Goal: Information Seeking & Learning: Learn about a topic

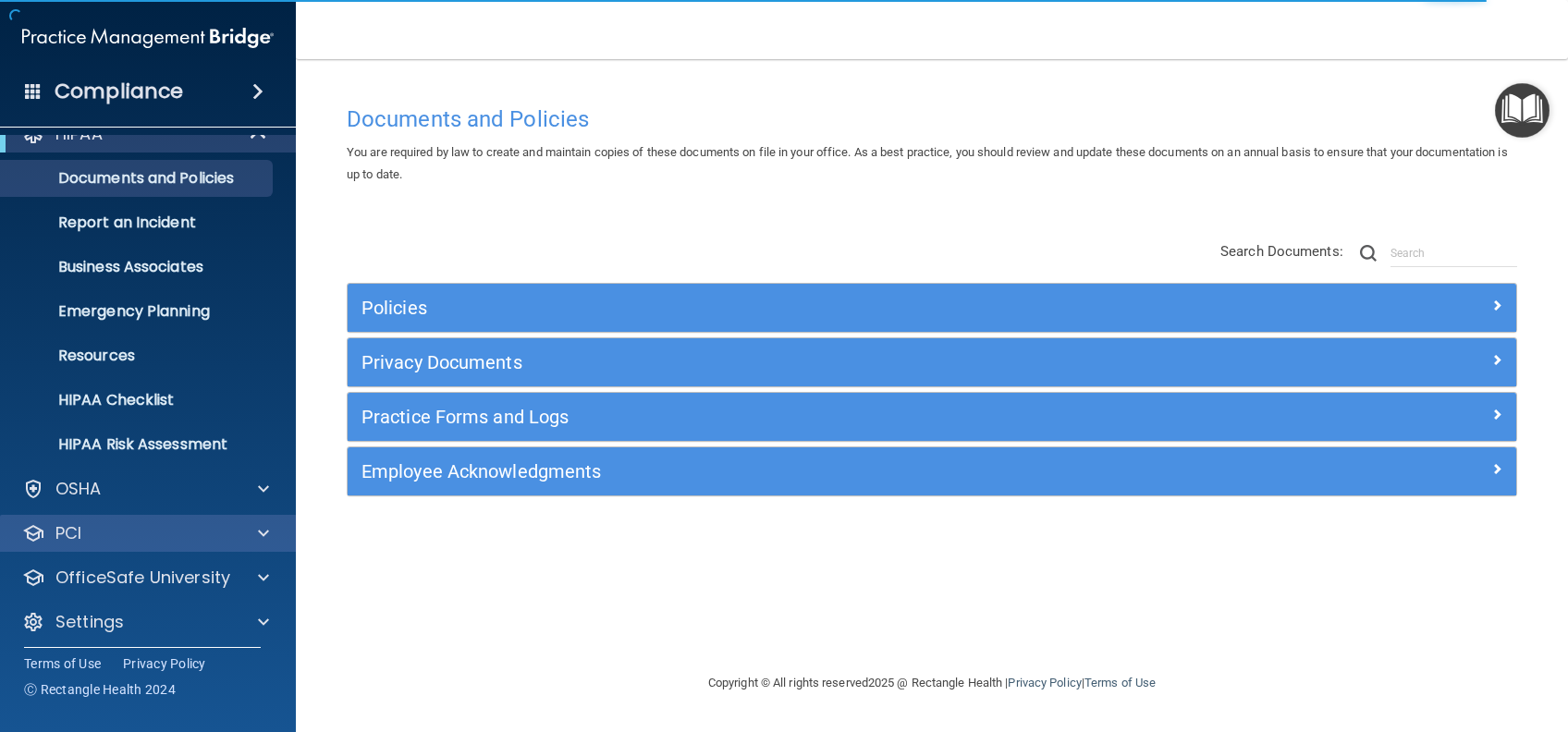
scroll to position [34, 0]
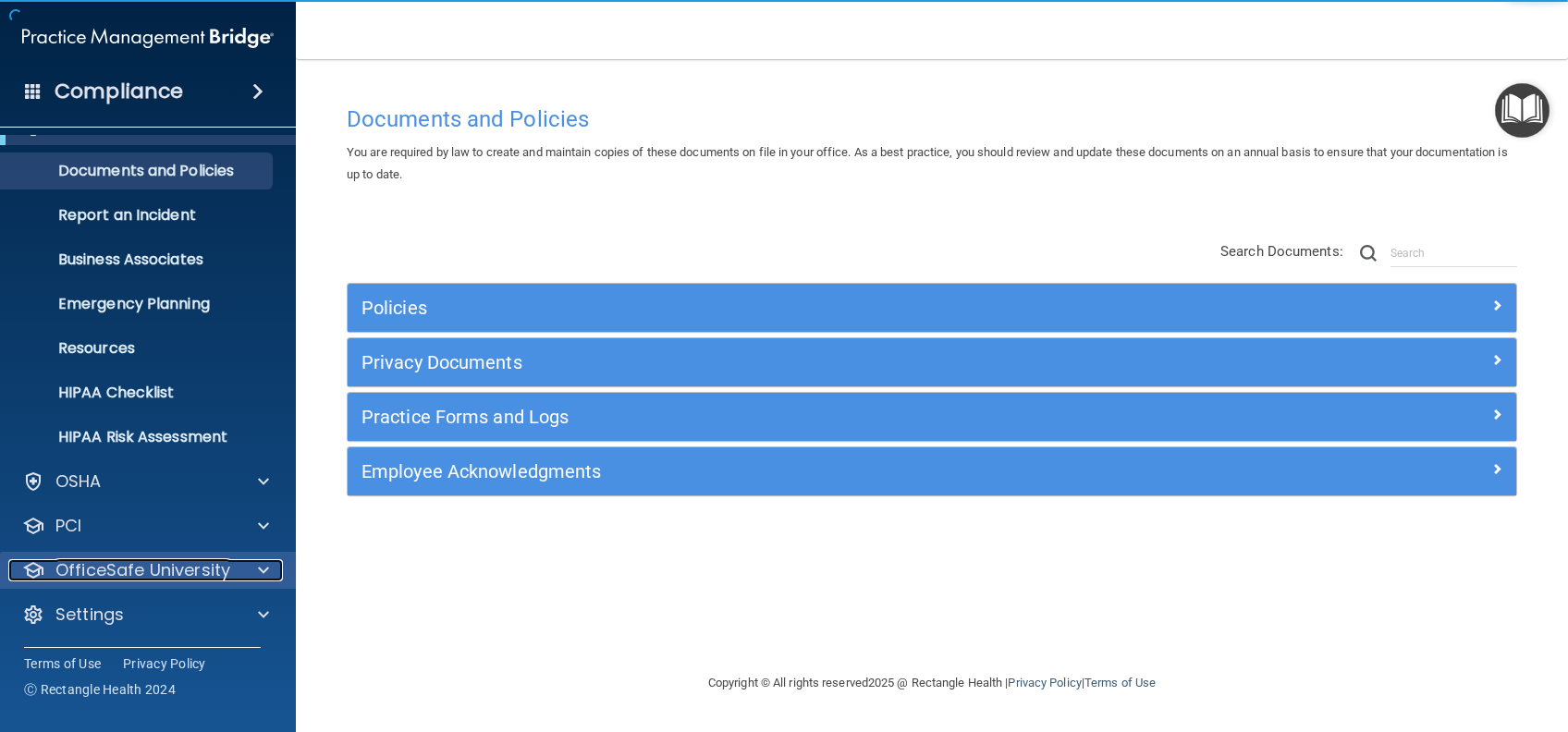
click at [108, 561] on p "OfficeSafe University" at bounding box center [142, 570] width 174 height 22
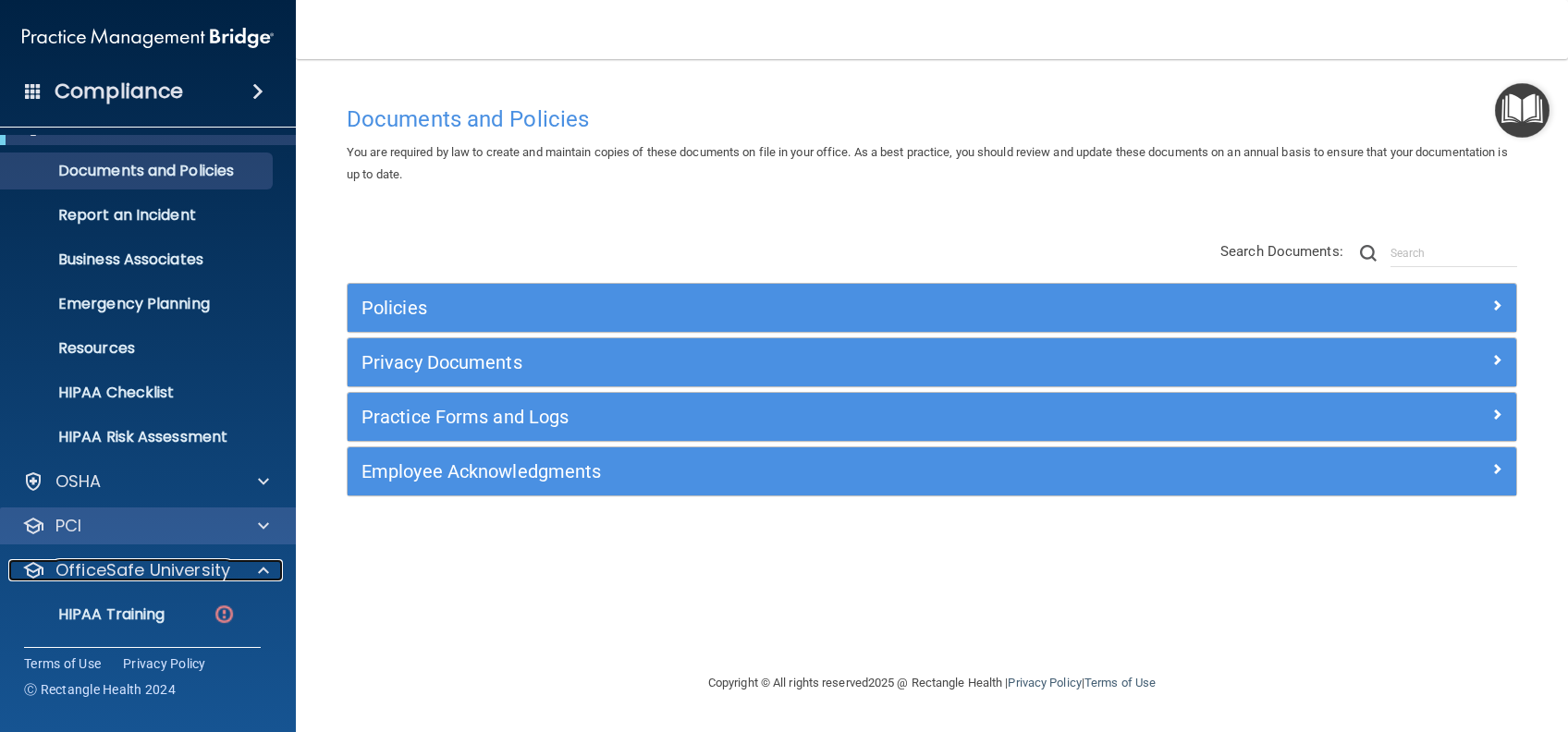
scroll to position [157, 0]
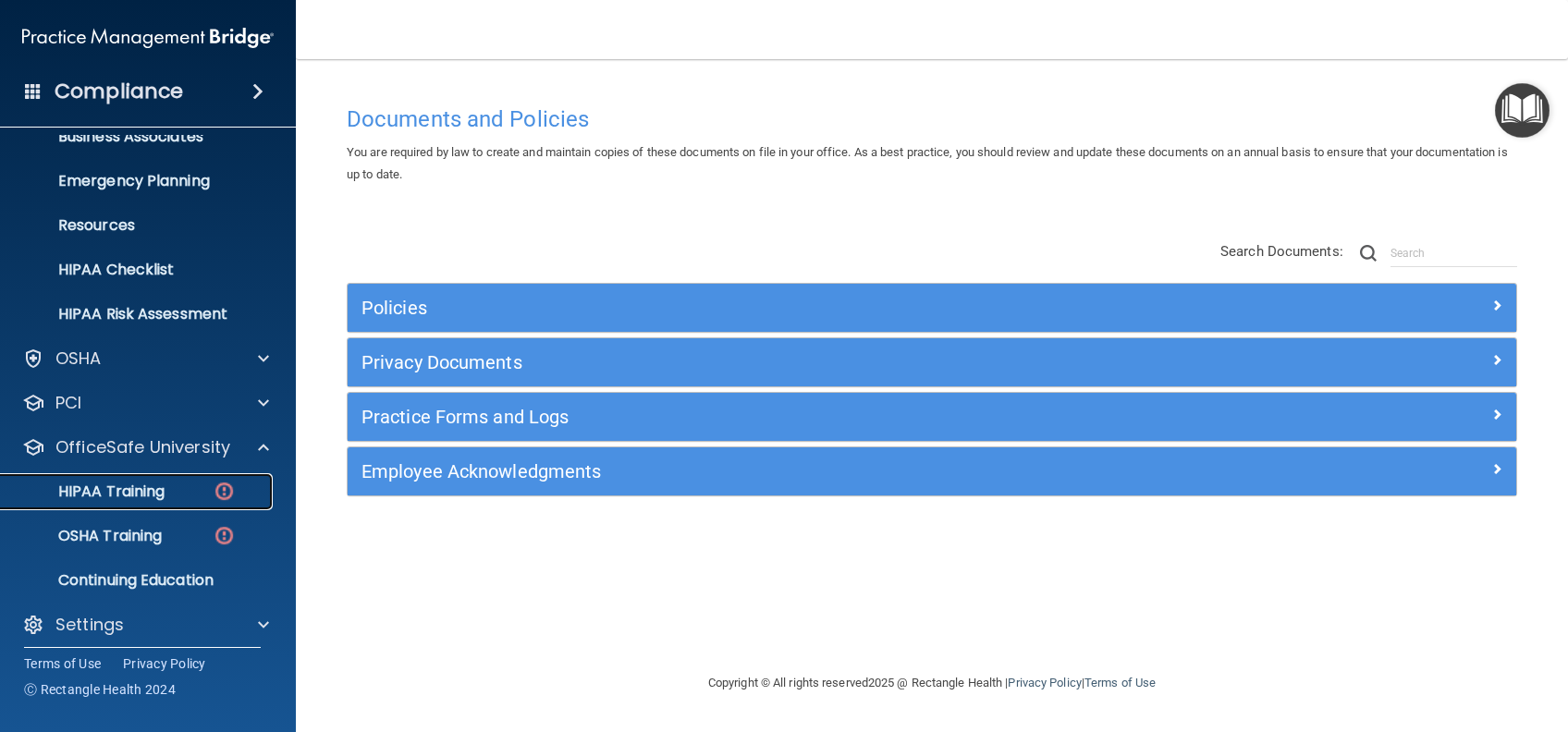
click at [150, 483] on p "HIPAA Training" at bounding box center [88, 492] width 153 height 18
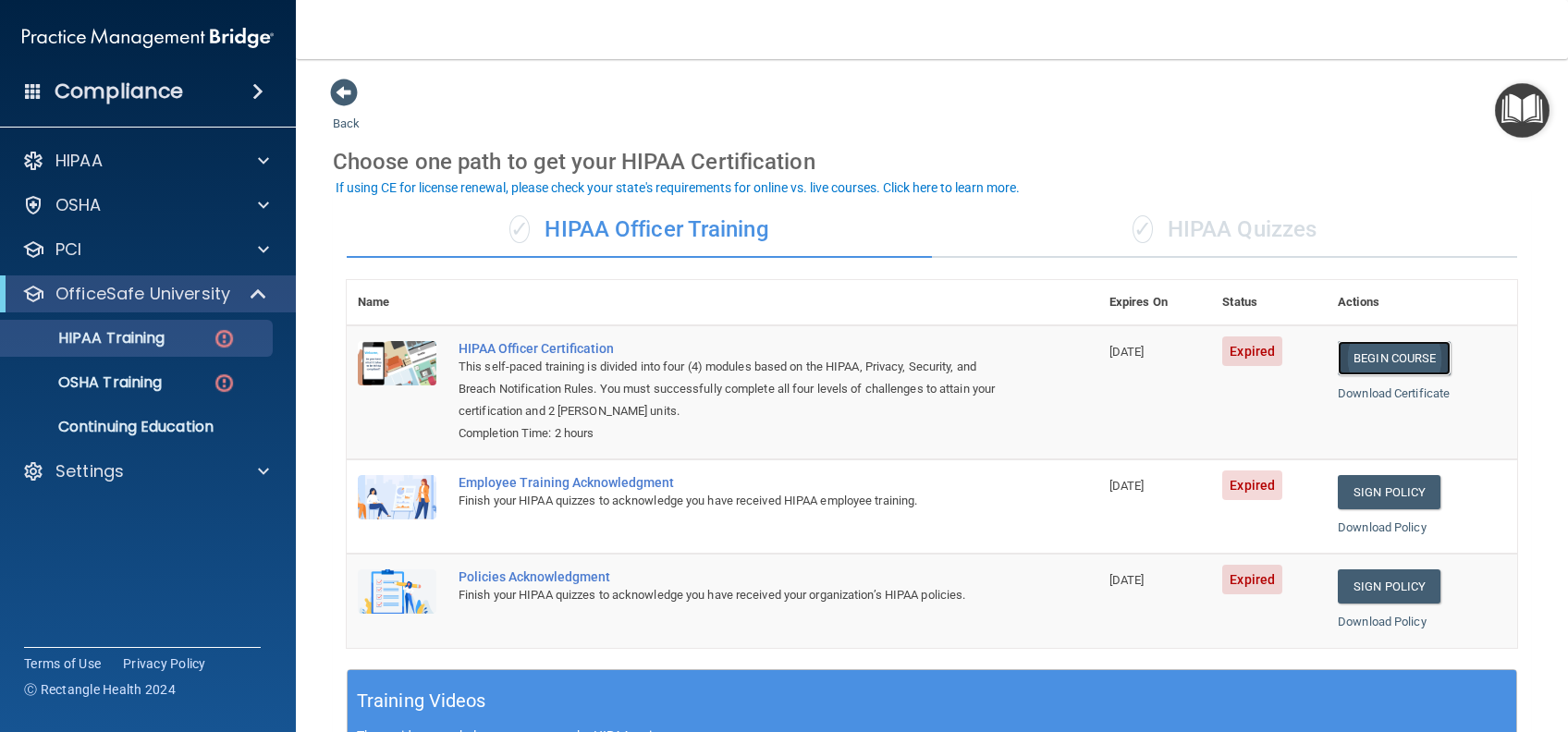
click at [1409, 357] on link "Begin Course" at bounding box center [1394, 357] width 113 height 34
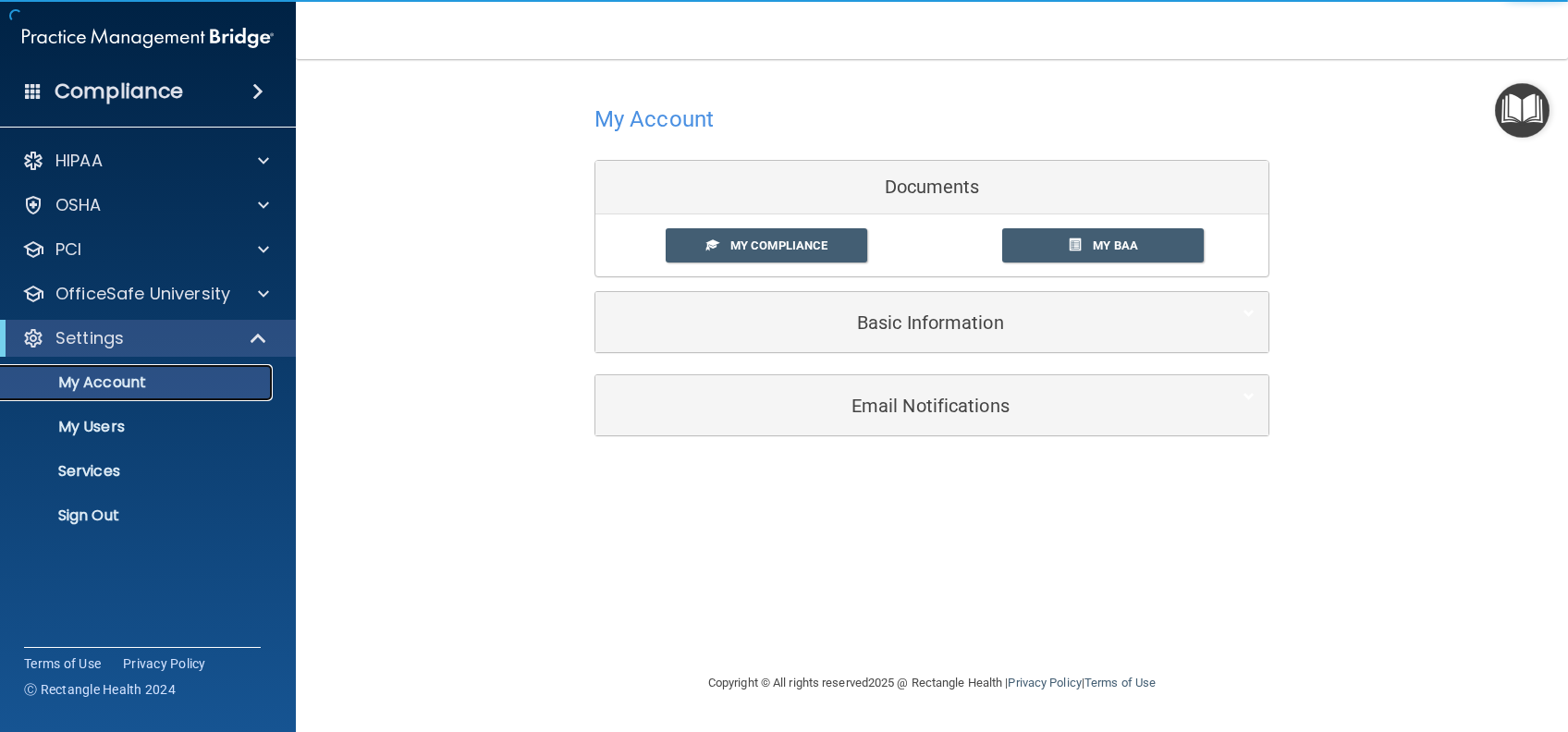
click at [200, 379] on p "My Account" at bounding box center [137, 383] width 252 height 18
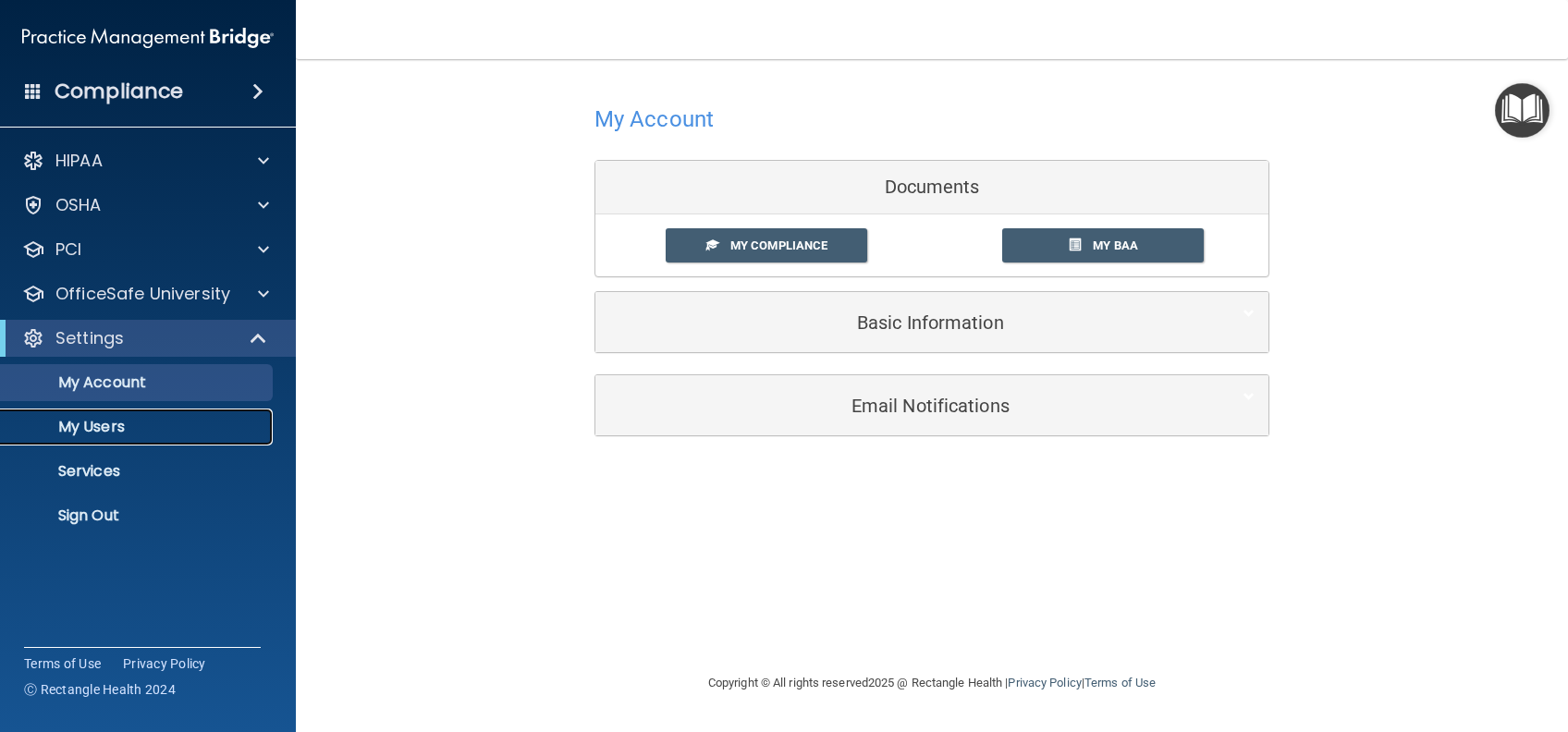
click at [103, 429] on p "My Users" at bounding box center [137, 426] width 252 height 18
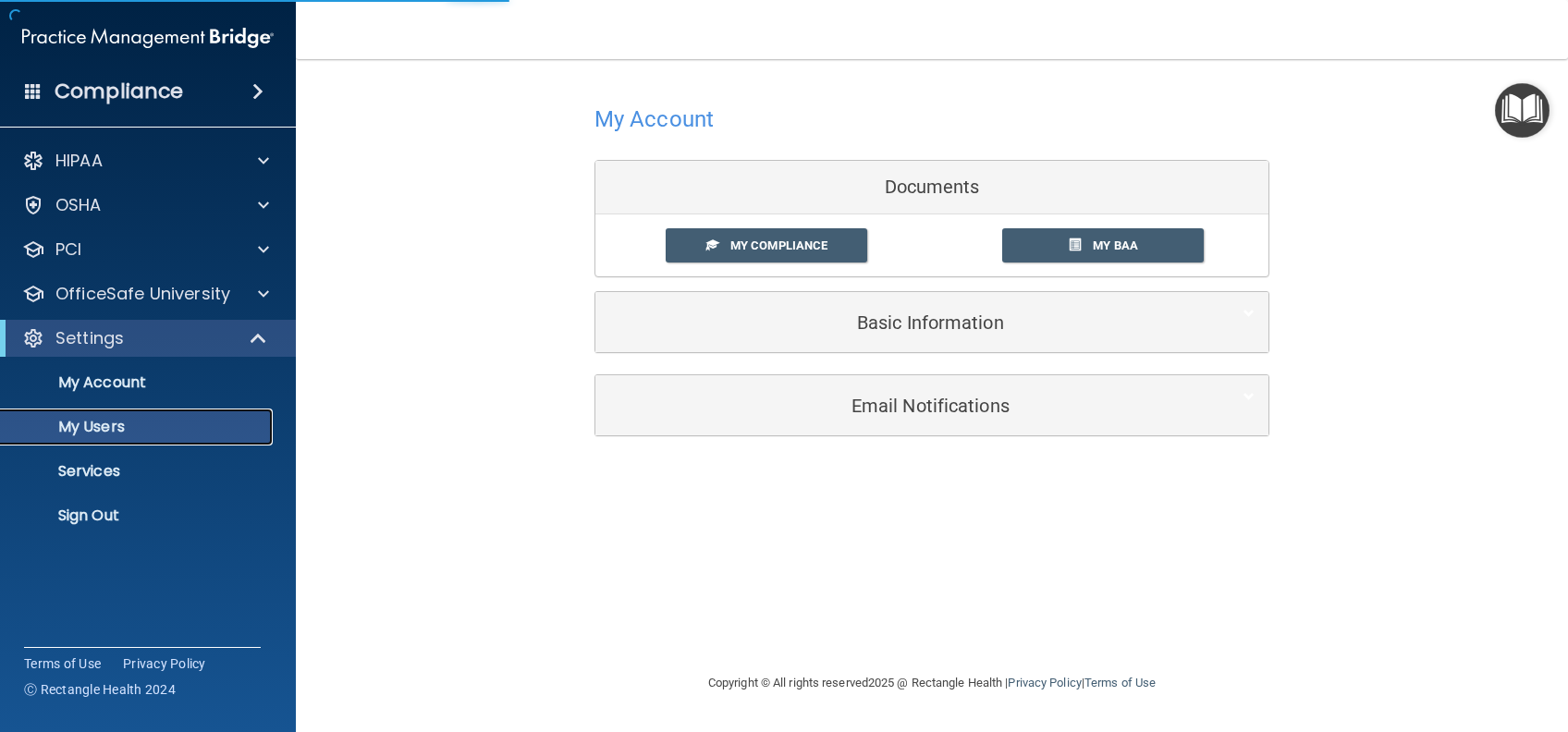
select select "20"
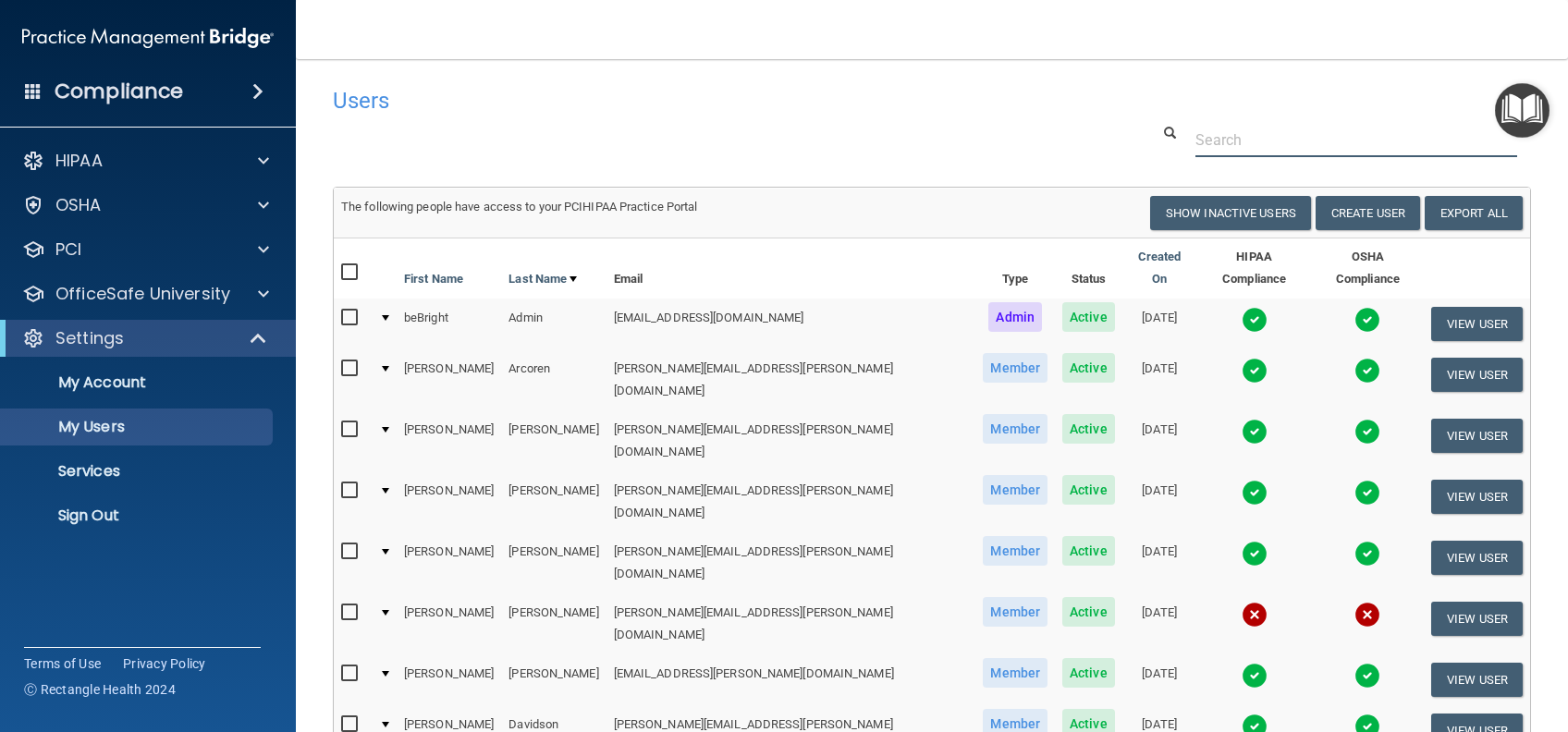
click at [1200, 134] on input "text" at bounding box center [1356, 139] width 322 height 34
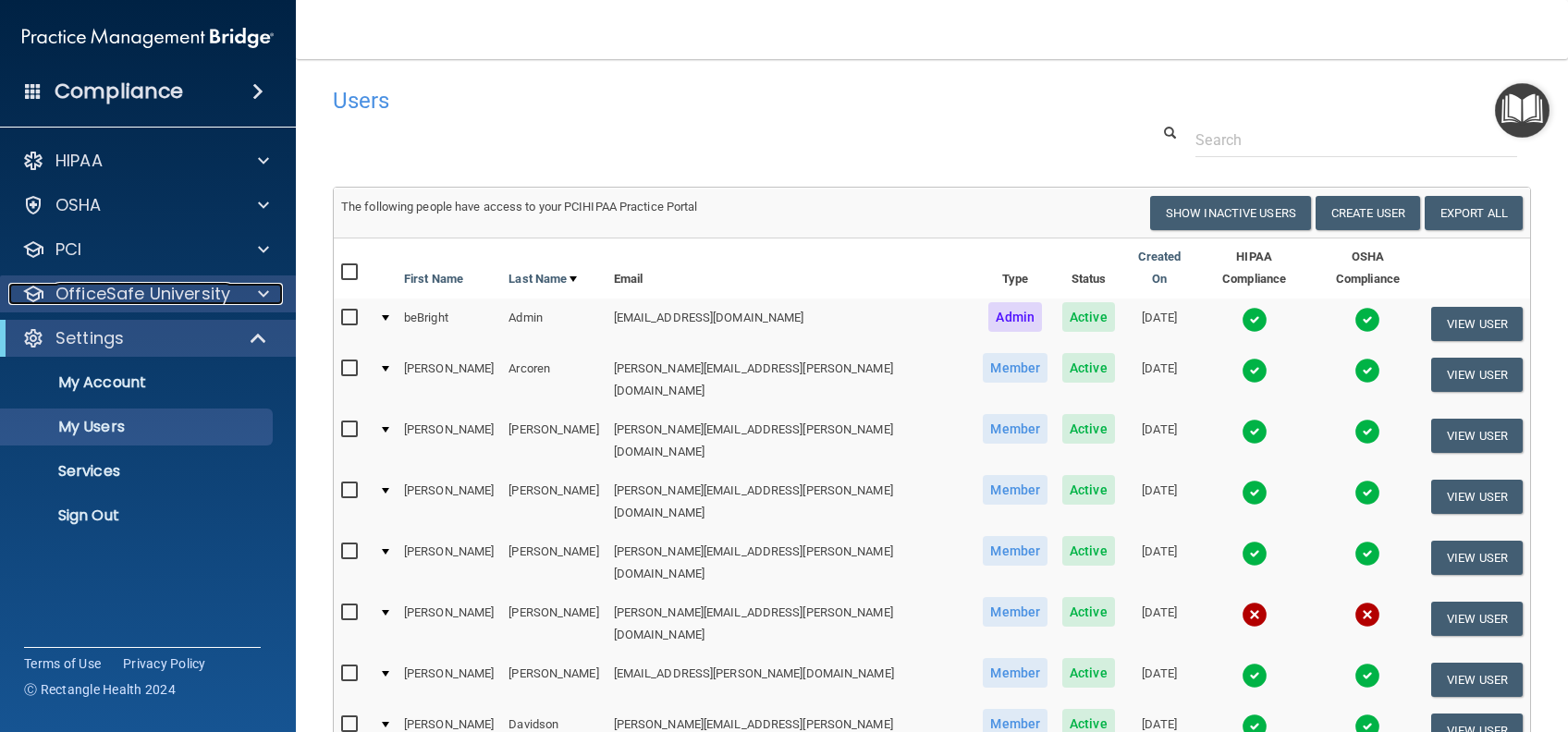
click at [265, 294] on span at bounding box center [263, 294] width 11 height 22
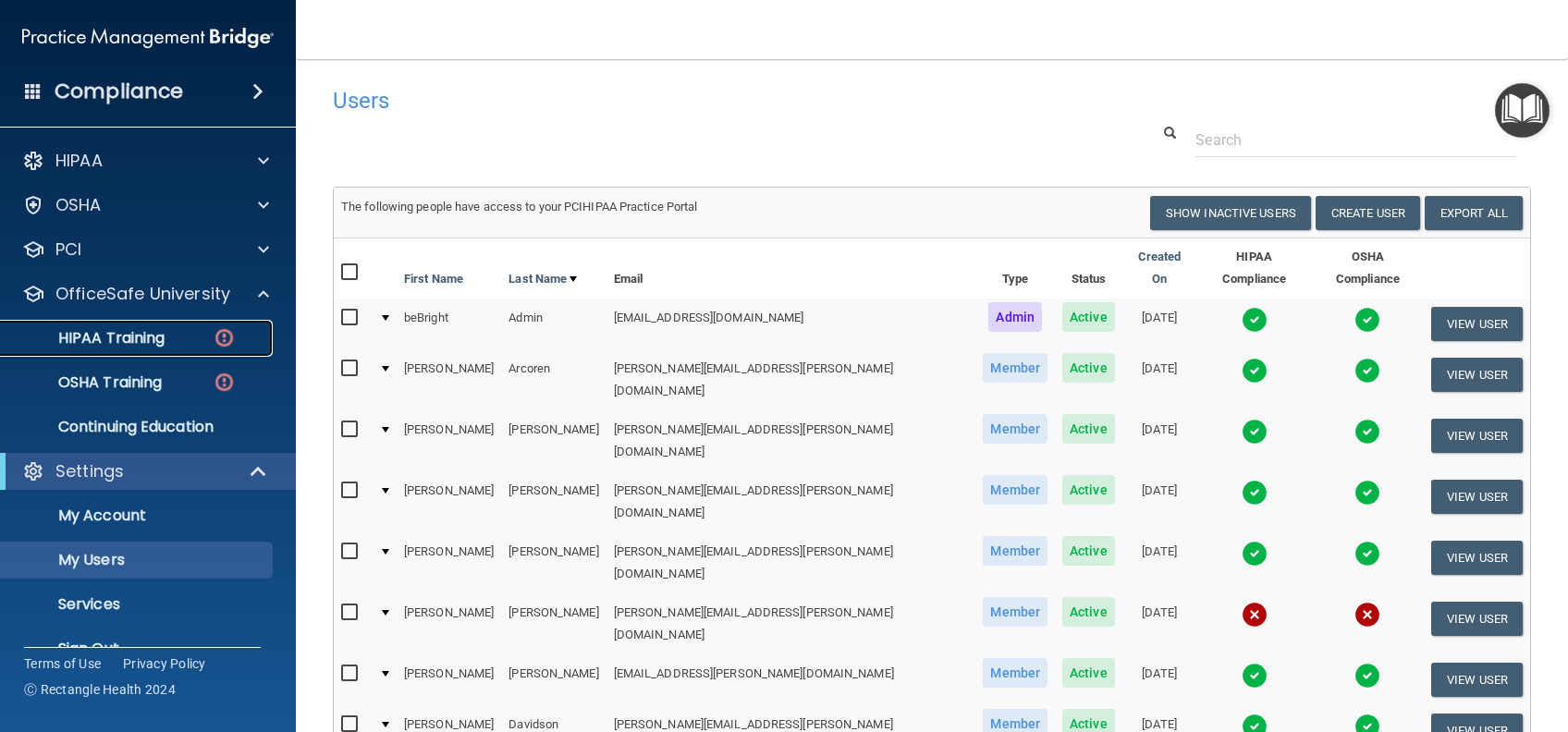
click at [132, 335] on p "HIPAA Training" at bounding box center [88, 338] width 153 height 18
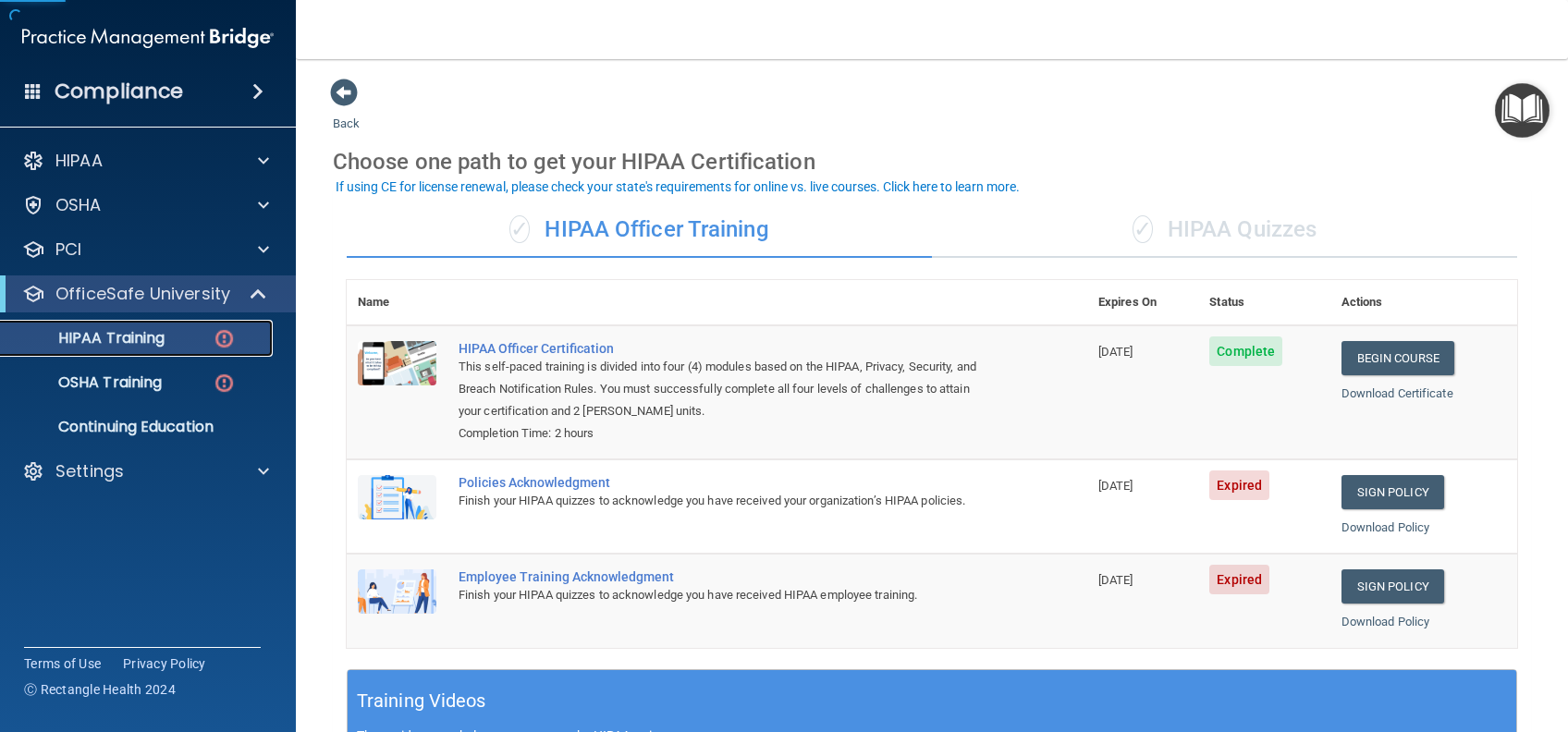
scroll to position [123, 0]
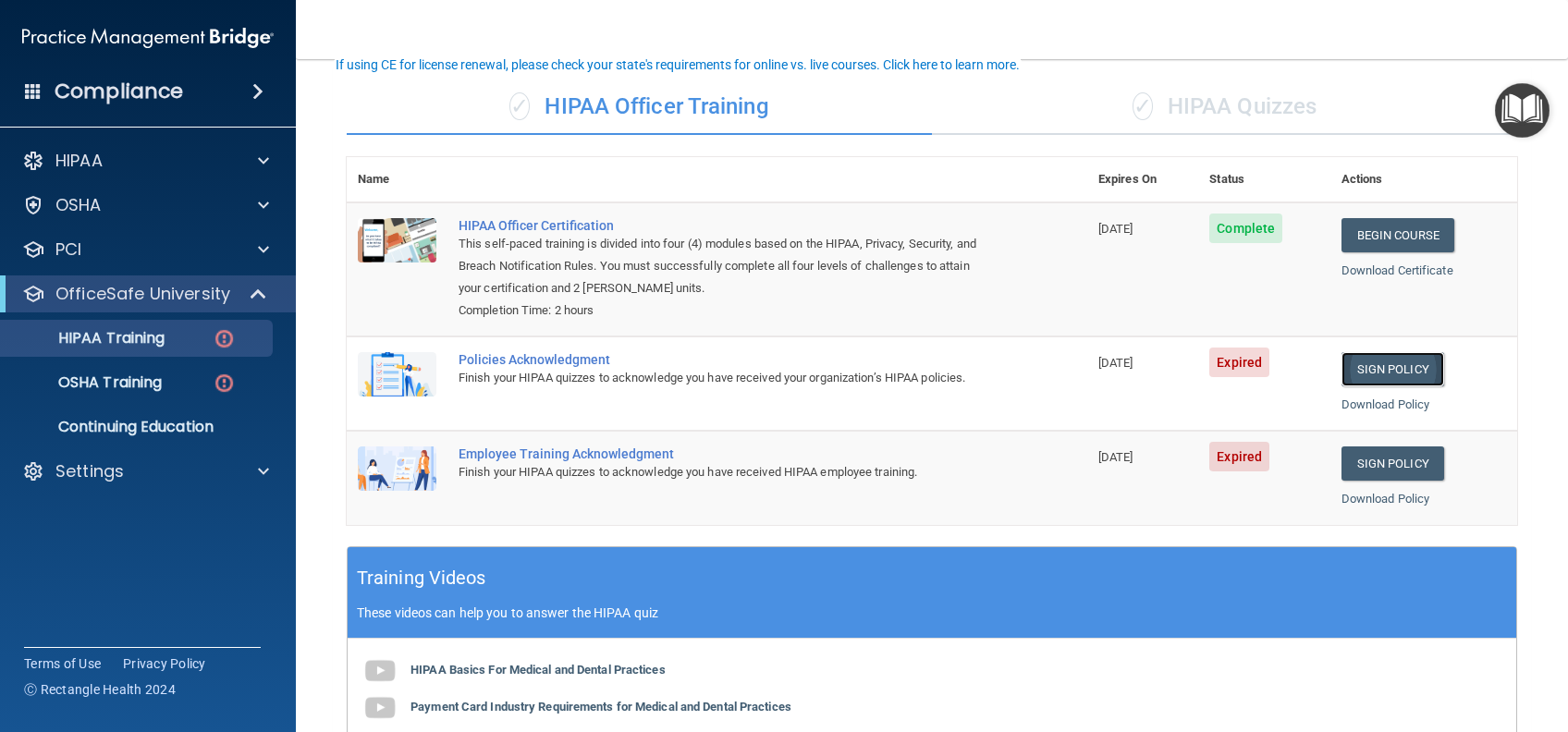
click at [1376, 364] on link "Sign Policy" at bounding box center [1392, 369] width 102 height 34
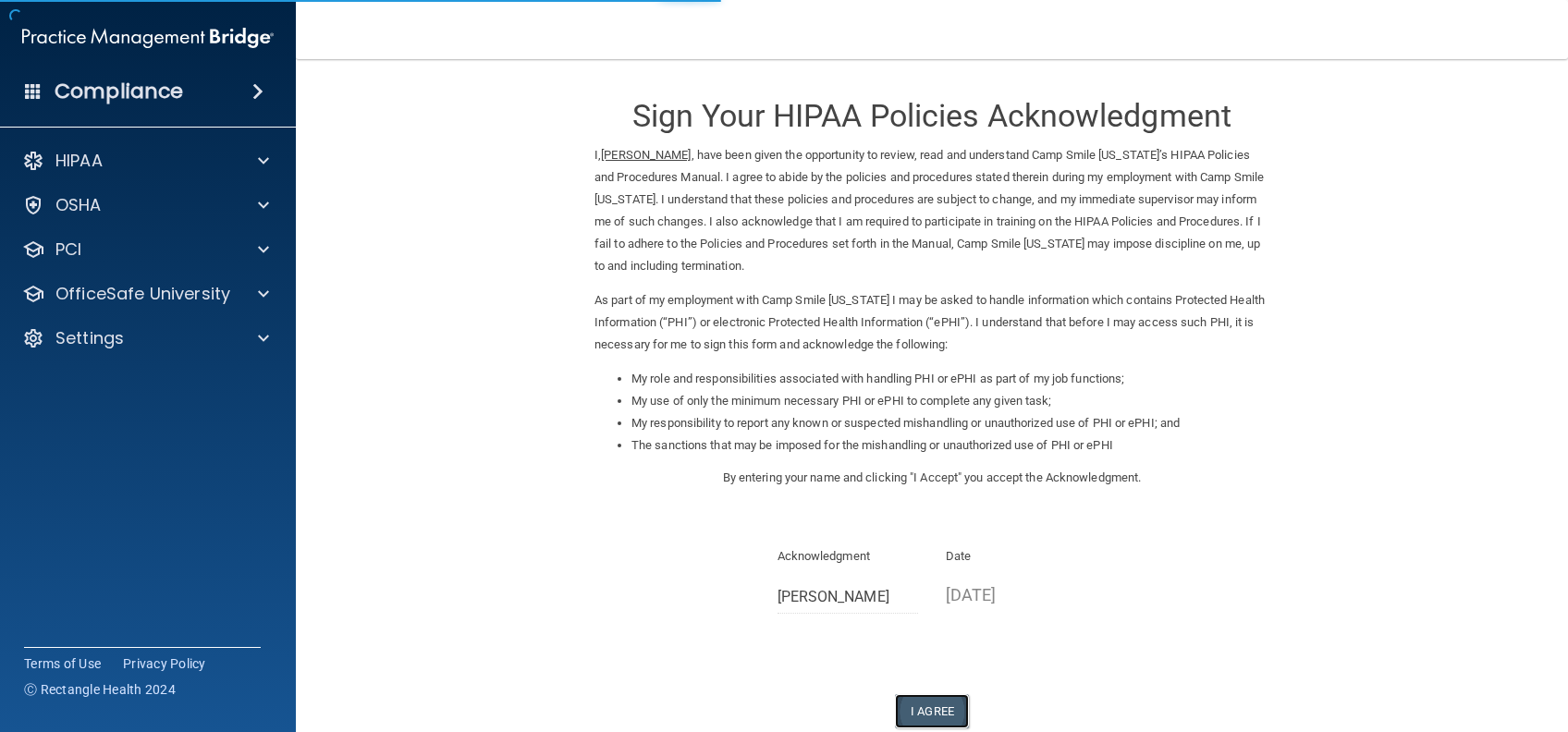
click at [917, 709] on button "I Agree" at bounding box center [931, 711] width 74 height 34
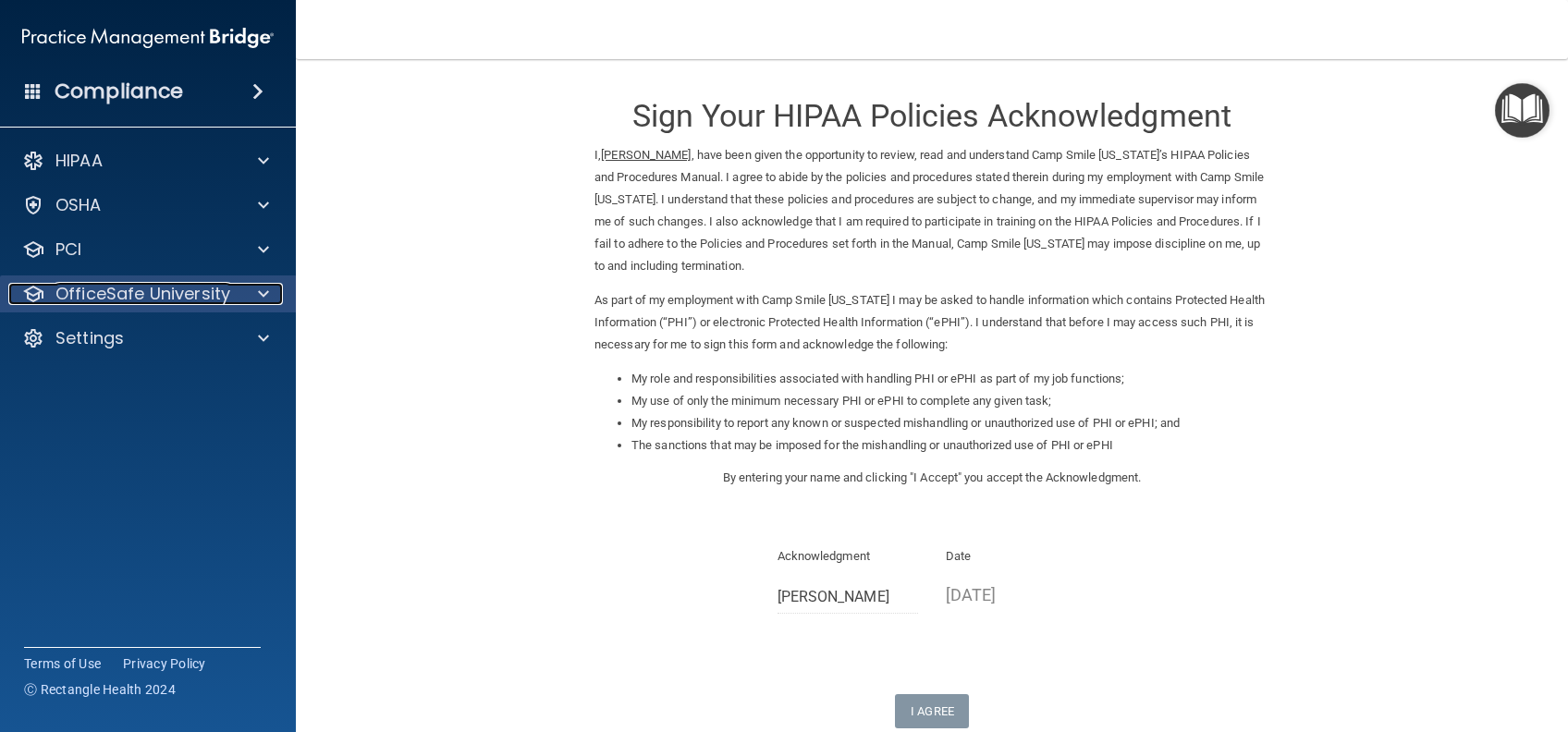
click at [123, 293] on p "OfficeSafe University" at bounding box center [142, 294] width 174 height 22
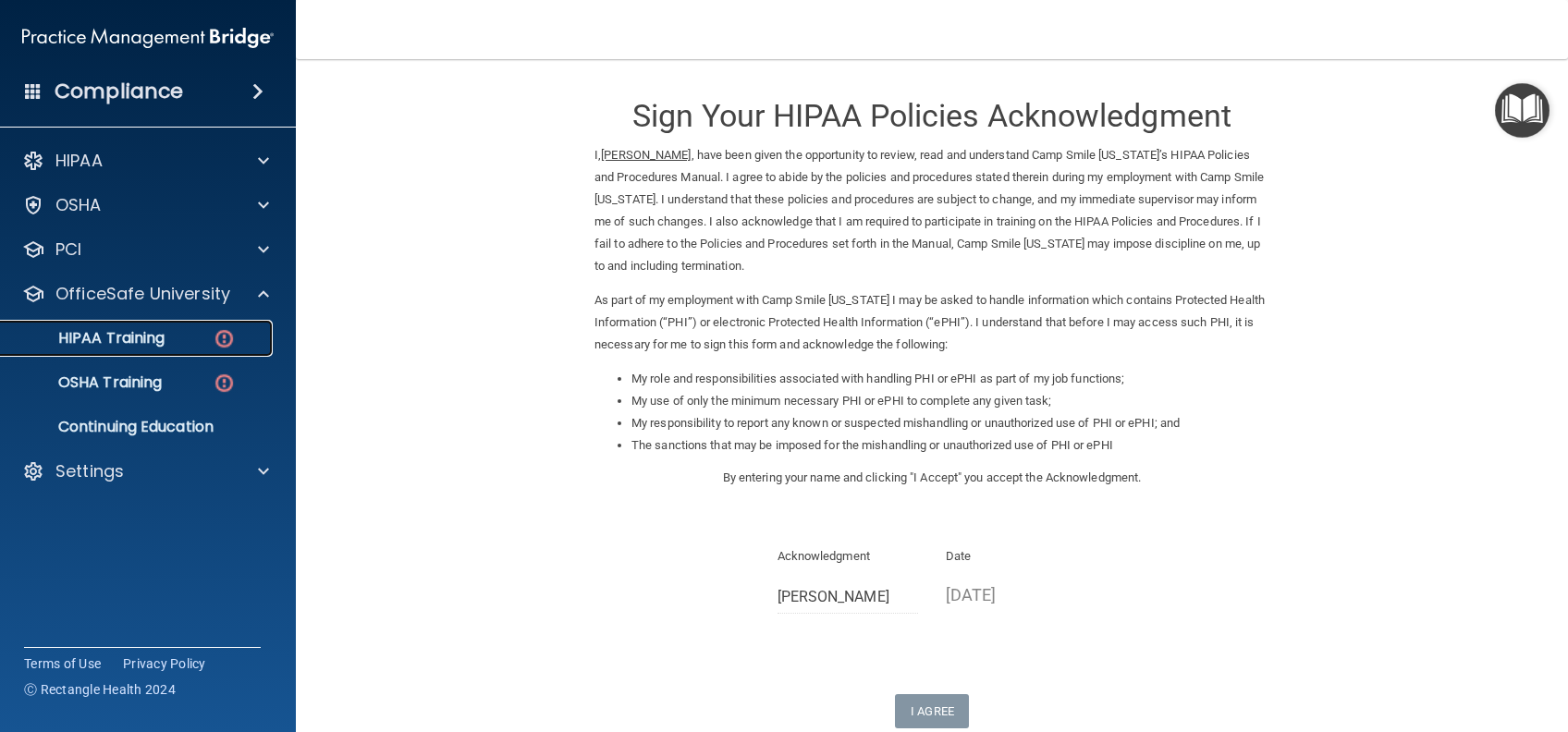
click at [137, 339] on p "HIPAA Training" at bounding box center [88, 338] width 153 height 18
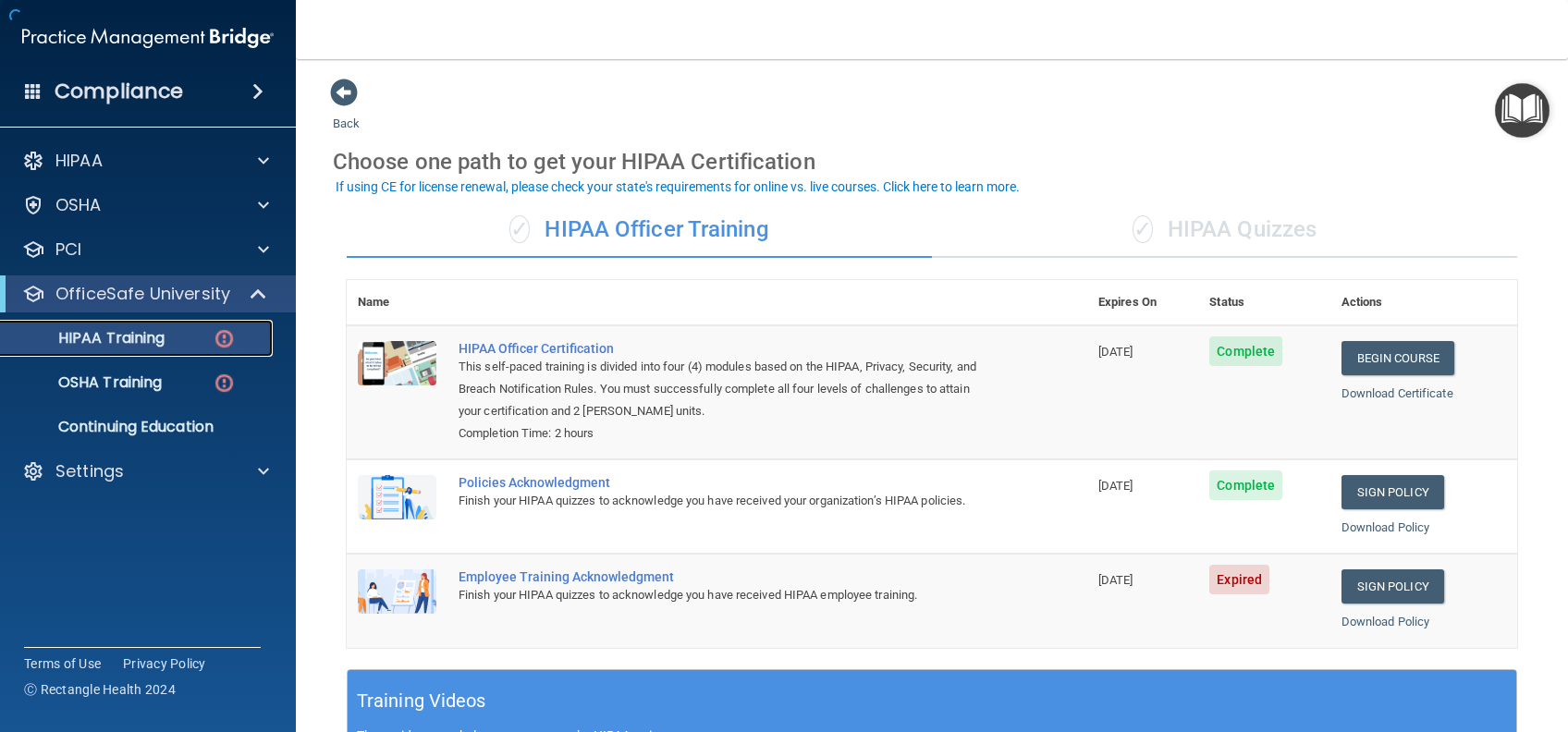
scroll to position [123, 0]
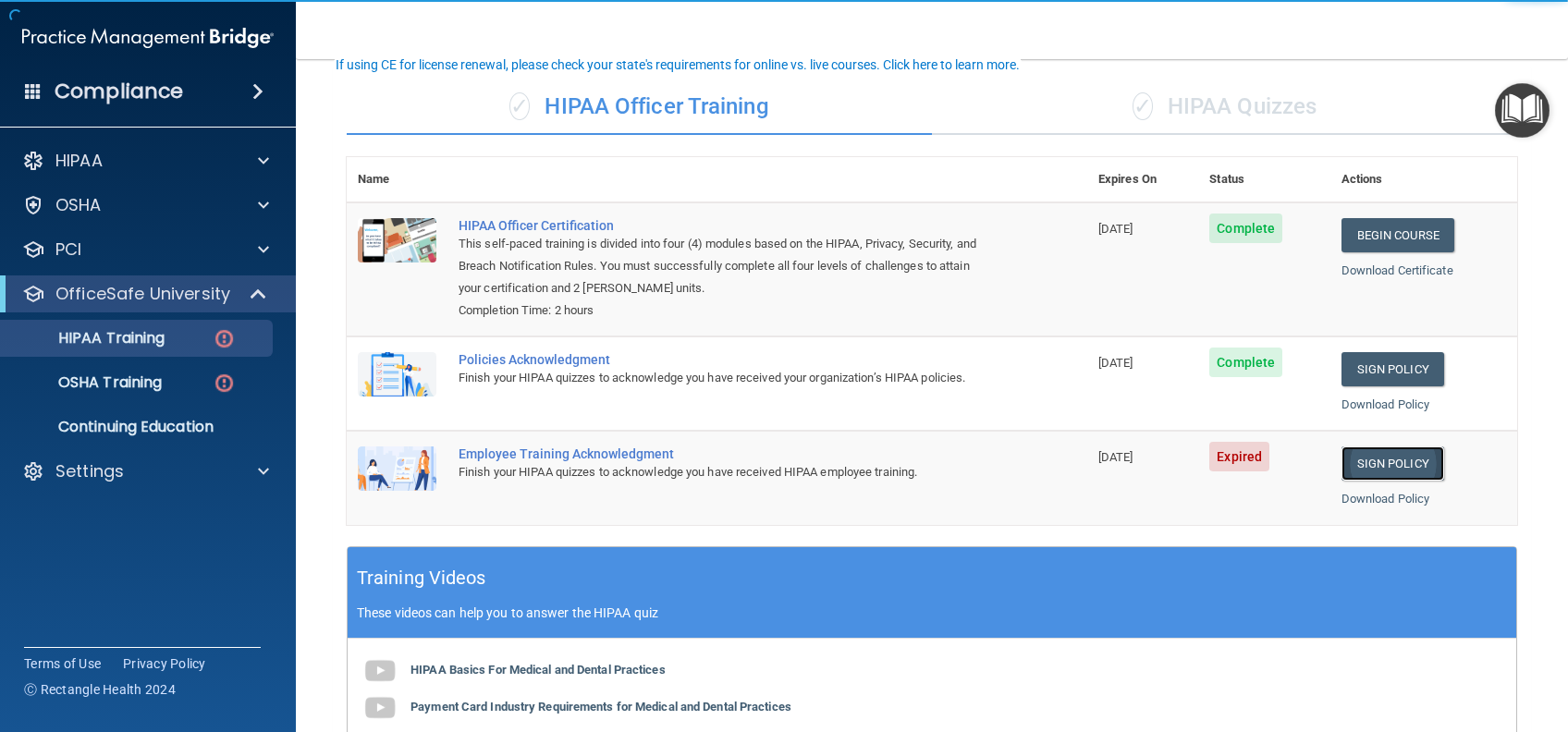
click at [1421, 466] on link "Sign Policy" at bounding box center [1392, 463] width 102 height 34
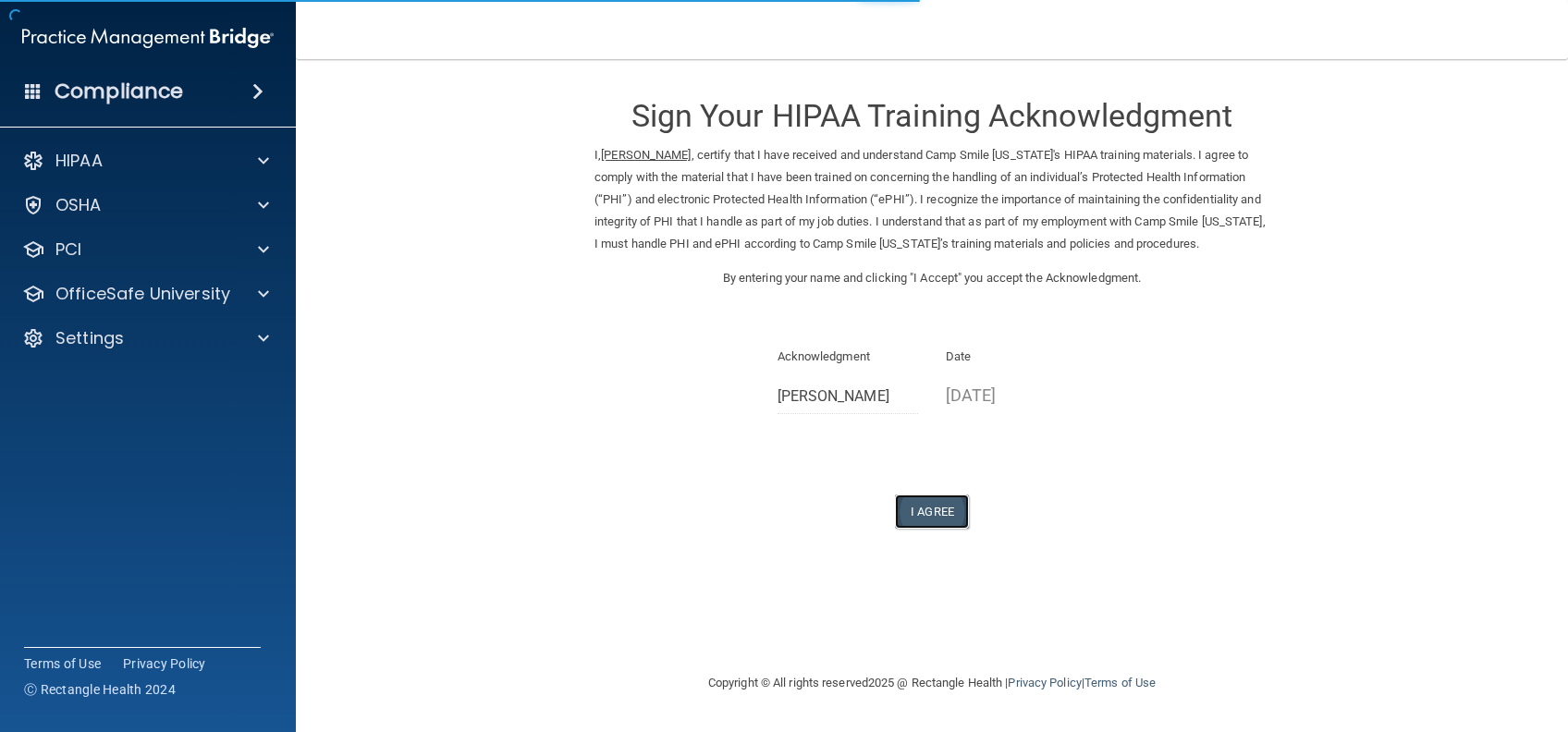
click at [926, 528] on button "I Agree" at bounding box center [931, 511] width 74 height 34
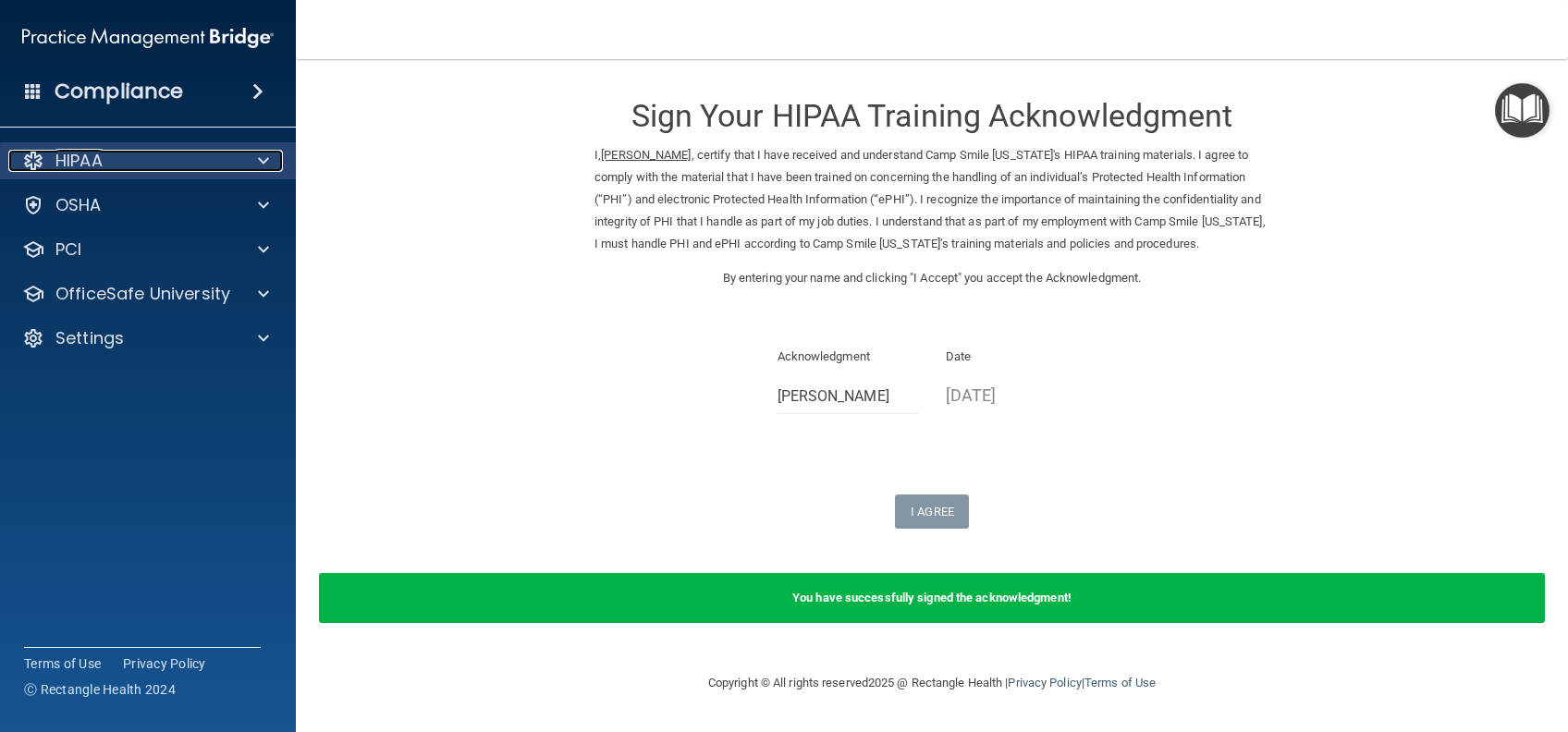
click at [159, 154] on div "HIPAA" at bounding box center [124, 161] width 230 height 22
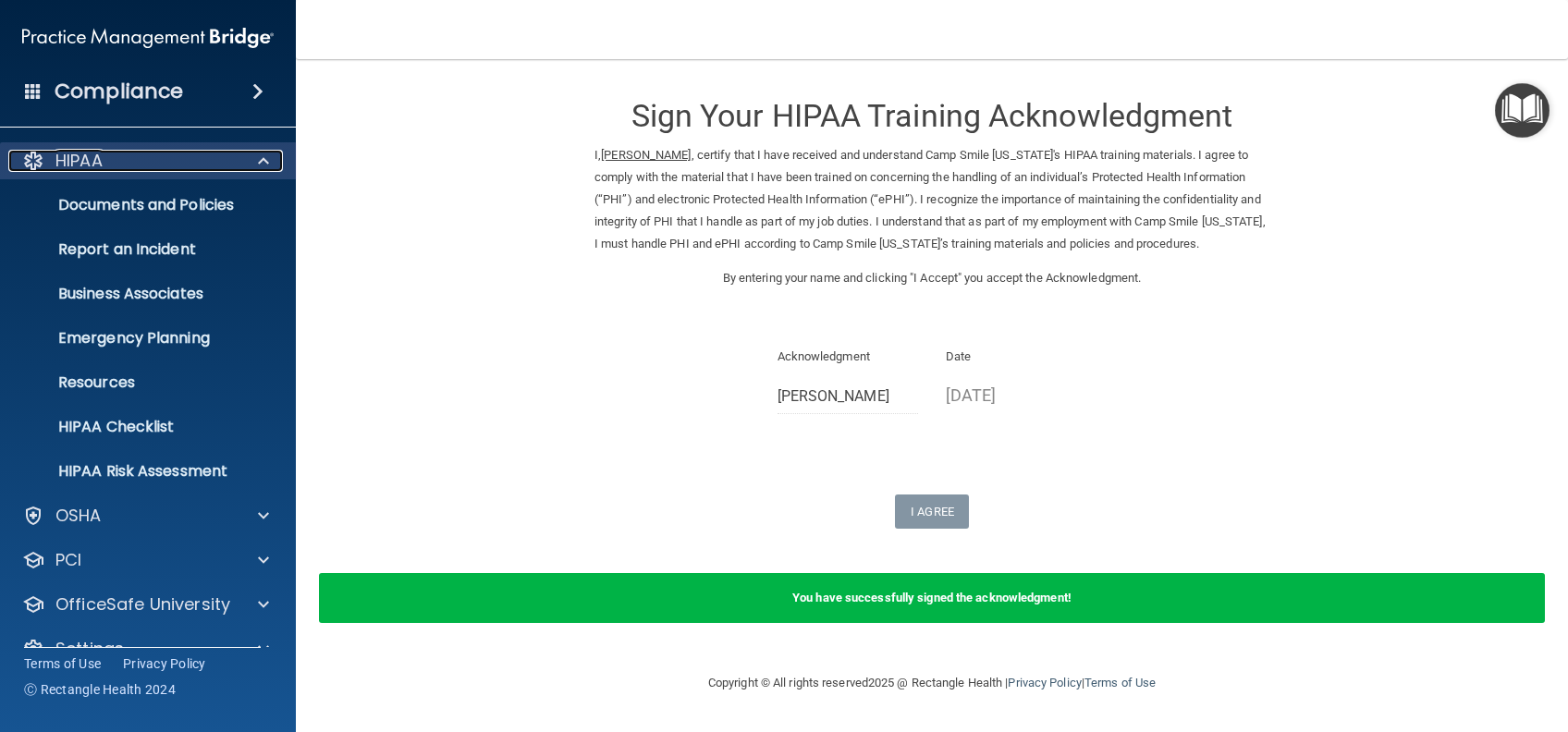
click at [141, 156] on div "HIPAA" at bounding box center [124, 161] width 230 height 22
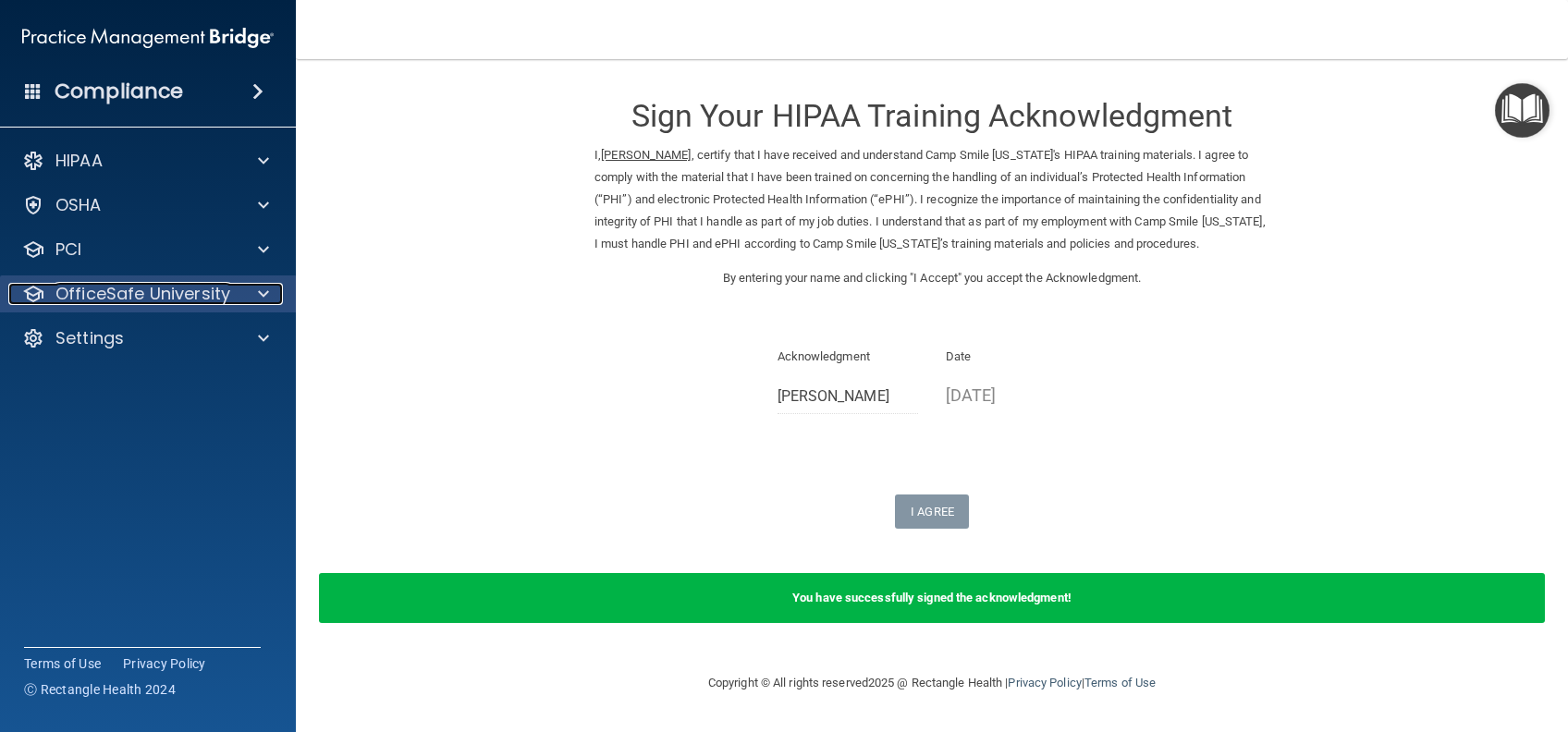
click at [120, 294] on p "OfficeSafe University" at bounding box center [142, 294] width 174 height 22
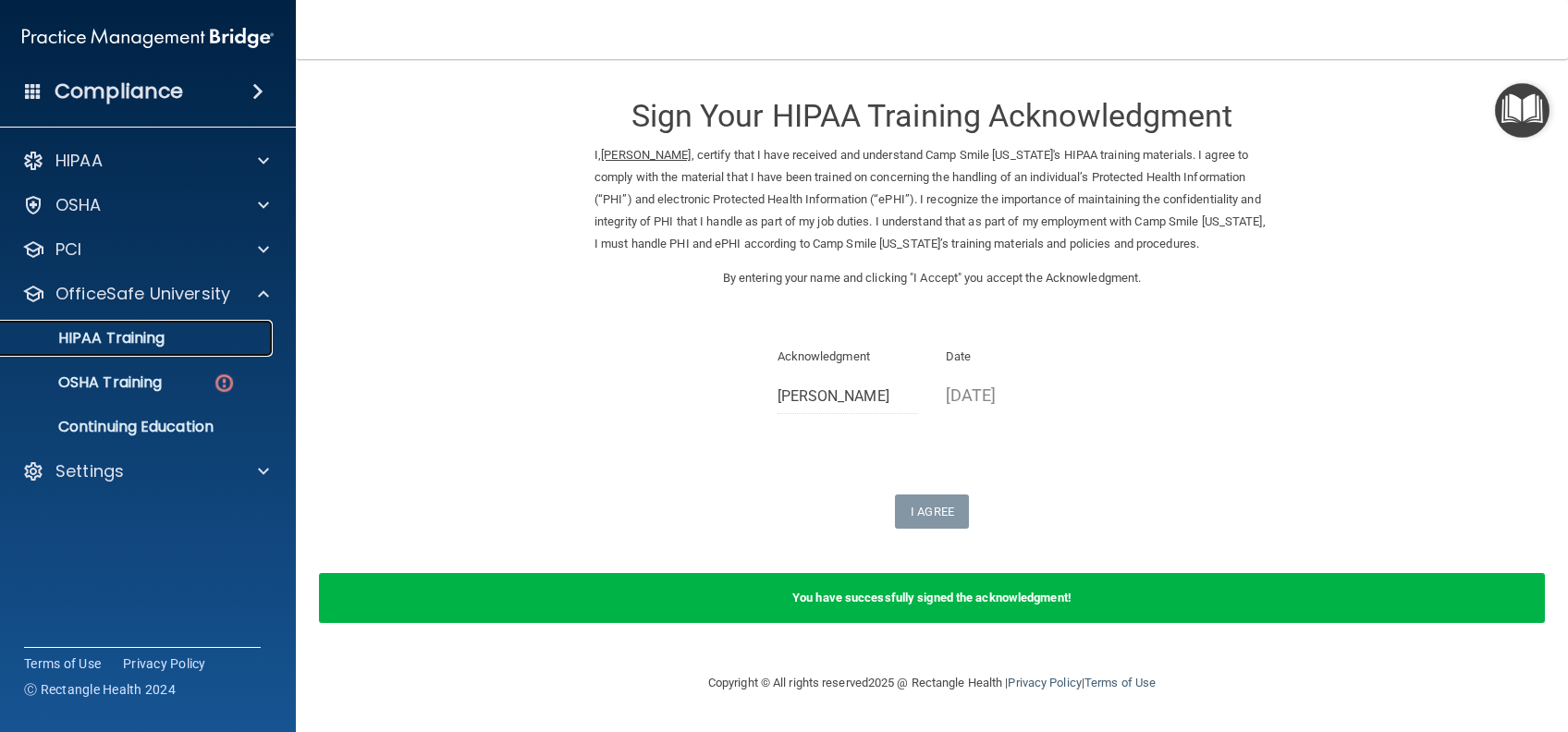
click at [134, 340] on p "HIPAA Training" at bounding box center [88, 338] width 153 height 18
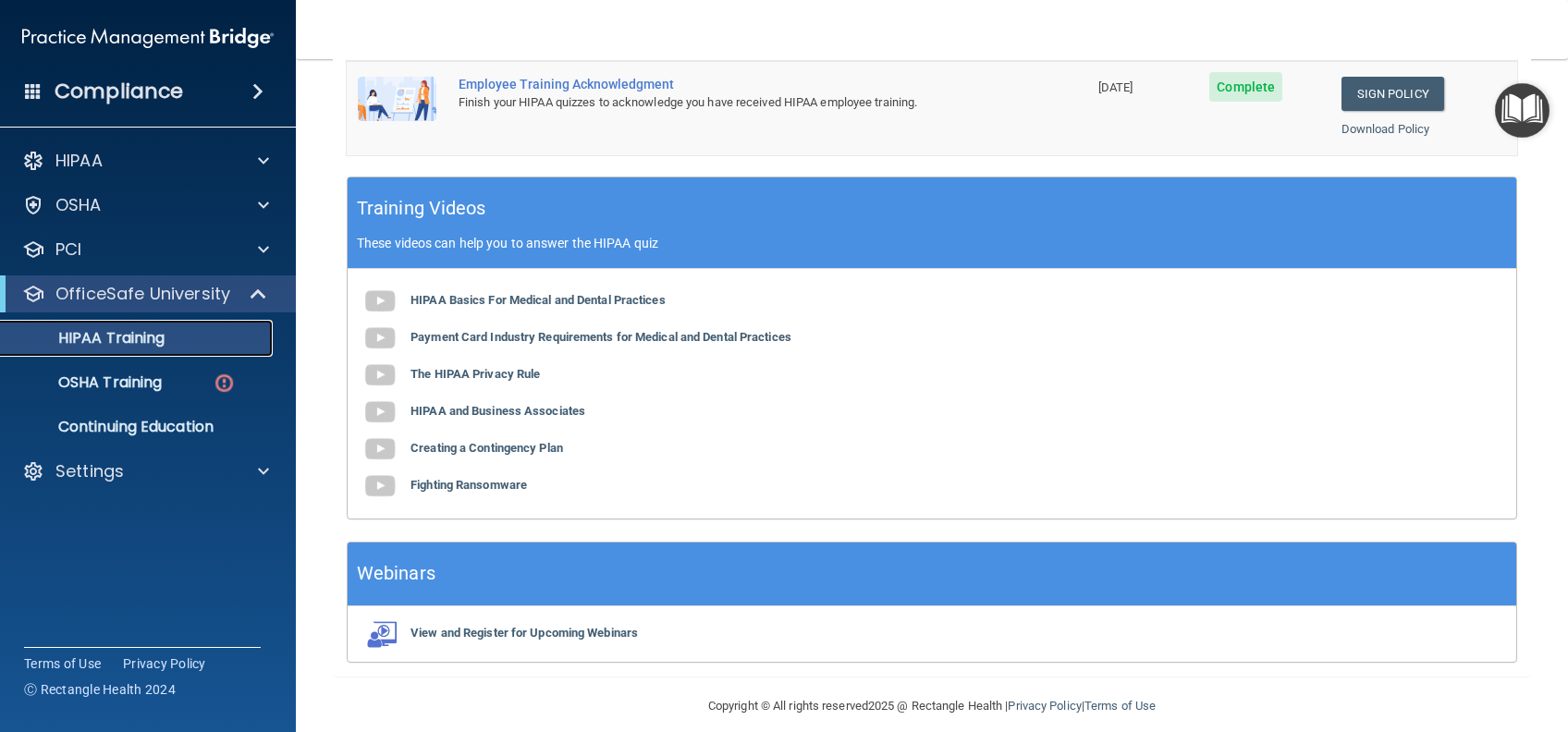
scroll to position [509, 0]
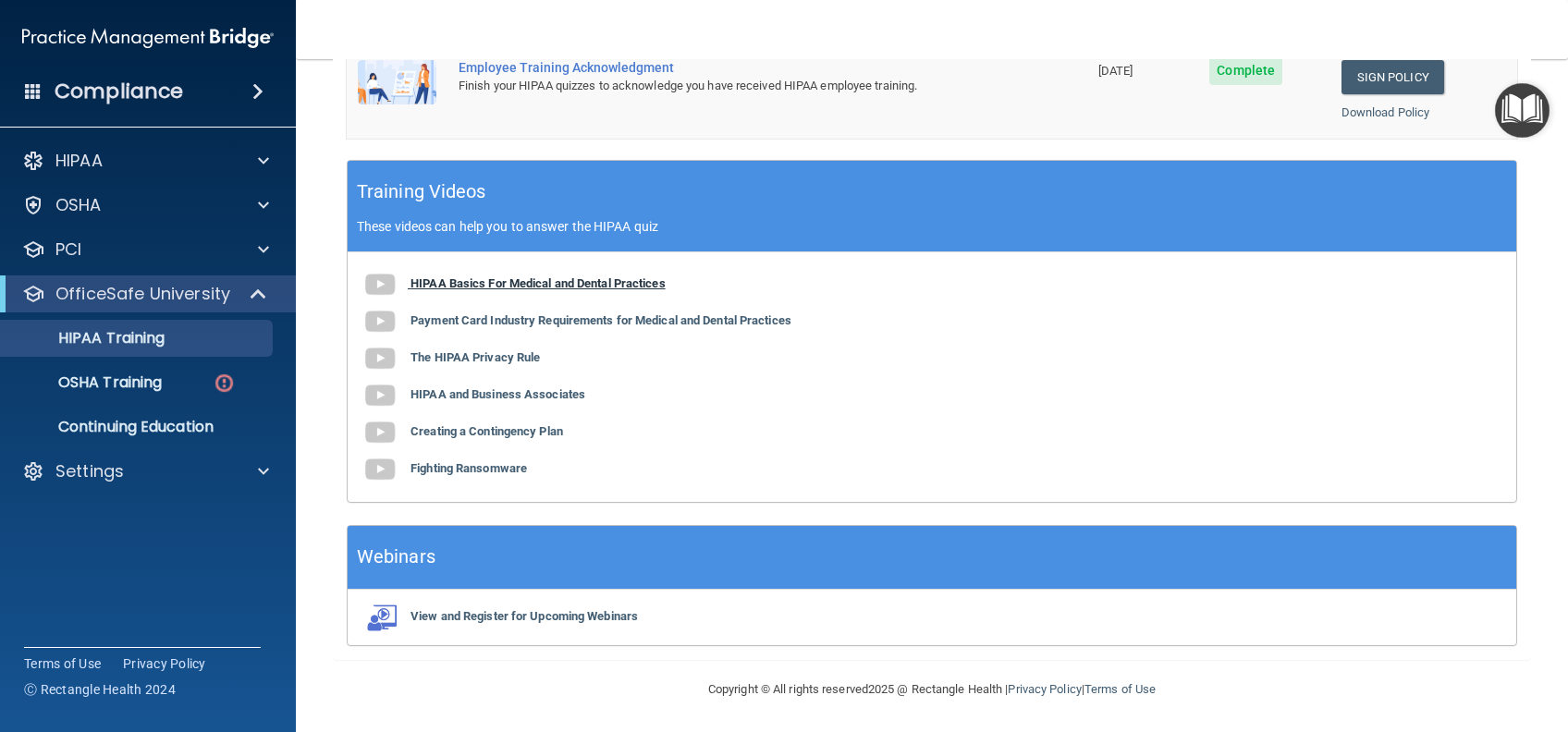
click at [525, 284] on b "HIPAA Basics For Medical and Dental Practices" at bounding box center [538, 283] width 255 height 14
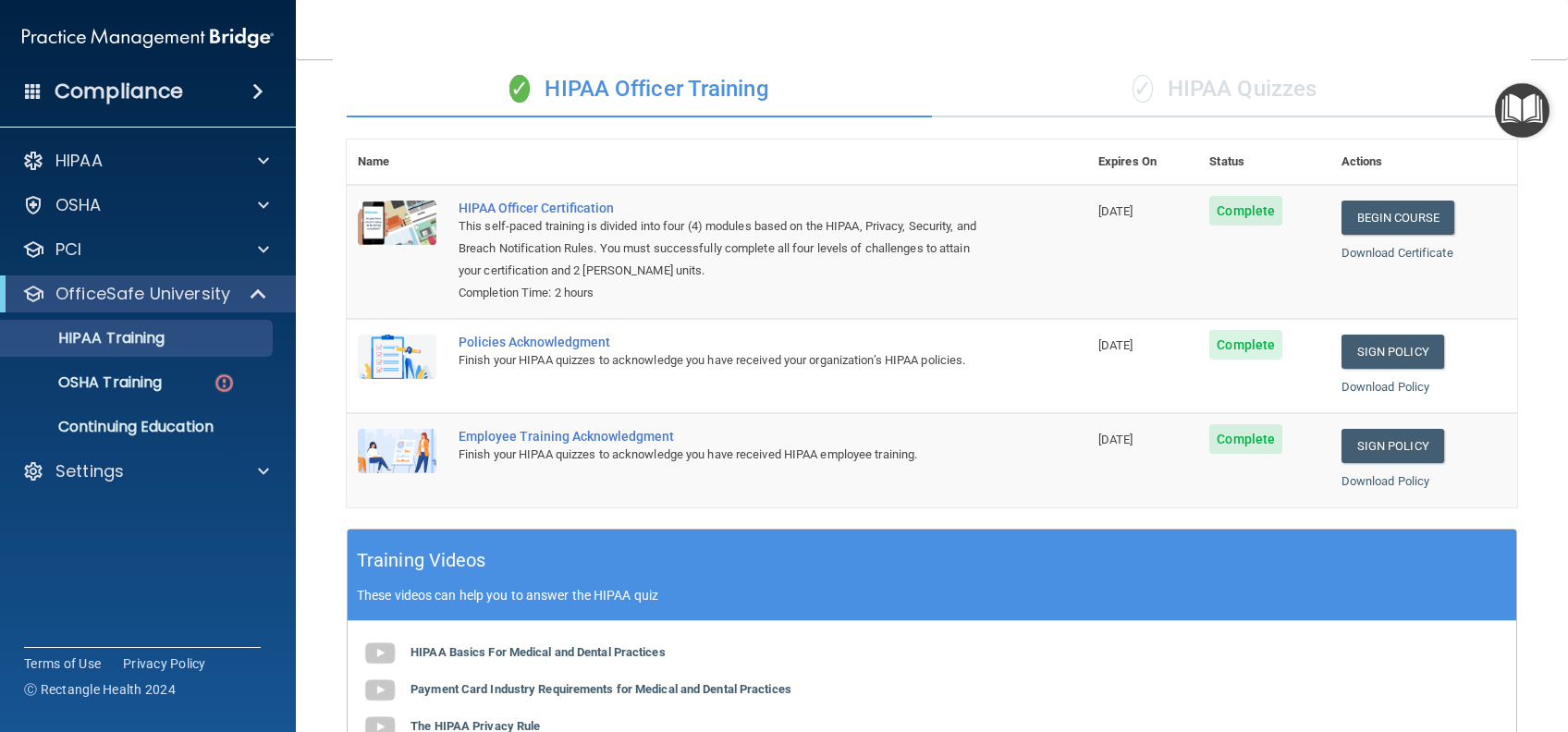
scroll to position [139, 0]
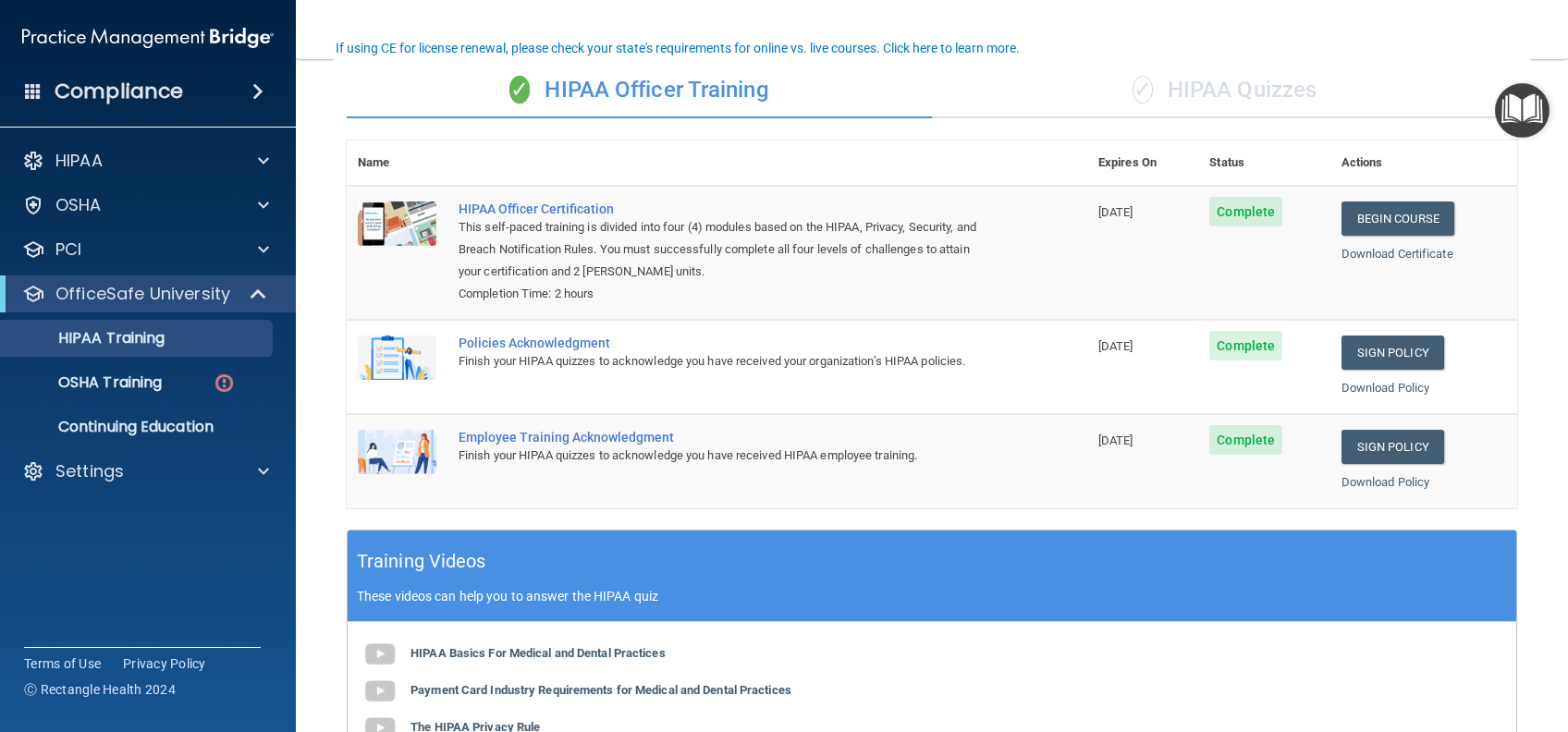
click at [1190, 96] on div "✓ HIPAA Quizzes" at bounding box center [1223, 91] width 585 height 55
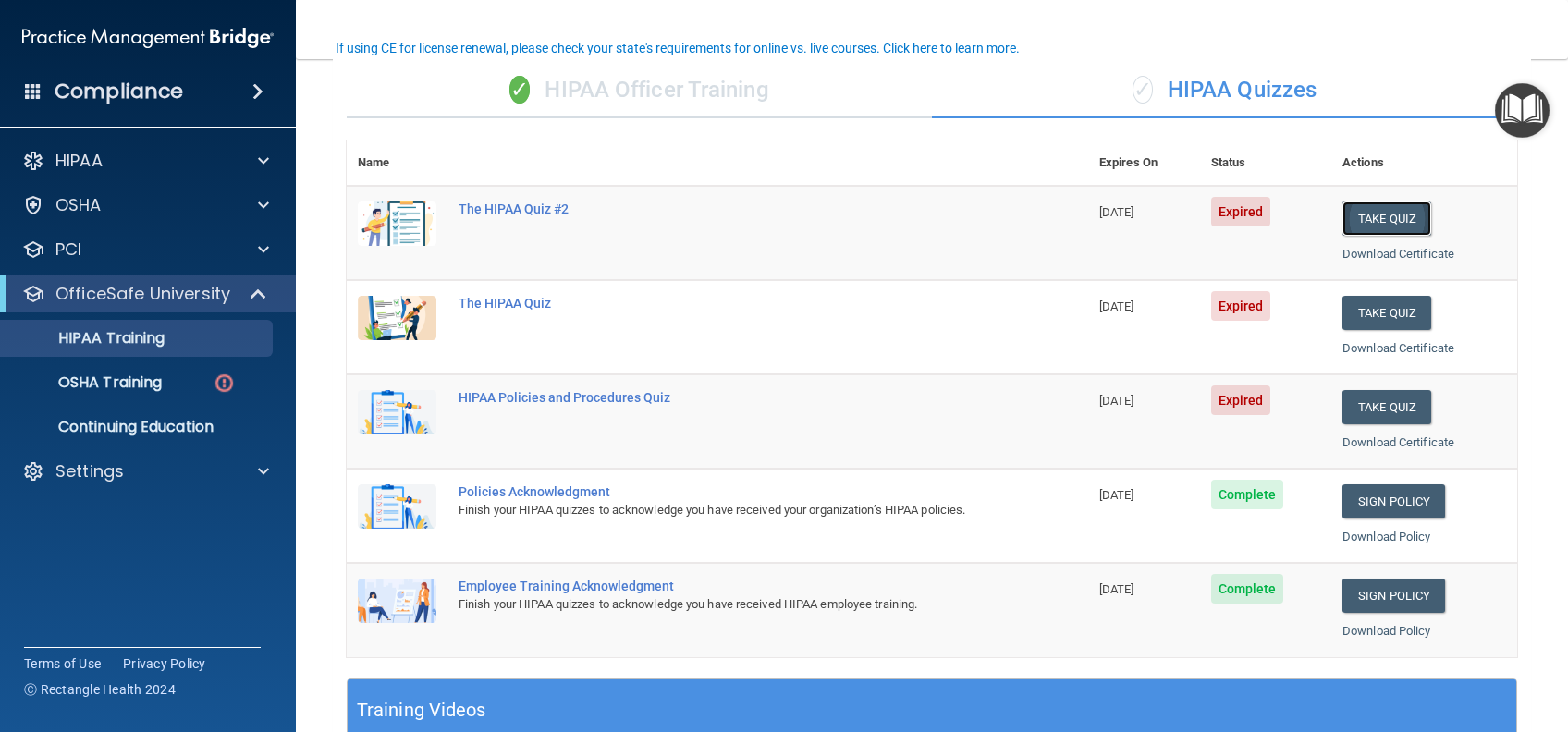
click at [1390, 220] on button "Take Quiz" at bounding box center [1386, 218] width 89 height 34
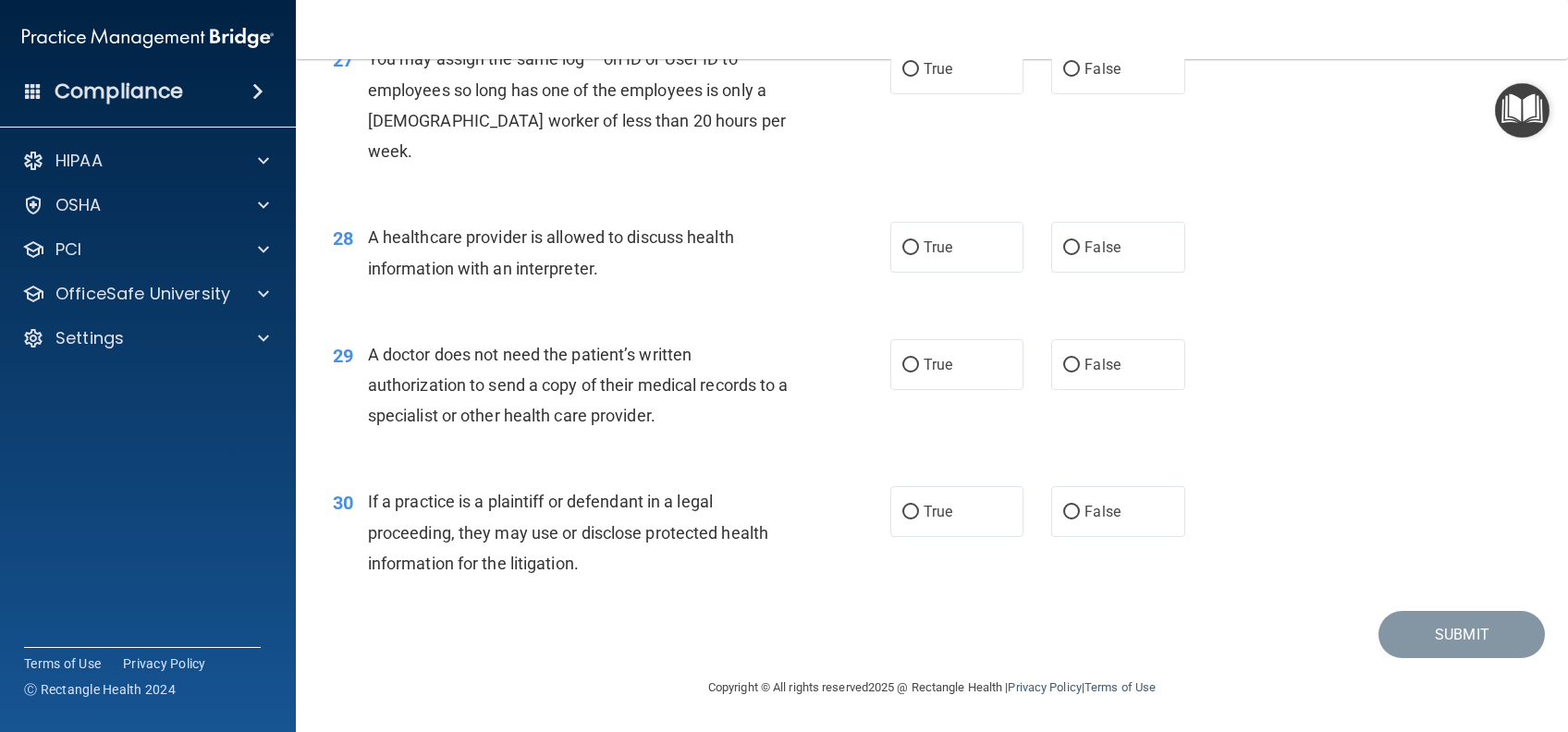
scroll to position [3971, 0]
click at [1516, 590] on div "30 If a practice is a plaintiff or defendant in a legal proceeding, they may us…" at bounding box center [931, 537] width 1225 height 148
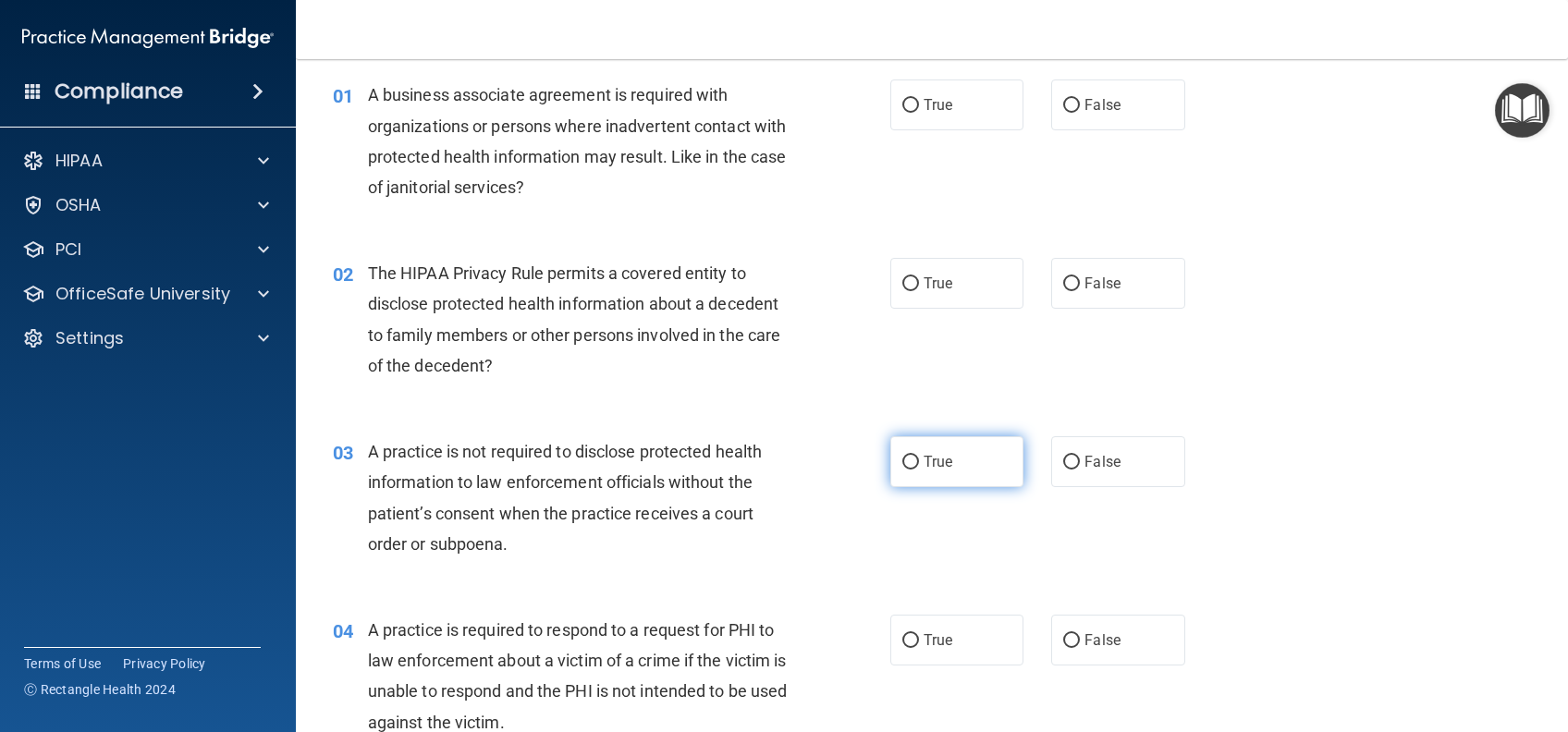
scroll to position [0, 0]
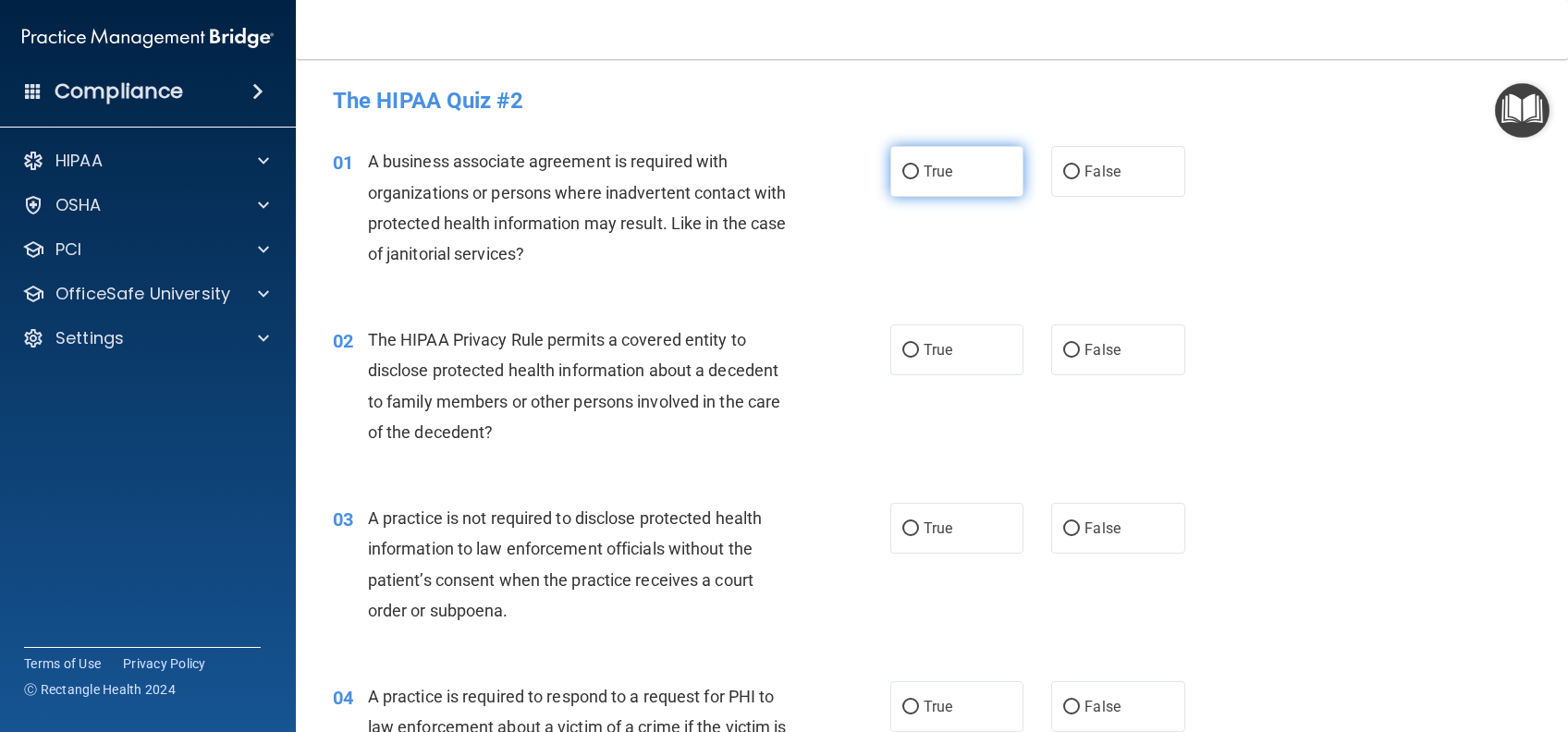
click at [949, 174] on label "True" at bounding box center [957, 171] width 133 height 51
click at [919, 174] on input "True" at bounding box center [910, 172] width 17 height 14
radio input "true"
click at [940, 347] on span "True" at bounding box center [937, 349] width 28 height 18
click at [919, 347] on input "True" at bounding box center [910, 350] width 17 height 14
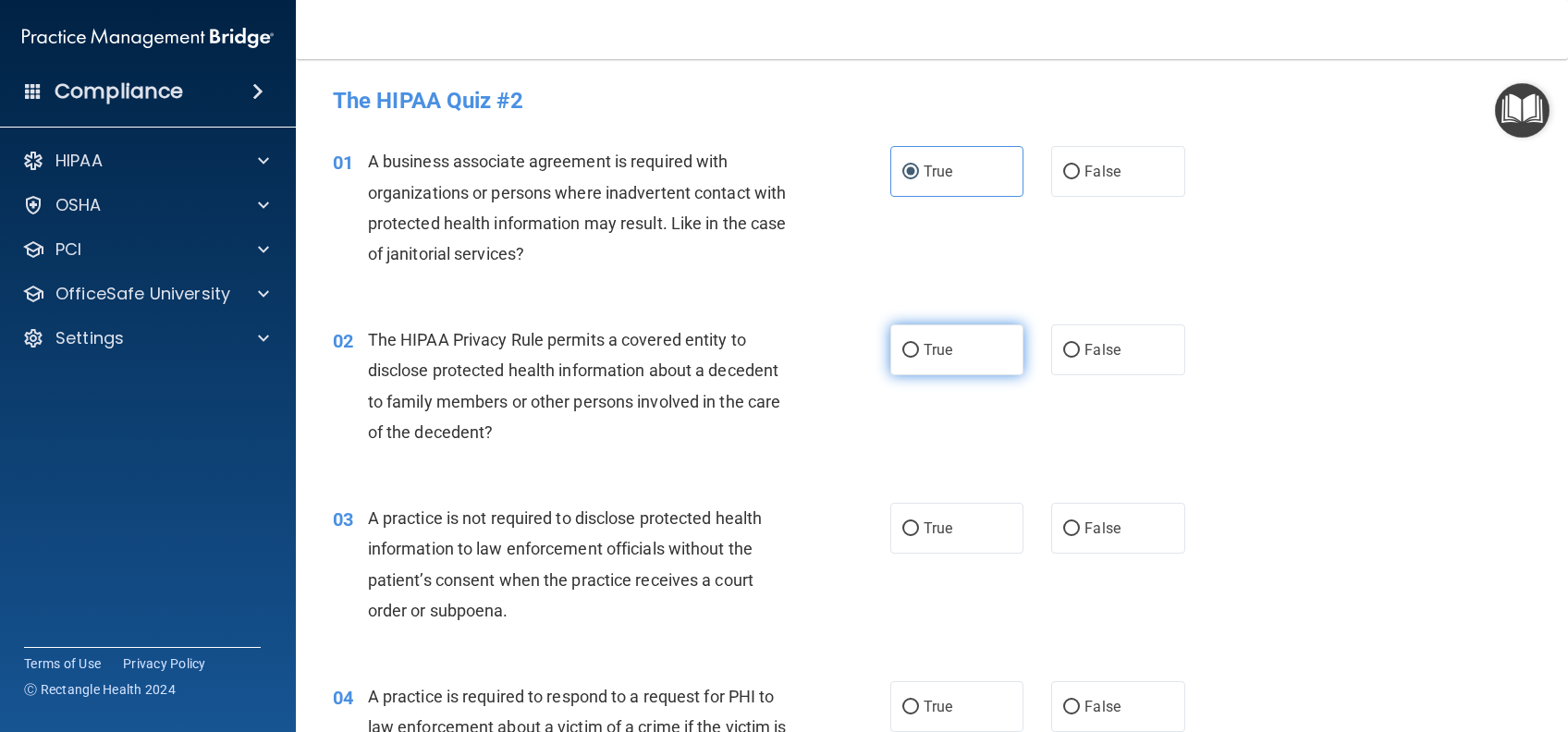
radio input "true"
click at [929, 534] on span "True" at bounding box center [937, 529] width 28 height 18
click at [919, 534] on input "True" at bounding box center [910, 530] width 17 height 14
radio input "true"
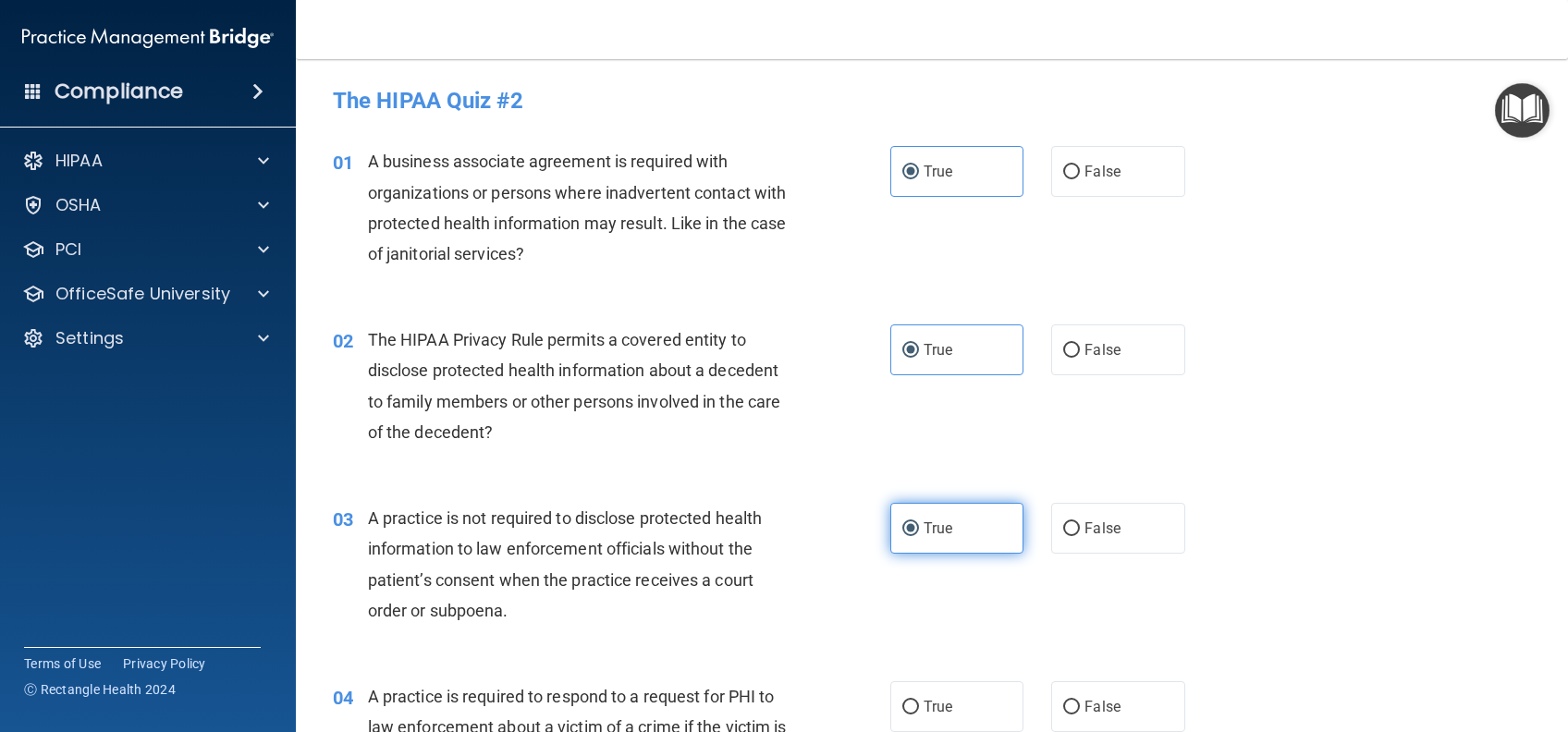
scroll to position [370, 0]
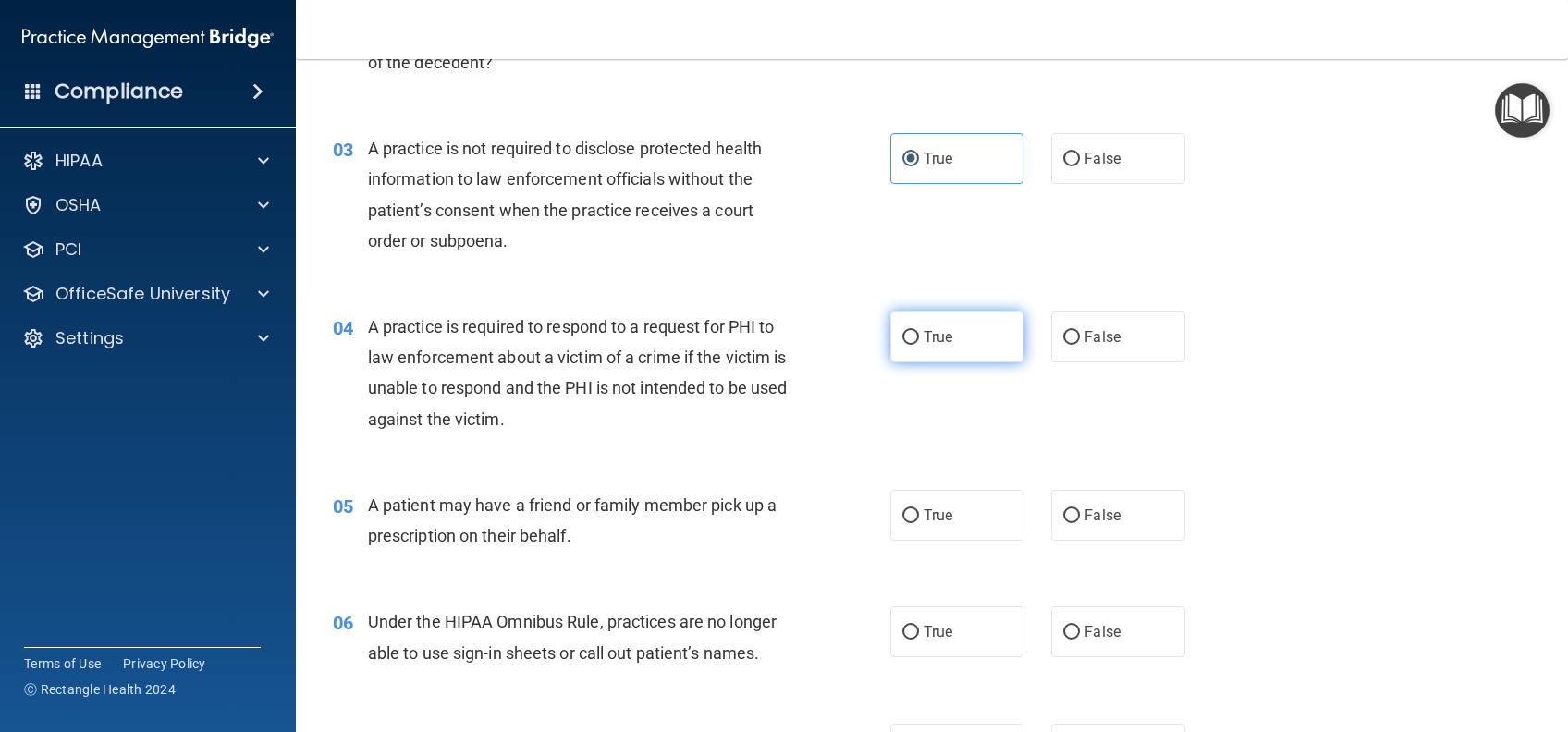
click at [927, 328] on span "True" at bounding box center [937, 337] width 28 height 18
click at [919, 331] on input "True" at bounding box center [910, 338] width 17 height 14
radio input "true"
click at [927, 512] on span "True" at bounding box center [937, 515] width 28 height 18
click at [919, 512] on input "True" at bounding box center [910, 516] width 17 height 14
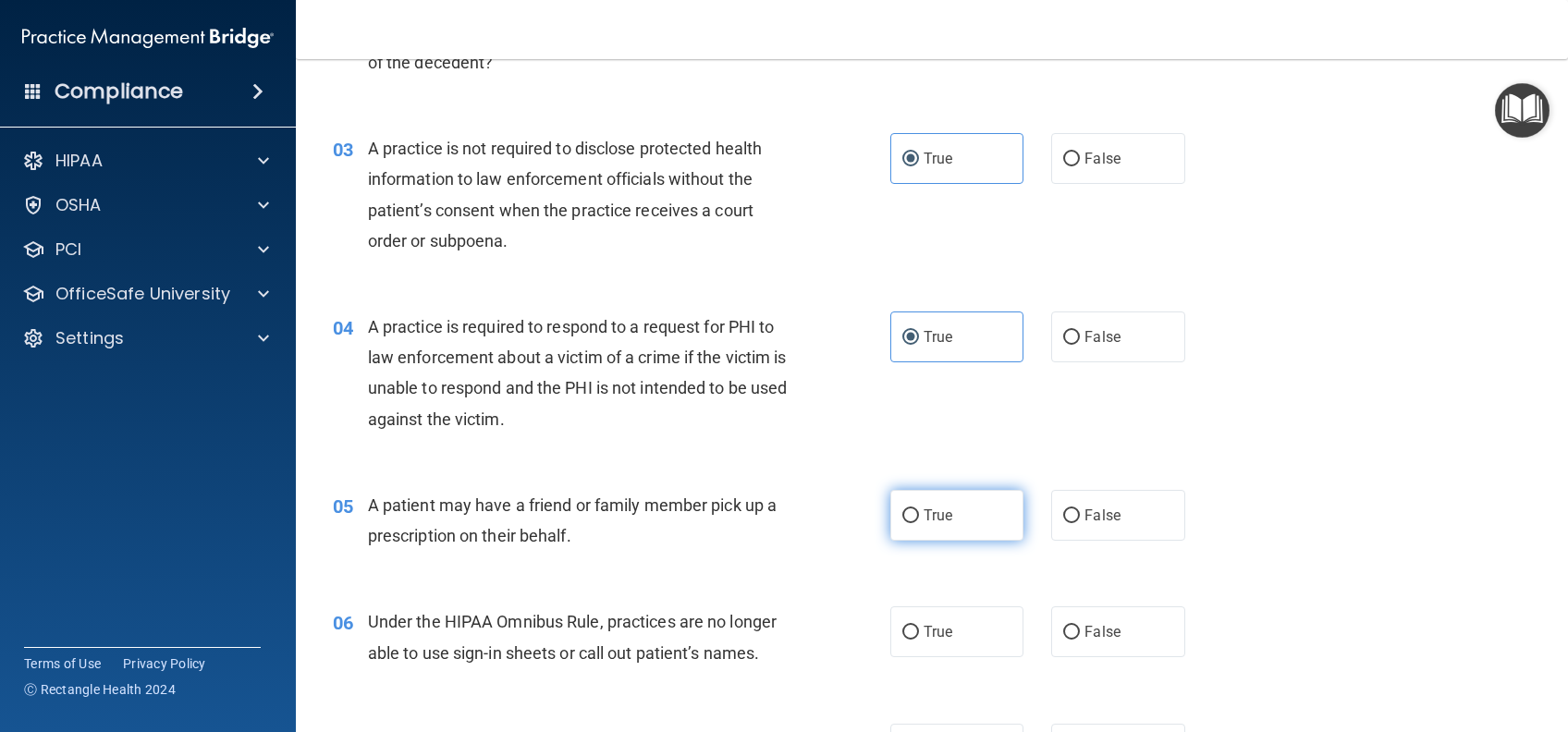
radio input "true"
click at [930, 626] on span "True" at bounding box center [937, 632] width 28 height 18
click at [919, 626] on input "True" at bounding box center [910, 633] width 17 height 14
radio input "true"
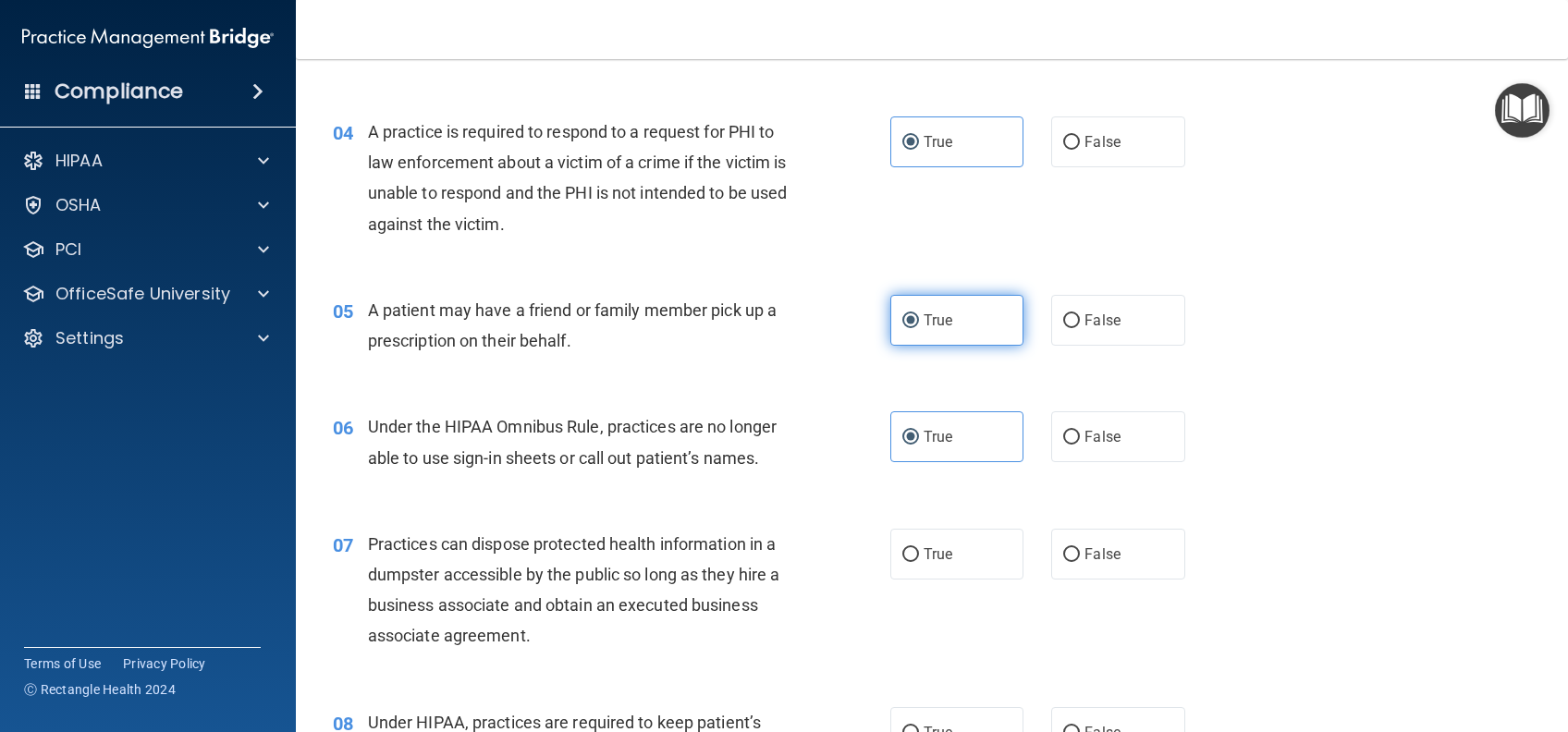
scroll to position [862, 0]
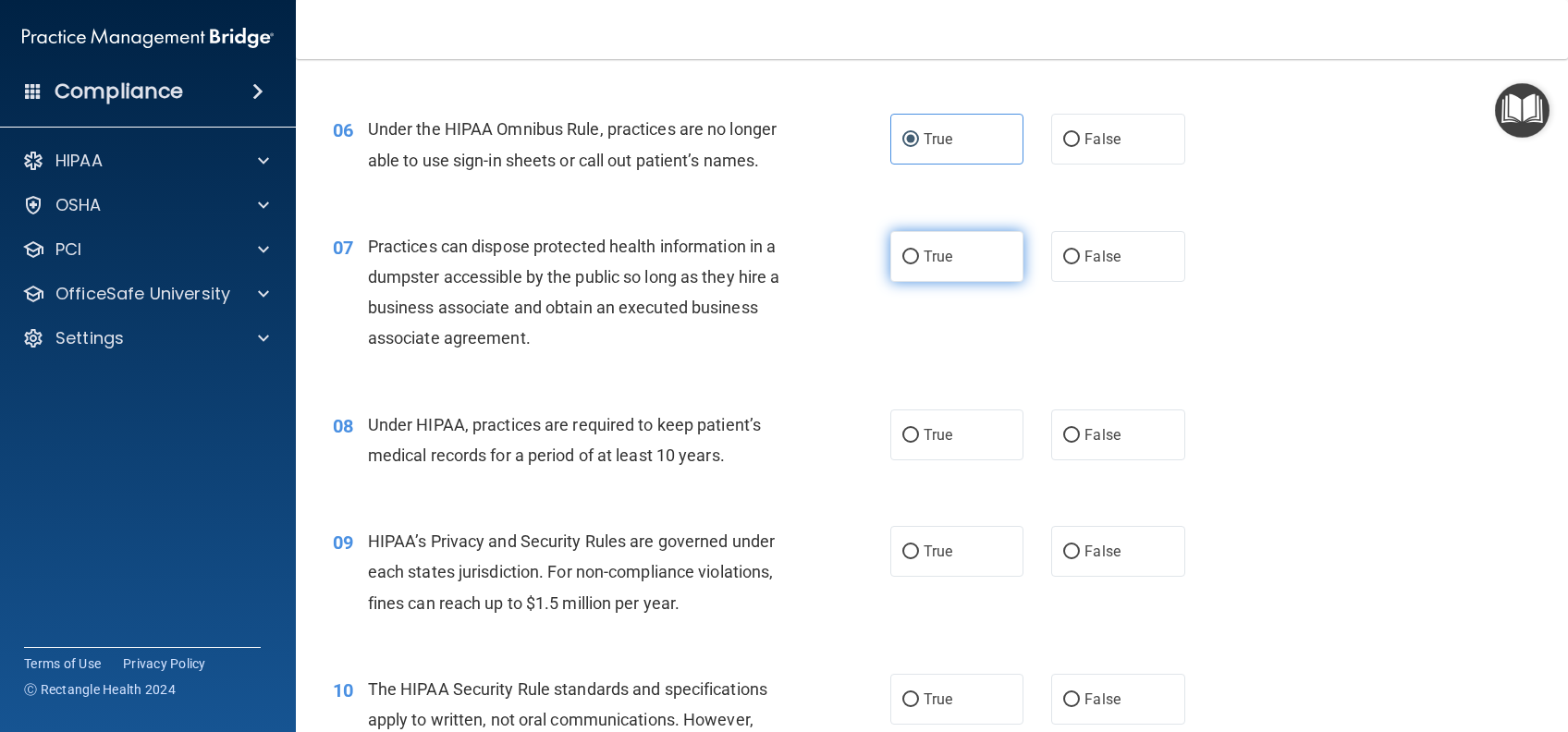
click at [927, 268] on label "True" at bounding box center [957, 256] width 133 height 51
click at [919, 265] on input "True" at bounding box center [910, 257] width 17 height 14
radio input "true"
click at [947, 436] on label "True" at bounding box center [957, 435] width 133 height 51
click at [919, 436] on input "True" at bounding box center [910, 436] width 17 height 14
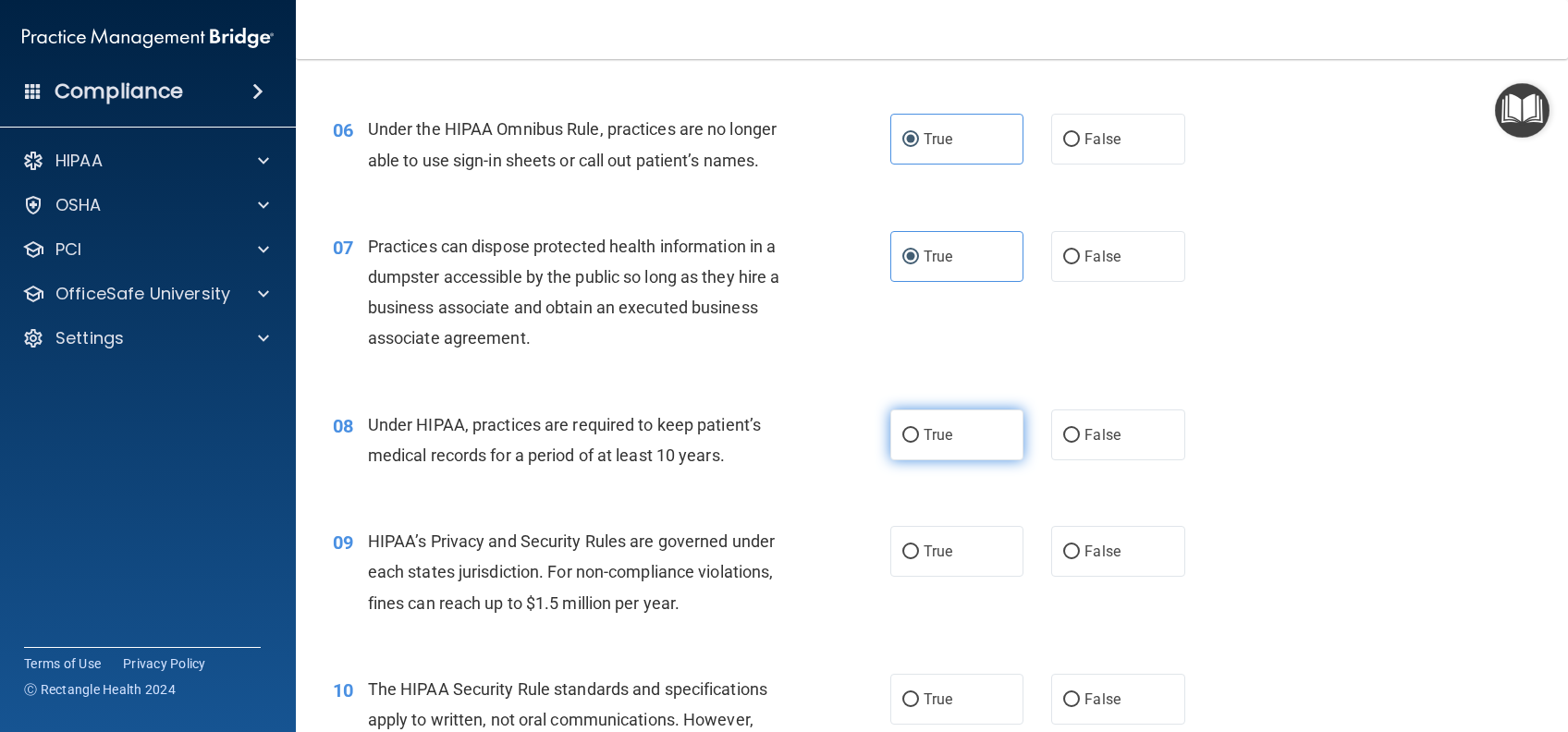
radio input "true"
click at [947, 546] on label "True" at bounding box center [957, 551] width 133 height 51
click at [919, 546] on input "True" at bounding box center [910, 552] width 17 height 14
radio input "true"
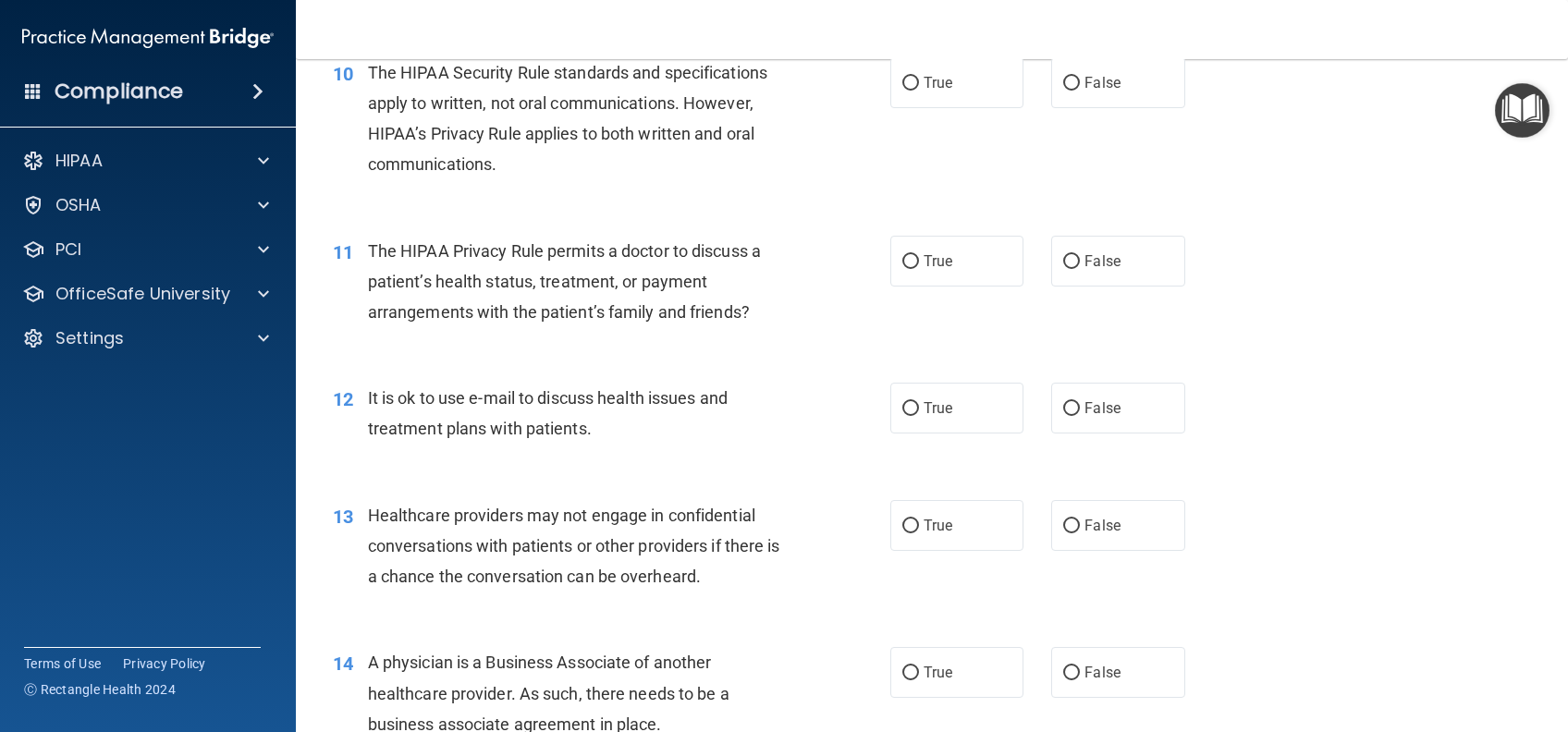
scroll to position [1232, 0]
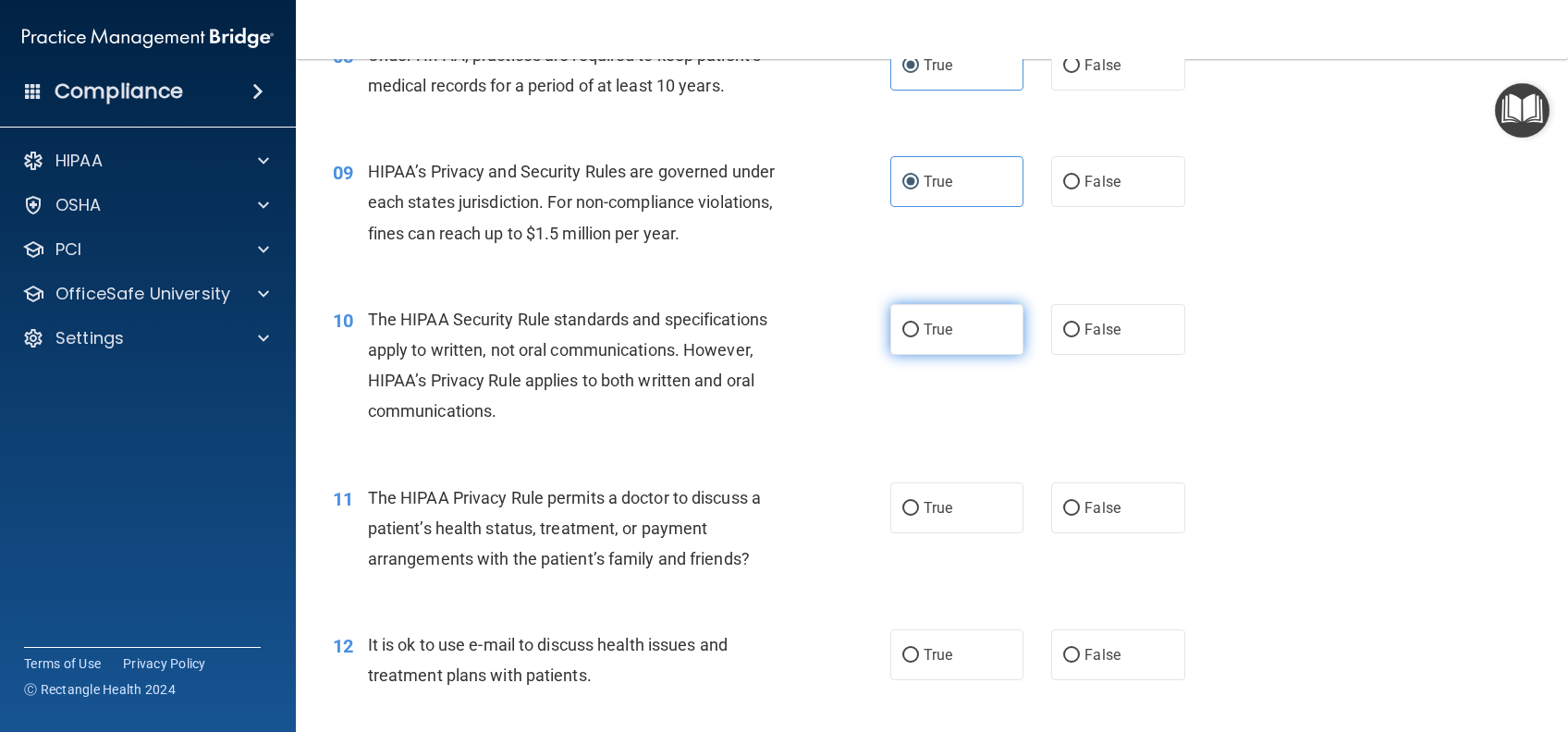
click at [945, 311] on label "True" at bounding box center [957, 329] width 133 height 51
click at [919, 323] on input "True" at bounding box center [910, 330] width 17 height 14
radio input "true"
click at [935, 503] on span "True" at bounding box center [937, 508] width 28 height 18
click at [919, 503] on input "True" at bounding box center [910, 509] width 17 height 14
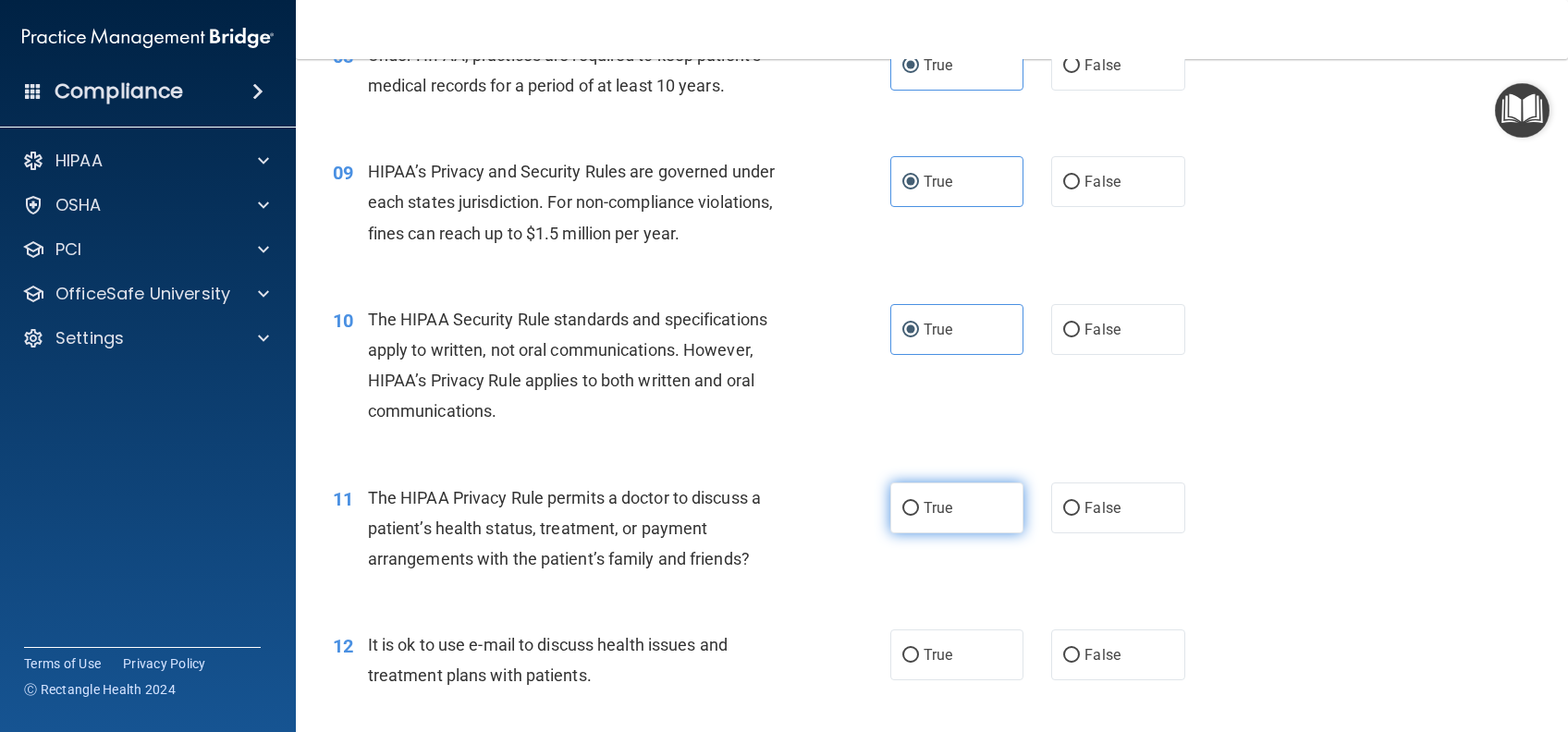
radio input "true"
click at [924, 651] on span "True" at bounding box center [937, 655] width 28 height 18
click at [919, 651] on input "True" at bounding box center [910, 656] width 17 height 14
radio input "true"
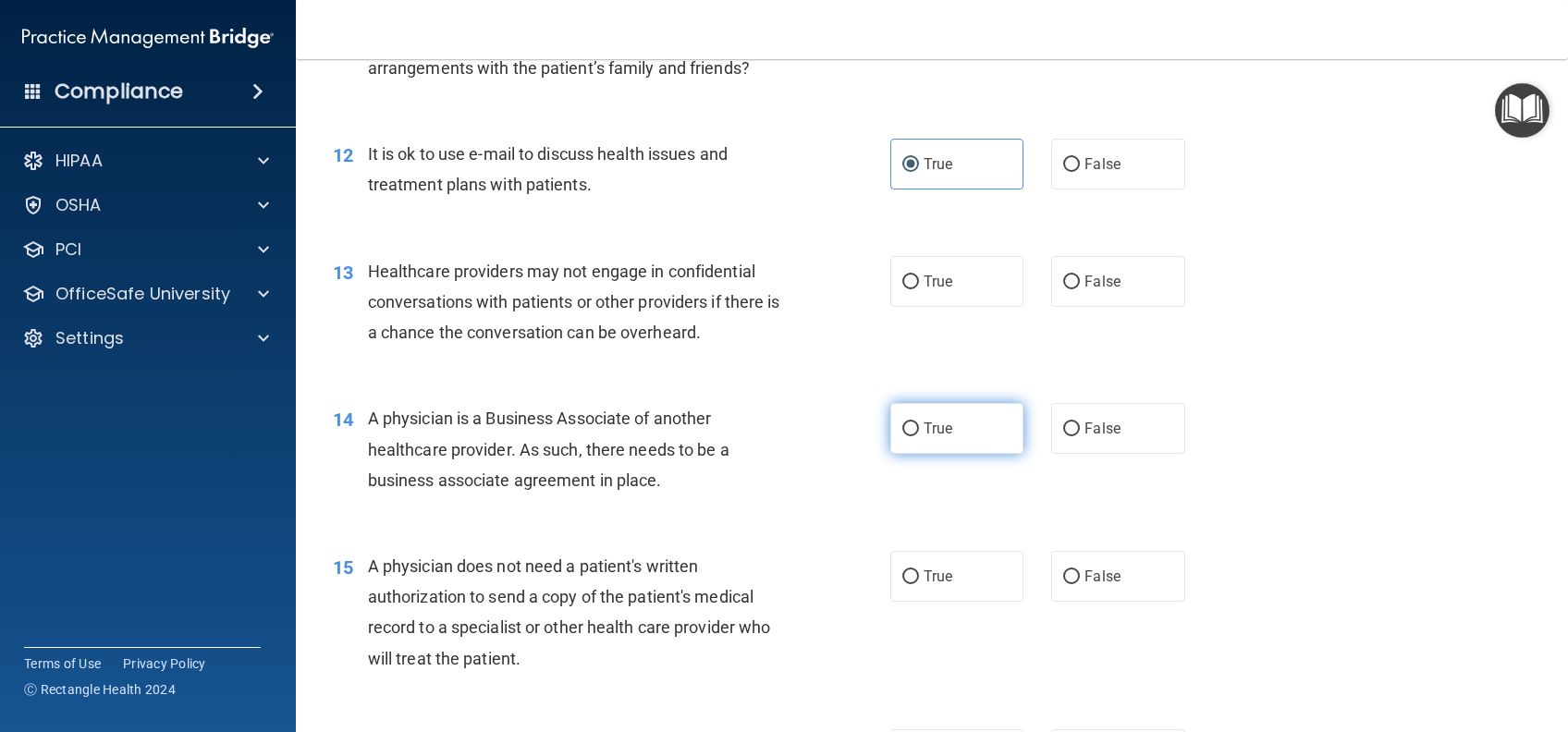
scroll to position [1725, 0]
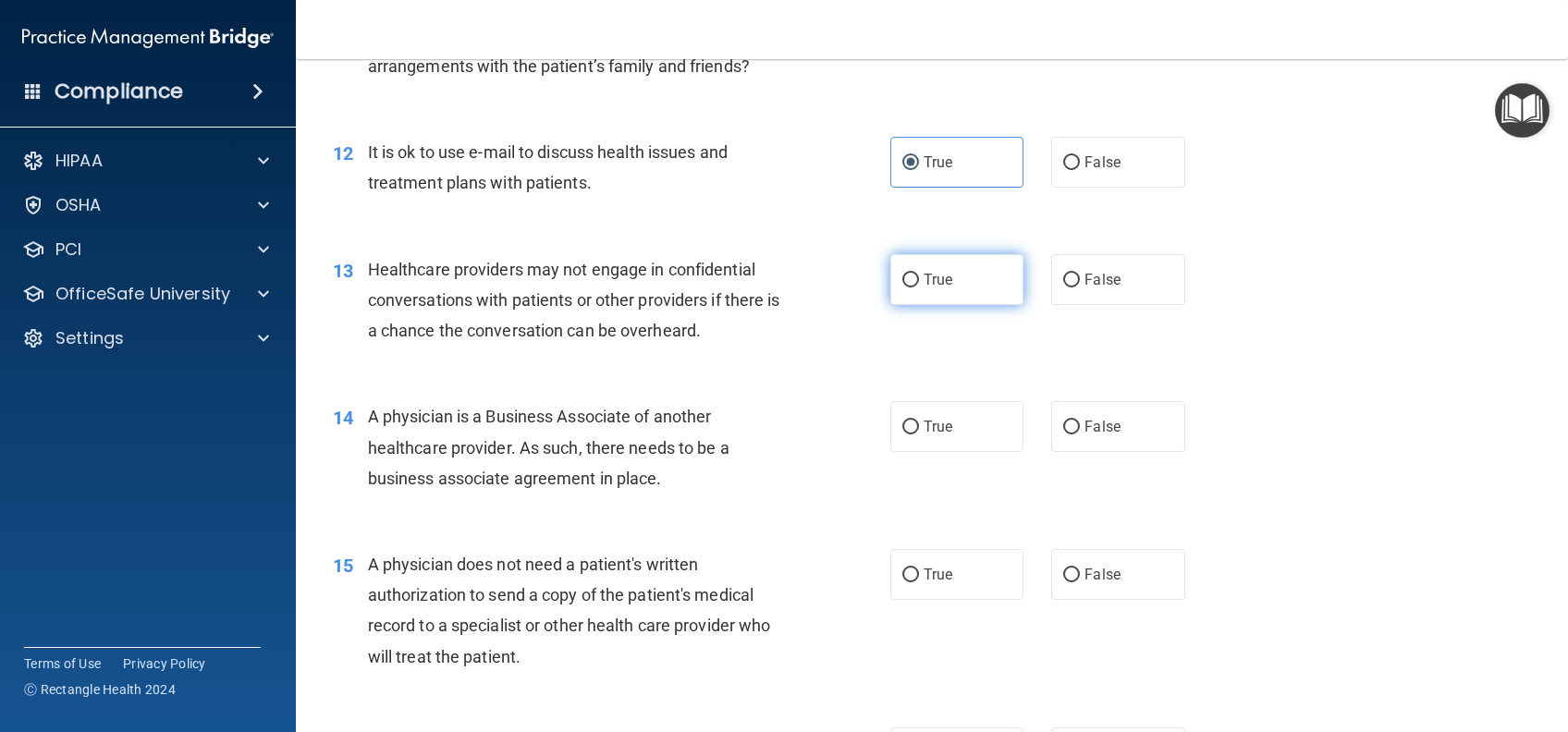
click at [985, 262] on label "True" at bounding box center [957, 279] width 133 height 51
click at [919, 274] on input "True" at bounding box center [910, 280] width 17 height 14
radio input "true"
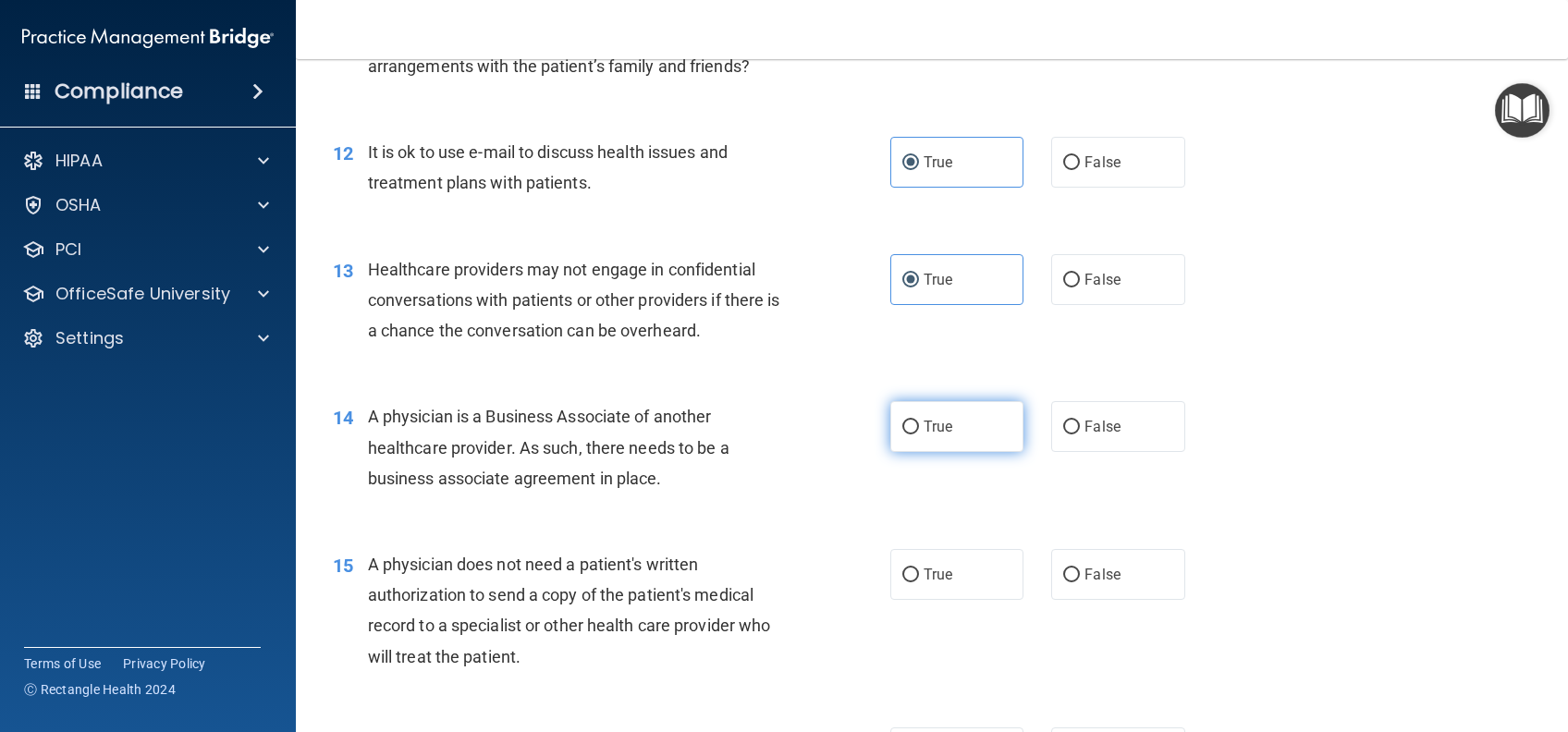
click at [947, 421] on label "True" at bounding box center [957, 426] width 133 height 51
click at [919, 421] on input "True" at bounding box center [910, 427] width 17 height 14
radio input "true"
click at [947, 573] on label "True" at bounding box center [957, 574] width 133 height 51
click at [919, 573] on input "True" at bounding box center [910, 575] width 17 height 14
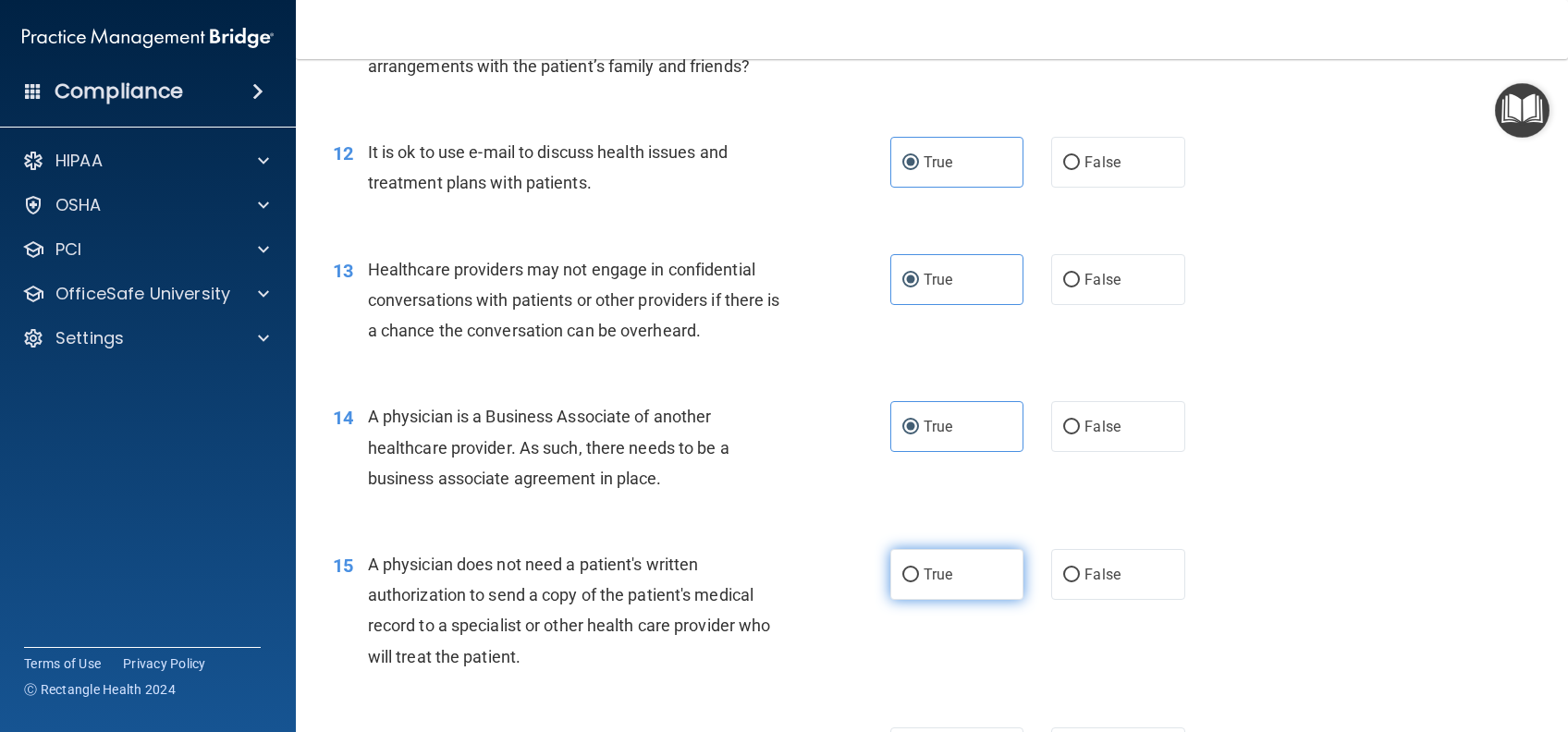
radio input "true"
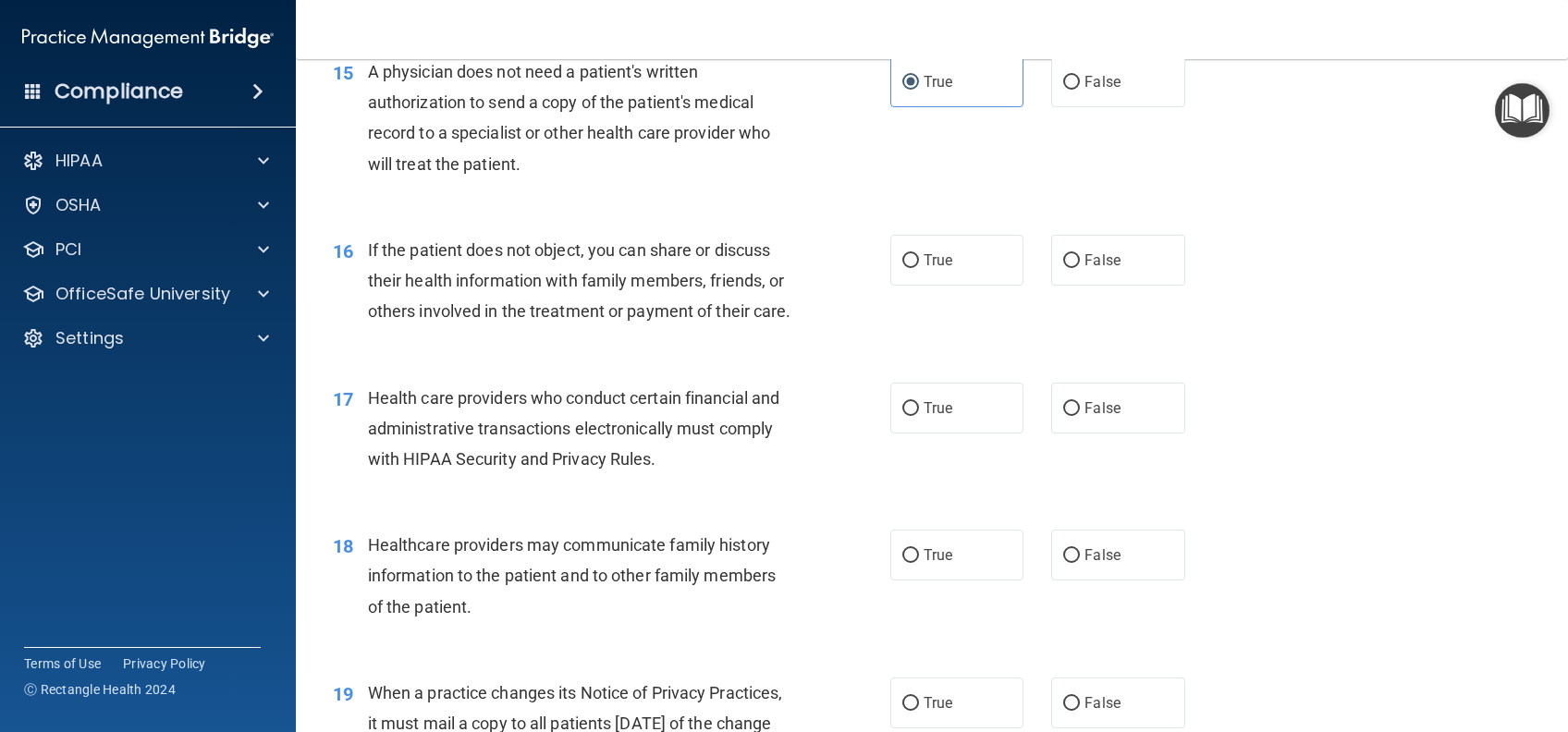
scroll to position [2218, 0]
click at [962, 267] on label "True" at bounding box center [957, 259] width 133 height 51
click at [919, 267] on input "True" at bounding box center [910, 260] width 17 height 14
radio input "true"
click at [930, 432] on label "True" at bounding box center [957, 407] width 133 height 51
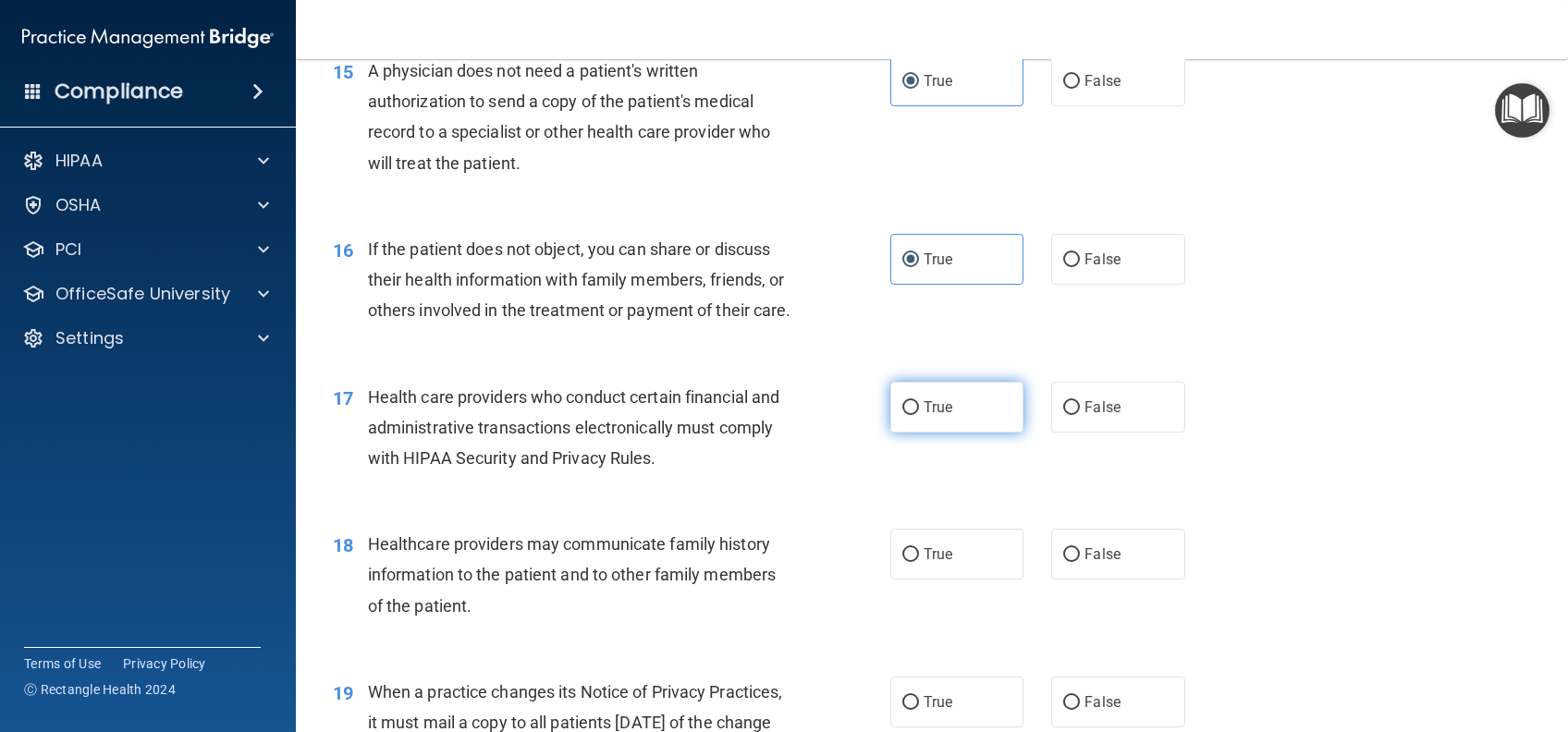
click at [919, 415] on input "True" at bounding box center [910, 408] width 17 height 14
radio input "true"
click at [950, 574] on label "True" at bounding box center [957, 554] width 133 height 51
click at [919, 562] on input "True" at bounding box center [910, 555] width 17 height 14
radio input "true"
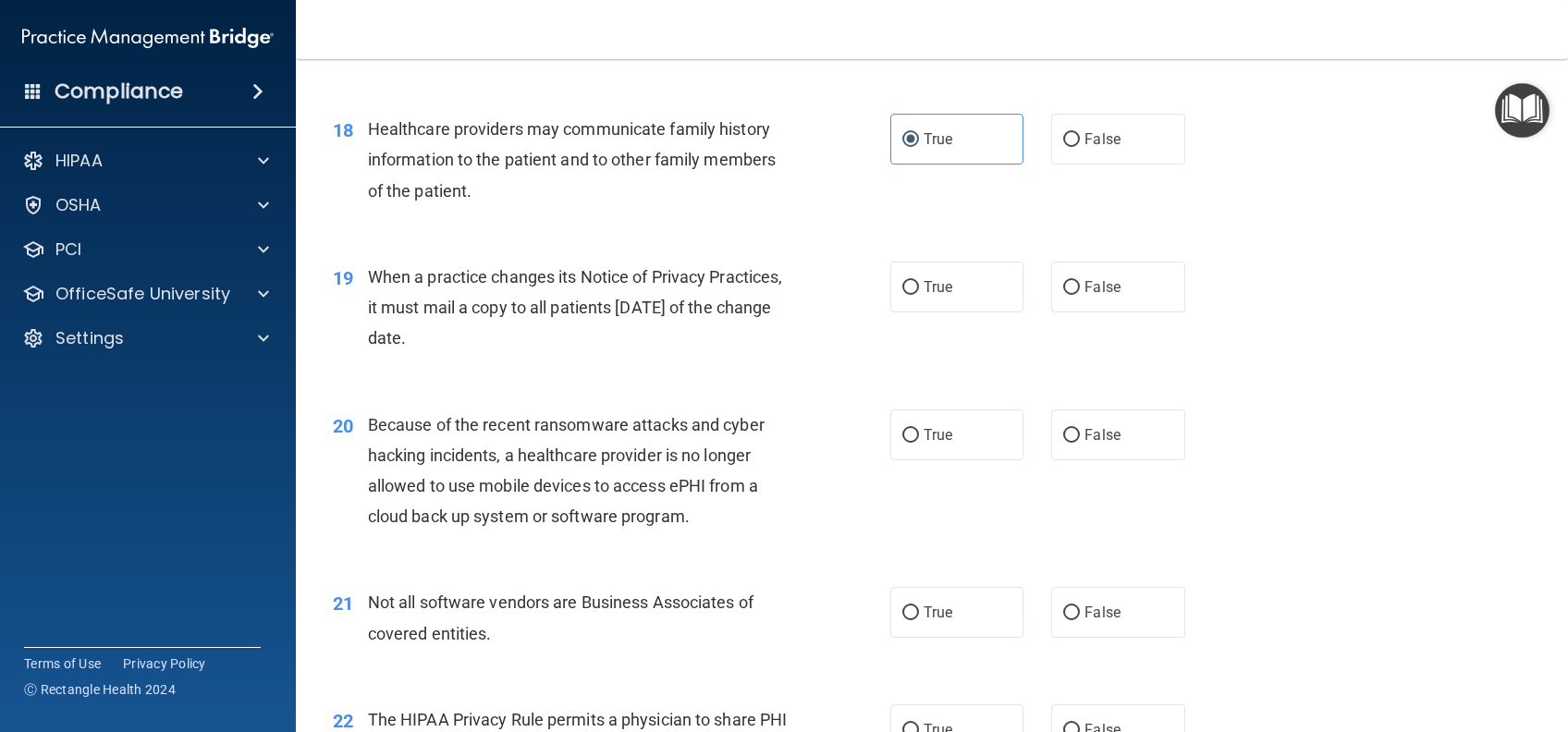
scroll to position [2712, 0]
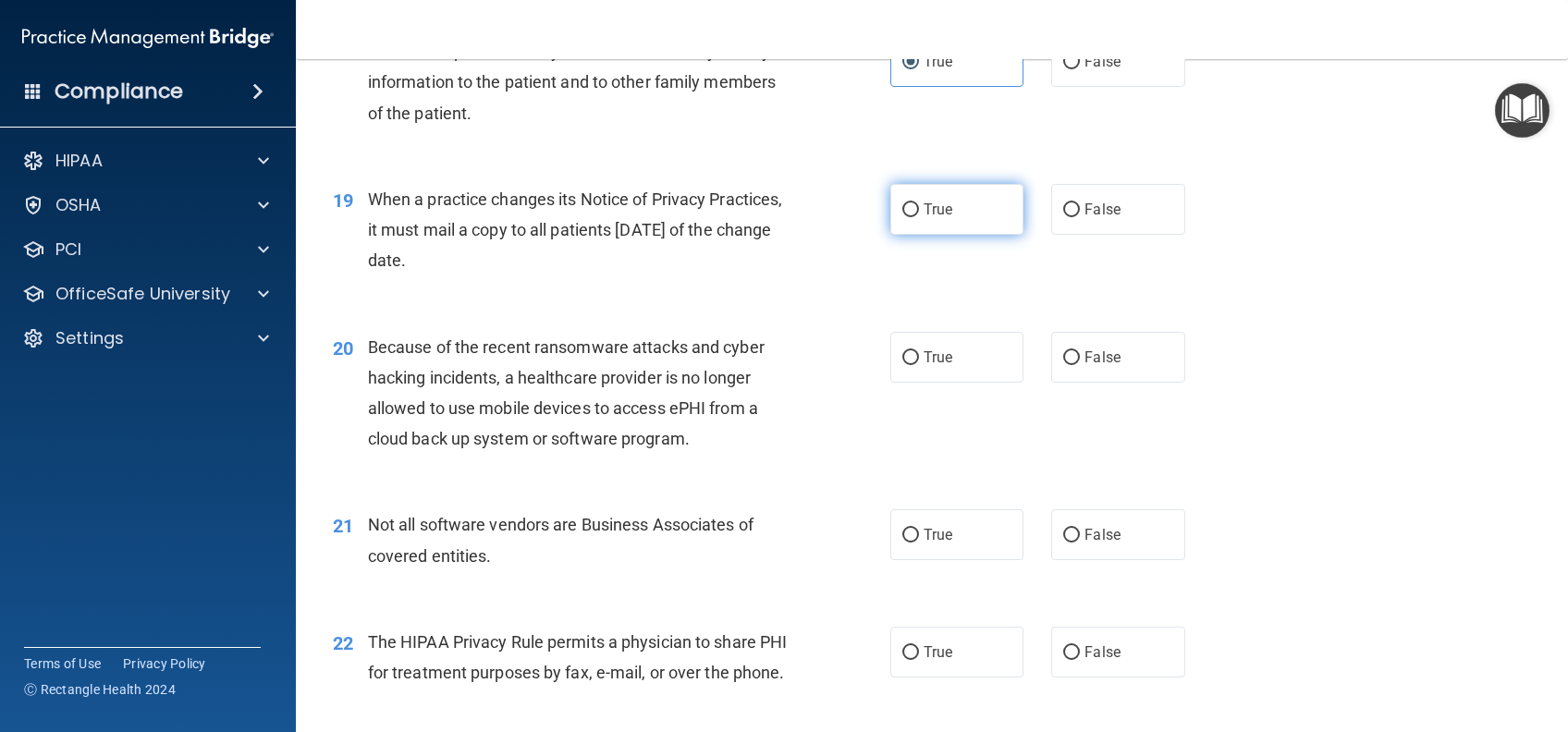
click at [966, 234] on label "True" at bounding box center [957, 209] width 133 height 51
click at [919, 217] on input "True" at bounding box center [910, 210] width 17 height 14
radio input "true"
click at [910, 417] on div "20 Because of the recent ransomware attacks and cyber hacking incidents, a heal…" at bounding box center [931, 397] width 1225 height 178
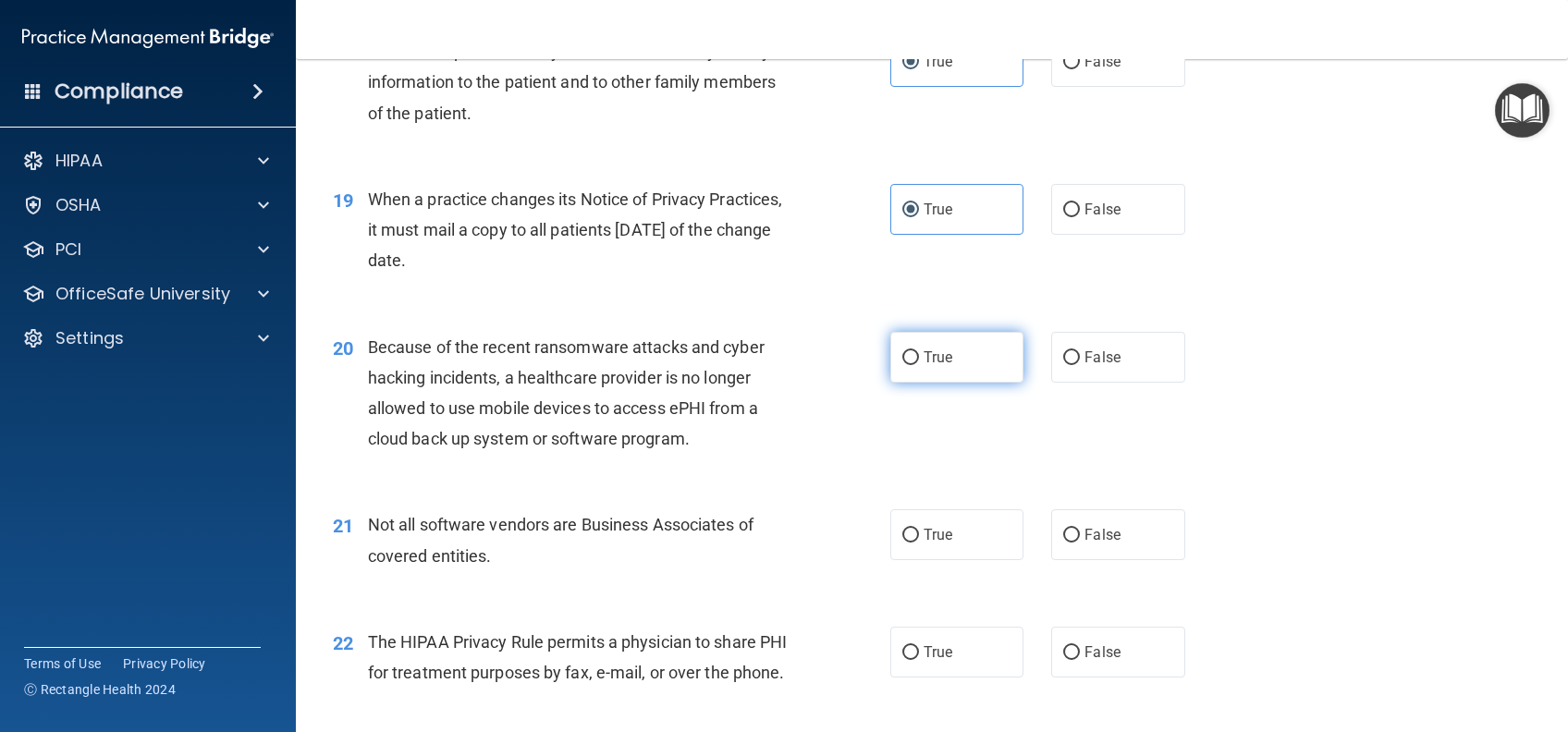
click at [928, 383] on label "True" at bounding box center [957, 357] width 133 height 51
click at [919, 365] on input "True" at bounding box center [910, 358] width 17 height 14
radio input "true"
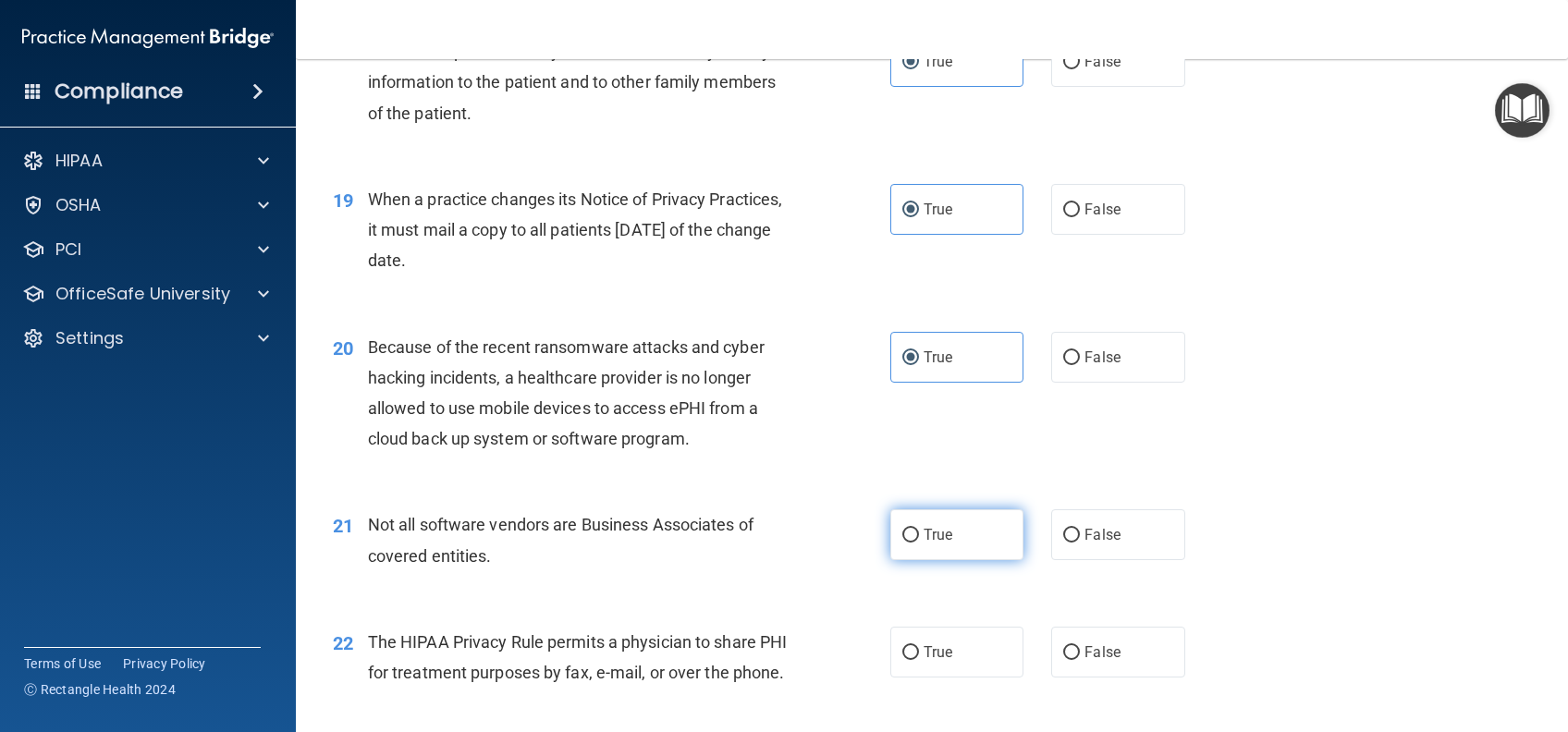
click at [924, 543] on span "True" at bounding box center [937, 534] width 28 height 18
click at [919, 542] on input "True" at bounding box center [910, 535] width 17 height 14
radio input "true"
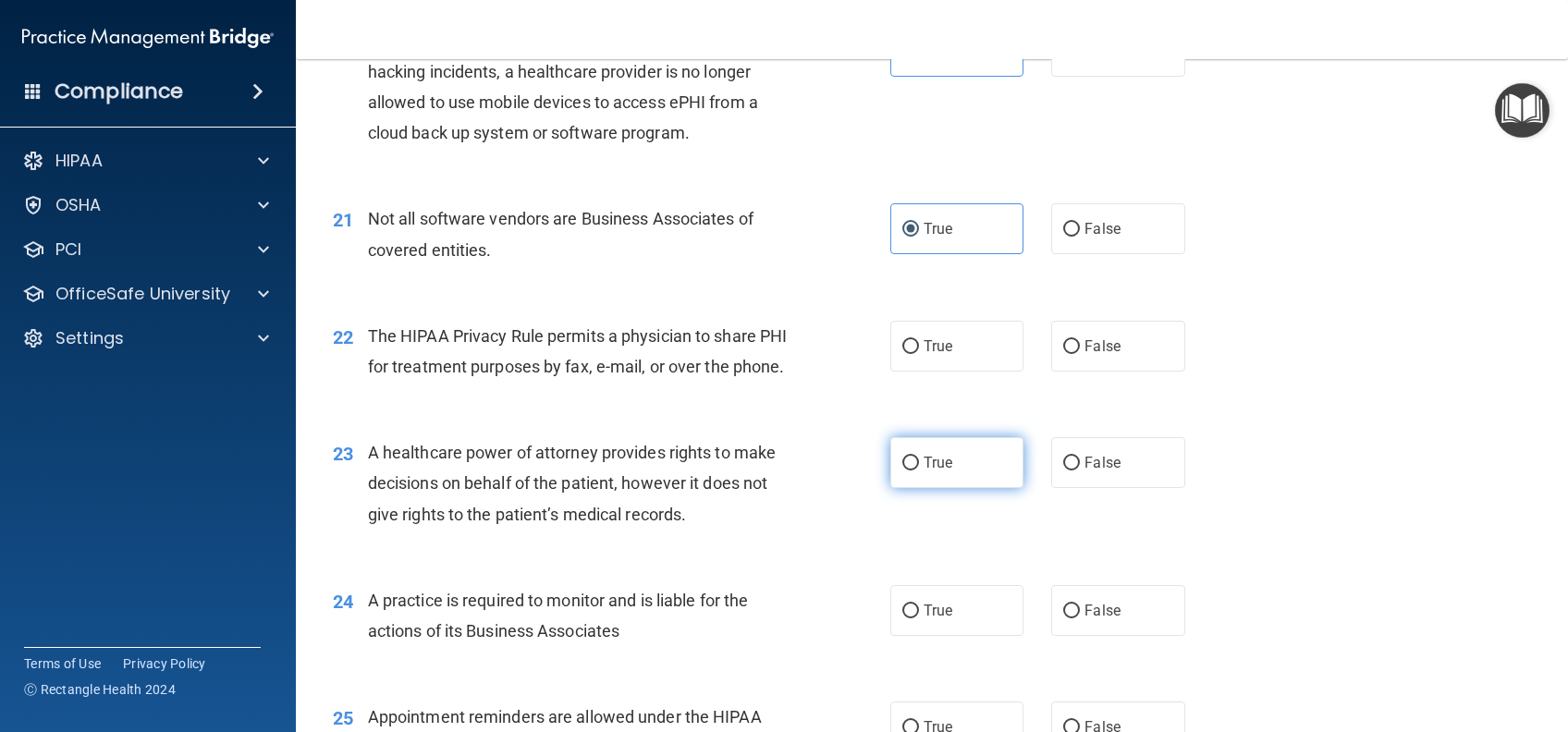
scroll to position [3081, 0]
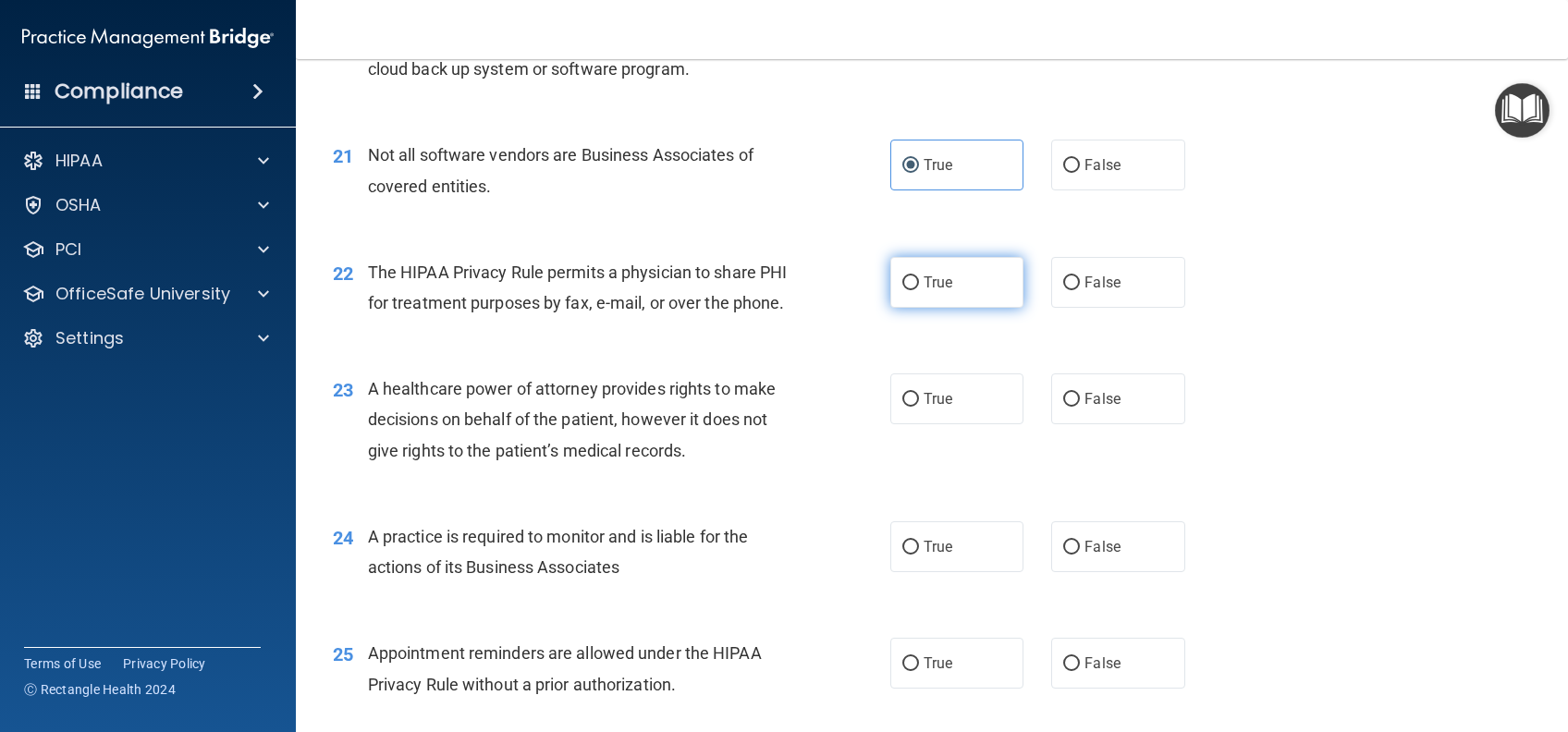
click at [944, 308] on label "True" at bounding box center [957, 282] width 133 height 51
click at [919, 290] on input "True" at bounding box center [910, 283] width 17 height 14
radio input "true"
drag, startPoint x: 923, startPoint y: 460, endPoint x: 943, endPoint y: 525, distance: 68.0
click at [924, 408] on span "True" at bounding box center [937, 399] width 28 height 18
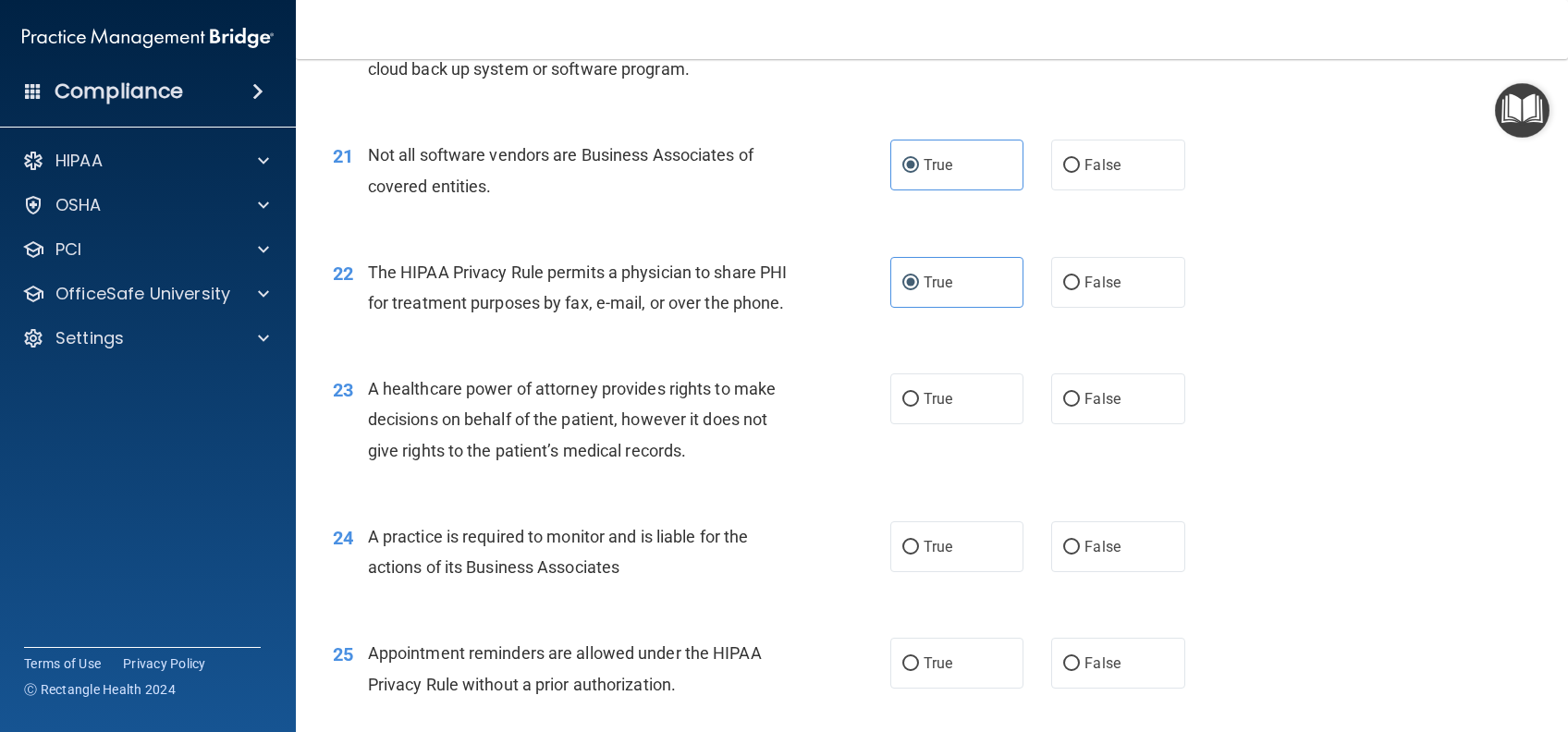
click at [919, 407] on input "True" at bounding box center [910, 400] width 17 height 14
radio input "true"
click at [946, 572] on label "True" at bounding box center [957, 547] width 133 height 51
click at [919, 555] on input "True" at bounding box center [910, 548] width 17 height 14
radio input "true"
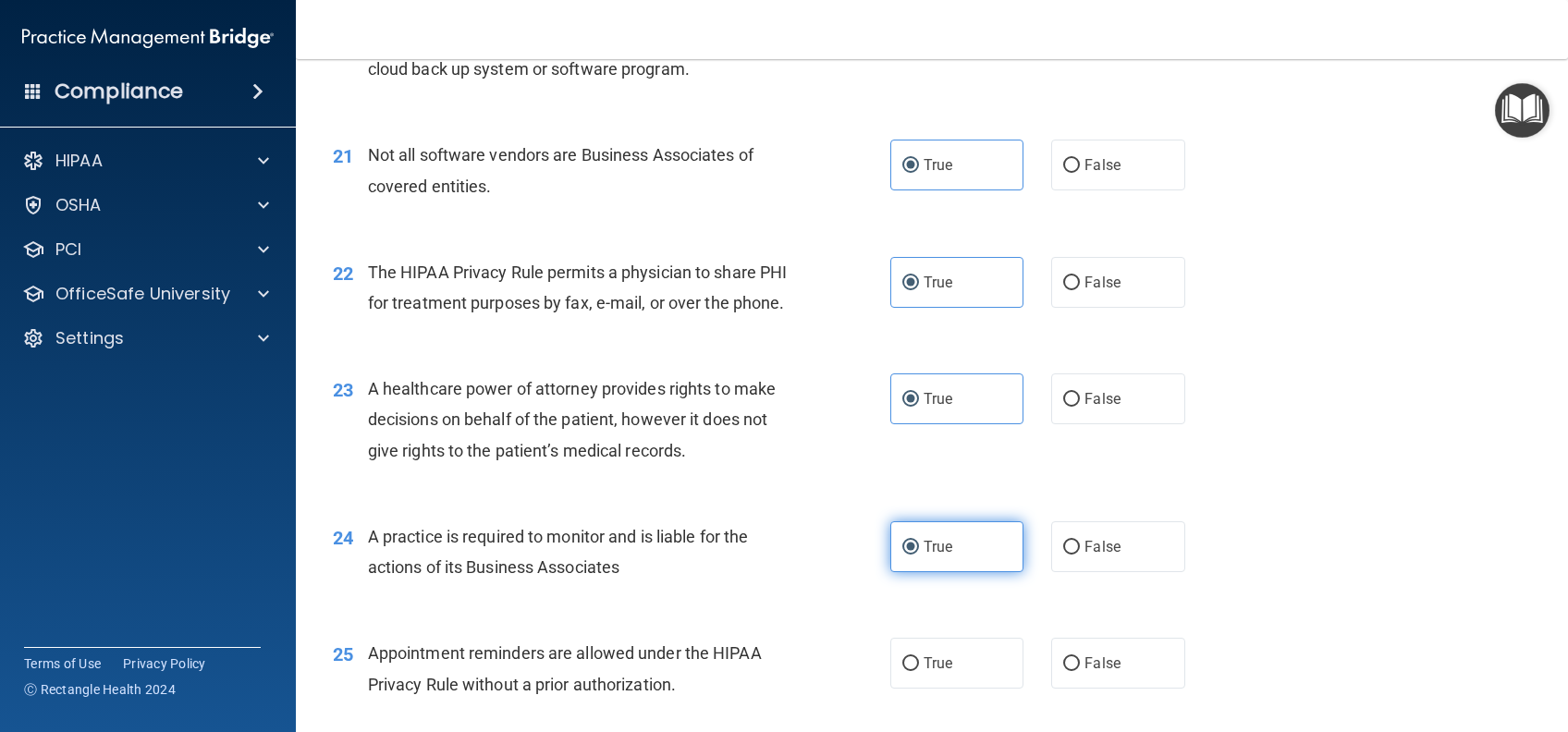
scroll to position [3451, 0]
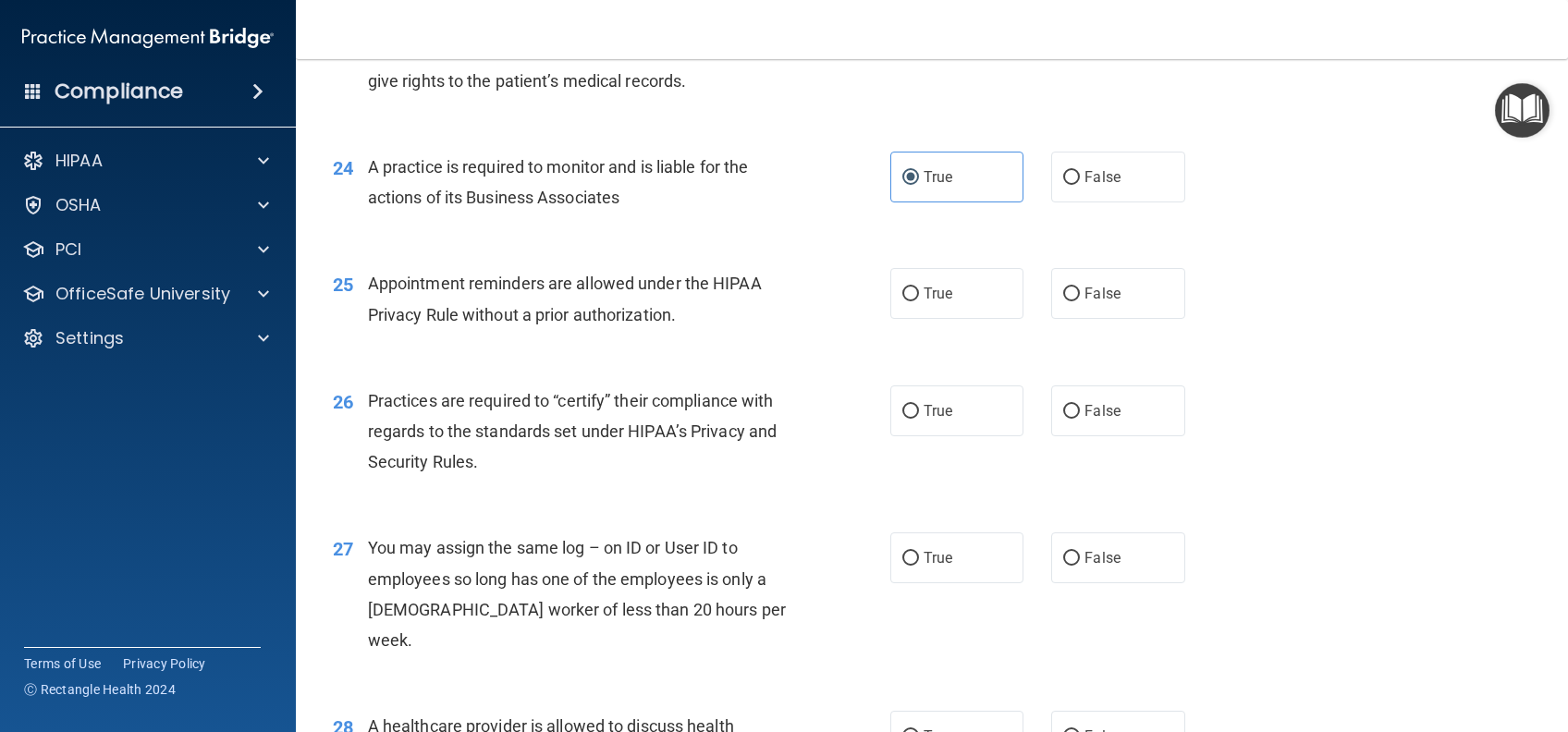
click at [961, 361] on div "25 Appointment reminders are allowed under the HIPAA Privacy Rule without a pri…" at bounding box center [931, 304] width 1225 height 117
click at [954, 319] on label "True" at bounding box center [957, 293] width 133 height 51
click at [919, 302] on input "True" at bounding box center [910, 294] width 17 height 14
radio input "true"
click at [931, 420] on span "True" at bounding box center [937, 411] width 28 height 18
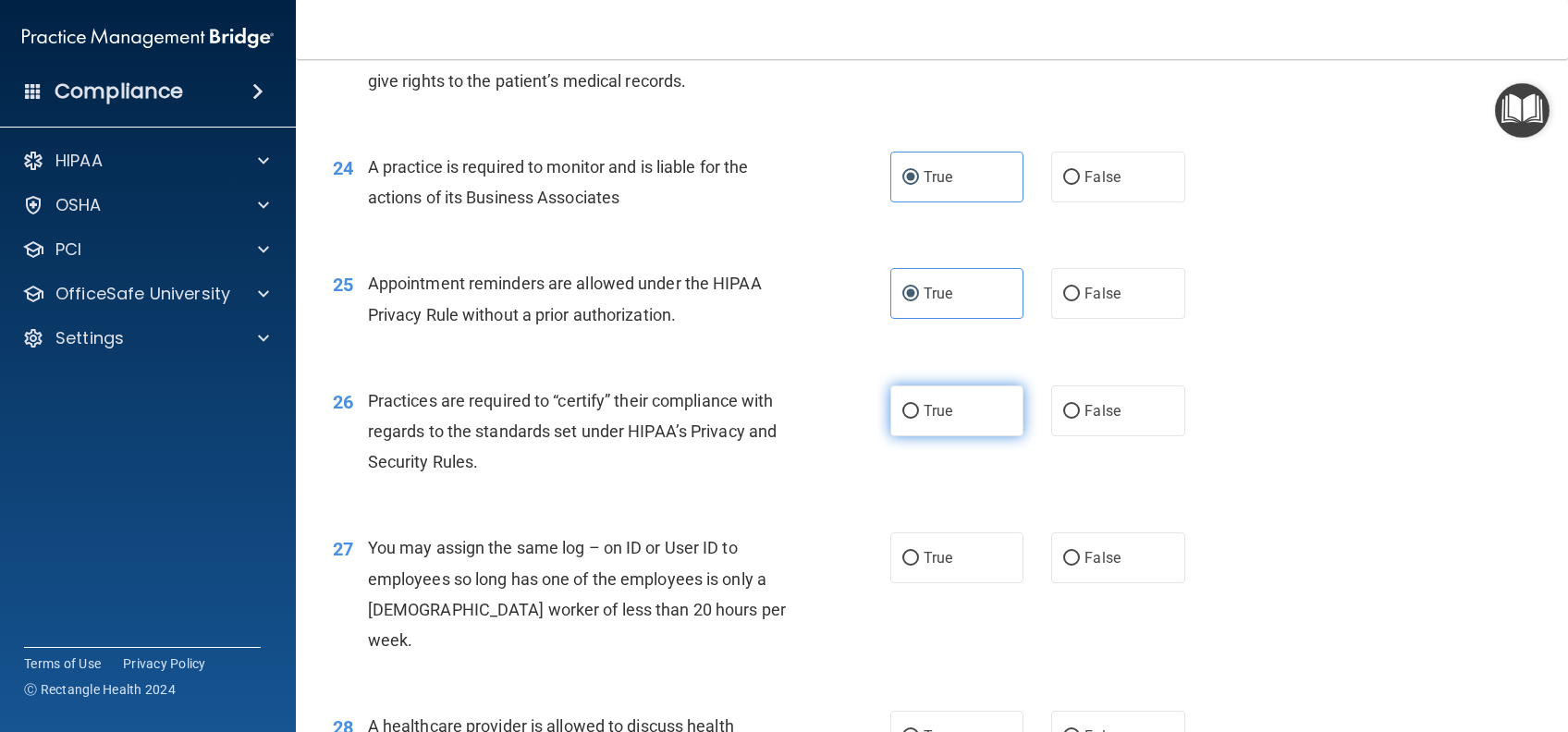
click at [919, 419] on input "True" at bounding box center [910, 412] width 17 height 14
radio input "true"
click at [937, 567] on span "True" at bounding box center [937, 558] width 28 height 18
click at [919, 566] on input "True" at bounding box center [910, 559] width 17 height 14
radio input "true"
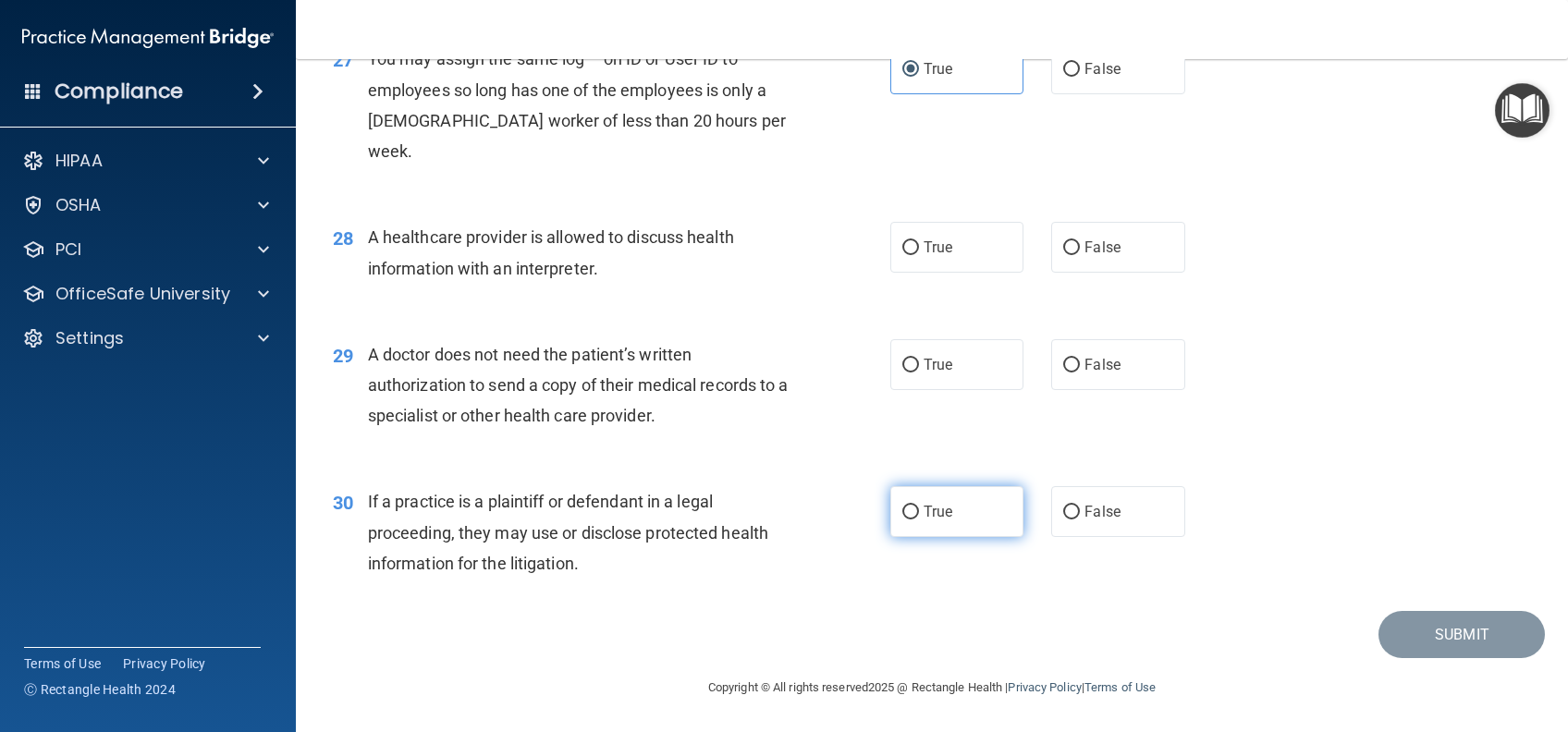
scroll to position [3971, 0]
click at [930, 245] on span "True" at bounding box center [937, 247] width 28 height 18
click at [919, 245] on input "True" at bounding box center [910, 248] width 17 height 14
radio input "true"
drag, startPoint x: 918, startPoint y: 377, endPoint x: 917, endPoint y: 436, distance: 59.0
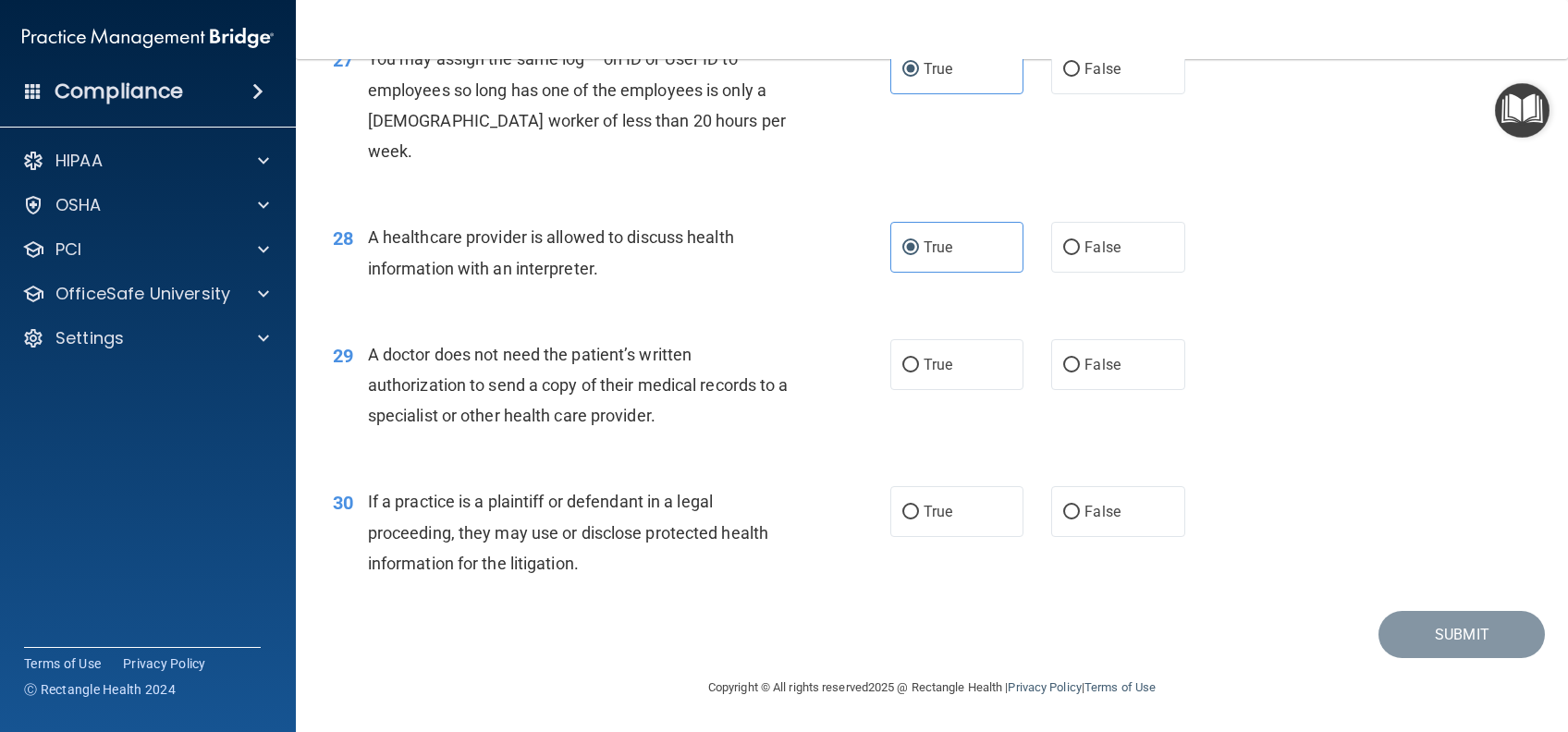
click at [919, 377] on label "True" at bounding box center [957, 365] width 133 height 51
click at [919, 373] on input "True" at bounding box center [910, 365] width 17 height 14
radio input "true"
click at [925, 522] on label "True" at bounding box center [957, 512] width 133 height 51
click at [919, 520] on input "True" at bounding box center [910, 512] width 17 height 14
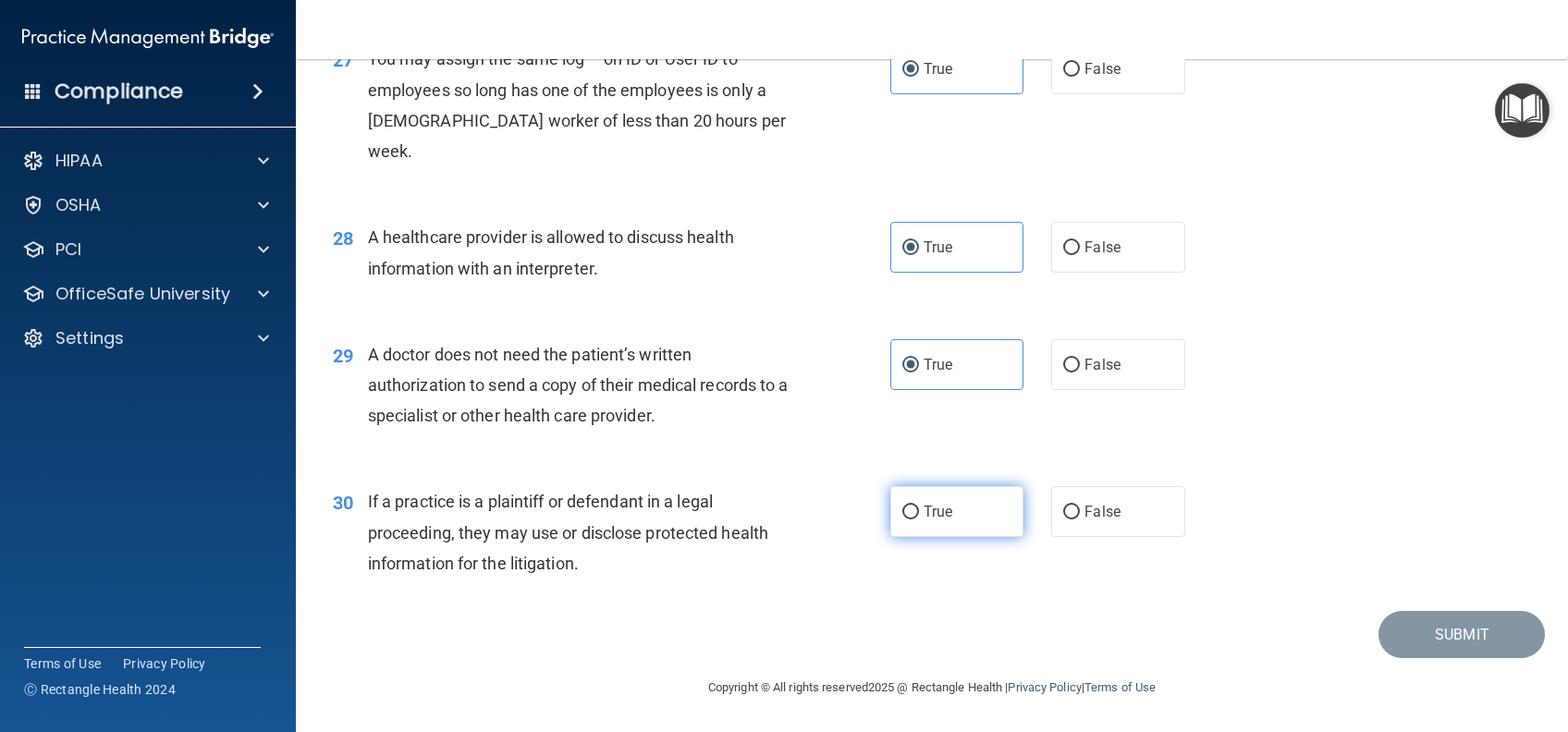
radio input "true"
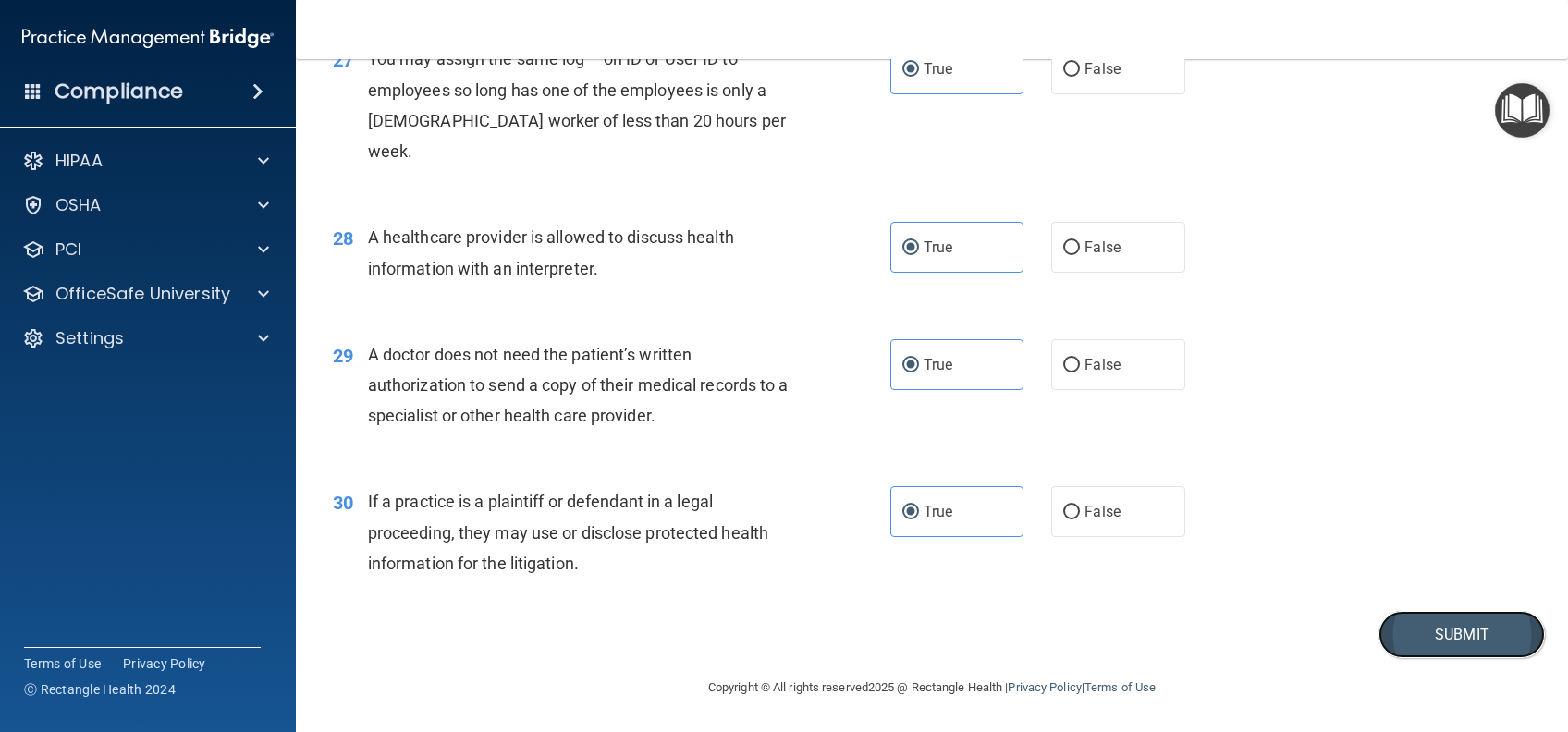
click at [1384, 638] on button "Submit" at bounding box center [1461, 635] width 166 height 47
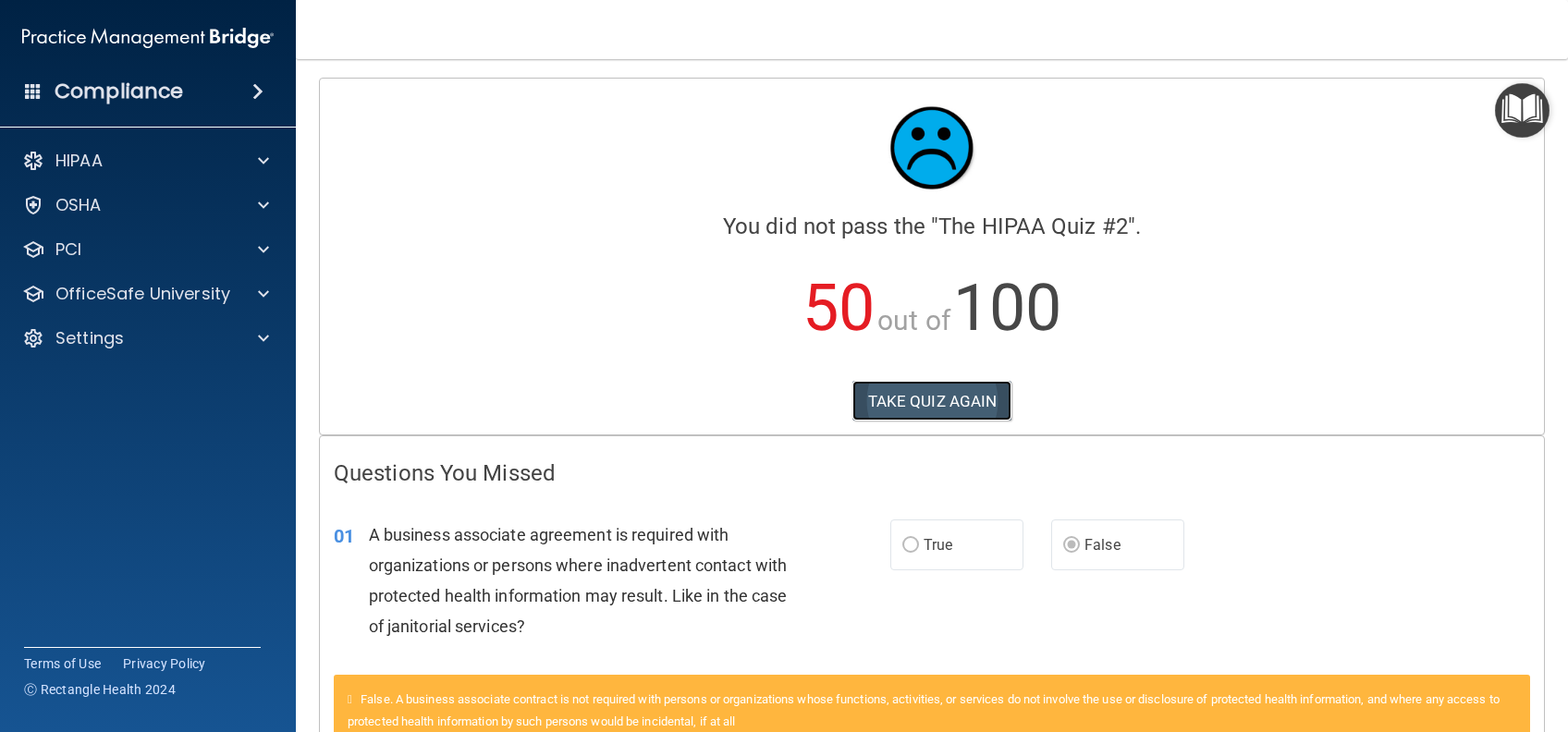
click at [877, 386] on button "TAKE QUIZ AGAIN" at bounding box center [932, 401] width 160 height 41
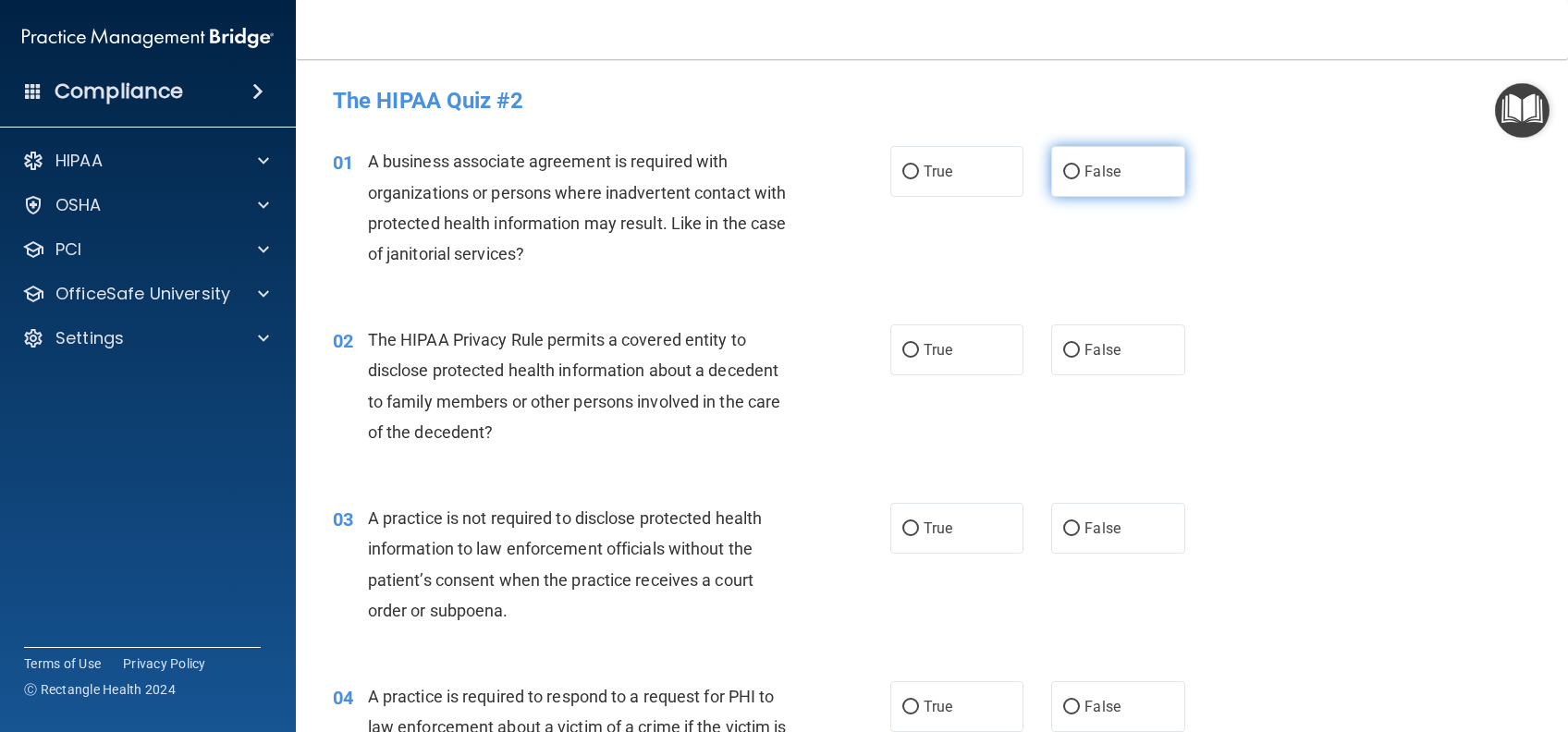
click at [1131, 172] on label "False" at bounding box center [1117, 171] width 133 height 51
click at [1079, 172] on input "False" at bounding box center [1071, 172] width 17 height 14
radio input "true"
click at [941, 344] on span "True" at bounding box center [937, 349] width 28 height 18
click at [919, 344] on input "True" at bounding box center [910, 350] width 17 height 14
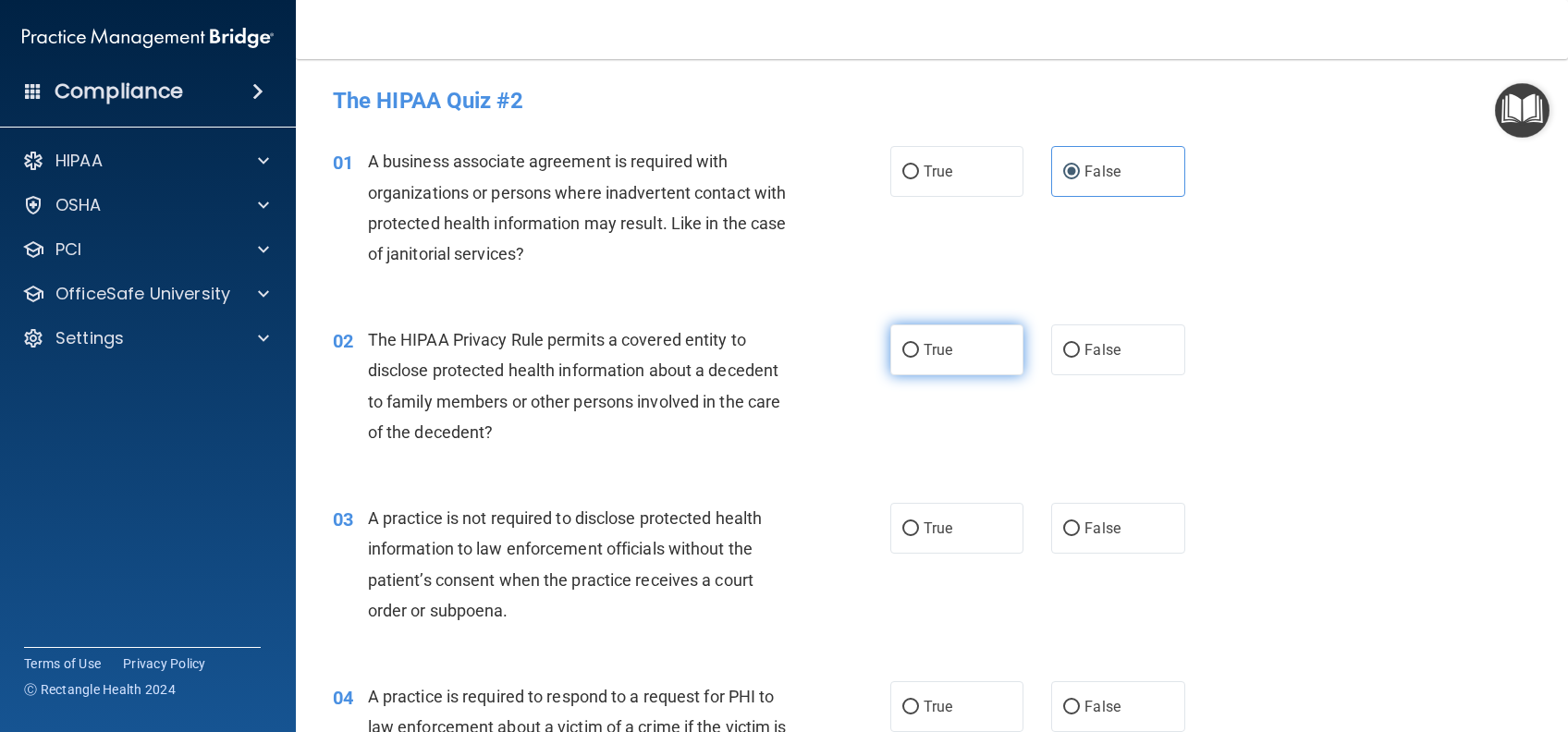
radio input "true"
click at [1103, 527] on span "False" at bounding box center [1102, 529] width 36 height 18
click at [1079, 527] on input "False" at bounding box center [1071, 530] width 17 height 14
radio input "true"
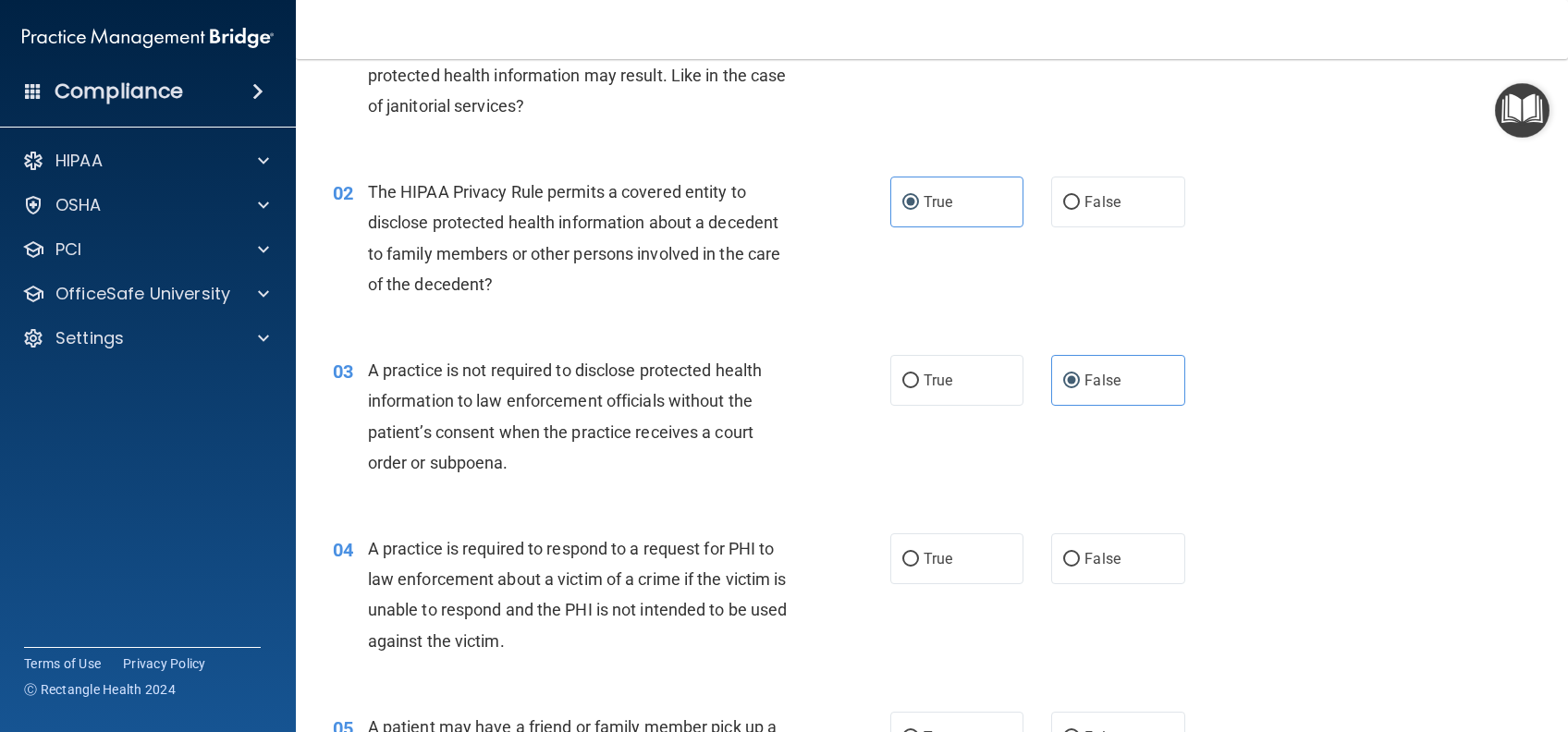
scroll to position [246, 0]
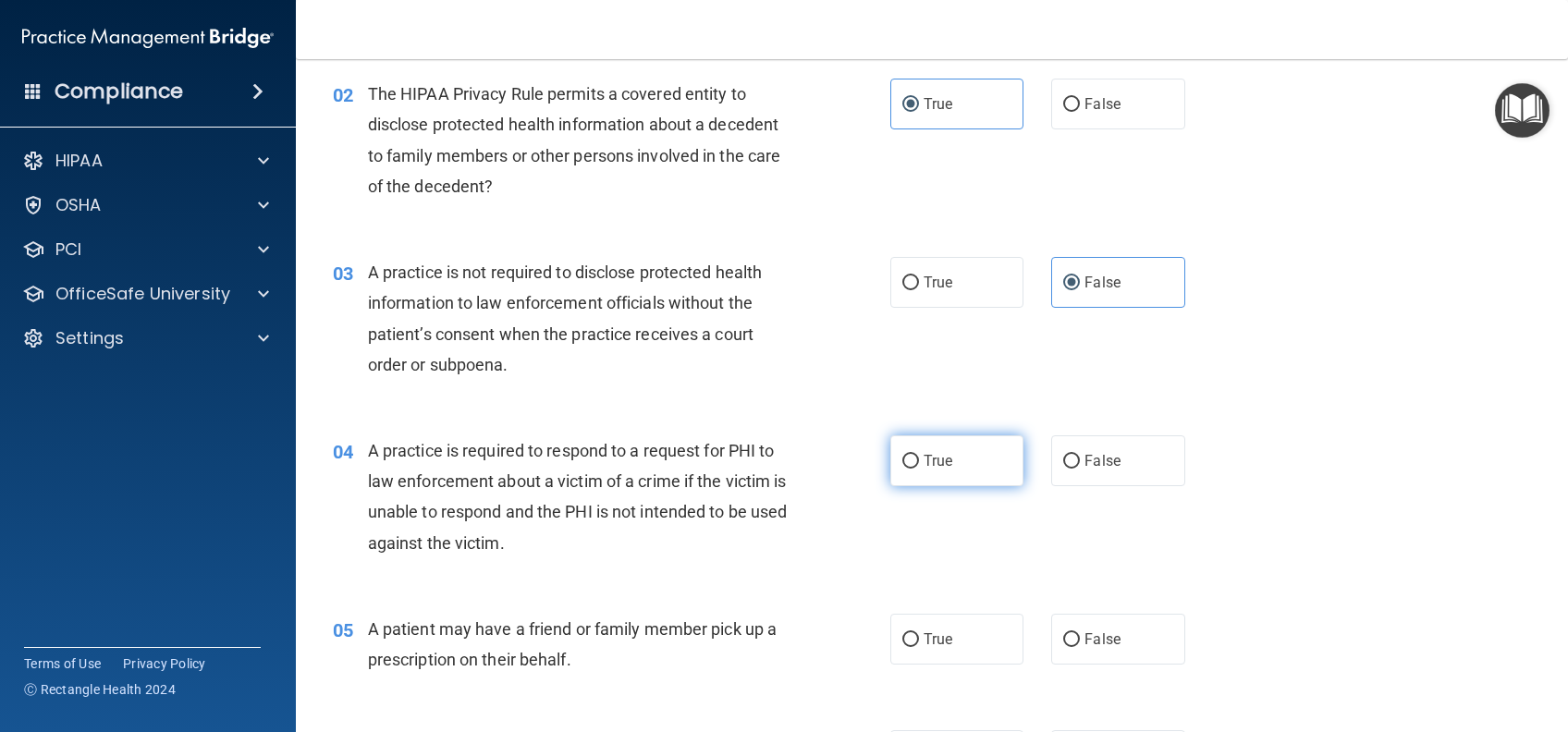
click at [948, 458] on label "True" at bounding box center [957, 460] width 133 height 51
click at [919, 458] on input "True" at bounding box center [910, 461] width 17 height 14
radio input "true"
click at [933, 621] on label "True" at bounding box center [957, 640] width 133 height 51
click at [919, 634] on input "True" at bounding box center [910, 640] width 17 height 14
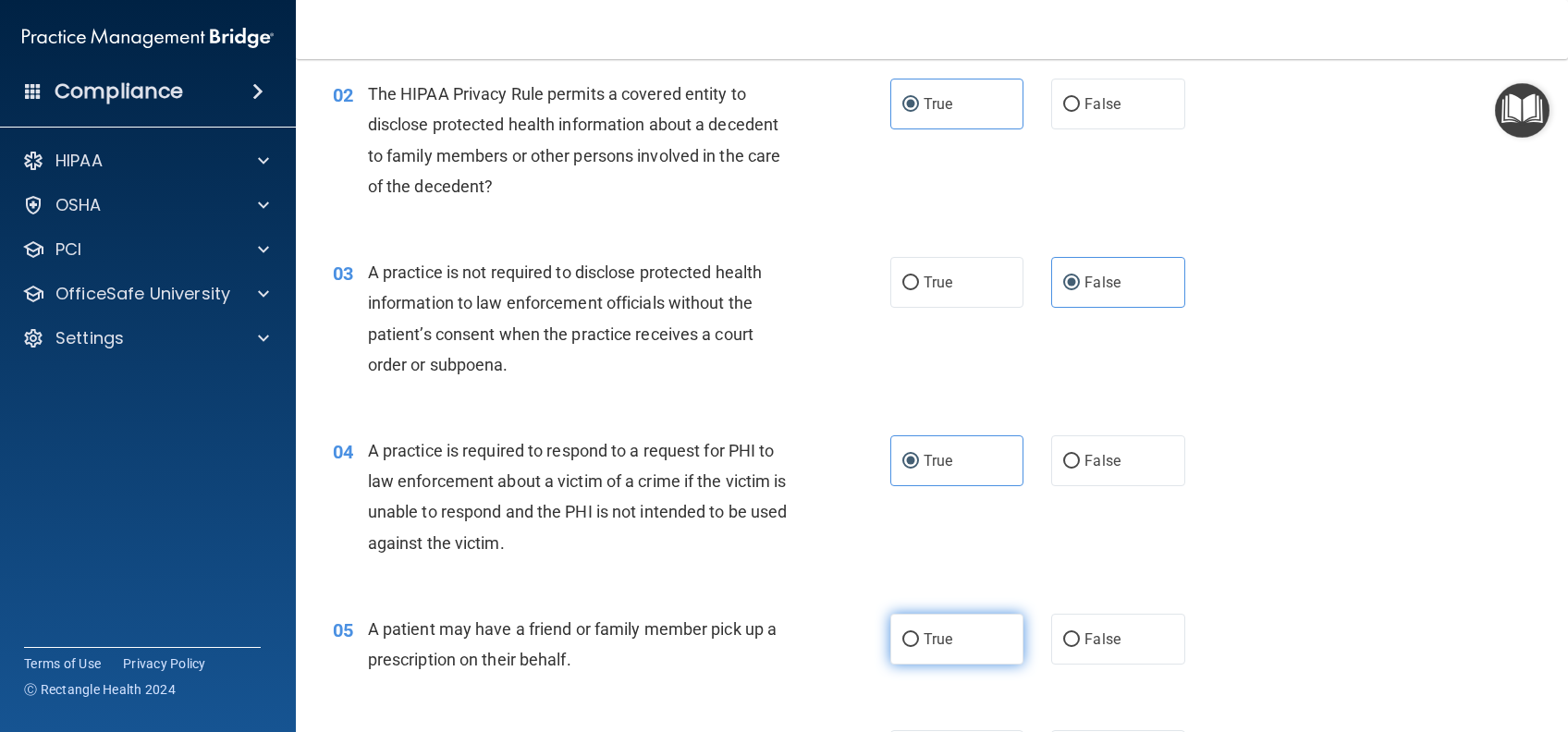
radio input "true"
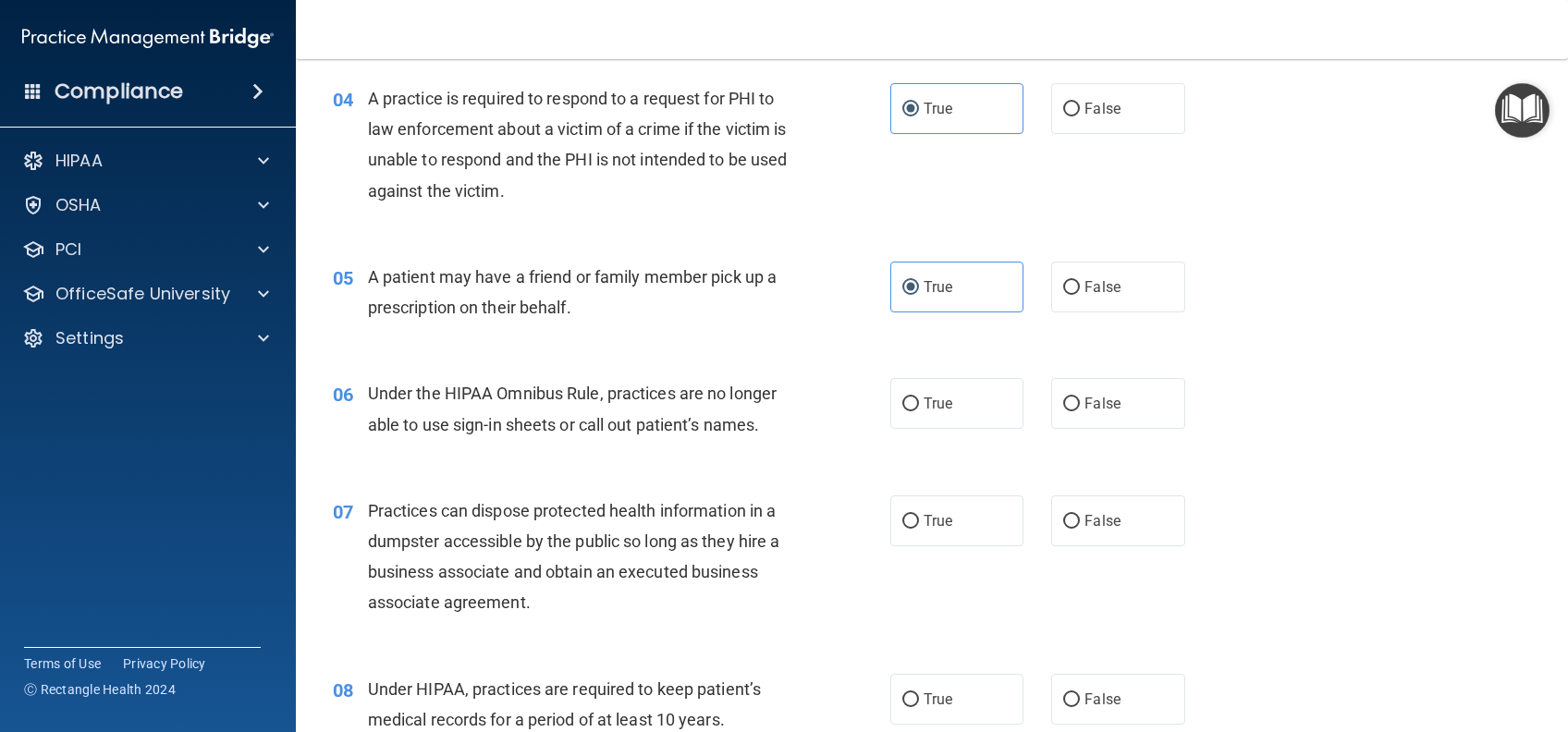
scroll to position [616, 0]
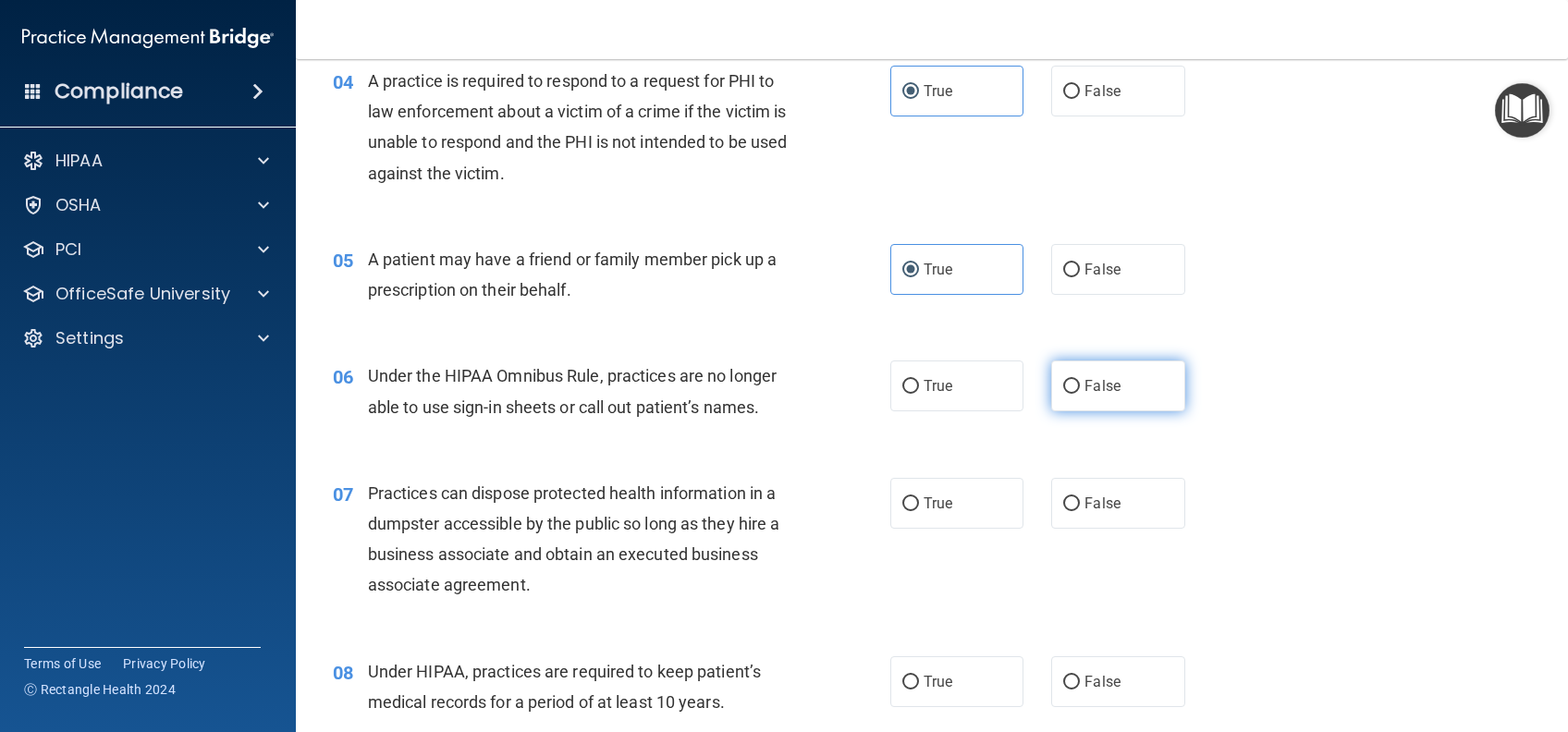
click at [1098, 394] on label "False" at bounding box center [1117, 385] width 133 height 51
click at [1079, 394] on input "False" at bounding box center [1071, 386] width 17 height 14
radio input "true"
click at [1065, 510] on label "False" at bounding box center [1117, 503] width 133 height 51
click at [1065, 510] on input "False" at bounding box center [1071, 504] width 17 height 14
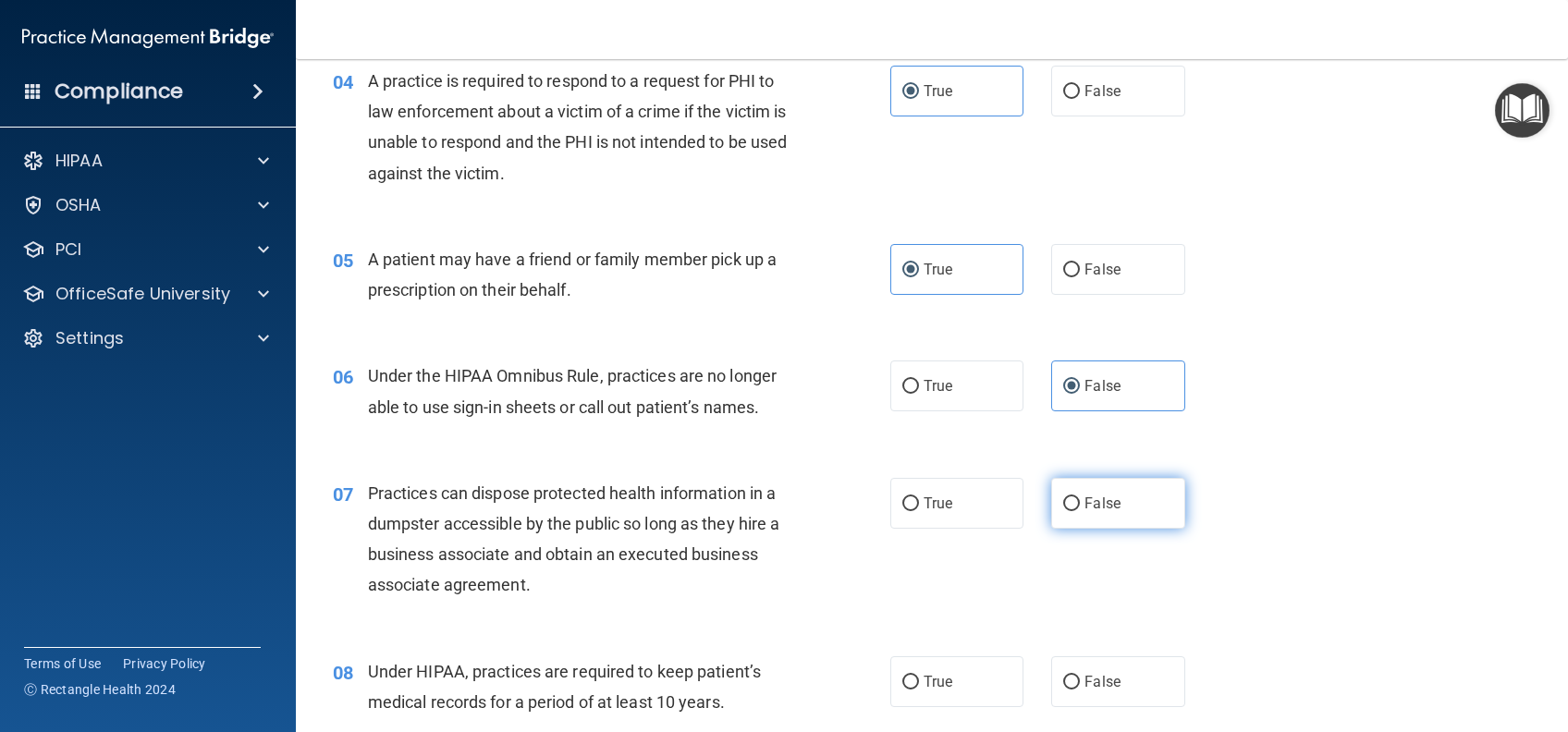
radio input "true"
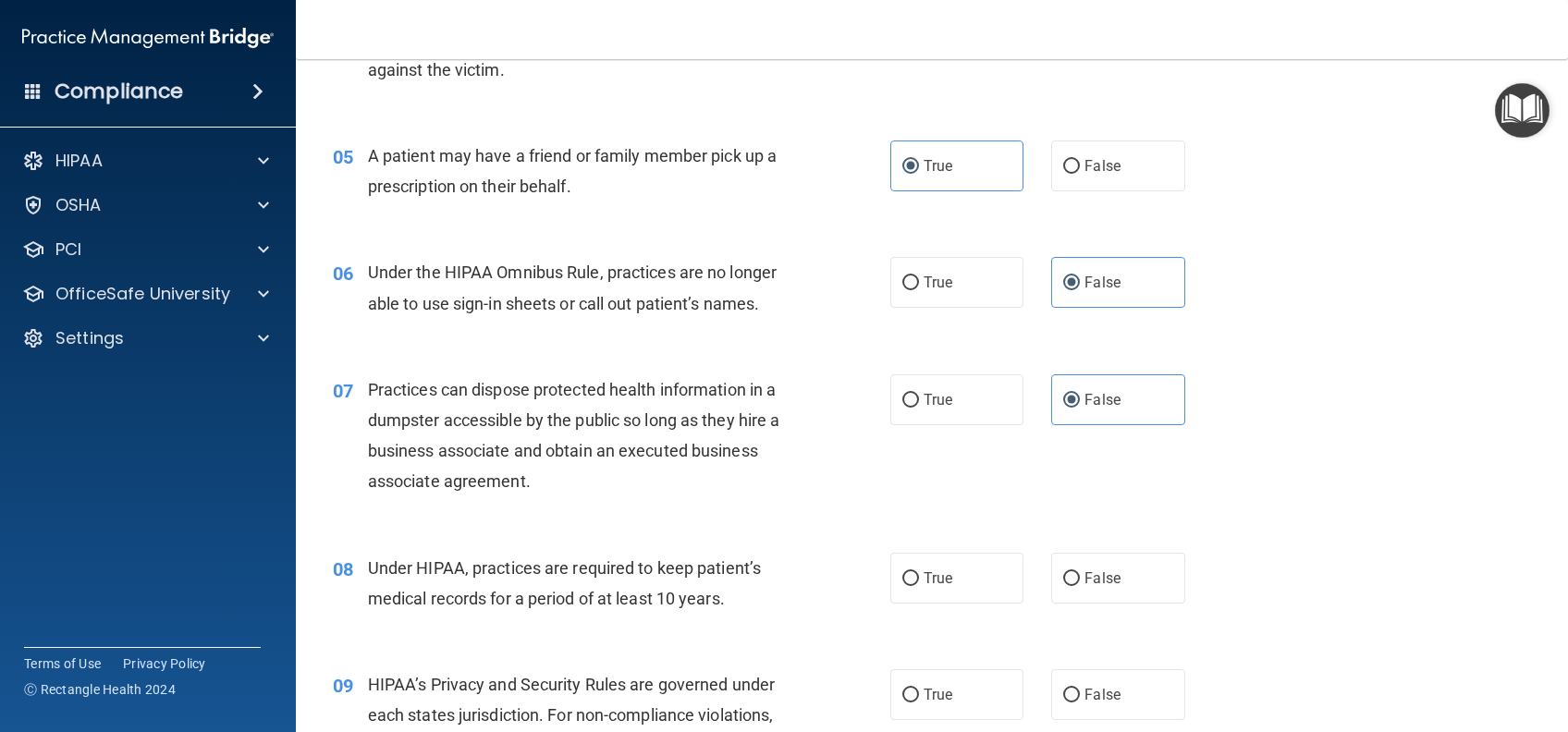
scroll to position [862, 0]
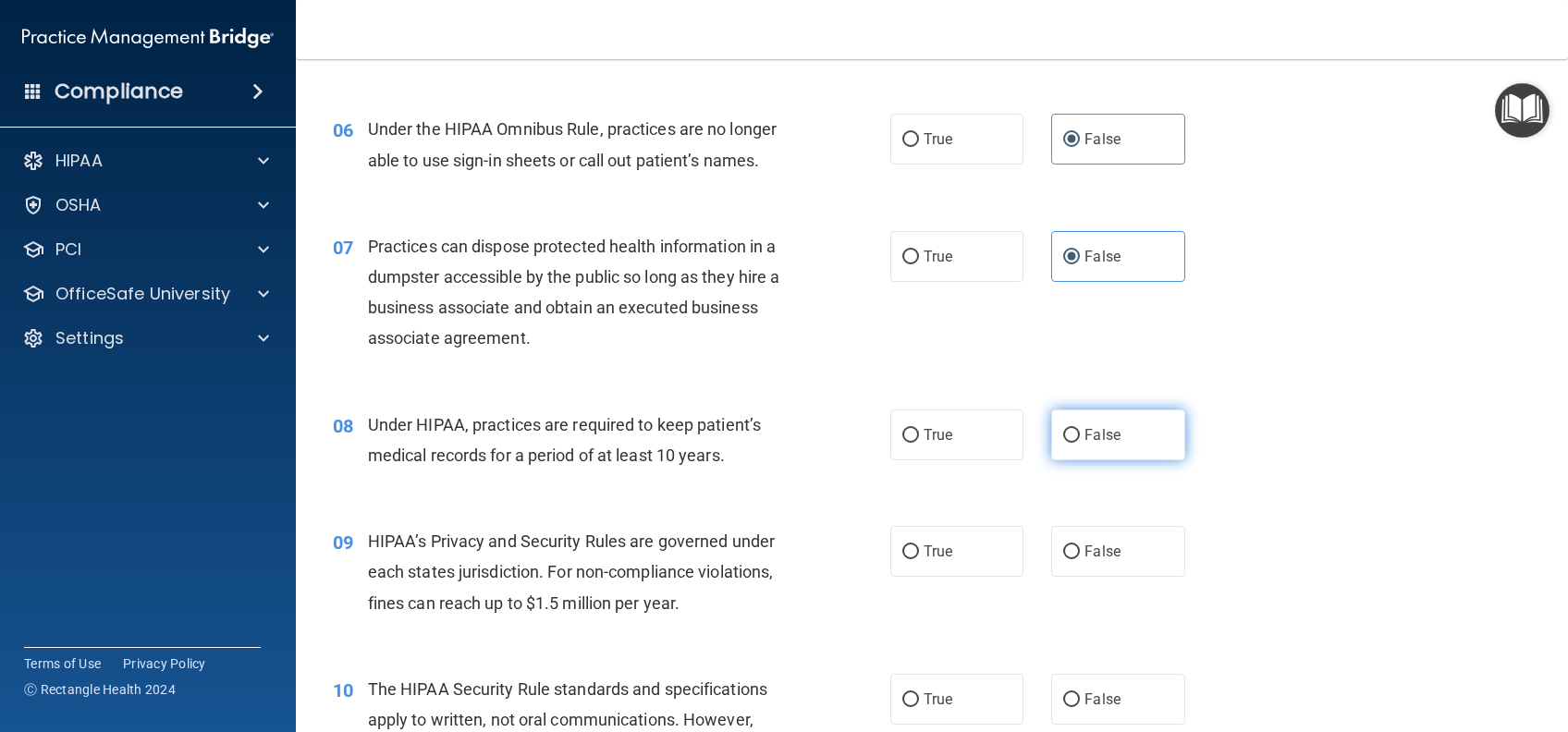
click at [1069, 451] on label "False" at bounding box center [1117, 435] width 133 height 51
click at [1069, 443] on input "False" at bounding box center [1071, 436] width 17 height 14
radio input "true"
click at [1073, 541] on label "False" at bounding box center [1117, 551] width 133 height 51
click at [1073, 545] on input "False" at bounding box center [1071, 552] width 17 height 14
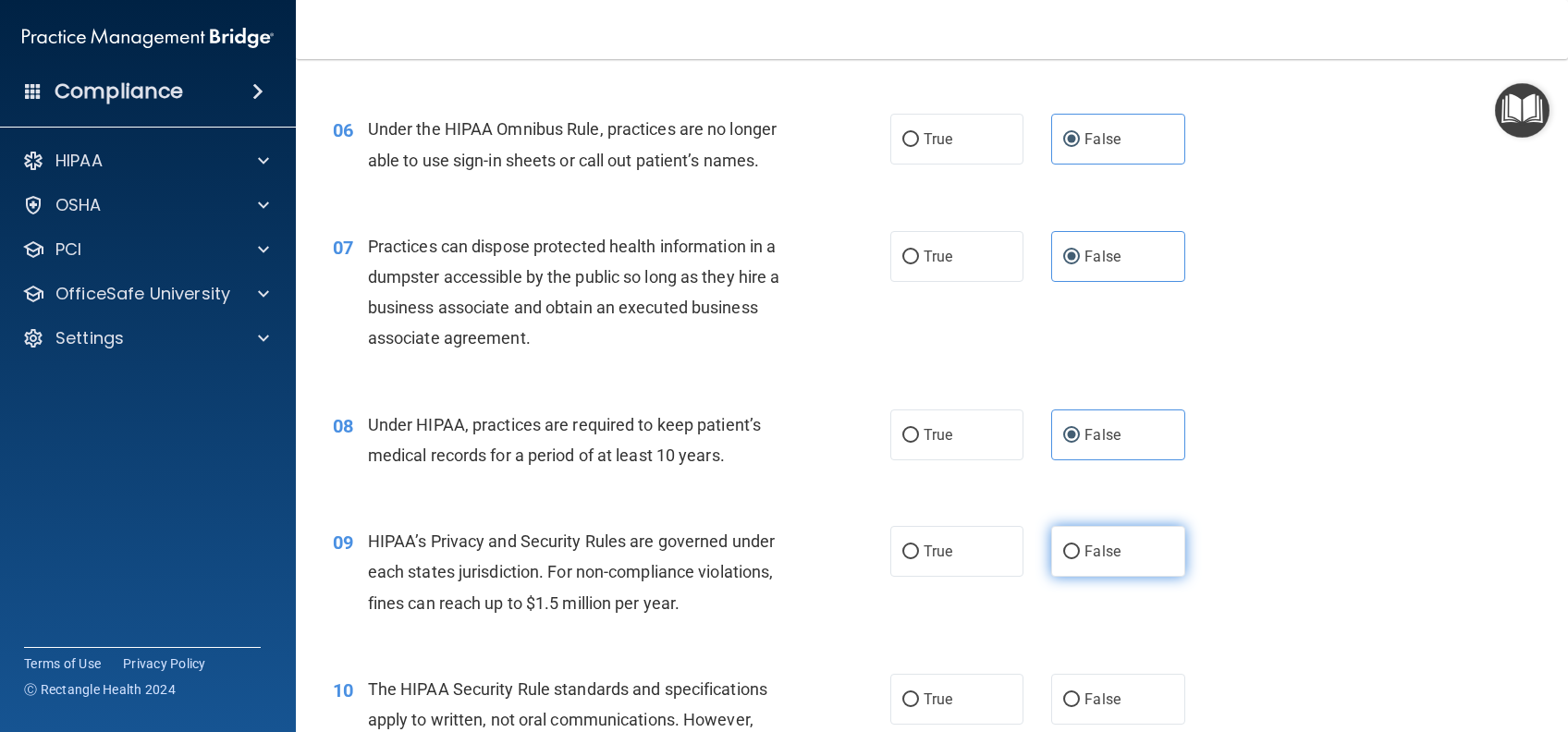
radio input "true"
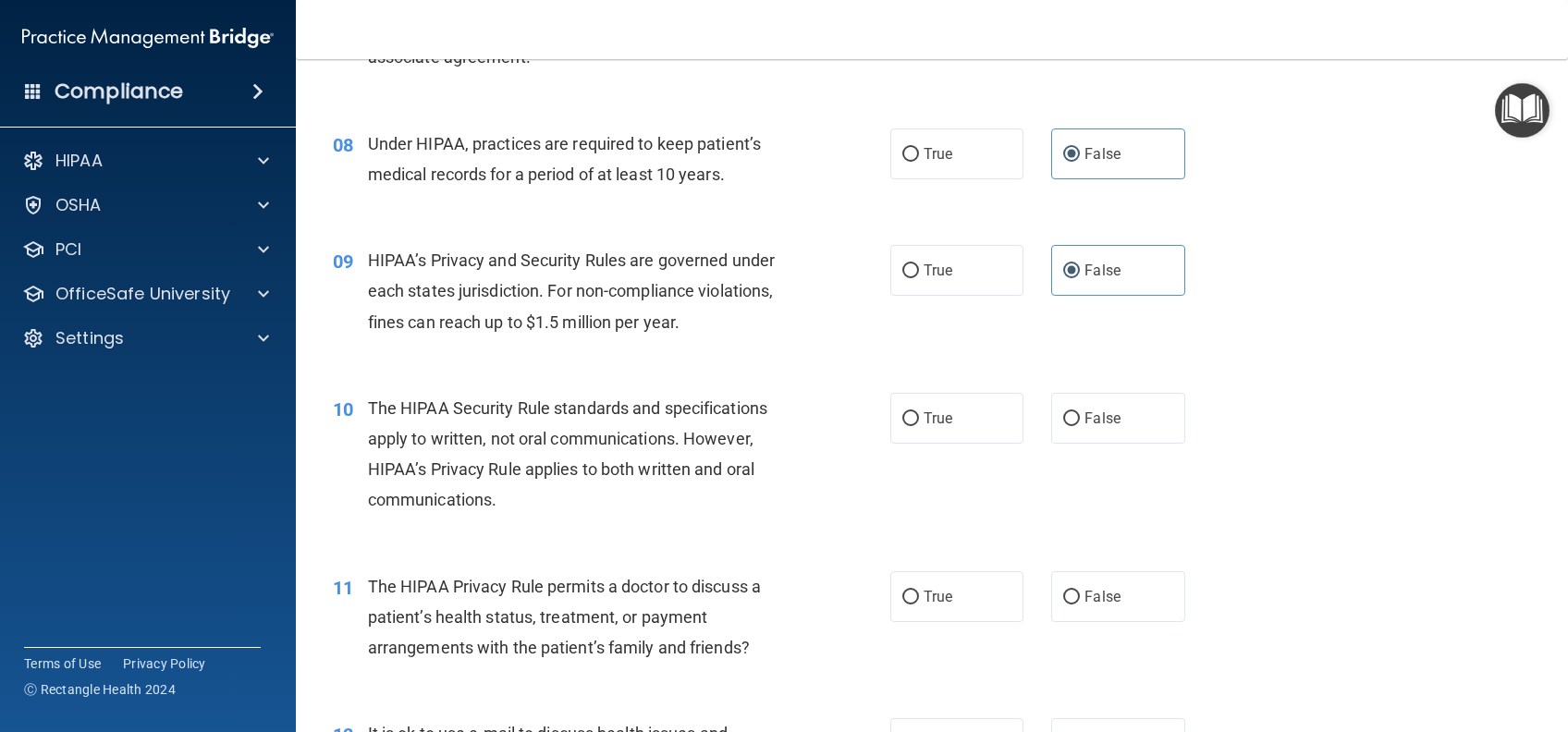
scroll to position [1232, 0]
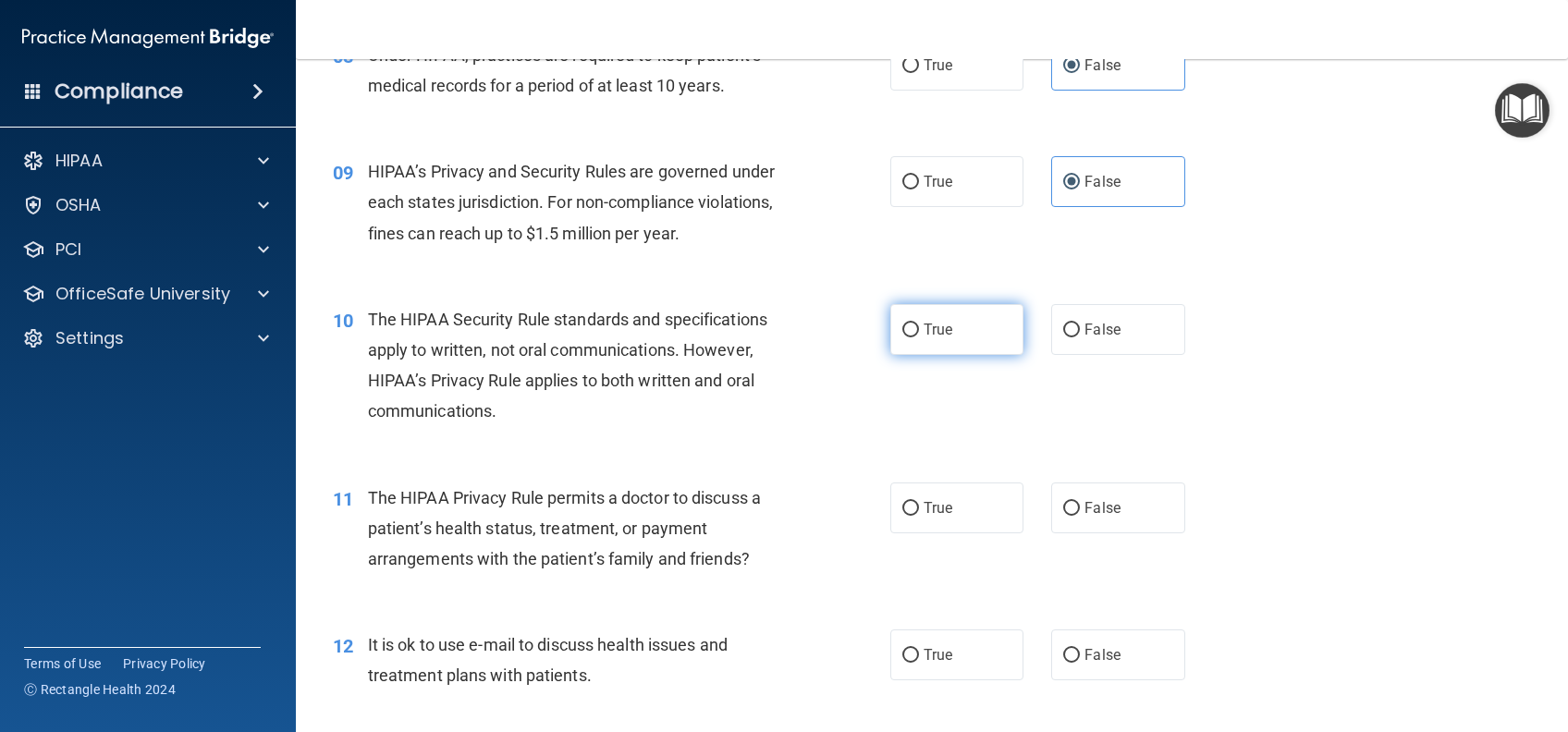
click at [934, 340] on label "True" at bounding box center [957, 329] width 133 height 51
click at [919, 338] on input "True" at bounding box center [910, 330] width 17 height 14
radio input "true"
click at [969, 525] on label "True" at bounding box center [957, 508] width 133 height 51
click at [919, 516] on input "True" at bounding box center [910, 509] width 17 height 14
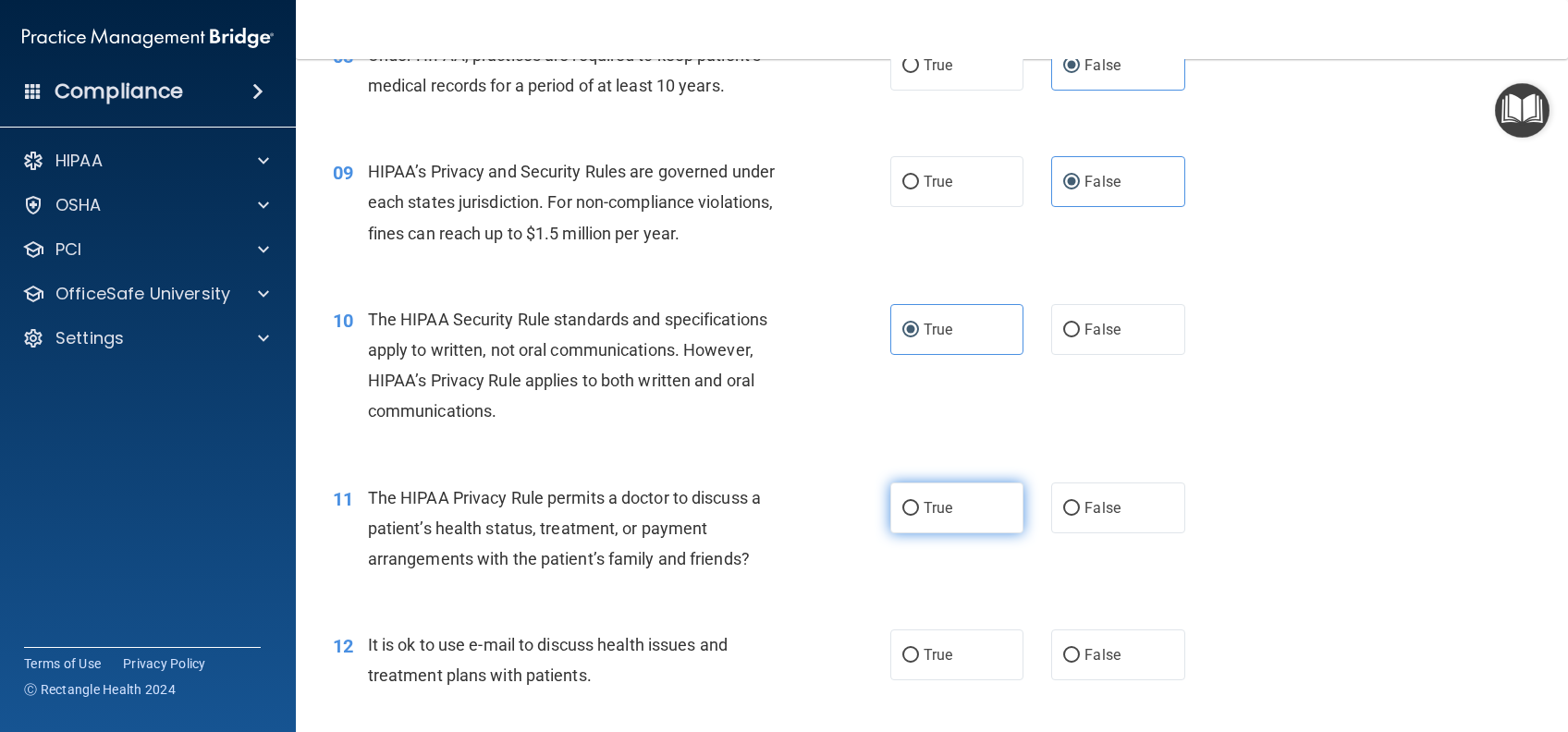
radio input "true"
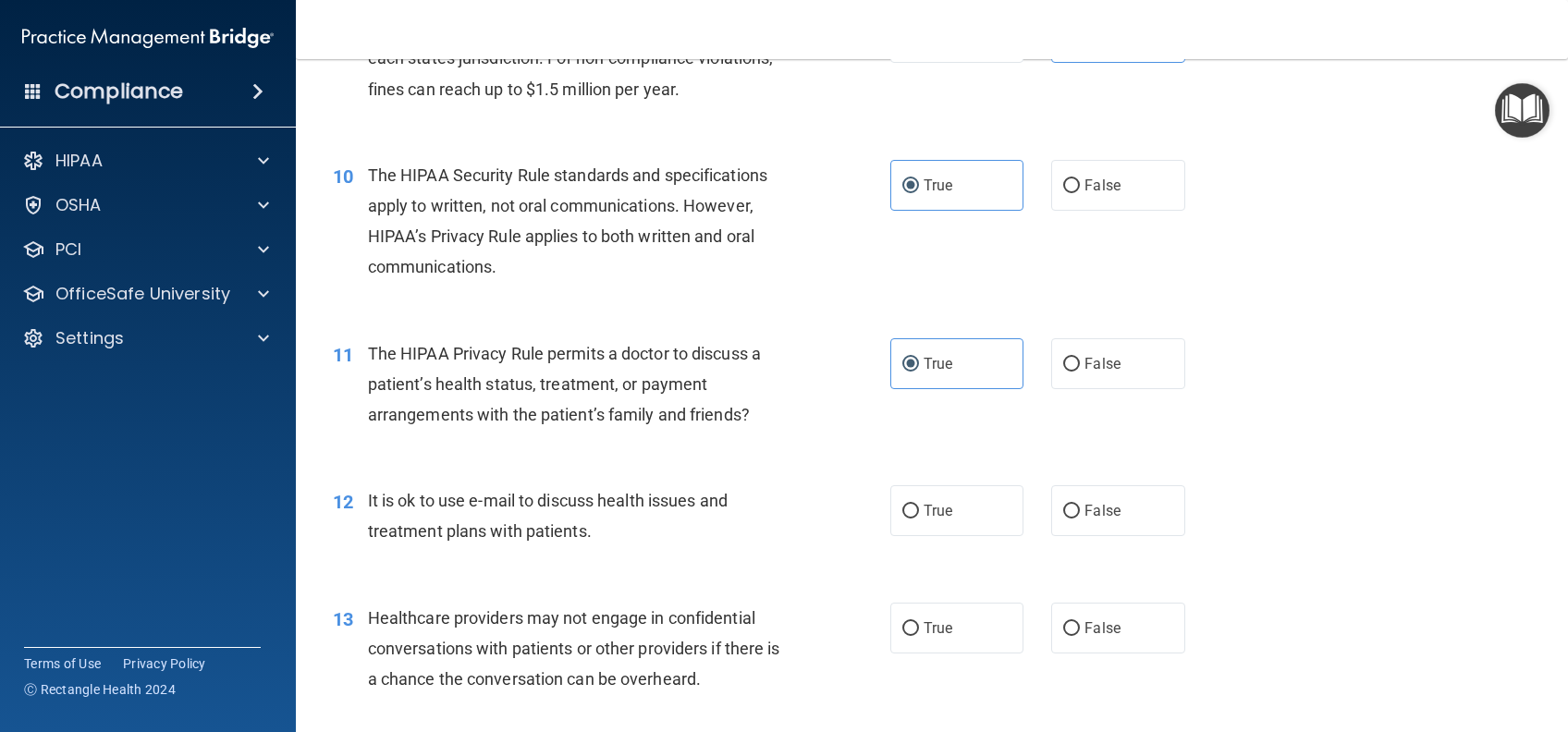
scroll to position [1480, 0]
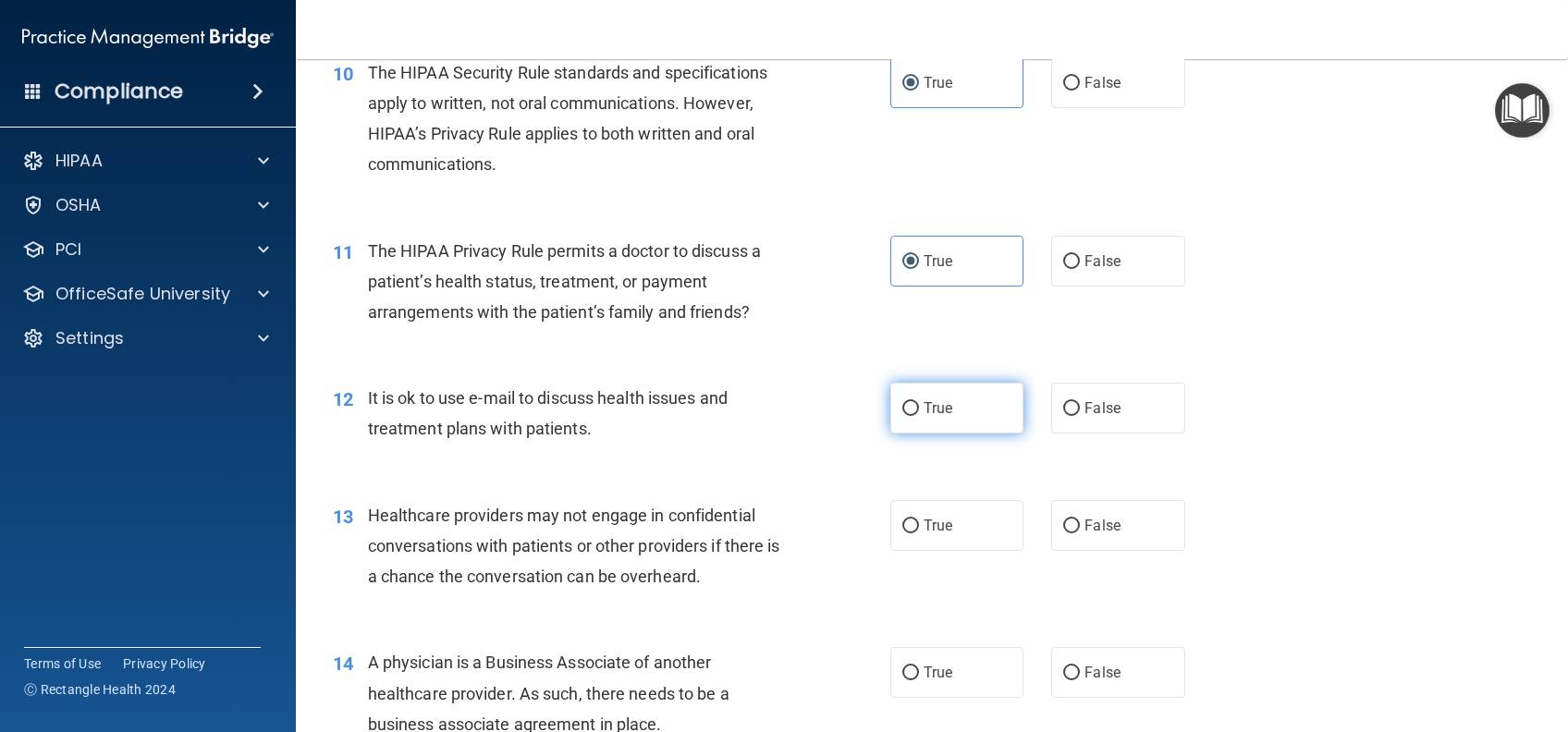
click at [950, 425] on label "True" at bounding box center [957, 408] width 133 height 51
click at [919, 416] on input "True" at bounding box center [910, 409] width 17 height 14
radio input "true"
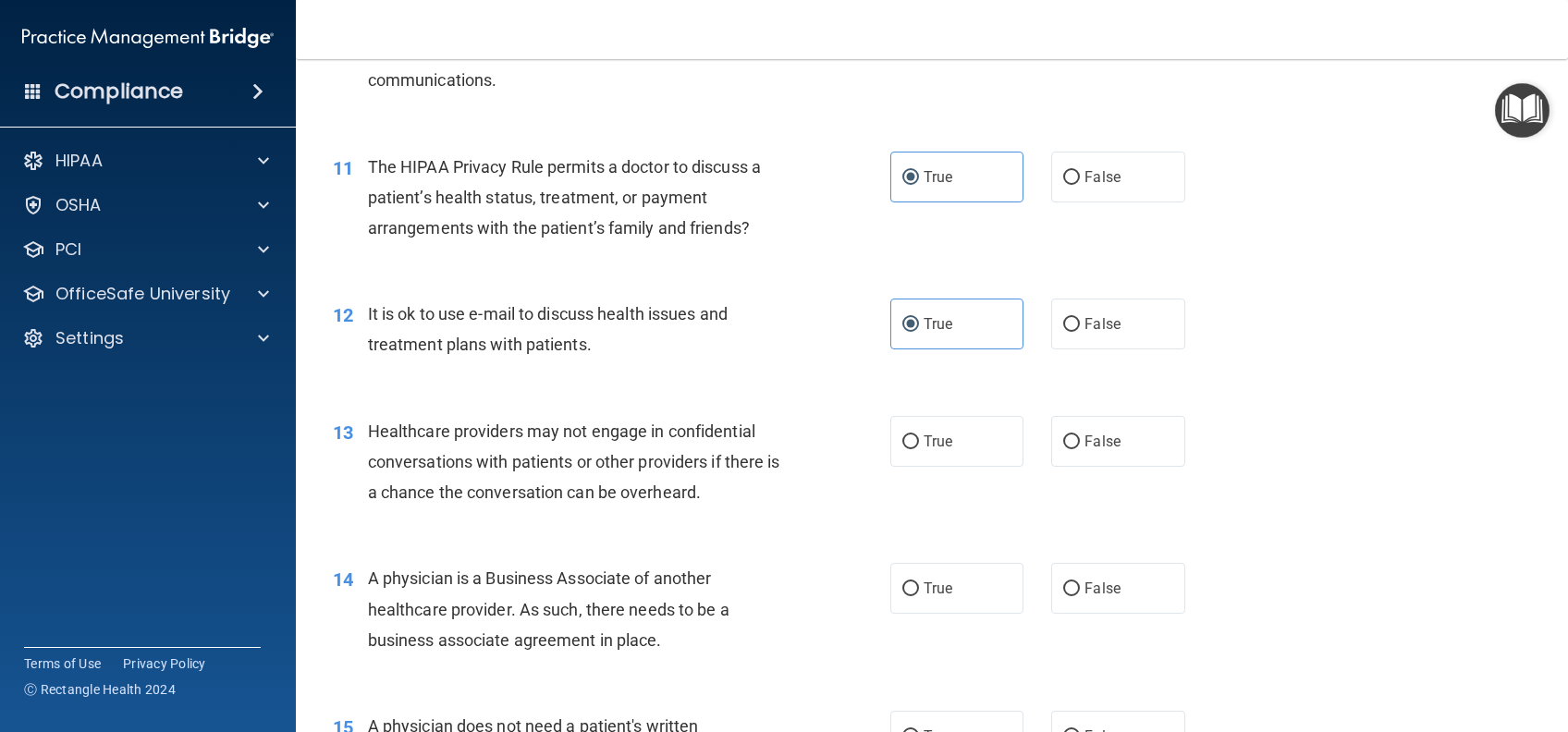
scroll to position [1602, 0]
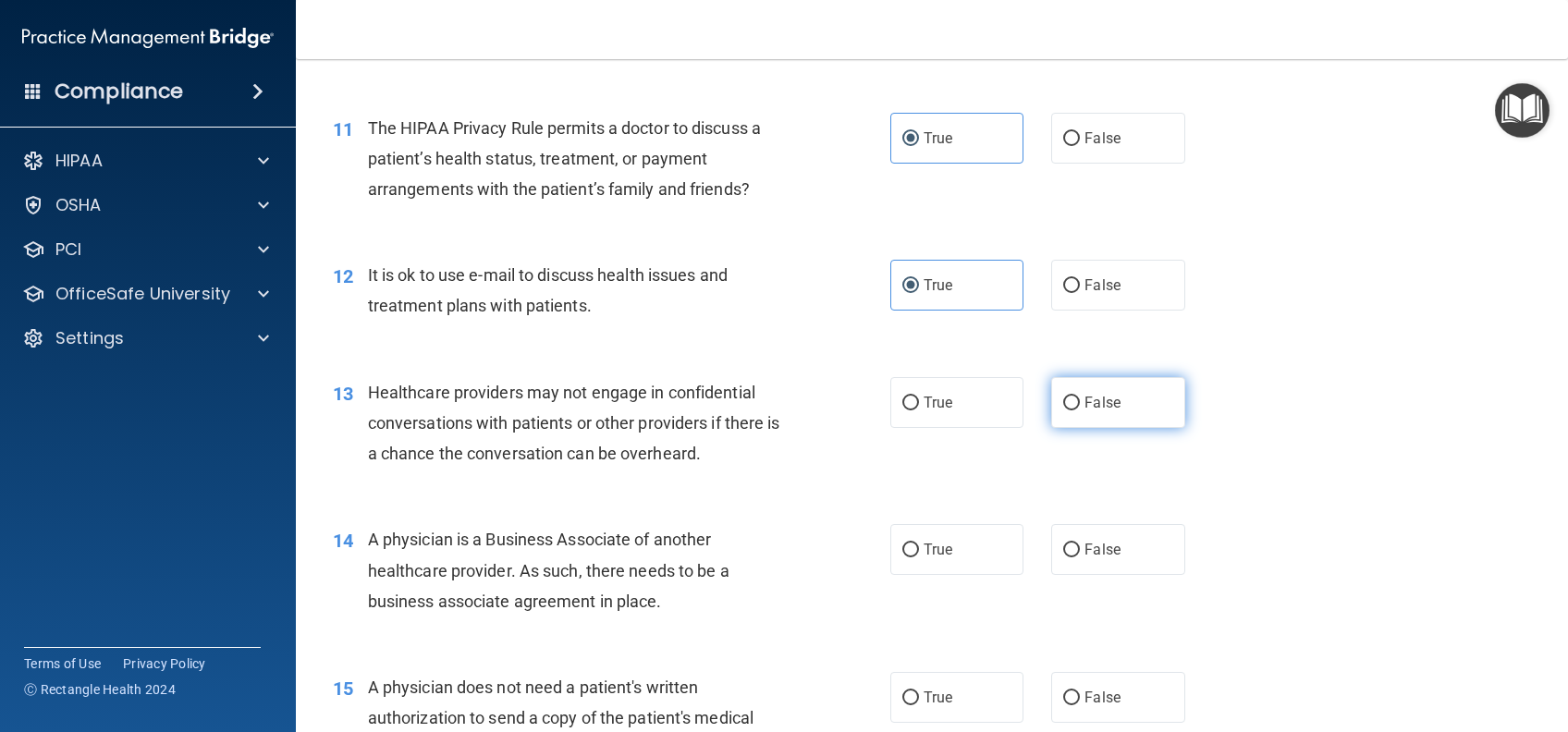
click at [1069, 398] on label "False" at bounding box center [1117, 402] width 133 height 51
click at [1069, 398] on input "False" at bounding box center [1071, 403] width 17 height 14
radio input "true"
click at [1095, 548] on span "False" at bounding box center [1102, 550] width 36 height 18
click at [1079, 548] on input "False" at bounding box center [1071, 550] width 17 height 14
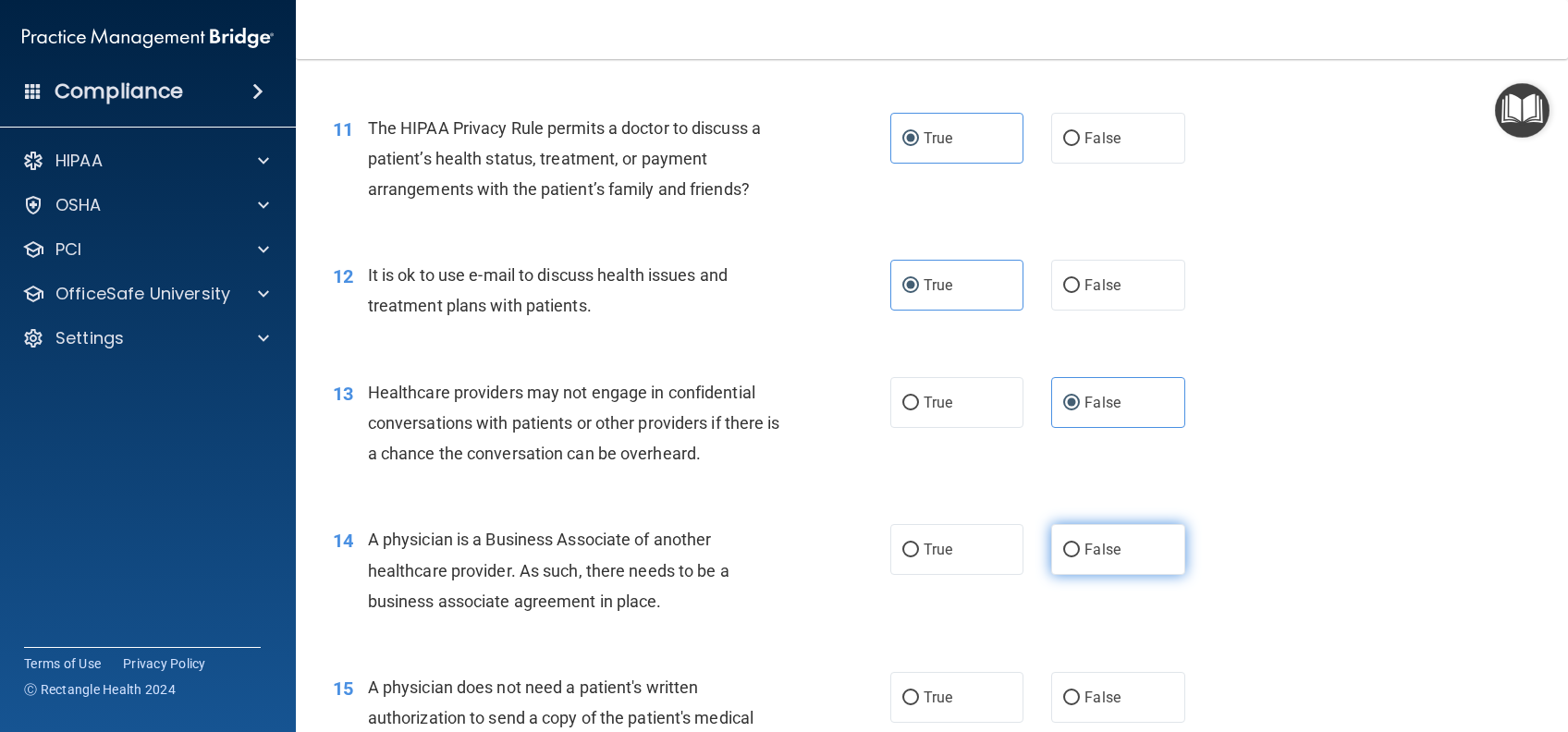
radio input "true"
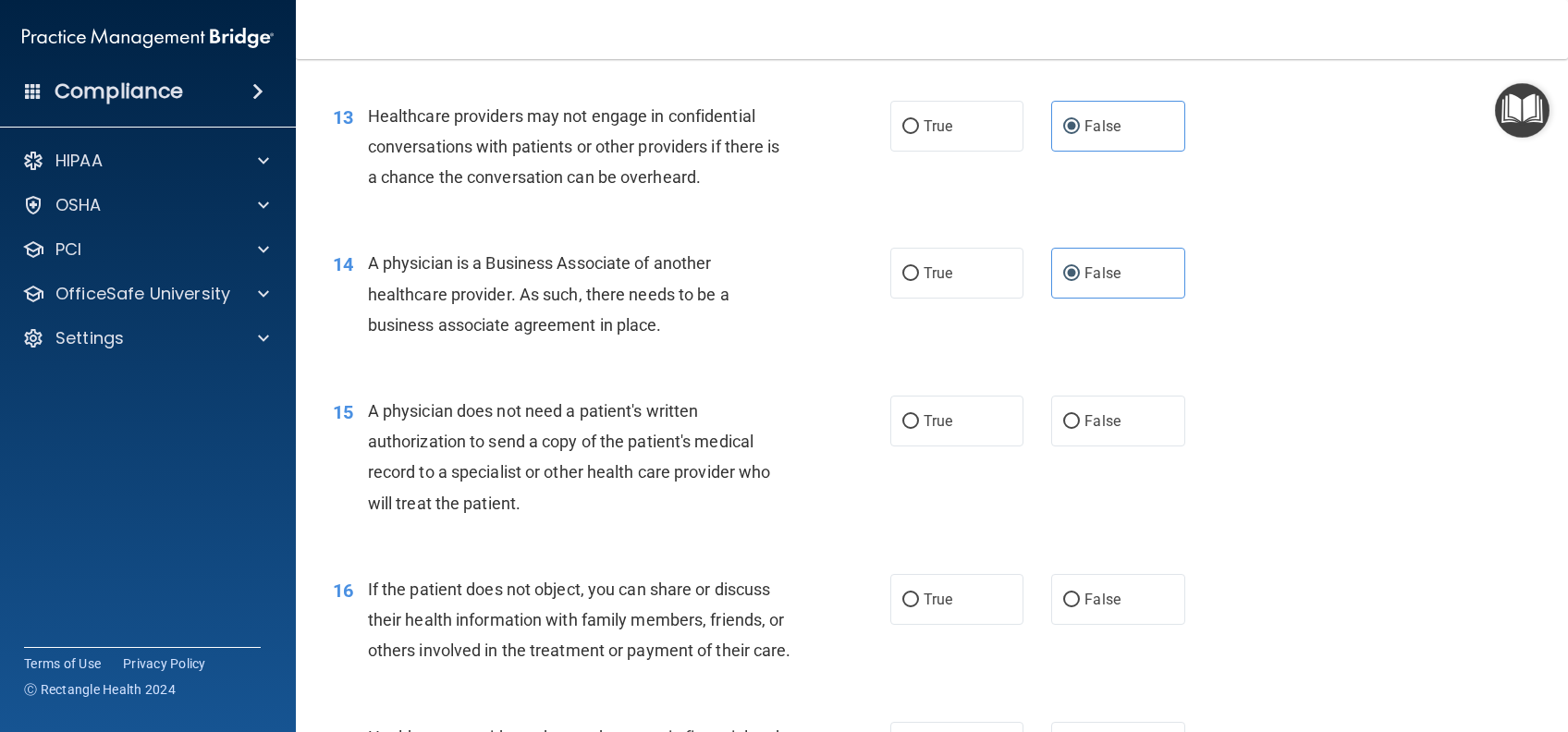
scroll to position [1972, 0]
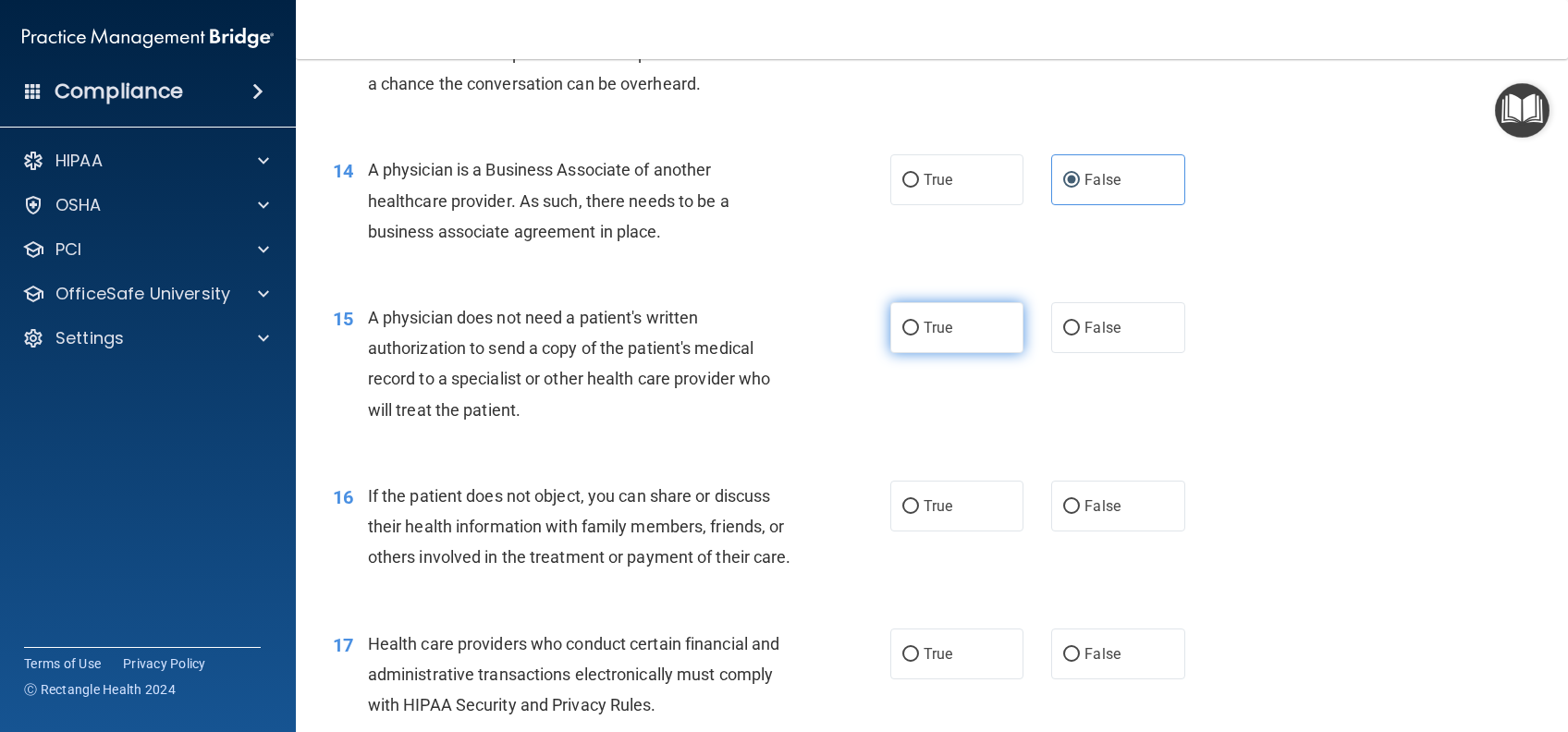
click at [960, 340] on label "True" at bounding box center [957, 328] width 133 height 51
click at [919, 336] on input "True" at bounding box center [910, 329] width 17 height 14
radio input "true"
click at [924, 503] on span "True" at bounding box center [937, 506] width 28 height 18
click at [913, 503] on input "True" at bounding box center [910, 507] width 17 height 14
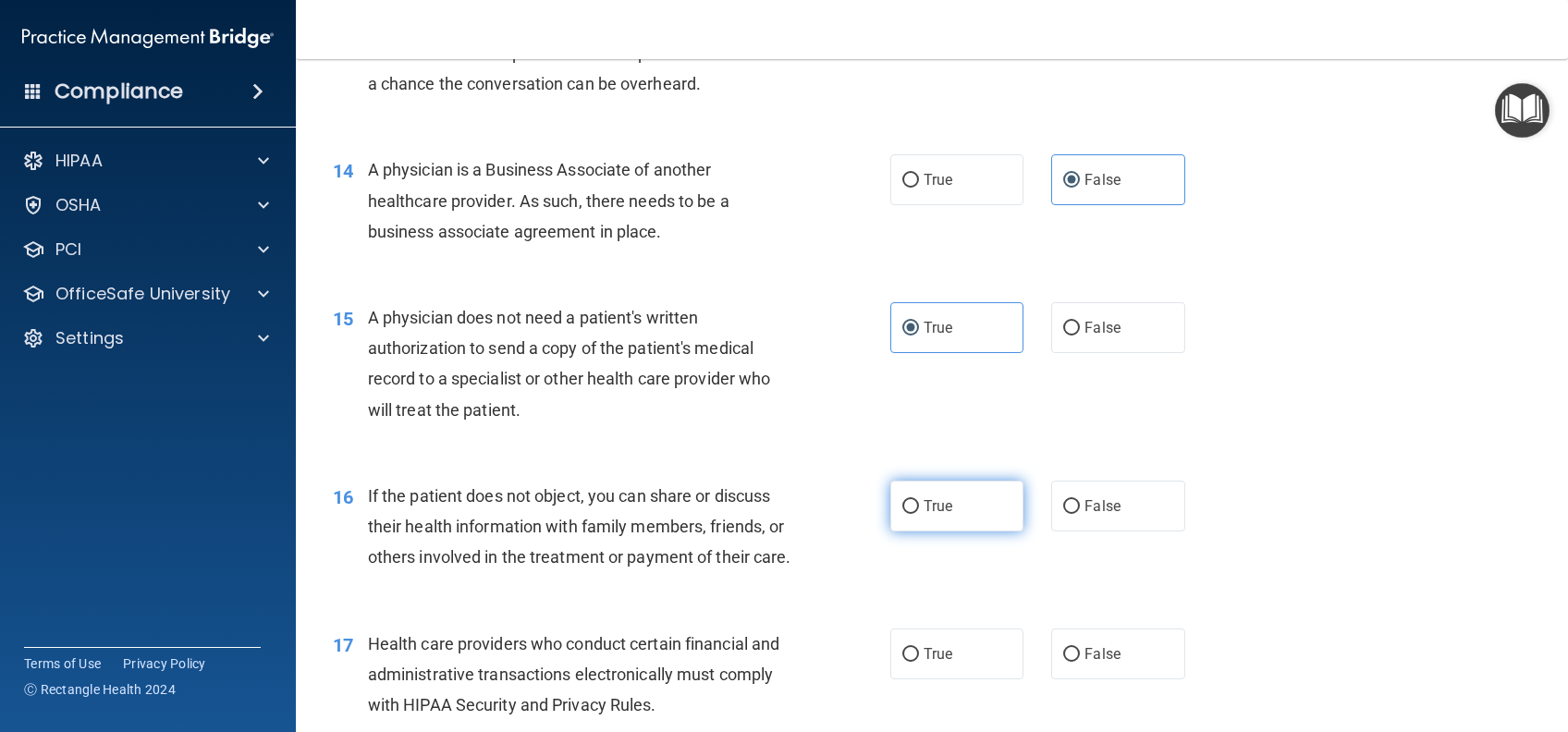
radio input "true"
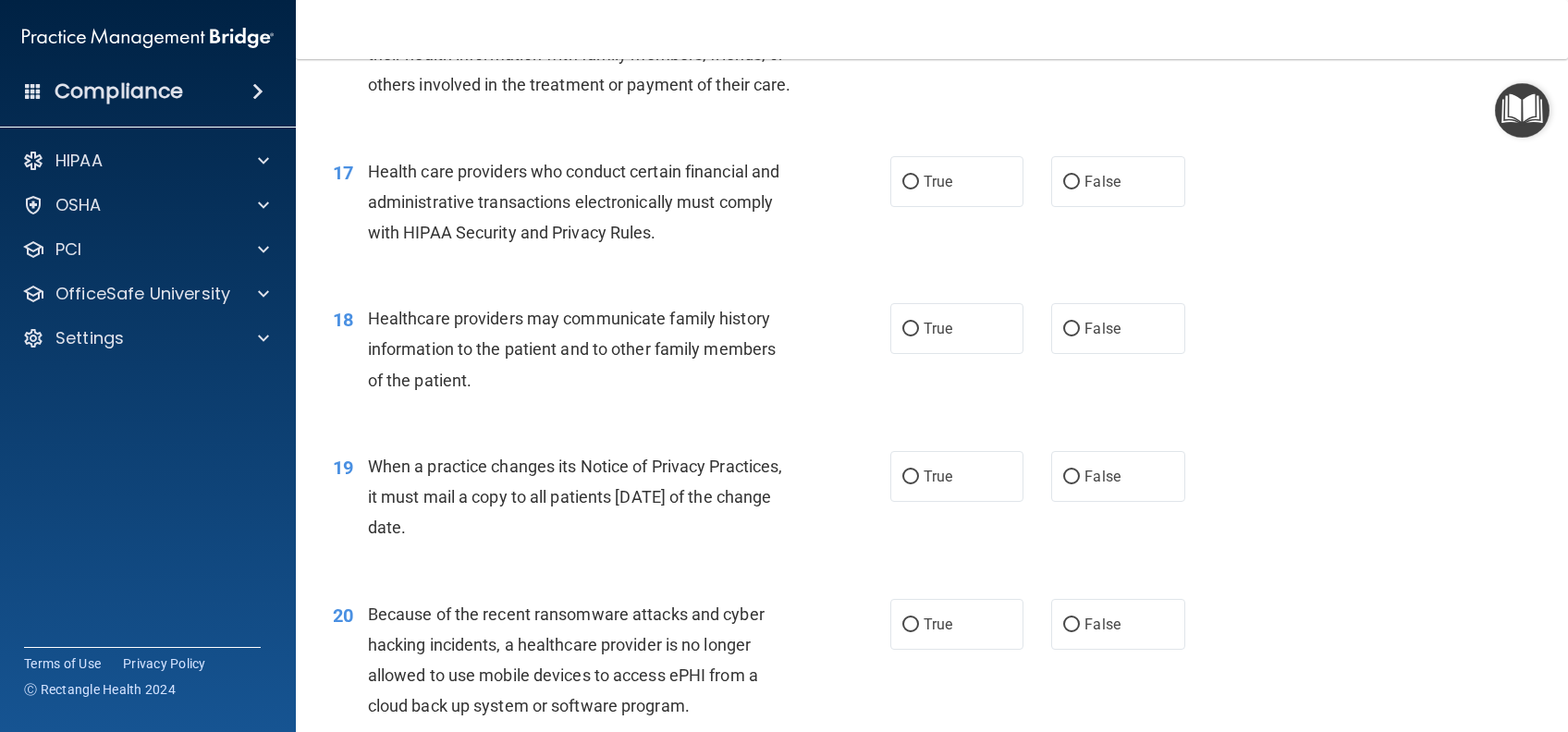
scroll to position [2465, 0]
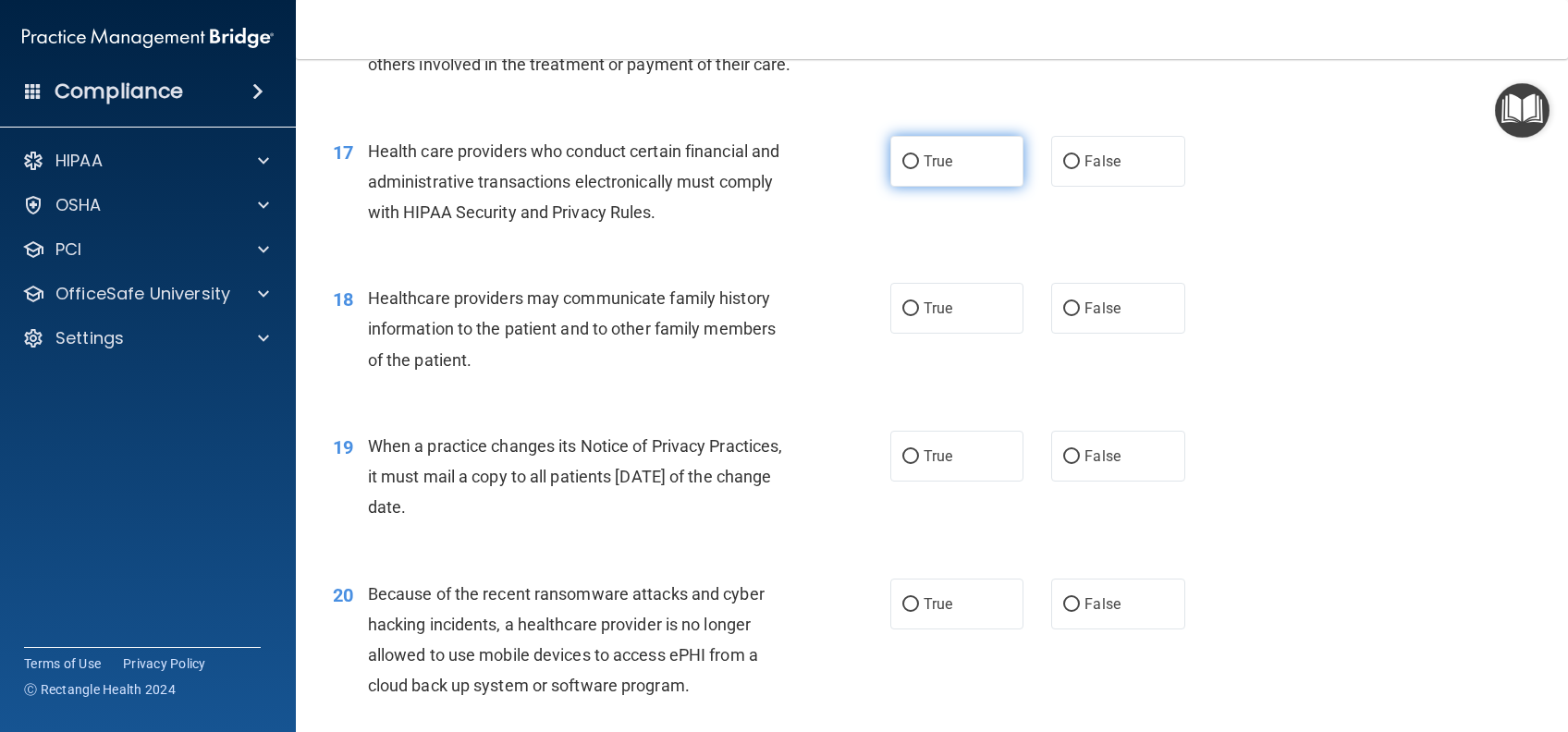
click at [949, 187] on label "True" at bounding box center [957, 162] width 133 height 51
click at [919, 169] on input "True" at bounding box center [910, 163] width 17 height 14
radio input "true"
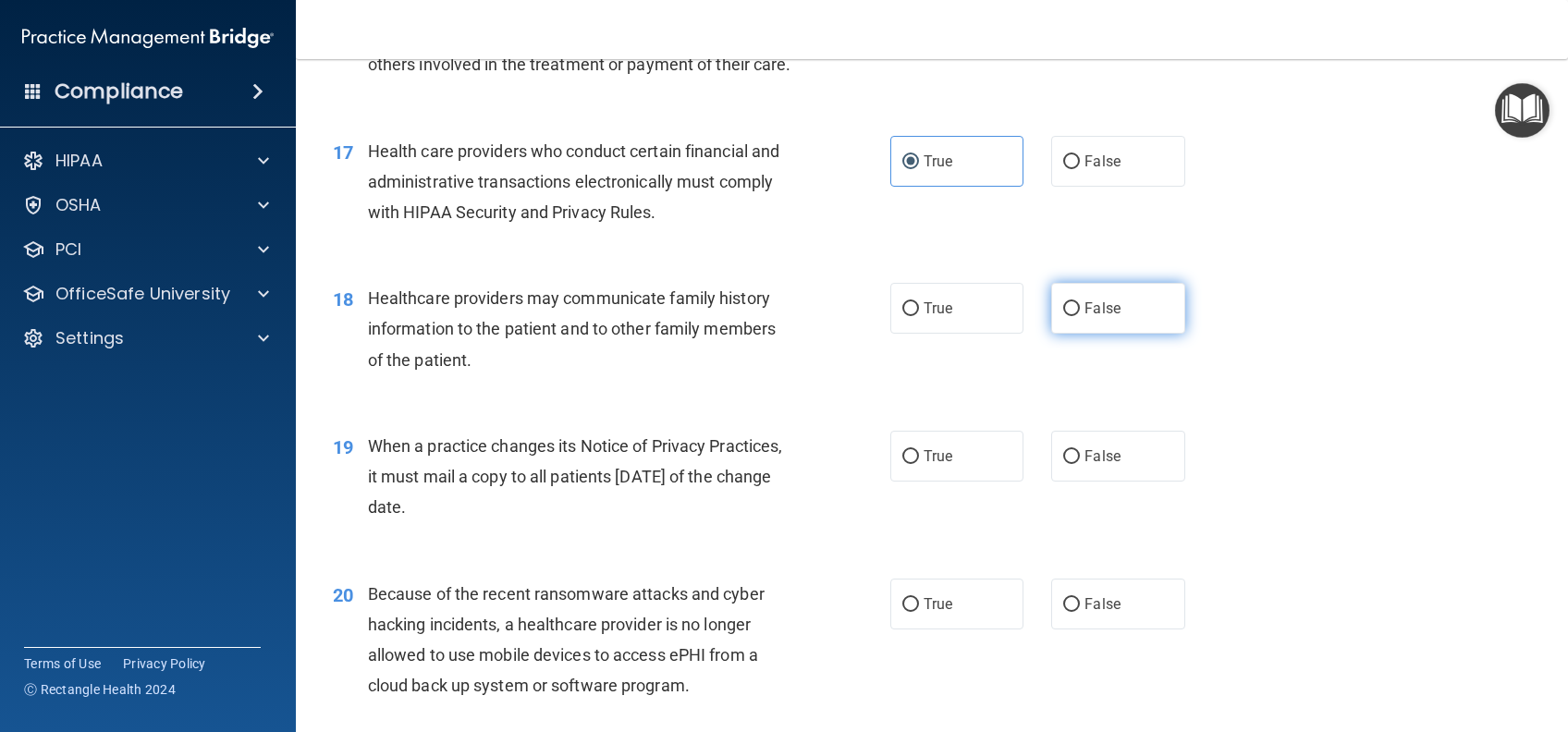
click at [1084, 317] on span "False" at bounding box center [1102, 309] width 36 height 18
click at [1079, 316] on input "False" at bounding box center [1071, 310] width 17 height 14
radio input "true"
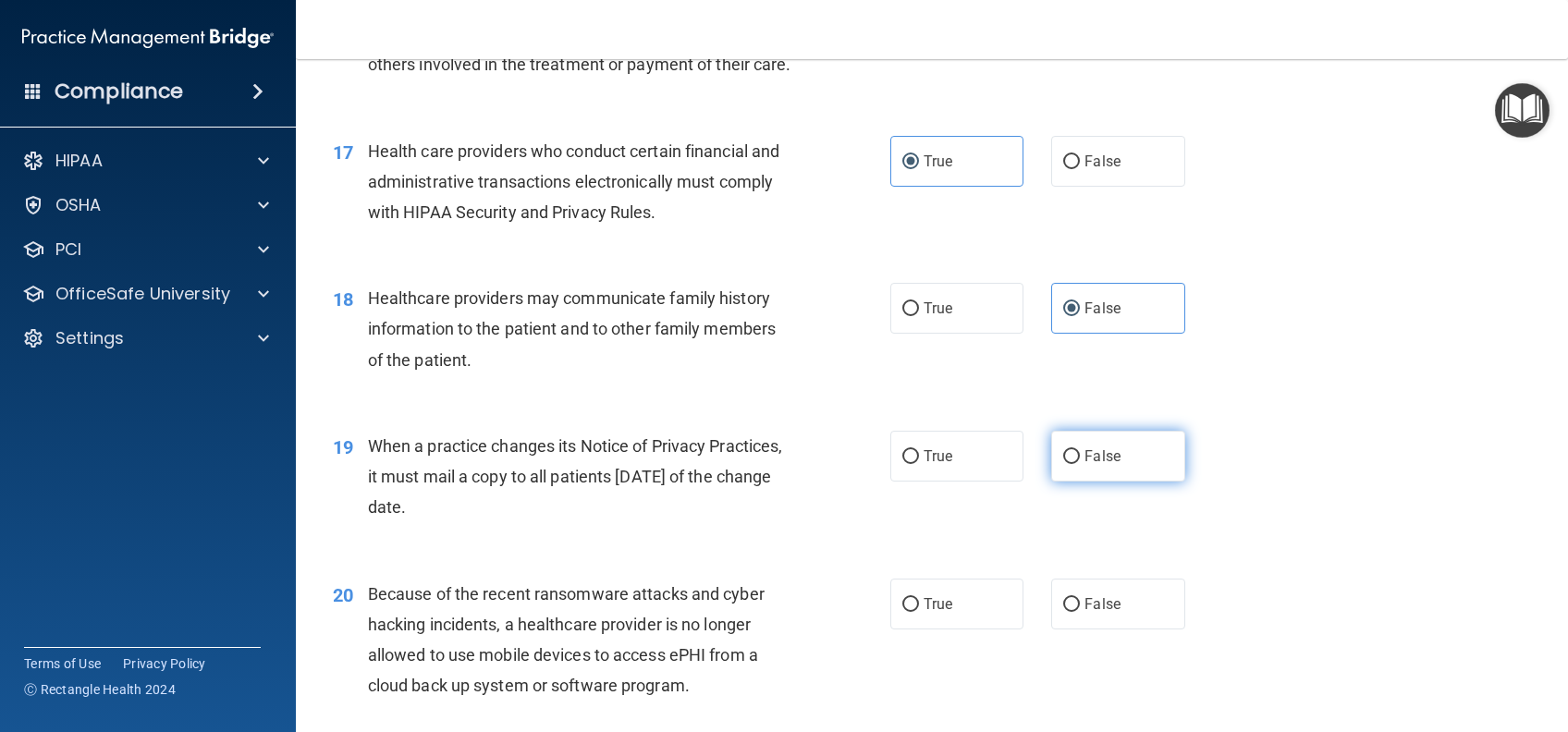
click at [1084, 465] on span "False" at bounding box center [1102, 457] width 36 height 18
click at [1079, 464] on input "False" at bounding box center [1071, 458] width 17 height 14
radio input "true"
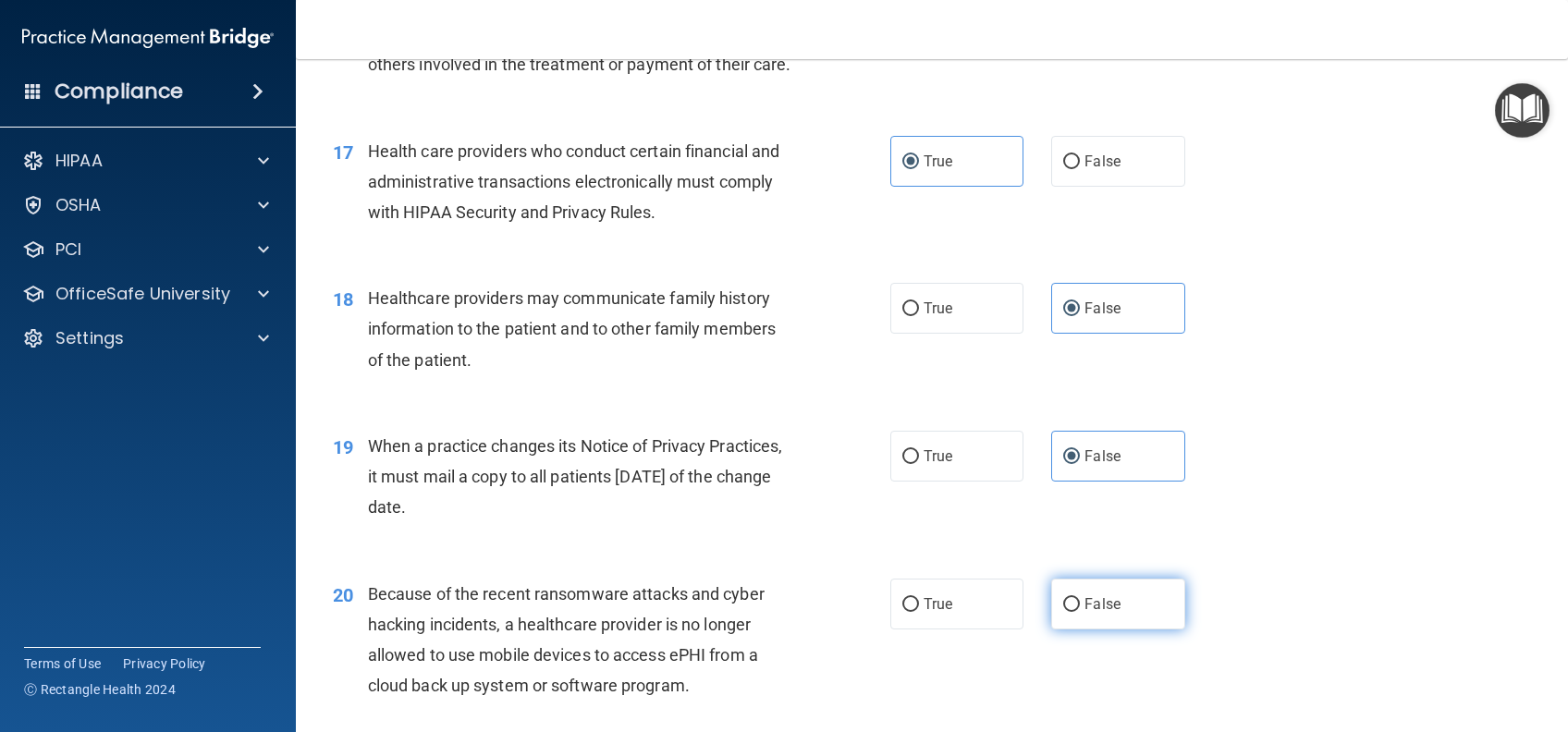
click at [1109, 630] on label "False" at bounding box center [1117, 604] width 133 height 51
click at [1079, 612] on input "False" at bounding box center [1071, 604] width 17 height 14
radio input "true"
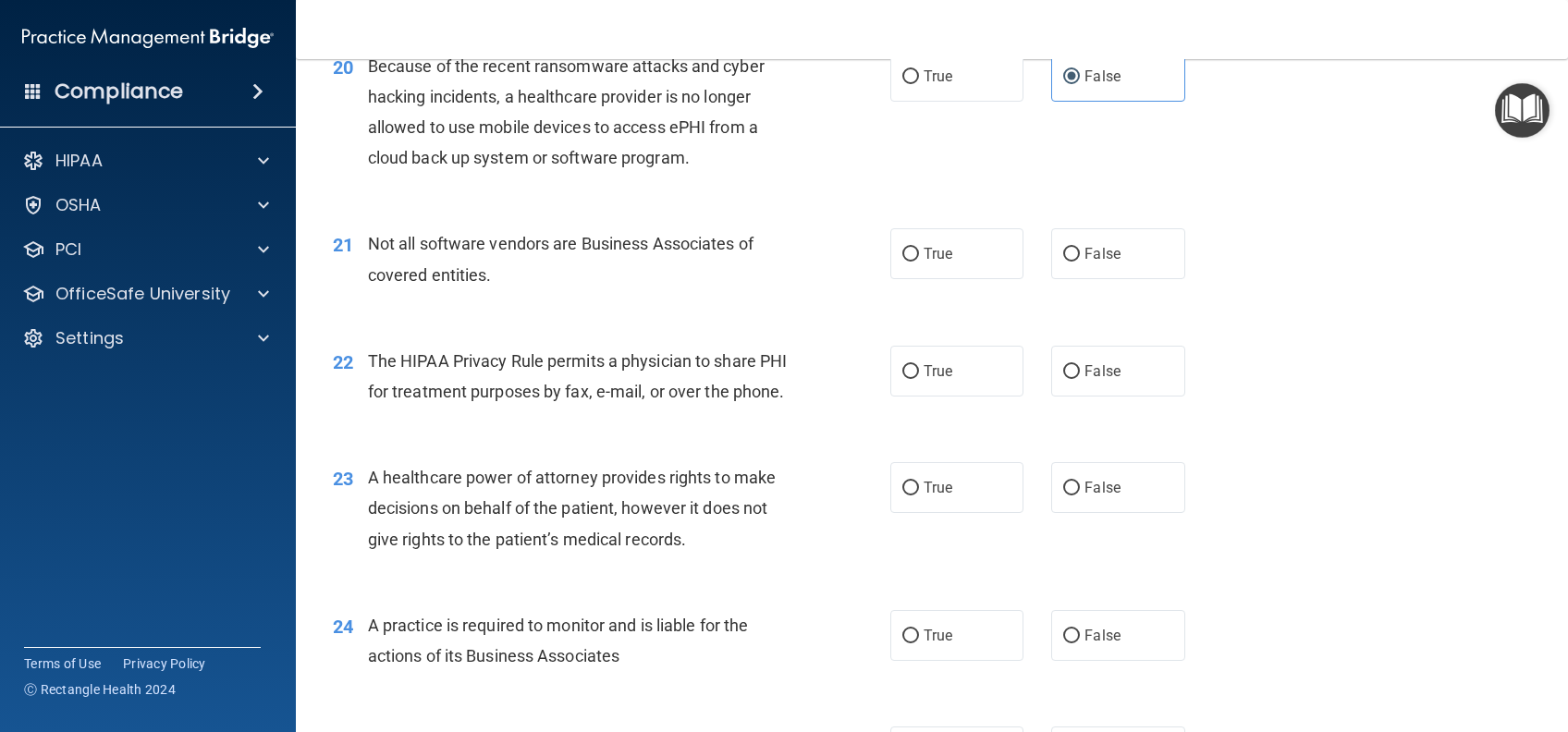
scroll to position [3081, 0]
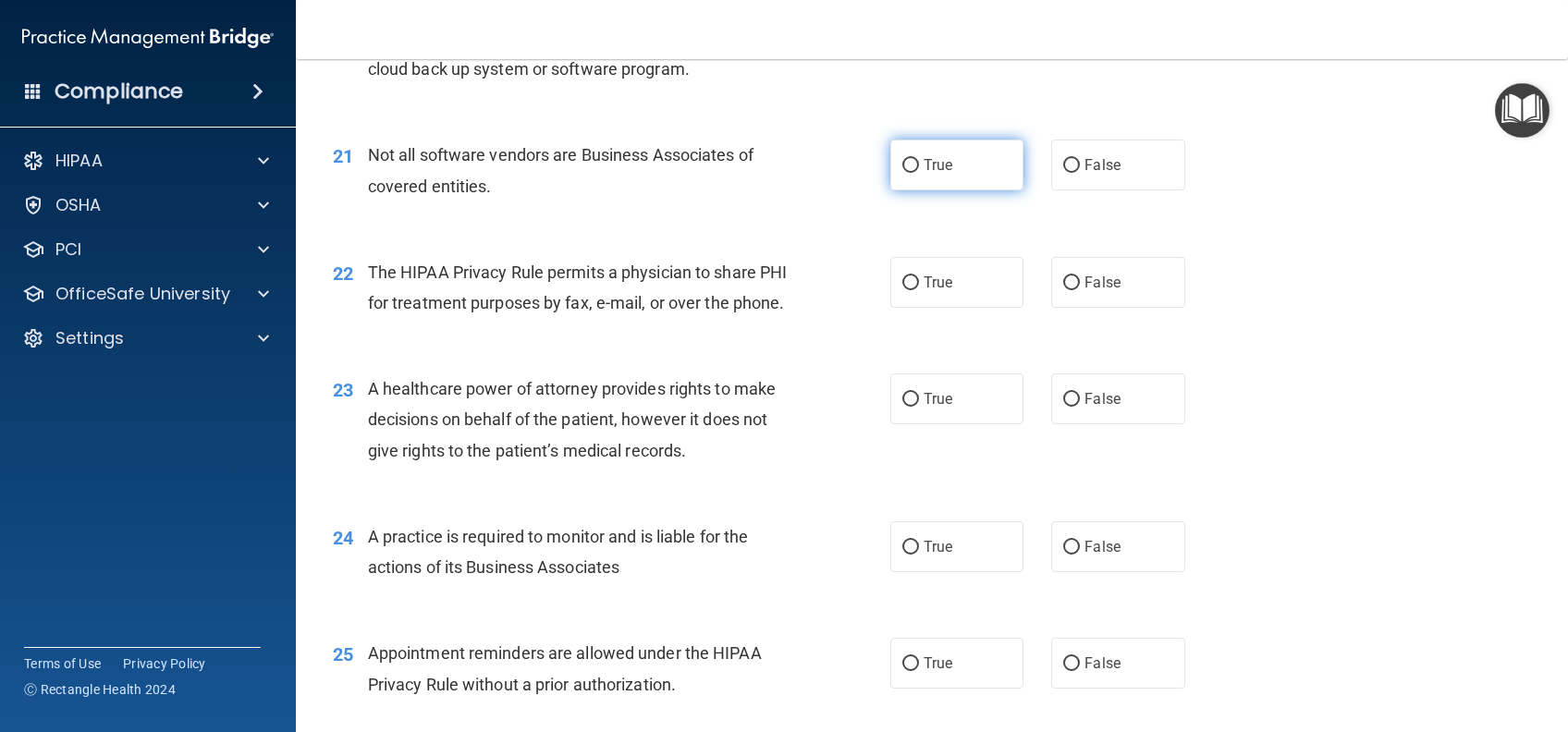
click at [976, 191] on label "True" at bounding box center [957, 165] width 133 height 51
click at [919, 173] on input "True" at bounding box center [910, 165] width 17 height 14
radio input "true"
click at [924, 291] on span "True" at bounding box center [937, 282] width 28 height 18
click at [918, 290] on input "True" at bounding box center [910, 283] width 17 height 14
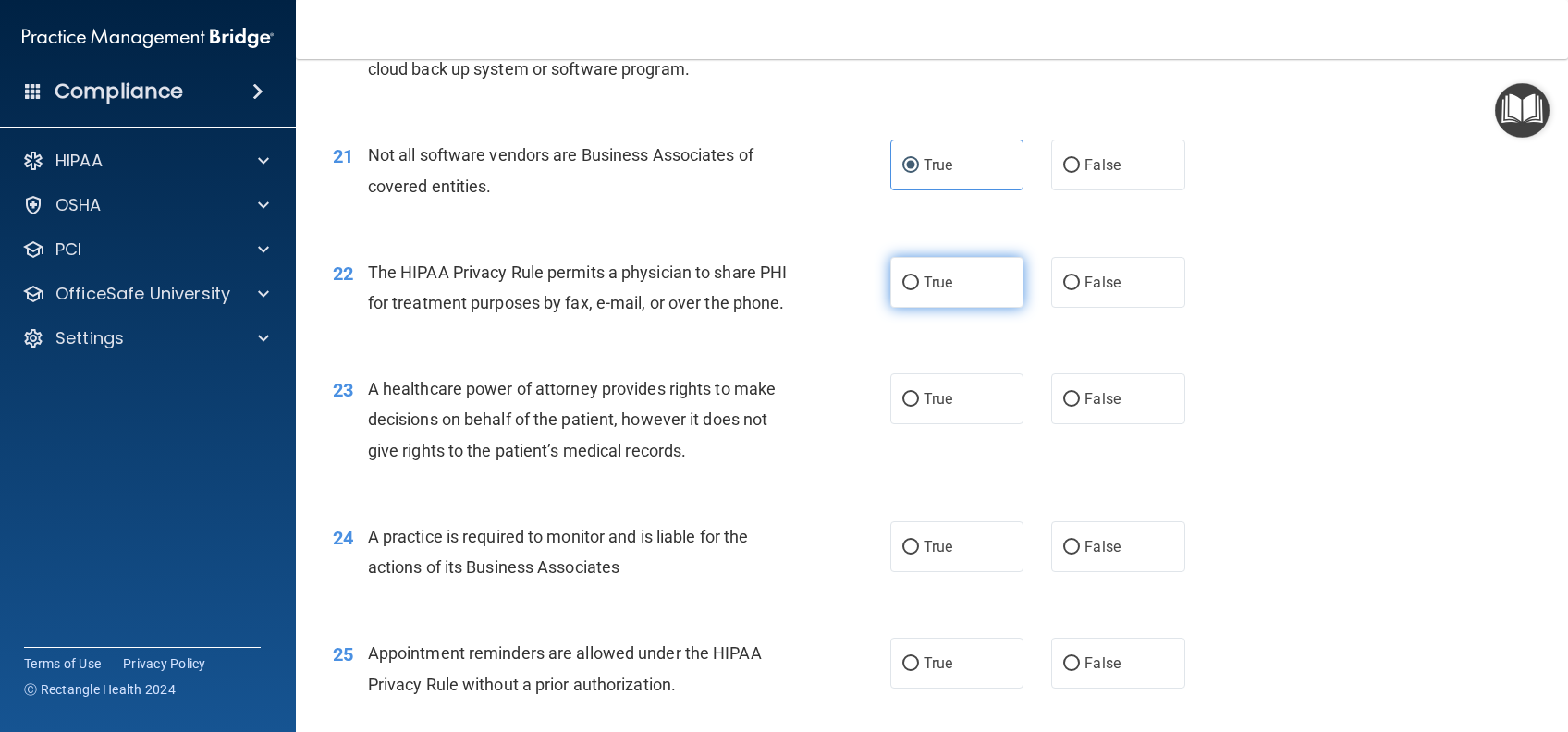
radio input "true"
click at [1102, 408] on span "False" at bounding box center [1102, 399] width 36 height 18
click at [1079, 407] on input "False" at bounding box center [1071, 400] width 17 height 14
radio input "true"
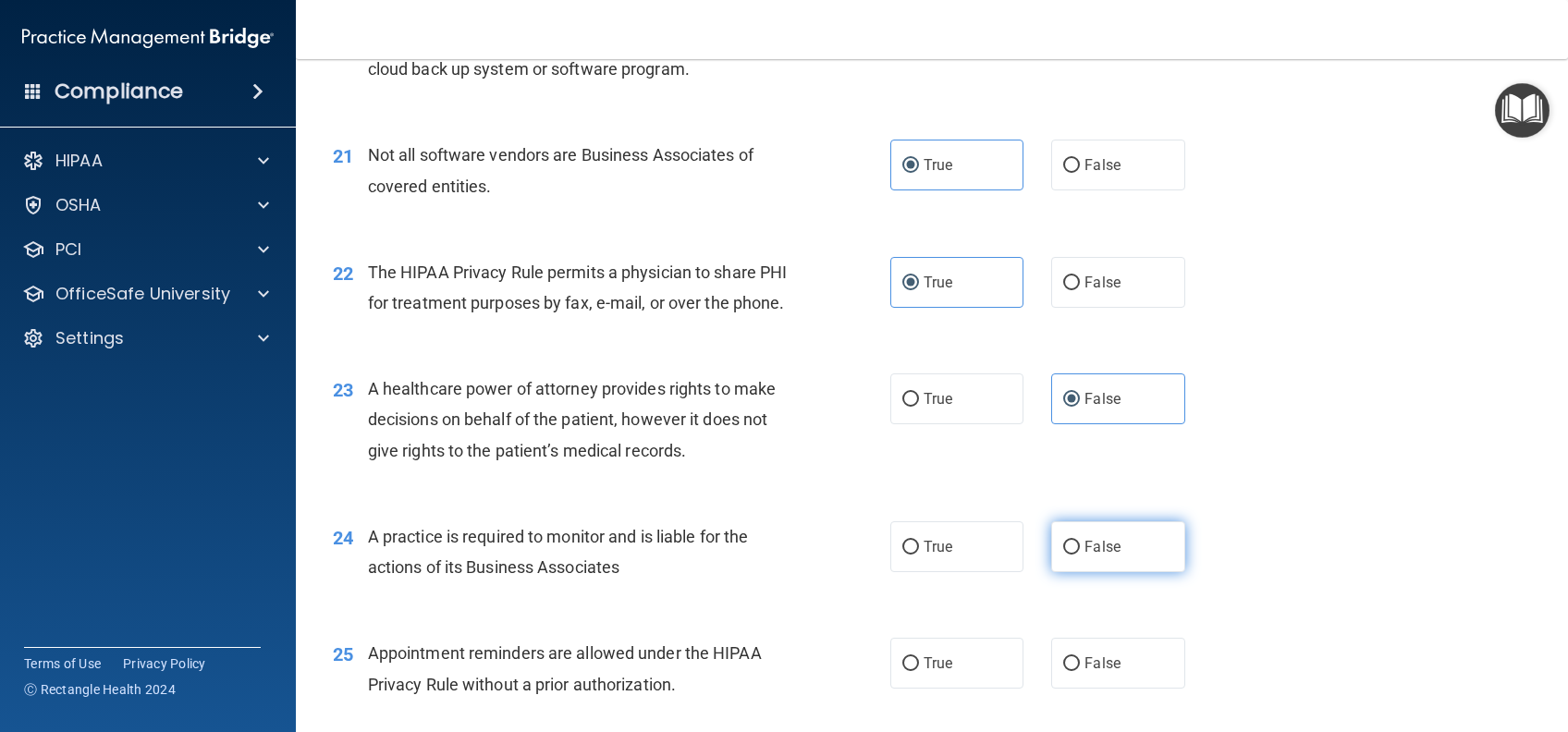
click at [1087, 556] on span "False" at bounding box center [1102, 547] width 36 height 18
click at [1079, 555] on input "False" at bounding box center [1071, 548] width 17 height 14
radio input "true"
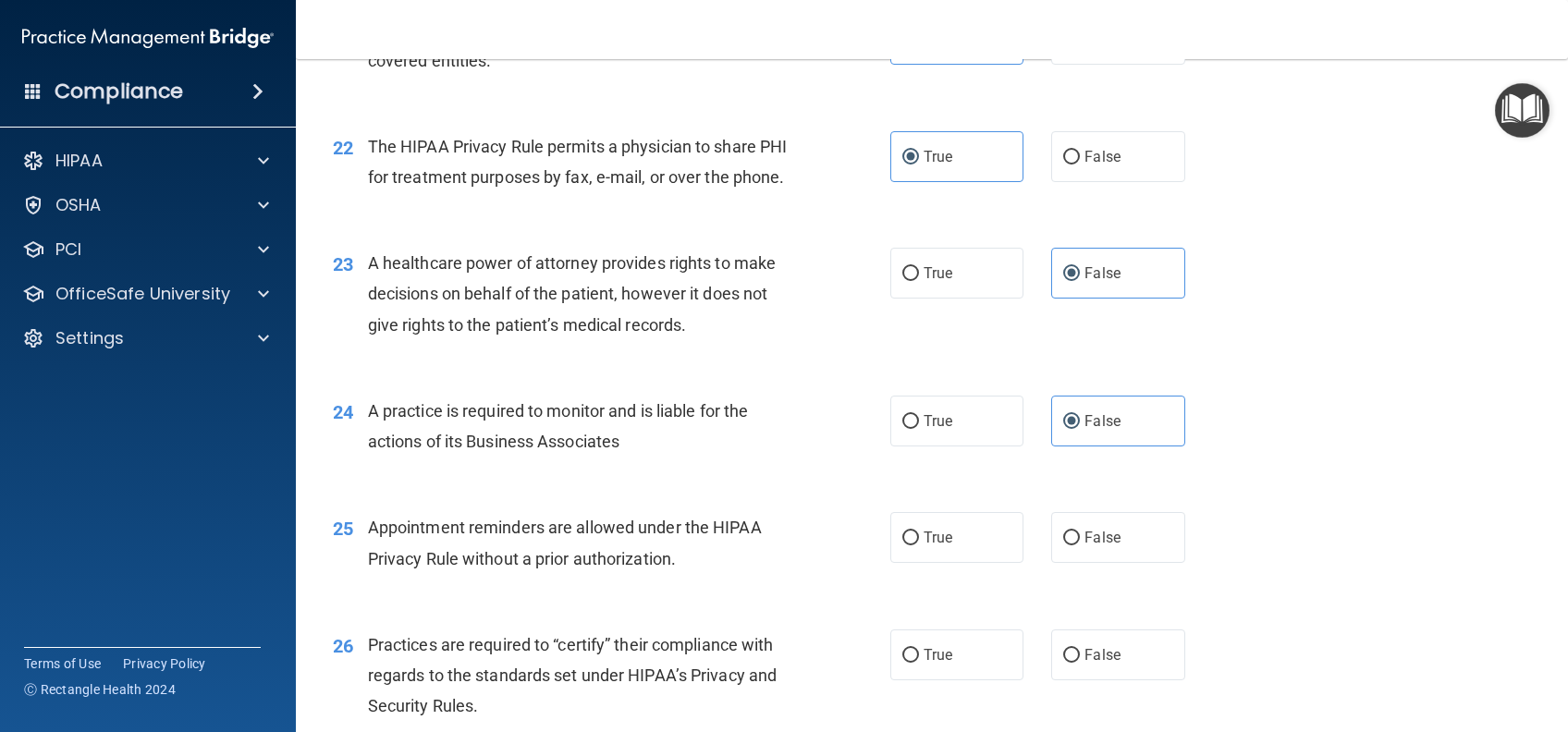
scroll to position [3451, 0]
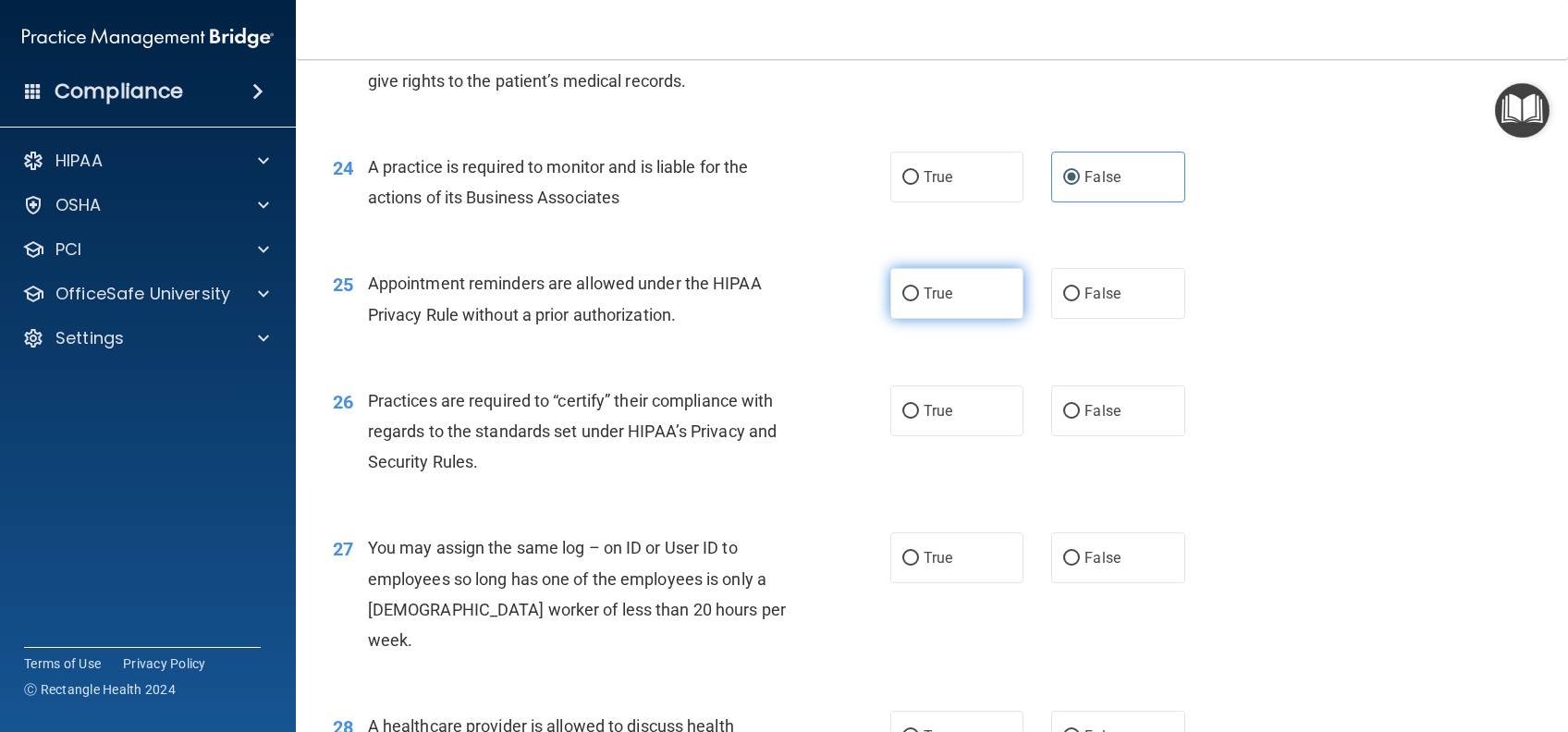
click at [942, 303] on span "True" at bounding box center [937, 294] width 28 height 18
click at [919, 302] on input "True" at bounding box center [910, 294] width 17 height 14
radio input "true"
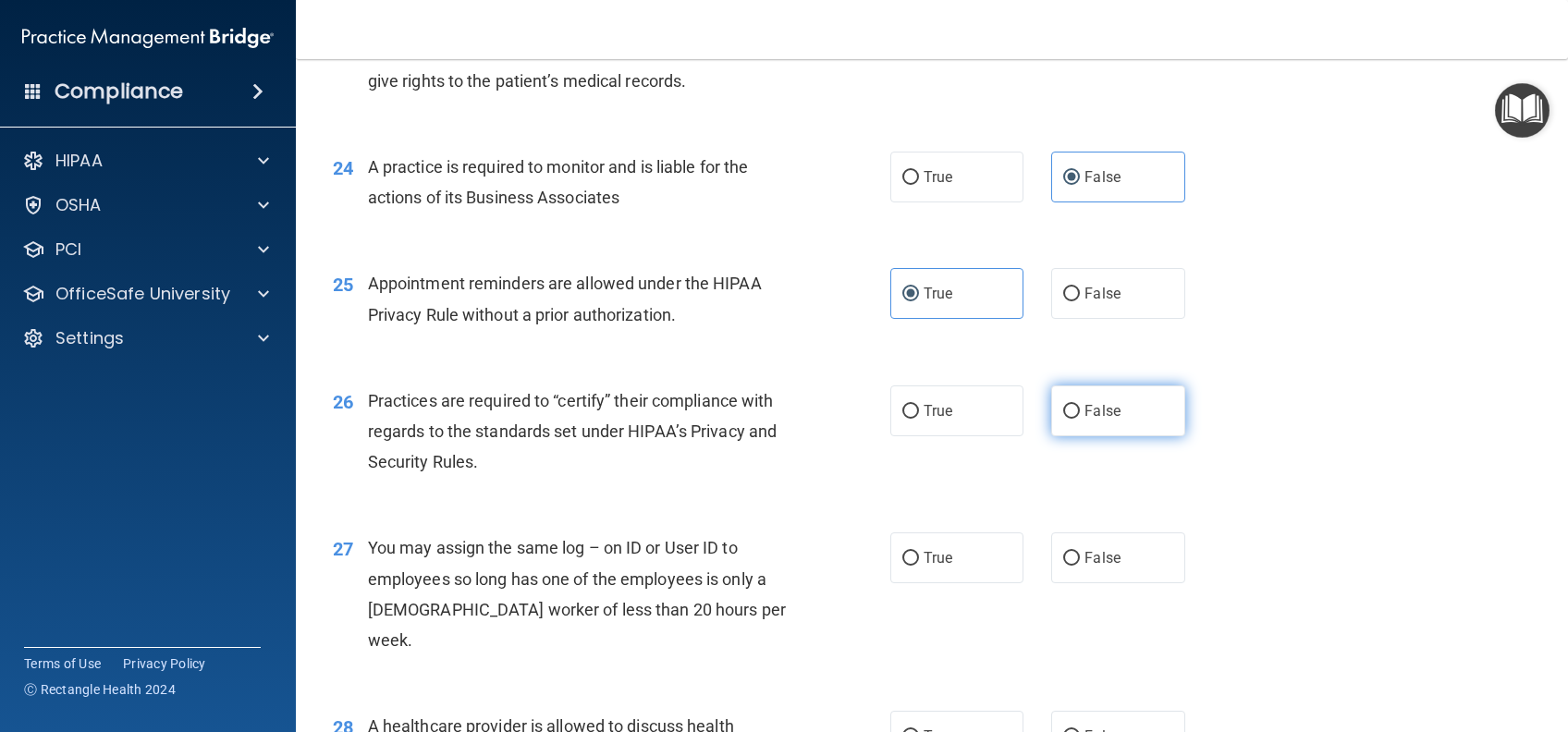
click at [1085, 420] on span "False" at bounding box center [1102, 411] width 36 height 18
click at [1079, 419] on input "False" at bounding box center [1071, 412] width 17 height 14
radio input "true"
click at [1123, 583] on label "False" at bounding box center [1117, 558] width 133 height 51
click at [1079, 566] on input "False" at bounding box center [1071, 559] width 17 height 14
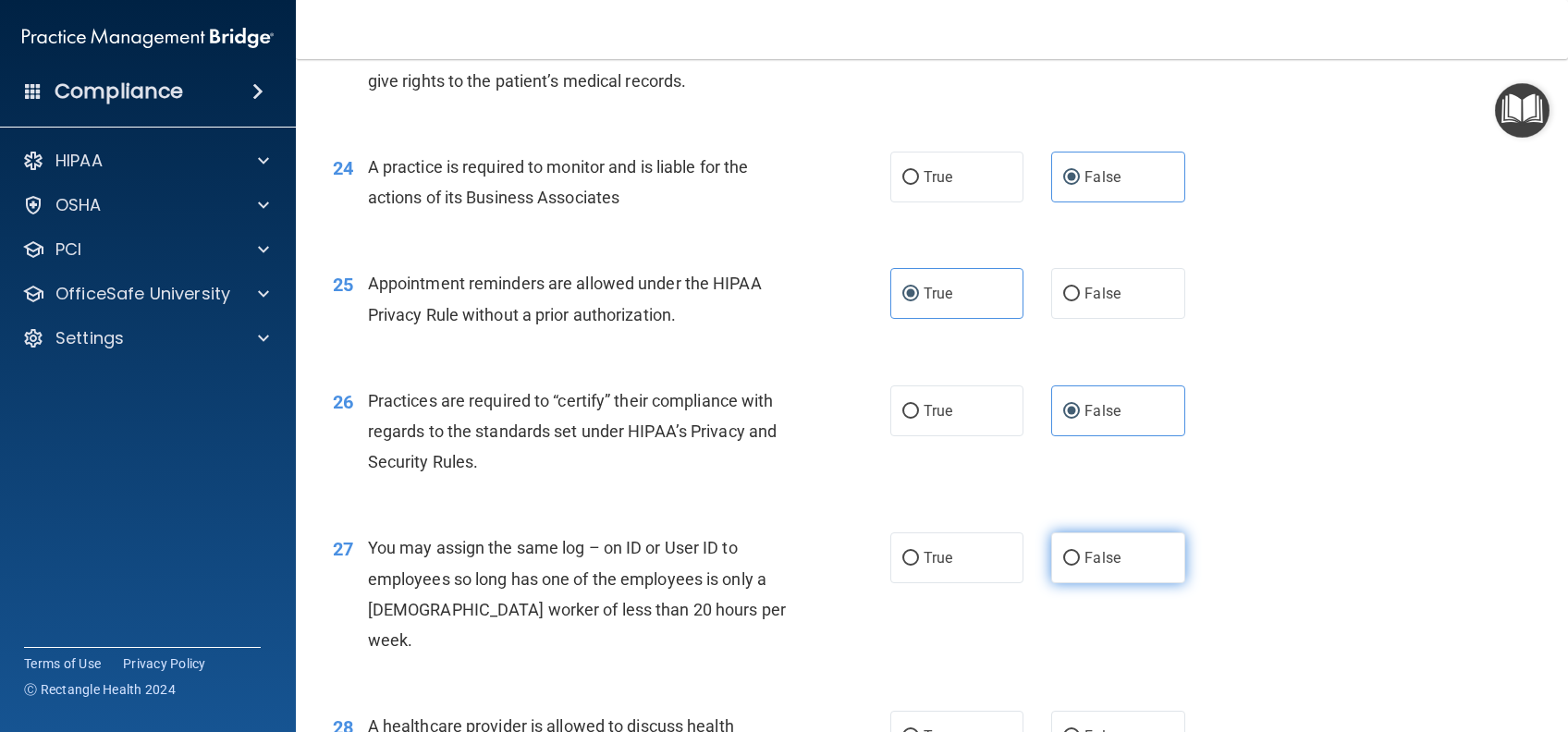
radio input "true"
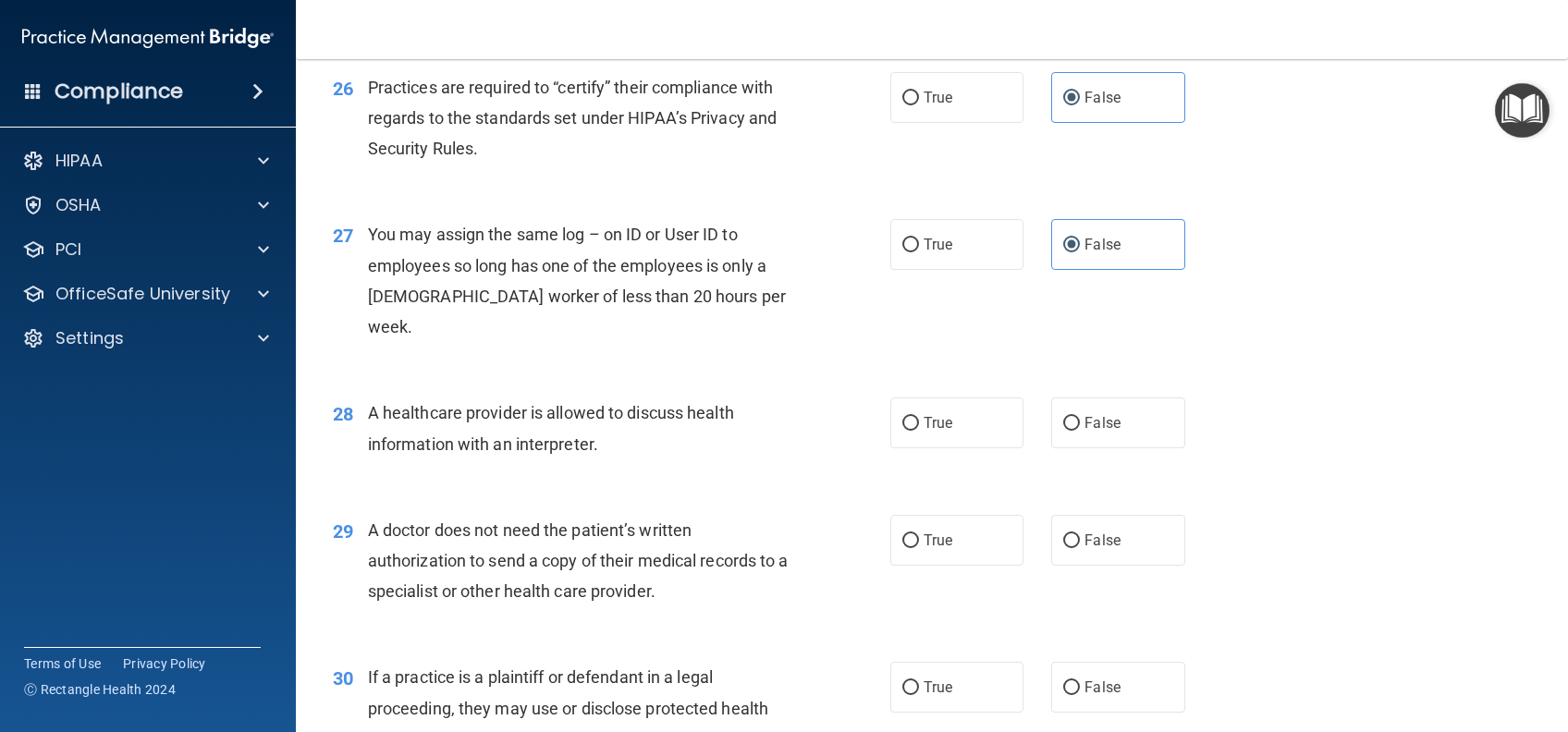
scroll to position [3821, 0]
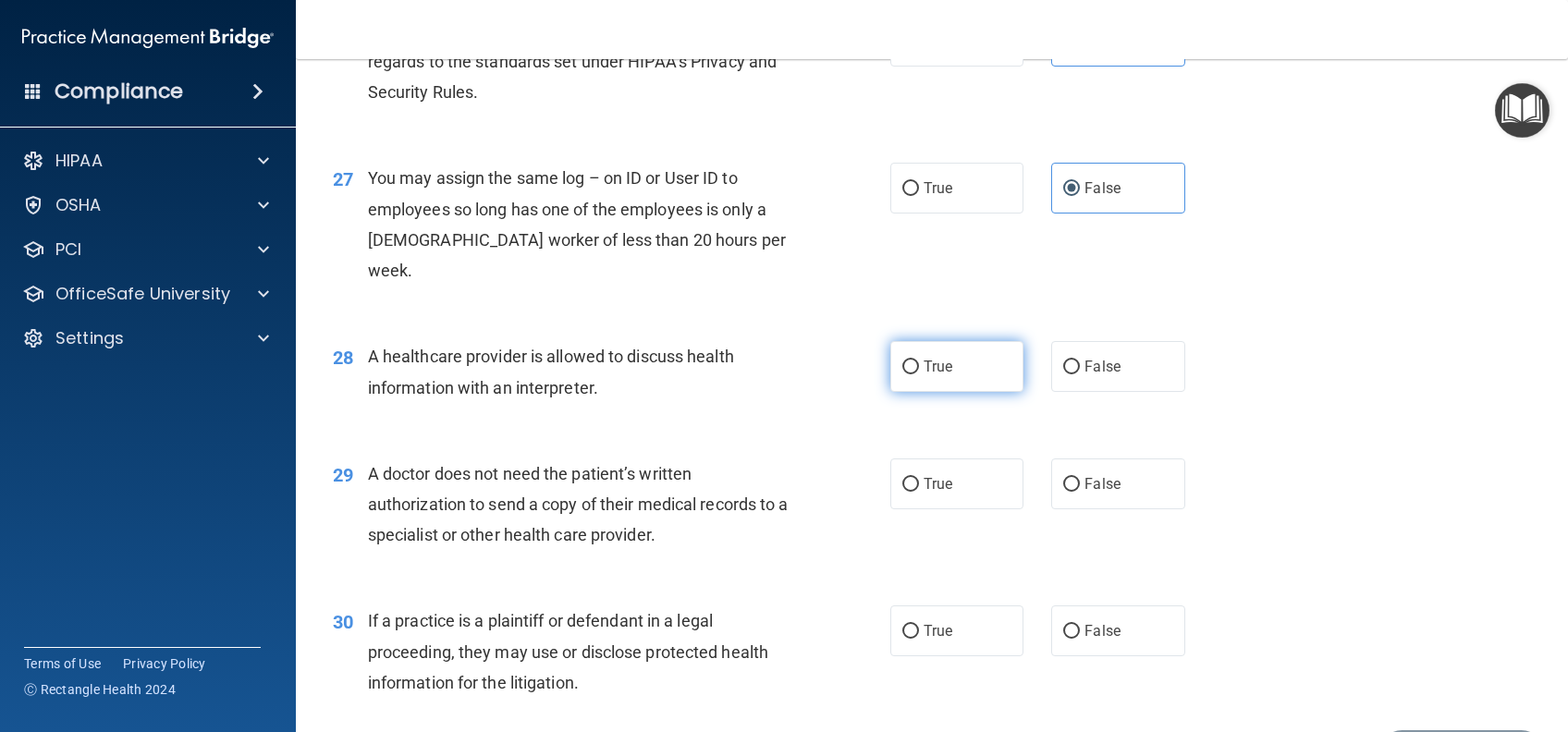
click at [902, 375] on input "True" at bounding box center [910, 367] width 17 height 14
radio input "true"
click at [924, 493] on span "True" at bounding box center [937, 484] width 28 height 18
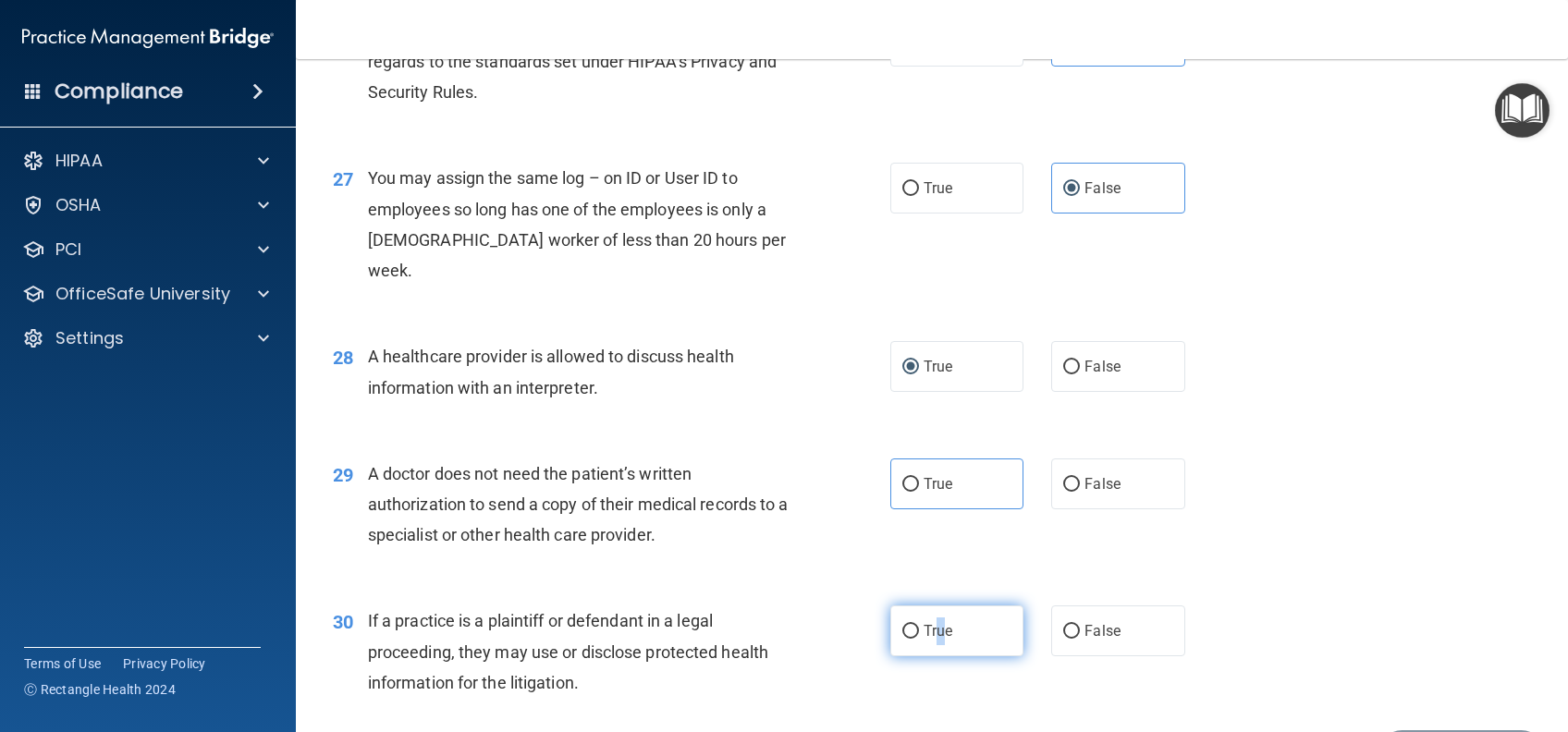
drag, startPoint x: 918, startPoint y: 505, endPoint x: 932, endPoint y: 662, distance: 157.6
click at [932, 640] on span "True" at bounding box center [937, 631] width 28 height 18
drag, startPoint x: 932, startPoint y: 662, endPoint x: 913, endPoint y: 509, distance: 154.2
click at [913, 509] on label "True" at bounding box center [957, 484] width 133 height 51
click at [913, 492] on input "True" at bounding box center [910, 485] width 17 height 14
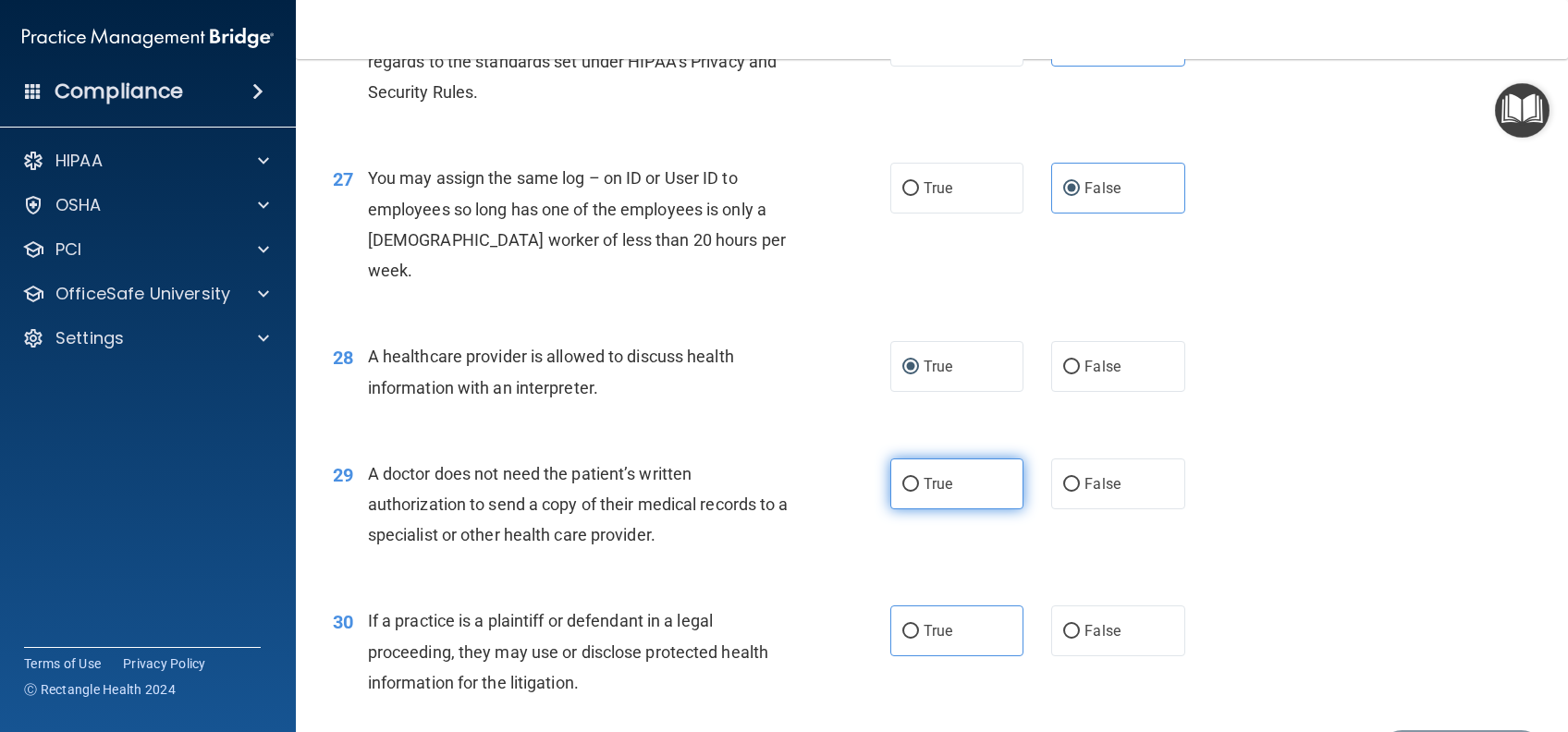
radio input "true"
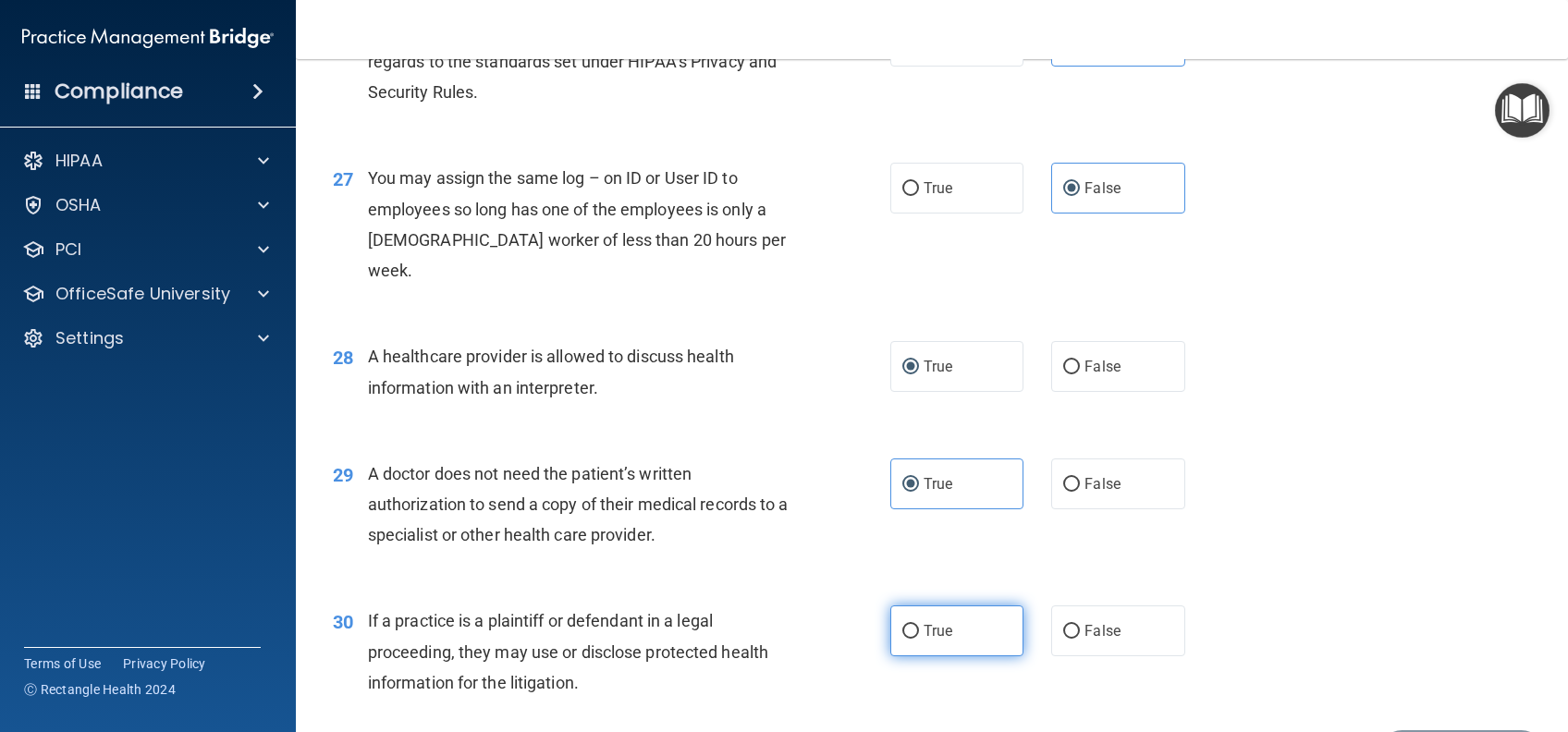
click at [910, 656] on label "True" at bounding box center [957, 631] width 133 height 51
click at [910, 639] on input "True" at bounding box center [910, 632] width 17 height 14
radio input "true"
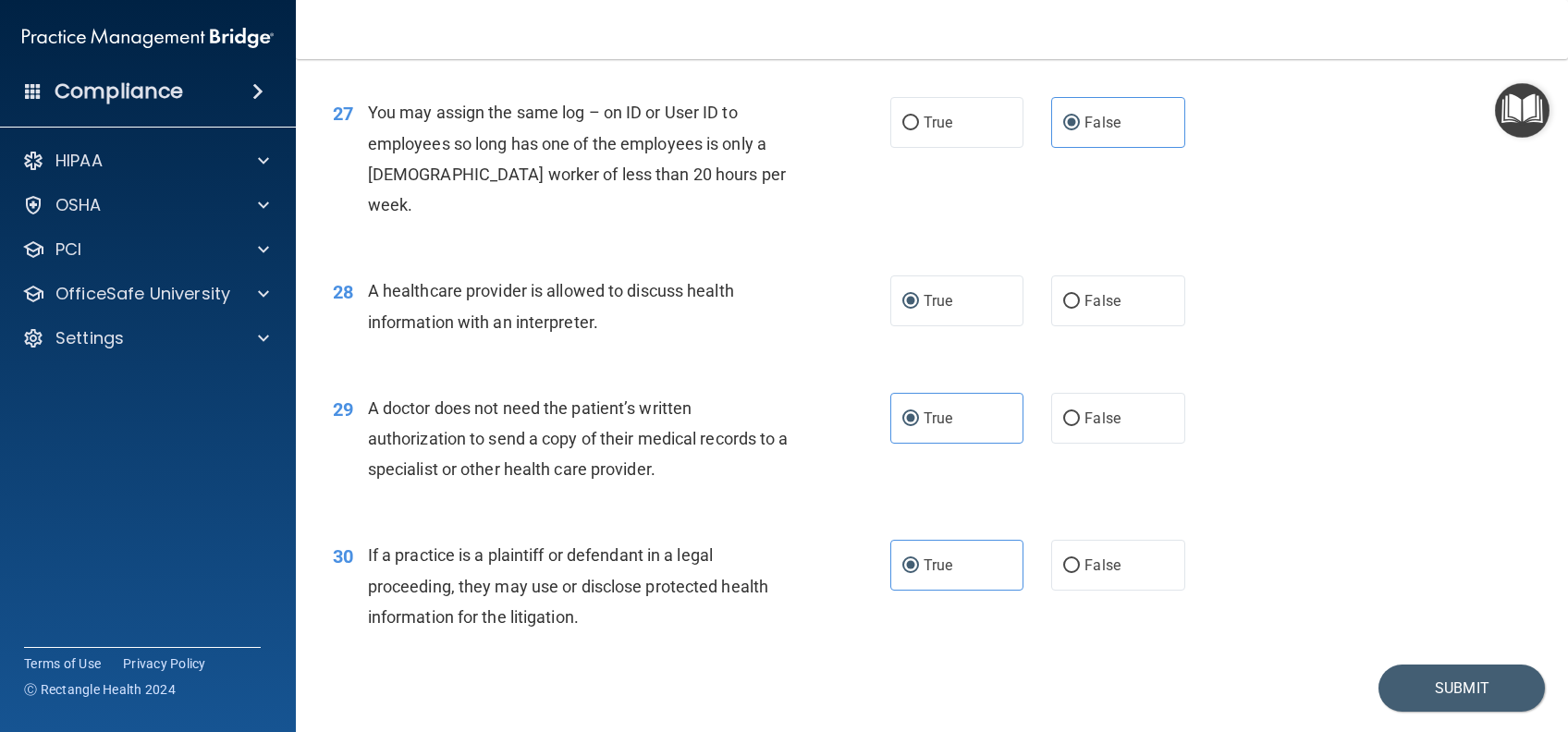
scroll to position [3971, 0]
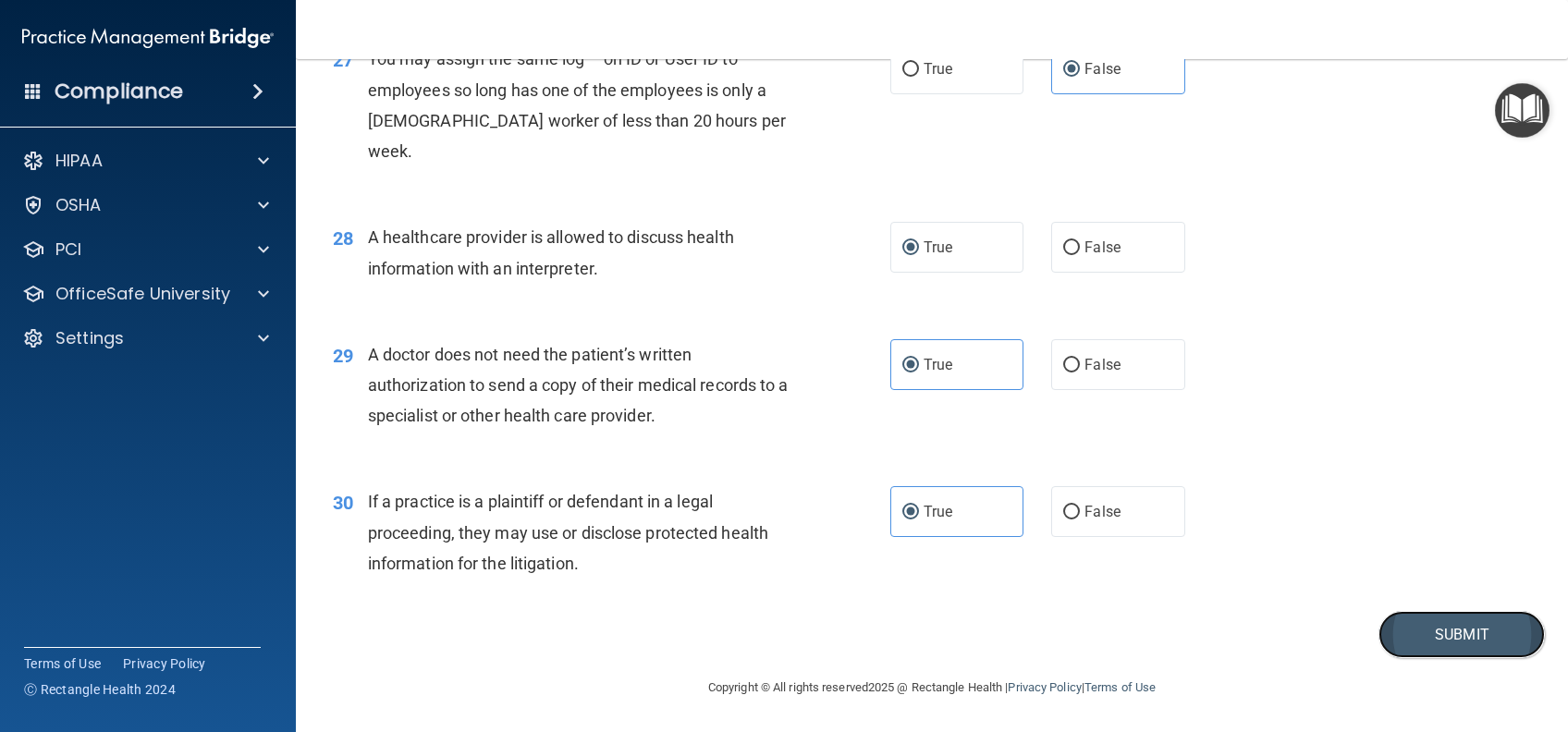
click at [1397, 623] on button "Submit" at bounding box center [1461, 635] width 166 height 47
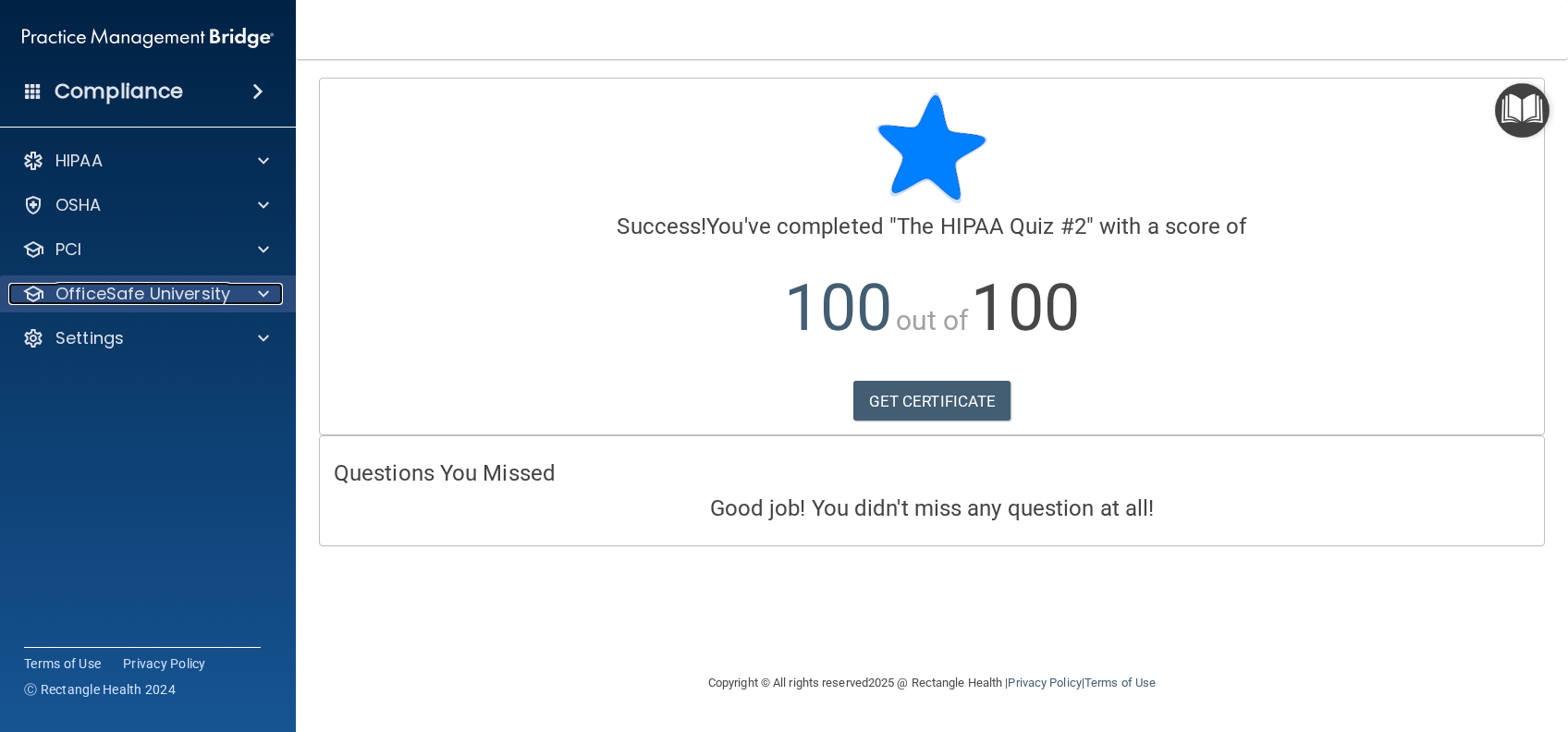
click at [213, 291] on p "OfficeSafe University" at bounding box center [142, 294] width 174 height 22
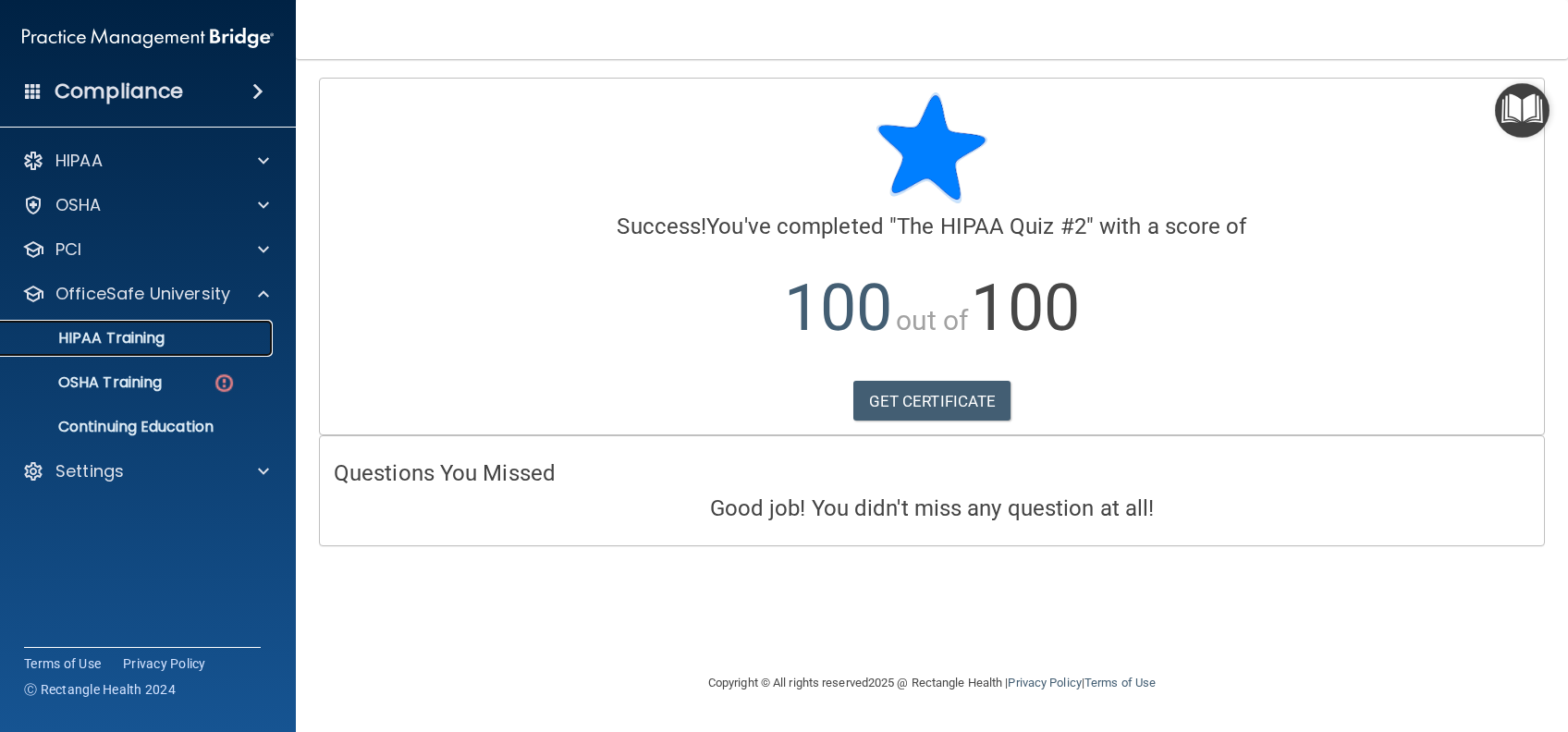
click at [163, 348] on p "HIPAA Training" at bounding box center [88, 338] width 153 height 18
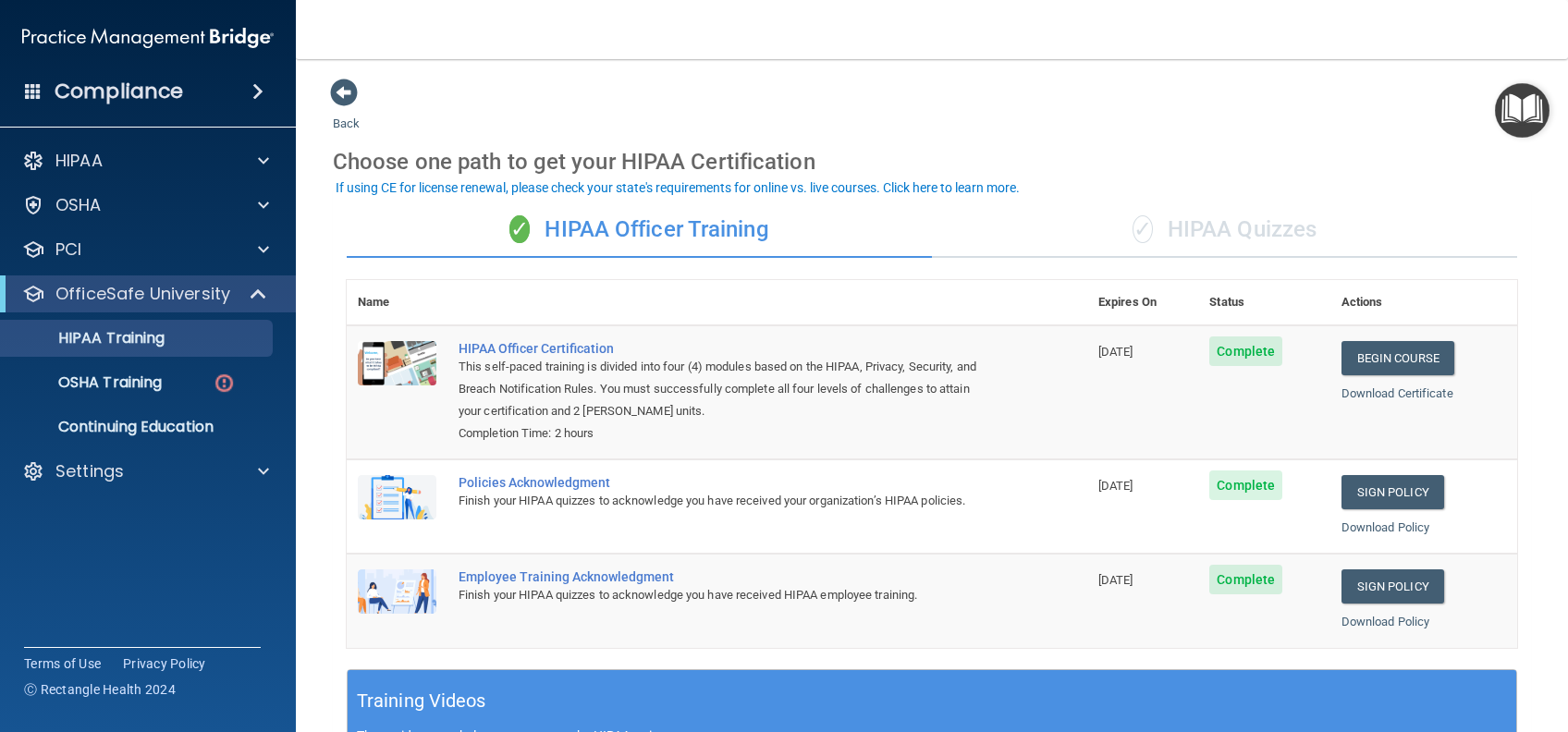
click at [1137, 238] on span "✓" at bounding box center [1142, 229] width 20 height 27
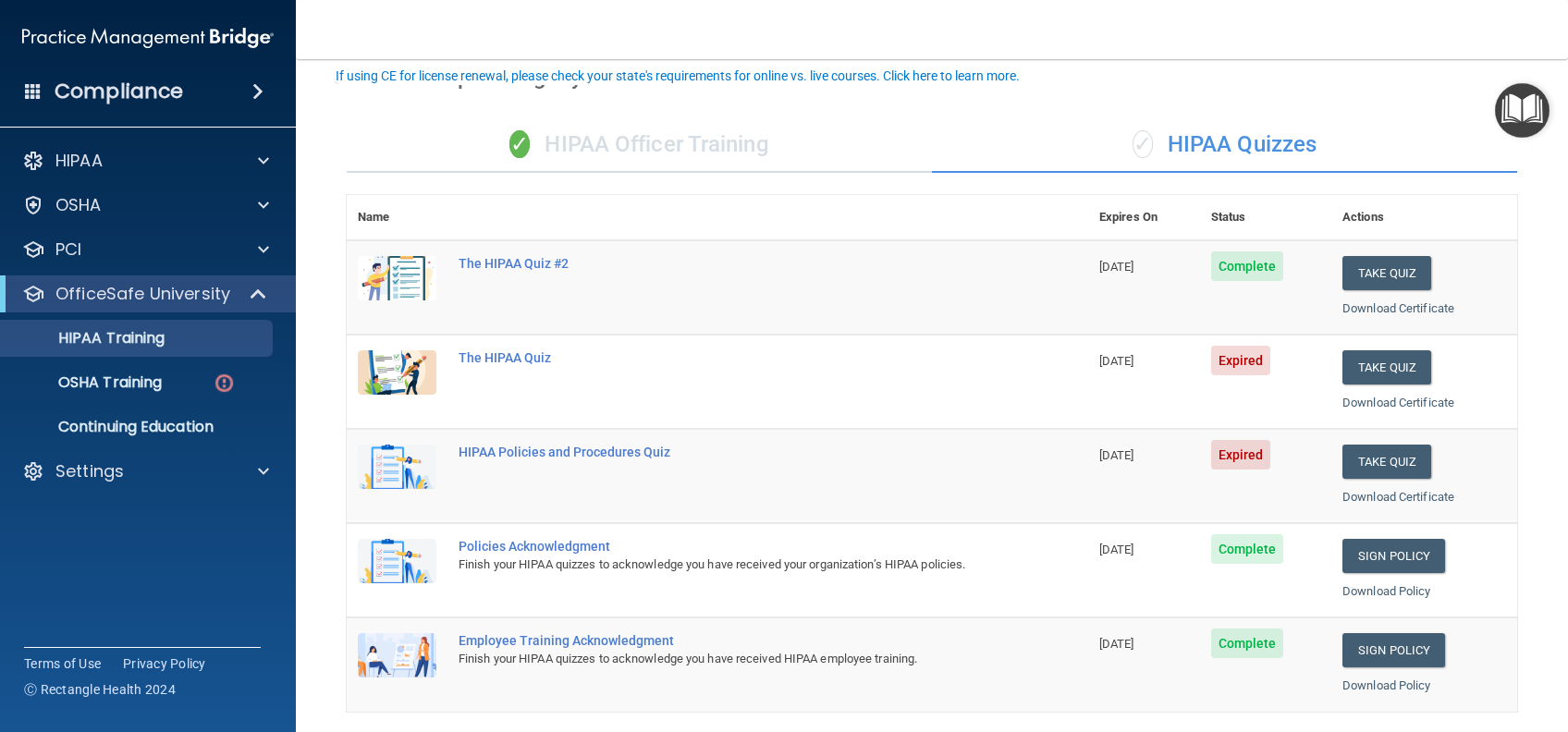
scroll to position [123, 0]
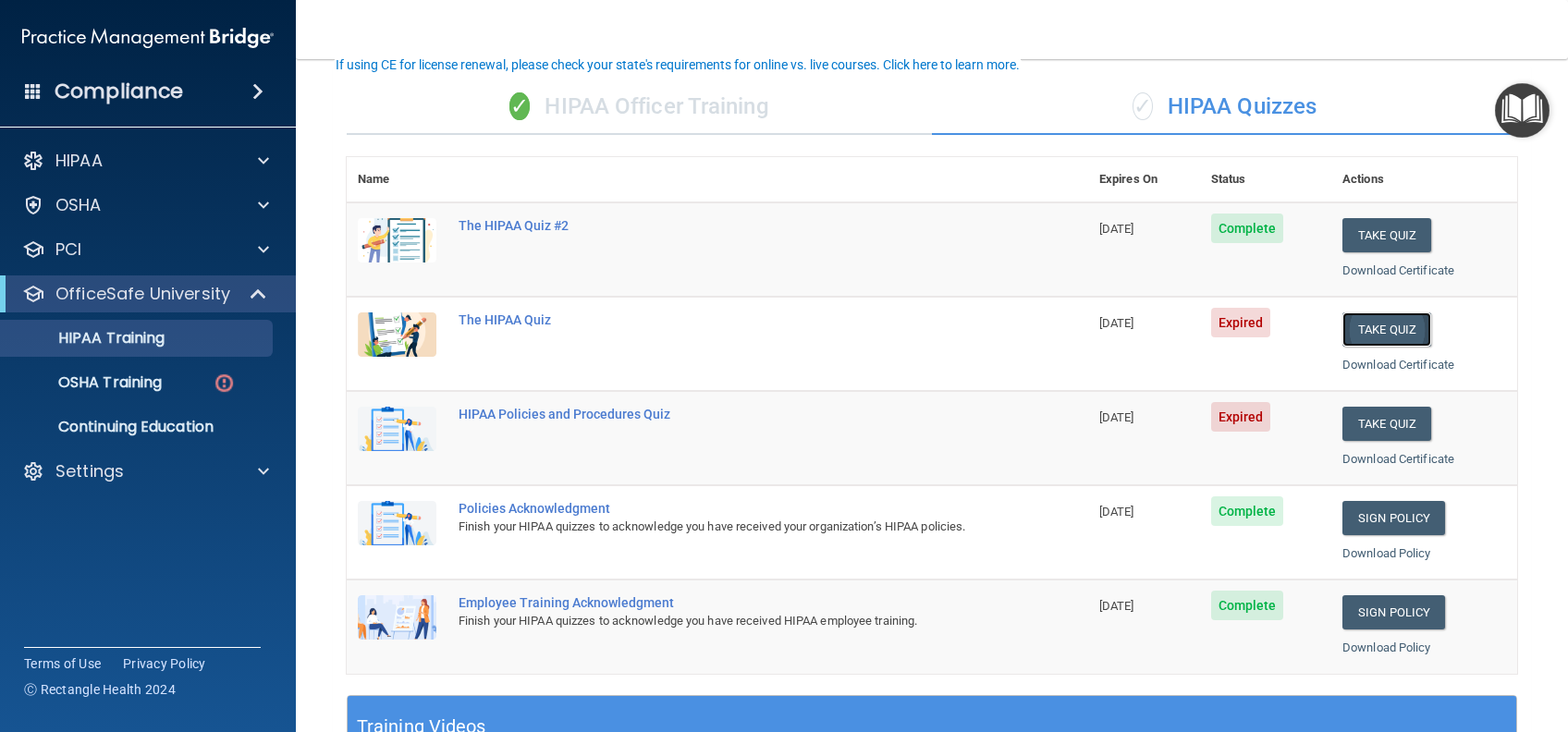
click at [1342, 332] on button "Take Quiz" at bounding box center [1386, 329] width 89 height 34
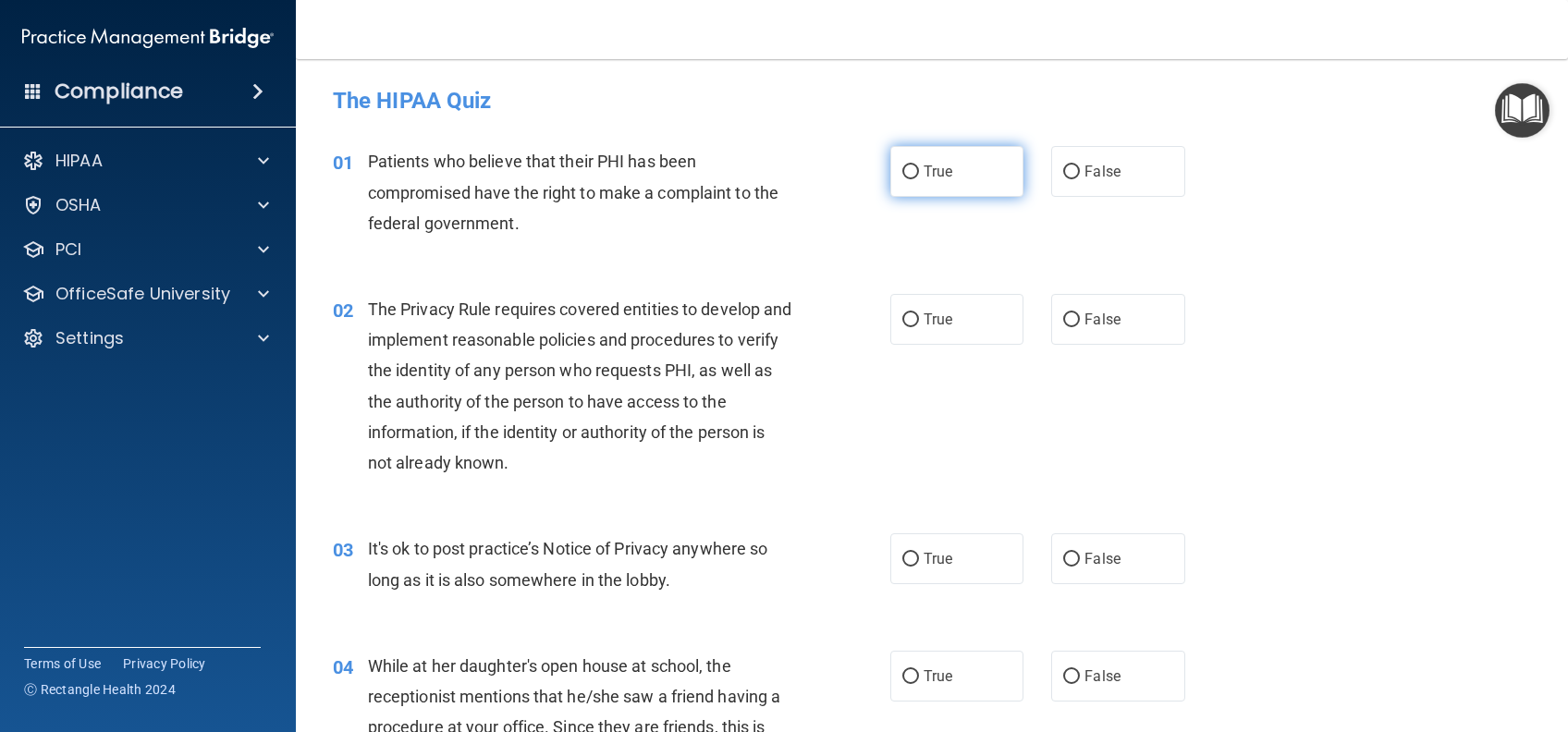
click at [924, 174] on span "True" at bounding box center [937, 171] width 28 height 18
click at [918, 174] on input "True" at bounding box center [910, 172] width 17 height 14
radio input "true"
click at [903, 325] on input "True" at bounding box center [910, 320] width 17 height 14
radio input "true"
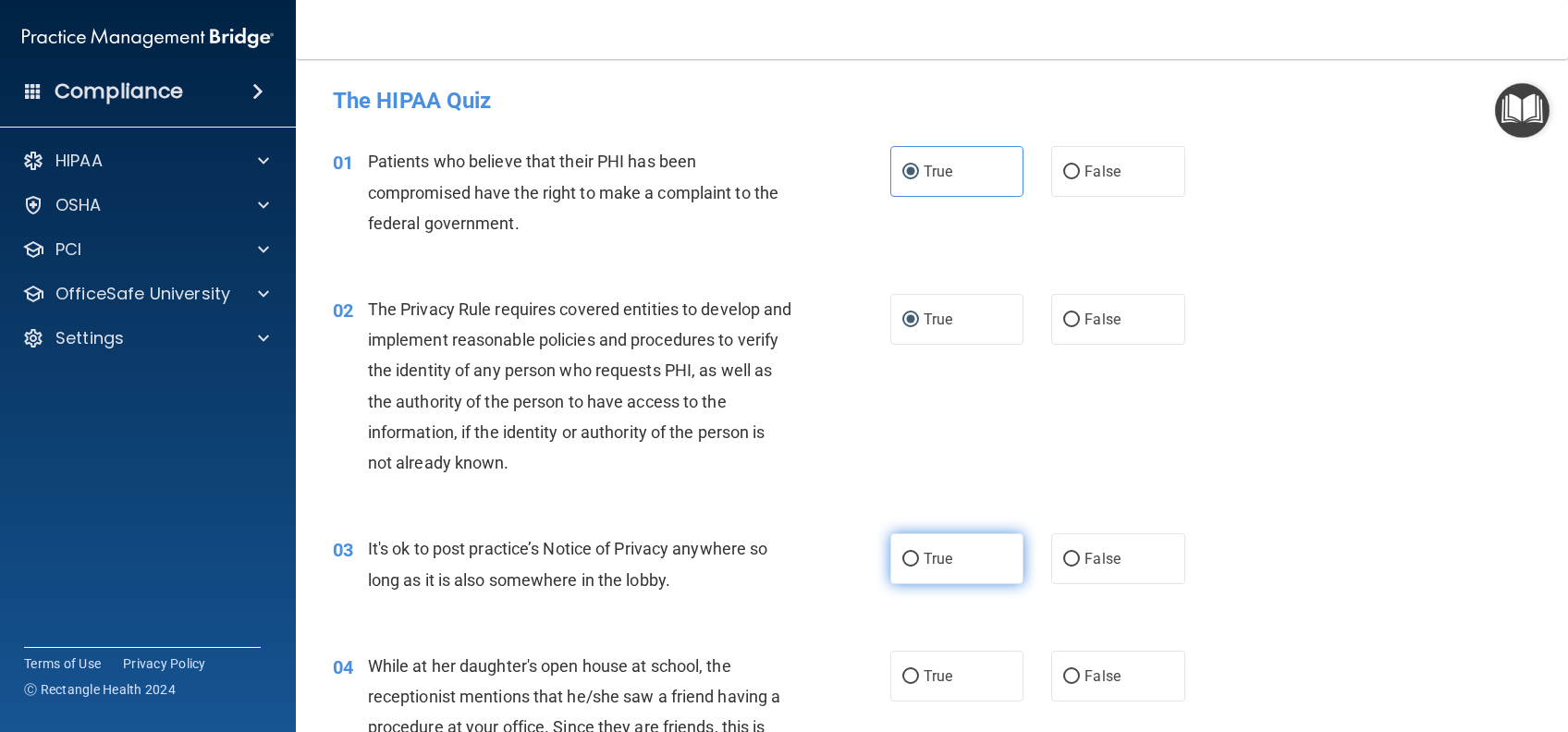
click at [954, 567] on label "True" at bounding box center [957, 559] width 133 height 51
click at [919, 567] on input "True" at bounding box center [910, 560] width 17 height 14
radio input "true"
click at [955, 701] on label "True" at bounding box center [957, 677] width 133 height 51
click at [919, 684] on input "True" at bounding box center [910, 677] width 17 height 14
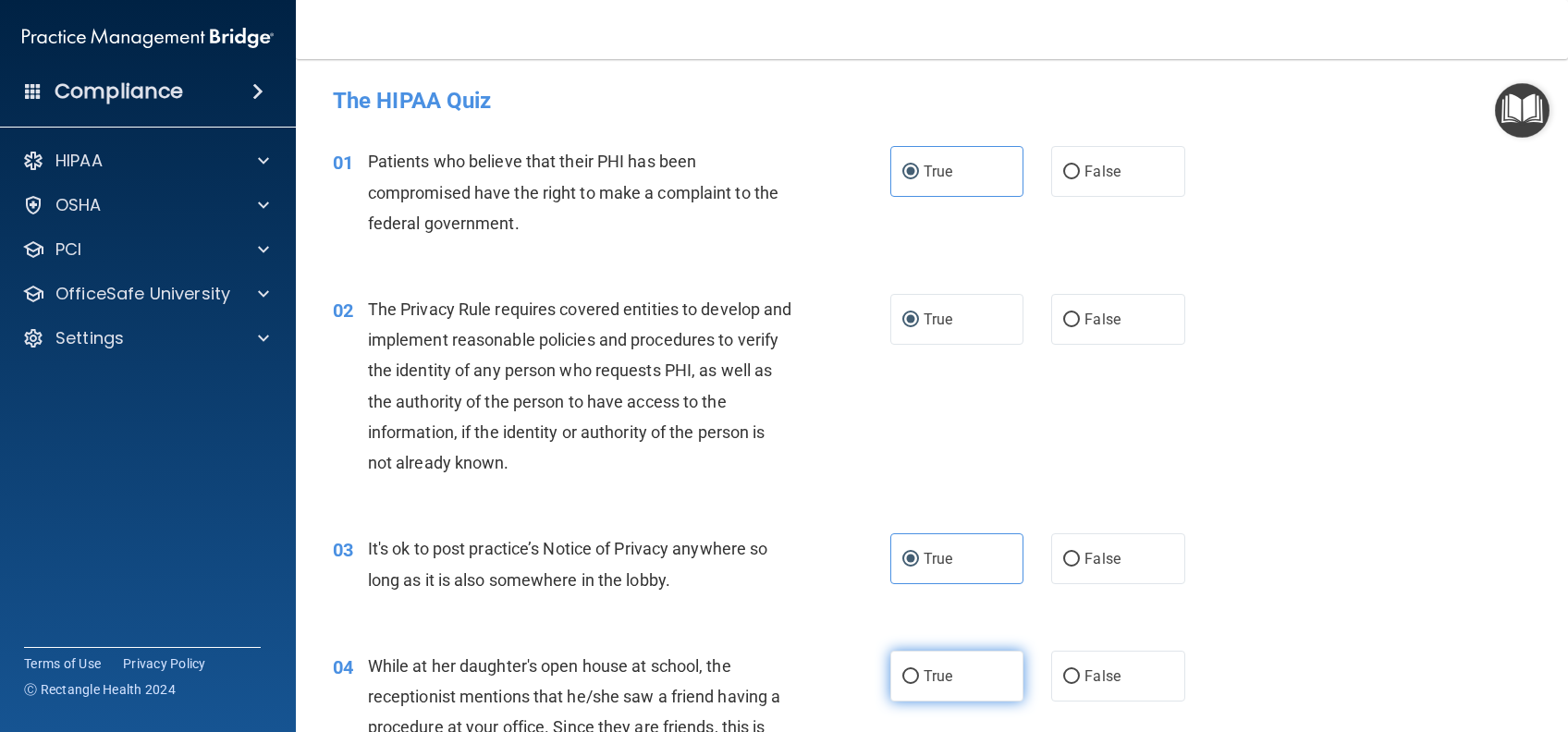
radio input "true"
click at [955, 686] on label "True" at bounding box center [957, 677] width 133 height 51
click at [919, 684] on input "True" at bounding box center [910, 677] width 17 height 14
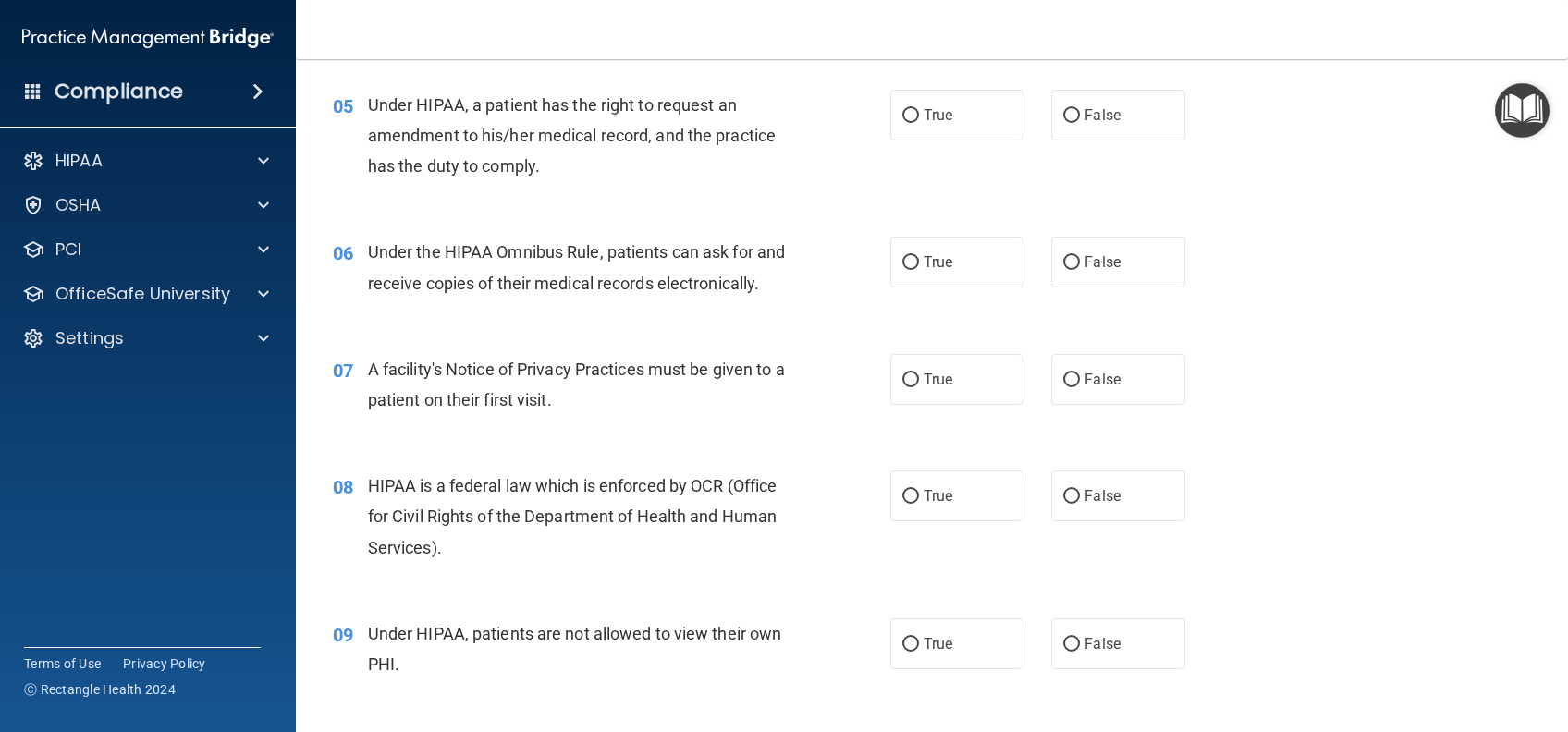
scroll to position [616, 0]
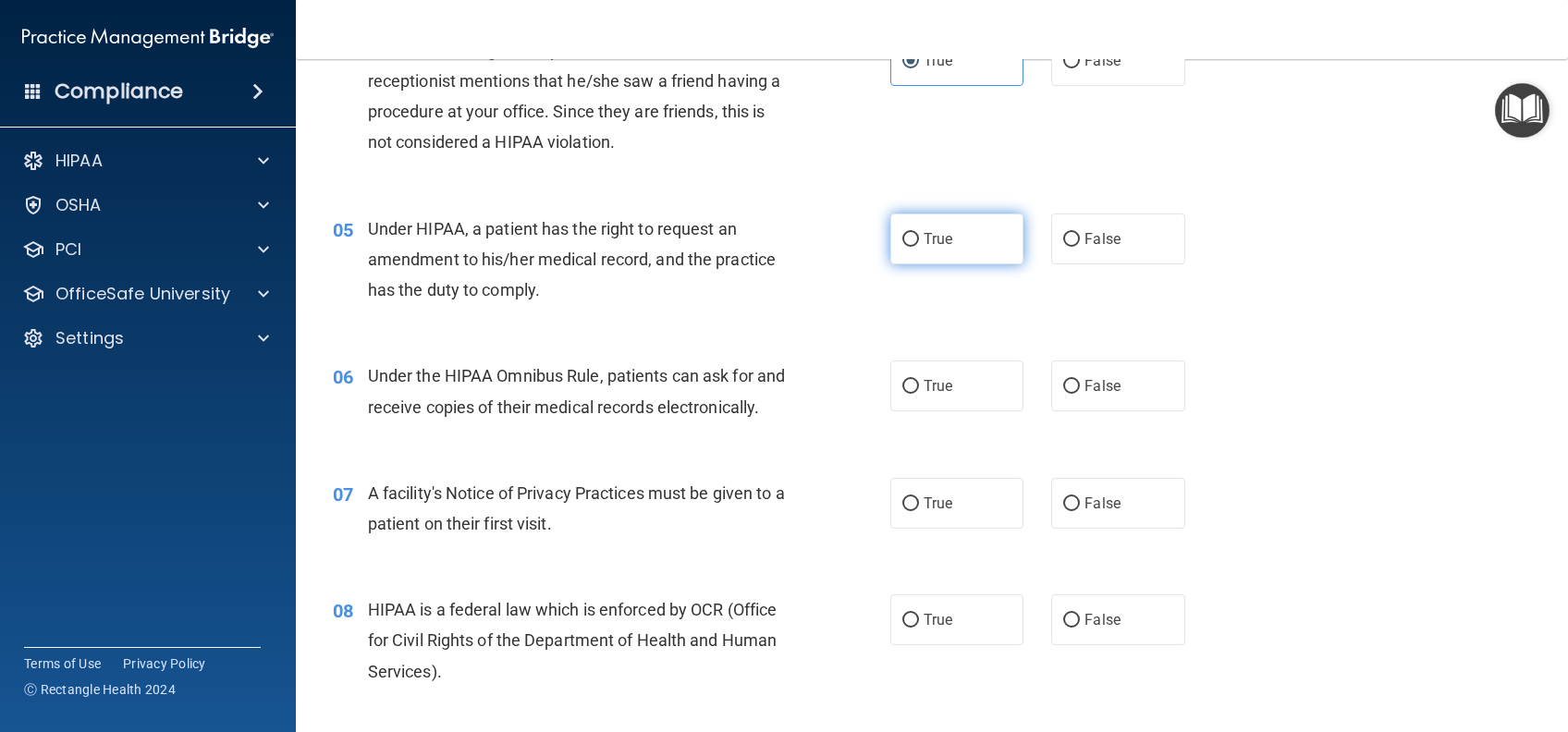
click at [970, 236] on label "True" at bounding box center [957, 238] width 133 height 51
click at [919, 236] on input "True" at bounding box center [910, 239] width 17 height 14
radio input "true"
click at [939, 387] on span "True" at bounding box center [937, 385] width 28 height 18
drag, startPoint x: 939, startPoint y: 387, endPoint x: 923, endPoint y: 557, distance: 170.8
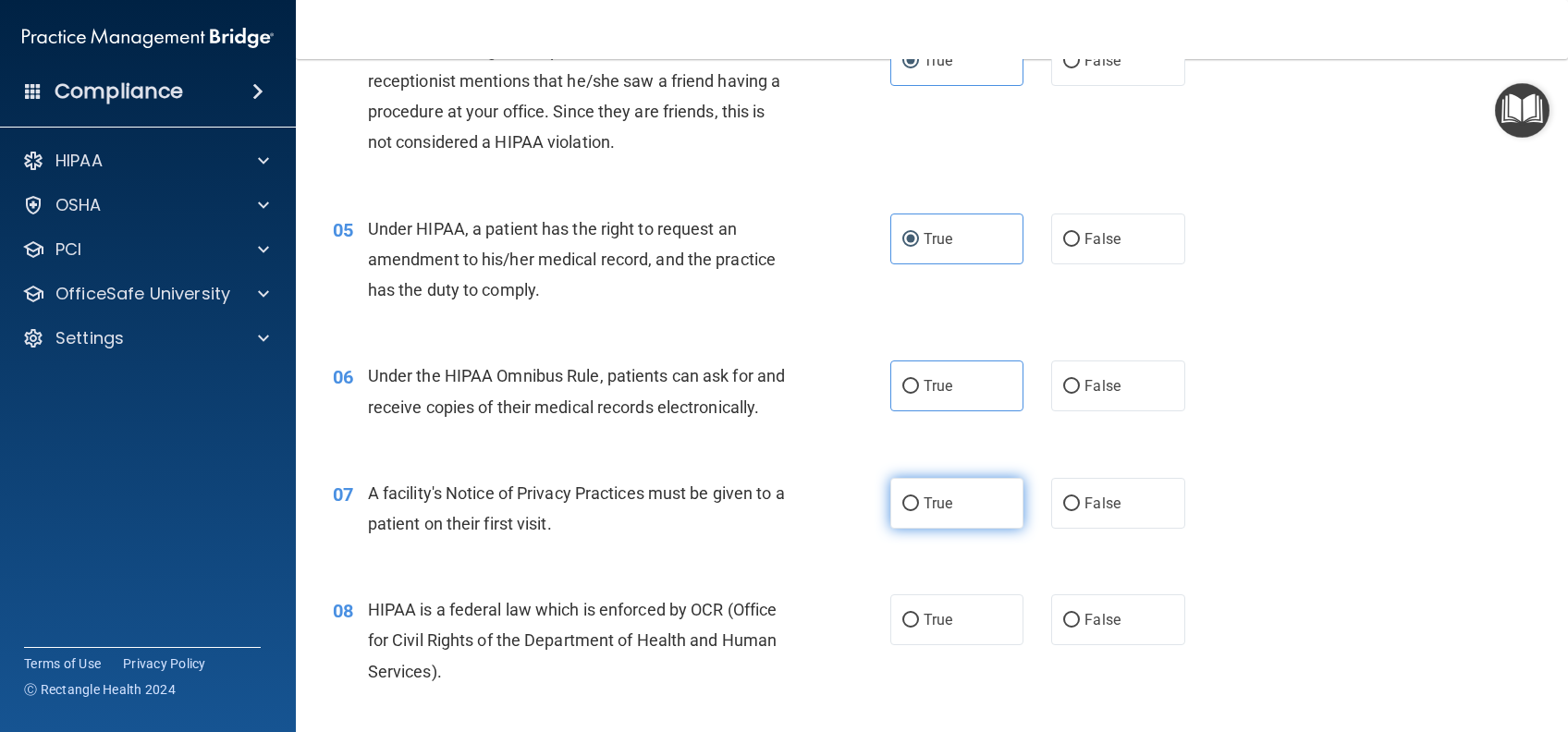
click at [923, 529] on label "True" at bounding box center [957, 503] width 133 height 51
click at [919, 511] on input "True" at bounding box center [910, 504] width 17 height 14
radio input "true"
click at [939, 629] on span "True" at bounding box center [937, 620] width 28 height 18
click at [919, 628] on input "True" at bounding box center [910, 621] width 17 height 14
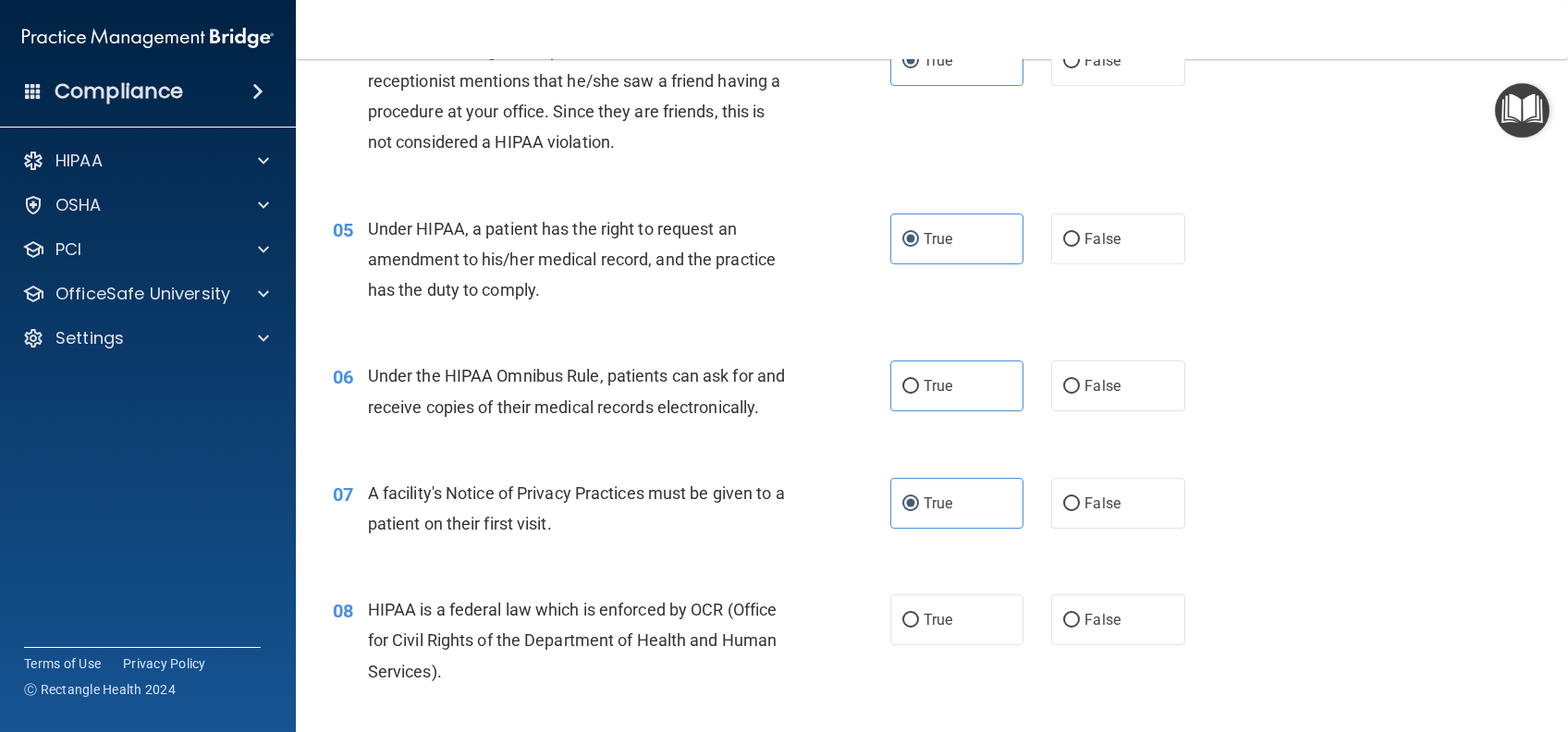
radio input "true"
click at [933, 380] on span "True" at bounding box center [937, 385] width 28 height 18
click at [919, 380] on input "True" at bounding box center [910, 386] width 17 height 14
radio input "true"
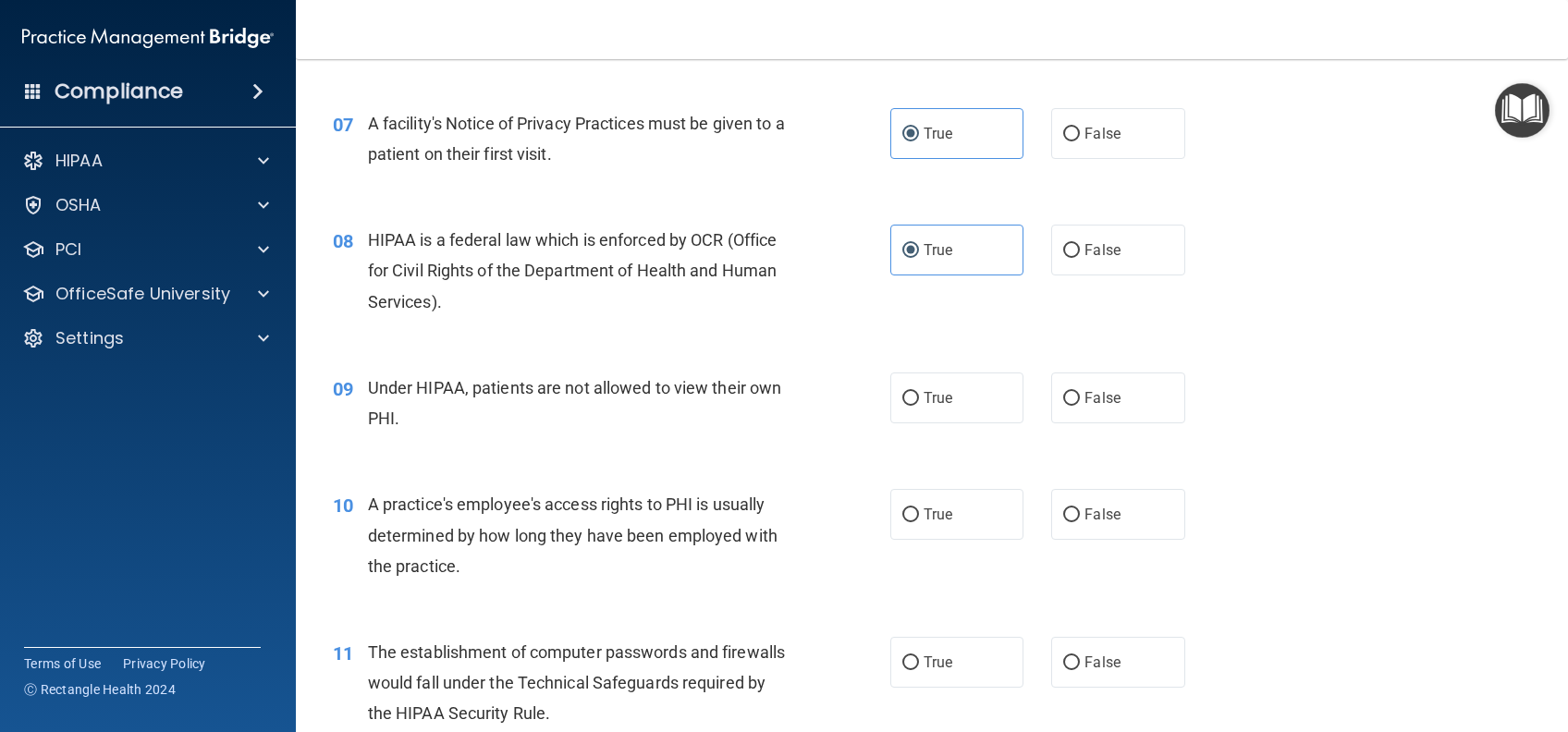
scroll to position [1110, 0]
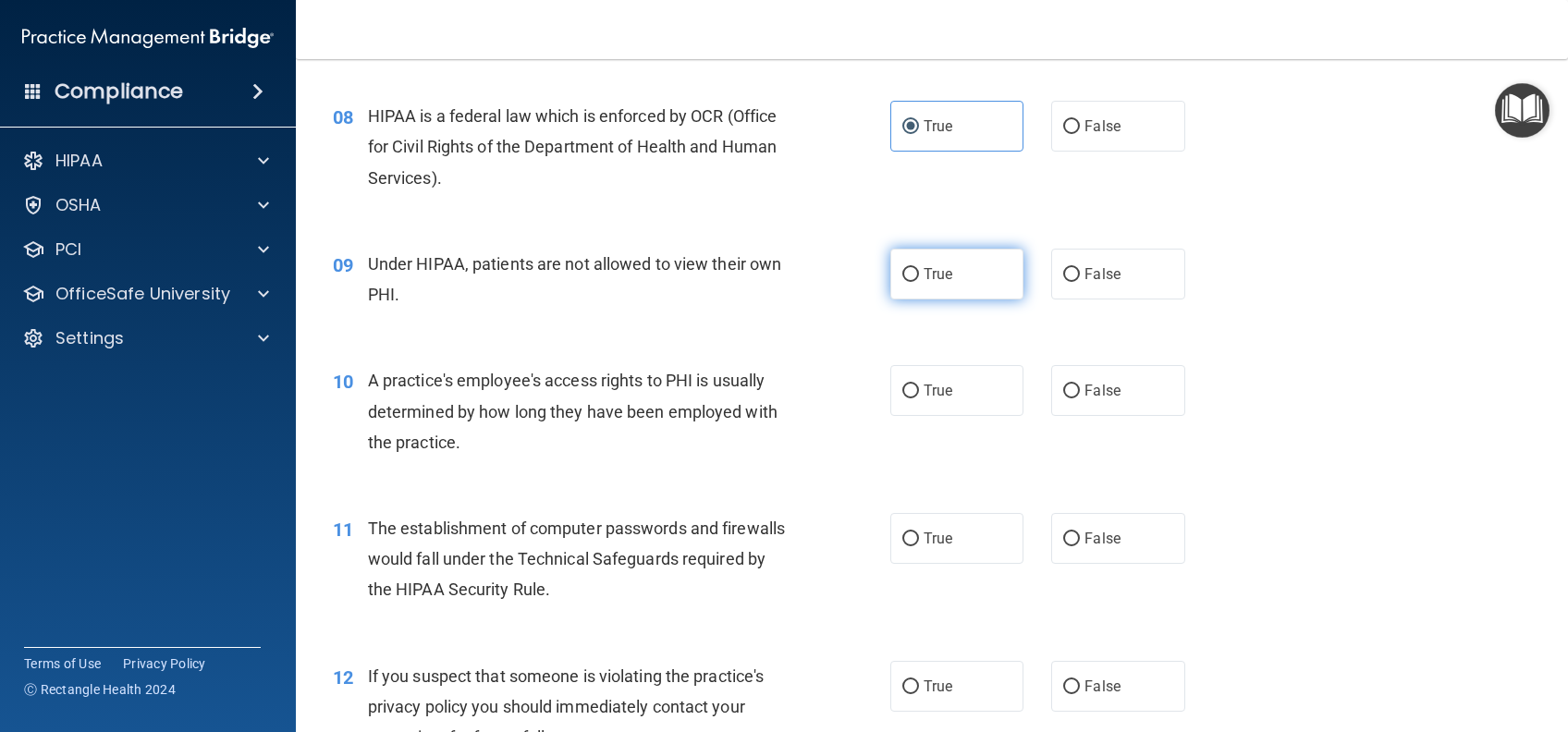
click at [945, 300] on label "True" at bounding box center [957, 274] width 133 height 51
click at [919, 282] on input "True" at bounding box center [910, 274] width 17 height 14
radio input "true"
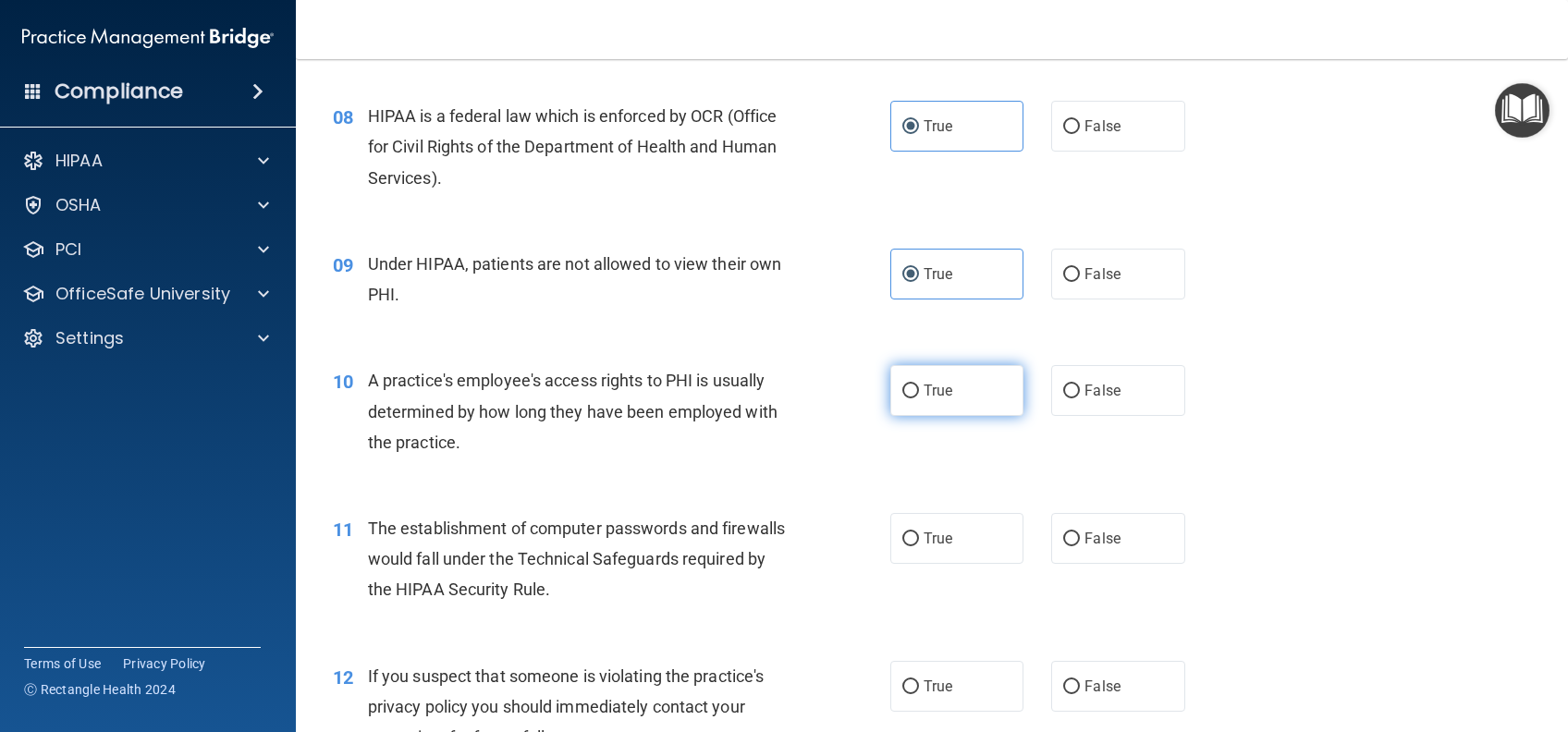
click at [928, 413] on label "True" at bounding box center [957, 390] width 133 height 51
click at [919, 398] on input "True" at bounding box center [910, 391] width 17 height 14
radio input "true"
click at [894, 564] on label "True" at bounding box center [957, 538] width 133 height 51
click at [902, 546] on input "True" at bounding box center [910, 539] width 17 height 14
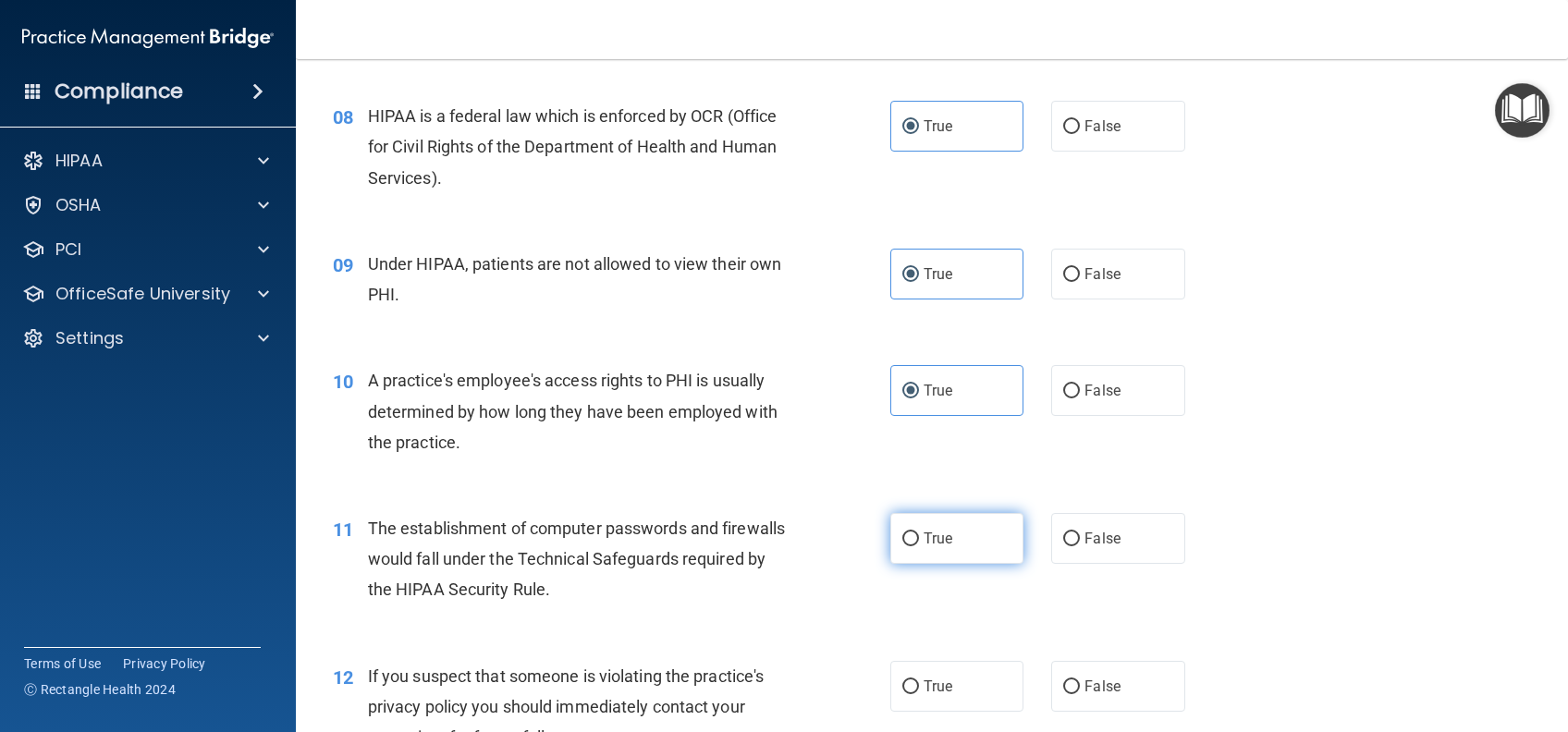
radio input "true"
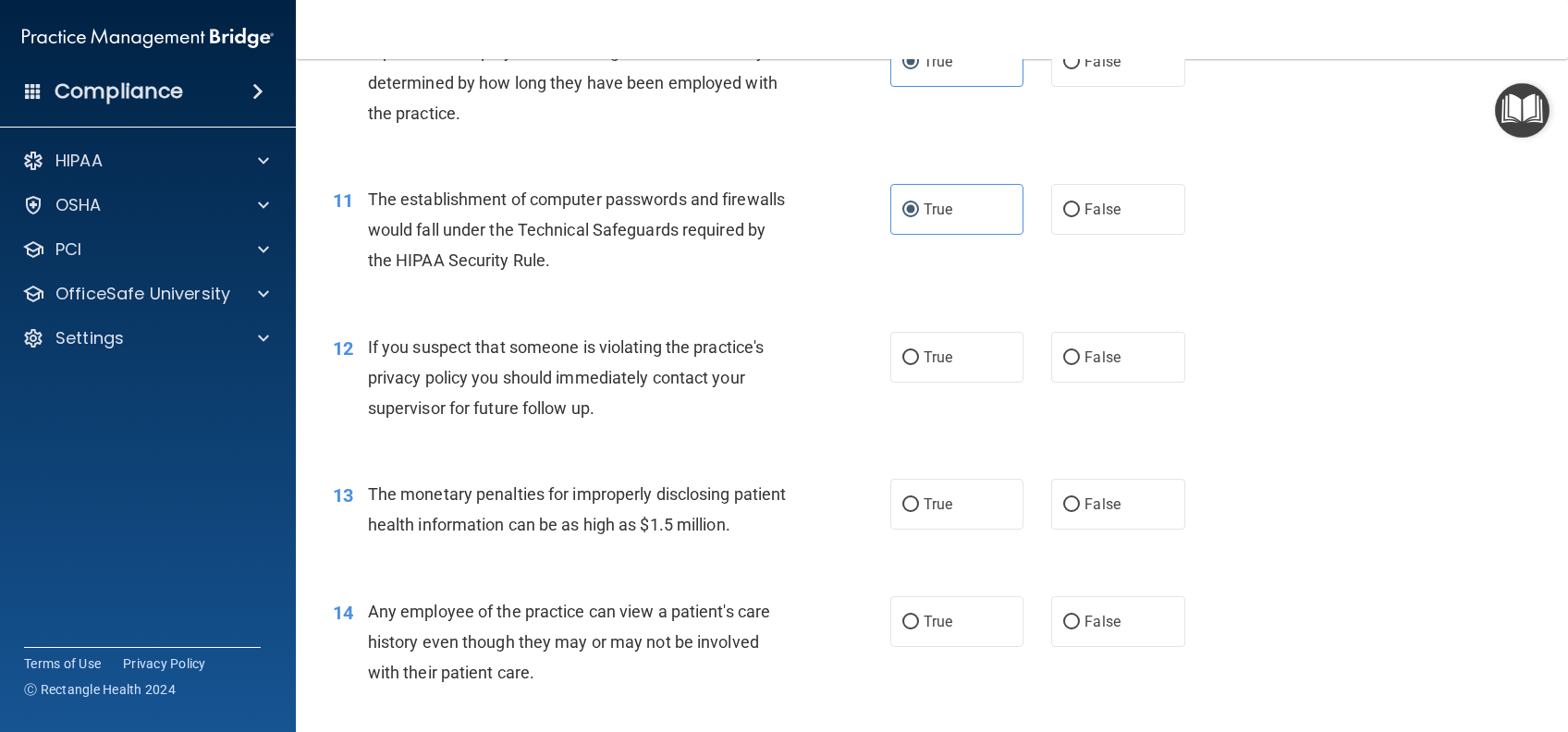
scroll to position [1480, 0]
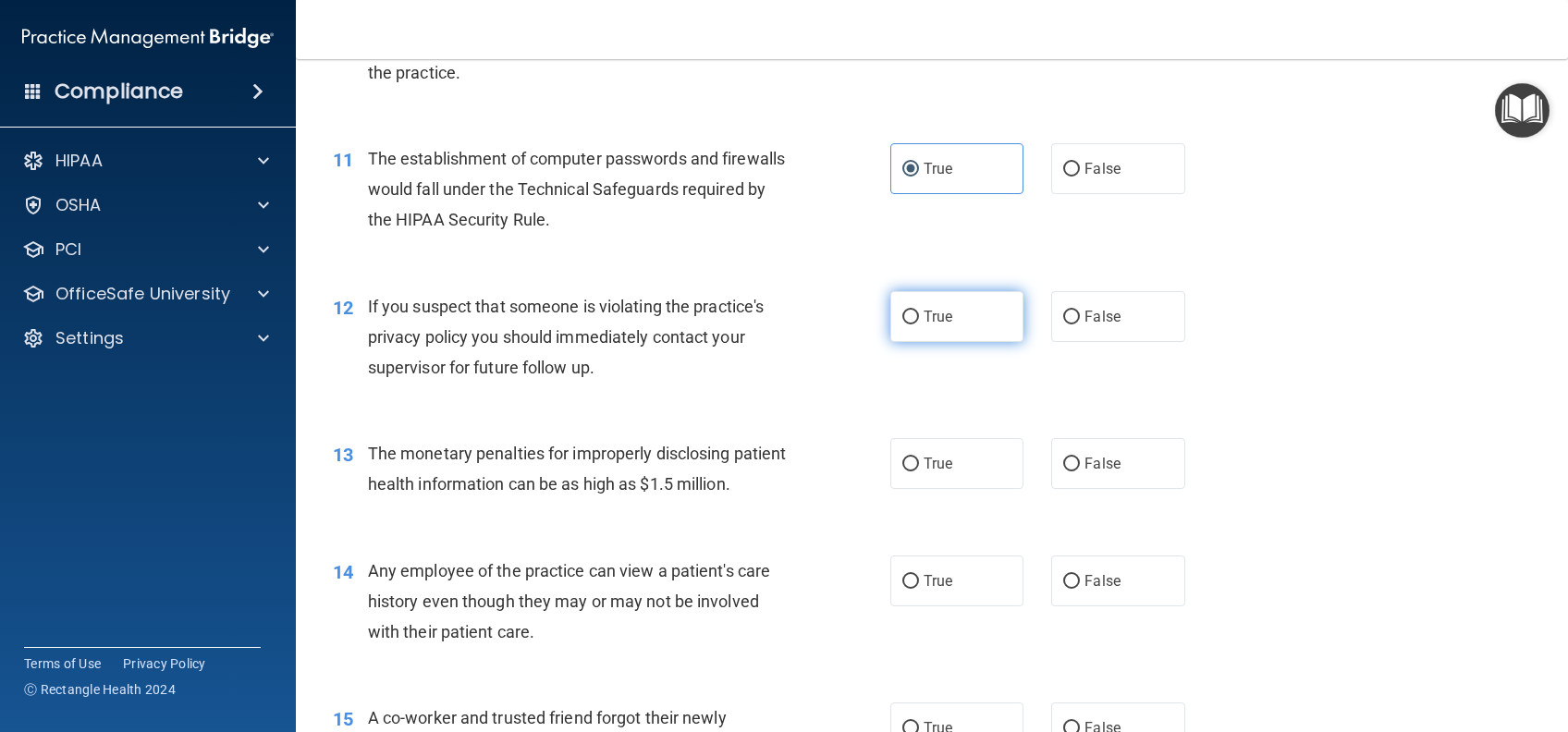
click at [929, 342] on label "True" at bounding box center [957, 316] width 133 height 51
click at [919, 324] on input "True" at bounding box center [910, 317] width 17 height 14
radio input "true"
click at [924, 472] on span "True" at bounding box center [937, 463] width 28 height 18
click at [919, 471] on input "True" at bounding box center [910, 464] width 17 height 14
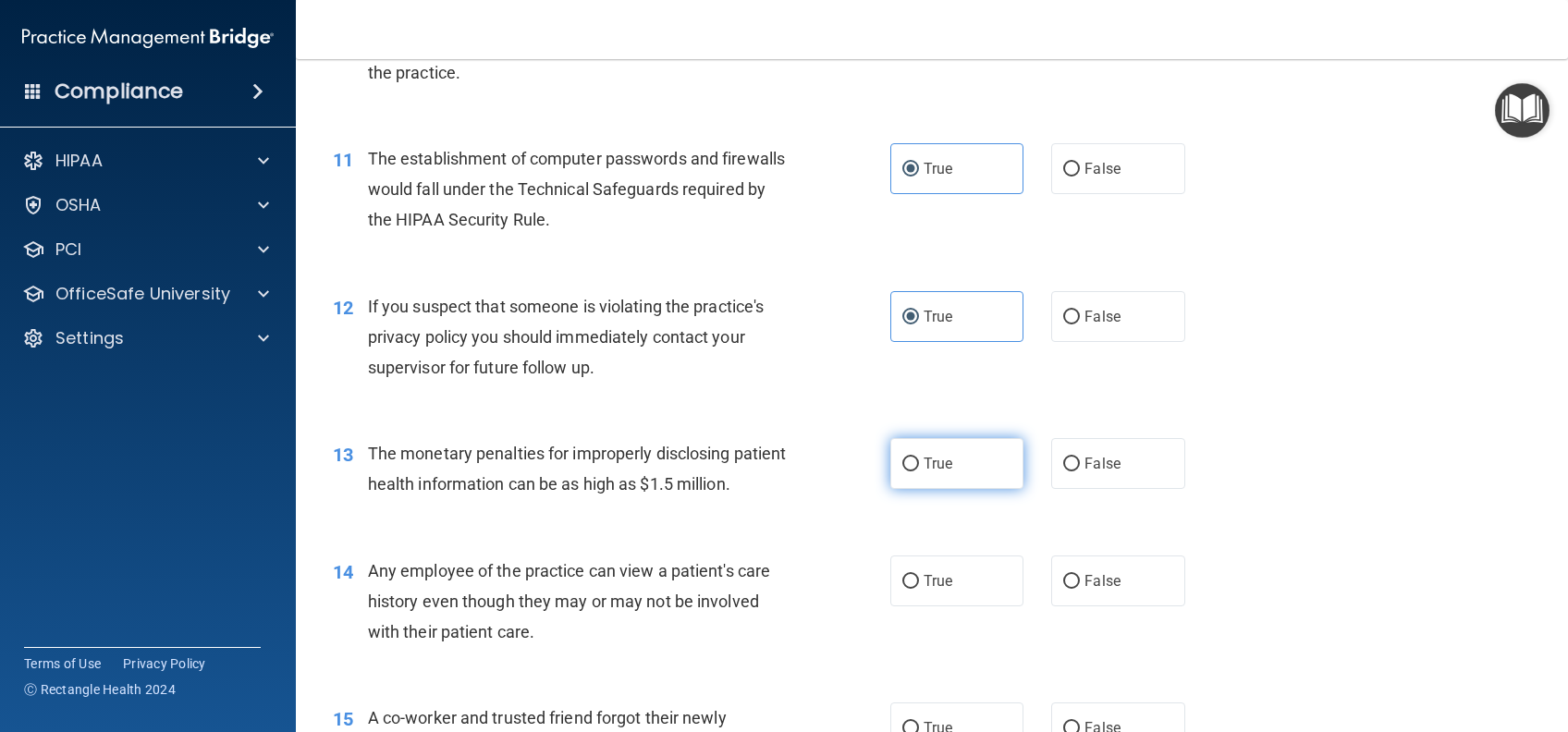
radio input "true"
click at [925, 590] on span "True" at bounding box center [937, 581] width 28 height 18
click at [927, 606] on label "True" at bounding box center [957, 581] width 133 height 51
click at [919, 589] on input "True" at bounding box center [910, 582] width 17 height 14
radio input "true"
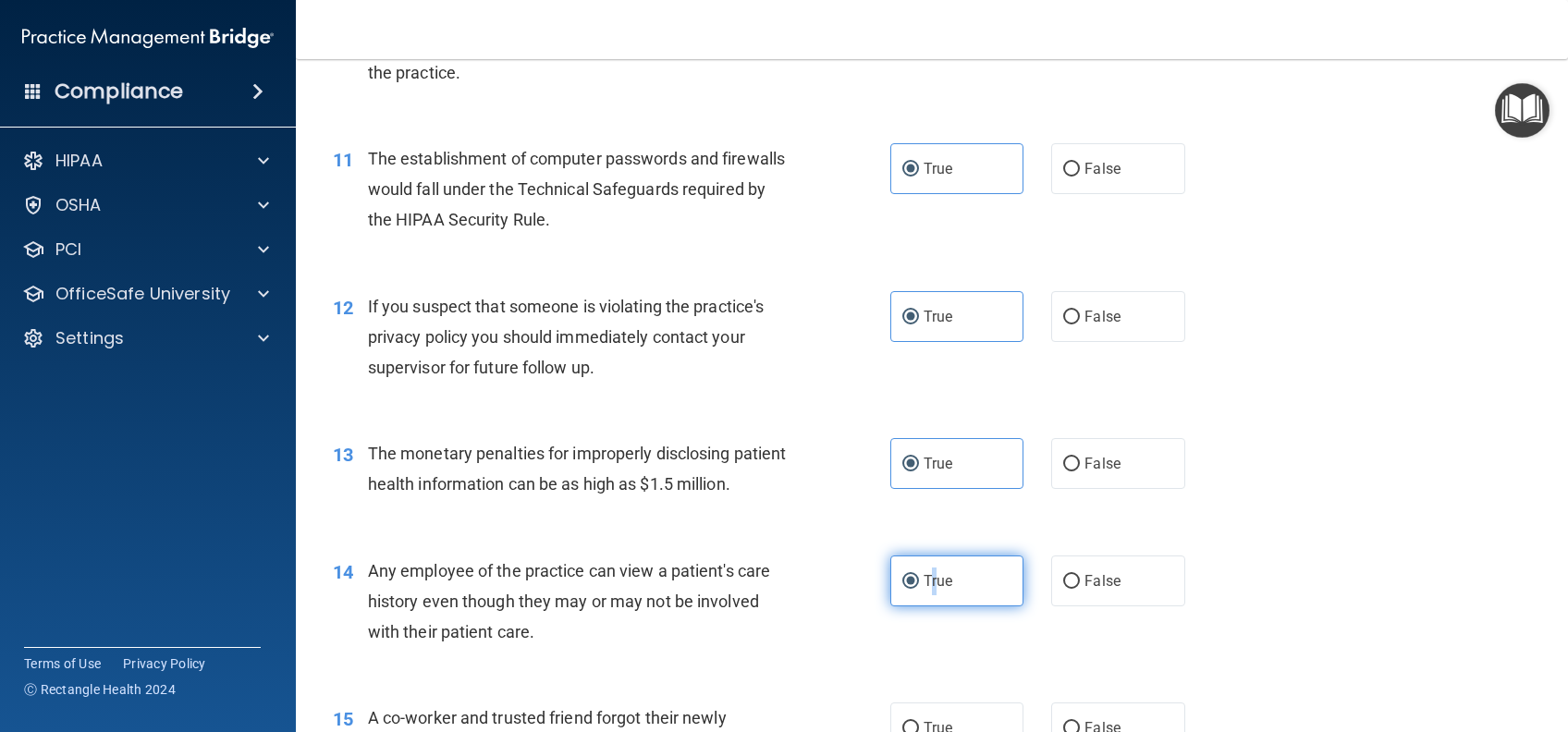
click at [927, 606] on label "True" at bounding box center [957, 581] width 133 height 51
click at [919, 589] on input "True" at bounding box center [910, 582] width 17 height 14
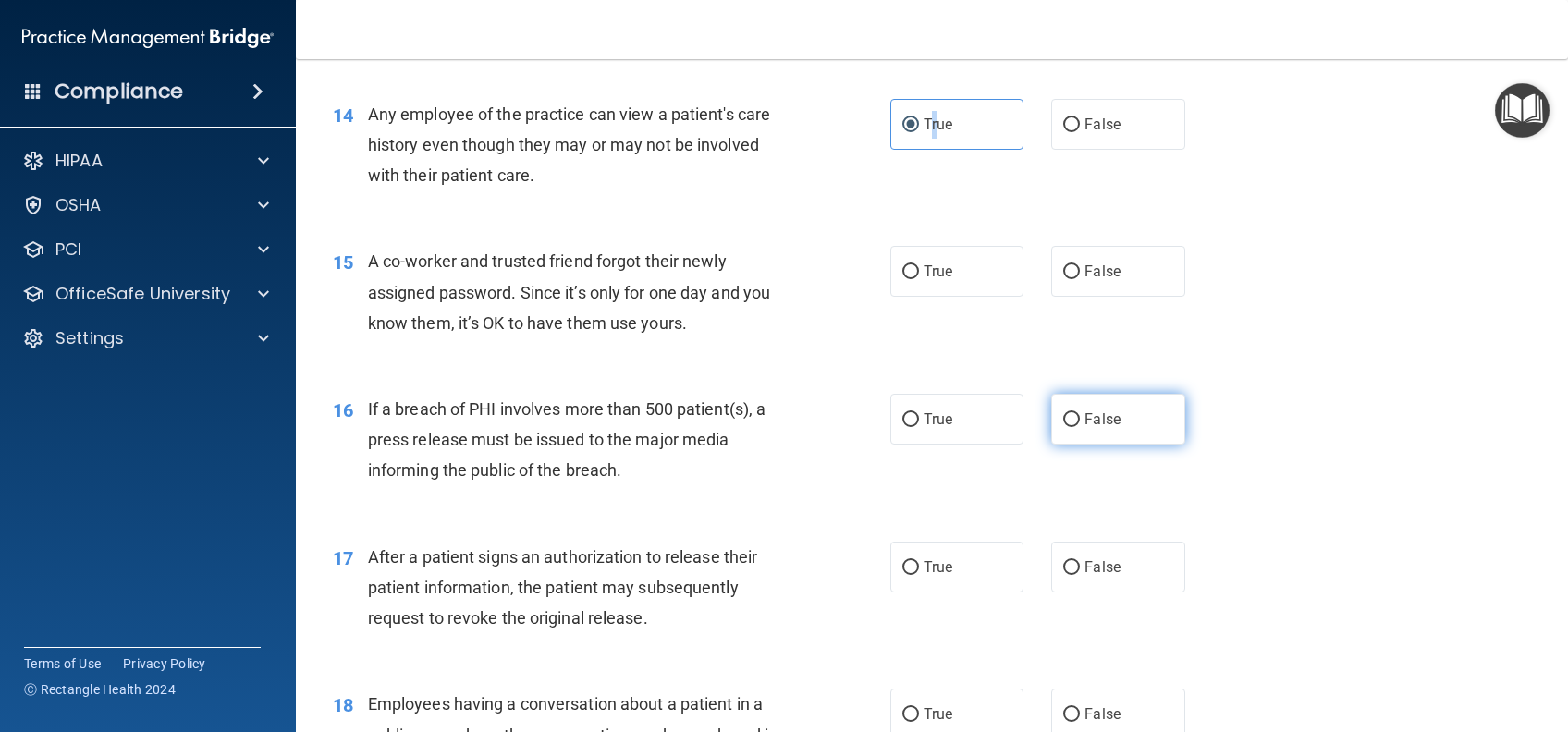
scroll to position [1972, 0]
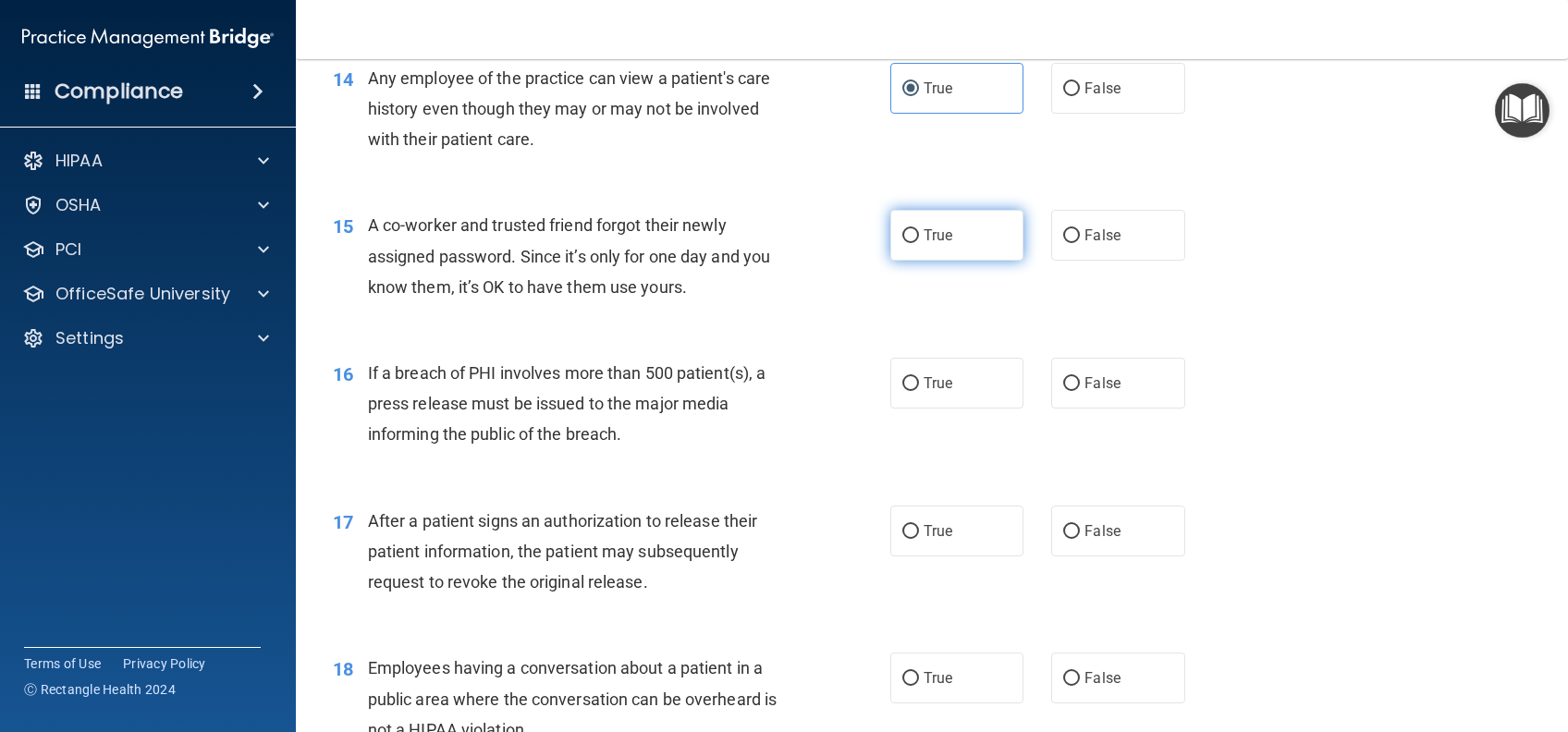
click at [971, 261] on label "True" at bounding box center [957, 236] width 133 height 51
click at [919, 243] on input "True" at bounding box center [910, 237] width 17 height 14
radio input "true"
click at [963, 409] on label "True" at bounding box center [957, 384] width 133 height 51
click at [919, 391] on input "True" at bounding box center [910, 384] width 17 height 14
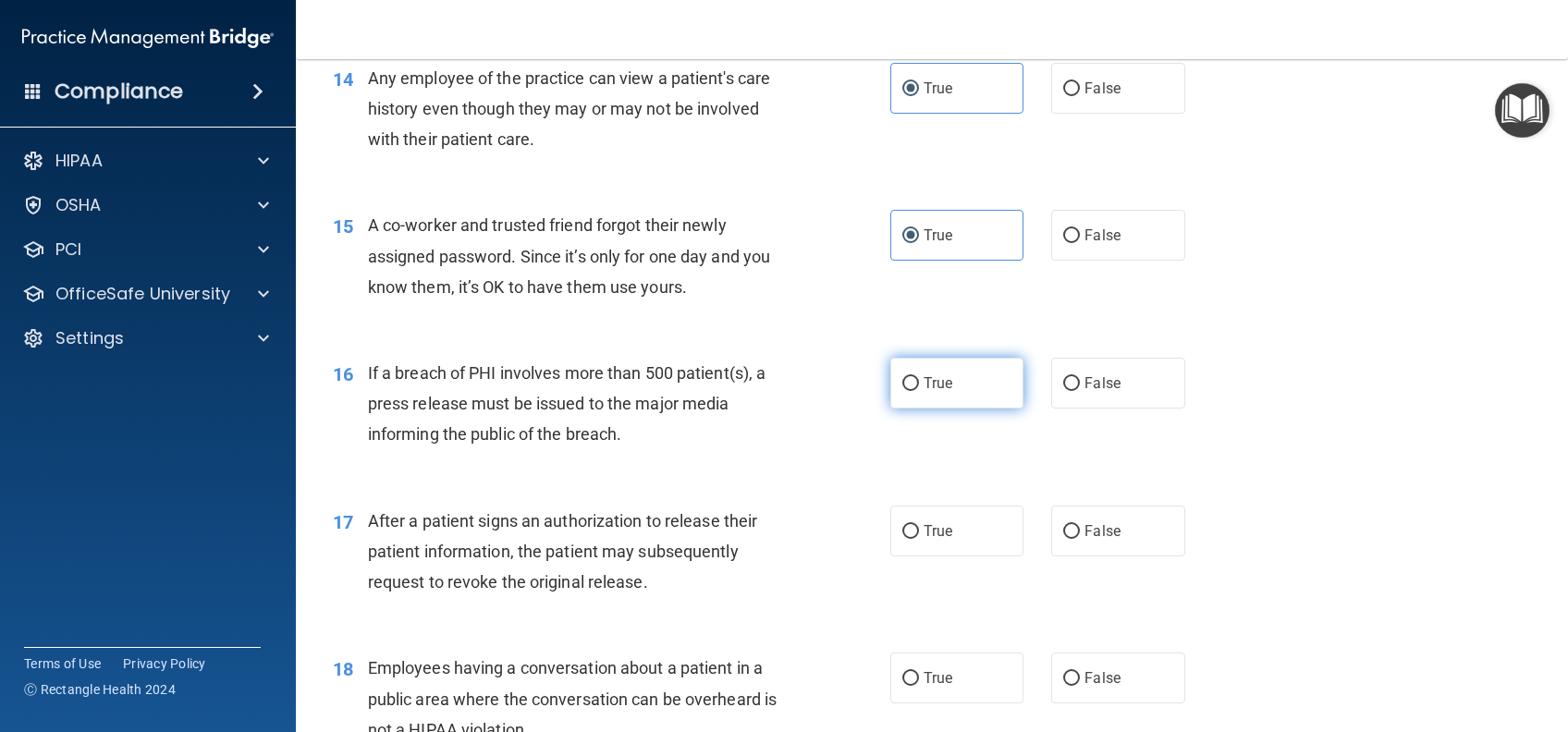
radio input "true"
click at [951, 557] on label "True" at bounding box center [957, 531] width 133 height 51
click at [919, 539] on input "True" at bounding box center [910, 531] width 17 height 14
radio input "true"
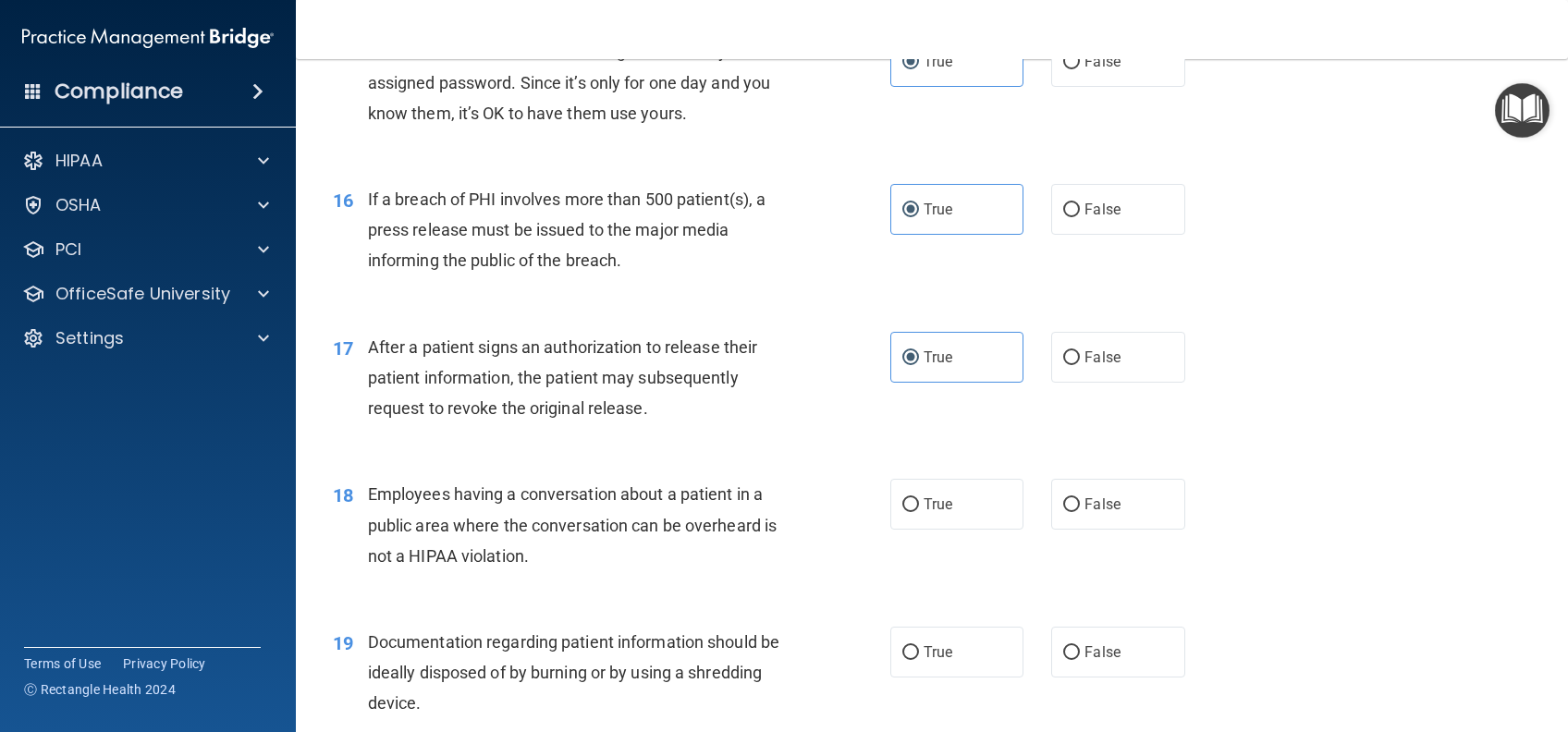
scroll to position [2342, 0]
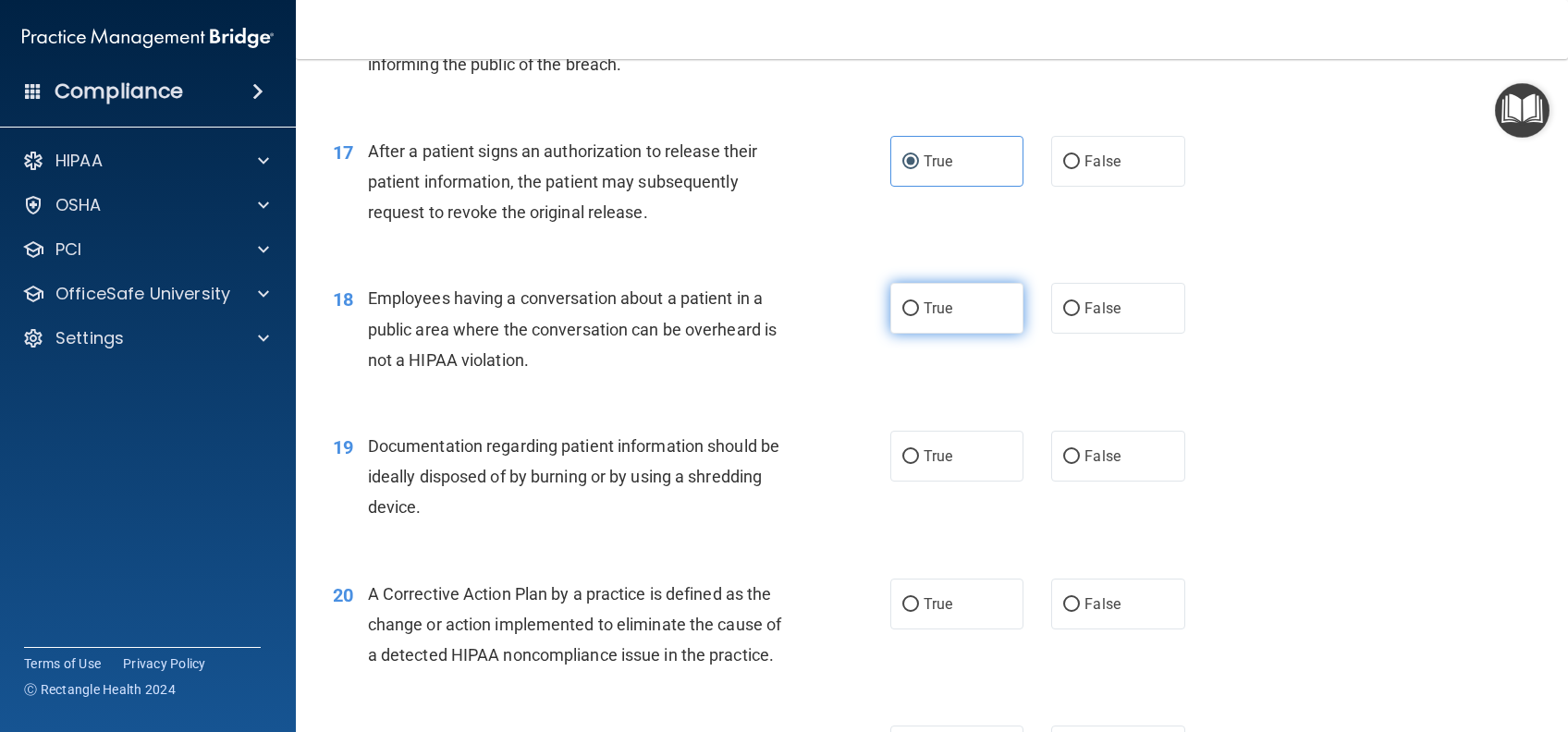
drag, startPoint x: 991, startPoint y: 364, endPoint x: 993, endPoint y: 388, distance: 24.1
click at [991, 334] on label "True" at bounding box center [957, 309] width 133 height 51
click at [919, 316] on input "True" at bounding box center [910, 310] width 17 height 14
radio input "true"
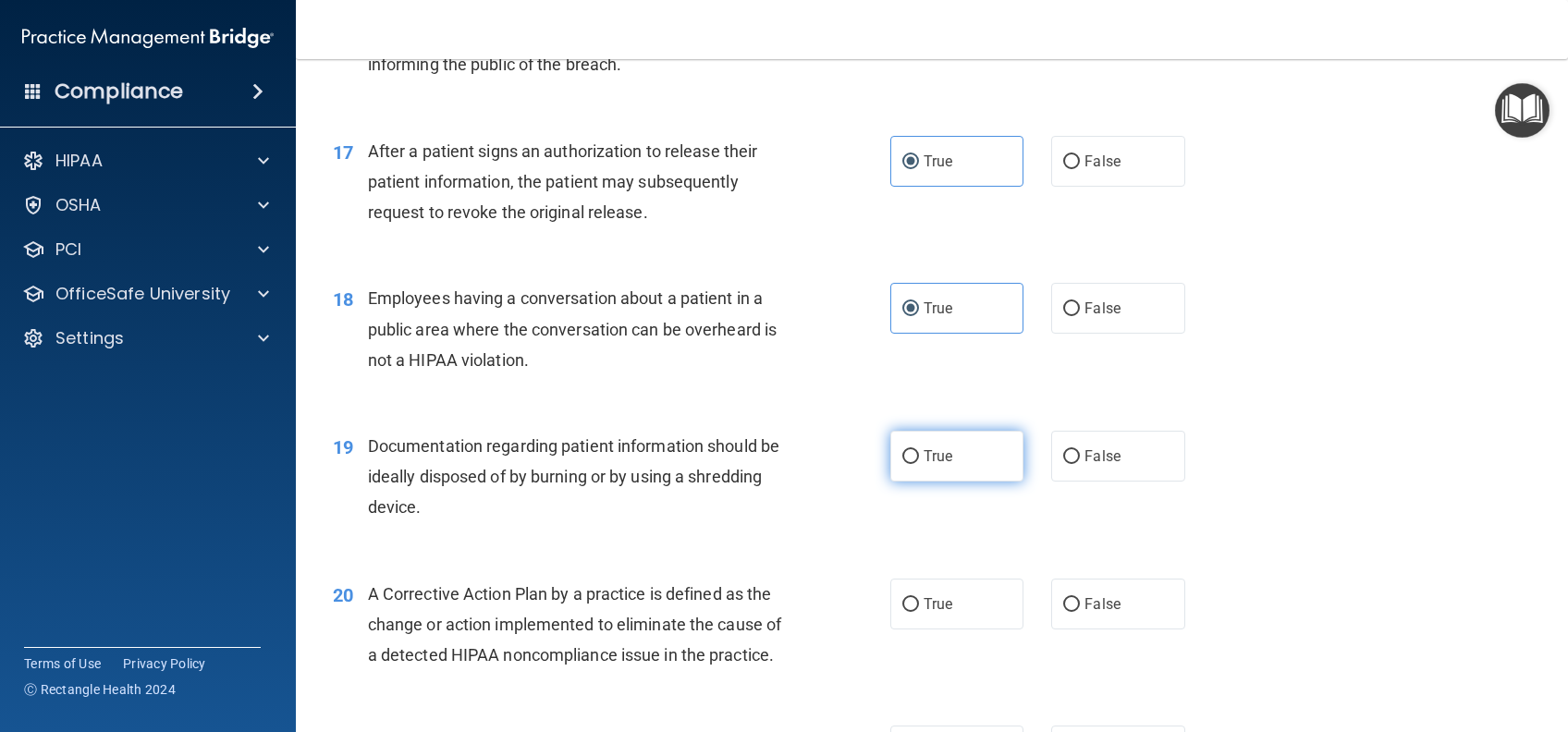
click at [986, 482] on label "True" at bounding box center [957, 457] width 133 height 51
click at [919, 464] on input "True" at bounding box center [910, 458] width 17 height 14
radio input "true"
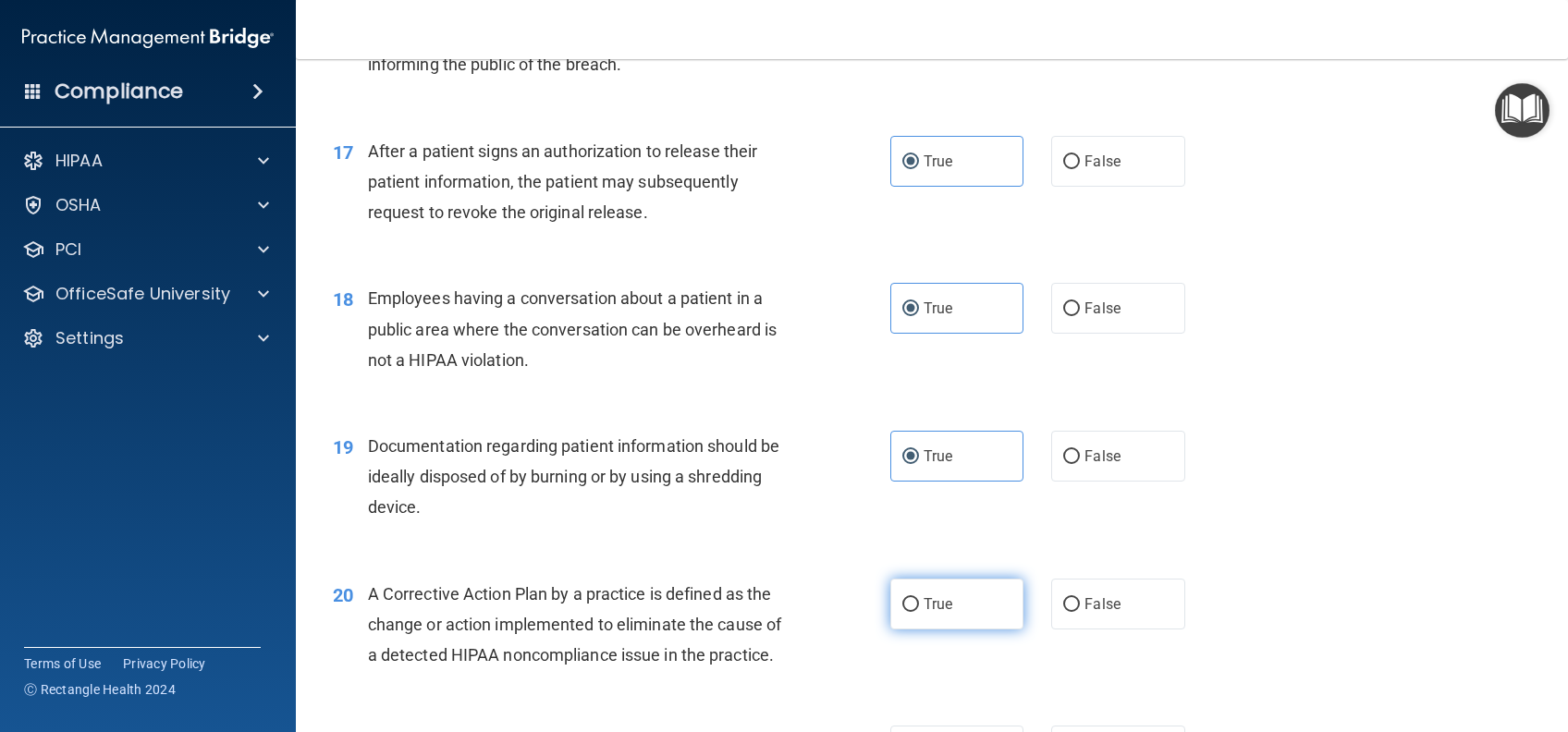
click at [969, 630] on label "True" at bounding box center [957, 604] width 133 height 51
click at [919, 612] on input "True" at bounding box center [910, 604] width 17 height 14
radio input "true"
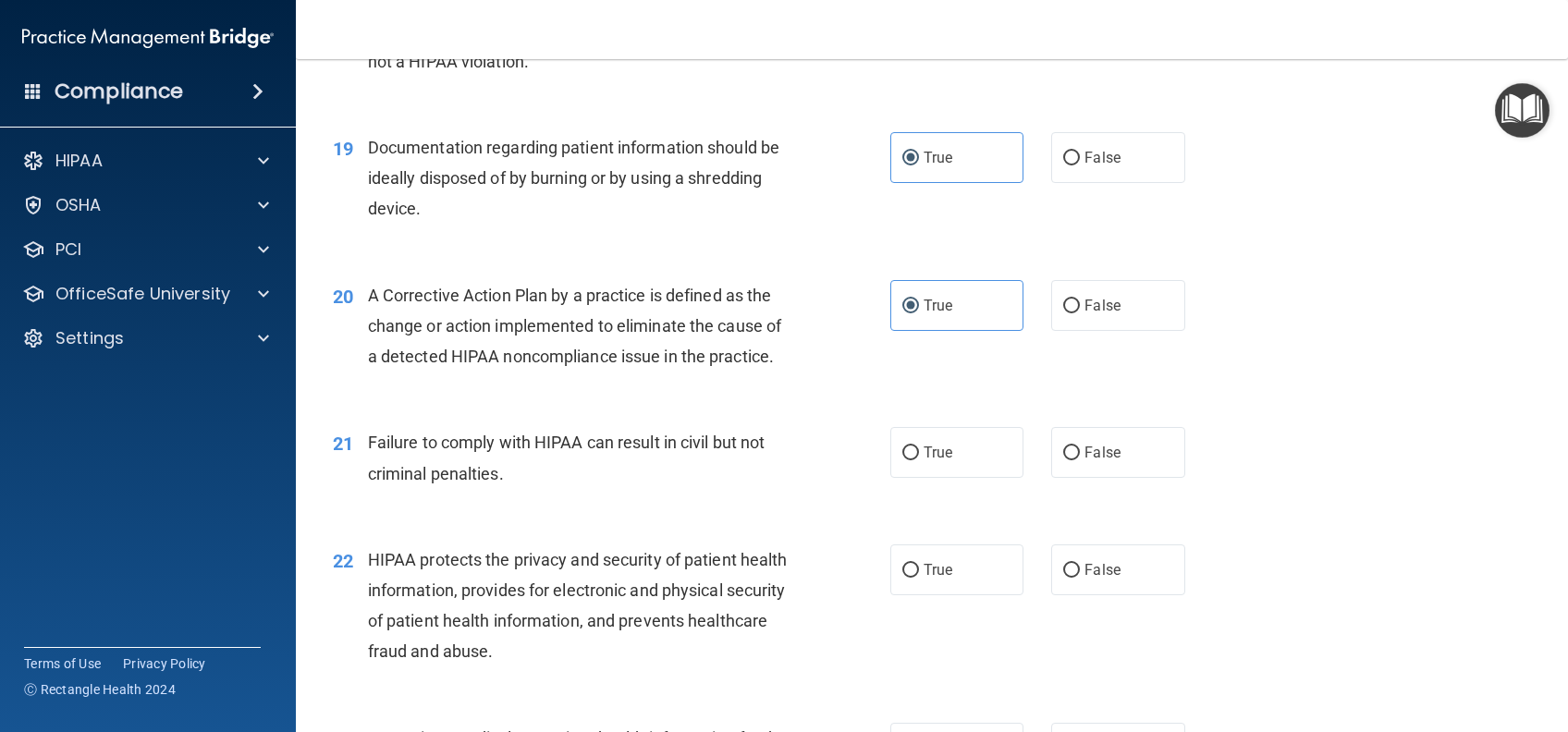
scroll to position [2712, 0]
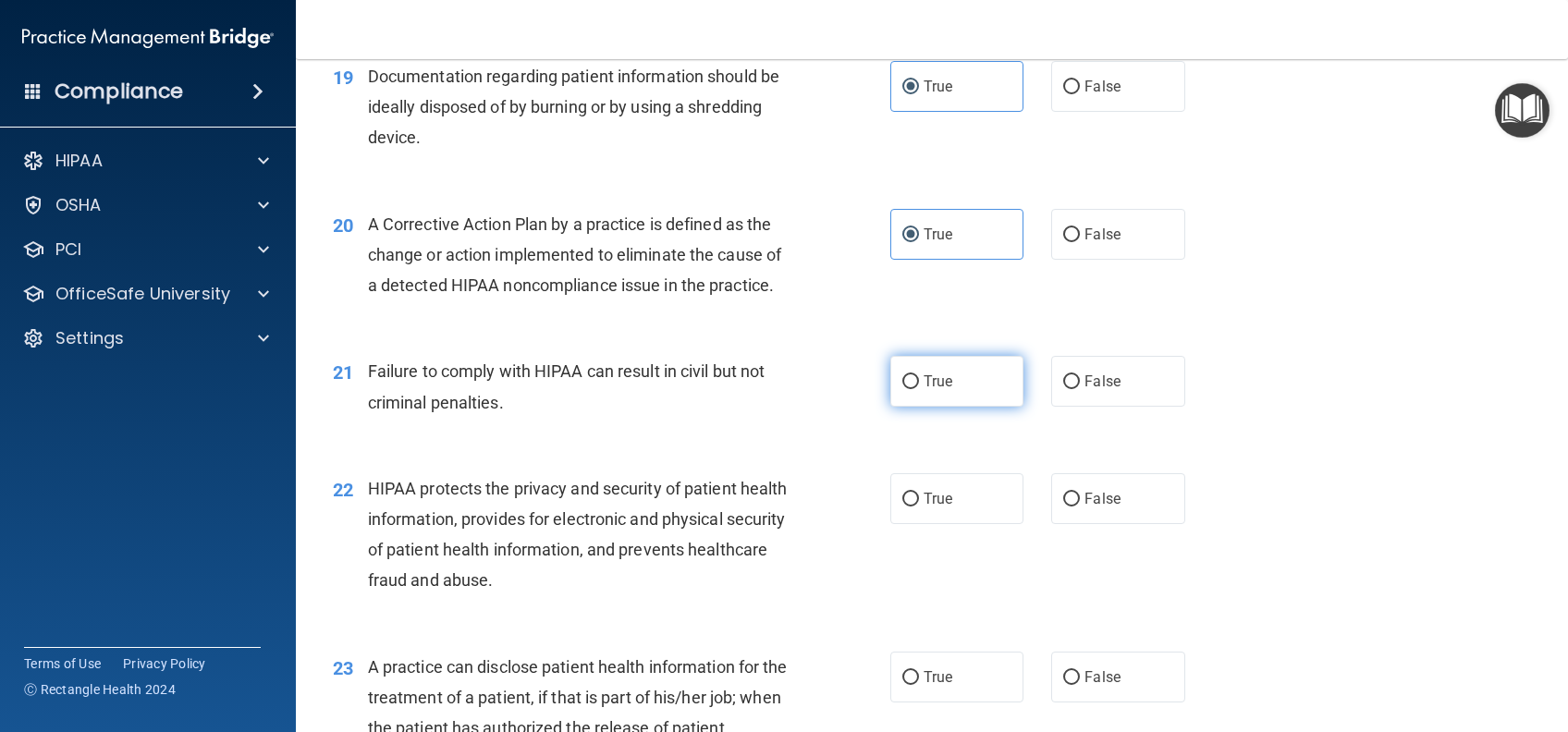
click at [1005, 407] on label "True" at bounding box center [957, 382] width 133 height 51
click at [919, 389] on input "True" at bounding box center [910, 383] width 17 height 14
radio input "true"
click at [971, 524] on label "True" at bounding box center [957, 498] width 133 height 51
click at [919, 506] on input "True" at bounding box center [910, 499] width 17 height 14
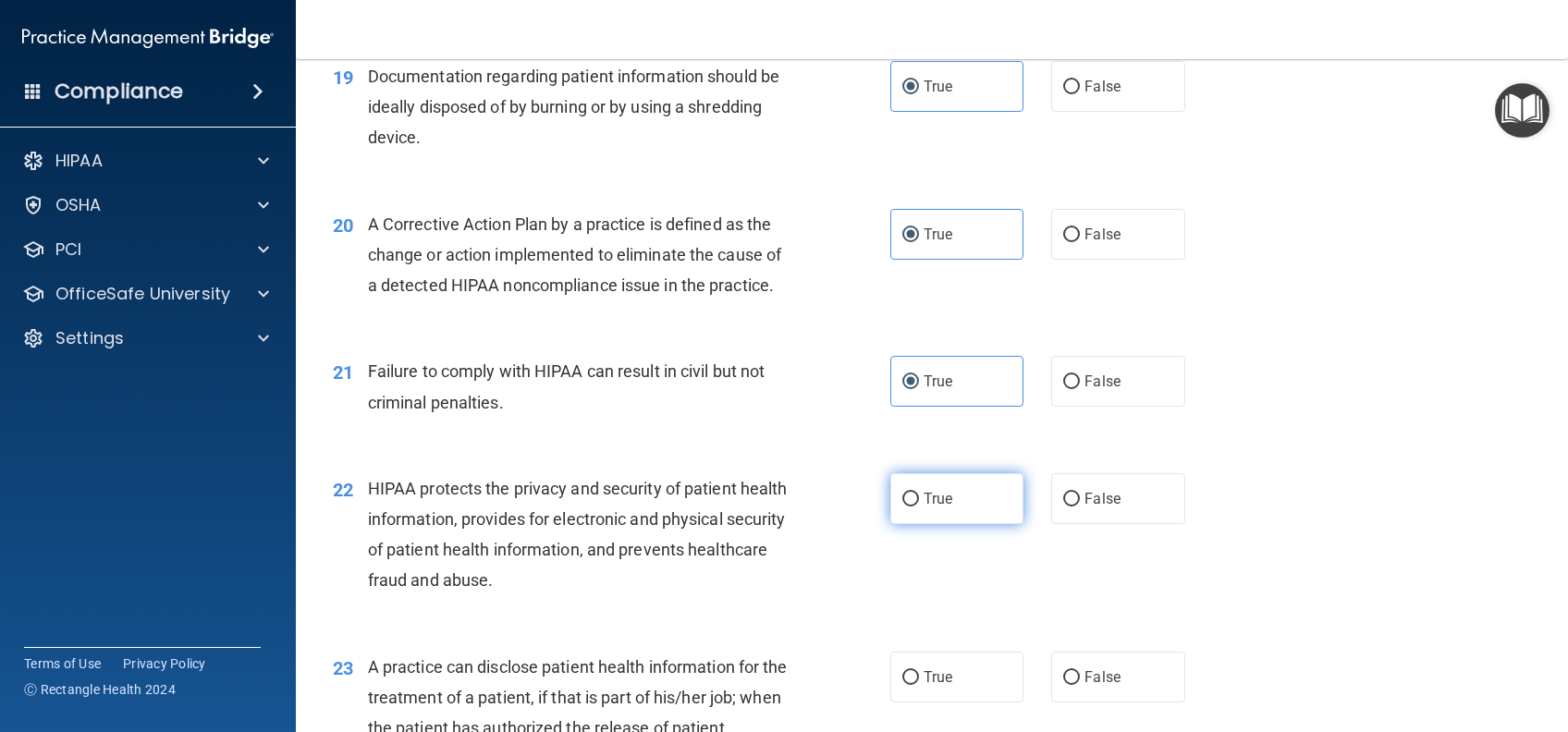
radio input "true"
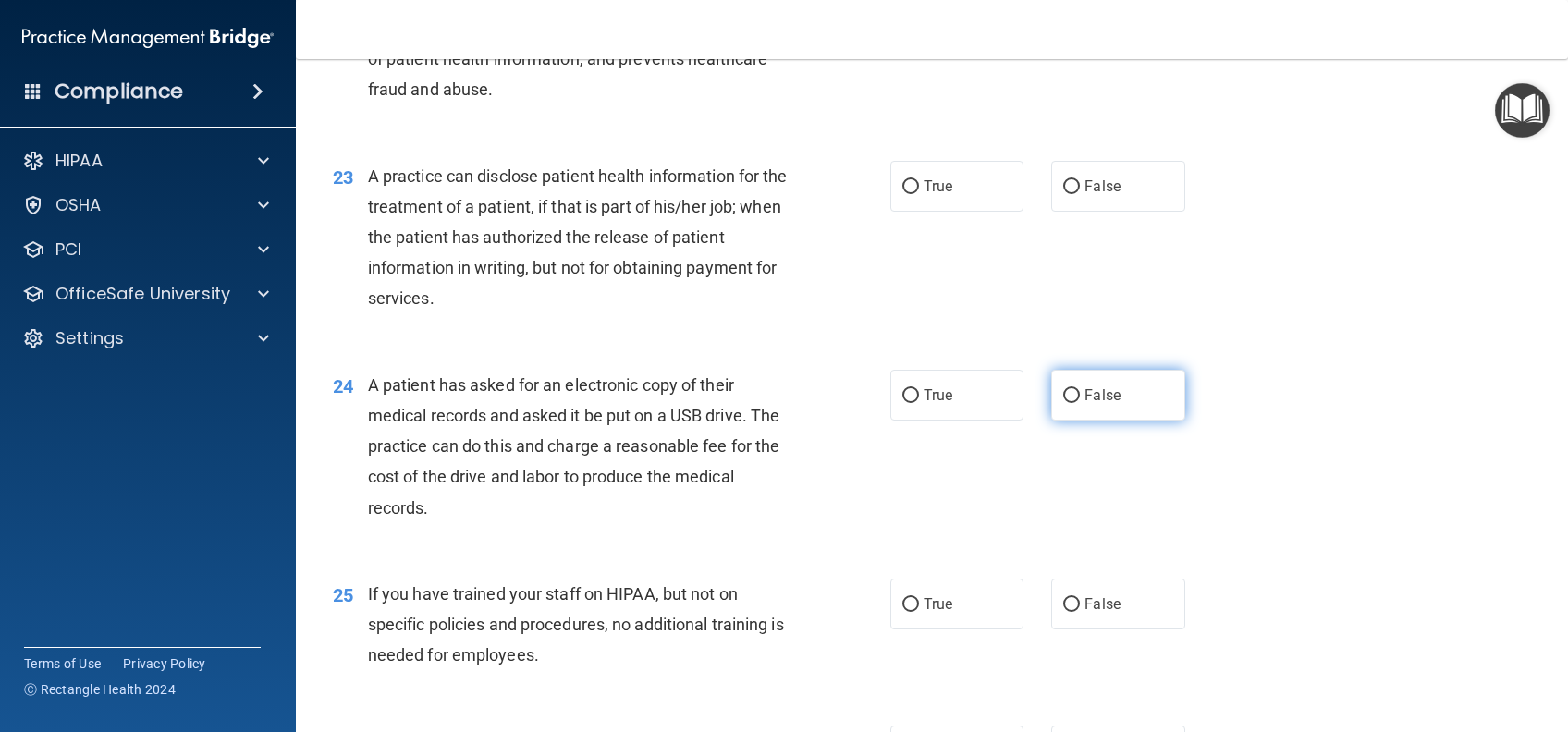
scroll to position [3204, 0]
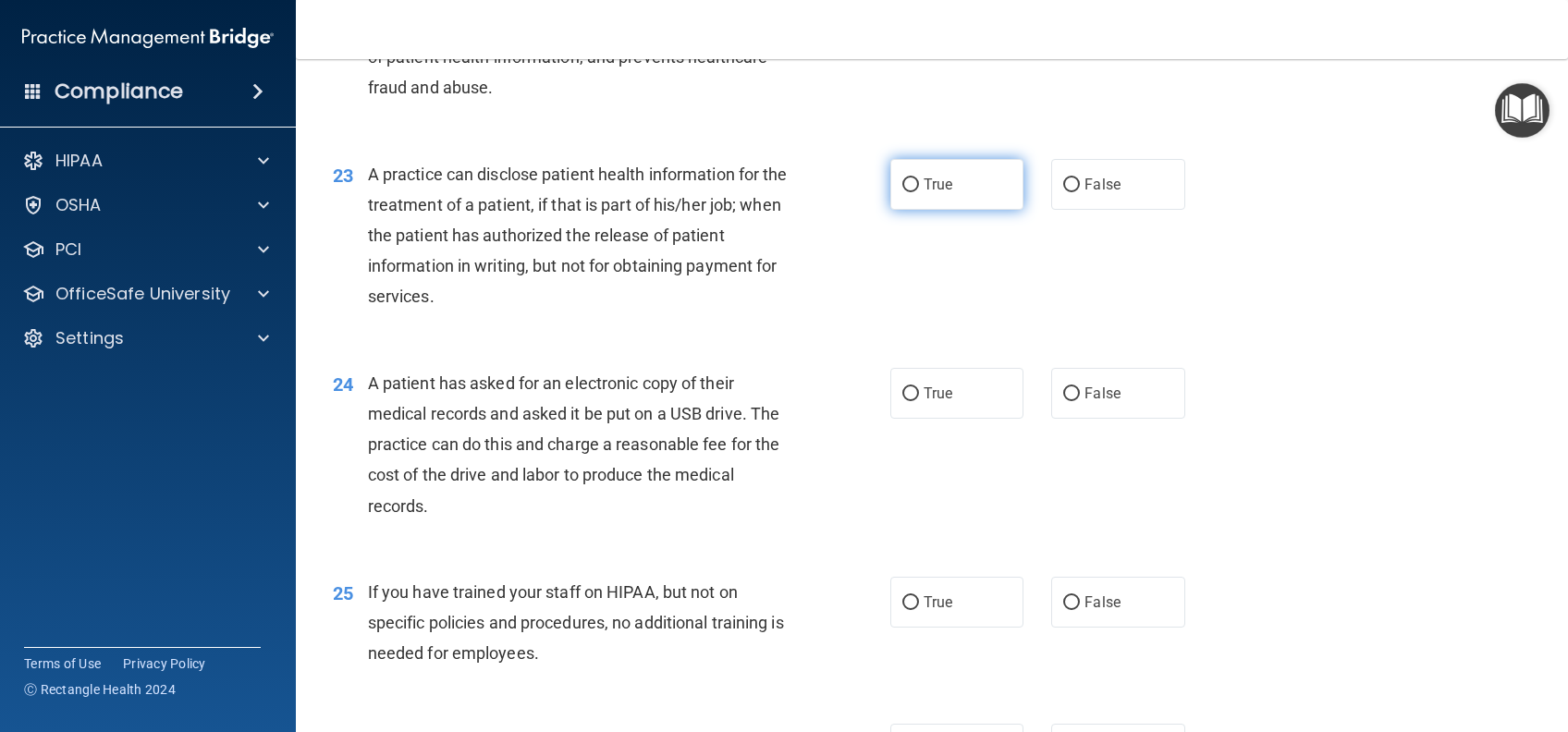
click at [965, 210] on label "True" at bounding box center [957, 184] width 133 height 51
click at [919, 193] on input "True" at bounding box center [910, 185] width 17 height 14
radio input "true"
click at [962, 419] on label "True" at bounding box center [957, 393] width 133 height 51
click at [919, 401] on input "True" at bounding box center [910, 394] width 17 height 14
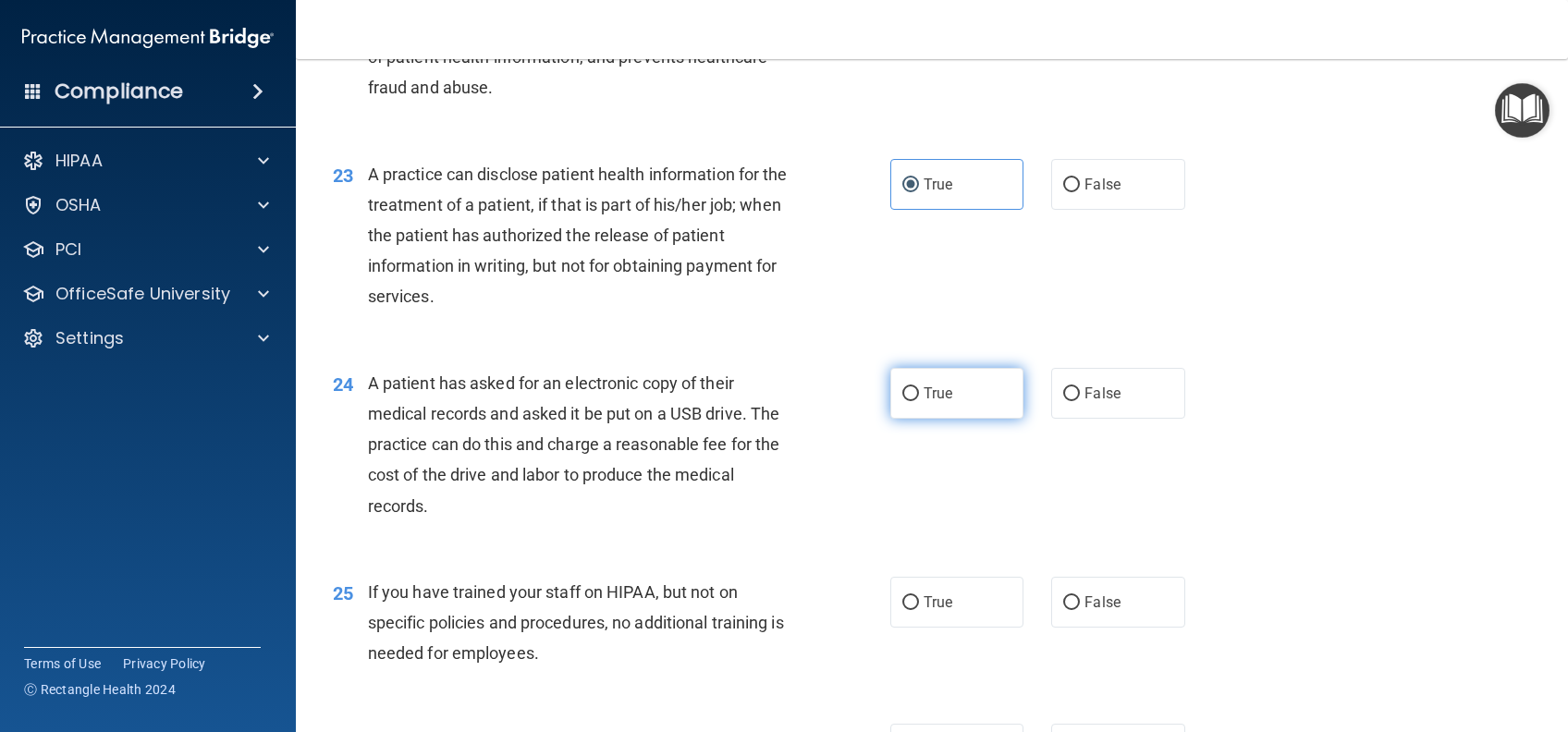
radio input "true"
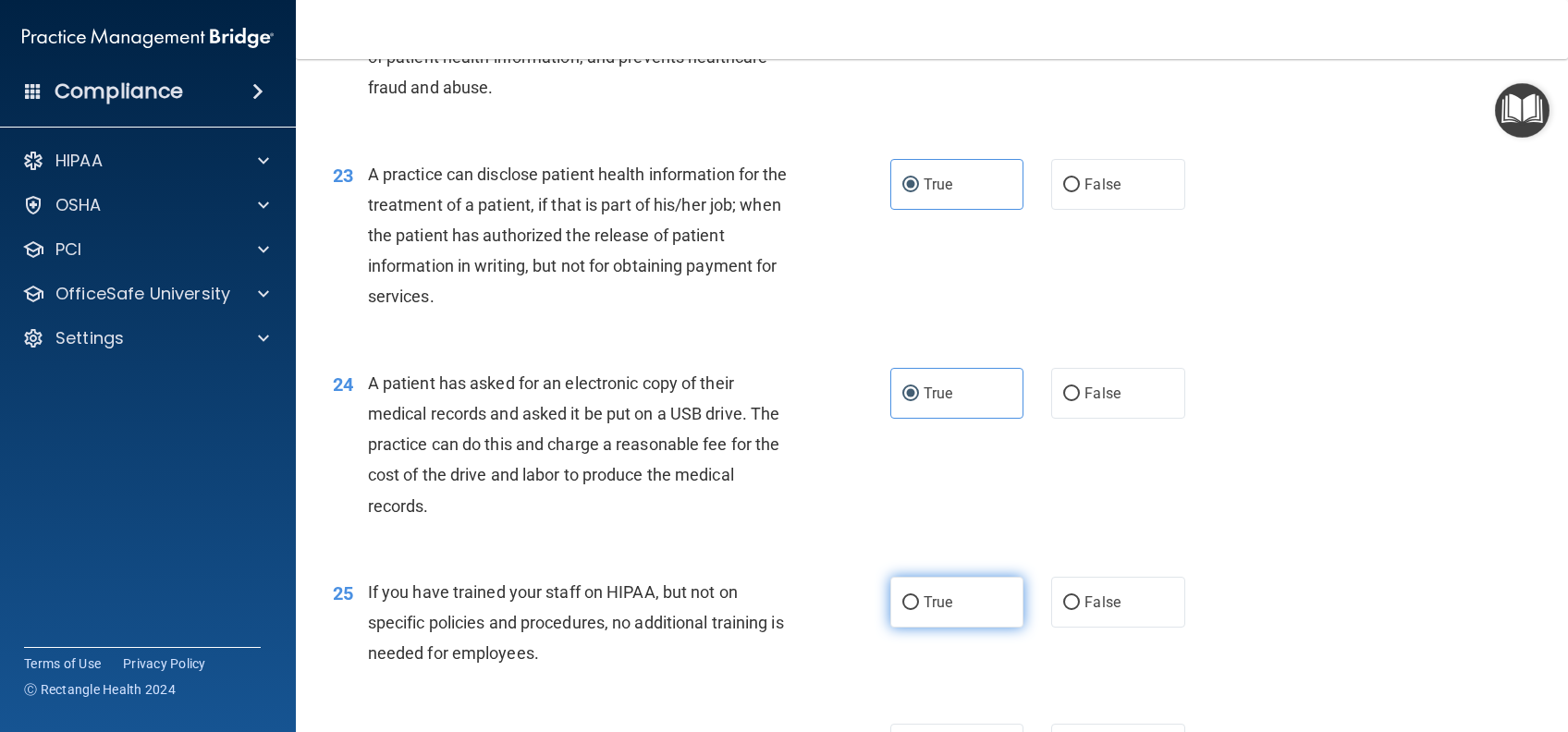
click at [978, 628] on label "True" at bounding box center [957, 603] width 133 height 51
click at [919, 610] on input "True" at bounding box center [910, 604] width 17 height 14
radio input "true"
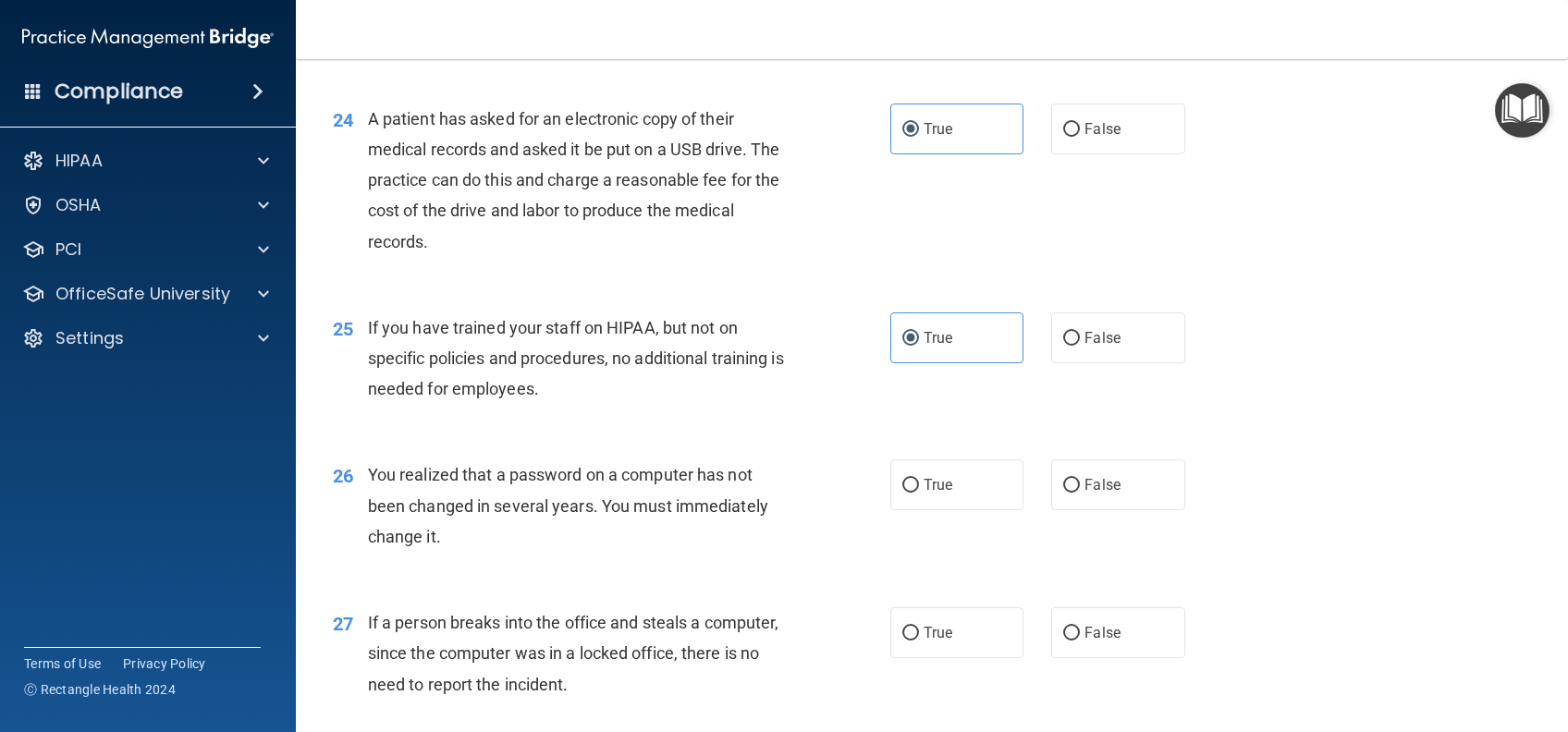
scroll to position [3574, 0]
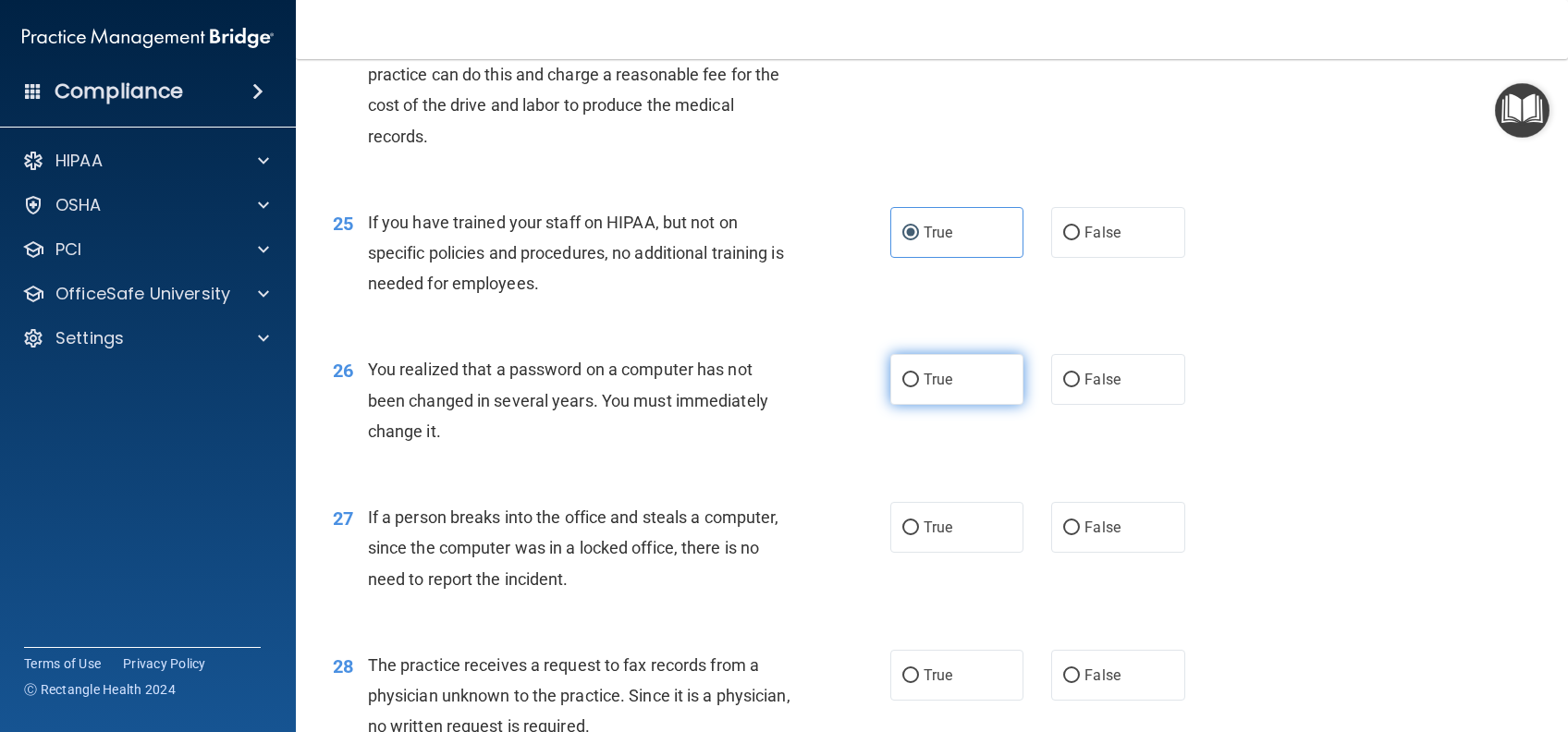
click at [902, 387] on input "True" at bounding box center [910, 381] width 17 height 14
radio input "true"
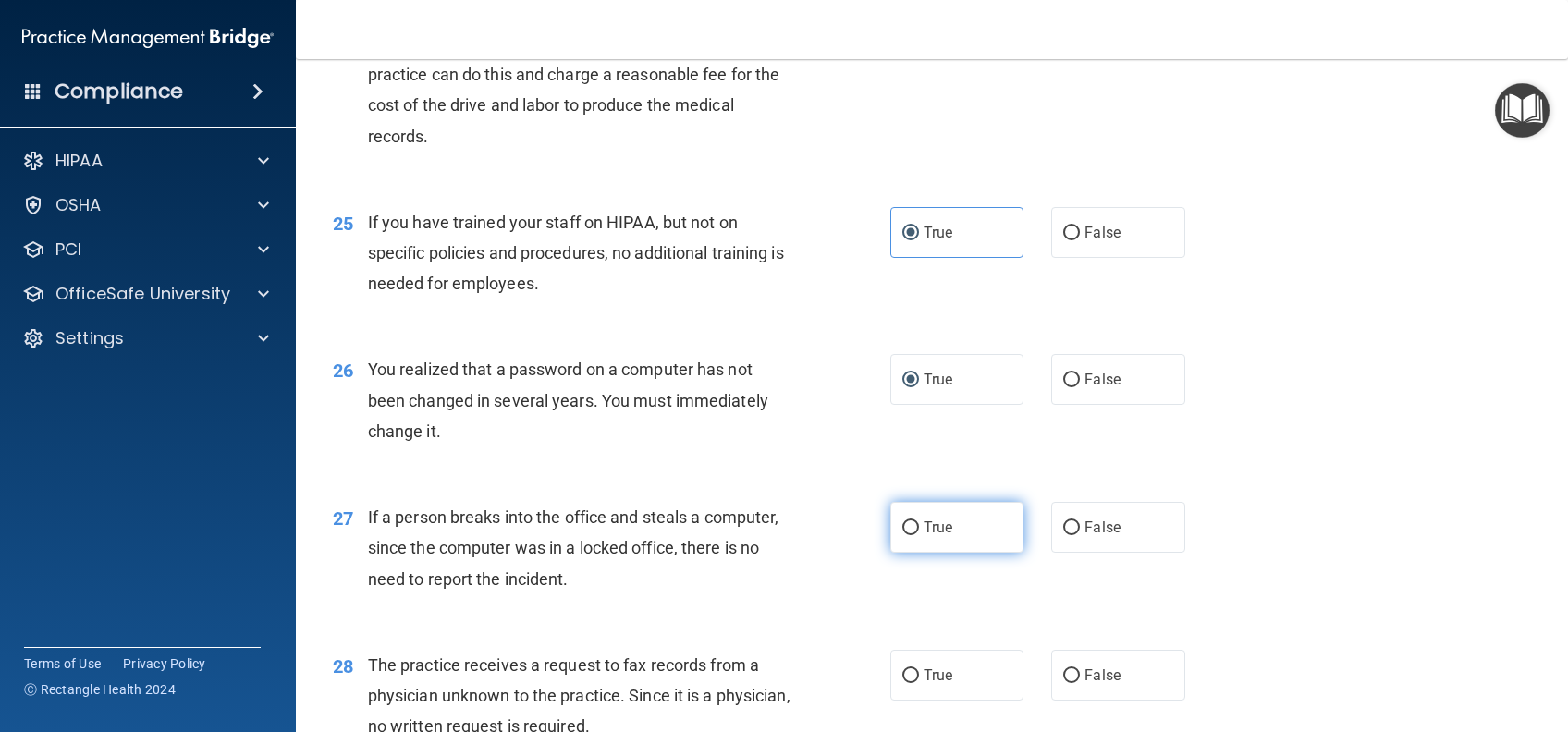
drag, startPoint x: 952, startPoint y: 589, endPoint x: 956, endPoint y: 599, distance: 10.8
click at [953, 553] on label "True" at bounding box center [957, 528] width 133 height 51
click at [919, 535] on input "True" at bounding box center [910, 529] width 17 height 14
radio input "true"
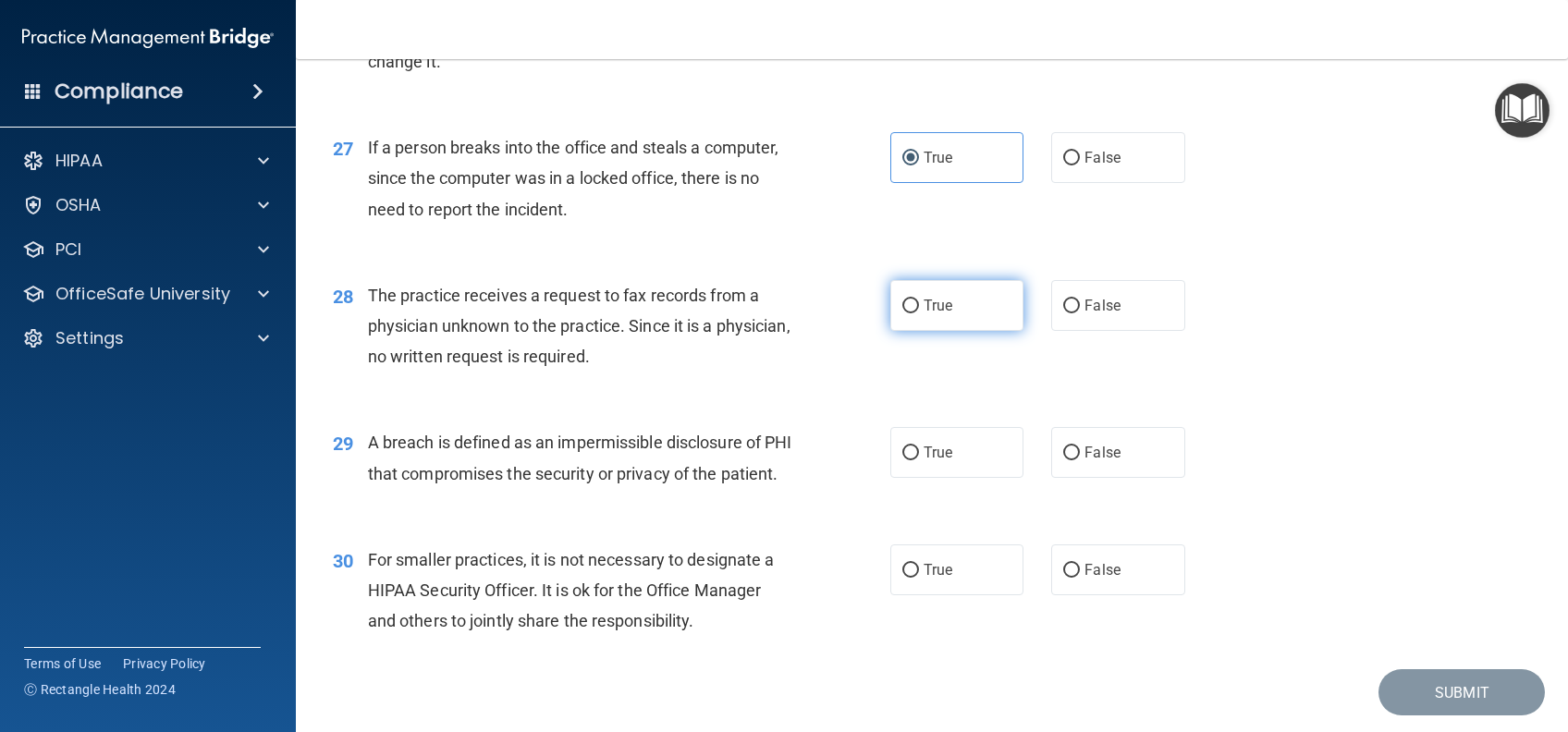
click at [954, 331] on label "True" at bounding box center [957, 306] width 133 height 51
click at [919, 313] on input "True" at bounding box center [910, 307] width 17 height 14
radio input "true"
click at [915, 478] on label "True" at bounding box center [957, 453] width 133 height 51
click at [915, 460] on input "True" at bounding box center [910, 454] width 17 height 14
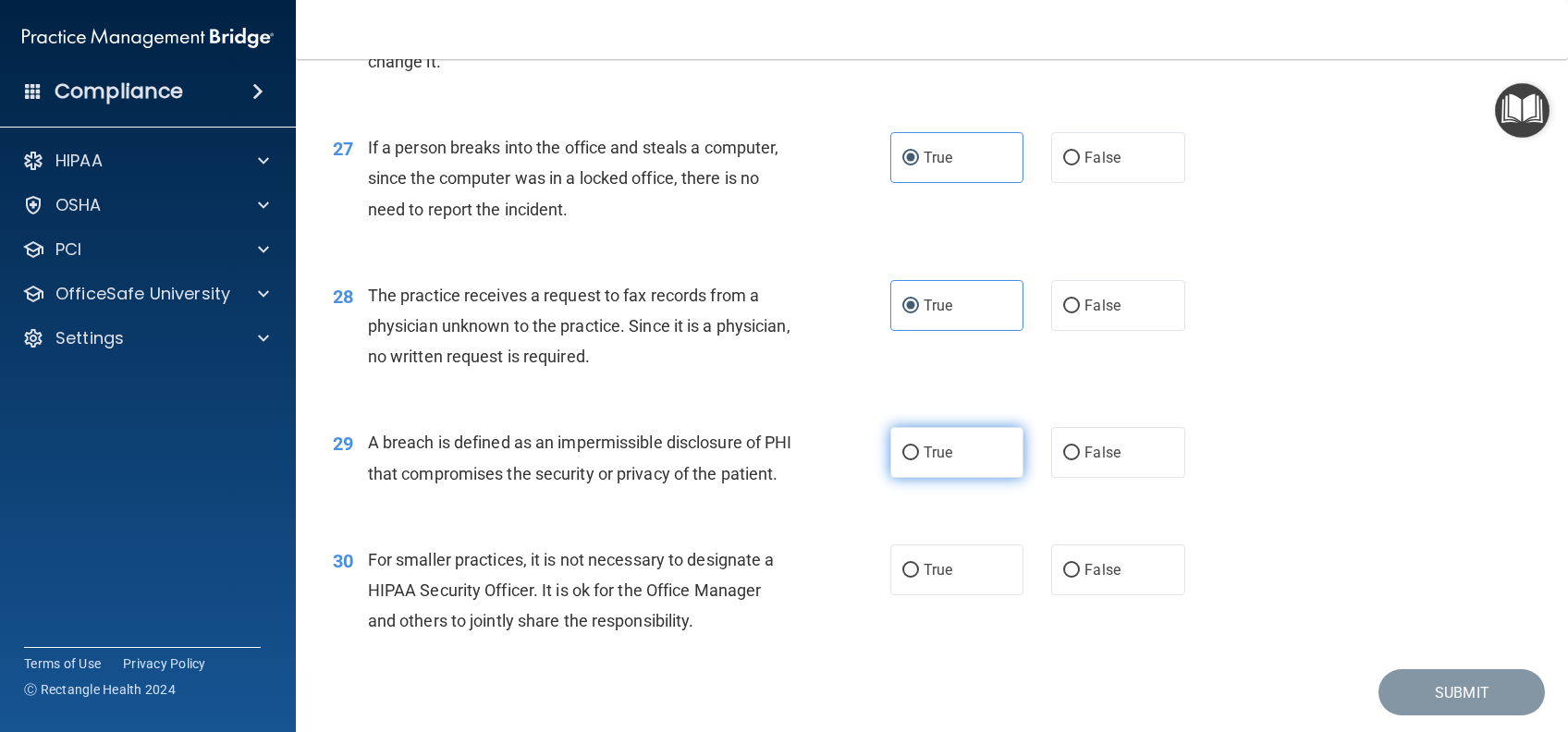
radio input "true"
click at [922, 596] on label "True" at bounding box center [957, 569] width 133 height 51
click at [919, 578] on input "True" at bounding box center [910, 570] width 17 height 14
radio input "true"
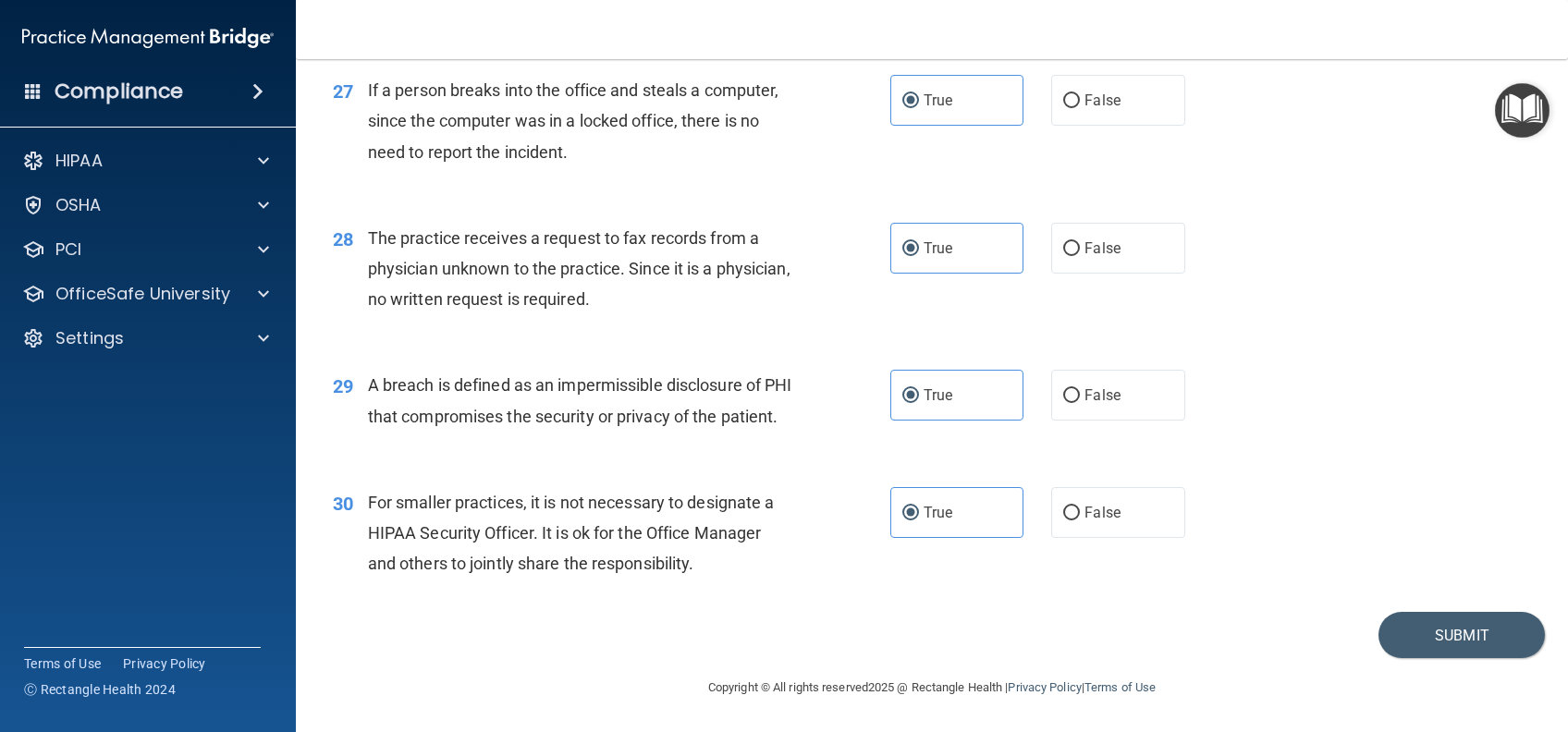
scroll to position [4092, 0]
click at [1467, 634] on button "Submit" at bounding box center [1461, 636] width 166 height 47
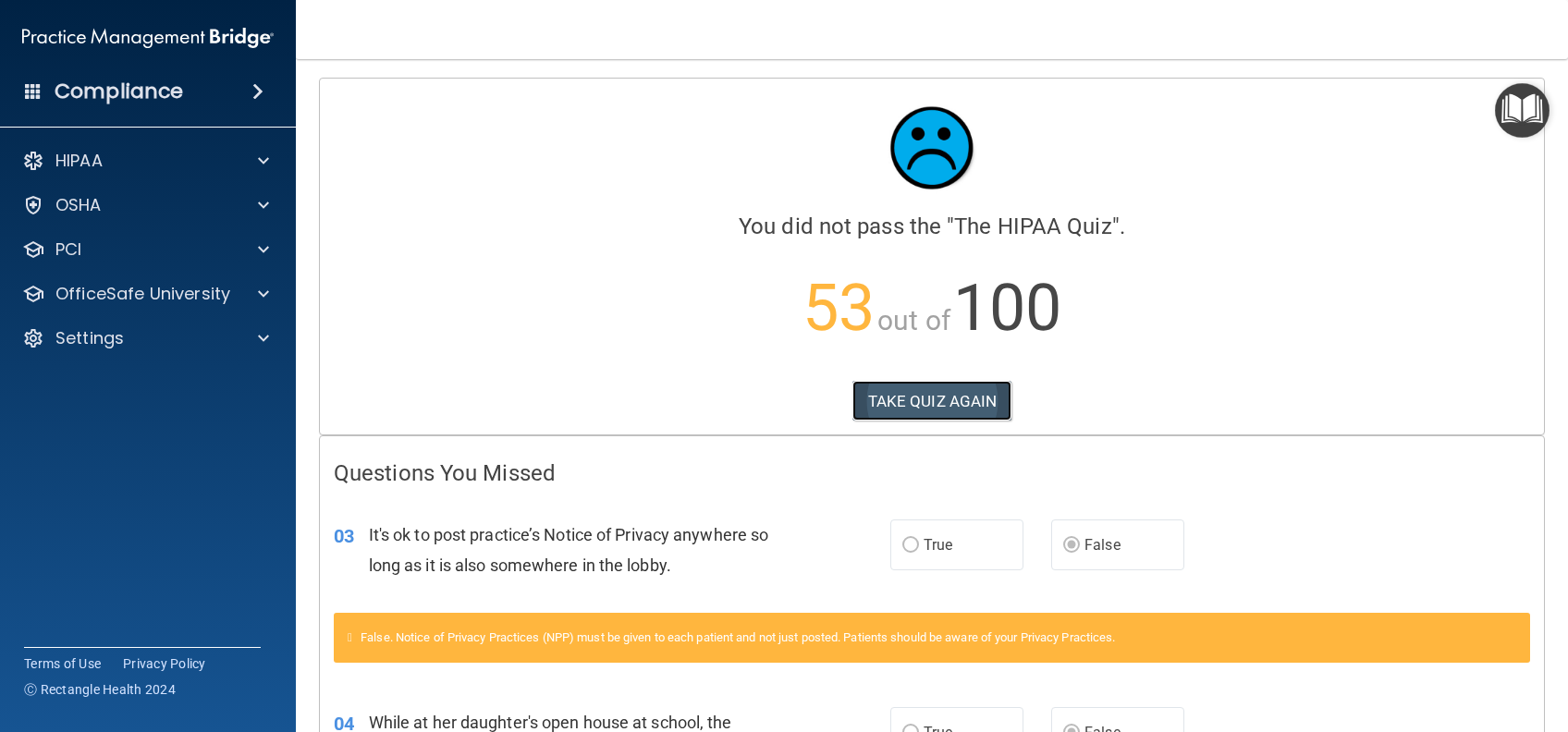
click at [939, 389] on button "TAKE QUIZ AGAIN" at bounding box center [932, 401] width 160 height 41
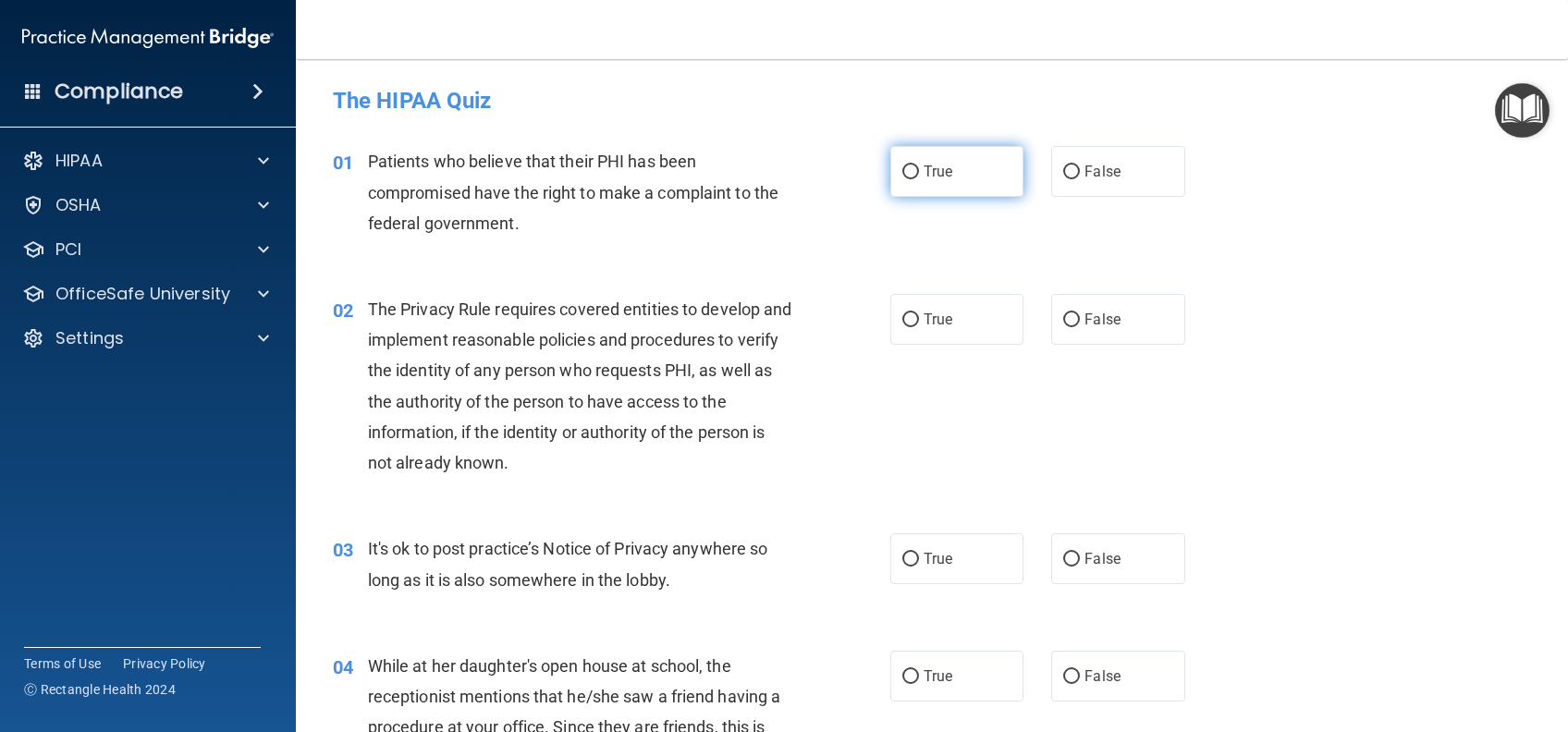
click at [935, 164] on span "True" at bounding box center [937, 171] width 28 height 18
click at [919, 165] on input "True" at bounding box center [910, 172] width 17 height 14
radio input "true"
click at [928, 298] on label "True" at bounding box center [957, 319] width 133 height 51
click at [919, 313] on input "True" at bounding box center [910, 320] width 17 height 14
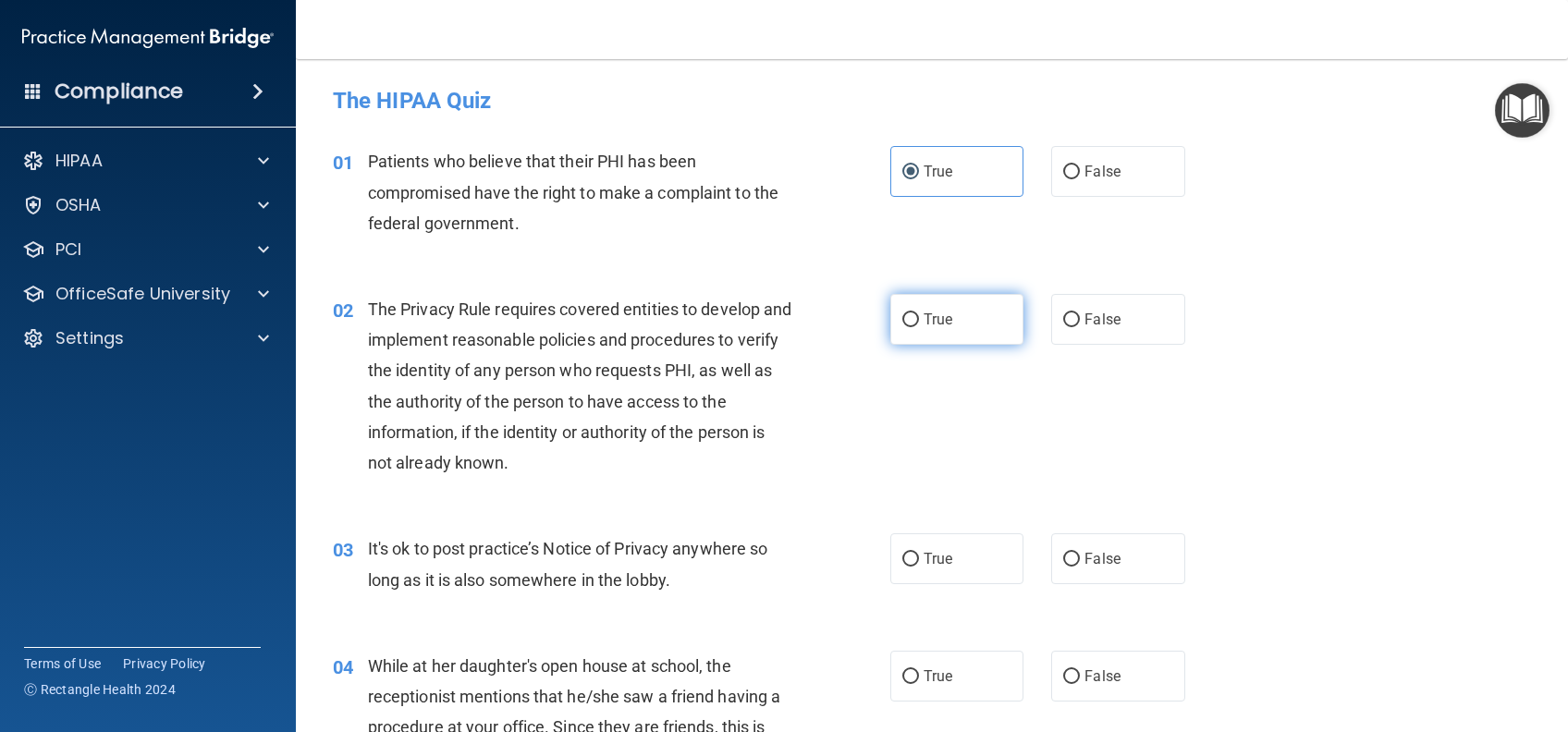
radio input "true"
click at [1065, 553] on input "False" at bounding box center [1071, 560] width 17 height 14
radio input "true"
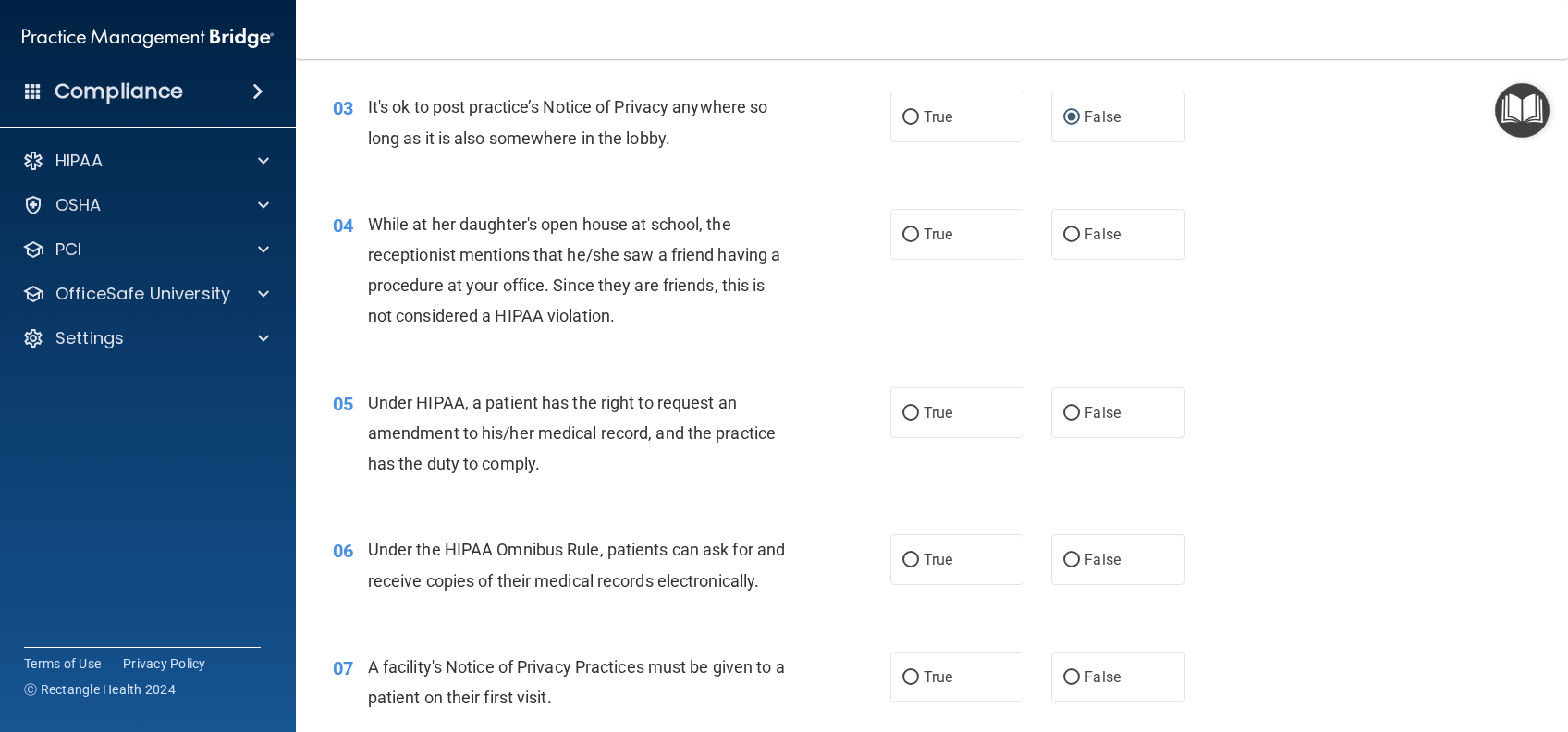
scroll to position [493, 0]
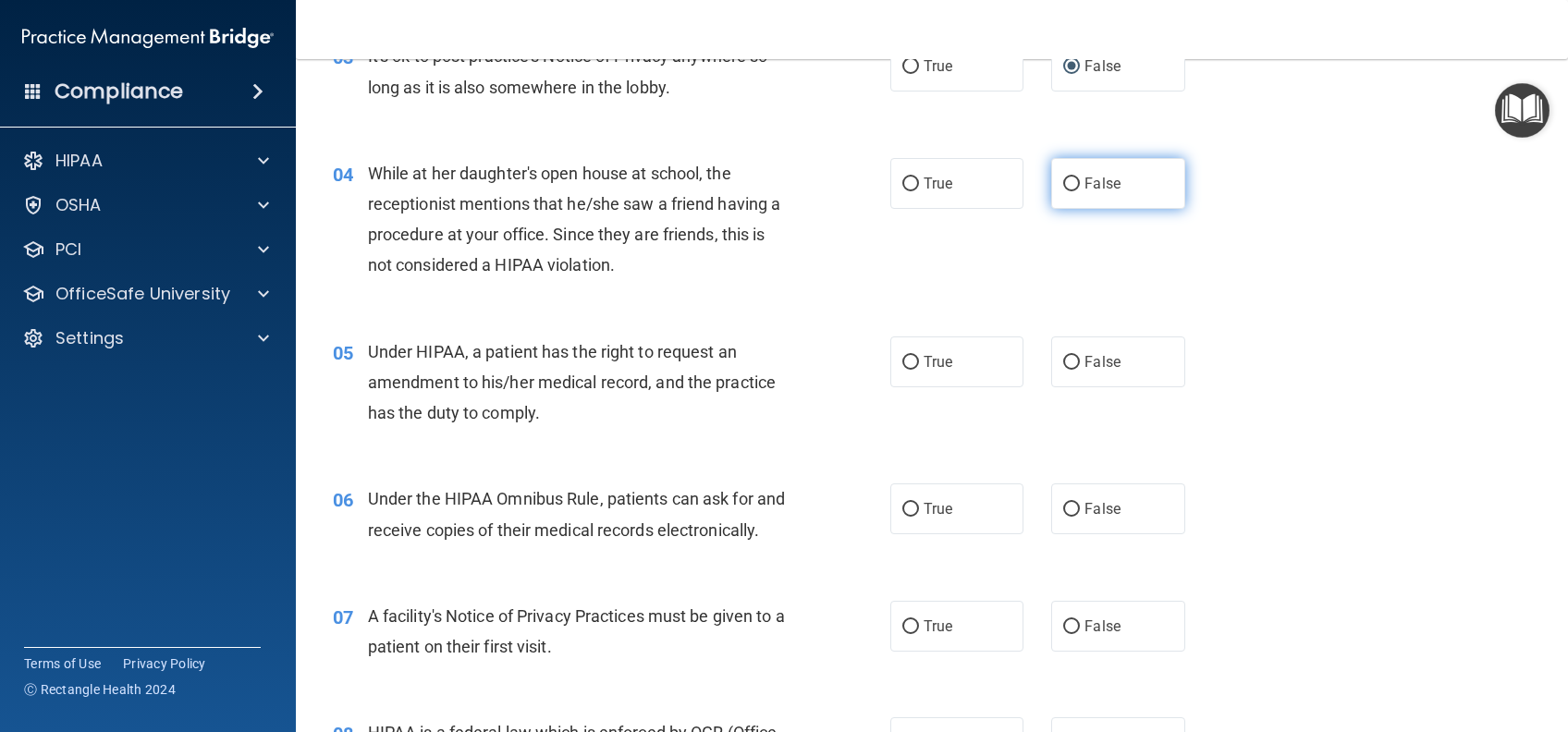
click at [1098, 201] on label "False" at bounding box center [1117, 183] width 133 height 51
click at [1079, 192] on input "False" at bounding box center [1071, 184] width 17 height 14
radio input "true"
click at [1089, 348] on label "False" at bounding box center [1117, 362] width 133 height 51
click at [1079, 356] on input "False" at bounding box center [1071, 363] width 17 height 14
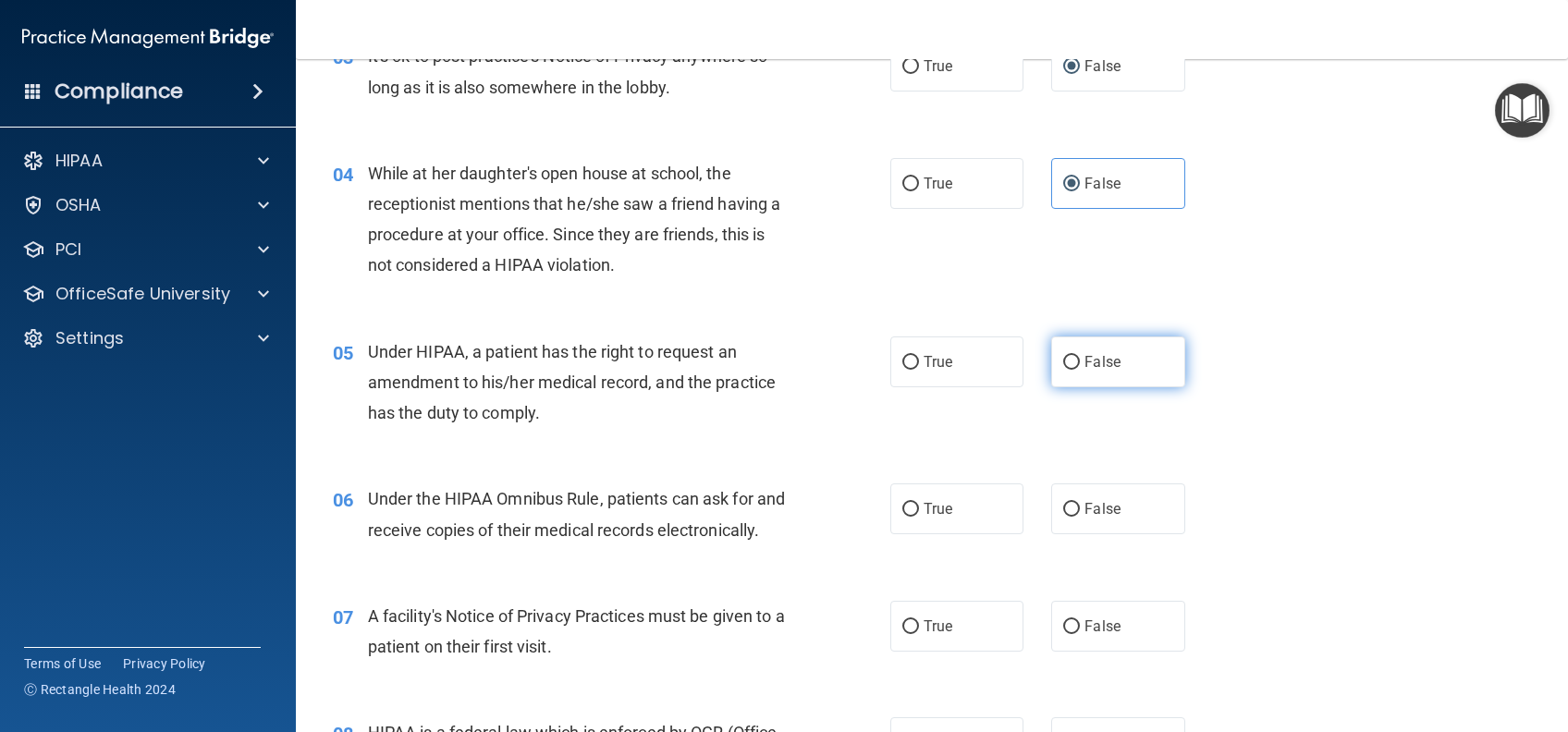
radio input "true"
click at [942, 521] on label "True" at bounding box center [957, 509] width 133 height 51
click at [919, 517] on input "True" at bounding box center [910, 510] width 17 height 14
radio input "true"
click at [935, 635] on span "True" at bounding box center [937, 626] width 28 height 18
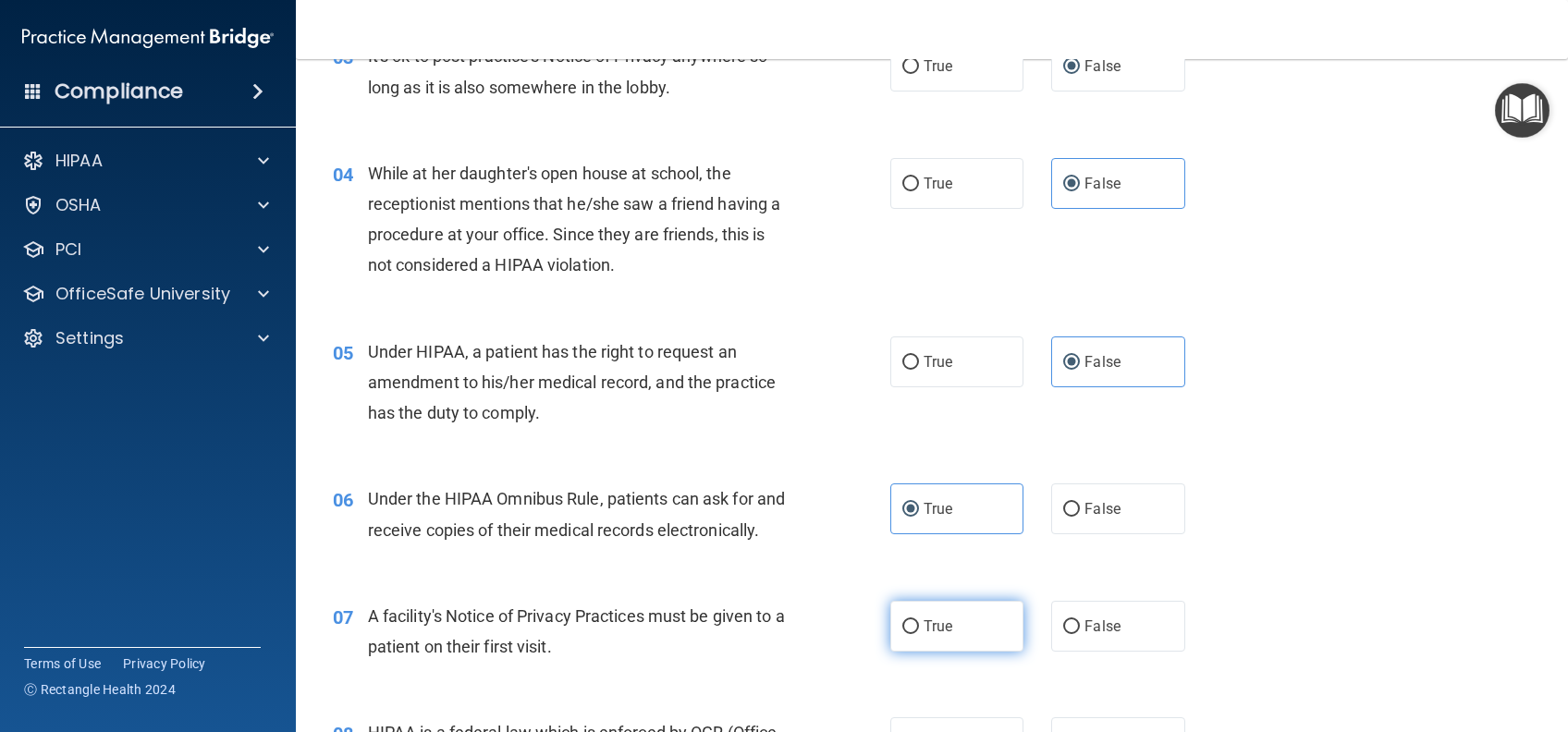
click at [919, 635] on input "True" at bounding box center [910, 627] width 17 height 14
radio input "true"
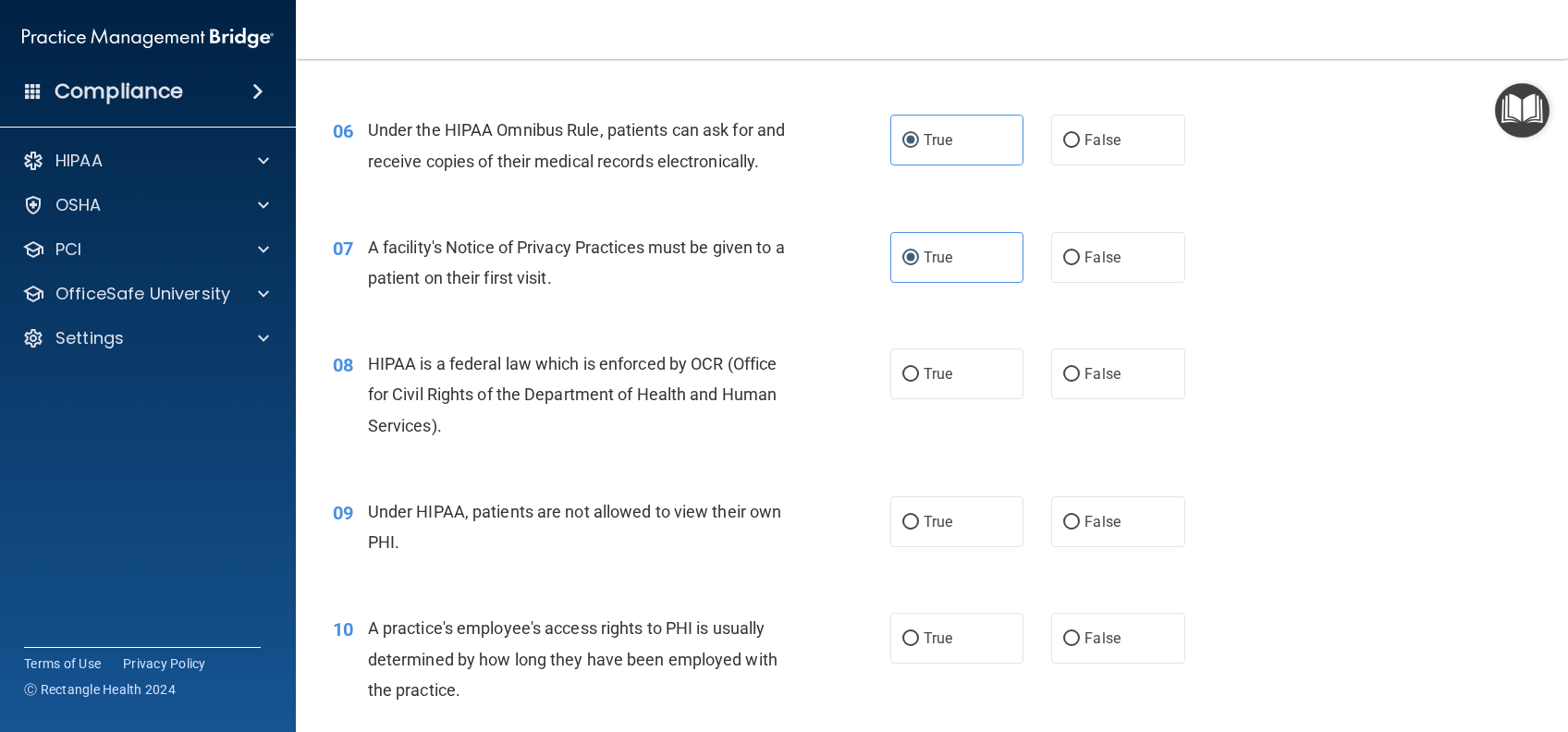
scroll to position [862, 0]
click at [972, 398] on label "True" at bounding box center [957, 373] width 133 height 51
click at [919, 381] on input "True" at bounding box center [910, 374] width 17 height 14
radio input "true"
click at [1128, 538] on label "False" at bounding box center [1117, 521] width 133 height 51
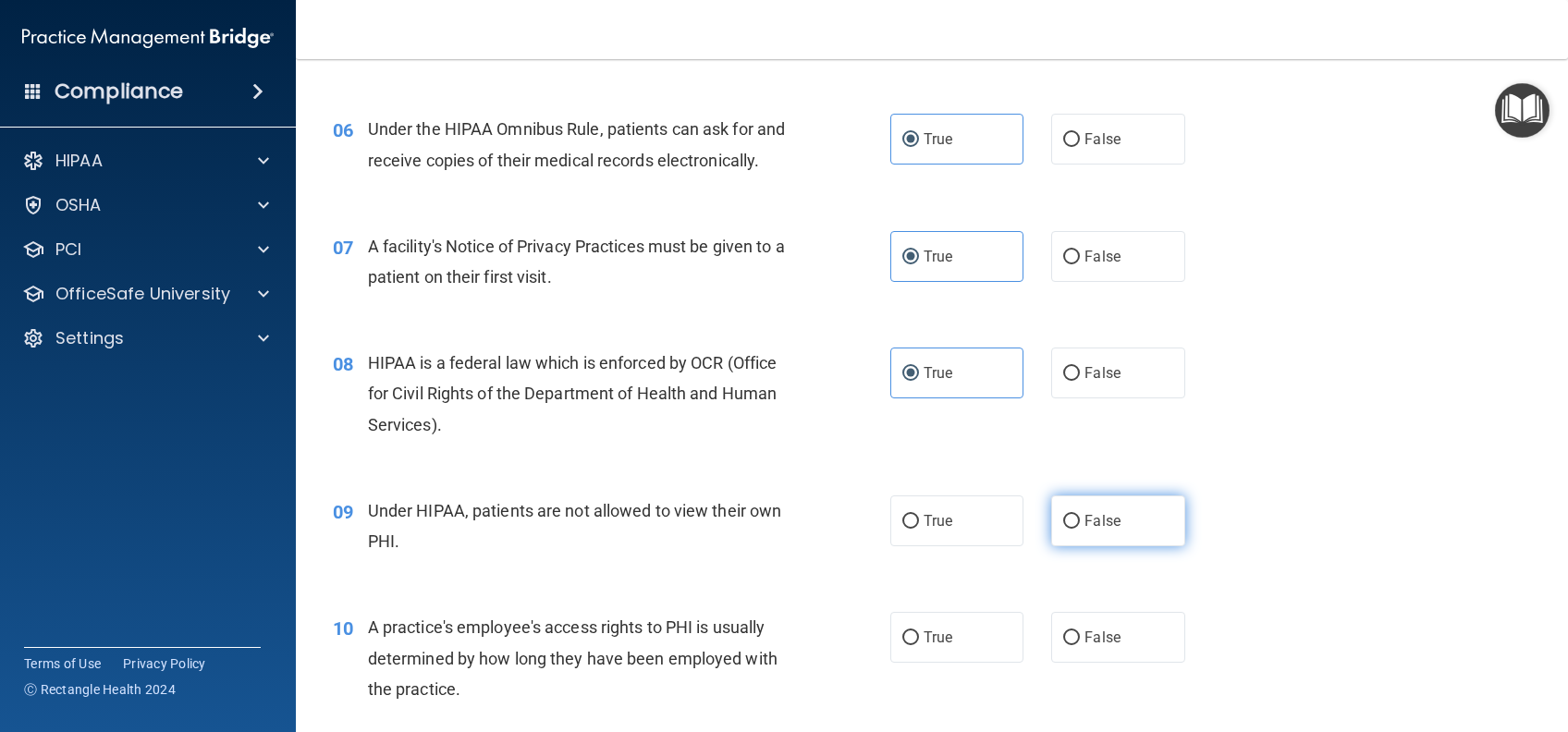
click at [1079, 529] on input "False" at bounding box center [1071, 522] width 17 height 14
radio input "true"
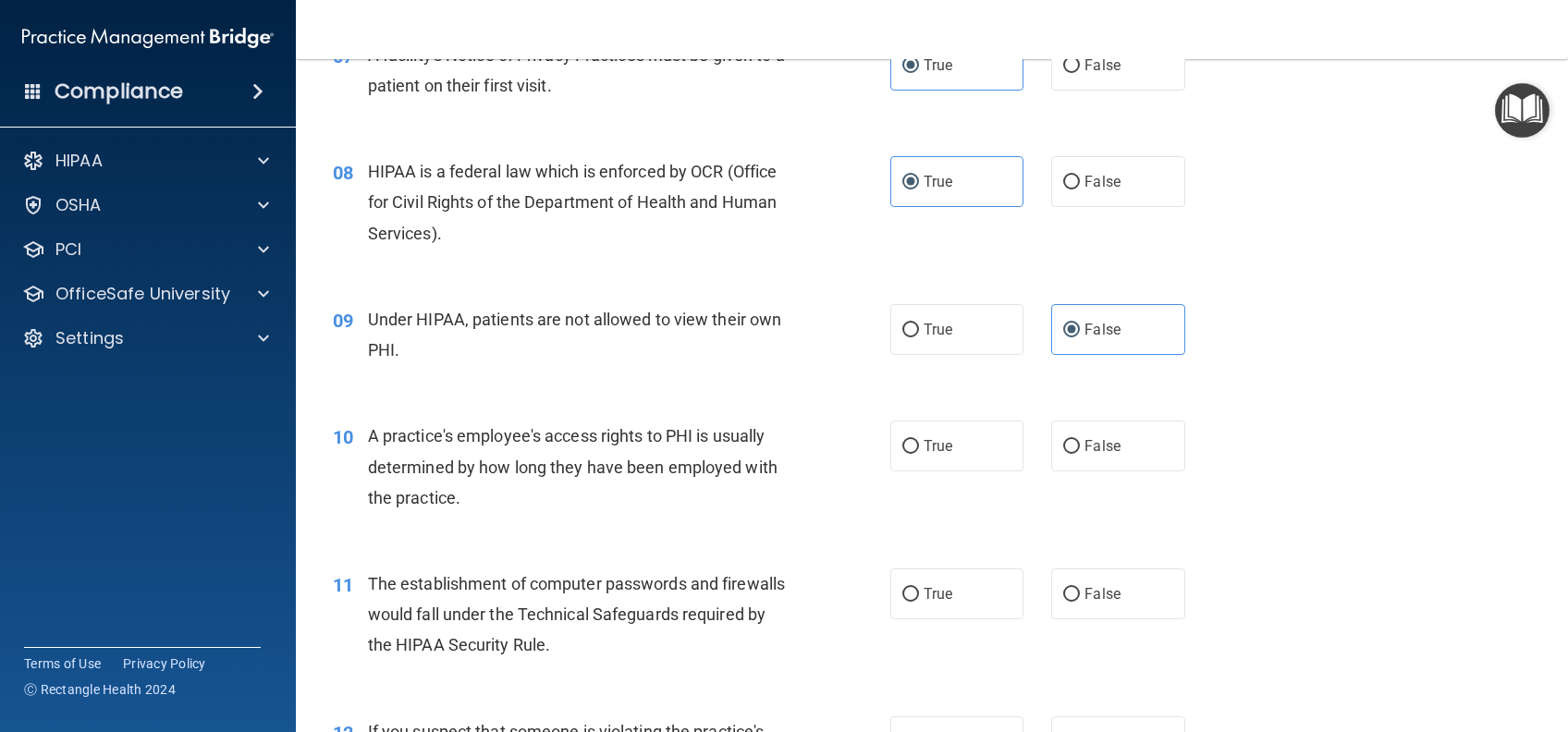
scroll to position [1110, 0]
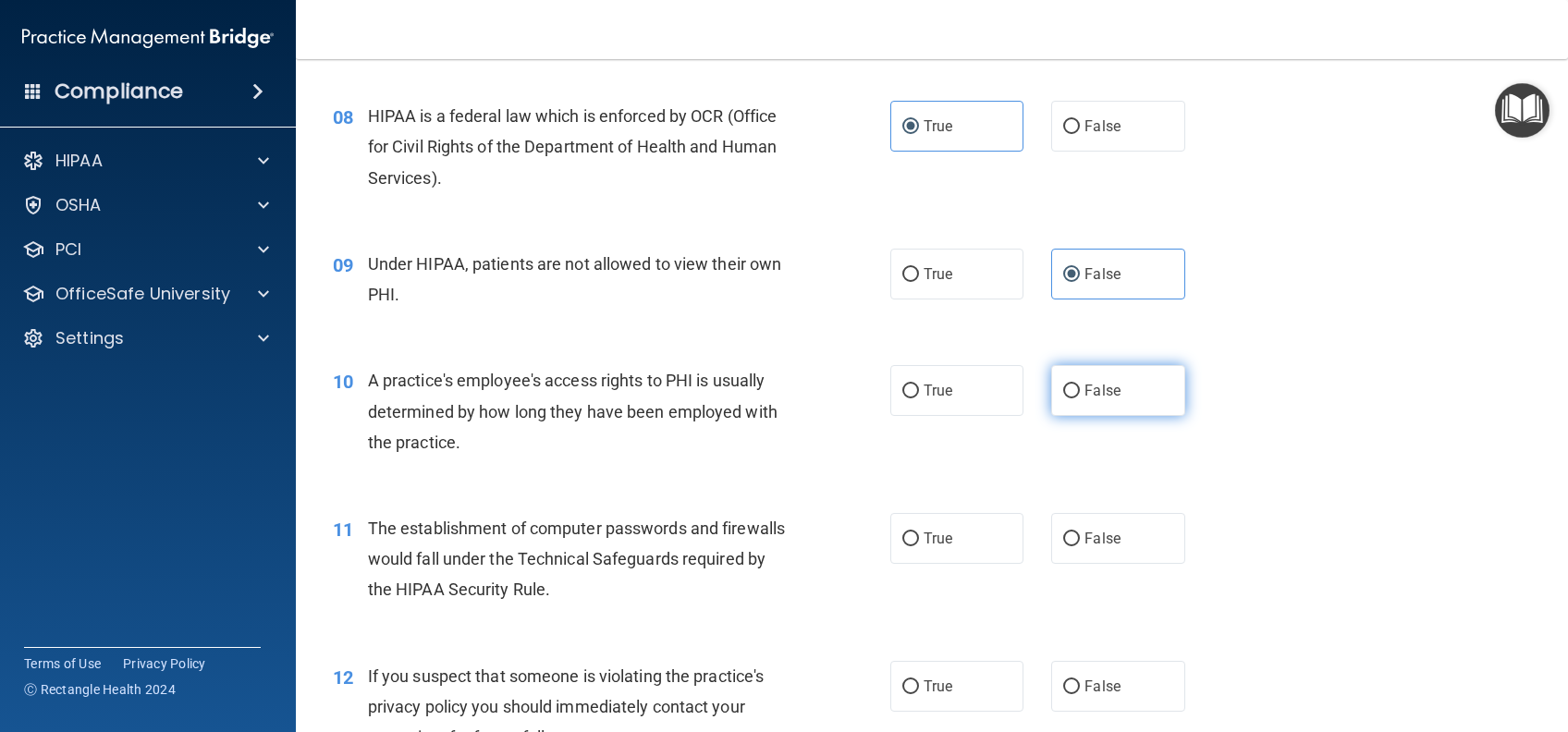
click at [1102, 399] on span "False" at bounding box center [1102, 390] width 36 height 18
click at [1079, 398] on input "False" at bounding box center [1071, 391] width 17 height 14
radio input "true"
click at [949, 552] on label "True" at bounding box center [957, 538] width 133 height 51
click at [919, 546] on input "True" at bounding box center [910, 539] width 17 height 14
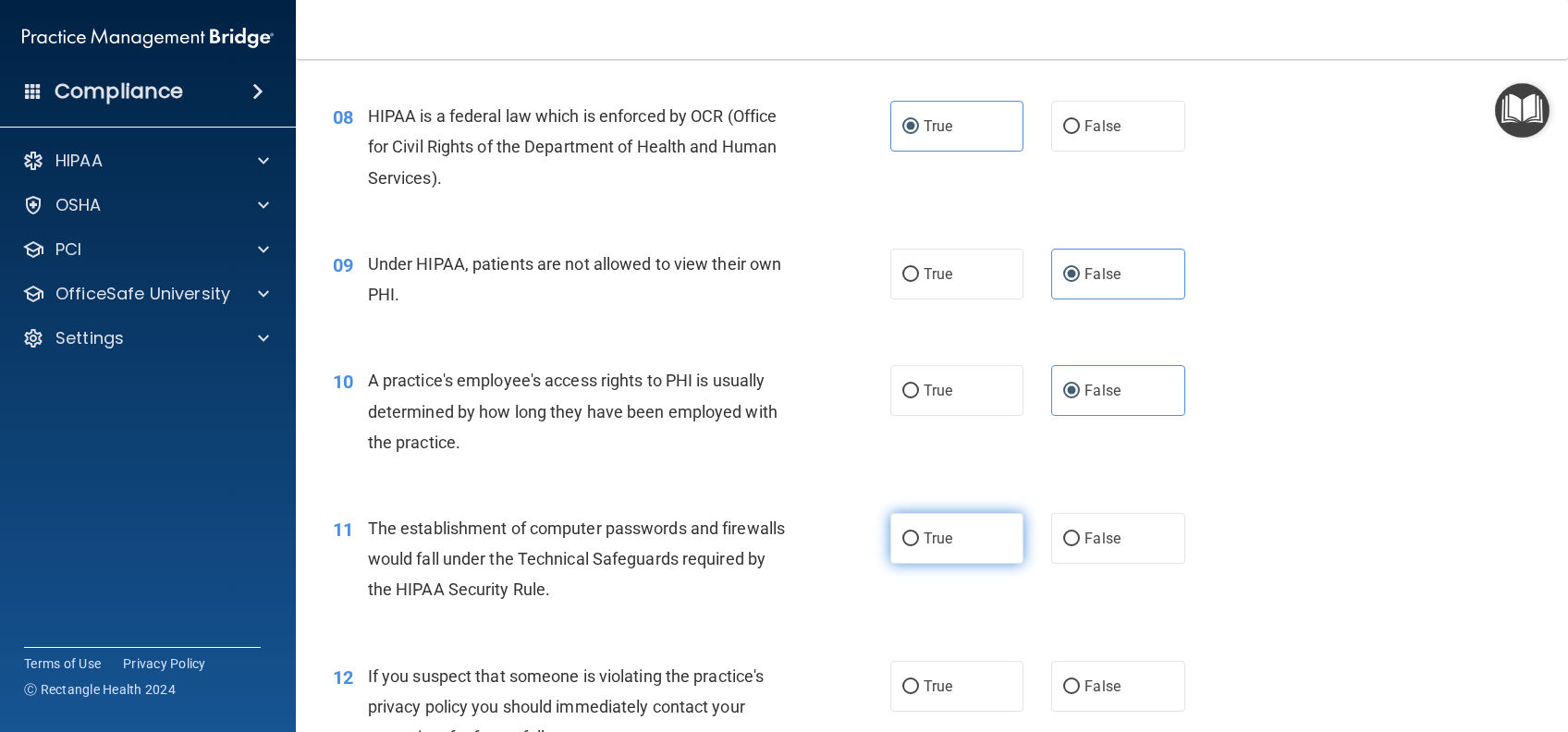
radio input "true"
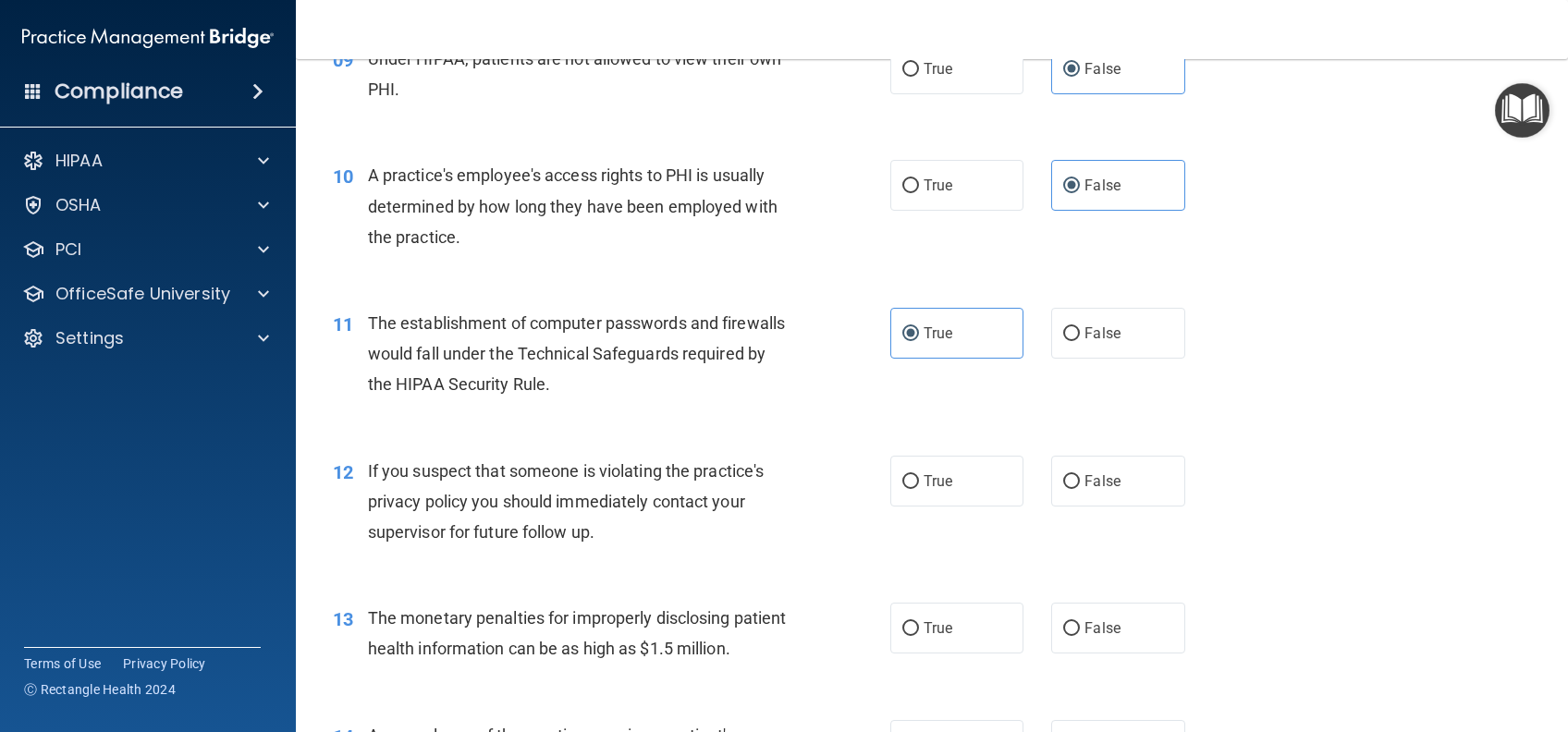
scroll to position [1355, 0]
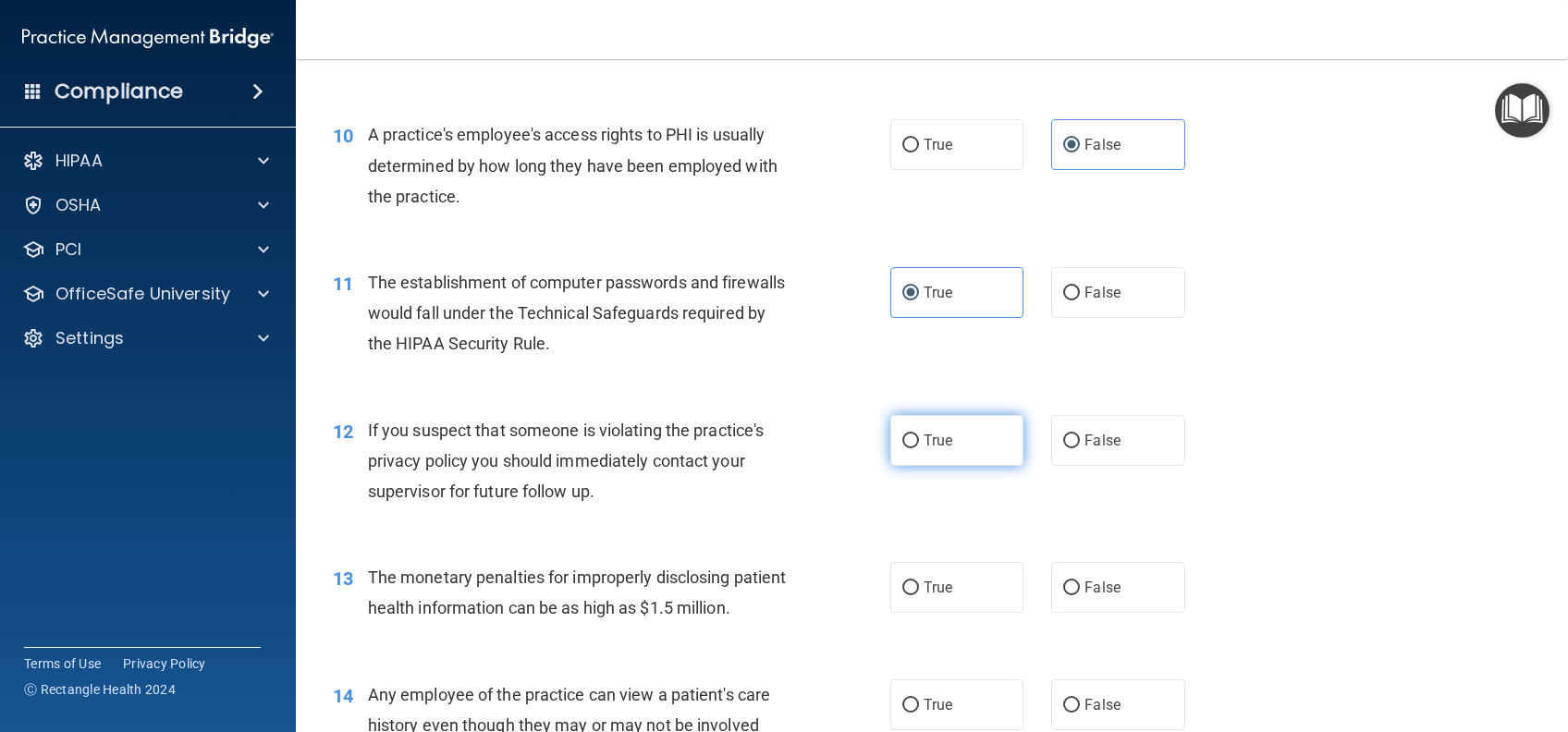
click at [933, 450] on span "True" at bounding box center [937, 441] width 28 height 18
click at [919, 449] on input "True" at bounding box center [910, 441] width 17 height 14
radio input "true"
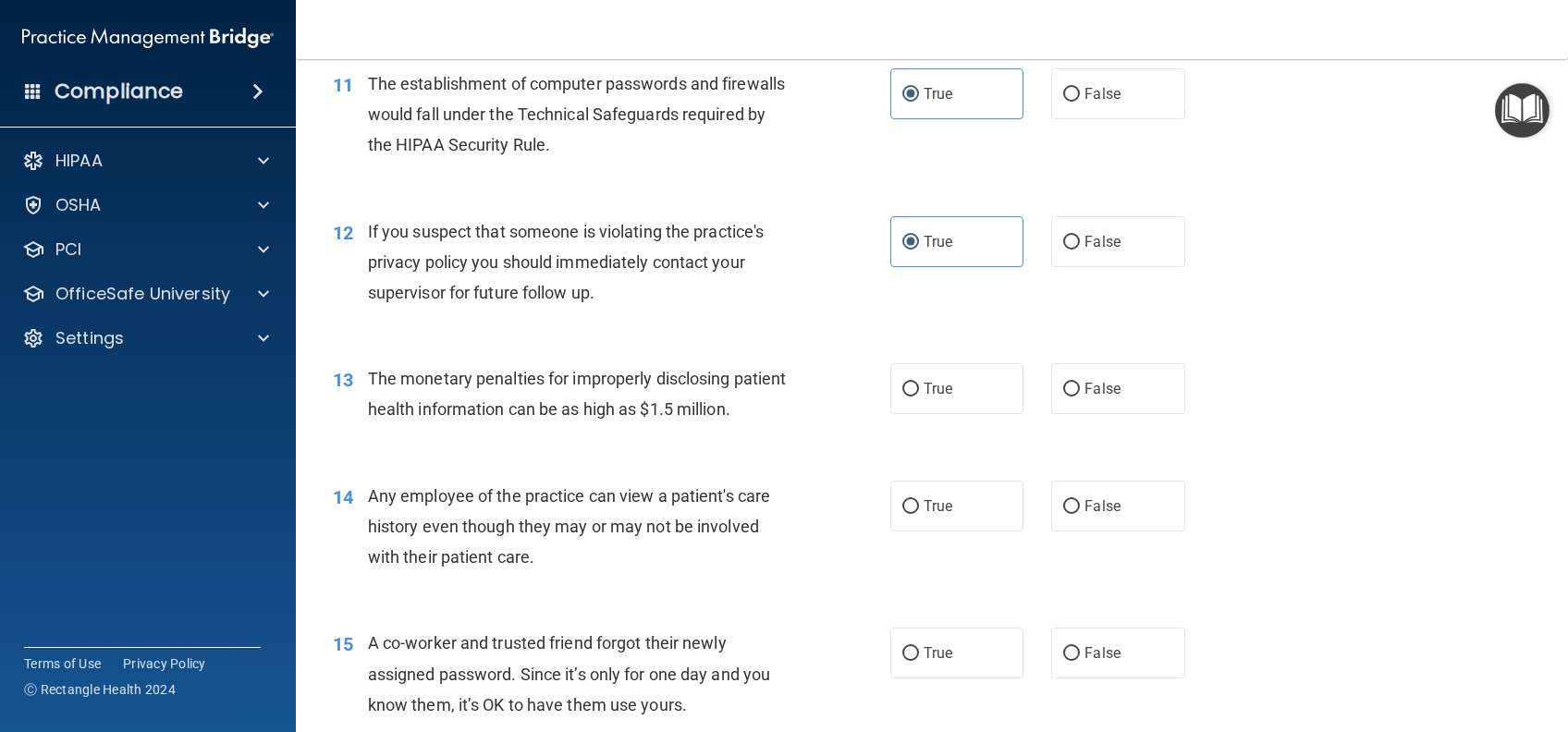
scroll to position [1602, 0]
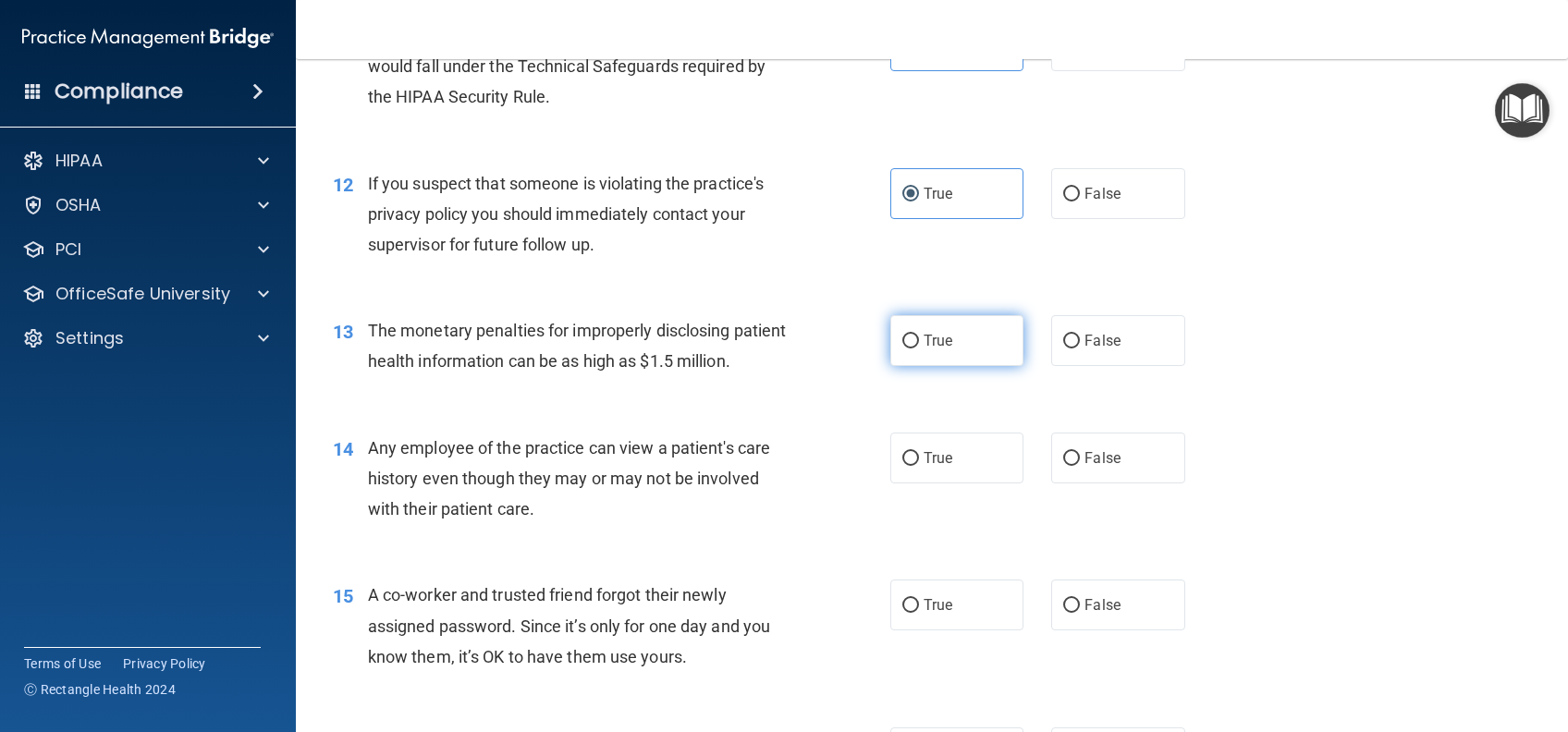
click at [952, 366] on label "True" at bounding box center [957, 341] width 133 height 51
click at [919, 348] on input "True" at bounding box center [910, 342] width 17 height 14
radio input "true"
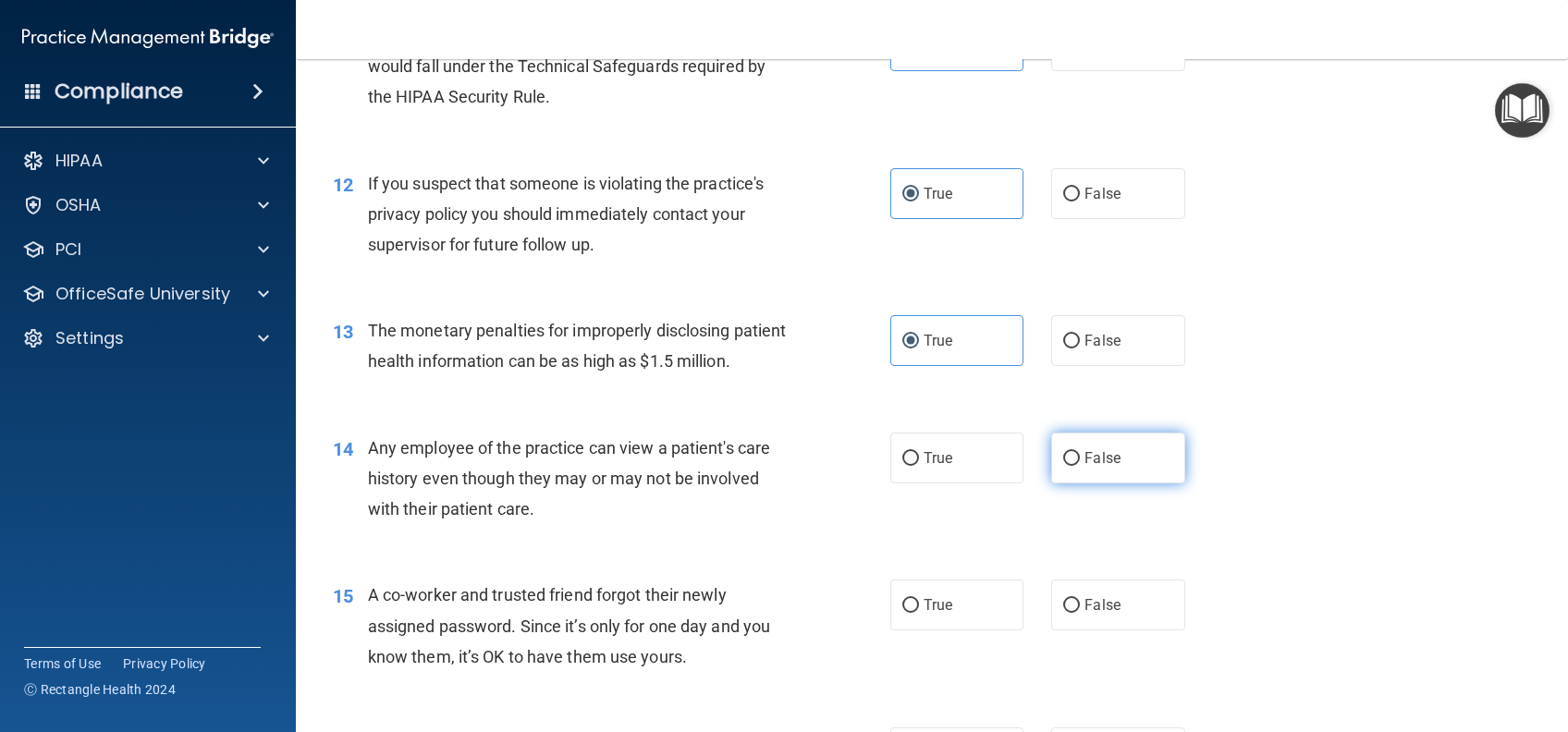
click at [1130, 484] on label "False" at bounding box center [1117, 458] width 133 height 51
click at [1079, 466] on input "False" at bounding box center [1071, 458] width 17 height 14
radio input "true"
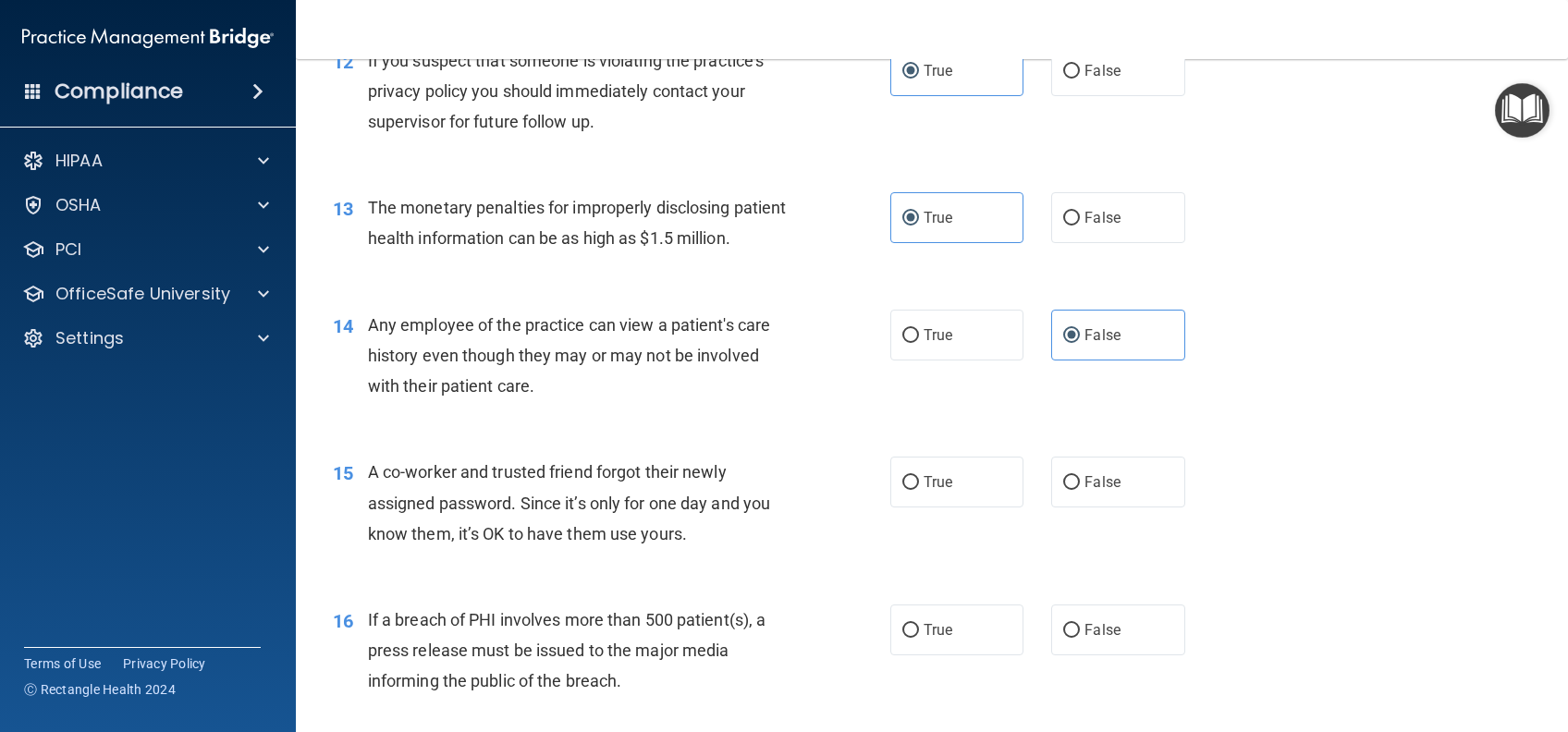
scroll to position [1848, 0]
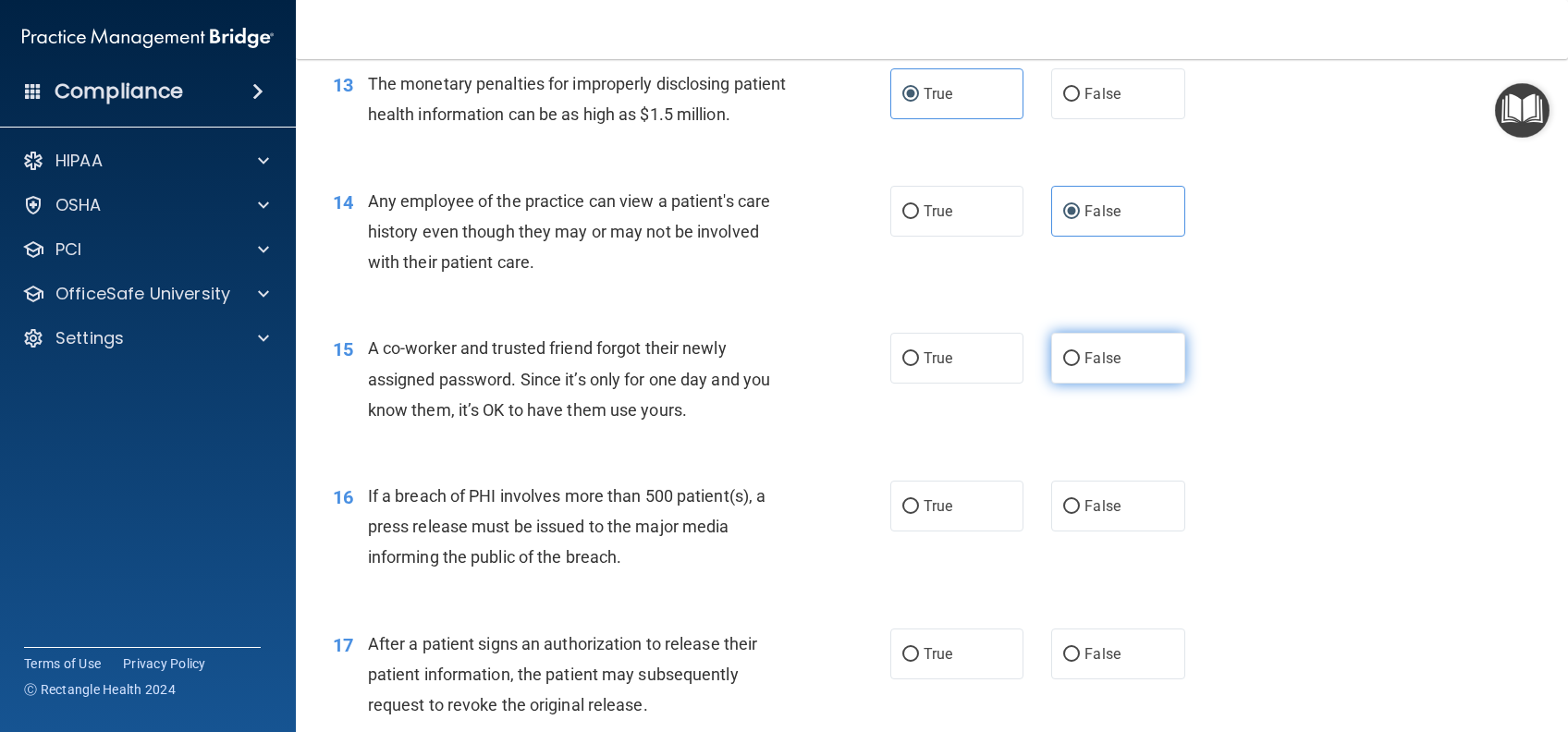
click at [1078, 384] on label "False" at bounding box center [1117, 358] width 133 height 51
click at [1078, 366] on input "False" at bounding box center [1071, 359] width 17 height 14
radio input "true"
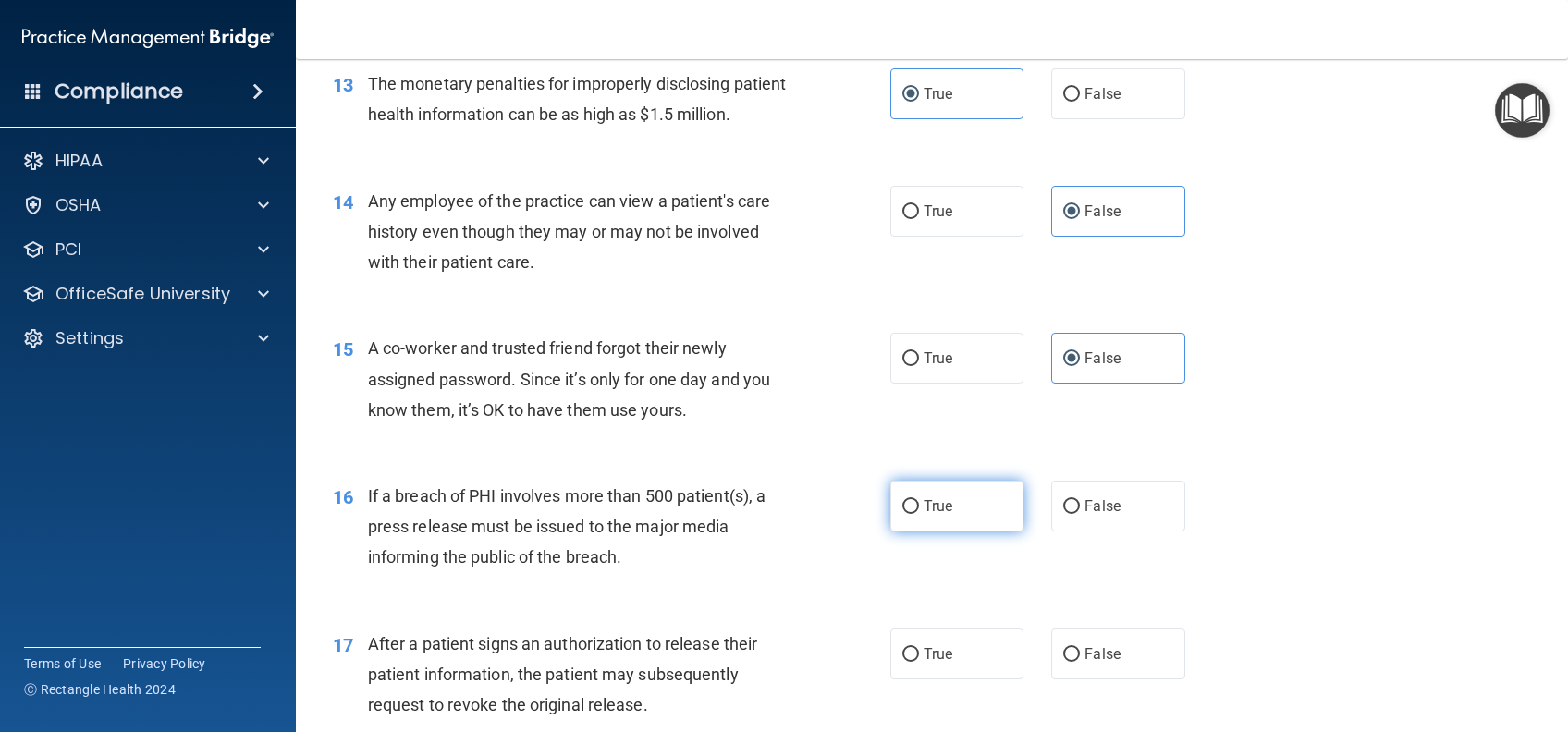
click at [925, 515] on span "True" at bounding box center [937, 506] width 28 height 18
click at [919, 514] on input "True" at bounding box center [910, 507] width 17 height 14
radio input "true"
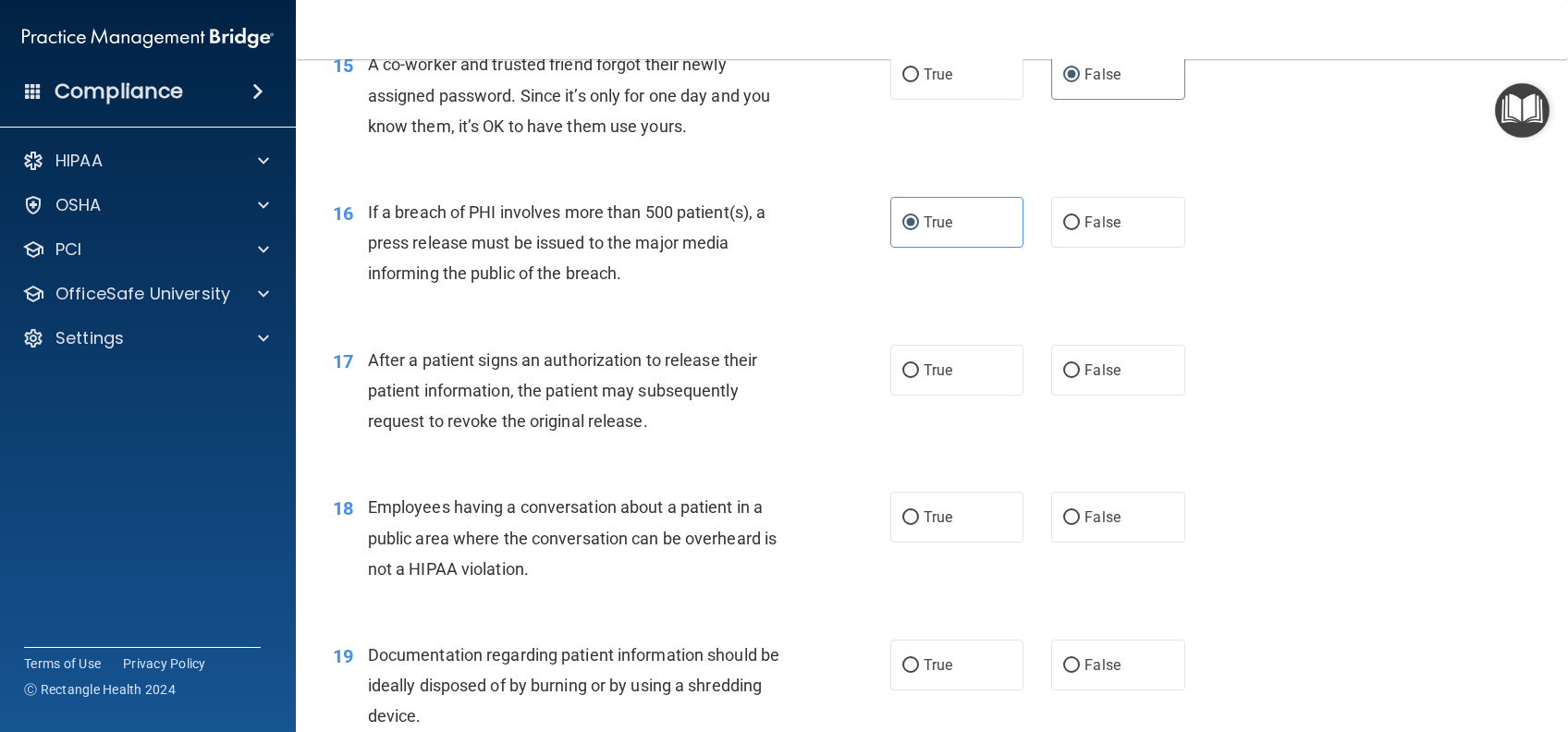
scroll to position [2218, 0]
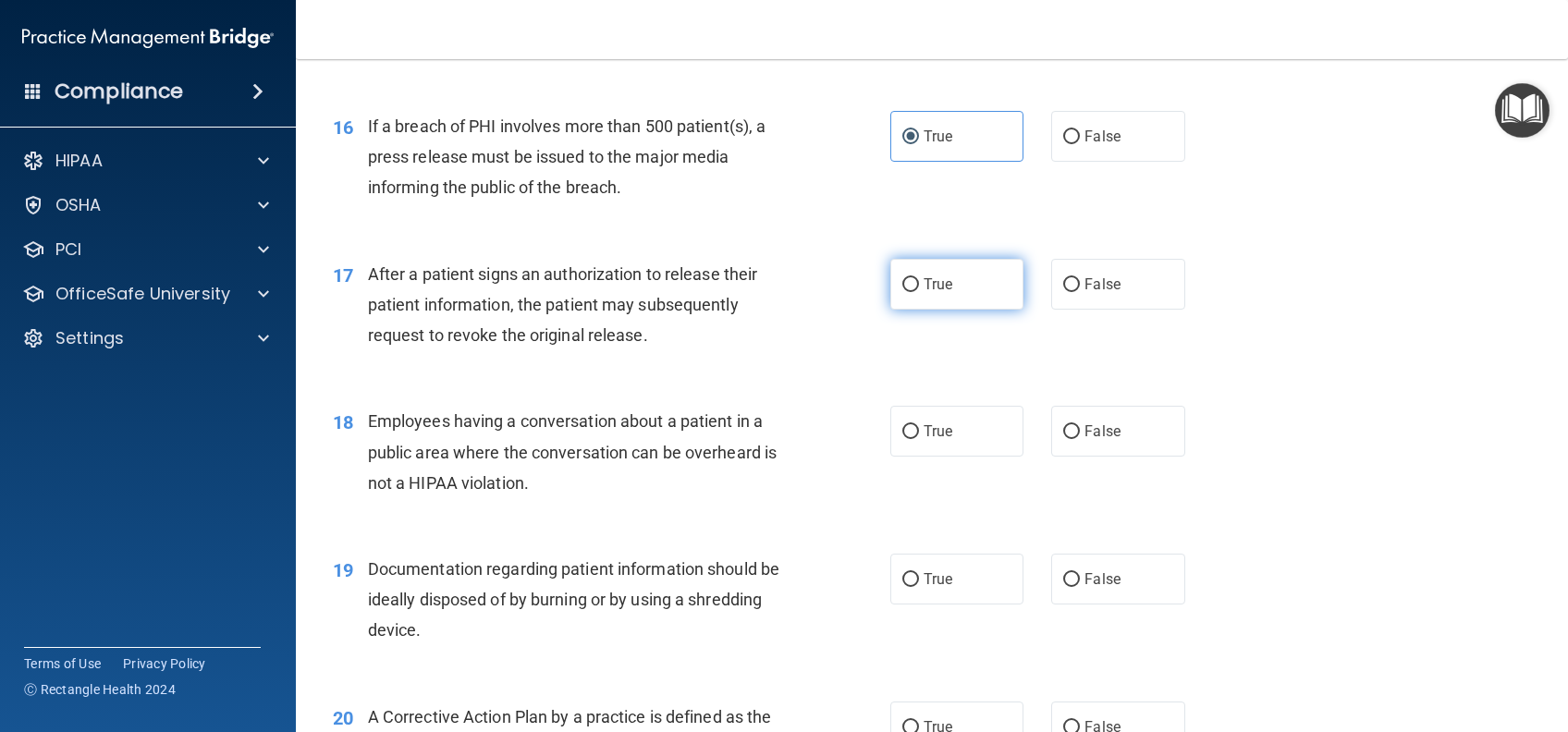
click at [993, 310] on label "True" at bounding box center [957, 284] width 133 height 51
click at [919, 292] on input "True" at bounding box center [910, 285] width 17 height 14
radio input "true"
click at [1086, 440] on span "False" at bounding box center [1102, 431] width 36 height 18
click at [1079, 439] on input "False" at bounding box center [1071, 432] width 17 height 14
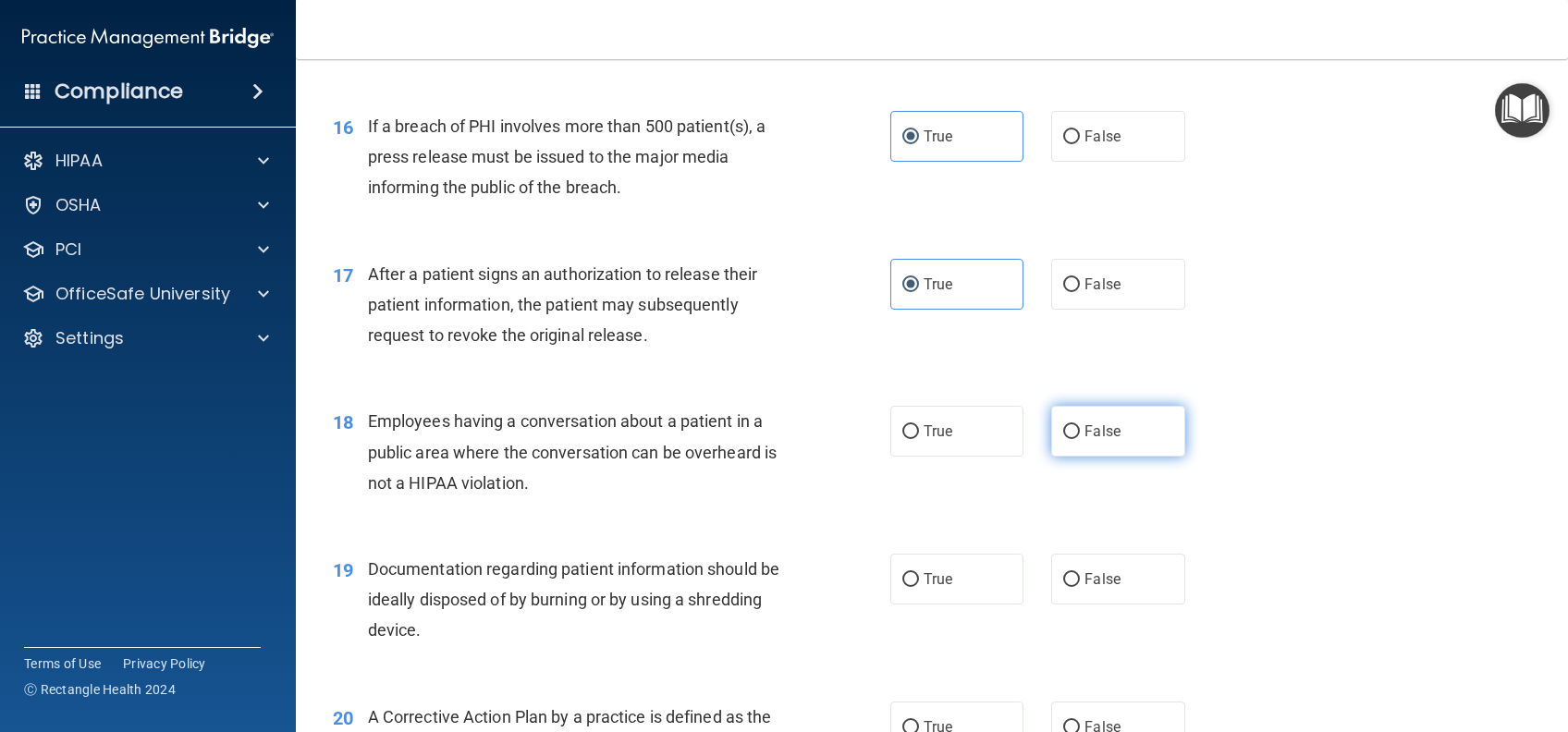
radio input "true"
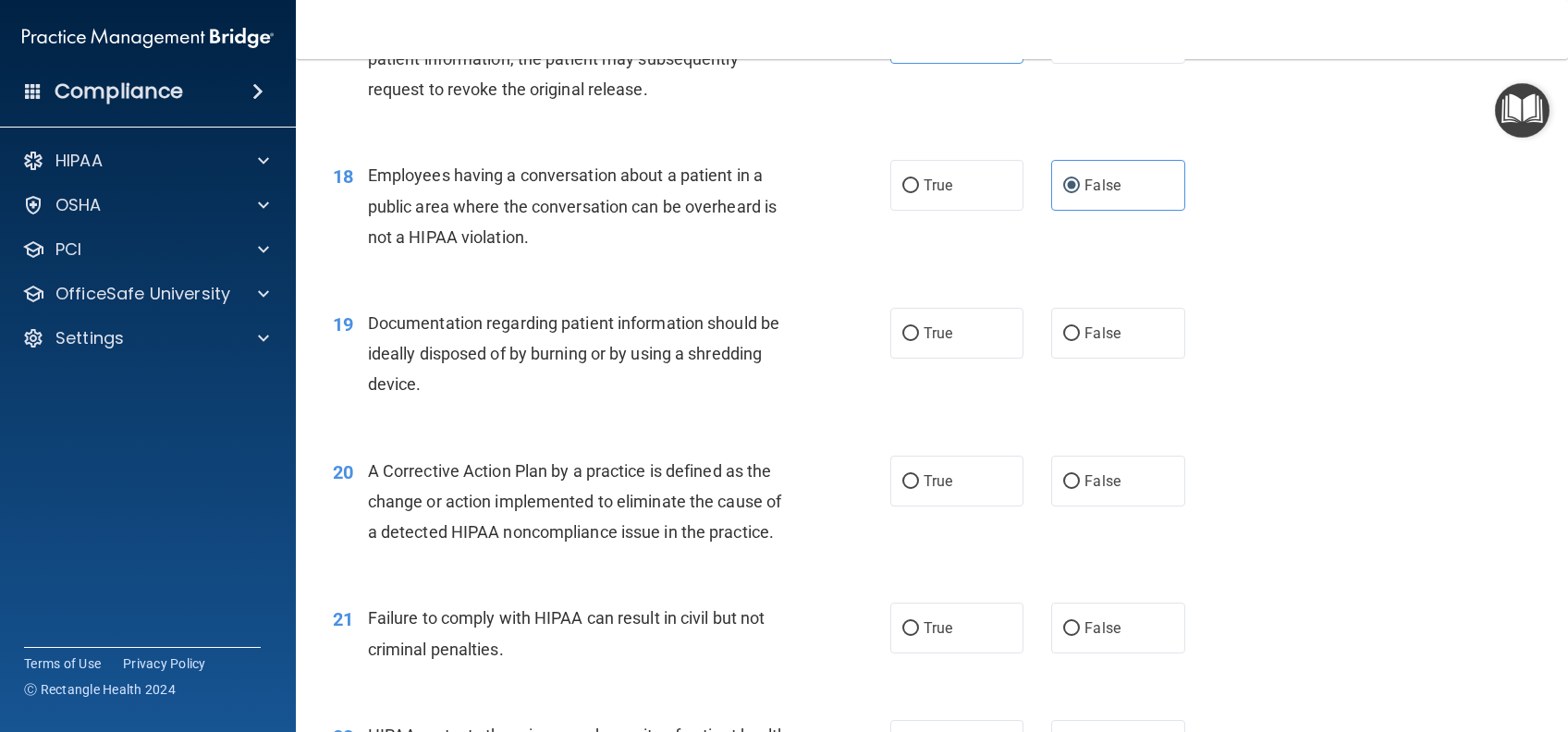
scroll to position [2588, 0]
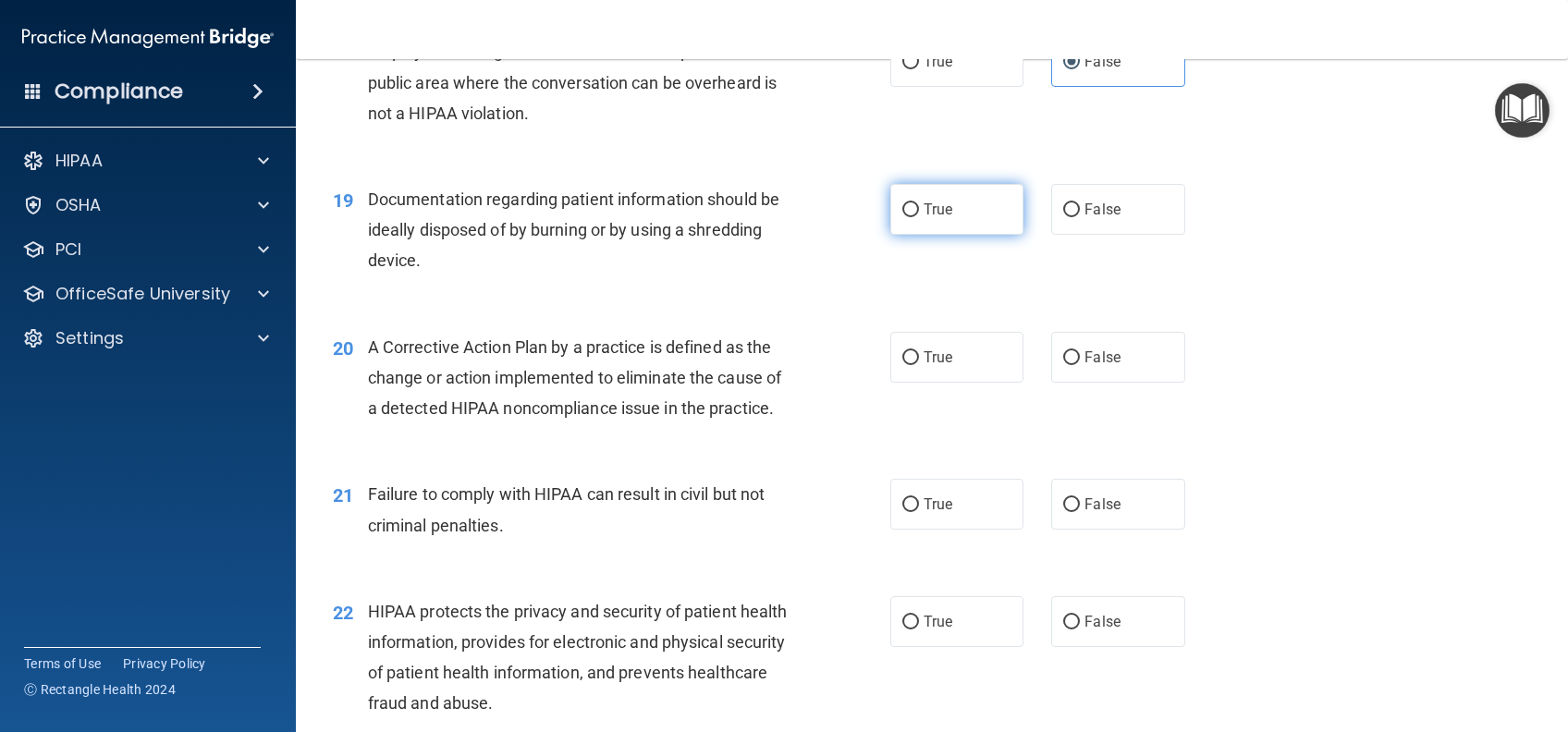
click at [924, 218] on span "True" at bounding box center [937, 209] width 28 height 18
click at [919, 217] on input "True" at bounding box center [910, 210] width 17 height 14
radio input "true"
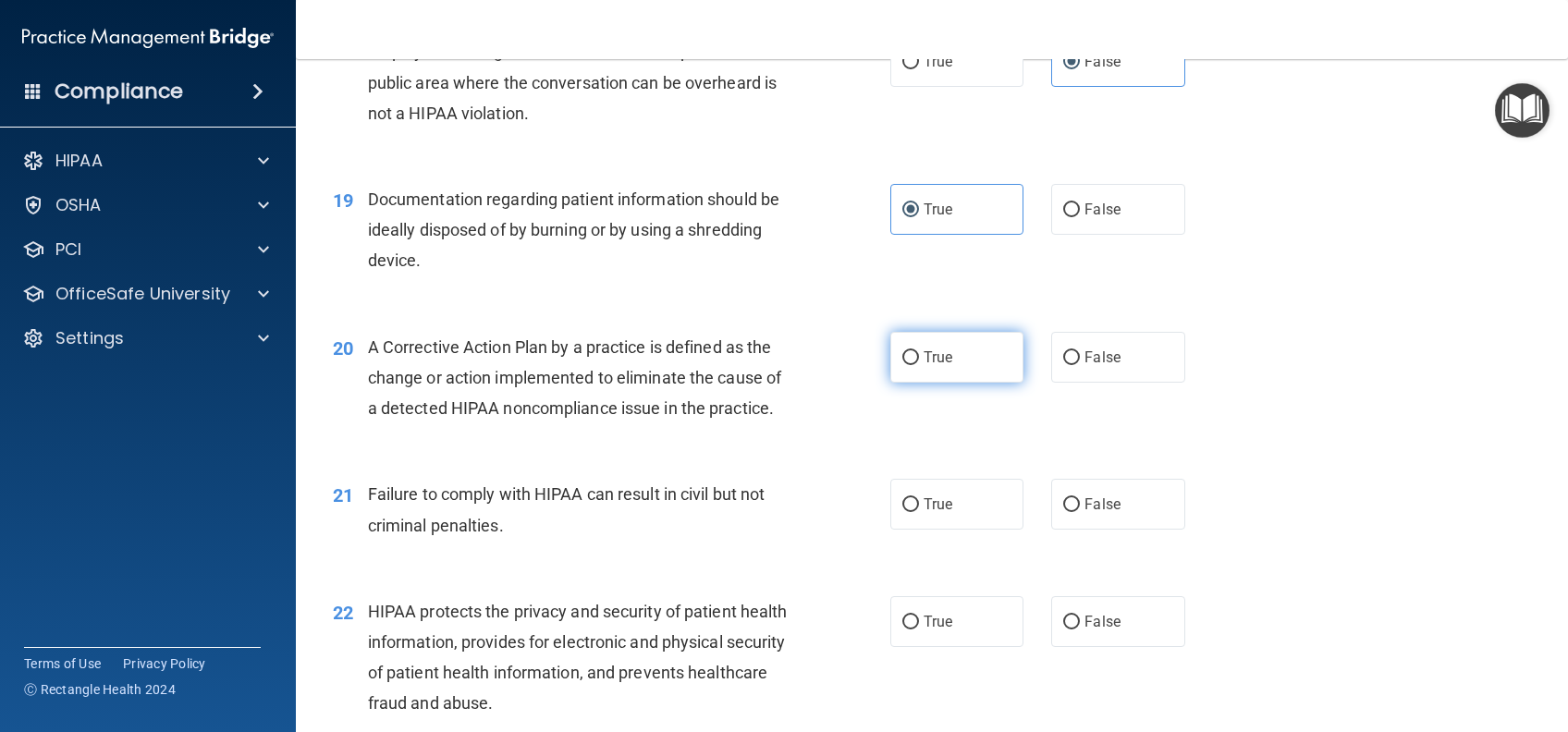
click at [924, 366] on span "True" at bounding box center [937, 357] width 28 height 18
click at [914, 365] on input "True" at bounding box center [910, 358] width 17 height 14
radio input "true"
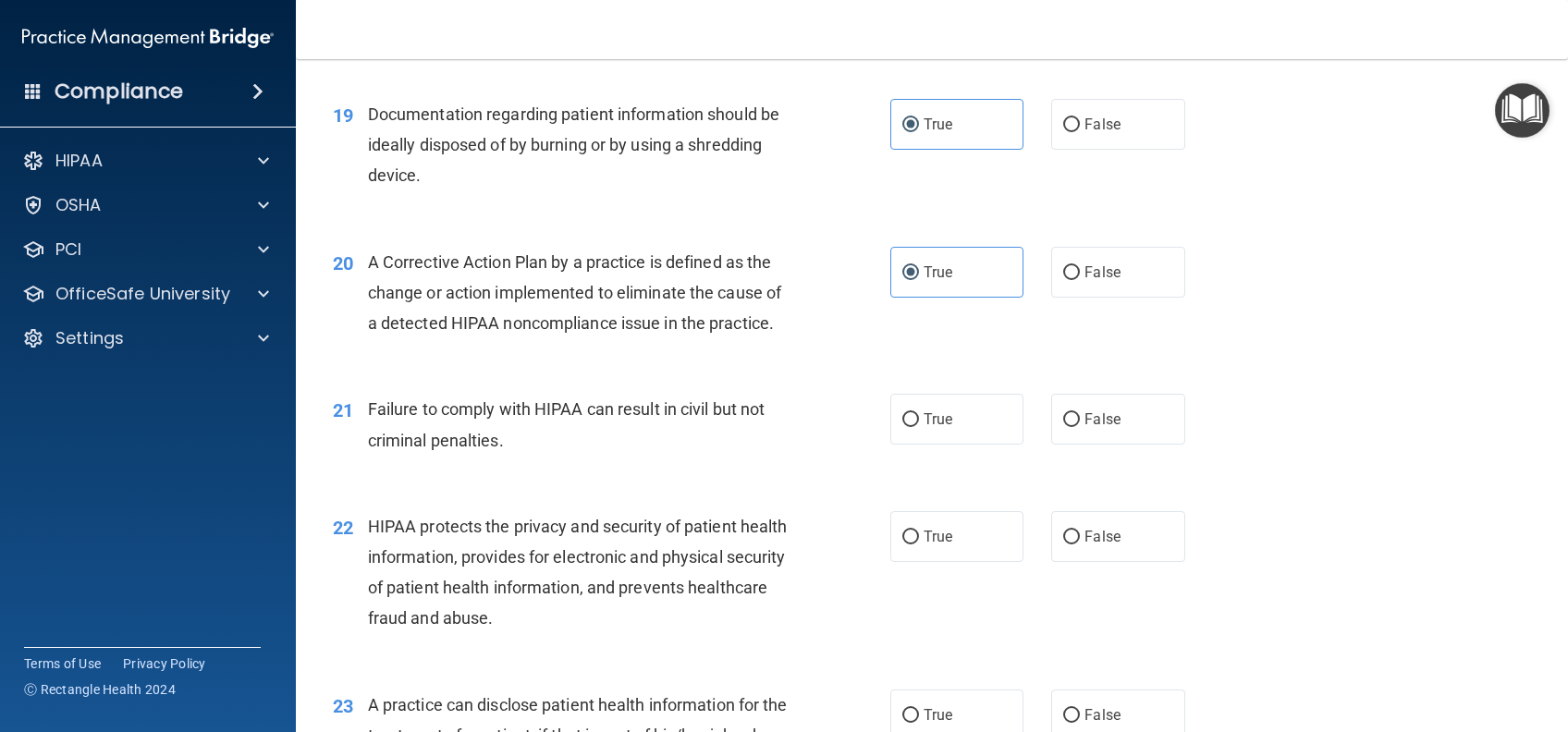
scroll to position [2712, 0]
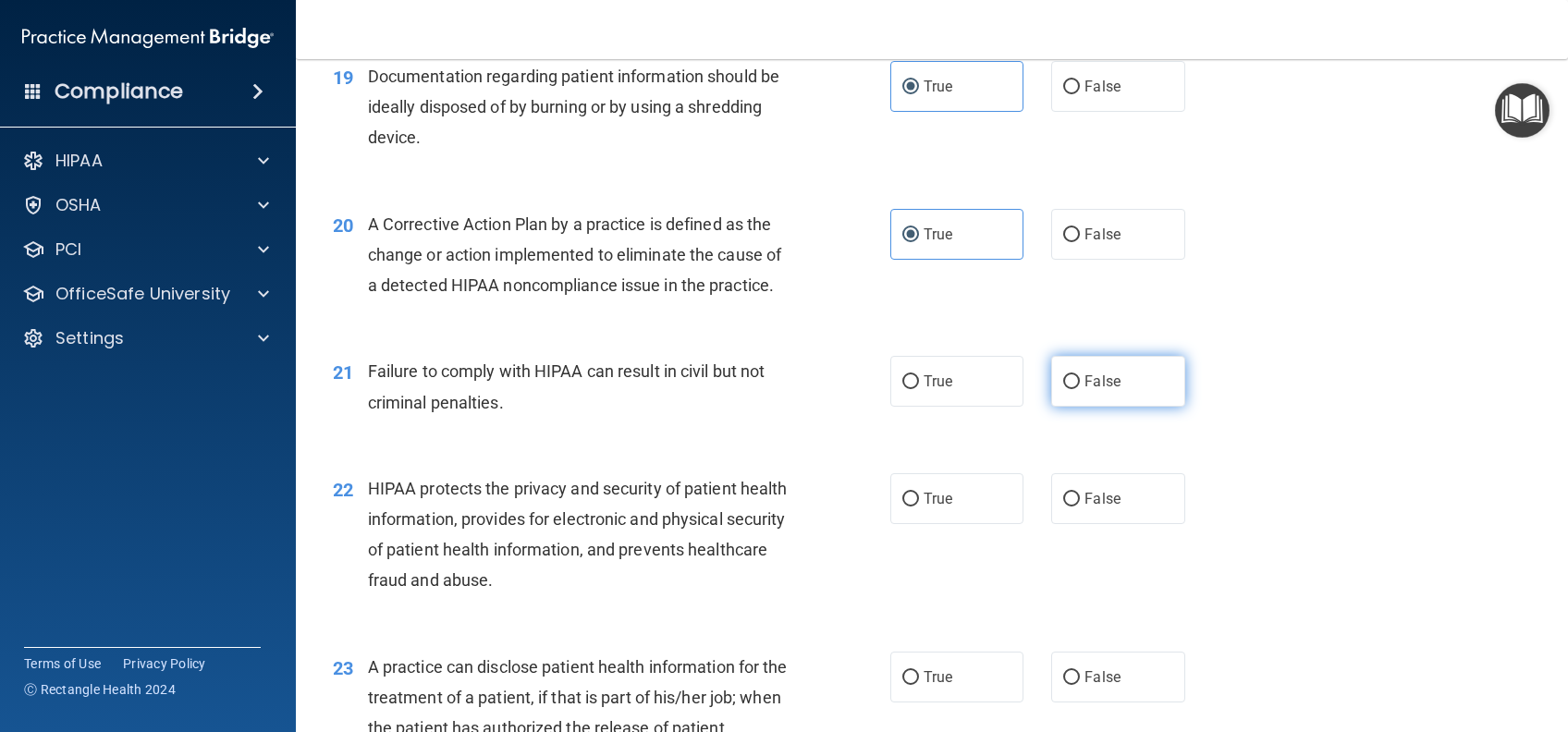
click at [1102, 390] on span "False" at bounding box center [1102, 382] width 36 height 18
click at [1079, 389] on input "False" at bounding box center [1071, 383] width 17 height 14
radio input "true"
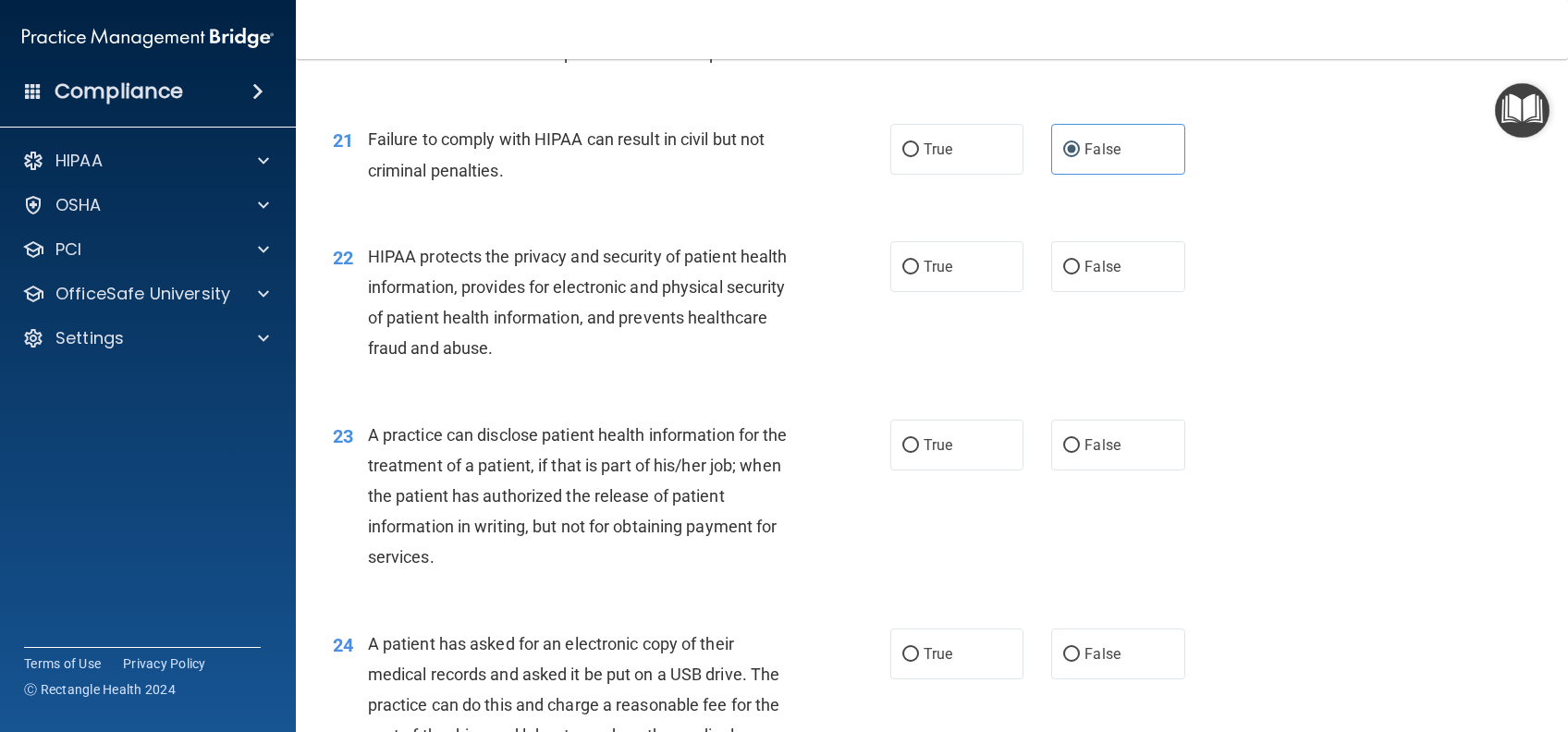
scroll to position [2958, 0]
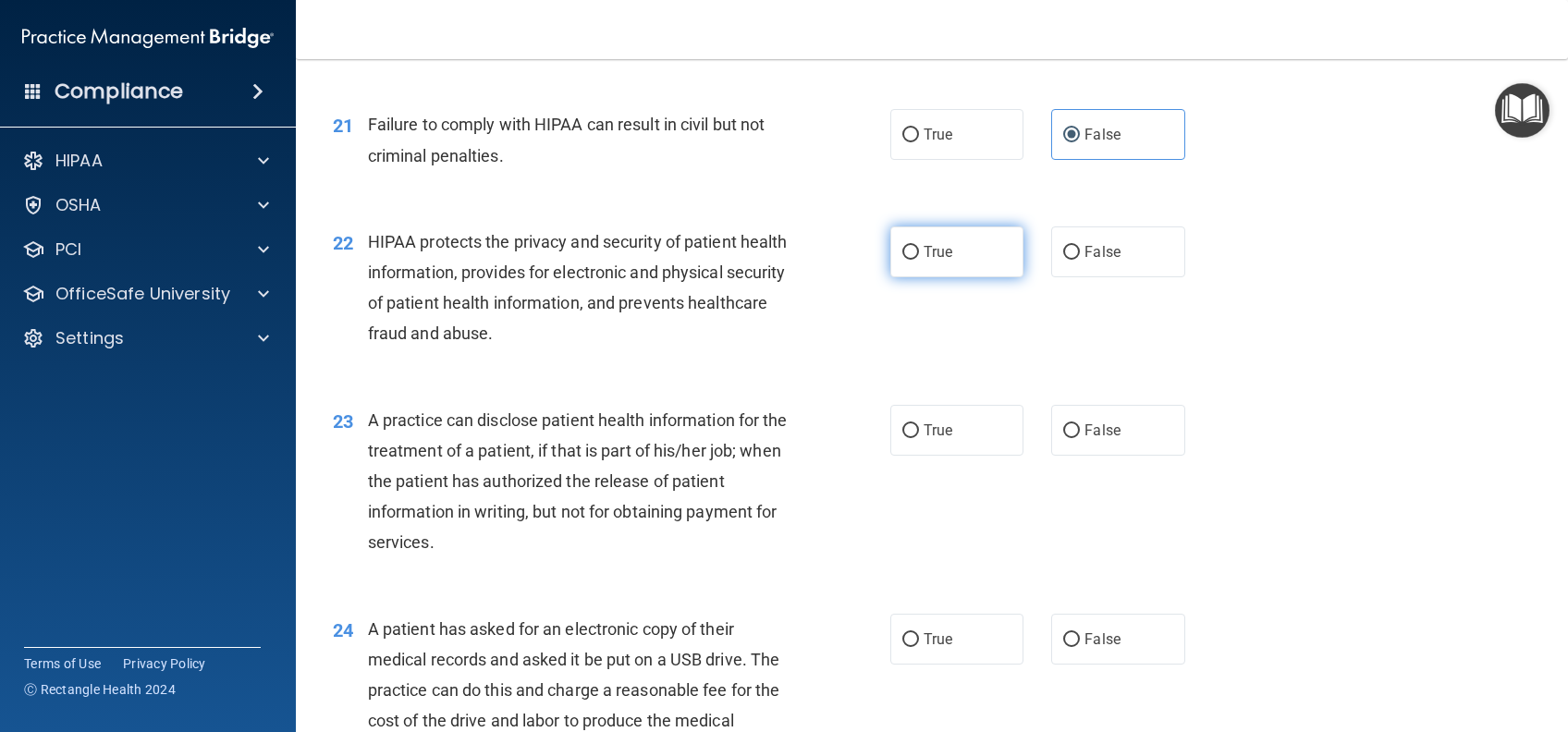
click at [944, 277] on label "True" at bounding box center [957, 252] width 133 height 51
click at [919, 260] on input "True" at bounding box center [910, 253] width 17 height 14
radio input "true"
click at [1110, 456] on label "False" at bounding box center [1117, 430] width 133 height 51
click at [1079, 438] on input "False" at bounding box center [1071, 431] width 17 height 14
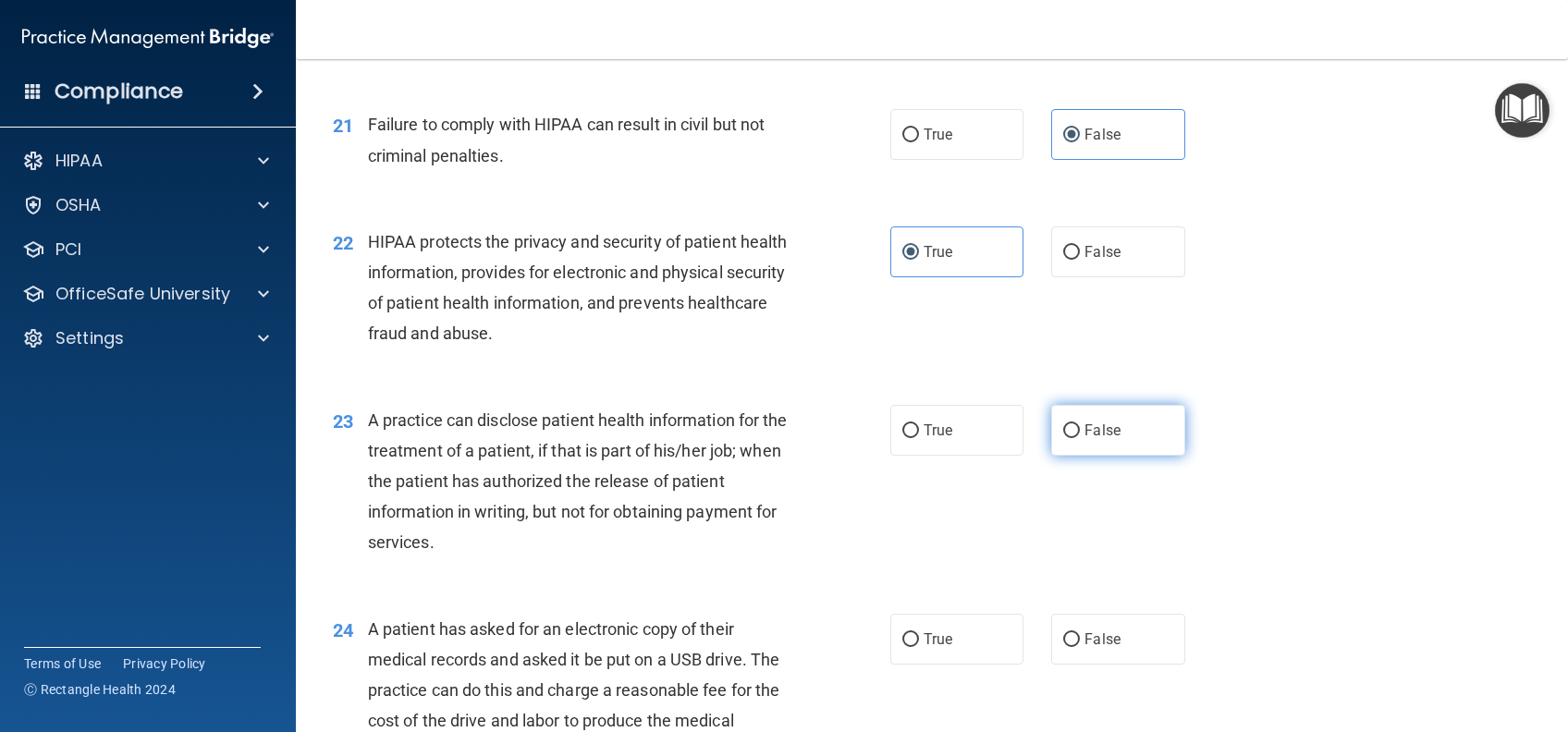
radio input "true"
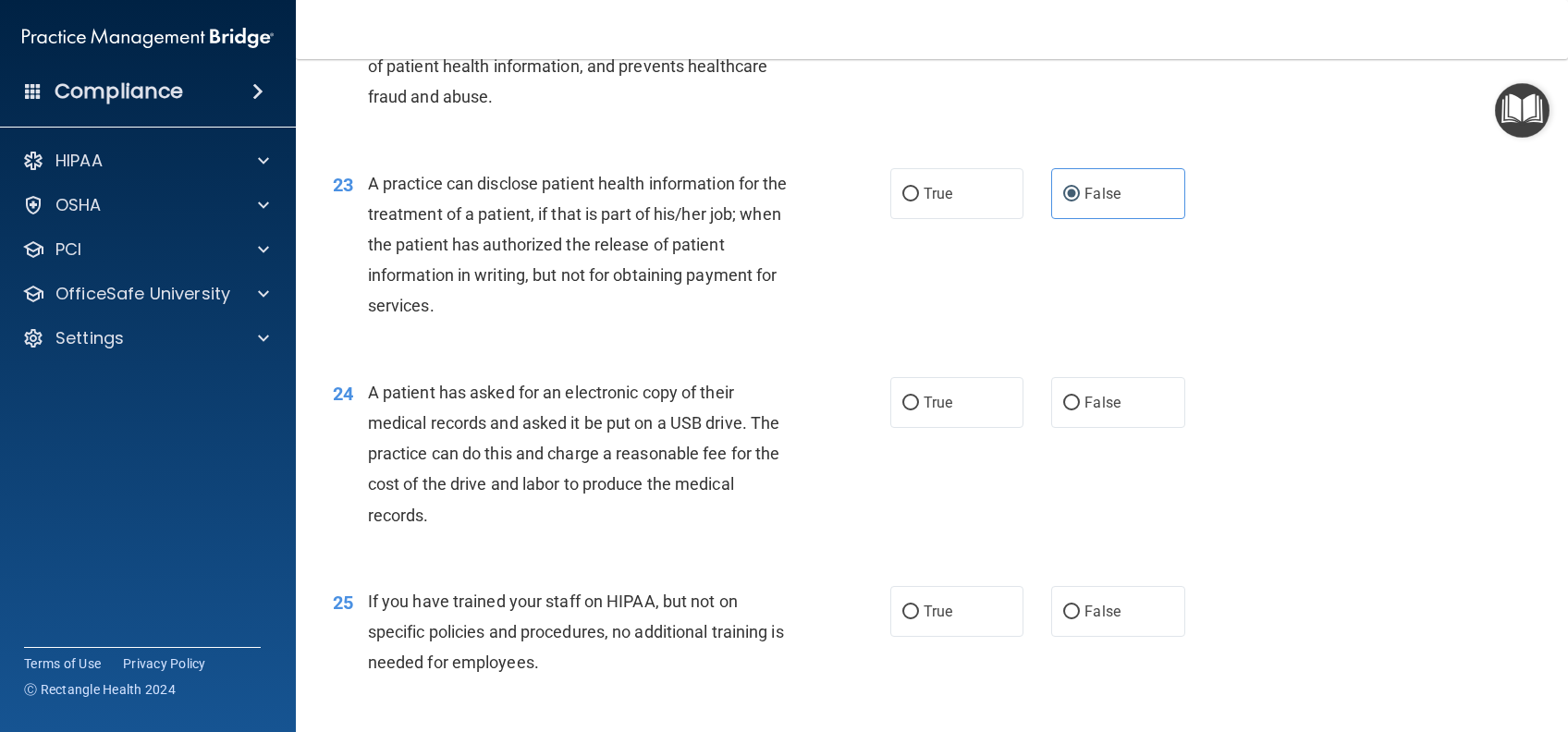
scroll to position [3204, 0]
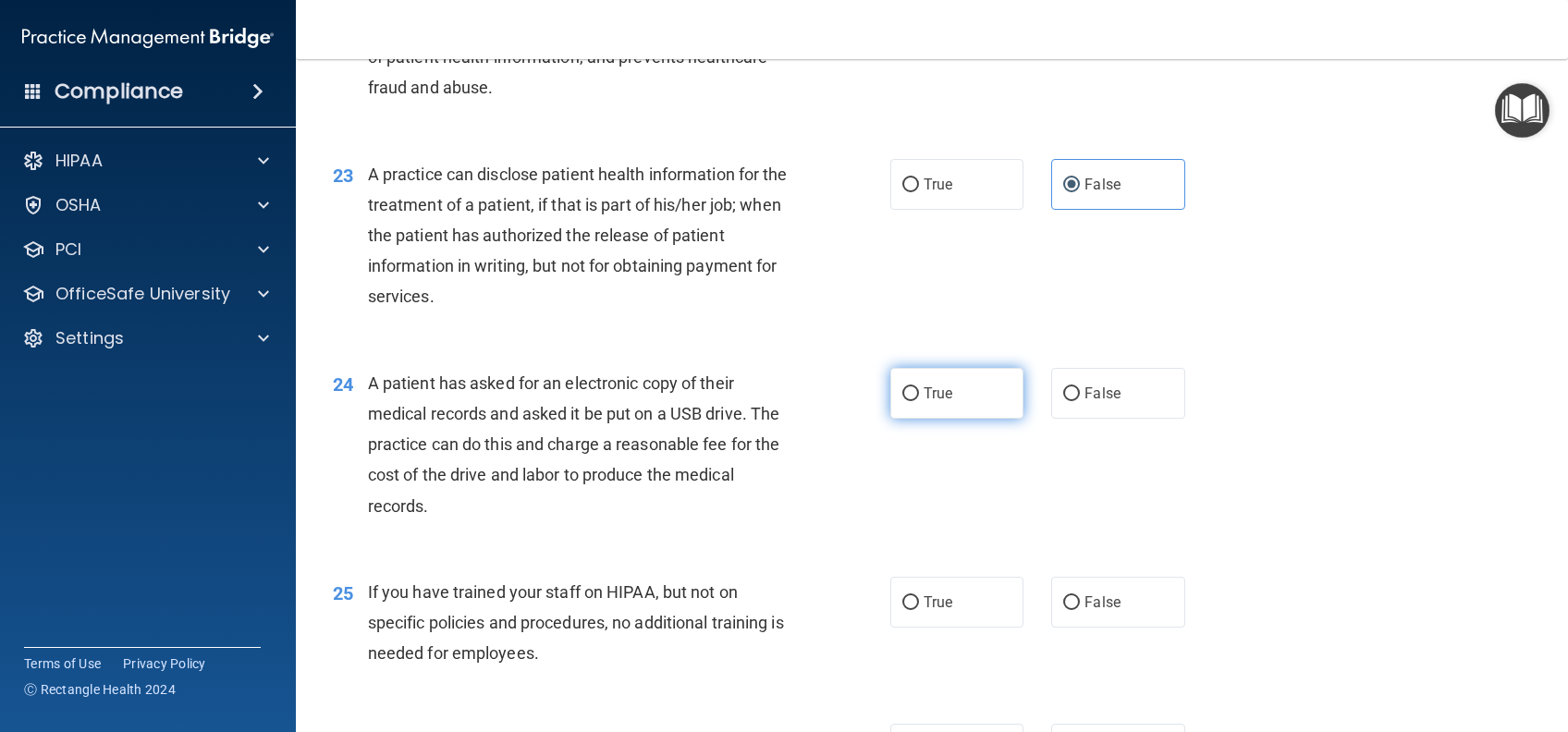
click at [939, 402] on span "True" at bounding box center [937, 393] width 28 height 18
click at [919, 401] on input "True" at bounding box center [910, 394] width 17 height 14
radio input "true"
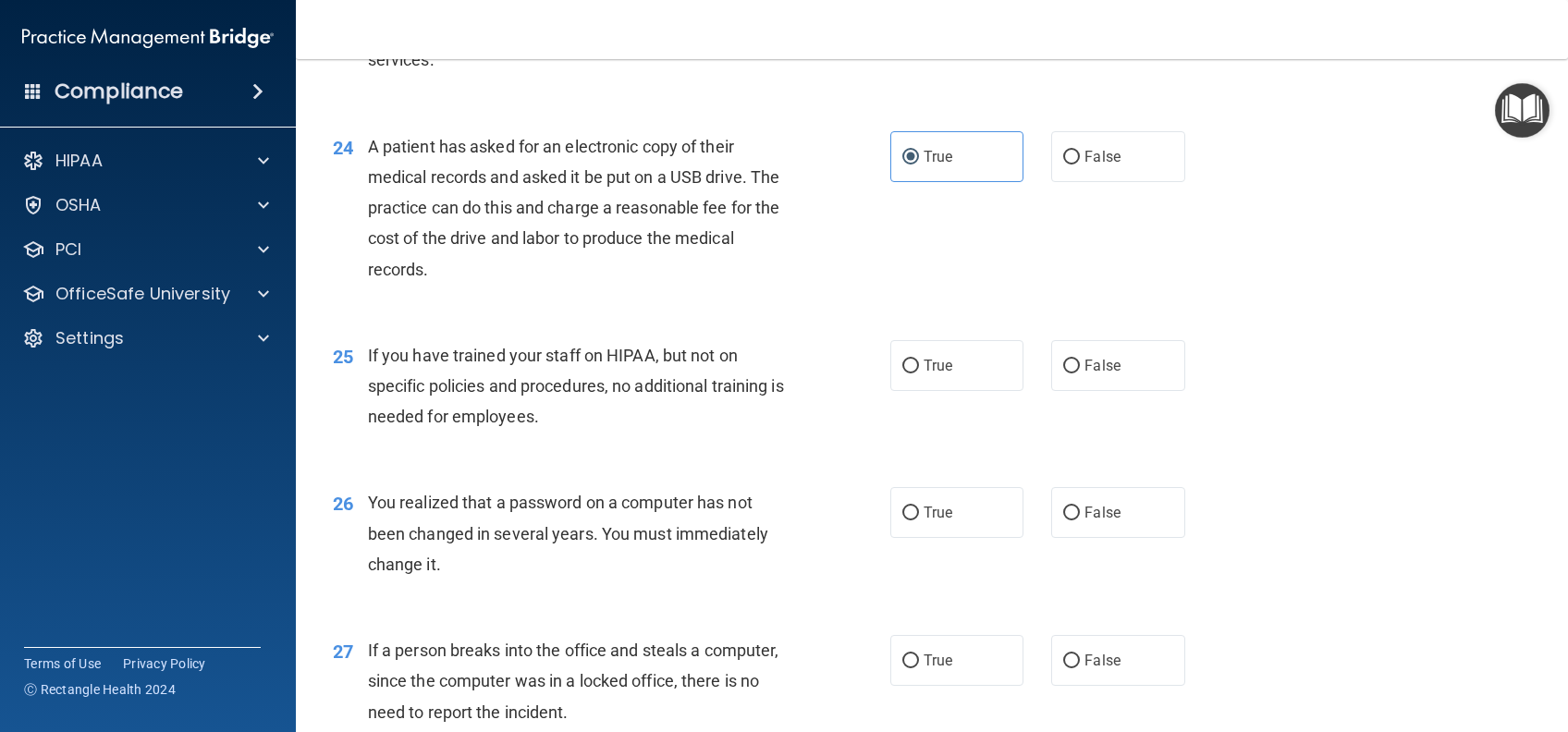
scroll to position [3451, 0]
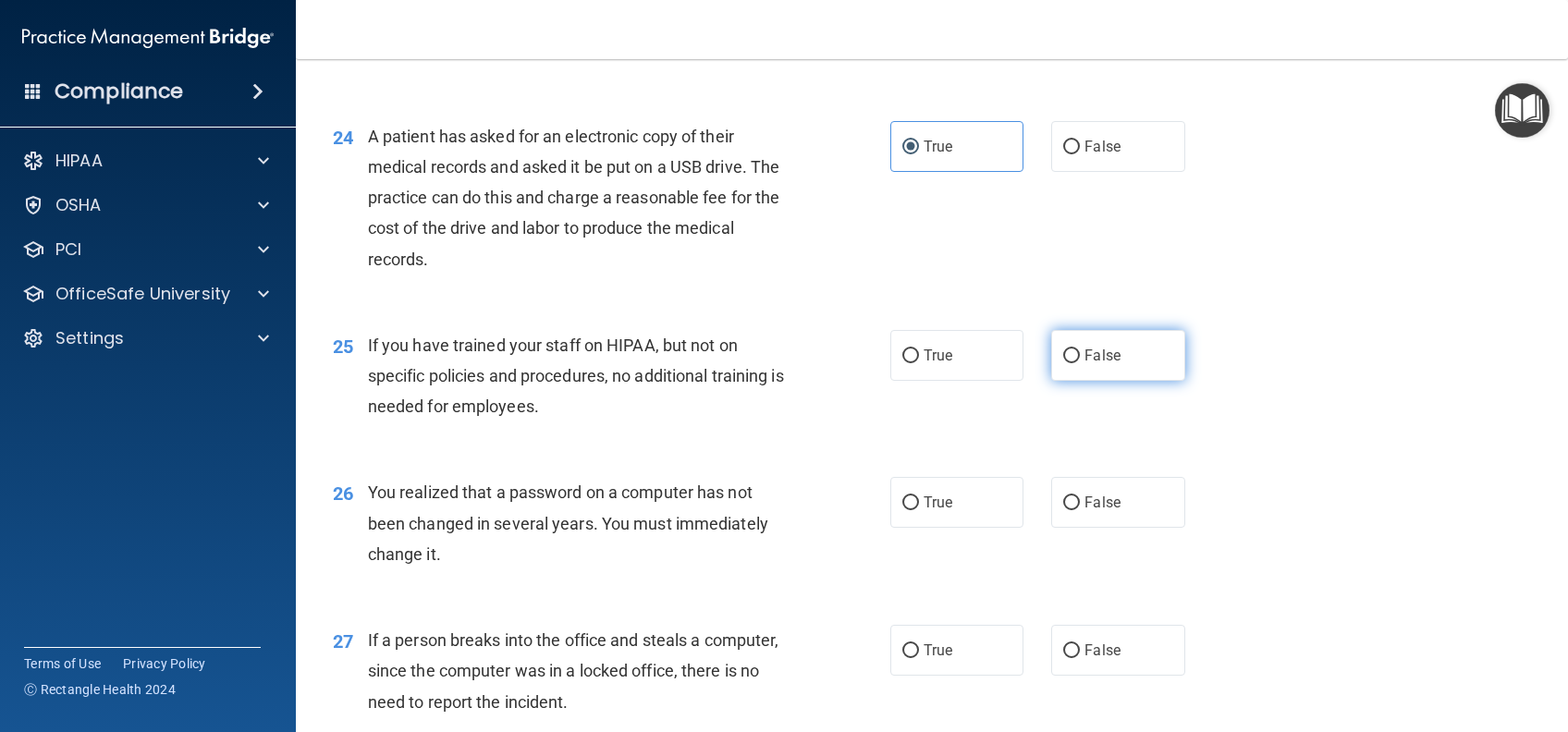
click at [1100, 364] on span "False" at bounding box center [1102, 355] width 36 height 18
click at [1079, 363] on input "False" at bounding box center [1071, 356] width 17 height 14
radio input "true"
click at [907, 510] on input "True" at bounding box center [910, 503] width 17 height 14
radio input "true"
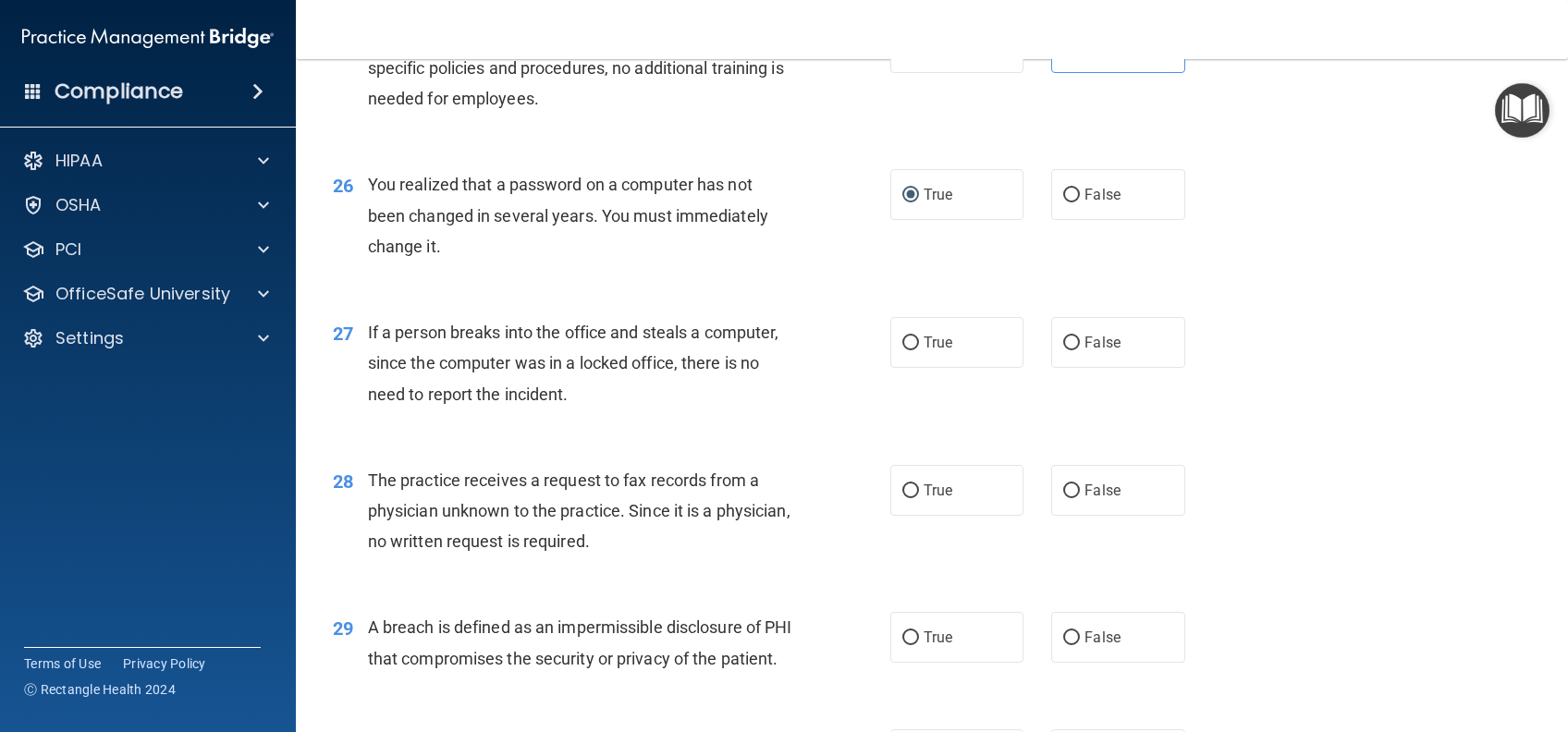
scroll to position [3821, 0]
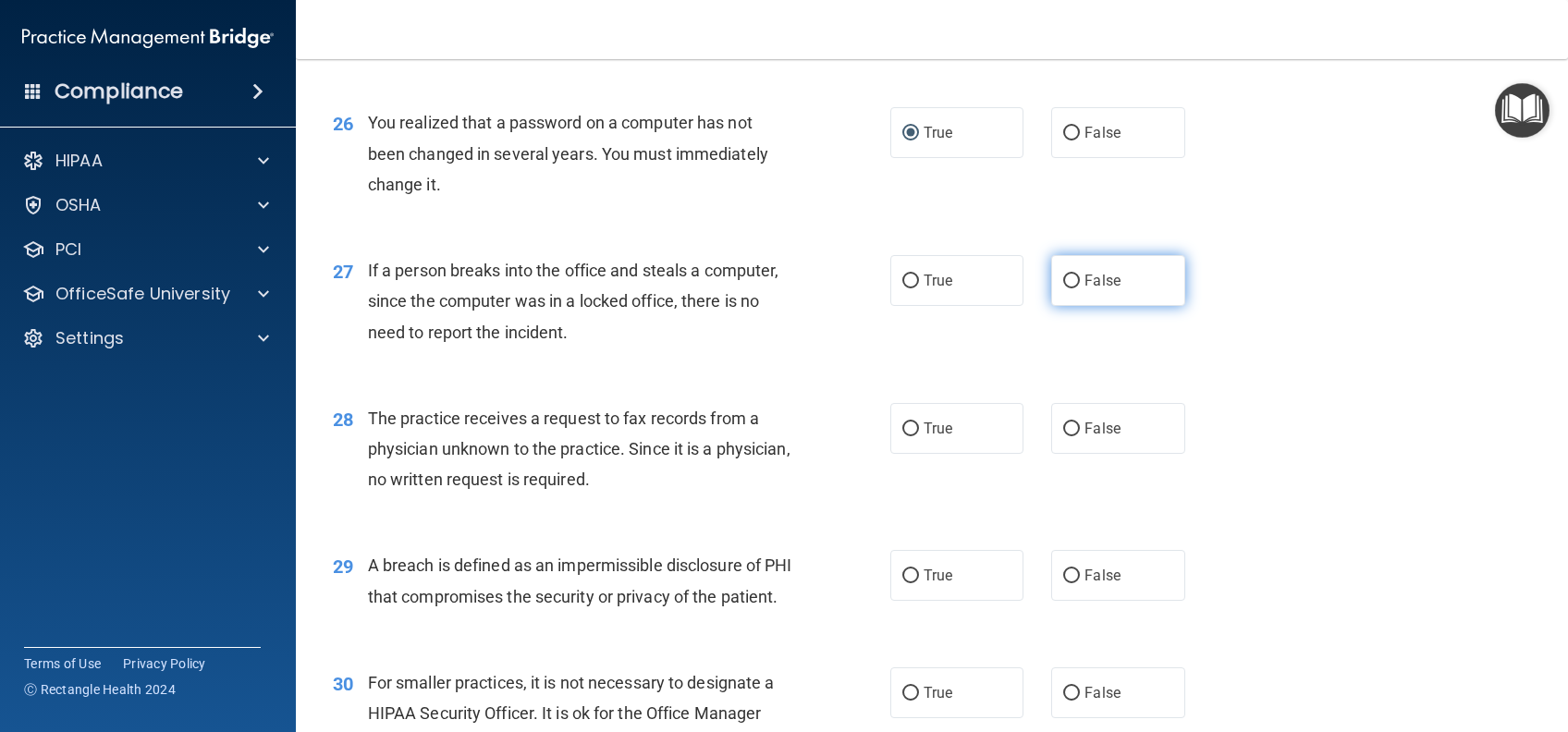
click at [1159, 306] on label "False" at bounding box center [1117, 280] width 133 height 51
click at [1079, 288] on input "False" at bounding box center [1071, 281] width 17 height 14
radio input "true"
click at [1169, 454] on label "False" at bounding box center [1117, 428] width 133 height 51
click at [1079, 436] on input "False" at bounding box center [1071, 429] width 17 height 14
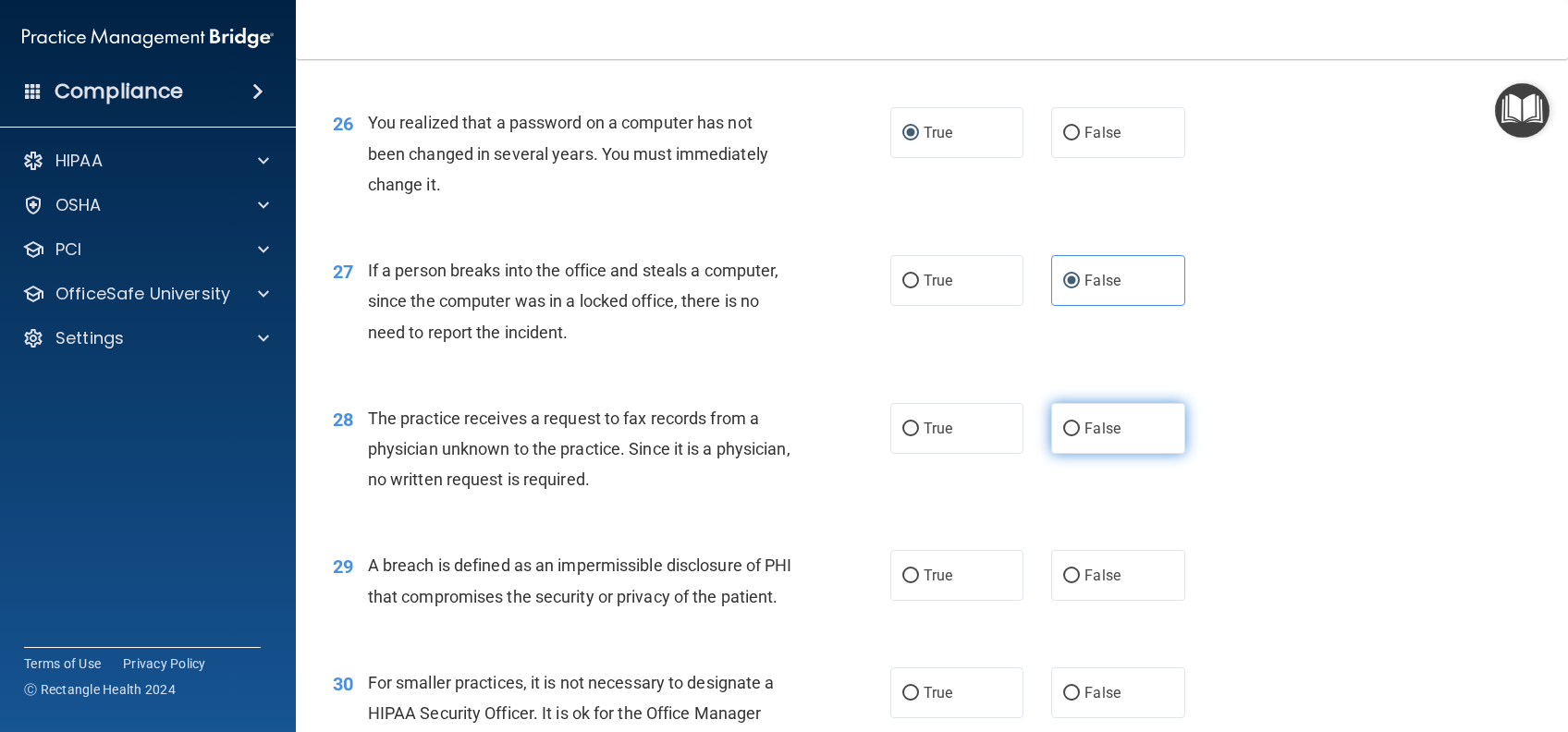
radio input "true"
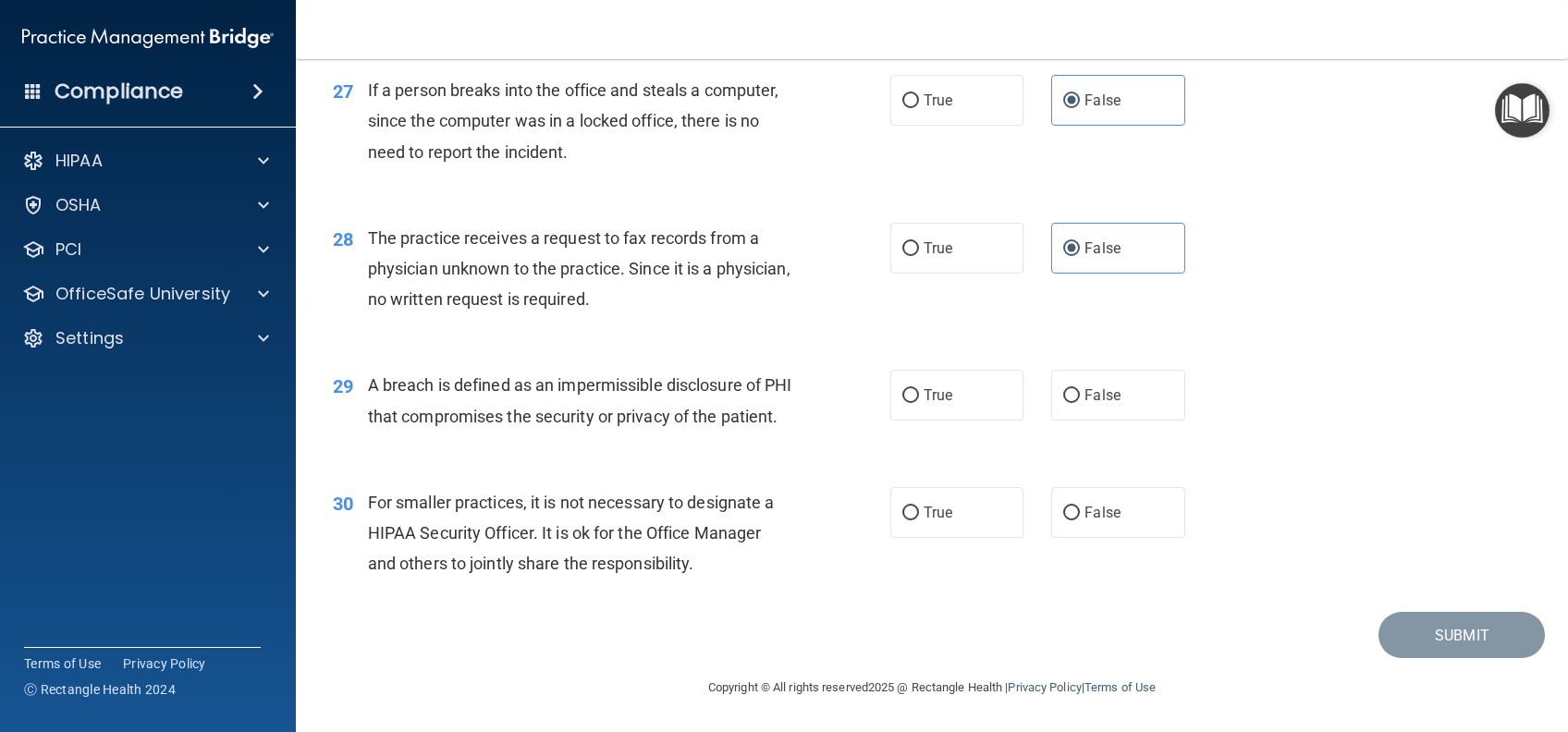
scroll to position [4068, 0]
click at [979, 405] on label "True" at bounding box center [957, 395] width 133 height 51
click at [919, 403] on input "True" at bounding box center [910, 396] width 17 height 14
radio input "true"
click at [1093, 538] on label "False" at bounding box center [1117, 512] width 133 height 51
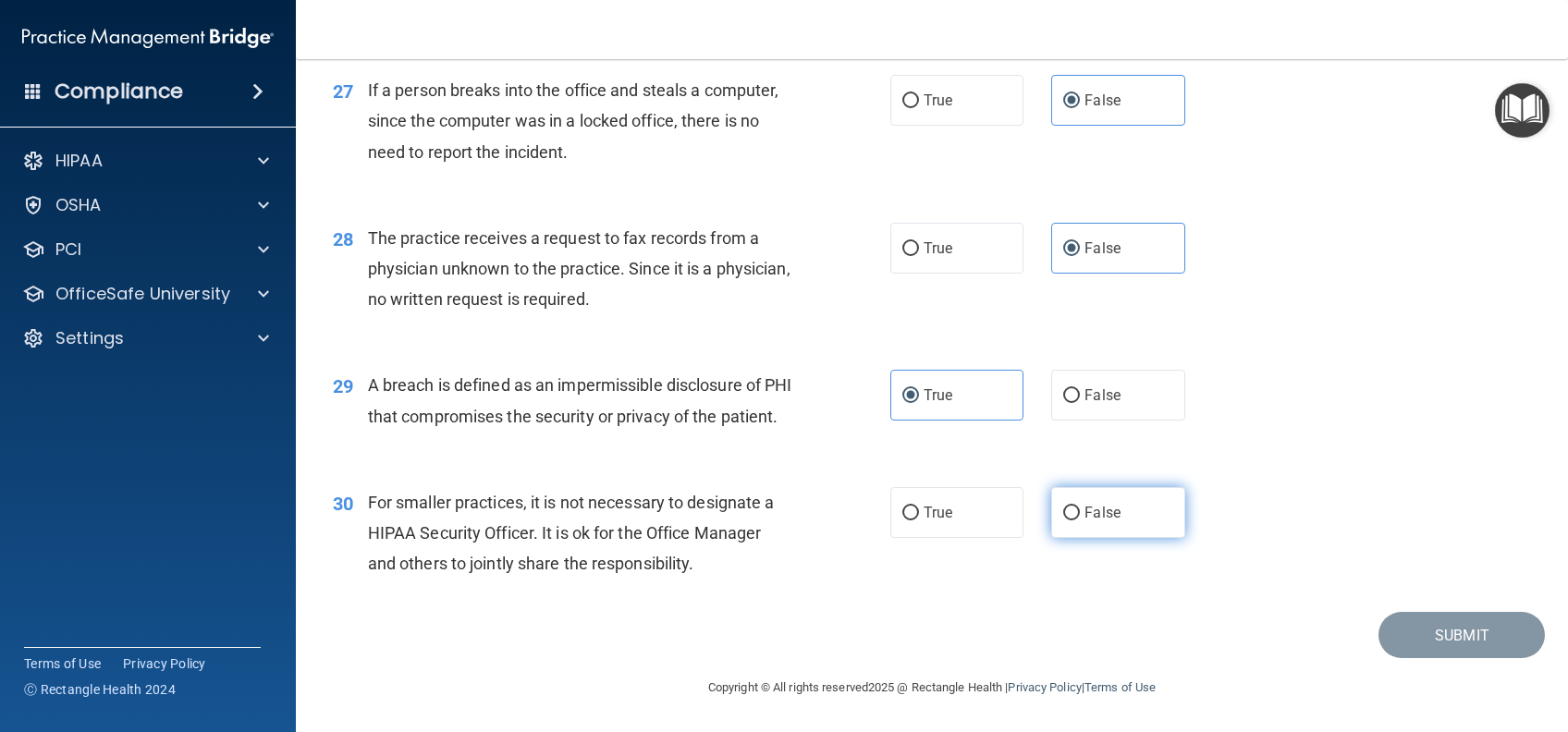
click at [1079, 521] on input "False" at bounding box center [1071, 513] width 17 height 14
radio input "true"
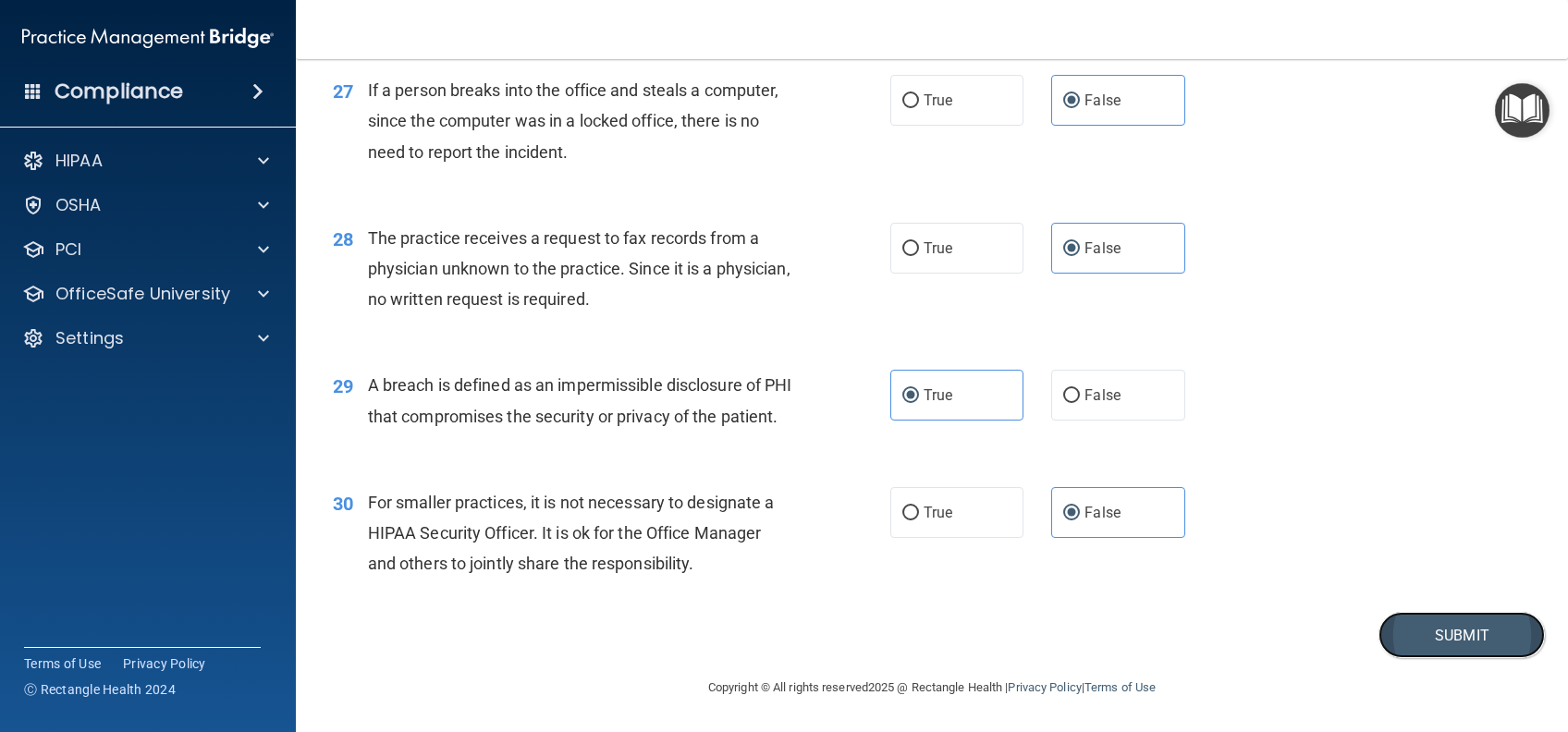
click at [1461, 659] on button "Submit" at bounding box center [1461, 636] width 166 height 47
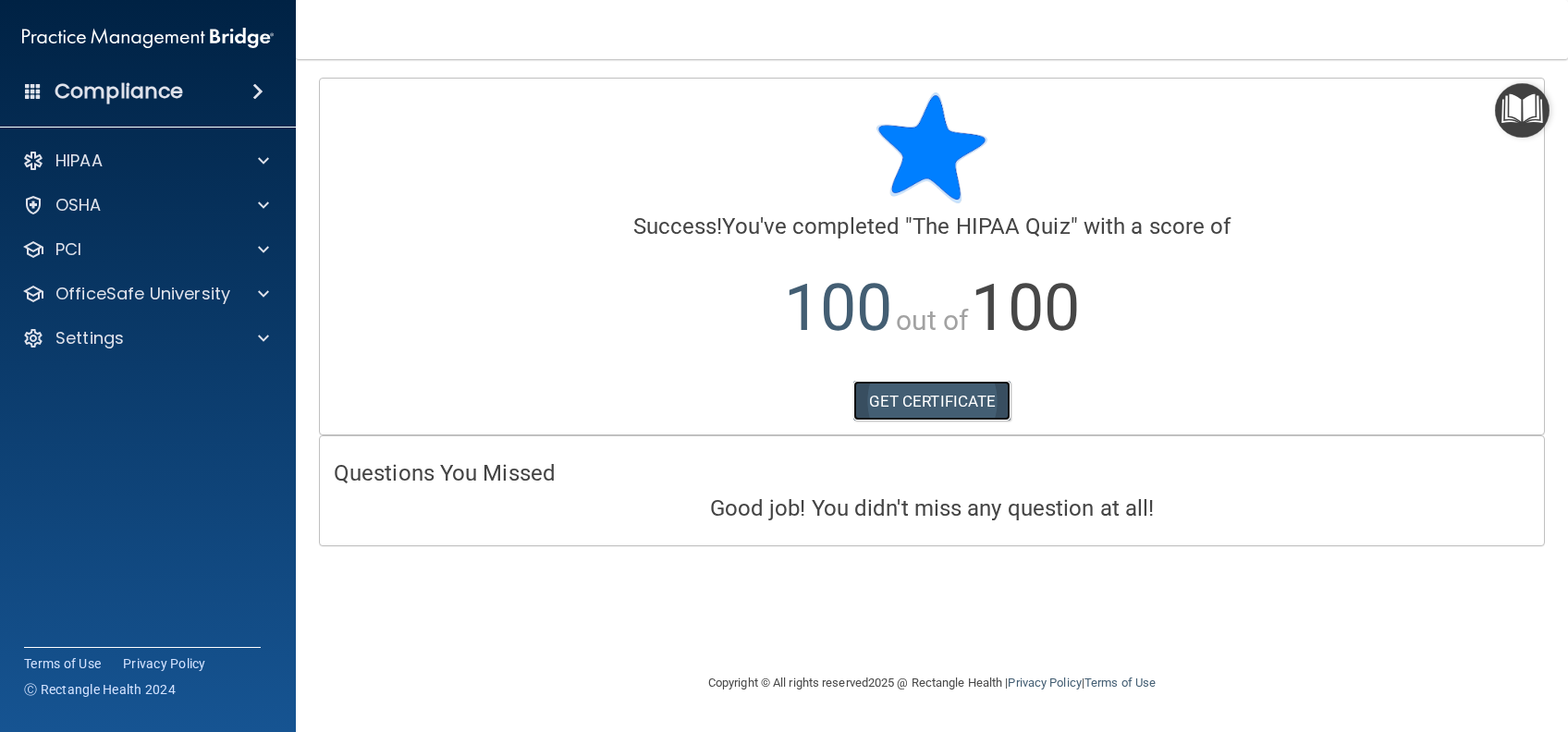
click at [988, 398] on link "GET CERTIFICATE" at bounding box center [932, 401] width 158 height 41
click at [238, 304] on div at bounding box center [260, 294] width 46 height 22
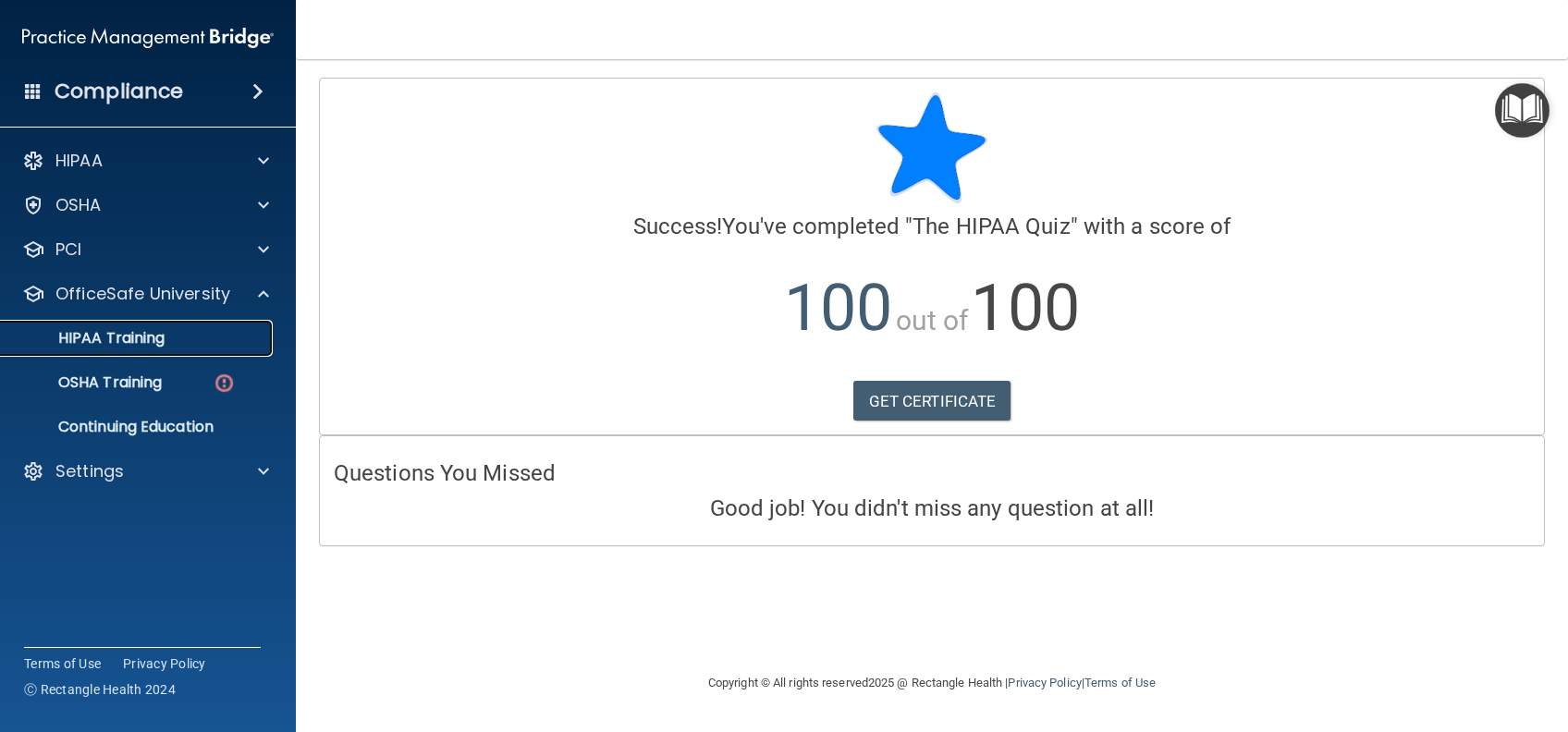
click at [181, 330] on div "HIPAA Training" at bounding box center [137, 338] width 252 height 18
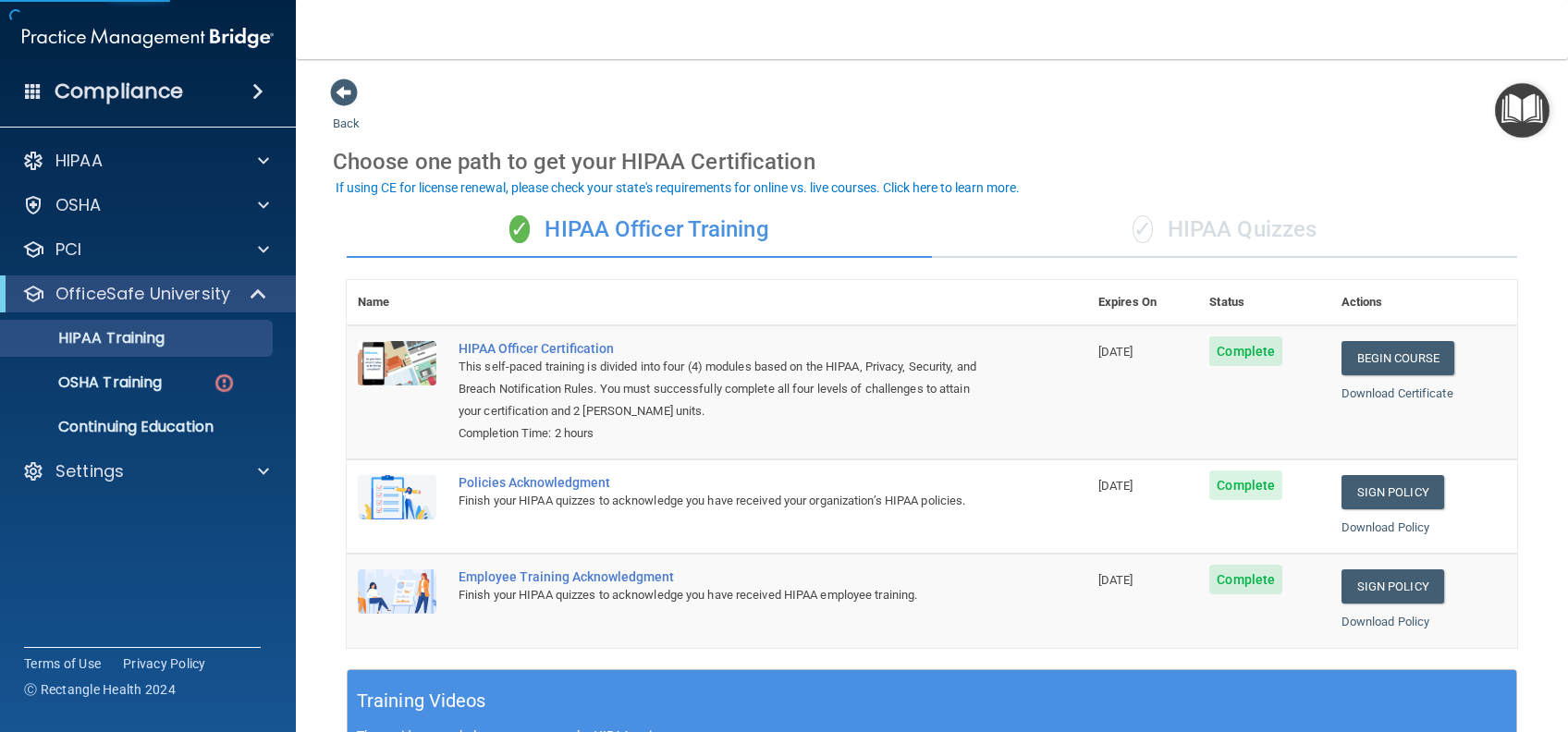
click at [1159, 240] on div "✓ HIPAA Quizzes" at bounding box center [1223, 230] width 585 height 55
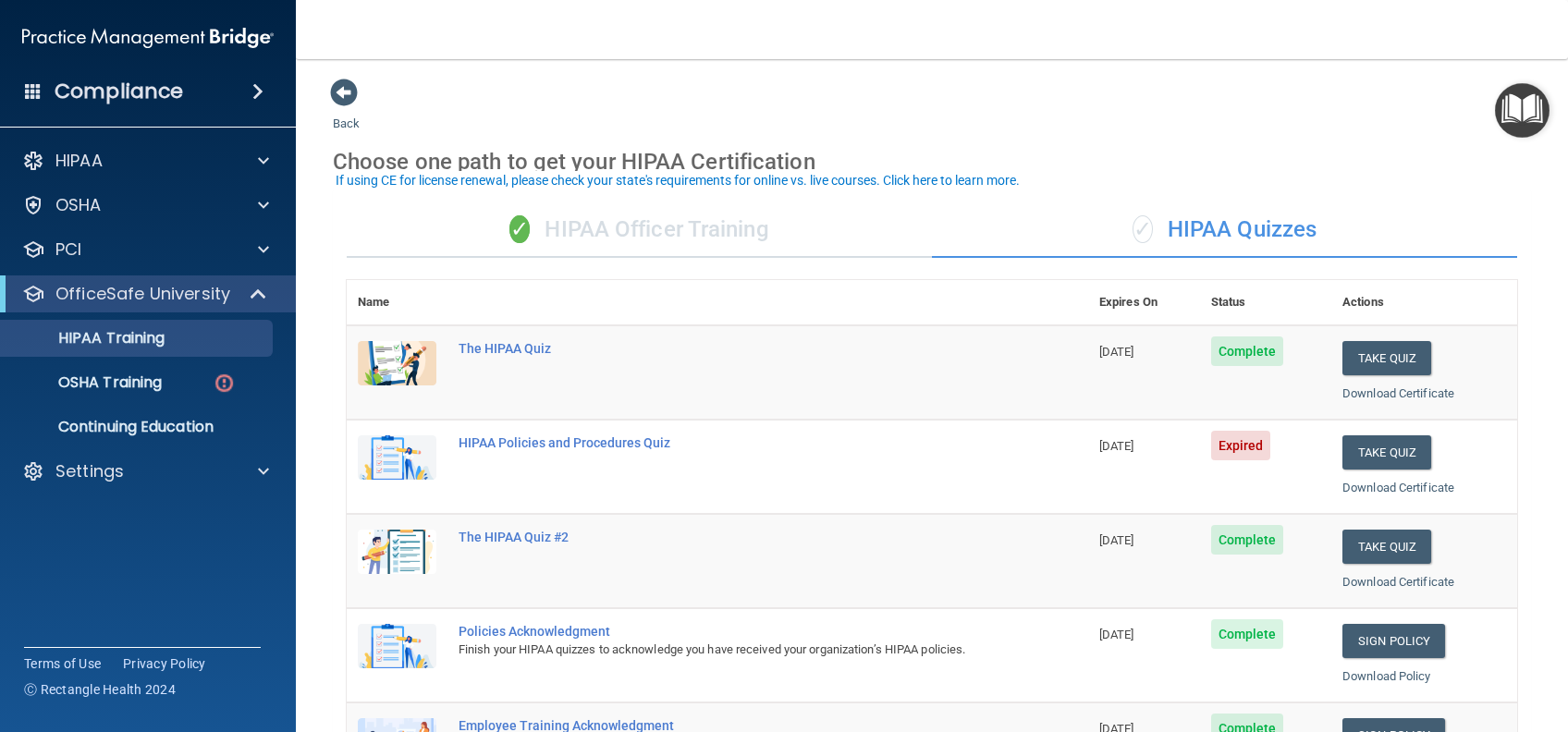
scroll to position [123, 0]
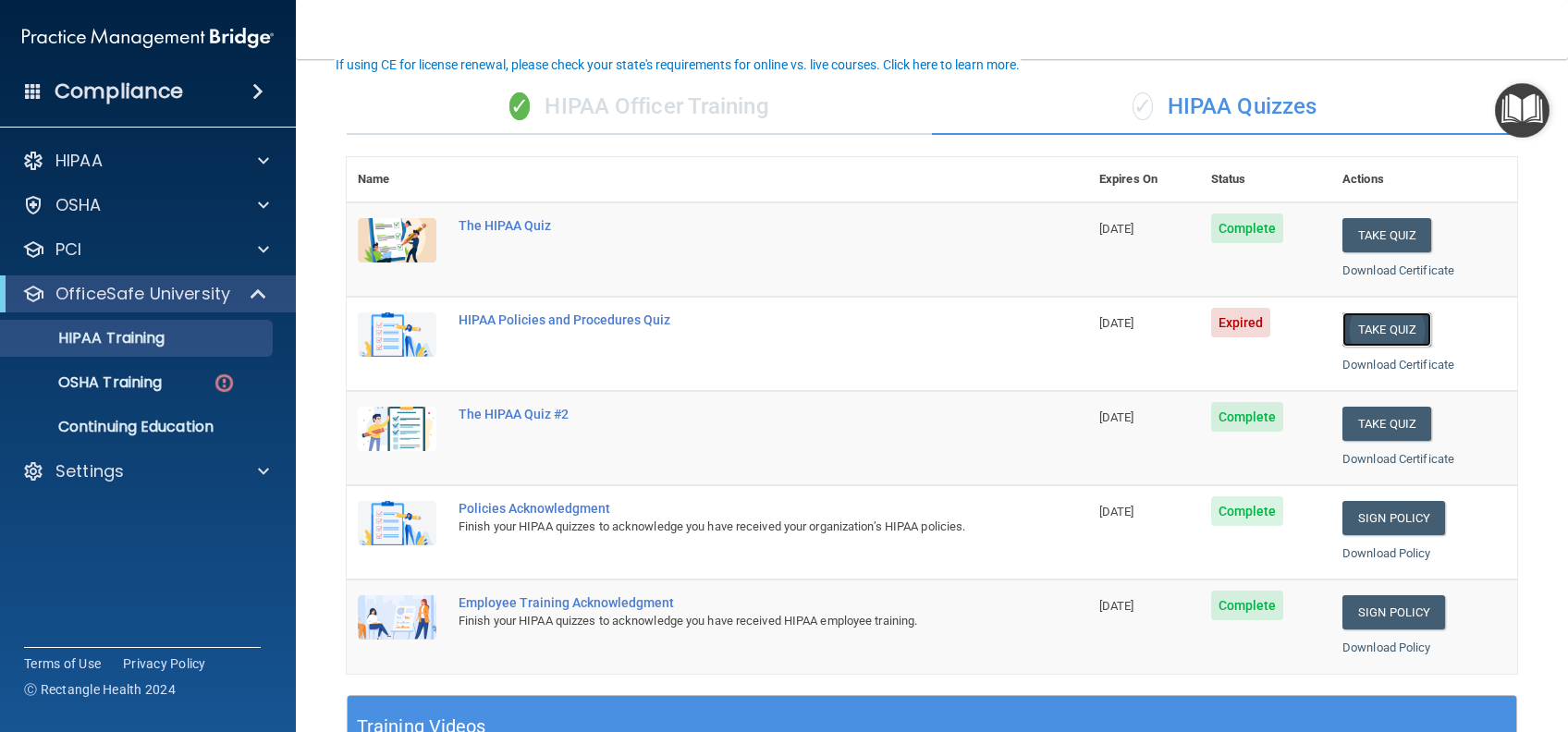
click at [1342, 323] on button "Take Quiz" at bounding box center [1386, 329] width 89 height 34
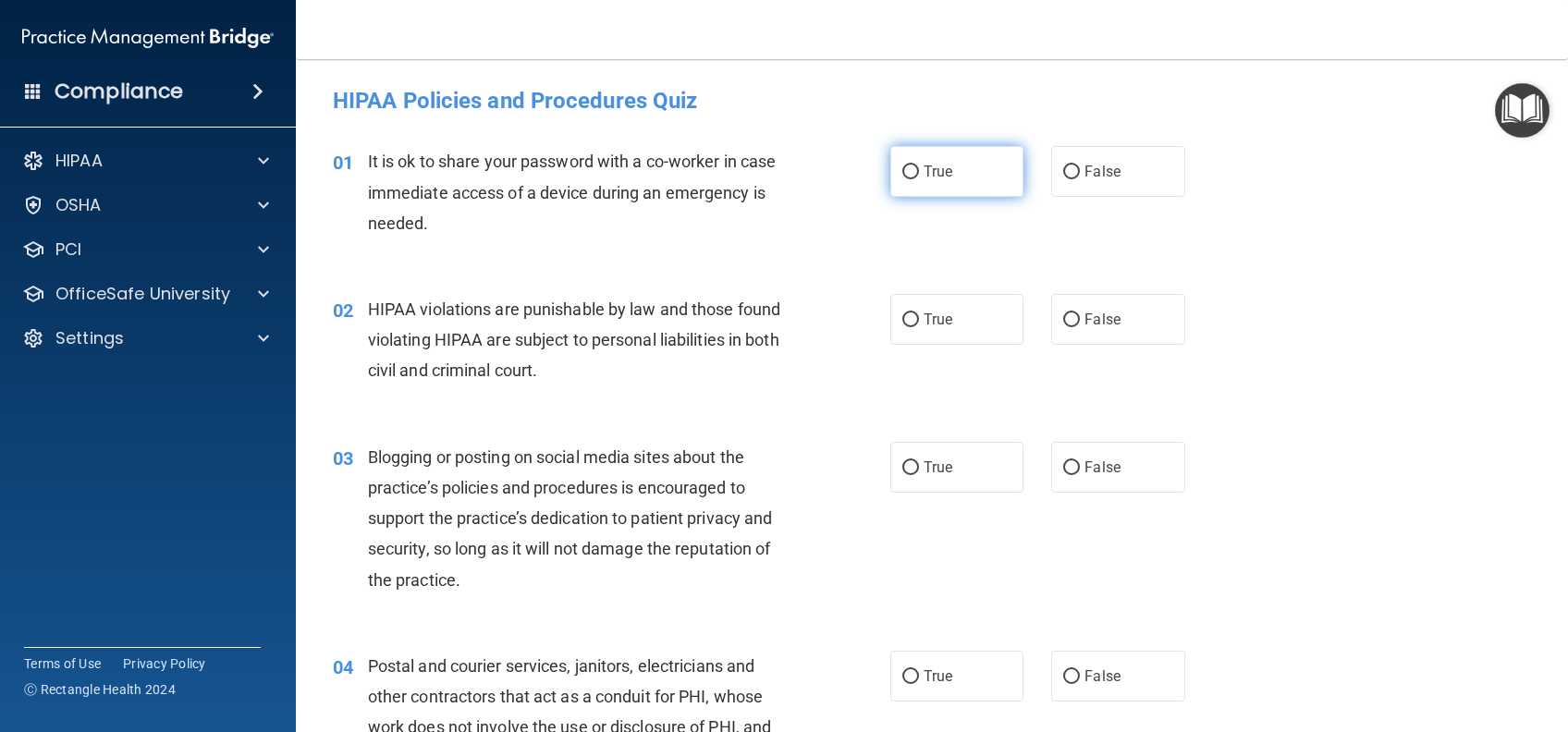
click at [934, 190] on label "True" at bounding box center [957, 171] width 133 height 51
click at [919, 179] on input "True" at bounding box center [910, 172] width 17 height 14
radio input "true"
drag, startPoint x: 954, startPoint y: 304, endPoint x: 954, endPoint y: 374, distance: 70.0
click at [954, 304] on label "True" at bounding box center [957, 319] width 133 height 51
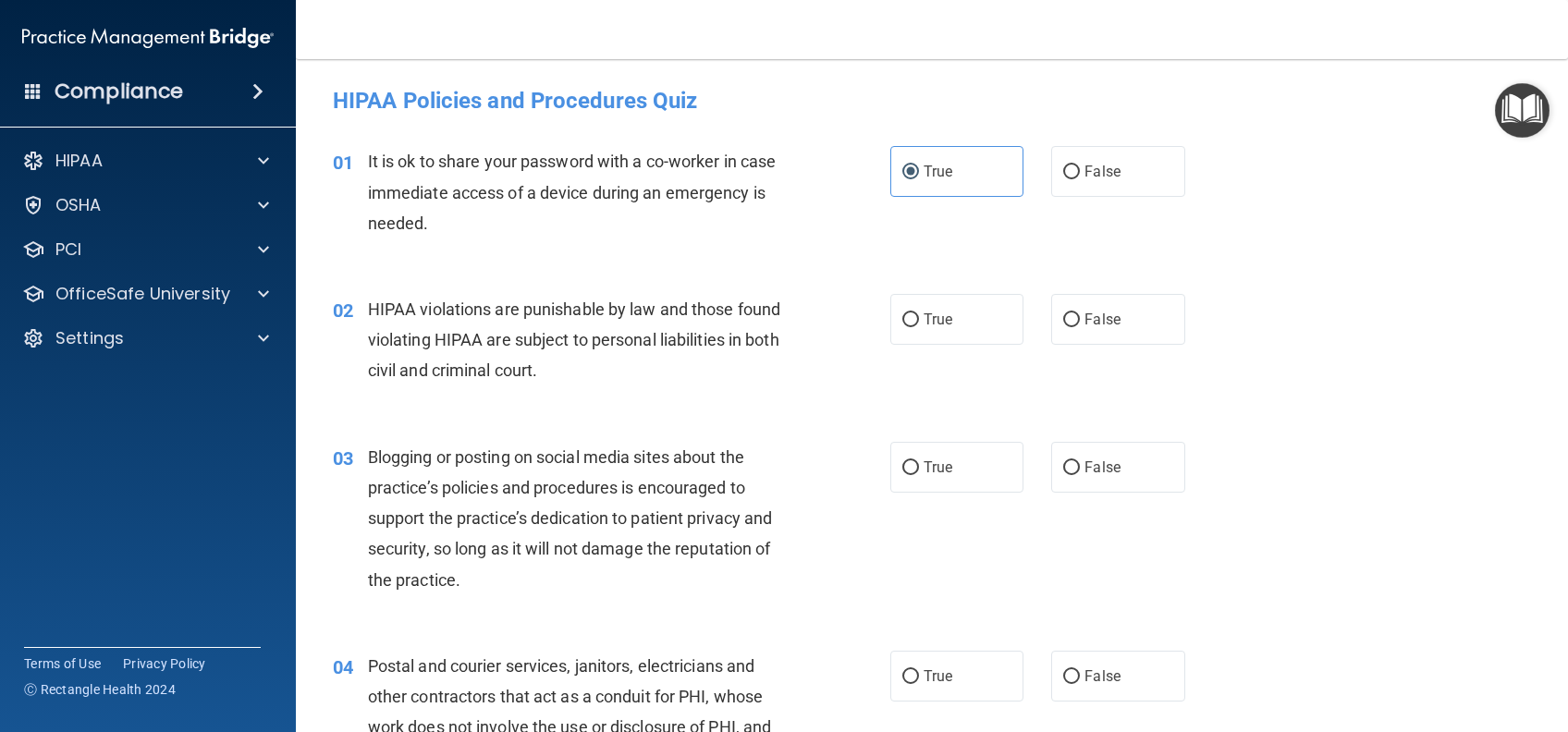
click at [919, 313] on input "True" at bounding box center [910, 320] width 17 height 14
radio input "true"
click at [945, 458] on label "True" at bounding box center [957, 467] width 133 height 51
click at [919, 461] on input "True" at bounding box center [910, 468] width 17 height 14
radio input "true"
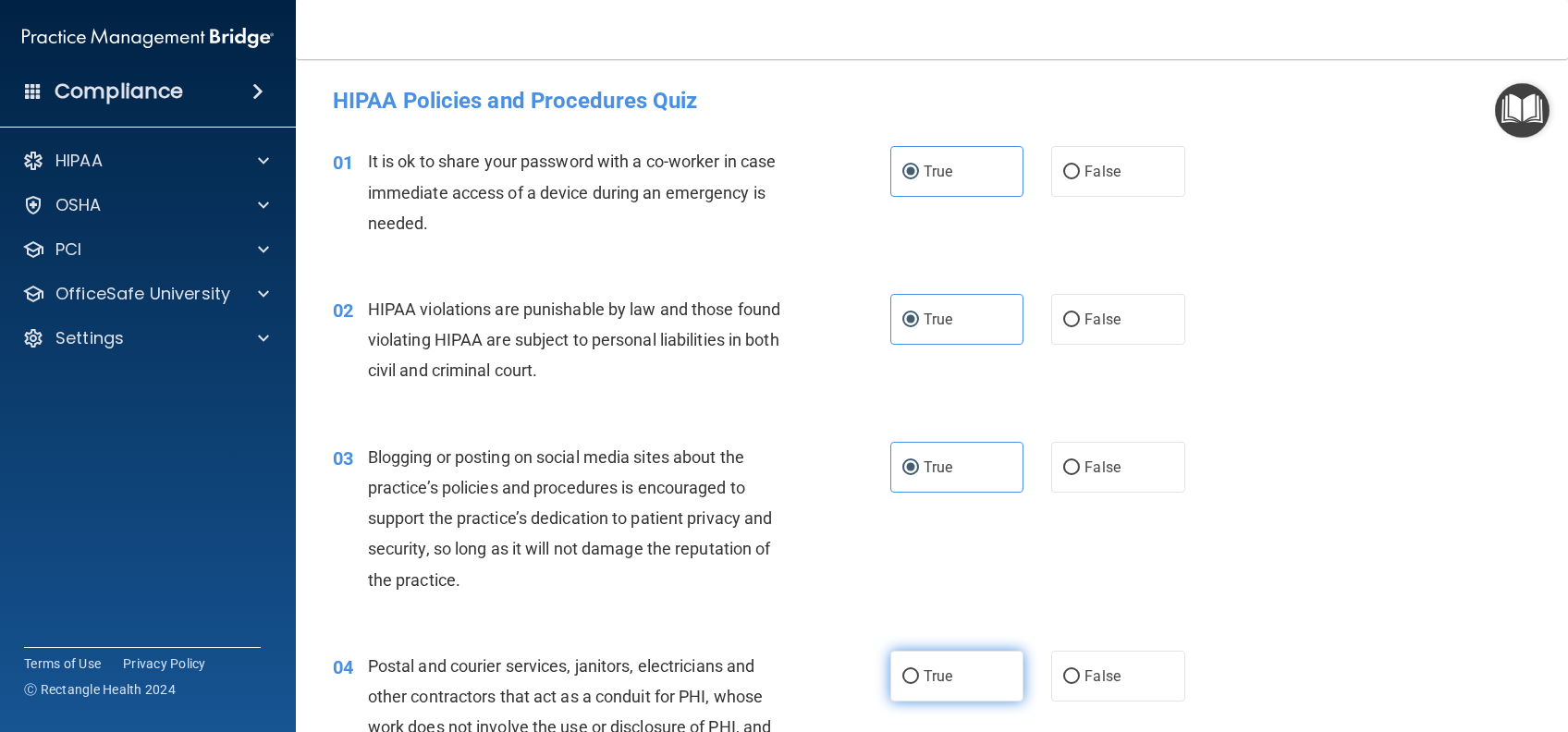
click at [950, 673] on label "True" at bounding box center [957, 677] width 133 height 51
click at [919, 673] on input "True" at bounding box center [910, 677] width 17 height 14
radio input "true"
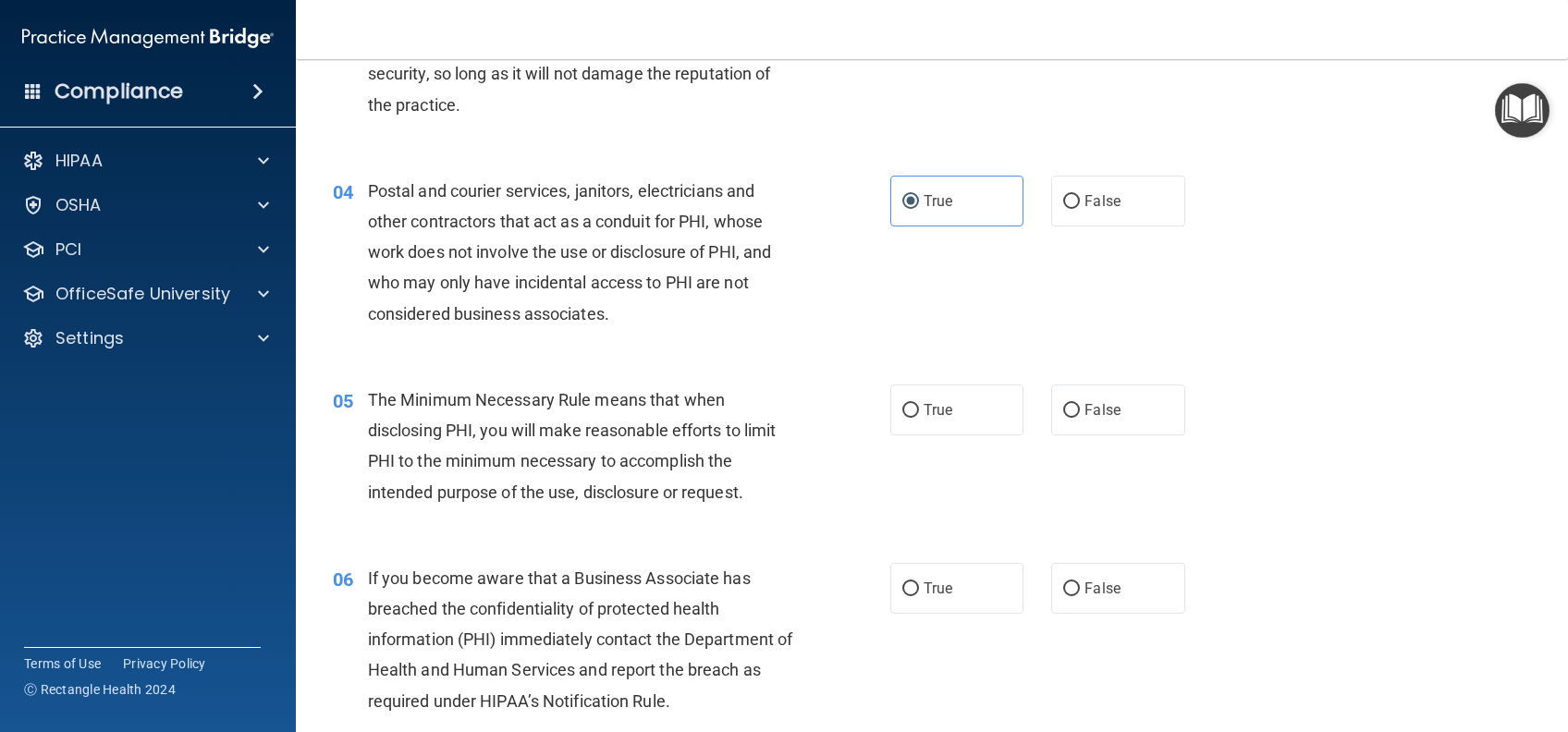
scroll to position [616, 0]
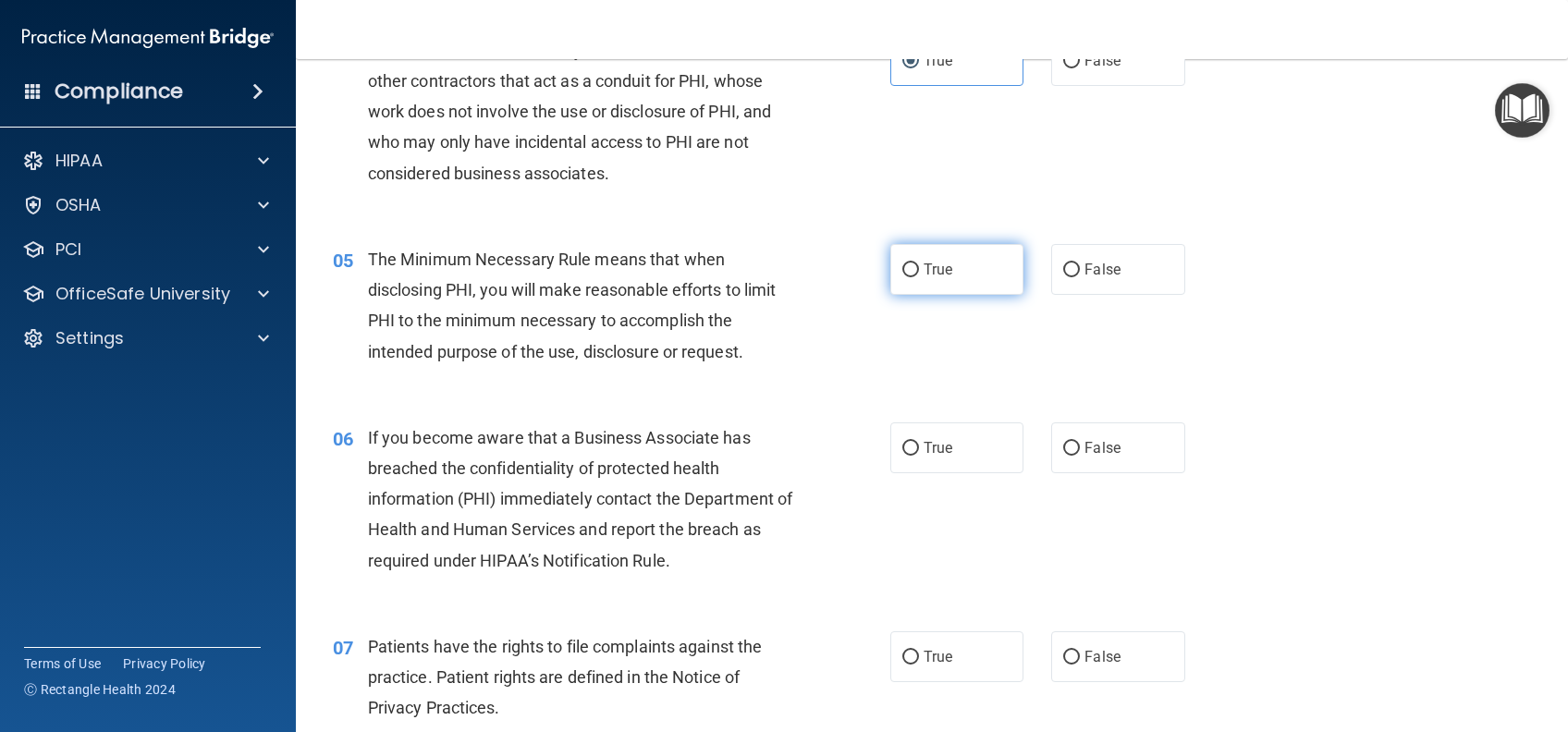
click at [937, 254] on label "True" at bounding box center [957, 270] width 133 height 51
click at [919, 264] on input "True" at bounding box center [910, 271] width 17 height 14
radio input "true"
click at [943, 432] on label "True" at bounding box center [957, 448] width 133 height 51
click at [919, 442] on input "True" at bounding box center [910, 449] width 17 height 14
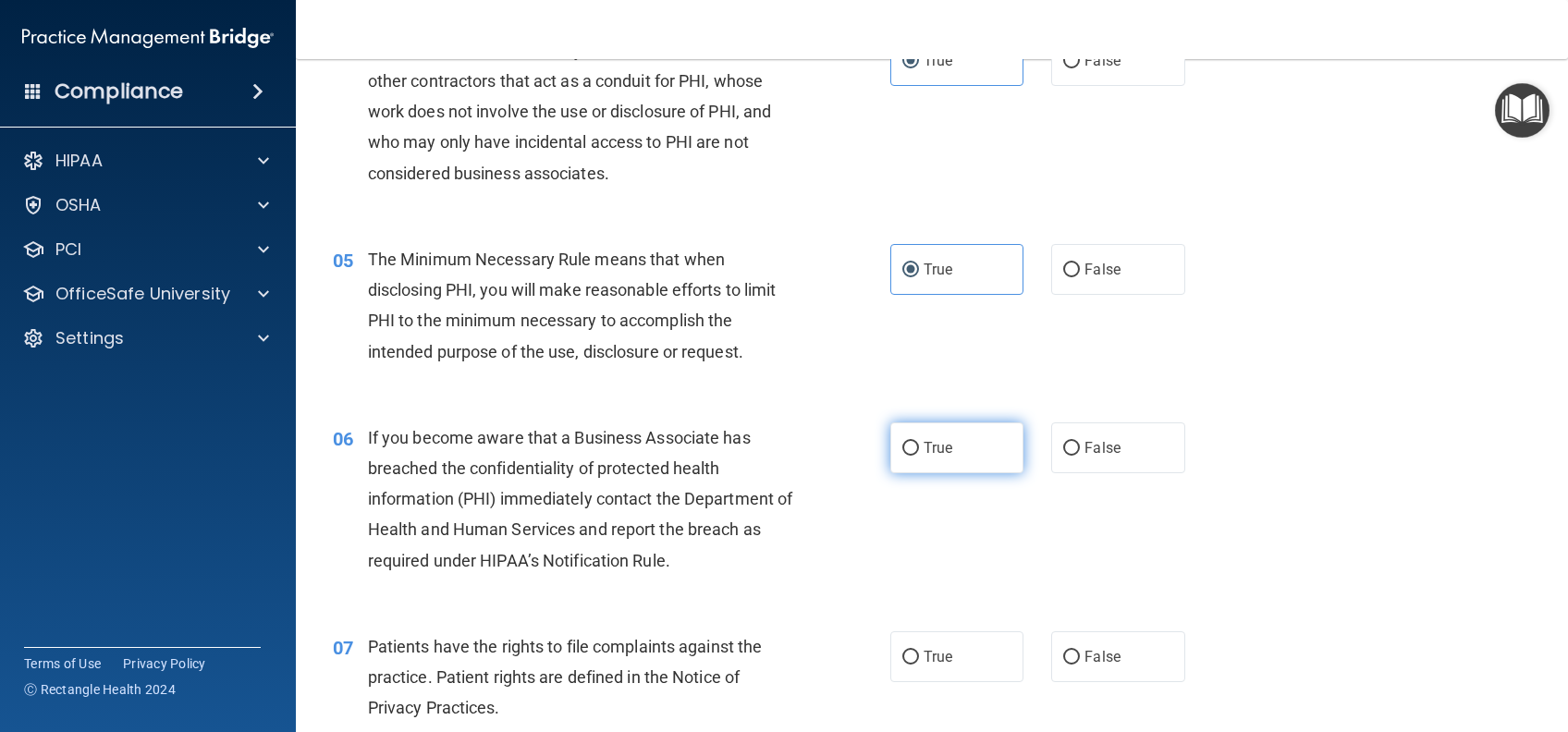
radio input "true"
click at [925, 666] on label "True" at bounding box center [957, 657] width 133 height 51
click at [919, 665] on input "True" at bounding box center [910, 658] width 17 height 14
radio input "true"
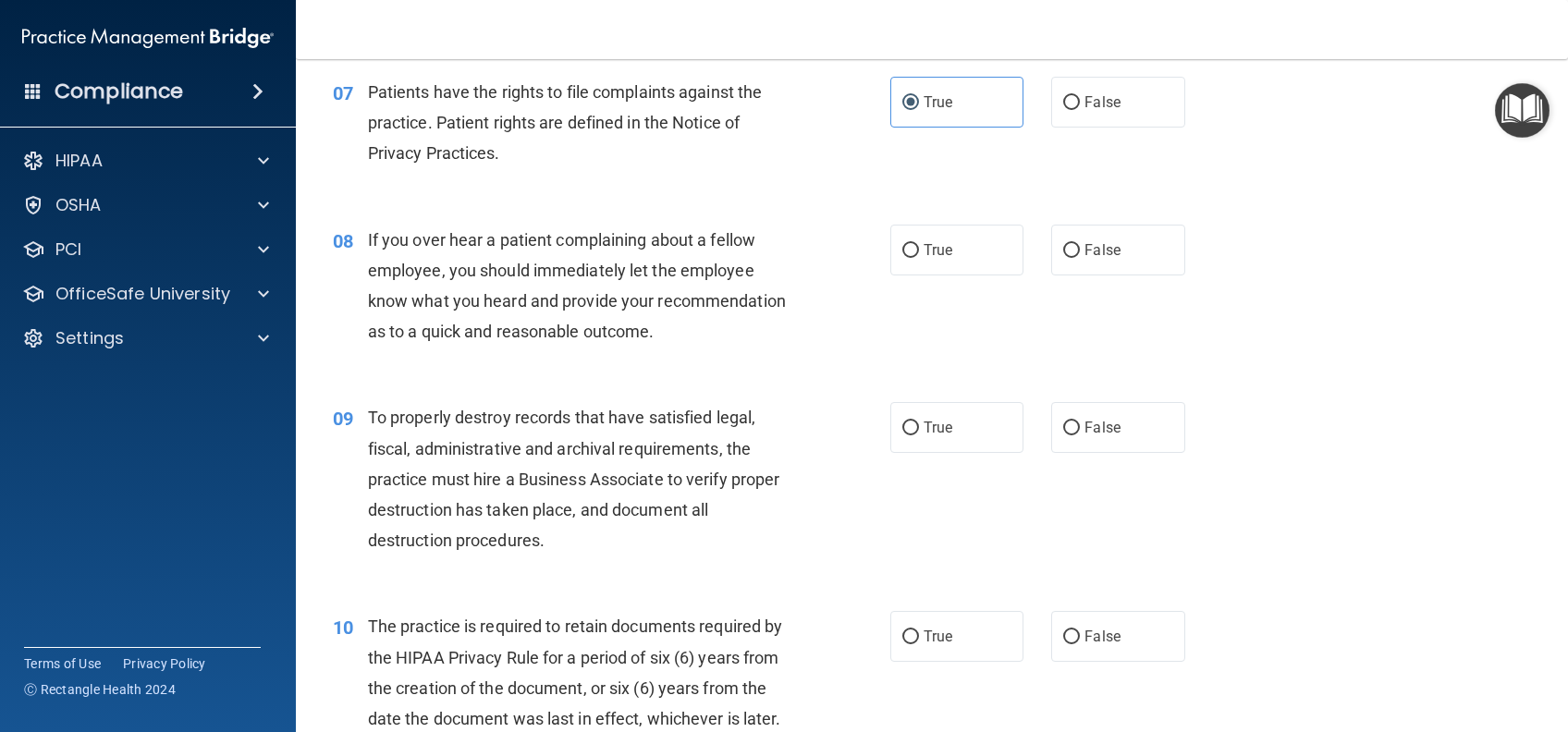
scroll to position [1232, 0]
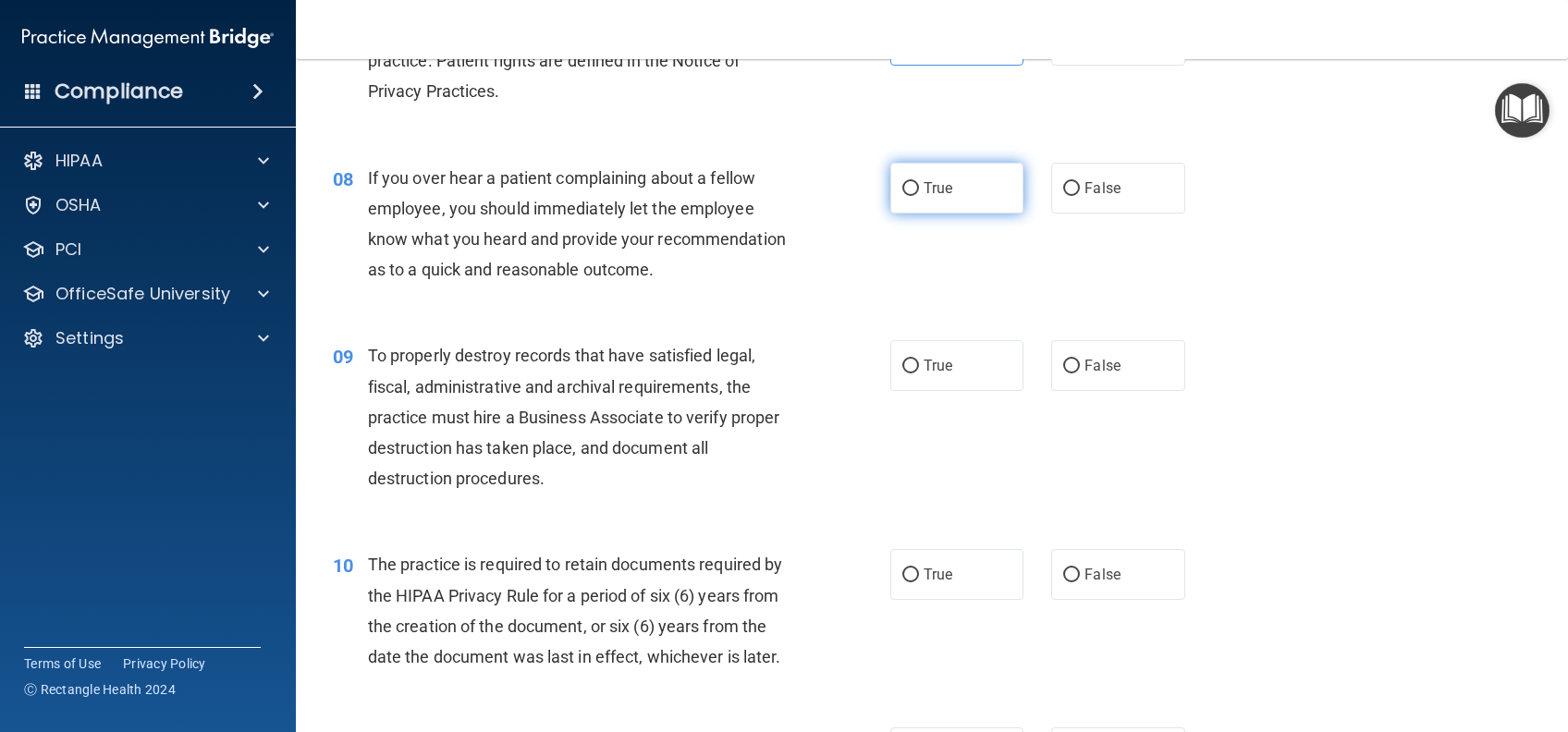
click at [981, 179] on label "True" at bounding box center [957, 188] width 133 height 51
click at [919, 182] on input "True" at bounding box center [910, 189] width 17 height 14
radio input "true"
click at [937, 375] on span "True" at bounding box center [937, 366] width 28 height 18
click at [919, 374] on input "True" at bounding box center [910, 366] width 17 height 14
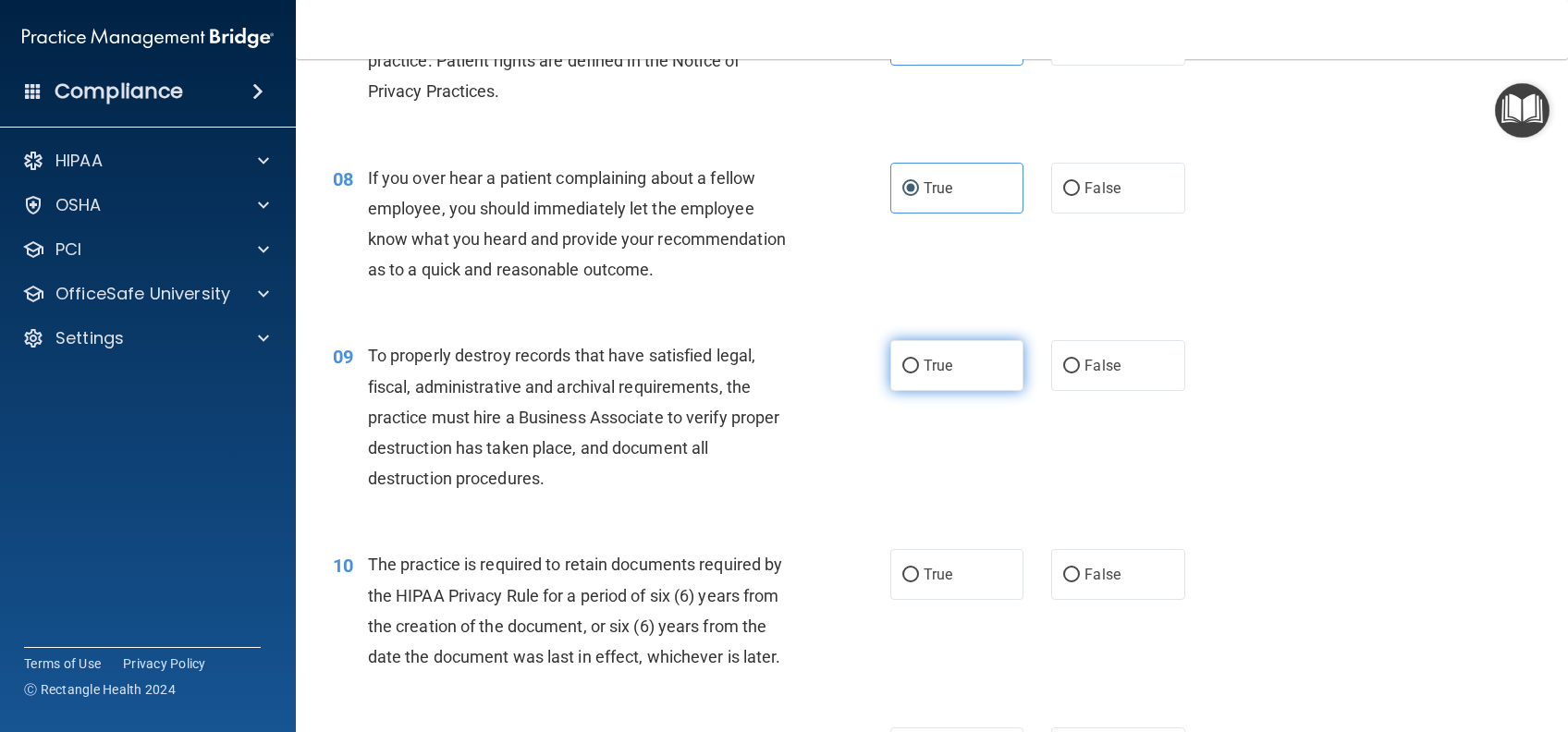
radio input "true"
click at [971, 600] on label "True" at bounding box center [957, 574] width 133 height 51
click at [919, 582] on input "True" at bounding box center [910, 575] width 17 height 14
radio input "true"
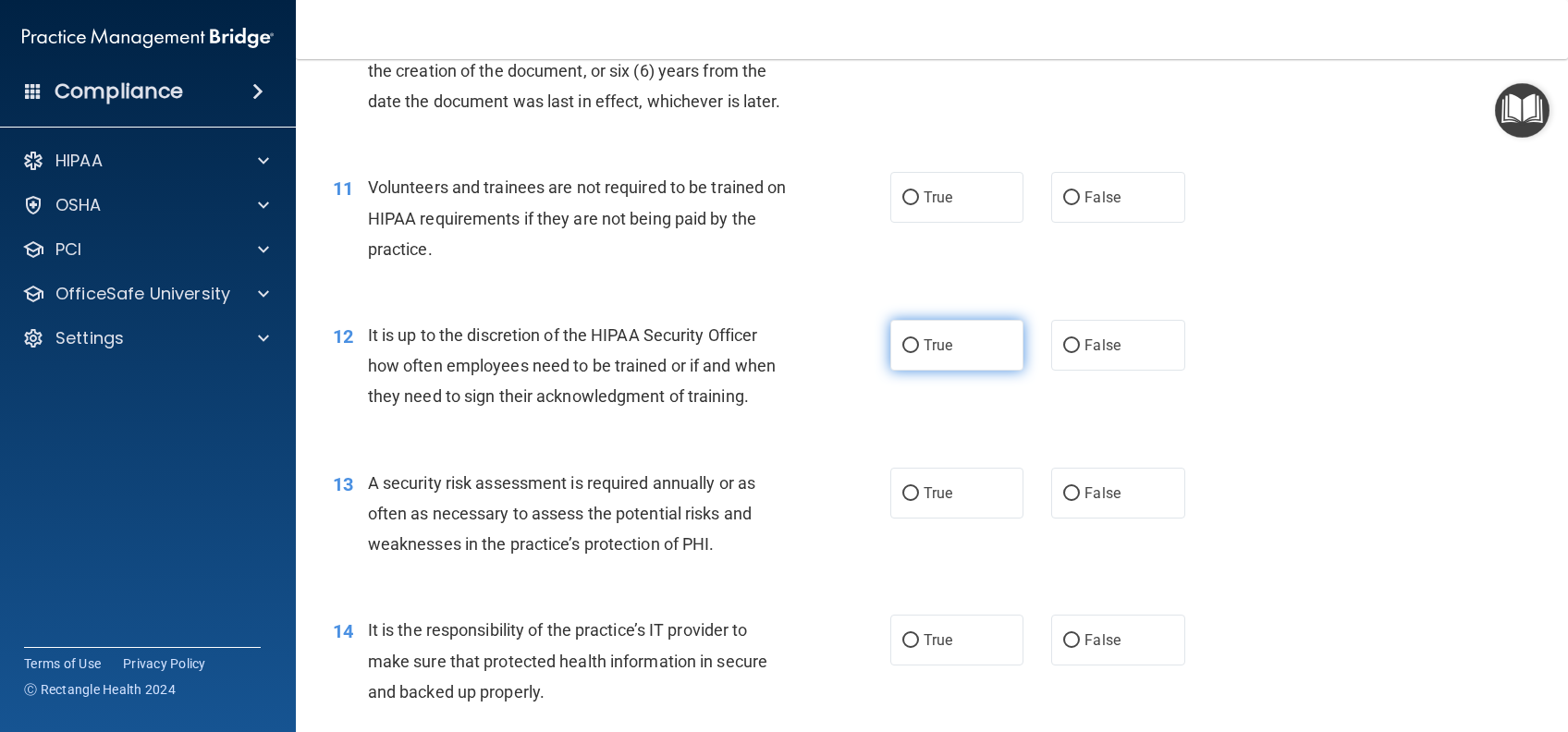
scroll to position [1848, 0]
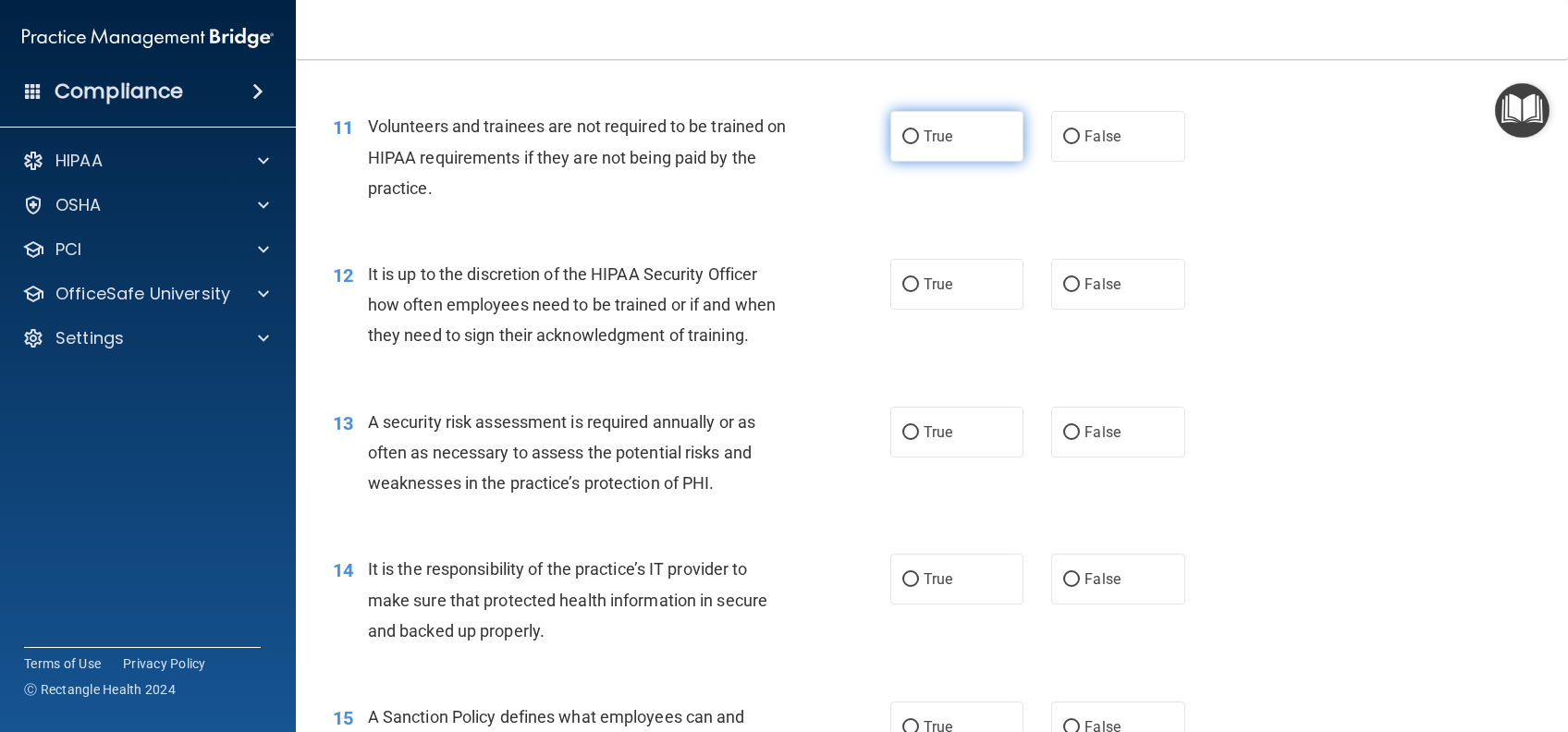
click at [990, 162] on label "True" at bounding box center [957, 136] width 133 height 51
click at [919, 144] on input "True" at bounding box center [910, 137] width 17 height 14
radio input "true"
click at [982, 310] on label "True" at bounding box center [957, 284] width 133 height 51
click at [919, 292] on input "True" at bounding box center [910, 285] width 17 height 14
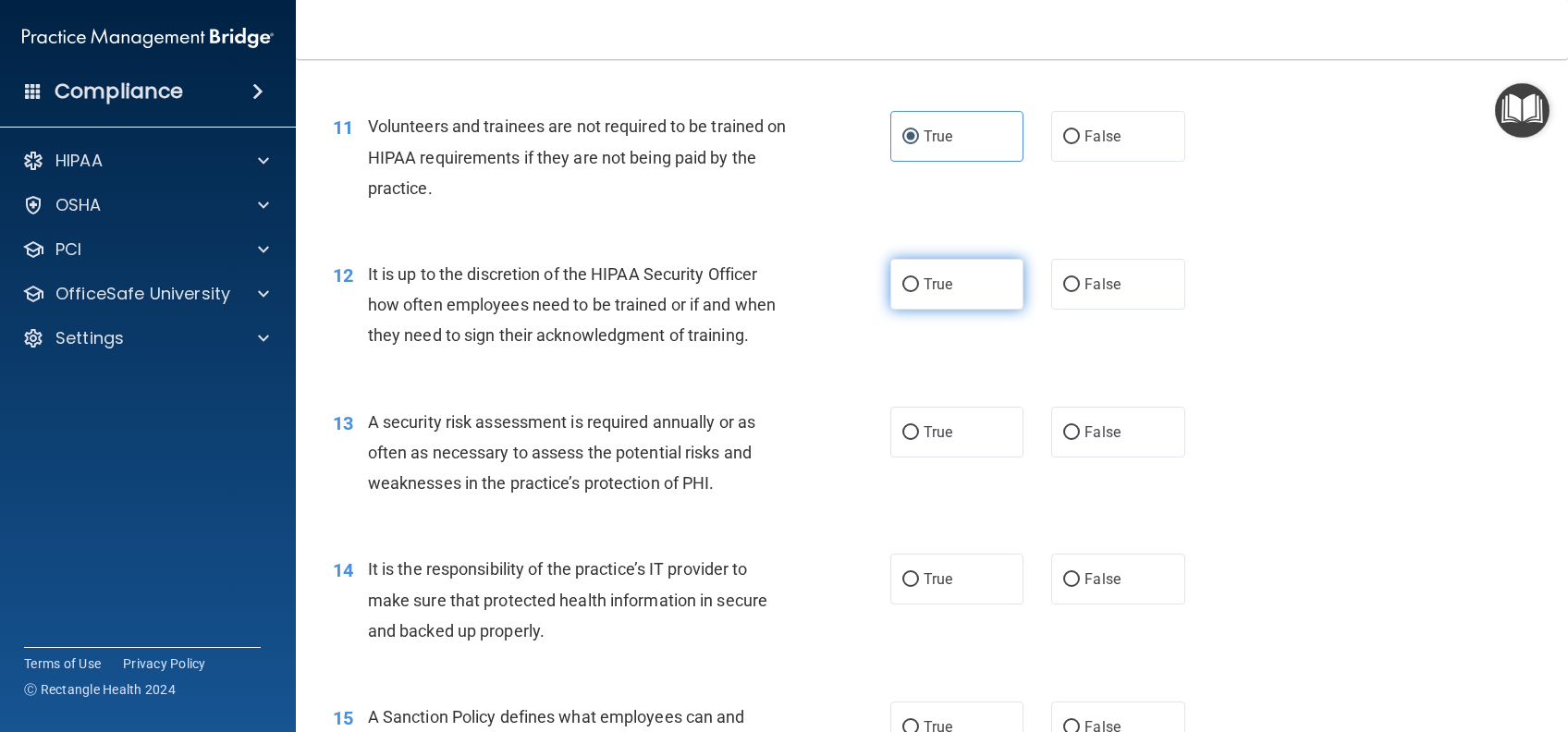
radio input "true"
click at [957, 458] on label "True" at bounding box center [957, 432] width 133 height 51
click at [919, 440] on input "True" at bounding box center [910, 433] width 17 height 14
radio input "true"
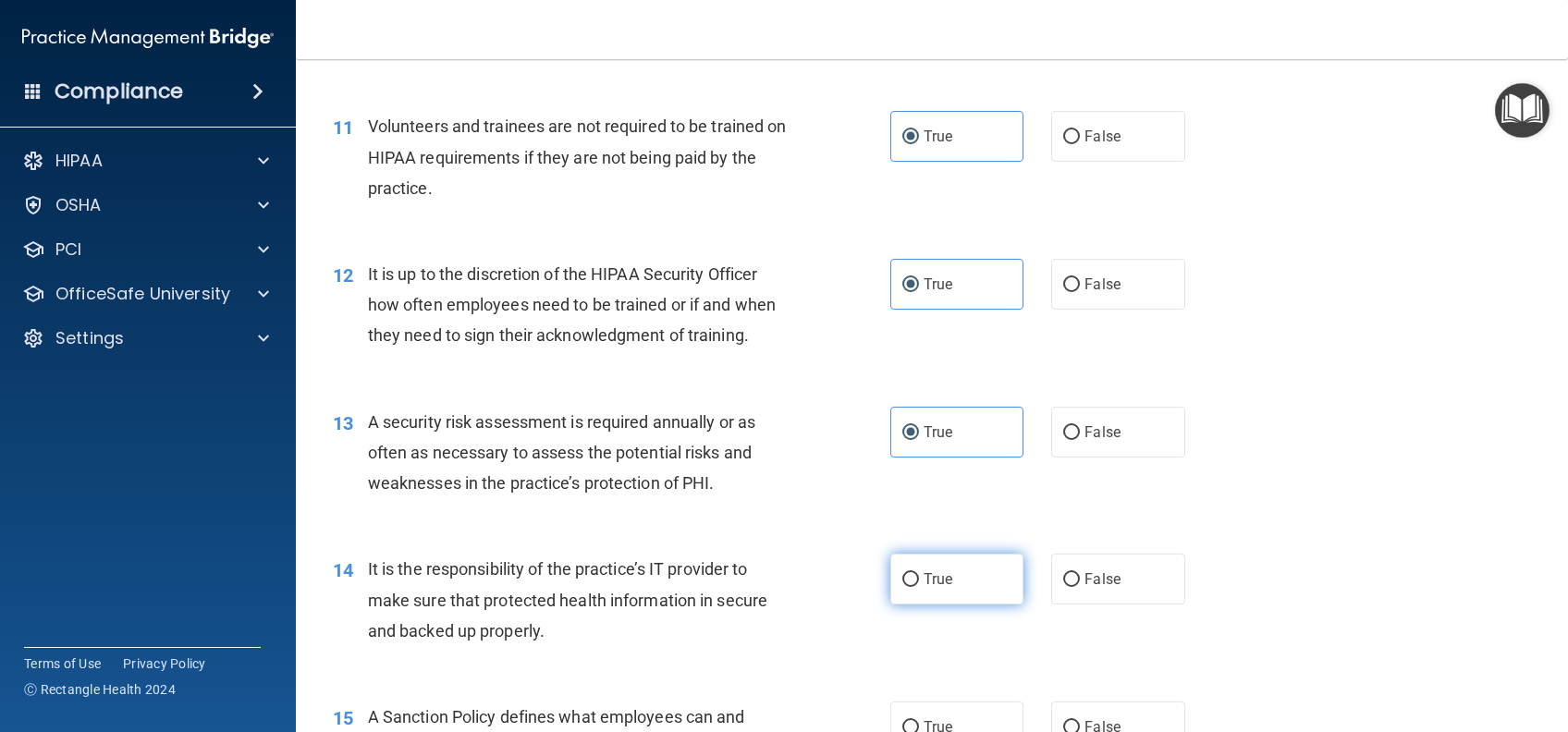
click at [978, 604] on label "True" at bounding box center [957, 579] width 133 height 51
click at [919, 587] on input "True" at bounding box center [910, 580] width 17 height 14
radio input "true"
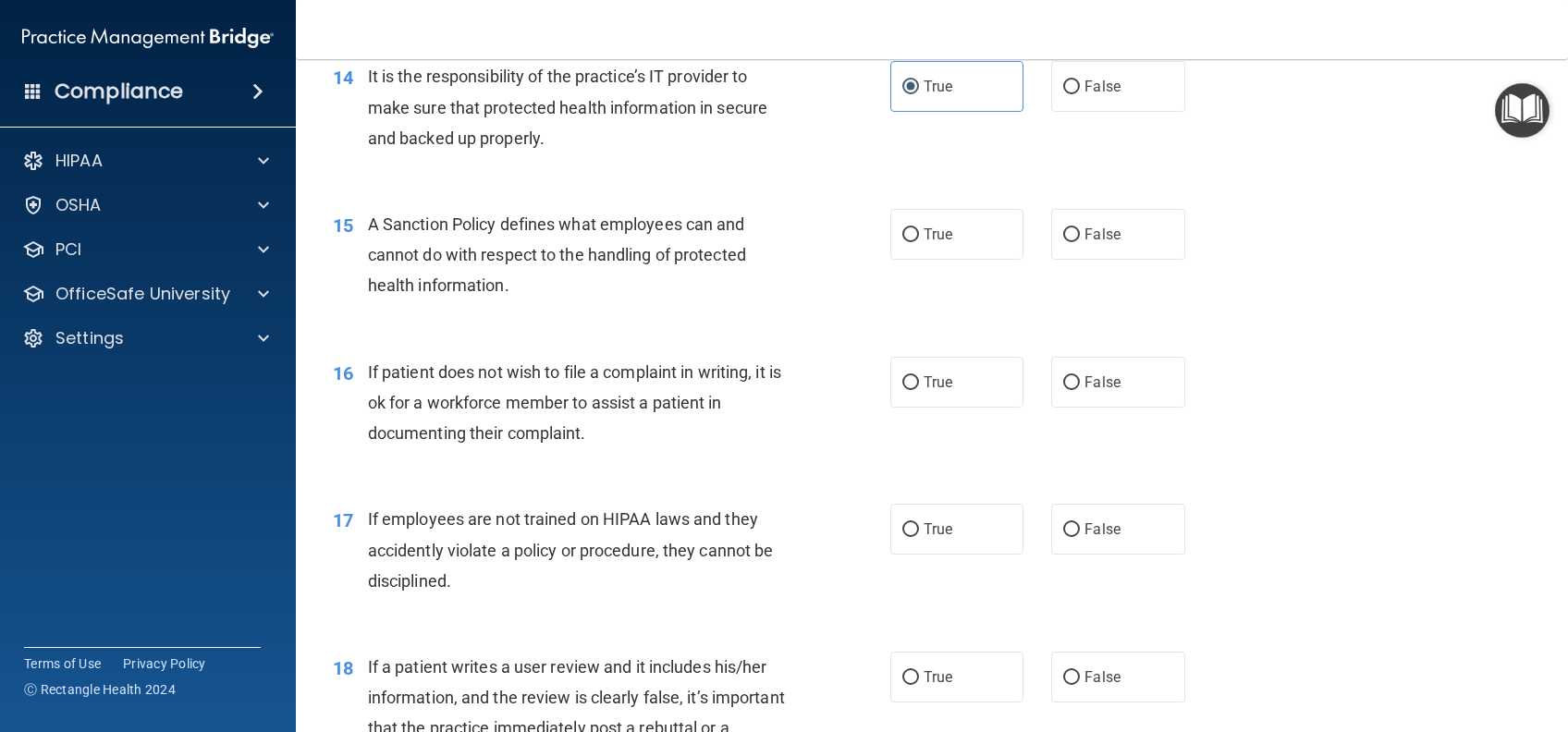
scroll to position [2465, 0]
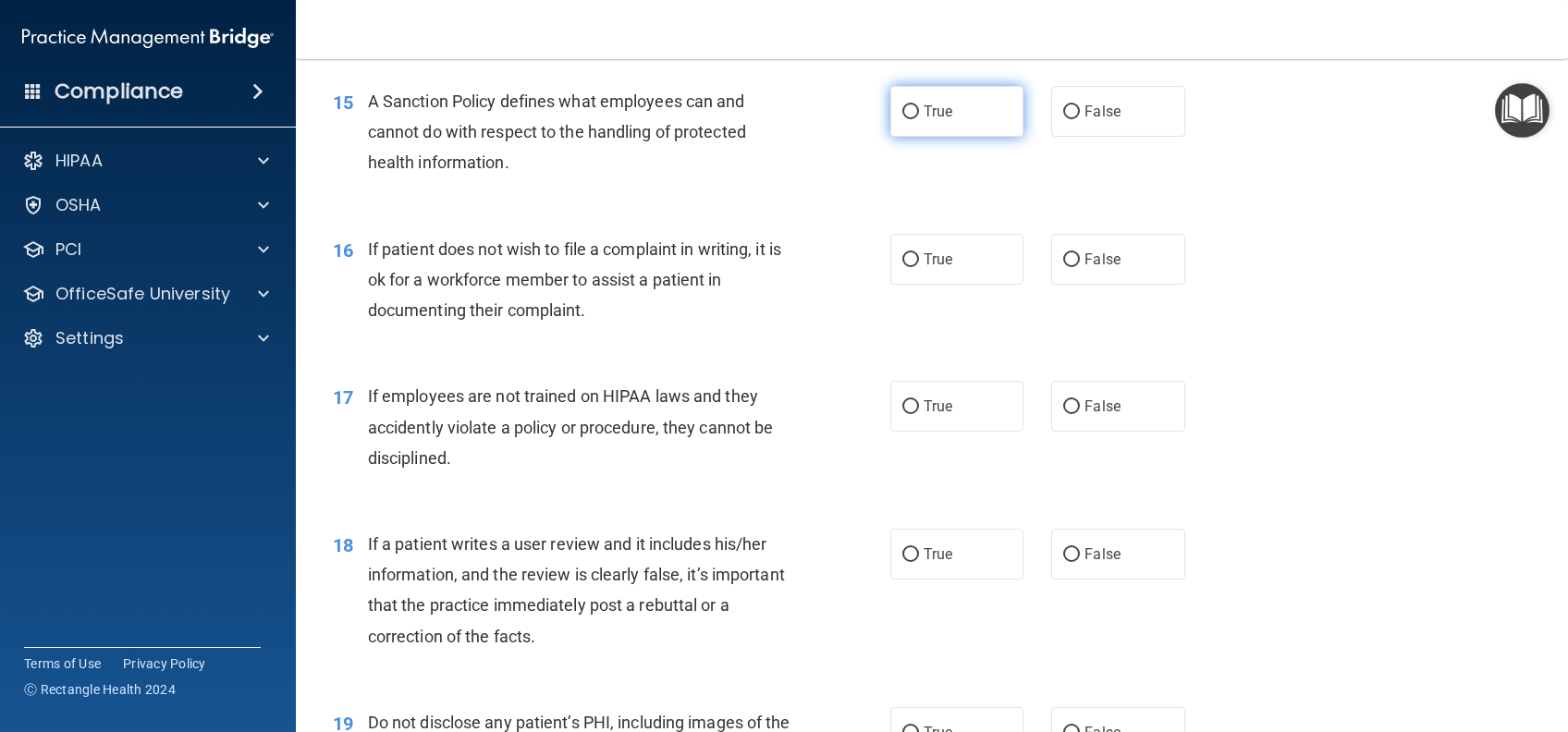
click at [981, 137] on label "True" at bounding box center [957, 111] width 133 height 51
click at [919, 120] on input "True" at bounding box center [910, 112] width 17 height 14
radio input "true"
click at [962, 285] on label "True" at bounding box center [957, 259] width 133 height 51
click at [919, 267] on input "True" at bounding box center [910, 260] width 17 height 14
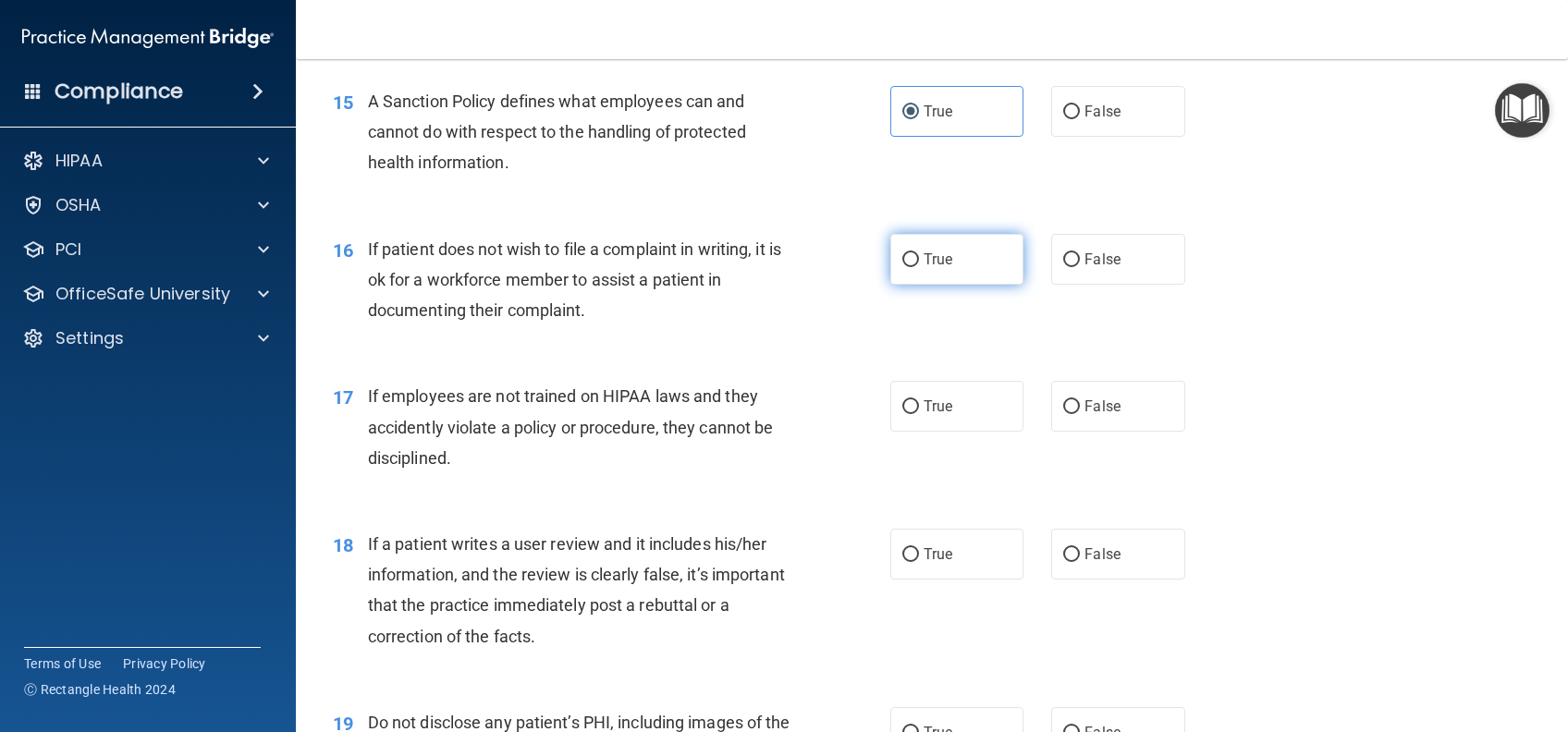
radio input "true"
click at [980, 432] on label "True" at bounding box center [957, 406] width 133 height 51
click at [919, 414] on input "True" at bounding box center [910, 407] width 17 height 14
radio input "true"
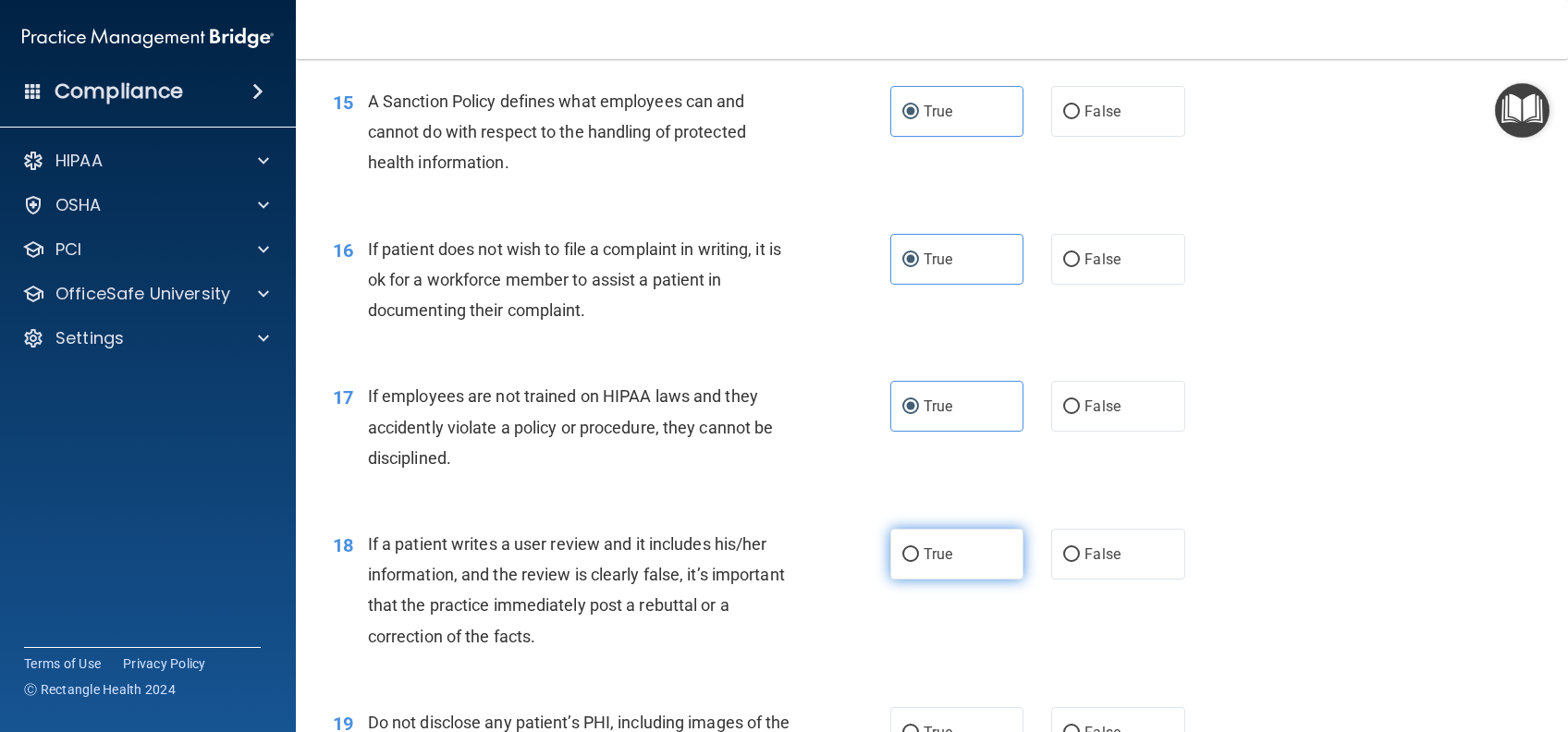
click at [939, 579] on label "True" at bounding box center [957, 554] width 133 height 51
click at [919, 562] on input "True" at bounding box center [910, 555] width 17 height 14
radio input "true"
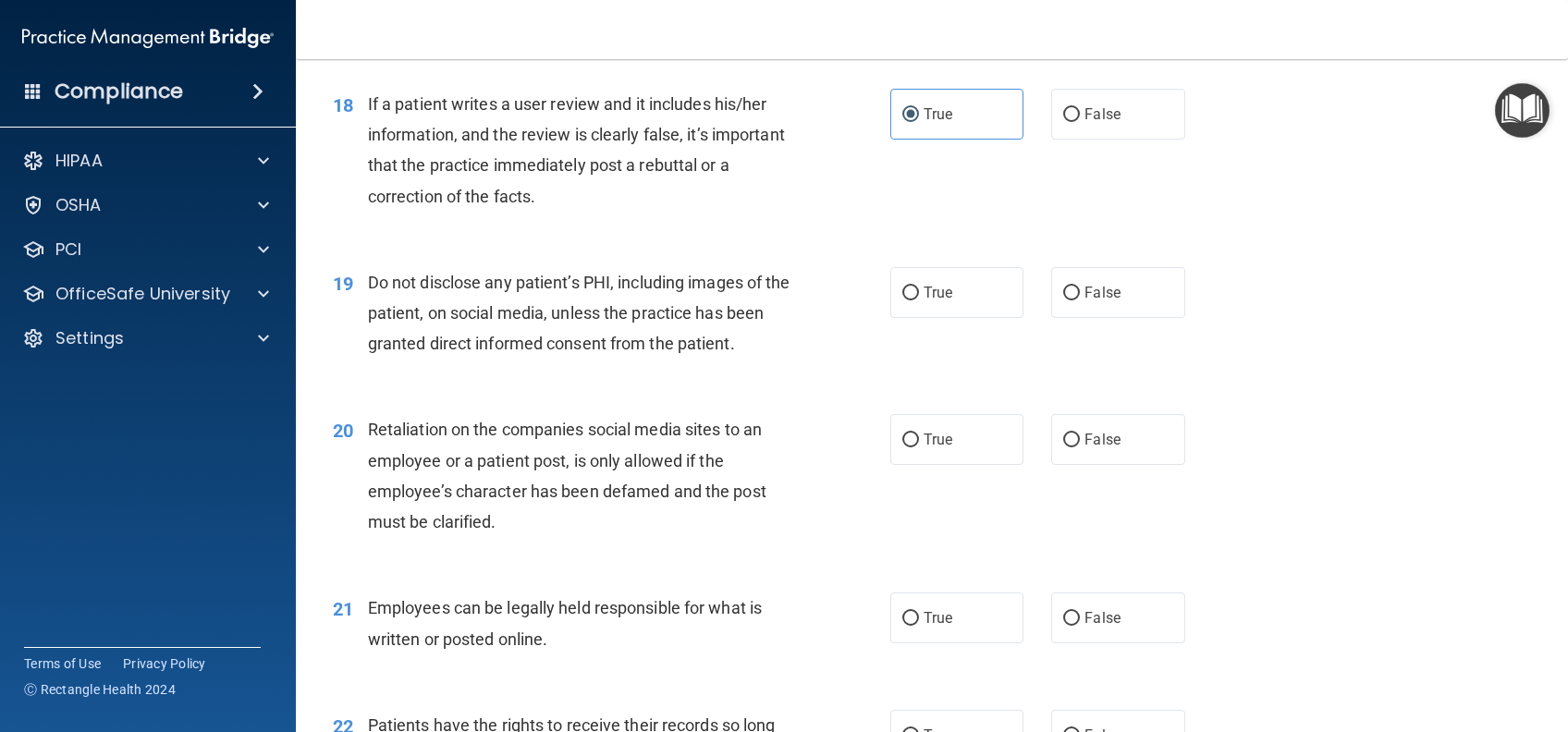
scroll to position [2958, 0]
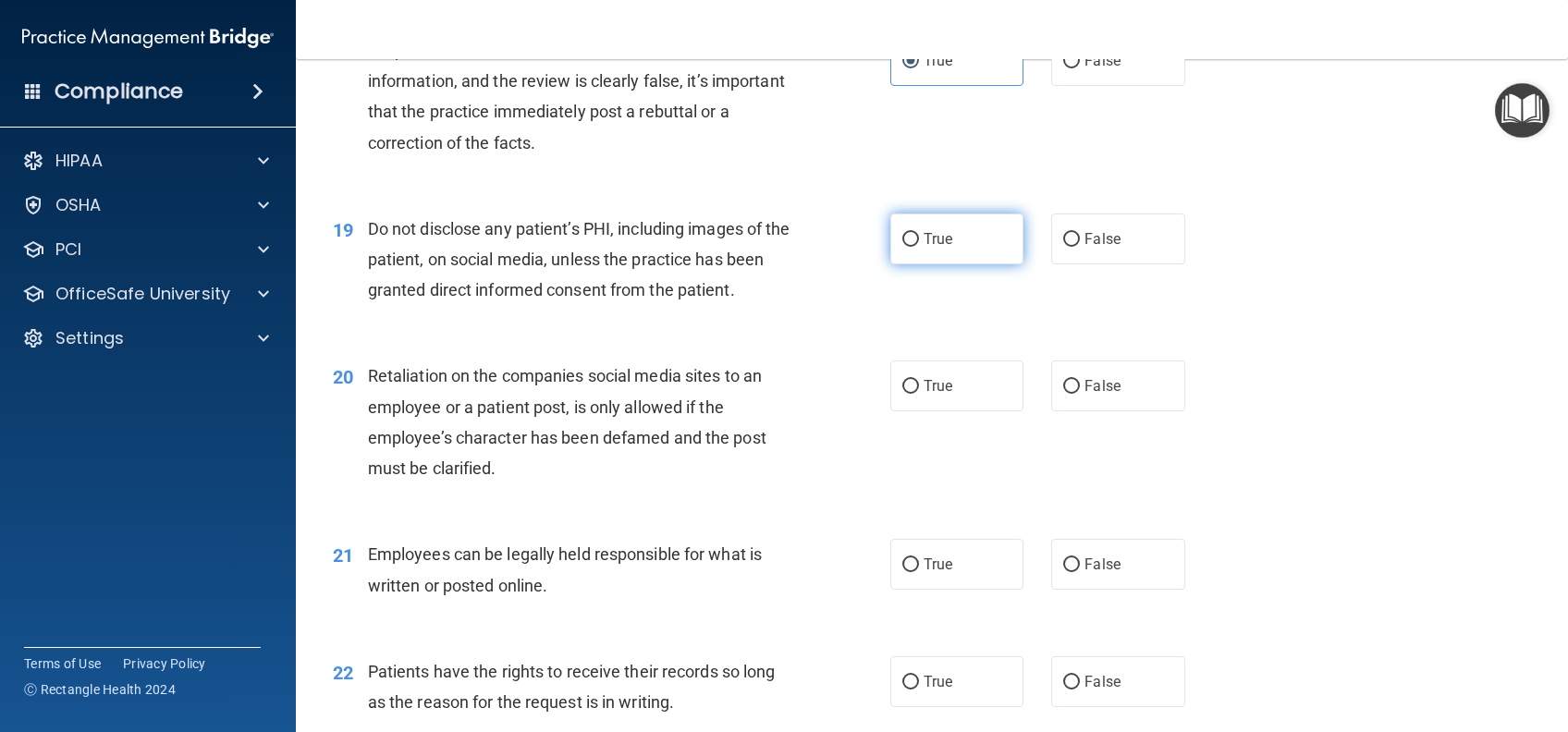
click at [941, 248] on span "True" at bounding box center [937, 238] width 28 height 18
click at [919, 247] on input "True" at bounding box center [910, 239] width 17 height 14
radio input "true"
click at [937, 395] on span "True" at bounding box center [937, 385] width 28 height 18
click at [919, 394] on input "True" at bounding box center [910, 386] width 17 height 14
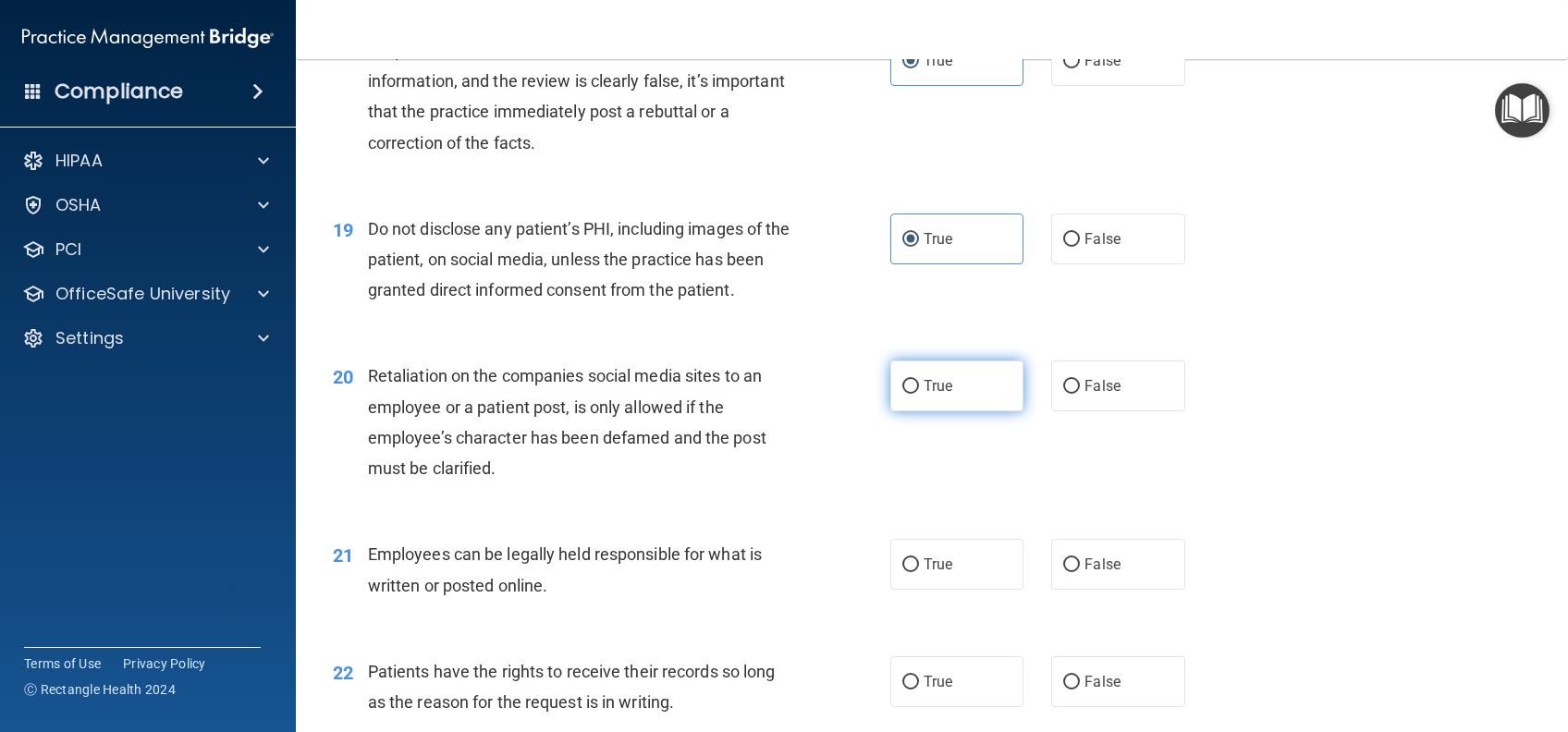
radio input "true"
click at [931, 590] on label "True" at bounding box center [957, 565] width 133 height 51
click at [919, 572] on input "True" at bounding box center [910, 566] width 17 height 14
radio input "true"
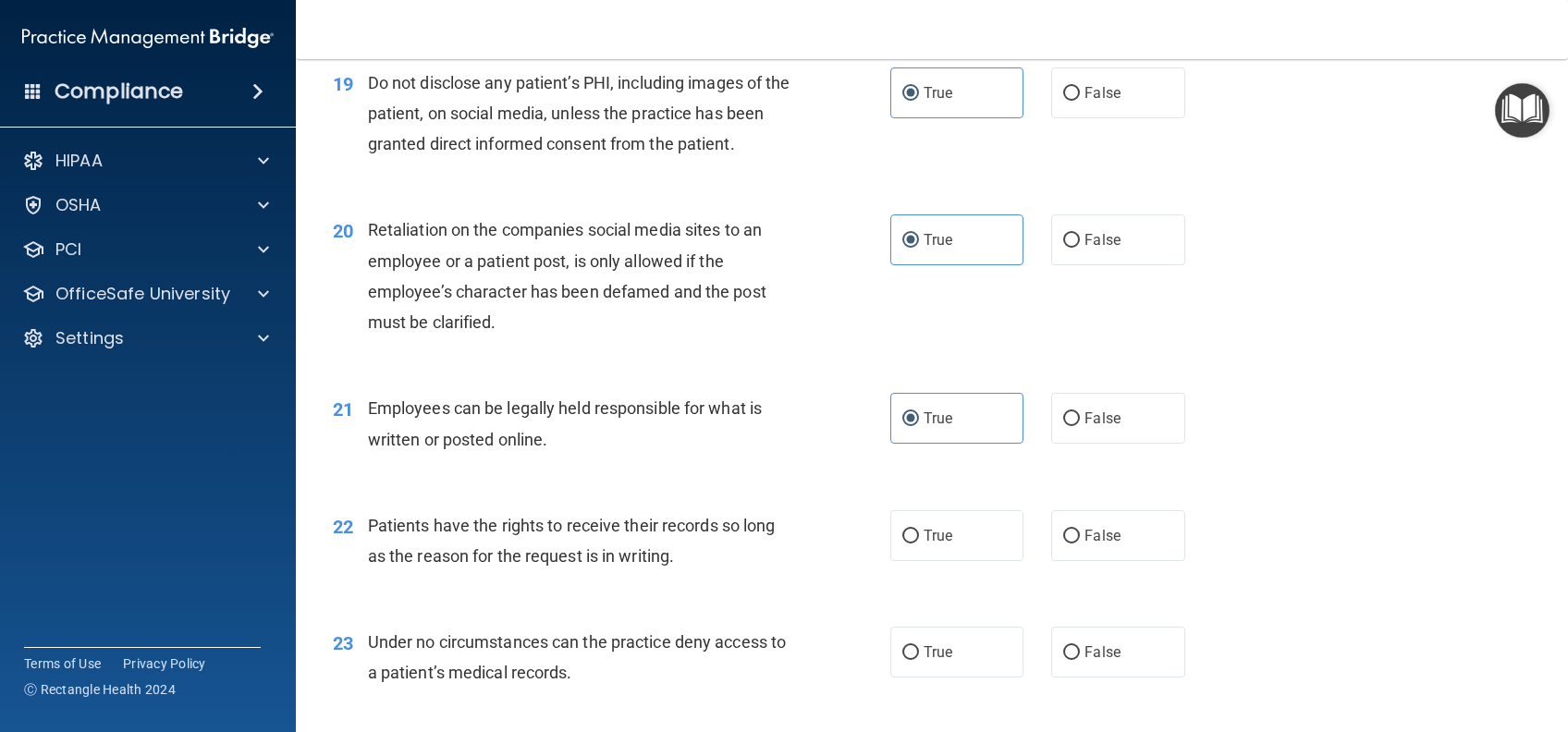
scroll to position [3328, 0]
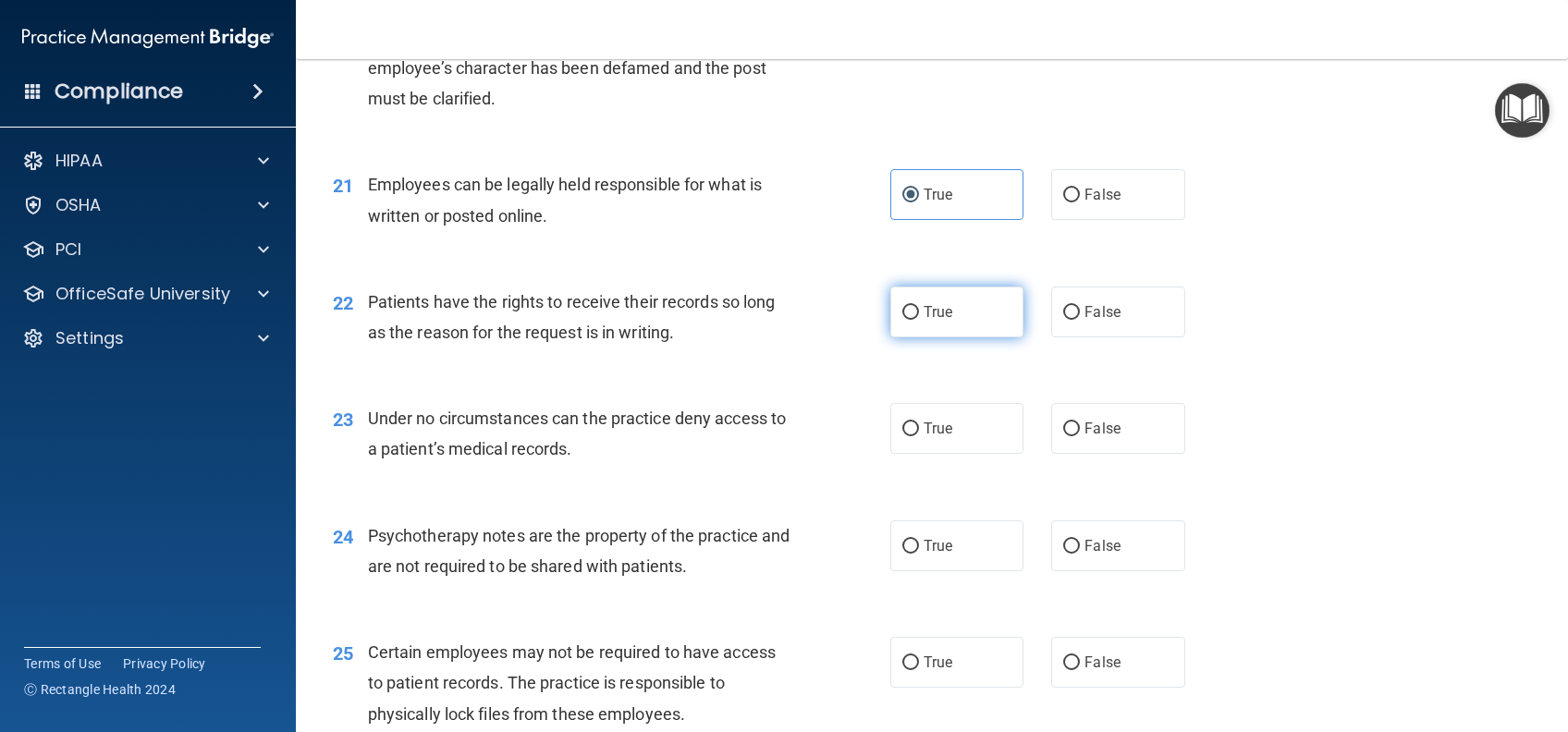
click at [933, 321] on span "True" at bounding box center [937, 312] width 28 height 18
click at [919, 320] on input "True" at bounding box center [910, 312] width 17 height 14
radio input "true"
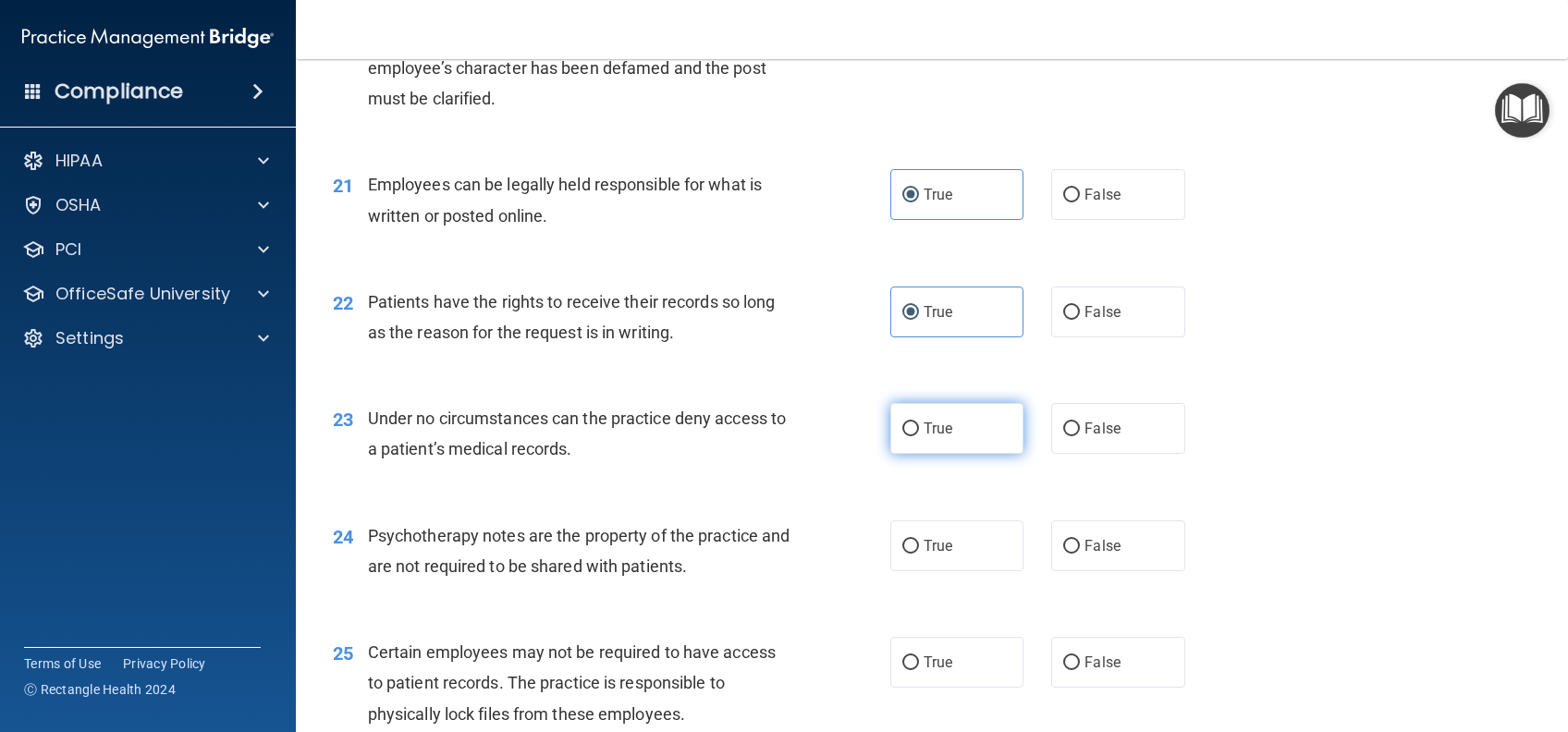
drag, startPoint x: 928, startPoint y: 473, endPoint x: 918, endPoint y: 556, distance: 83.6
click at [928, 454] on label "True" at bounding box center [957, 428] width 133 height 51
click at [919, 436] on input "True" at bounding box center [910, 429] width 17 height 14
radio input "true"
click at [924, 555] on span "True" at bounding box center [937, 546] width 28 height 18
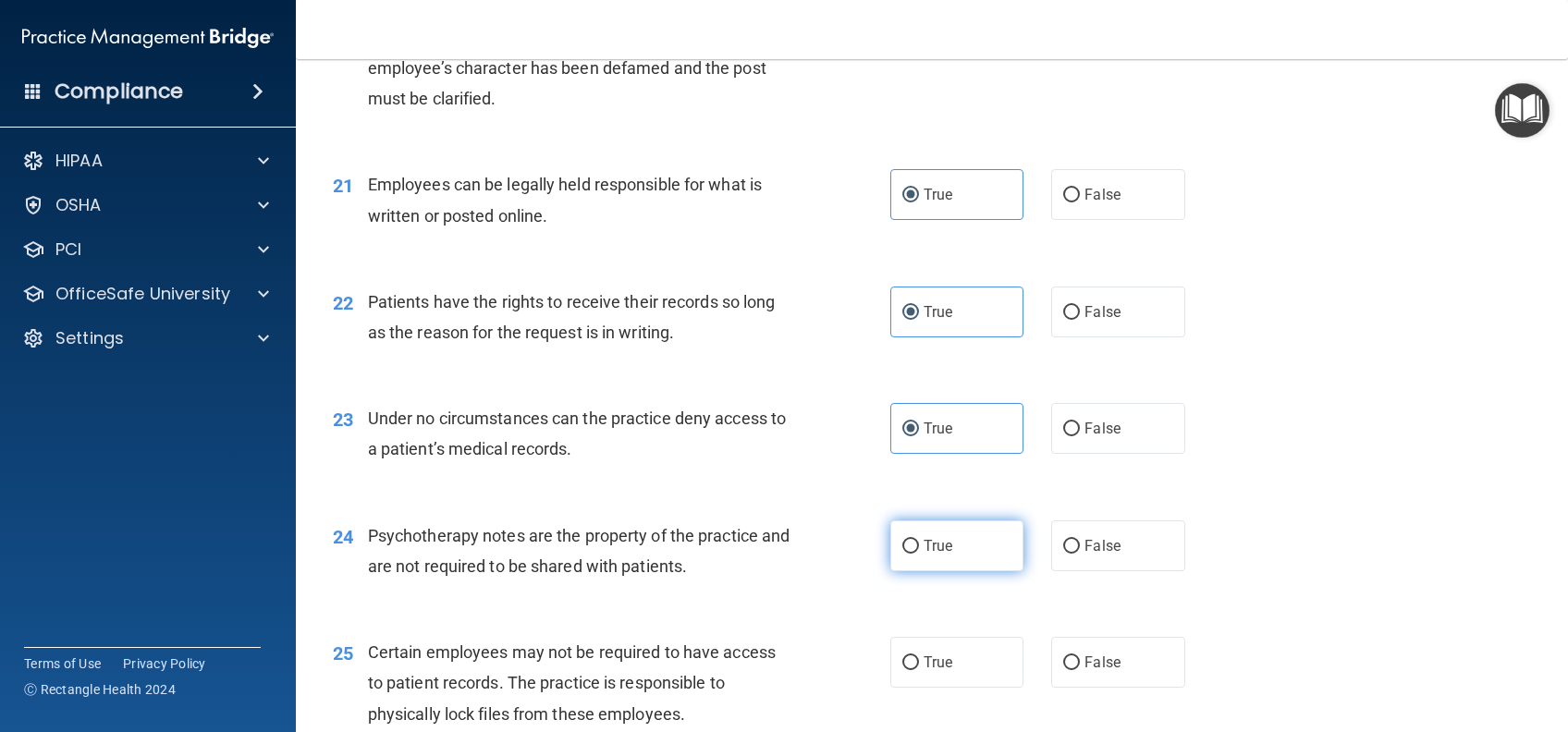
click at [919, 554] on input "True" at bounding box center [910, 547] width 17 height 14
radio input "true"
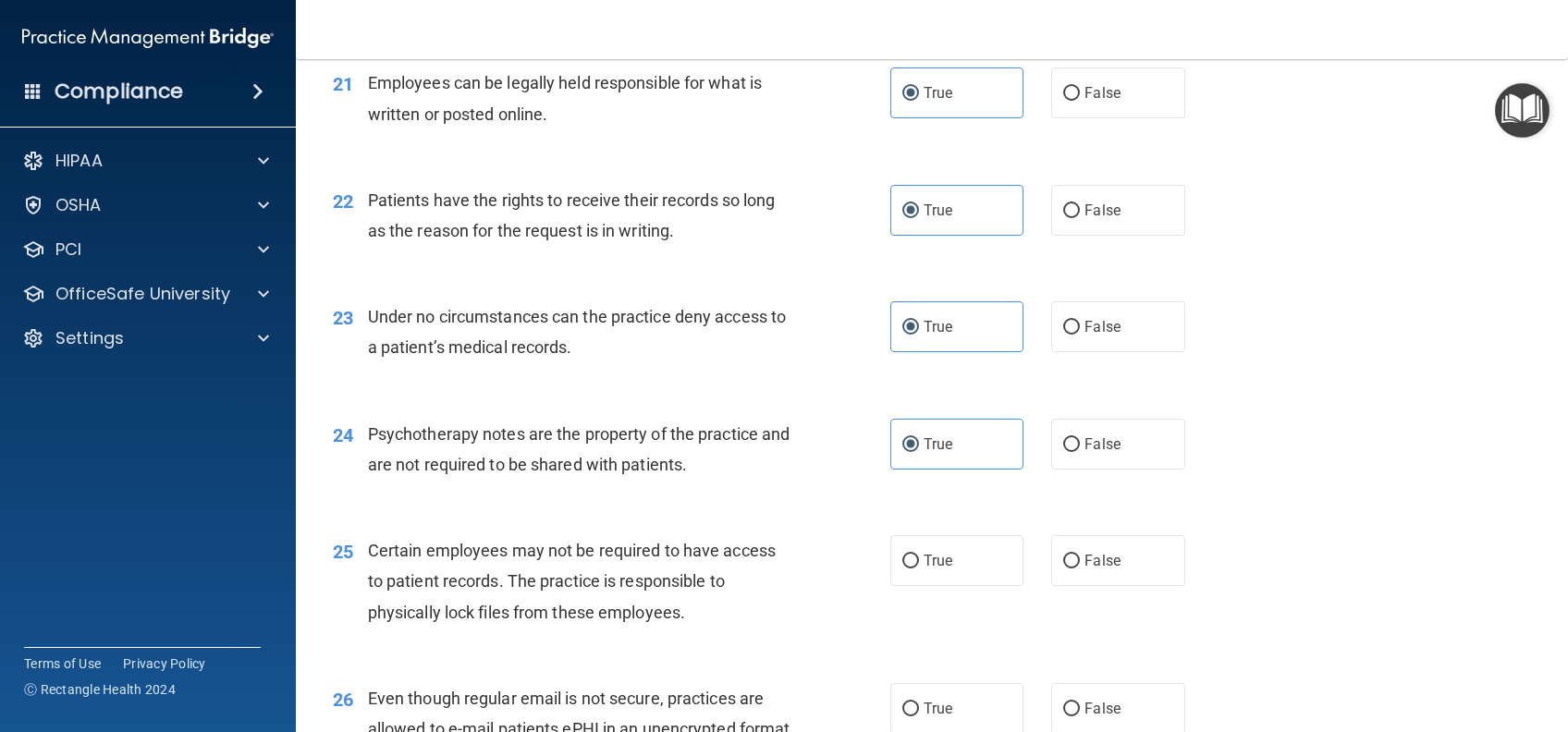
scroll to position [3698, 0]
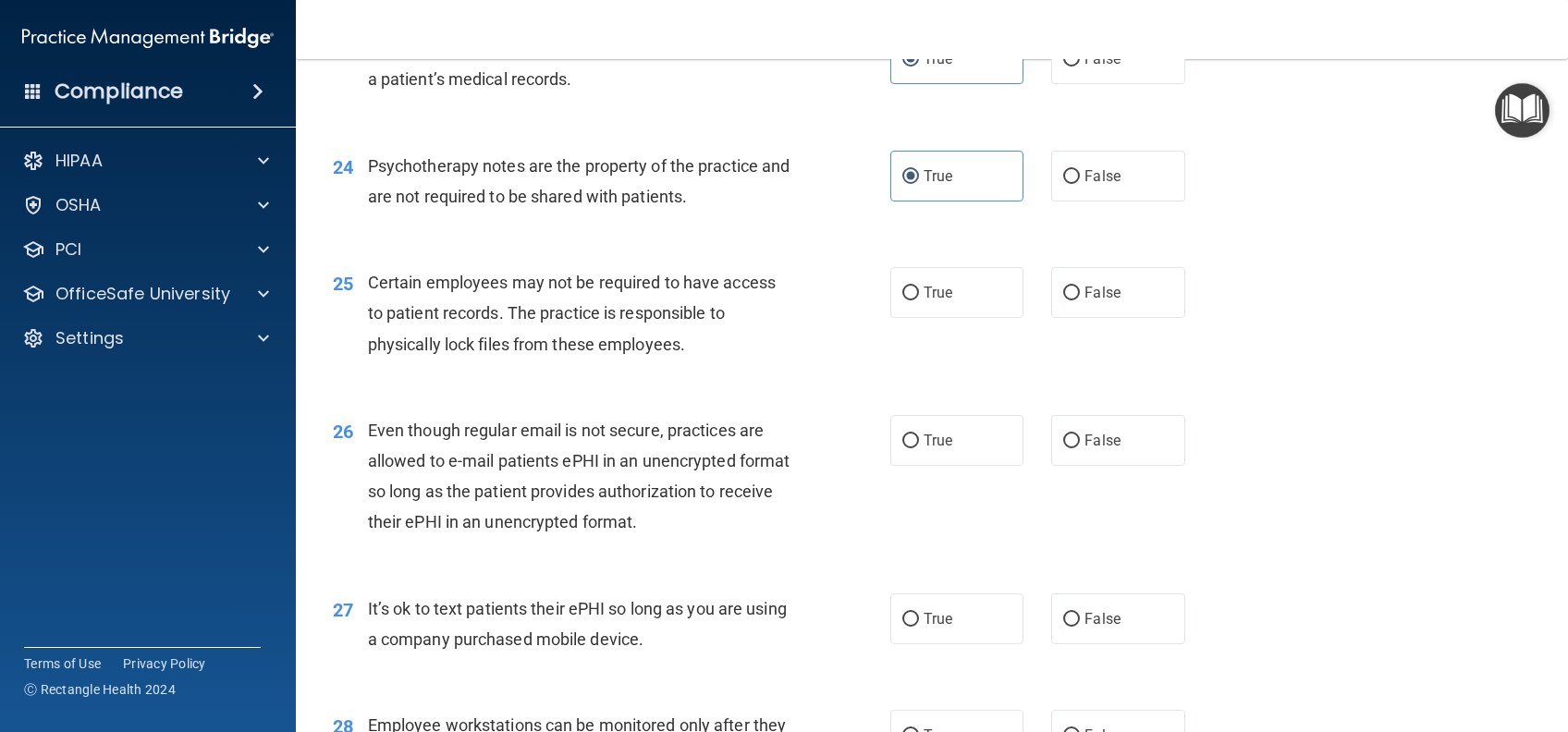
drag, startPoint x: 991, startPoint y: 322, endPoint x: 965, endPoint y: 410, distance: 91.8
click at [991, 318] on label "True" at bounding box center [957, 292] width 133 height 51
click at [919, 301] on input "True" at bounding box center [910, 293] width 17 height 14
radio input "true"
click at [953, 466] on label "True" at bounding box center [957, 440] width 133 height 51
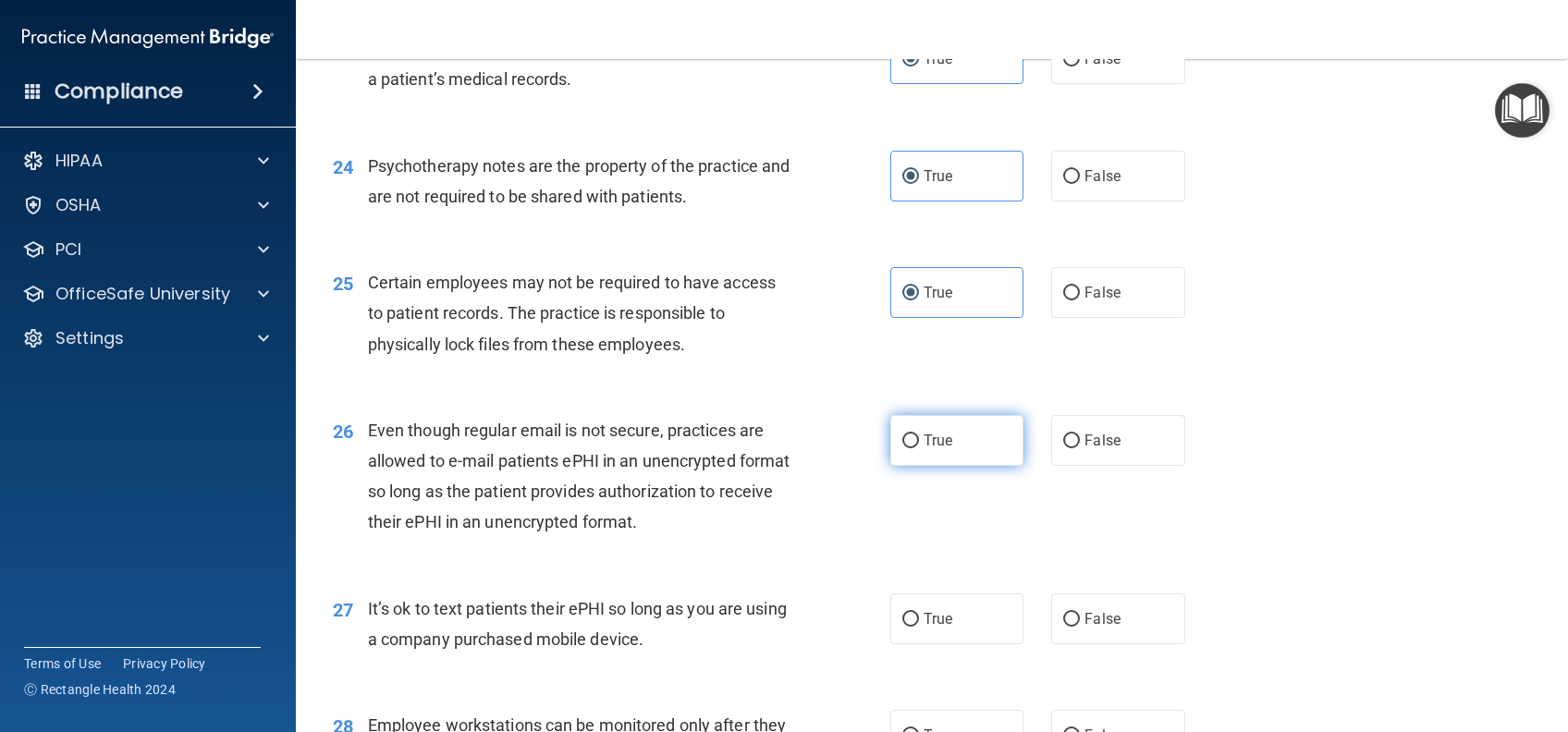
click at [919, 449] on input "True" at bounding box center [910, 441] width 17 height 14
radio input "true"
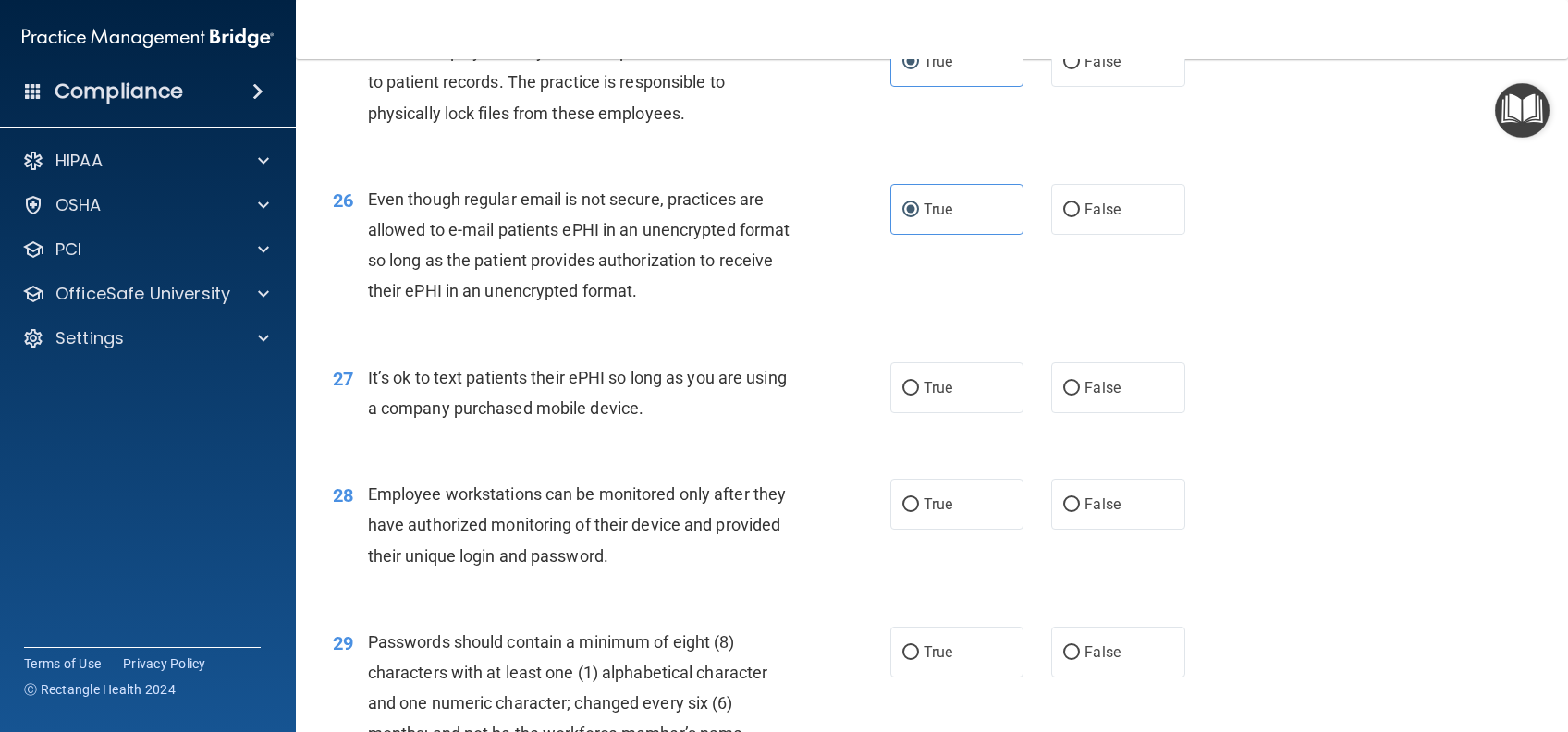
scroll to position [3943, 0]
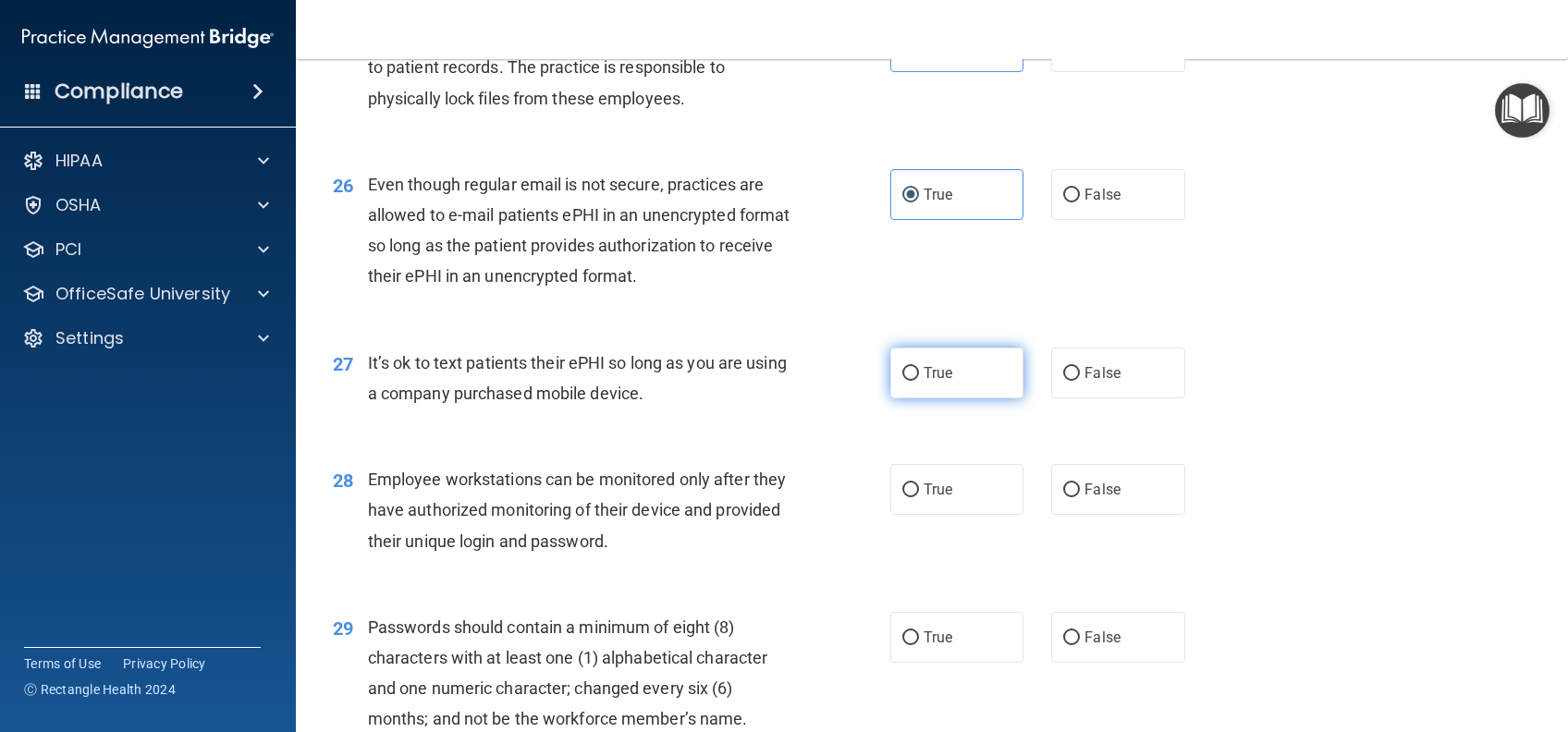
click at [891, 398] on label "True" at bounding box center [957, 373] width 133 height 51
click at [902, 381] on input "True" at bounding box center [910, 374] width 17 height 14
radio input "true"
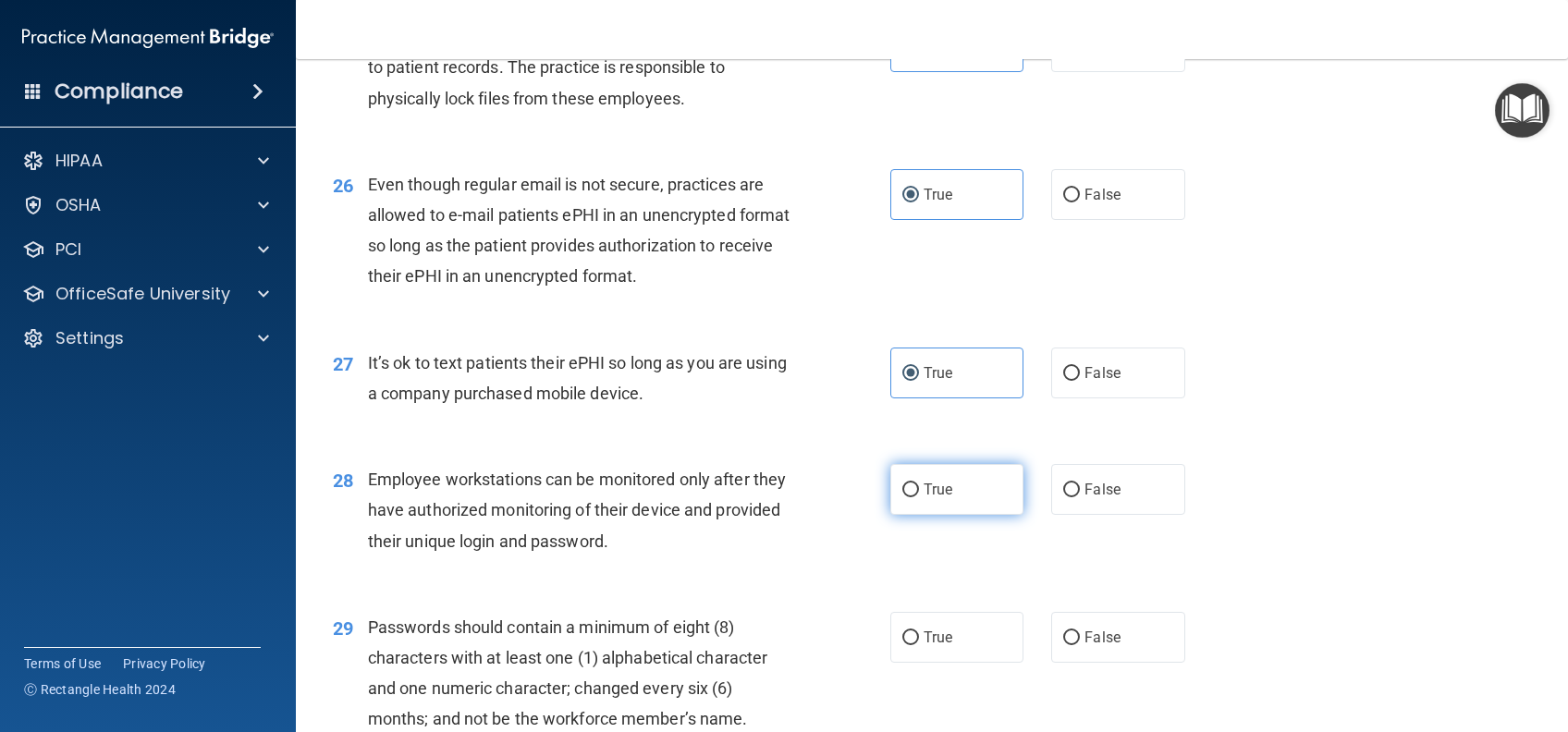
click at [924, 498] on span "True" at bounding box center [937, 490] width 28 height 18
click at [919, 497] on input "True" at bounding box center [910, 491] width 17 height 14
radio input "true"
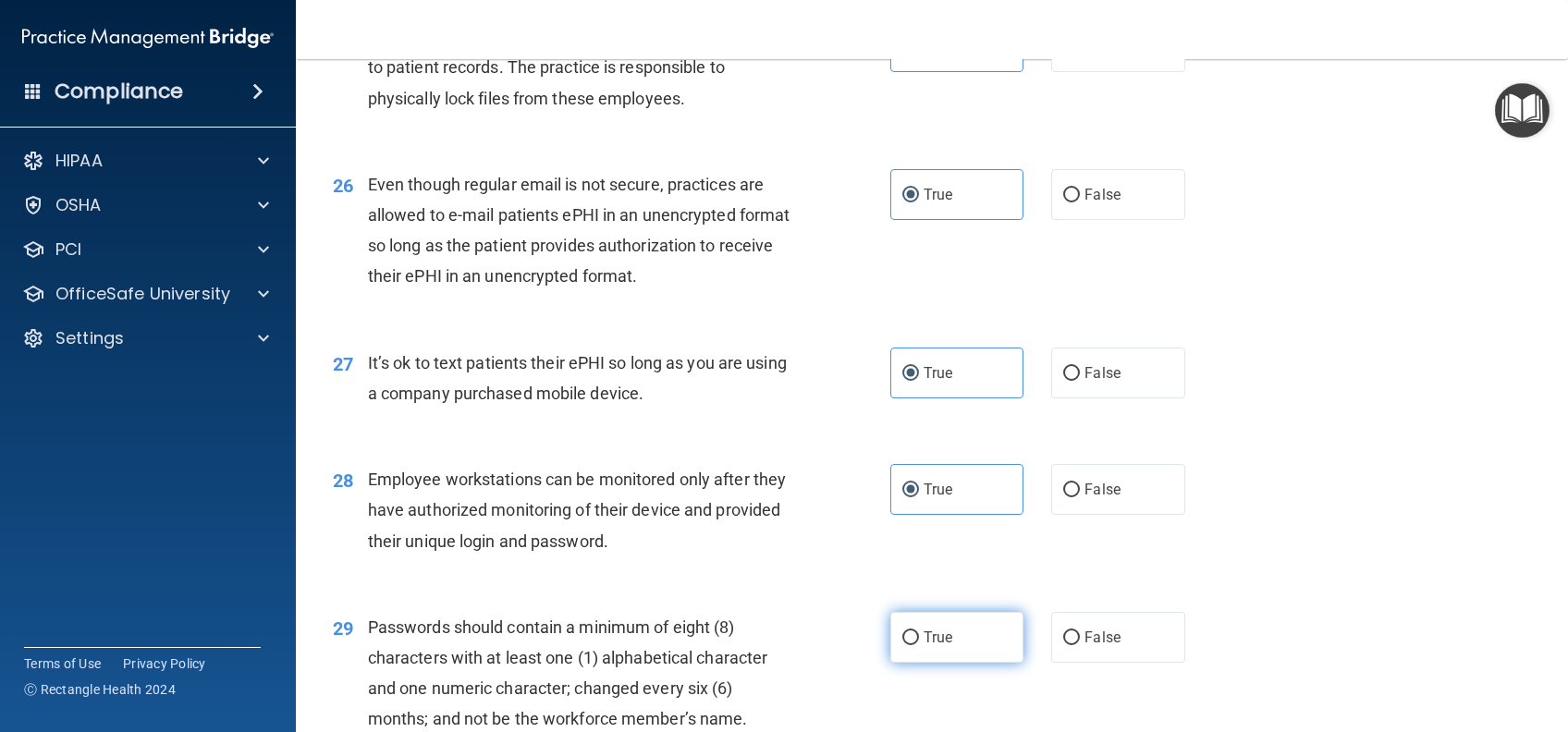
click at [954, 663] on label "True" at bounding box center [957, 638] width 133 height 51
click at [919, 645] on input "True" at bounding box center [910, 639] width 17 height 14
radio input "true"
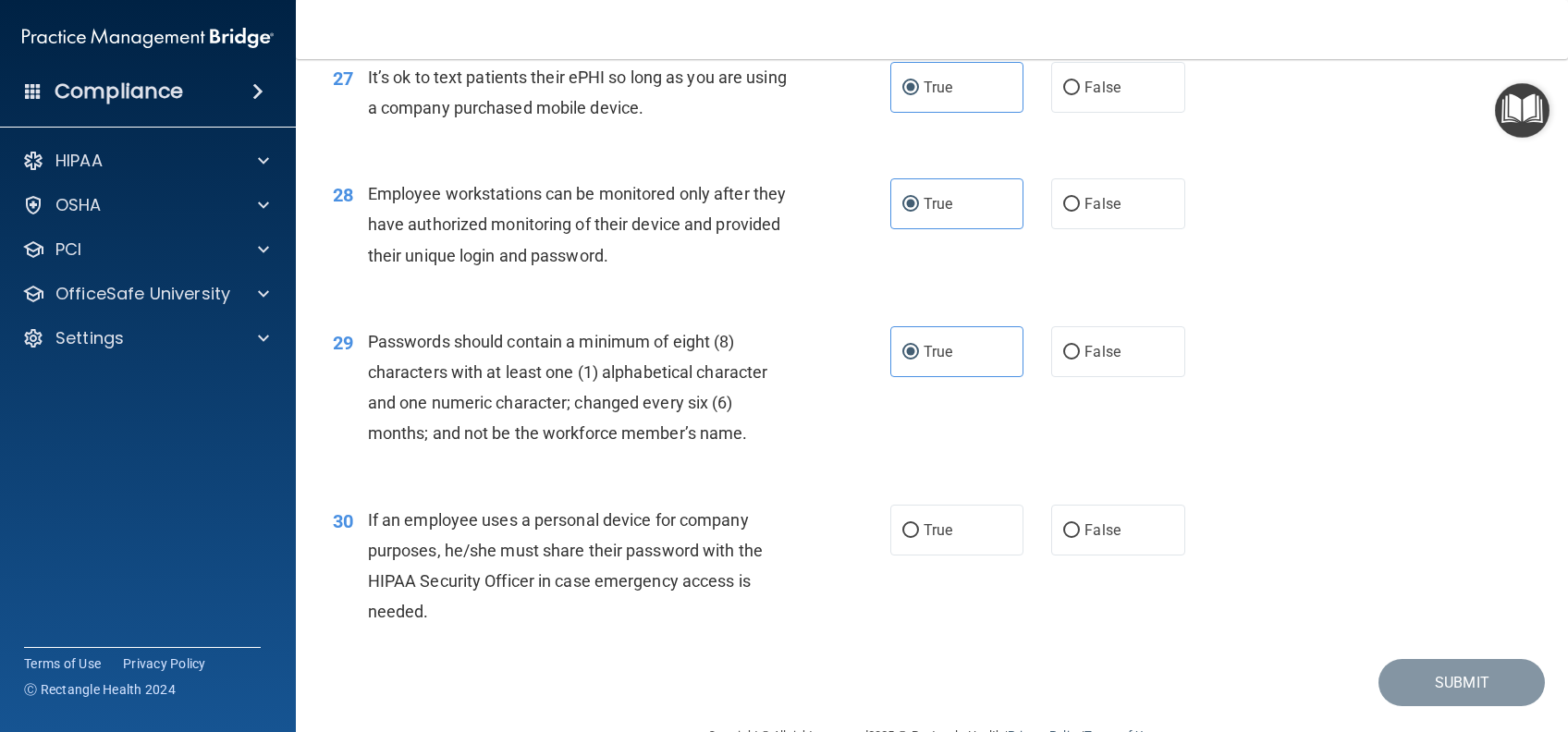
scroll to position [4308, 0]
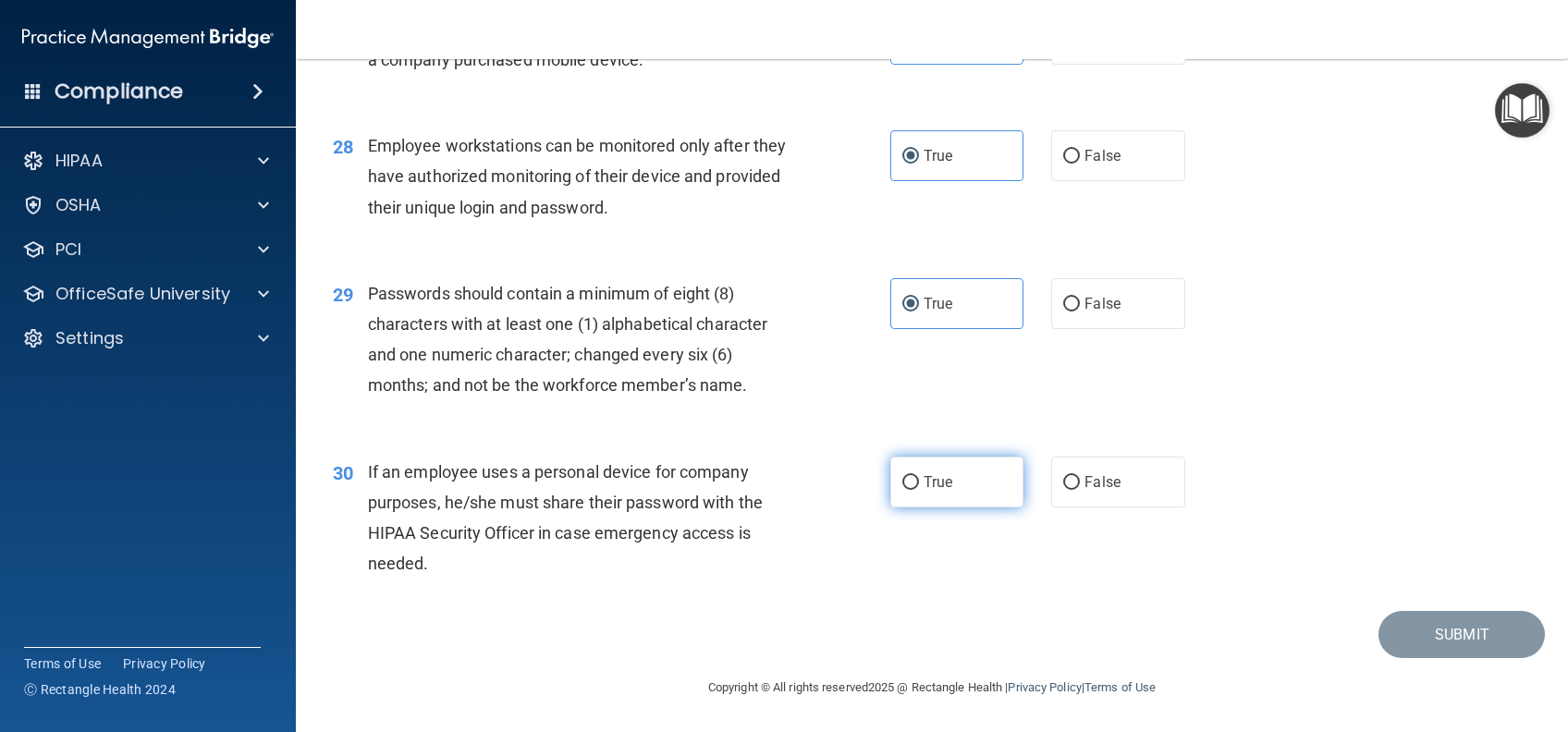
click at [963, 503] on label "True" at bounding box center [957, 482] width 133 height 51
click at [919, 490] on input "True" at bounding box center [910, 483] width 17 height 14
radio input "true"
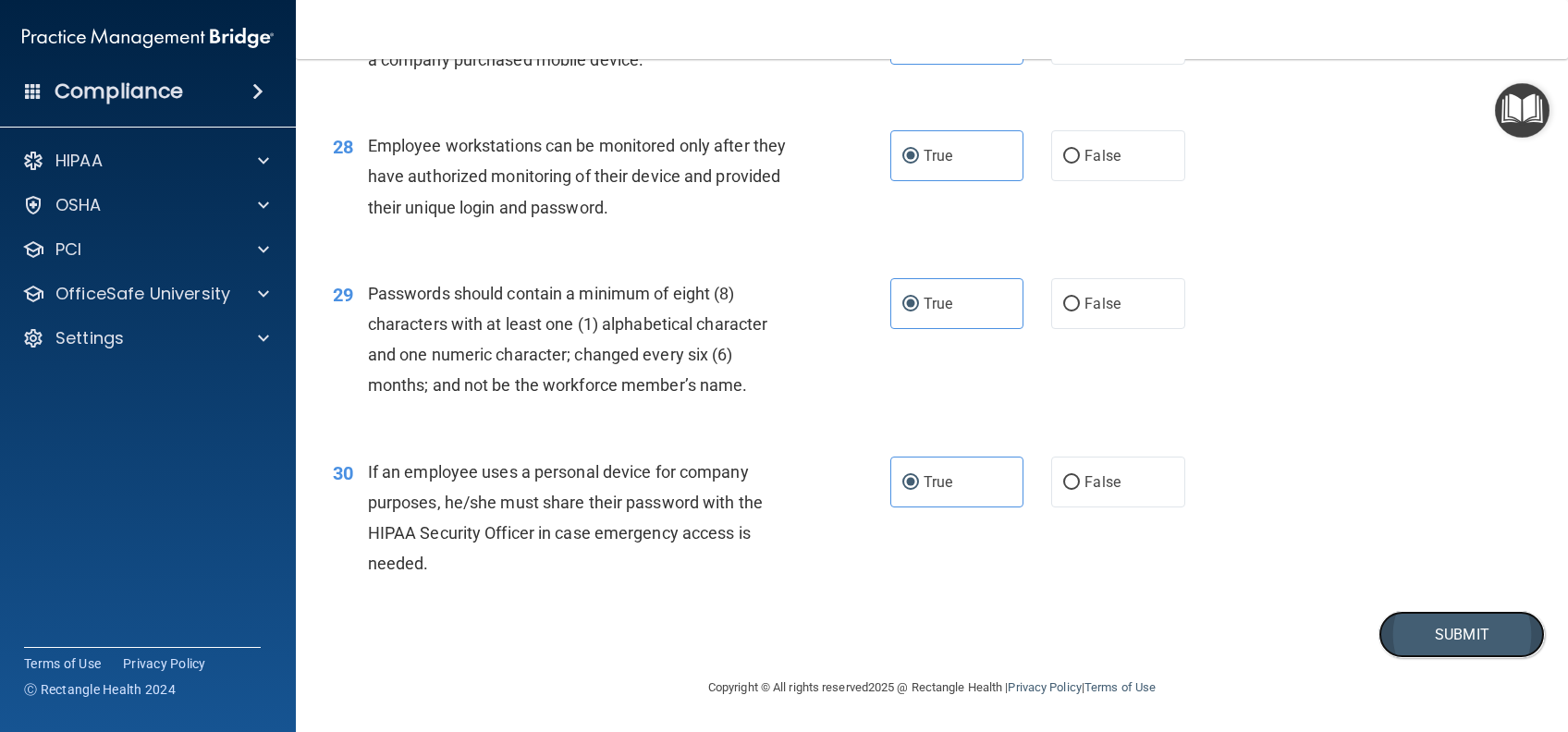
click at [1451, 614] on button "Submit" at bounding box center [1461, 635] width 166 height 47
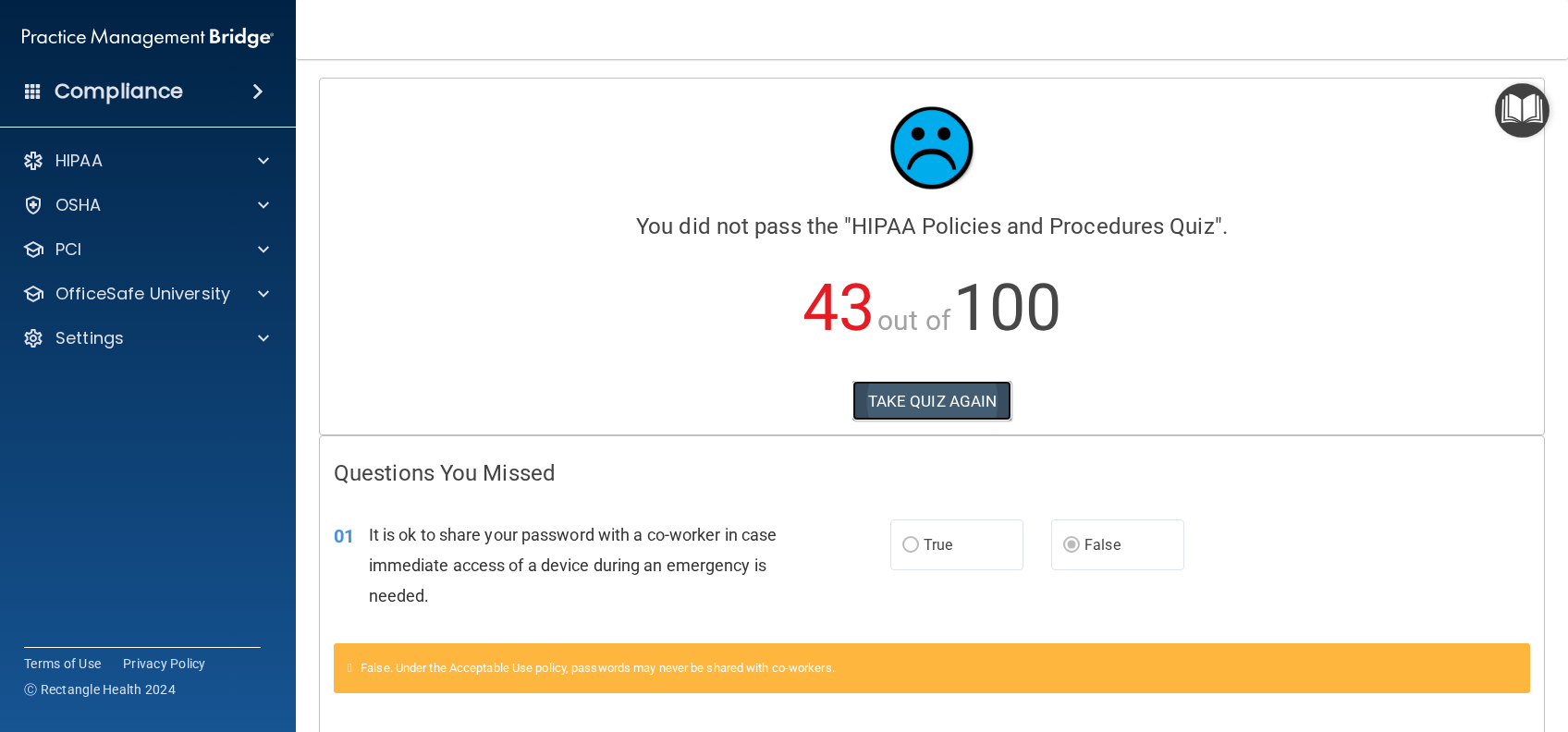
click at [946, 414] on button "TAKE QUIZ AGAIN" at bounding box center [932, 401] width 160 height 41
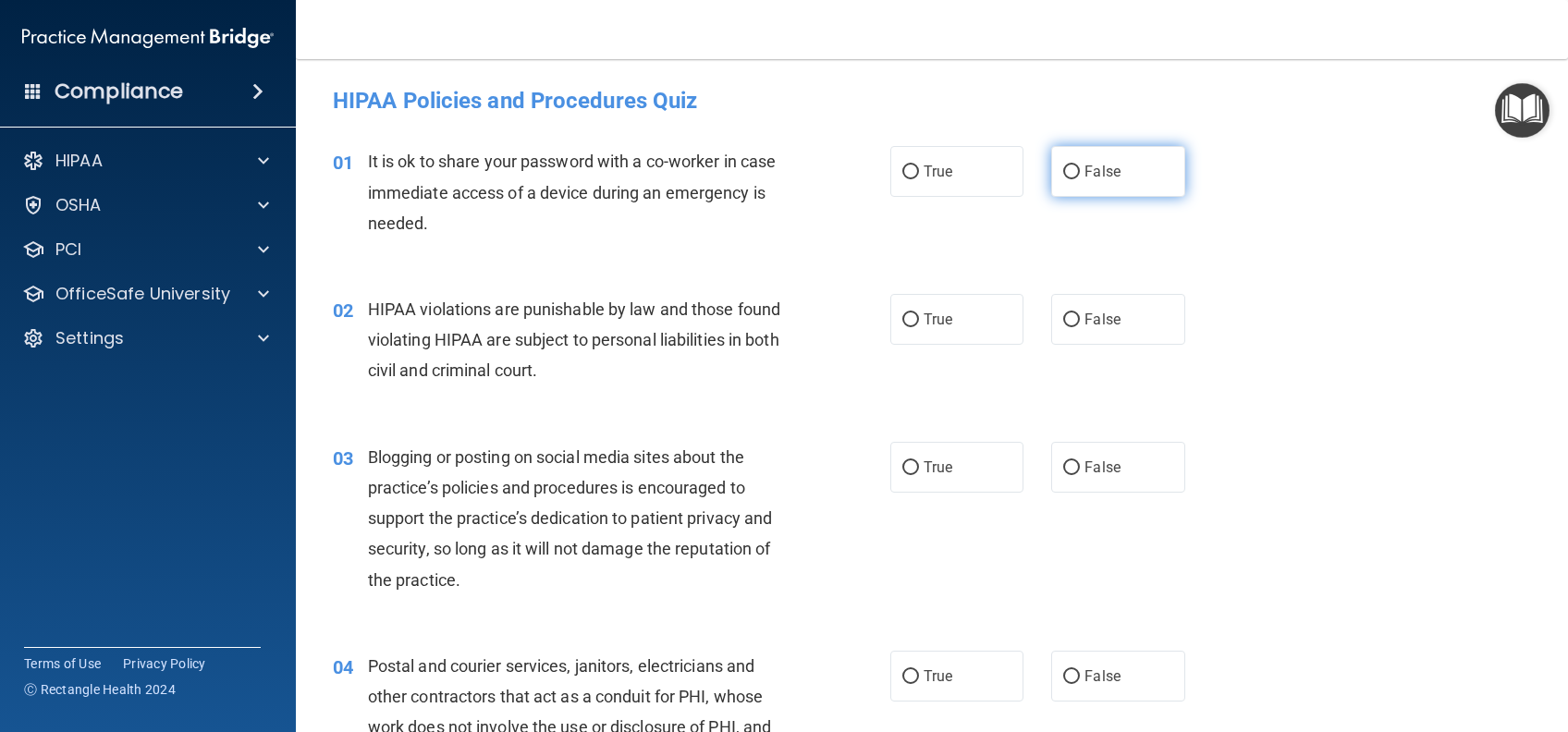
click at [1084, 165] on span "False" at bounding box center [1102, 171] width 36 height 18
click at [1078, 165] on input "False" at bounding box center [1071, 172] width 17 height 14
radio input "true"
click at [952, 336] on label "True" at bounding box center [957, 319] width 133 height 51
click at [919, 327] on input "True" at bounding box center [910, 320] width 17 height 14
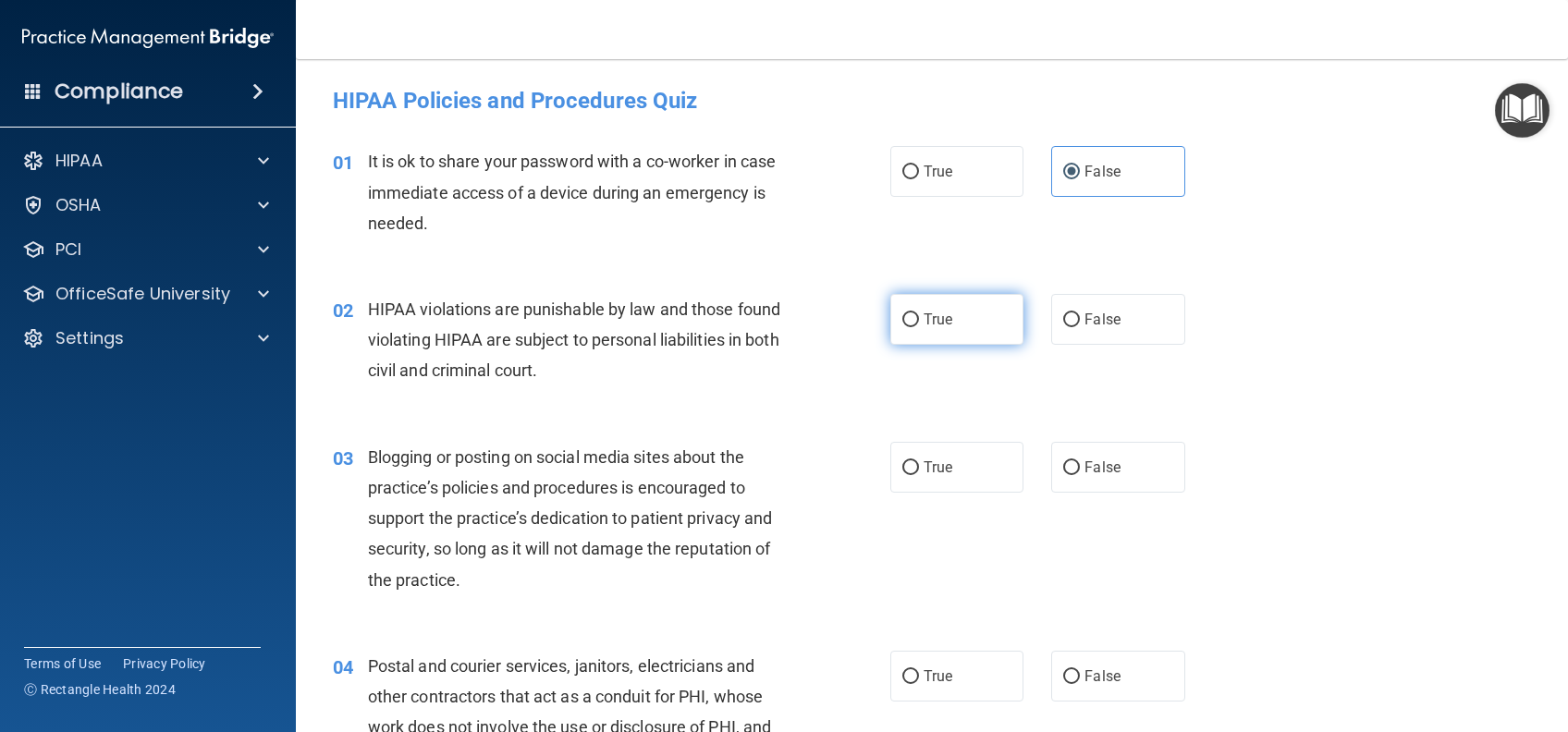
radio input "true"
click at [1118, 457] on label "False" at bounding box center [1117, 467] width 133 height 51
click at [1079, 461] on input "False" at bounding box center [1071, 468] width 17 height 14
radio input "true"
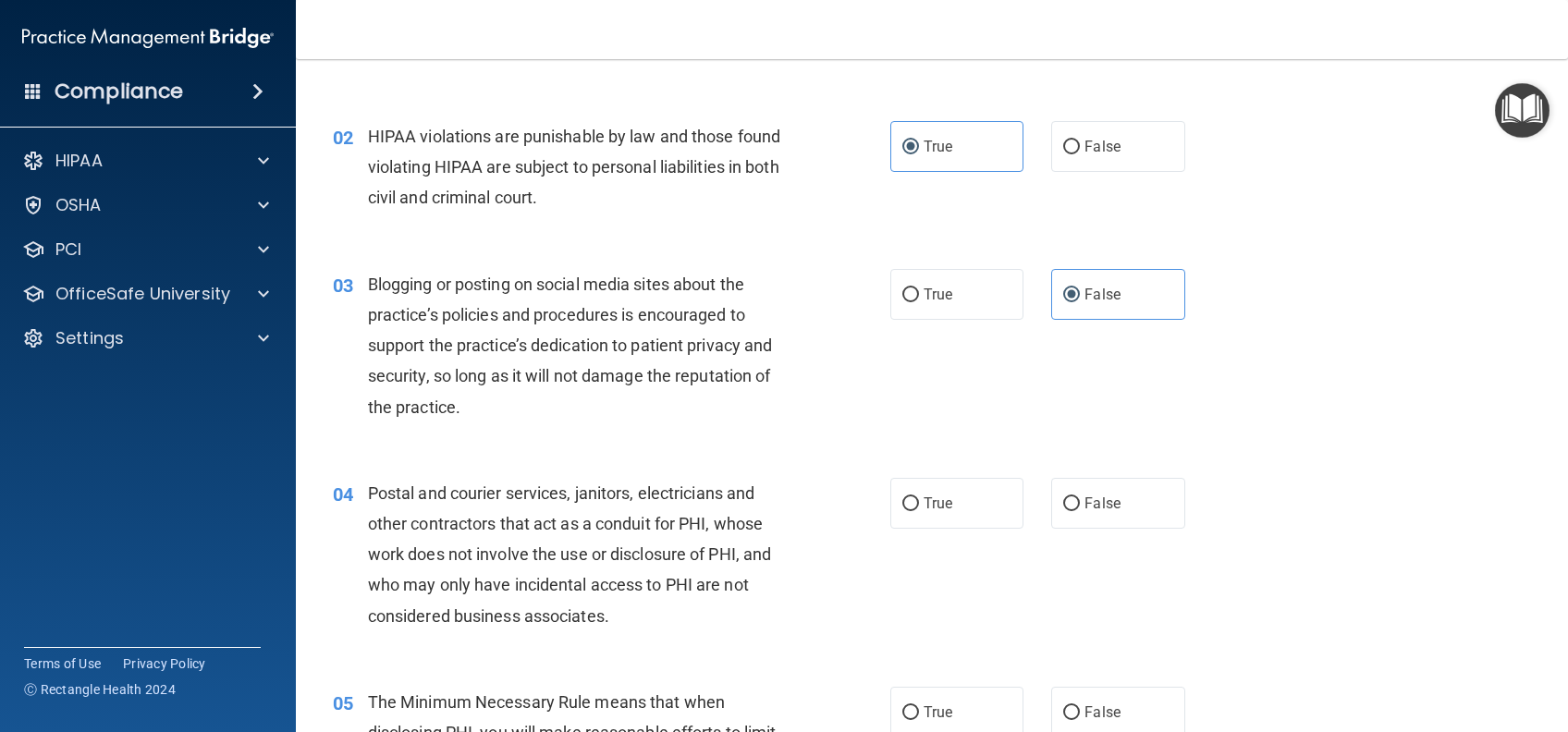
scroll to position [370, 0]
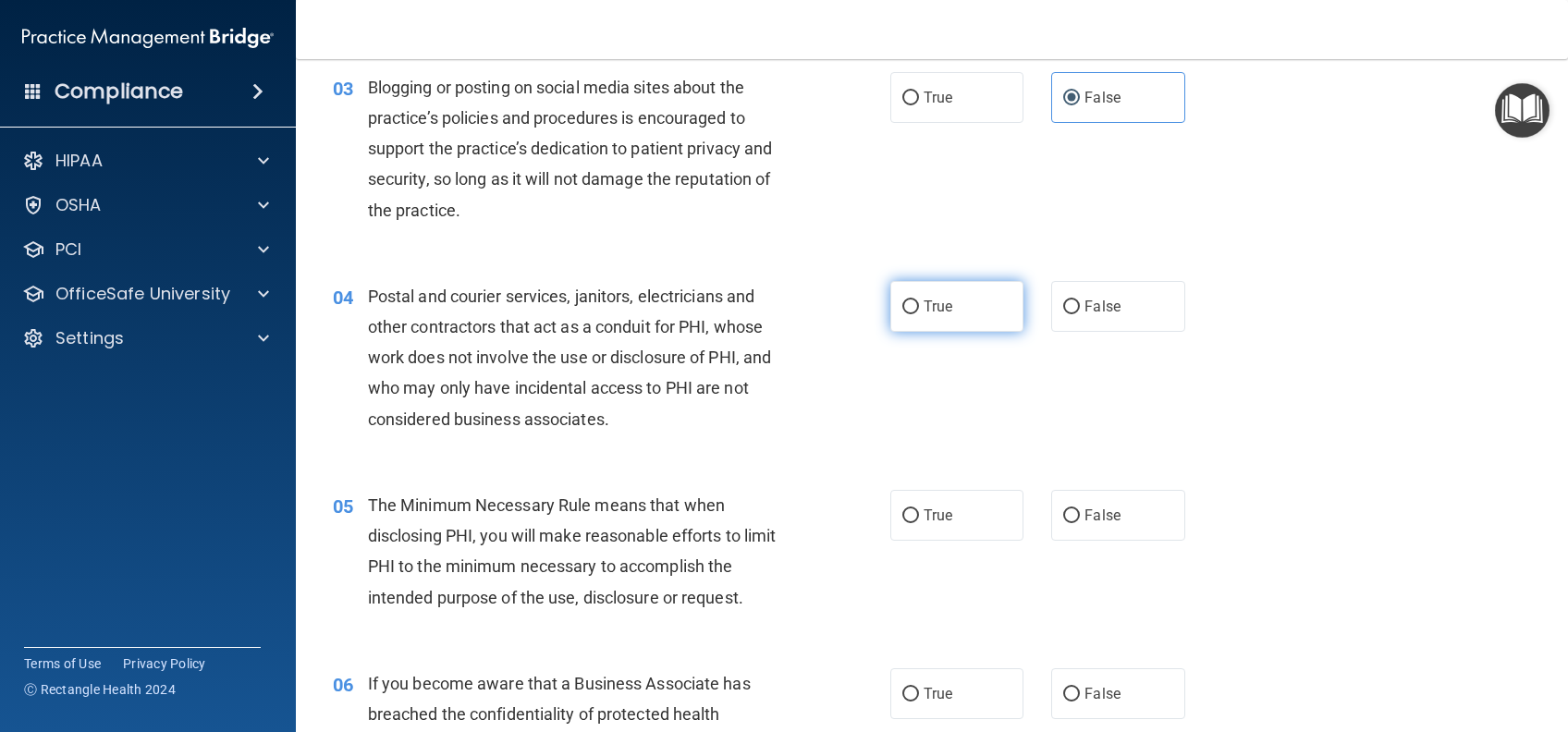
click at [929, 311] on span "True" at bounding box center [937, 307] width 28 height 18
click at [919, 311] on input "True" at bounding box center [910, 308] width 17 height 14
radio input "true"
click at [935, 507] on span "True" at bounding box center [937, 515] width 28 height 18
click at [919, 509] on input "True" at bounding box center [910, 516] width 17 height 14
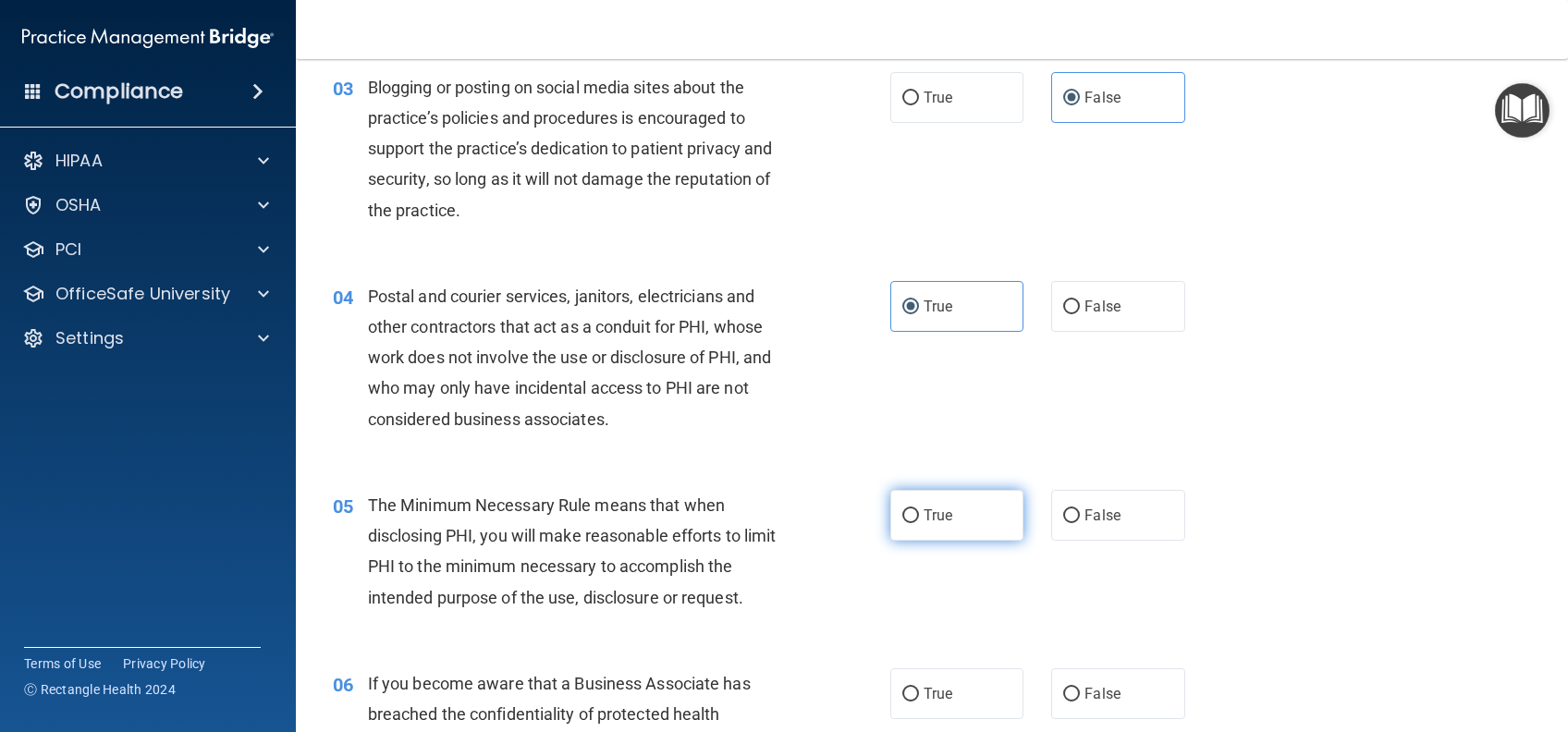
radio input "true"
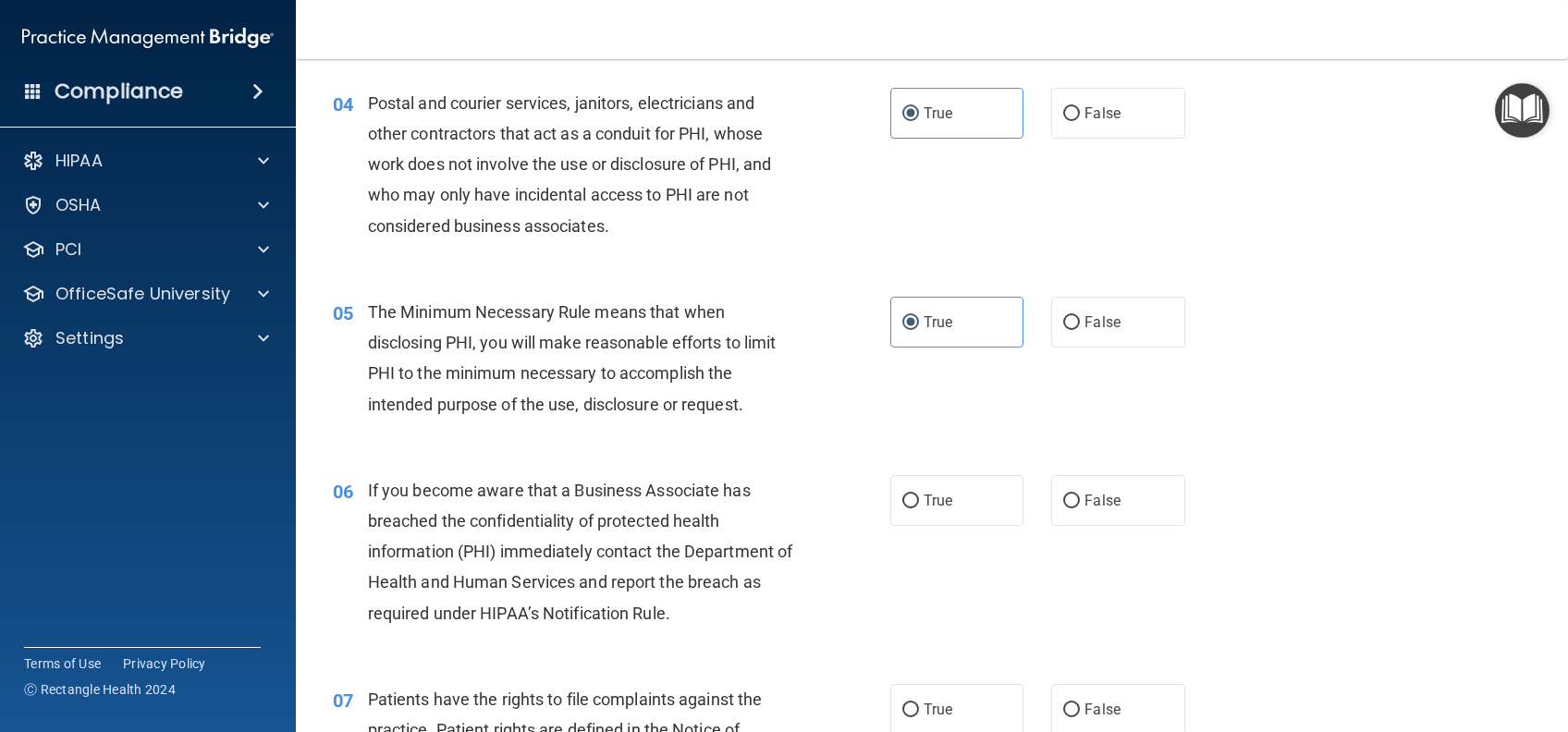
scroll to position [616, 0]
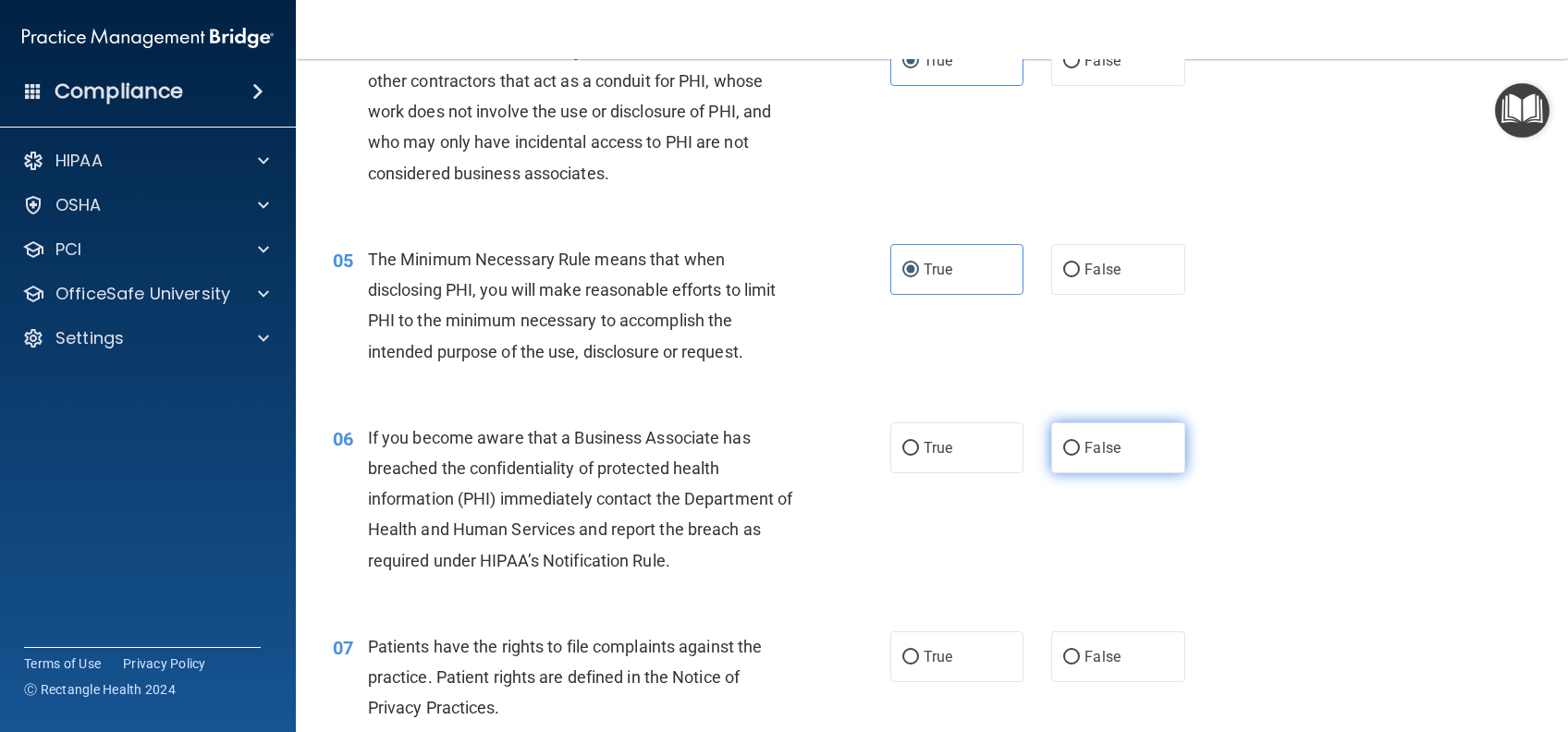
click at [1095, 453] on span "False" at bounding box center [1102, 448] width 36 height 18
click at [1079, 453] on input "False" at bounding box center [1071, 449] width 17 height 14
radio input "true"
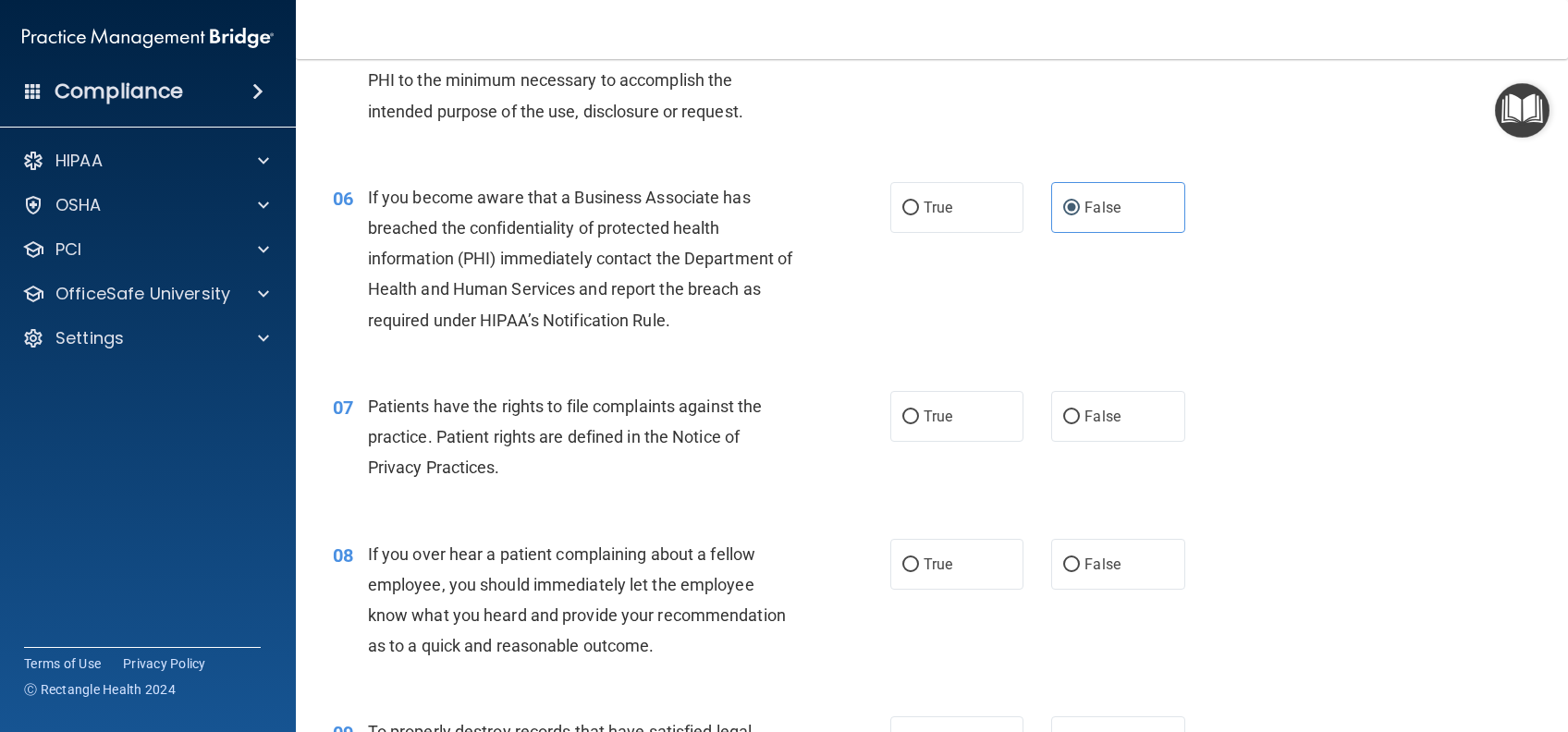
scroll to position [862, 0]
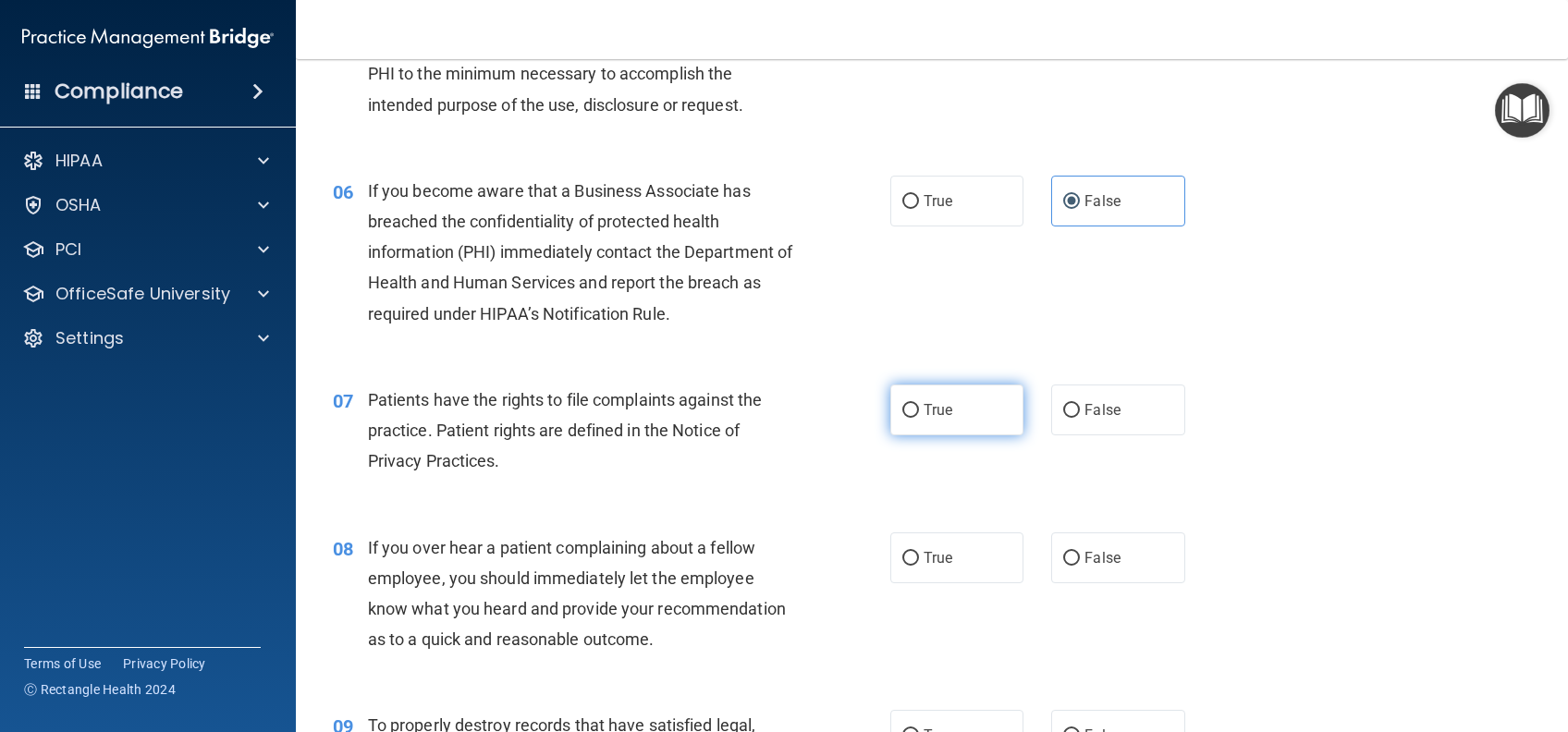
click at [989, 430] on label "True" at bounding box center [957, 410] width 133 height 51
click at [919, 418] on input "True" at bounding box center [910, 411] width 17 height 14
radio input "true"
click at [1119, 552] on label "False" at bounding box center [1117, 558] width 133 height 51
click at [1079, 552] on input "False" at bounding box center [1071, 559] width 17 height 14
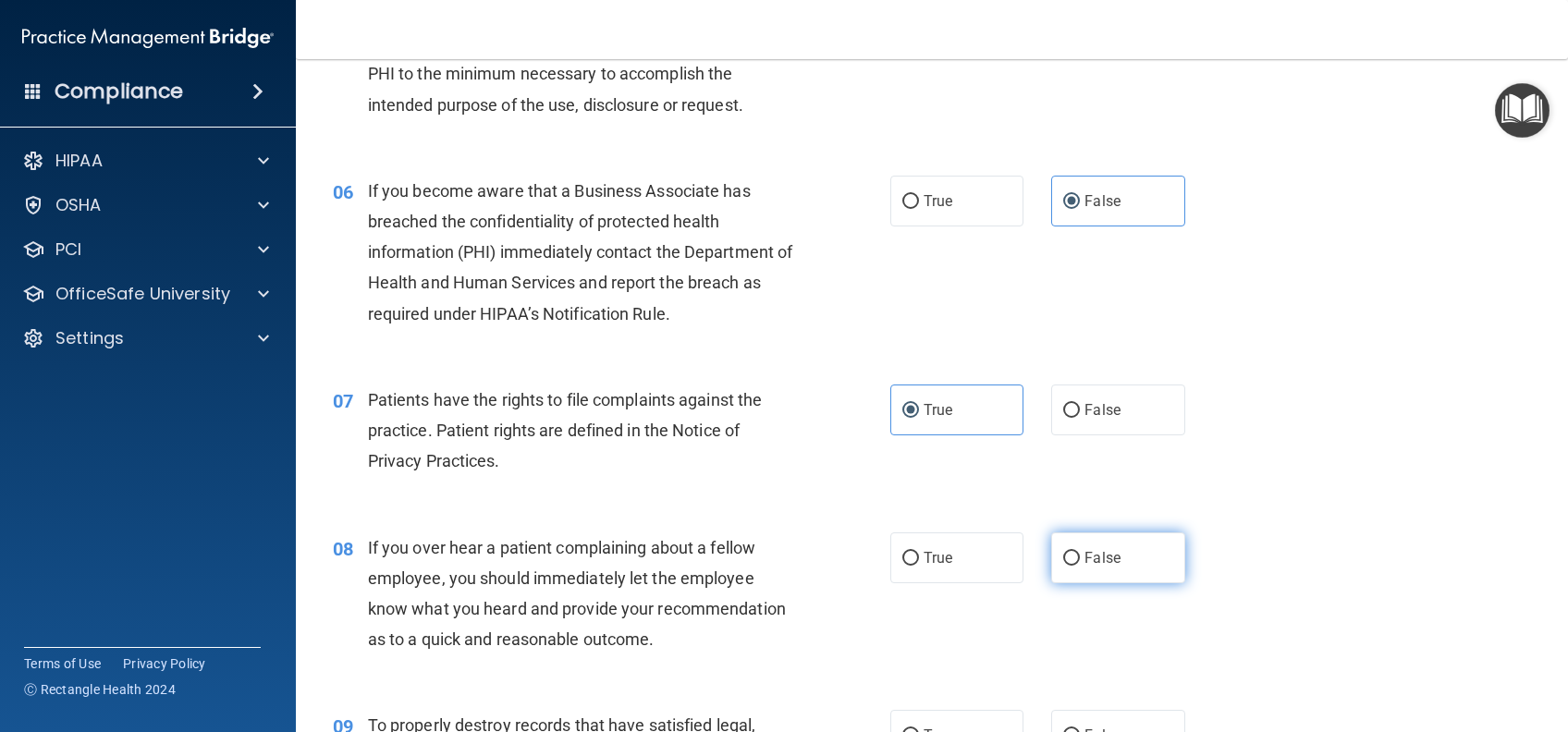
radio input "true"
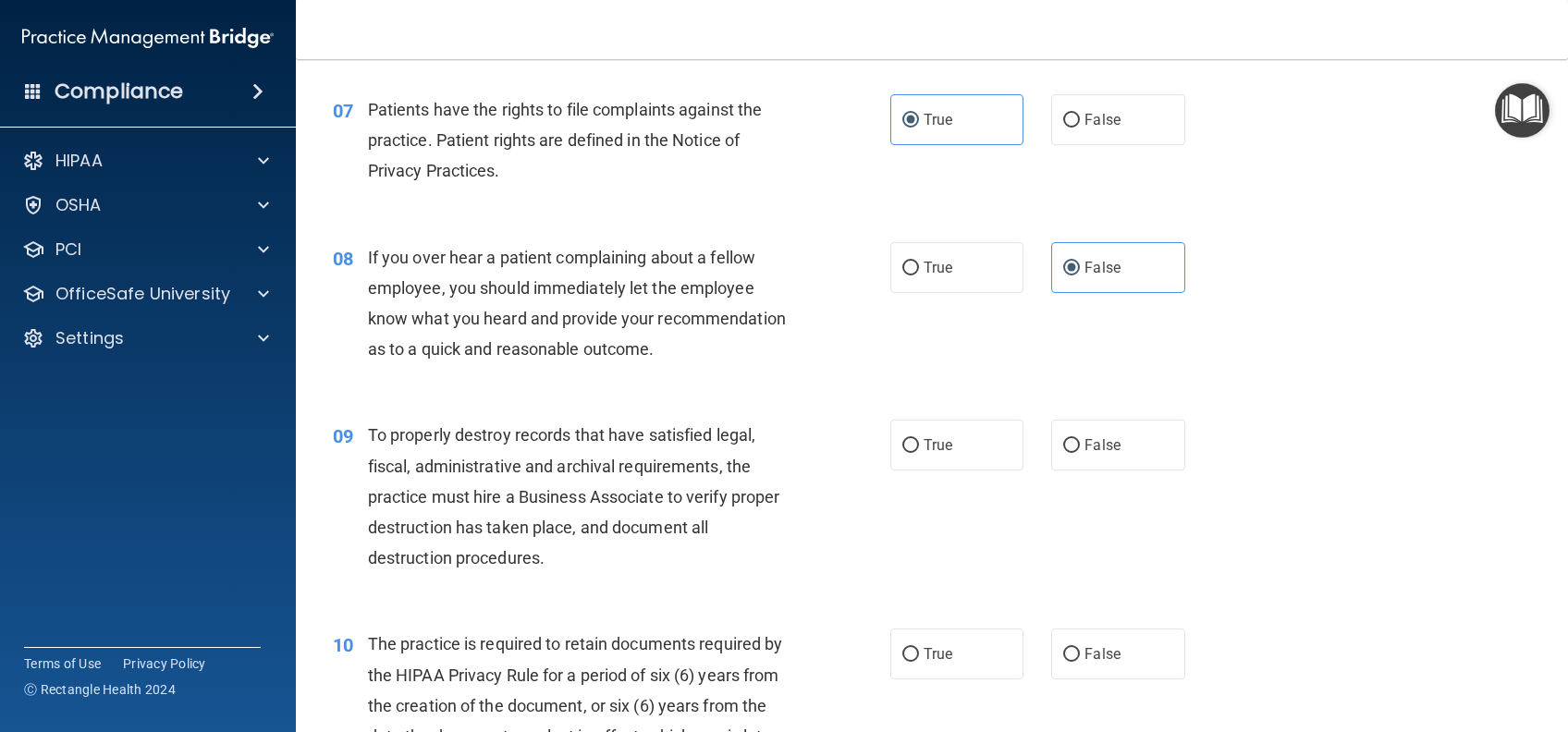
scroll to position [1232, 0]
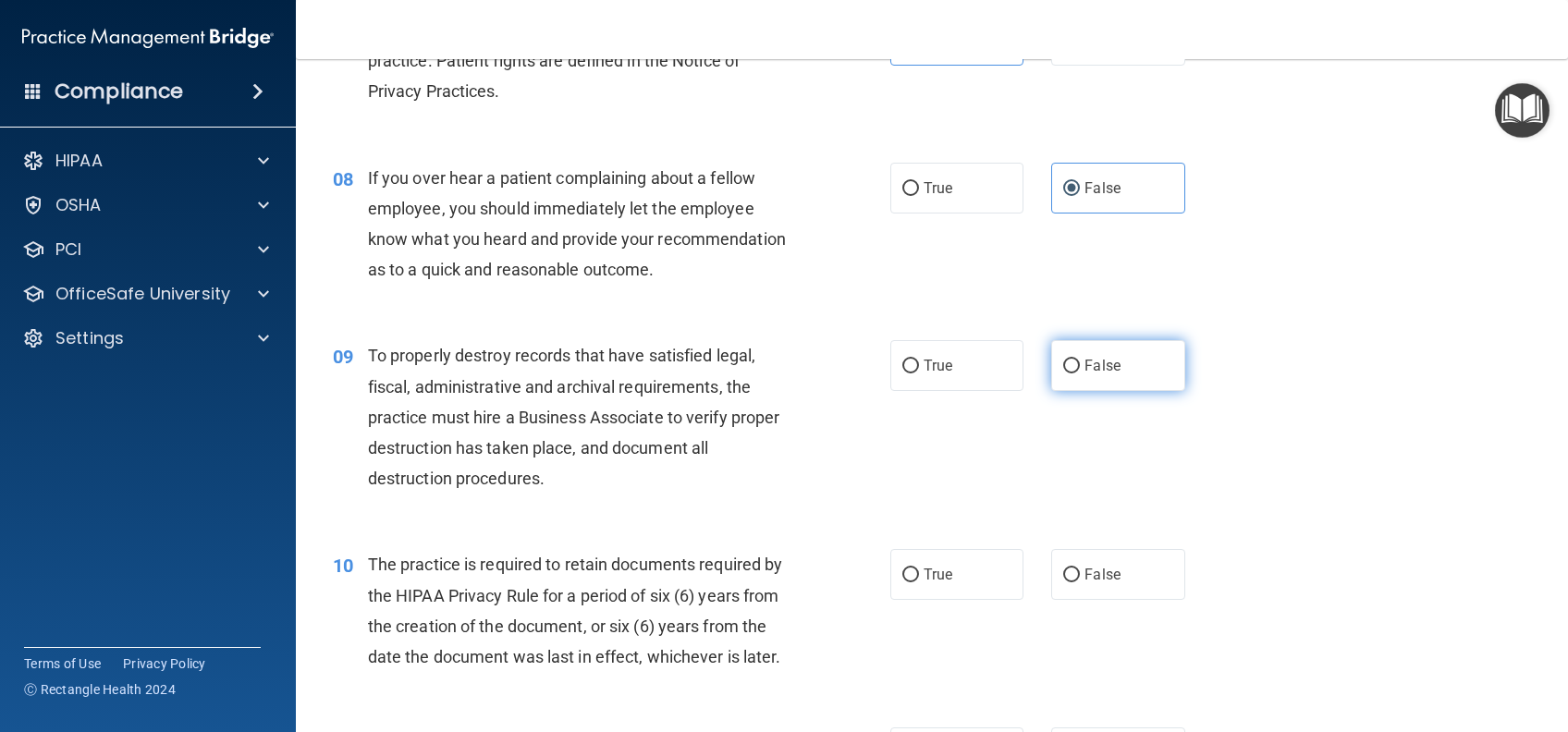
click at [1141, 391] on label "False" at bounding box center [1117, 365] width 133 height 51
click at [1079, 374] on input "False" at bounding box center [1071, 366] width 17 height 14
radio input "true"
click at [981, 600] on label "True" at bounding box center [957, 574] width 133 height 51
click at [919, 582] on input "True" at bounding box center [910, 575] width 17 height 14
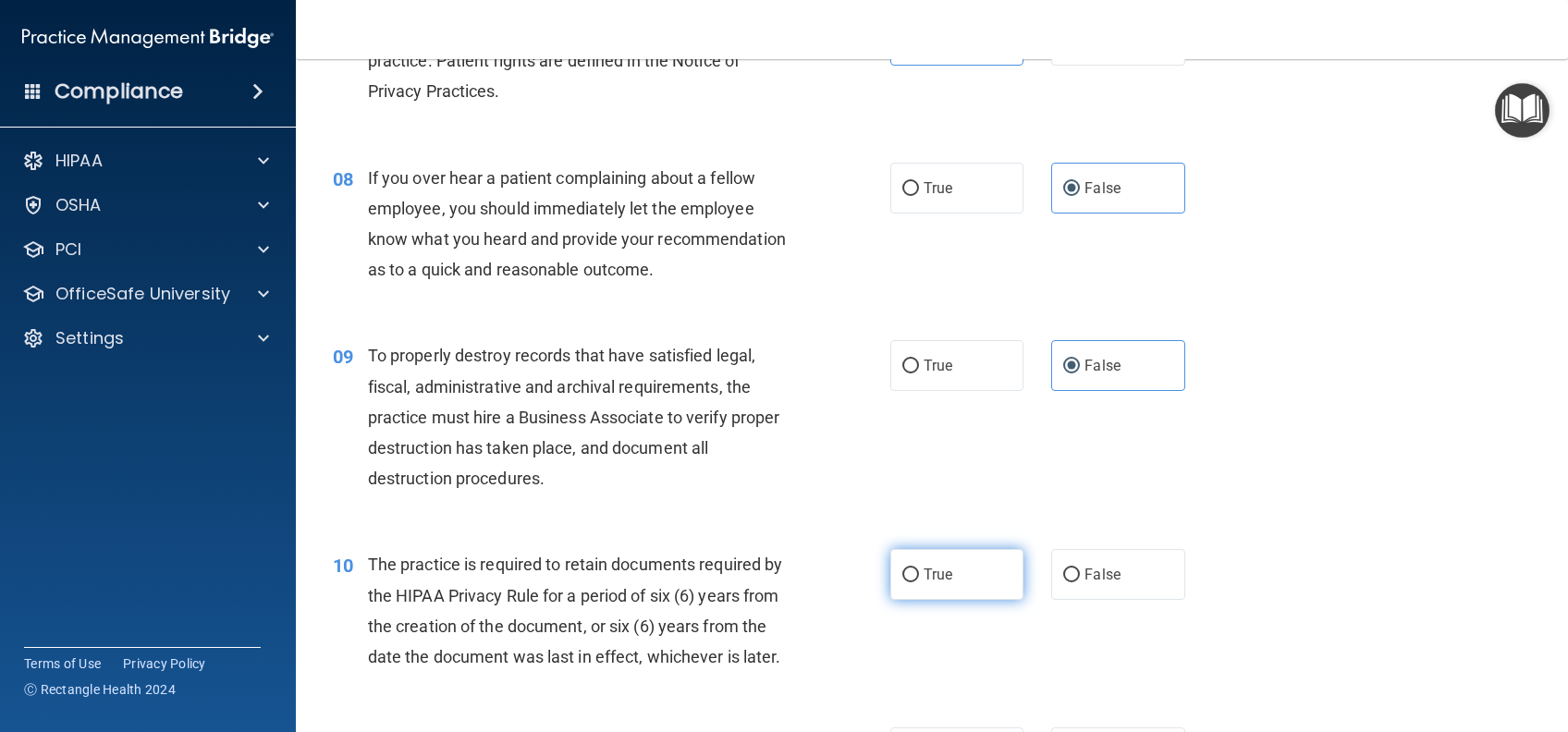
radio input "true"
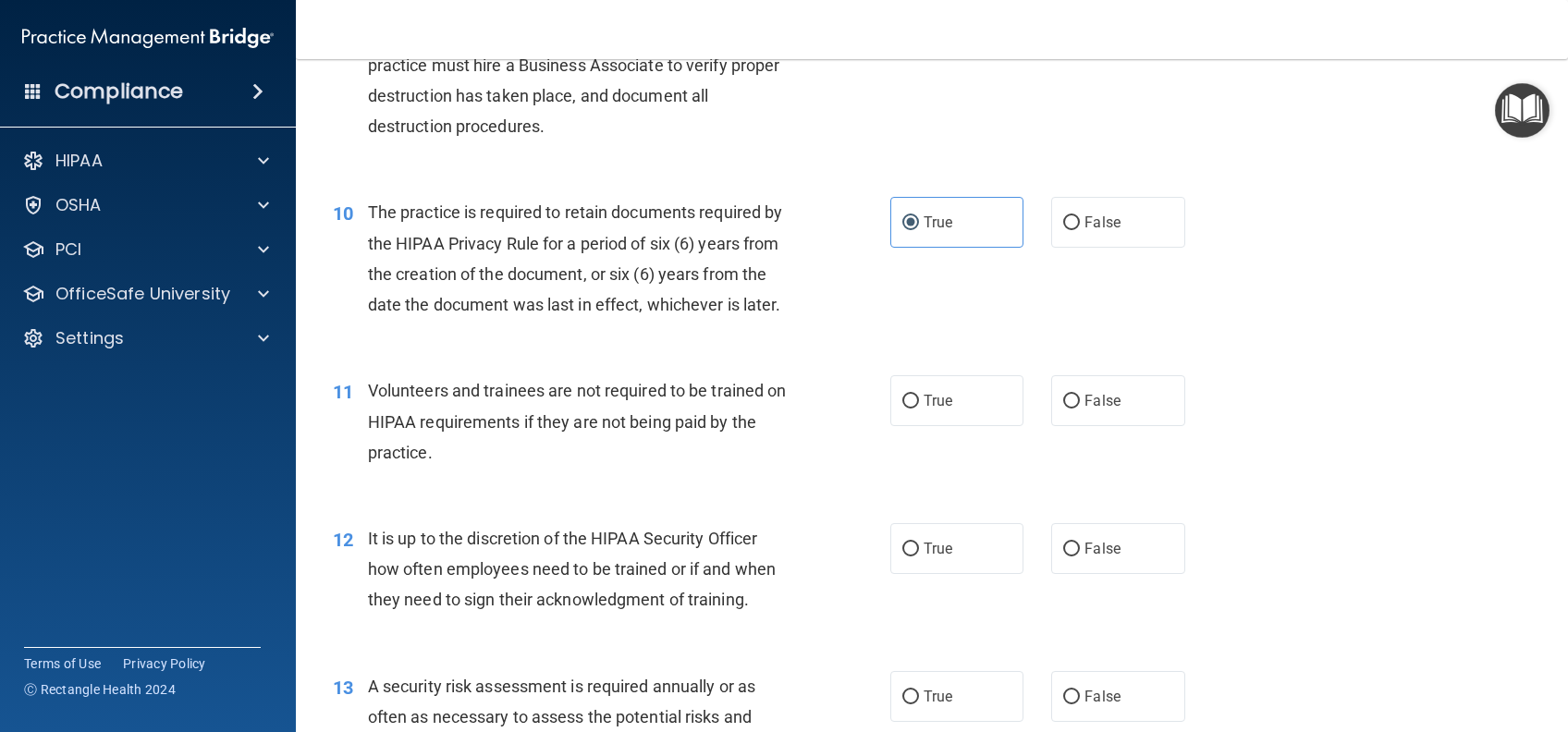
scroll to position [1725, 0]
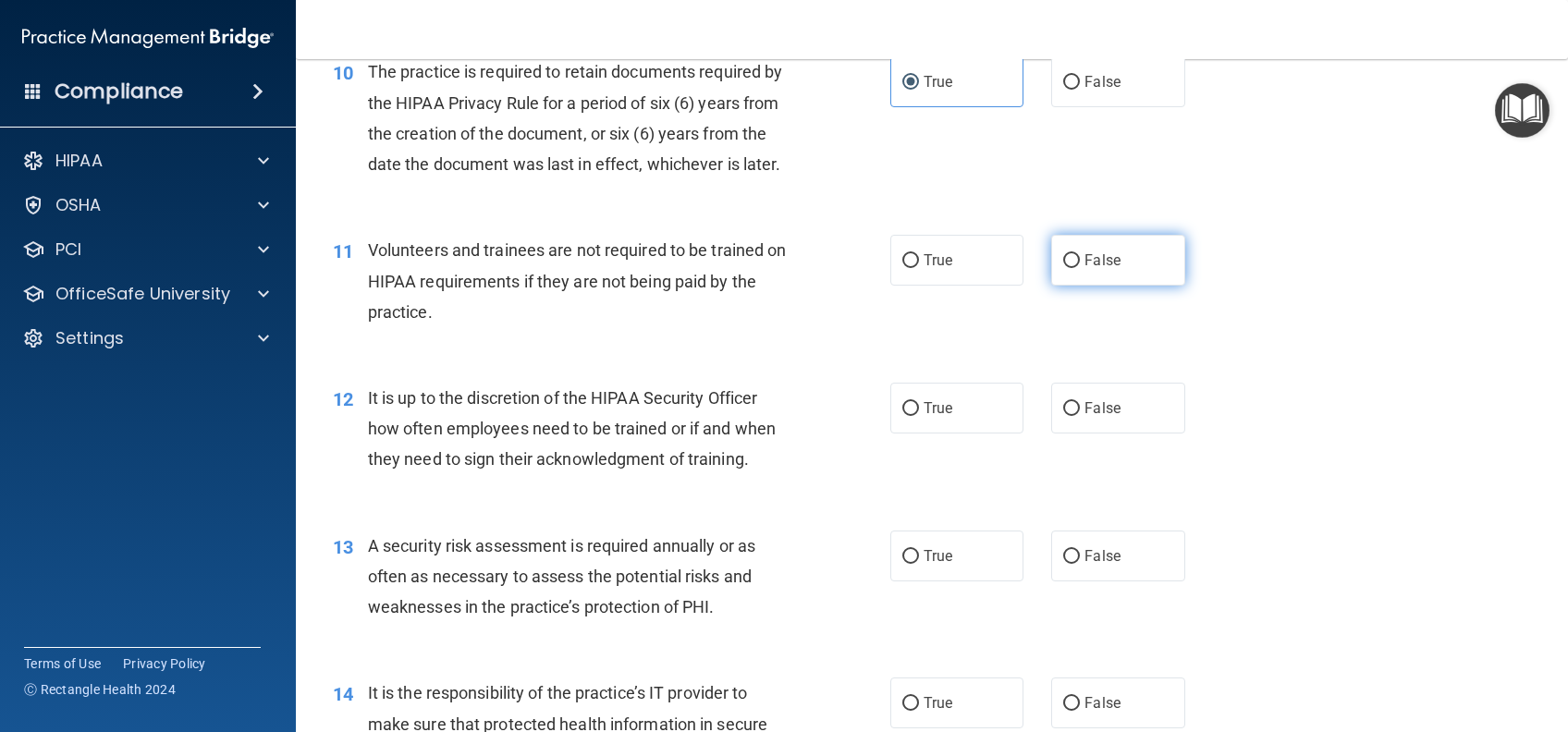
click at [1156, 285] on label "False" at bounding box center [1117, 260] width 133 height 51
click at [1079, 268] on input "False" at bounding box center [1071, 261] width 17 height 14
radio input "true"
click at [924, 417] on span "True" at bounding box center [937, 408] width 28 height 18
click at [919, 416] on input "True" at bounding box center [910, 409] width 17 height 14
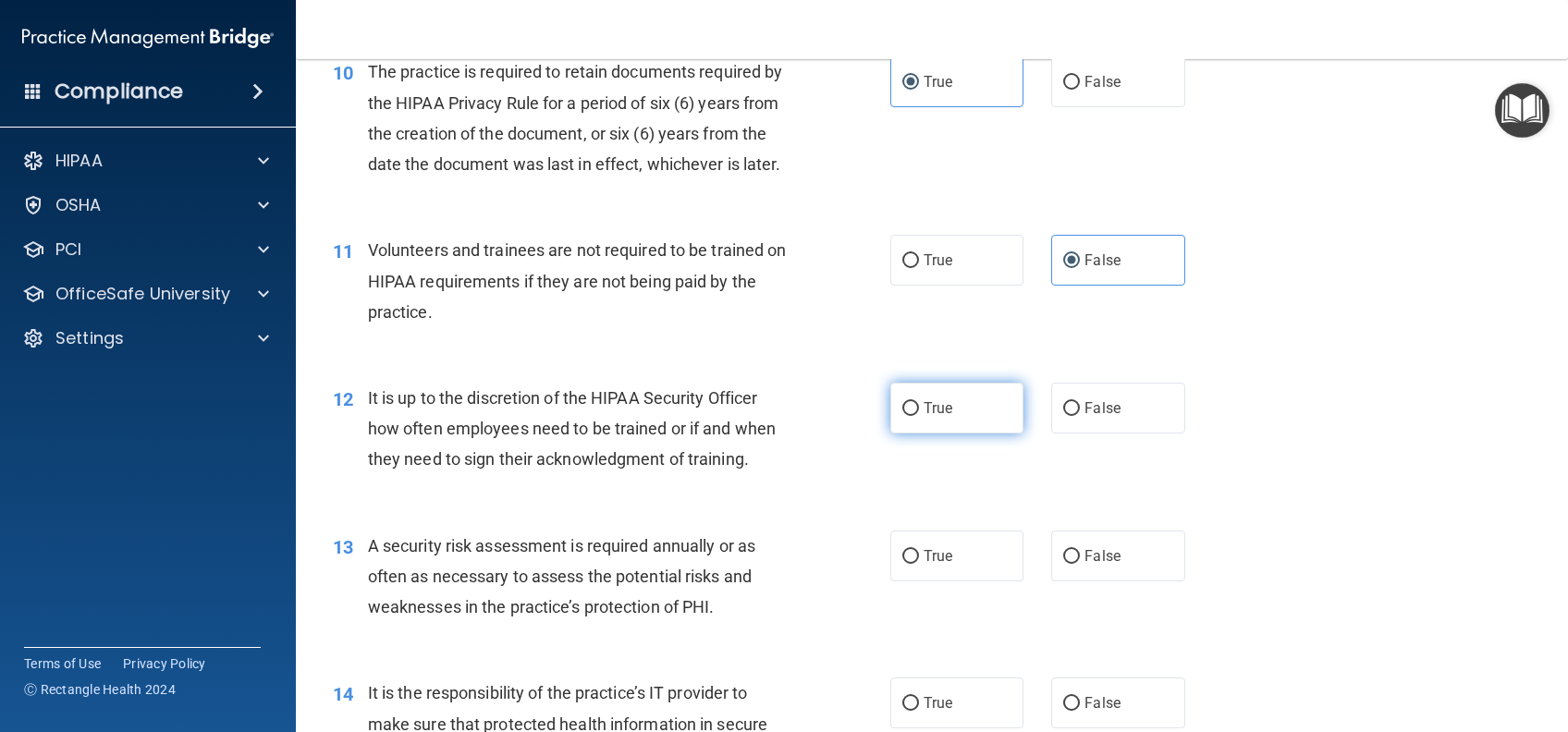
radio input "true"
click at [1118, 432] on label "False" at bounding box center [1117, 408] width 133 height 51
click at [1079, 416] on input "False" at bounding box center [1071, 409] width 17 height 14
radio input "true"
radio input "false"
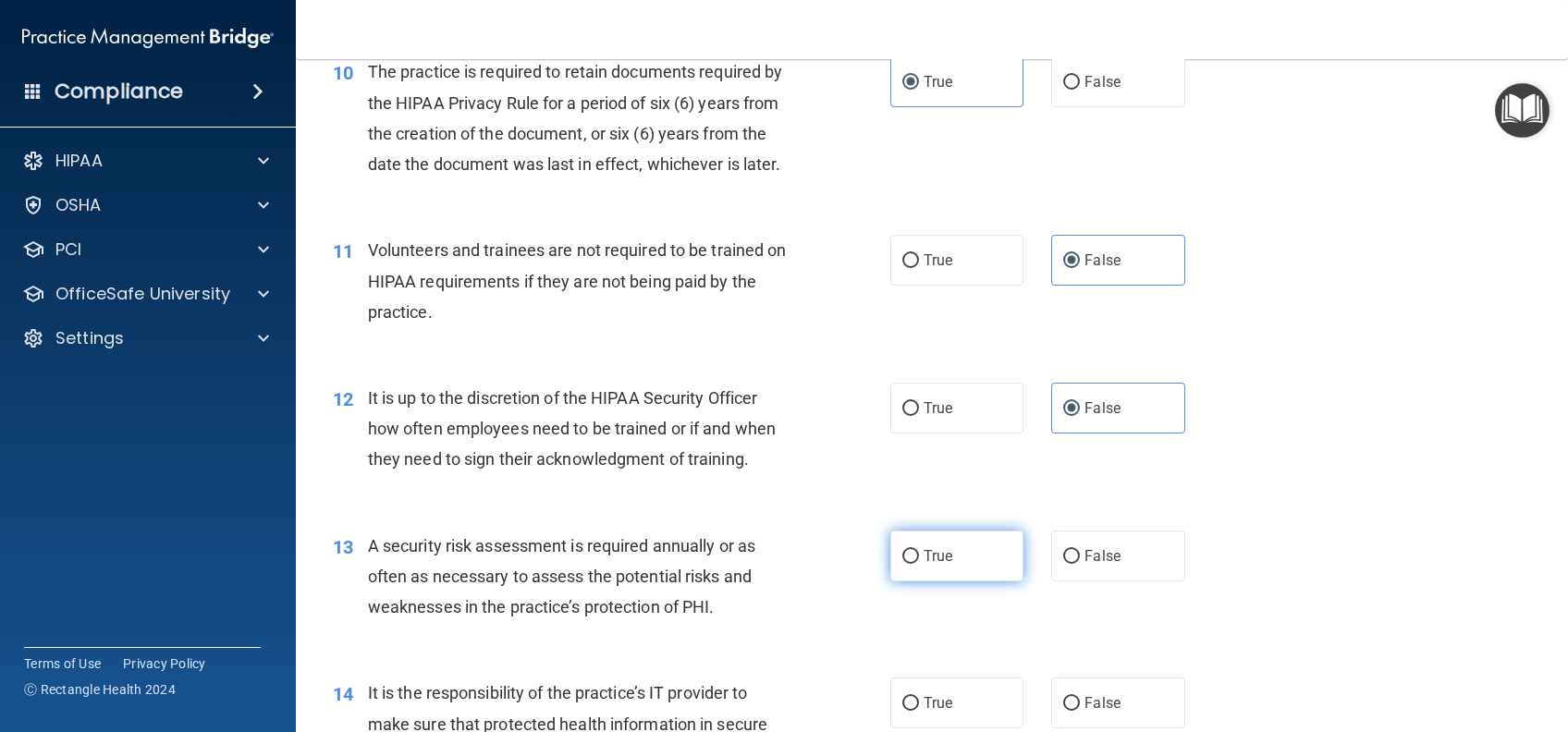
click at [999, 581] on label "True" at bounding box center [957, 556] width 133 height 51
click at [919, 564] on input "True" at bounding box center [910, 557] width 17 height 14
radio input "true"
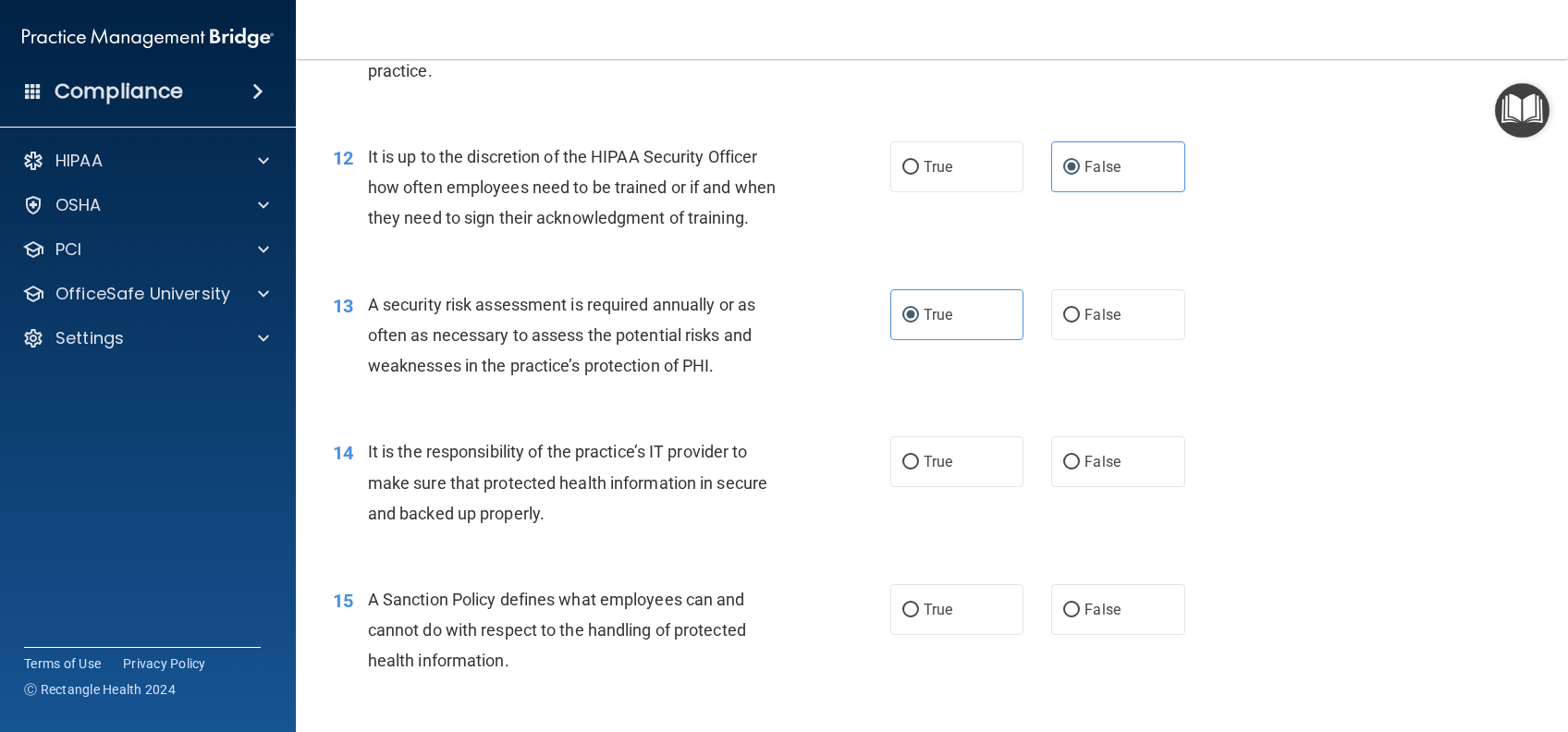
scroll to position [2095, 0]
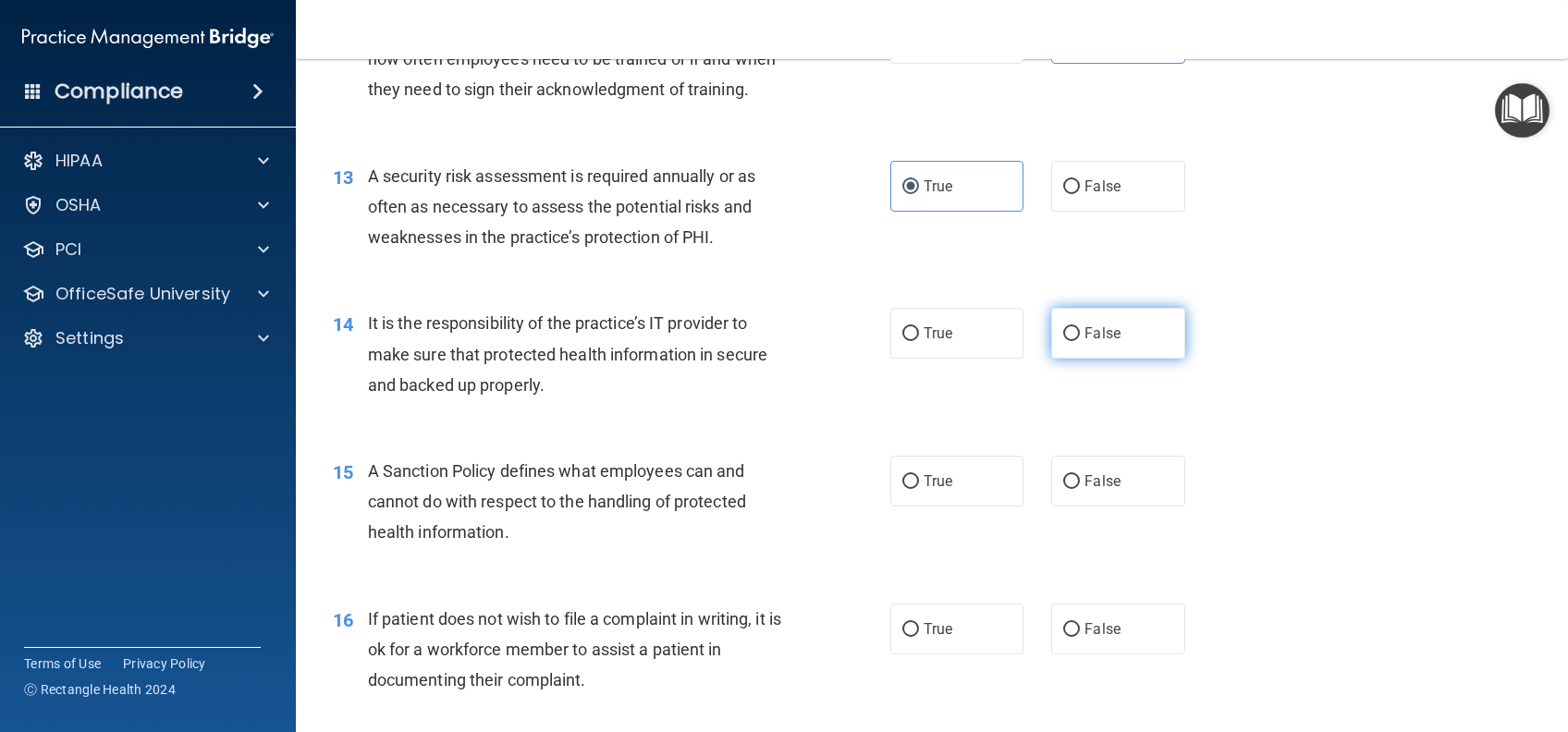
click at [1094, 342] on span "False" at bounding box center [1102, 333] width 36 height 18
click at [1079, 341] on input "False" at bounding box center [1071, 334] width 17 height 14
radio input "true"
click at [1094, 506] on label "False" at bounding box center [1117, 481] width 133 height 51
click at [1079, 489] on input "False" at bounding box center [1071, 482] width 17 height 14
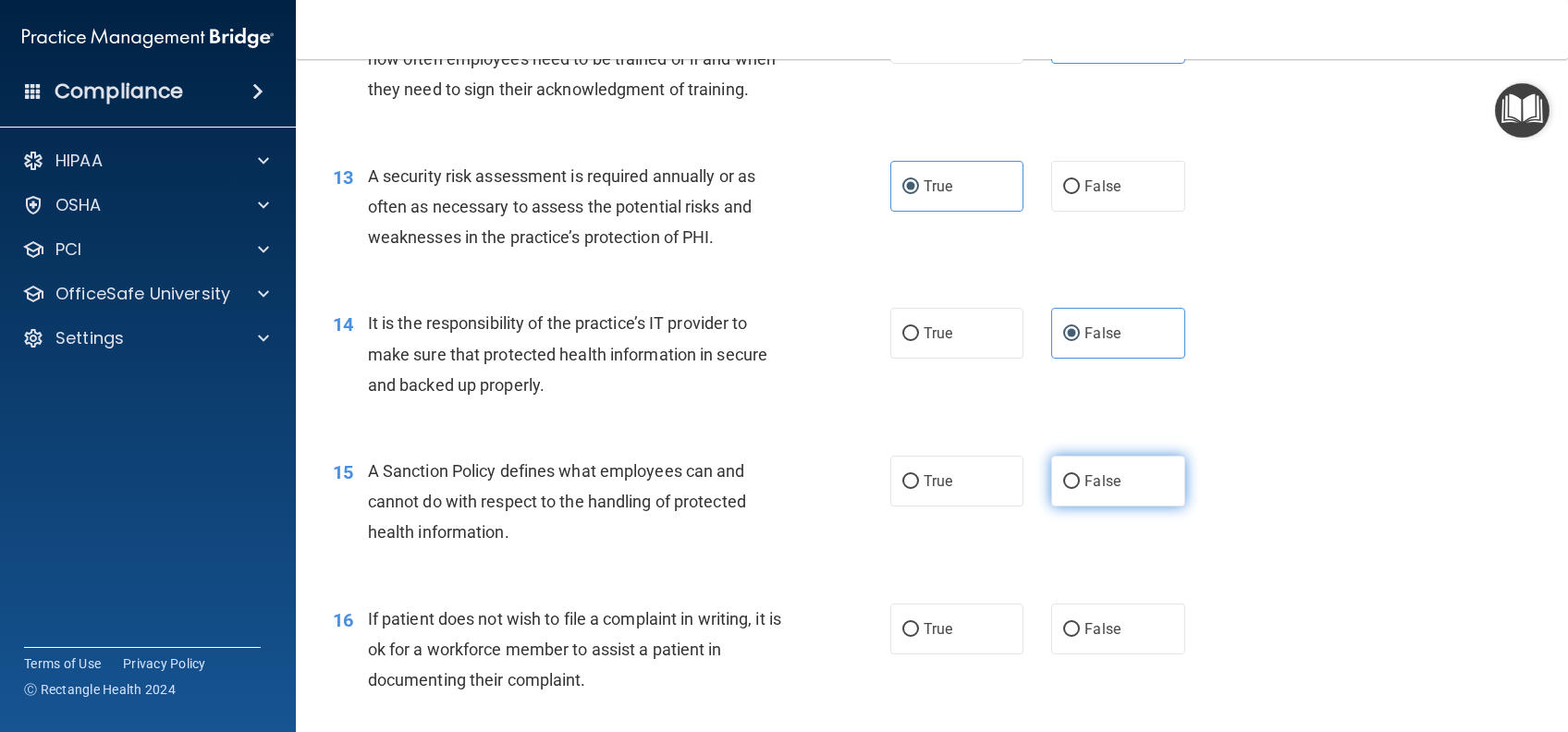
radio input "true"
click at [983, 654] on label "True" at bounding box center [957, 629] width 133 height 51
click at [919, 637] on input "True" at bounding box center [910, 630] width 17 height 14
radio input "true"
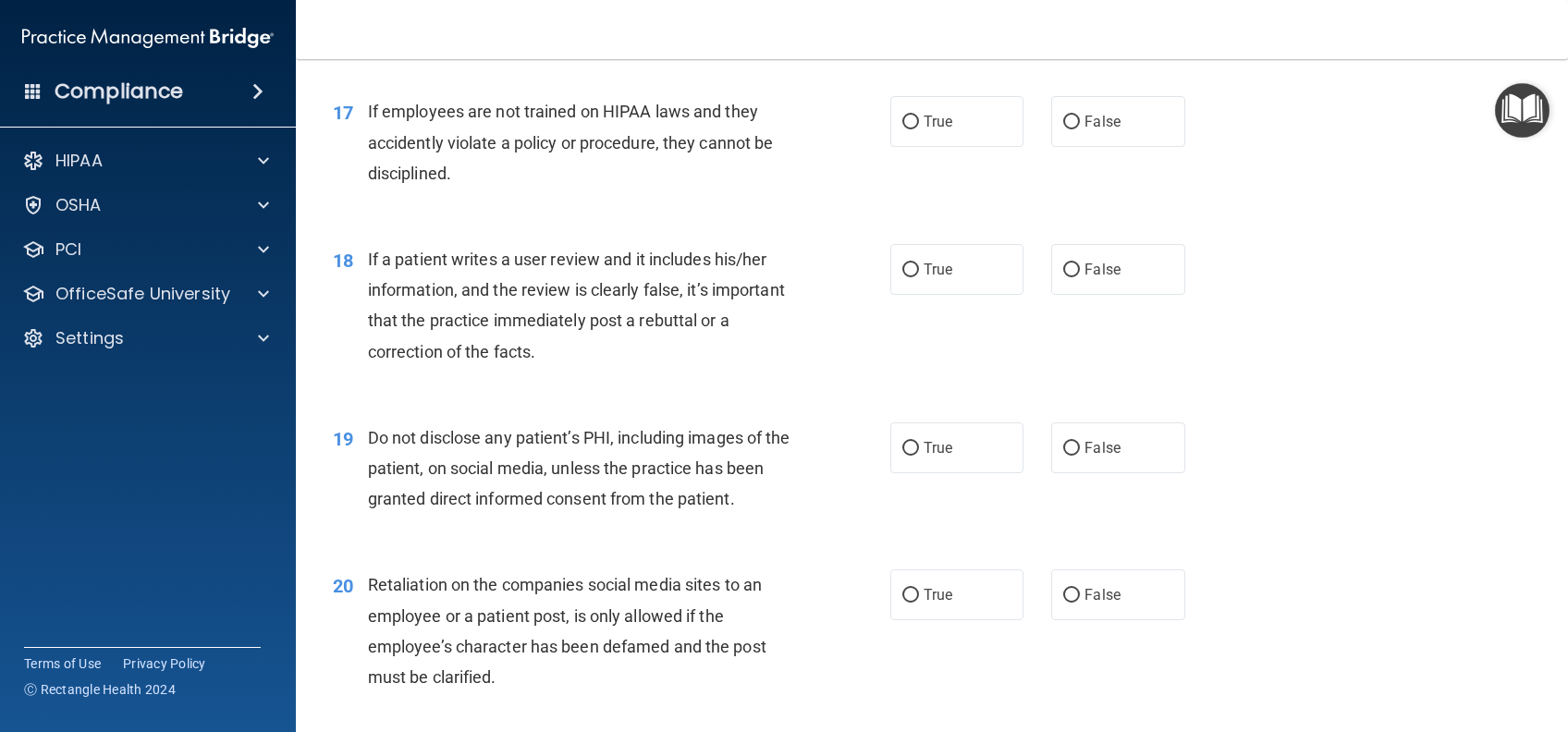
scroll to position [2712, 0]
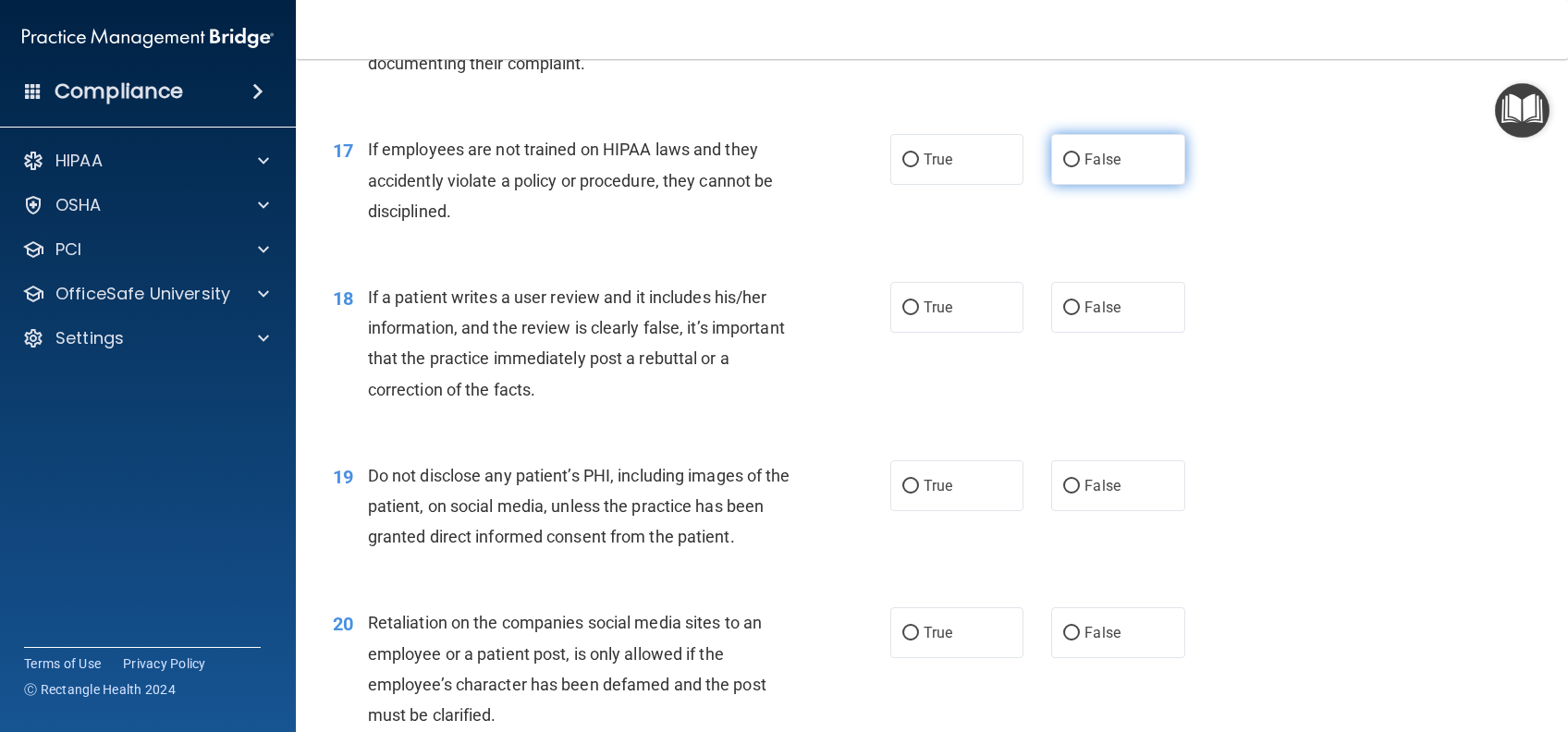
click at [1094, 185] on label "False" at bounding box center [1117, 160] width 133 height 51
click at [1079, 167] on input "False" at bounding box center [1071, 161] width 17 height 14
radio input "true"
click at [1094, 325] on label "False" at bounding box center [1117, 308] width 133 height 51
click at [1079, 315] on input "False" at bounding box center [1071, 309] width 17 height 14
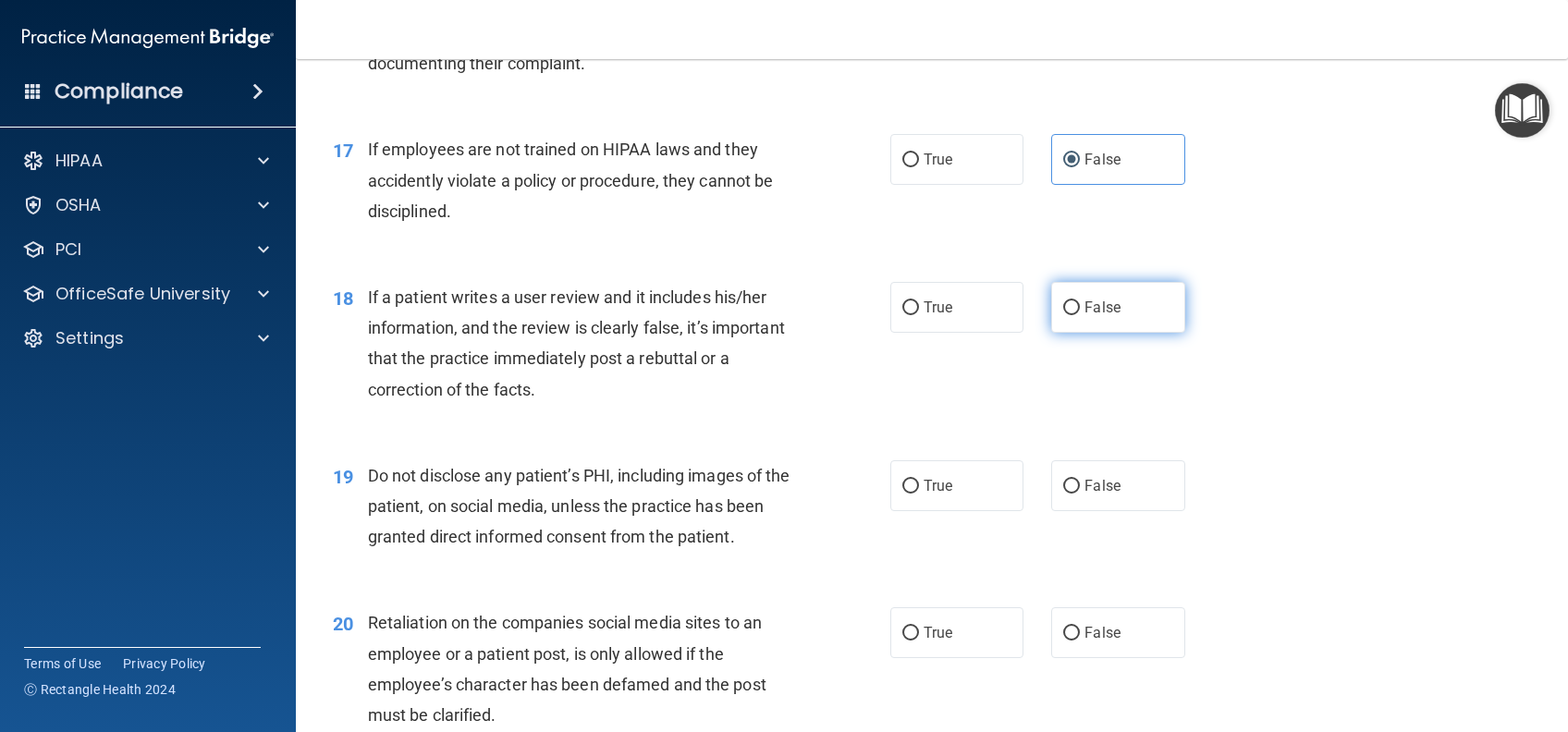
radio input "true"
click at [997, 511] on label "True" at bounding box center [957, 486] width 133 height 51
click at [919, 494] on input "True" at bounding box center [910, 487] width 17 height 14
radio input "true"
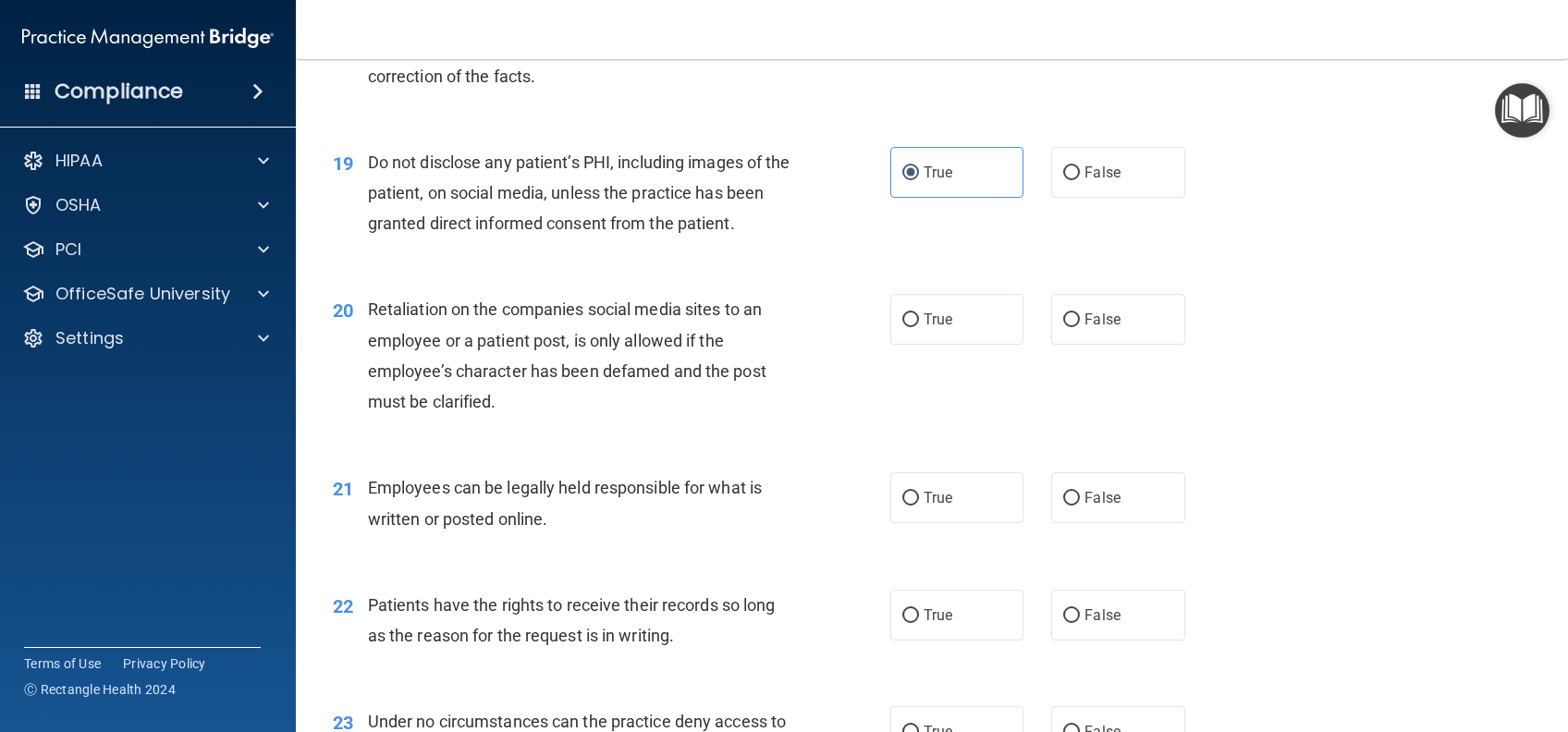
scroll to position [3081, 0]
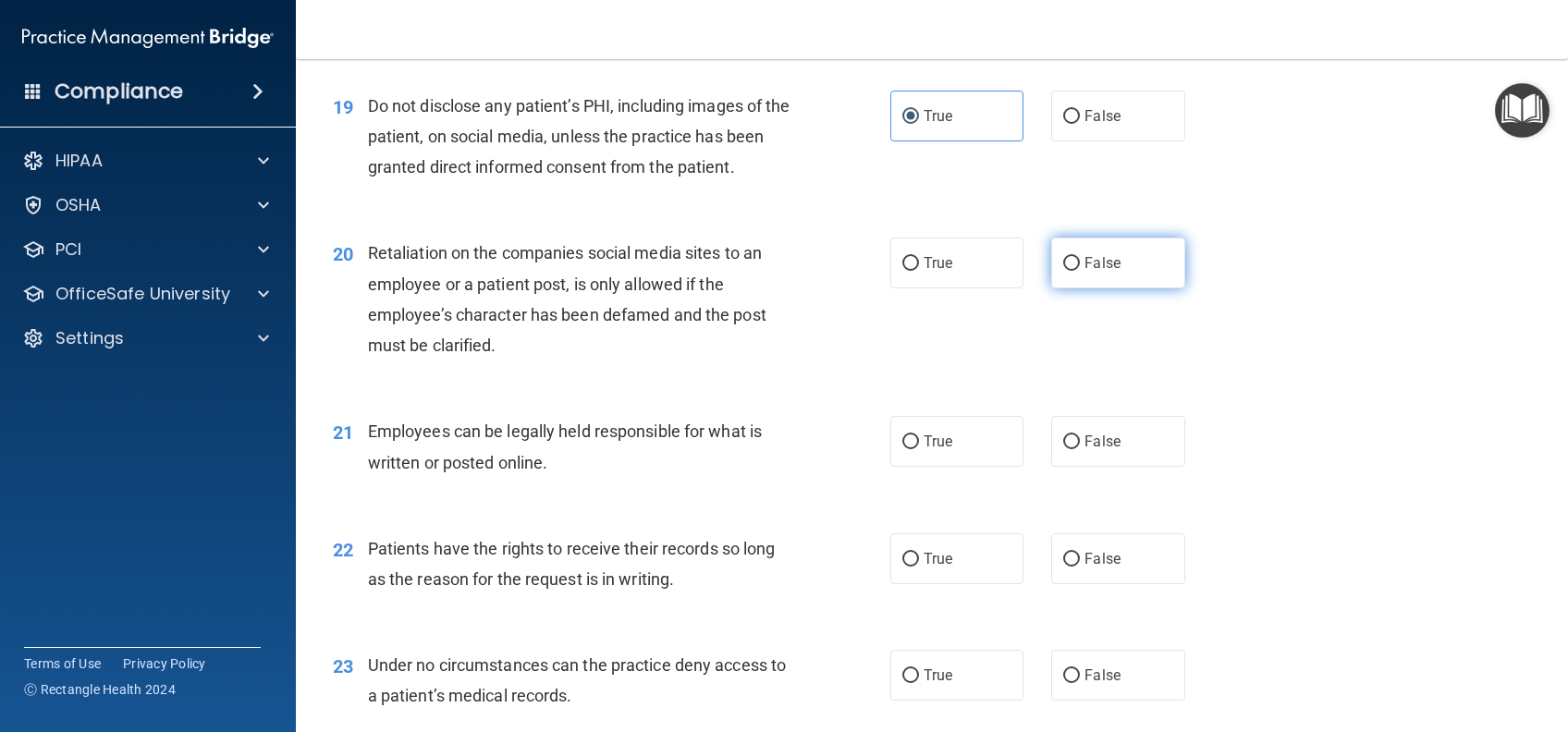
click at [1131, 288] on label "False" at bounding box center [1117, 263] width 133 height 51
click at [1079, 271] on input "False" at bounding box center [1071, 264] width 17 height 14
radio input "true"
click at [960, 459] on label "True" at bounding box center [957, 441] width 133 height 51
click at [919, 450] on input "True" at bounding box center [910, 442] width 17 height 14
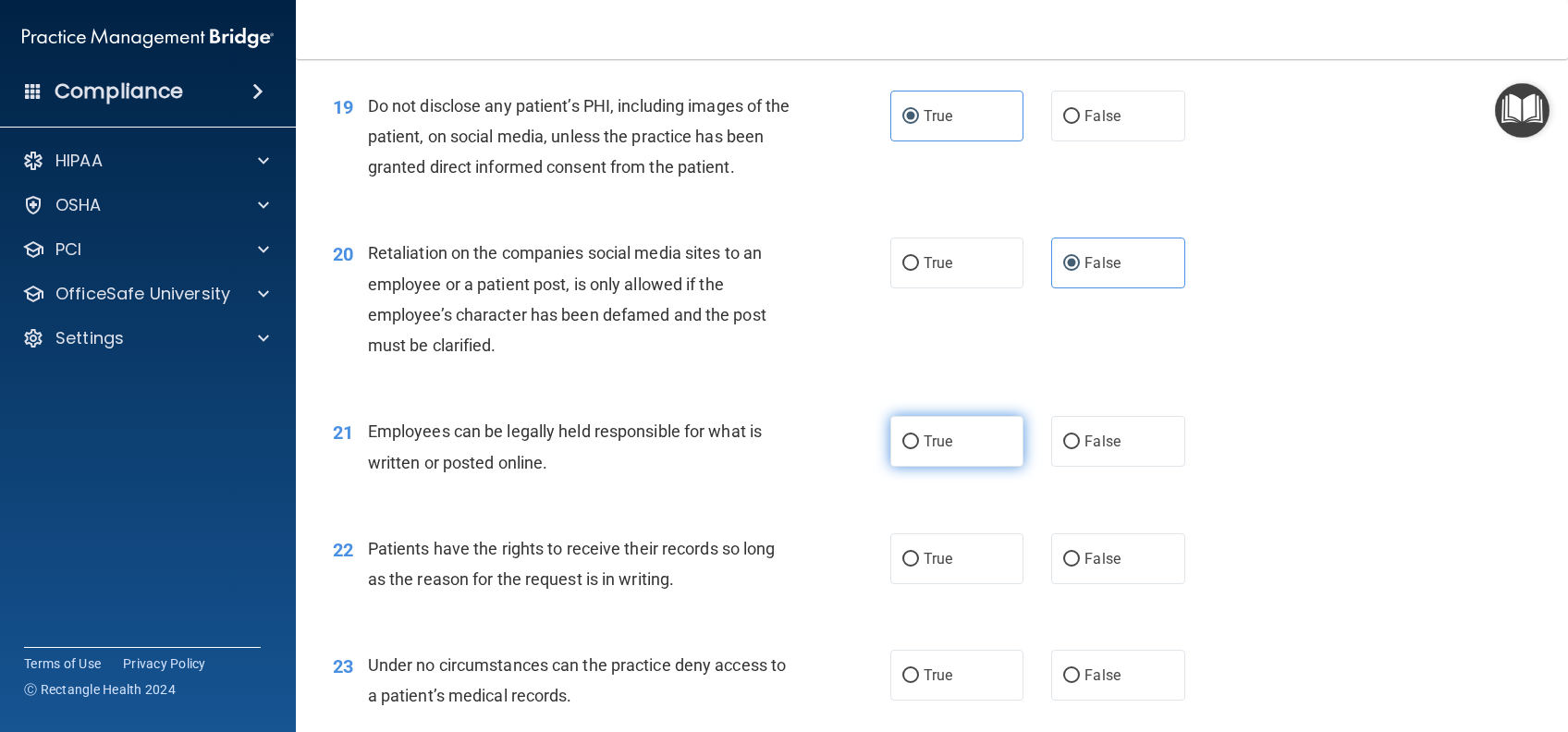
radio input "true"
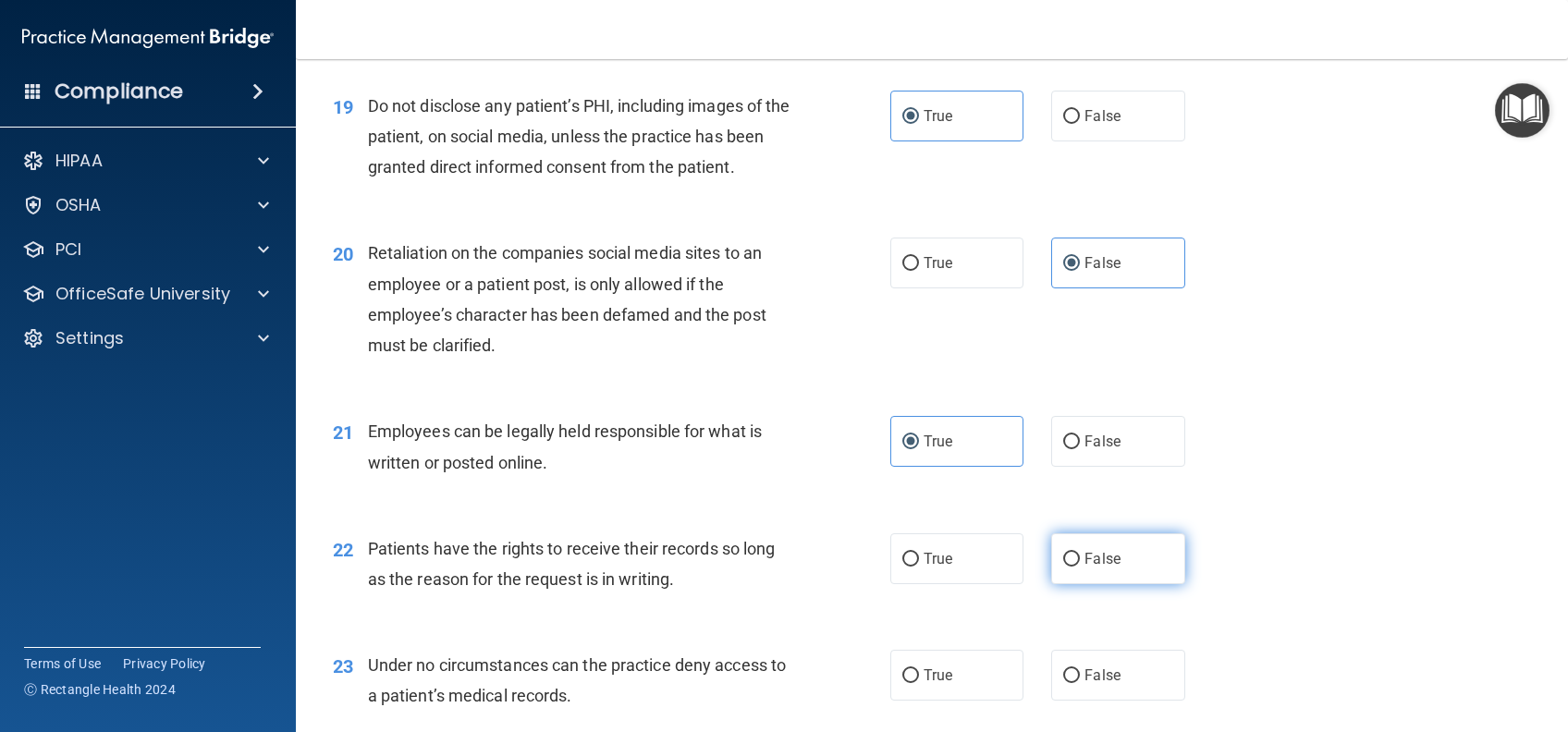
click at [1134, 579] on label "False" at bounding box center [1117, 559] width 133 height 51
click at [1079, 567] on input "False" at bounding box center [1071, 560] width 17 height 14
radio input "true"
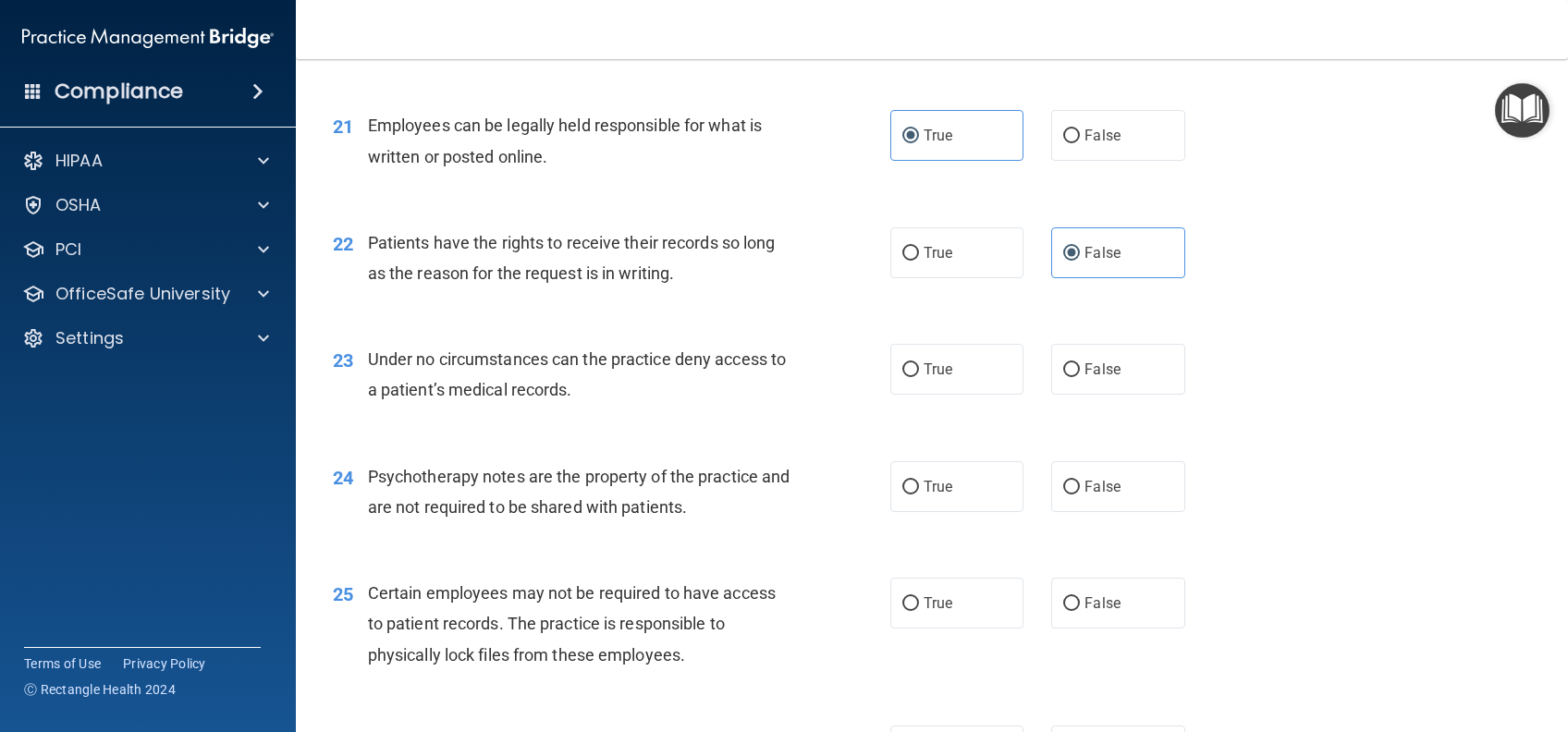
scroll to position [3451, 0]
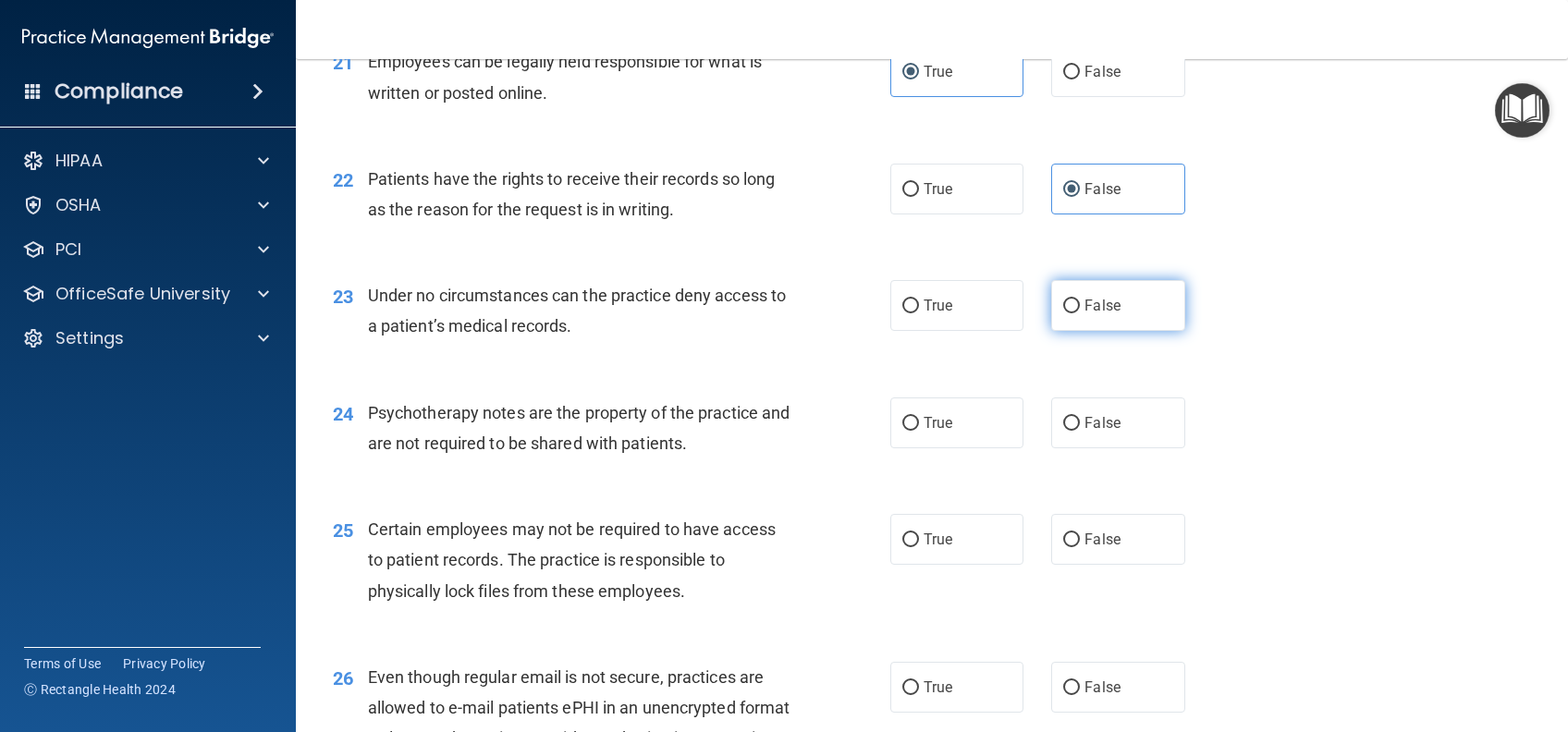
click at [1124, 331] on label "False" at bounding box center [1117, 306] width 133 height 51
click at [1079, 313] on input "False" at bounding box center [1071, 307] width 17 height 14
radio input "true"
click at [1002, 449] on label "True" at bounding box center [957, 422] width 133 height 51
click at [919, 431] on input "True" at bounding box center [910, 423] width 17 height 14
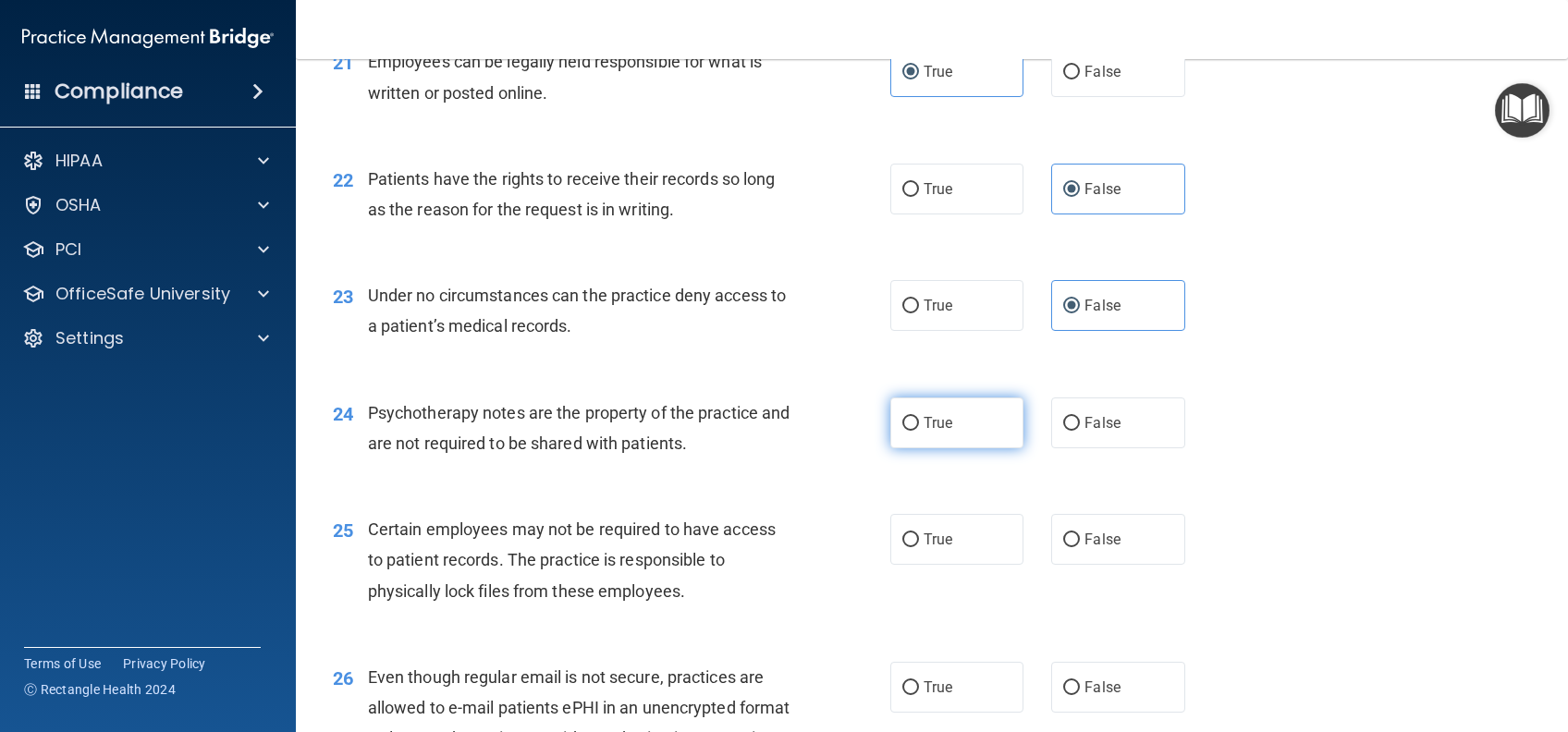
radio input "true"
click at [975, 565] on label "True" at bounding box center [957, 539] width 133 height 51
click at [919, 547] on input "True" at bounding box center [910, 540] width 17 height 14
radio input "true"
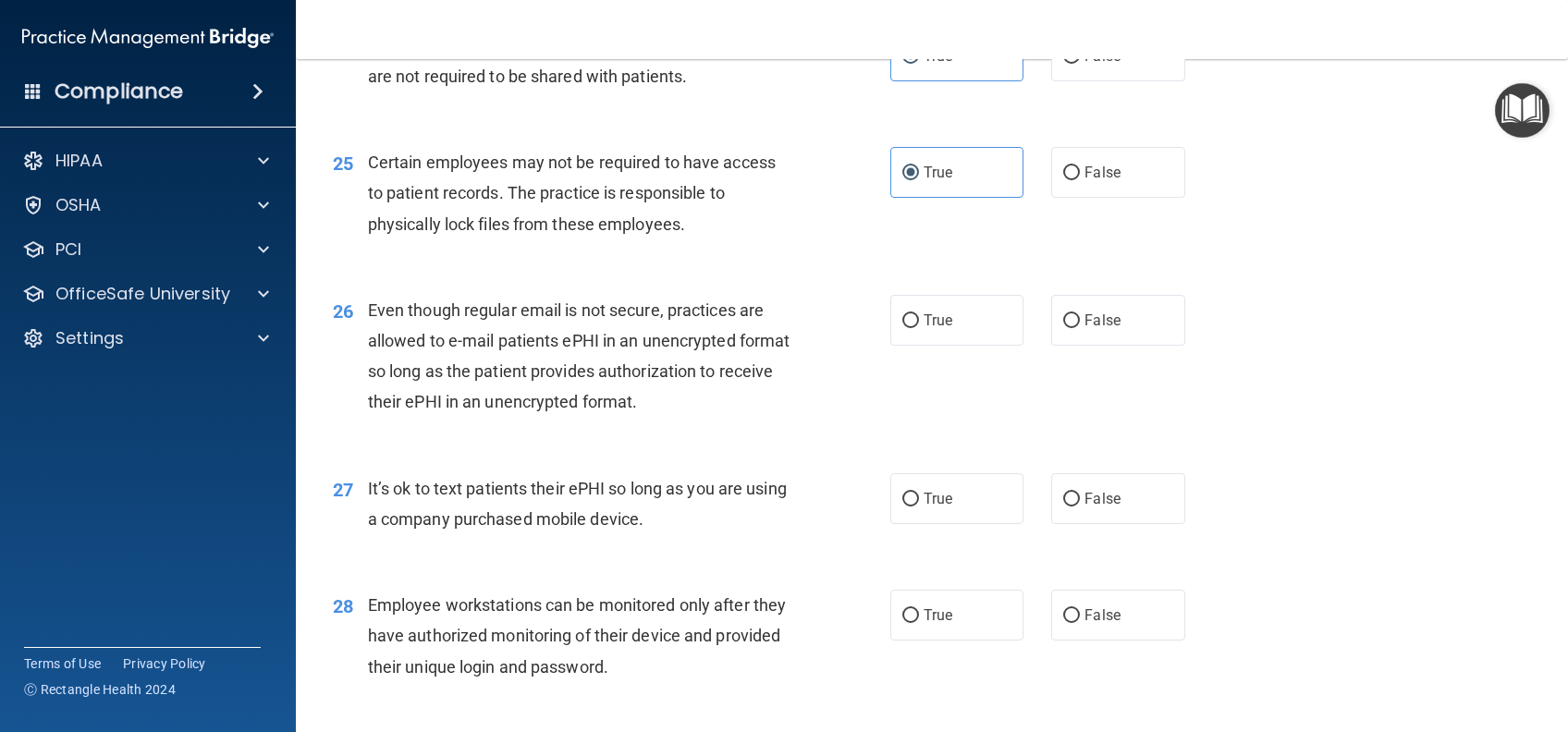
scroll to position [3821, 0]
click at [968, 340] on label "True" at bounding box center [957, 317] width 133 height 51
click at [919, 325] on input "True" at bounding box center [910, 318] width 17 height 14
radio input "true"
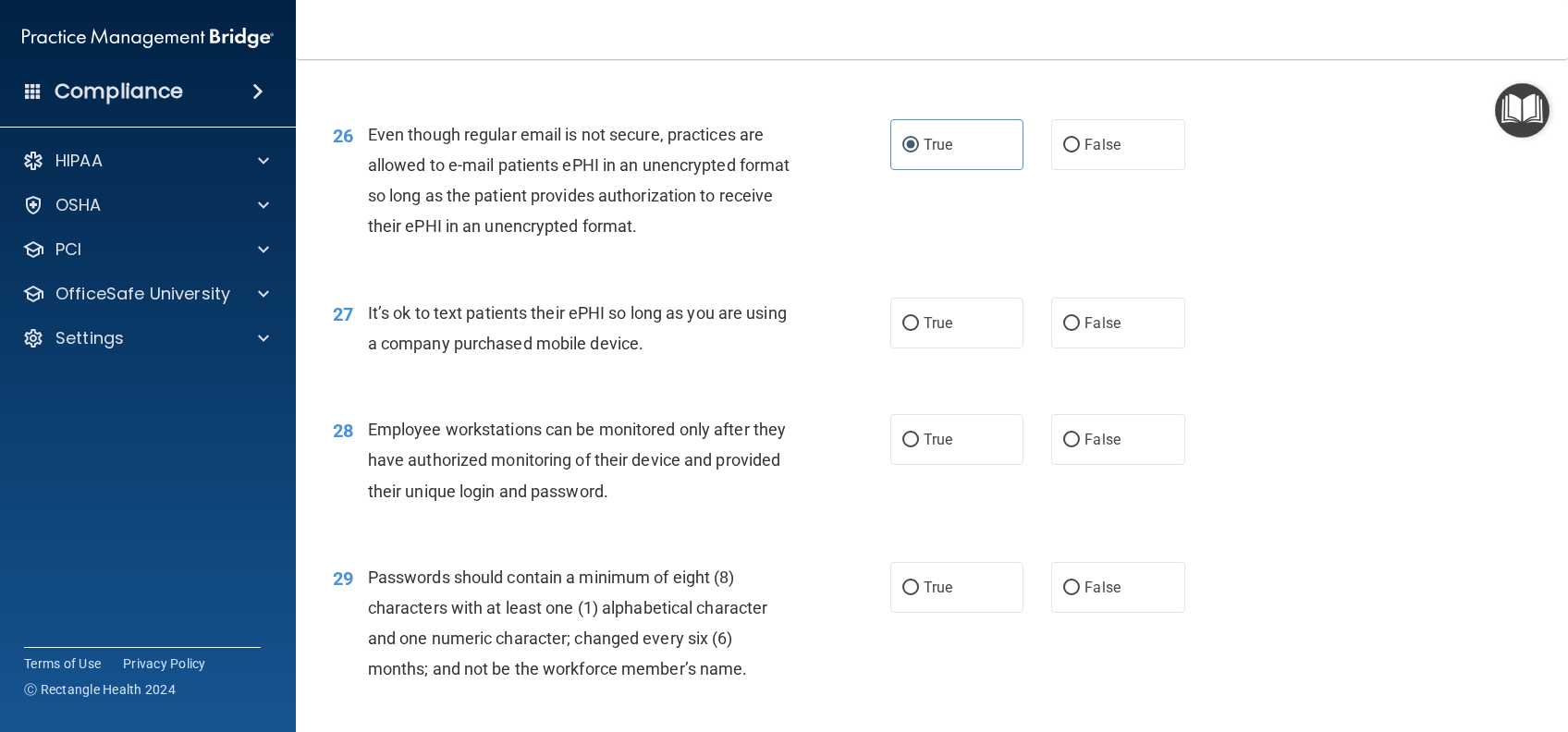
scroll to position [4068, 0]
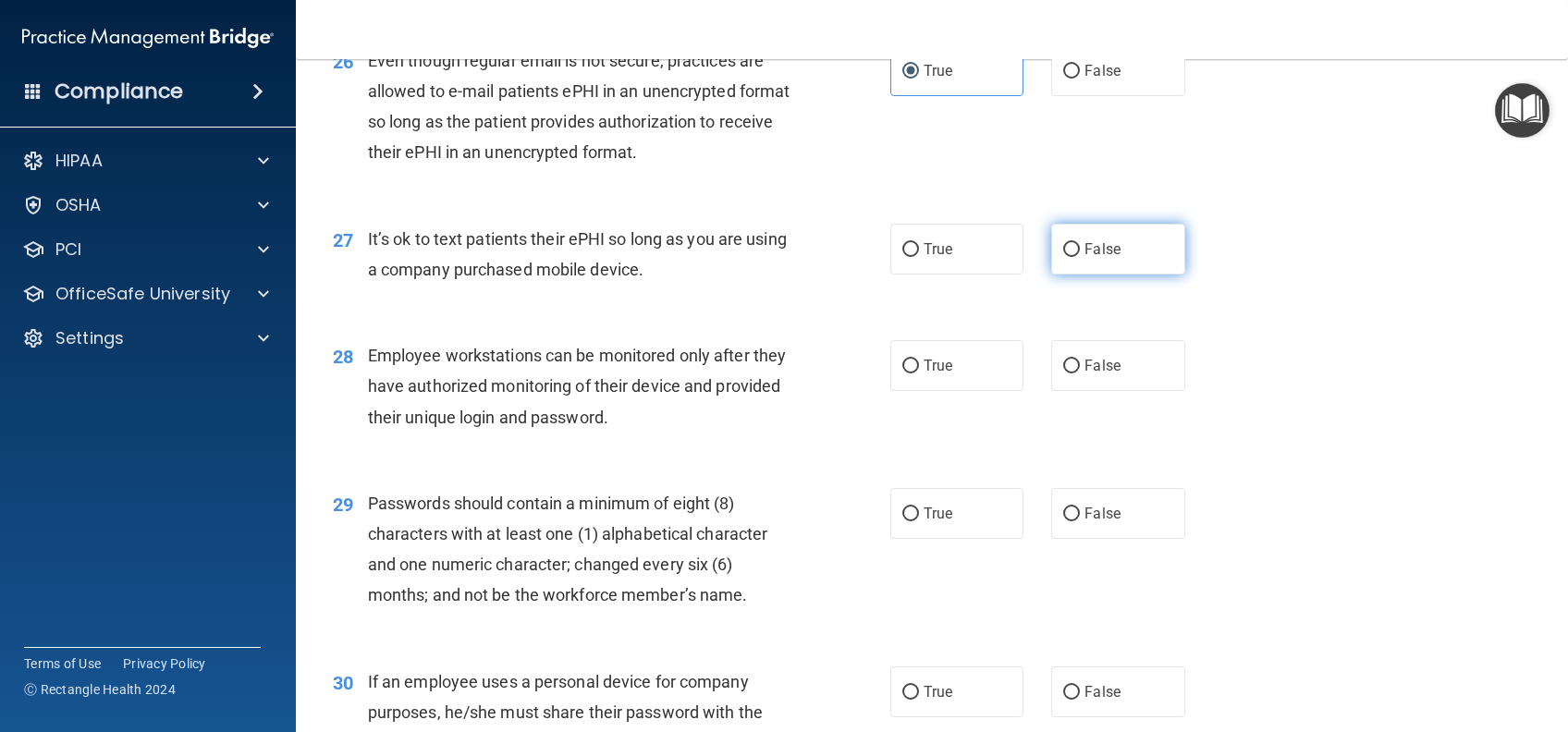
click at [1079, 274] on label "False" at bounding box center [1117, 249] width 133 height 51
click at [1079, 257] on input "False" at bounding box center [1071, 250] width 17 height 14
radio input "true"
click at [1084, 375] on span "False" at bounding box center [1102, 366] width 36 height 18
click at [1079, 374] on input "False" at bounding box center [1071, 366] width 17 height 14
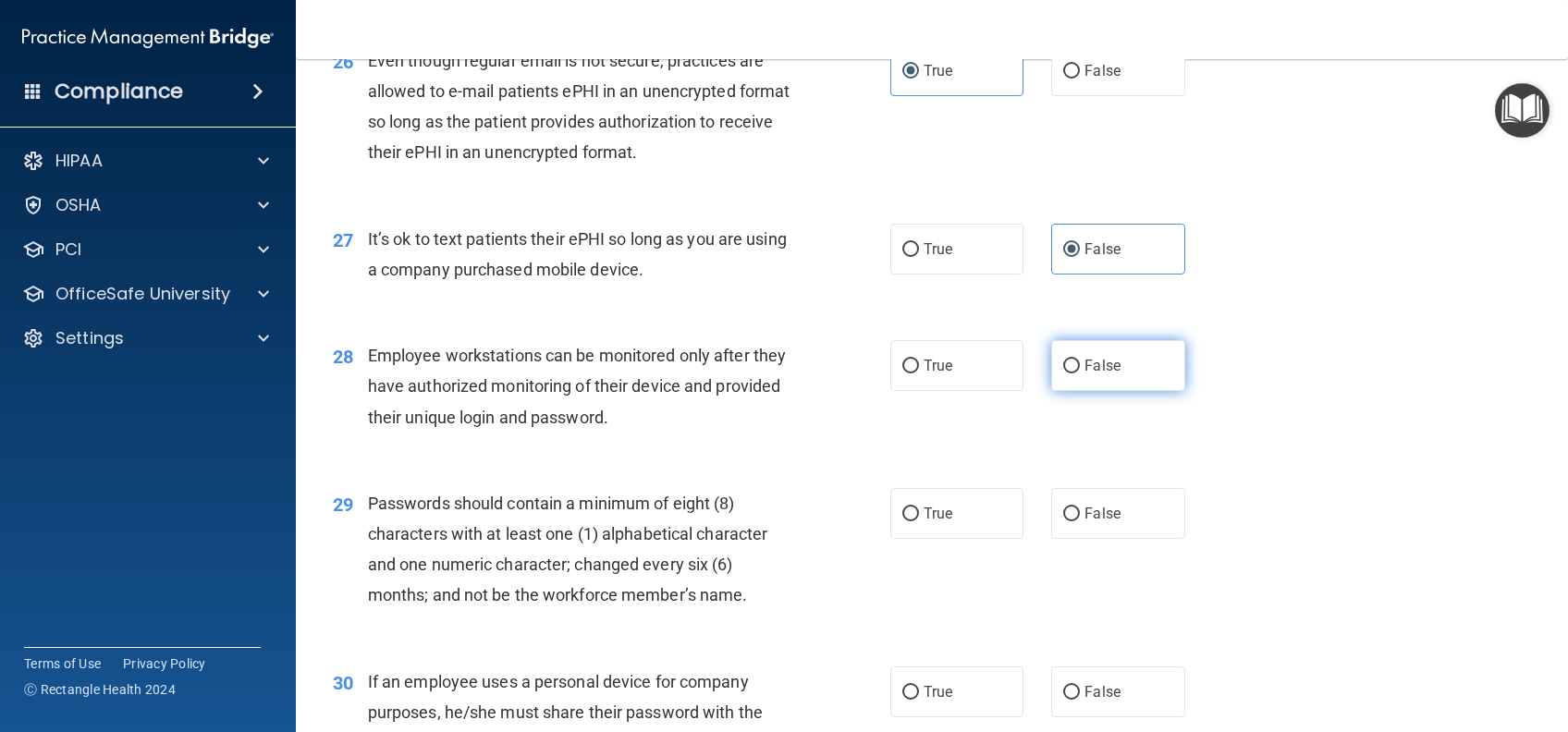
radio input "true"
click at [947, 539] on label "True" at bounding box center [957, 513] width 133 height 51
click at [919, 522] on input "True" at bounding box center [910, 514] width 17 height 14
radio input "true"
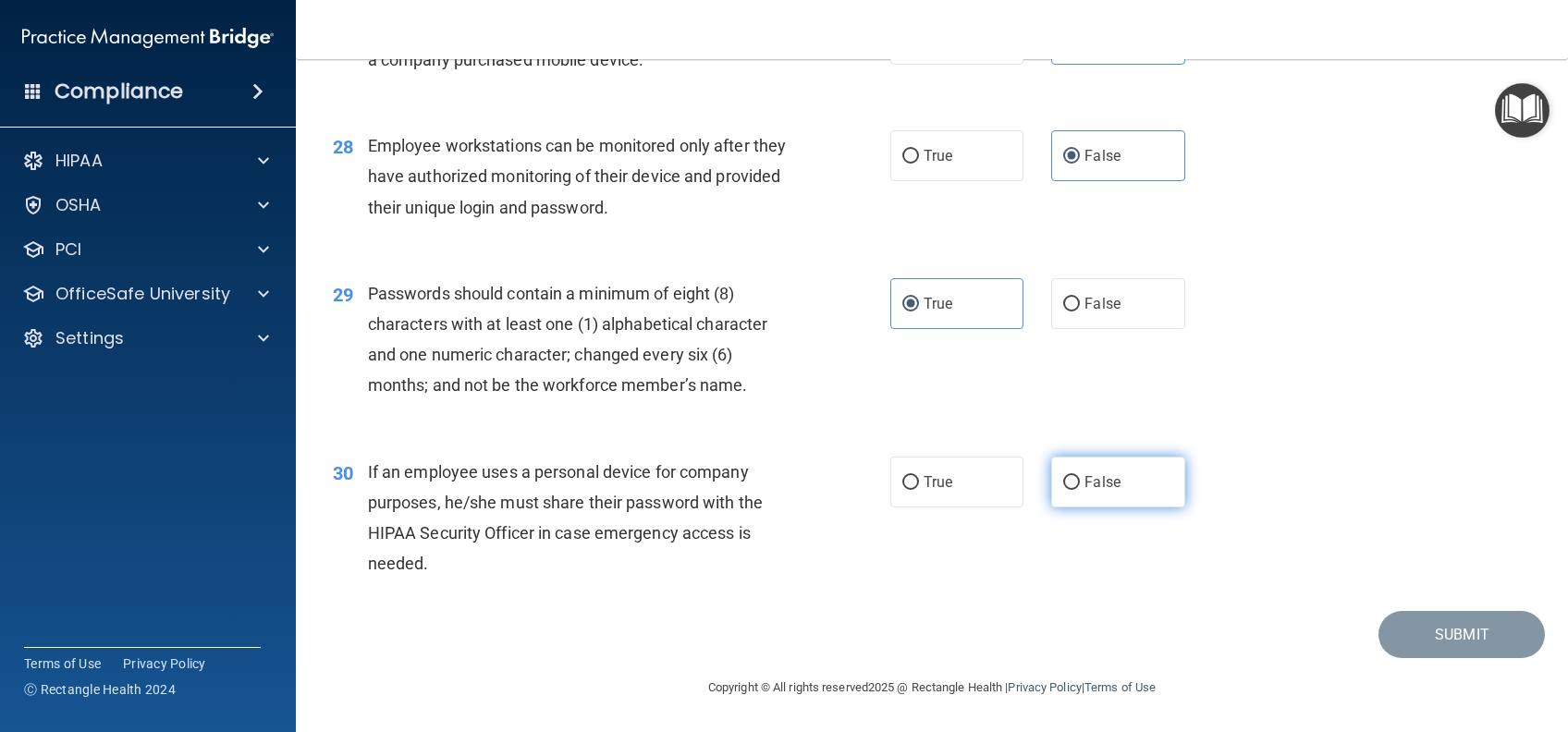
click at [1104, 473] on span "False" at bounding box center [1102, 482] width 36 height 18
click at [1079, 476] on input "False" at bounding box center [1071, 483] width 17 height 14
radio input "true"
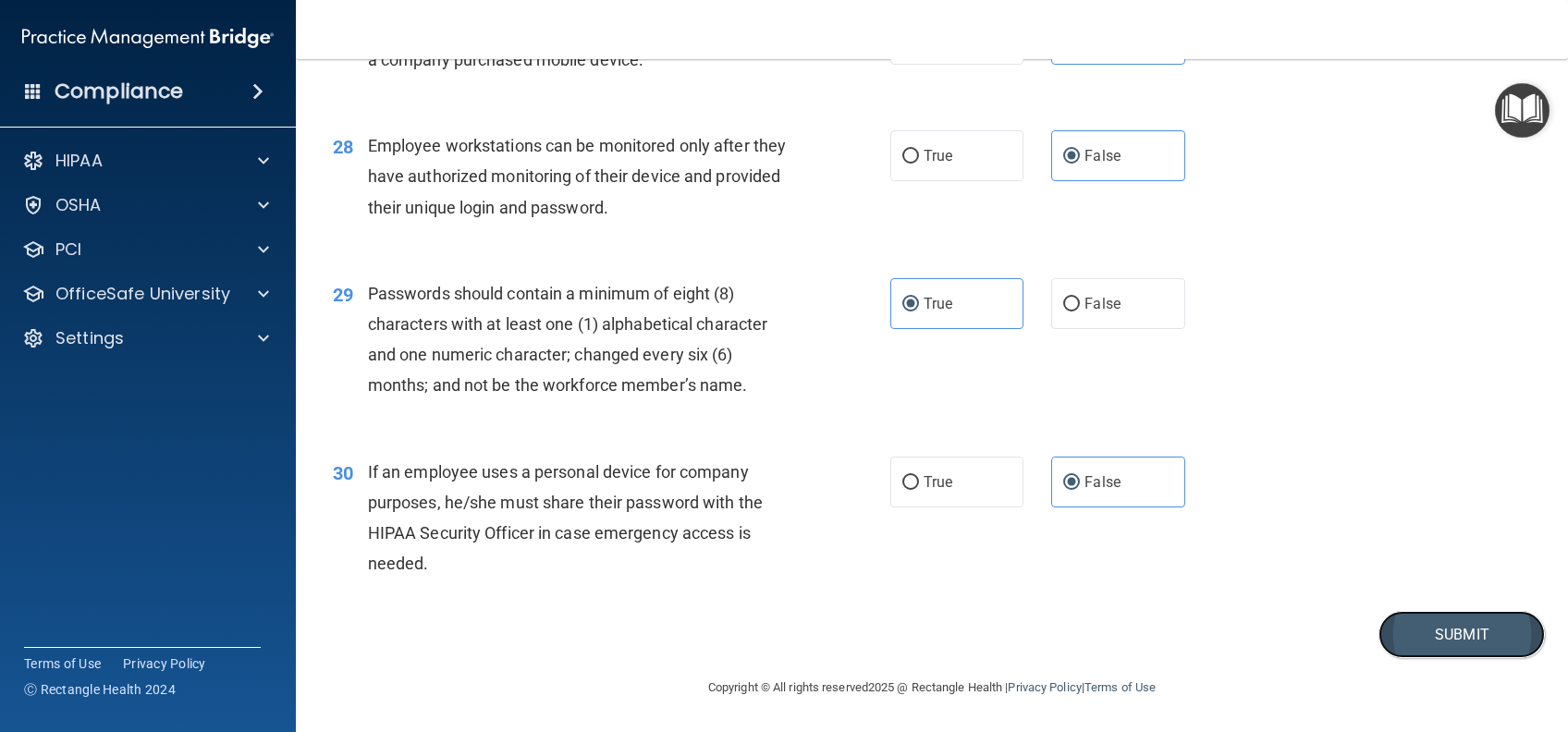
click at [1442, 639] on button "Submit" at bounding box center [1461, 635] width 166 height 47
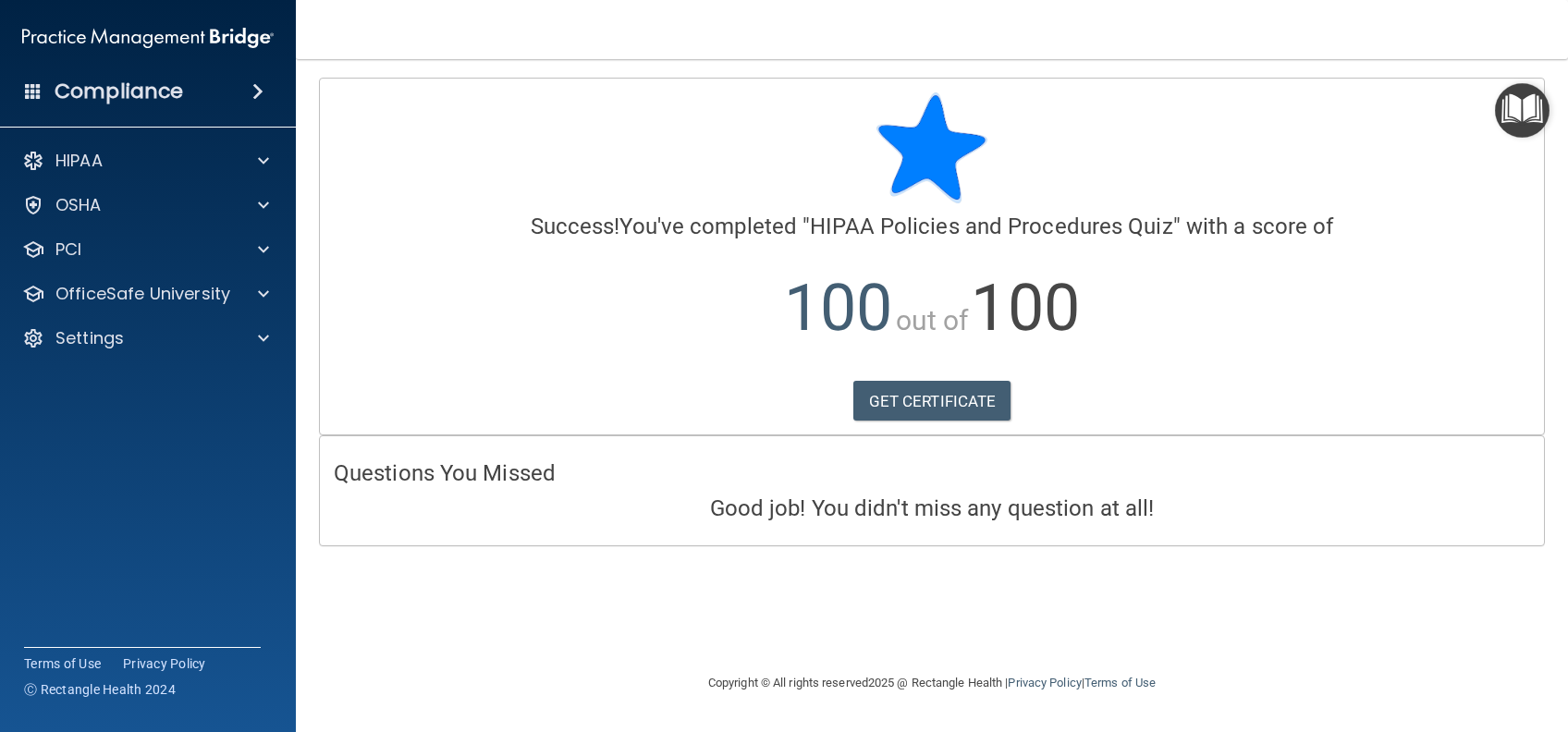
click at [131, 94] on h4 "Compliance" at bounding box center [119, 92] width 128 height 26
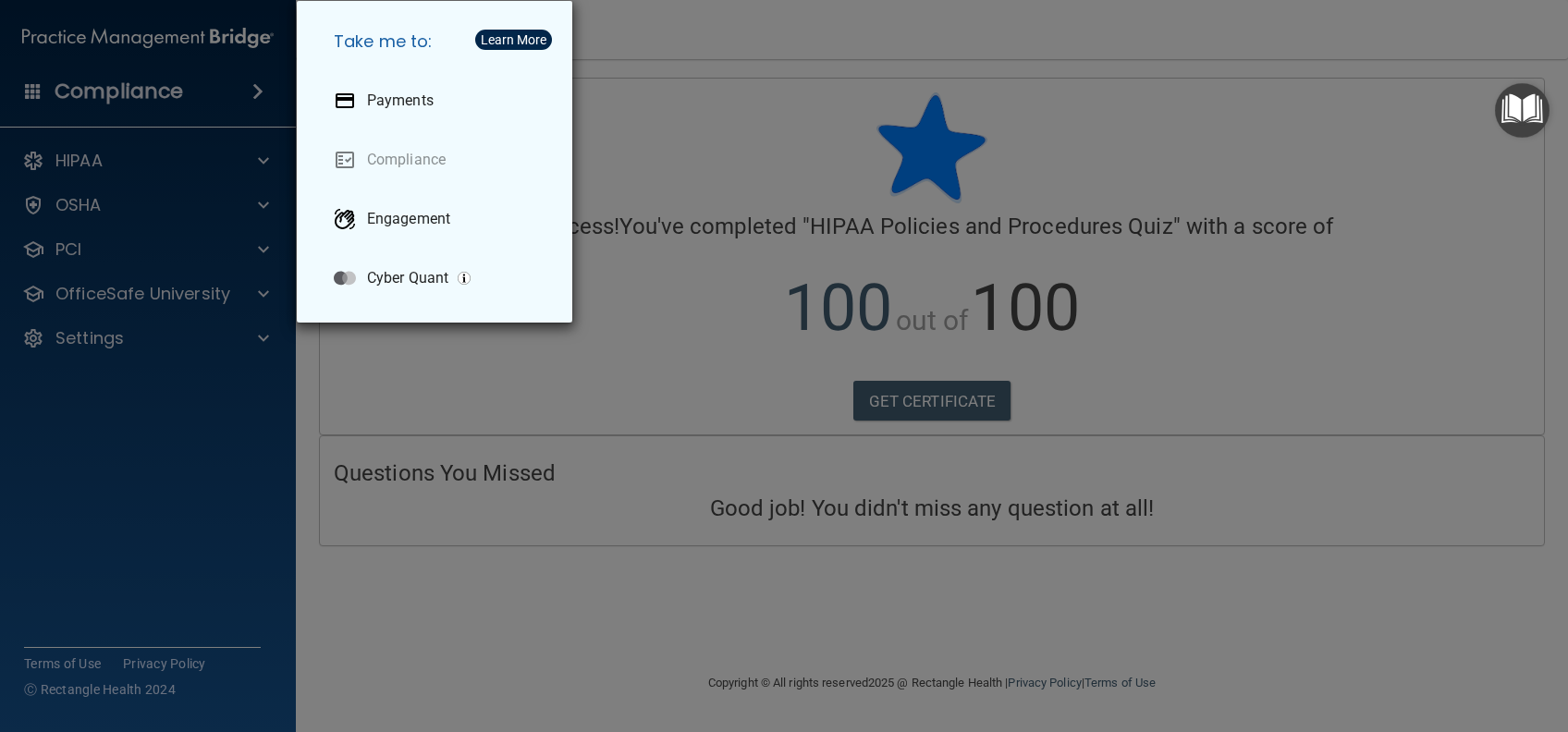
click at [101, 340] on div "Take me to: Payments Compliance Engagement Cyber Quant" at bounding box center [784, 366] width 1568 height 732
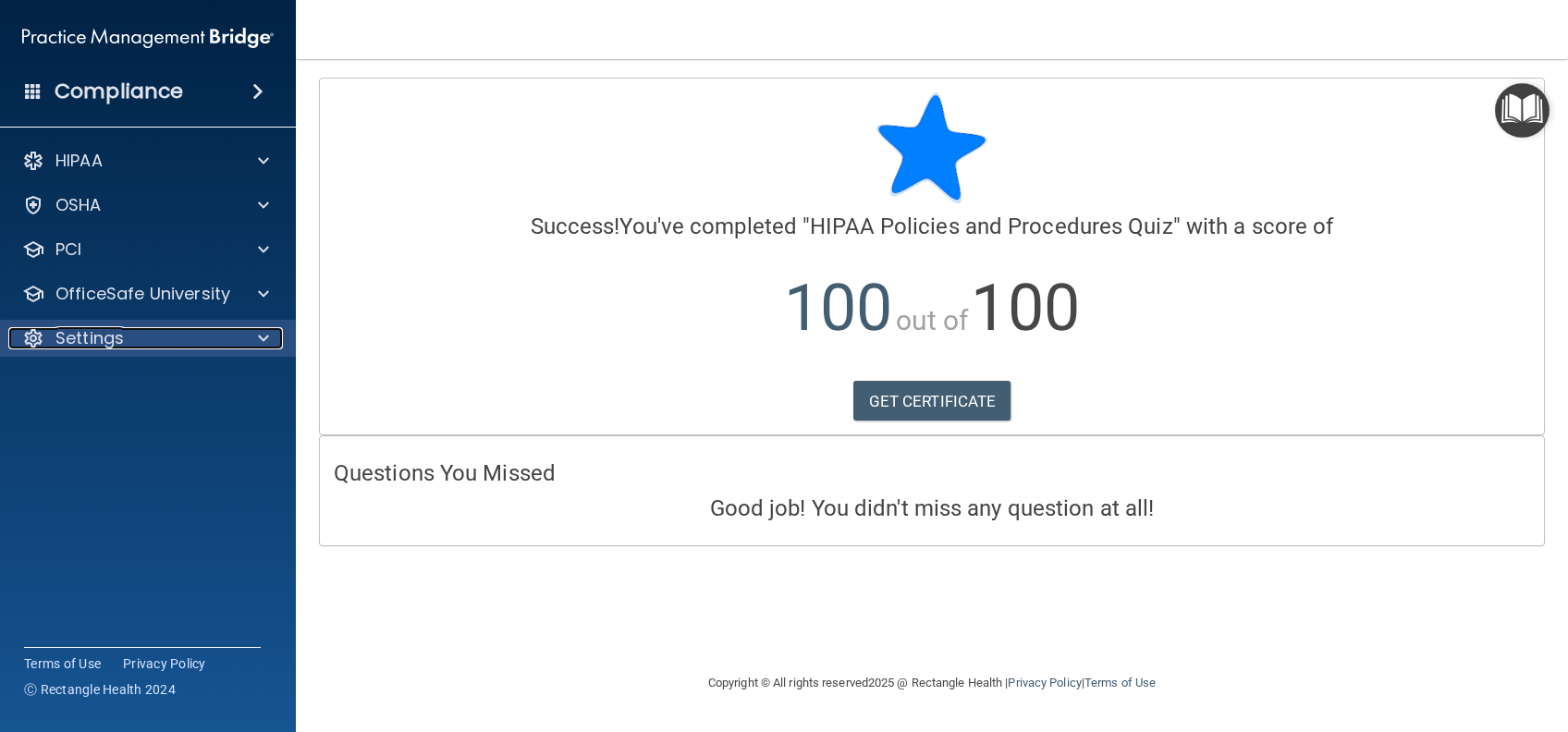
click at [177, 337] on div "Settings" at bounding box center [124, 338] width 230 height 22
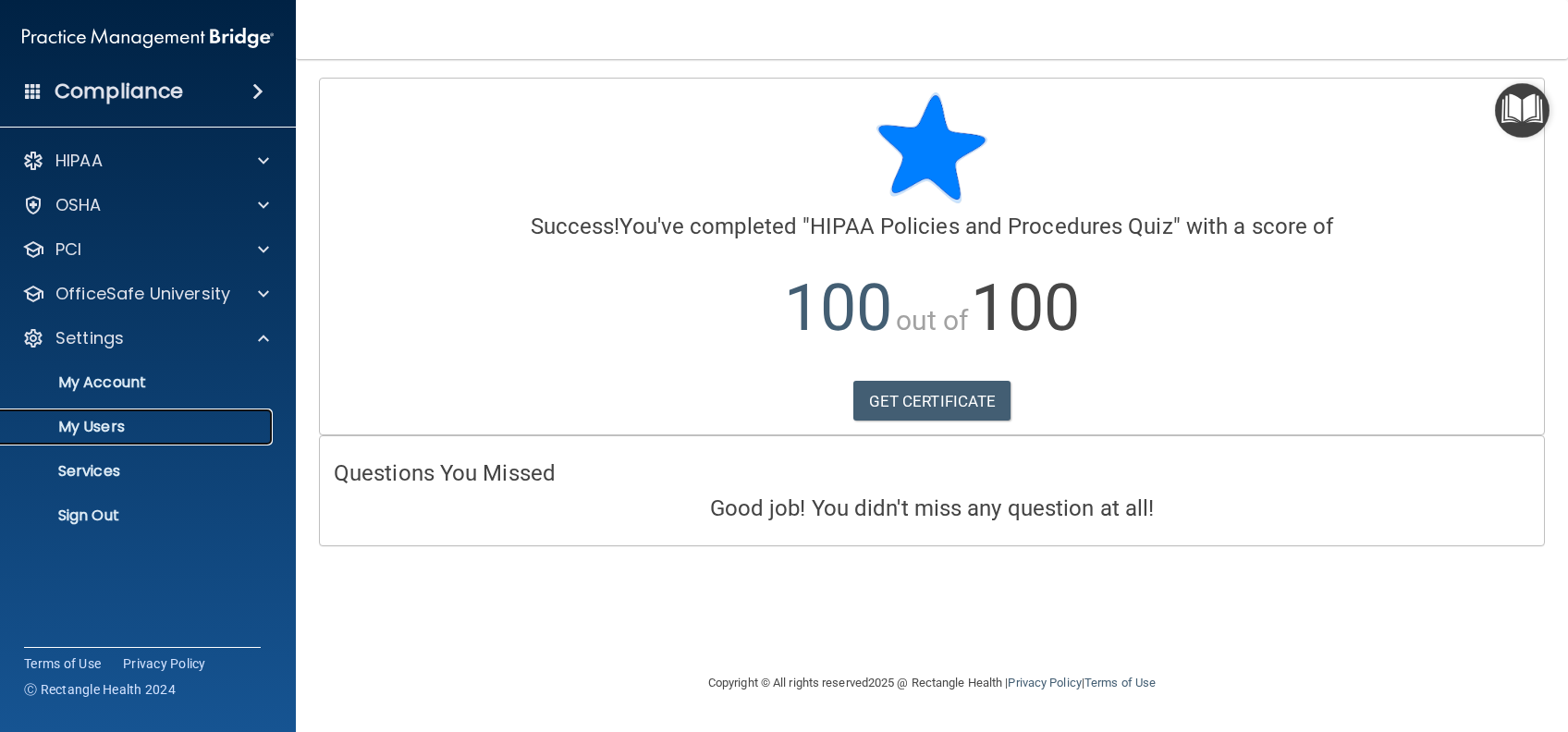
click at [84, 421] on p "My Users" at bounding box center [137, 426] width 252 height 18
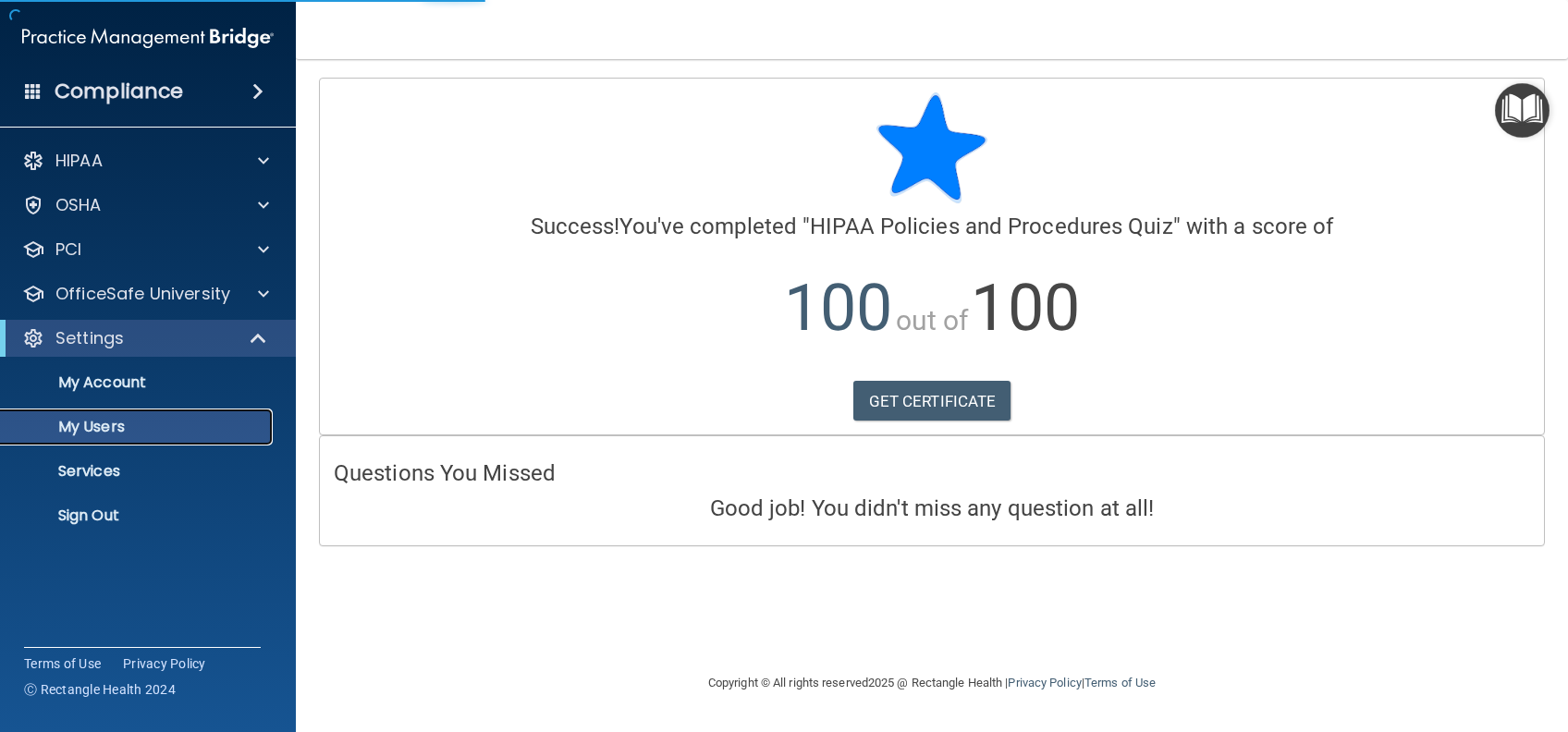
select select "20"
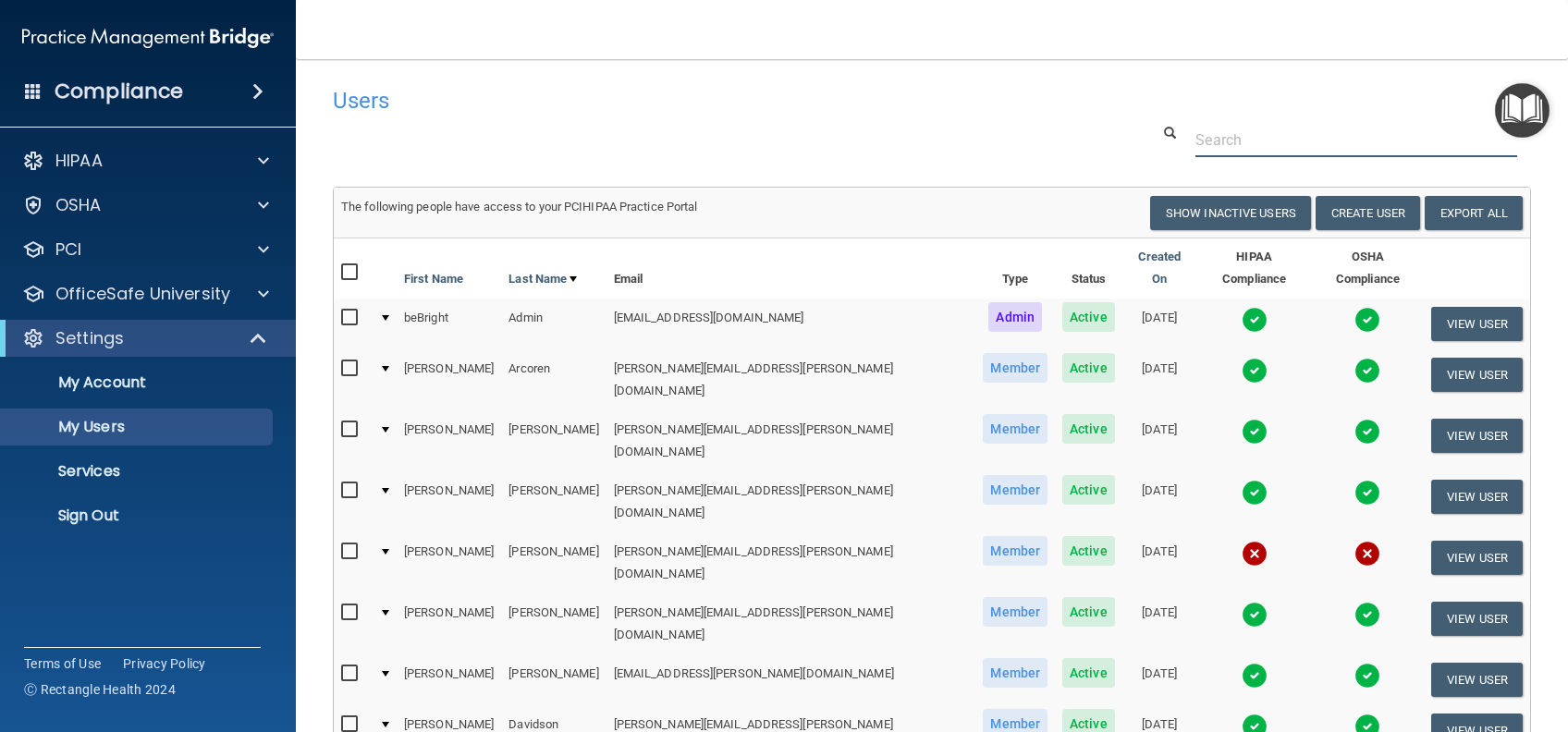
click at [1277, 126] on input "text" at bounding box center [1356, 139] width 322 height 34
click at [466, 364] on td "Calixta" at bounding box center [448, 380] width 104 height 61
click at [1431, 364] on button "View User" at bounding box center [1477, 375] width 91 height 34
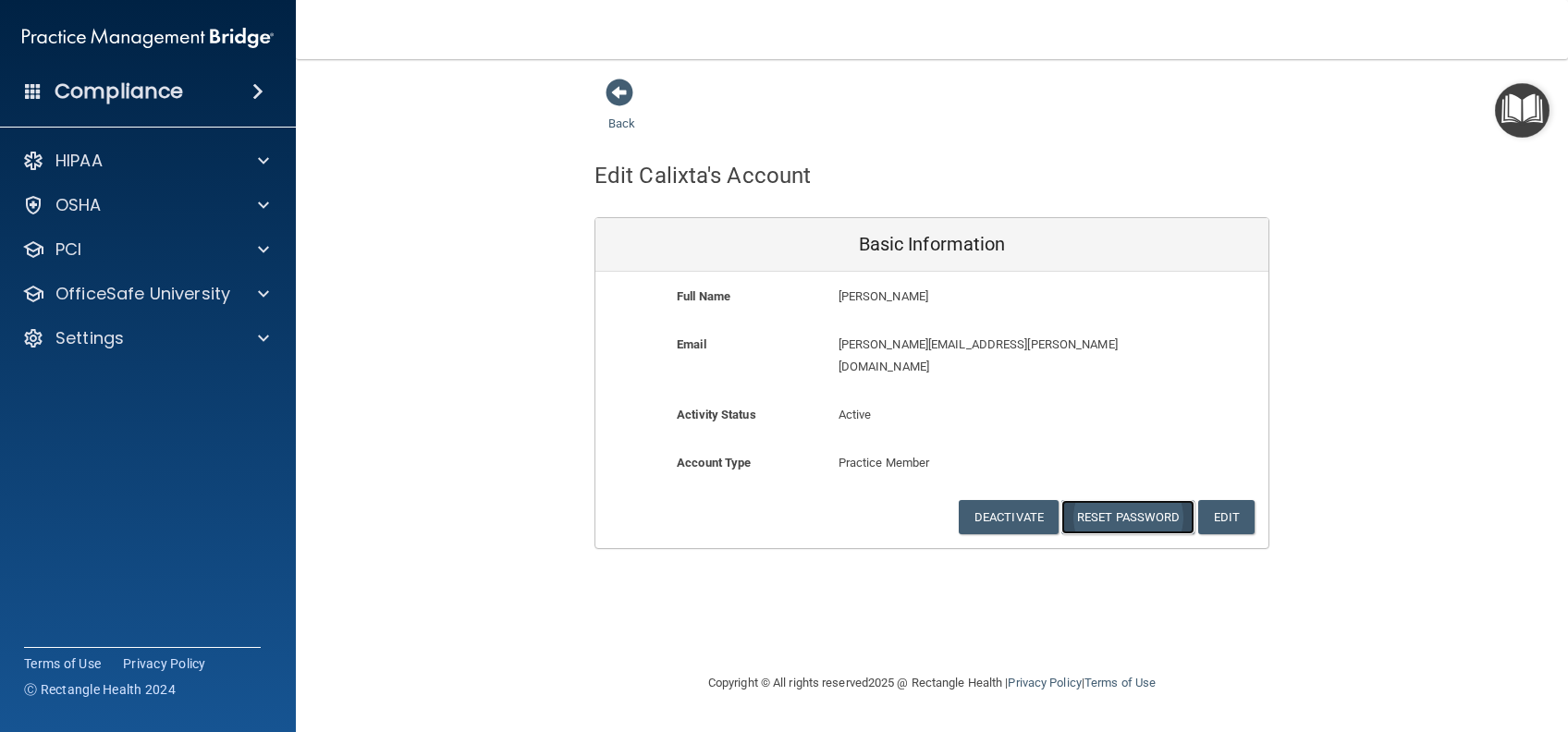
click at [1139, 500] on button "Reset Password" at bounding box center [1127, 517] width 133 height 34
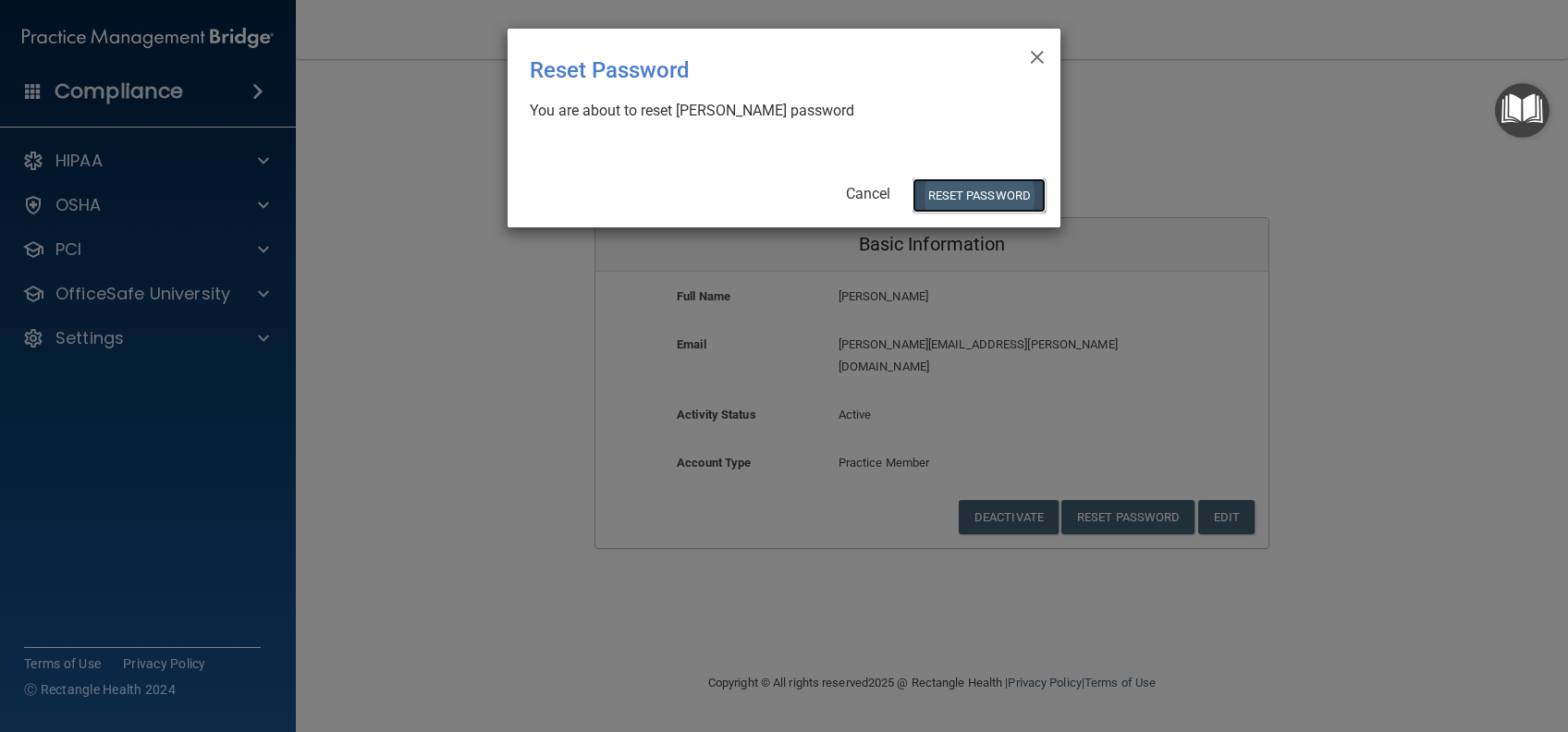
click at [974, 195] on button "Reset Password" at bounding box center [978, 195] width 133 height 34
click at [972, 185] on button "Reset Password" at bounding box center [978, 195] width 133 height 34
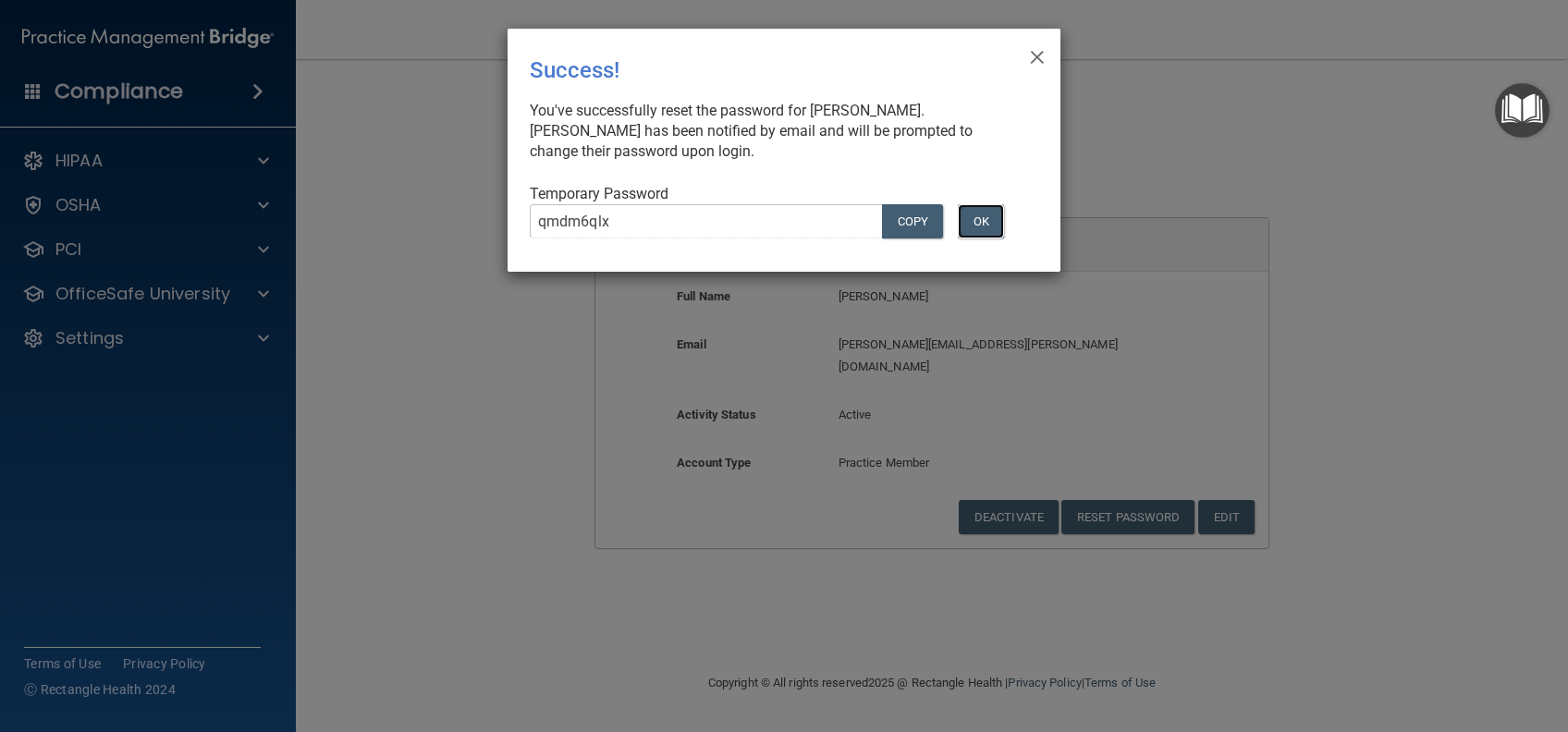
click at [992, 214] on button "OK" at bounding box center [980, 221] width 46 height 34
click at [1039, 48] on span "×" at bounding box center [1037, 55] width 17 height 37
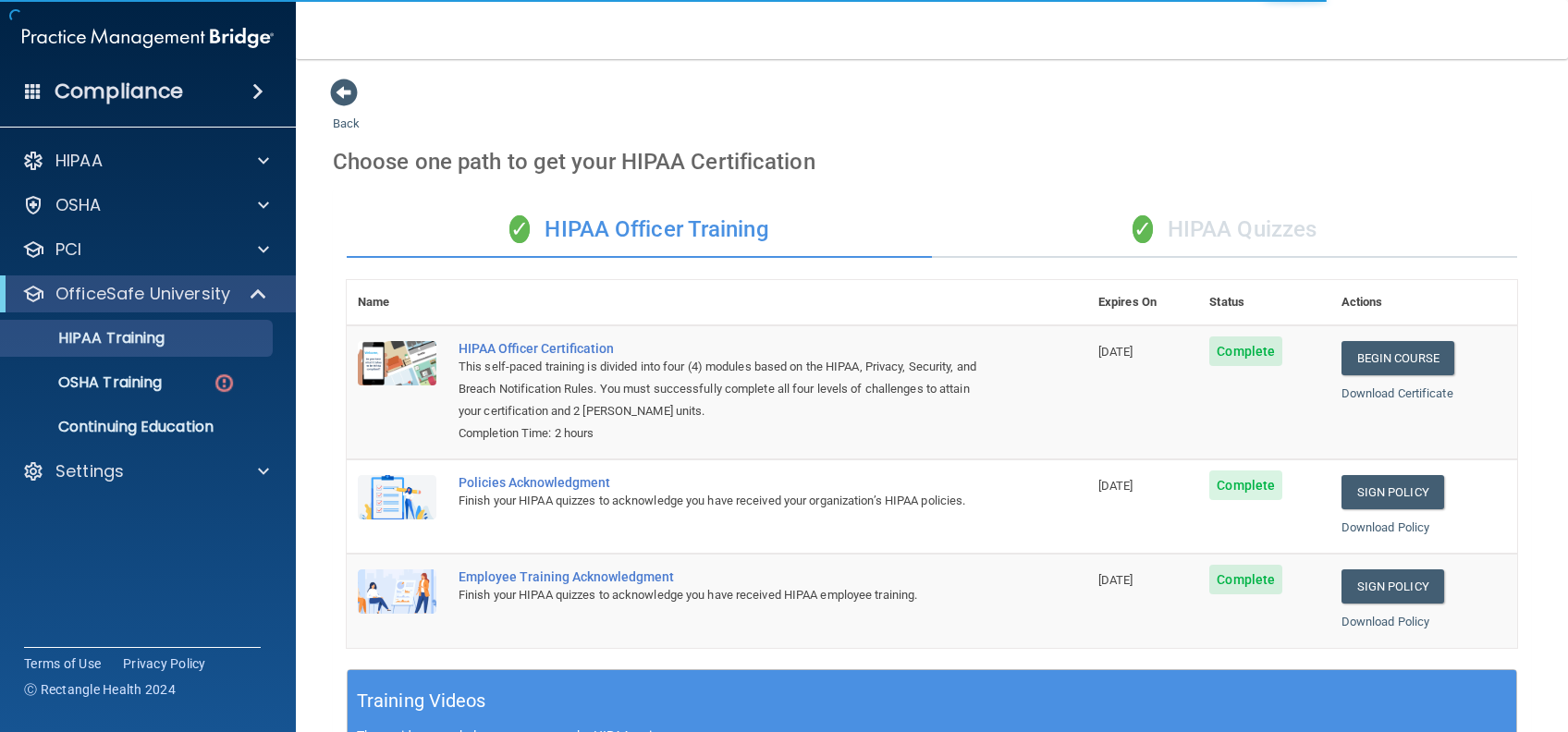
click at [1228, 230] on div "✓ HIPAA Quizzes" at bounding box center [1223, 230] width 585 height 55
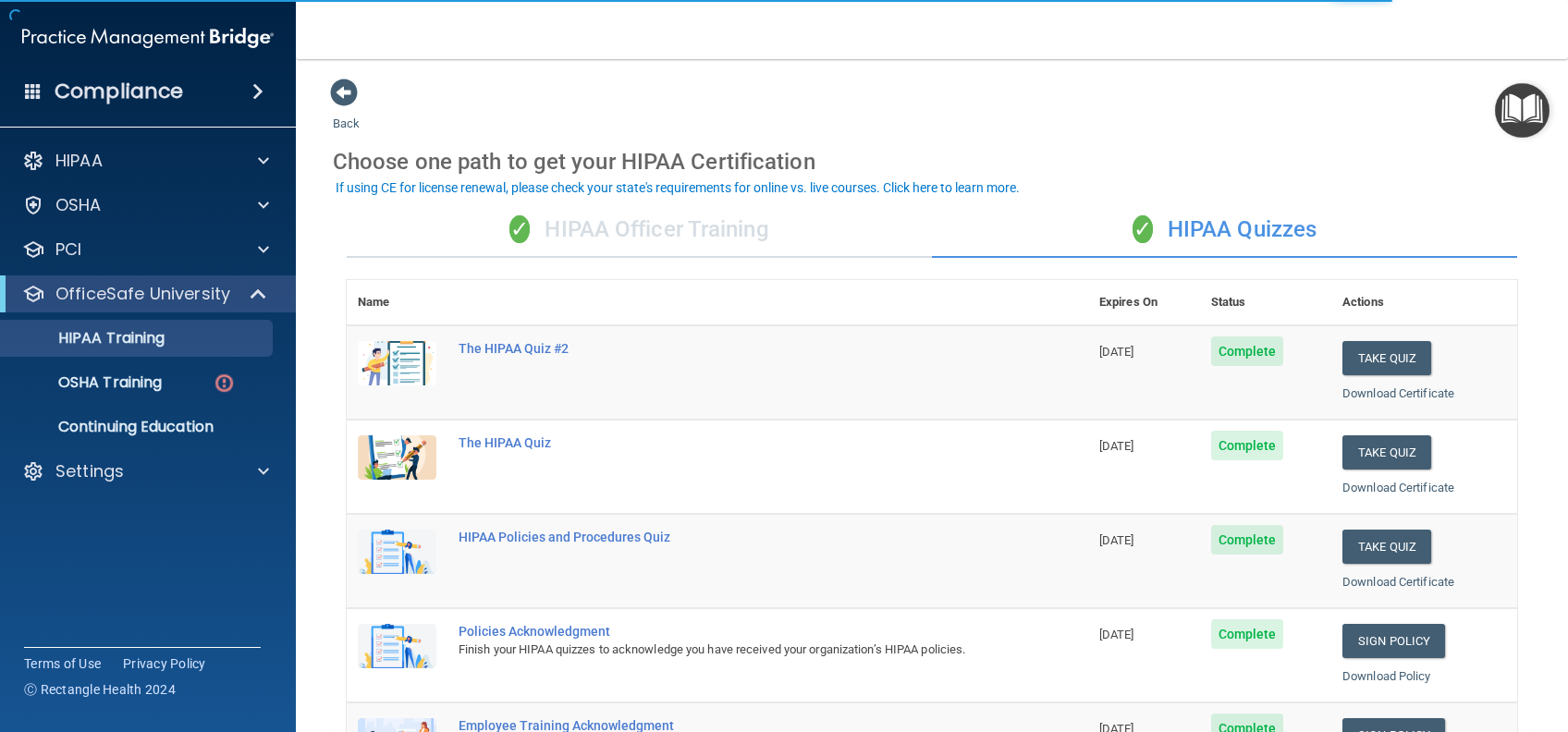
click at [642, 230] on div "✓ HIPAA Officer Training" at bounding box center [638, 230] width 585 height 55
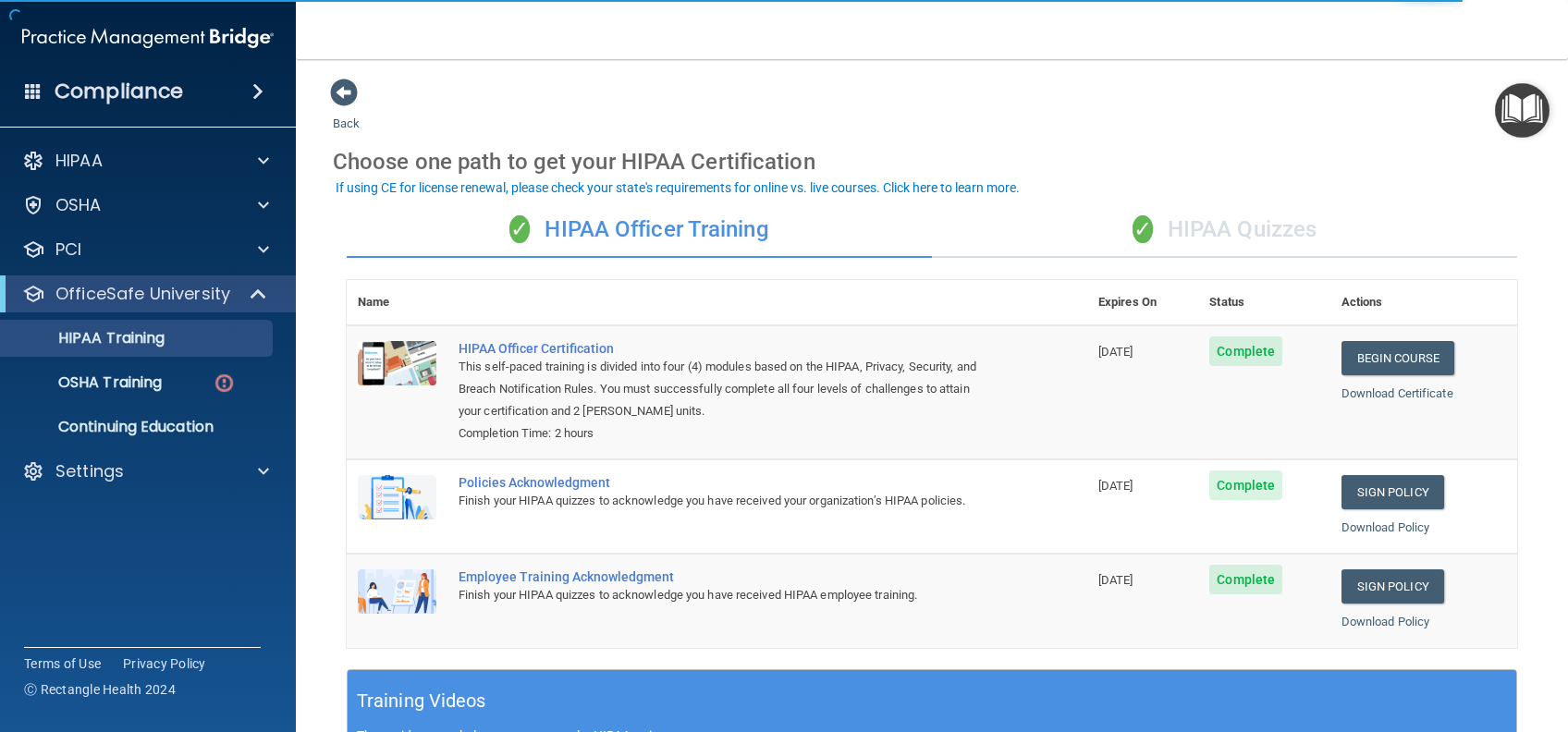
click at [1237, 244] on div "✓ HIPAA Quizzes" at bounding box center [1223, 230] width 585 height 55
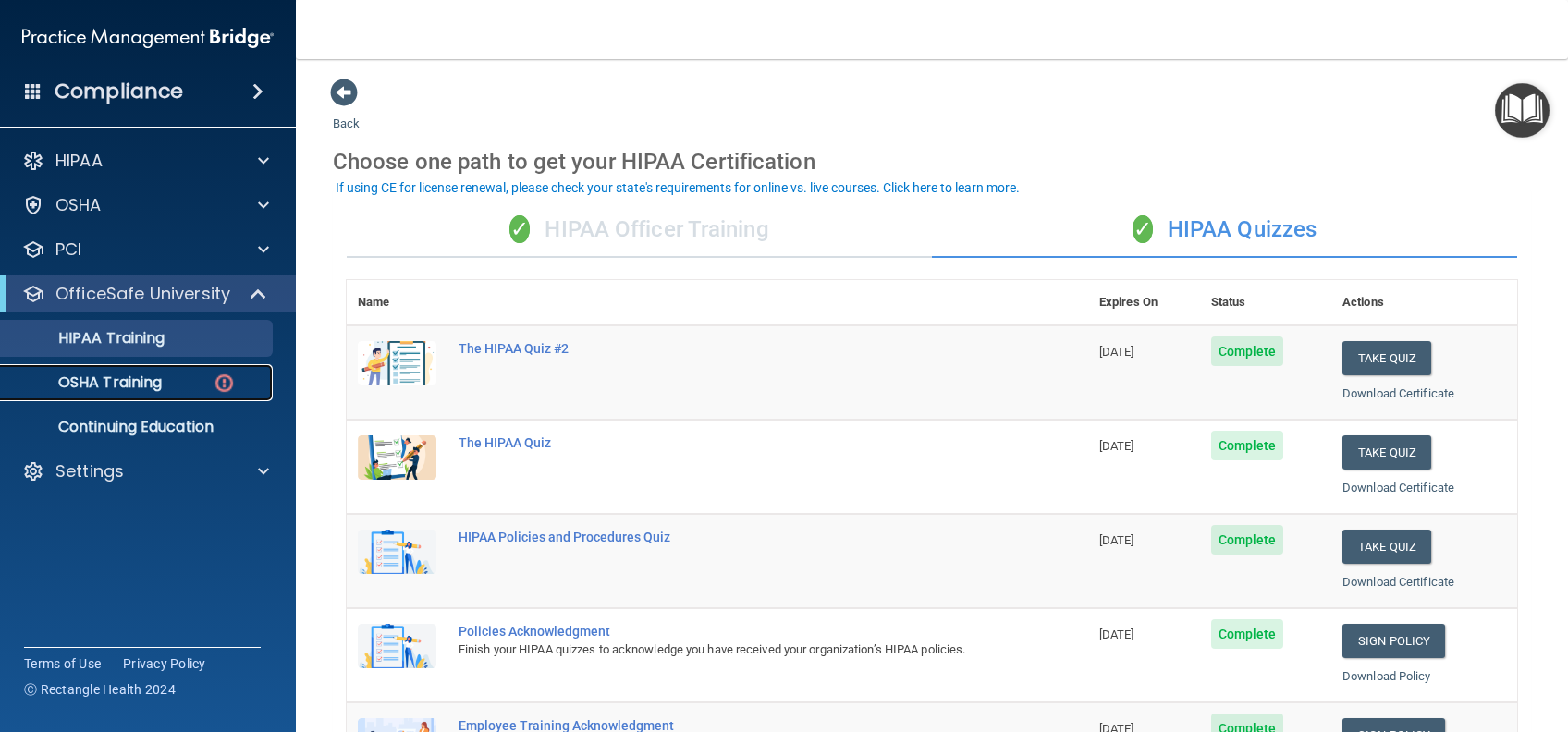
click at [102, 388] on p "OSHA Training" at bounding box center [87, 383] width 150 height 18
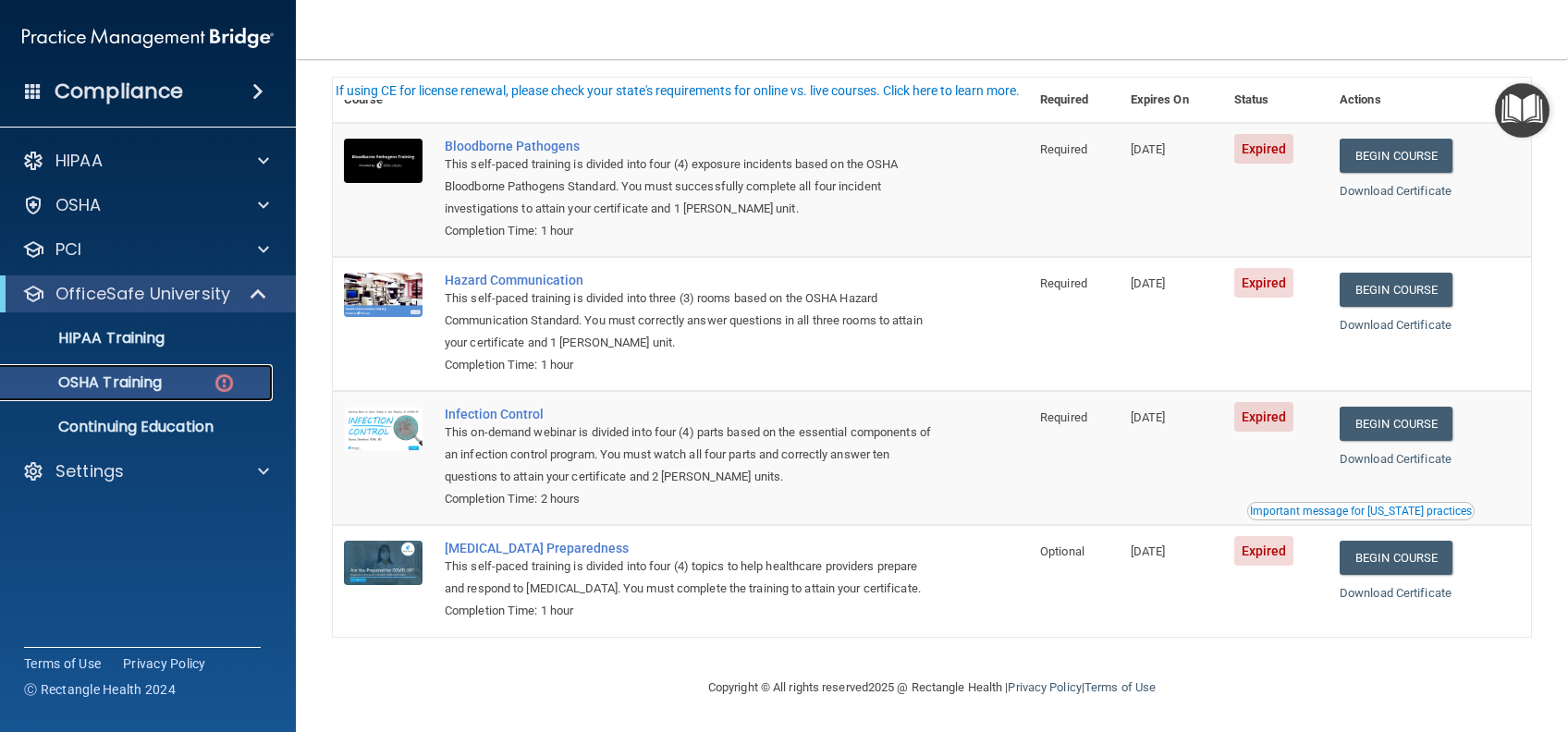
scroll to position [16, 0]
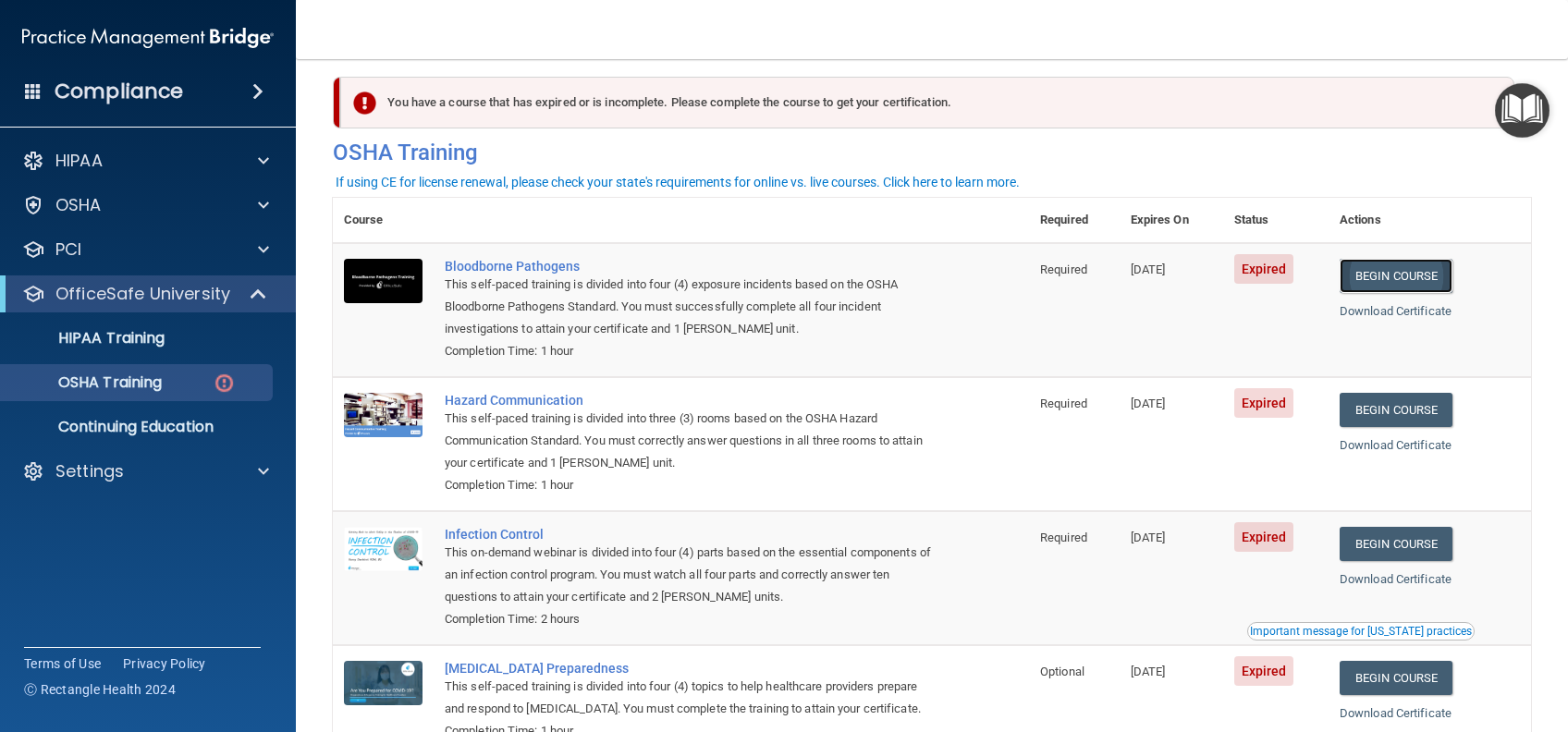
click at [1374, 272] on link "Begin Course" at bounding box center [1396, 275] width 113 height 34
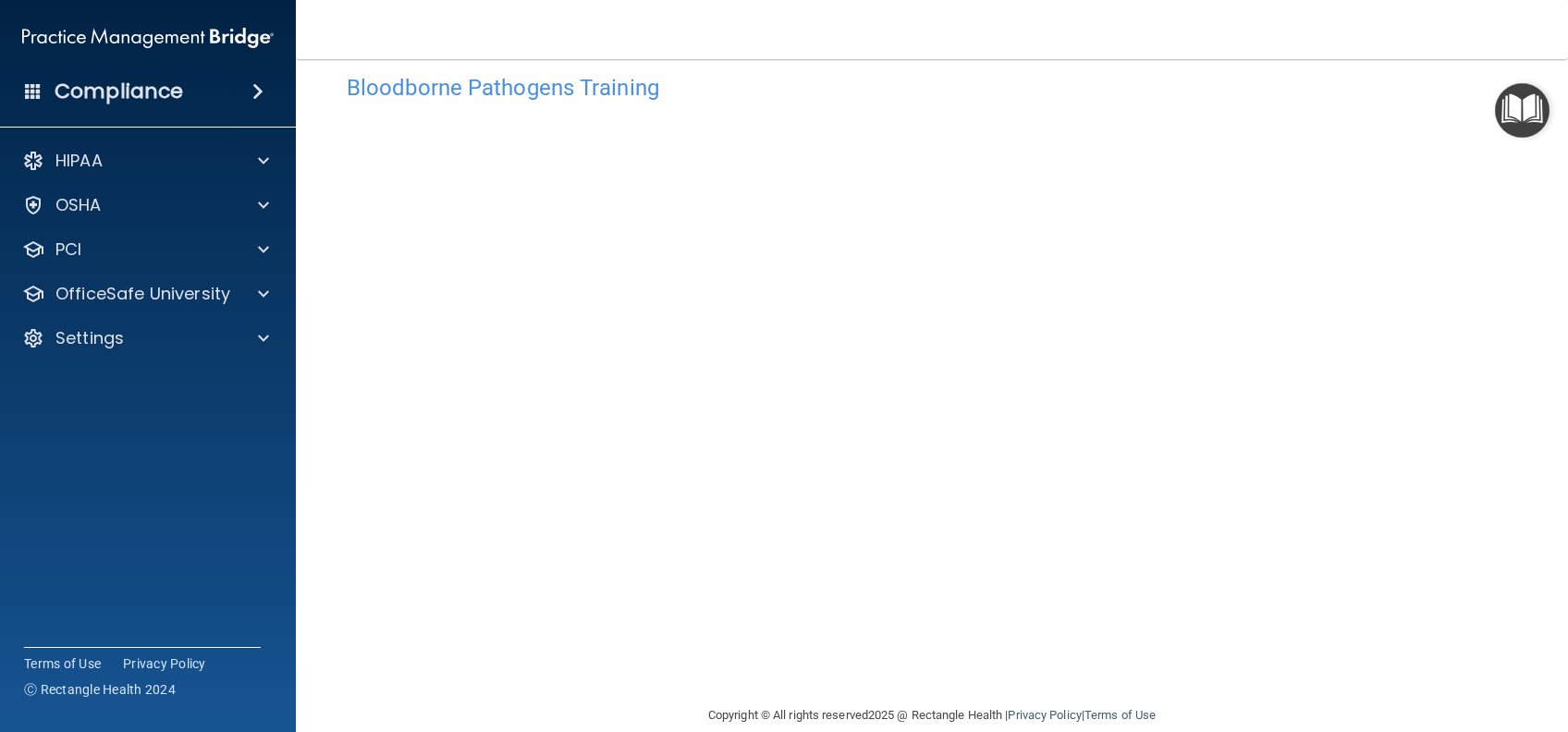
scroll to position [59, 0]
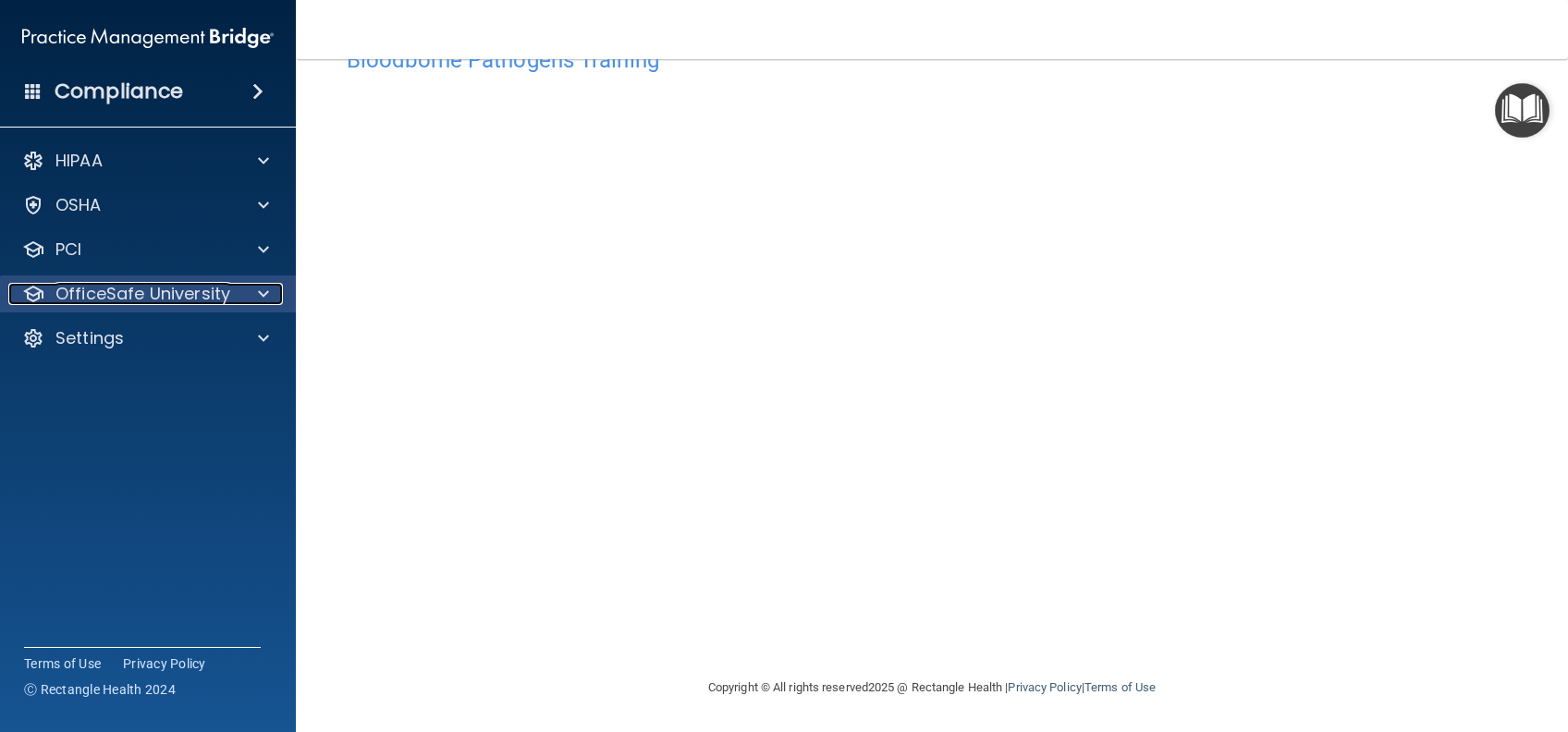
click at [235, 304] on div "OfficeSafe University" at bounding box center [124, 294] width 230 height 22
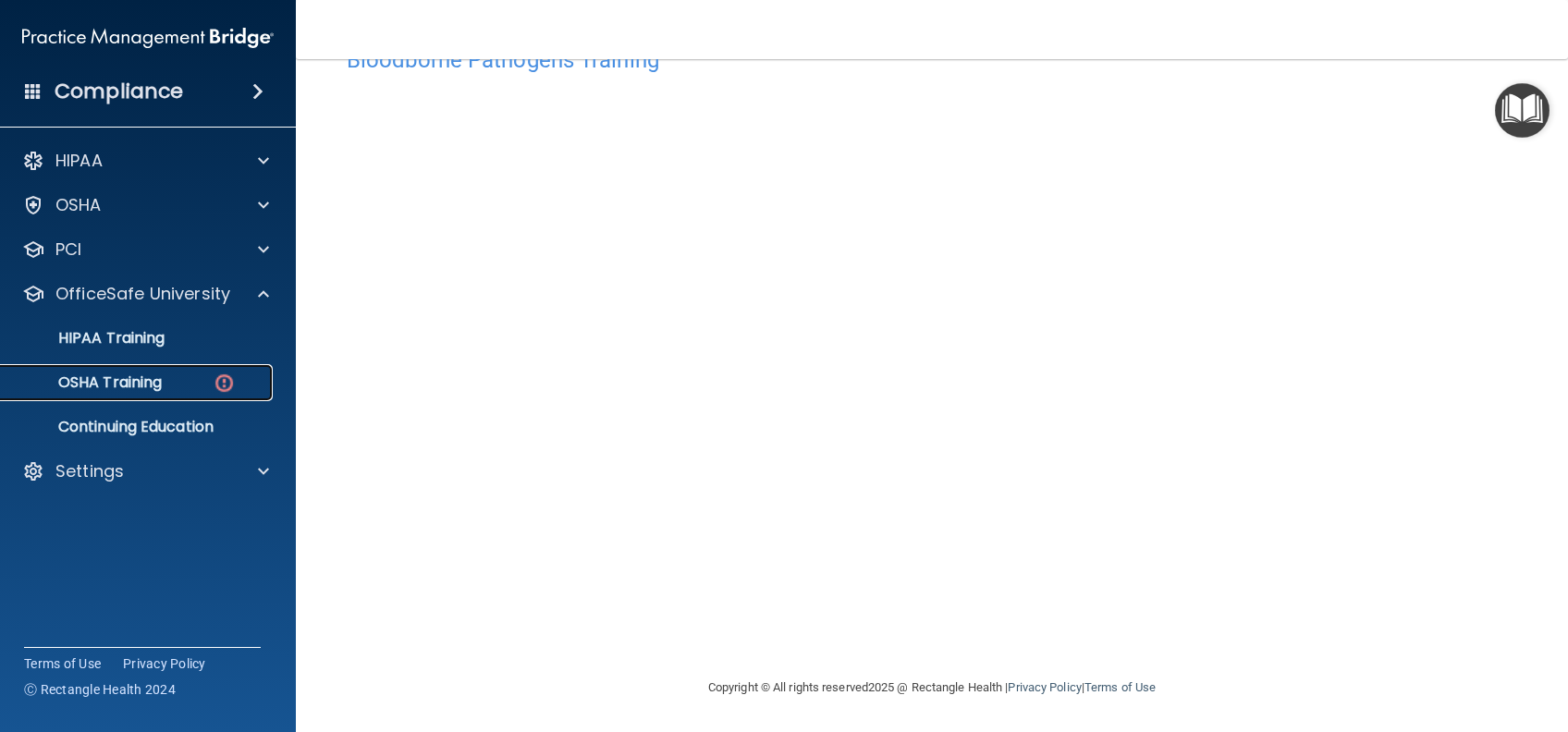
click at [154, 392] on p "OSHA Training" at bounding box center [87, 383] width 150 height 18
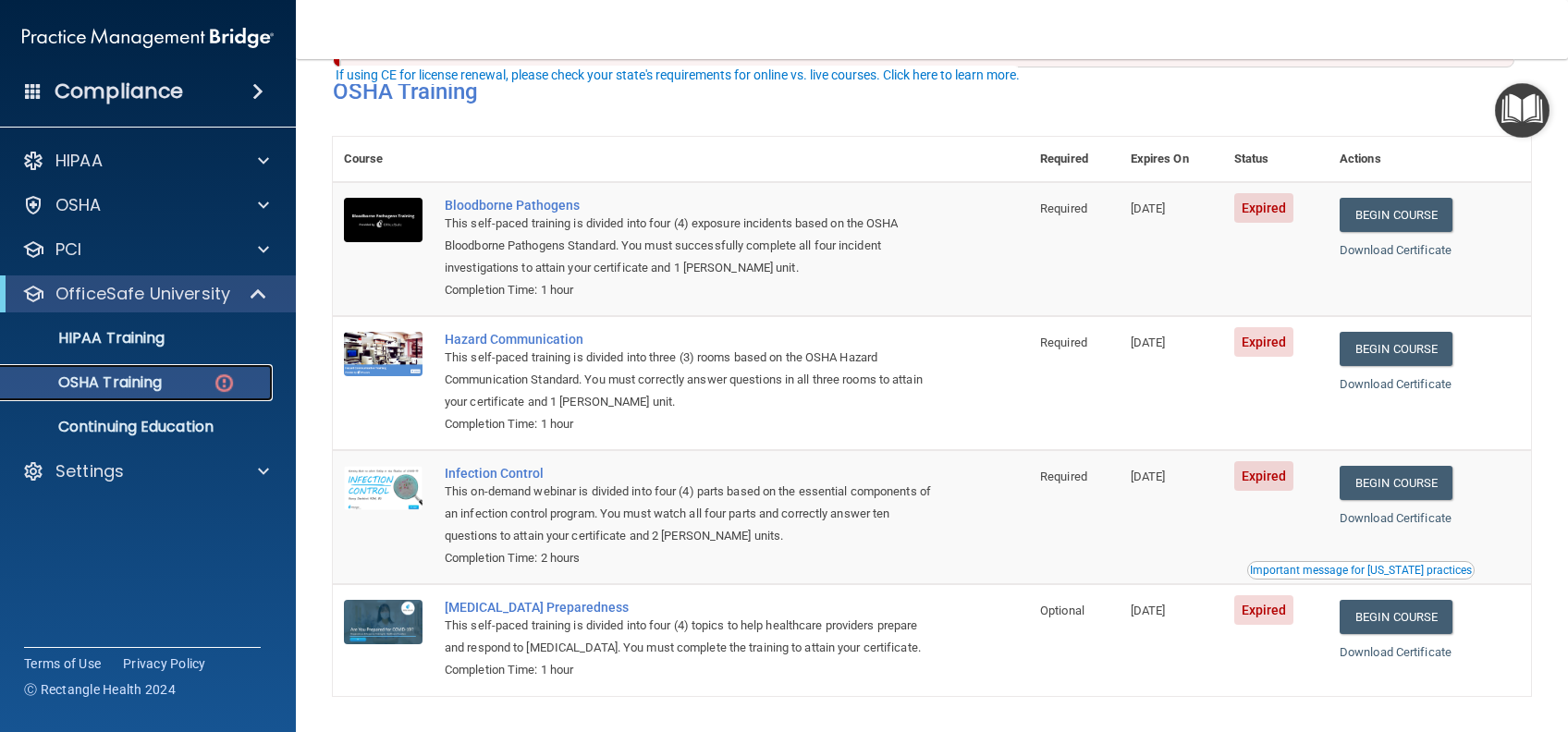
scroll to position [123, 0]
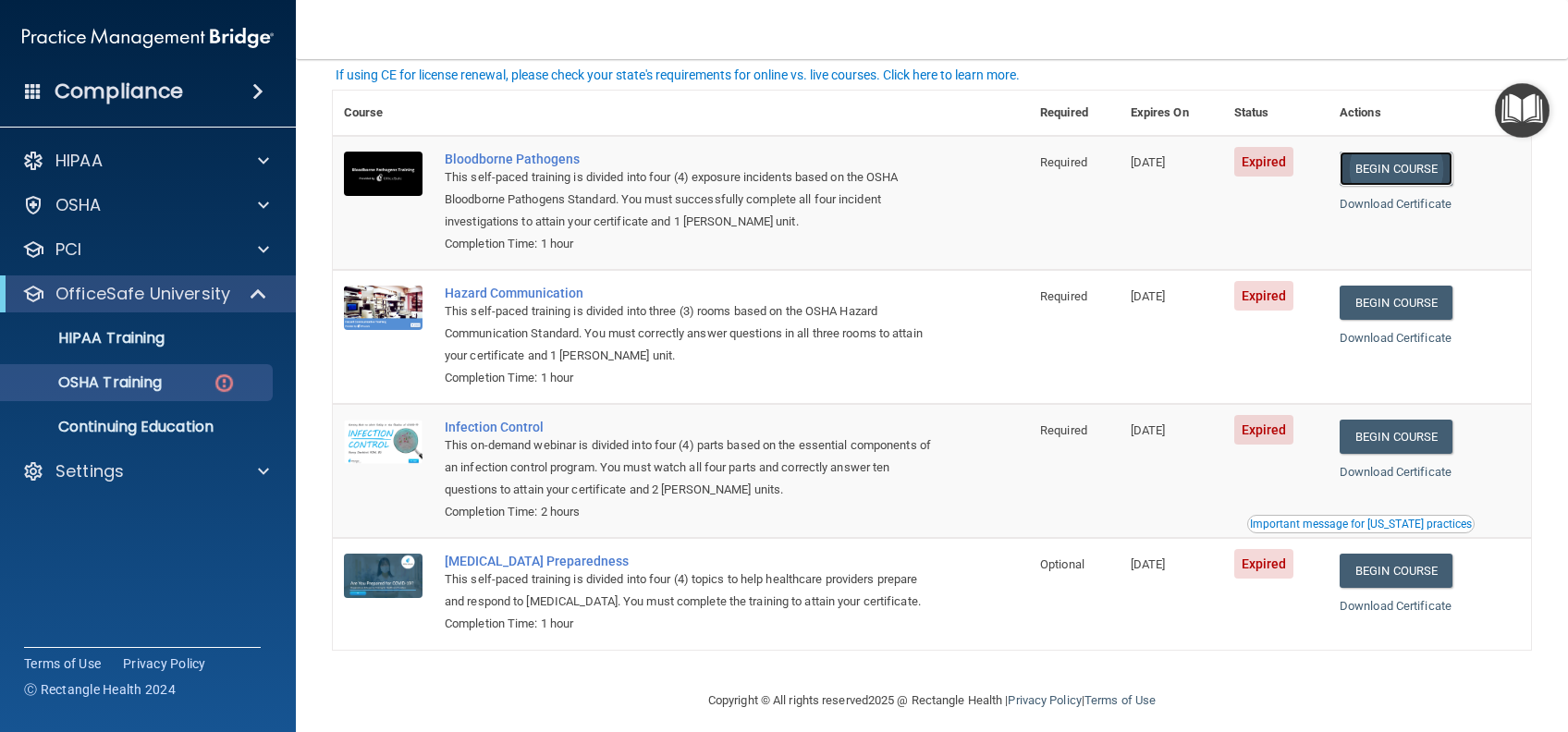
click at [1390, 177] on link "Begin Course" at bounding box center [1396, 168] width 113 height 34
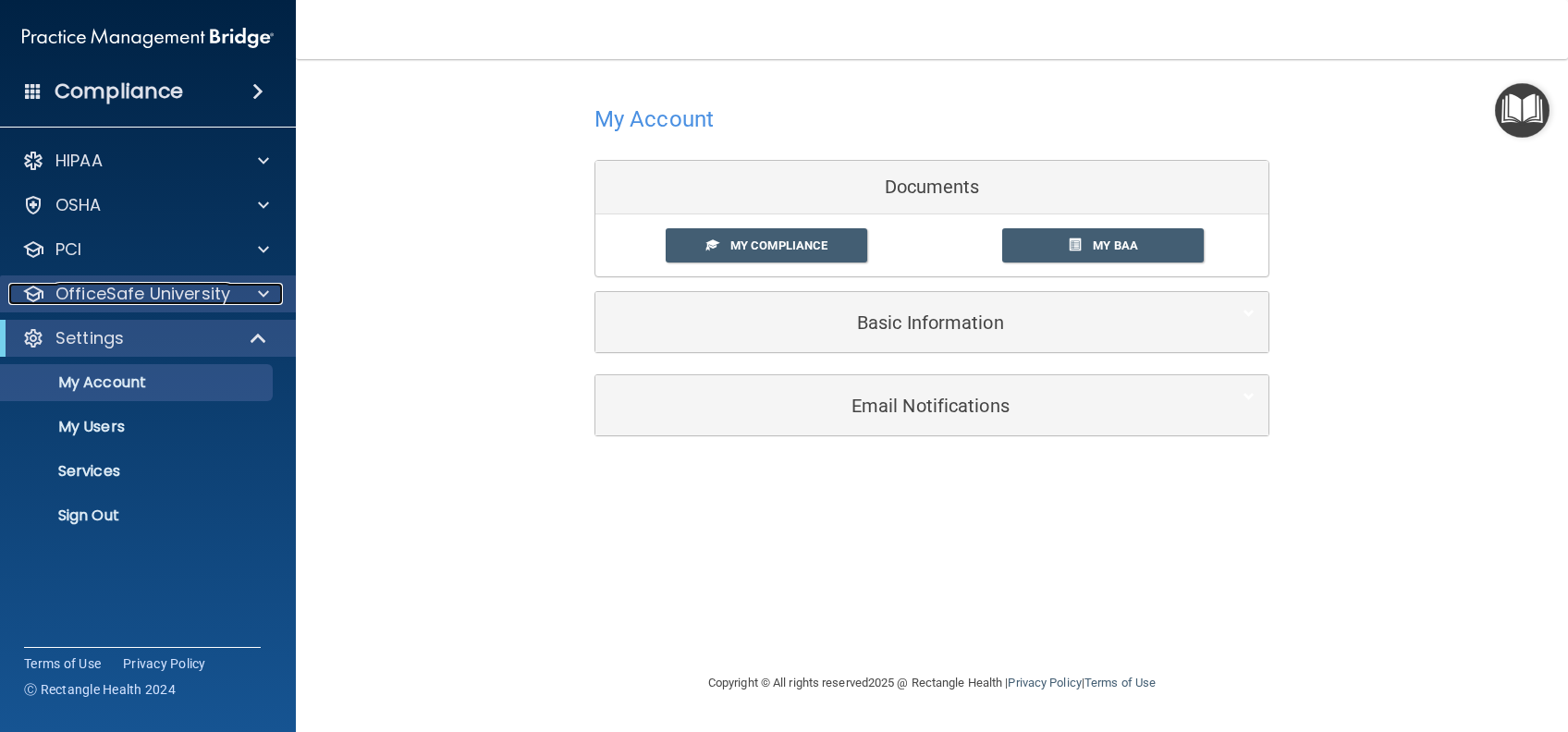
click at [221, 304] on p "OfficeSafe University" at bounding box center [142, 294] width 174 height 22
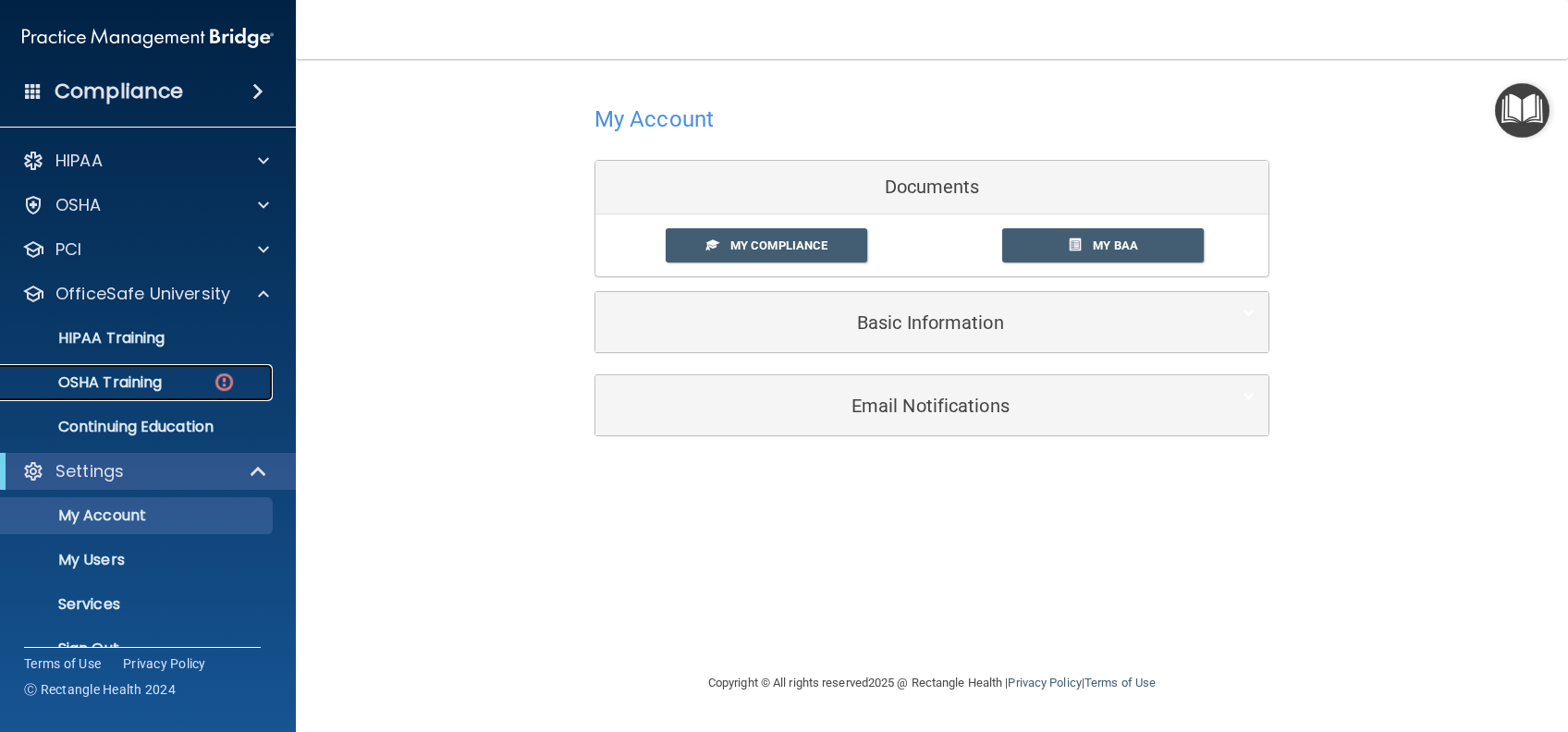
click at [162, 377] on p "OSHA Training" at bounding box center [87, 383] width 150 height 18
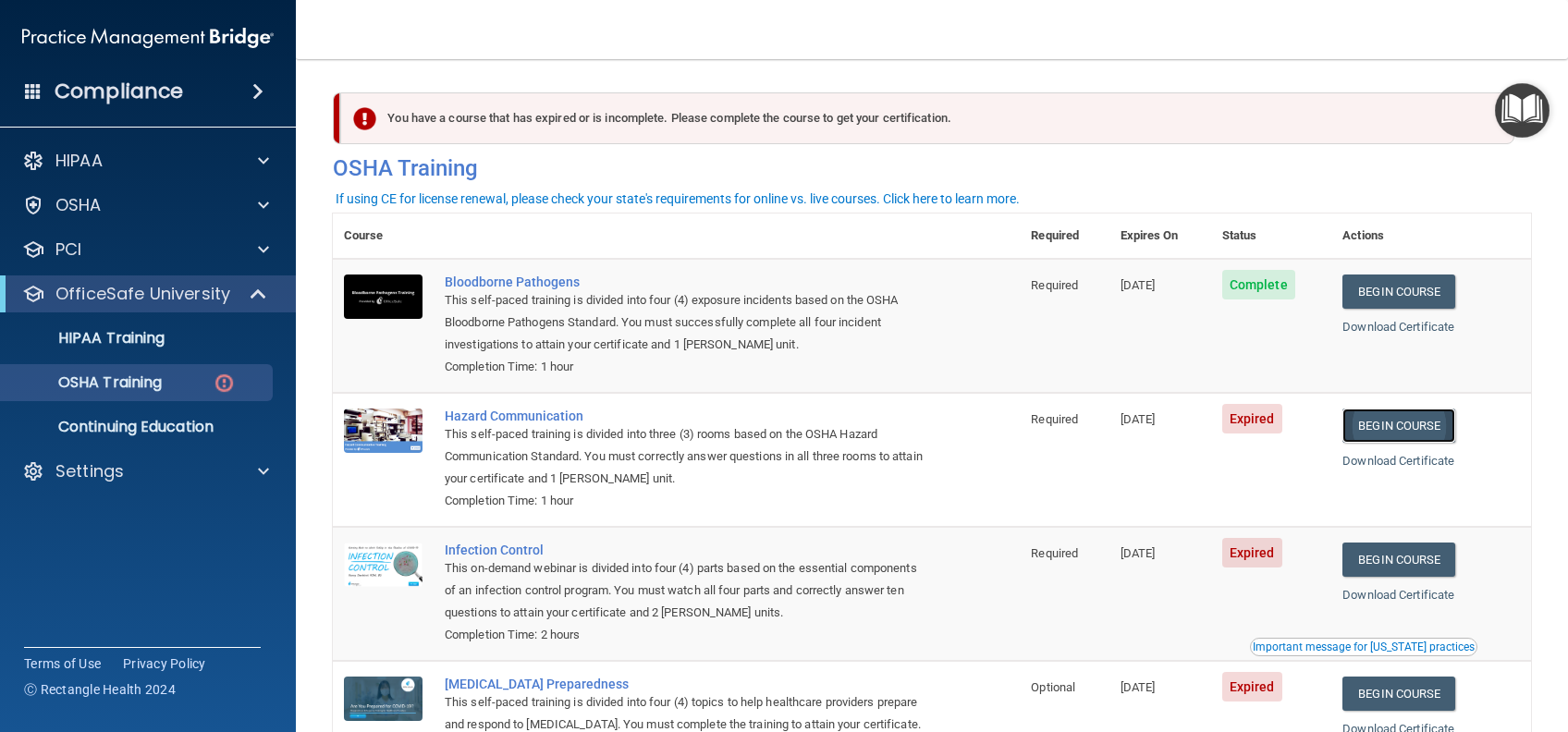
click at [1352, 418] on link "Begin Course" at bounding box center [1399, 425] width 113 height 34
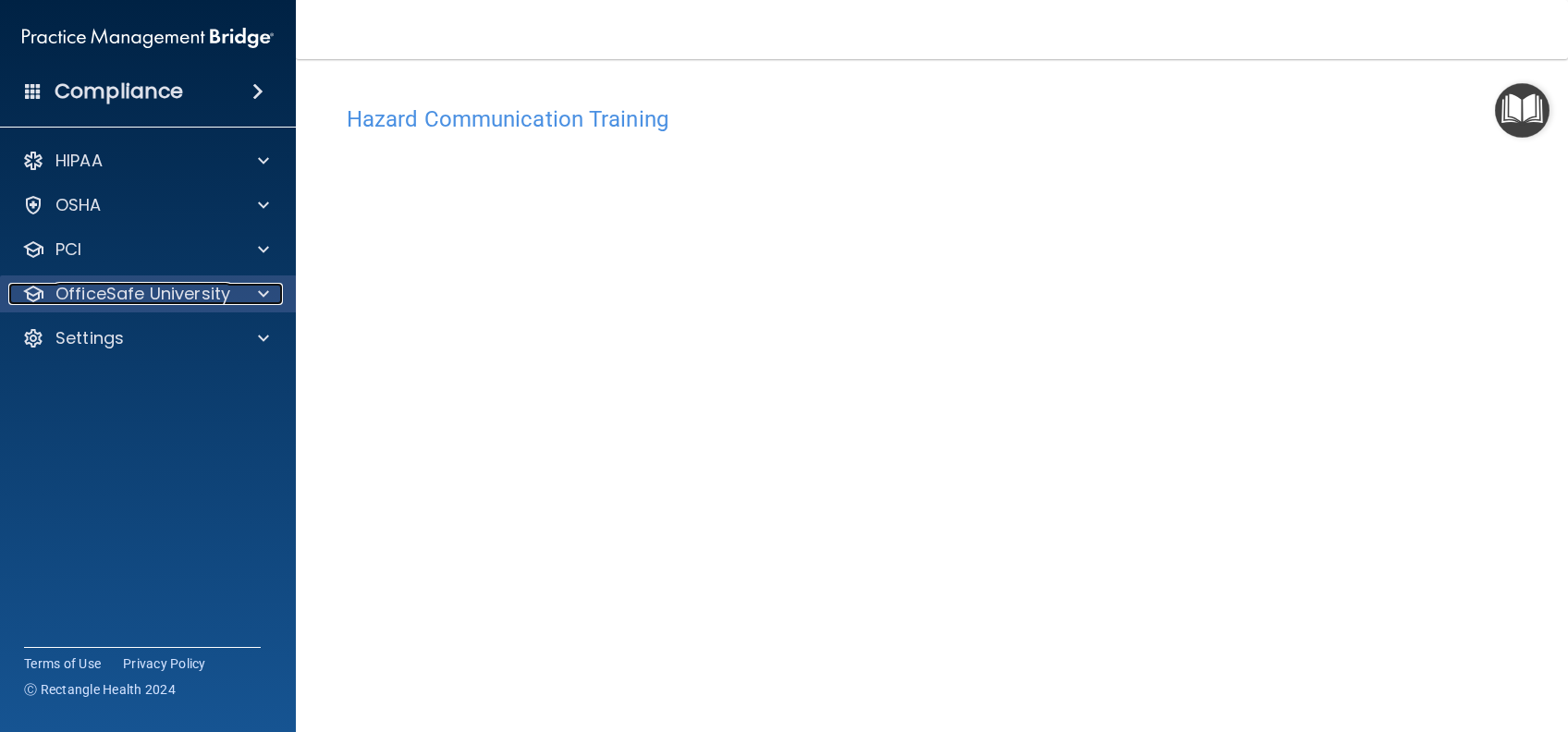
click at [157, 294] on p "OfficeSafe University" at bounding box center [142, 294] width 174 height 22
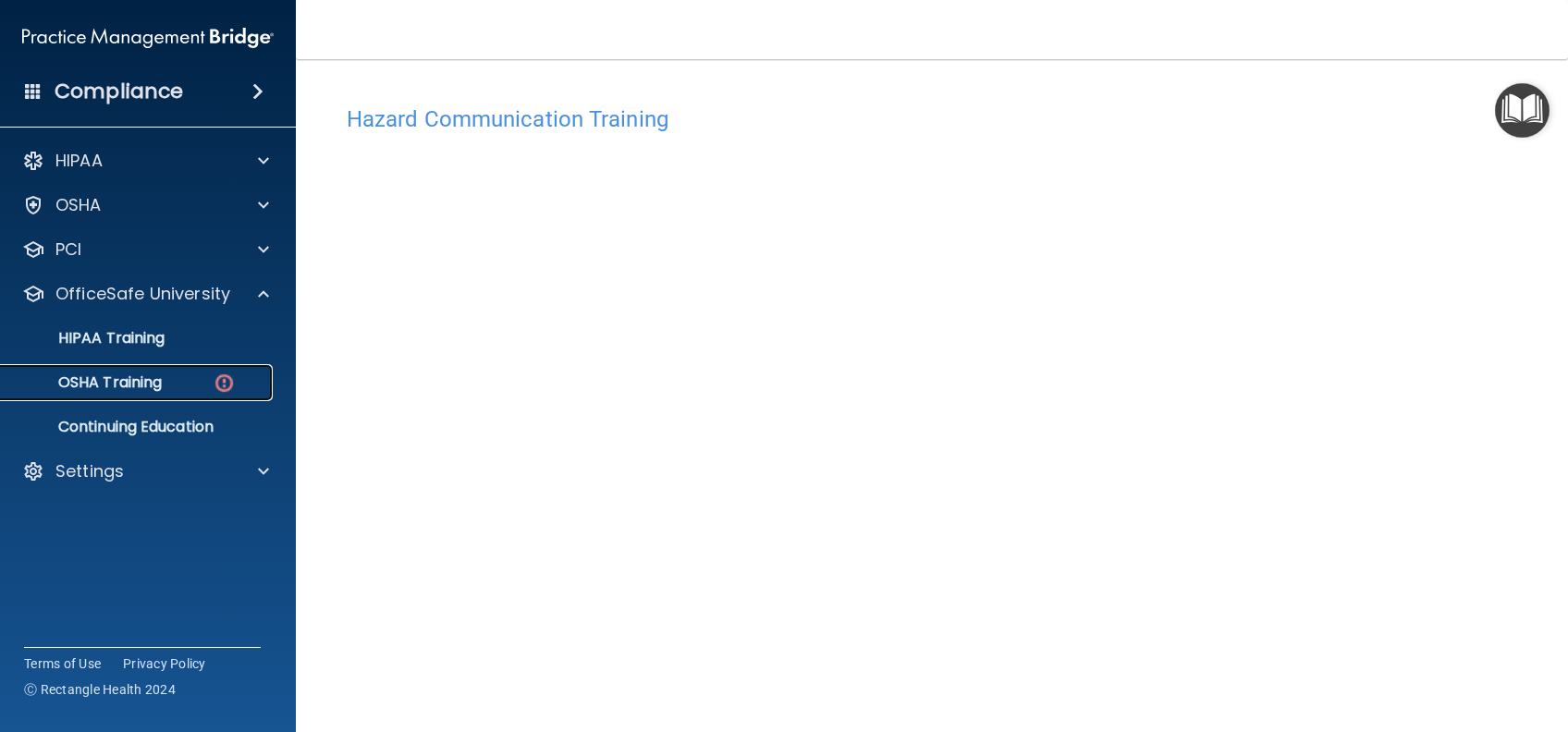
click at [164, 390] on div "OSHA Training" at bounding box center [137, 383] width 252 height 18
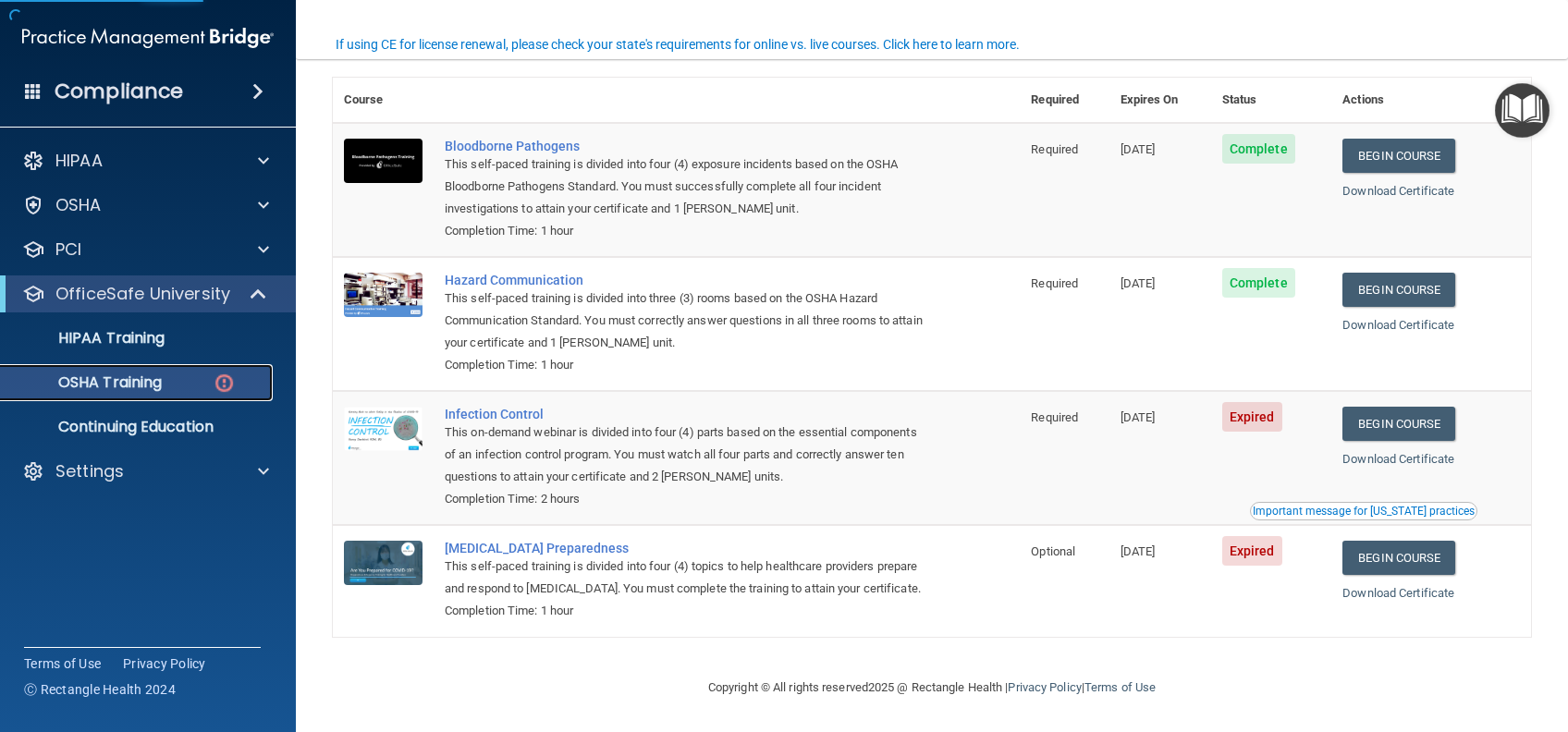
scroll to position [162, 0]
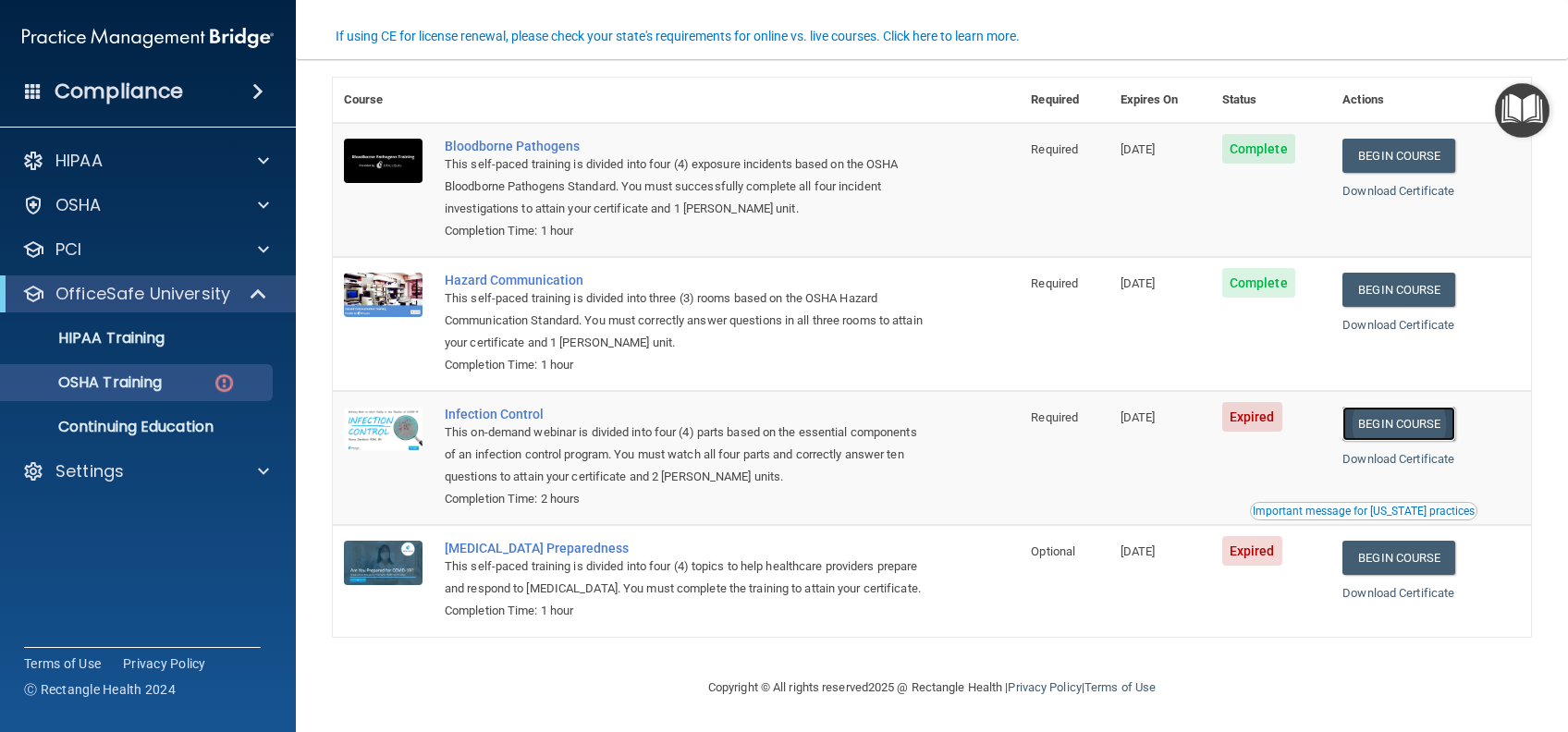
click at [1373, 407] on link "Begin Course" at bounding box center [1399, 423] width 113 height 34
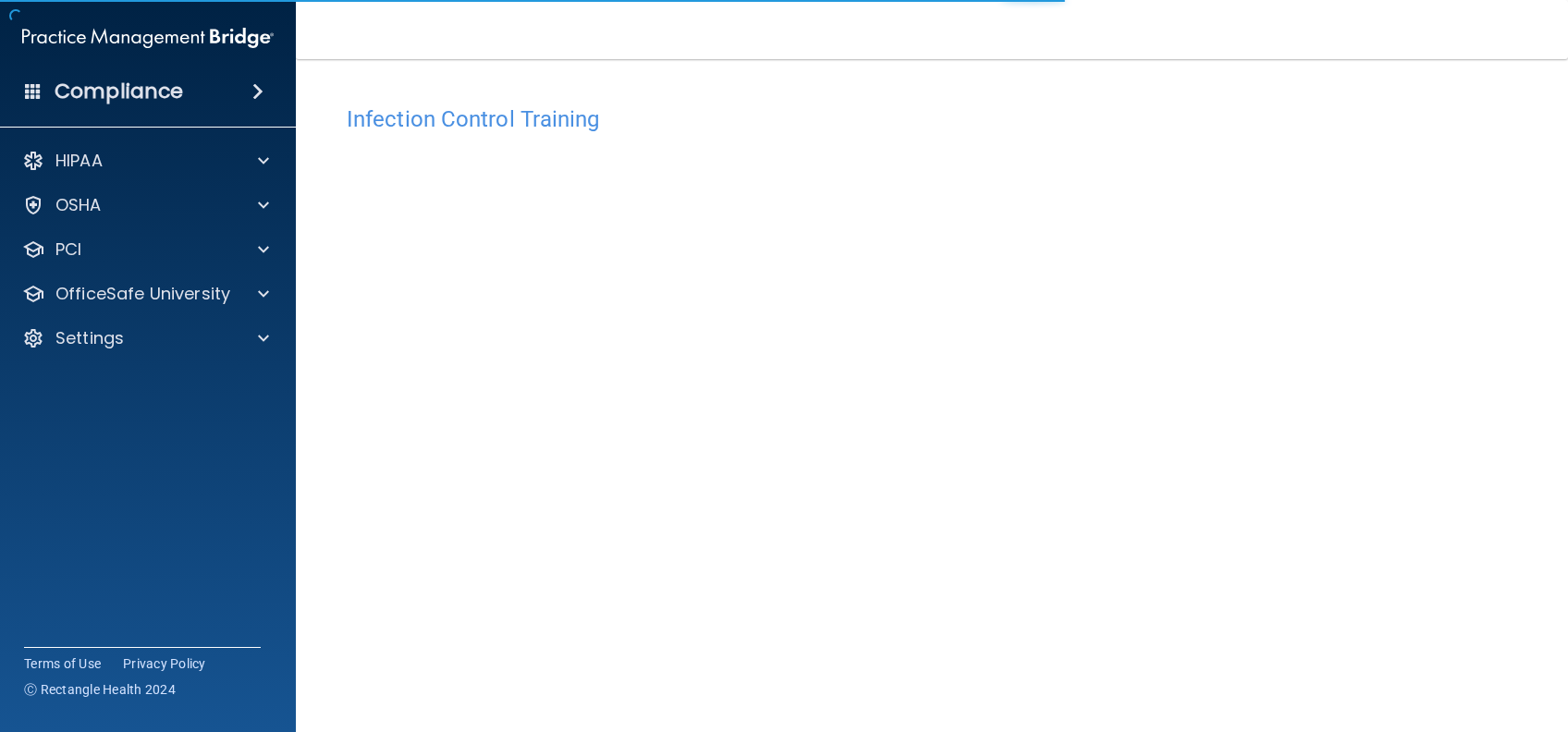
scroll to position [59, 0]
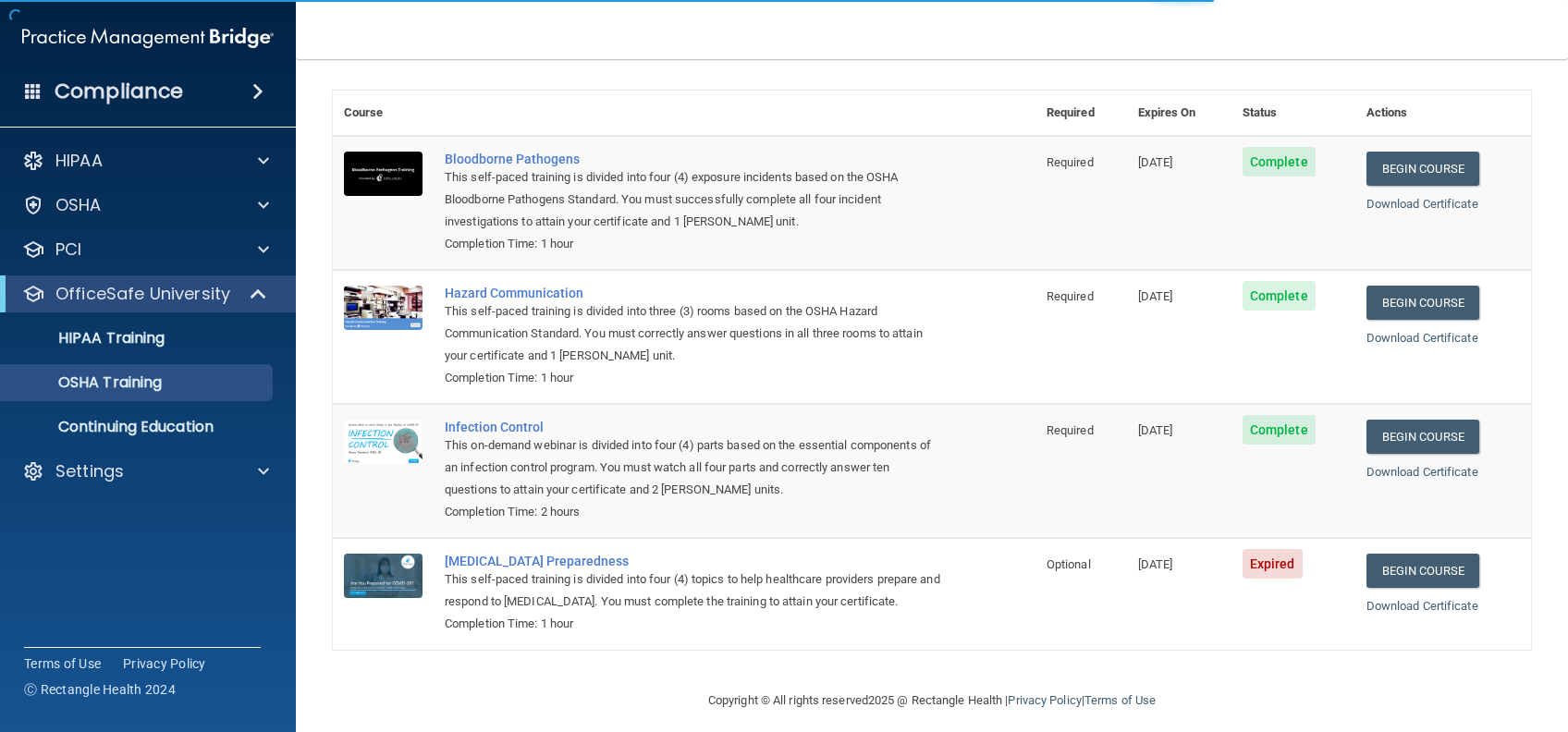
scroll to position [110, 0]
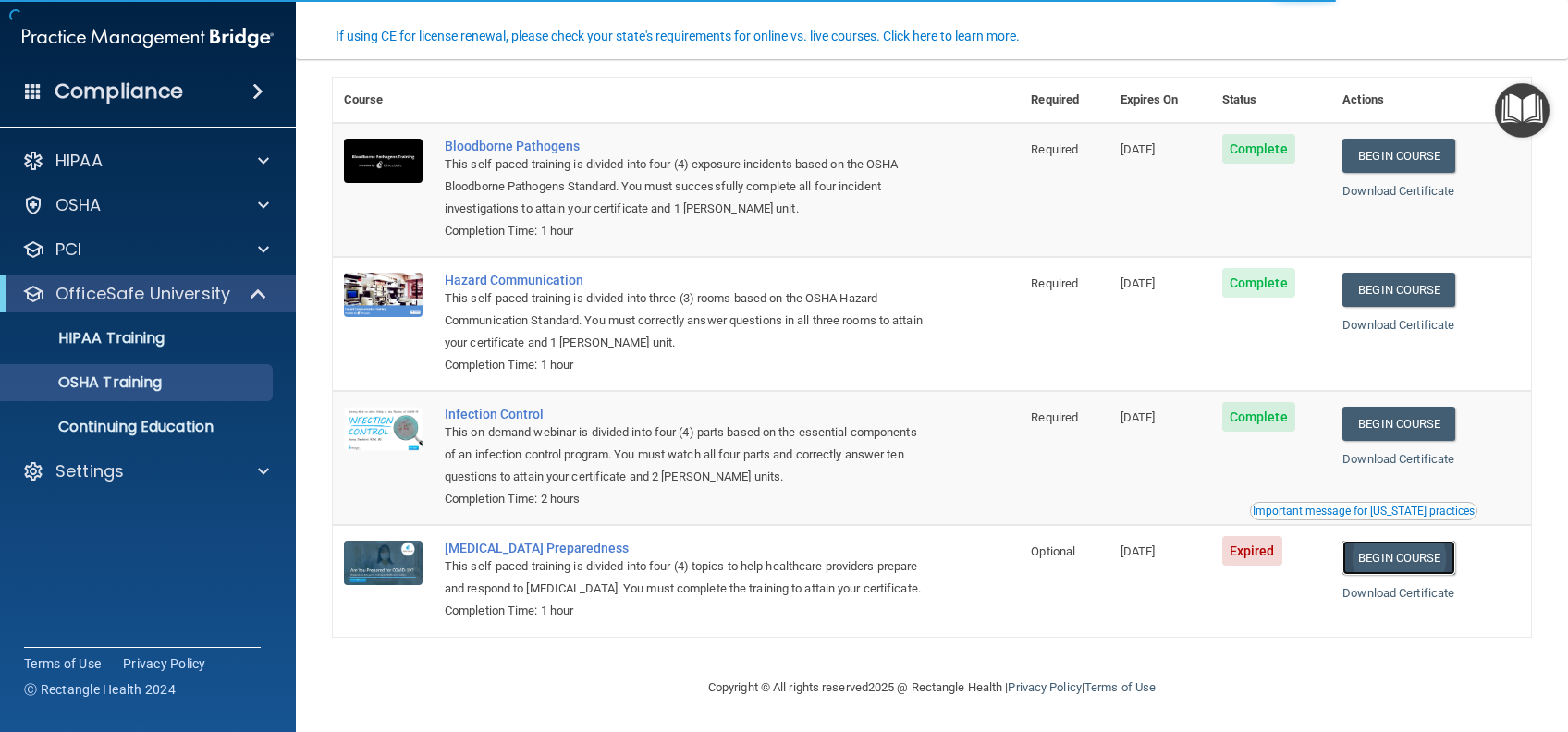
click at [1411, 541] on link "Begin Course" at bounding box center [1399, 558] width 113 height 34
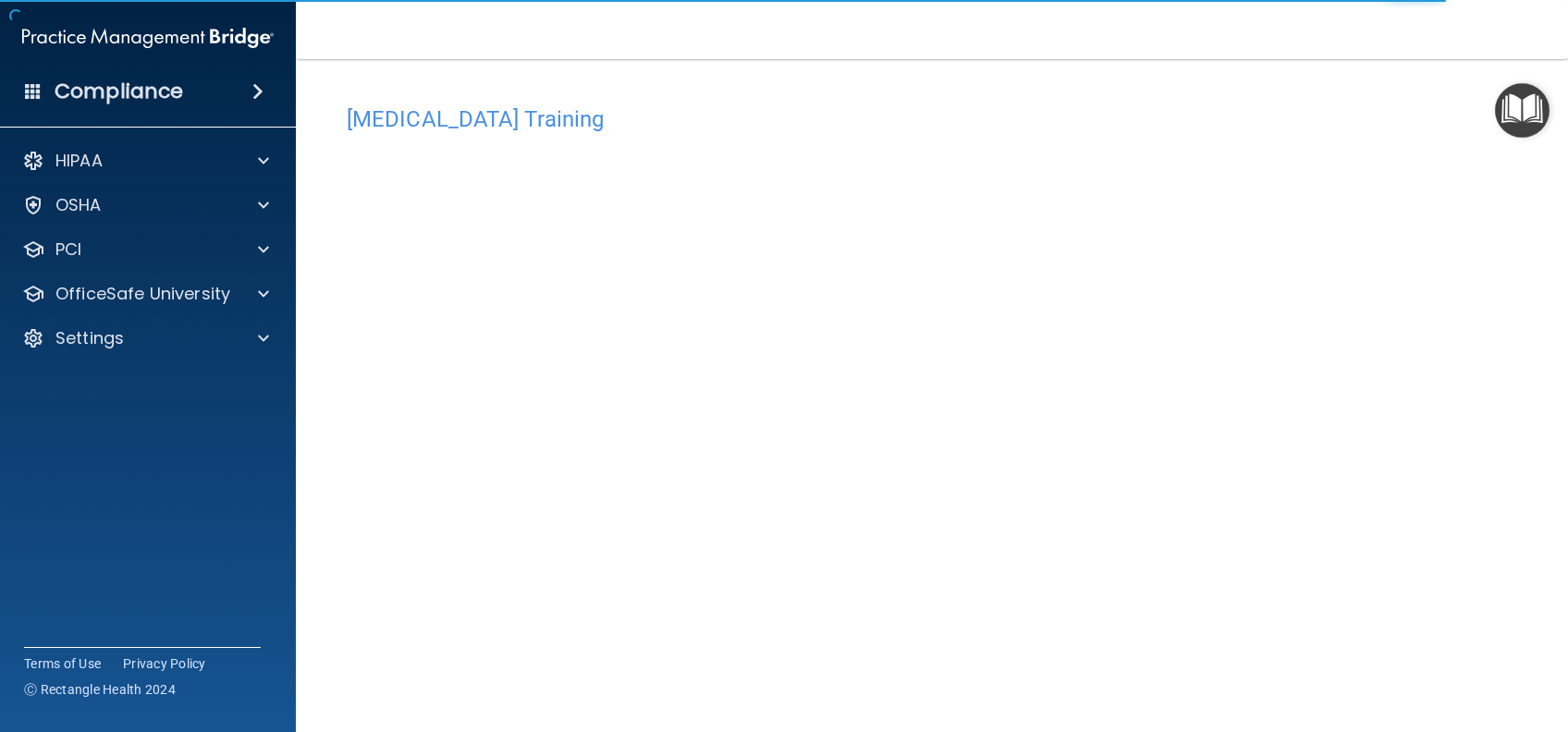
scroll to position [59, 0]
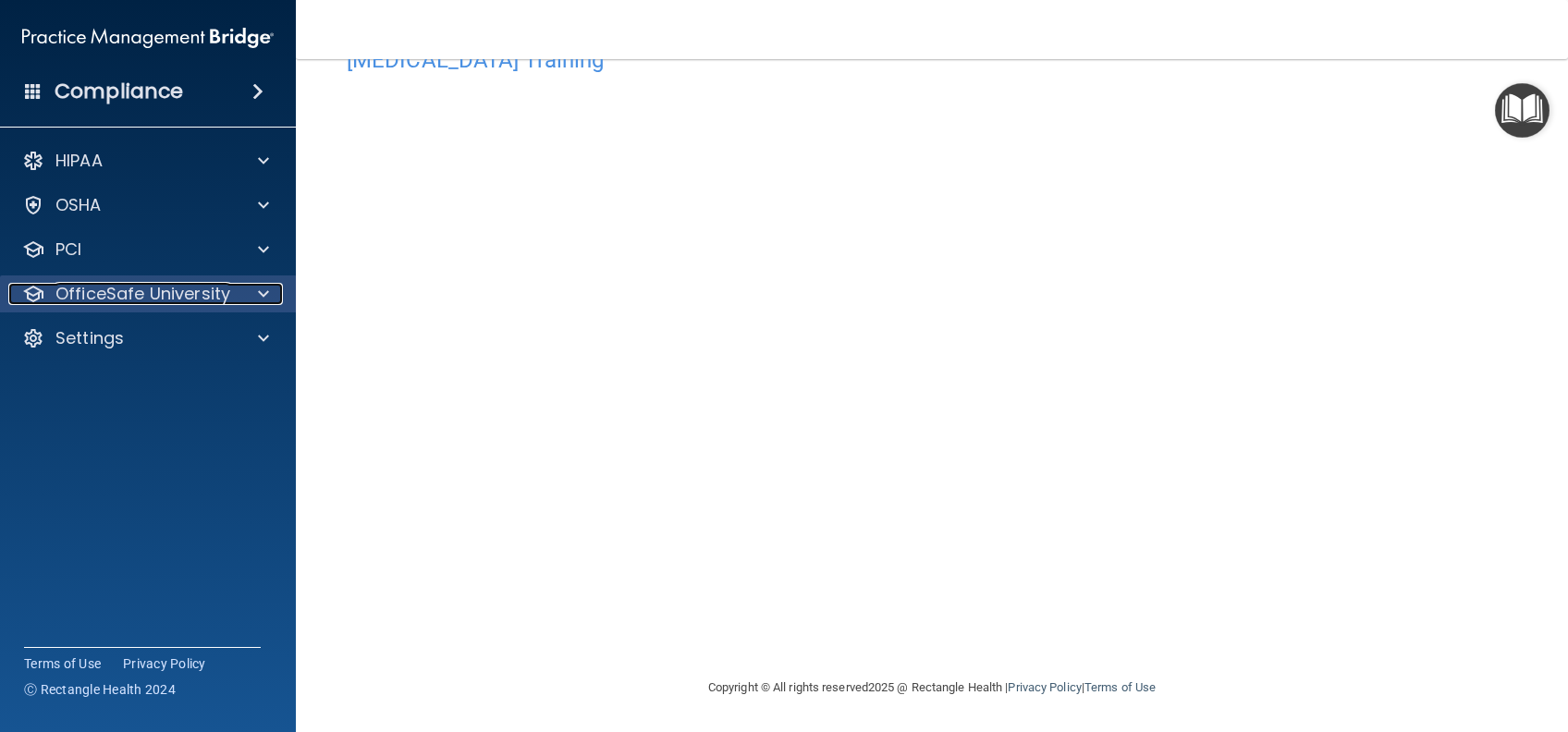
click at [141, 293] on p "OfficeSafe University" at bounding box center [142, 294] width 174 height 22
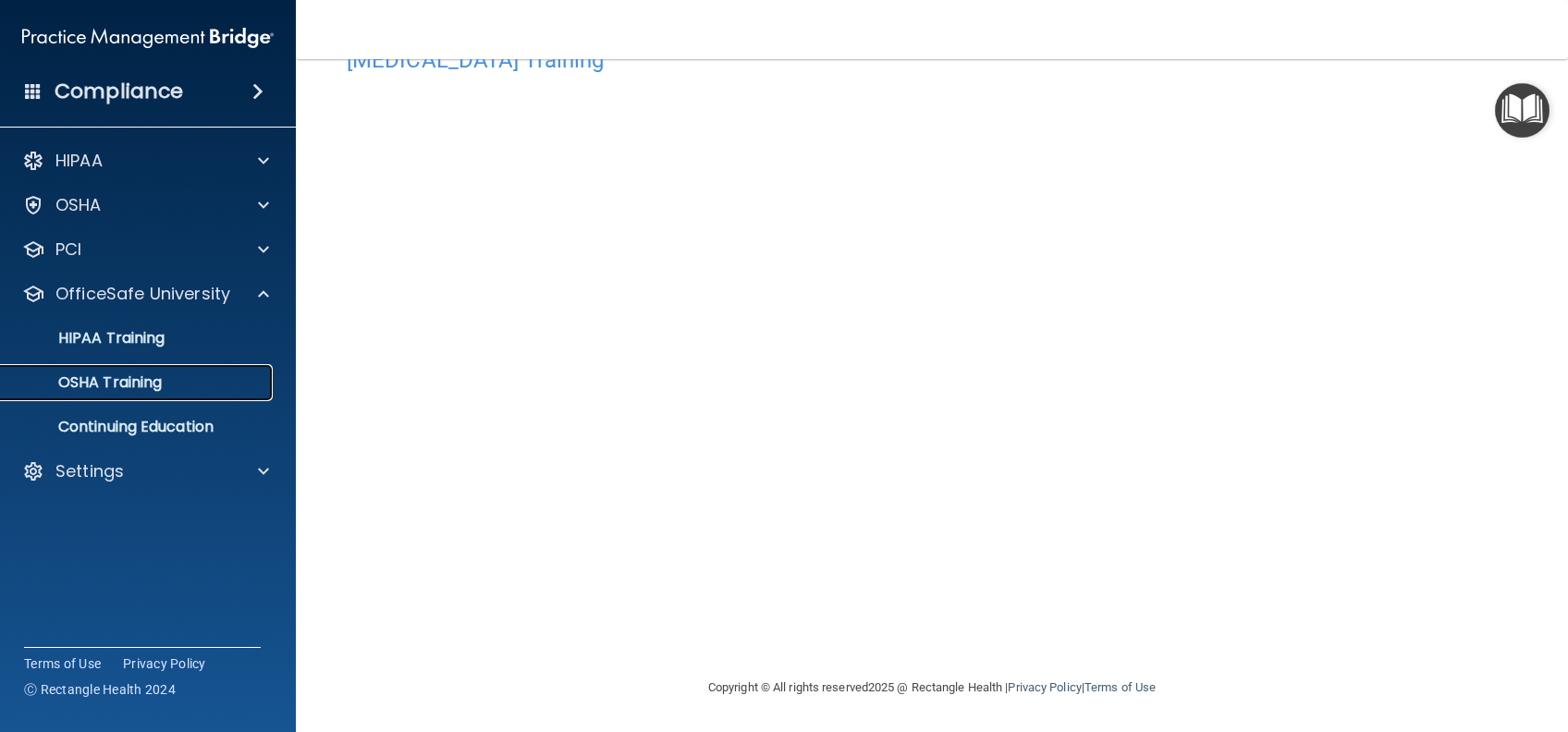
click at [126, 386] on p "OSHA Training" at bounding box center [87, 383] width 150 height 18
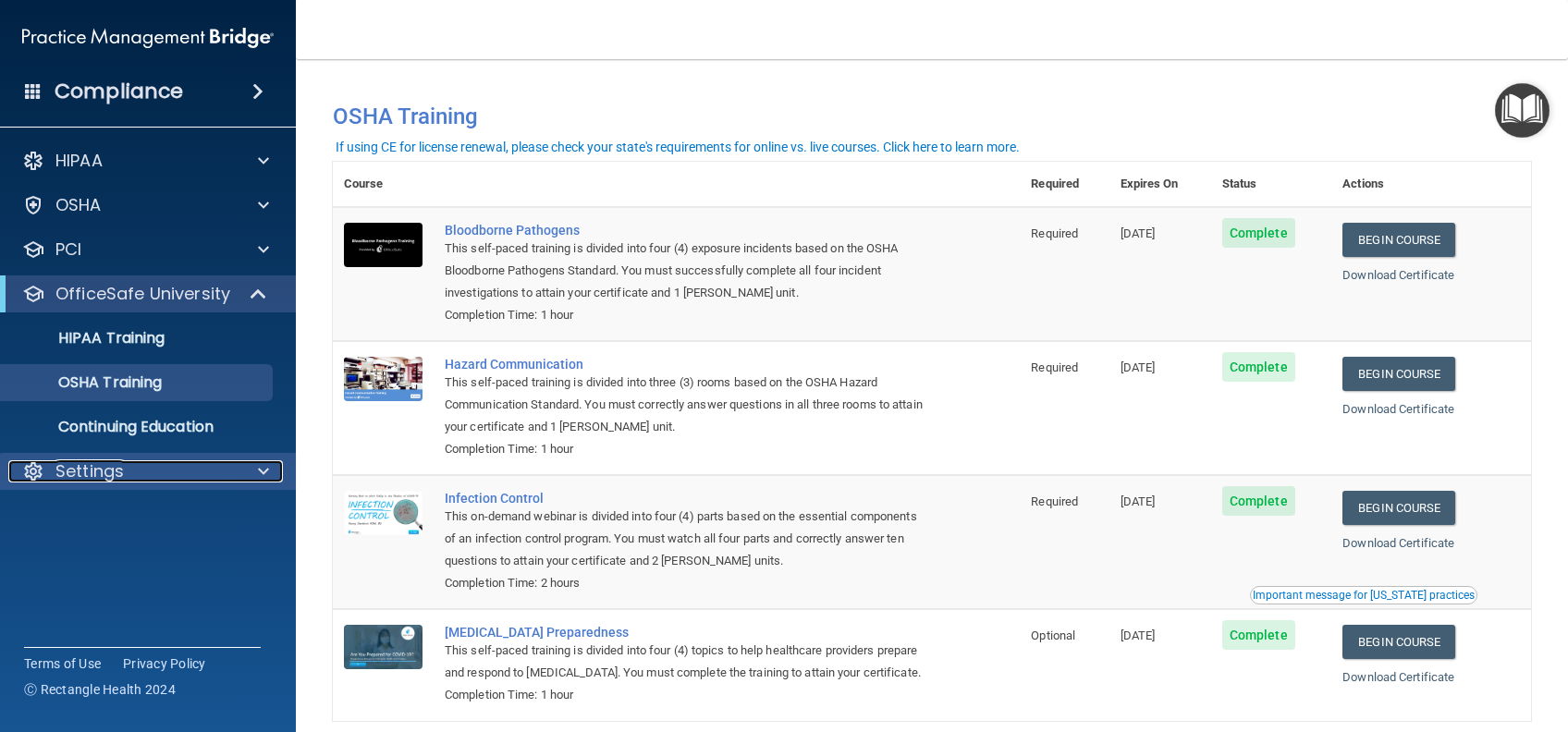
click at [168, 478] on div "Settings" at bounding box center [124, 471] width 230 height 22
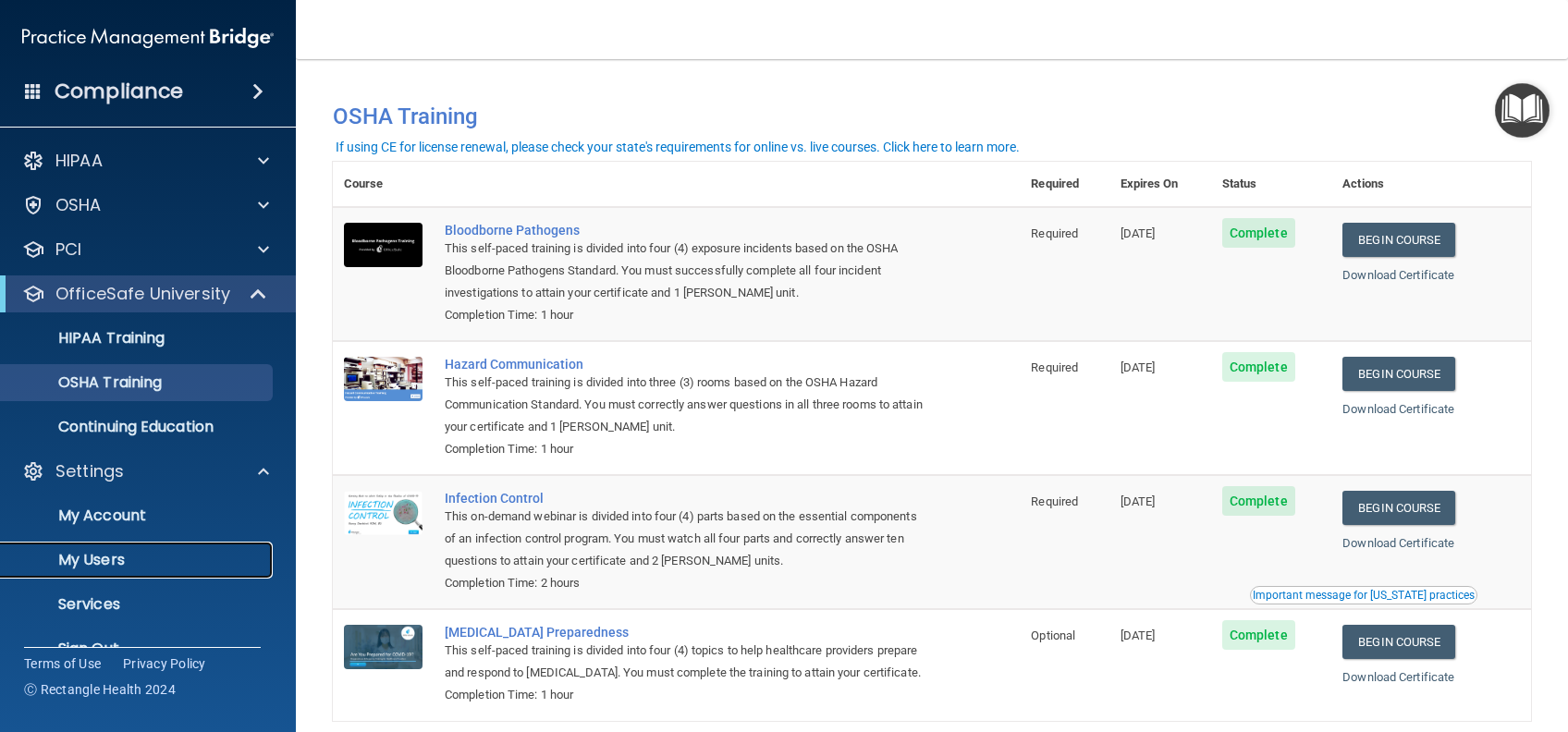
click at [138, 552] on p "My Users" at bounding box center [137, 560] width 252 height 18
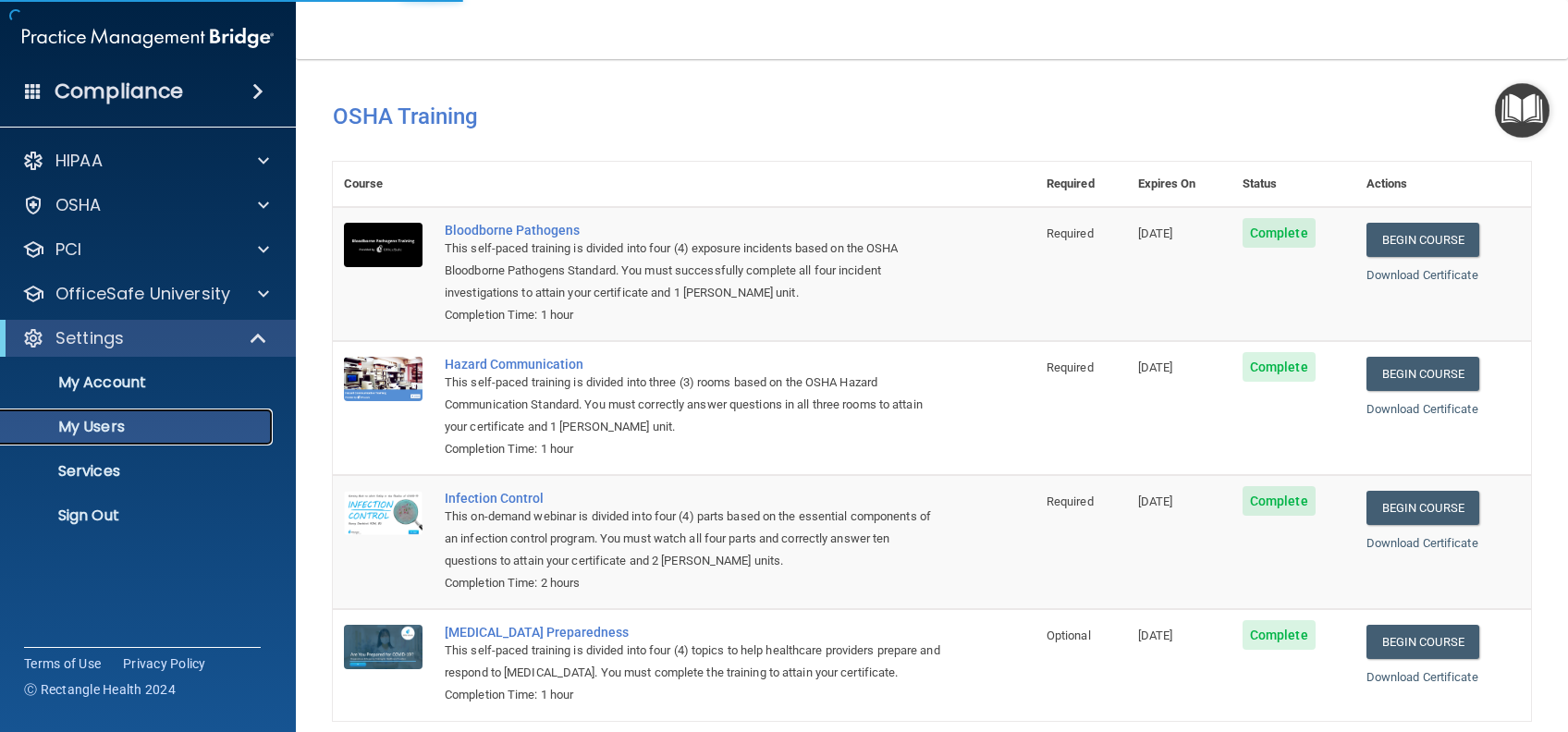
select select "20"
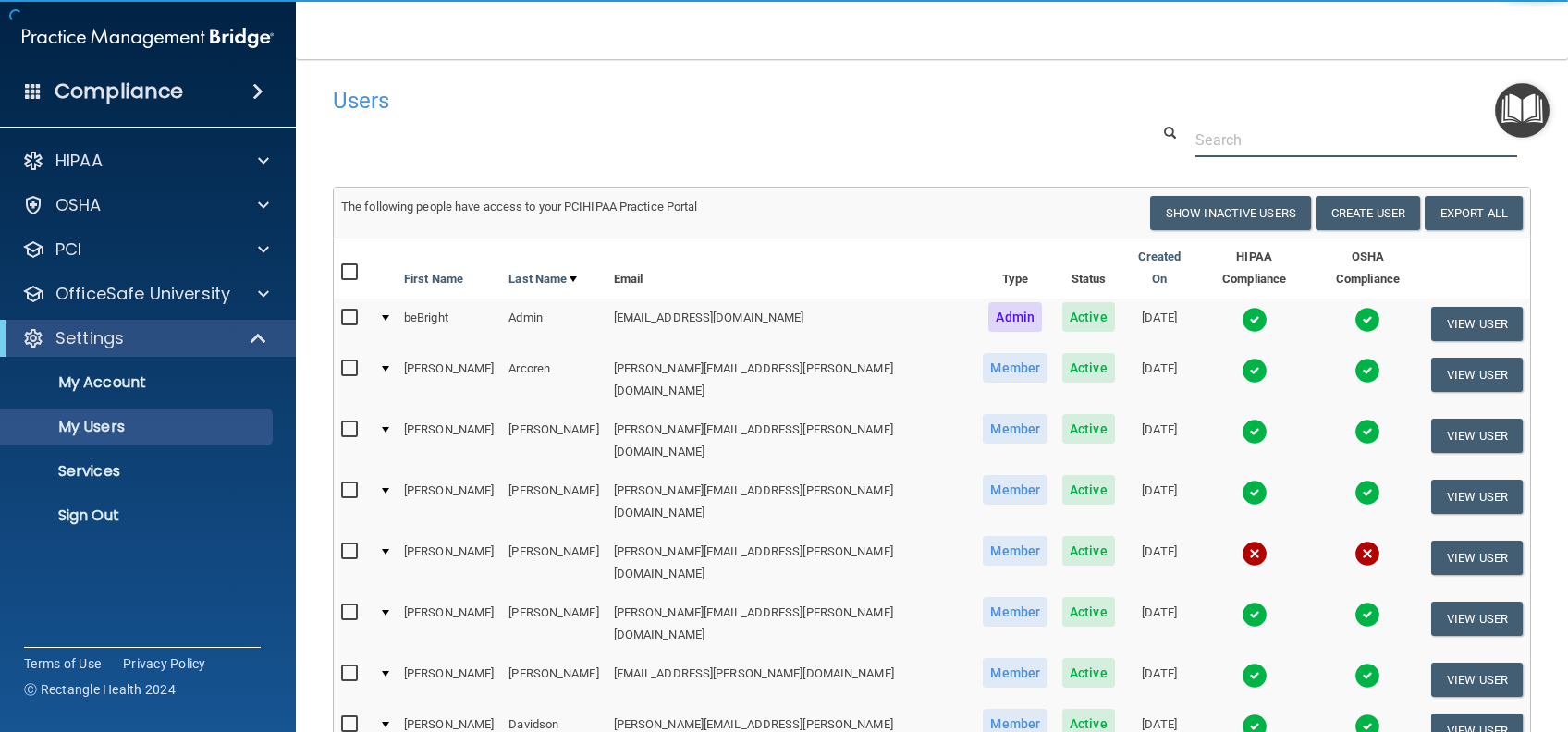
click at [1217, 136] on input "text" at bounding box center [1356, 139] width 322 height 34
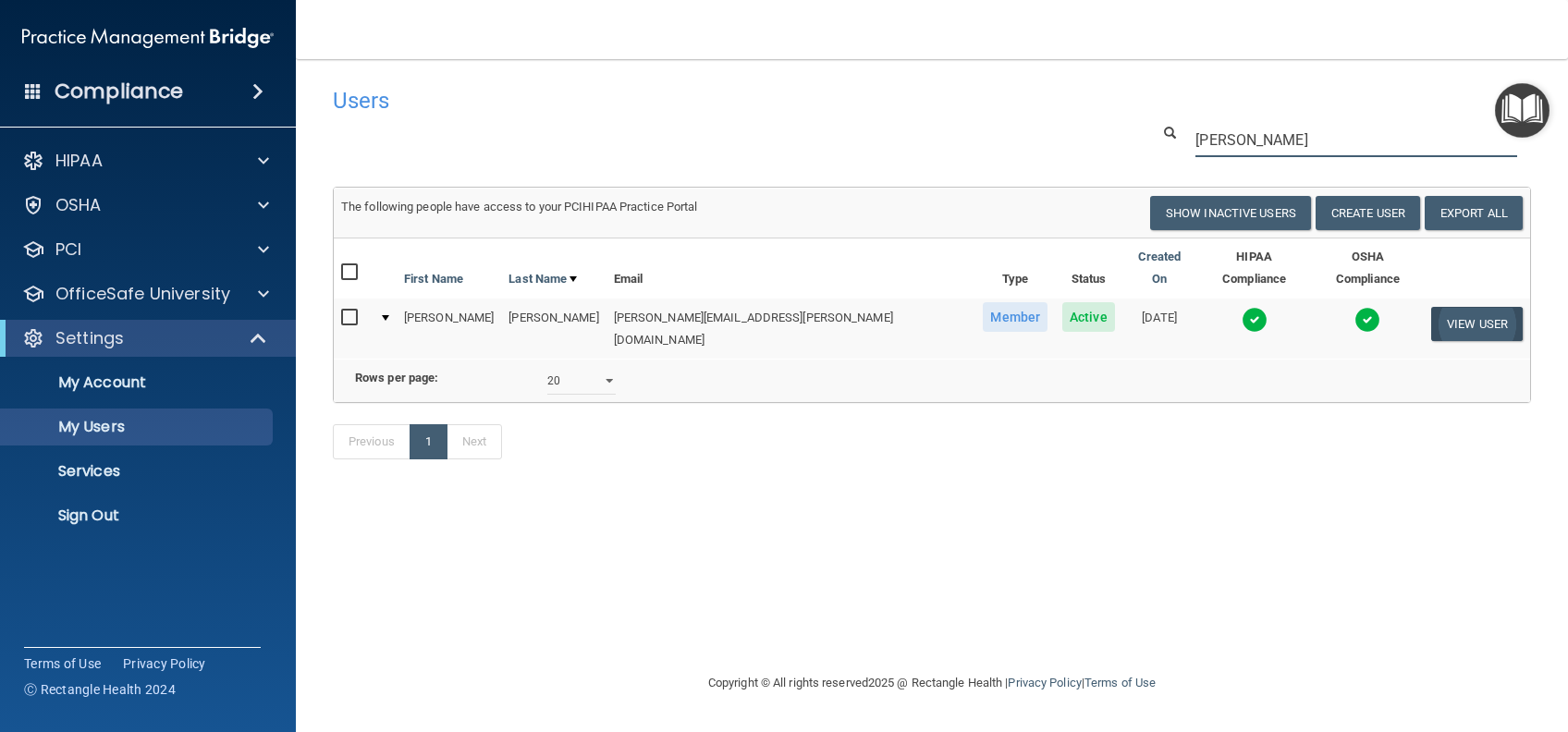
type input "ohnesorge"
click at [1455, 316] on button "View User" at bounding box center [1477, 323] width 91 height 34
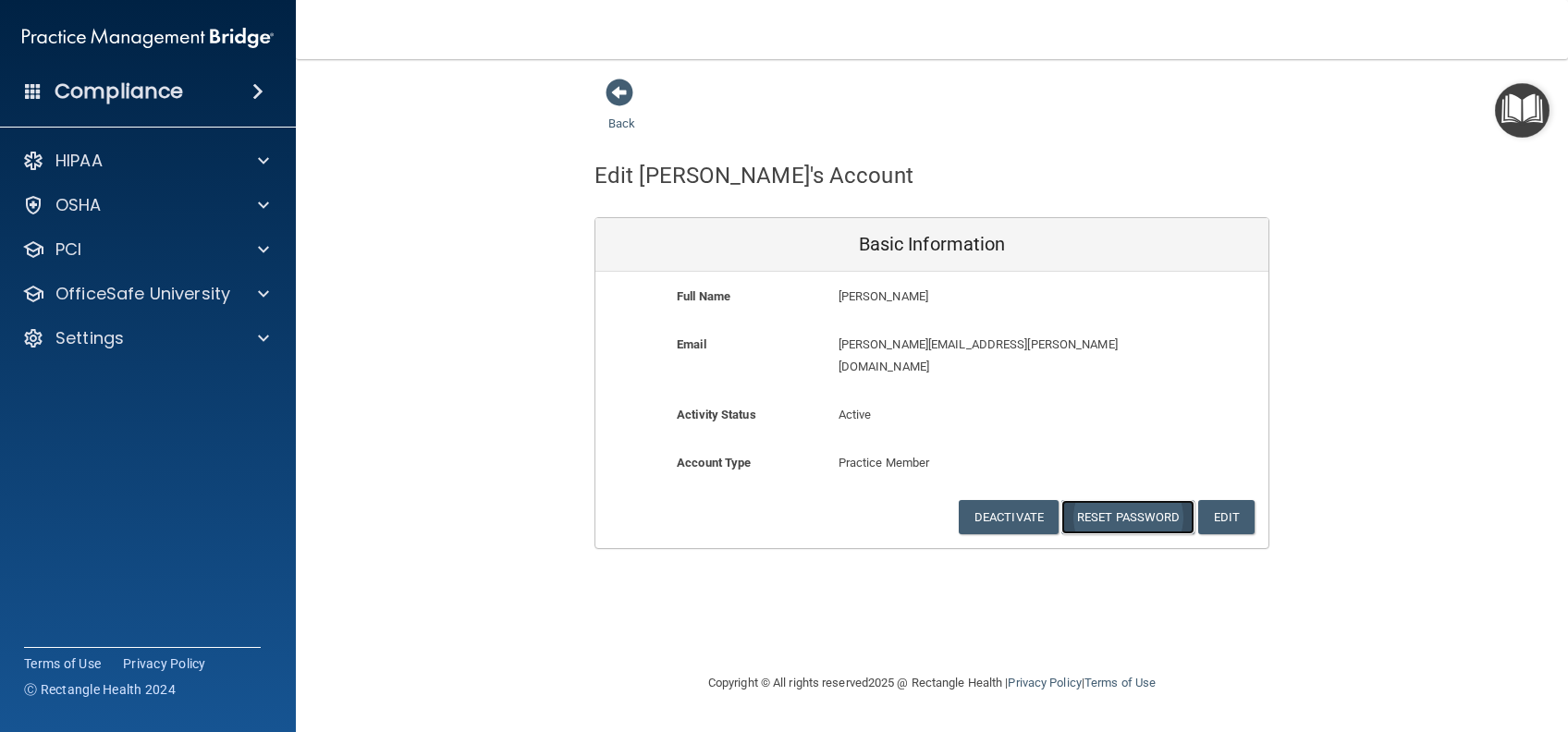
click at [1149, 500] on button "Reset Password" at bounding box center [1127, 517] width 133 height 34
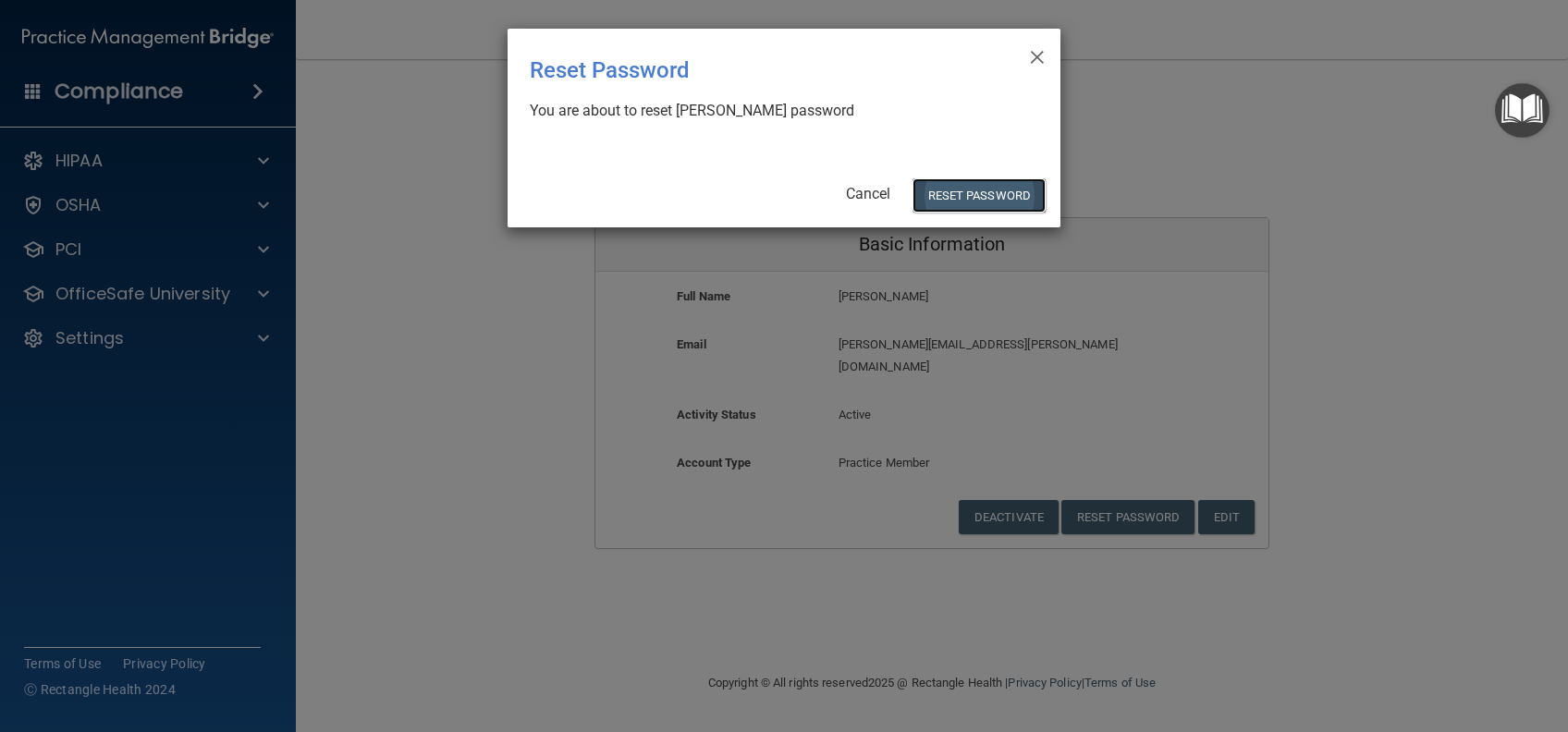
click at [970, 199] on button "Reset Password" at bounding box center [978, 195] width 133 height 34
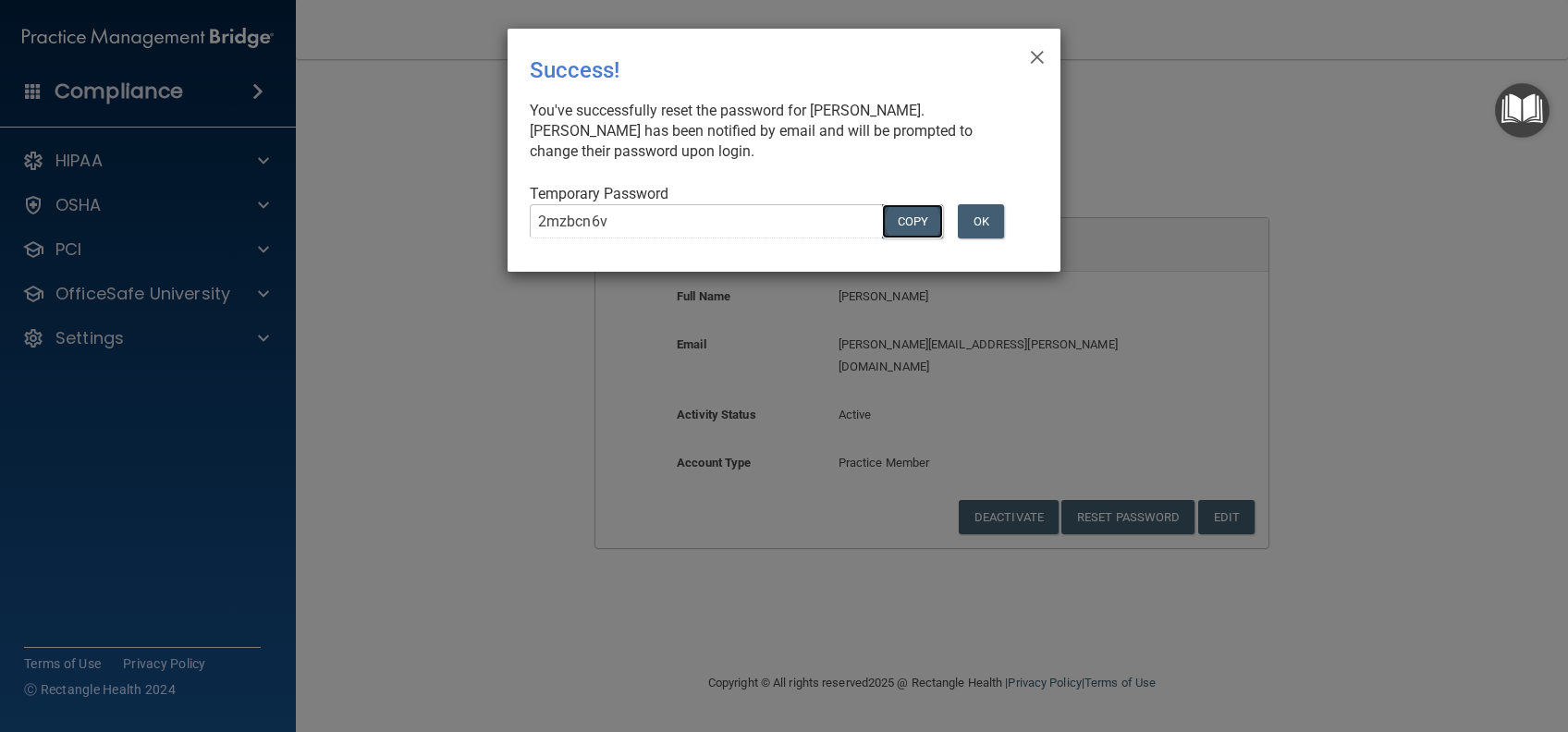
click at [925, 215] on button "COPY" at bounding box center [912, 221] width 61 height 34
click at [1040, 54] on span "×" at bounding box center [1037, 55] width 17 height 37
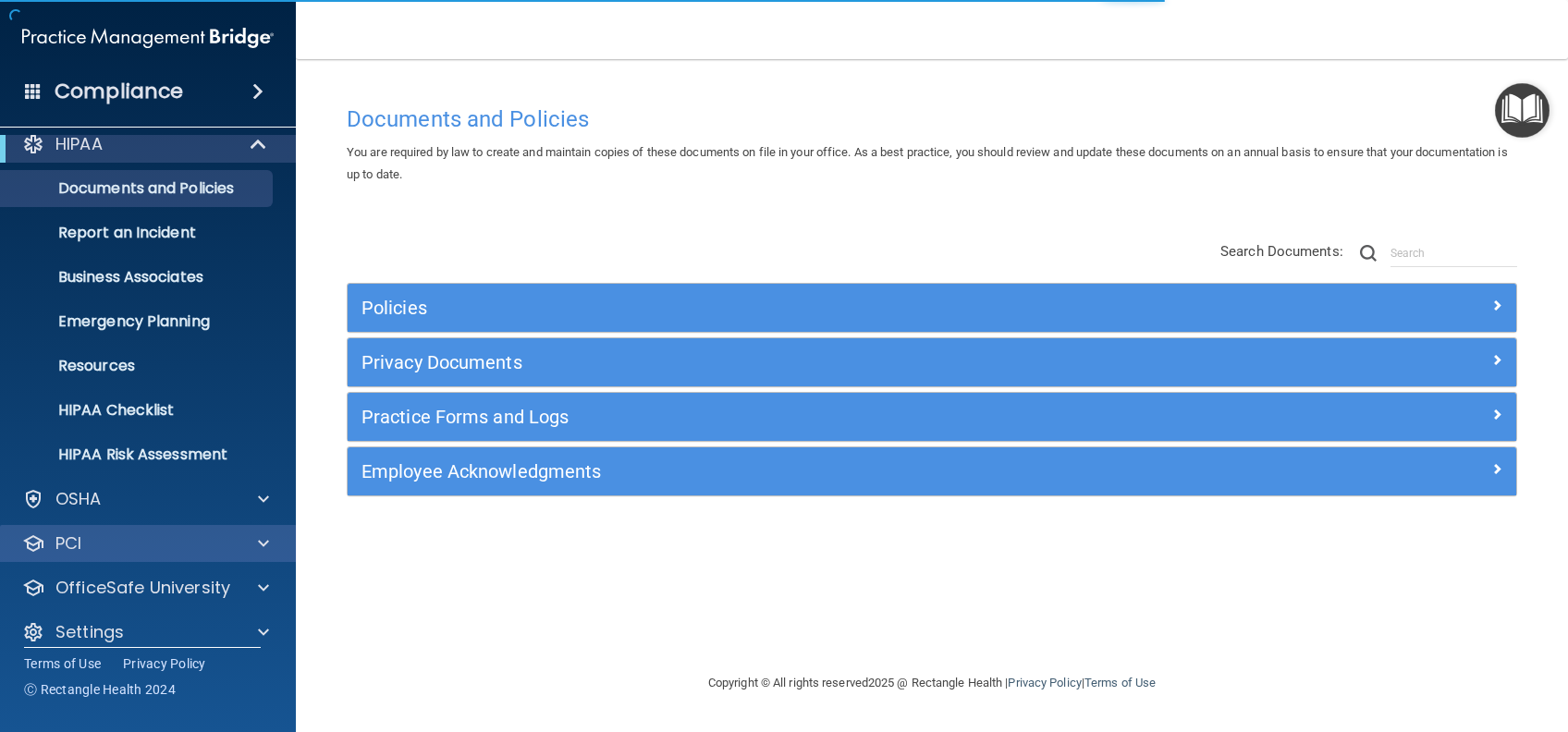
scroll to position [34, 0]
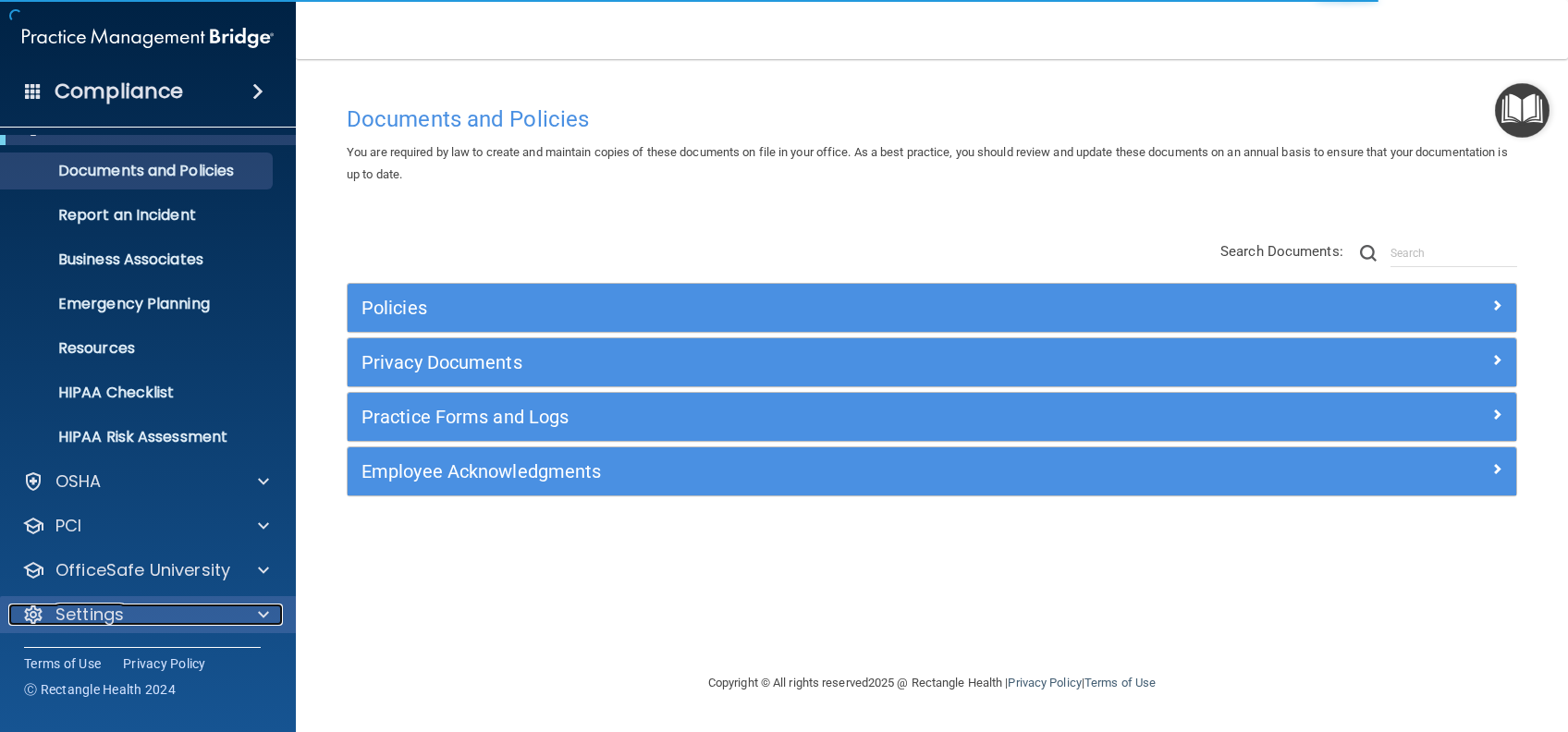
click at [170, 607] on div "Settings" at bounding box center [124, 614] width 230 height 22
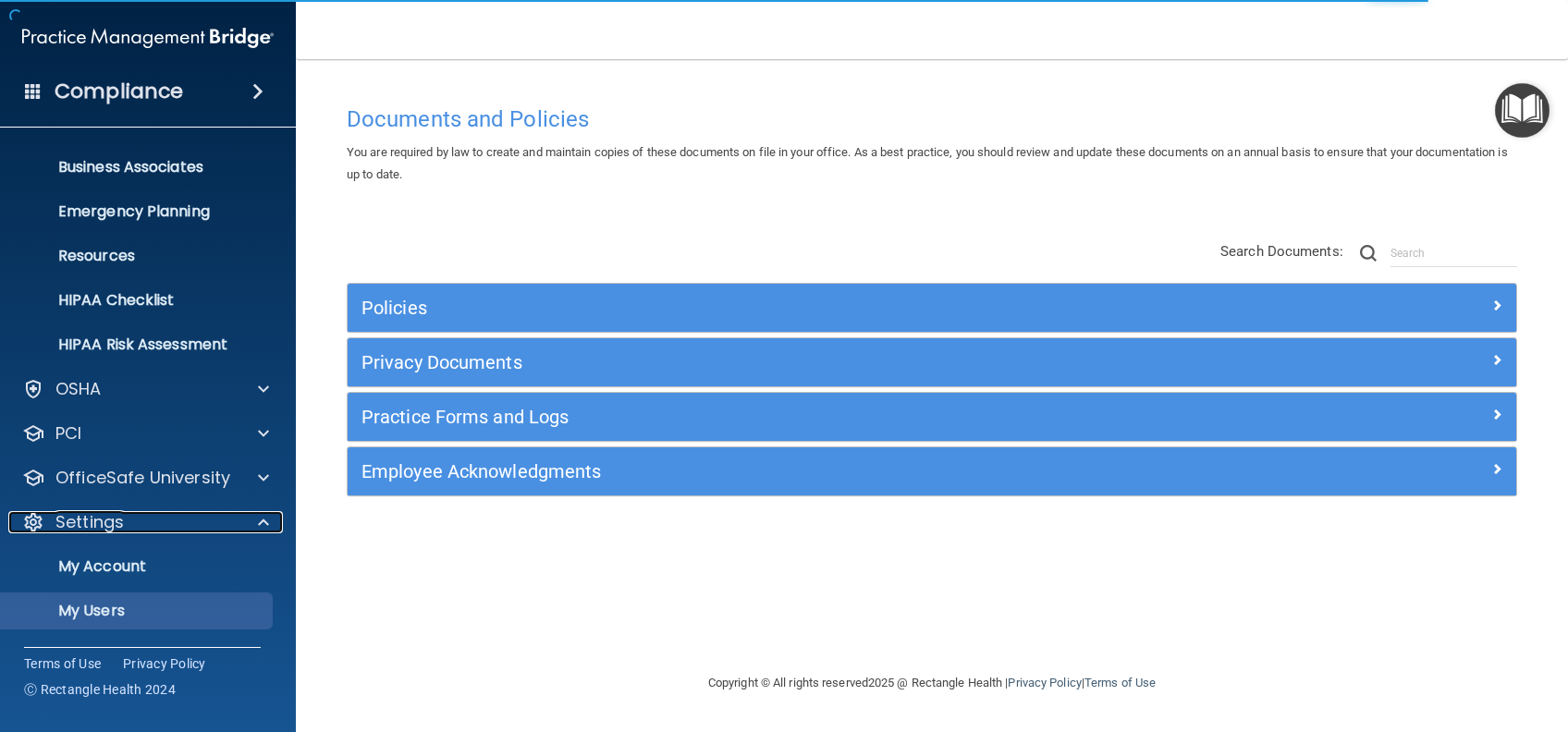
scroll to position [211, 0]
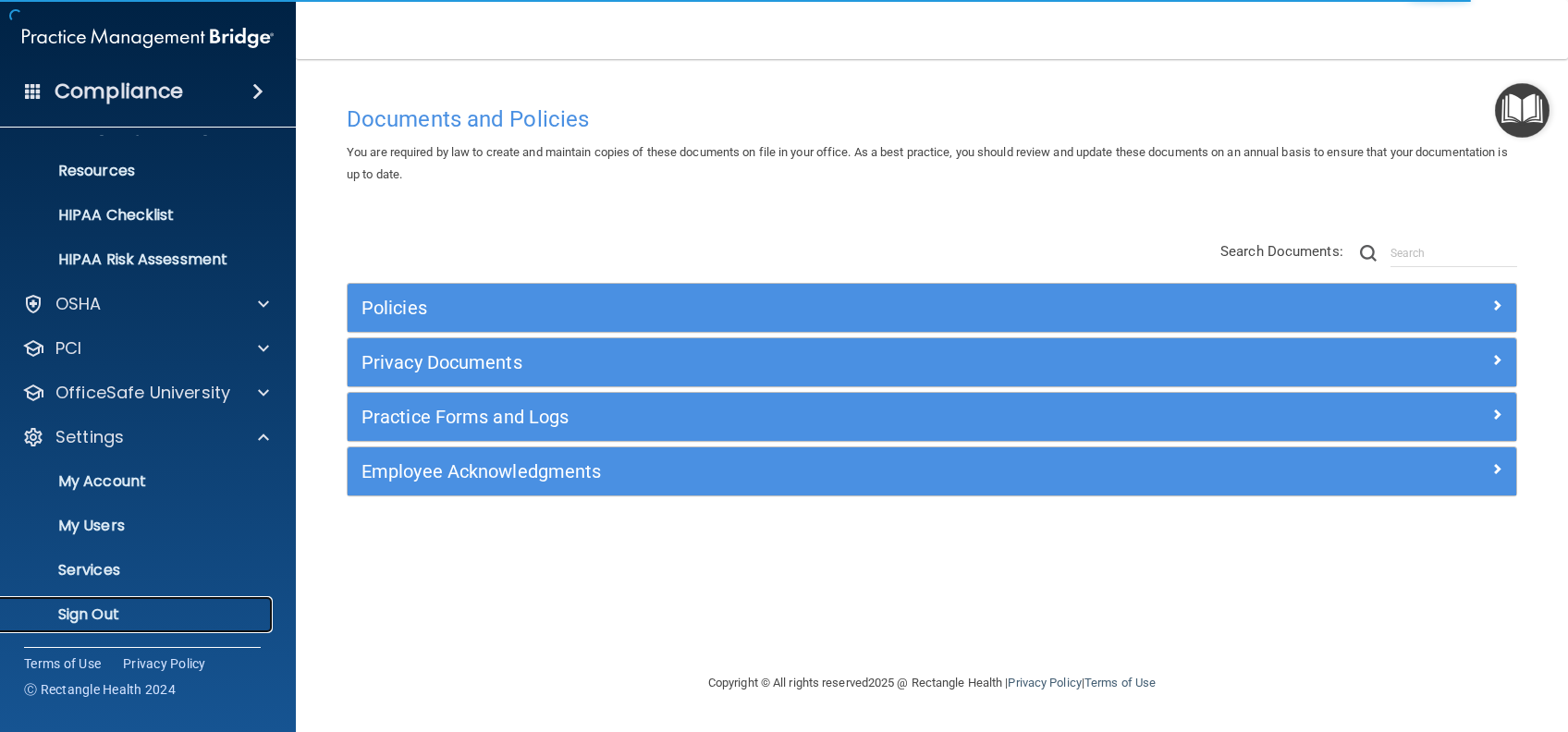
click at [107, 599] on link "Sign Out" at bounding box center [127, 615] width 291 height 37
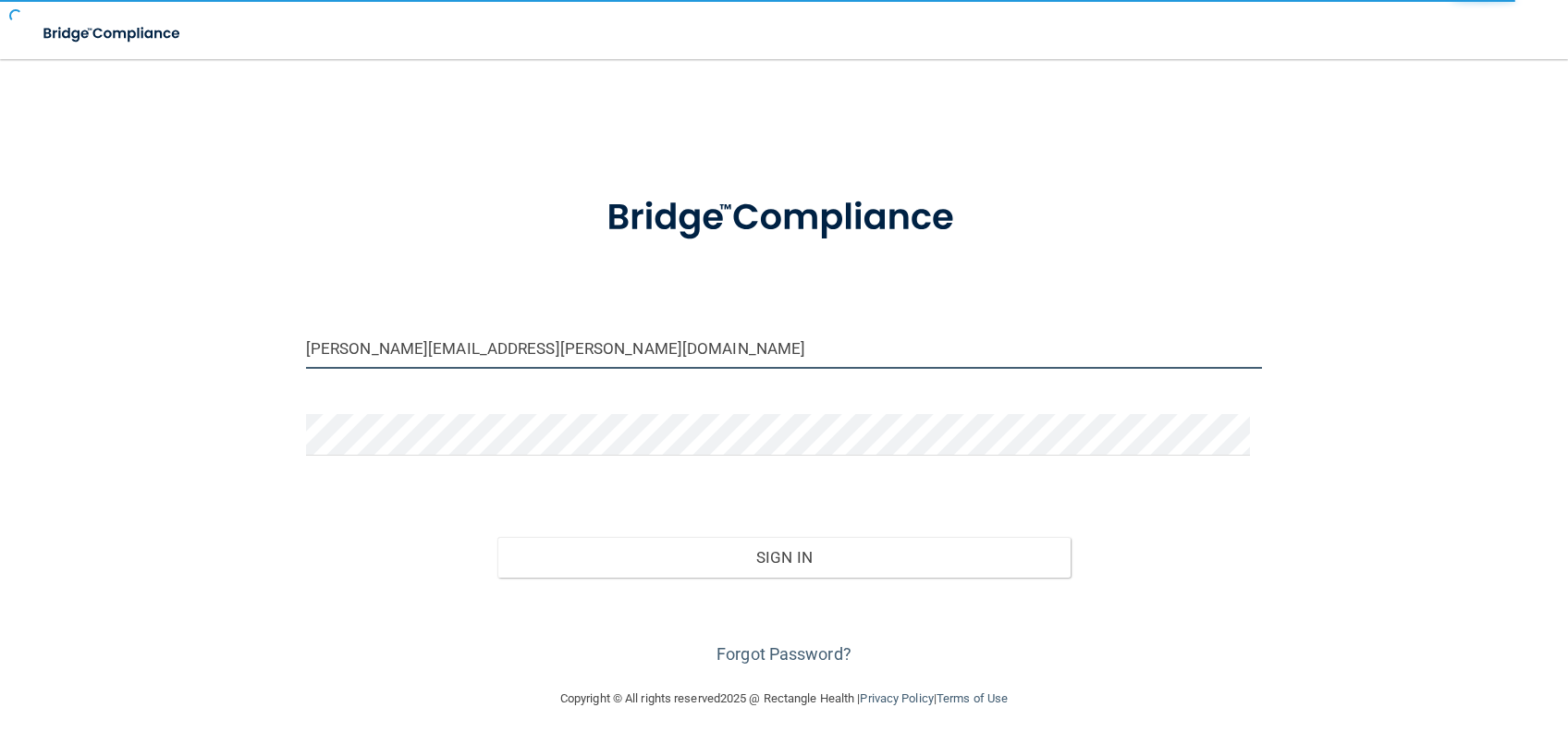
drag, startPoint x: 567, startPoint y: 338, endPoint x: 156, endPoint y: 340, distance: 411.0
click at [157, 338] on div "[PERSON_NAME][EMAIL_ADDRESS][PERSON_NAME][DOMAIN_NAME] Invalid email/password. …" at bounding box center [784, 374] width 1494 height 592
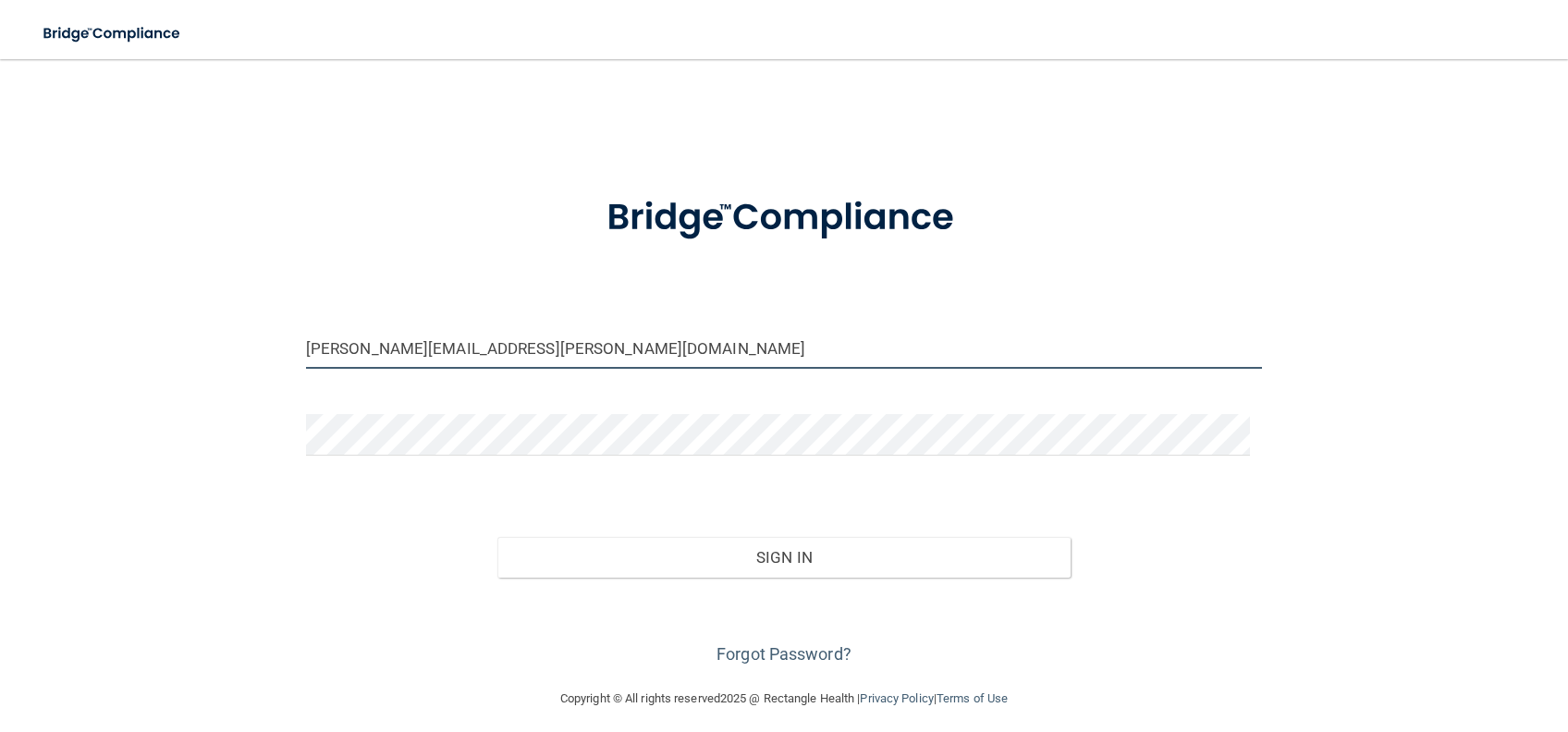
click at [404, 343] on input "[PERSON_NAME][EMAIL_ADDRESS][PERSON_NAME][DOMAIN_NAME]" at bounding box center [784, 348] width 956 height 42
type input "[PERSON_NAME][EMAIL_ADDRESS][PERSON_NAME][DOMAIN_NAME]"
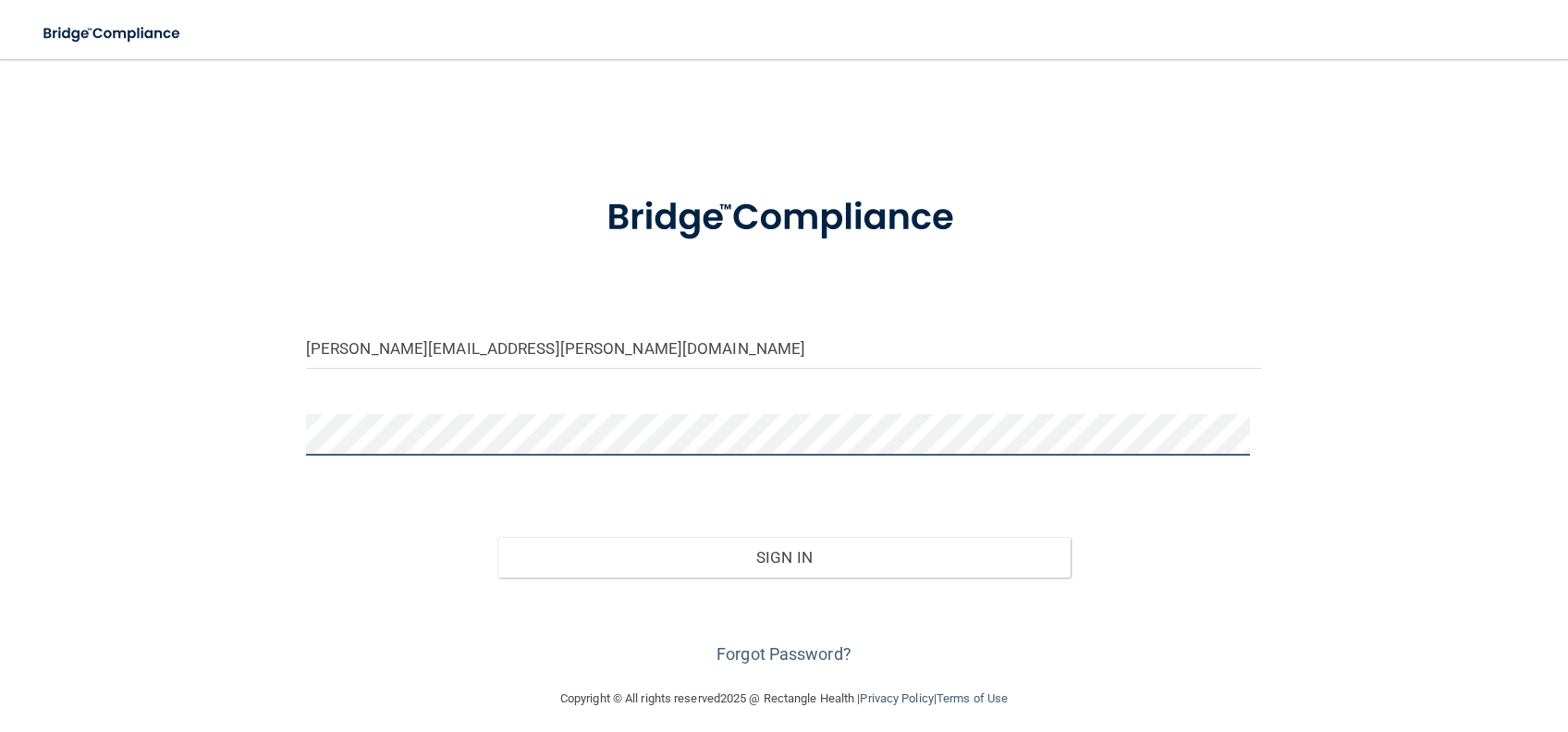
click at [247, 421] on div "[PERSON_NAME][EMAIL_ADDRESS][PERSON_NAME][DOMAIN_NAME] Invalid email/password. …" at bounding box center [784, 374] width 1494 height 592
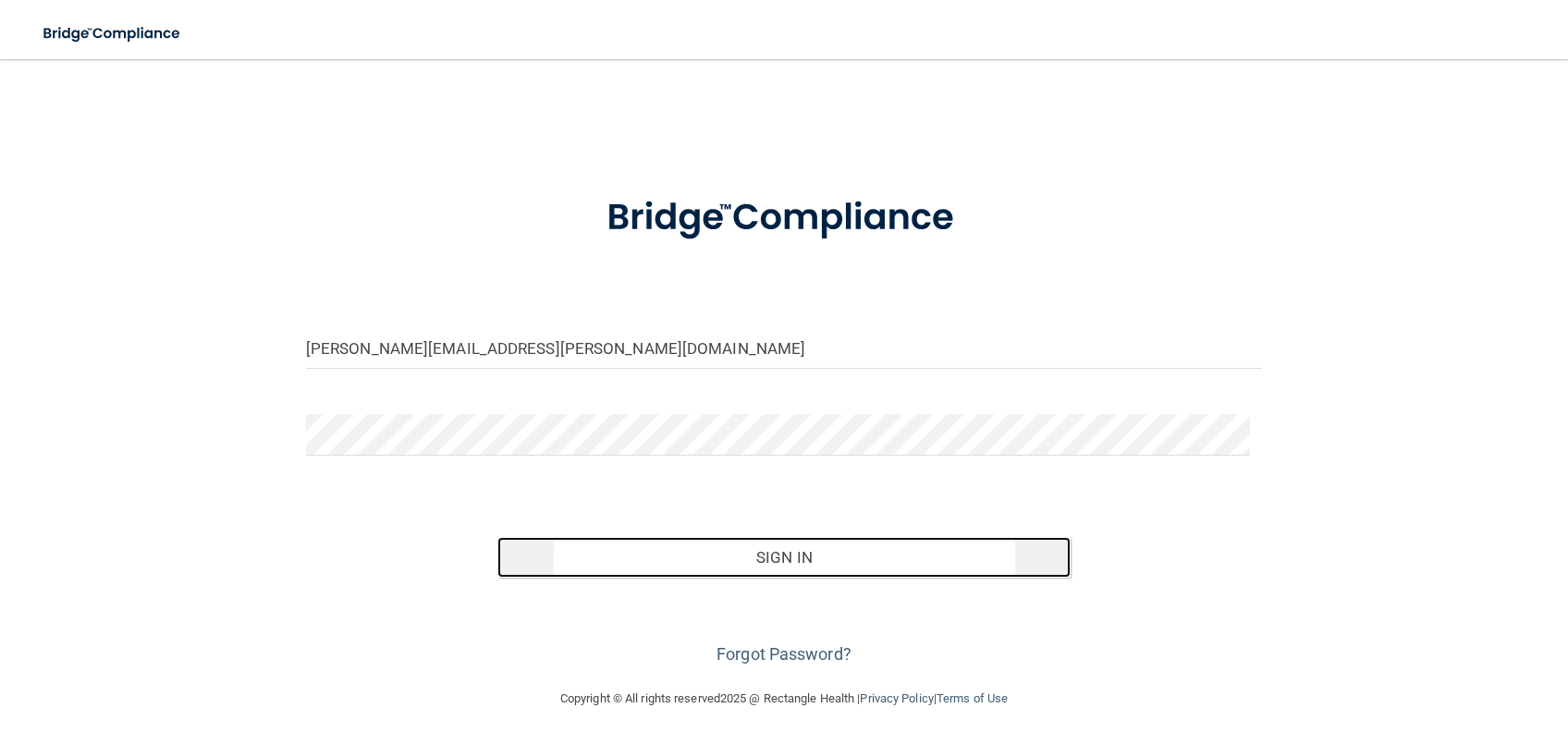
click at [801, 559] on button "Sign In" at bounding box center [784, 558] width 574 height 41
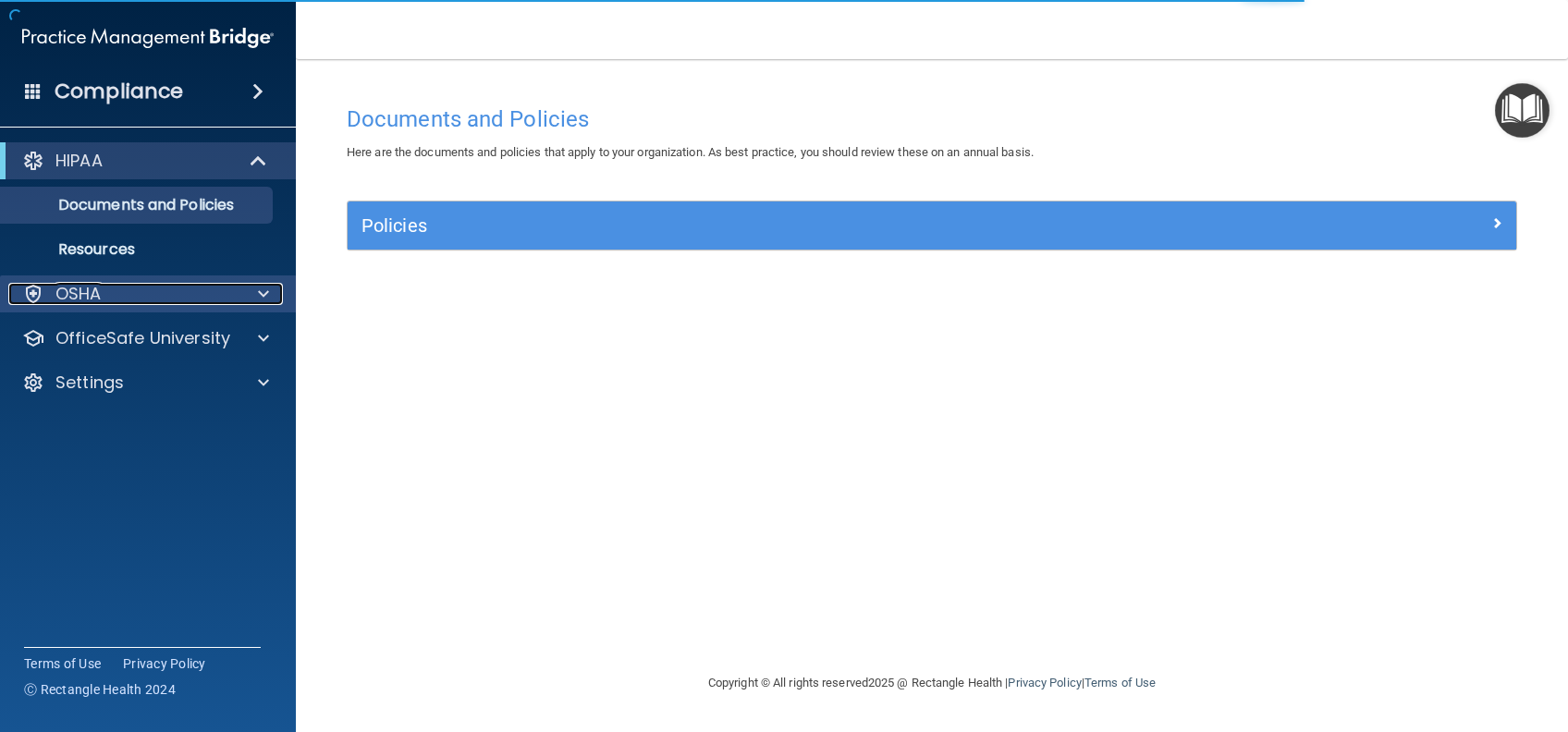
click at [180, 291] on div "OSHA" at bounding box center [124, 294] width 230 height 22
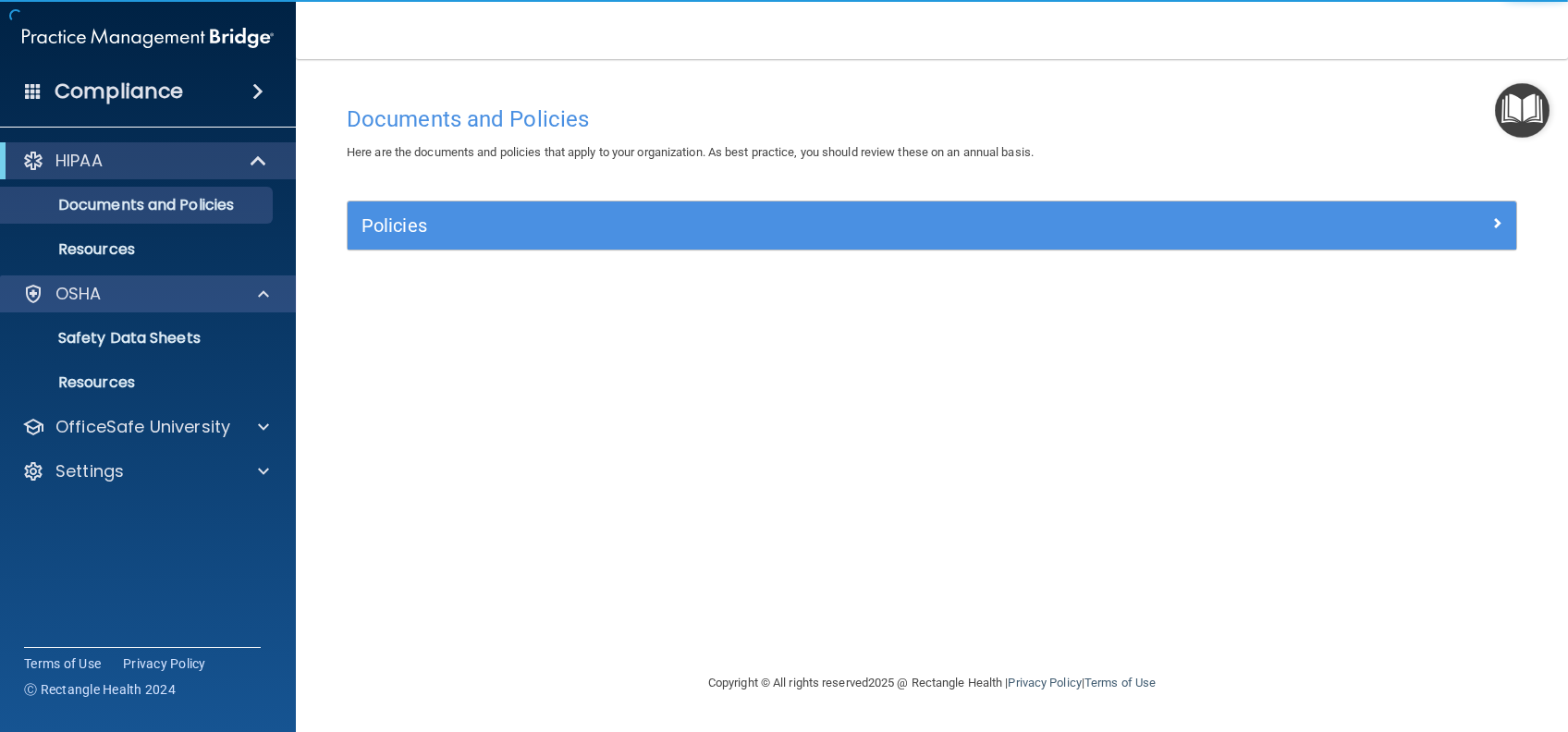
click at [224, 281] on div "OSHA" at bounding box center [148, 294] width 297 height 37
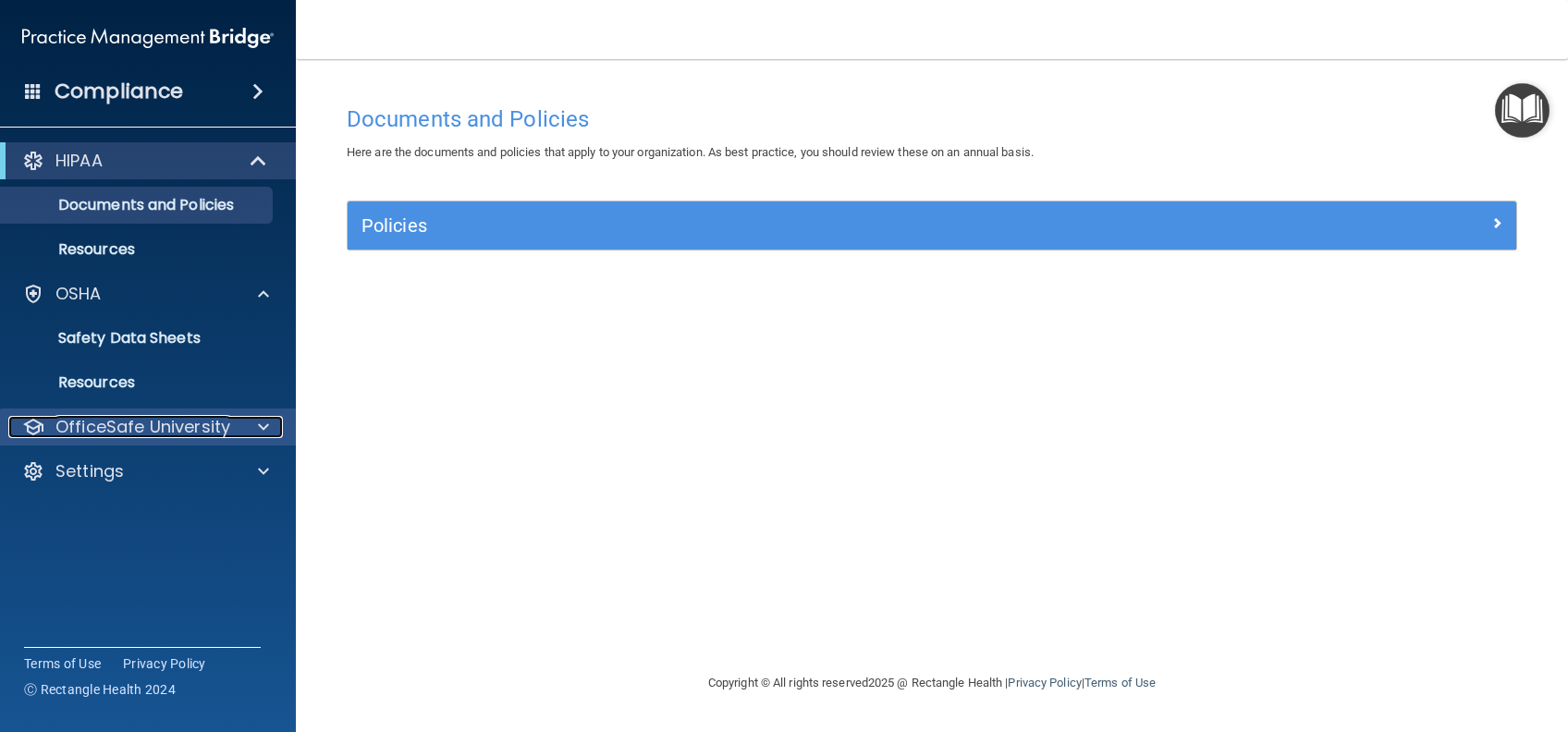
click at [215, 430] on p "OfficeSafe University" at bounding box center [142, 426] width 174 height 22
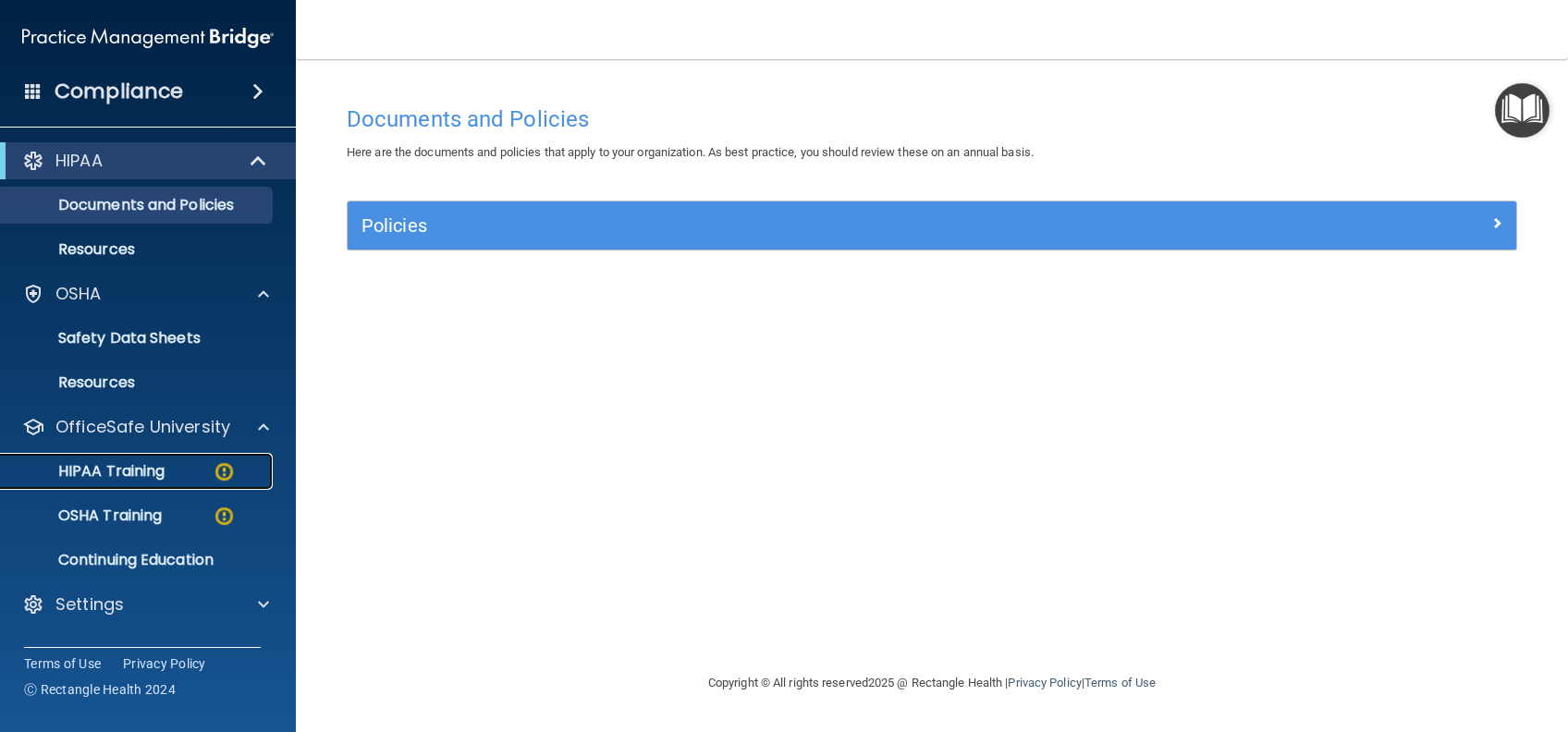
click at [156, 477] on p "HIPAA Training" at bounding box center [88, 471] width 153 height 18
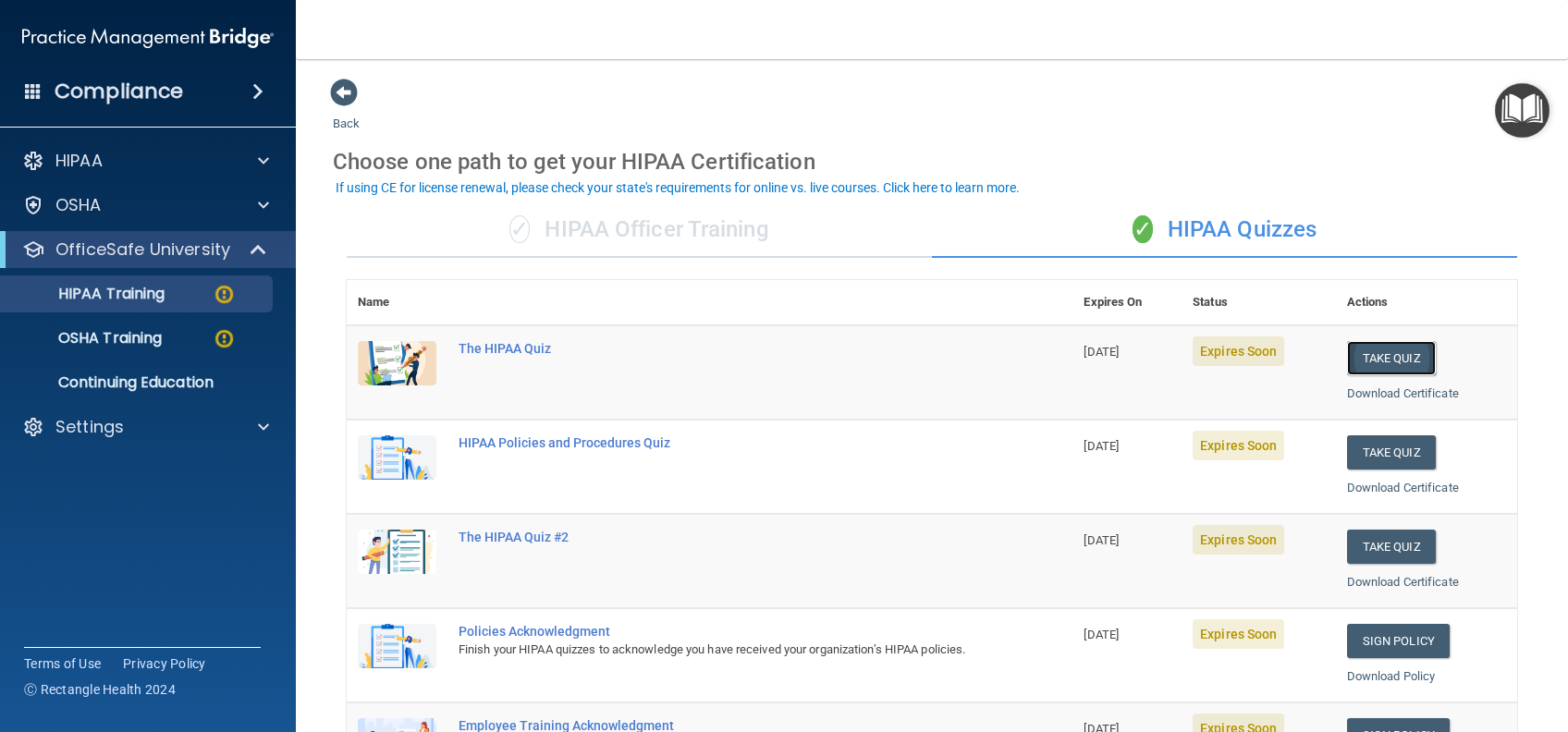
click at [1391, 356] on button "Take Quiz" at bounding box center [1391, 357] width 89 height 34
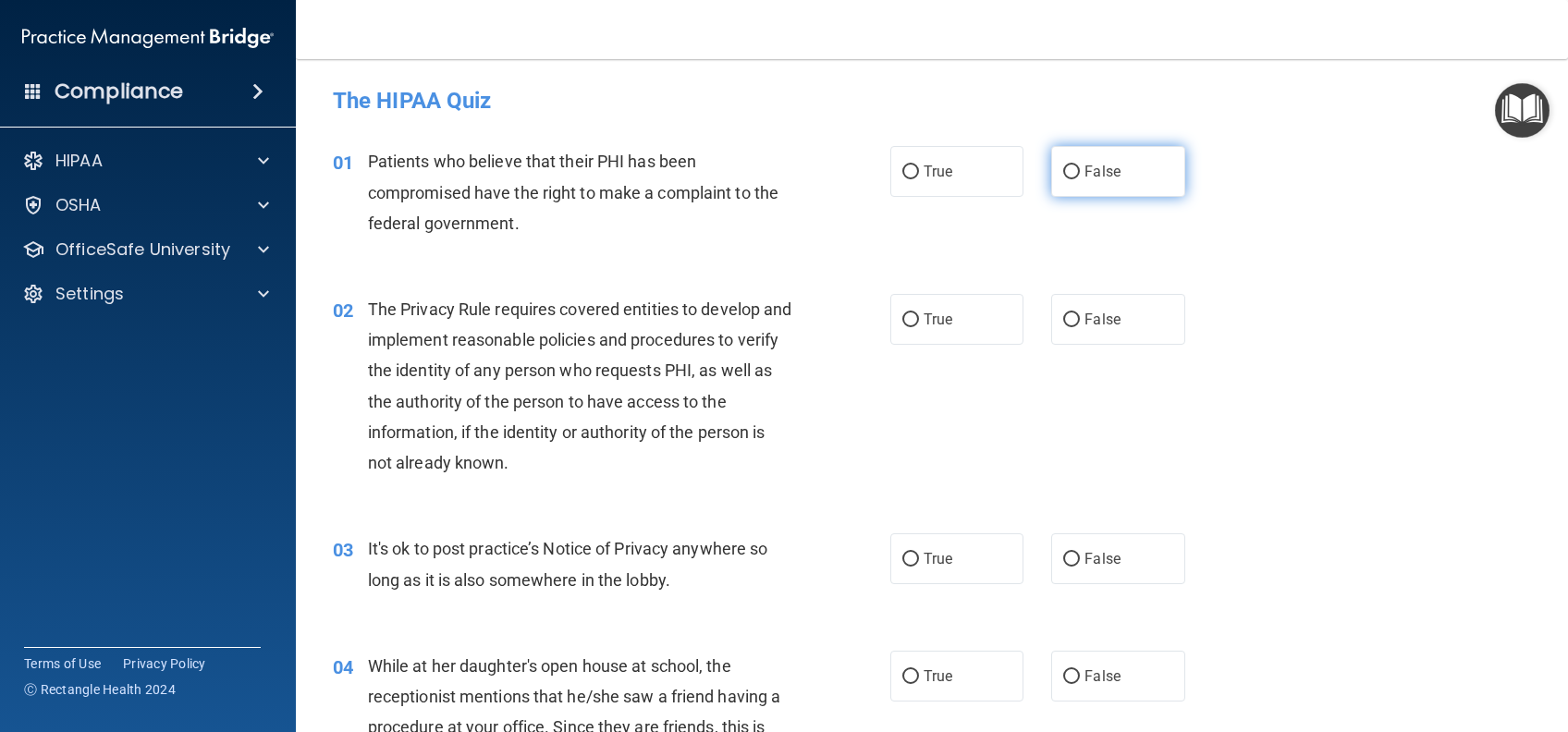
click at [1070, 195] on label "False" at bounding box center [1117, 171] width 133 height 51
click at [1070, 179] on input "False" at bounding box center [1071, 172] width 17 height 14
radio input "true"
click at [974, 314] on label "True" at bounding box center [957, 319] width 133 height 51
click at [919, 314] on input "True" at bounding box center [910, 320] width 17 height 14
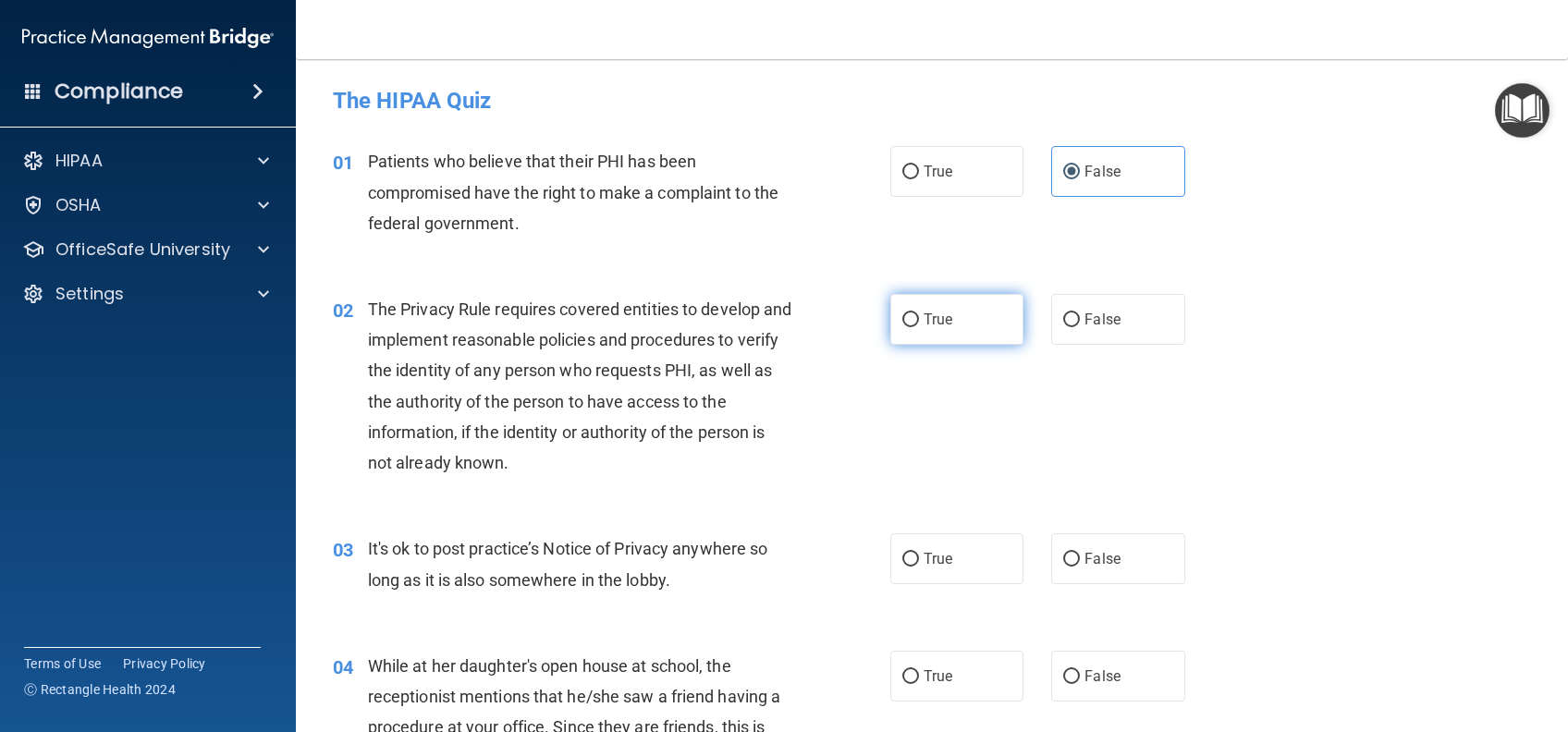
radio input "true"
drag, startPoint x: 1092, startPoint y: 554, endPoint x: 983, endPoint y: 635, distance: 135.8
click at [1093, 554] on span "False" at bounding box center [1102, 559] width 36 height 18
click at [1079, 554] on input "False" at bounding box center [1071, 560] width 17 height 14
radio input "true"
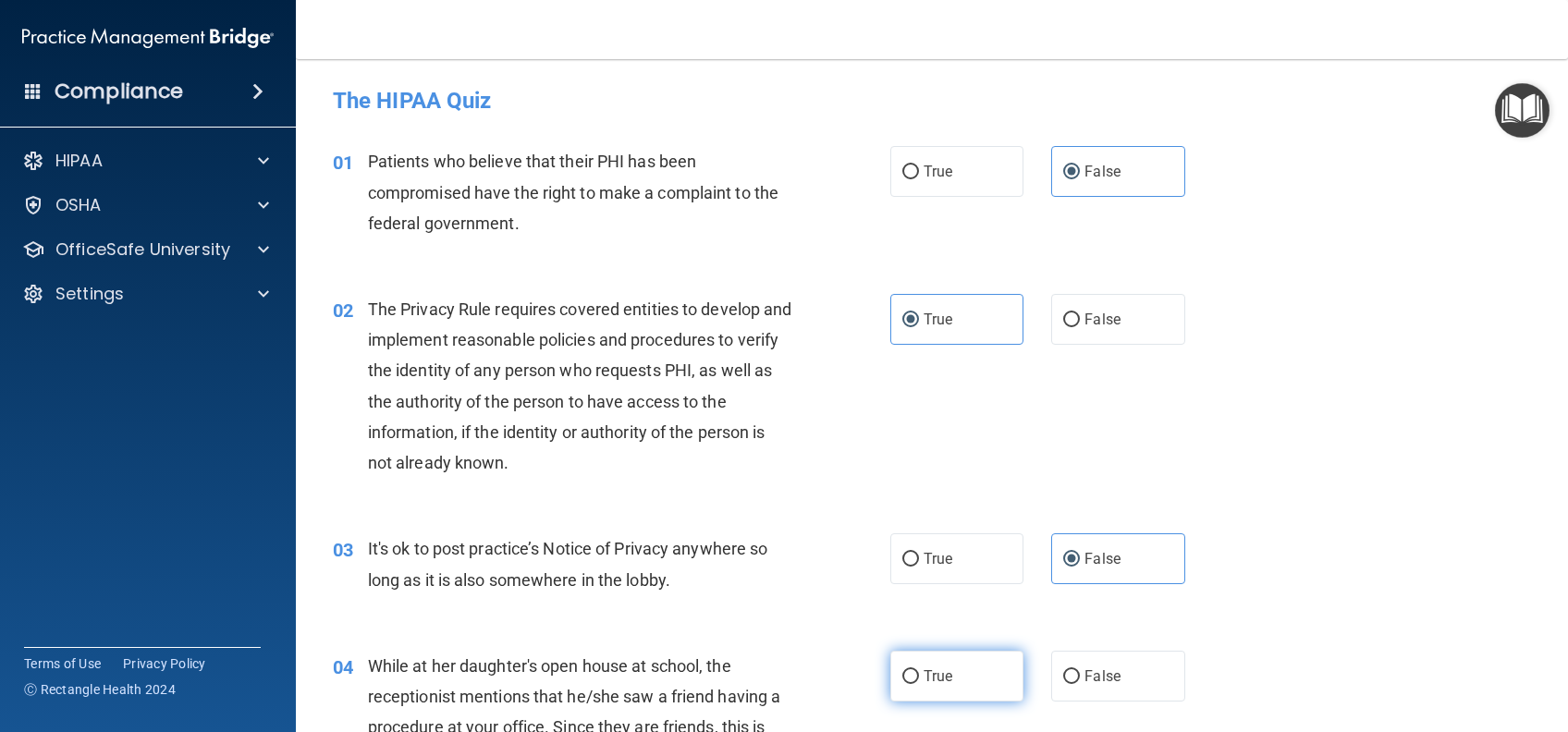
click at [968, 662] on label "True" at bounding box center [957, 677] width 133 height 51
click at [919, 671] on input "True" at bounding box center [910, 677] width 17 height 14
radio input "true"
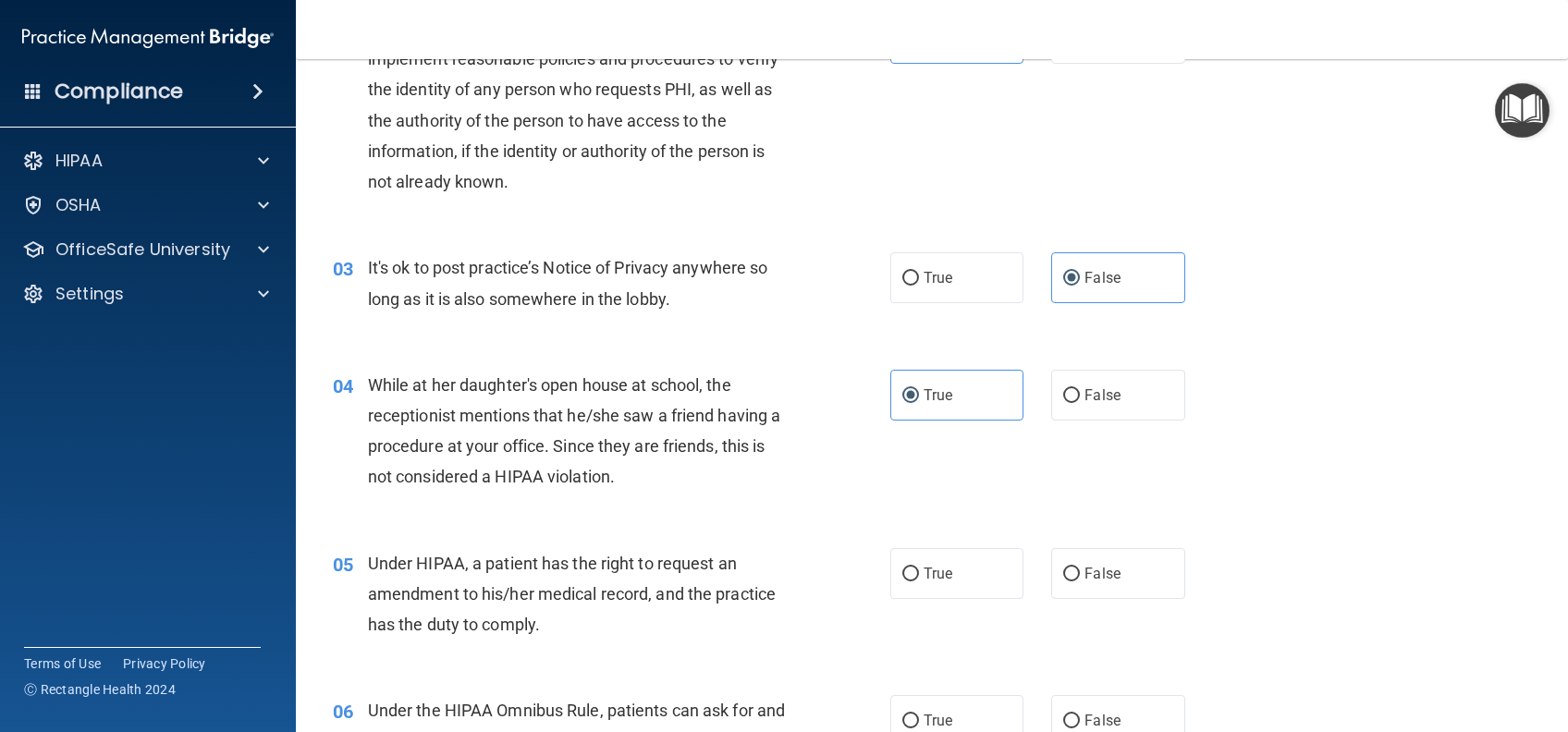
scroll to position [370, 0]
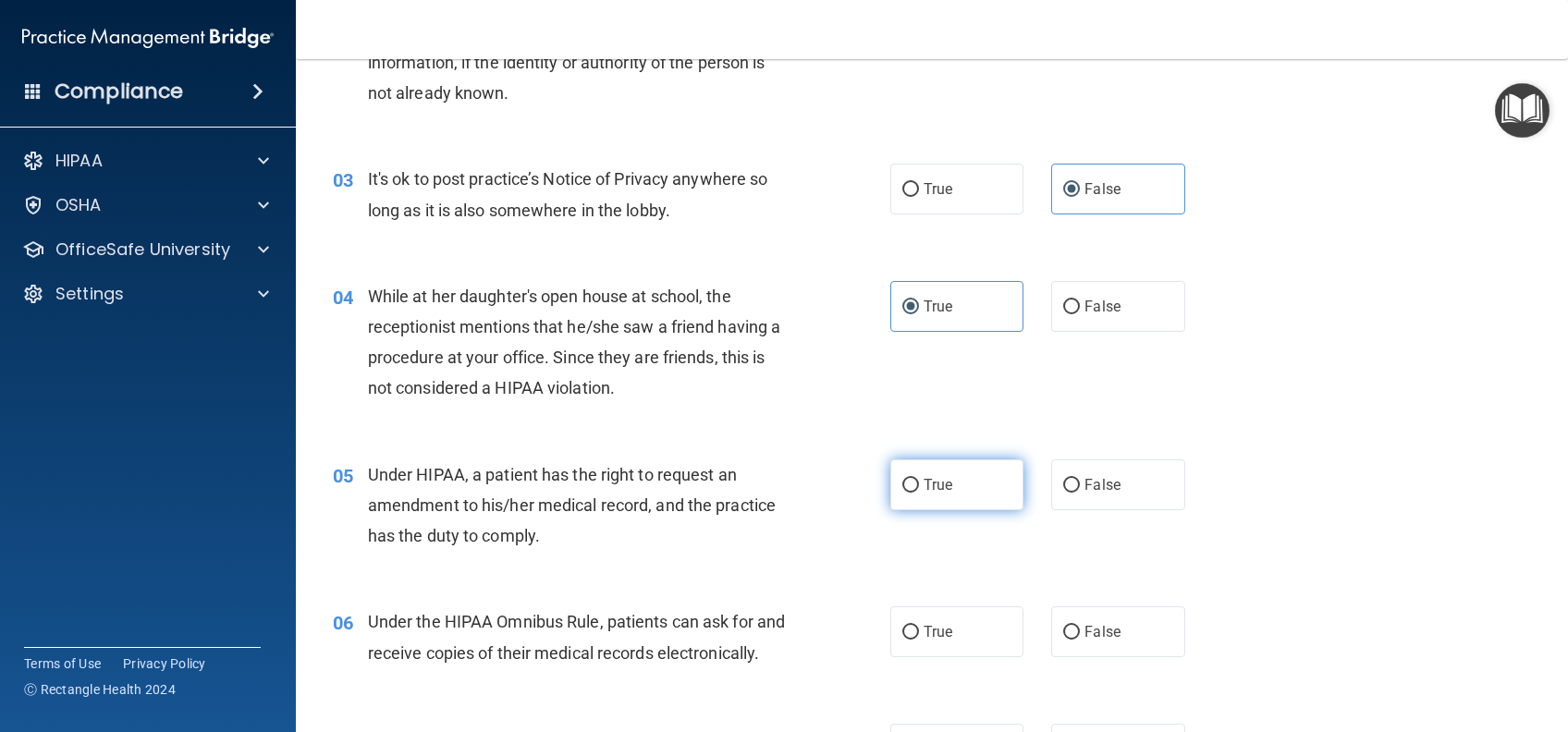
click at [956, 500] on label "True" at bounding box center [957, 485] width 133 height 51
click at [919, 493] on input "True" at bounding box center [910, 486] width 17 height 14
radio input "true"
click at [1090, 624] on span "False" at bounding box center [1102, 632] width 36 height 18
click at [1079, 626] on input "False" at bounding box center [1071, 633] width 17 height 14
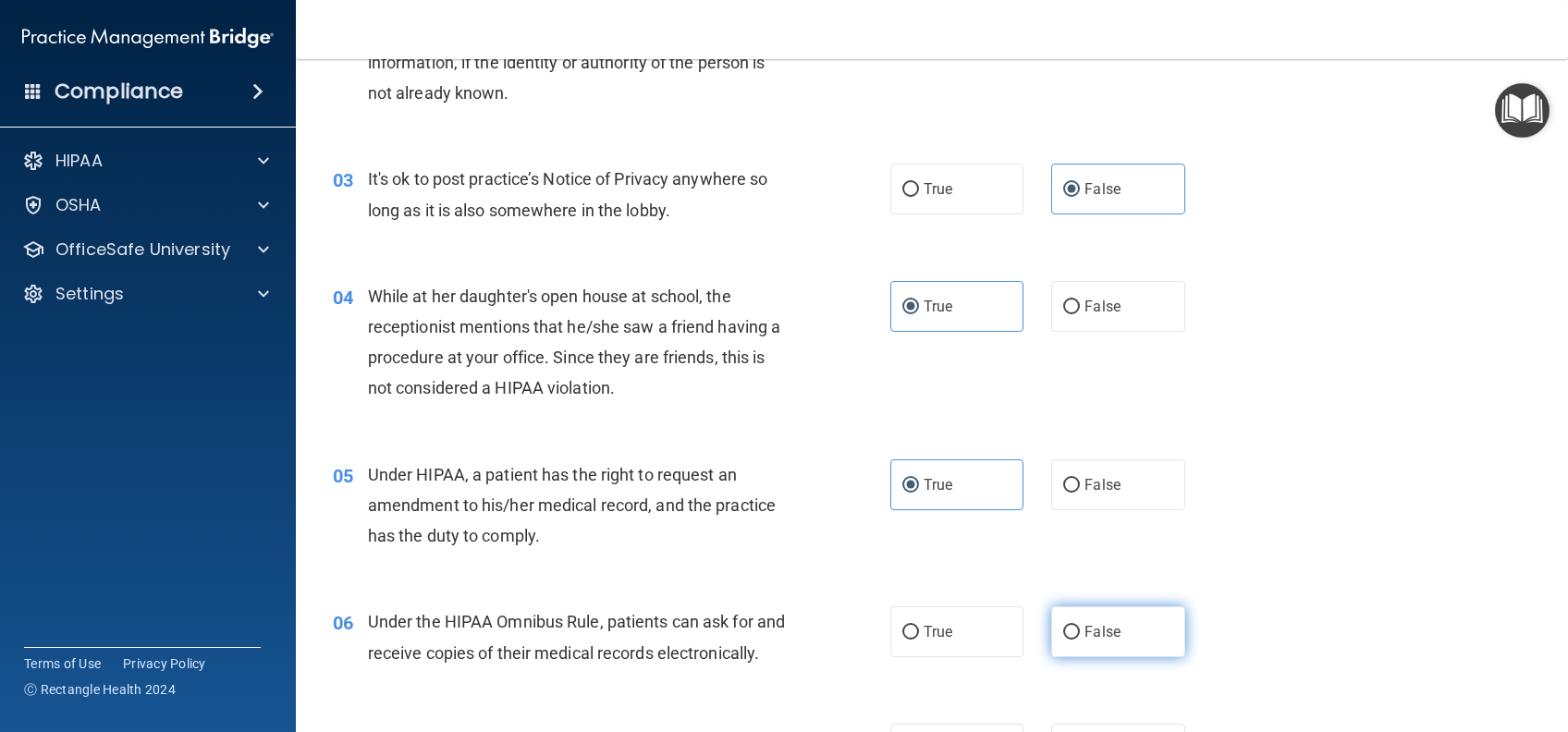
radio input "true"
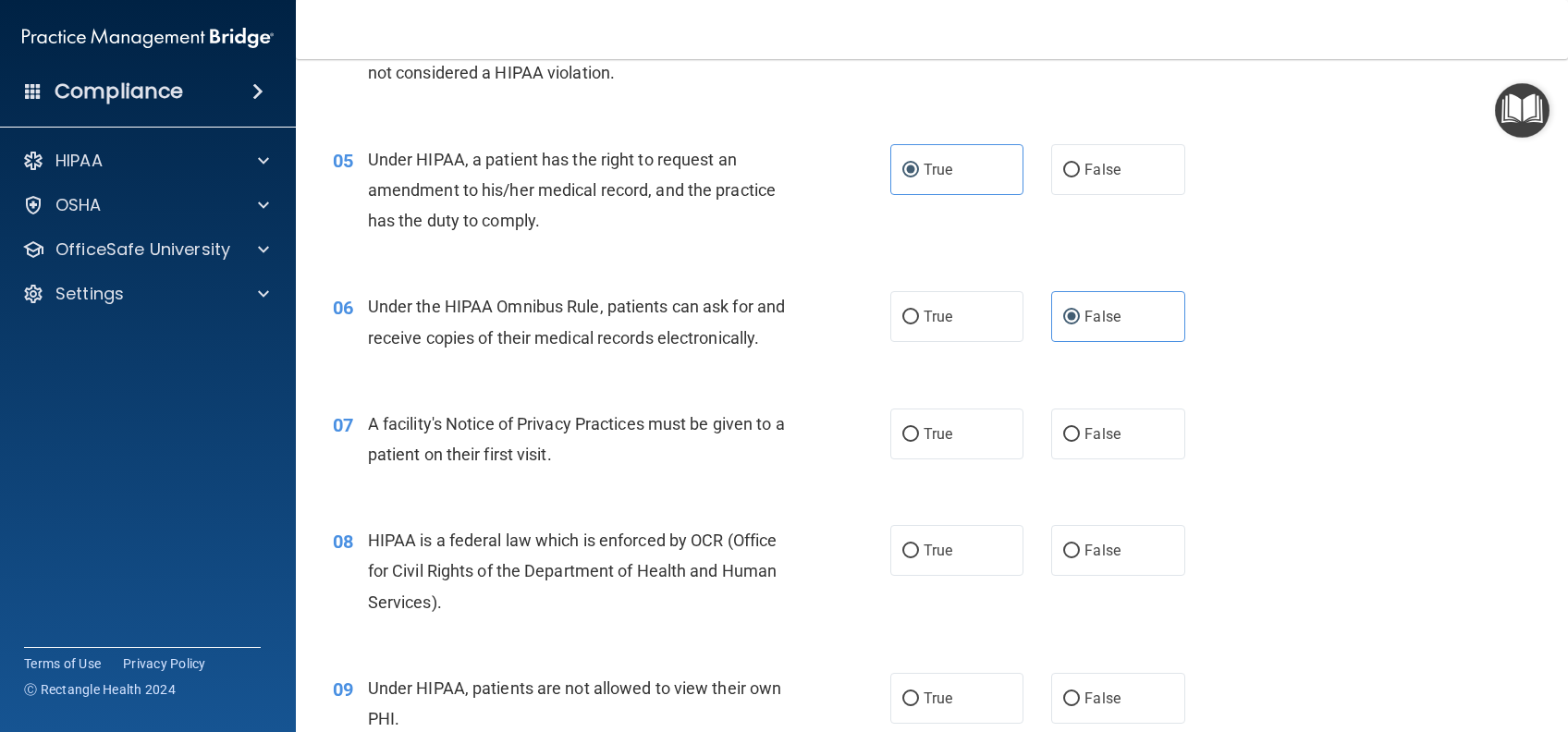
scroll to position [740, 0]
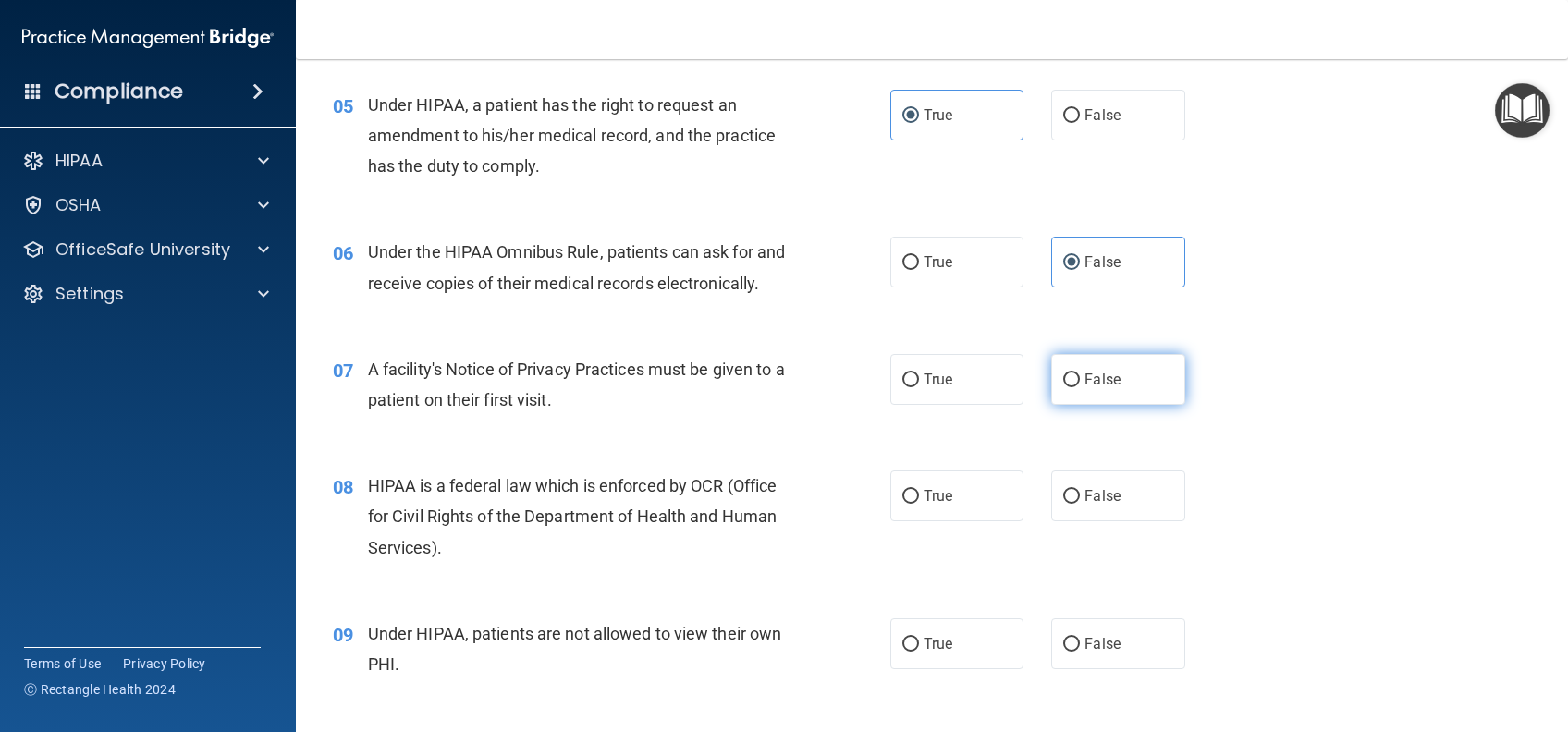
click at [1091, 388] on span "False" at bounding box center [1102, 380] width 36 height 18
click at [1079, 387] on input "False" at bounding box center [1071, 381] width 17 height 14
radio input "true"
click at [1116, 514] on label "False" at bounding box center [1117, 495] width 133 height 51
click at [1079, 504] on input "False" at bounding box center [1071, 496] width 17 height 14
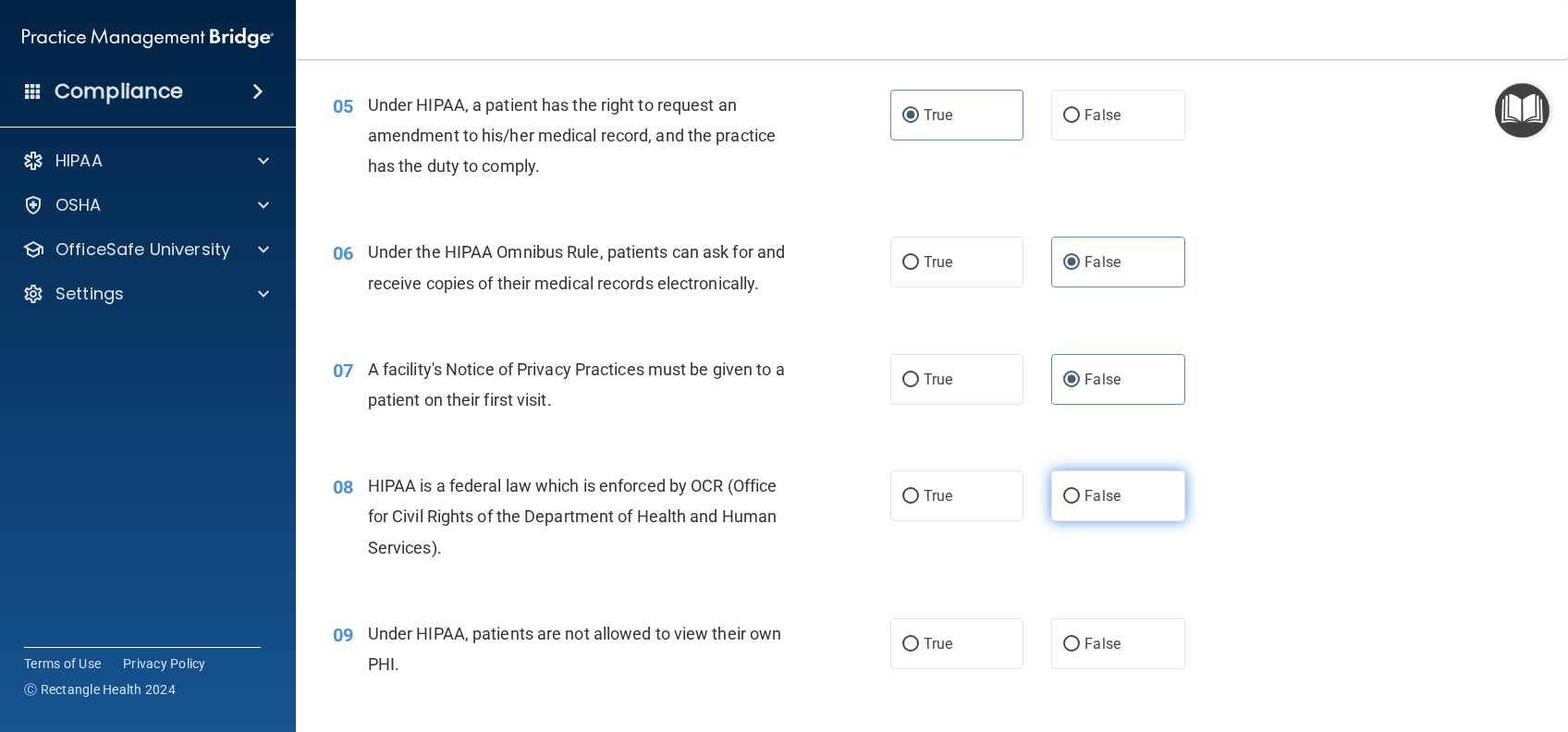
radio input "true"
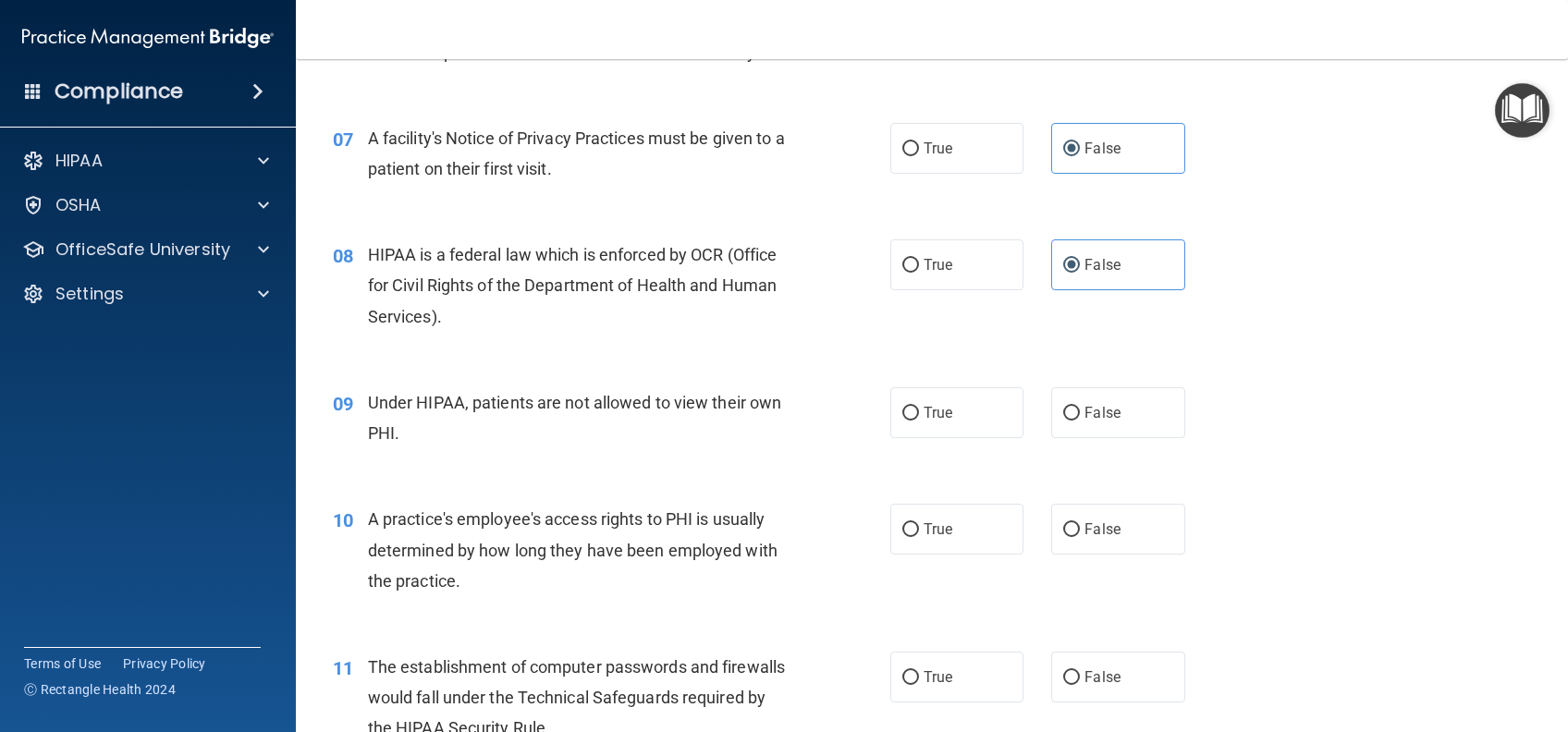
scroll to position [985, 0]
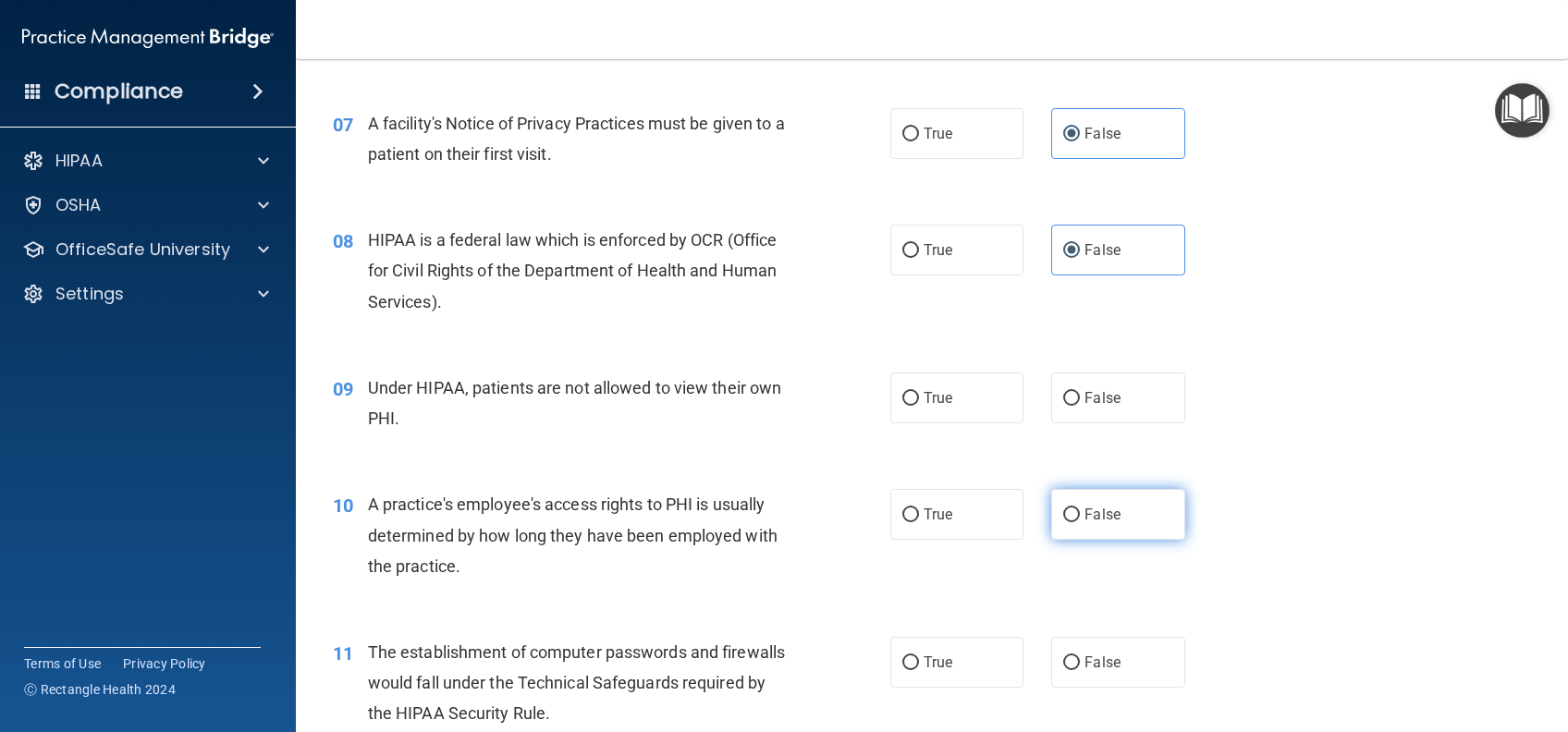
click at [1103, 524] on span "False" at bounding box center [1102, 514] width 36 height 18
click at [1079, 523] on input "False" at bounding box center [1071, 515] width 17 height 14
radio input "true"
click at [1118, 423] on label "False" at bounding box center [1117, 398] width 133 height 51
click at [1079, 406] on input "False" at bounding box center [1071, 399] width 17 height 14
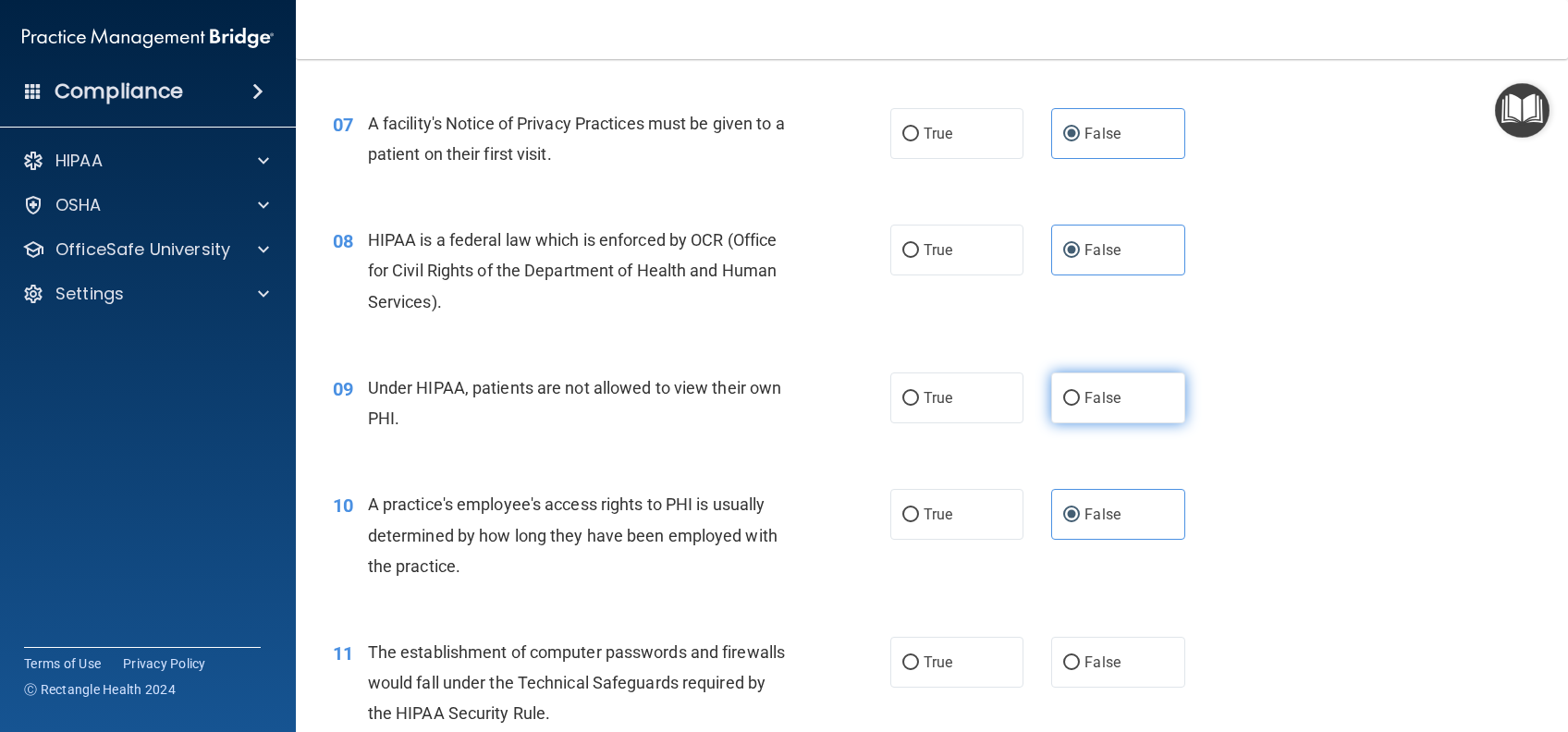
radio input "true"
click at [967, 540] on label "True" at bounding box center [957, 514] width 133 height 51
click at [919, 523] on input "True" at bounding box center [910, 515] width 17 height 14
radio input "true"
radio input "false"
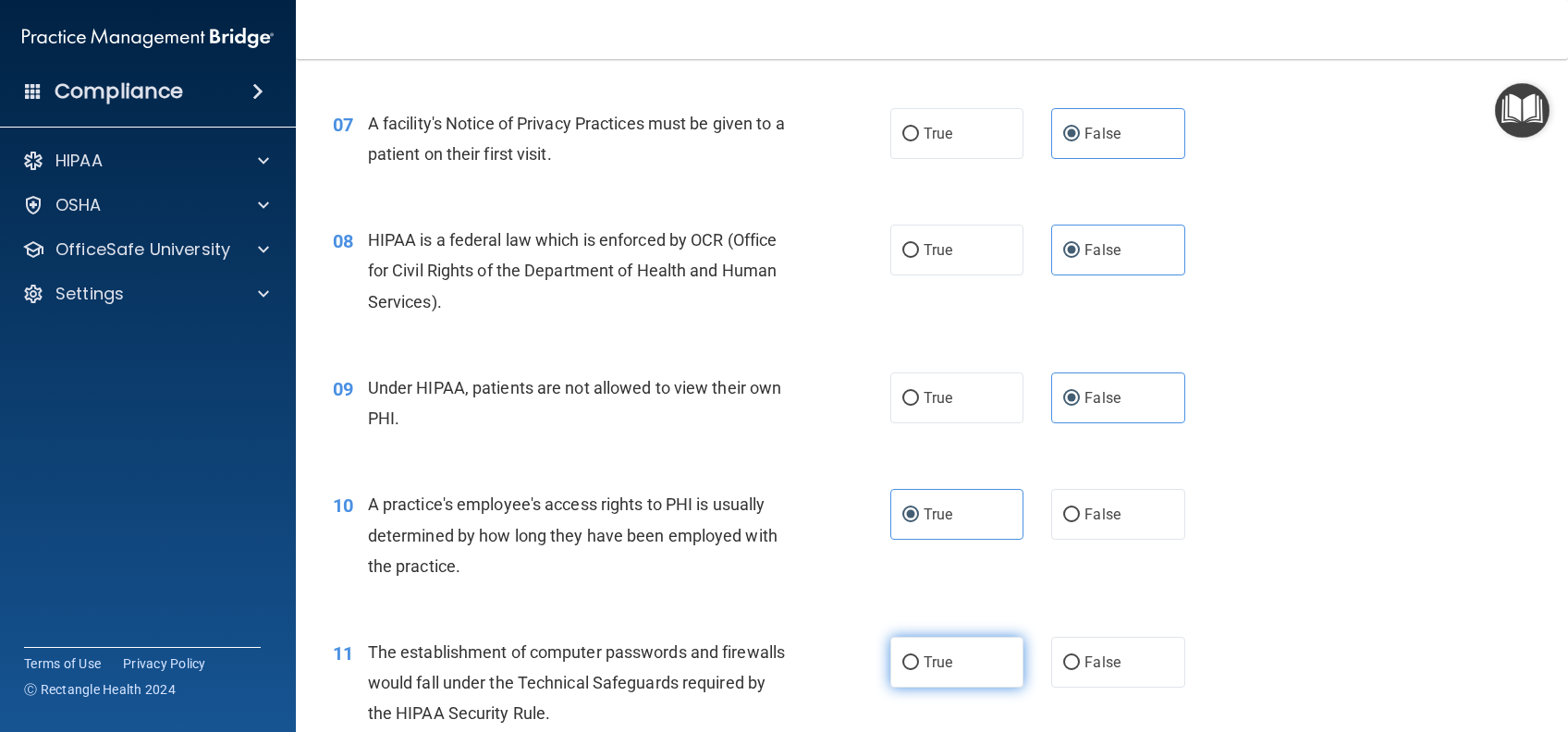
click at [968, 688] on label "True" at bounding box center [957, 662] width 133 height 51
click at [919, 671] on input "True" at bounding box center [910, 663] width 17 height 14
radio input "true"
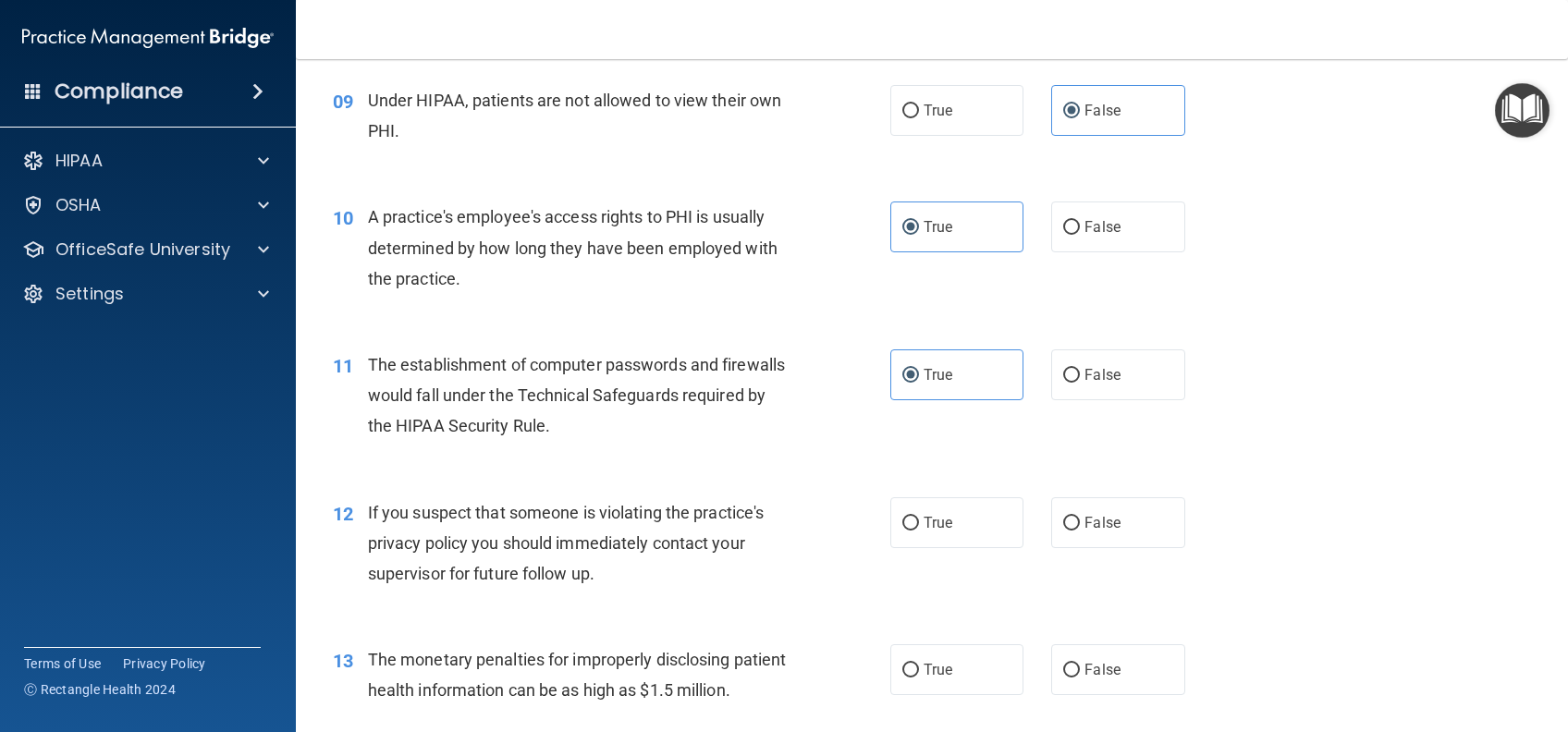
scroll to position [1355, 0]
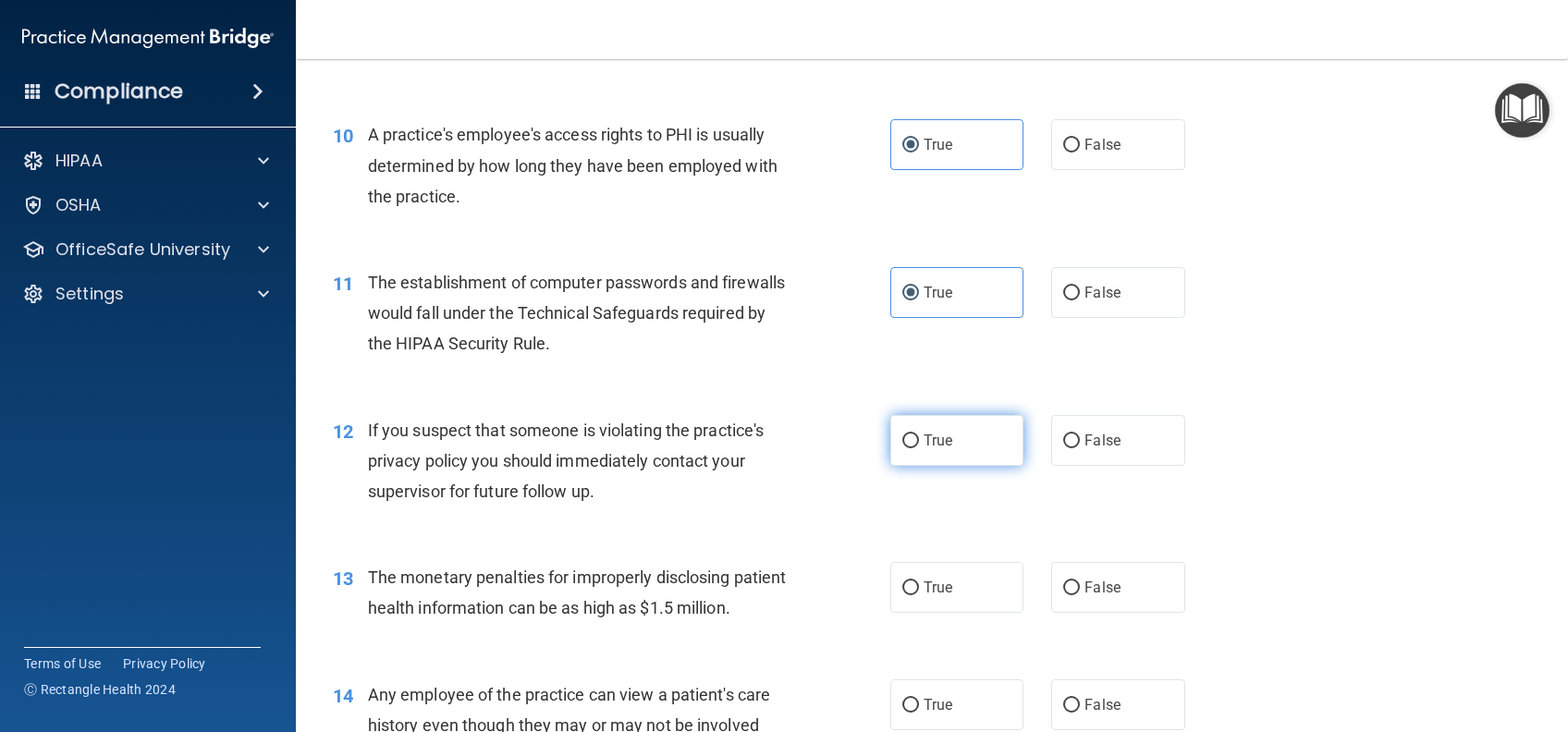
click at [925, 466] on label "True" at bounding box center [957, 440] width 133 height 51
click at [919, 449] on input "True" at bounding box center [910, 441] width 17 height 14
radio input "true"
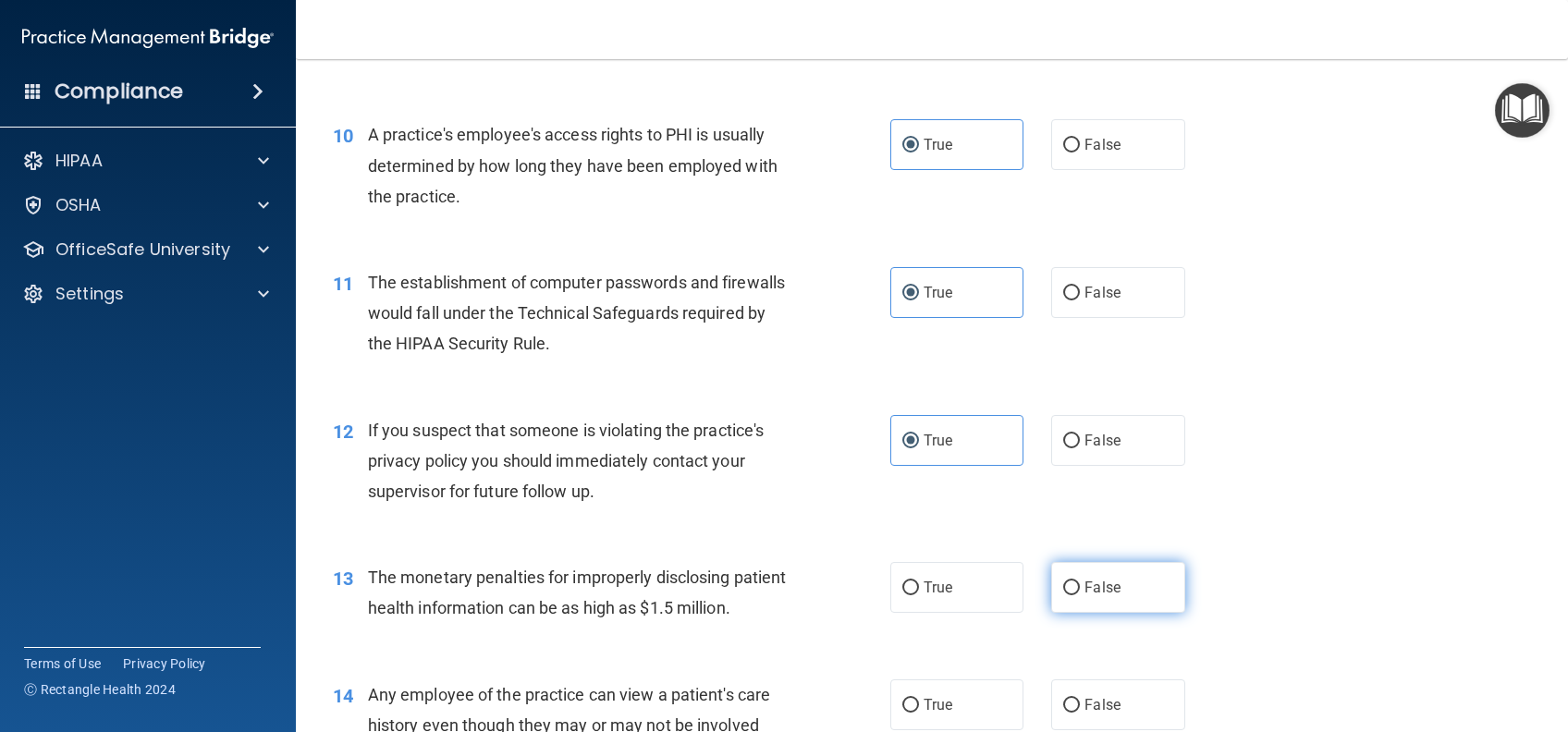
drag, startPoint x: 1112, startPoint y: 616, endPoint x: 1136, endPoint y: 625, distance: 25.6
click at [1112, 613] on label "False" at bounding box center [1117, 587] width 133 height 51
click at [1079, 596] on input "False" at bounding box center [1071, 588] width 17 height 14
radio input "true"
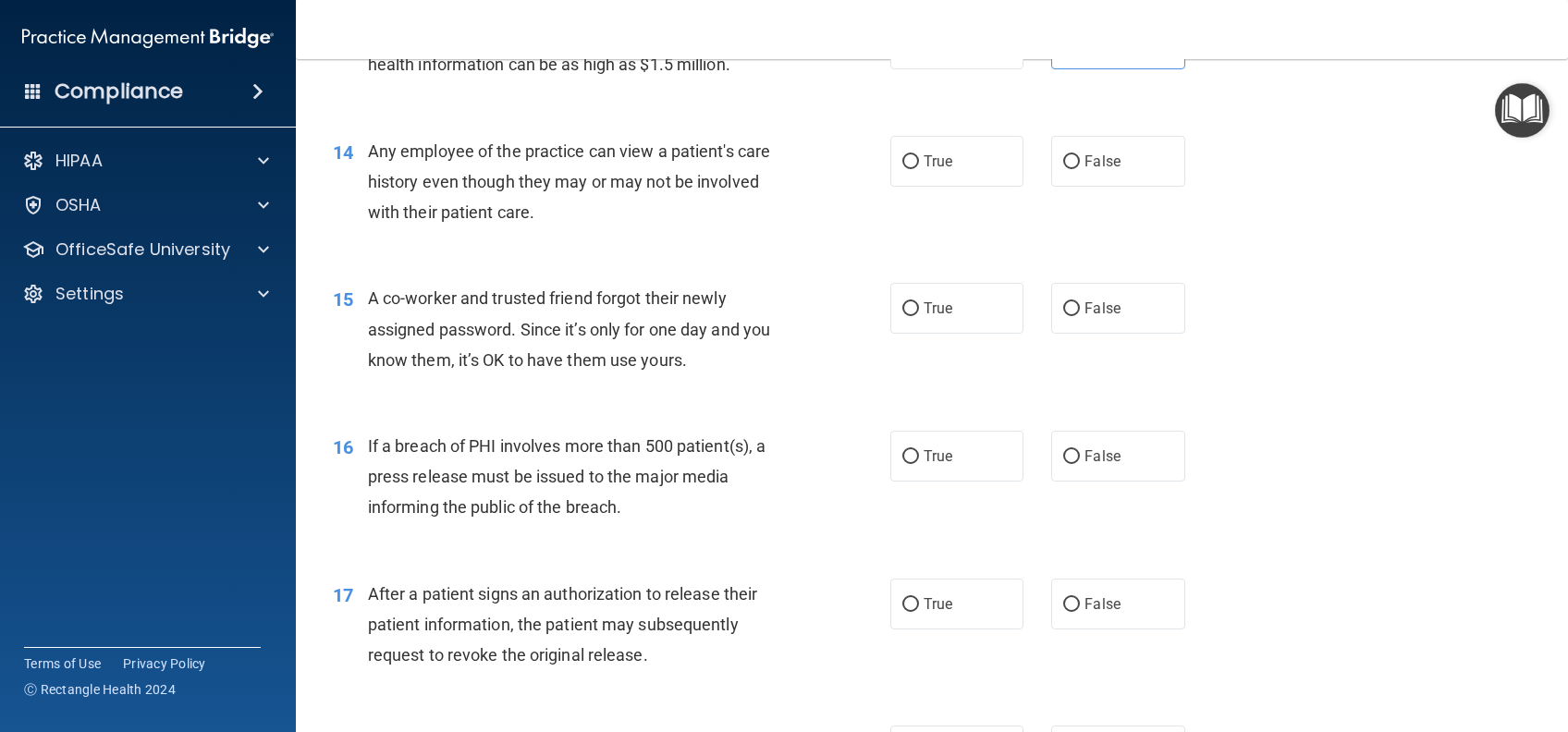
scroll to position [1972, 0]
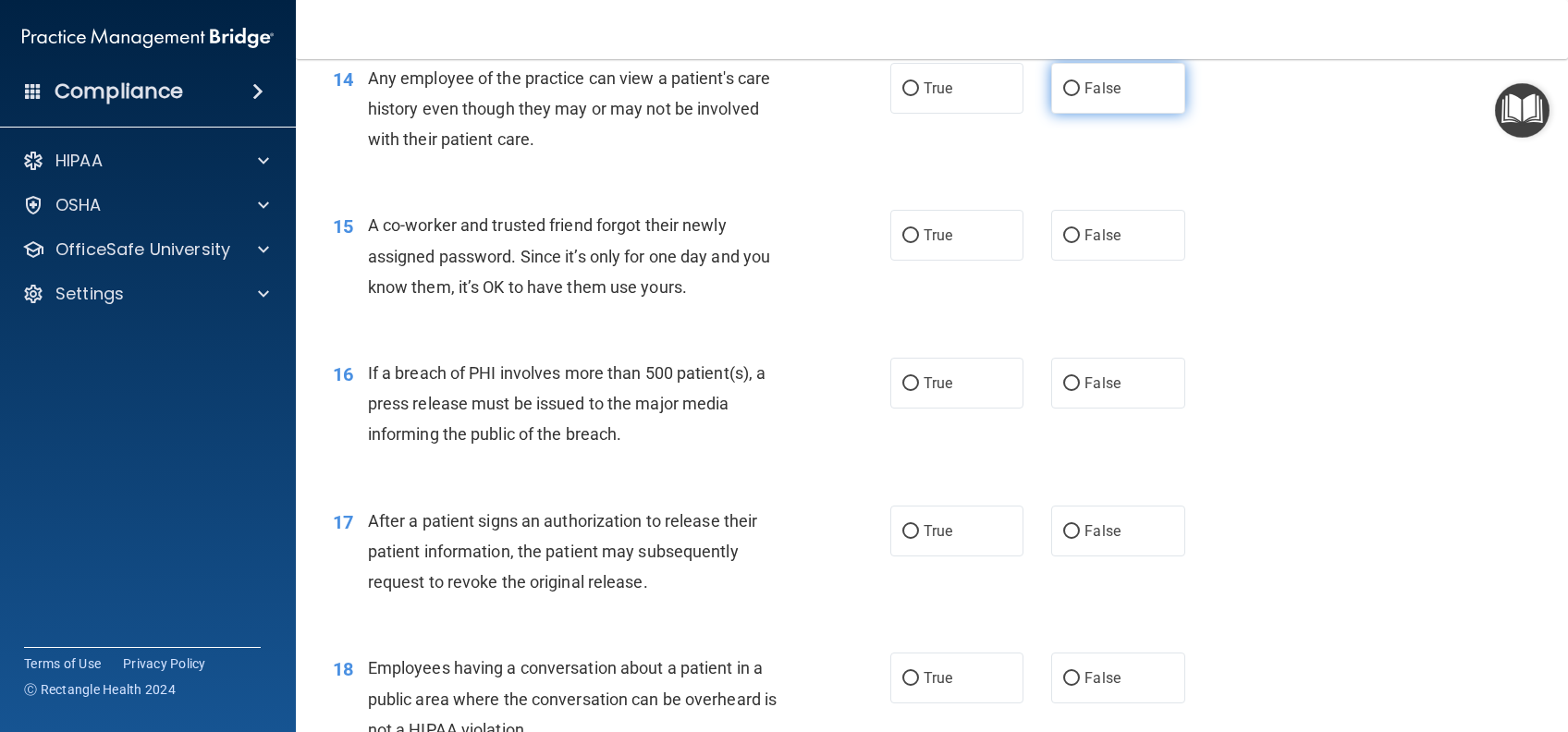
click at [1110, 114] on label "False" at bounding box center [1117, 89] width 133 height 51
click at [1079, 96] on input "False" at bounding box center [1071, 90] width 17 height 14
radio input "true"
click at [966, 261] on label "True" at bounding box center [957, 236] width 133 height 51
click at [919, 243] on input "True" at bounding box center [910, 237] width 17 height 14
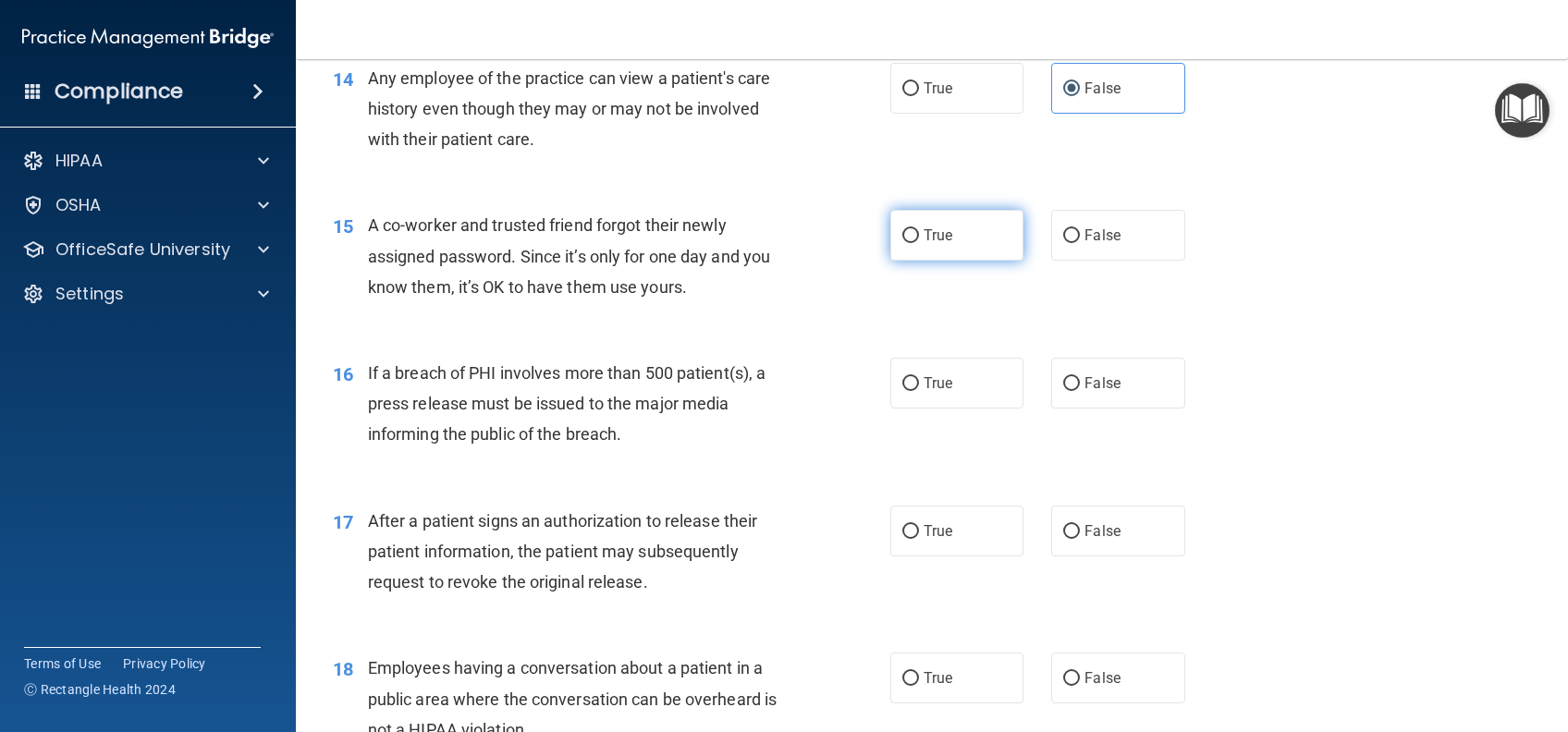
radio input "true"
click at [977, 409] on label "True" at bounding box center [957, 384] width 133 height 51
click at [919, 391] on input "True" at bounding box center [910, 384] width 17 height 14
radio input "true"
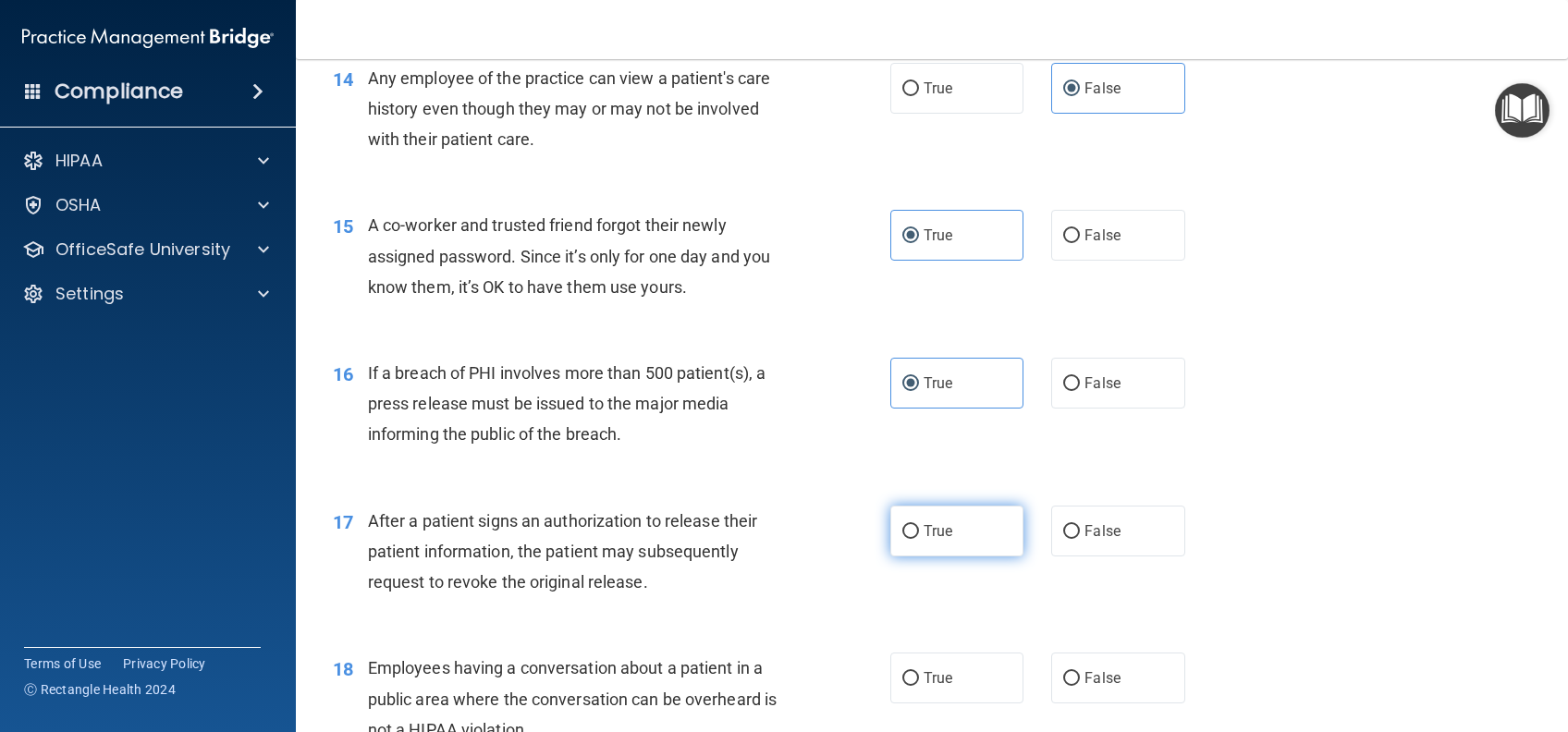
click at [938, 557] on label "True" at bounding box center [957, 531] width 133 height 51
click at [919, 539] on input "True" at bounding box center [910, 531] width 17 height 14
radio input "true"
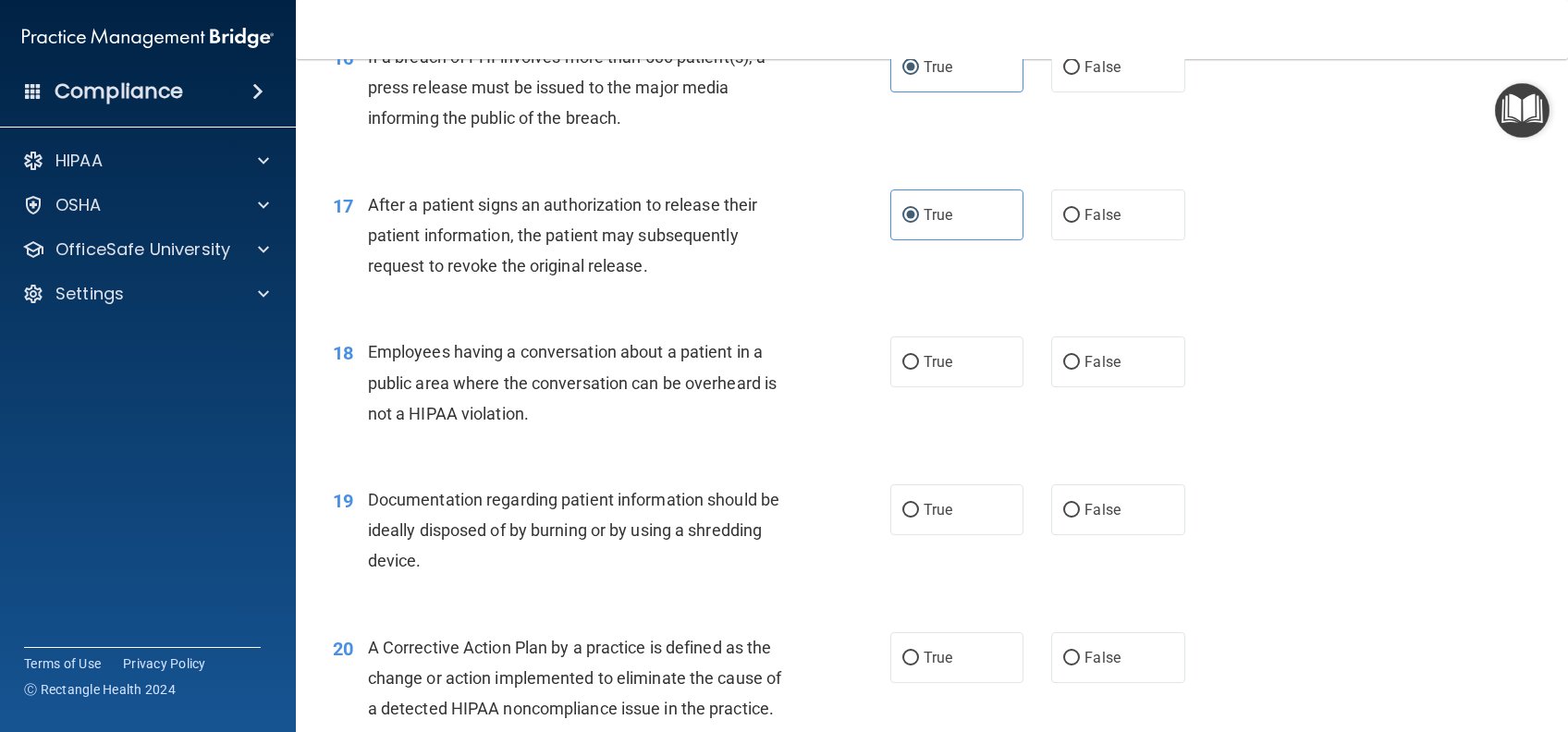
scroll to position [2342, 0]
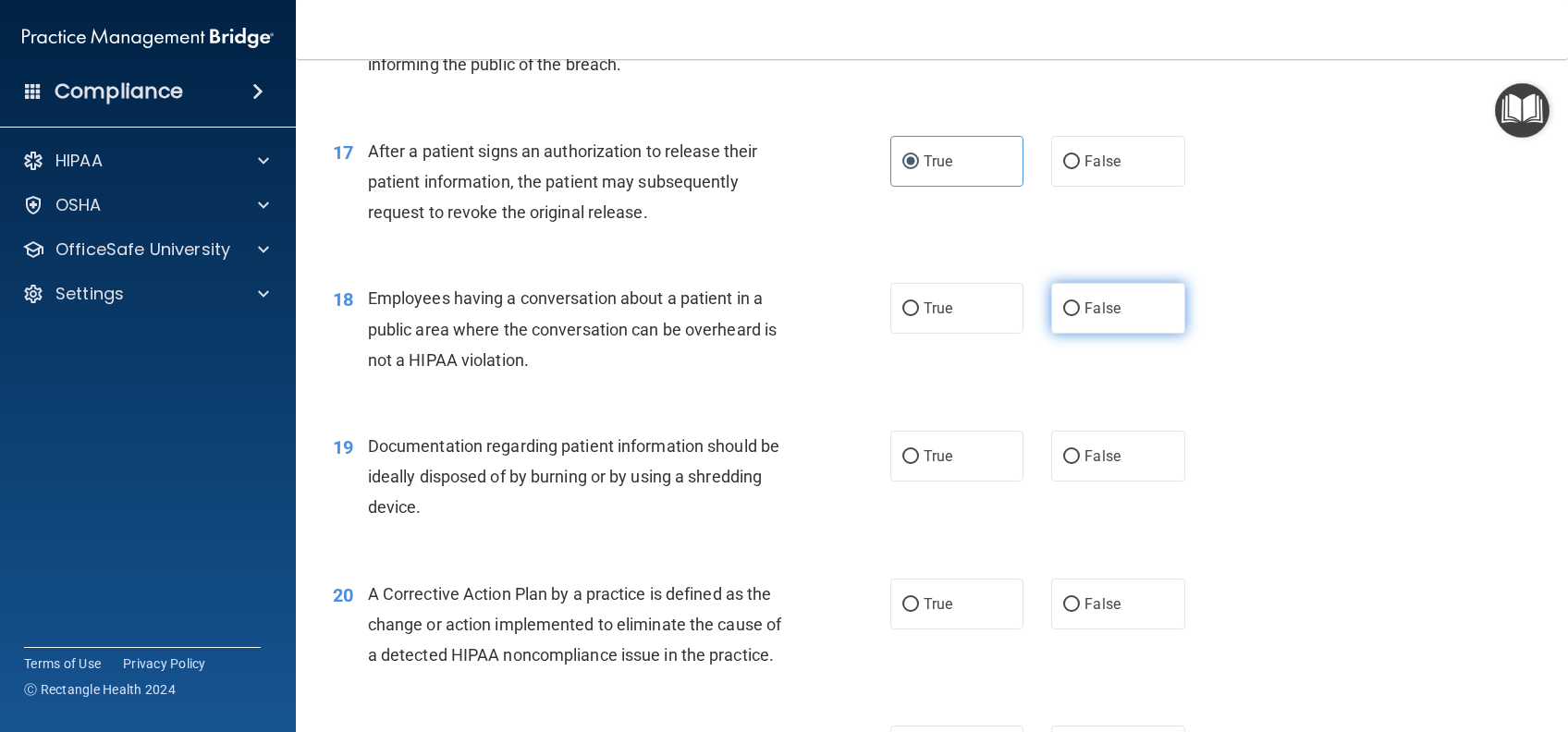
click at [1102, 334] on label "False" at bounding box center [1117, 309] width 133 height 51
click at [1079, 316] on input "False" at bounding box center [1071, 310] width 17 height 14
radio input "true"
drag, startPoint x: 1113, startPoint y: 517, endPoint x: 1176, endPoint y: 491, distance: 68.2
click at [1114, 482] on label "False" at bounding box center [1117, 457] width 133 height 51
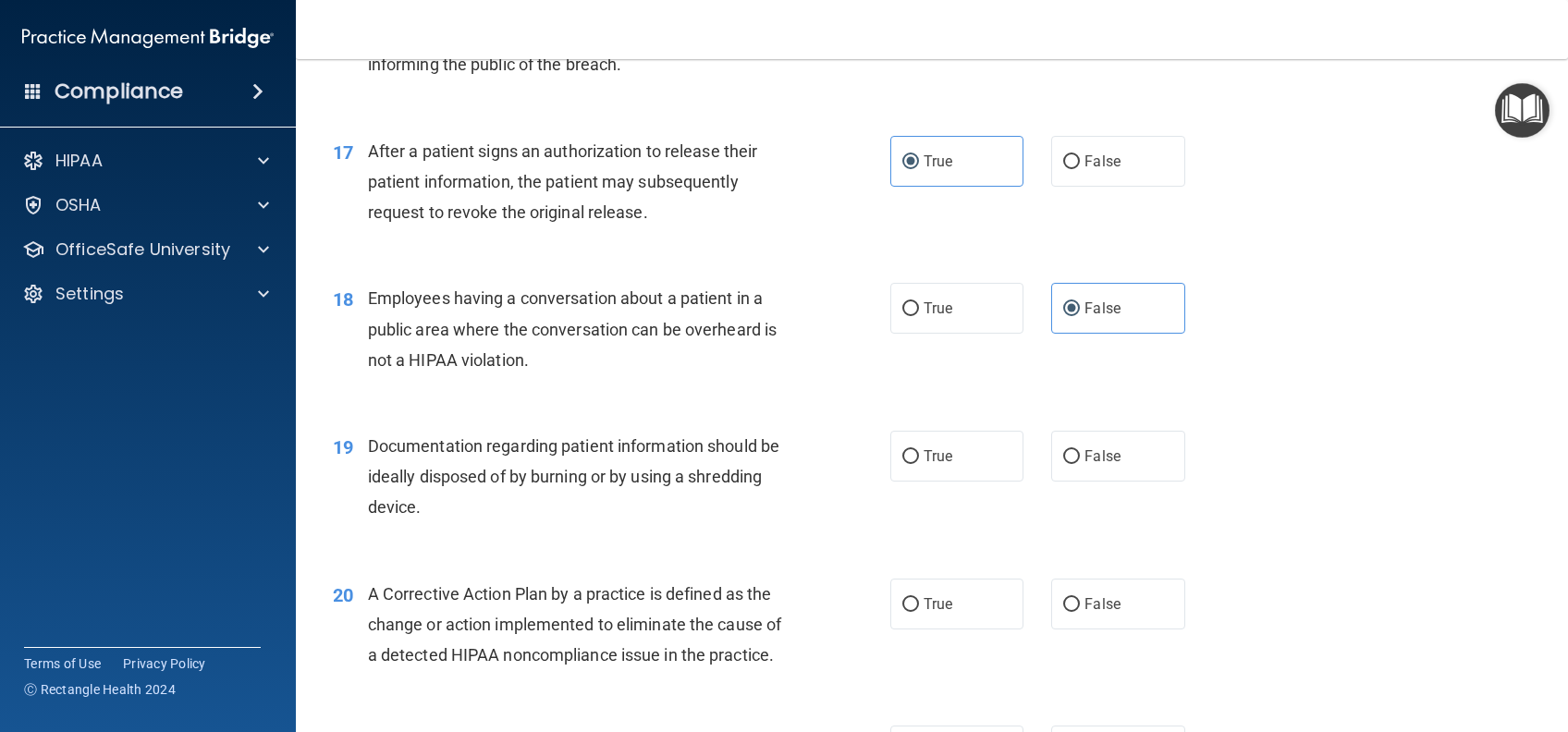
click at [1079, 464] on input "False" at bounding box center [1071, 458] width 17 height 14
radio input "true"
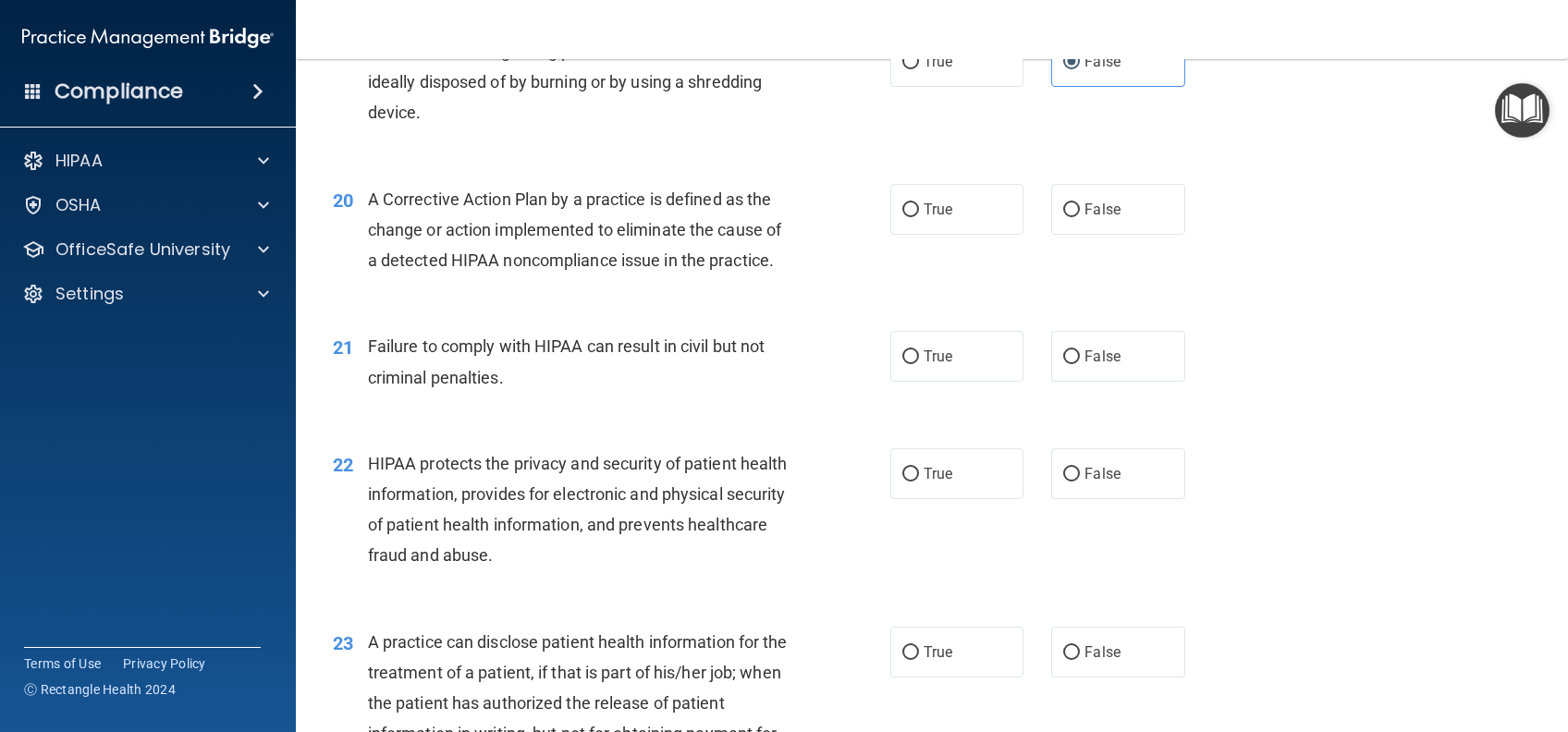
scroll to position [2835, 0]
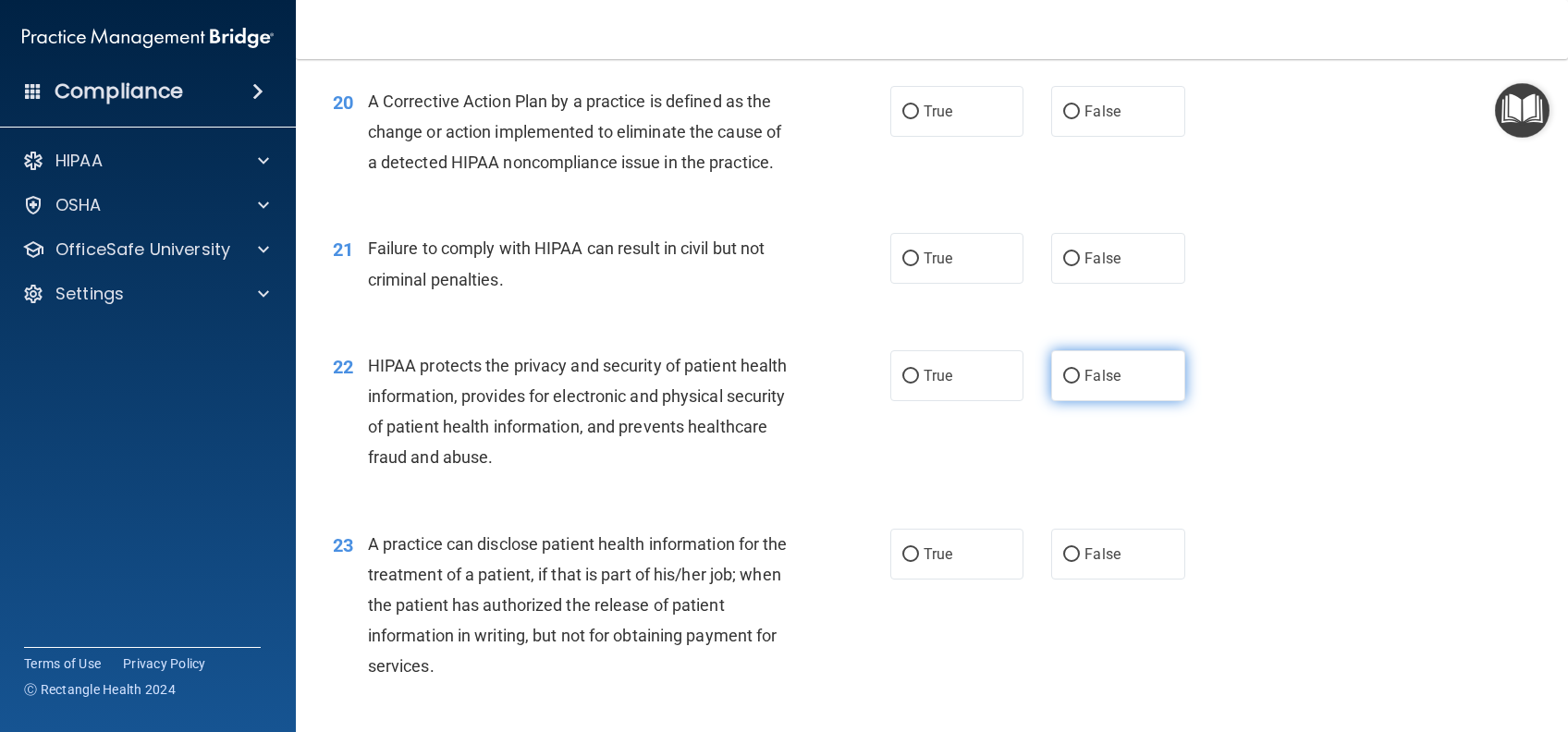
drag, startPoint x: 1055, startPoint y: 447, endPoint x: 1153, endPoint y: 460, distance: 98.9
click at [1056, 401] on label "False" at bounding box center [1117, 376] width 133 height 51
click at [1063, 384] on input "False" at bounding box center [1071, 377] width 17 height 14
radio input "true"
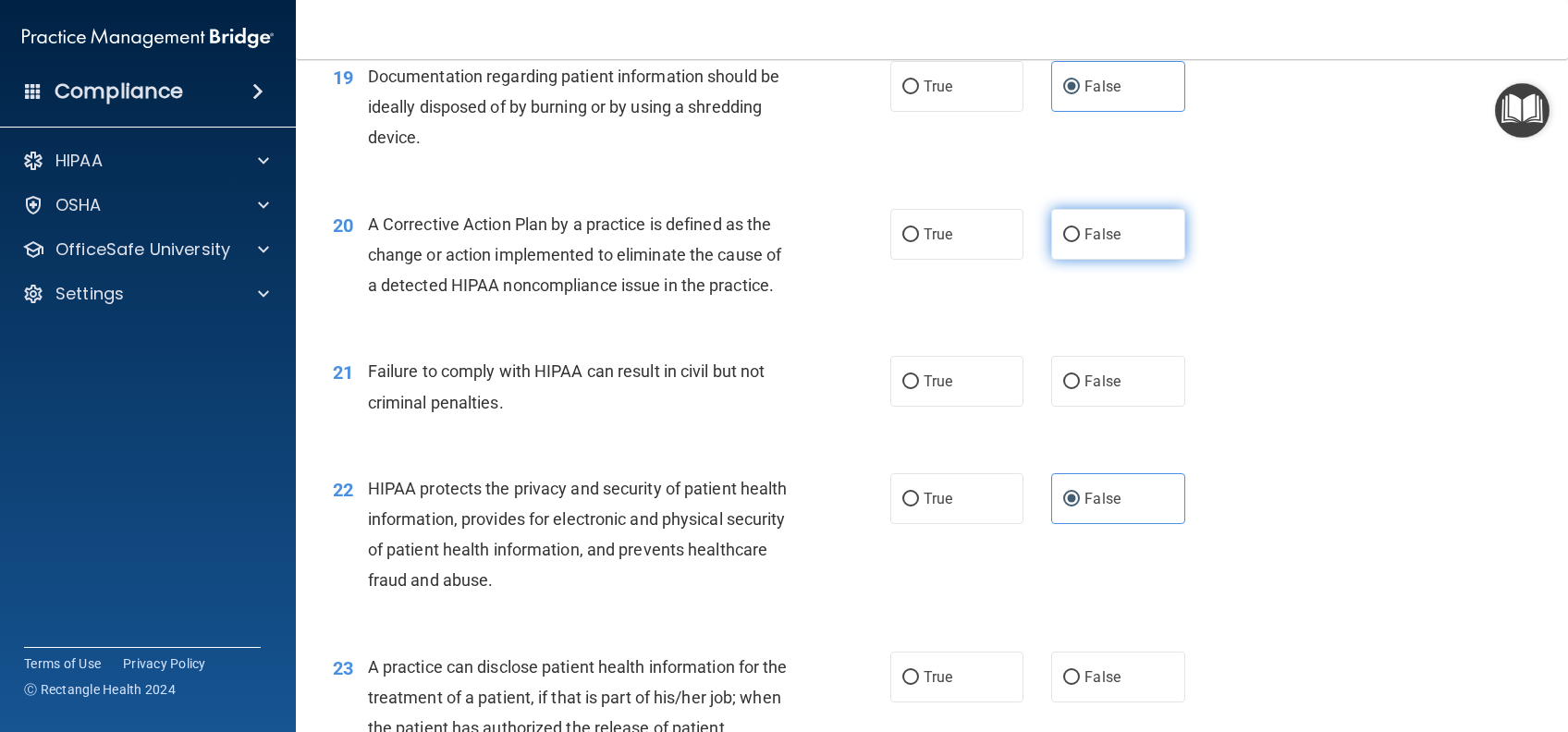
click at [1093, 260] on label "False" at bounding box center [1117, 235] width 133 height 51
click at [1079, 242] on input "False" at bounding box center [1071, 236] width 17 height 14
radio input "true"
click at [946, 260] on label "True" at bounding box center [957, 235] width 133 height 51
click at [919, 242] on input "True" at bounding box center [910, 236] width 17 height 14
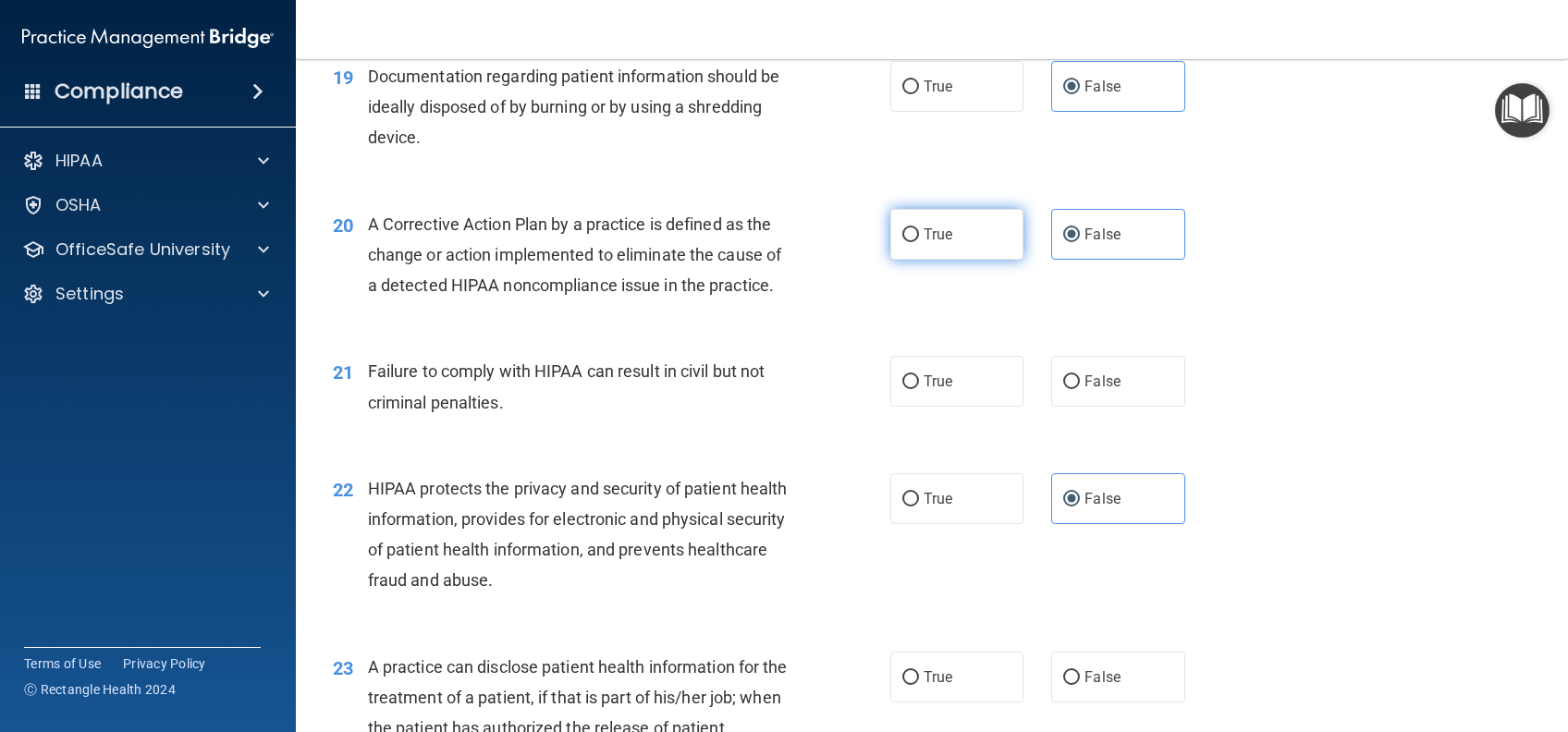
radio input "true"
radio input "false"
click at [941, 390] on span "True" at bounding box center [937, 382] width 28 height 18
click at [919, 389] on input "True" at bounding box center [910, 383] width 17 height 14
radio input "true"
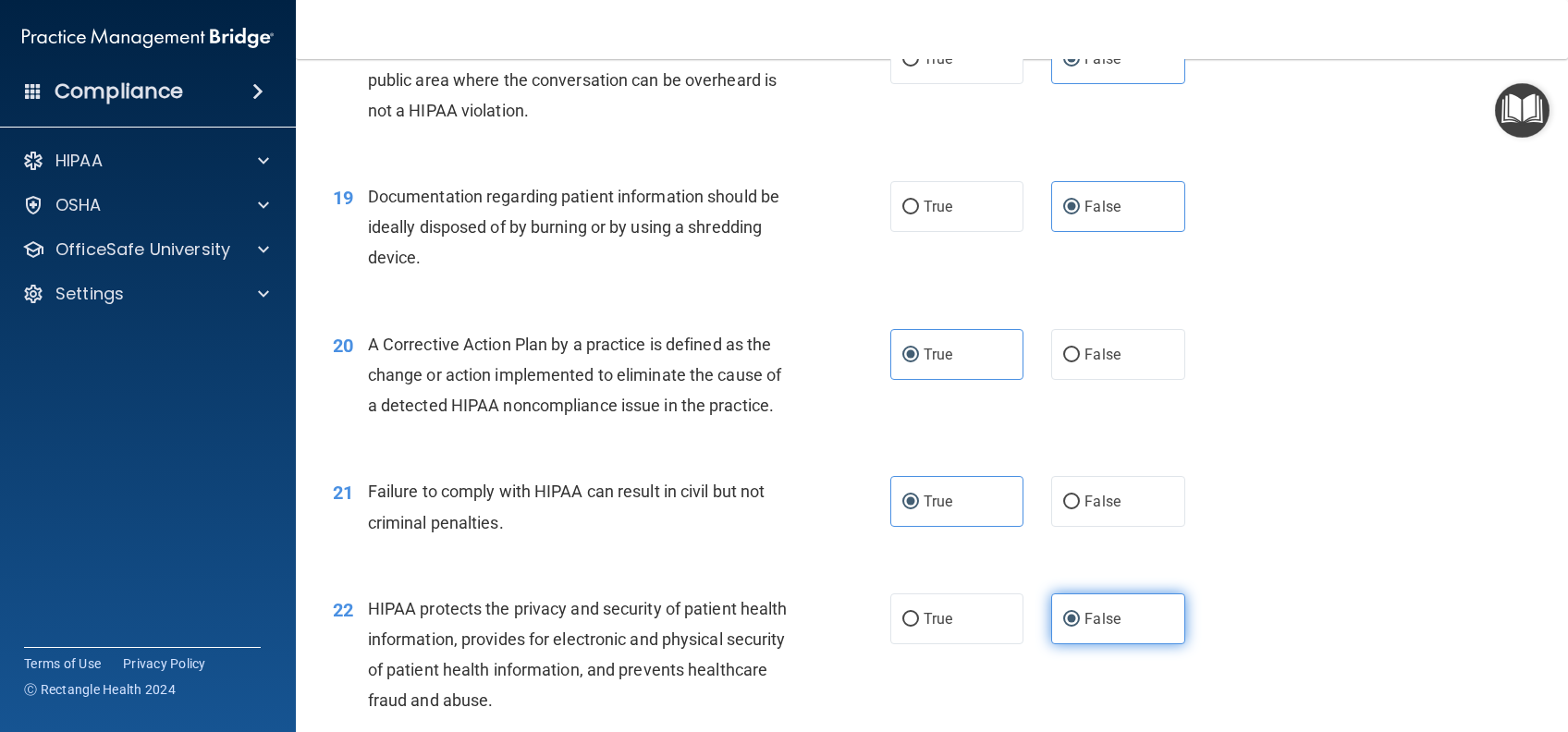
scroll to position [2588, 0]
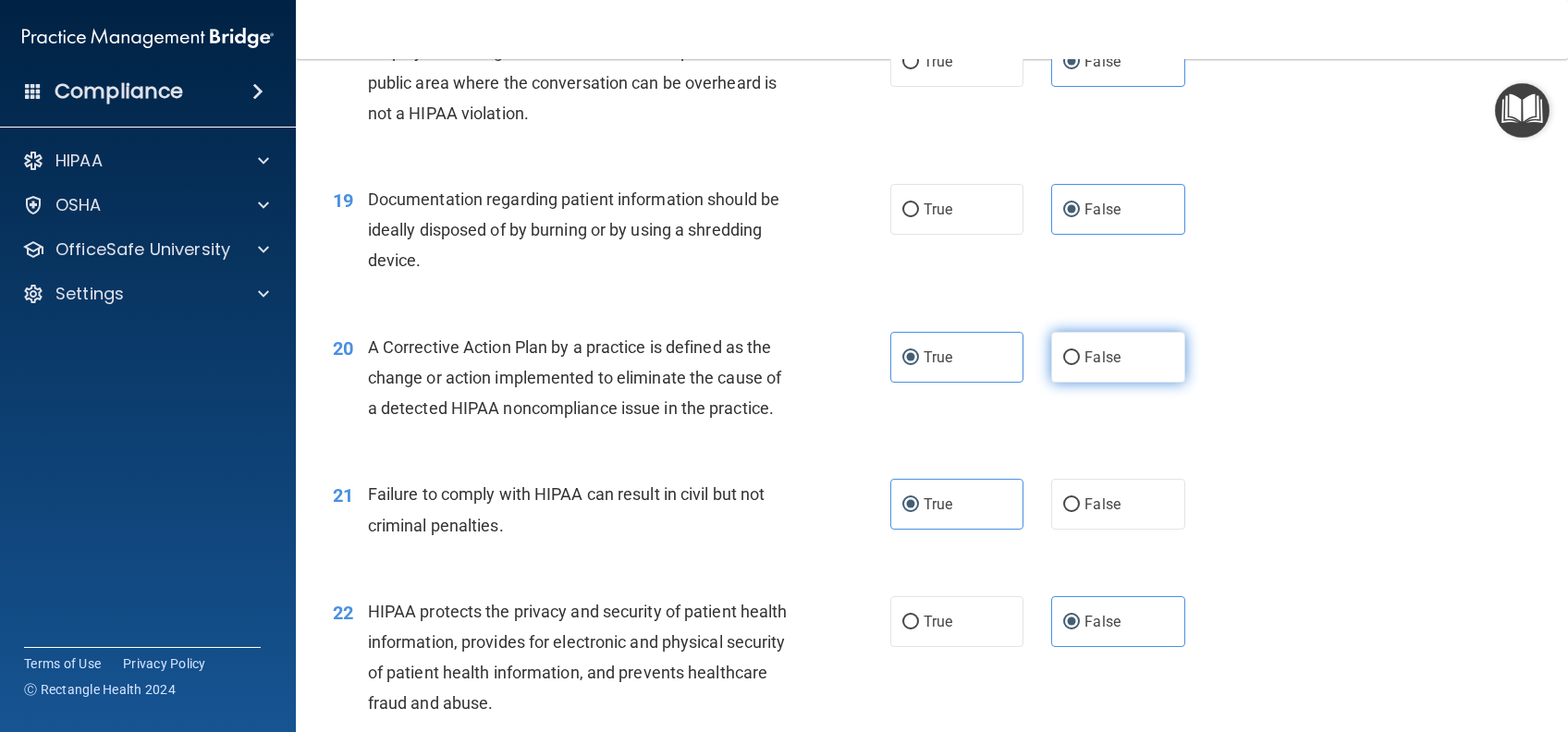
click at [1084, 366] on span "False" at bounding box center [1102, 357] width 36 height 18
click at [1077, 365] on input "False" at bounding box center [1071, 358] width 17 height 14
radio input "true"
radio input "false"
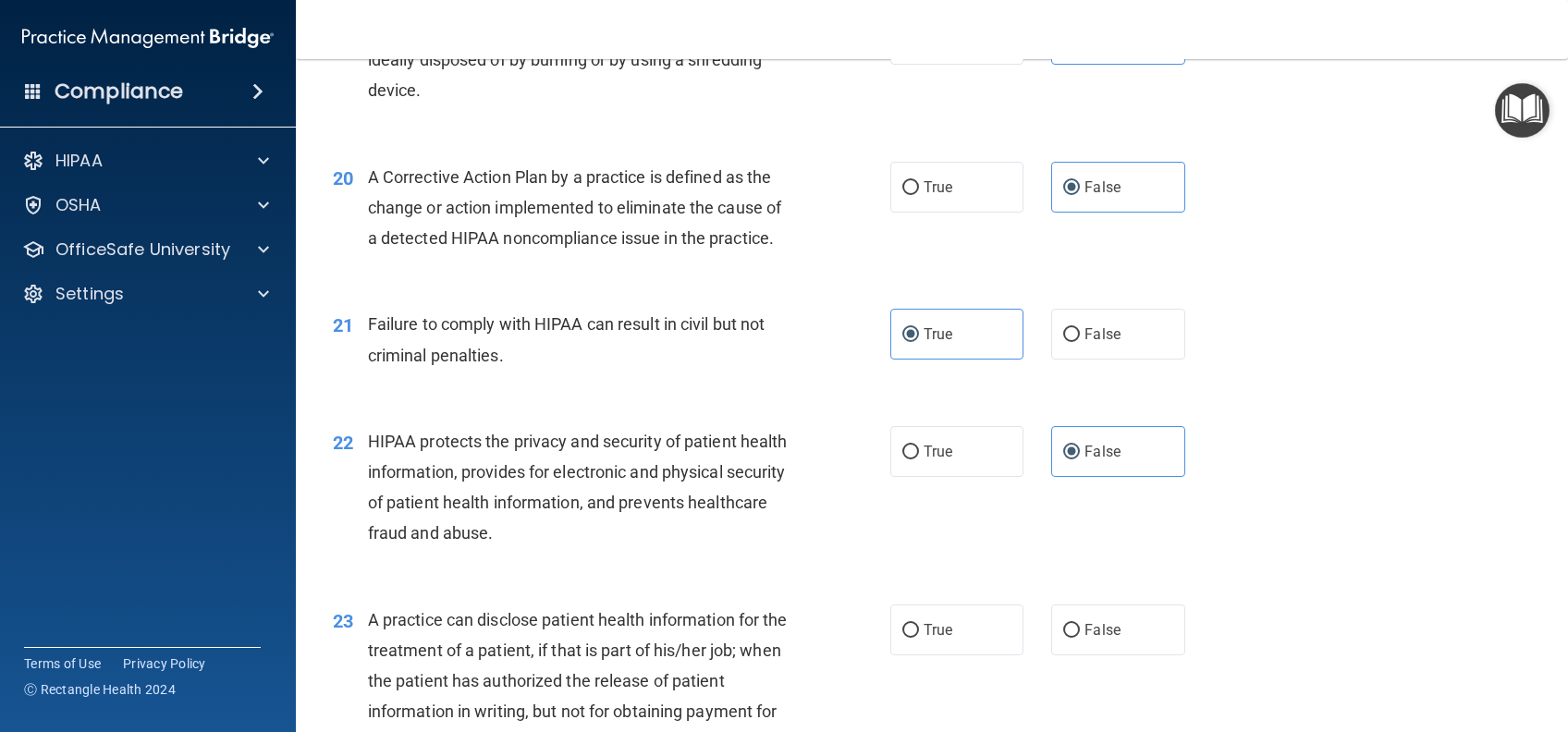
scroll to position [2835, 0]
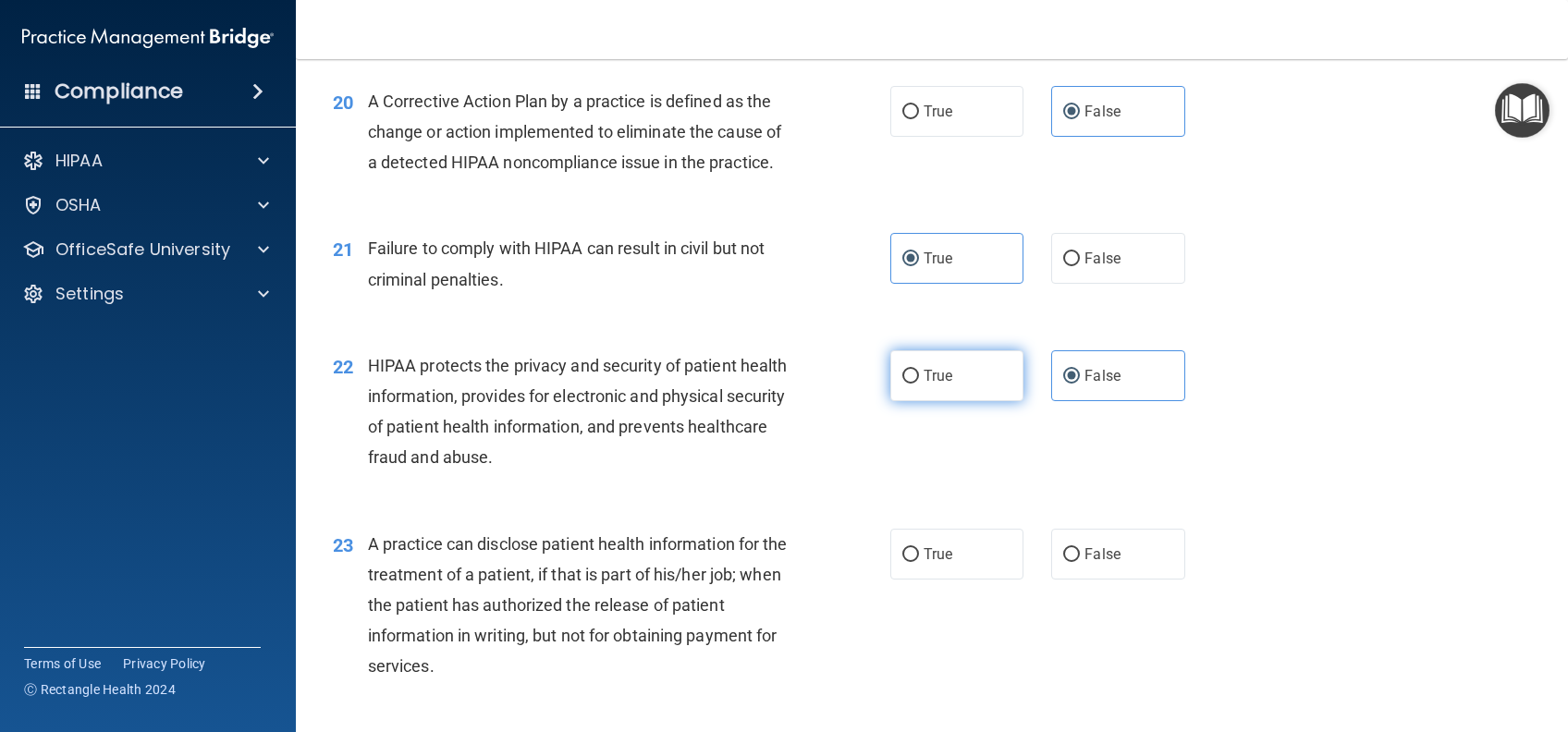
click at [982, 401] on label "True" at bounding box center [957, 376] width 133 height 51
click at [919, 384] on input "True" at bounding box center [910, 377] width 17 height 14
radio input "true"
radio input "false"
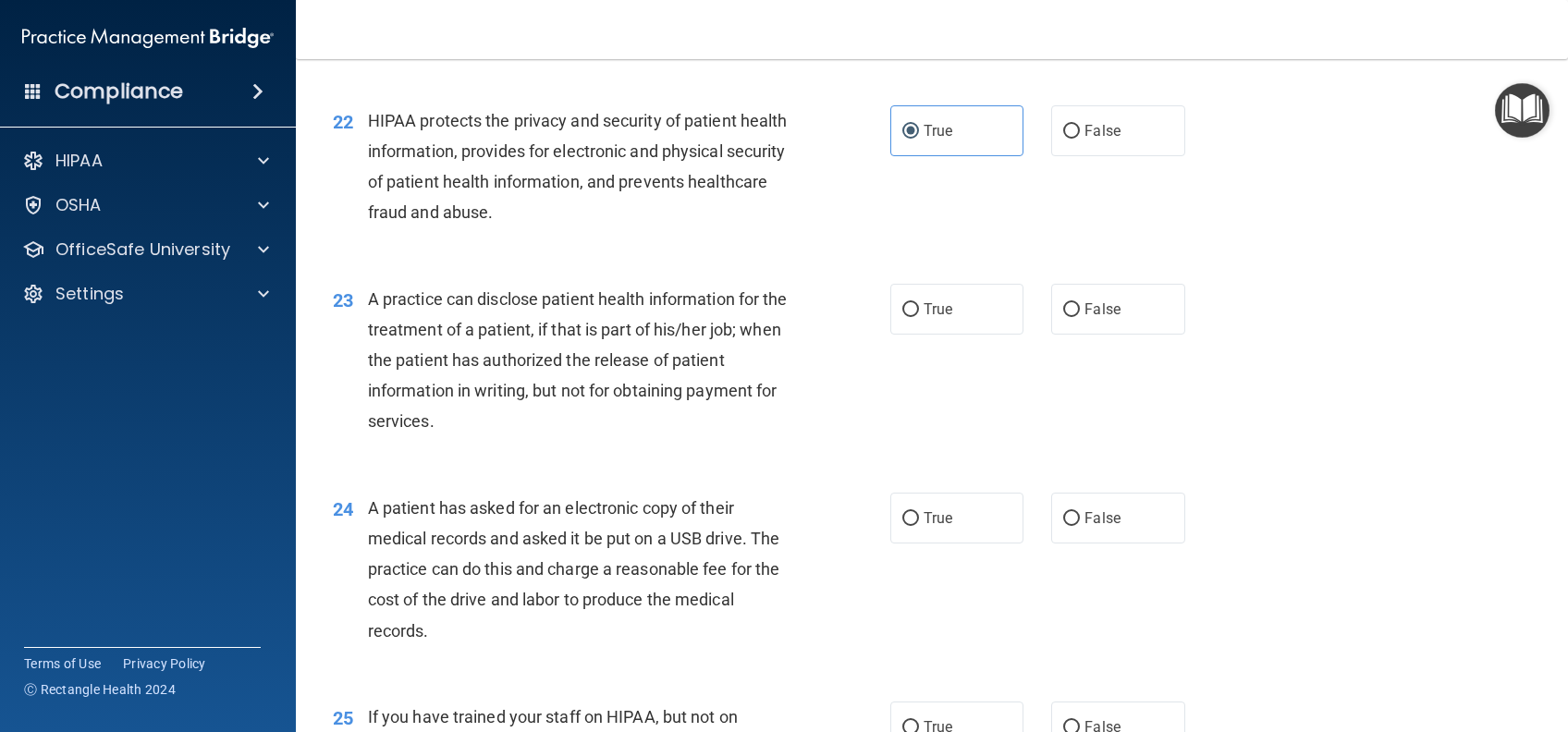
scroll to position [3081, 0]
click at [1087, 316] on span "False" at bounding box center [1102, 308] width 36 height 18
click at [1079, 315] on input "False" at bounding box center [1071, 309] width 17 height 14
radio input "true"
click at [1084, 525] on span "False" at bounding box center [1102, 516] width 36 height 18
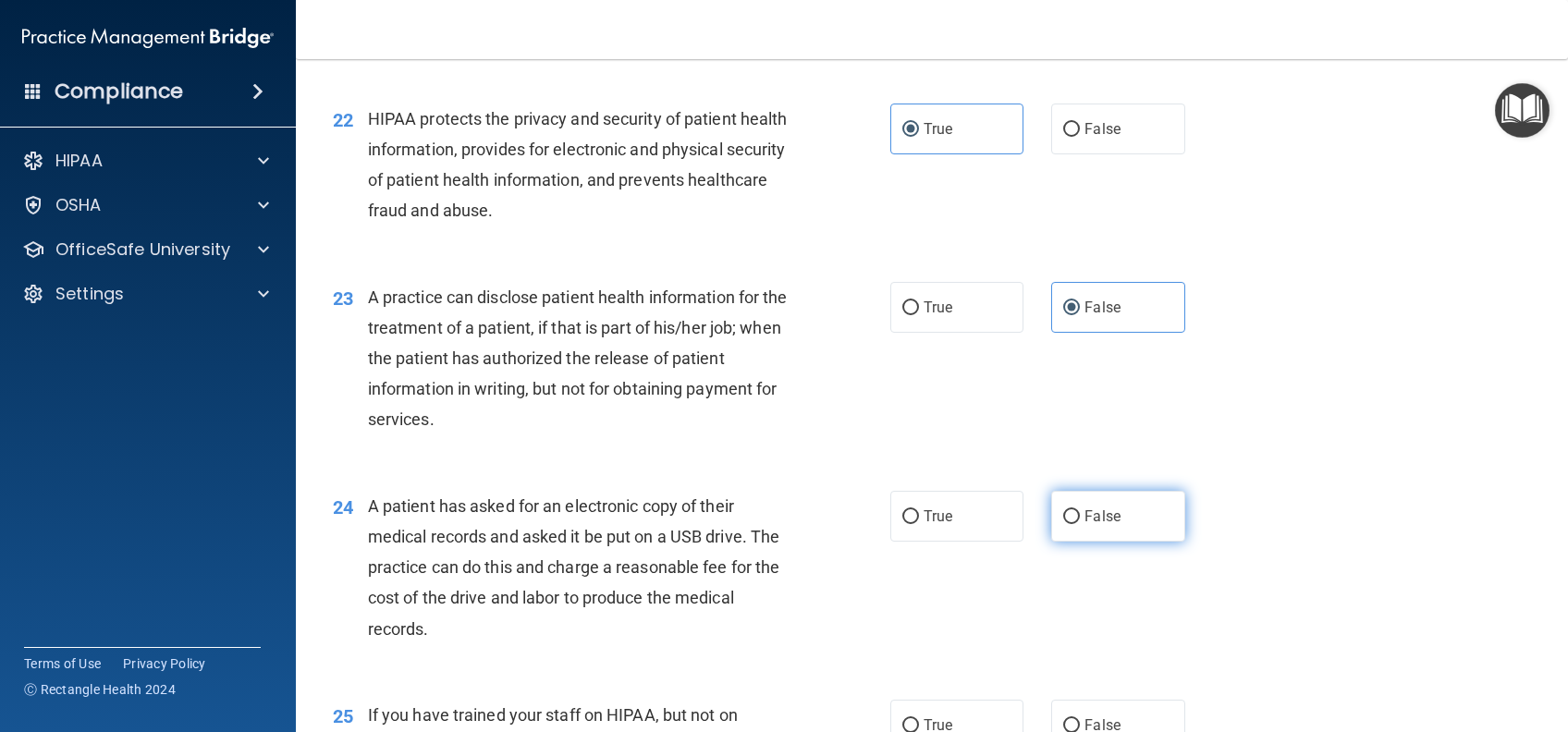
click at [1079, 524] on input "False" at bounding box center [1071, 517] width 17 height 14
radio input "true"
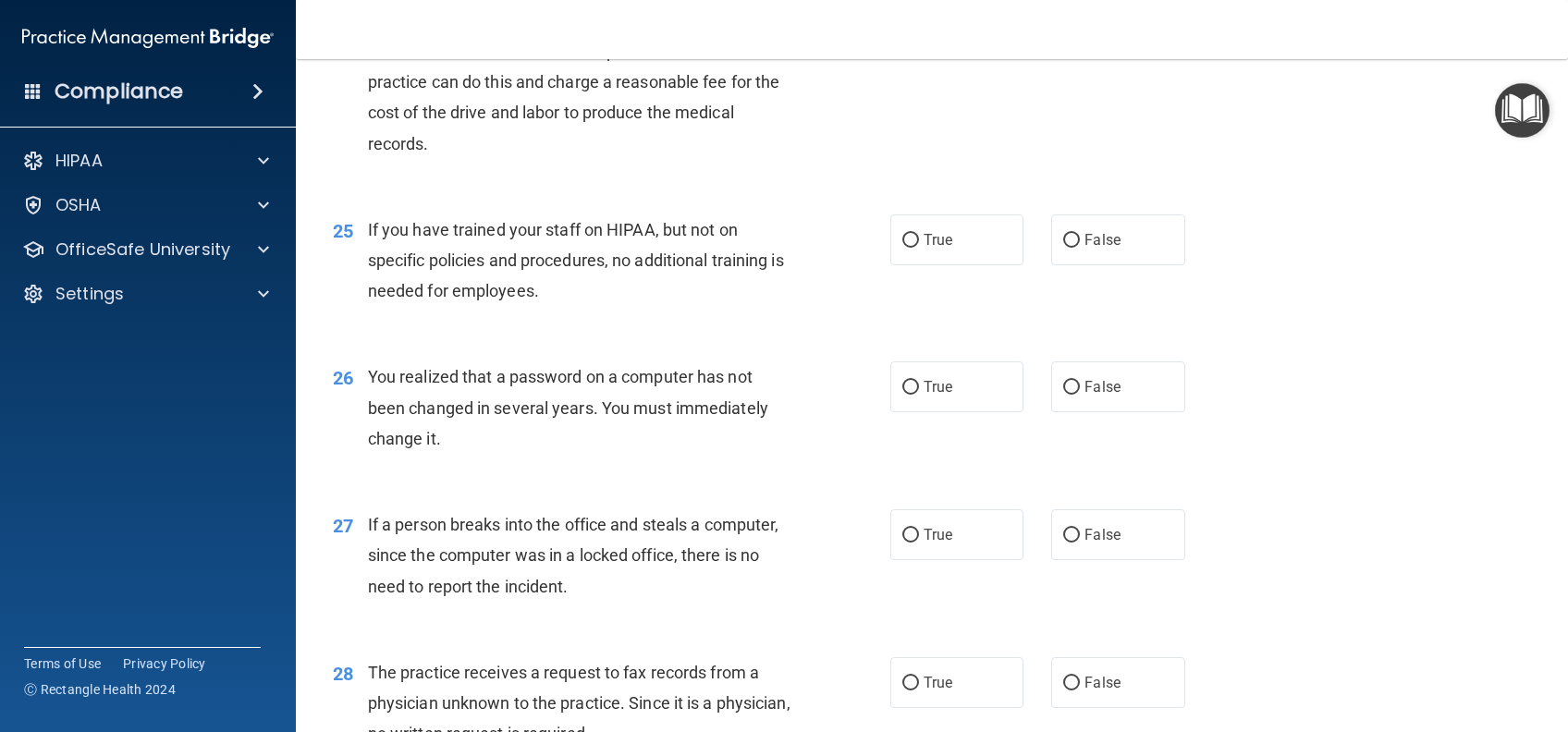
scroll to position [3574, 0]
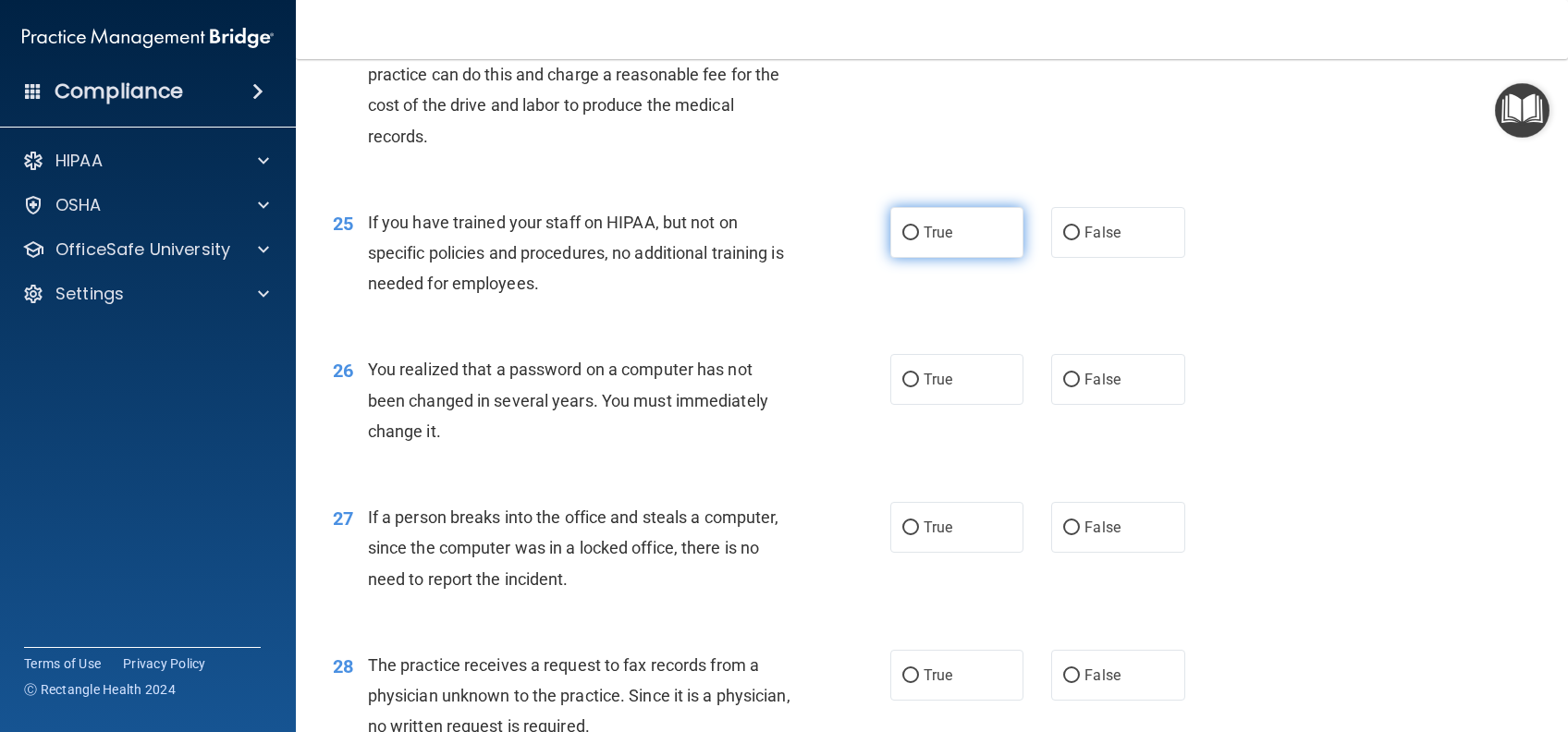
click at [951, 258] on label "True" at bounding box center [957, 233] width 133 height 51
click at [919, 240] on input "True" at bounding box center [910, 234] width 17 height 14
radio input "true"
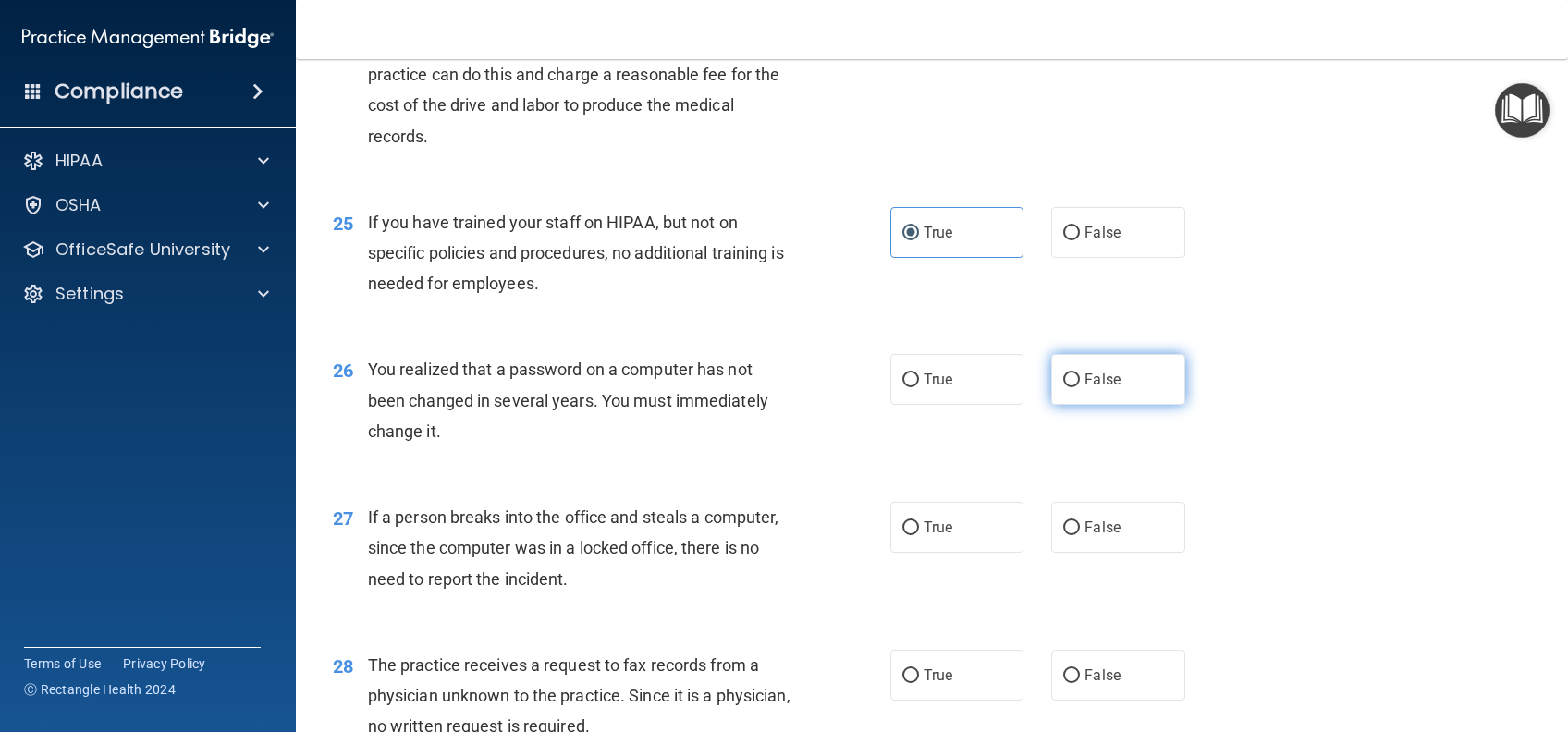
click at [1102, 388] on span "False" at bounding box center [1102, 380] width 36 height 18
click at [1079, 387] on input "False" at bounding box center [1071, 381] width 17 height 14
radio input "true"
click at [1100, 536] on span "False" at bounding box center [1102, 528] width 36 height 18
click at [1079, 535] on input "False" at bounding box center [1071, 529] width 17 height 14
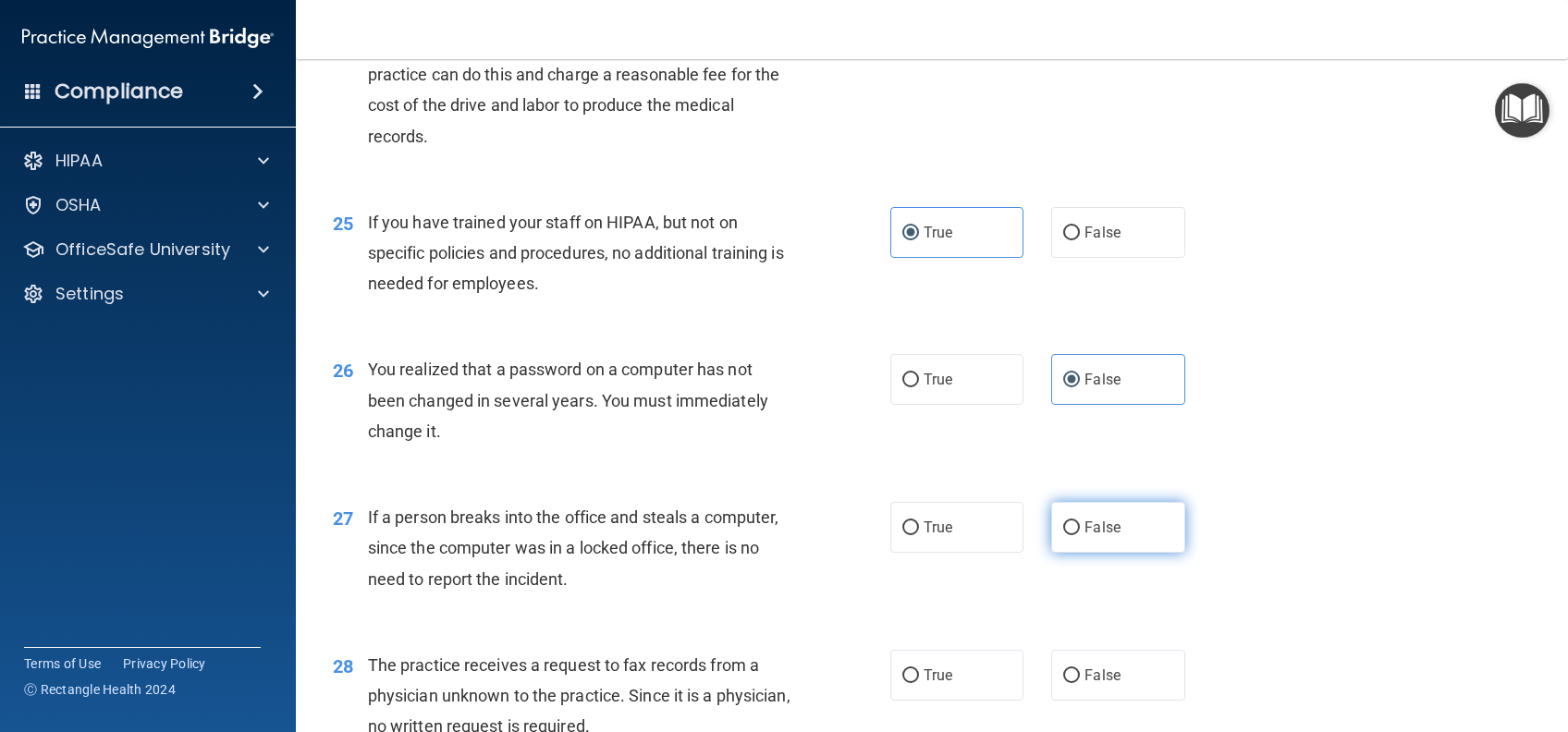
radio input "true"
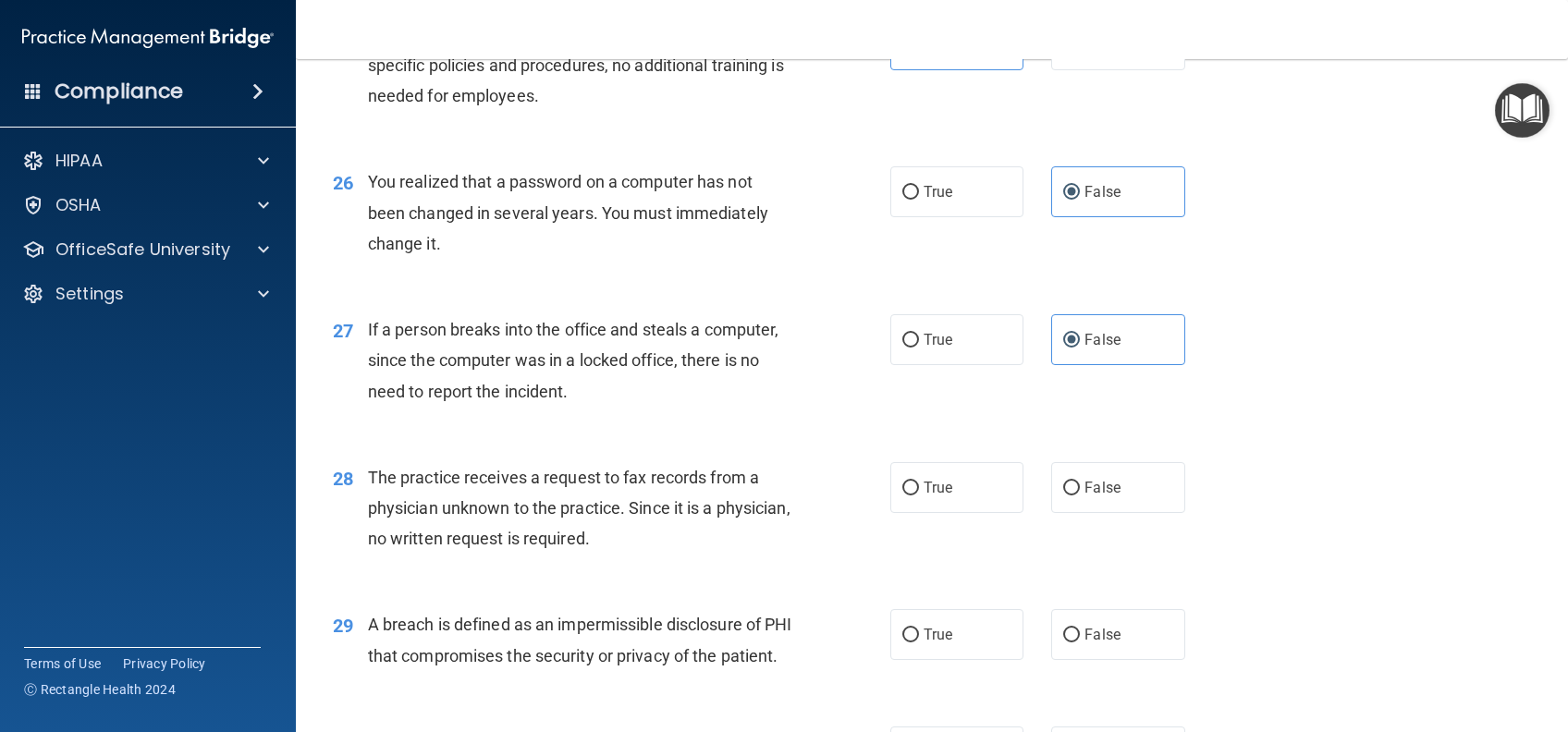
scroll to position [3821, 0]
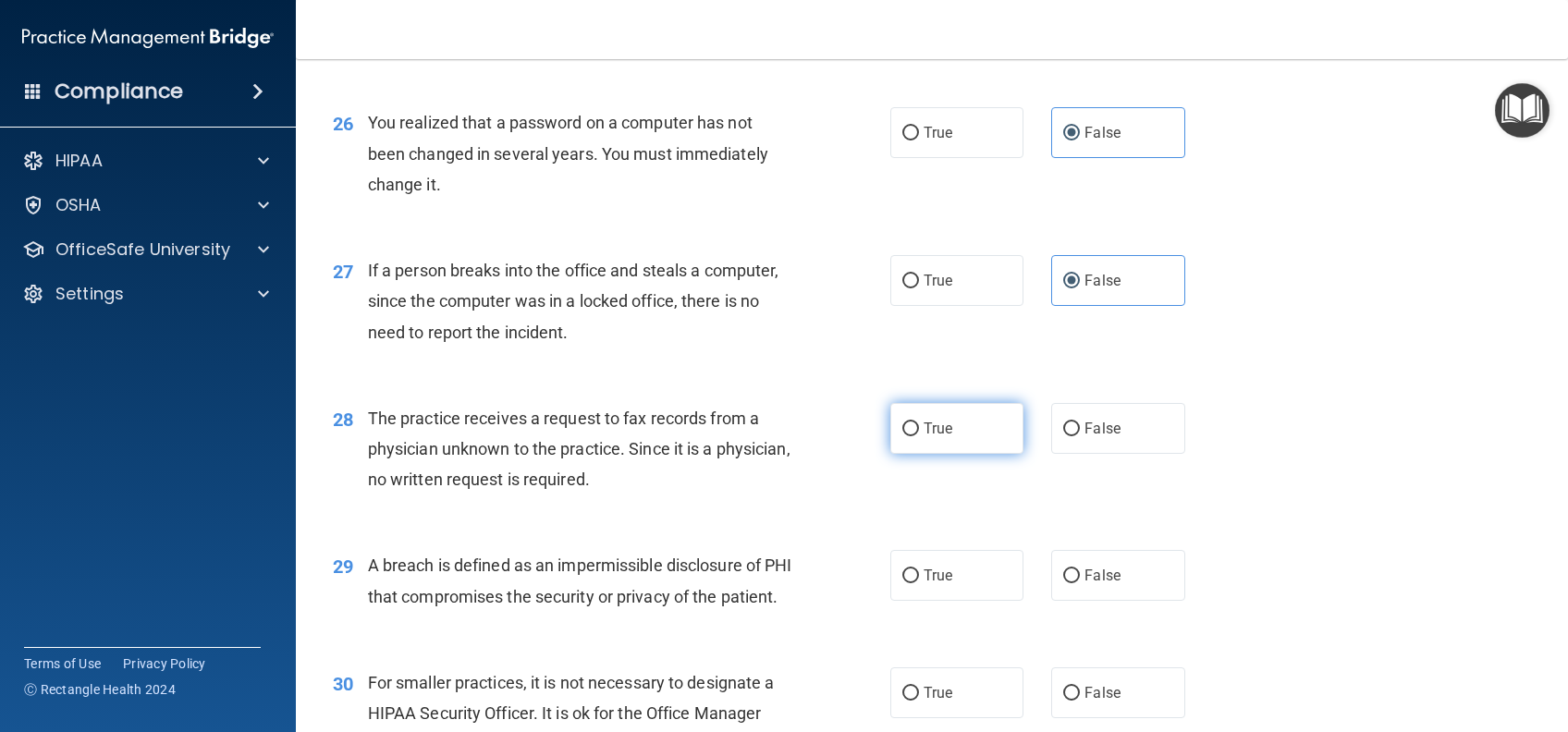
drag, startPoint x: 948, startPoint y: 482, endPoint x: 949, endPoint y: 500, distance: 18.0
click at [948, 454] on label "True" at bounding box center [957, 428] width 133 height 51
click at [919, 436] on input "True" at bounding box center [910, 429] width 17 height 14
radio input "true"
click at [948, 601] on label "True" at bounding box center [957, 575] width 133 height 51
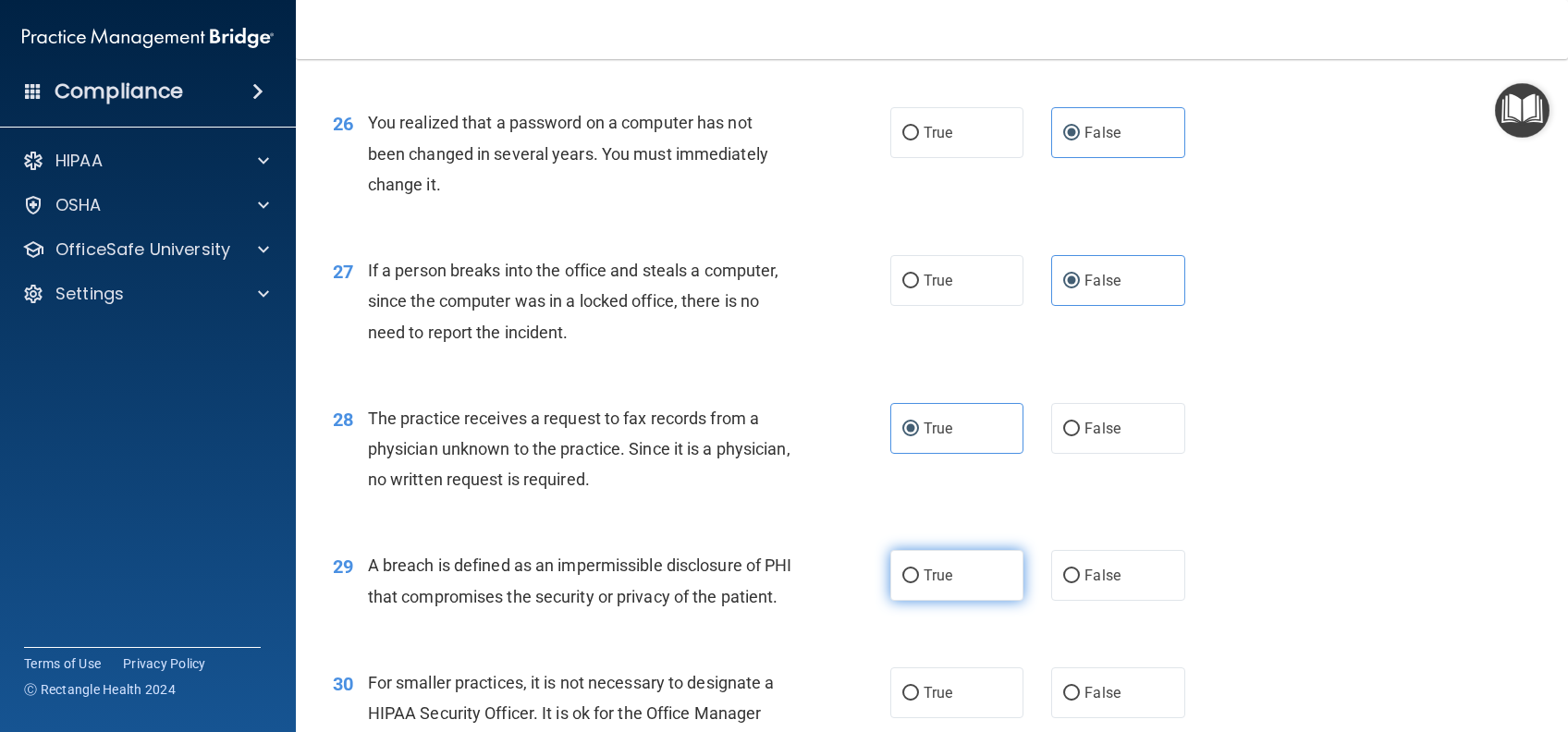
click at [919, 583] on input "True" at bounding box center [910, 576] width 17 height 14
radio input "true"
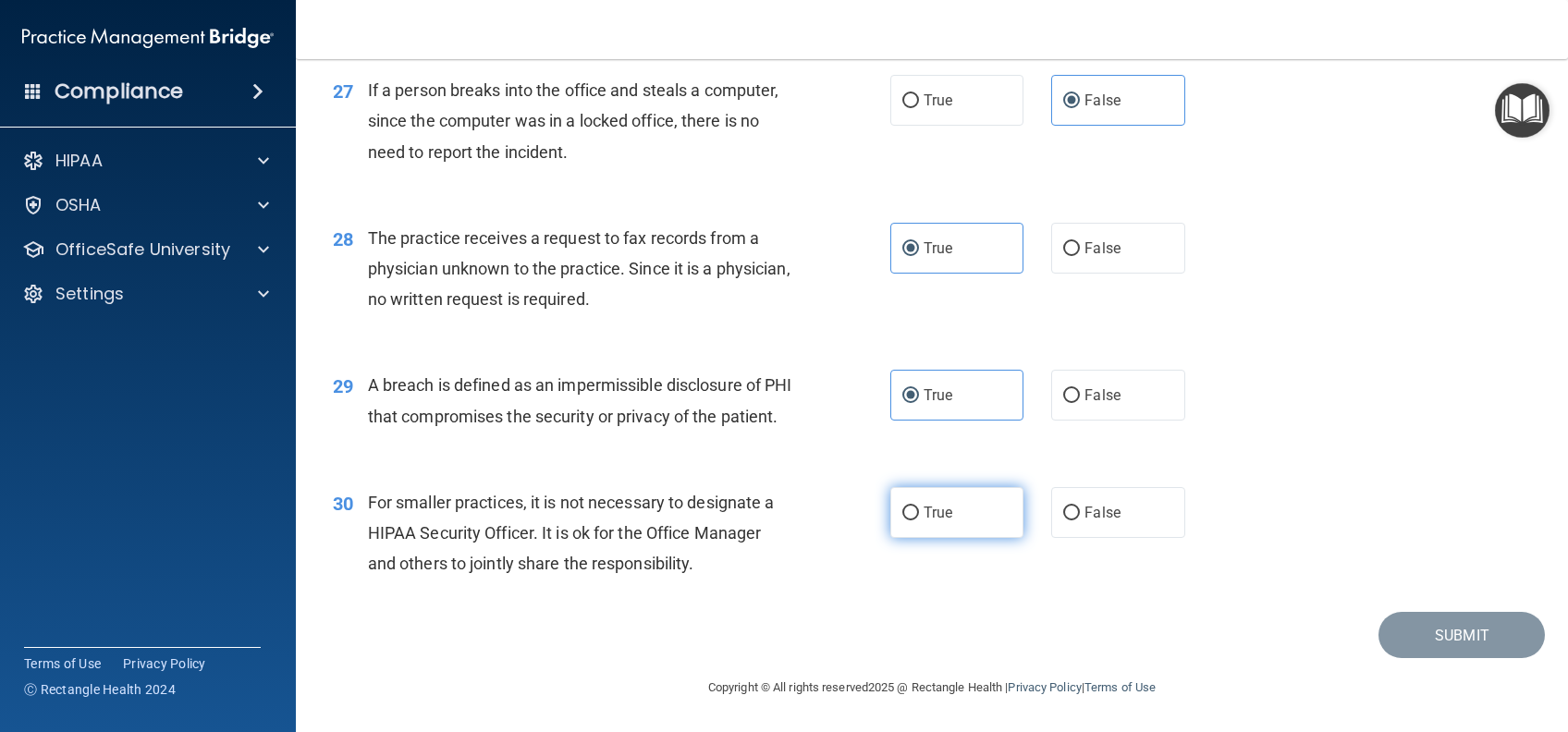
scroll to position [4068, 0]
click at [965, 531] on label "True" at bounding box center [957, 512] width 133 height 51
click at [919, 521] on input "True" at bounding box center [910, 513] width 17 height 14
radio input "true"
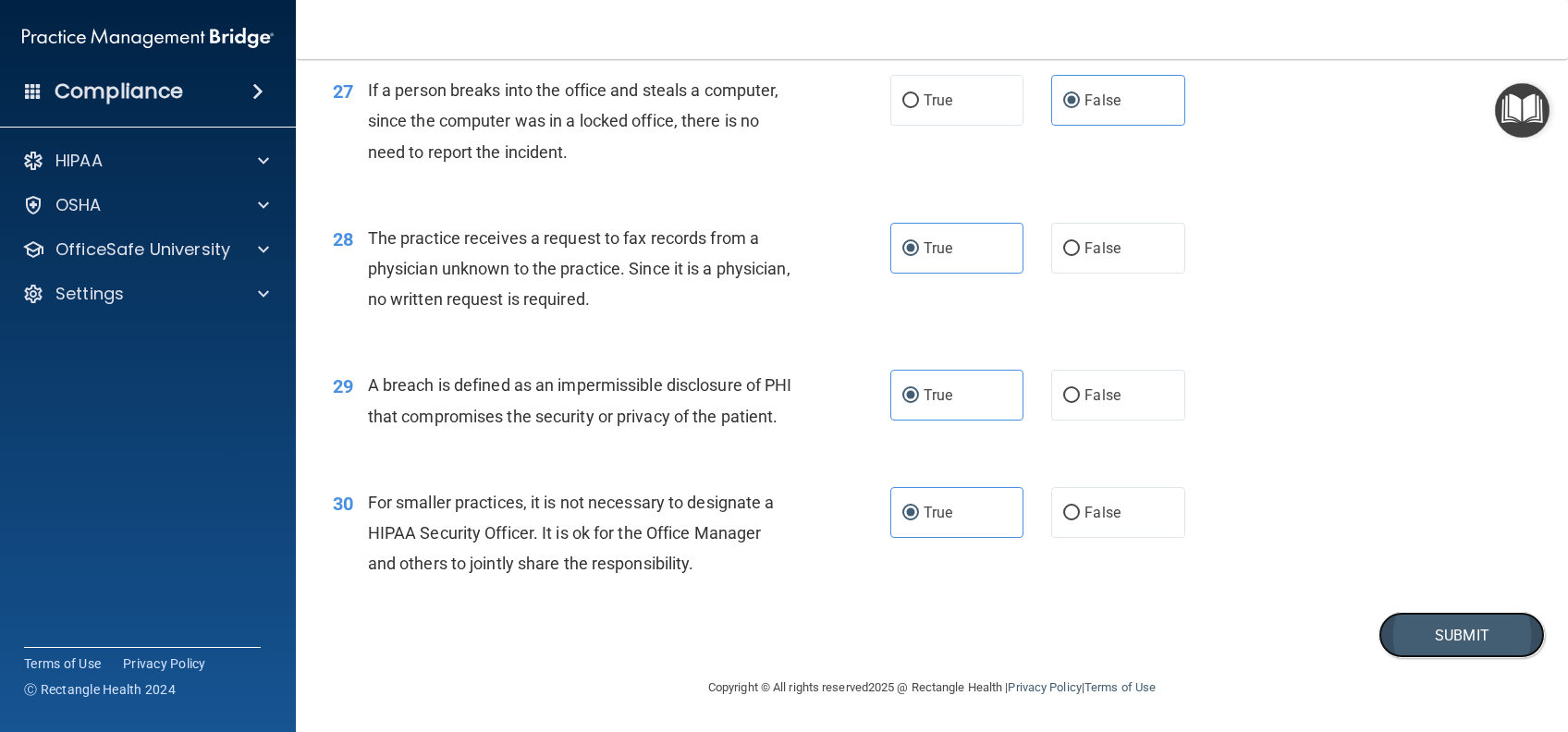
click at [1442, 659] on button "Submit" at bounding box center [1461, 636] width 166 height 47
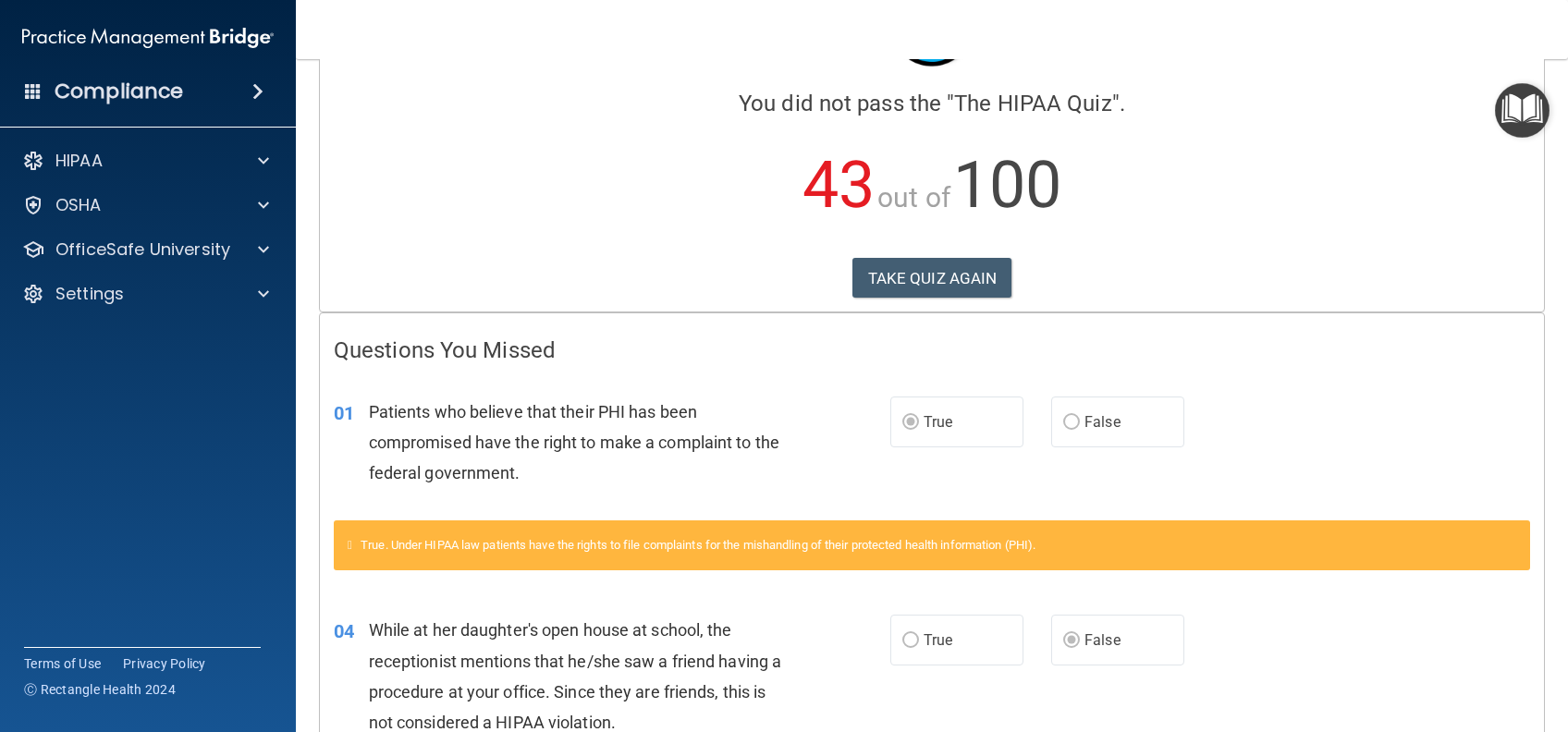
scroll to position [246, 0]
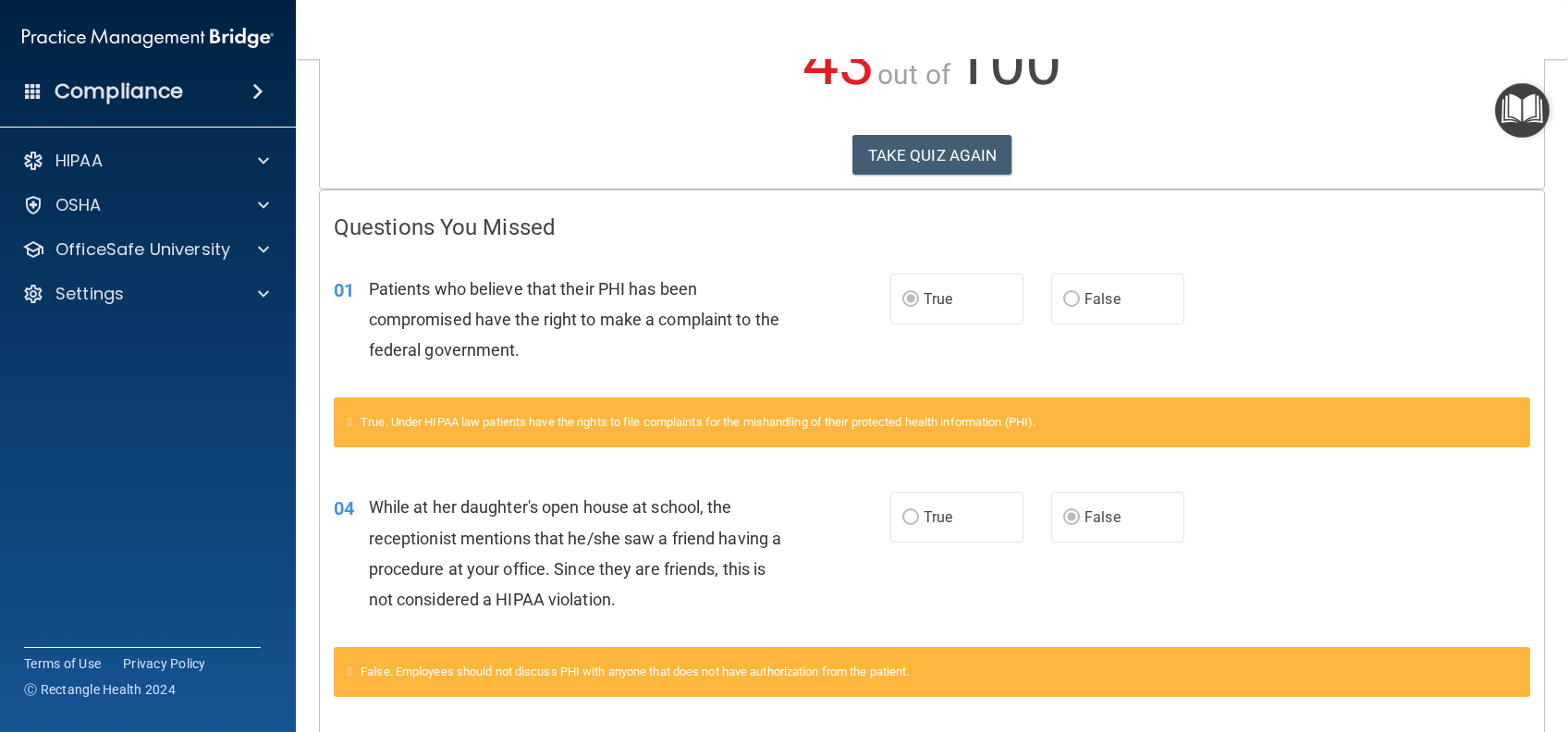
click at [902, 118] on p "43 out of 100" at bounding box center [931, 62] width 1196 height 120
drag, startPoint x: 902, startPoint y: 118, endPoint x: 845, endPoint y: 157, distance: 69.1
click at [853, 157] on button "TAKE QUIZ AGAIN" at bounding box center [932, 156] width 160 height 41
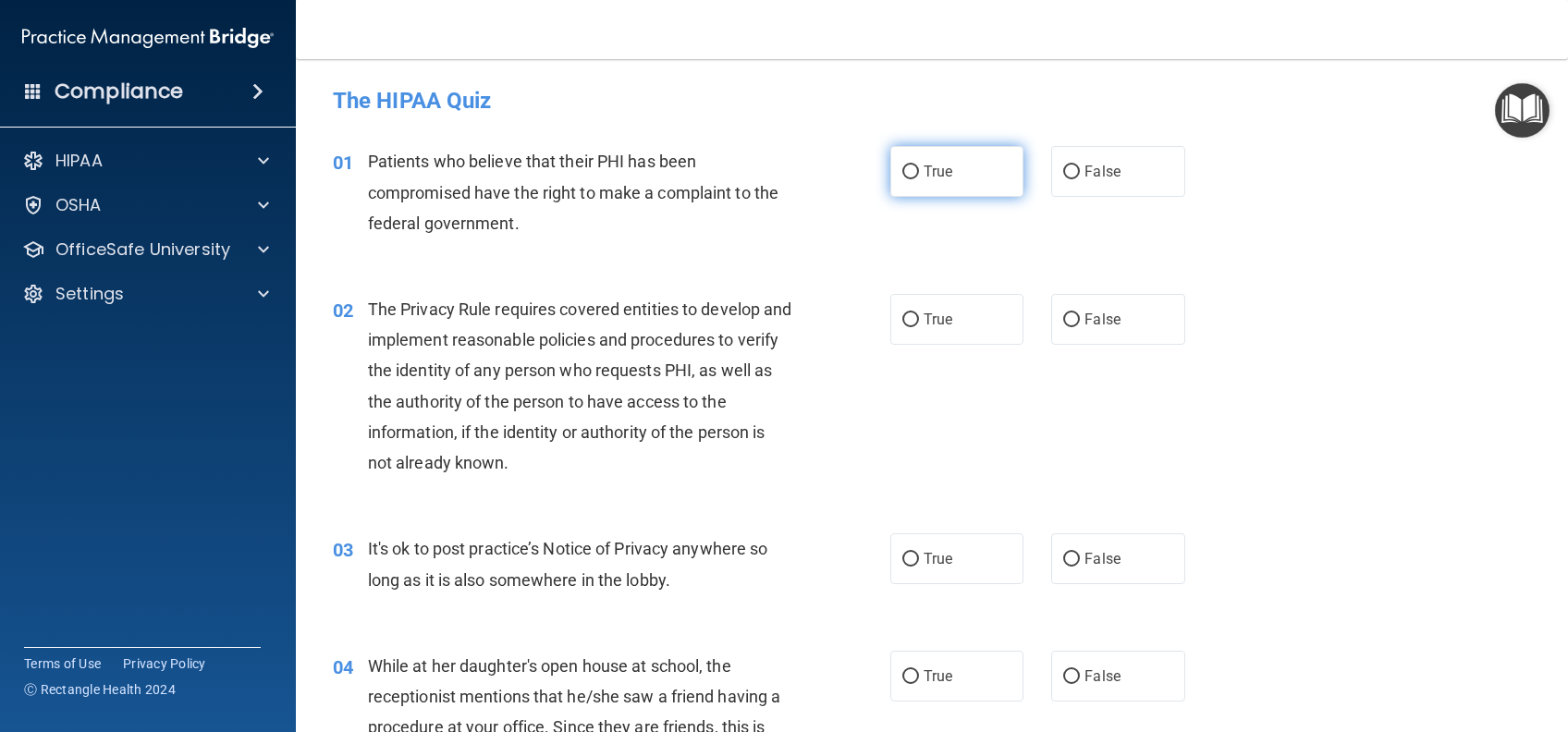
click at [936, 170] on span "True" at bounding box center [937, 171] width 28 height 18
click at [919, 170] on input "True" at bounding box center [910, 172] width 17 height 14
radio input "true"
click at [940, 321] on span "True" at bounding box center [937, 319] width 28 height 18
click at [919, 321] on input "True" at bounding box center [910, 320] width 17 height 14
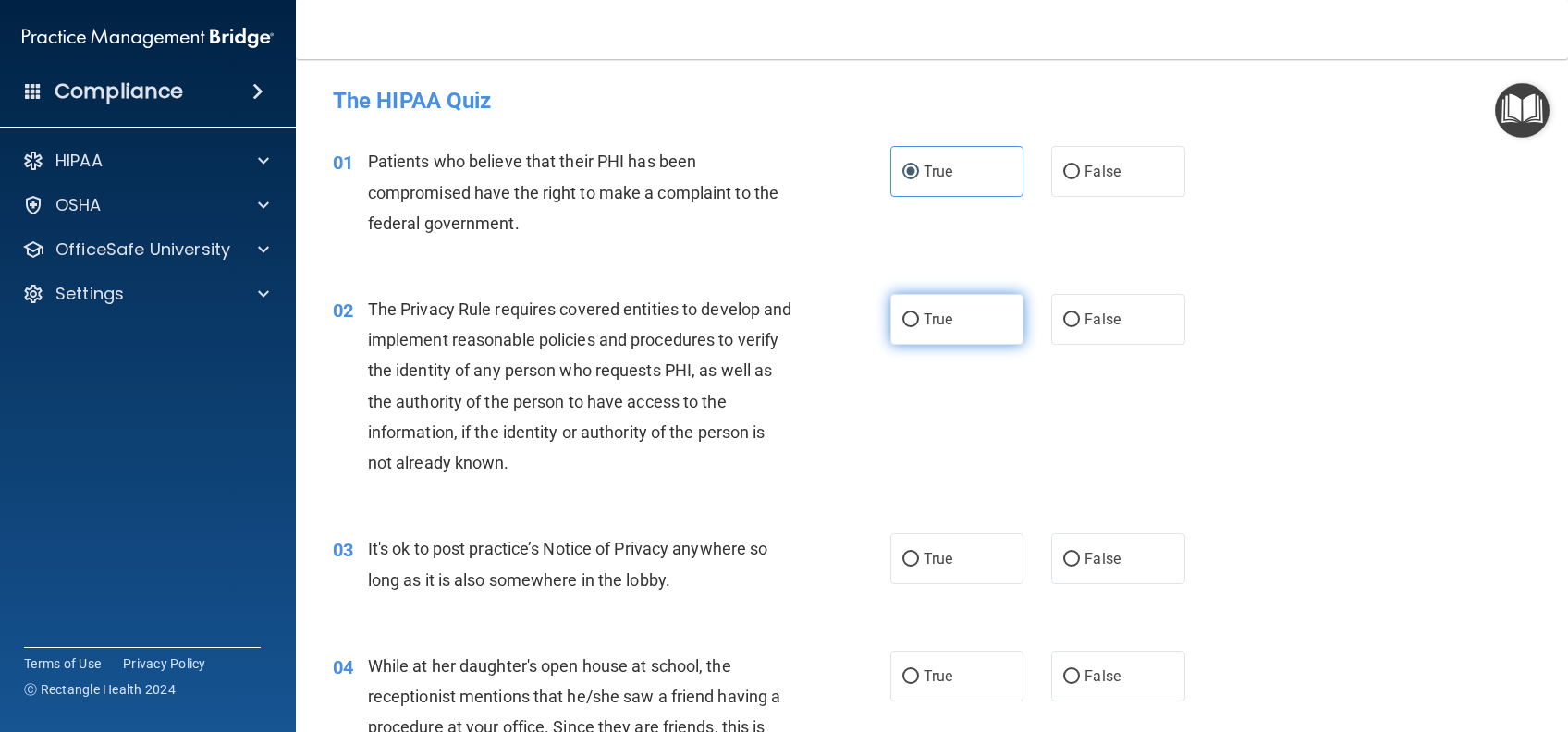
radio input "true"
click at [941, 564] on span "True" at bounding box center [937, 559] width 28 height 18
click at [919, 564] on input "True" at bounding box center [910, 560] width 17 height 14
radio input "true"
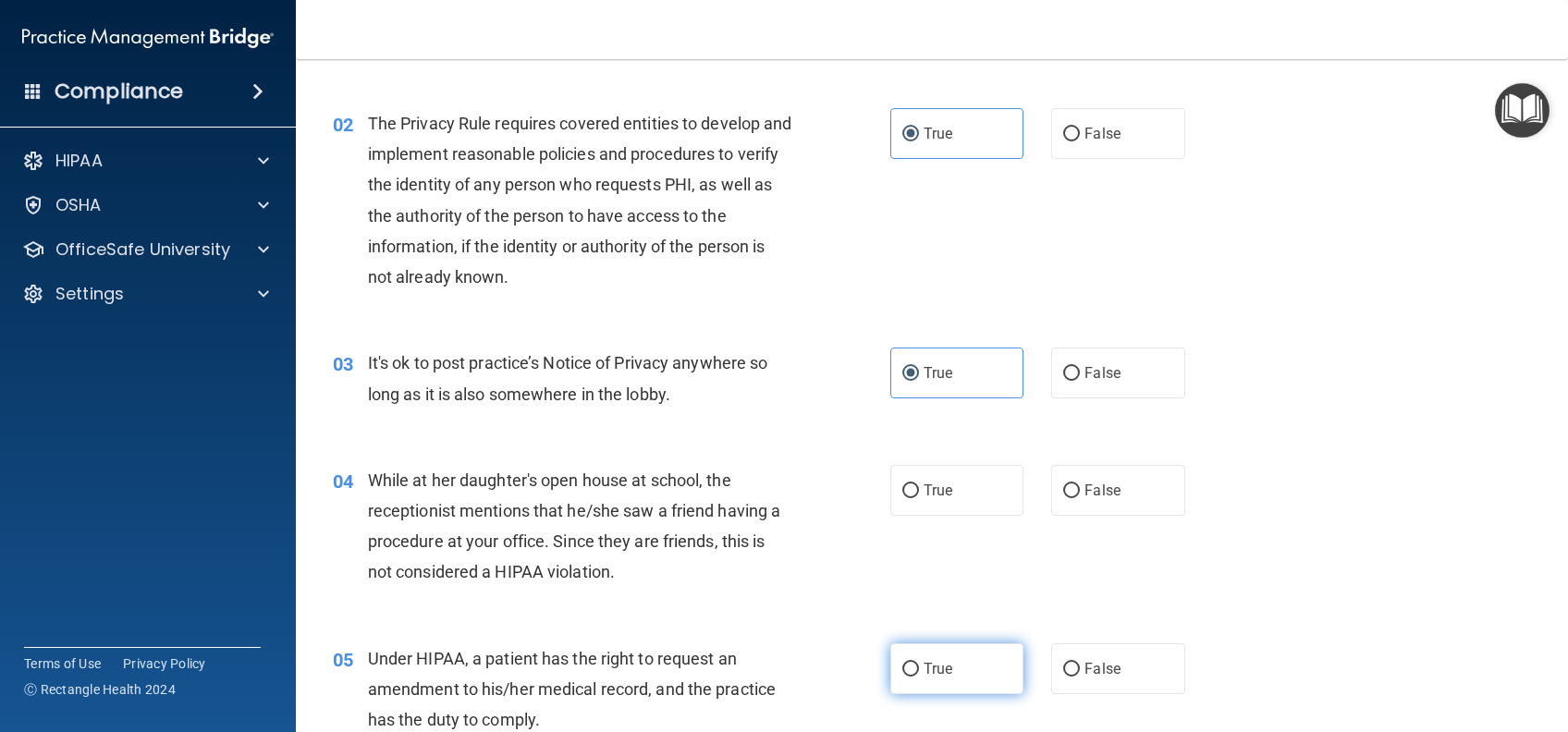
scroll to position [370, 0]
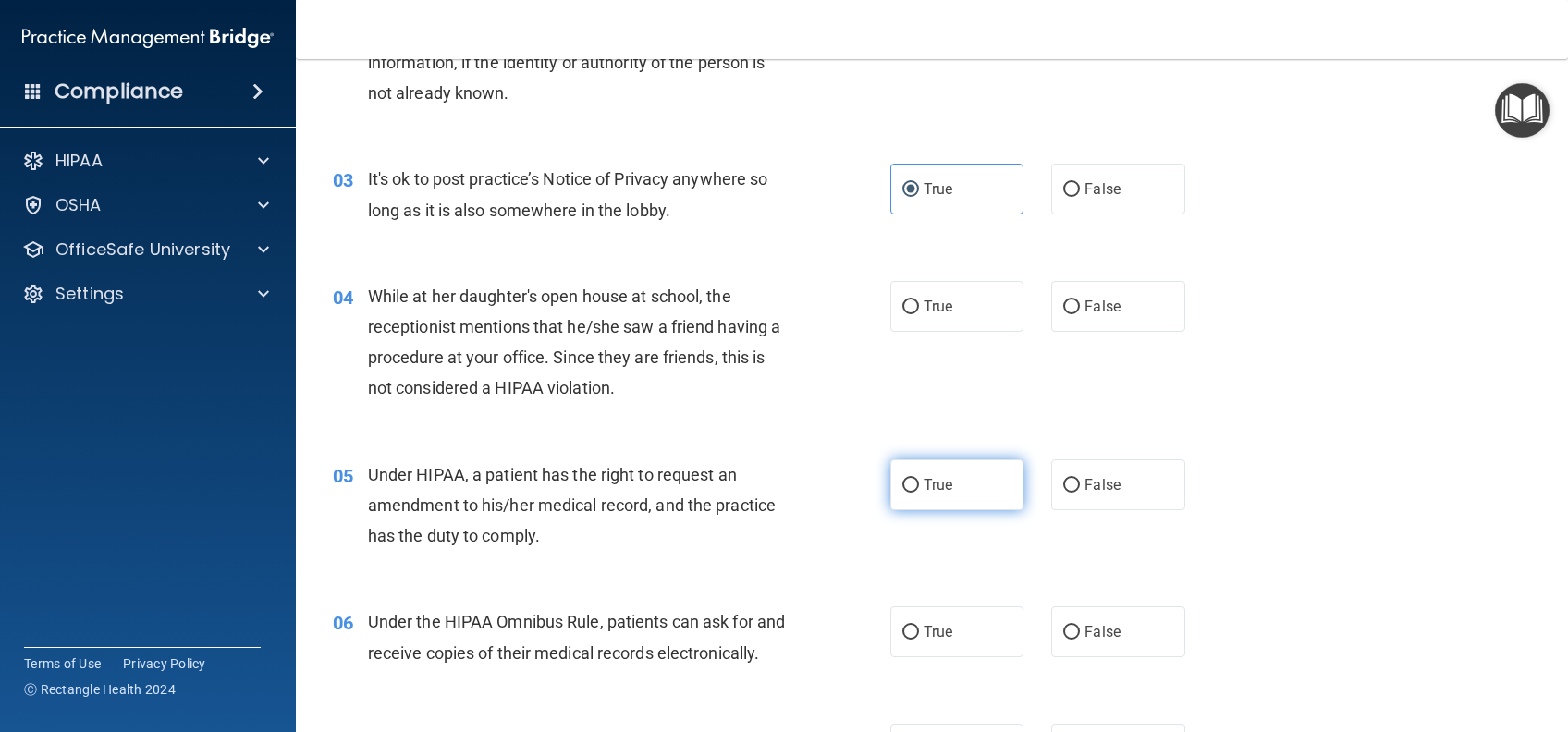
drag, startPoint x: 906, startPoint y: 318, endPoint x: 965, endPoint y: 501, distance: 192.3
click at [905, 318] on label "True" at bounding box center [957, 307] width 133 height 51
click at [905, 314] on input "True" at bounding box center [910, 308] width 17 height 14
radio input "true"
drag, startPoint x: 956, startPoint y: 484, endPoint x: 962, endPoint y: 510, distance: 26.7
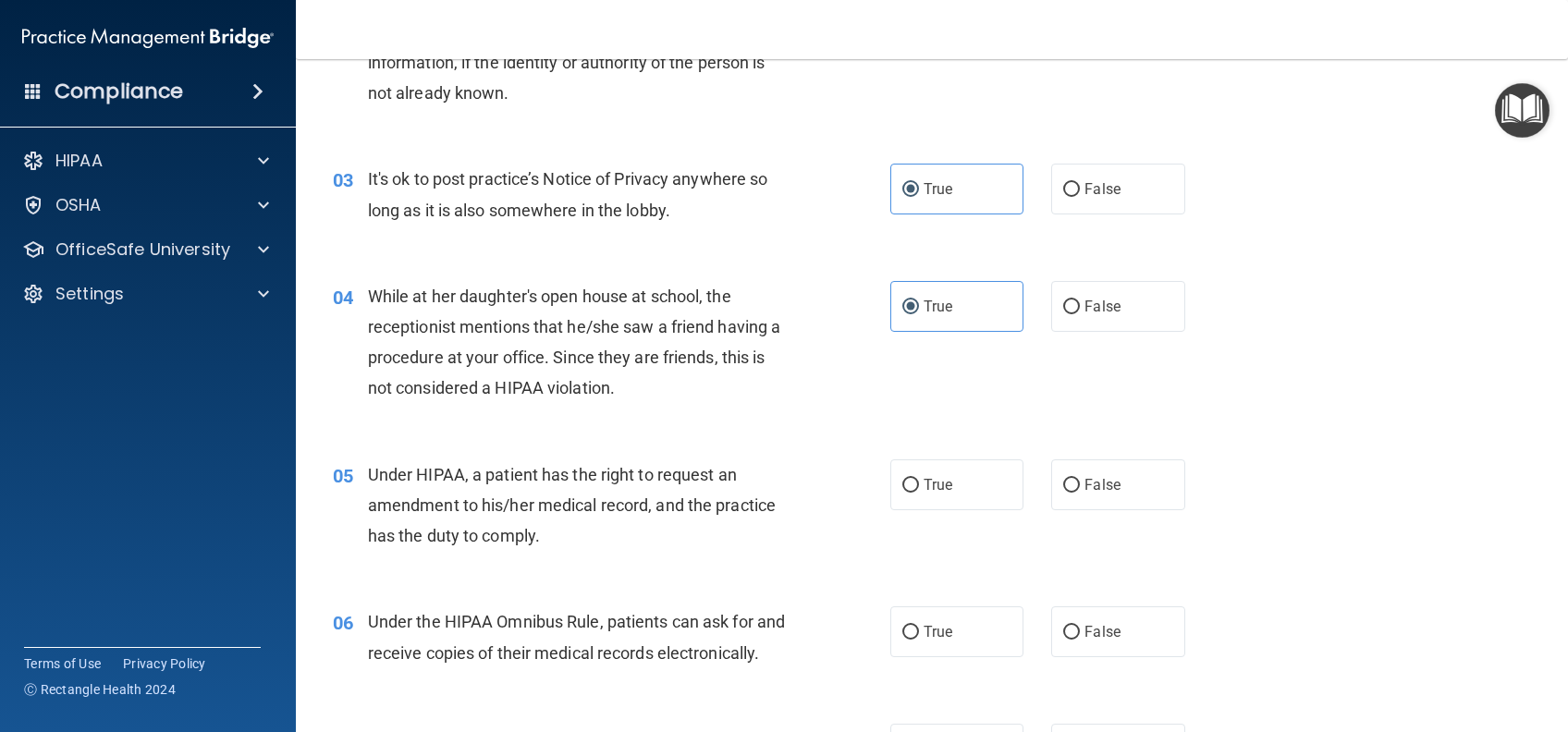
click at [955, 487] on label "True" at bounding box center [957, 485] width 133 height 51
click at [919, 487] on input "True" at bounding box center [910, 486] width 17 height 14
radio input "true"
click at [935, 634] on span "True" at bounding box center [937, 632] width 28 height 18
click at [919, 634] on input "True" at bounding box center [910, 633] width 17 height 14
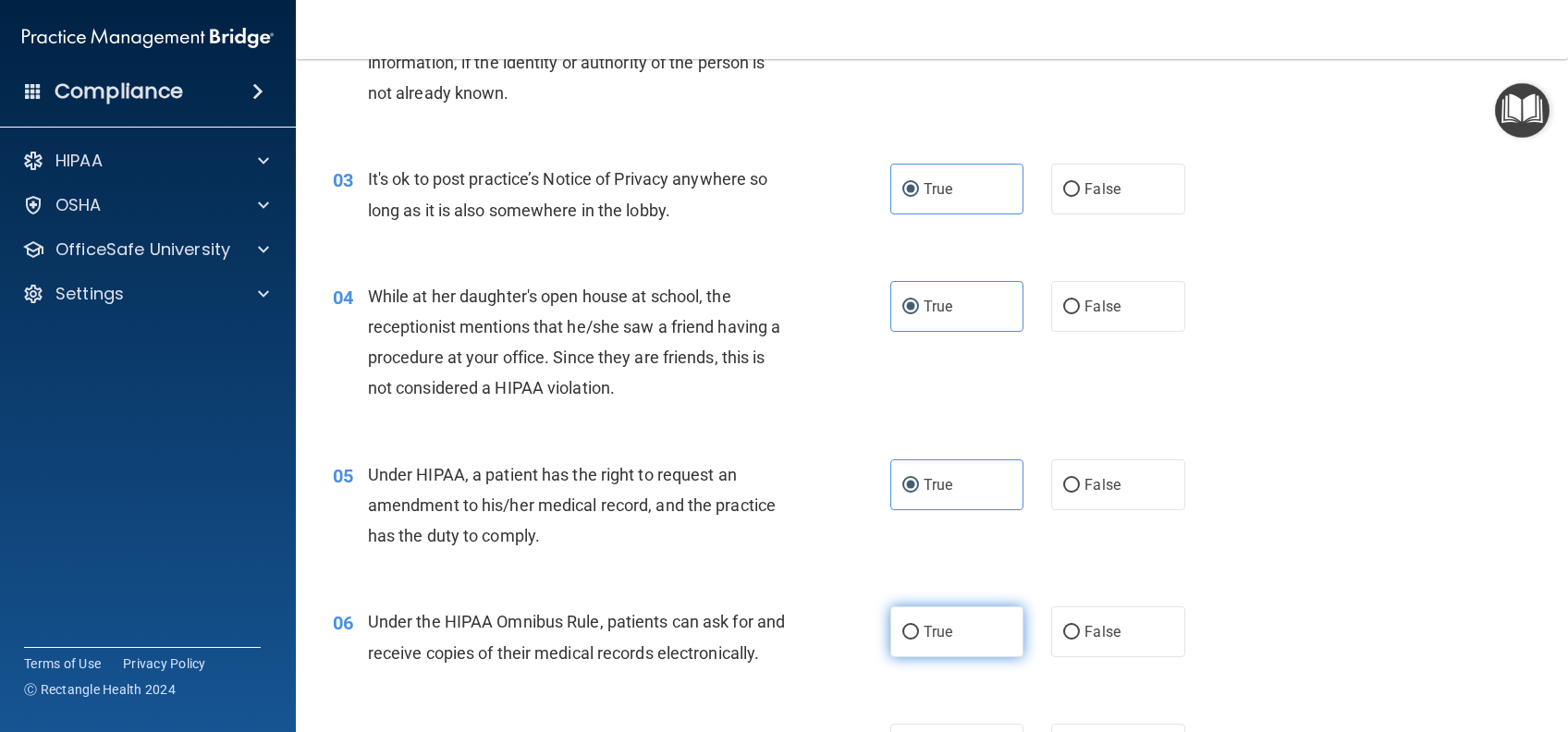
radio input "true"
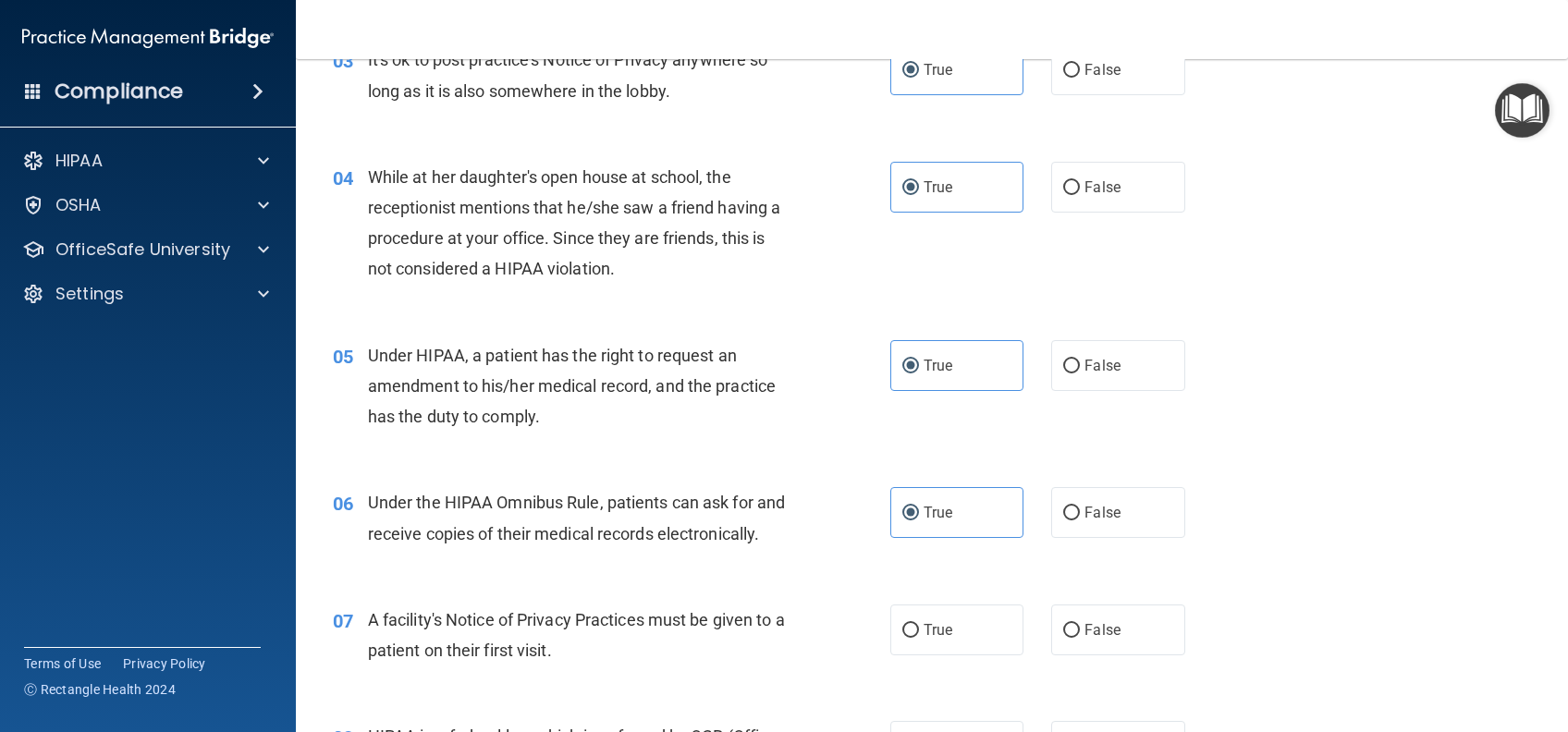
scroll to position [862, 0]
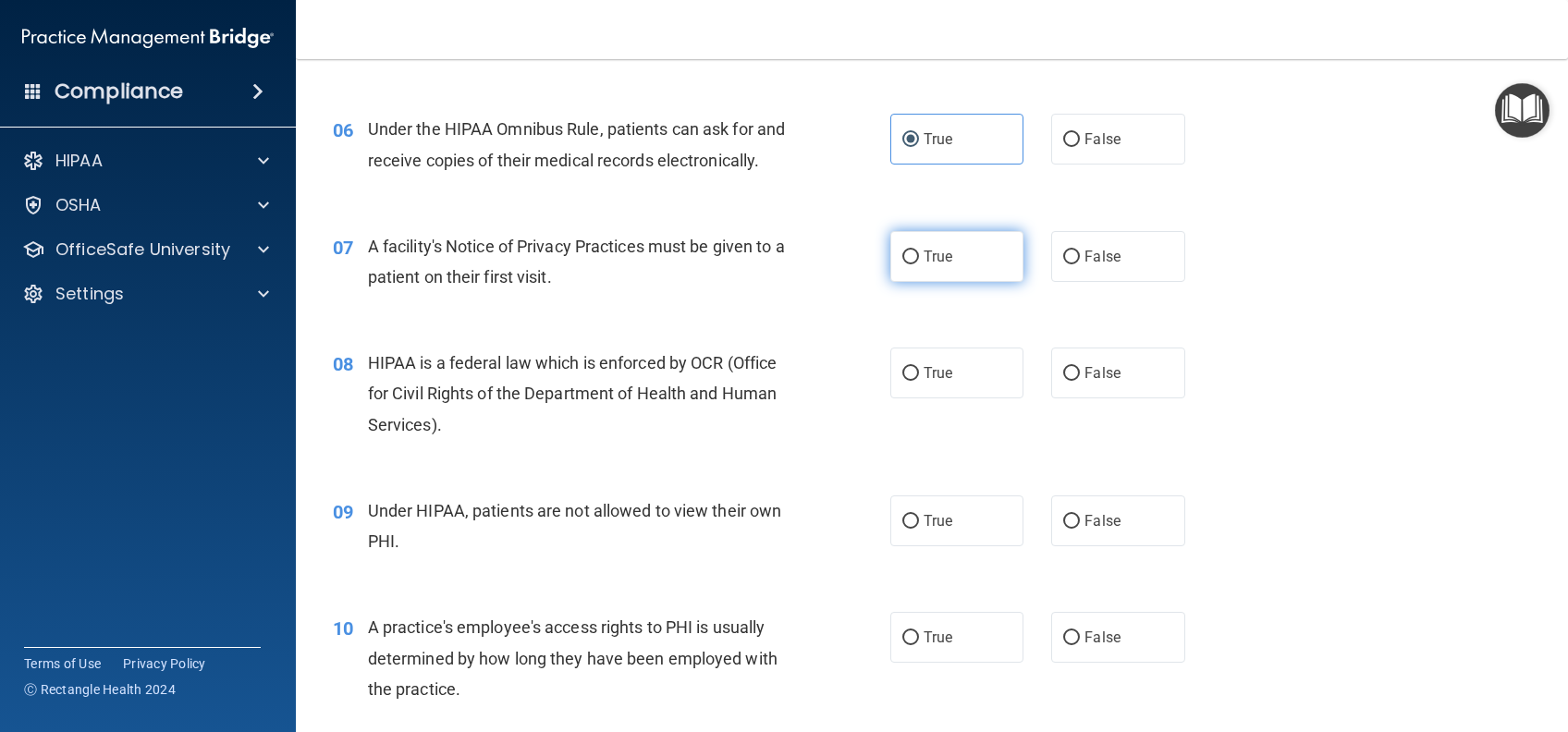
click at [908, 282] on label "True" at bounding box center [957, 256] width 133 height 51
click at [908, 265] on input "True" at bounding box center [910, 257] width 17 height 14
radio input "true"
click at [927, 398] on label "True" at bounding box center [957, 373] width 133 height 51
click at [919, 381] on input "True" at bounding box center [910, 374] width 17 height 14
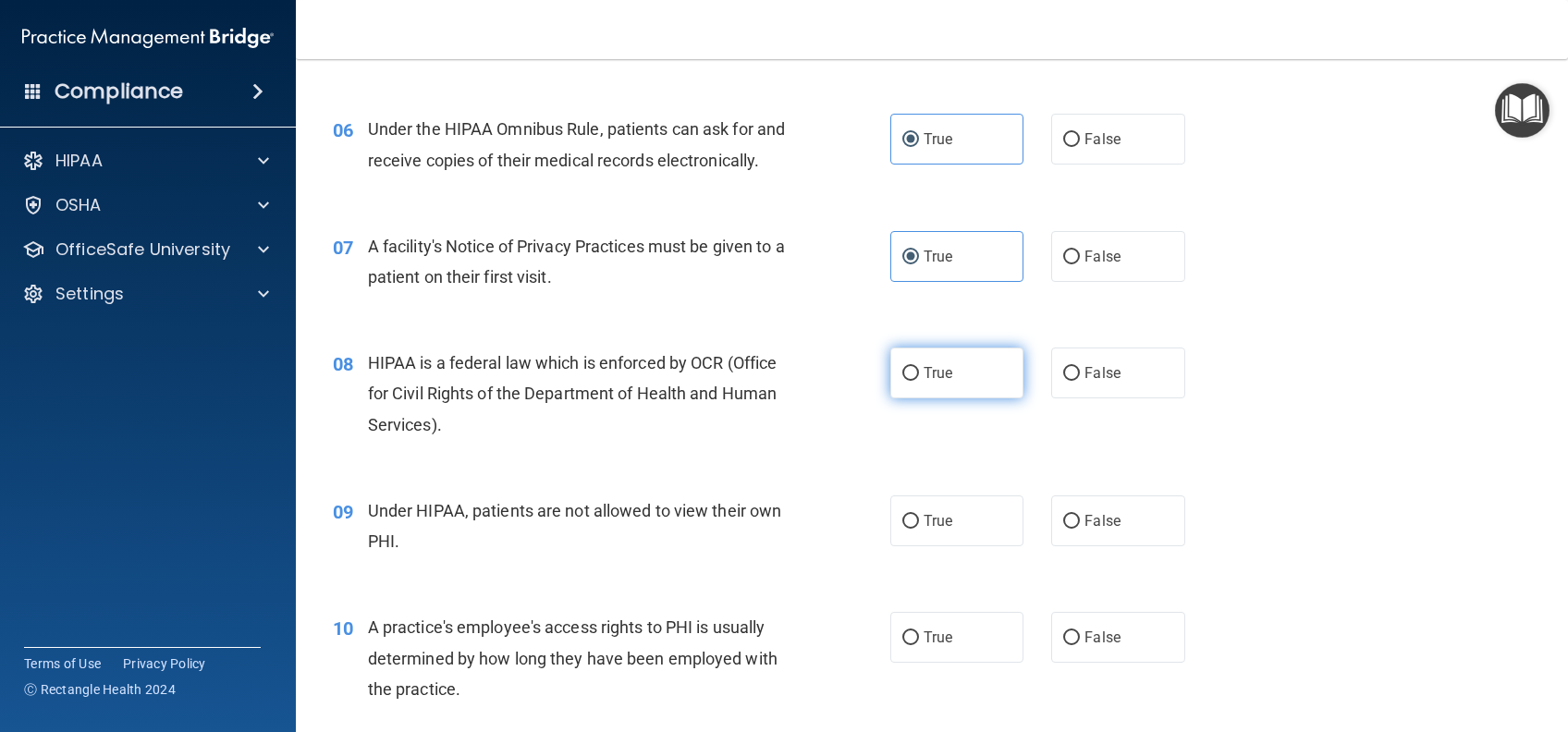
radio input "true"
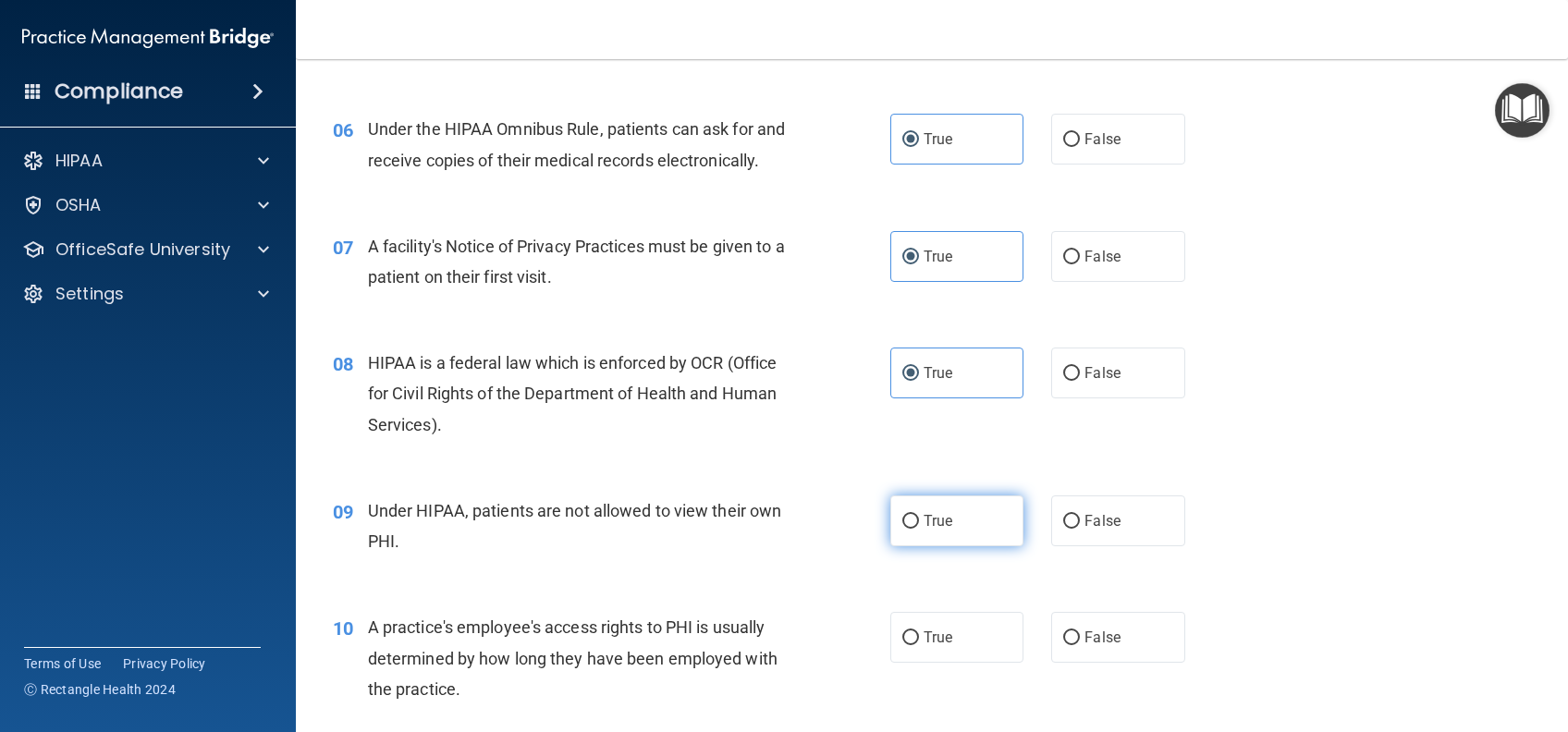
click at [933, 546] on label "True" at bounding box center [957, 521] width 133 height 51
click at [919, 529] on input "True" at bounding box center [910, 522] width 17 height 14
radio input "true"
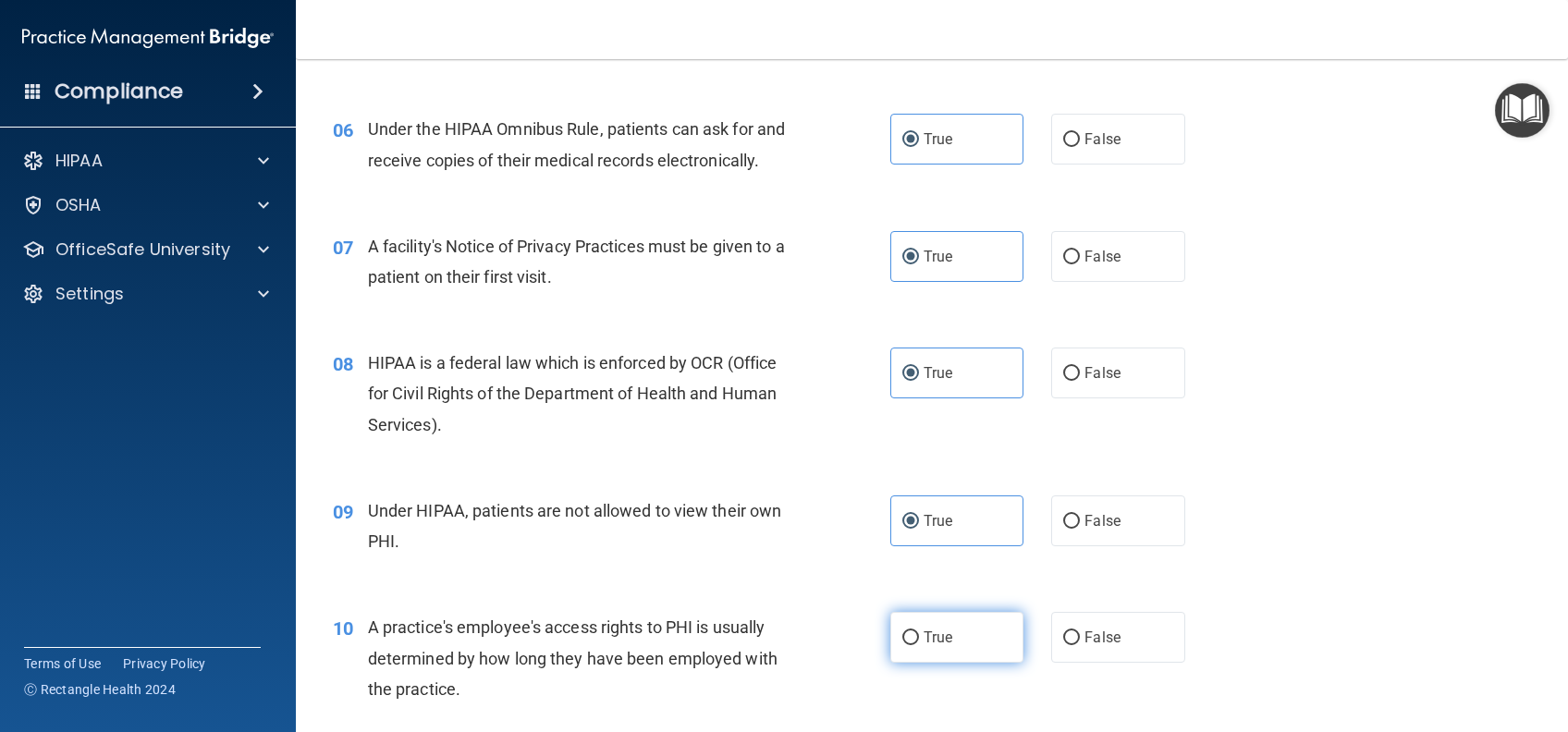
click at [939, 646] on span "True" at bounding box center [937, 638] width 28 height 18
click at [919, 645] on input "True" at bounding box center [910, 639] width 17 height 14
radio input "true"
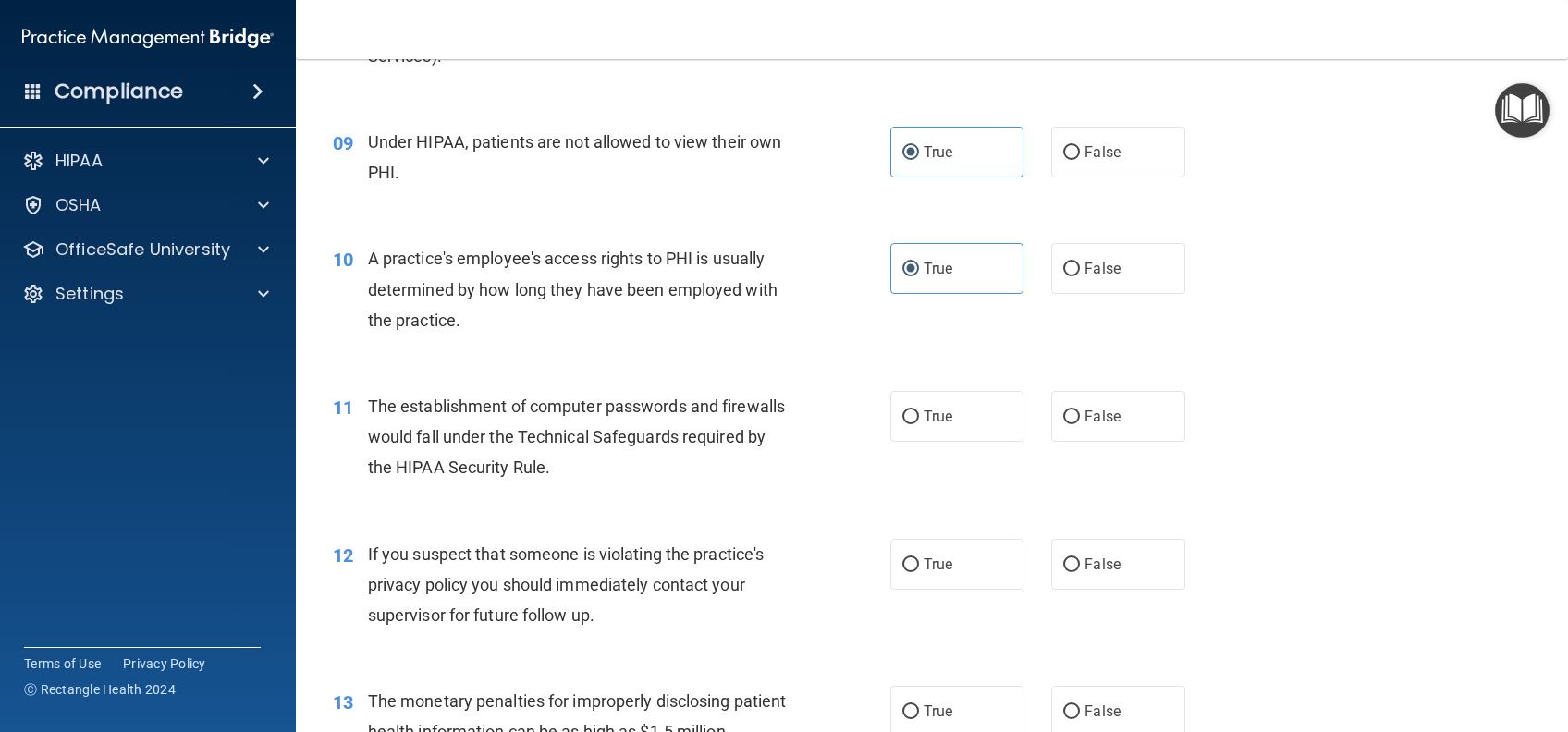
scroll to position [1232, 0]
click at [948, 441] on label "True" at bounding box center [957, 416] width 133 height 51
click at [919, 423] on input "True" at bounding box center [910, 417] width 17 height 14
radio input "true"
click at [947, 589] on label "True" at bounding box center [957, 564] width 133 height 51
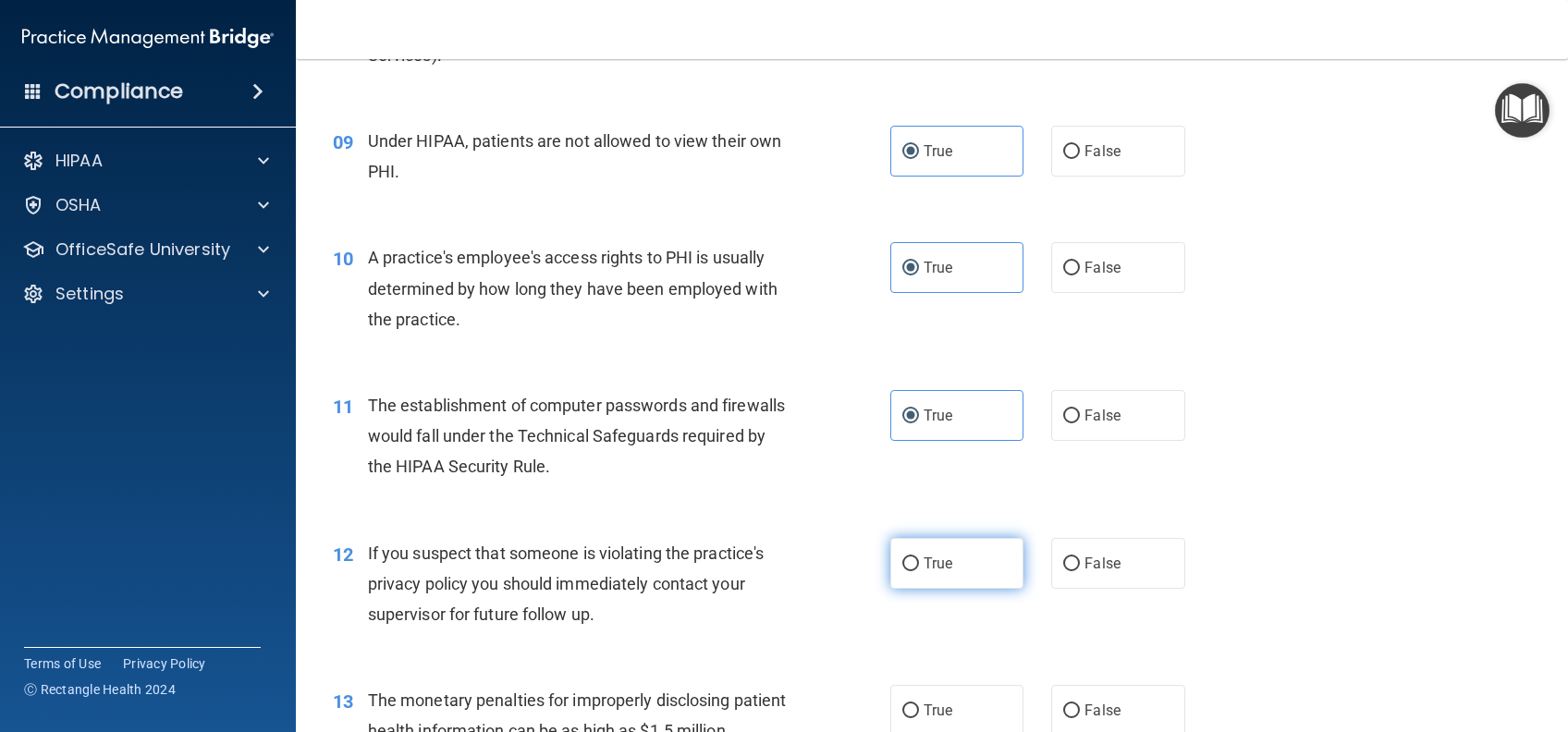
click at [919, 571] on input "True" at bounding box center [910, 565] width 17 height 14
radio input "true"
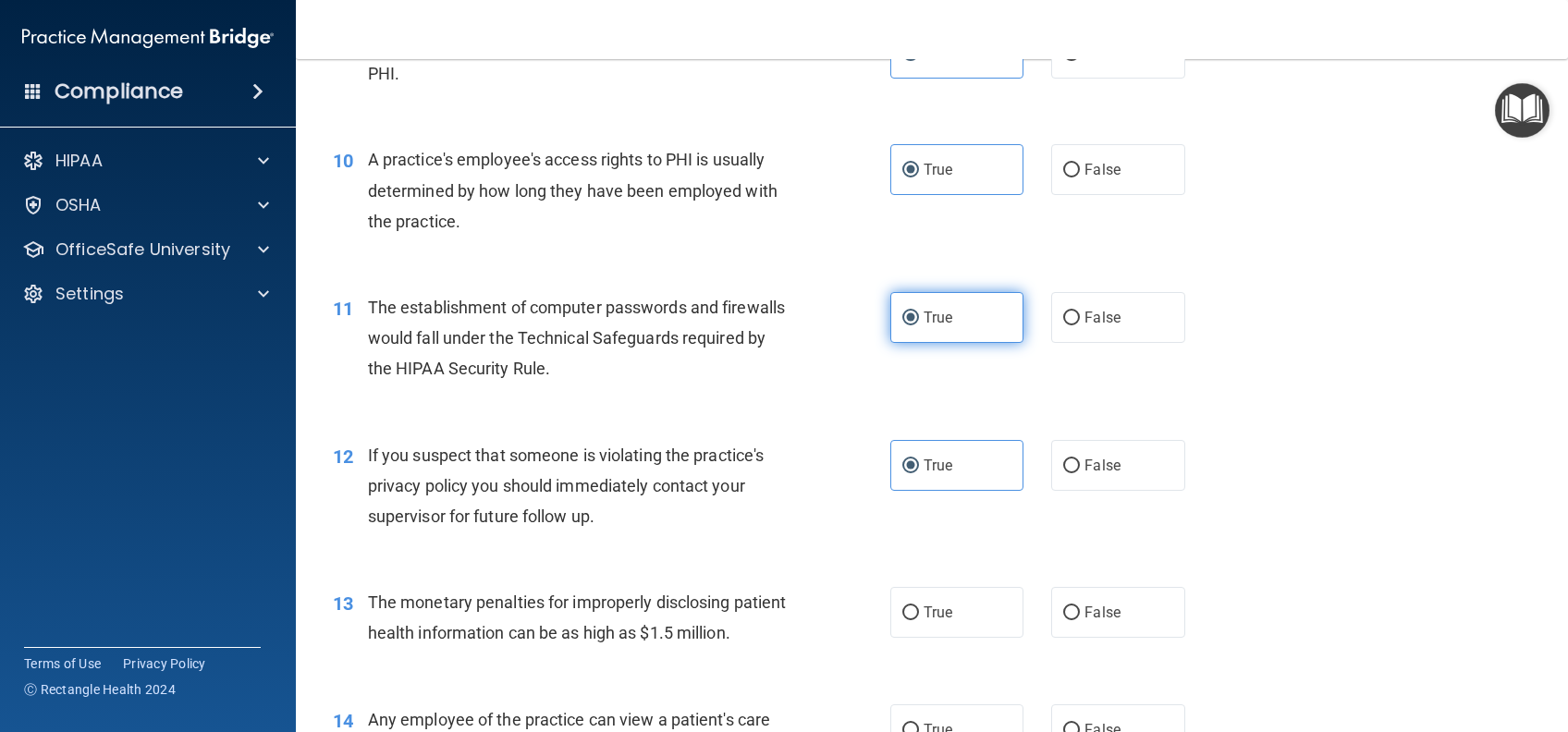
scroll to position [1725, 0]
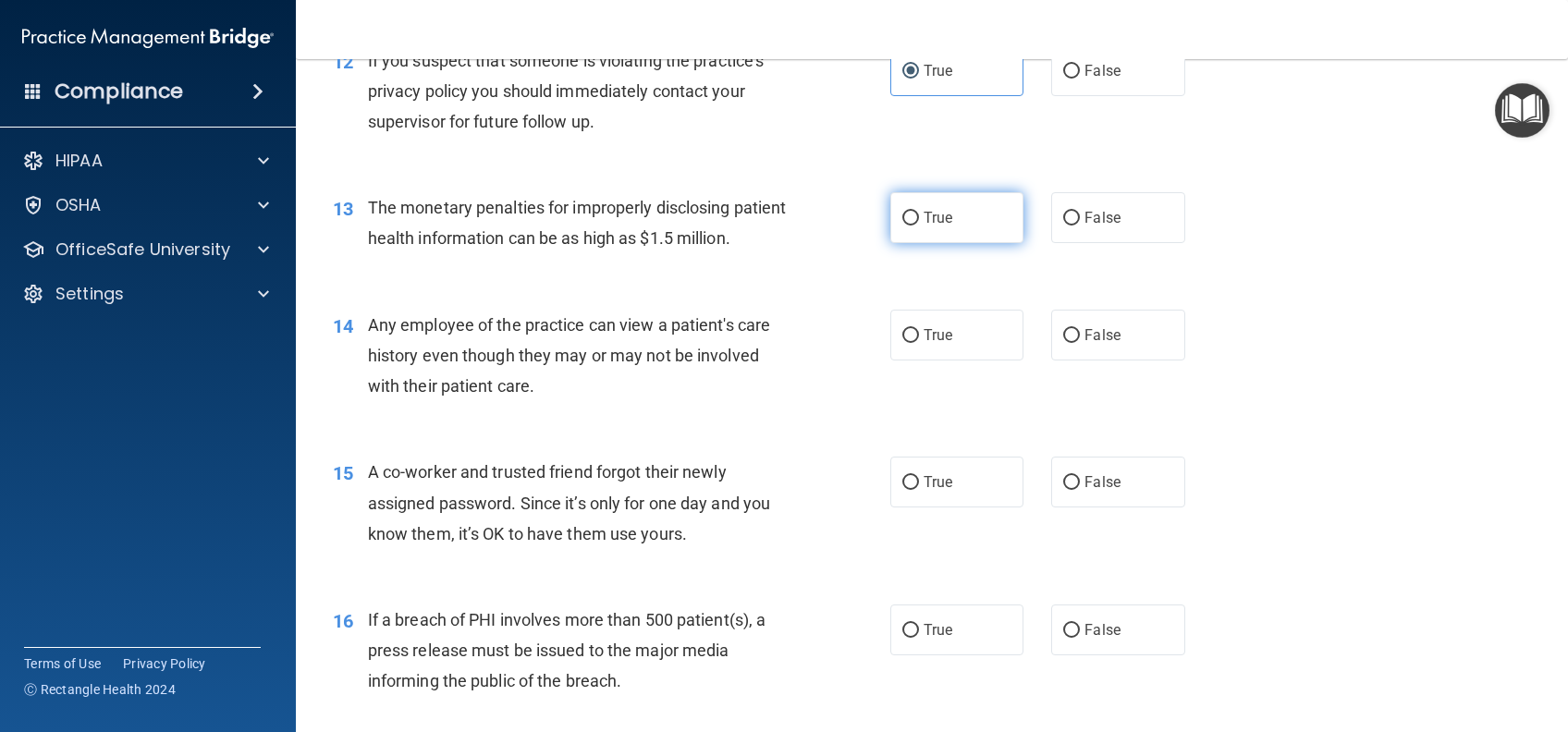
click at [925, 243] on label "True" at bounding box center [957, 218] width 133 height 51
click at [919, 226] on input "True" at bounding box center [910, 218] width 17 height 14
radio input "true"
drag, startPoint x: 954, startPoint y: 395, endPoint x: 953, endPoint y: 436, distance: 41.0
click at [954, 360] on label "True" at bounding box center [957, 335] width 133 height 51
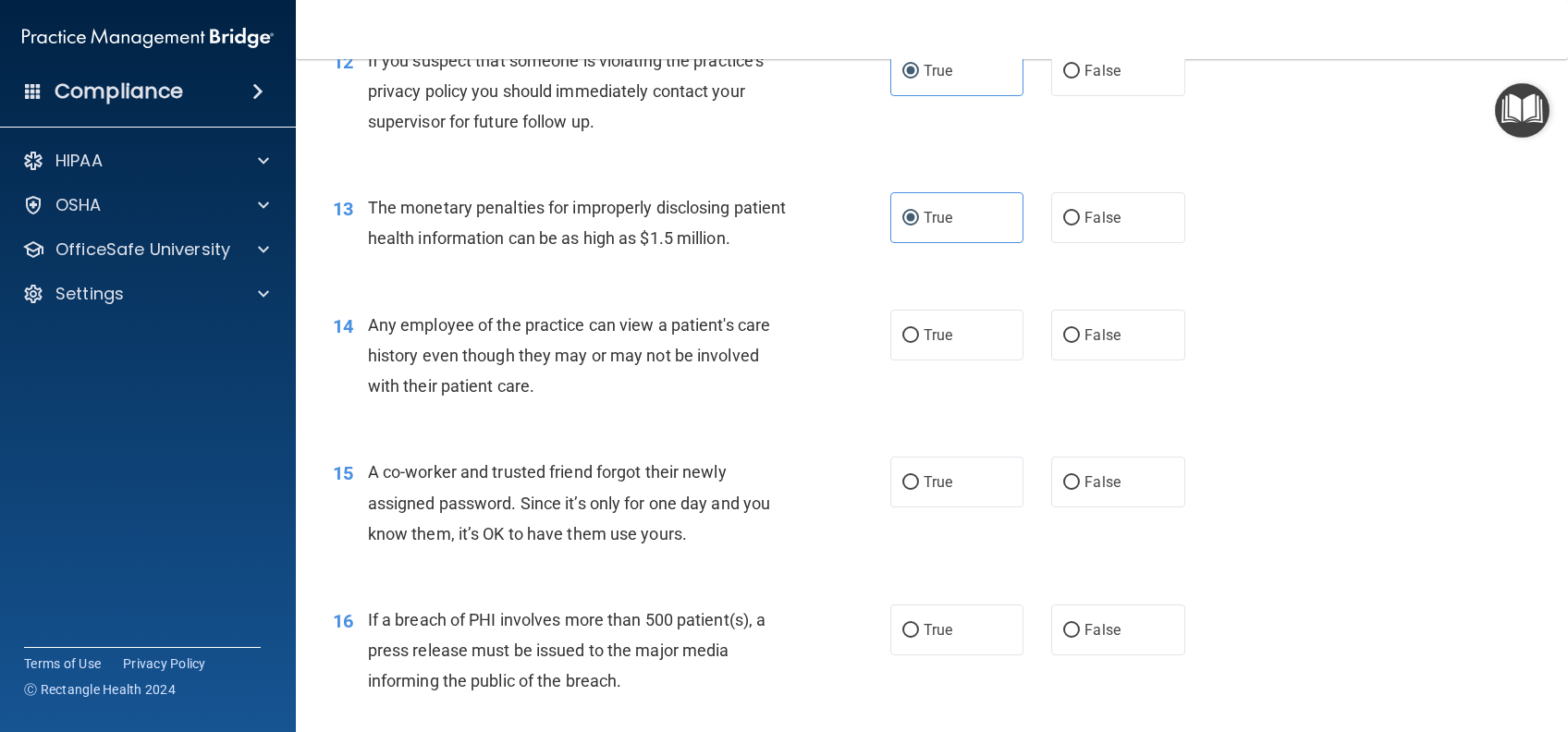
click at [919, 343] on input "True" at bounding box center [910, 336] width 17 height 14
radio input "true"
click at [924, 491] on span "True" at bounding box center [937, 482] width 28 height 18
click at [919, 490] on input "True" at bounding box center [910, 483] width 17 height 14
radio input "true"
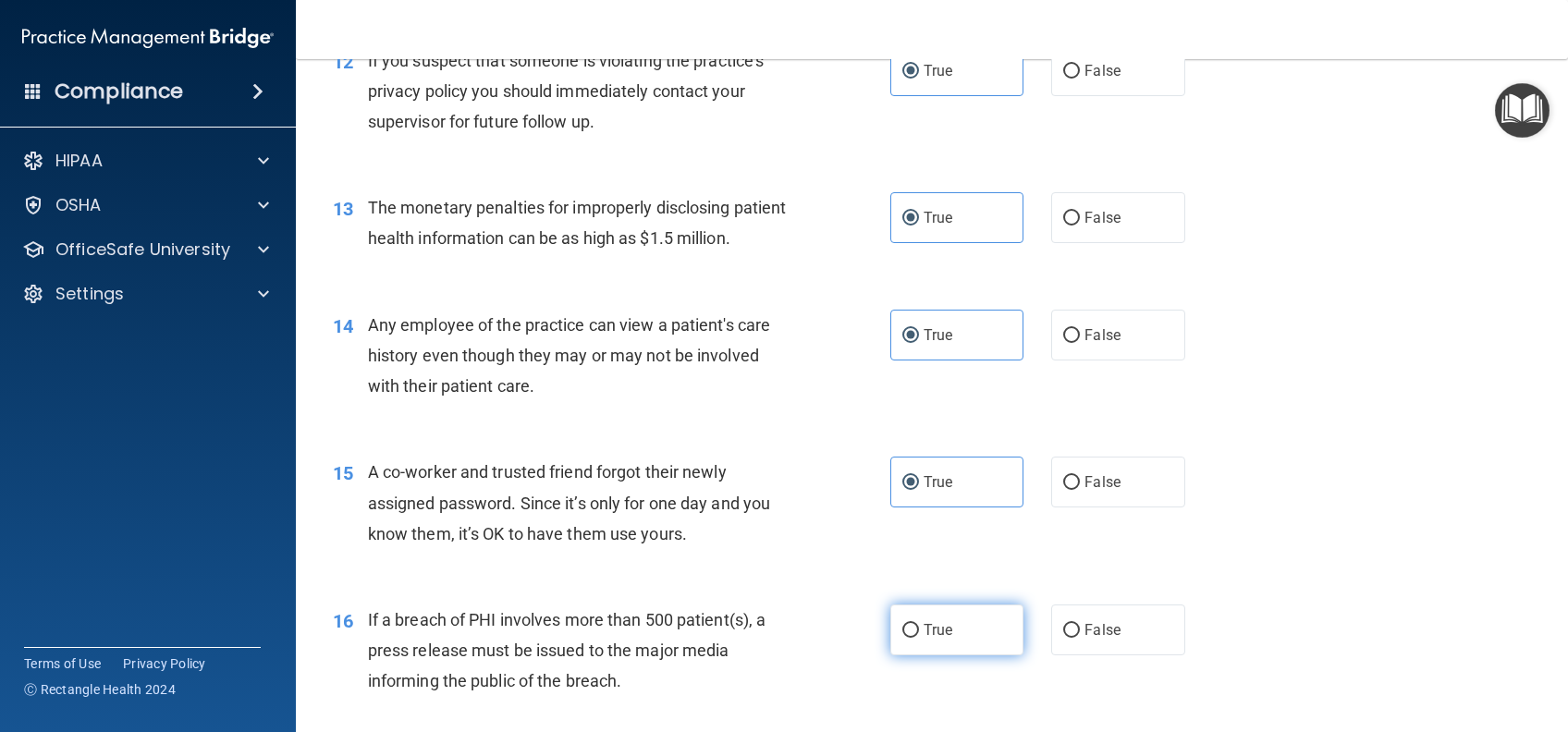
click at [960, 655] on label "True" at bounding box center [957, 630] width 133 height 51
click at [919, 638] on input "True" at bounding box center [910, 631] width 17 height 14
radio input "true"
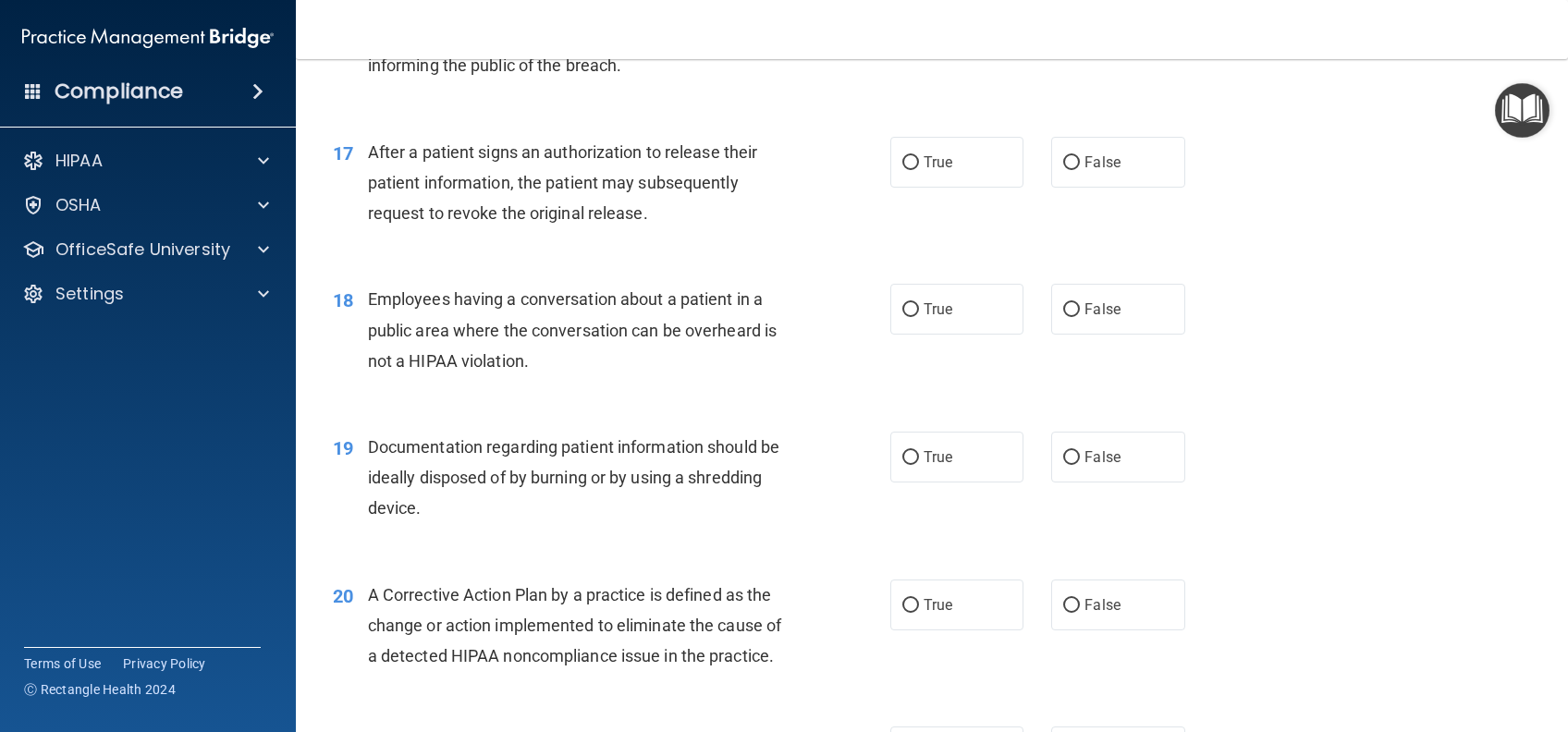
scroll to position [2342, 0]
click at [901, 187] on label "True" at bounding box center [957, 162] width 133 height 51
click at [902, 169] on input "True" at bounding box center [910, 163] width 17 height 14
radio input "true"
click at [931, 317] on span "True" at bounding box center [937, 309] width 28 height 18
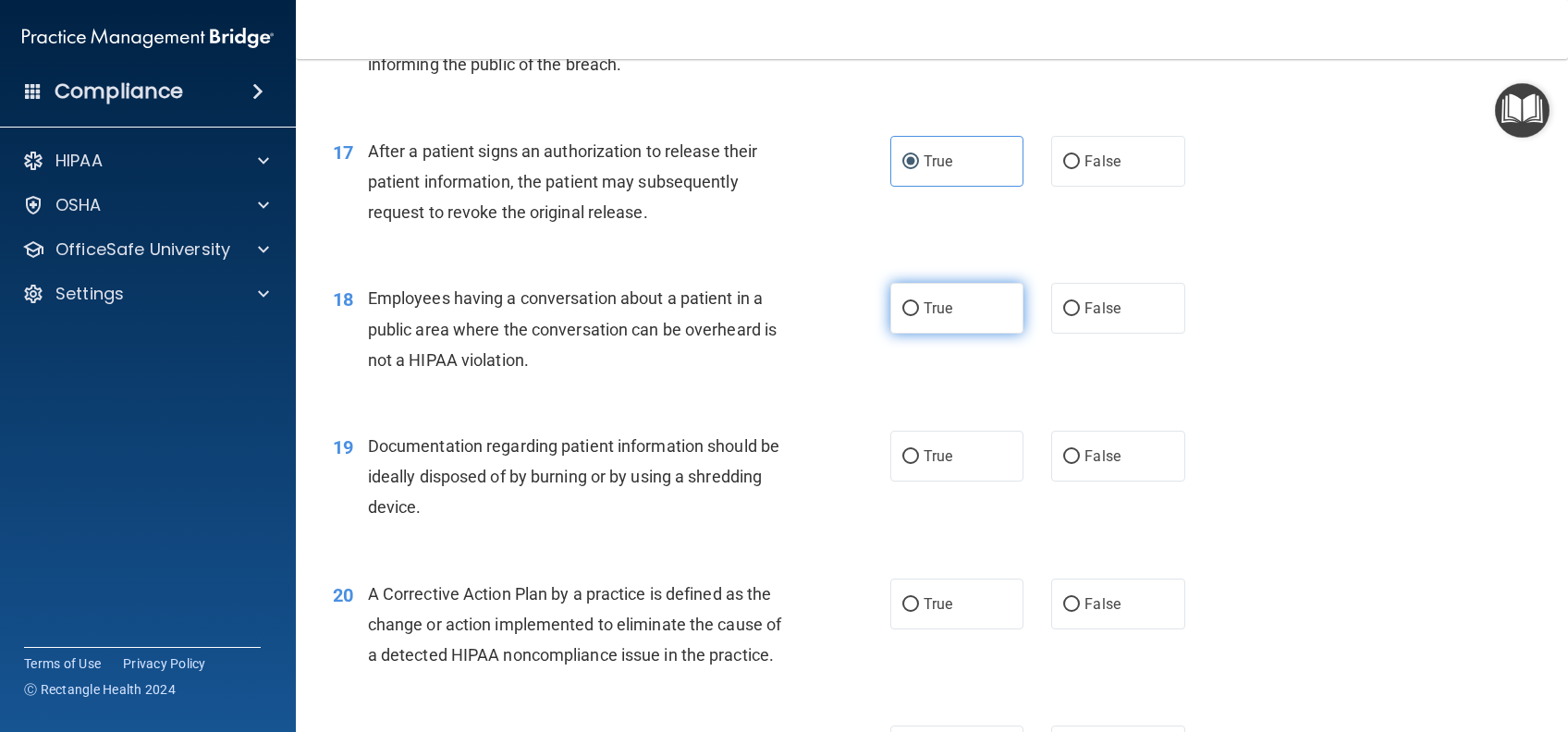
click at [919, 316] on input "True" at bounding box center [910, 310] width 17 height 14
radio input "true"
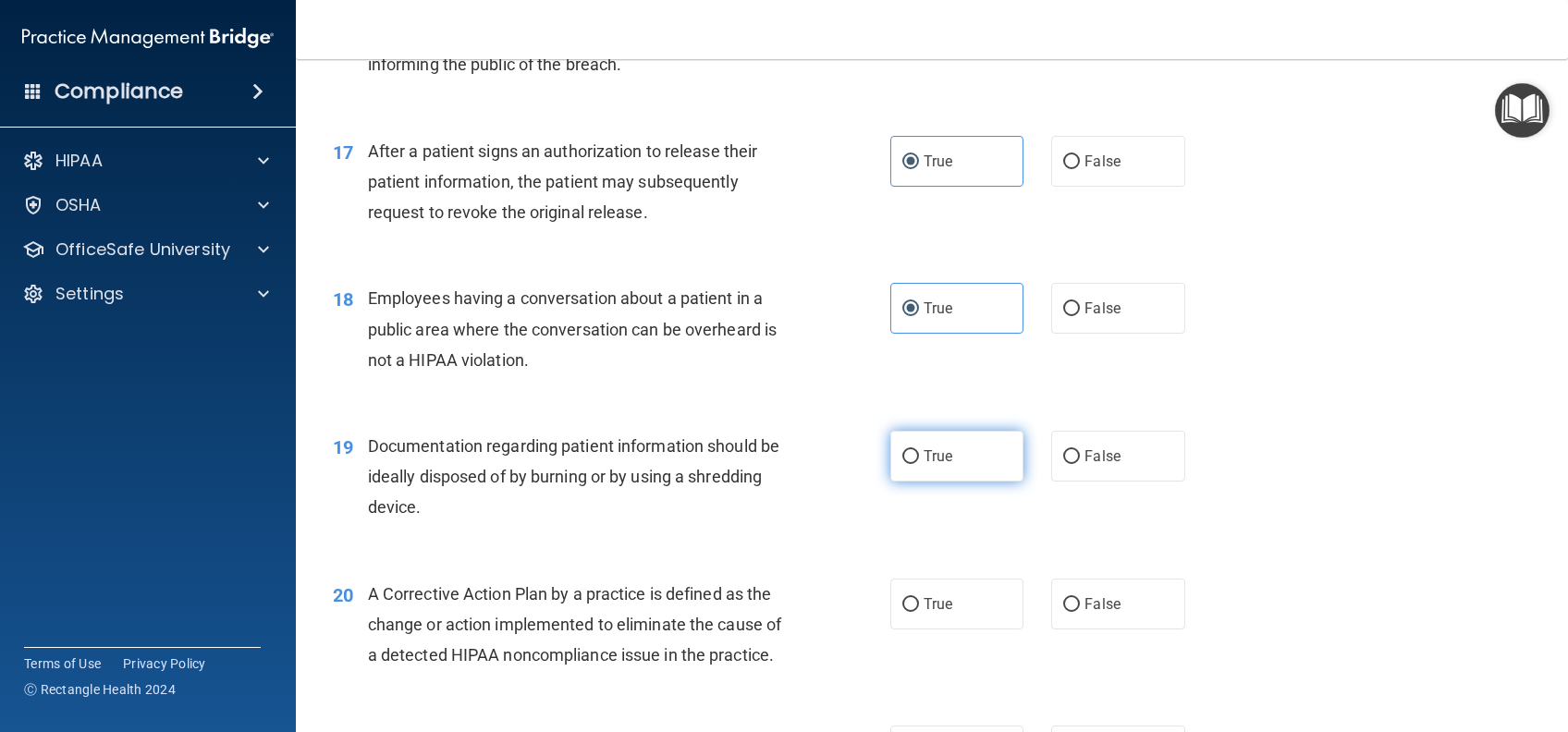
click at [934, 482] on label "True" at bounding box center [957, 457] width 133 height 51
click at [919, 464] on input "True" at bounding box center [910, 458] width 17 height 14
radio input "true"
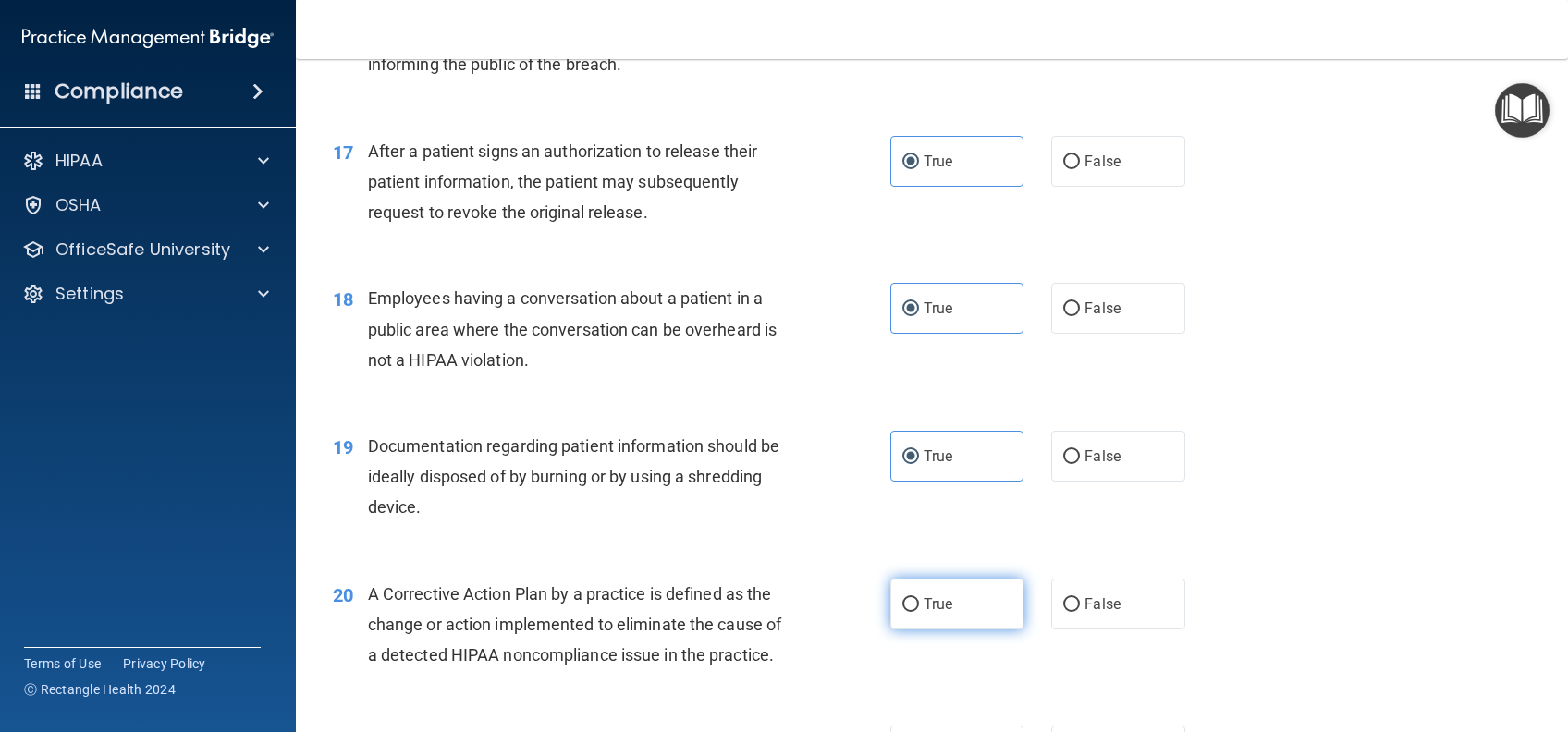
click at [950, 630] on label "True" at bounding box center [957, 604] width 133 height 51
click at [919, 612] on input "True" at bounding box center [910, 604] width 17 height 14
radio input "true"
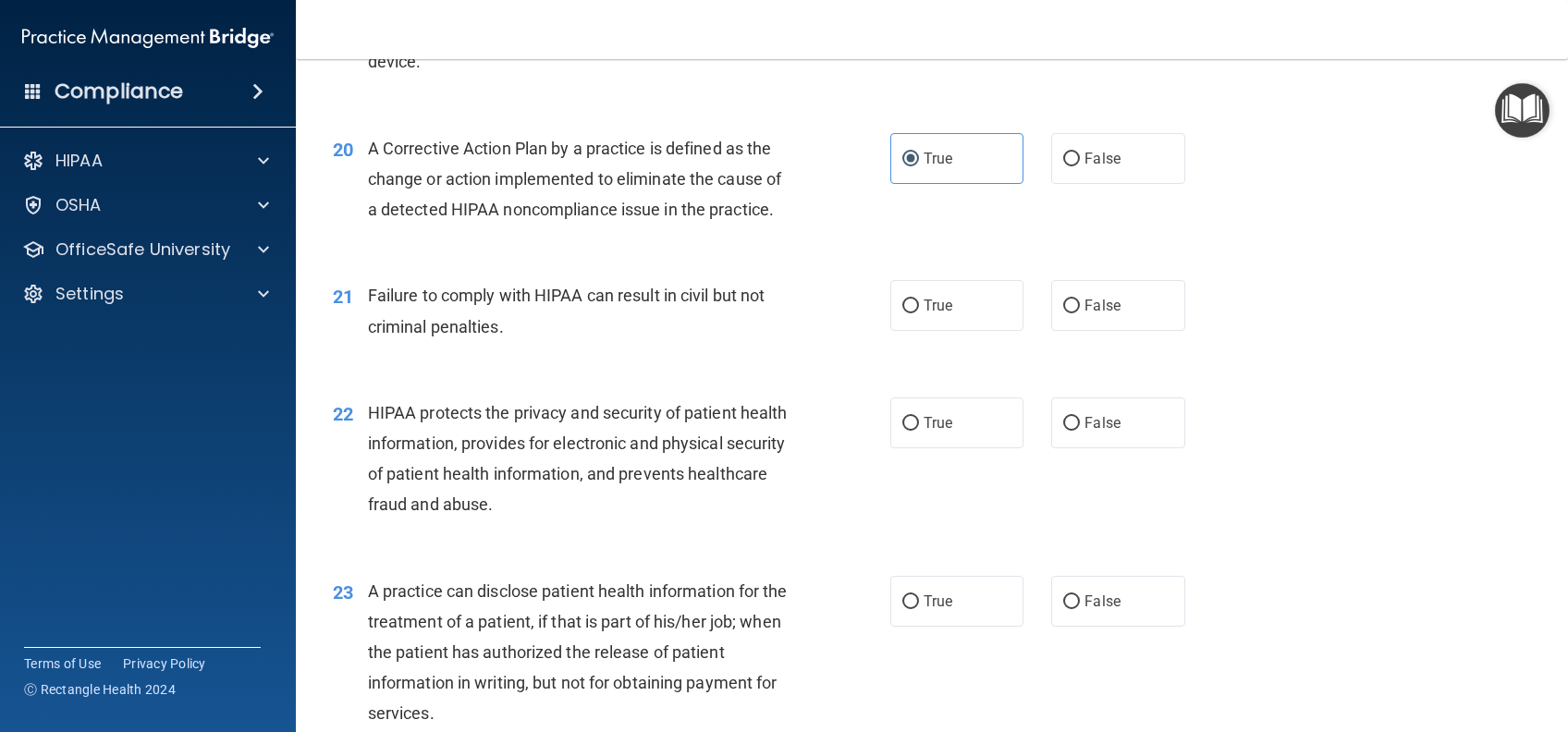
scroll to position [2835, 0]
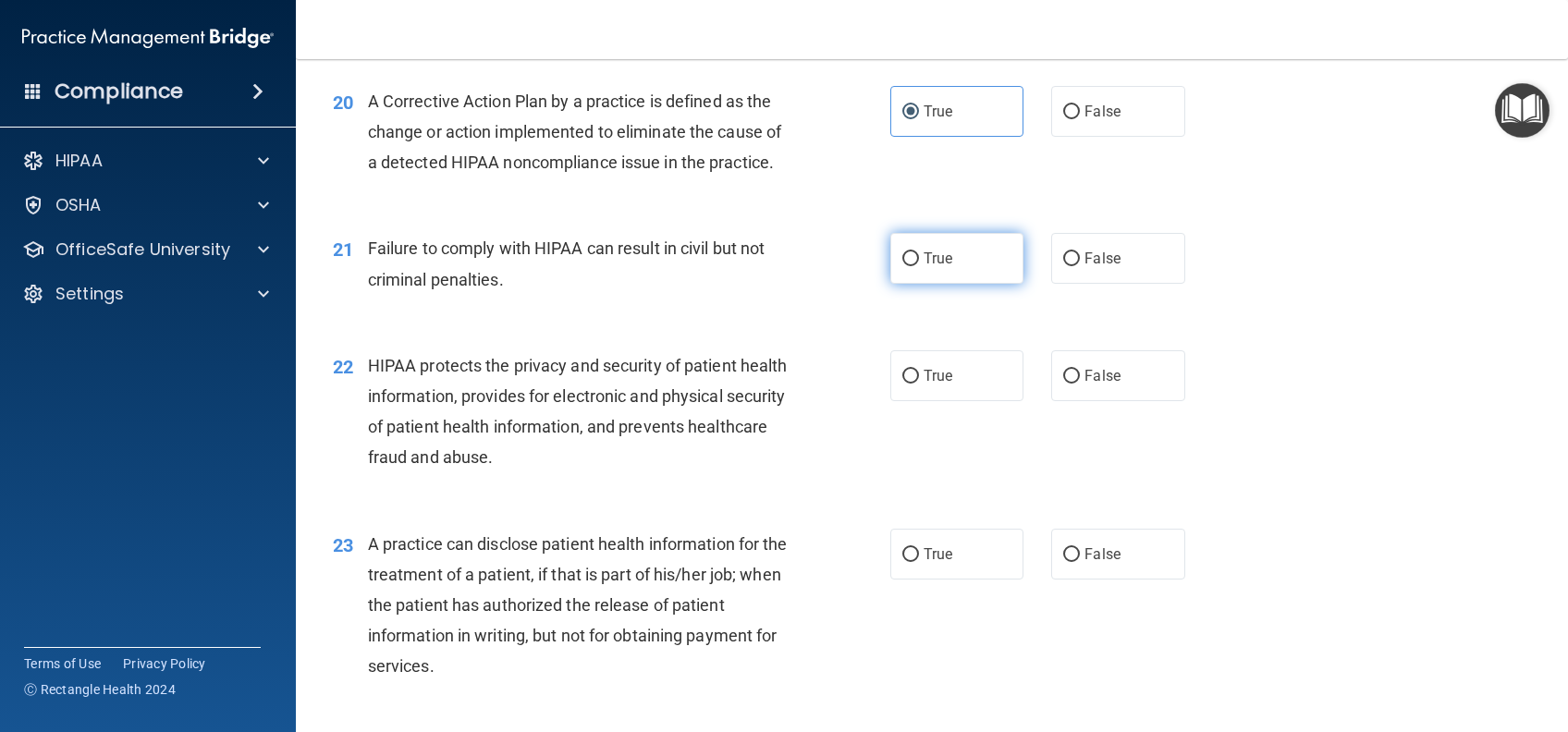
click at [938, 267] on span "True" at bounding box center [937, 258] width 28 height 18
click at [919, 267] on input "True" at bounding box center [910, 259] width 17 height 14
radio input "true"
drag, startPoint x: 980, startPoint y: 444, endPoint x: 989, endPoint y: 496, distance: 52.8
click at [979, 401] on label "True" at bounding box center [957, 376] width 133 height 51
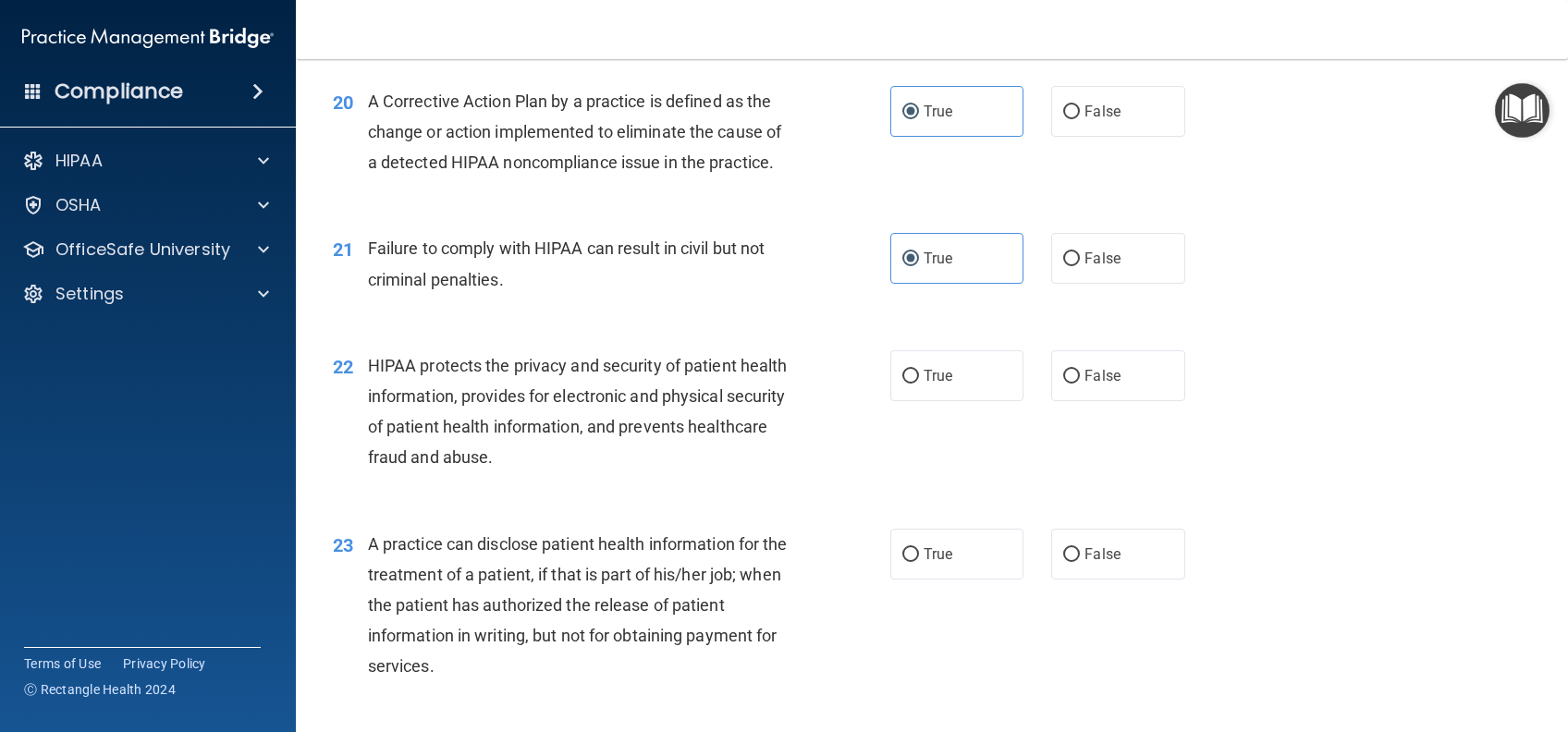
click at [919, 384] on input "True" at bounding box center [910, 377] width 17 height 14
radio input "true"
click at [962, 579] on label "True" at bounding box center [957, 554] width 133 height 51
click at [919, 562] on input "True" at bounding box center [910, 555] width 17 height 14
radio input "true"
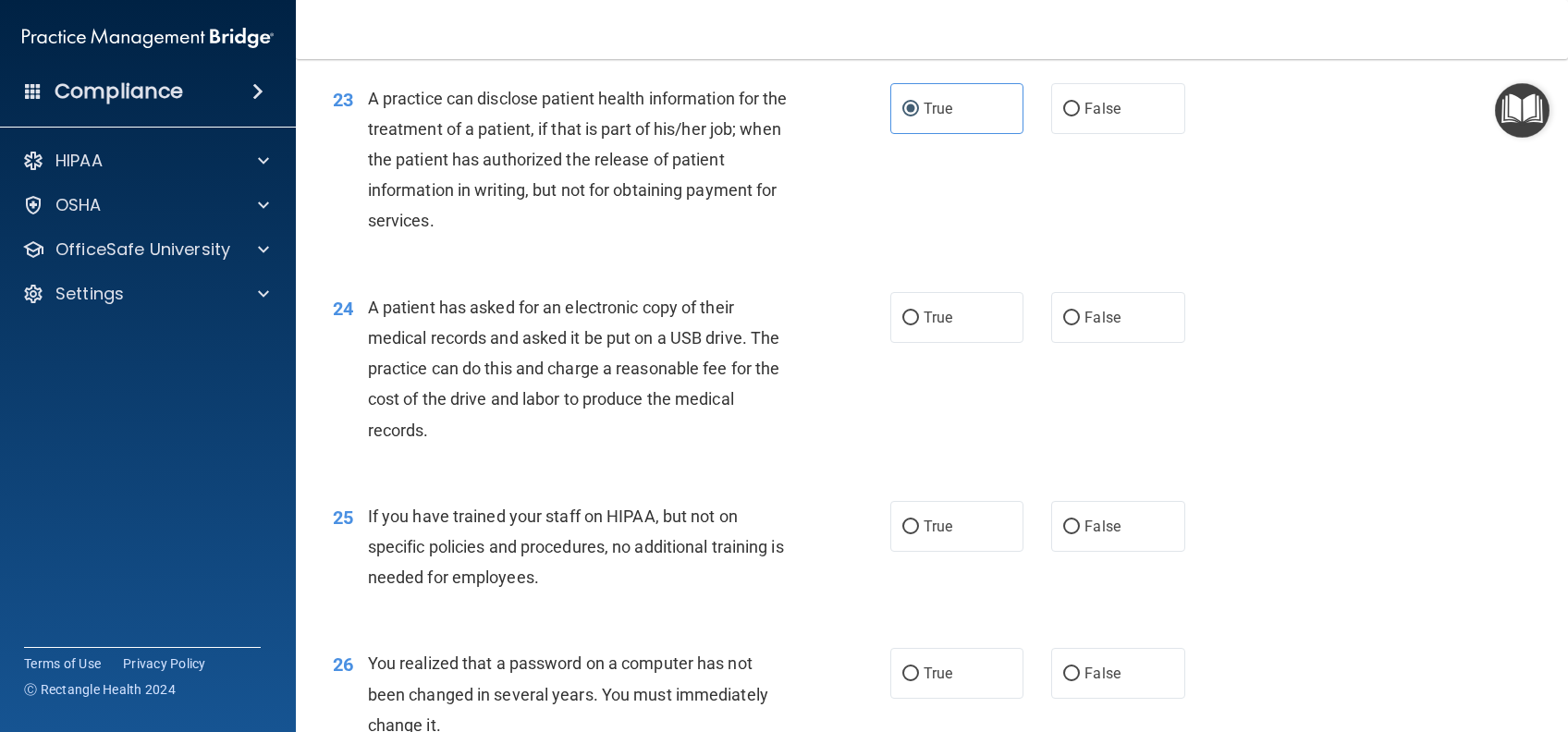
scroll to position [3328, 0]
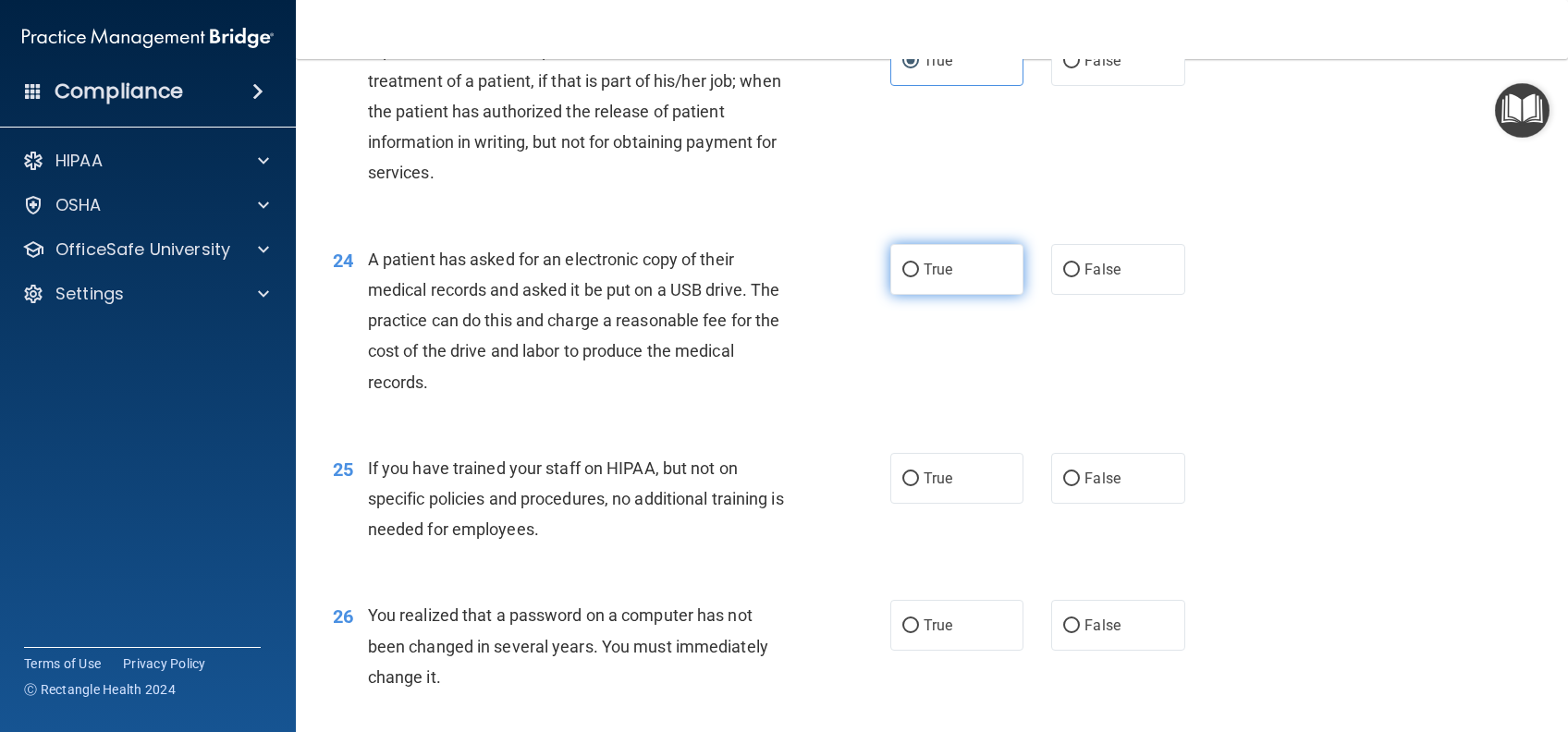
click at [930, 278] on span "True" at bounding box center [937, 270] width 28 height 18
click at [919, 277] on input "True" at bounding box center [910, 271] width 17 height 14
radio input "true"
drag, startPoint x: 952, startPoint y: 546, endPoint x: 941, endPoint y: 590, distance: 45.4
click at [952, 504] on label "True" at bounding box center [957, 478] width 133 height 51
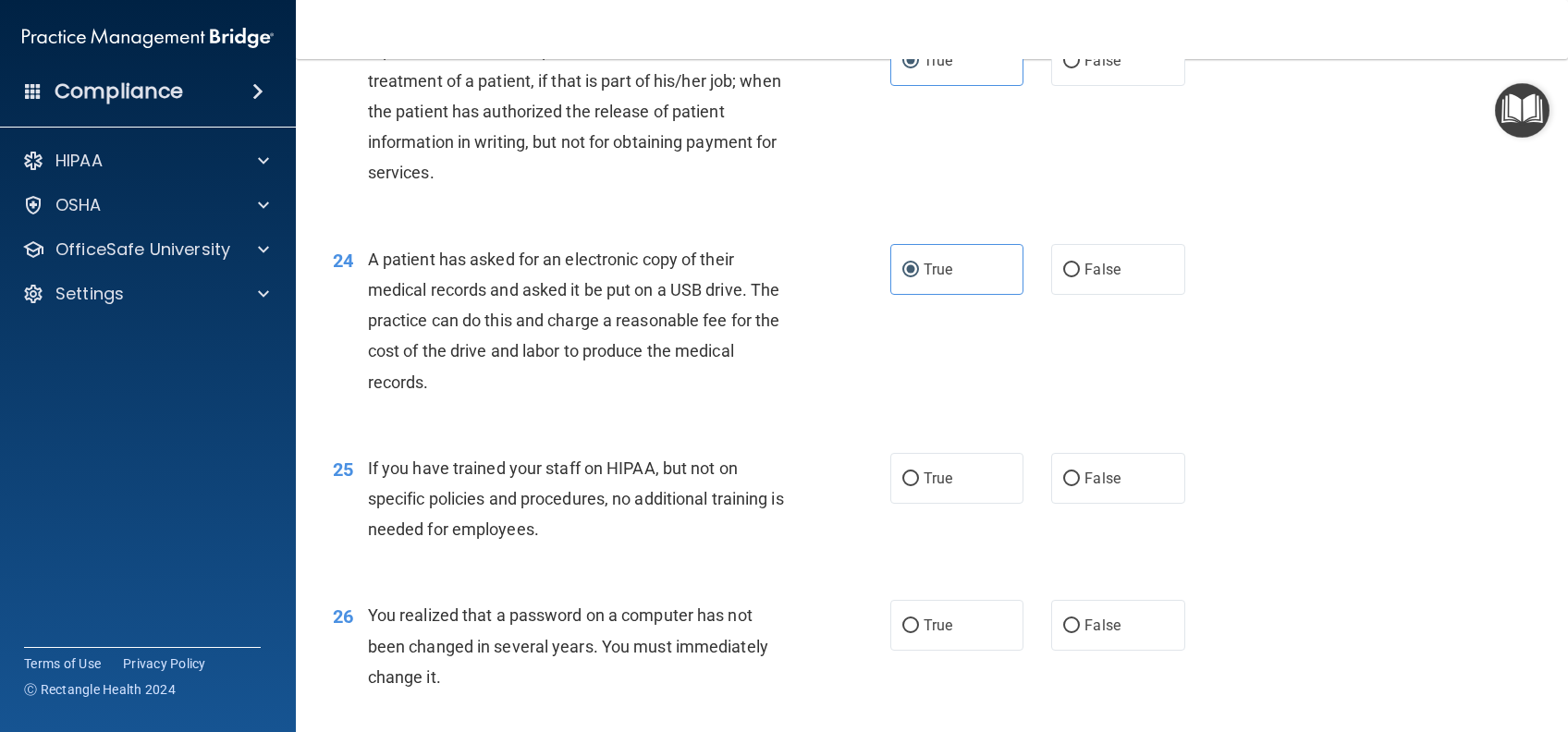
click at [919, 487] on input "True" at bounding box center [910, 479] width 17 height 14
radio input "true"
click at [924, 635] on span "True" at bounding box center [937, 625] width 28 height 18
click at [919, 634] on input "True" at bounding box center [910, 626] width 17 height 14
radio input "true"
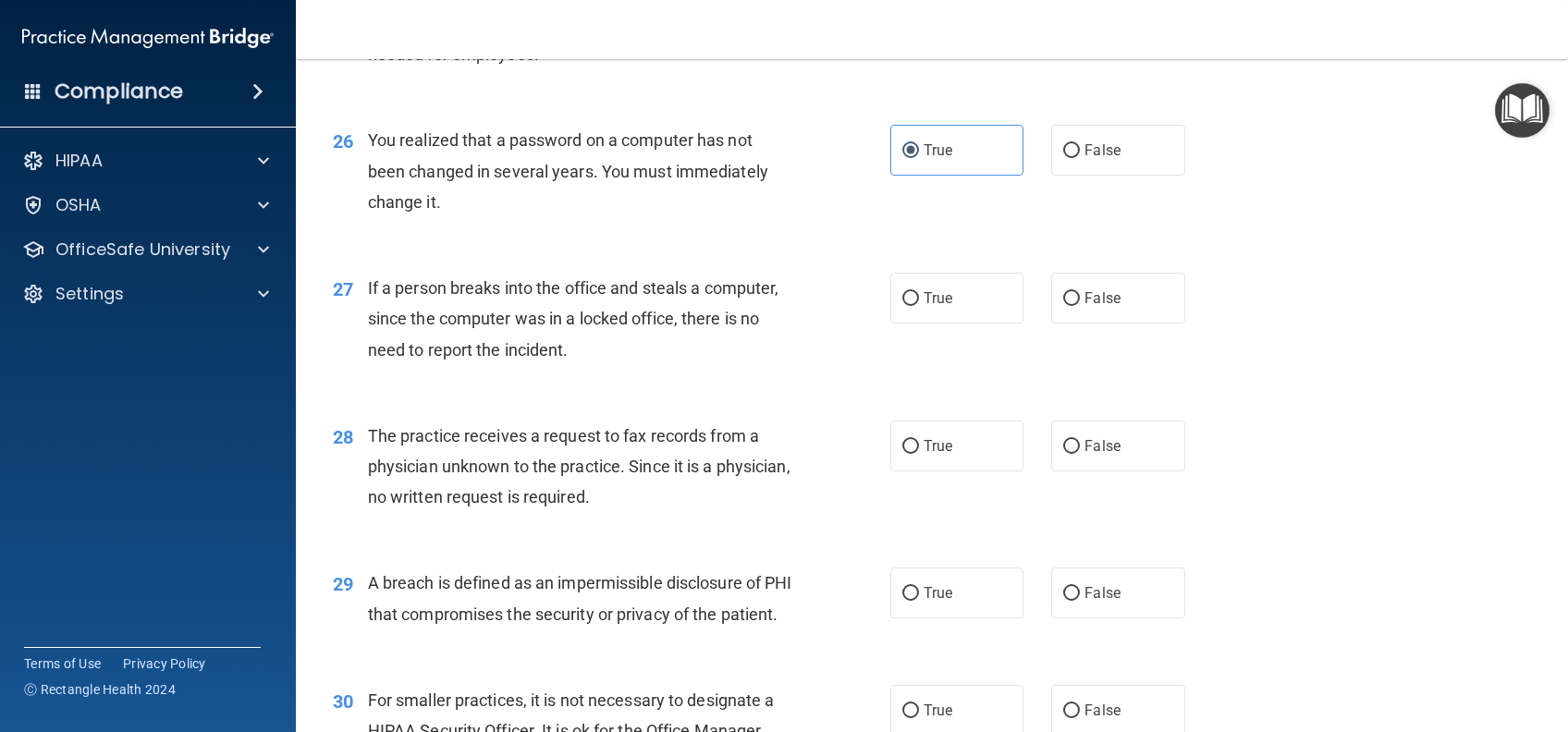
scroll to position [3821, 0]
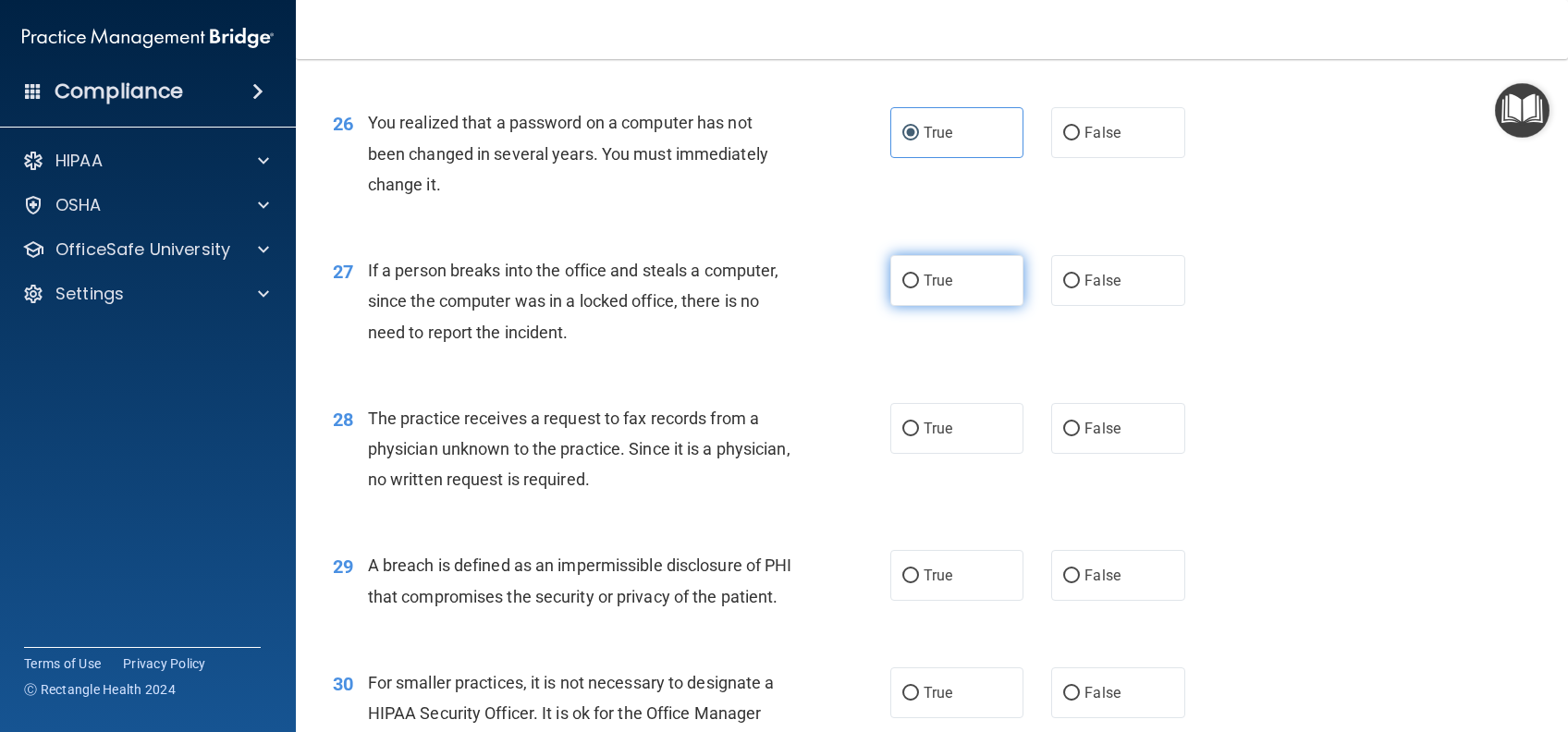
click at [950, 306] on label "True" at bounding box center [957, 280] width 133 height 51
click at [919, 288] on input "True" at bounding box center [910, 281] width 17 height 14
radio input "true"
click at [947, 454] on label "True" at bounding box center [957, 428] width 133 height 51
click at [919, 436] on input "True" at bounding box center [910, 429] width 17 height 14
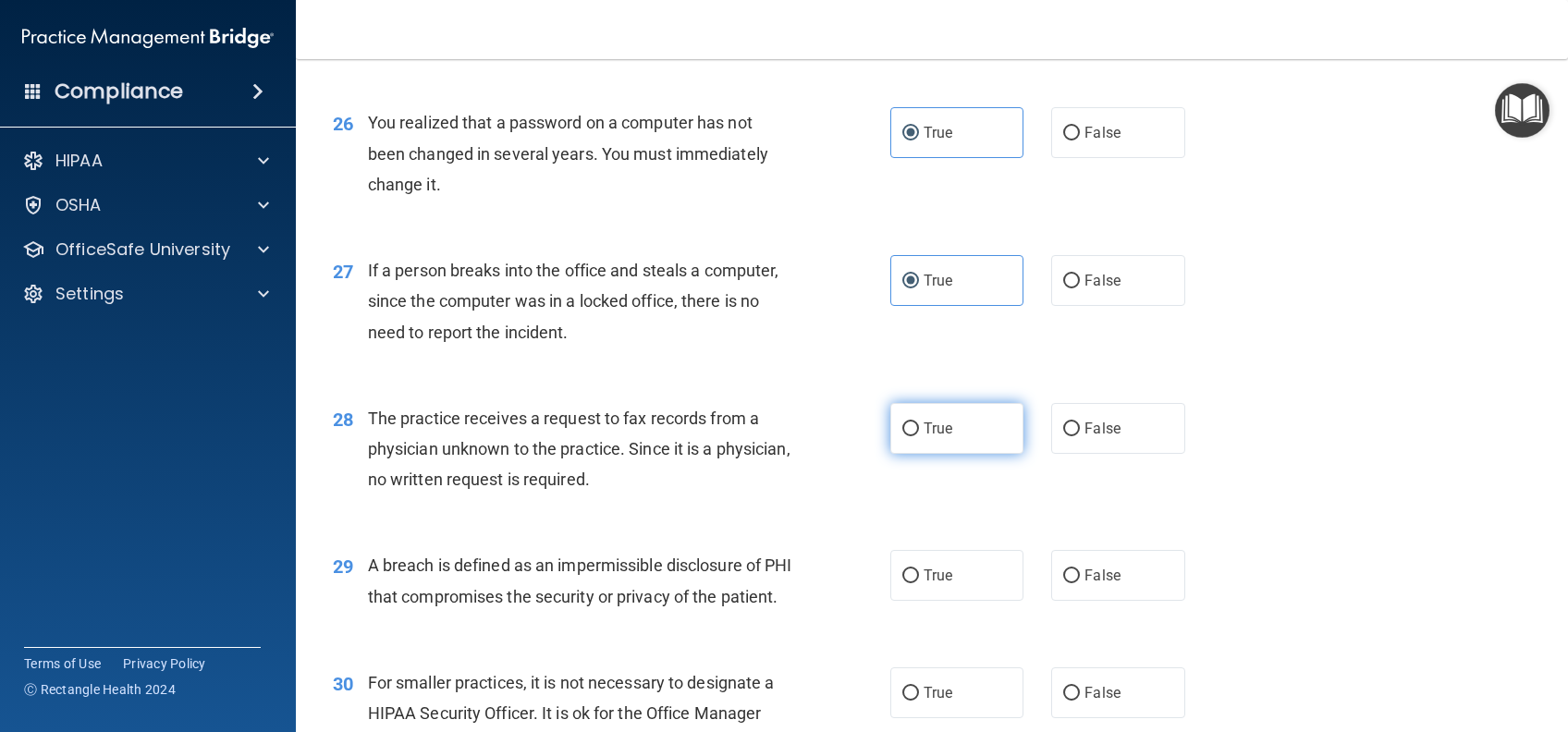
radio input "true"
click at [944, 601] on label "True" at bounding box center [957, 575] width 133 height 51
click at [919, 583] on input "True" at bounding box center [910, 576] width 17 height 14
radio input "true"
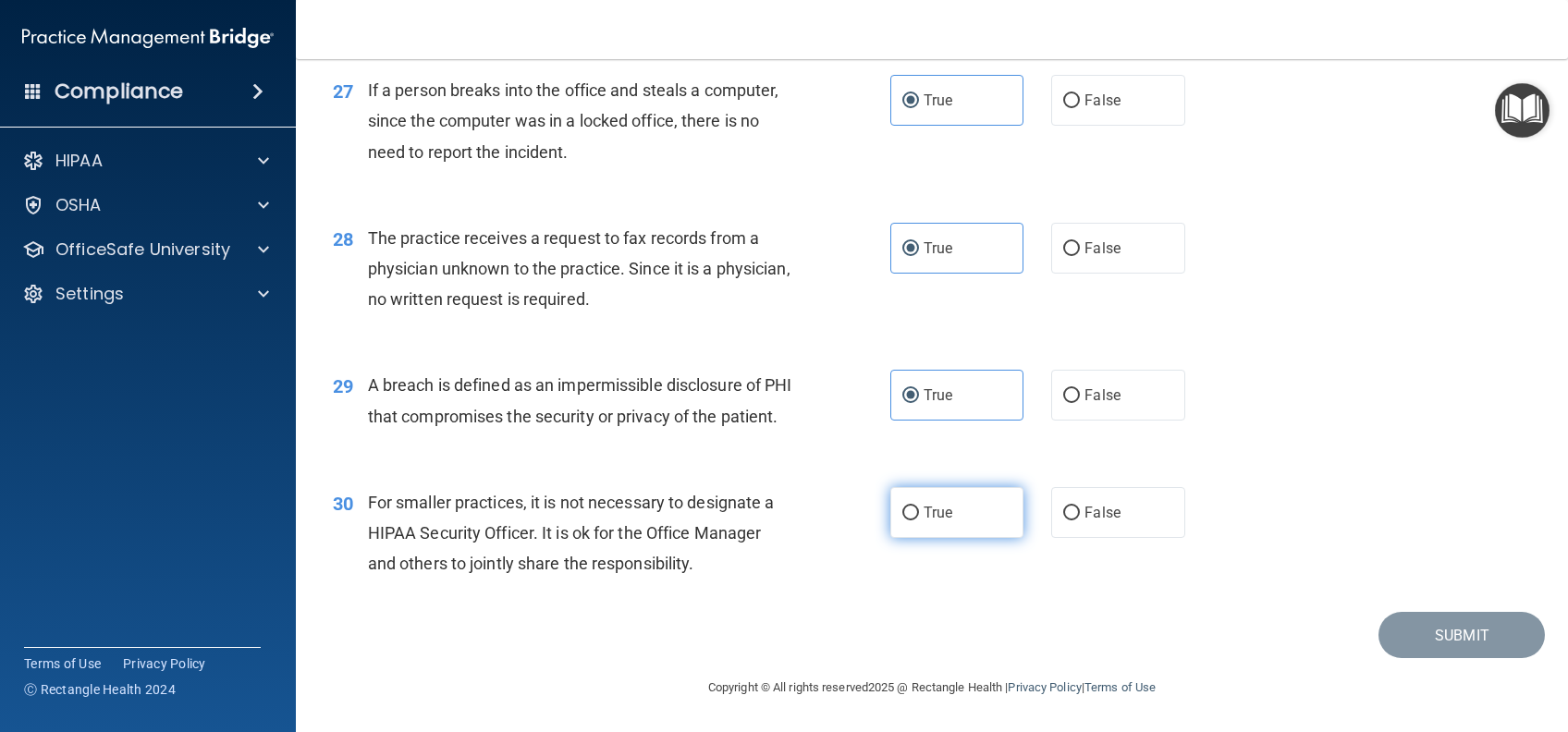
click at [925, 533] on label "True" at bounding box center [957, 512] width 133 height 51
click at [919, 521] on input "True" at bounding box center [910, 513] width 17 height 14
radio input "true"
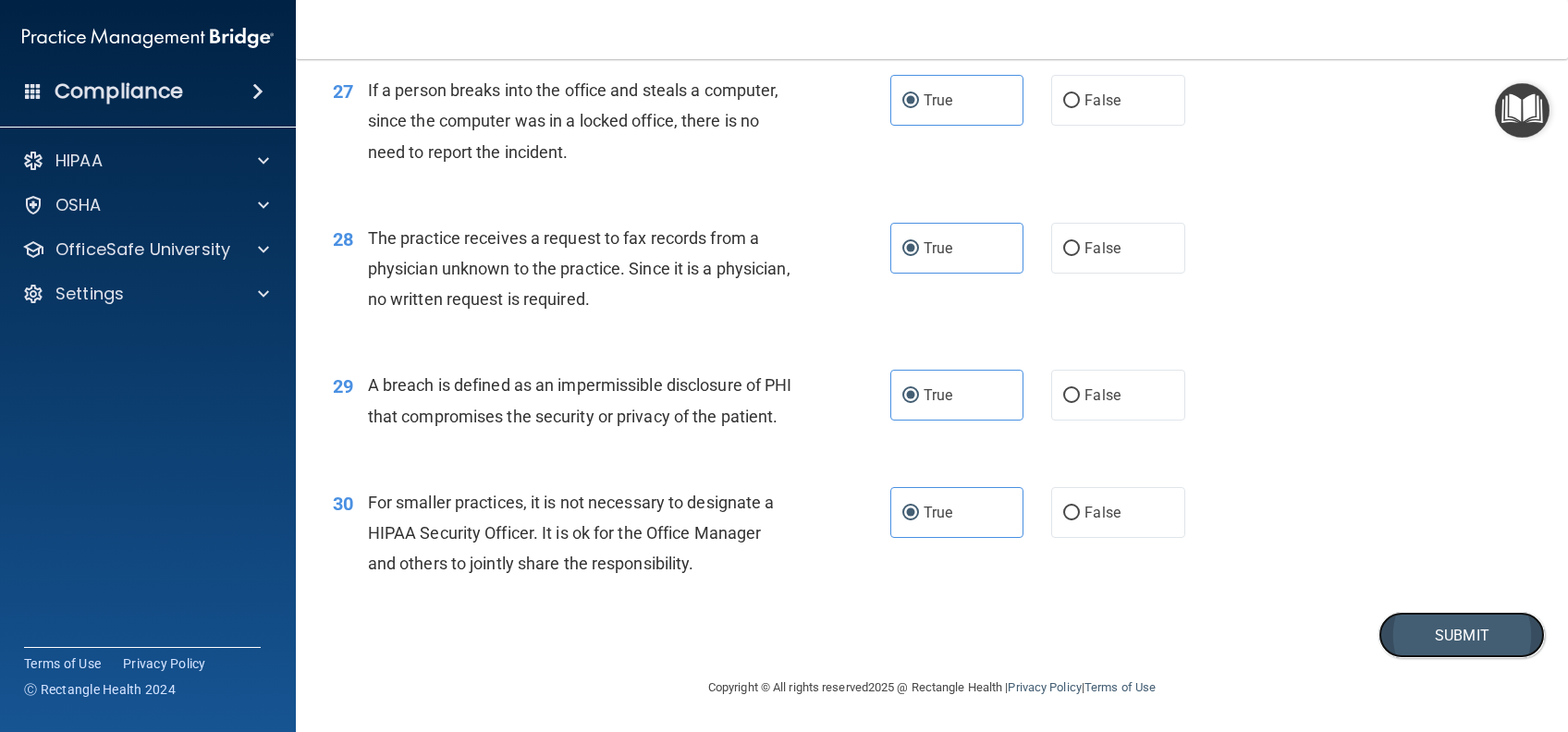
click at [1407, 642] on button "Submit" at bounding box center [1461, 636] width 166 height 47
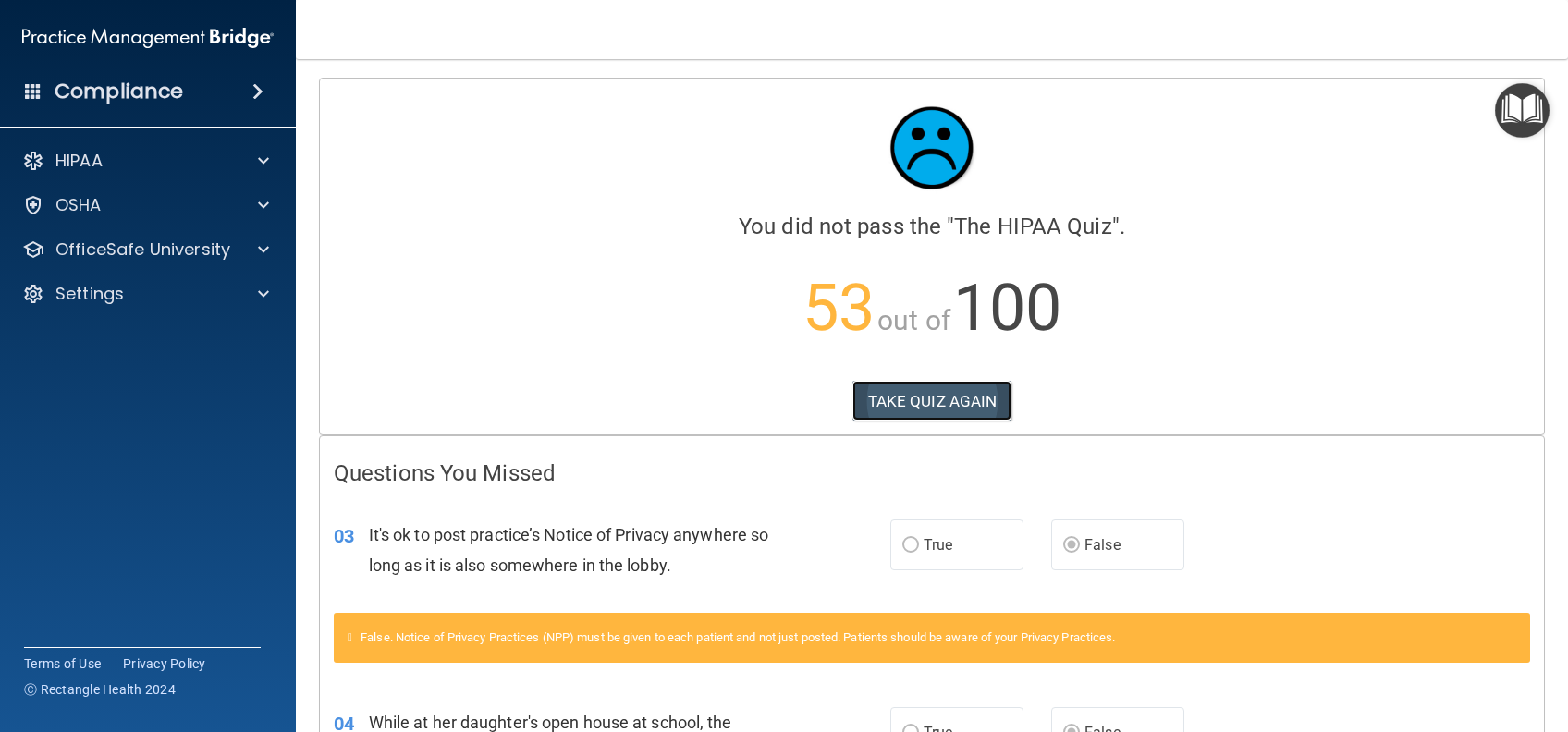
click at [888, 390] on button "TAKE QUIZ AGAIN" at bounding box center [932, 401] width 160 height 41
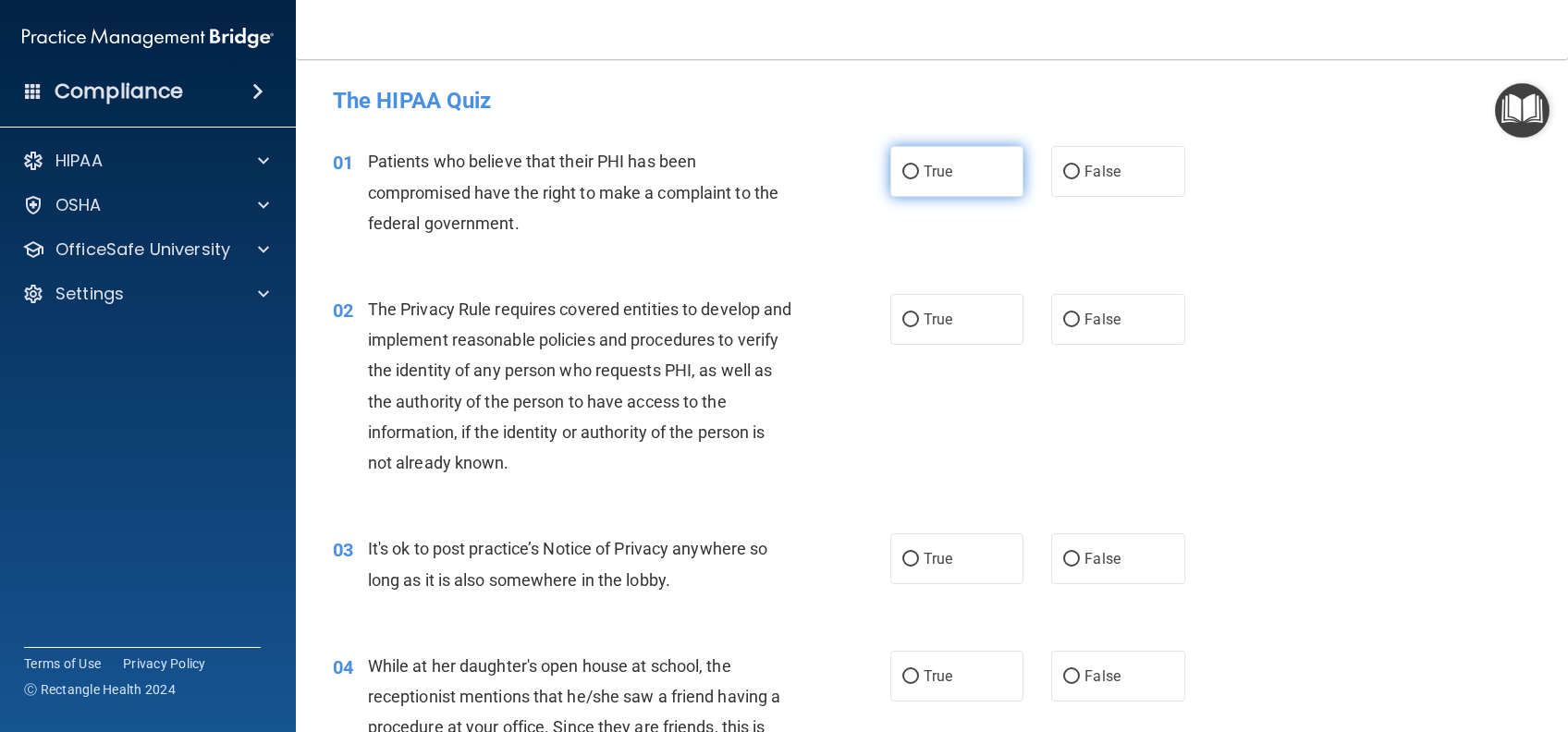
click at [946, 175] on label "True" at bounding box center [957, 171] width 133 height 51
click at [919, 175] on input "True" at bounding box center [910, 172] width 17 height 14
radio input "true"
click at [936, 311] on span "True" at bounding box center [937, 319] width 28 height 18
click at [919, 313] on input "True" at bounding box center [910, 320] width 17 height 14
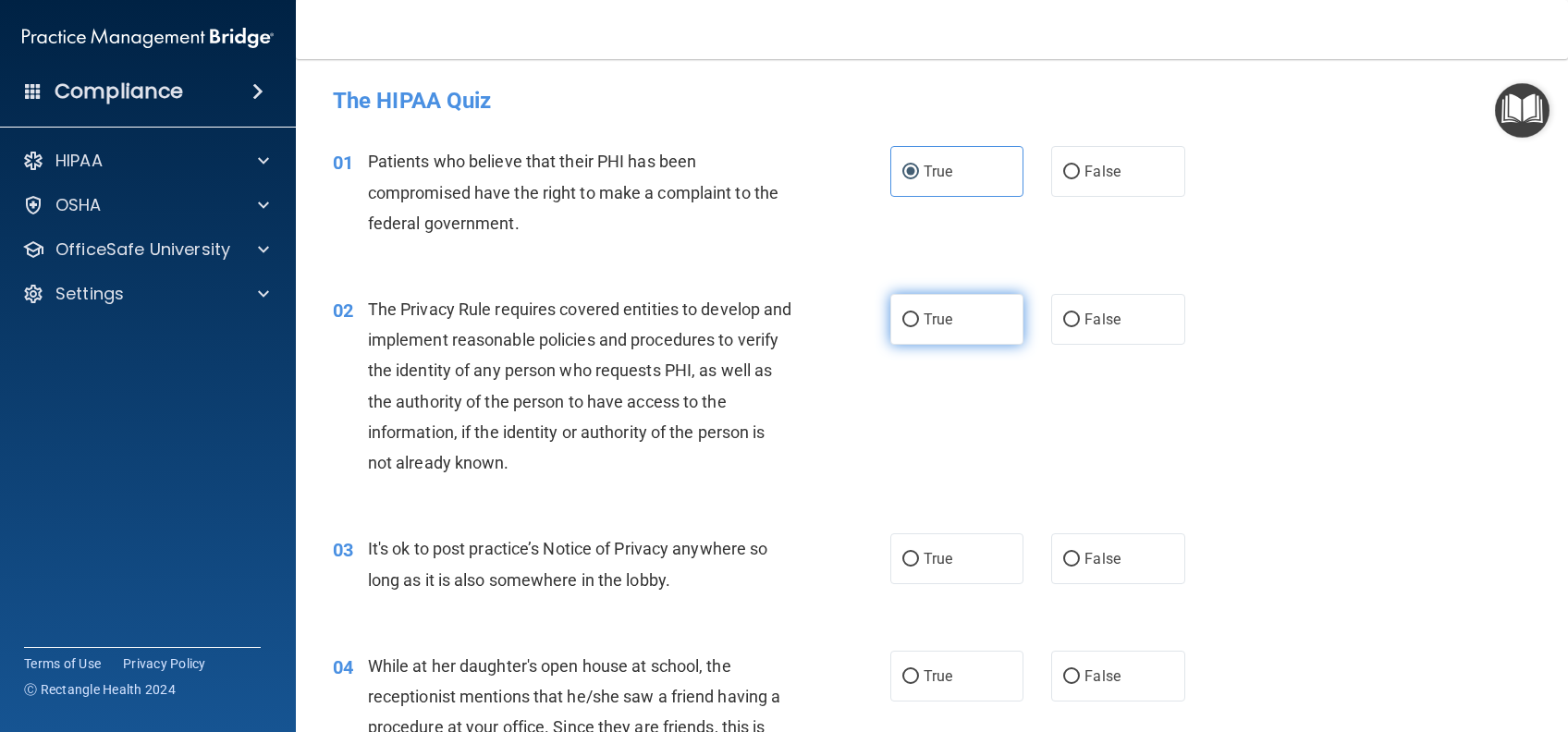
radio input "true"
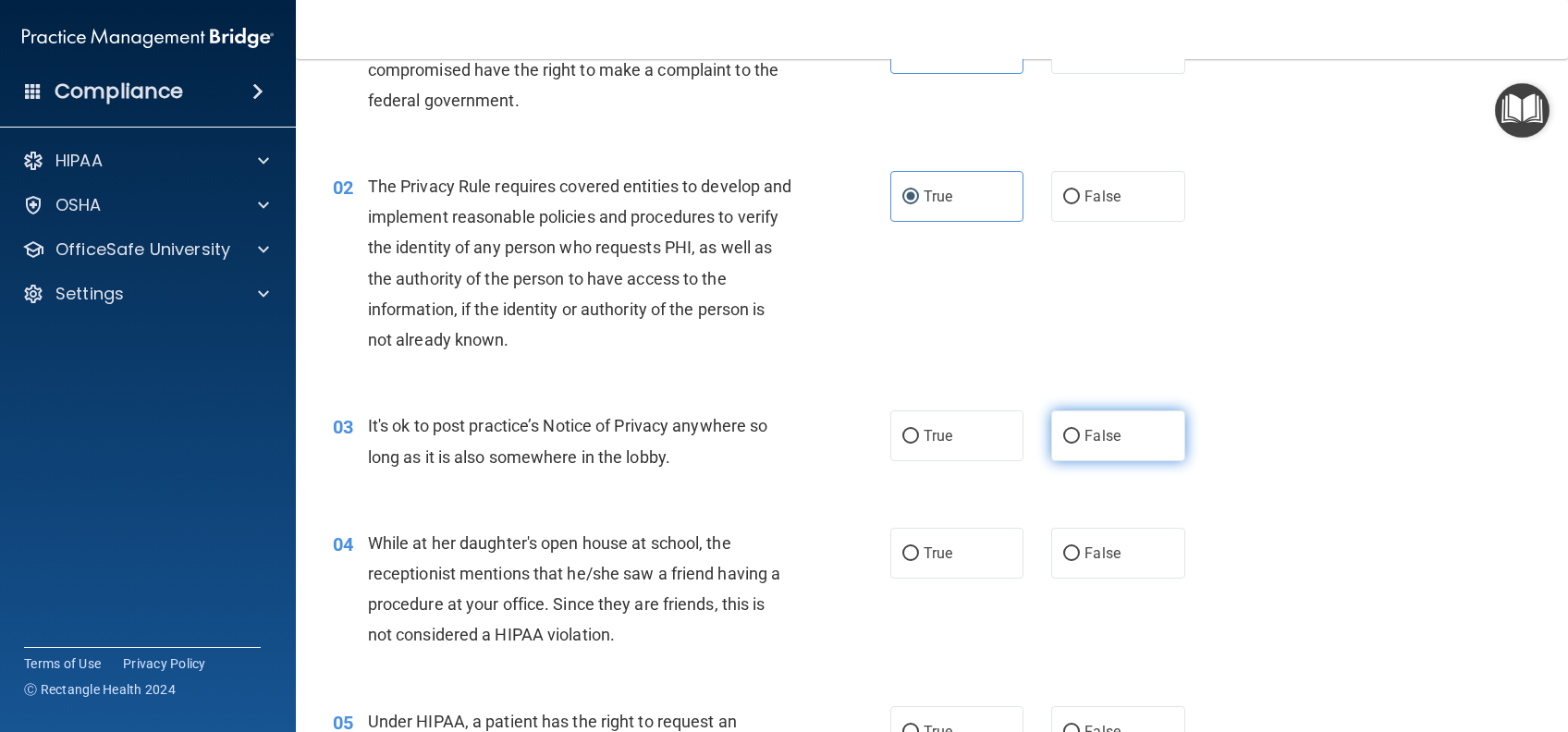
click at [1054, 448] on label "False" at bounding box center [1117, 436] width 133 height 51
click at [1063, 444] on input "False" at bounding box center [1071, 437] width 17 height 14
radio input "true"
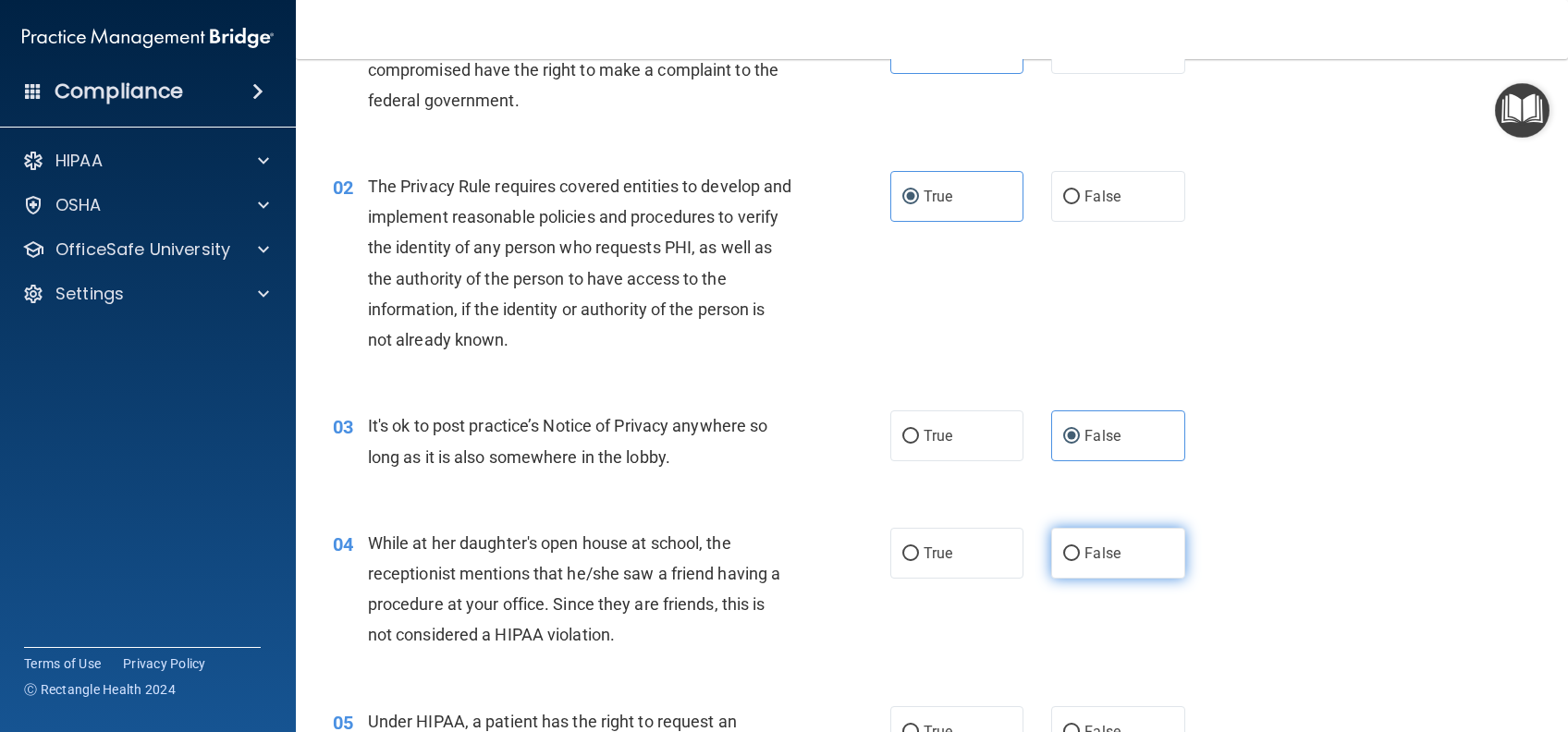
click at [1079, 541] on label "False" at bounding box center [1117, 553] width 133 height 51
click at [1079, 547] on input "False" at bounding box center [1071, 554] width 17 height 14
radio input "true"
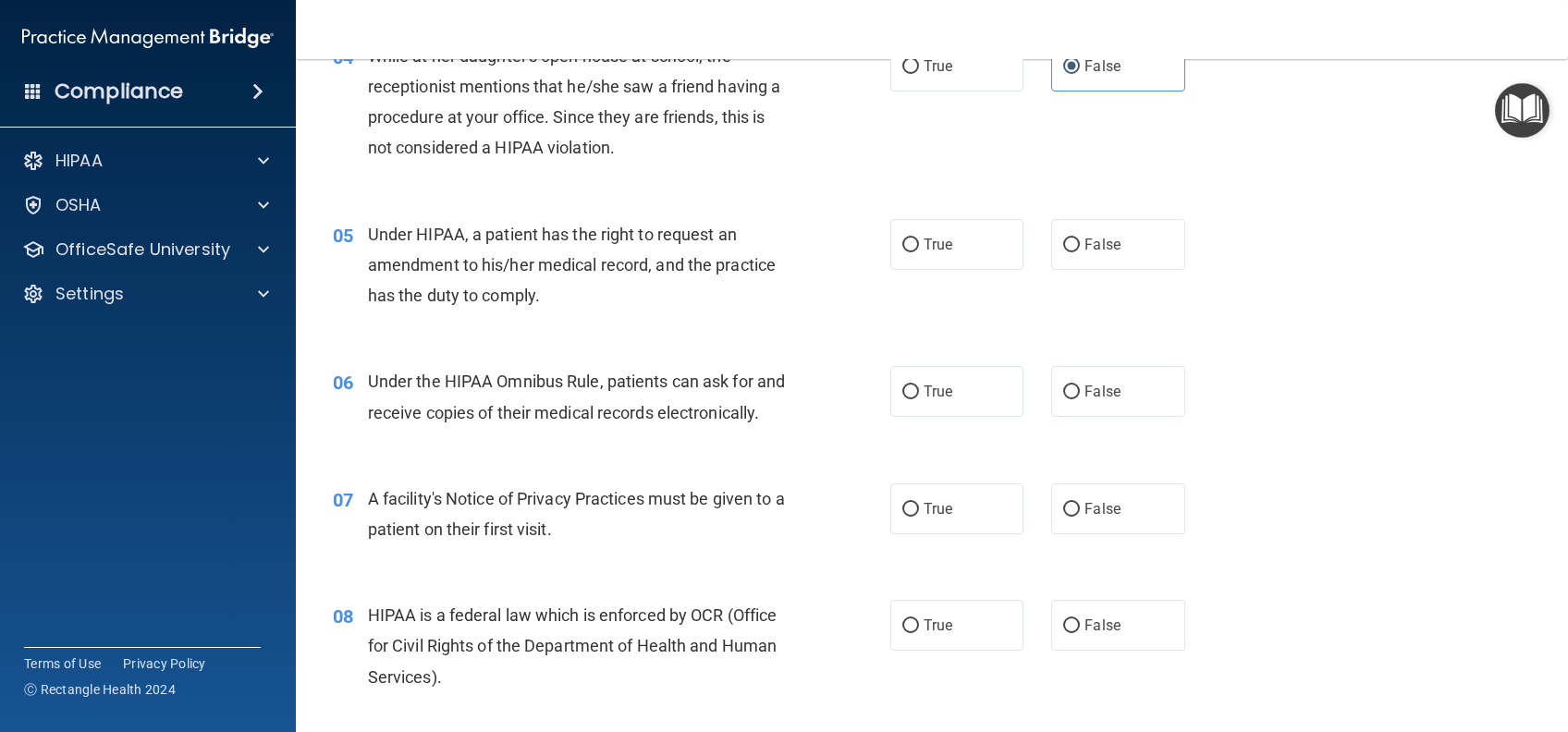
scroll to position [616, 0]
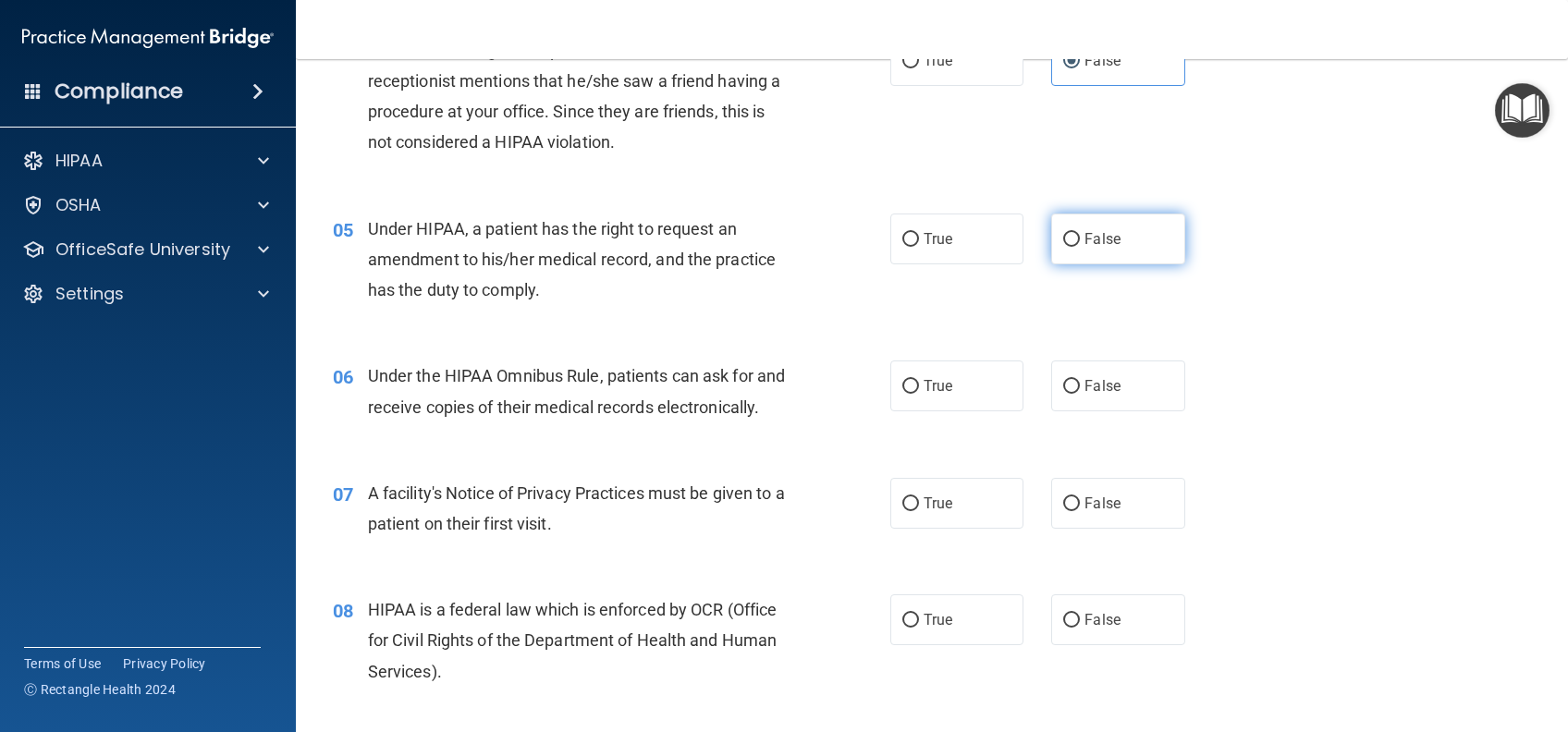
click at [1109, 229] on label "False" at bounding box center [1117, 238] width 133 height 51
click at [1079, 233] on input "False" at bounding box center [1071, 239] width 17 height 14
radio input "true"
click at [916, 410] on label "True" at bounding box center [957, 385] width 133 height 51
click at [916, 394] on input "True" at bounding box center [910, 386] width 17 height 14
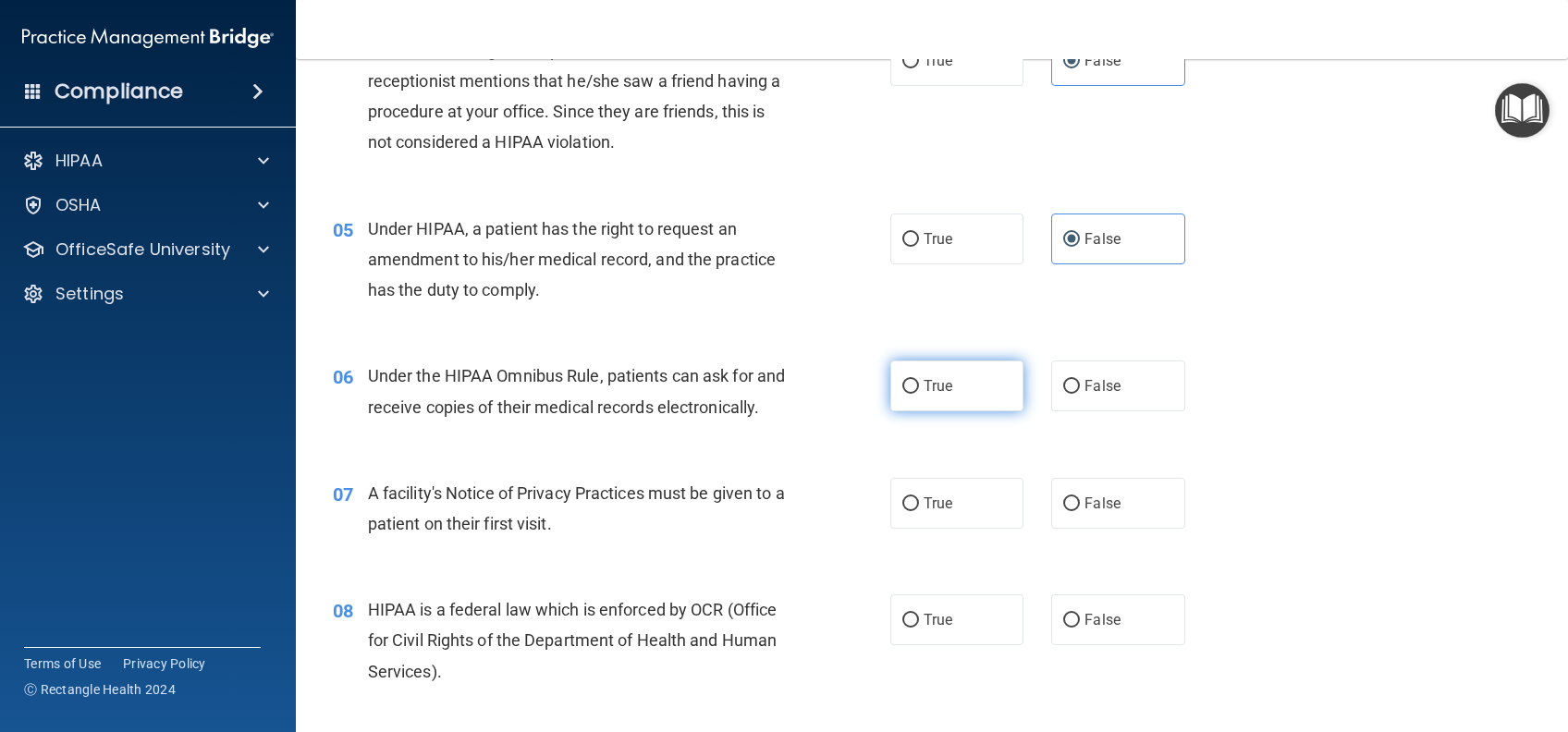
radio input "true"
click at [924, 512] on span "True" at bounding box center [937, 503] width 28 height 18
click at [919, 511] on input "True" at bounding box center [910, 504] width 17 height 14
radio input "true"
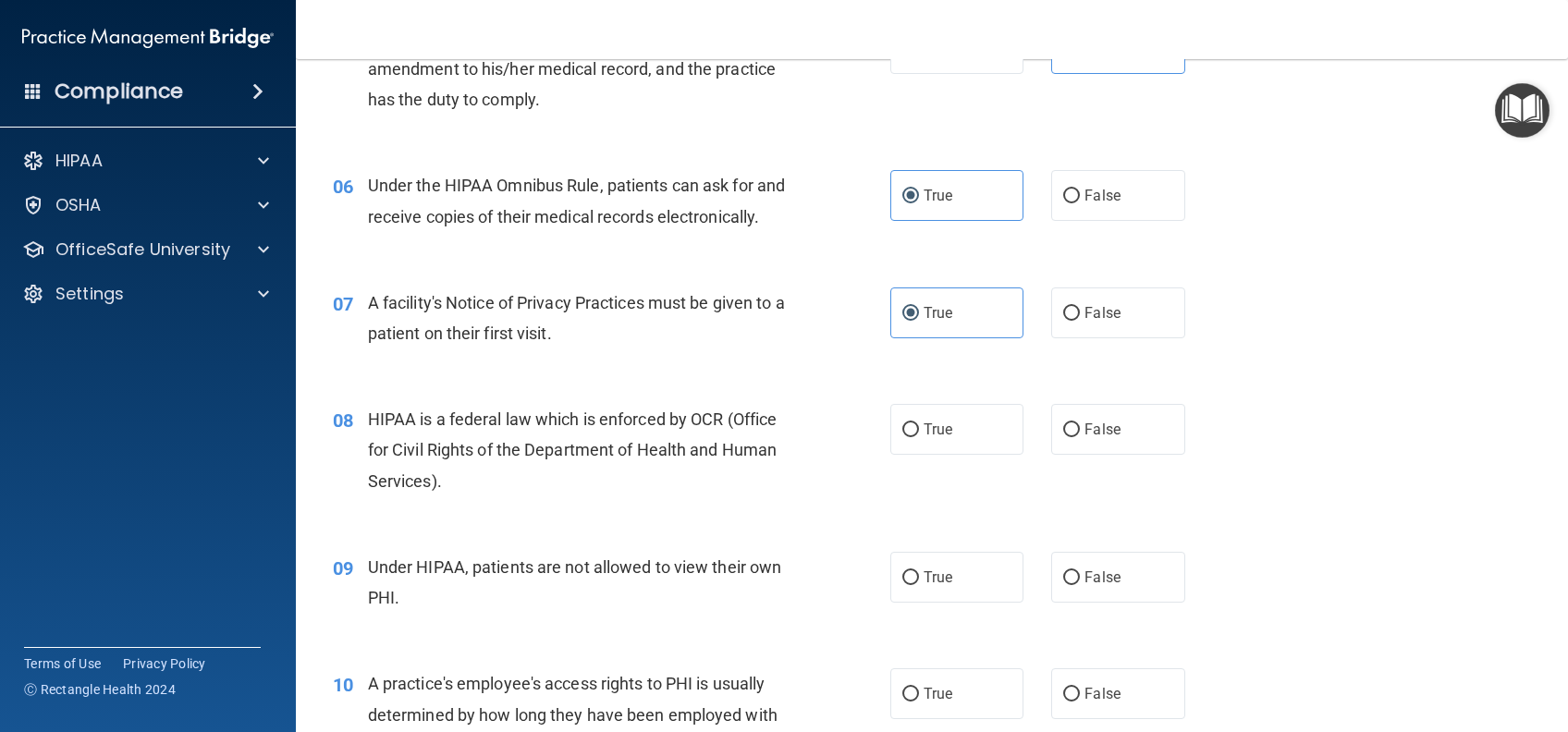
scroll to position [862, 0]
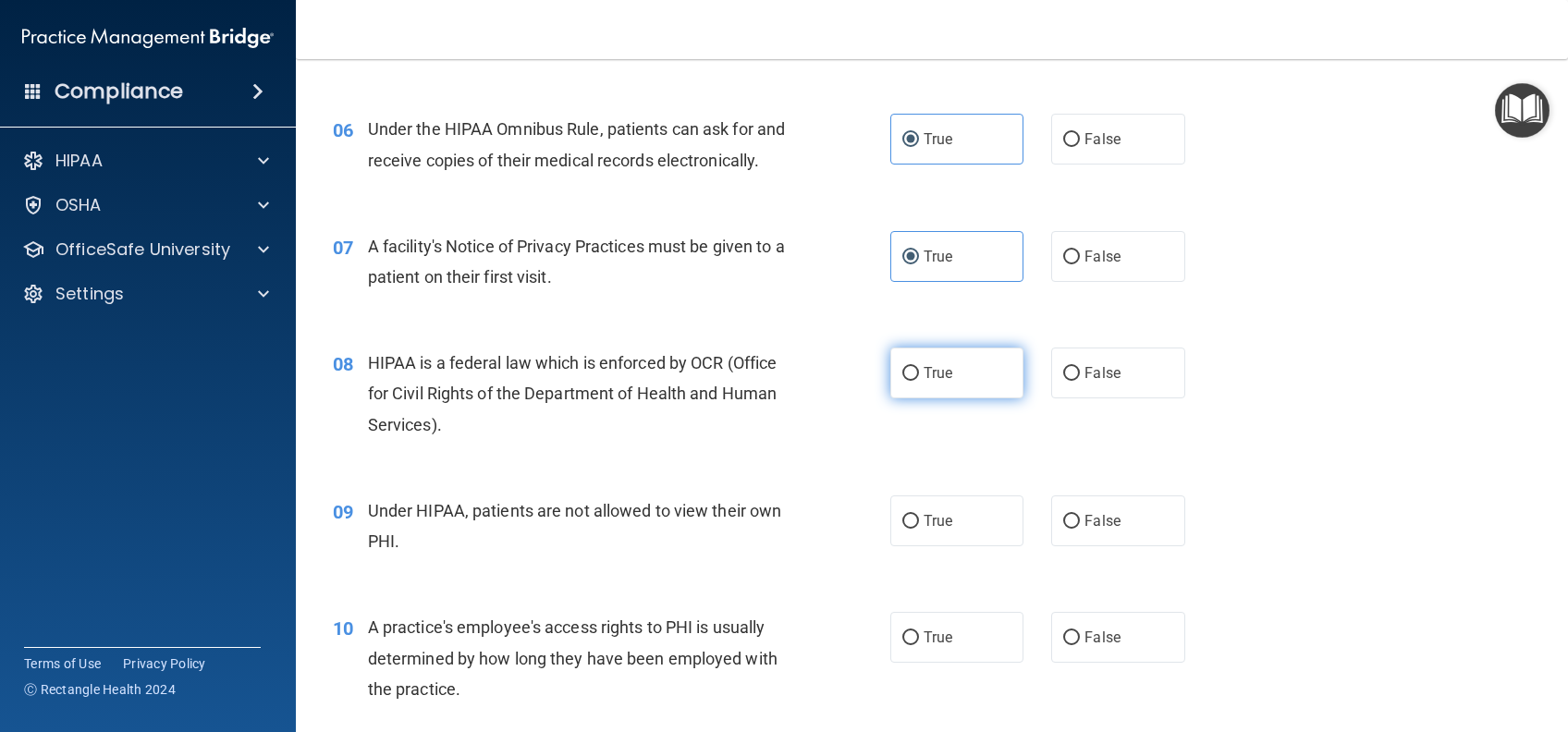
click at [926, 382] on span "True" at bounding box center [937, 373] width 28 height 18
click at [919, 381] on input "True" at bounding box center [910, 374] width 17 height 14
radio input "true"
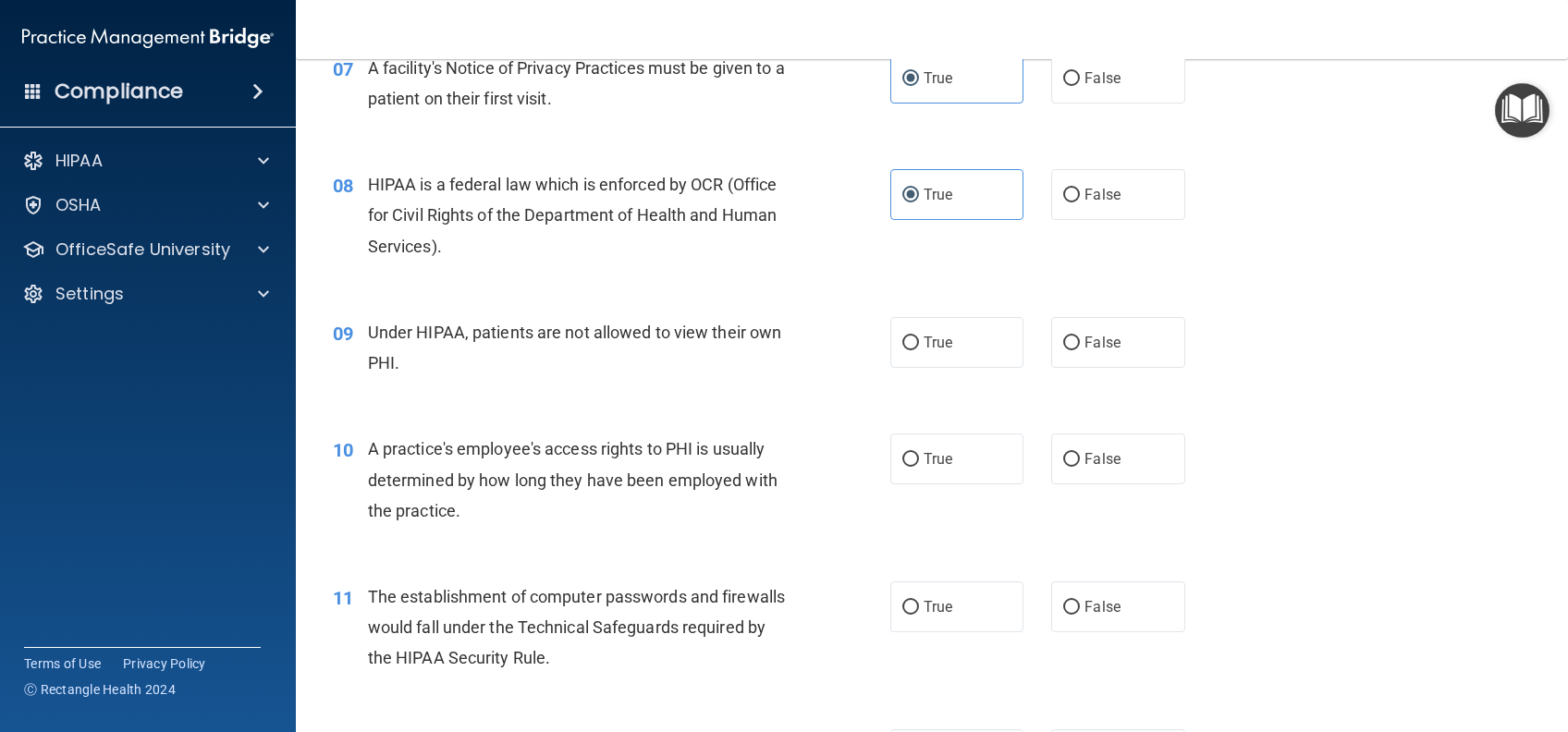
scroll to position [1110, 0]
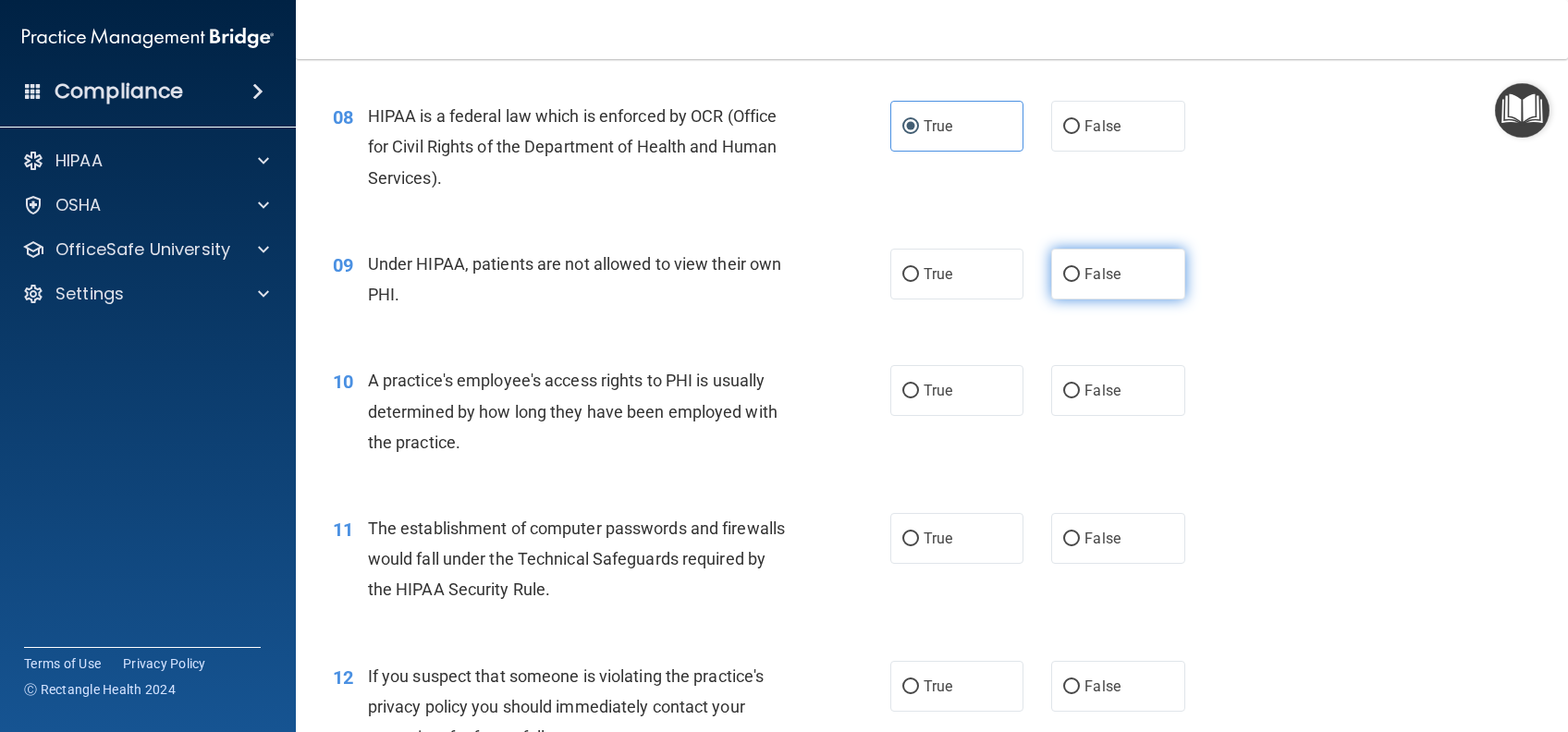
click at [1102, 283] on span "False" at bounding box center [1102, 274] width 36 height 18
click at [1079, 282] on input "False" at bounding box center [1071, 274] width 17 height 14
radio input "true"
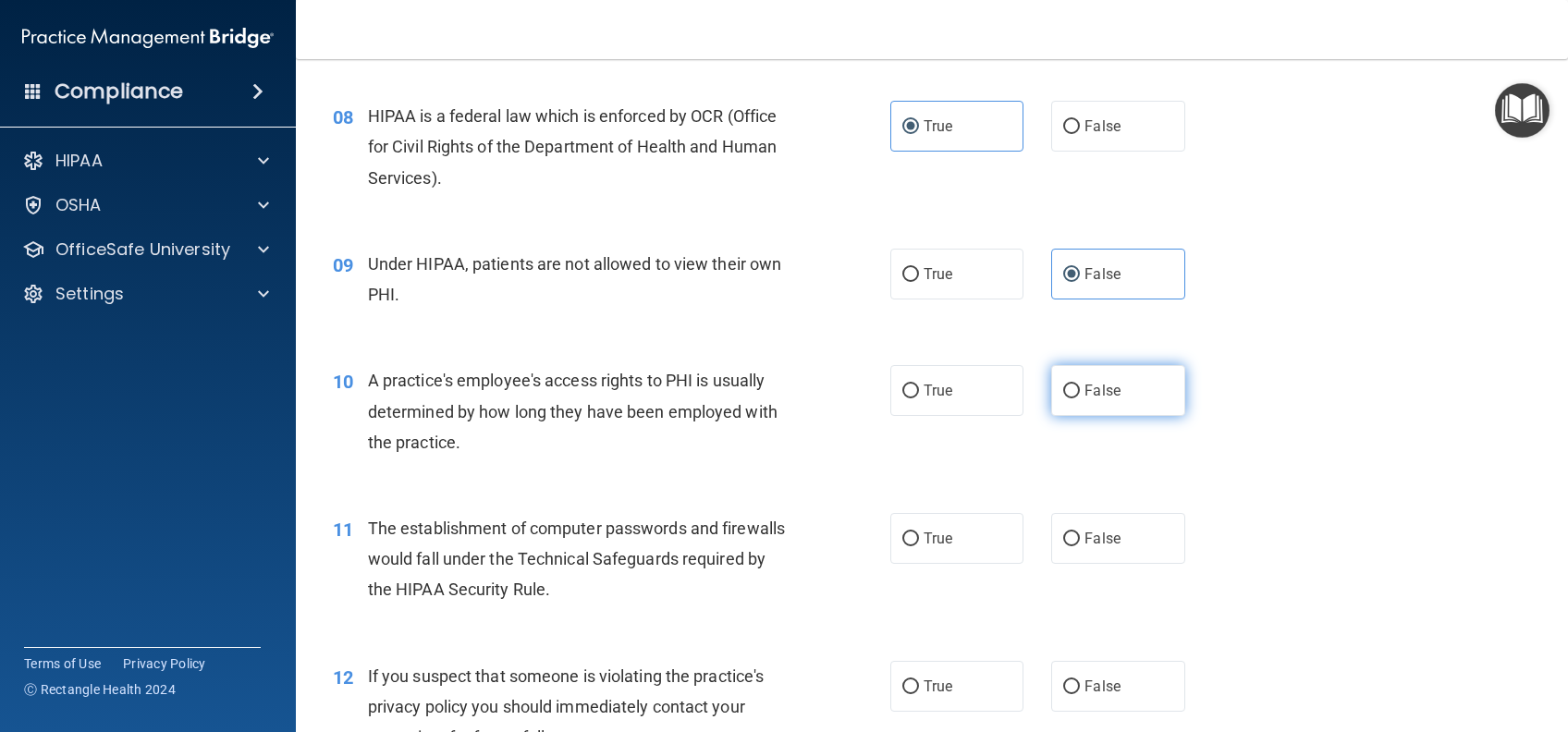
click at [1096, 416] on label "False" at bounding box center [1117, 390] width 133 height 51
click at [1079, 398] on input "False" at bounding box center [1071, 391] width 17 height 14
radio input "true"
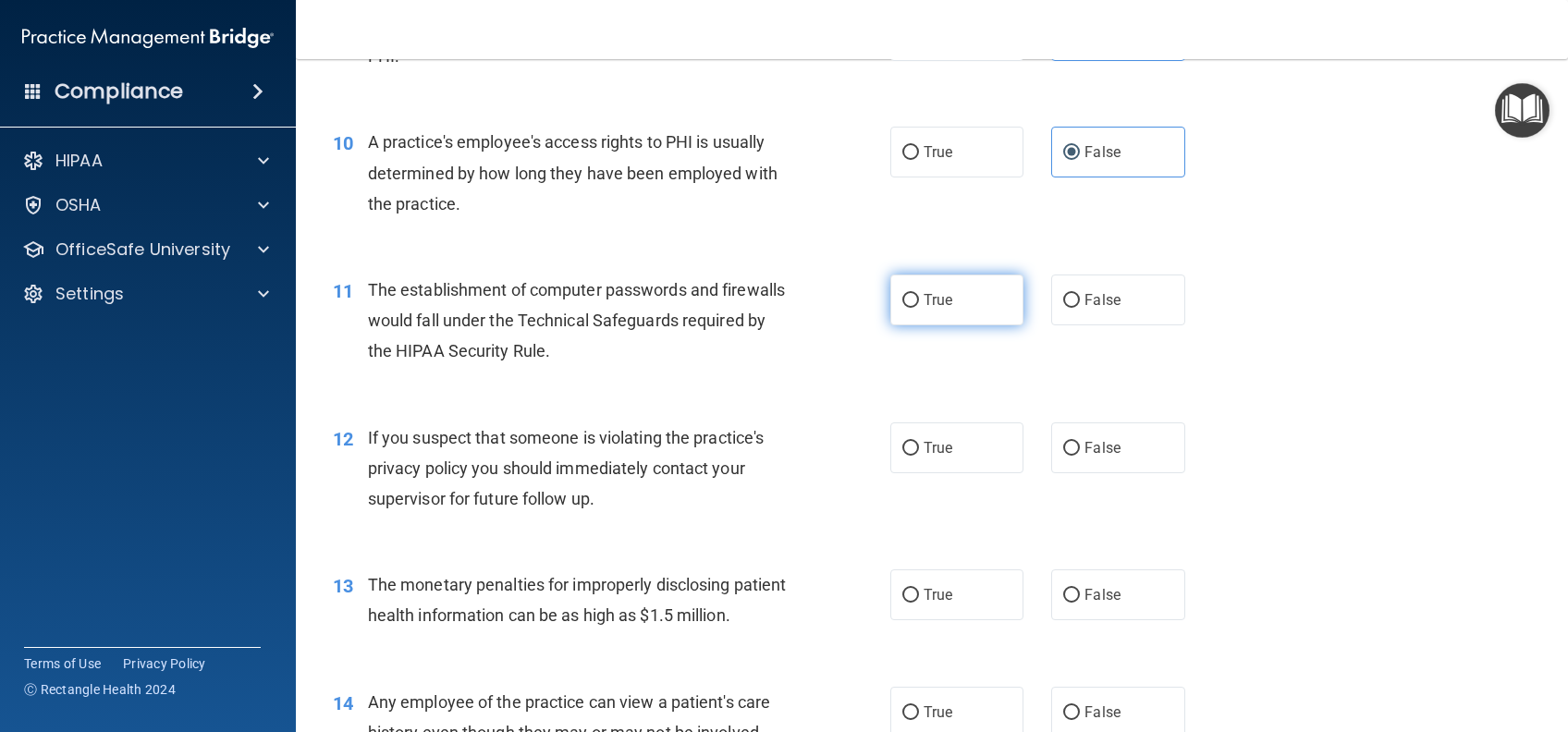
scroll to position [1355, 0]
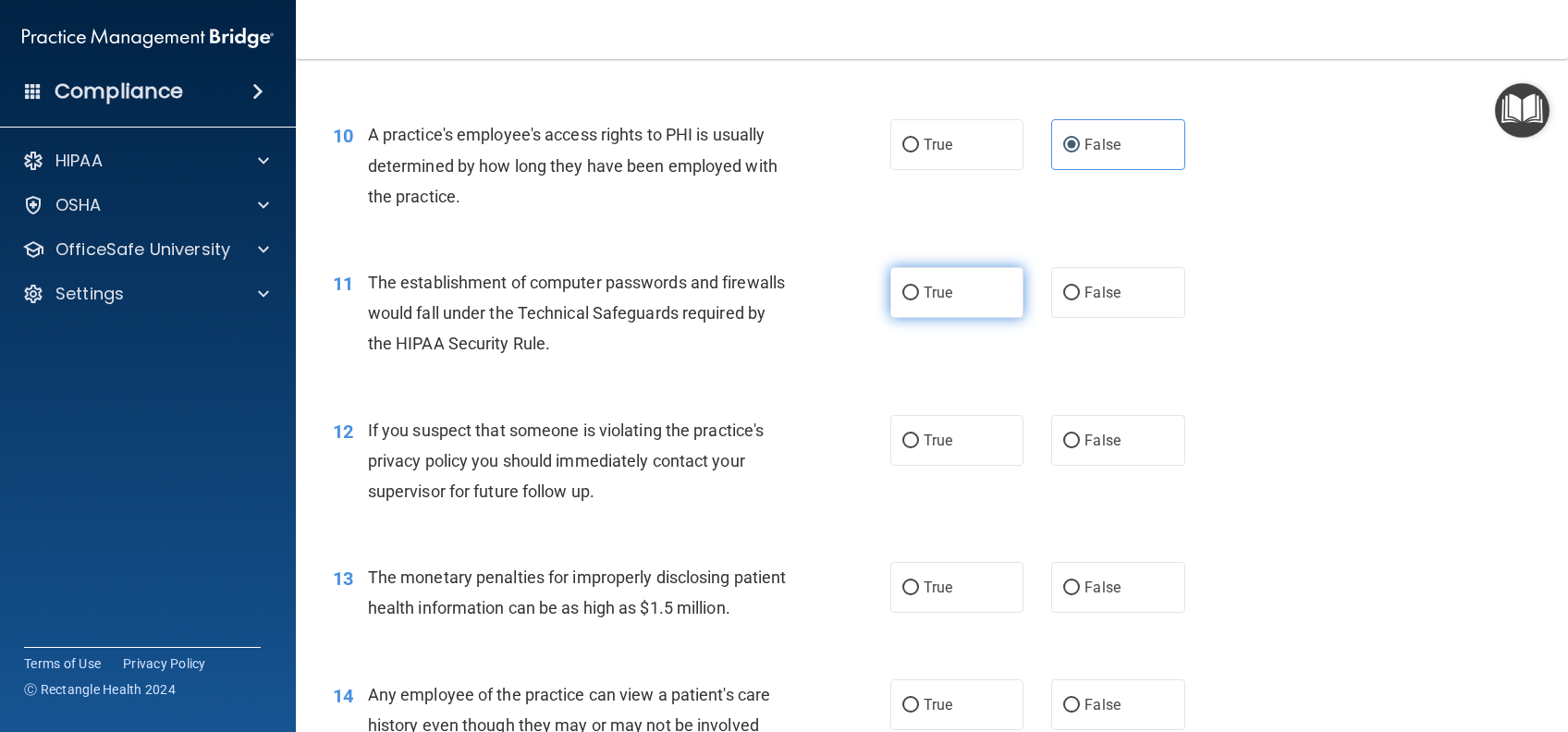
click at [924, 318] on label "True" at bounding box center [957, 292] width 133 height 51
click at [919, 301] on input "True" at bounding box center [910, 293] width 17 height 14
radio input "true"
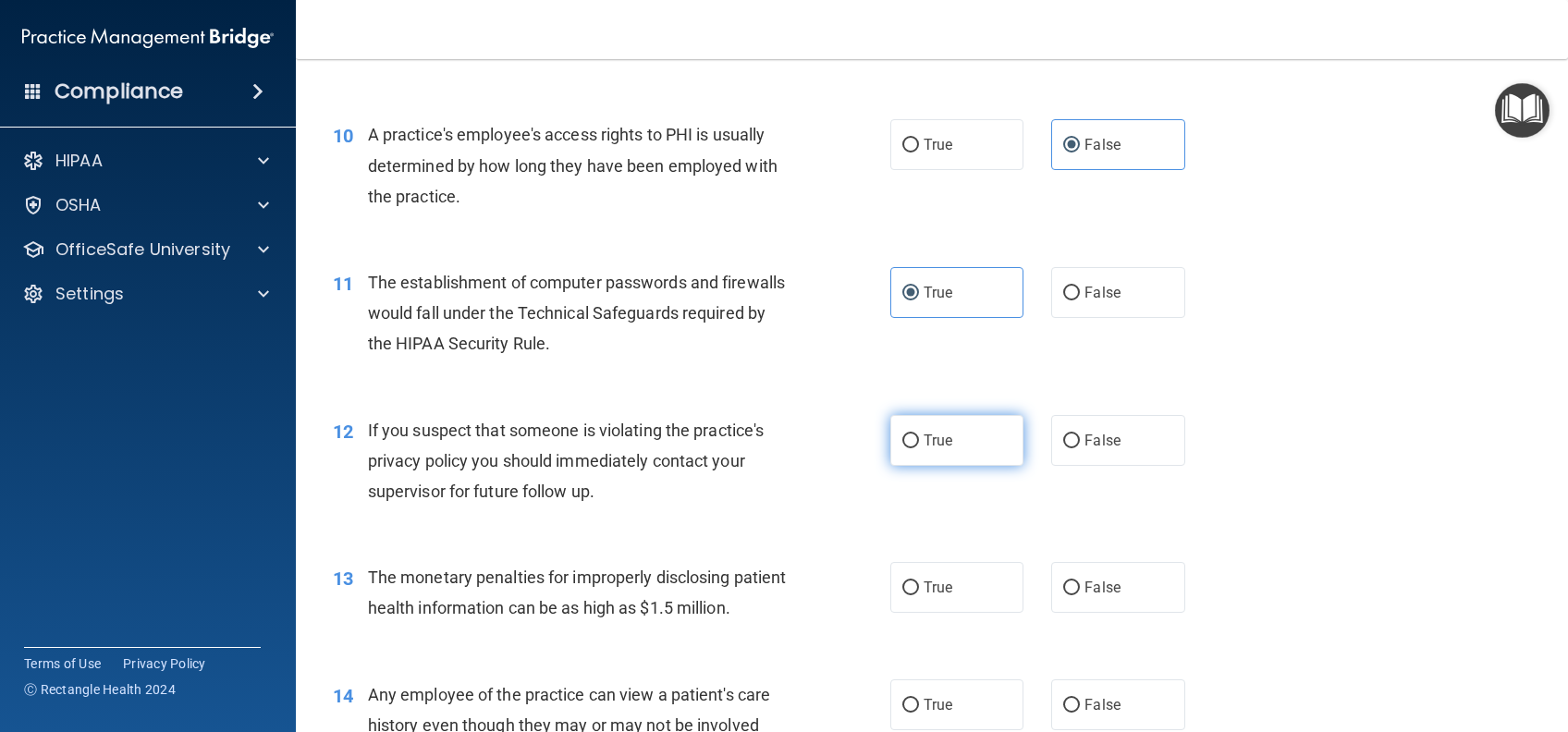
click at [907, 449] on input "True" at bounding box center [910, 441] width 17 height 14
radio input "true"
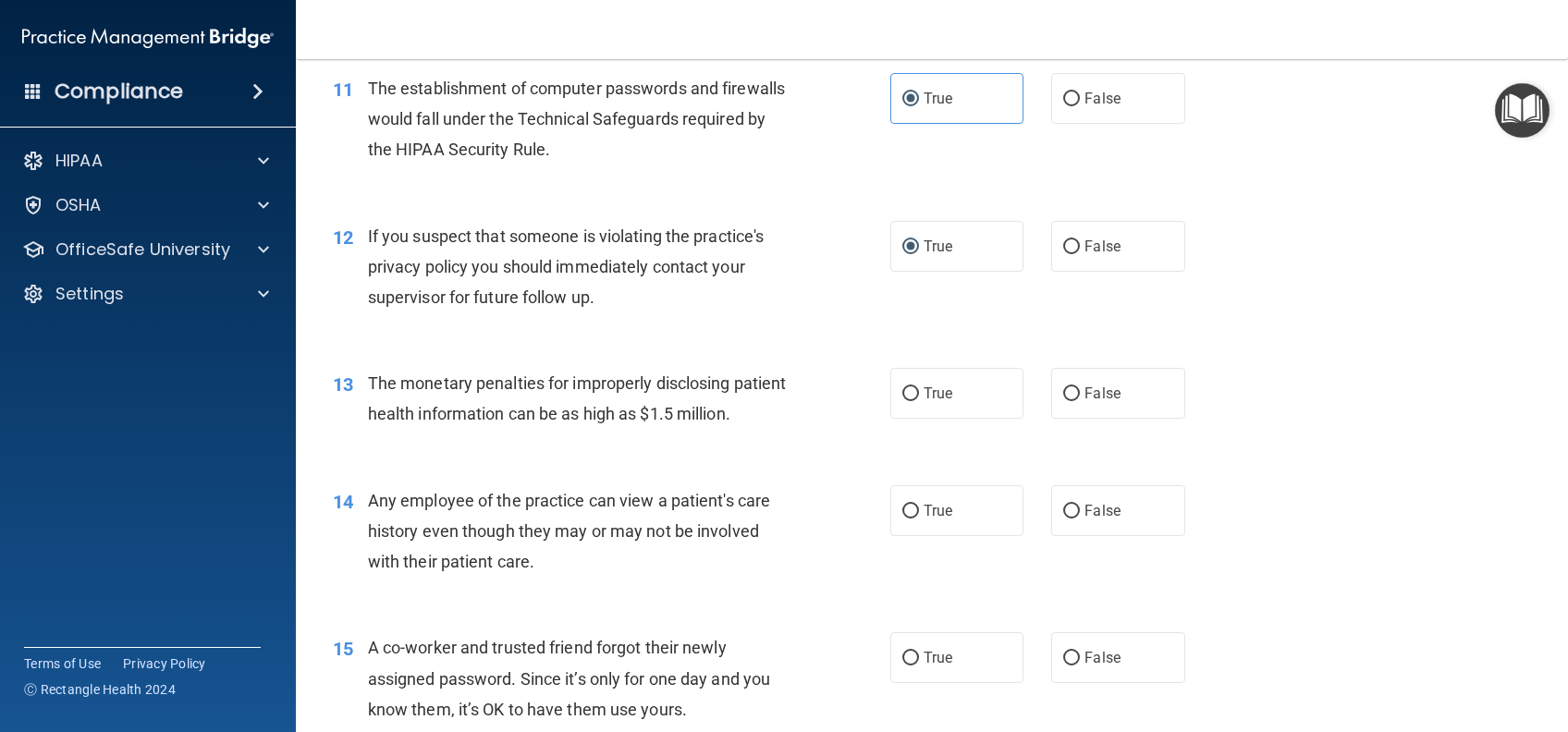
scroll to position [1725, 0]
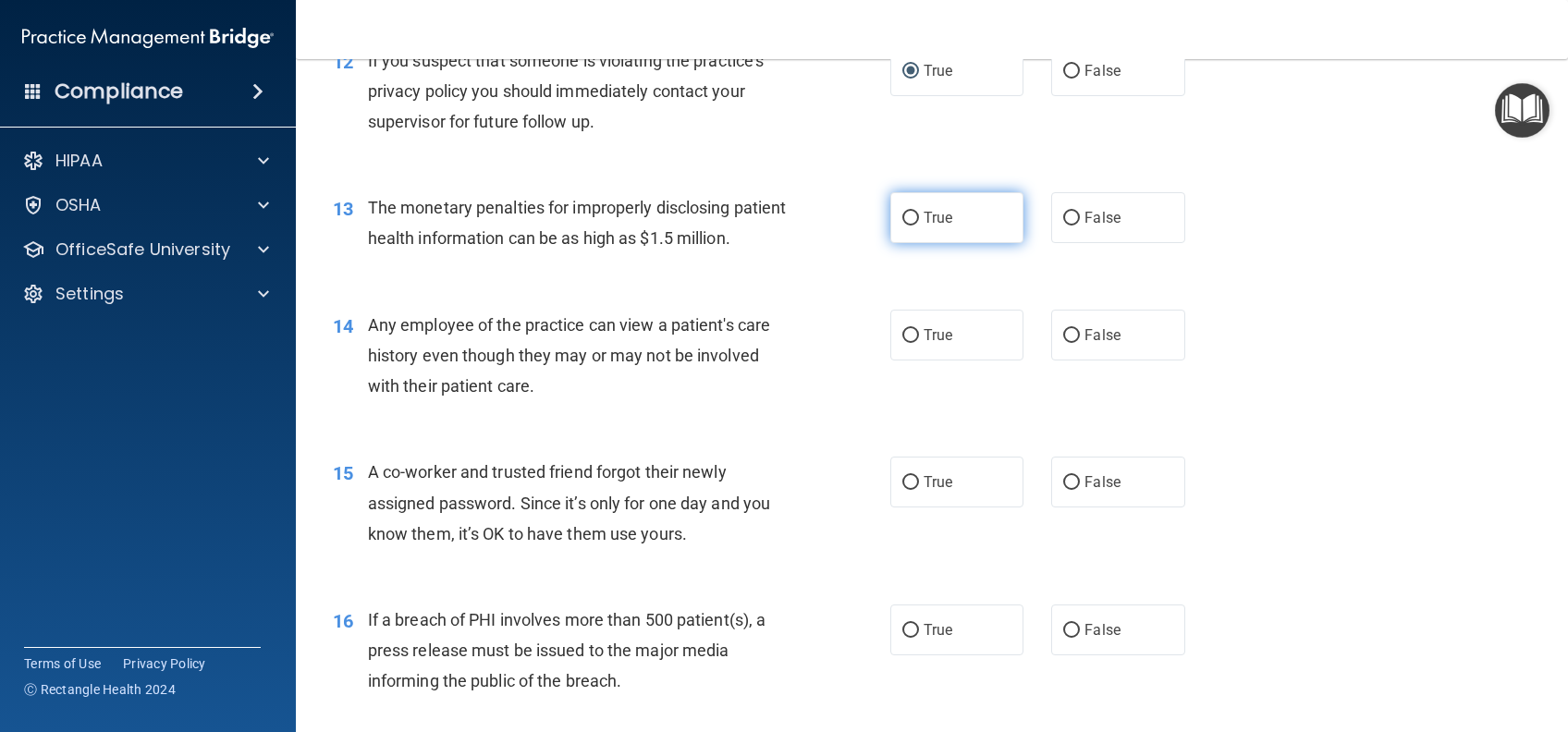
click at [936, 243] on label "True" at bounding box center [957, 218] width 133 height 51
click at [919, 226] on input "True" at bounding box center [910, 218] width 17 height 14
radio input "true"
click at [1083, 360] on label "False" at bounding box center [1117, 335] width 133 height 51
click at [1079, 343] on input "False" at bounding box center [1071, 336] width 17 height 14
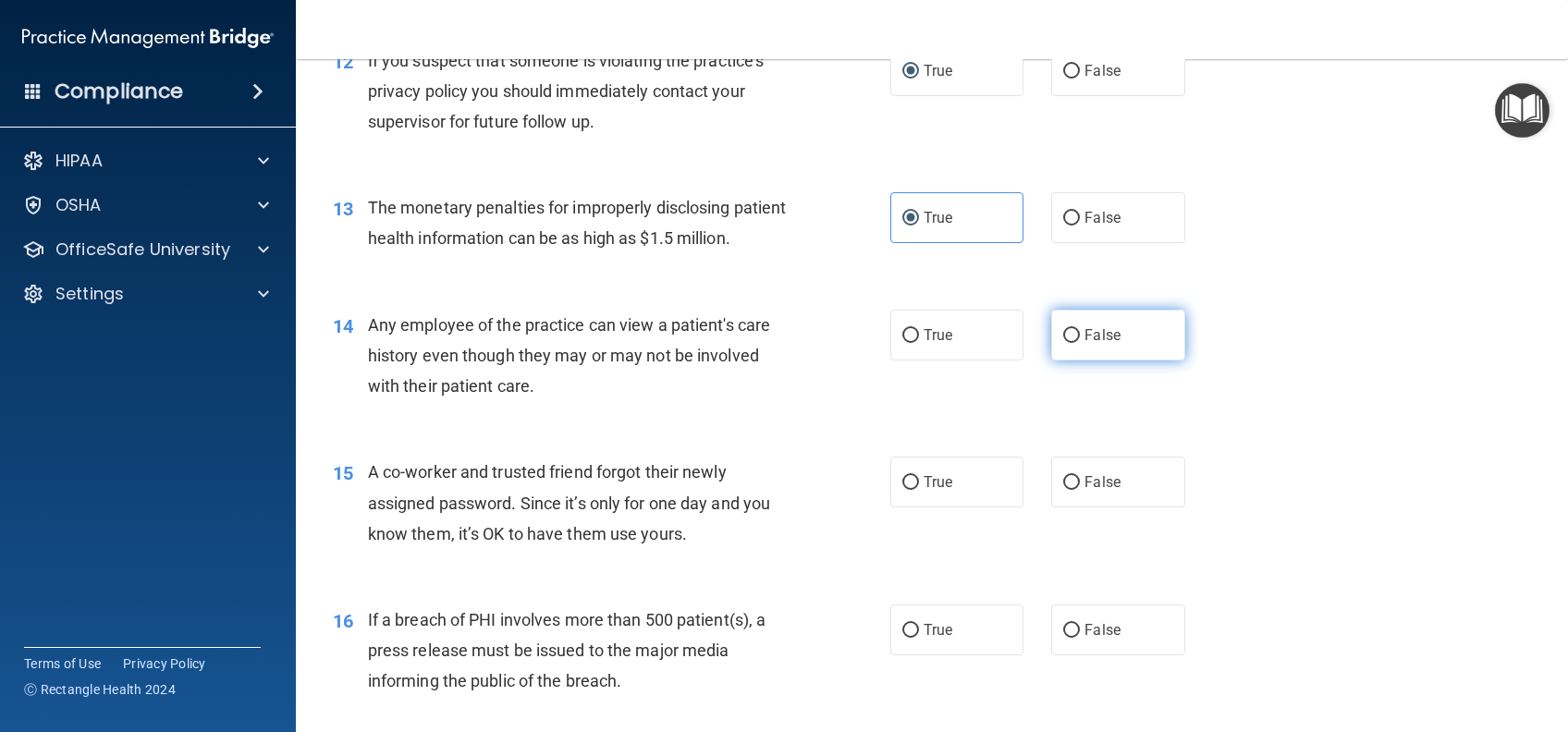
radio input "true"
click at [1063, 507] on label "False" at bounding box center [1117, 482] width 133 height 51
click at [1063, 490] on input "False" at bounding box center [1071, 483] width 17 height 14
radio input "true"
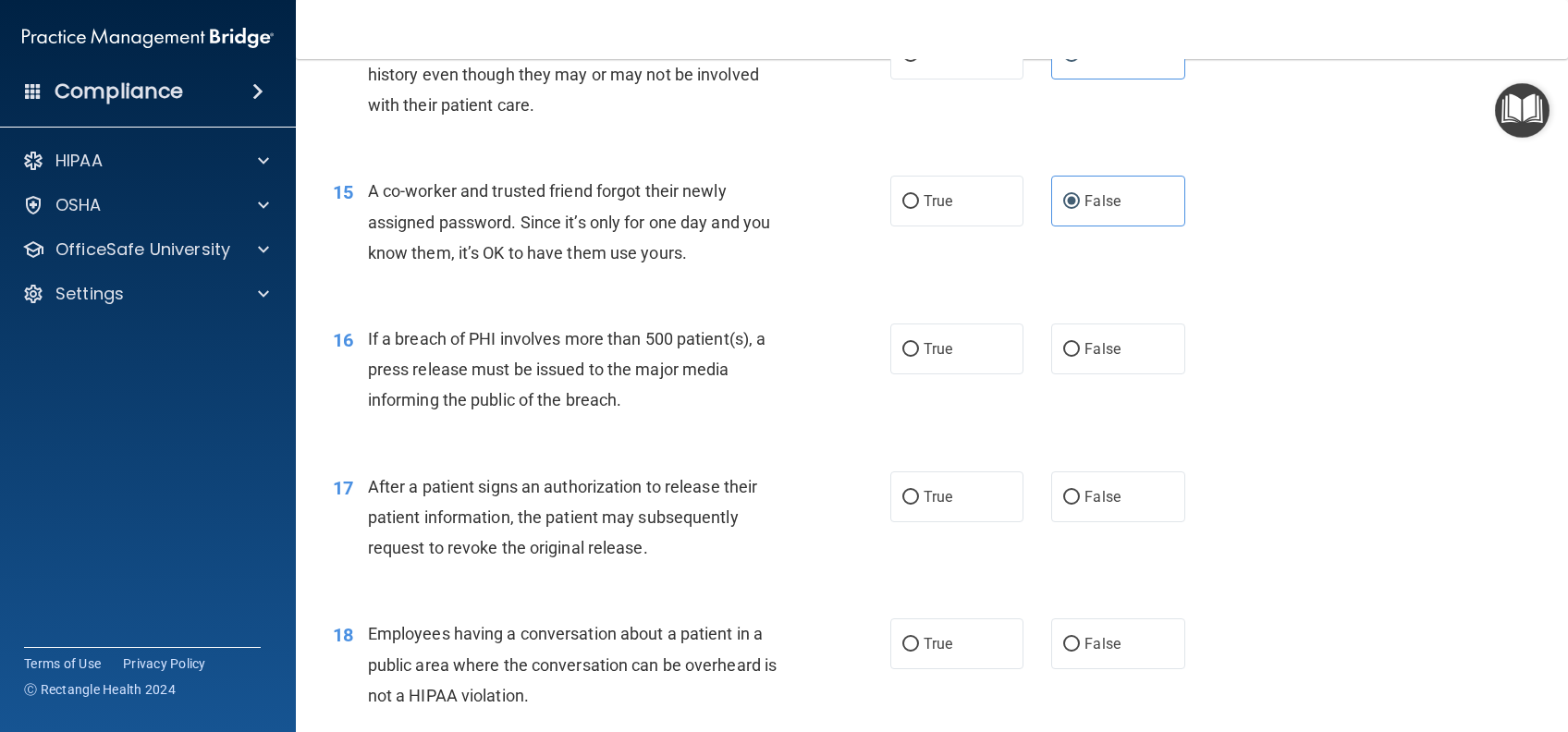
scroll to position [2095, 0]
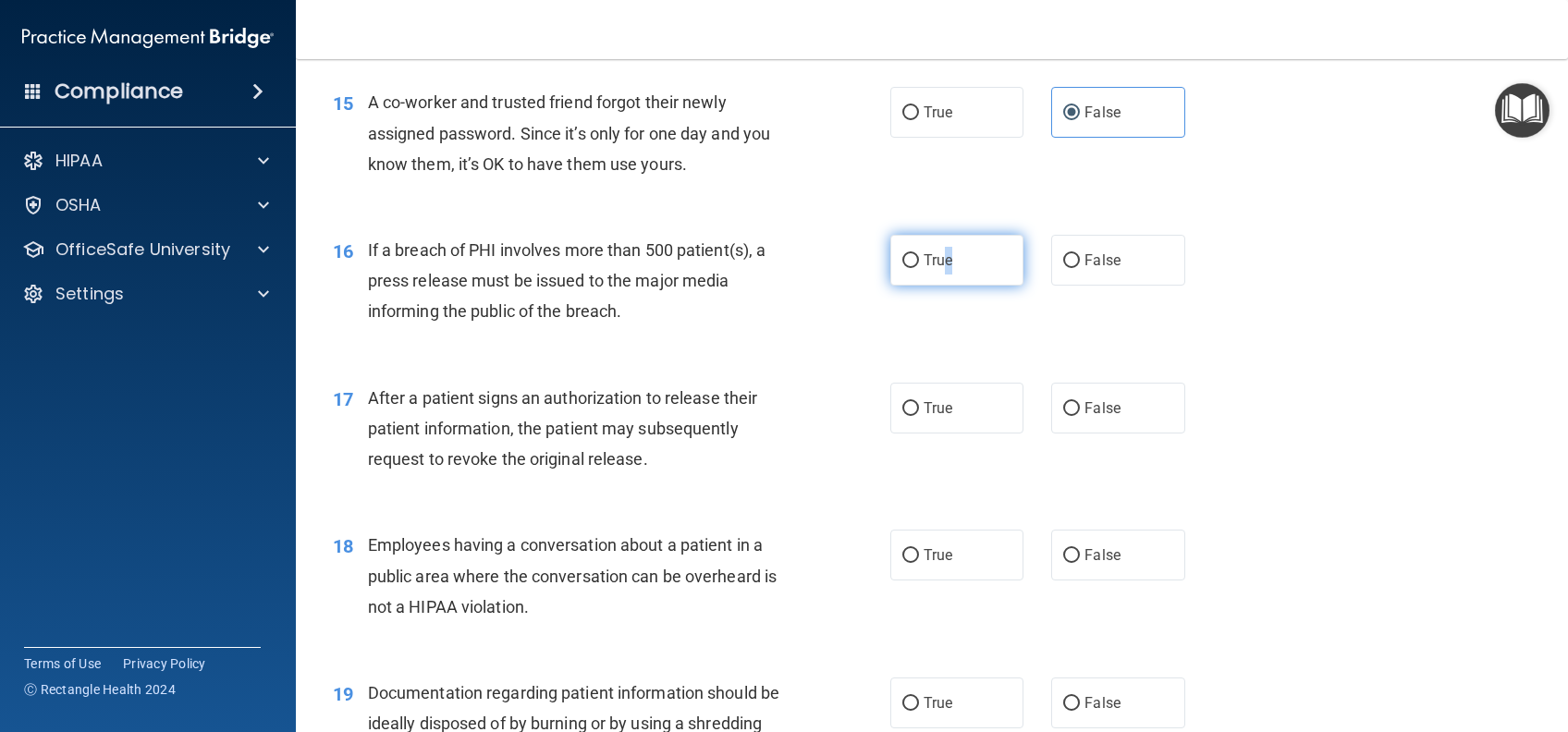
click at [937, 285] on label "True" at bounding box center [957, 260] width 133 height 51
drag, startPoint x: 937, startPoint y: 334, endPoint x: 912, endPoint y: 476, distance: 144.2
click at [912, 433] on label "True" at bounding box center [957, 408] width 133 height 51
click at [912, 416] on input "True" at bounding box center [910, 409] width 17 height 14
radio input "true"
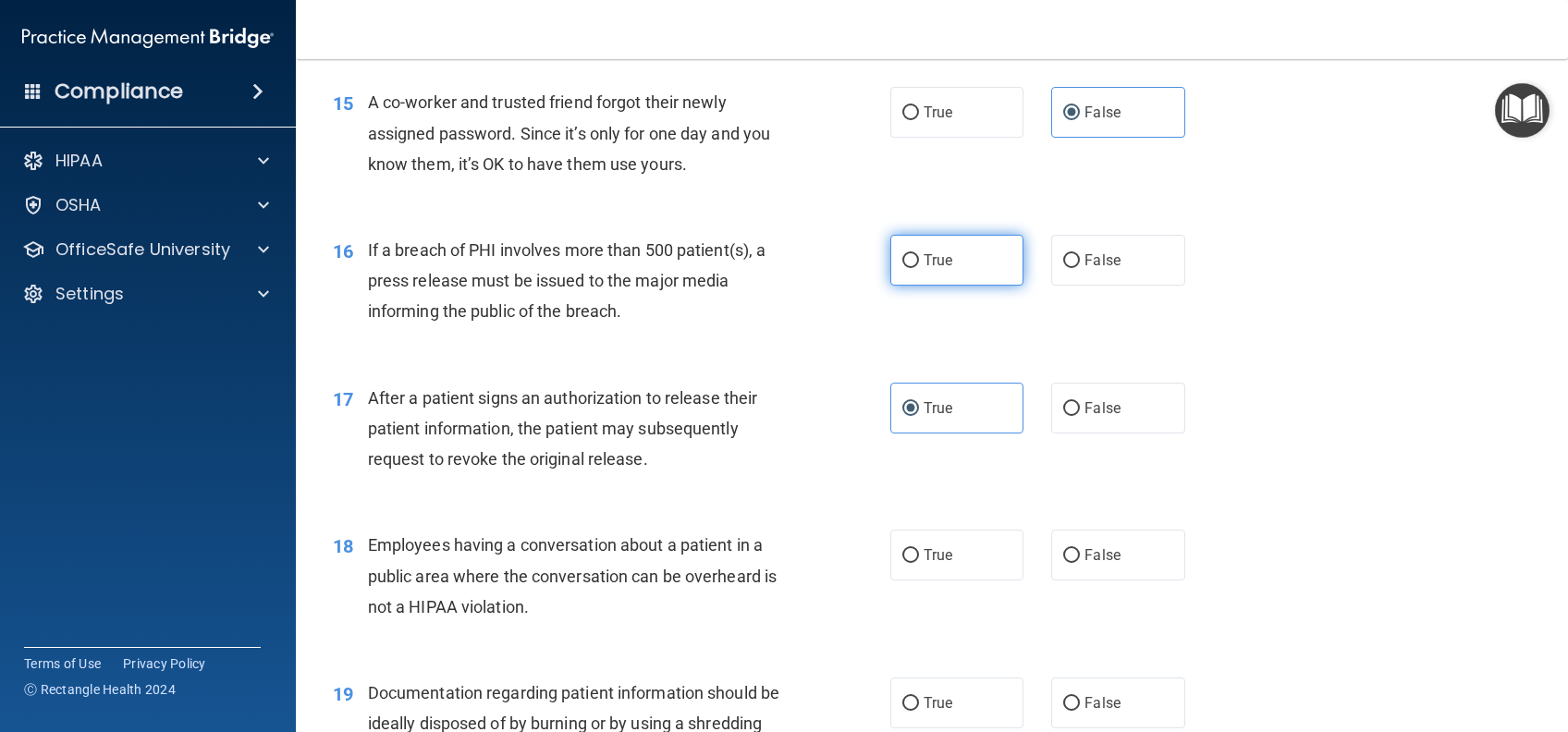
drag, startPoint x: 908, startPoint y: 318, endPoint x: 929, endPoint y: 340, distance: 30.4
click at [908, 268] on input "True" at bounding box center [910, 261] width 17 height 14
radio input "true"
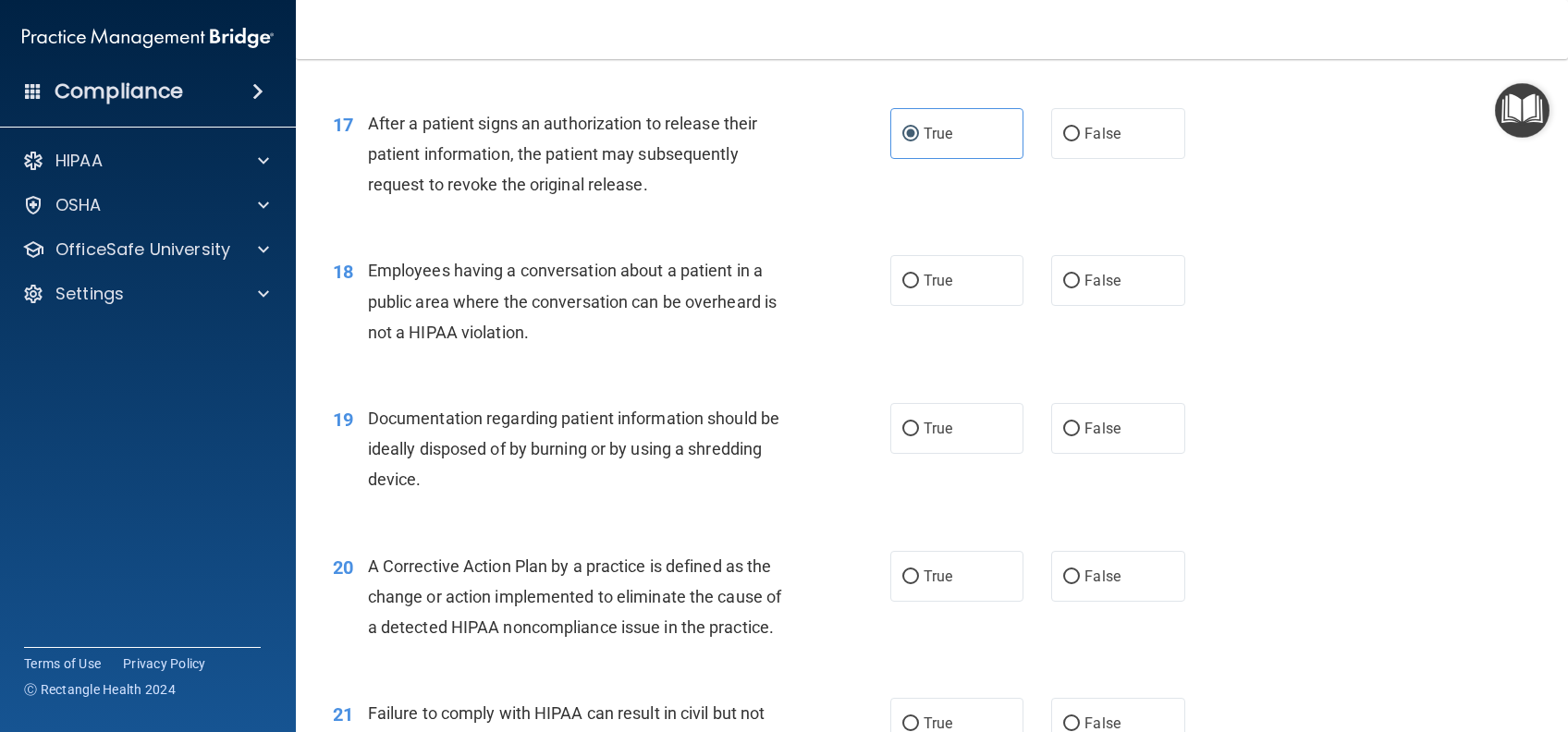
scroll to position [2465, 0]
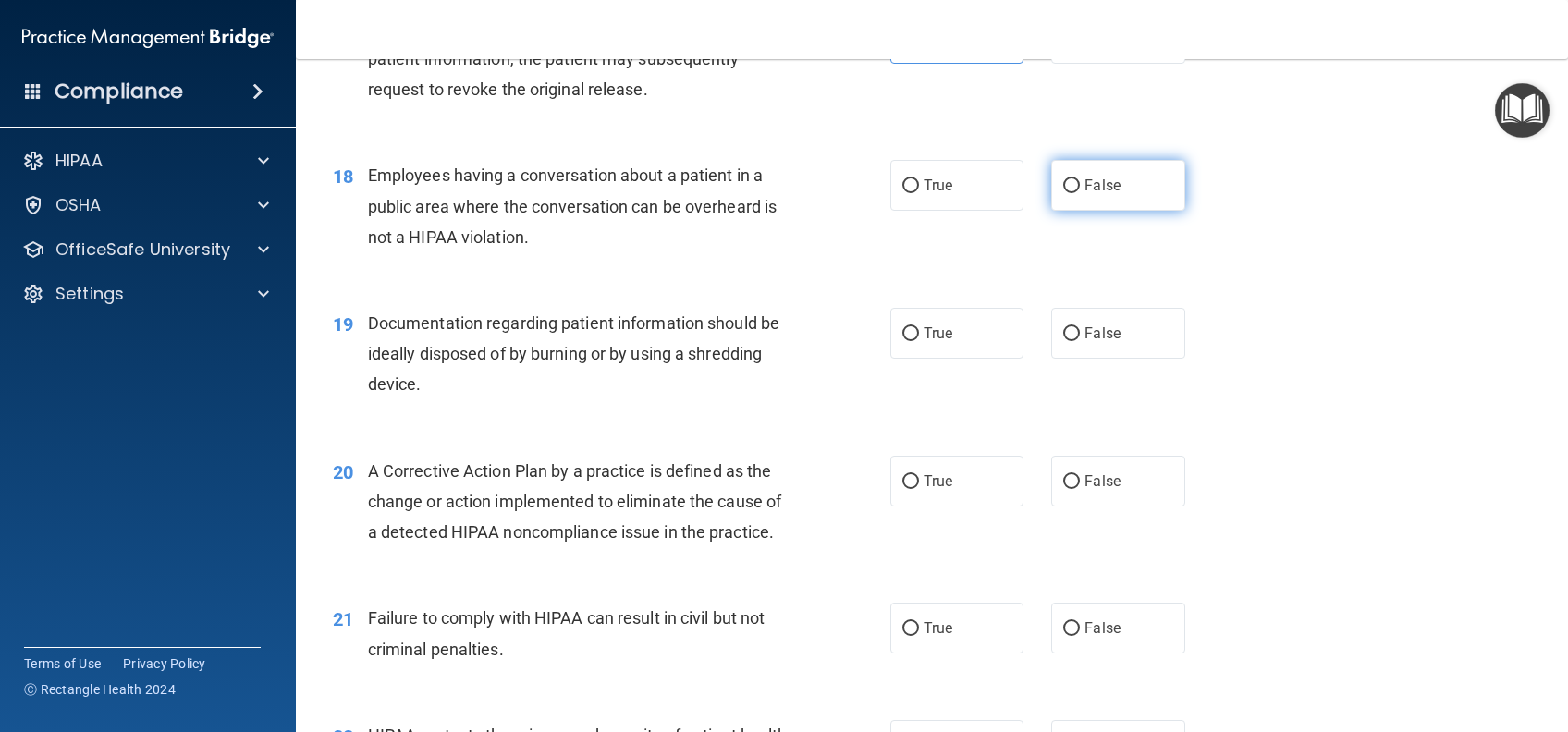
click at [1105, 211] on label "False" at bounding box center [1117, 185] width 133 height 51
click at [1079, 193] on input "False" at bounding box center [1071, 186] width 17 height 14
radio input "true"
click at [906, 358] on label "True" at bounding box center [957, 333] width 133 height 51
click at [906, 341] on input "True" at bounding box center [910, 334] width 17 height 14
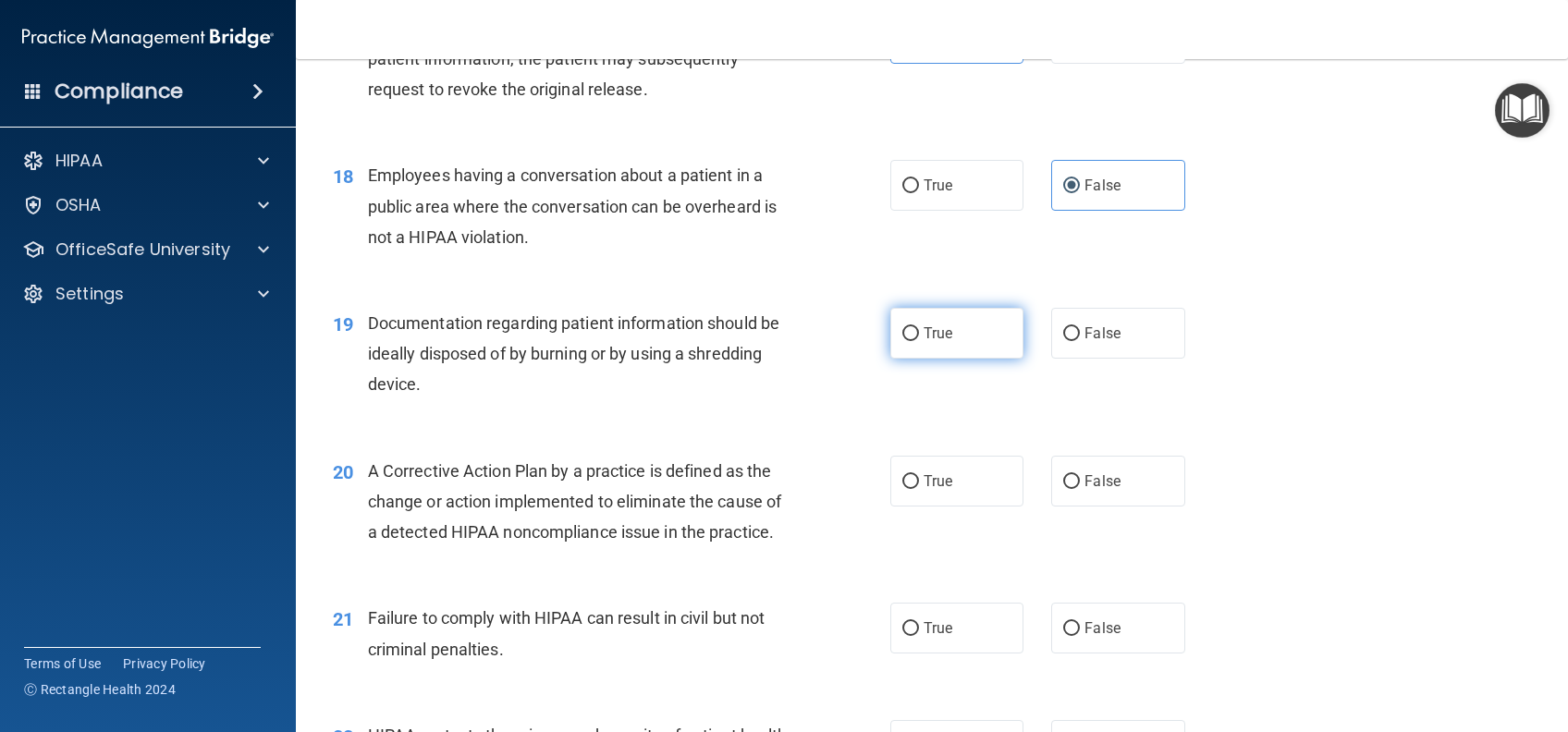
radio input "true"
click at [912, 506] on label "True" at bounding box center [957, 481] width 133 height 51
click at [912, 489] on input "True" at bounding box center [910, 482] width 17 height 14
radio input "true"
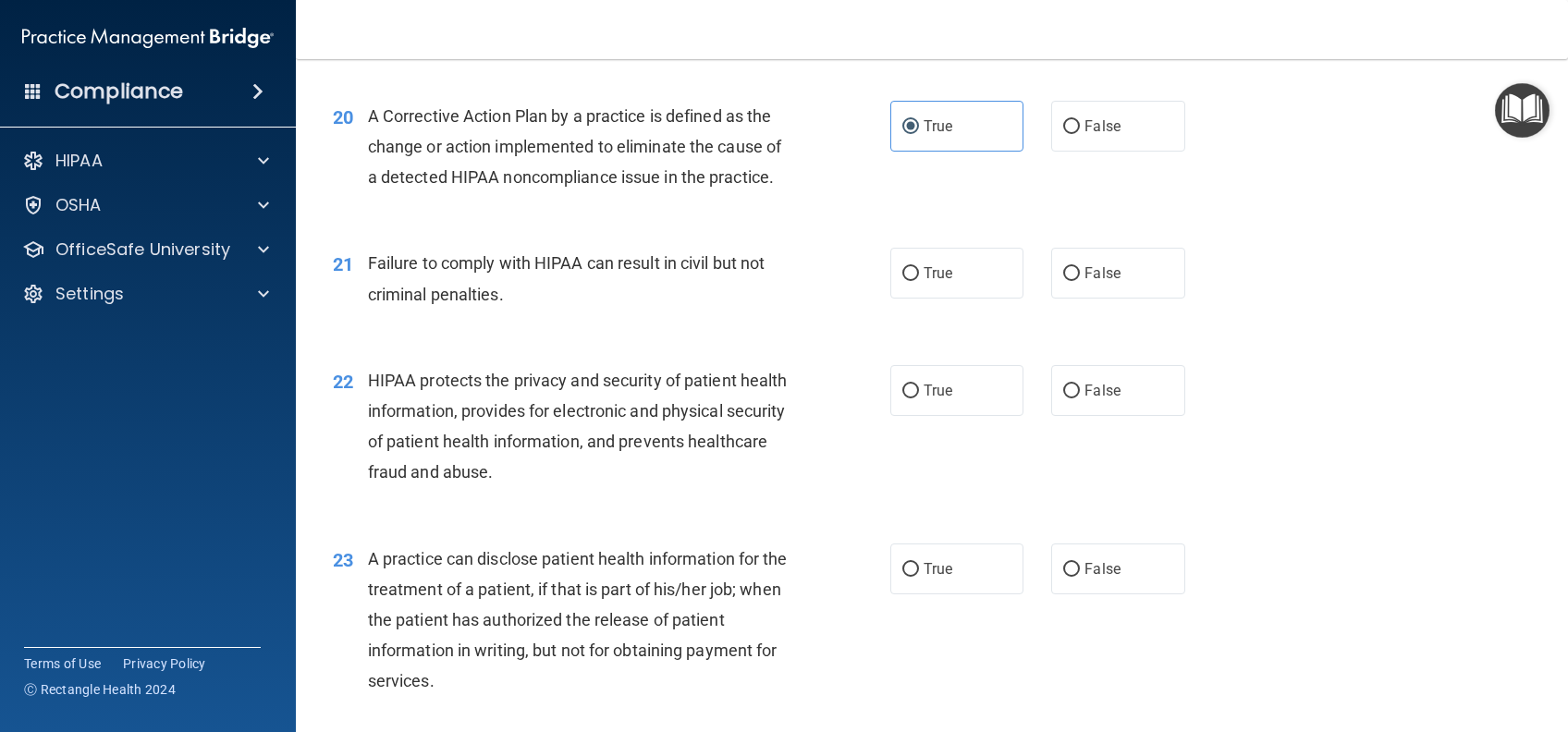
scroll to position [2835, 0]
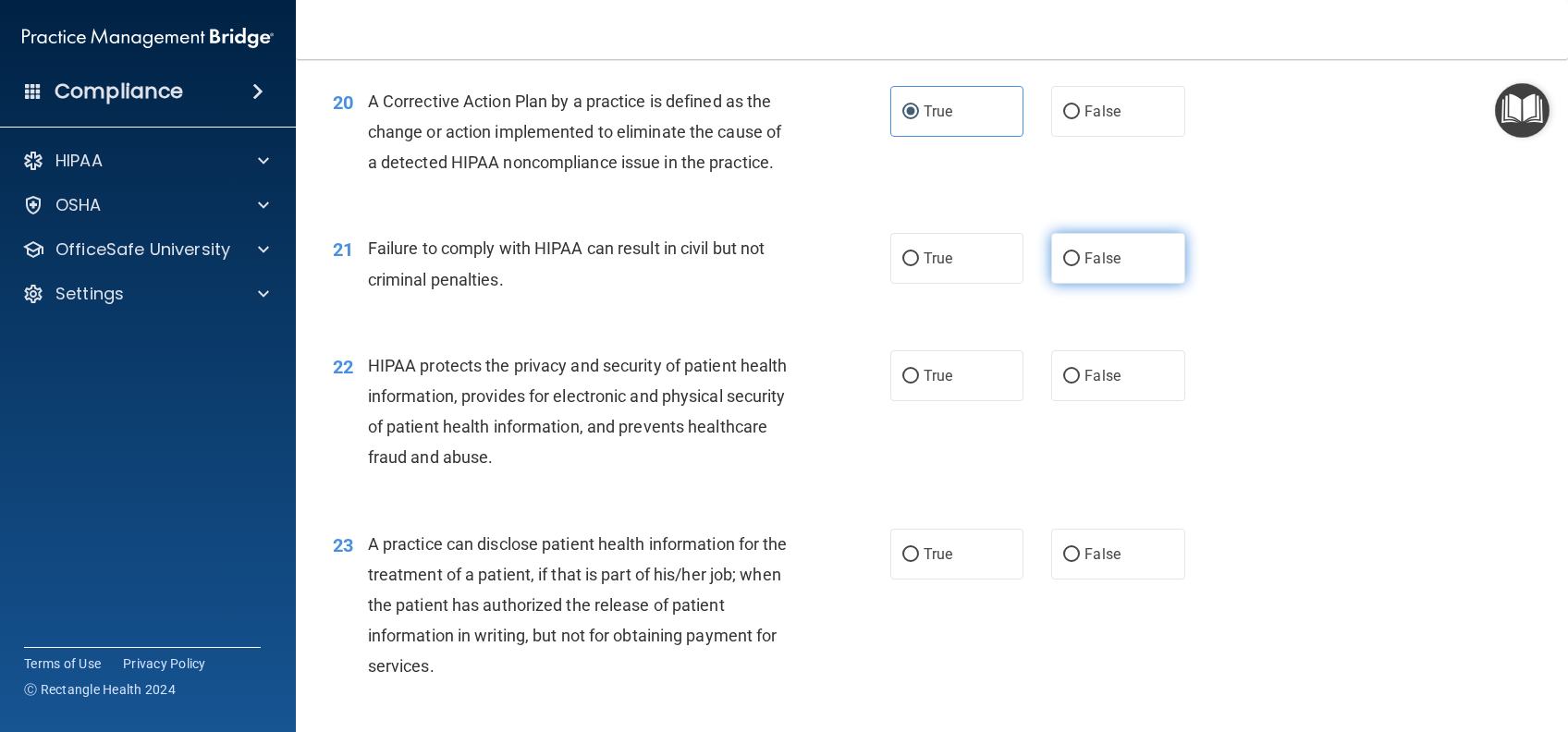
click at [1087, 284] on label "False" at bounding box center [1117, 258] width 133 height 51
click at [1079, 267] on input "False" at bounding box center [1071, 259] width 17 height 14
radio input "true"
click at [976, 401] on label "True" at bounding box center [957, 376] width 133 height 51
click at [919, 384] on input "True" at bounding box center [910, 377] width 17 height 14
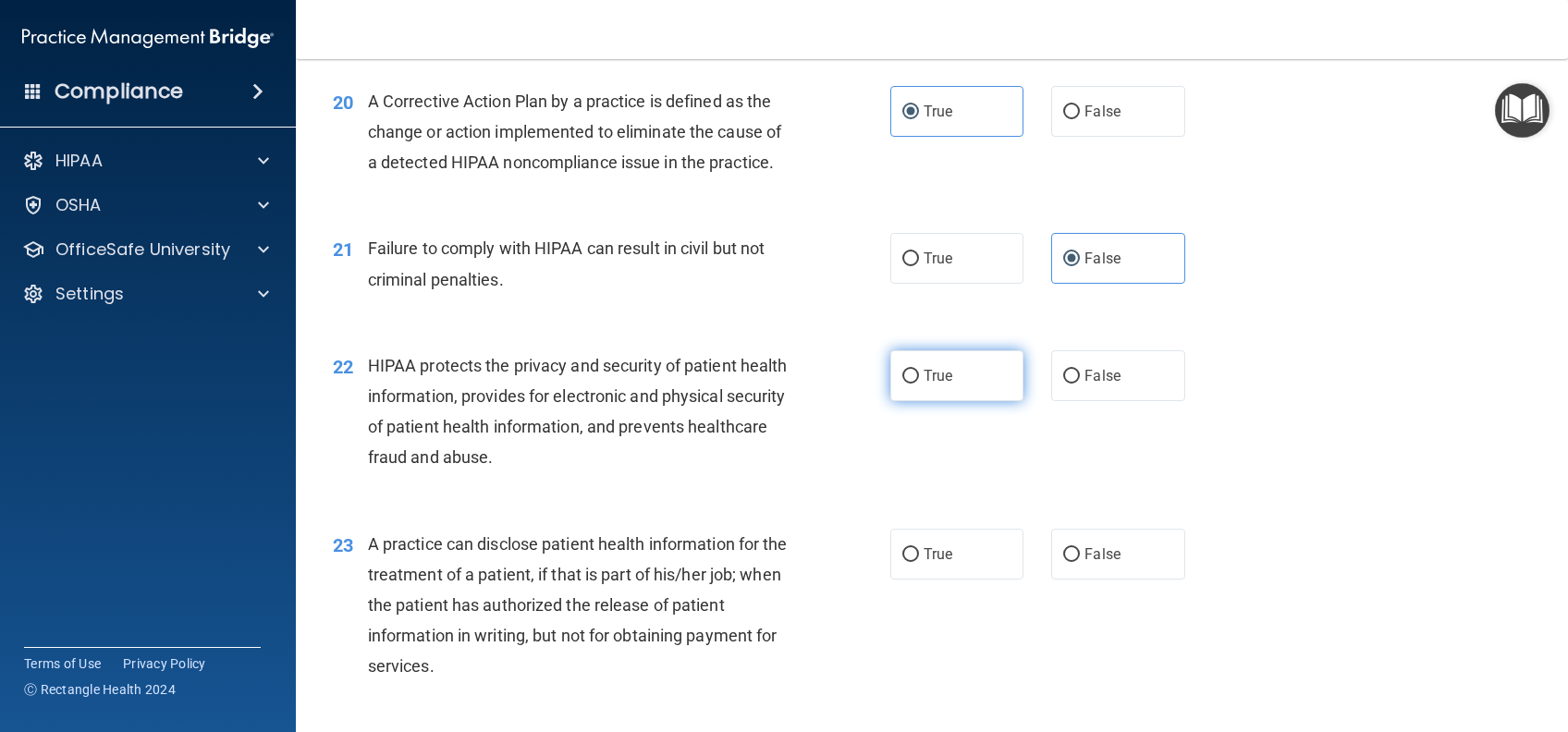
radio input "true"
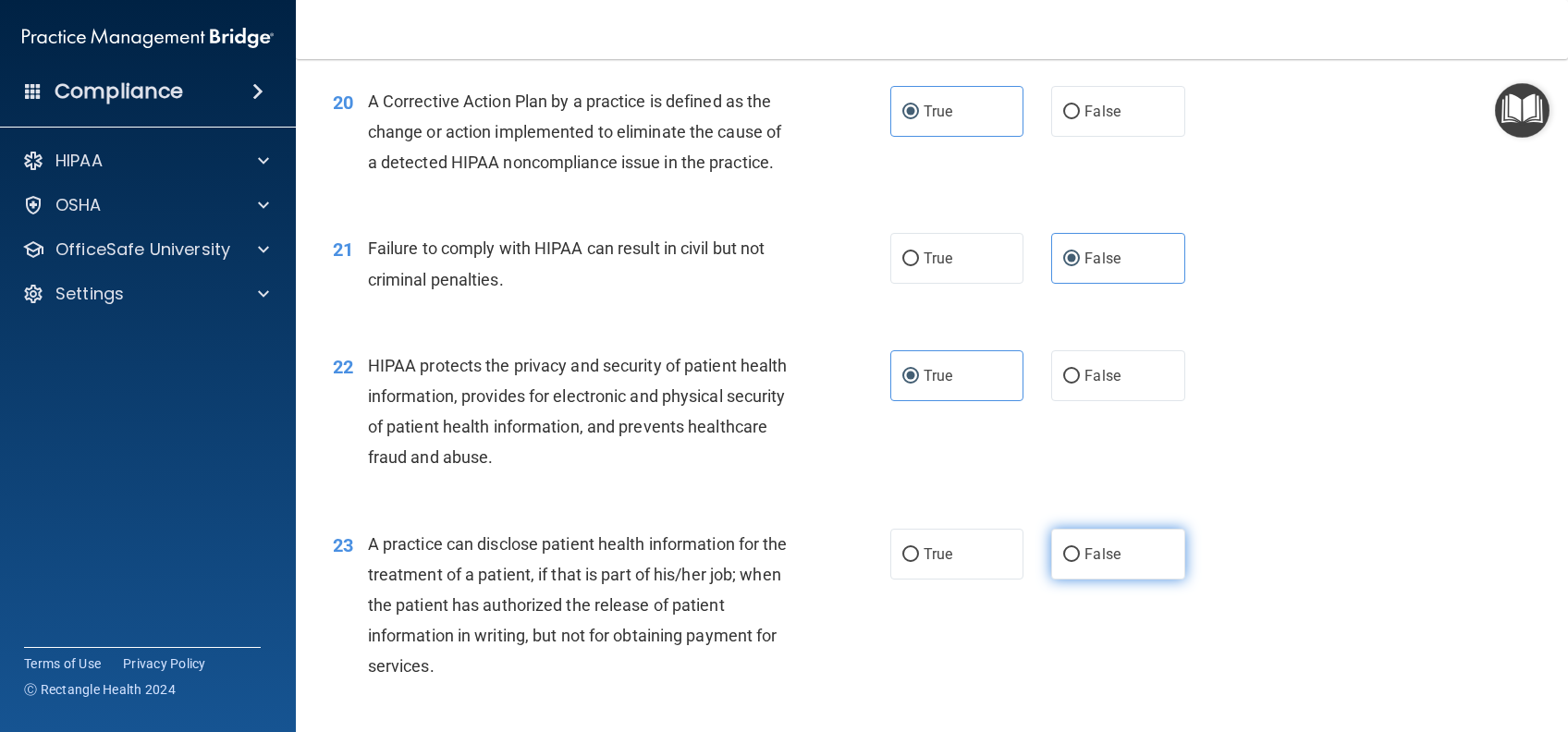
click at [1113, 579] on label "False" at bounding box center [1117, 554] width 133 height 51
click at [1079, 562] on input "False" at bounding box center [1071, 555] width 17 height 14
radio input "true"
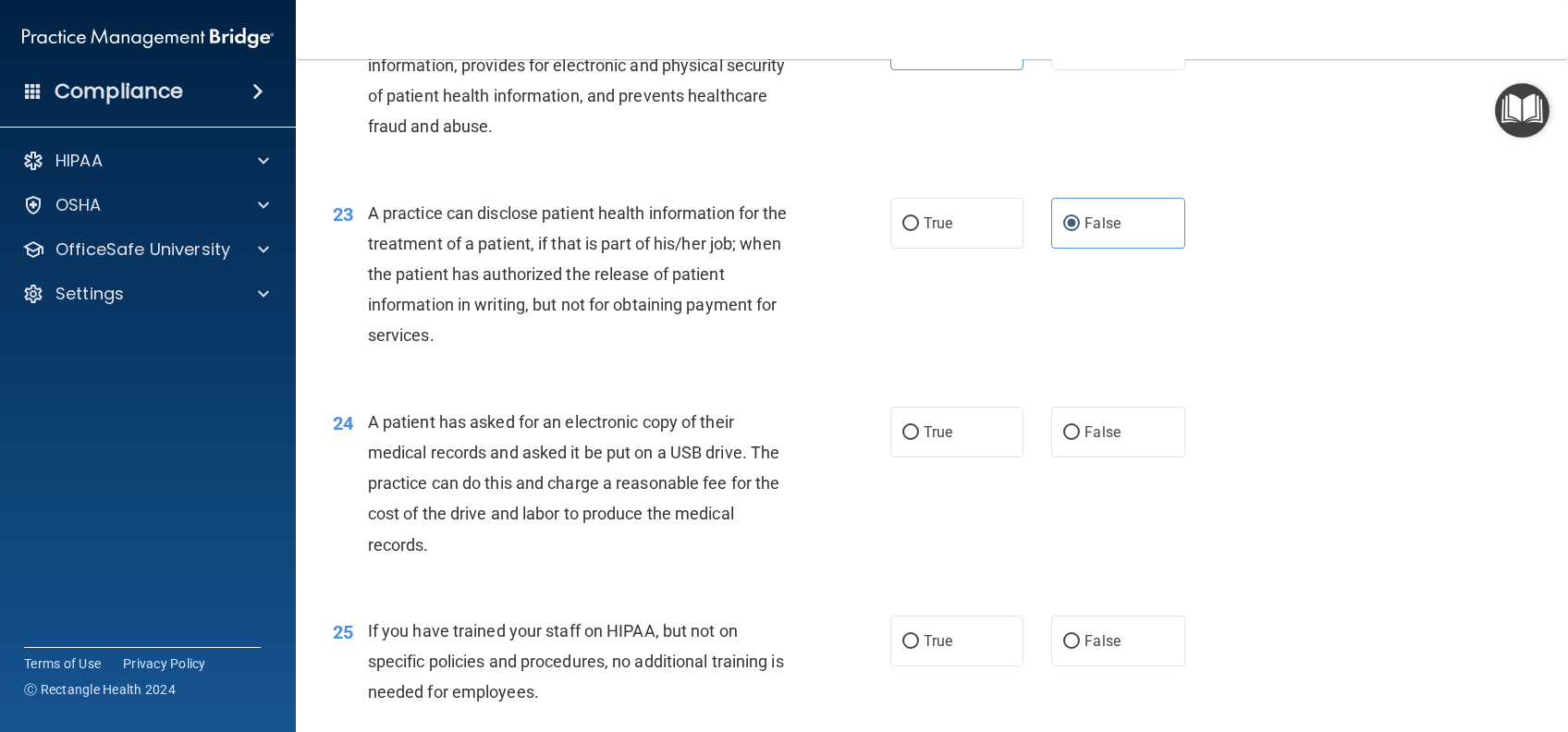
scroll to position [3204, 0]
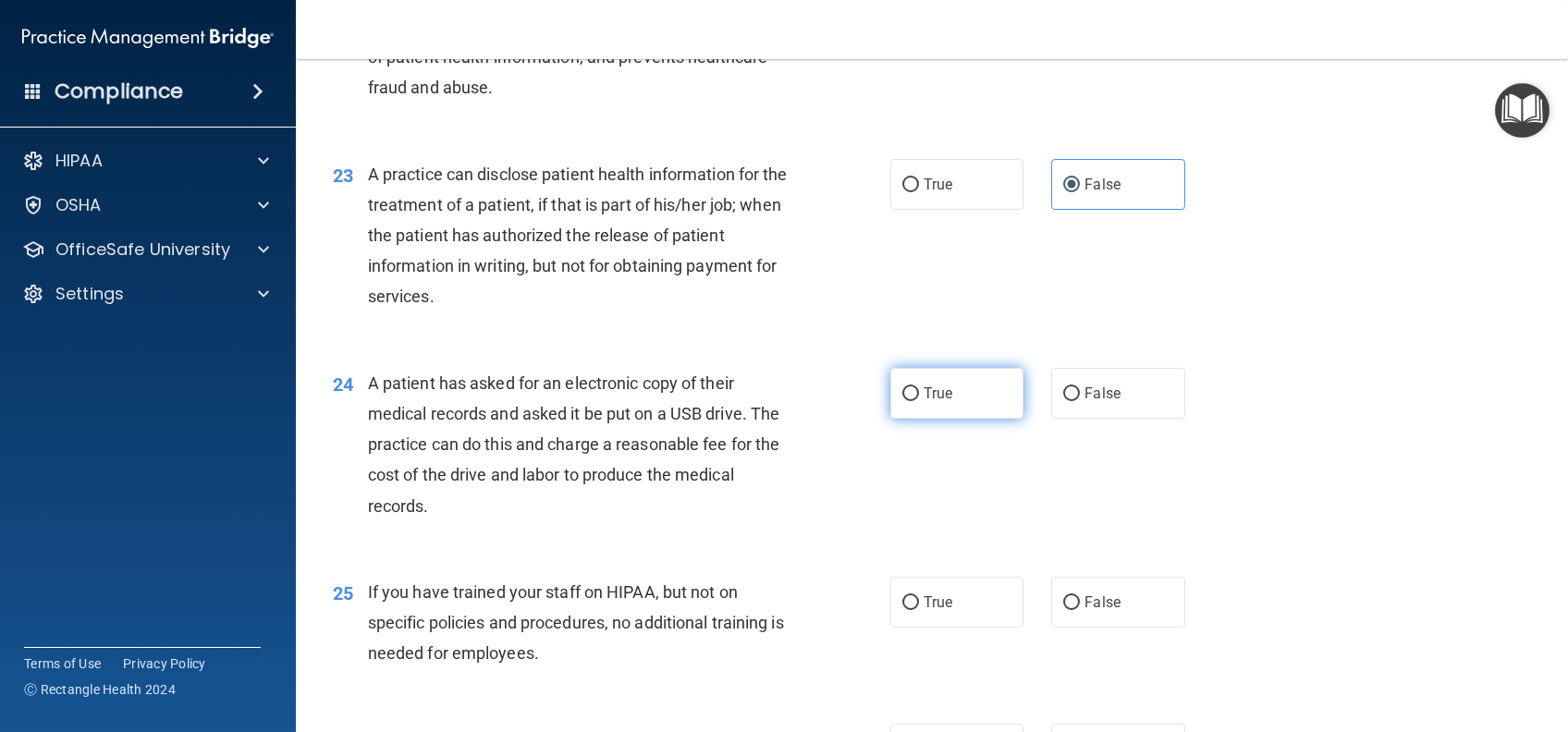
click at [924, 402] on span "True" at bounding box center [937, 393] width 28 height 18
click at [917, 401] on input "True" at bounding box center [910, 394] width 17 height 14
radio input "true"
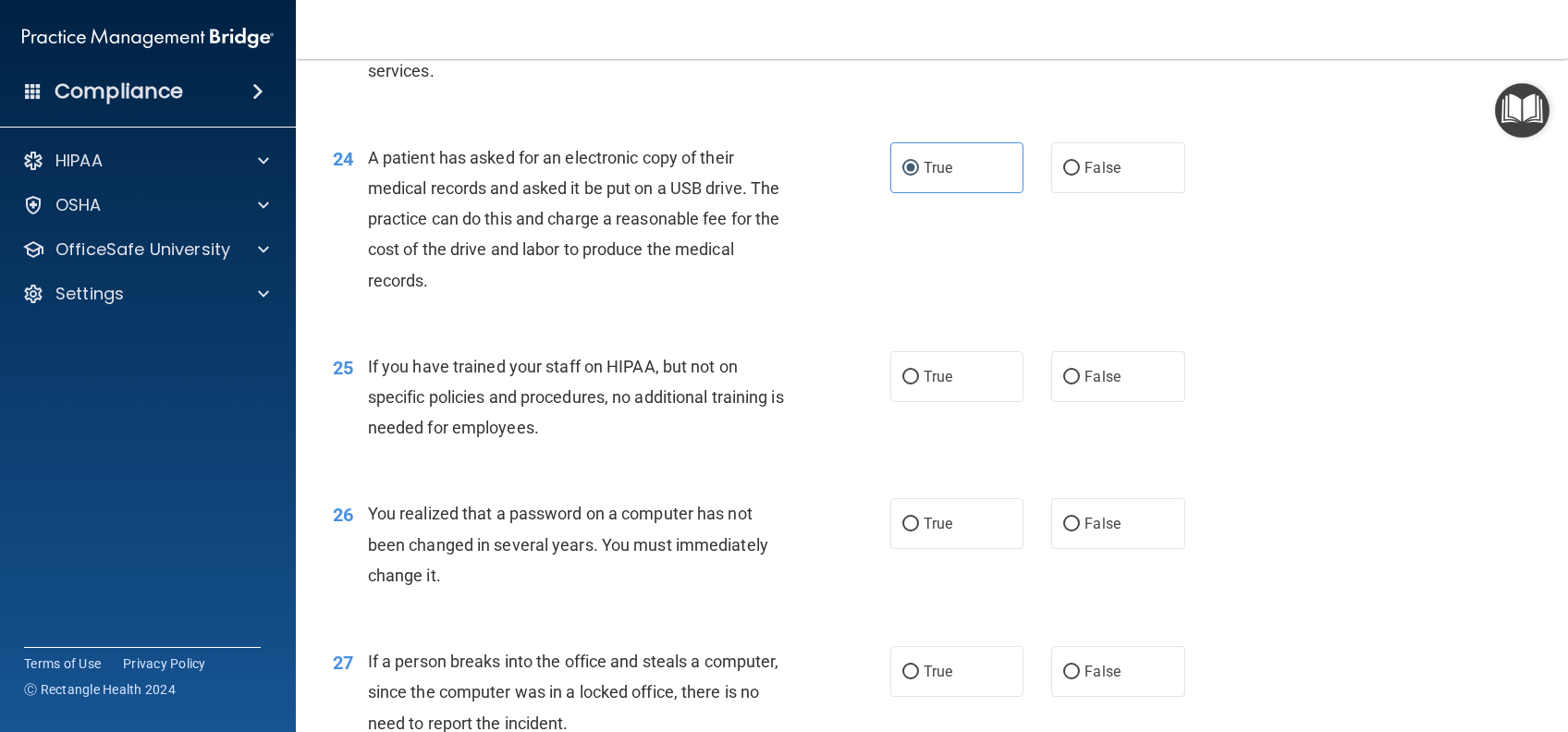
scroll to position [3451, 0]
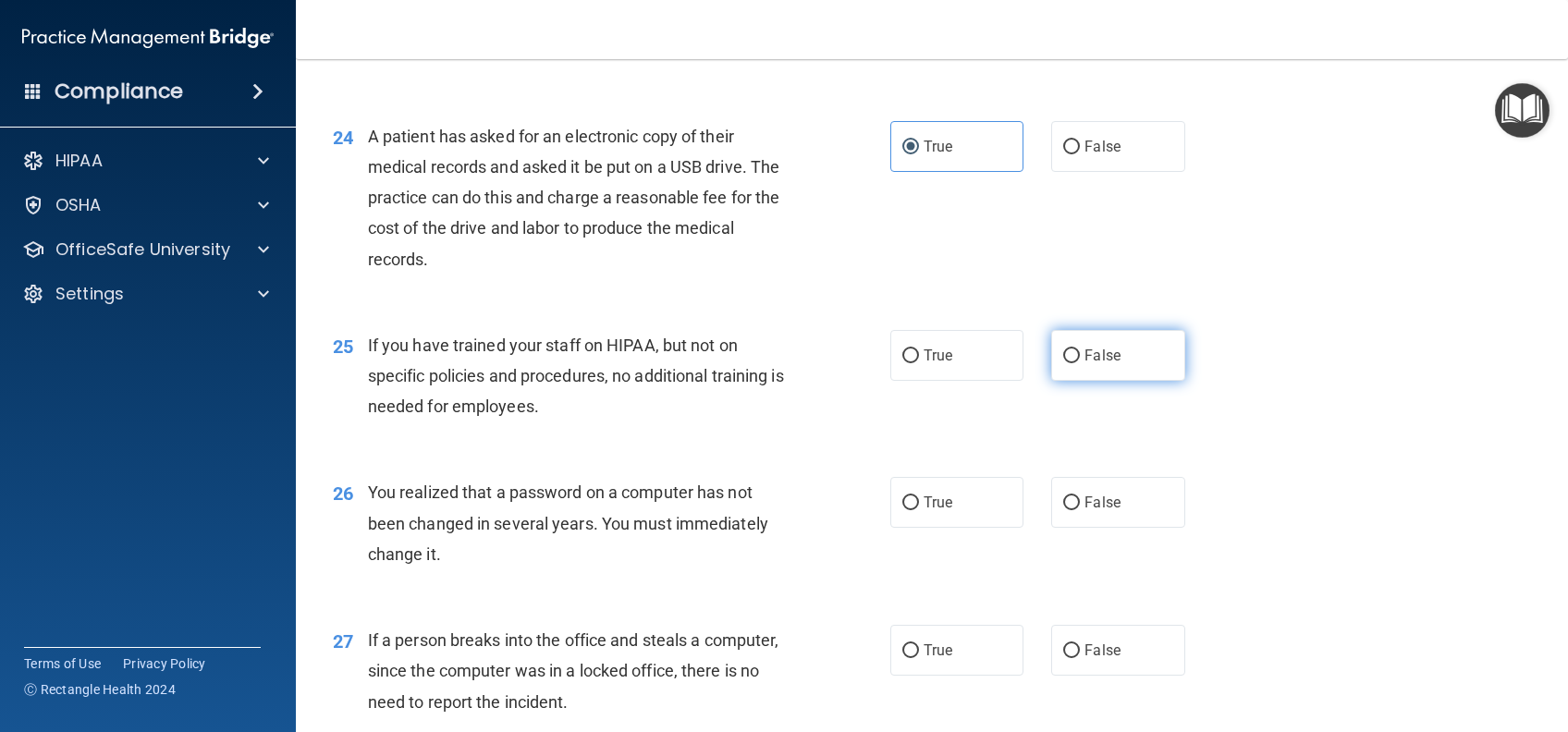
click at [1072, 381] on label "False" at bounding box center [1117, 355] width 133 height 51
click at [1072, 363] on input "False" at bounding box center [1071, 356] width 17 height 14
radio input "true"
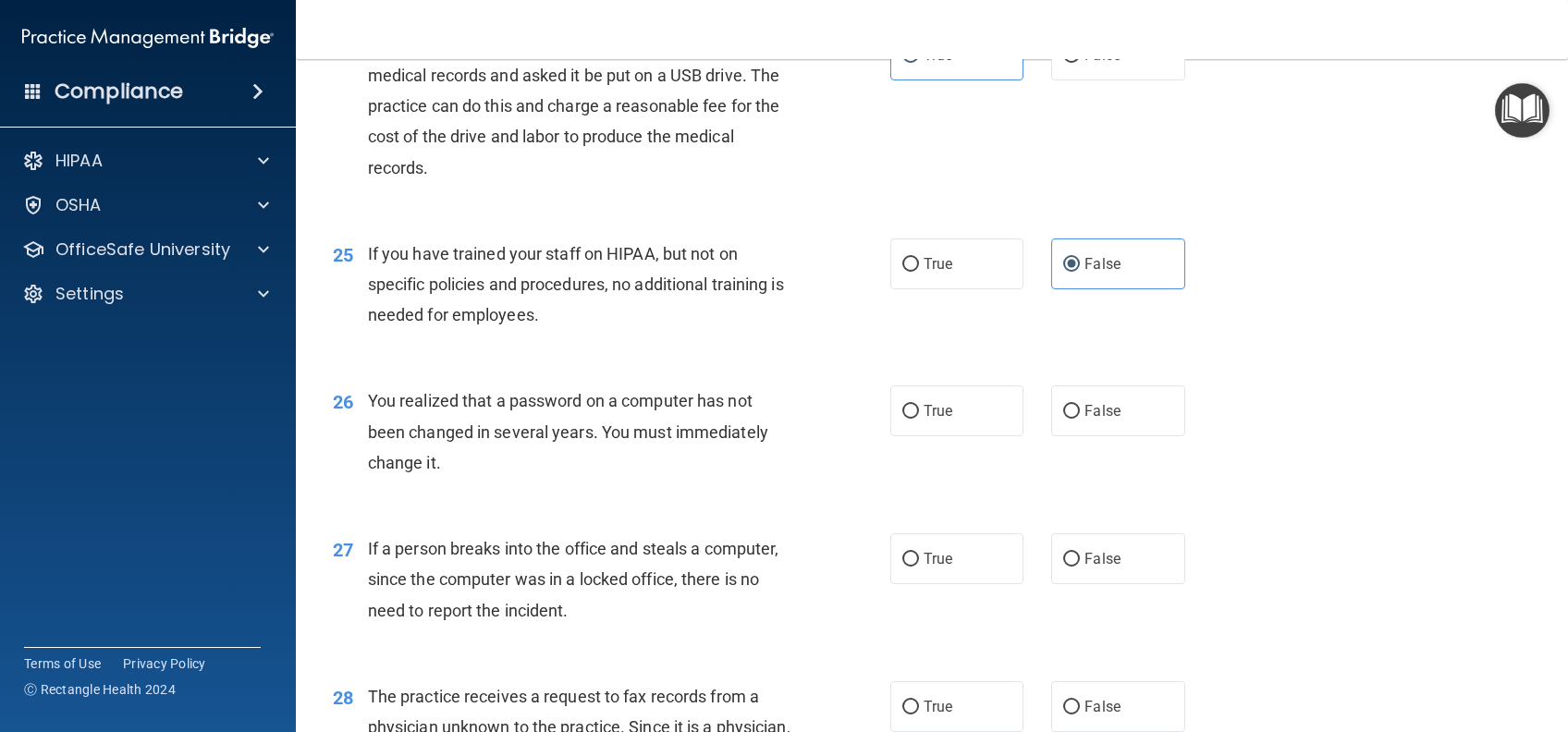
scroll to position [3574, 0]
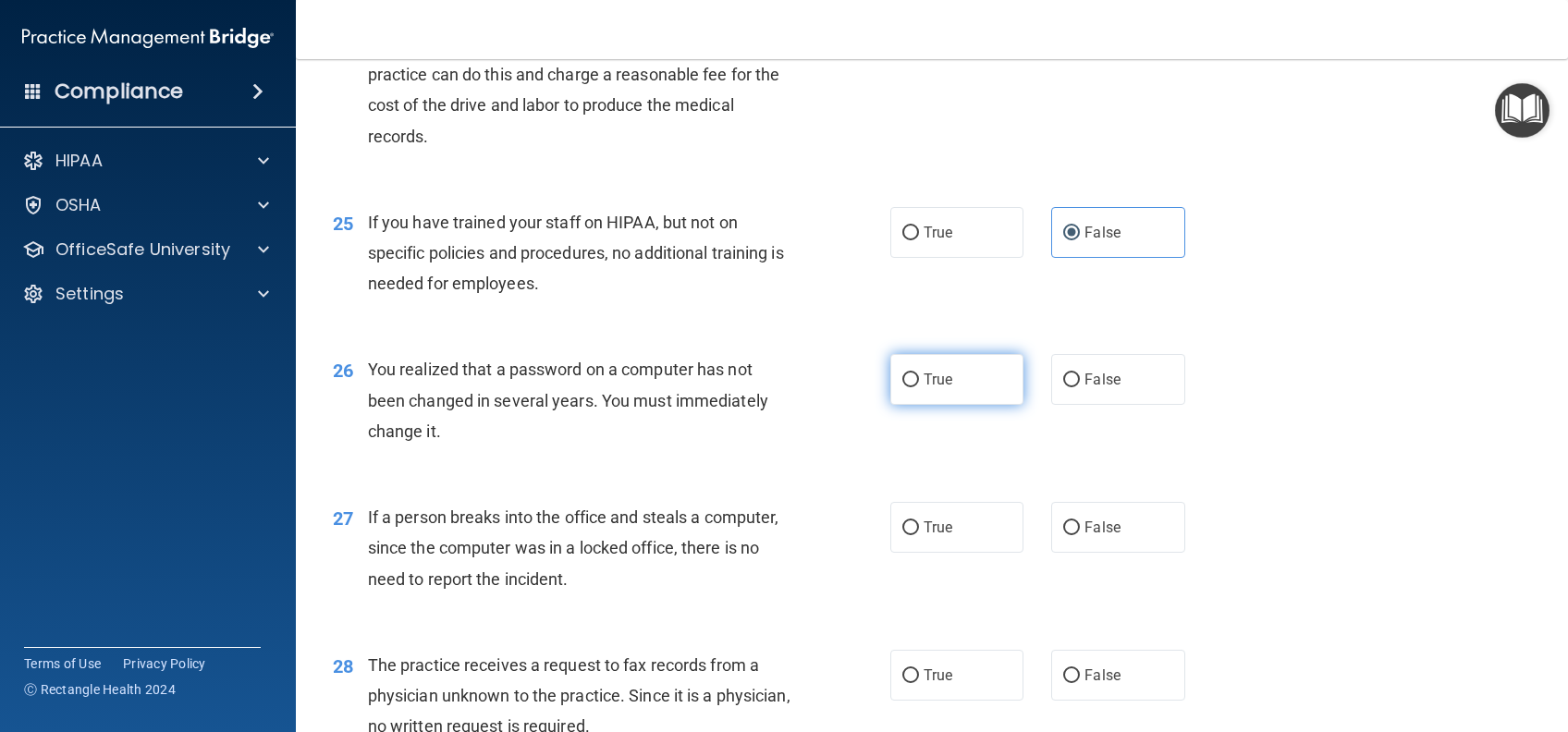
click at [911, 405] on label "True" at bounding box center [957, 380] width 133 height 51
click at [911, 387] on input "True" at bounding box center [910, 381] width 17 height 14
radio input "true"
click at [1068, 553] on label "False" at bounding box center [1117, 528] width 133 height 51
click at [1068, 535] on input "False" at bounding box center [1071, 529] width 17 height 14
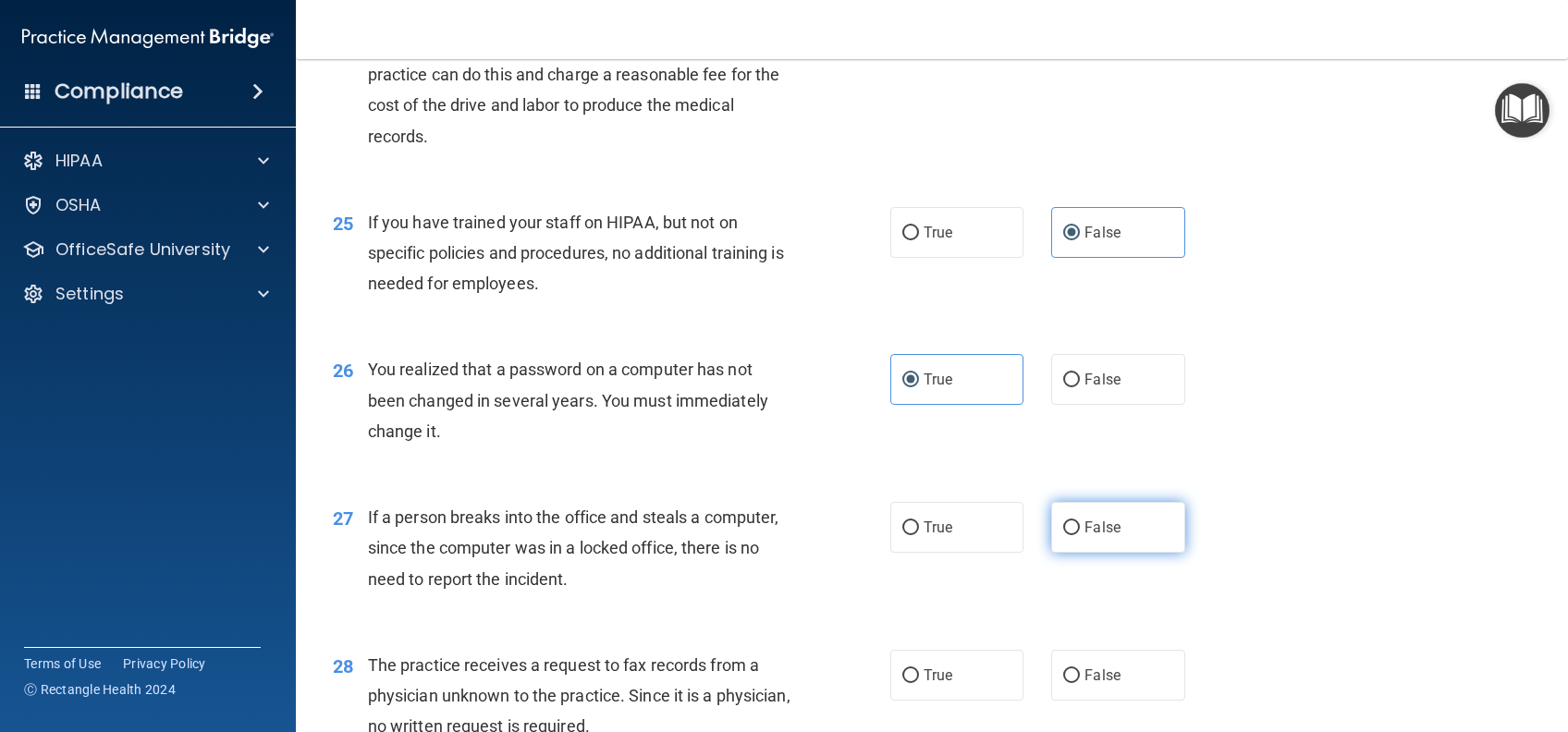
radio input "true"
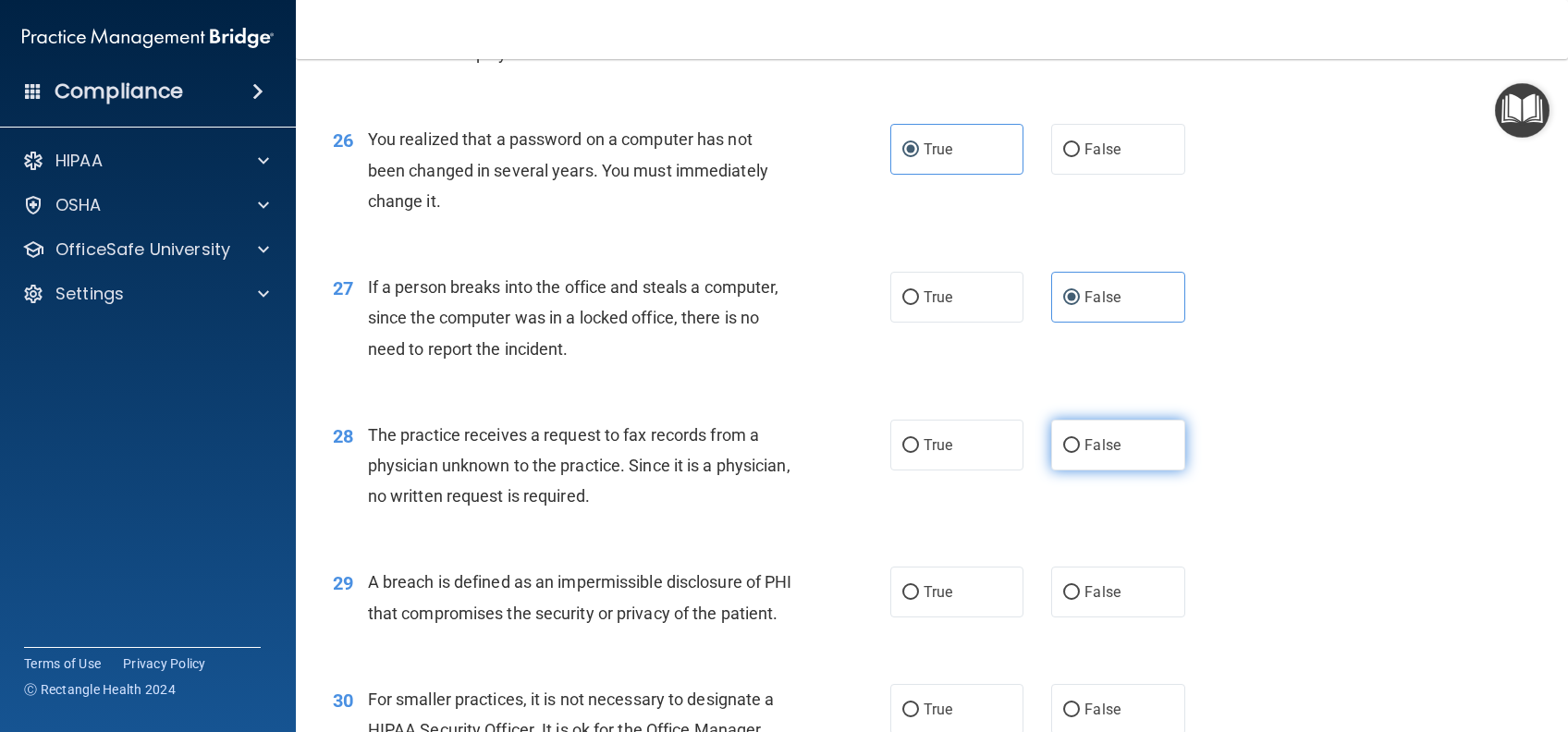
scroll to position [3821, 0]
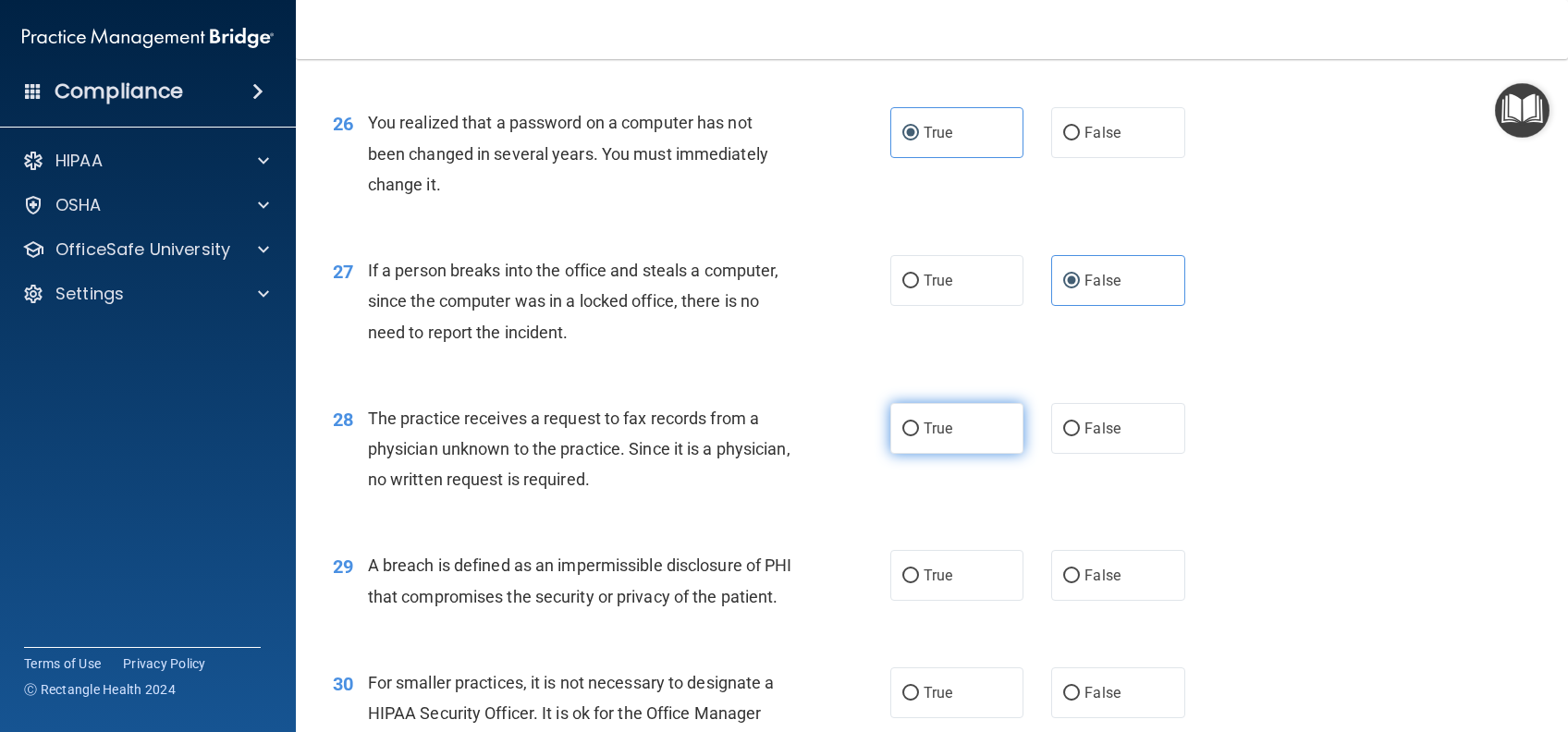
click at [995, 454] on label "True" at bounding box center [957, 428] width 133 height 51
click at [919, 436] on input "True" at bounding box center [910, 429] width 17 height 14
radio input "true"
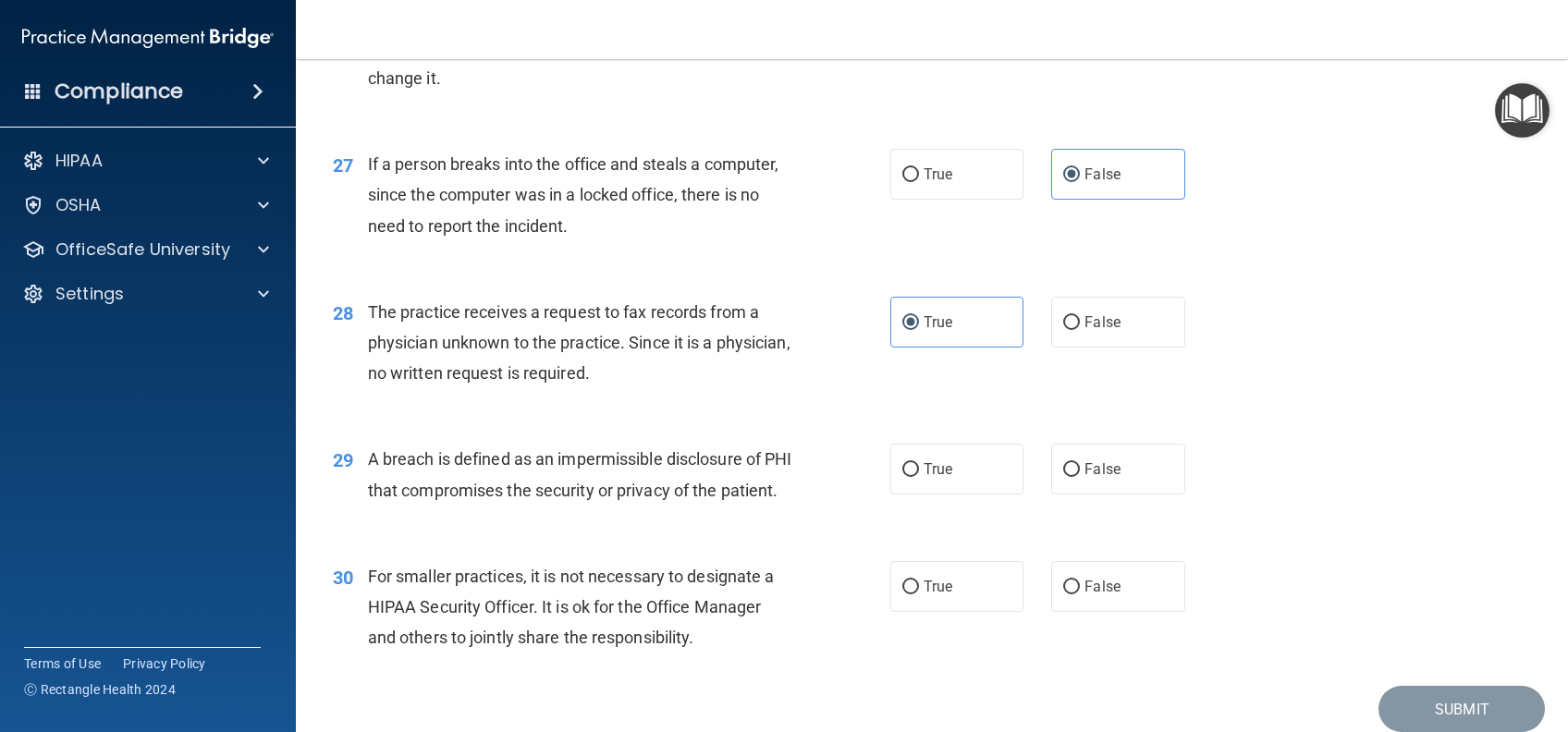
scroll to position [4068, 0]
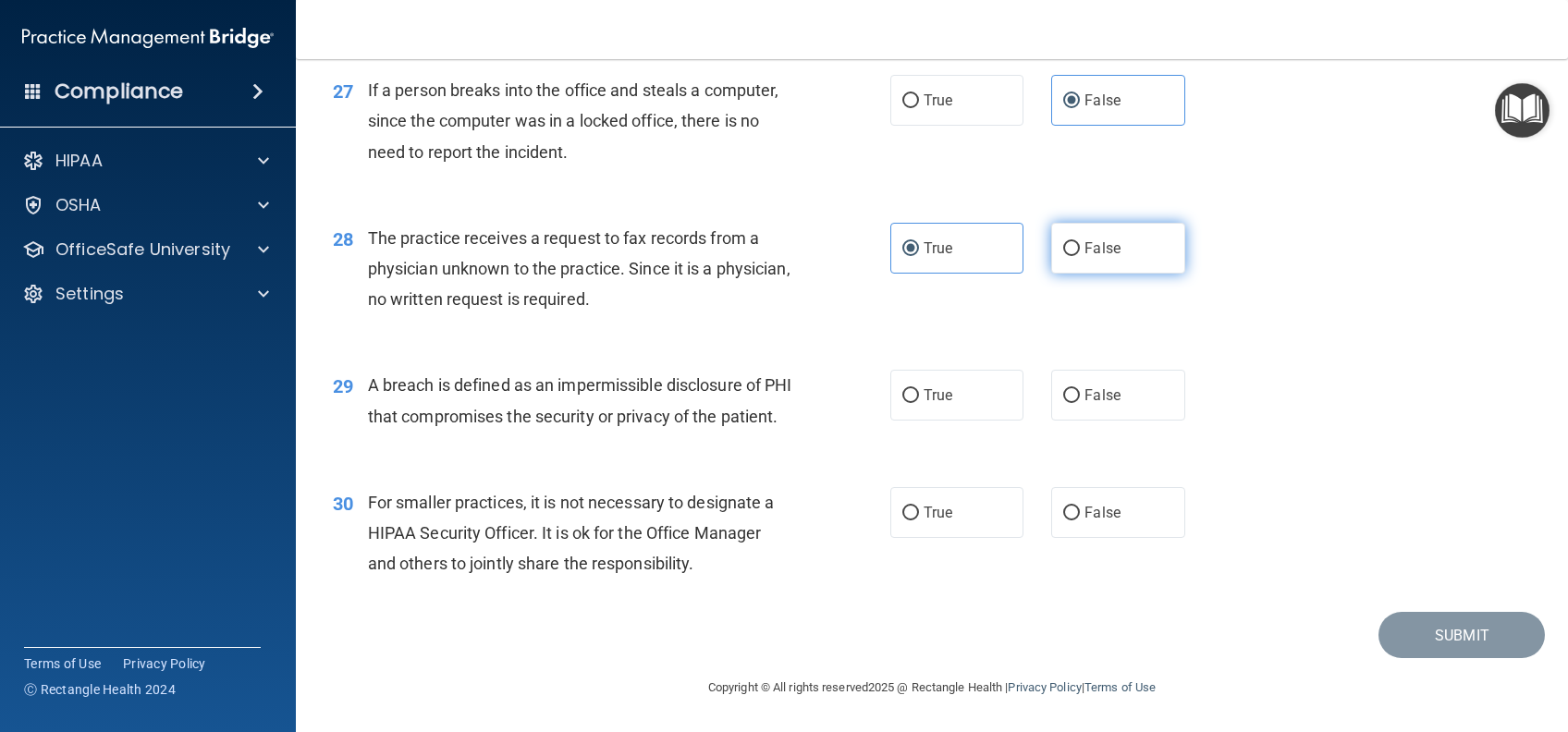
click at [1067, 251] on label "False" at bounding box center [1117, 248] width 133 height 51
click at [1067, 251] on input "False" at bounding box center [1071, 249] width 17 height 14
radio input "true"
radio input "false"
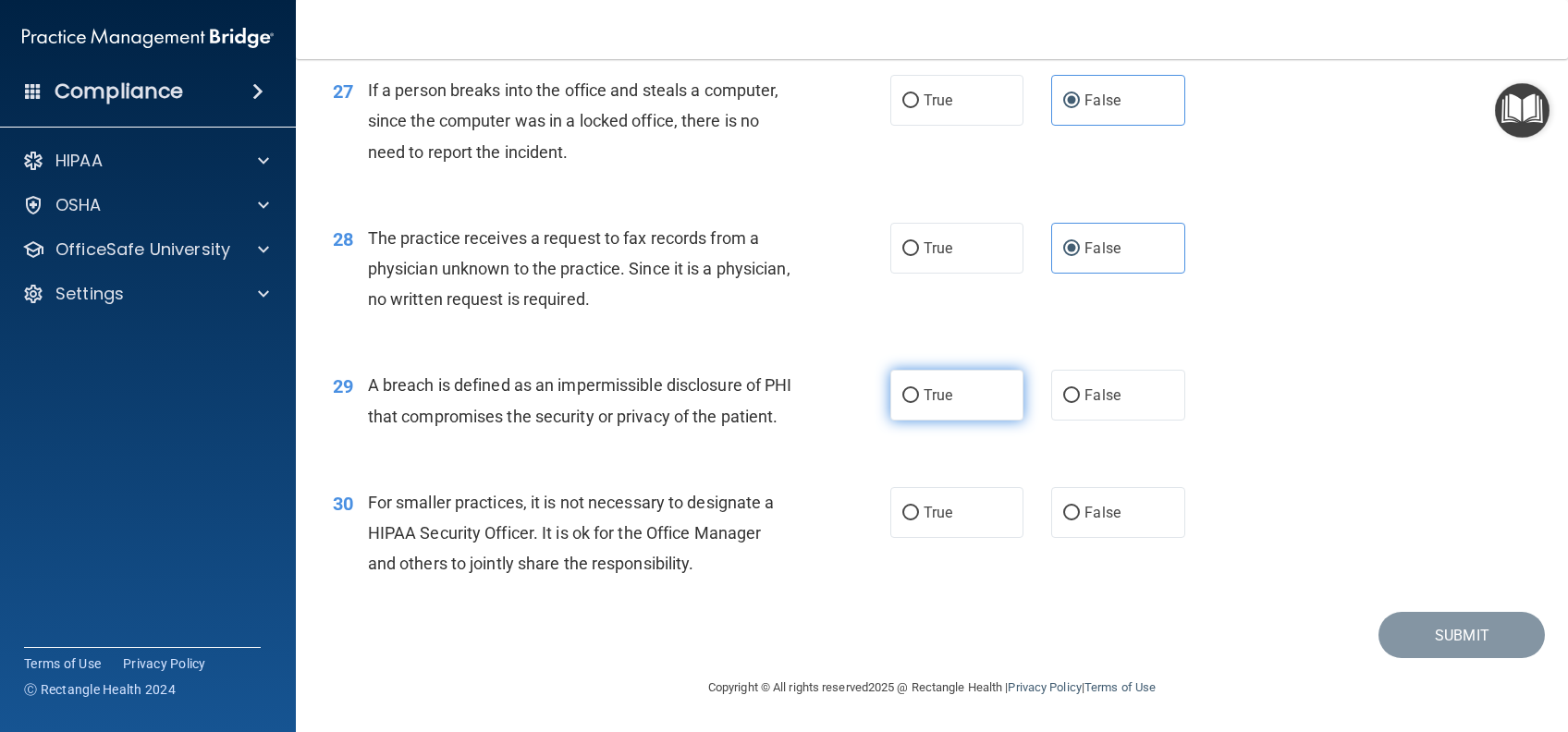
click at [976, 407] on label "True" at bounding box center [957, 395] width 133 height 51
click at [919, 403] on input "True" at bounding box center [910, 396] width 17 height 14
radio input "true"
click at [1094, 522] on span "False" at bounding box center [1102, 513] width 36 height 18
click at [1079, 521] on input "False" at bounding box center [1071, 513] width 17 height 14
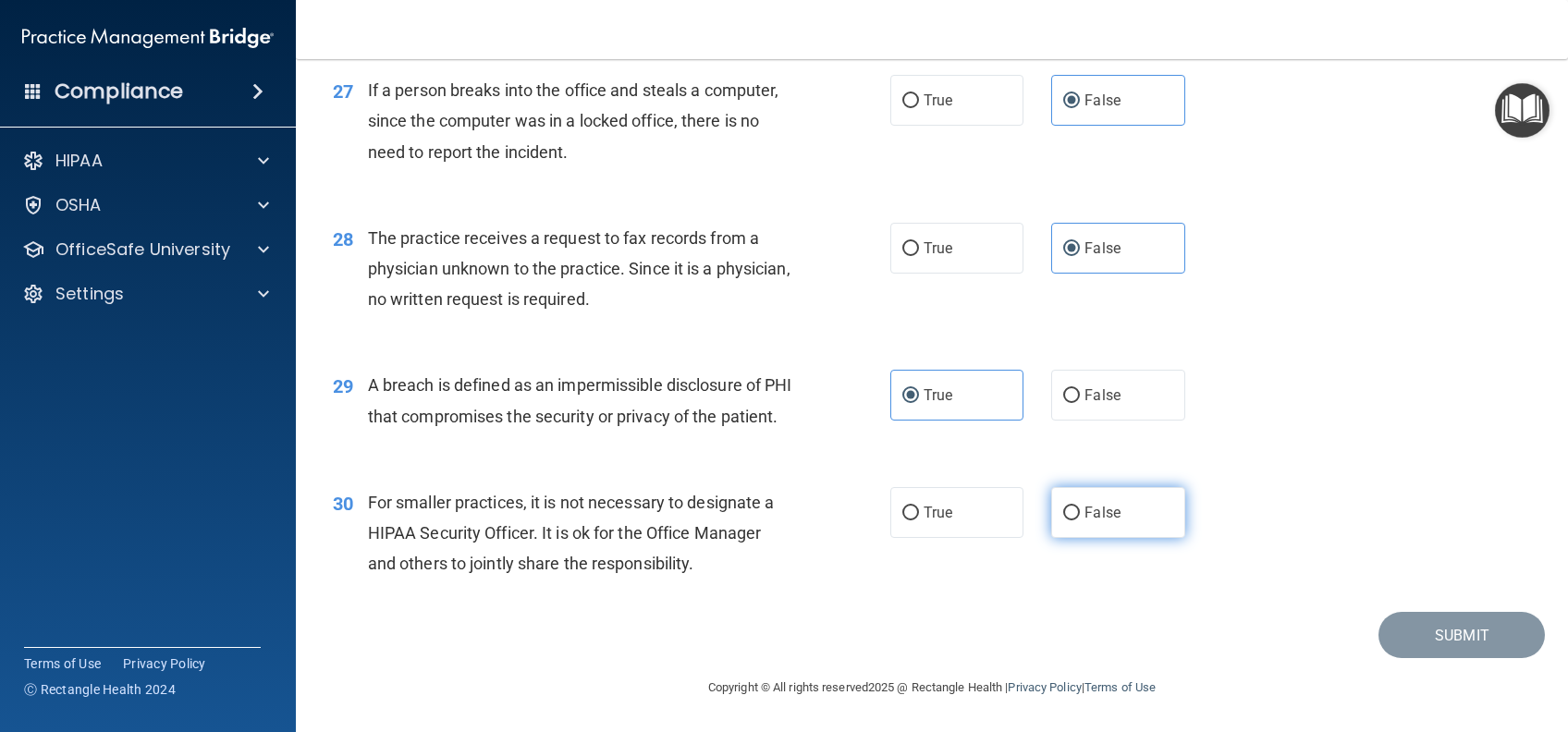
radio input "true"
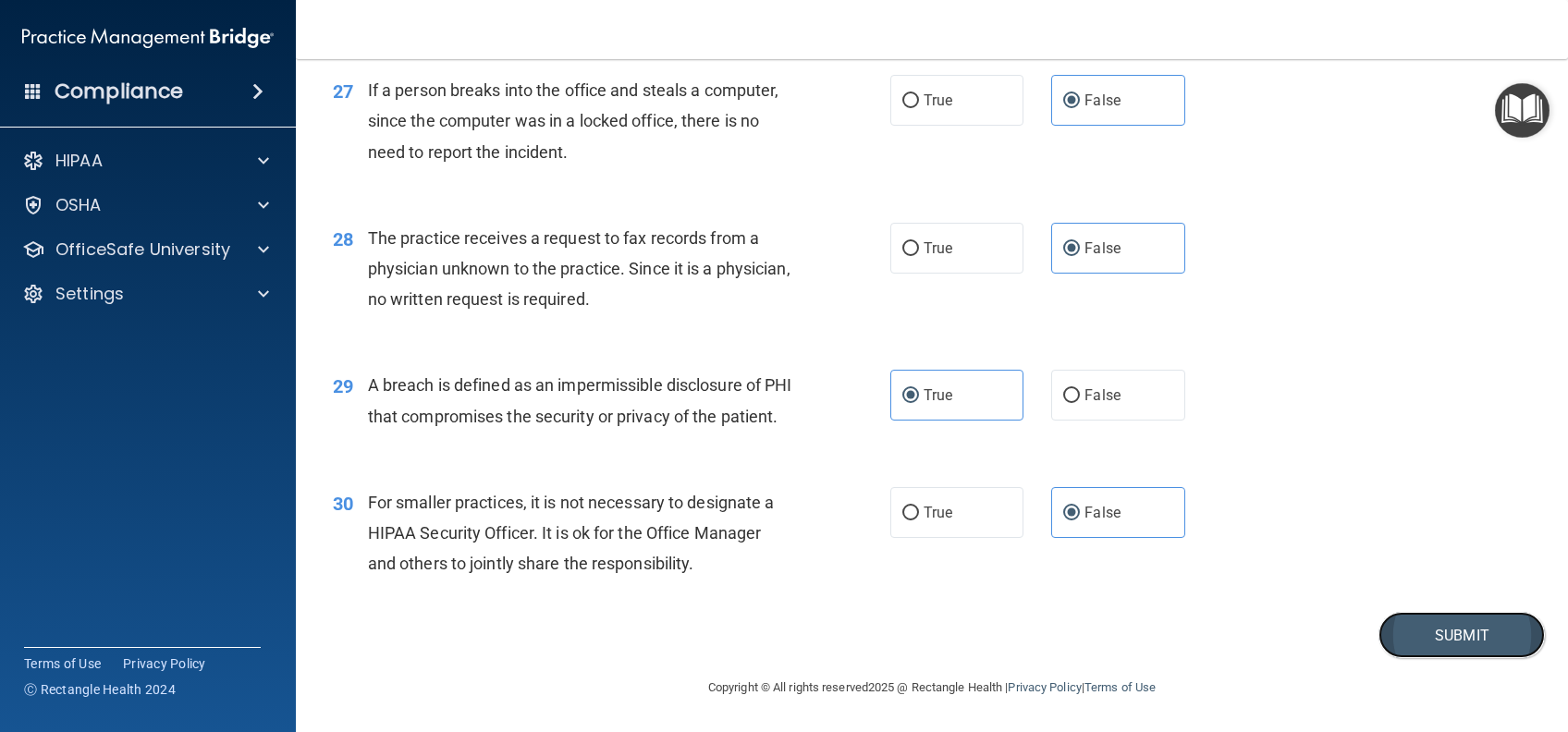
click at [1399, 659] on button "Submit" at bounding box center [1461, 636] width 166 height 47
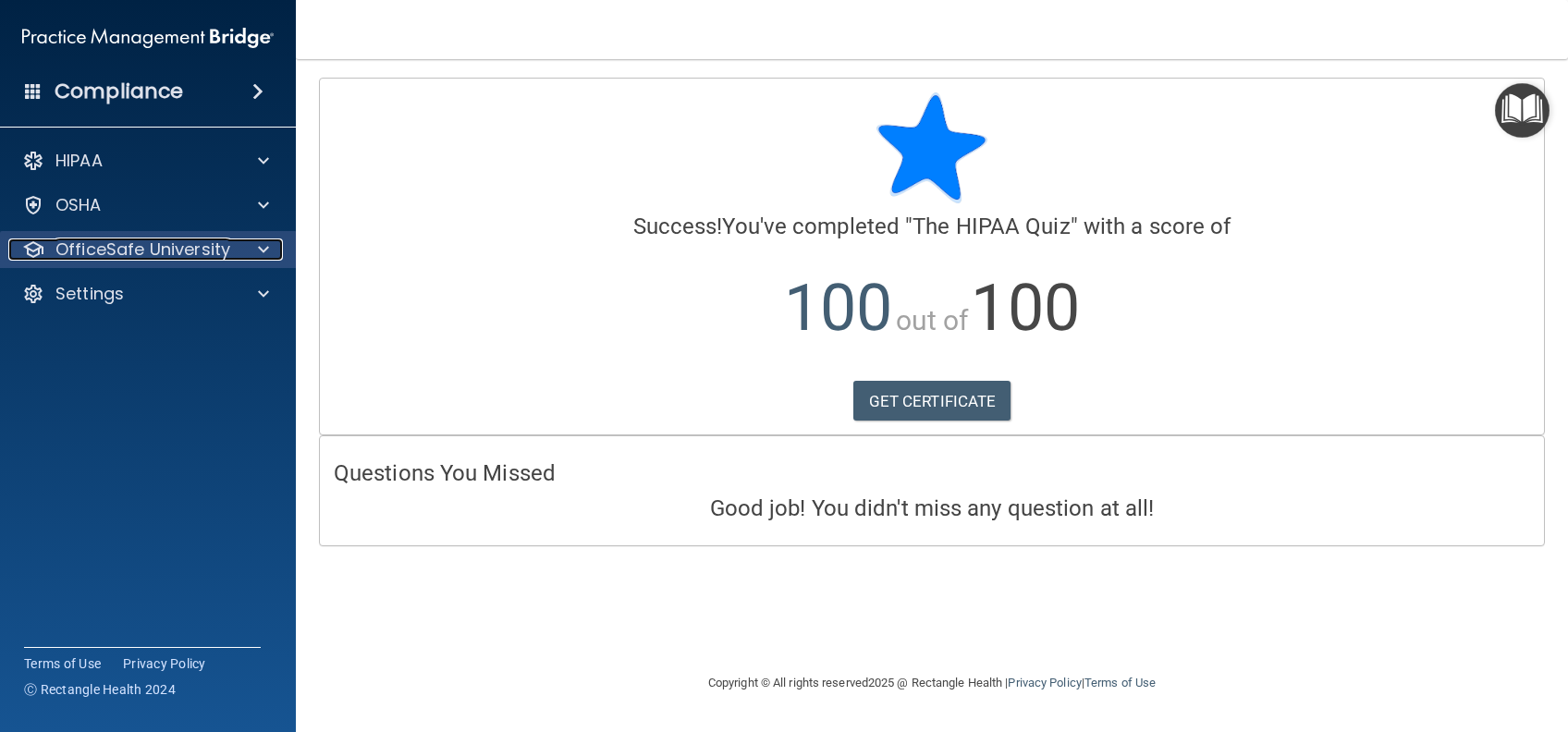
click at [144, 247] on p "OfficeSafe University" at bounding box center [142, 249] width 174 height 22
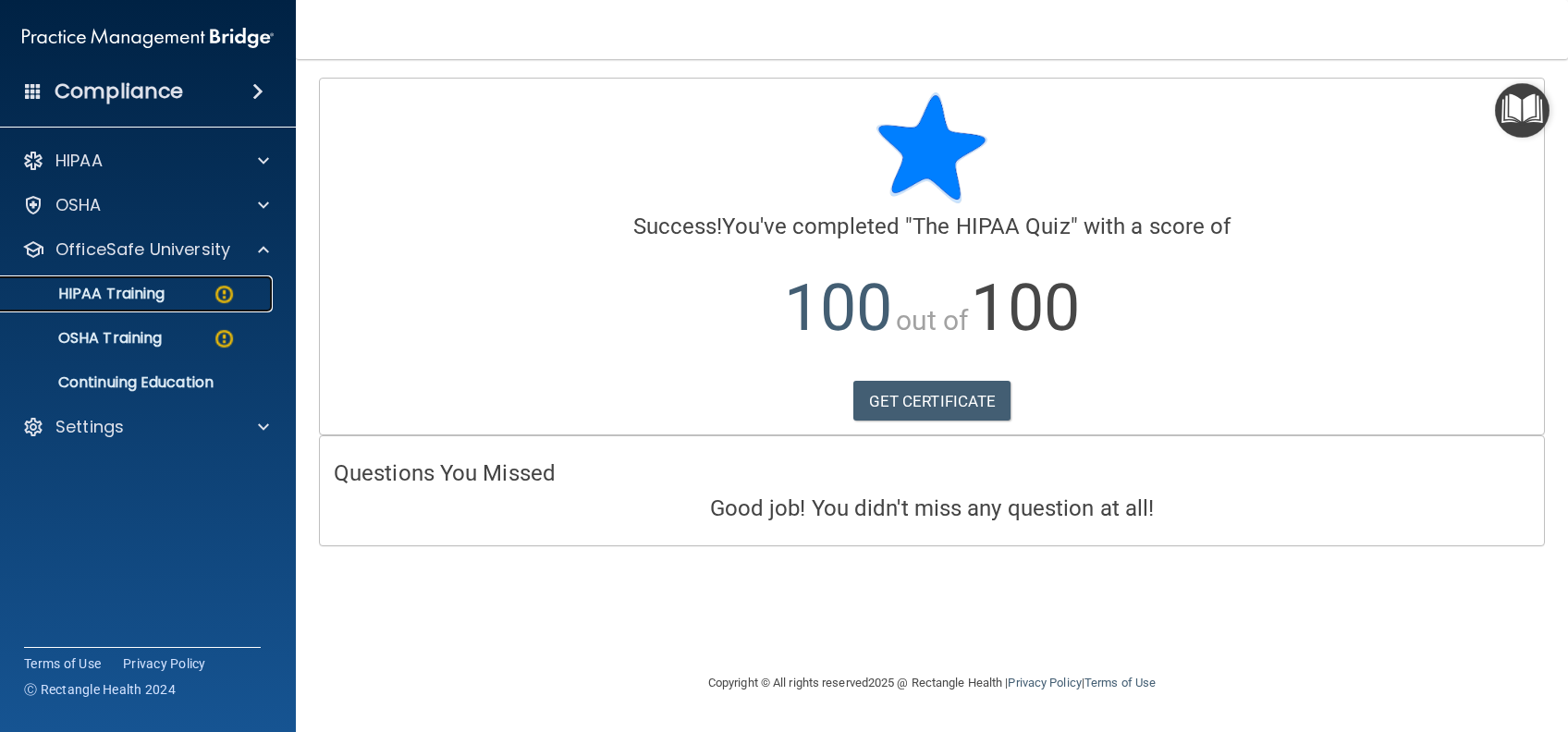
click at [133, 287] on p "HIPAA Training" at bounding box center [88, 294] width 153 height 18
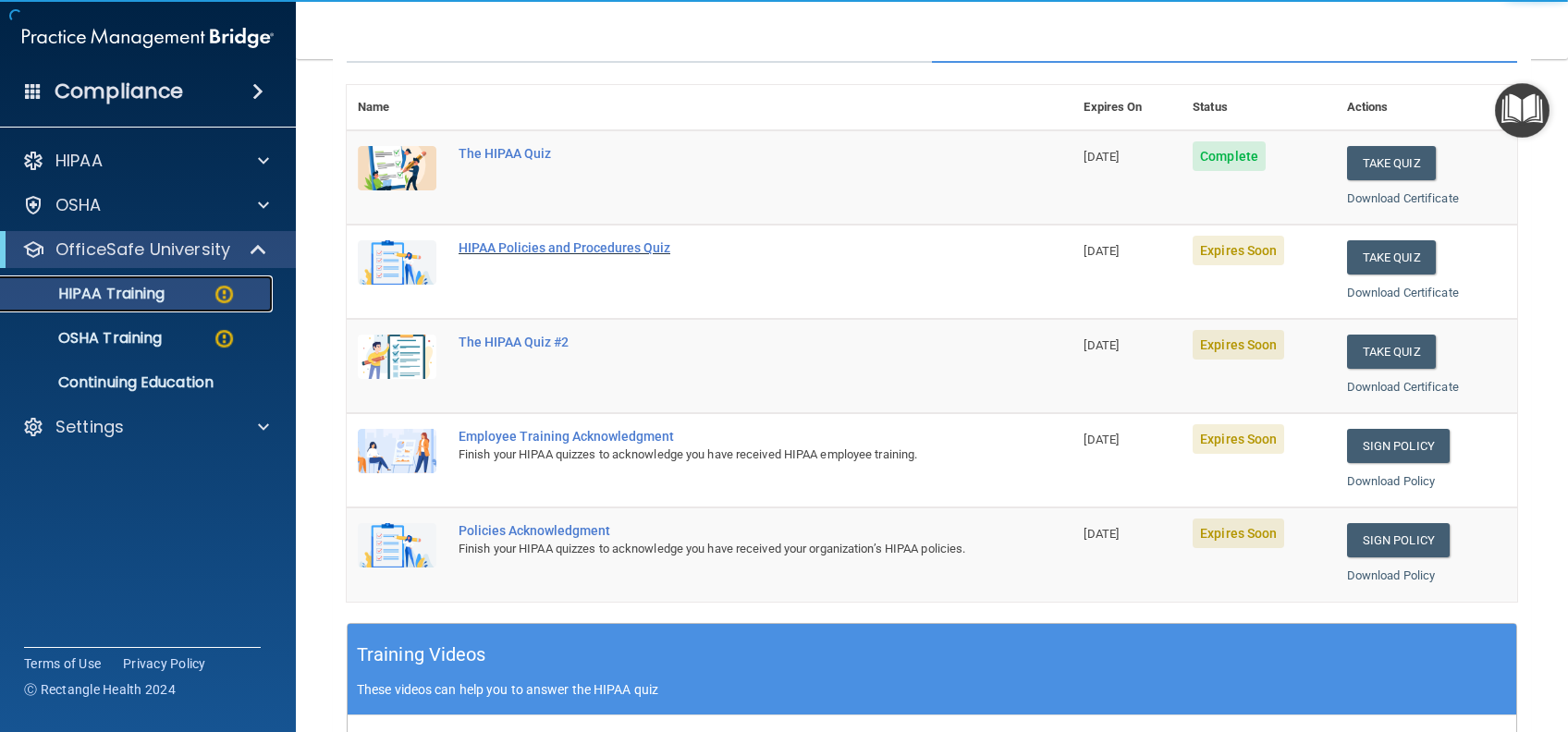
scroll to position [246, 0]
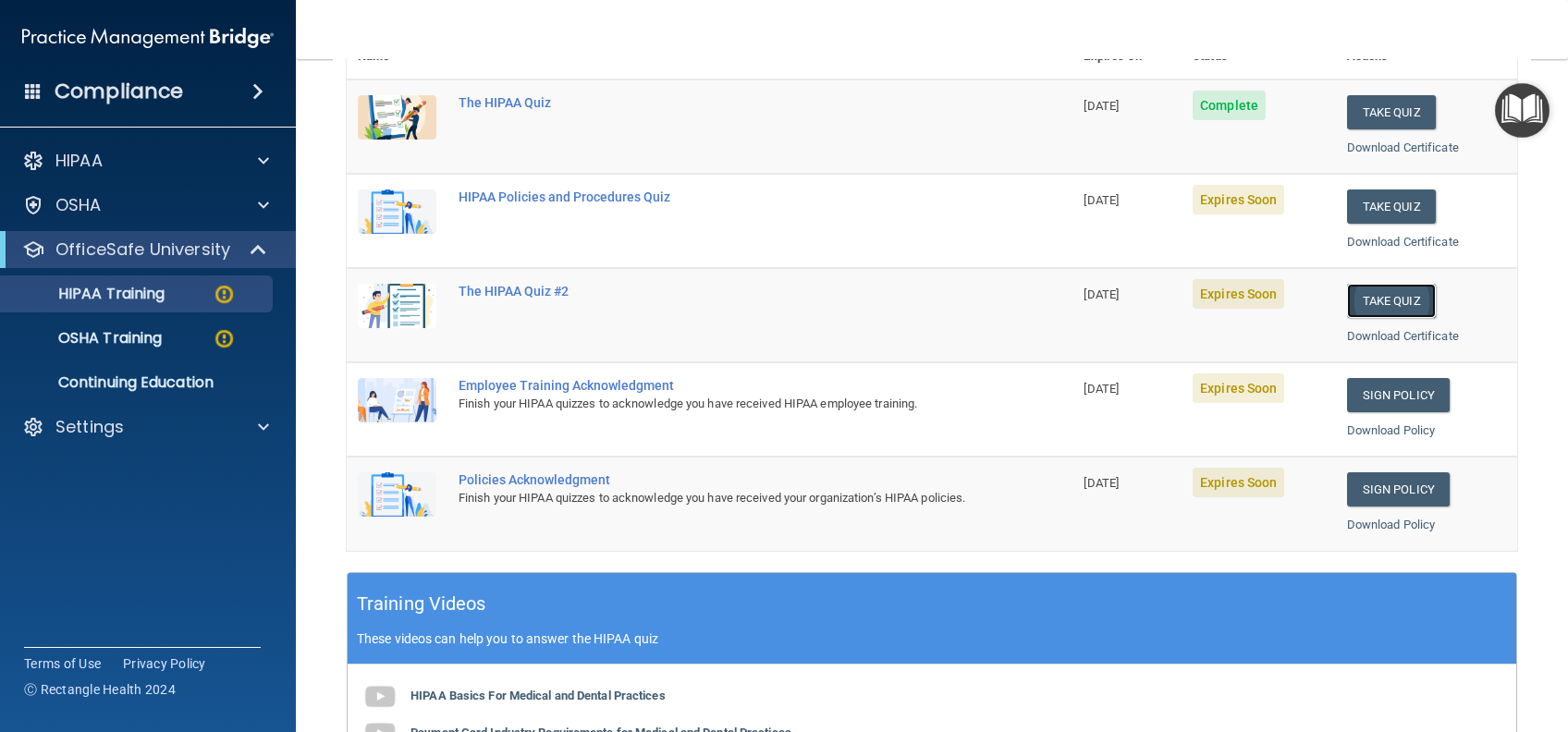
click at [1373, 306] on button "Take Quiz" at bounding box center [1391, 301] width 89 height 34
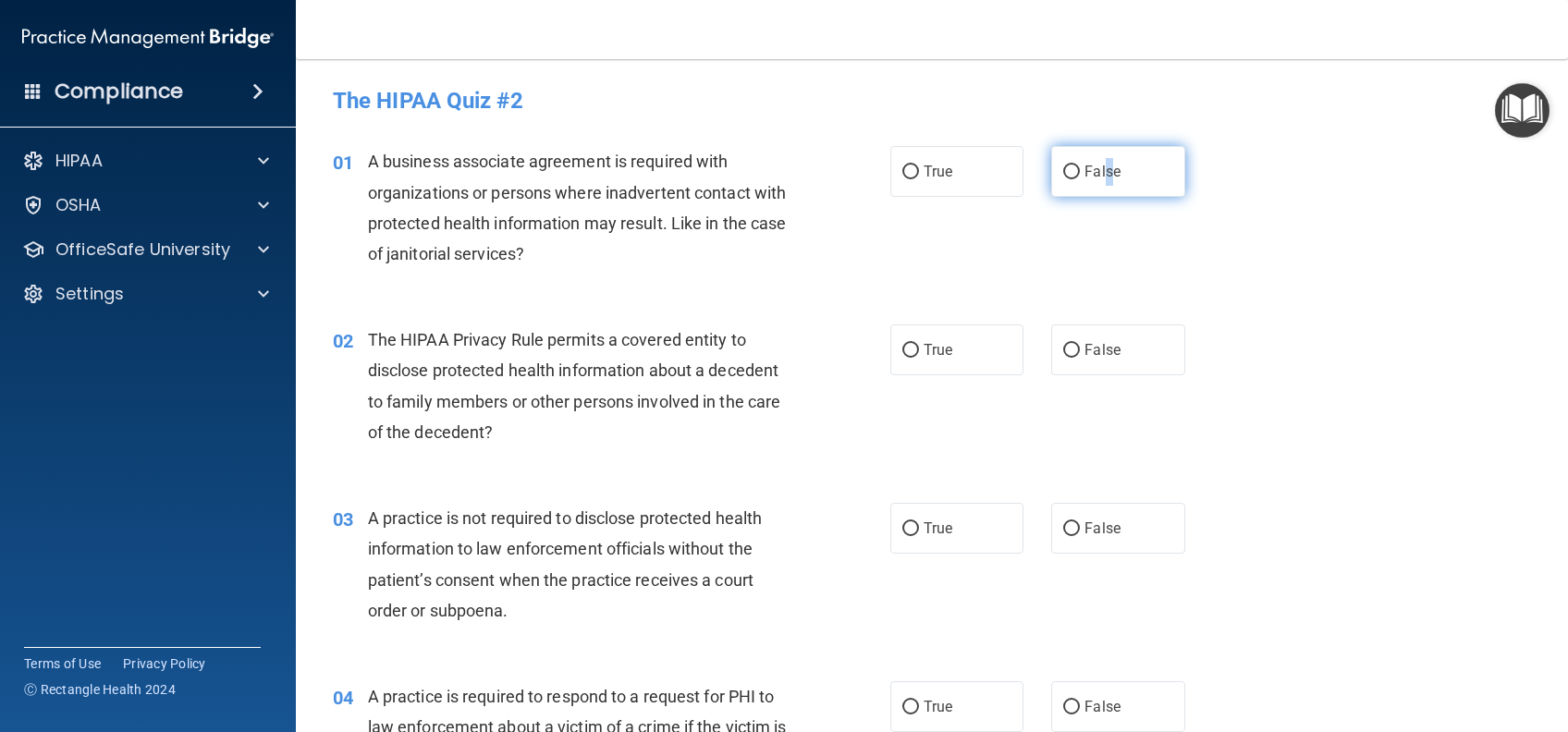
click at [1097, 166] on span "False" at bounding box center [1102, 171] width 36 height 18
click at [936, 346] on span "True" at bounding box center [937, 349] width 28 height 18
click at [919, 346] on input "True" at bounding box center [910, 350] width 17 height 14
radio input "true"
click at [1125, 171] on label "False" at bounding box center [1117, 171] width 133 height 51
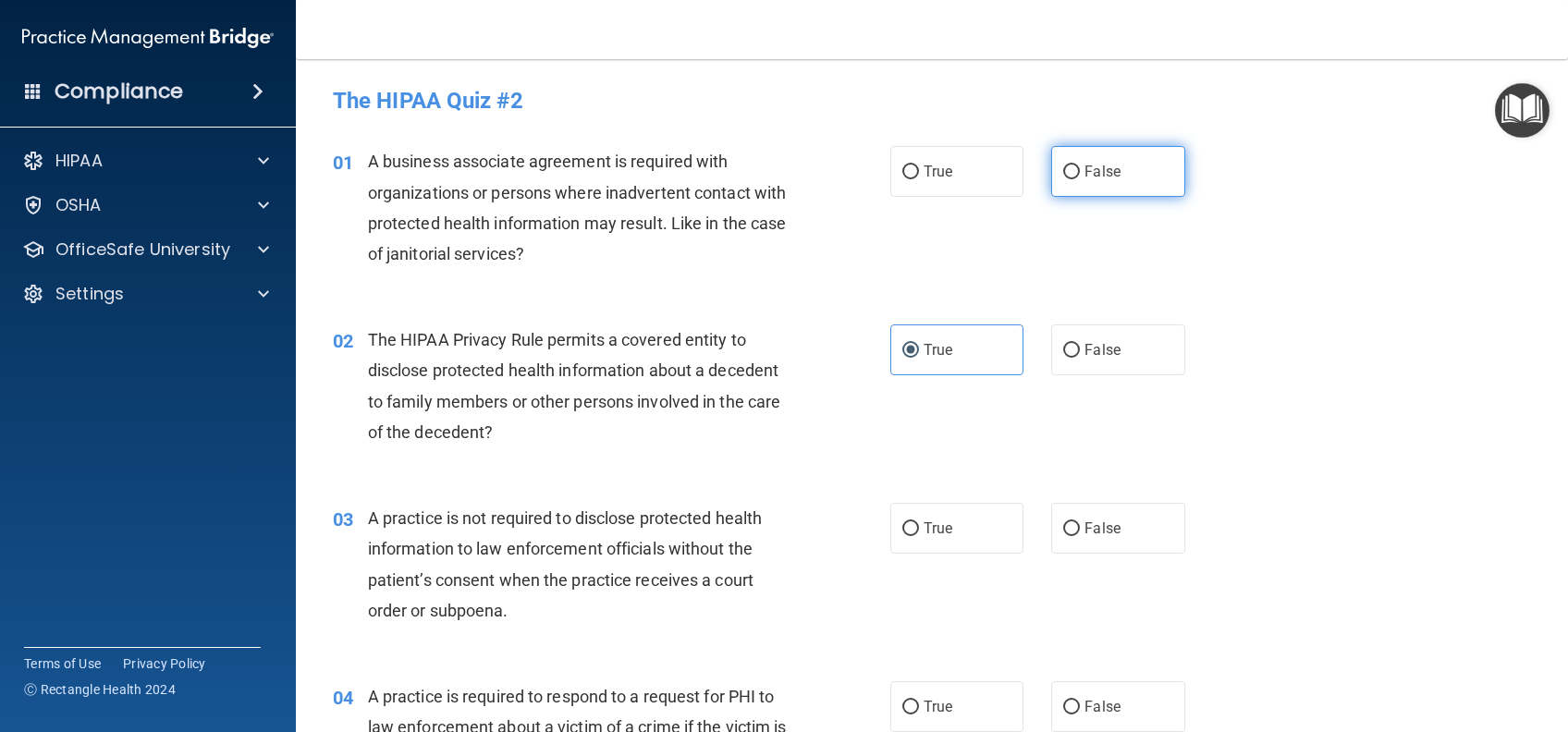
click at [1079, 171] on input "False" at bounding box center [1071, 172] width 17 height 14
radio input "true"
click at [1058, 540] on label "False" at bounding box center [1117, 529] width 133 height 51
click at [1063, 536] on input "False" at bounding box center [1071, 530] width 17 height 14
radio input "true"
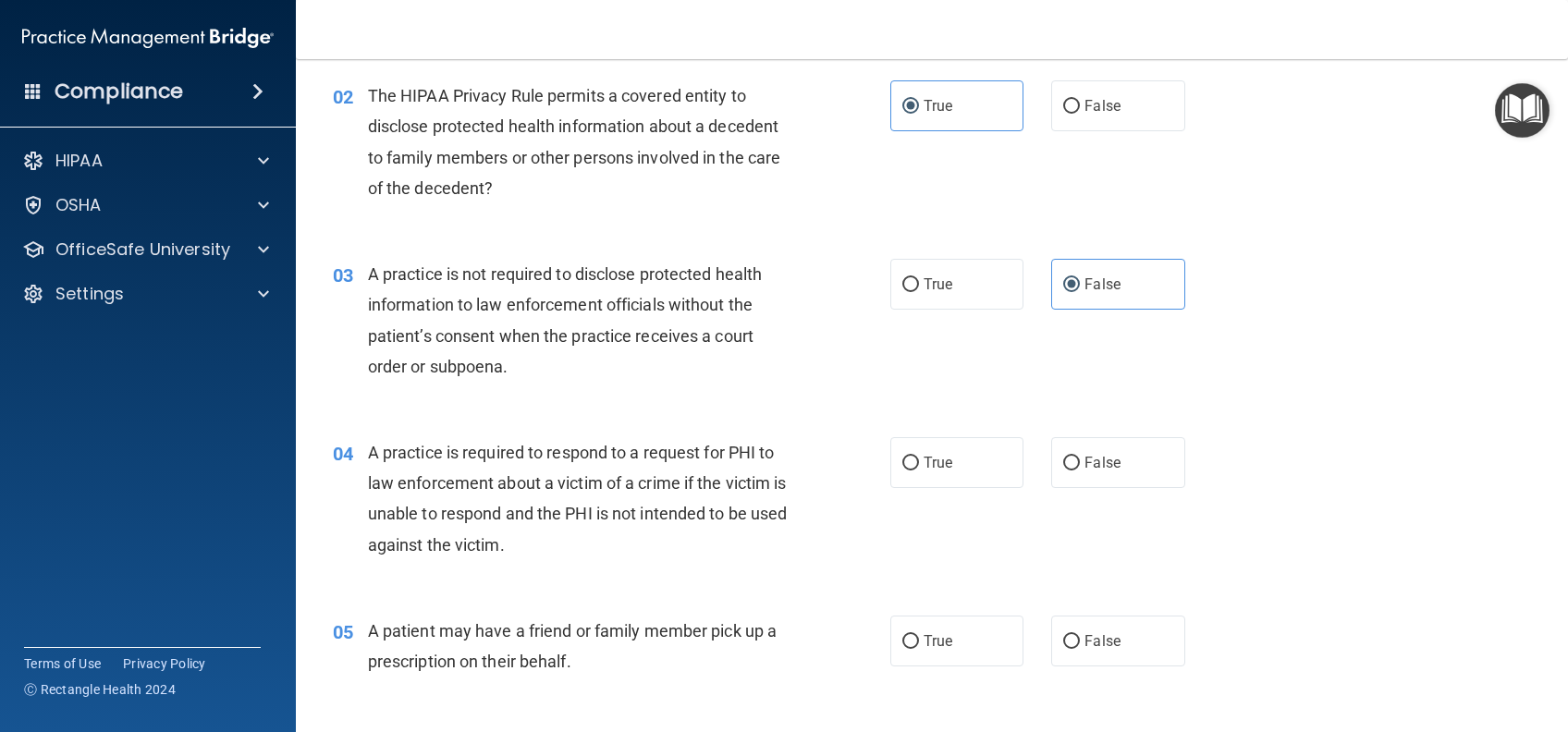
scroll to position [246, 0]
click at [955, 478] on label "True" at bounding box center [957, 460] width 133 height 51
click at [919, 469] on input "True" at bounding box center [910, 461] width 17 height 14
radio input "true"
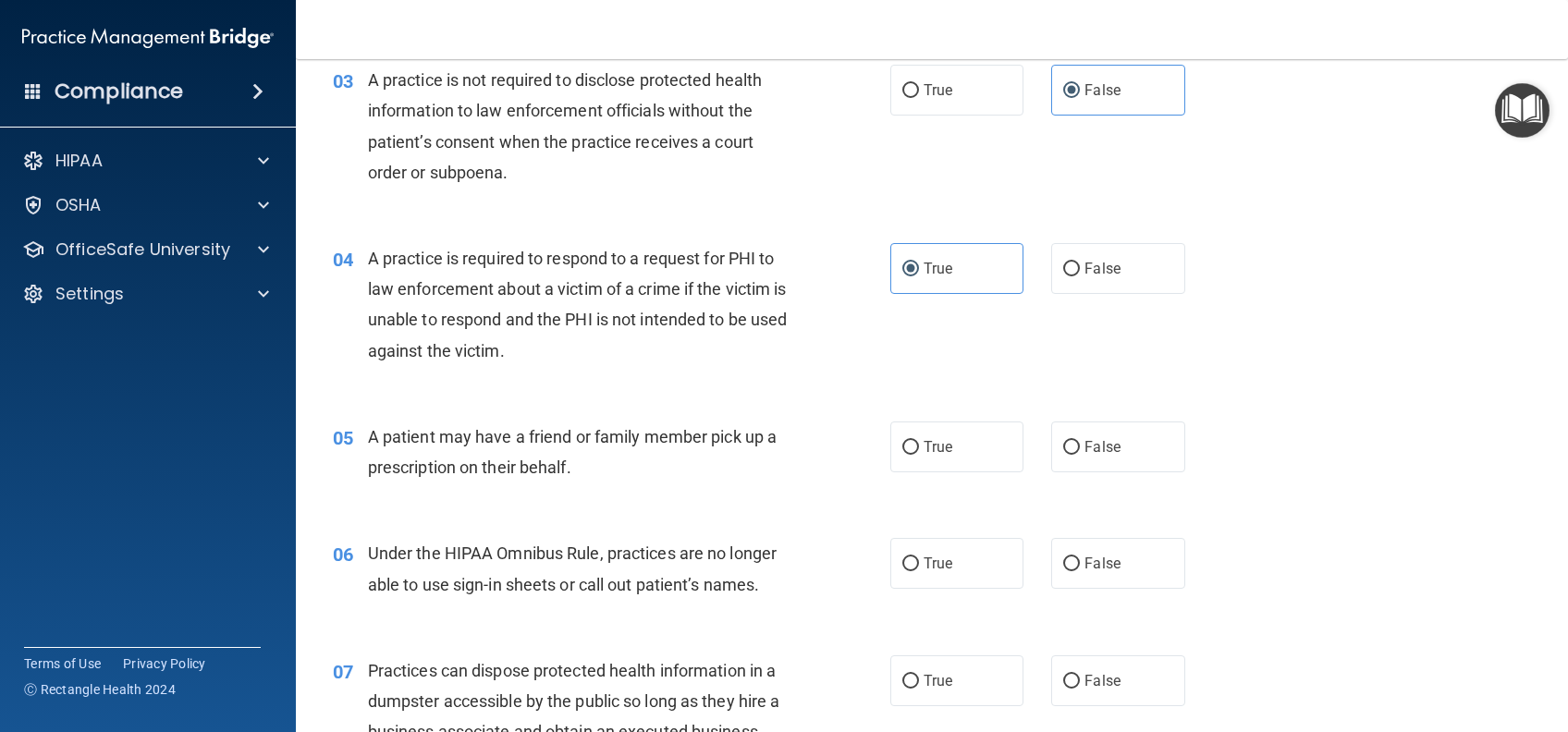
scroll to position [493, 0]
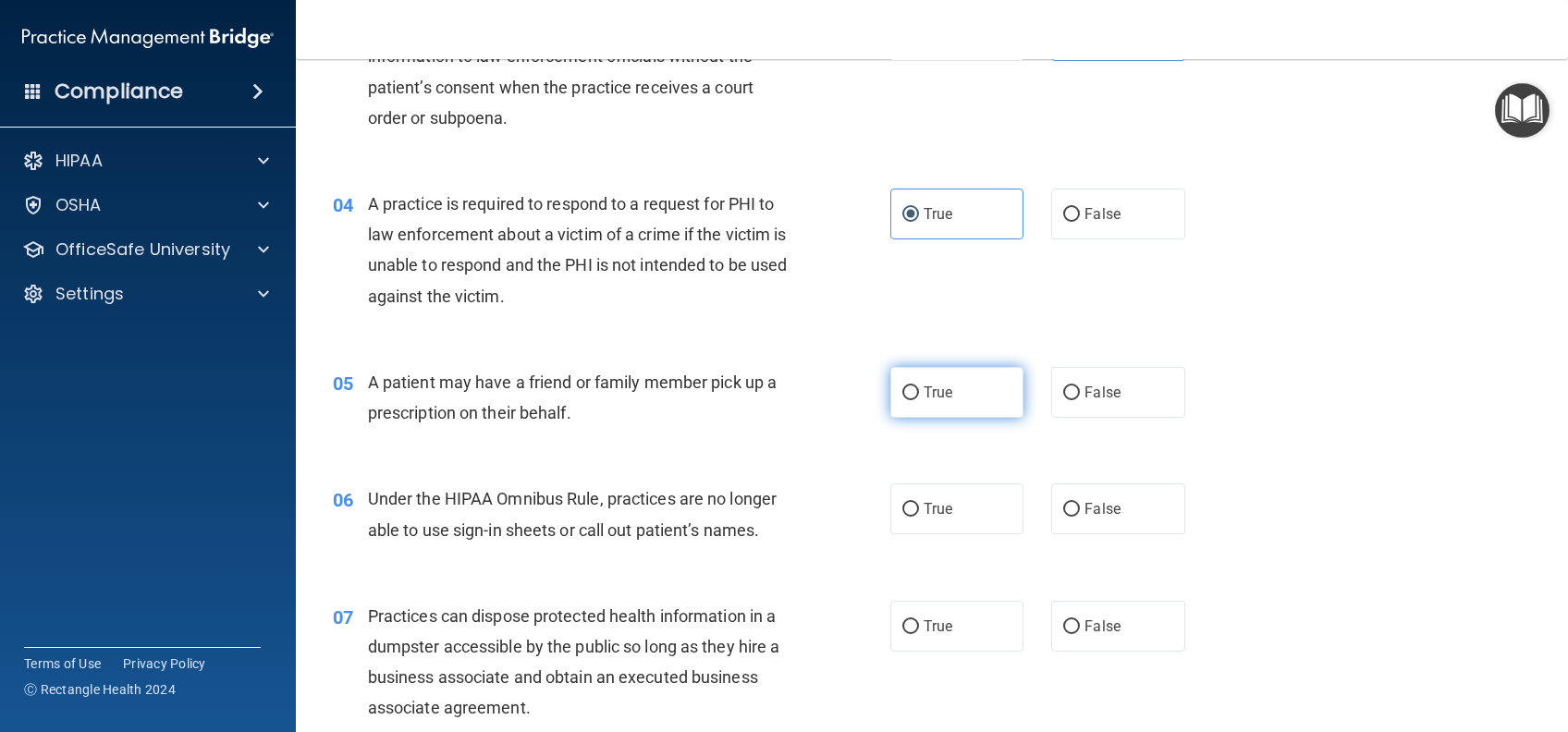
click at [974, 401] on label "True" at bounding box center [957, 392] width 133 height 51
click at [919, 400] on input "True" at bounding box center [910, 393] width 17 height 14
radio input "true"
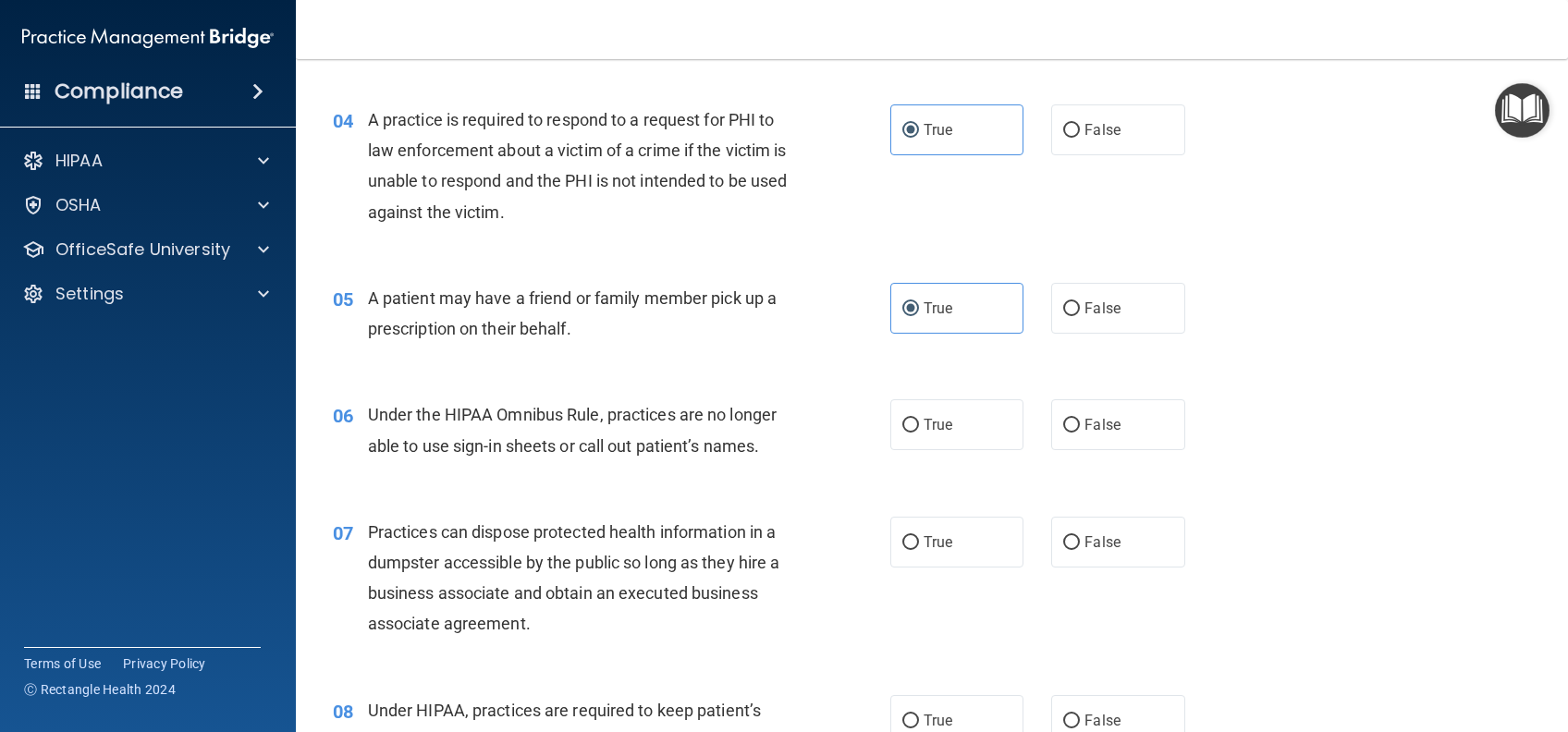
scroll to position [616, 0]
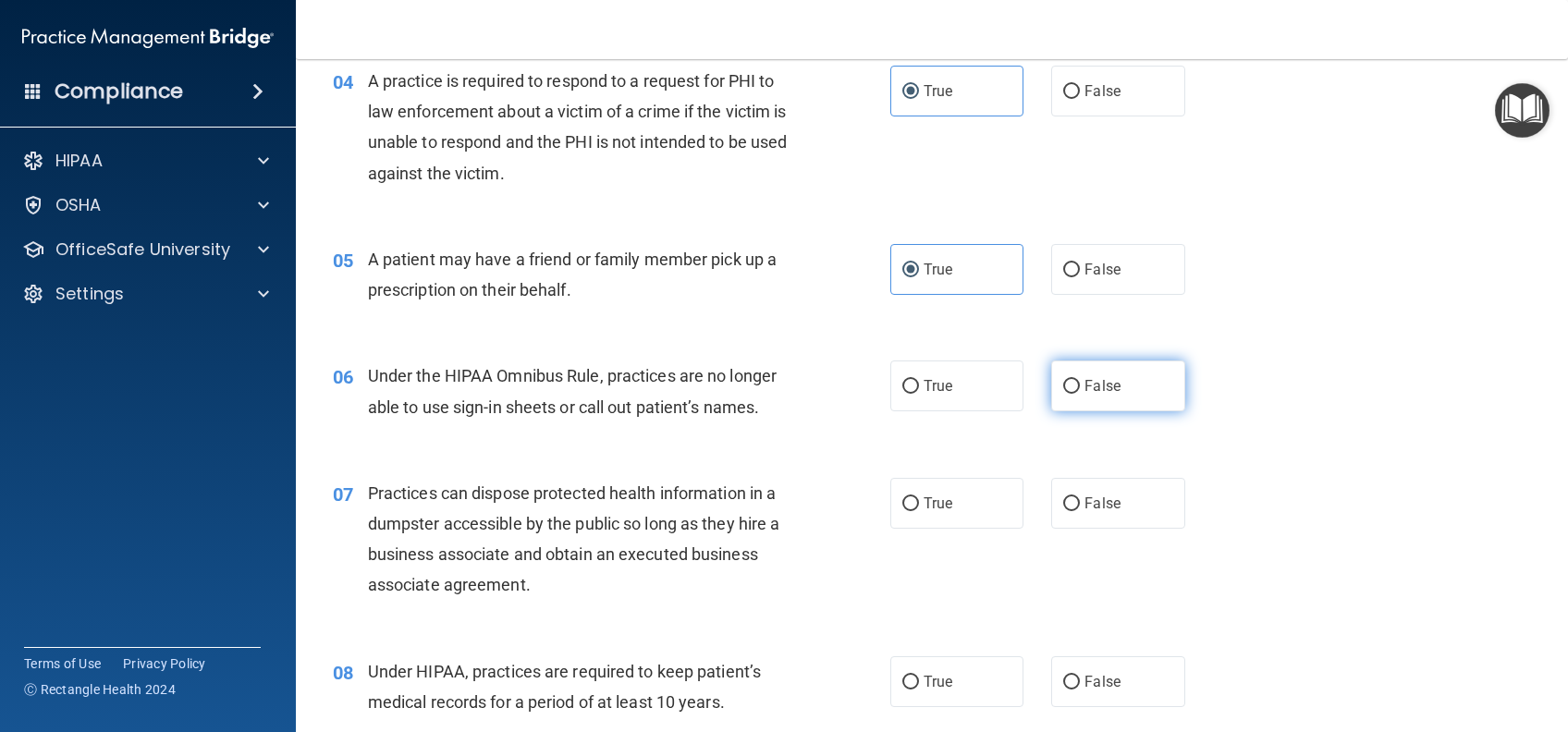
click at [1128, 390] on label "False" at bounding box center [1117, 385] width 133 height 51
click at [1079, 390] on input "False" at bounding box center [1071, 386] width 17 height 14
radio input "true"
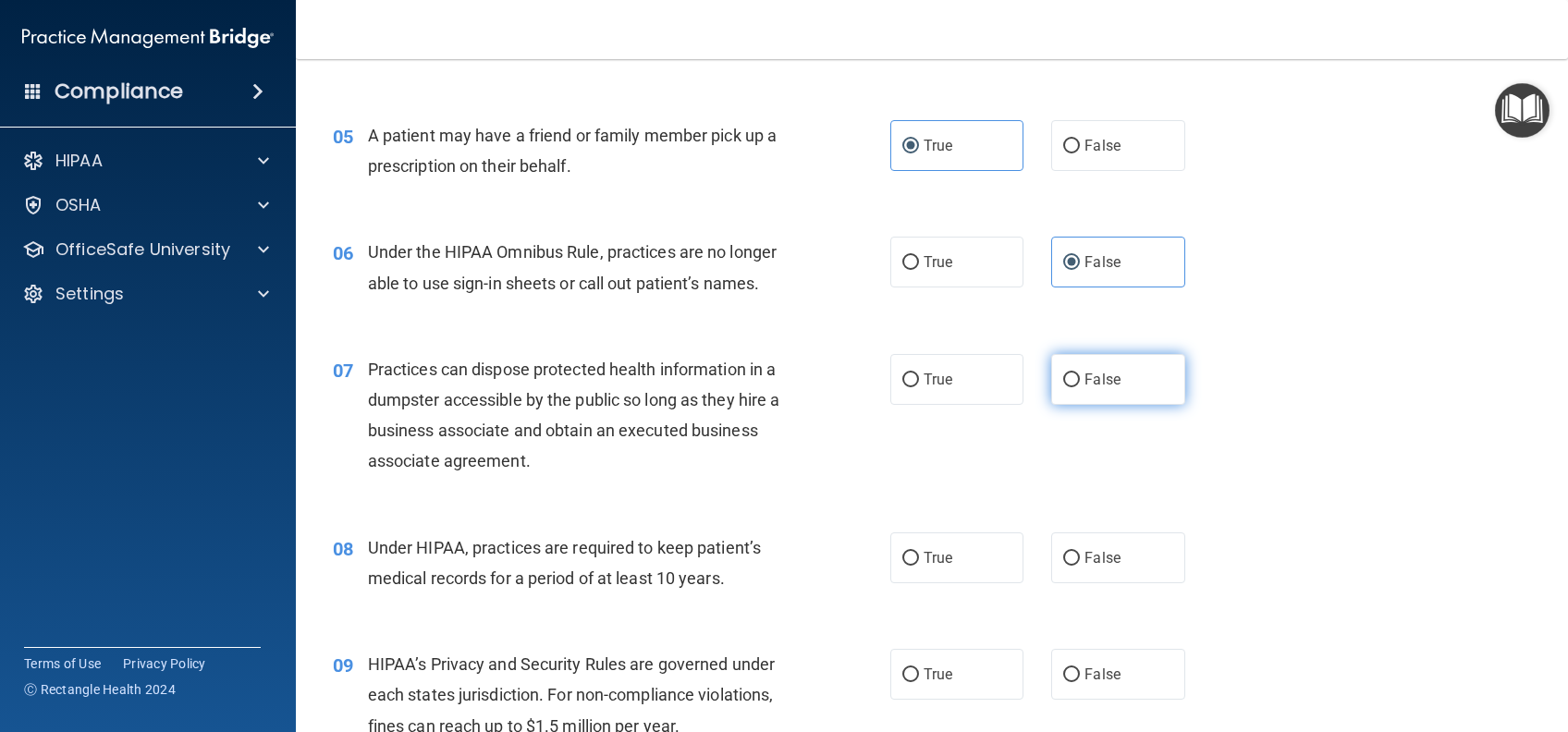
click at [1112, 382] on label "False" at bounding box center [1117, 380] width 133 height 51
click at [1079, 382] on input "False" at bounding box center [1071, 381] width 17 height 14
radio input "true"
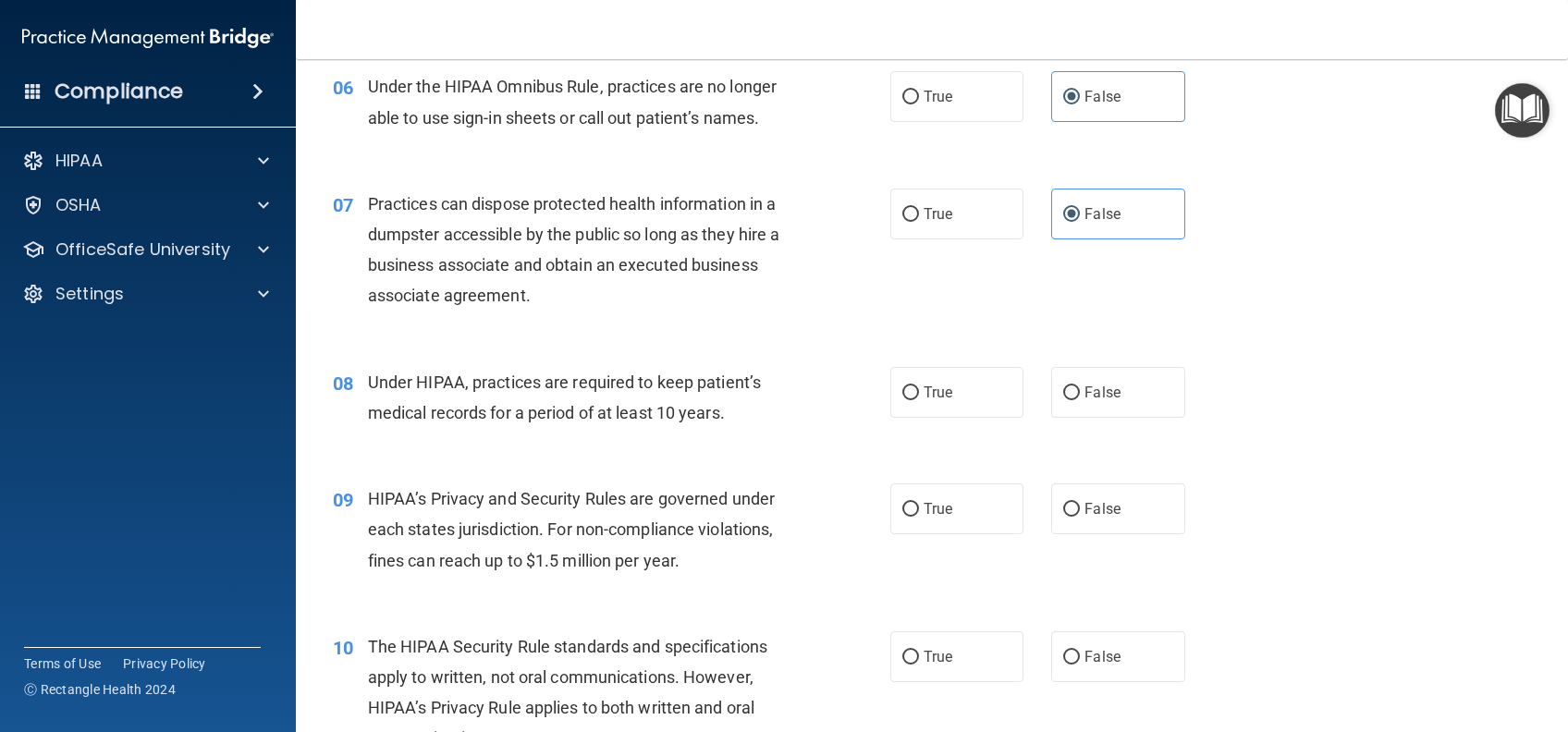
scroll to position [985, 0]
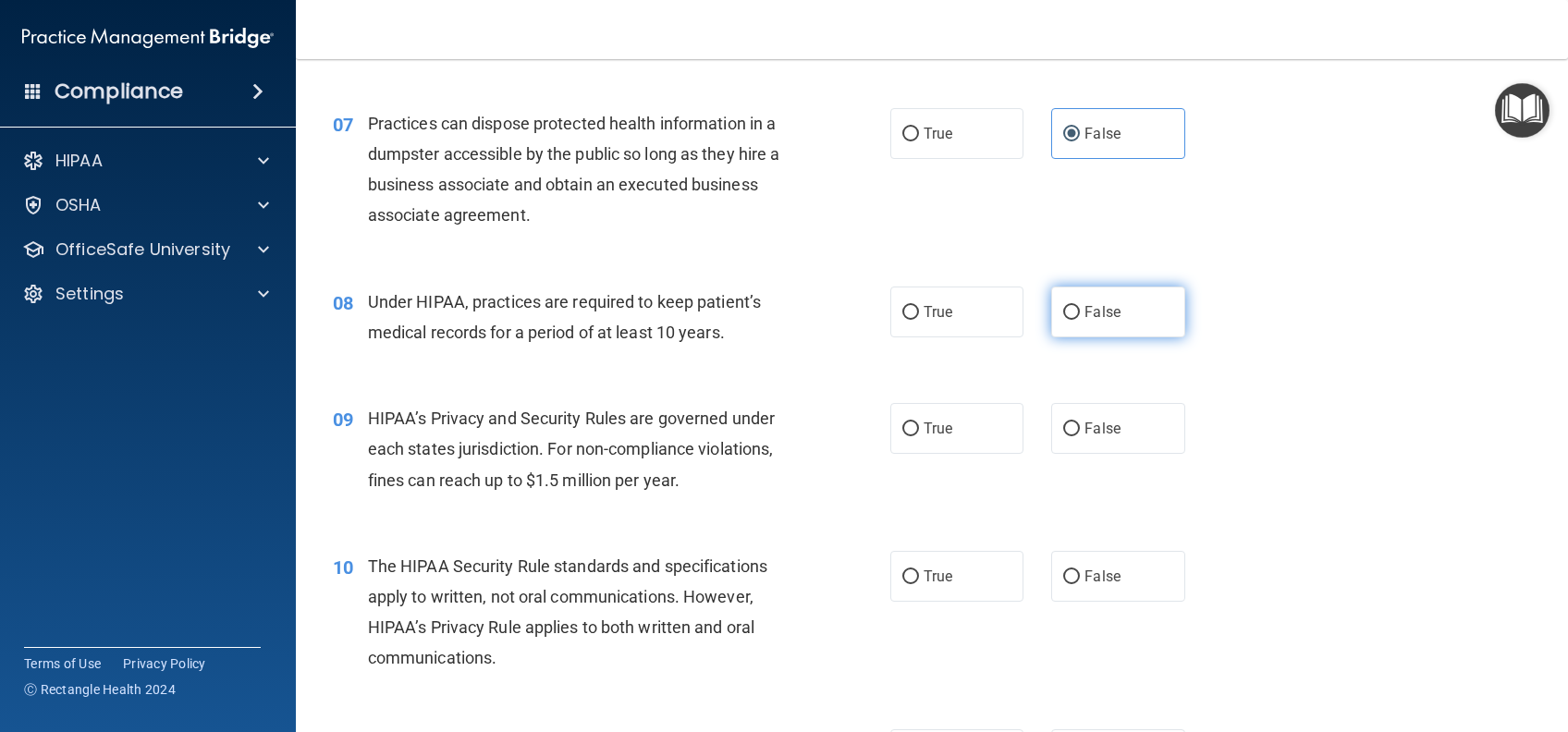
click at [1109, 320] on label "False" at bounding box center [1117, 311] width 133 height 51
click at [1079, 320] on input "False" at bounding box center [1071, 312] width 17 height 14
radio input "true"
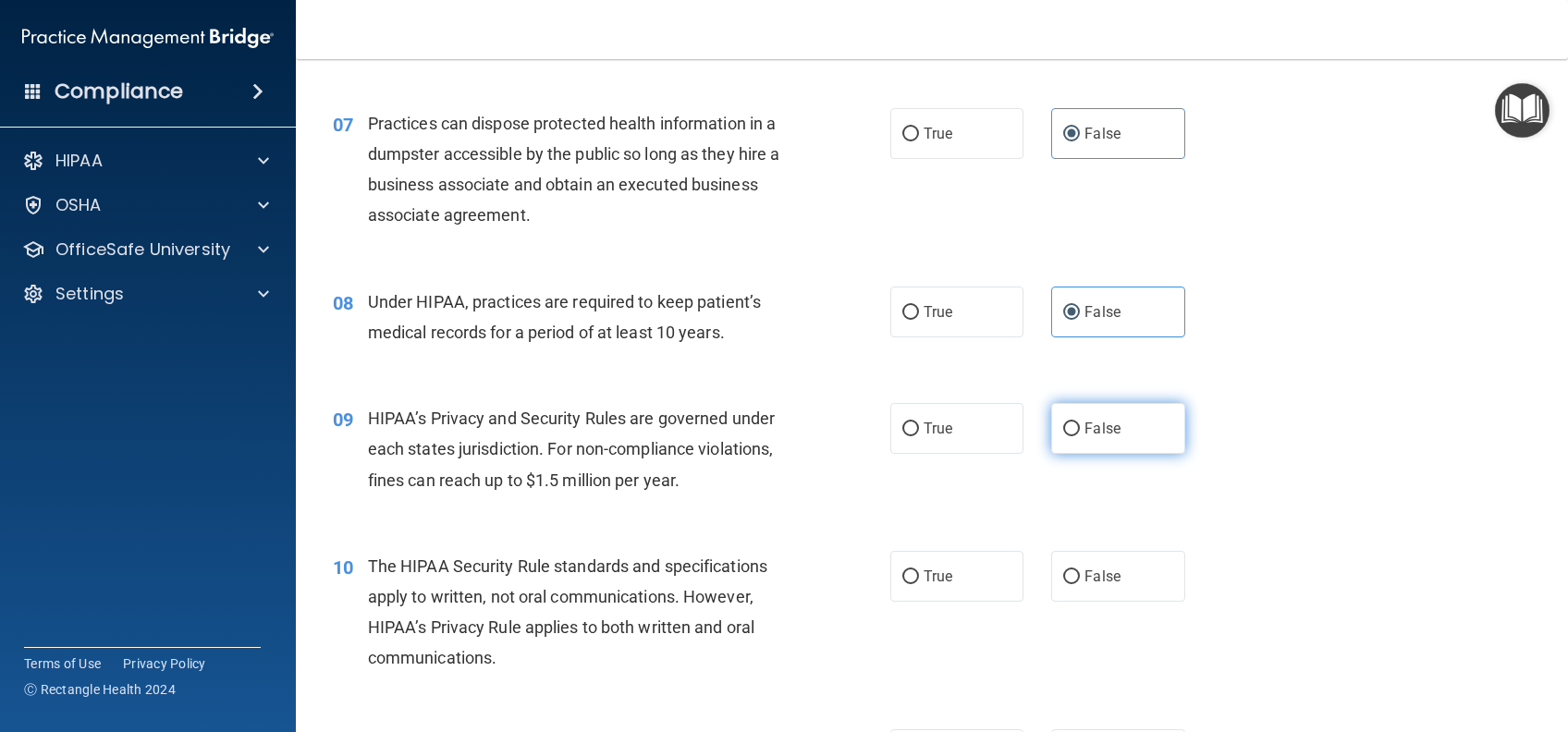
click at [1135, 423] on label "False" at bounding box center [1117, 428] width 133 height 51
click at [1079, 423] on input "False" at bounding box center [1071, 429] width 17 height 14
radio input "true"
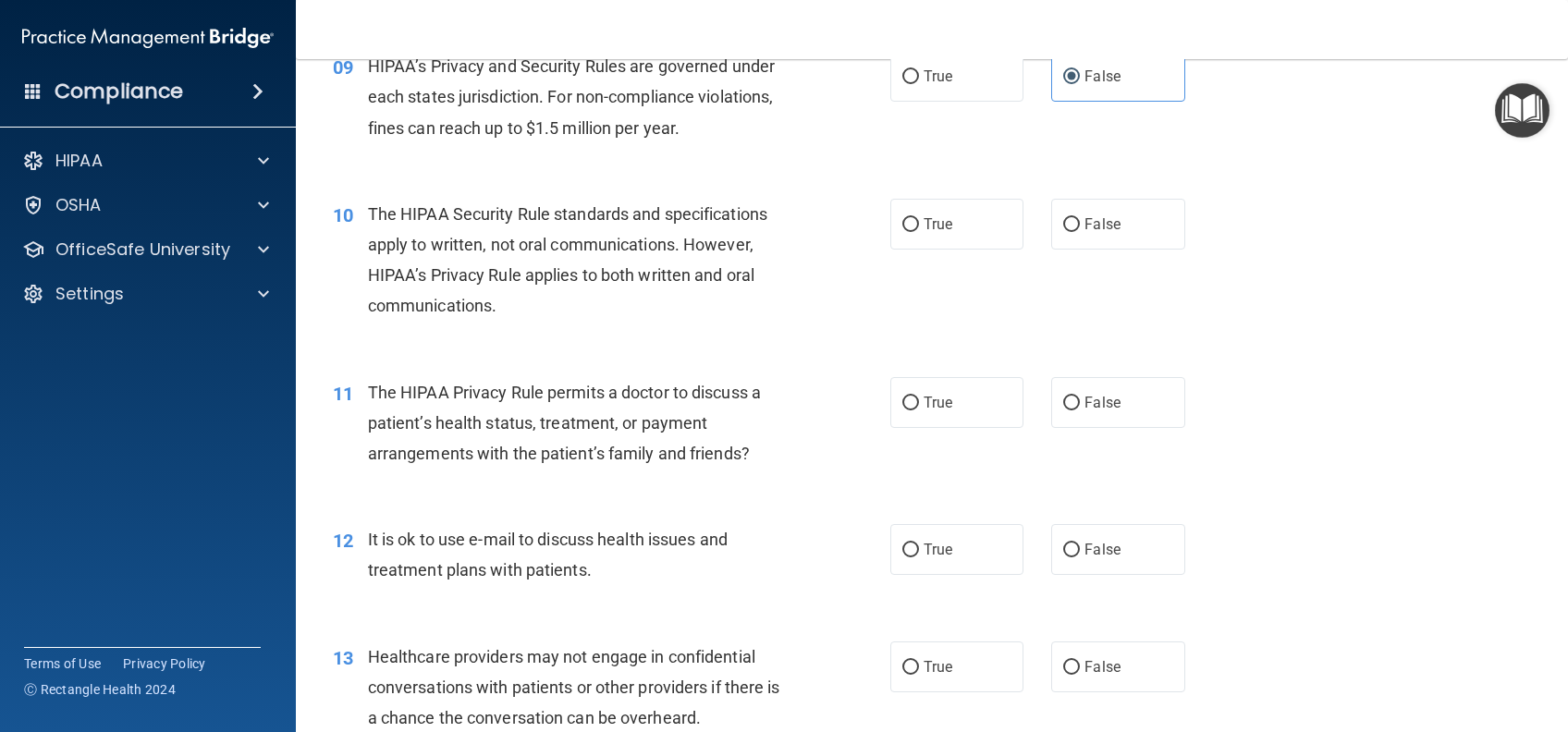
scroll to position [1355, 0]
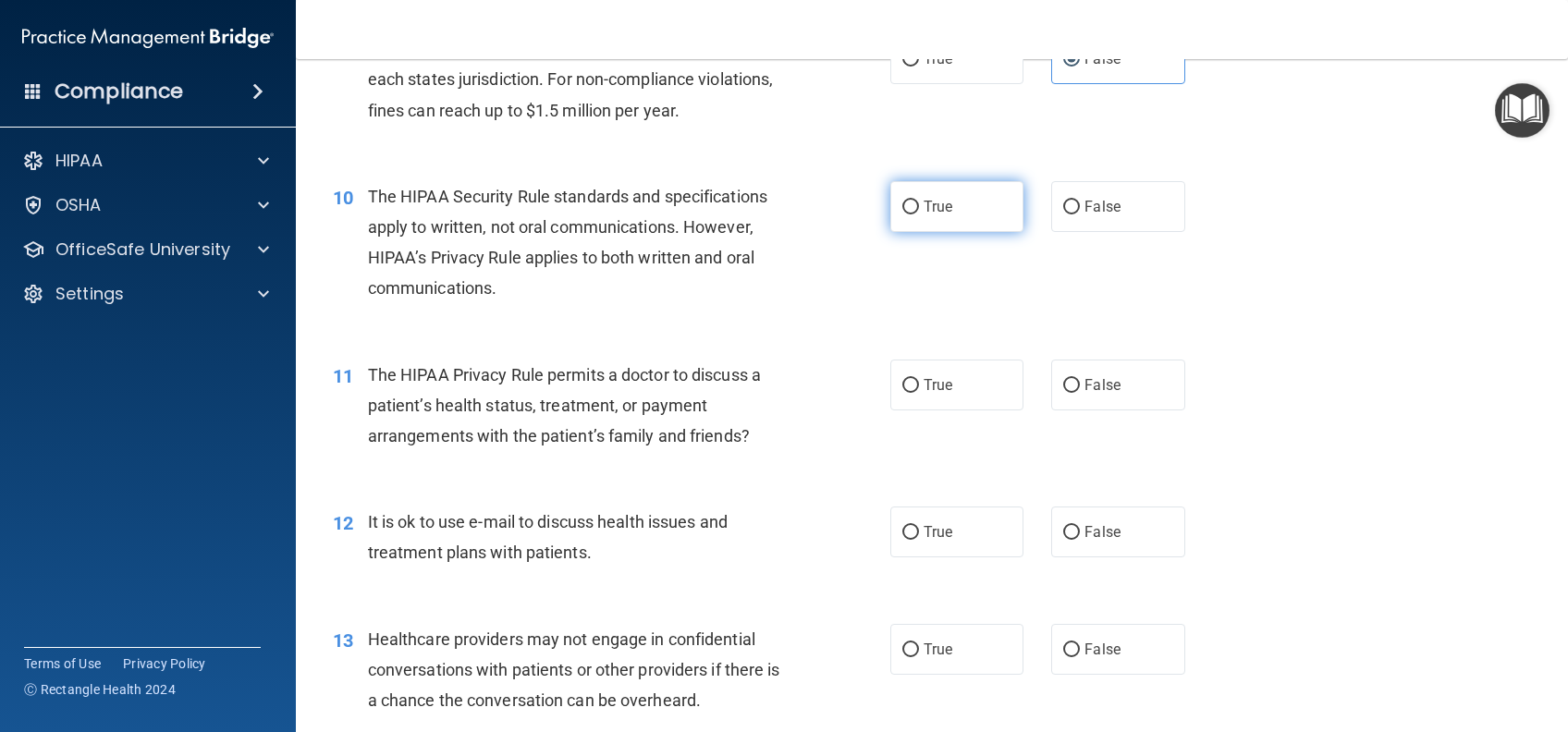
click at [990, 201] on label "True" at bounding box center [957, 206] width 133 height 51
click at [919, 201] on input "True" at bounding box center [910, 207] width 17 height 14
radio input "true"
click at [947, 388] on label "True" at bounding box center [957, 384] width 133 height 51
click at [919, 388] on input "True" at bounding box center [910, 385] width 17 height 14
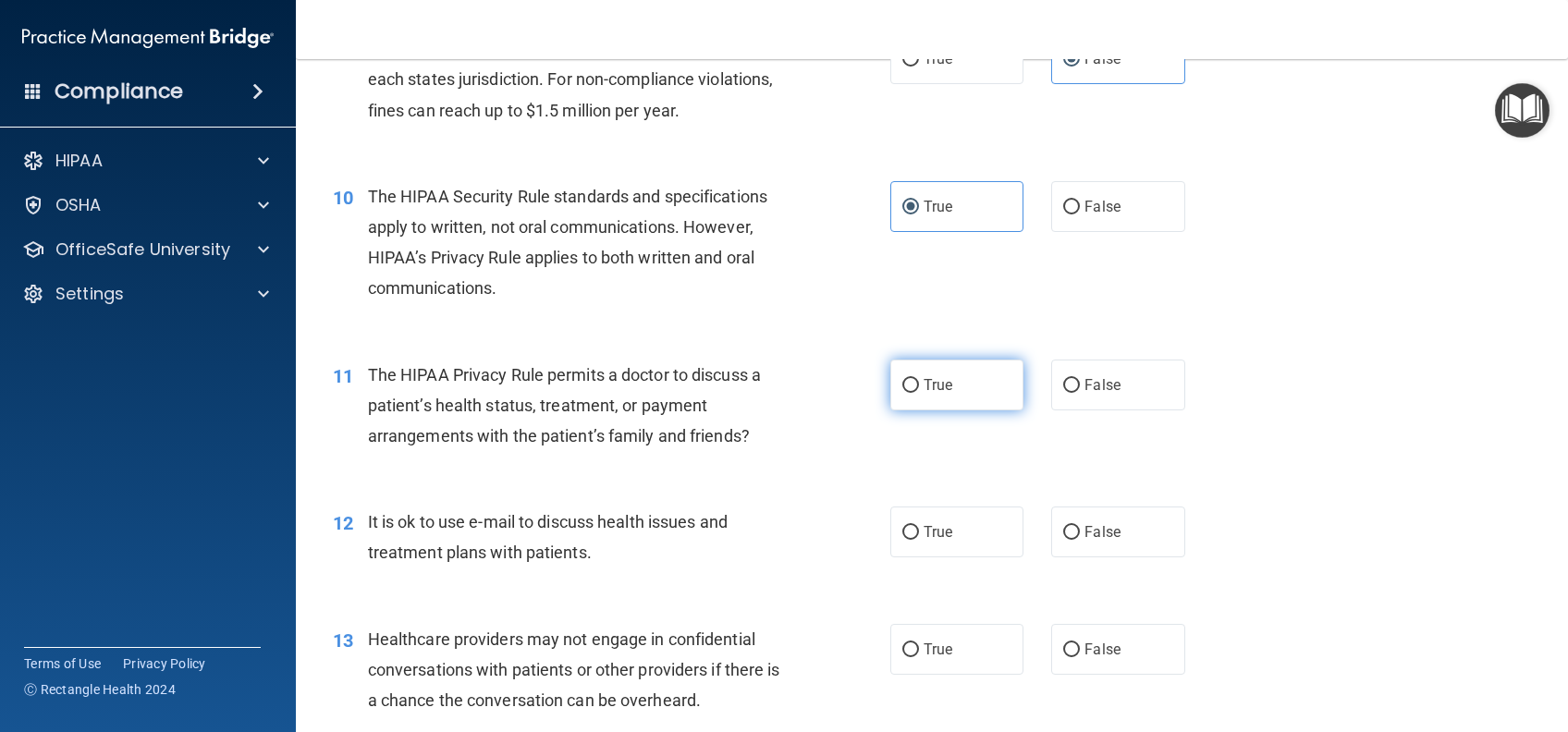
radio input "true"
drag, startPoint x: 927, startPoint y: 532, endPoint x: 966, endPoint y: 503, distance: 48.6
click at [929, 532] on span "True" at bounding box center [937, 532] width 28 height 18
click at [919, 532] on input "True" at bounding box center [910, 532] width 17 height 14
radio input "true"
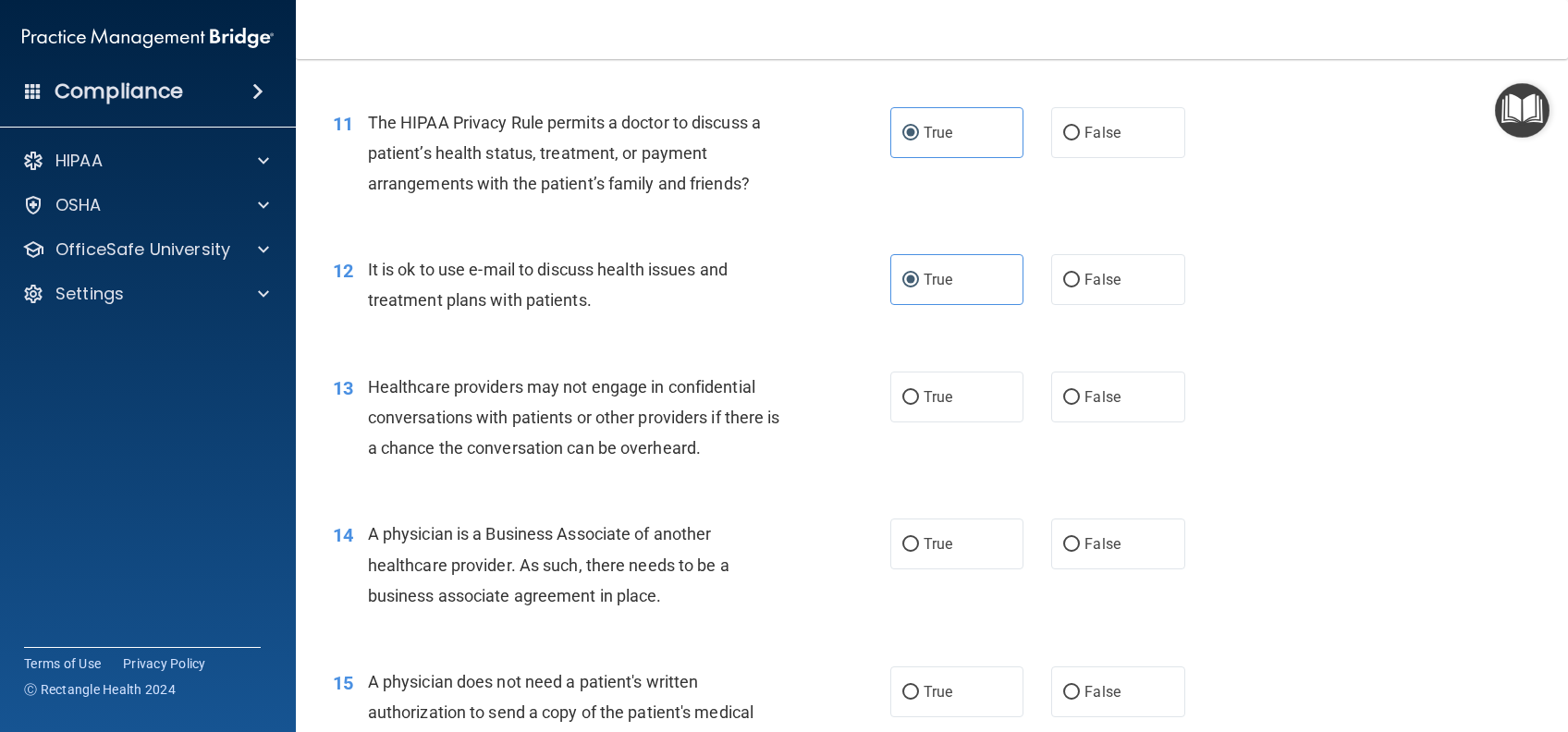
scroll to position [1725, 0]
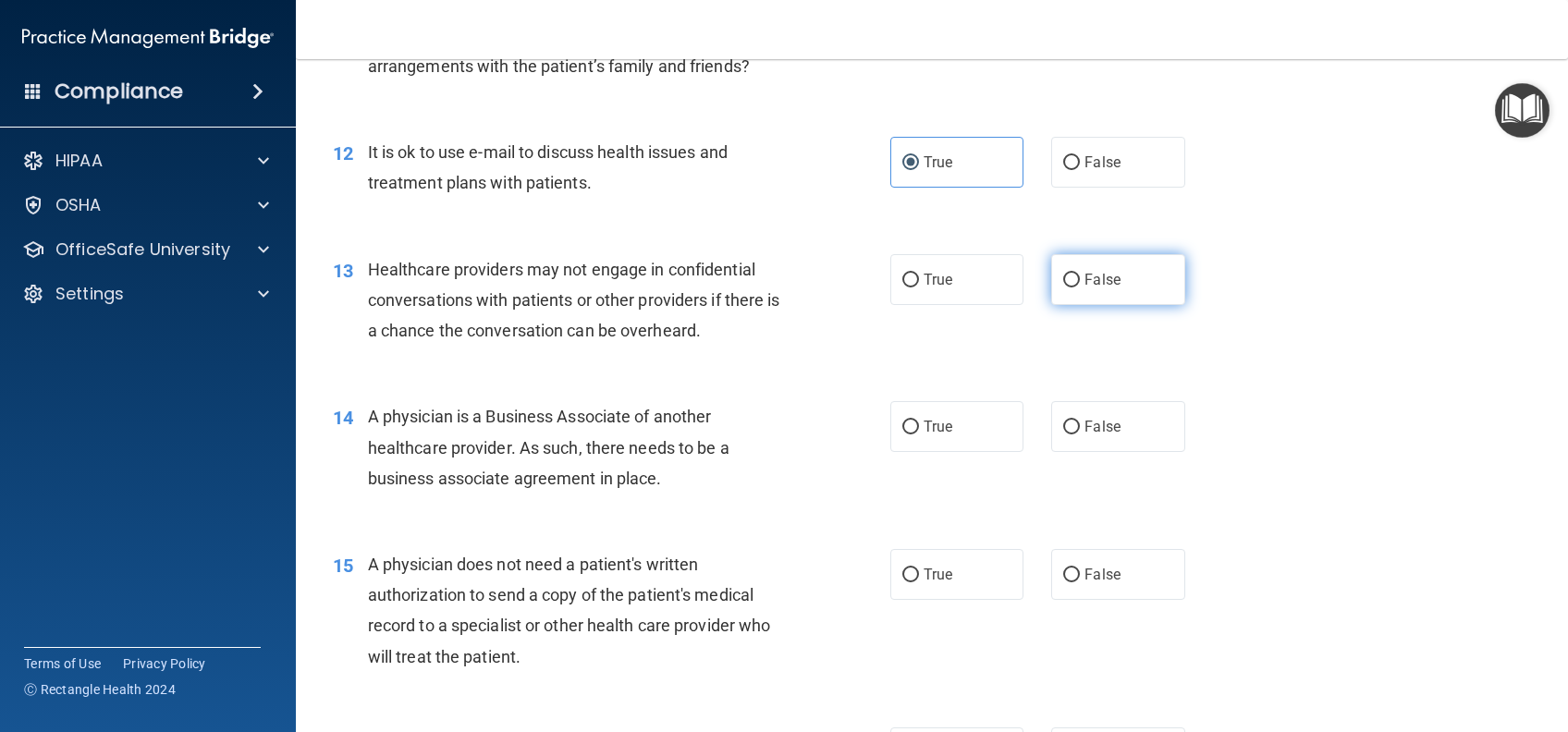
click at [1112, 268] on label "False" at bounding box center [1117, 279] width 133 height 51
click at [1079, 274] on input "False" at bounding box center [1071, 280] width 17 height 14
radio input "true"
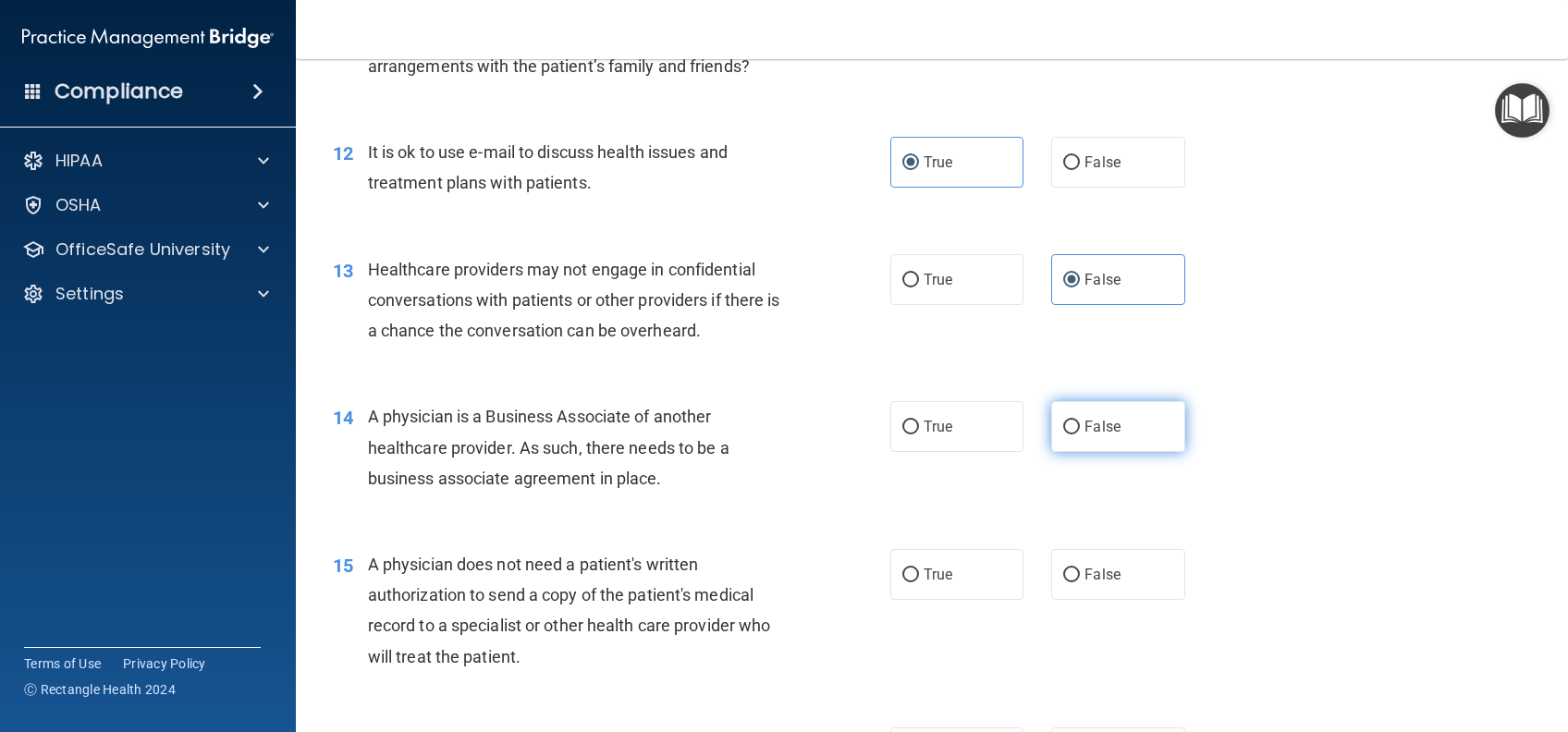
click at [1060, 444] on label "False" at bounding box center [1117, 426] width 133 height 51
click at [1063, 434] on input "False" at bounding box center [1071, 427] width 17 height 14
radio input "true"
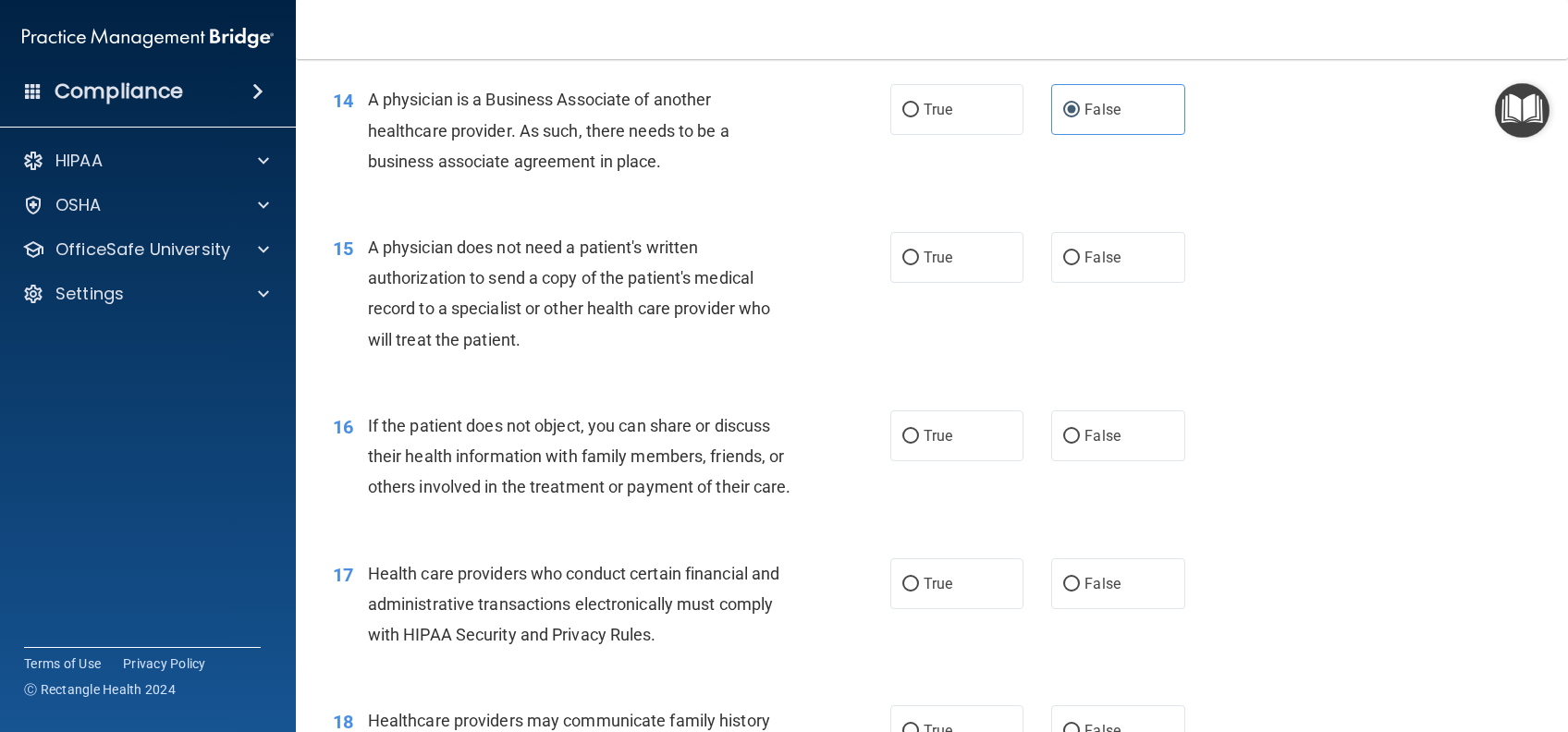
scroll to position [2095, 0]
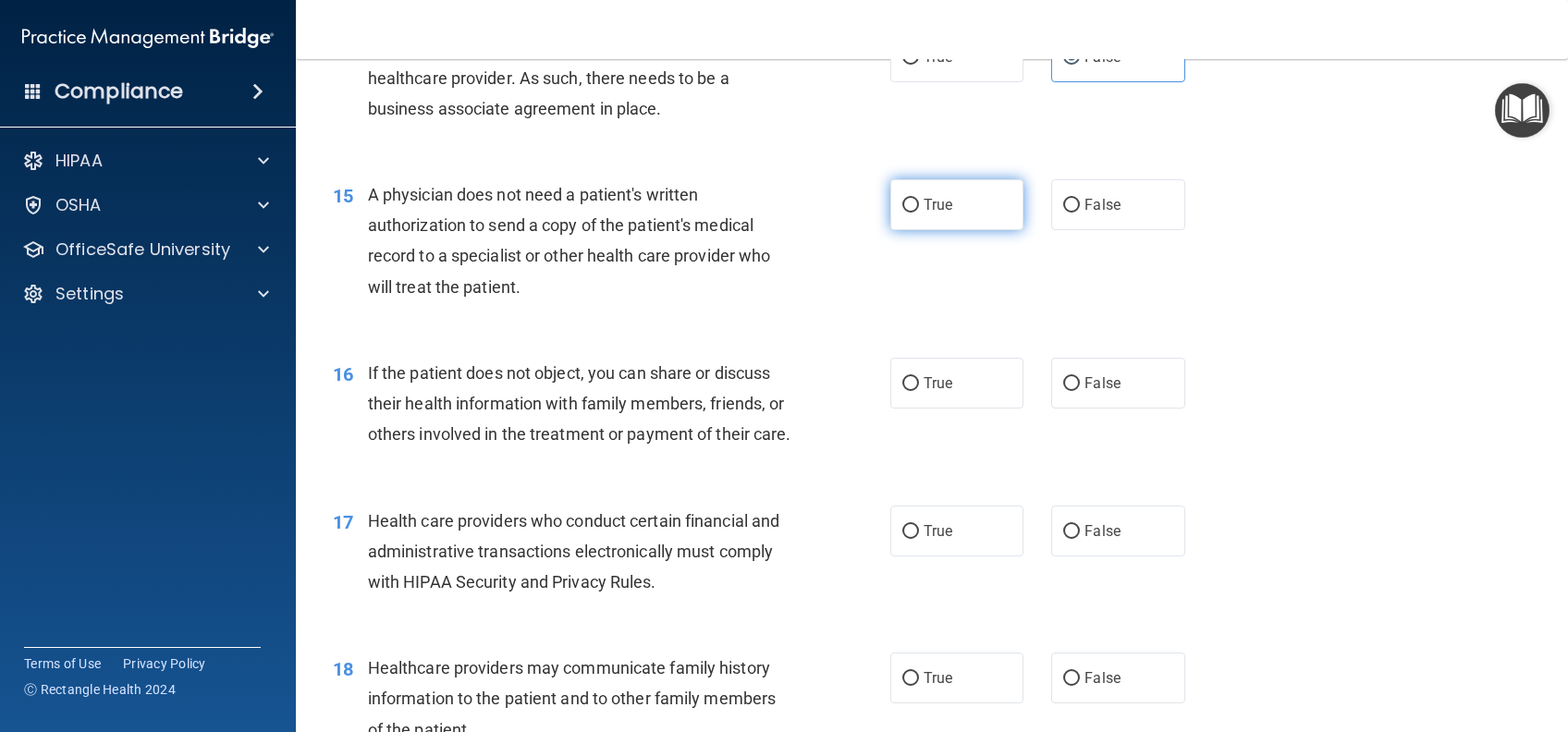
click at [937, 221] on label "True" at bounding box center [957, 204] width 133 height 51
click at [919, 212] on input "True" at bounding box center [910, 205] width 17 height 14
radio input "true"
click at [925, 403] on label "True" at bounding box center [957, 384] width 133 height 51
click at [919, 391] on input "True" at bounding box center [910, 384] width 17 height 14
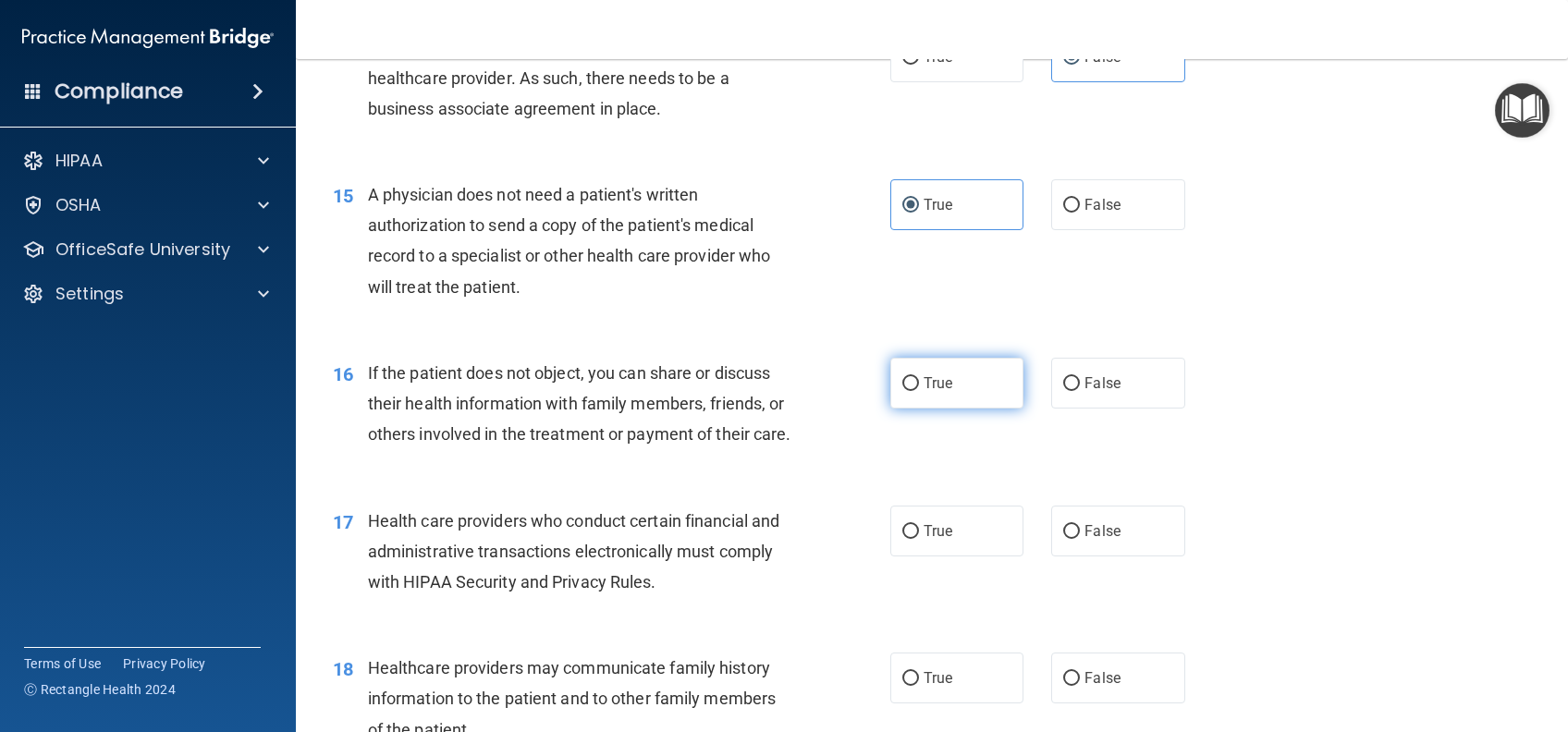
radio input "true"
click at [977, 557] on label "True" at bounding box center [957, 531] width 133 height 51
click at [919, 539] on input "True" at bounding box center [910, 531] width 17 height 14
radio input "true"
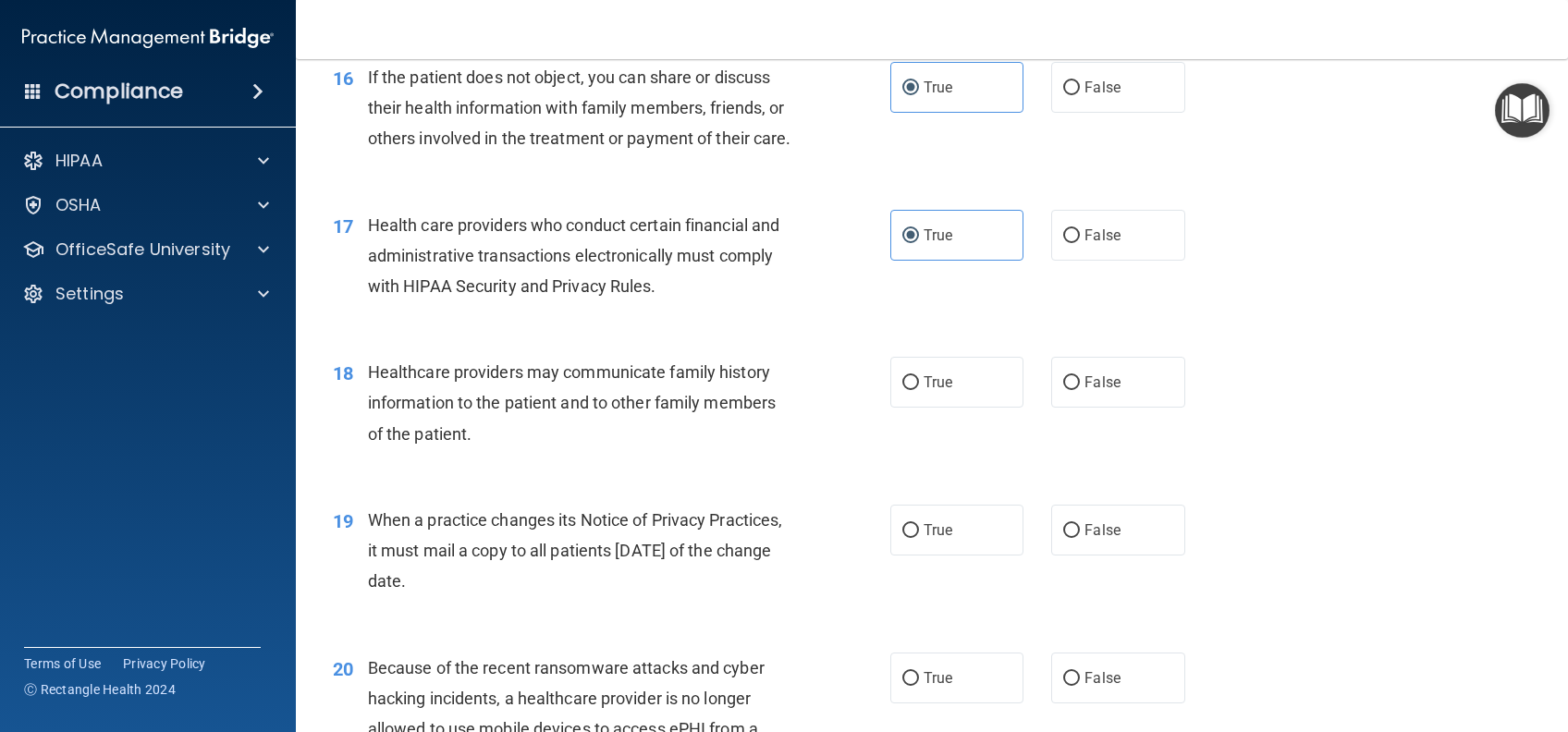
scroll to position [2465, 0]
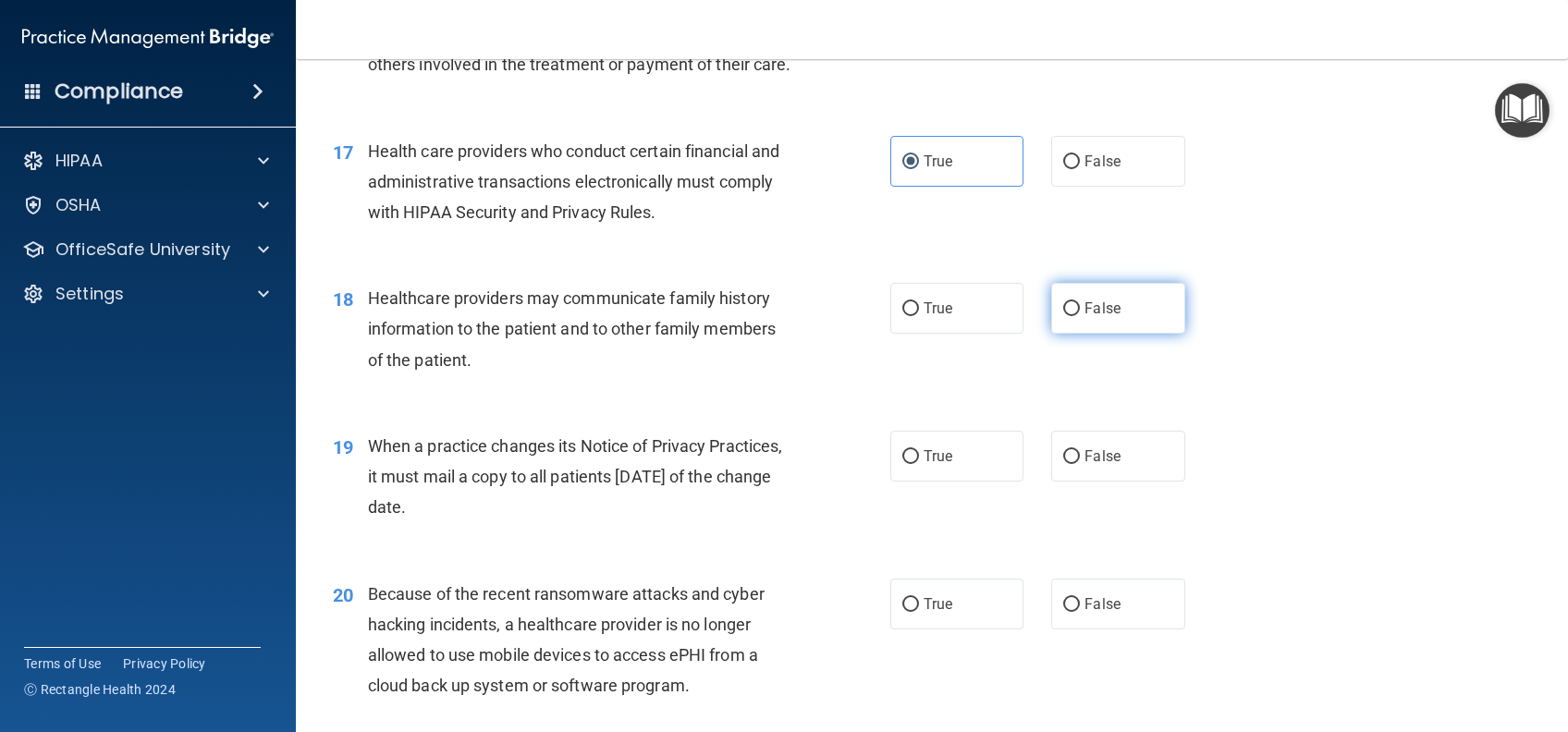
click at [1124, 334] on label "False" at bounding box center [1117, 309] width 133 height 51
click at [1079, 316] on input "False" at bounding box center [1071, 310] width 17 height 14
radio input "true"
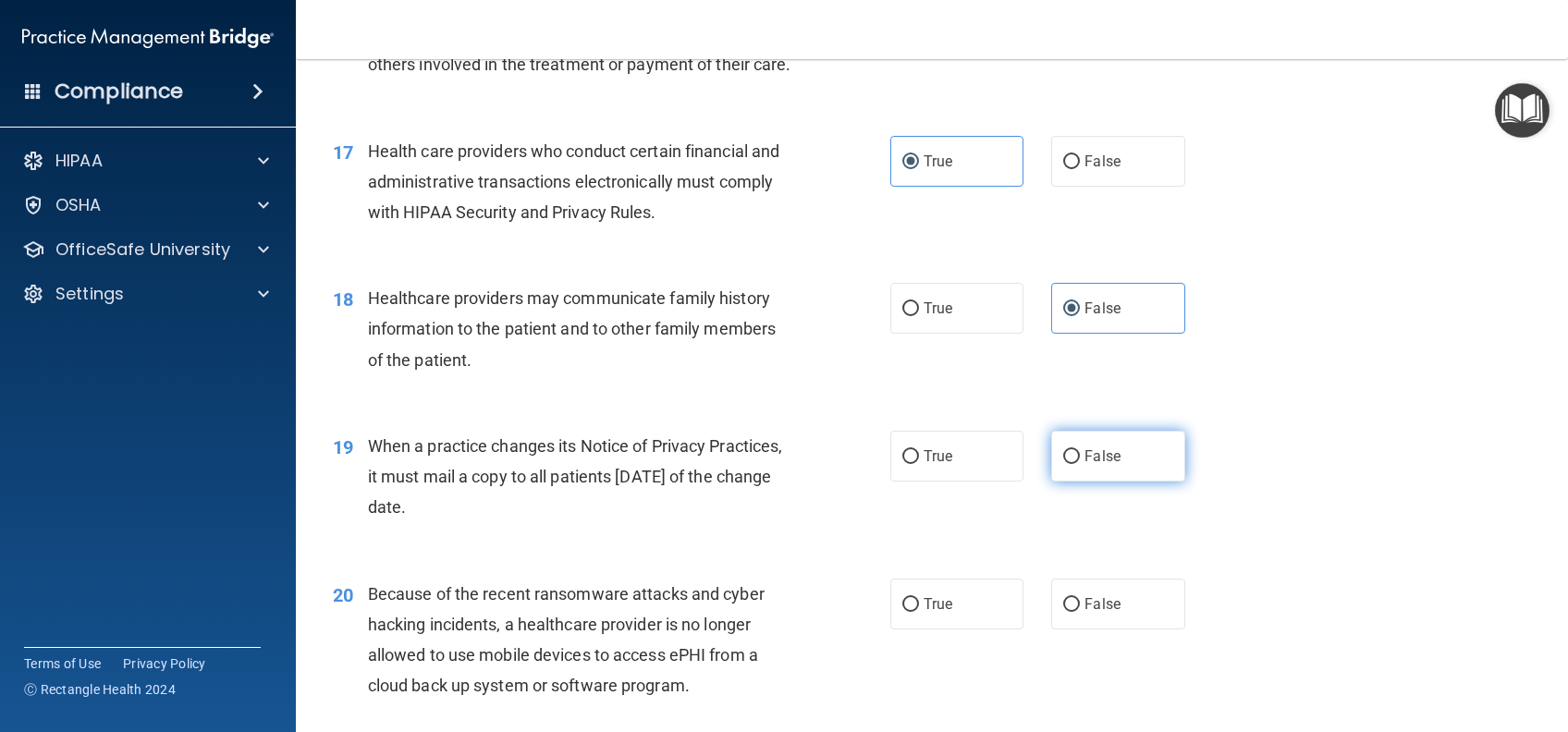
click at [1093, 465] on span "False" at bounding box center [1102, 457] width 36 height 18
click at [1079, 464] on input "False" at bounding box center [1071, 458] width 17 height 14
radio input "true"
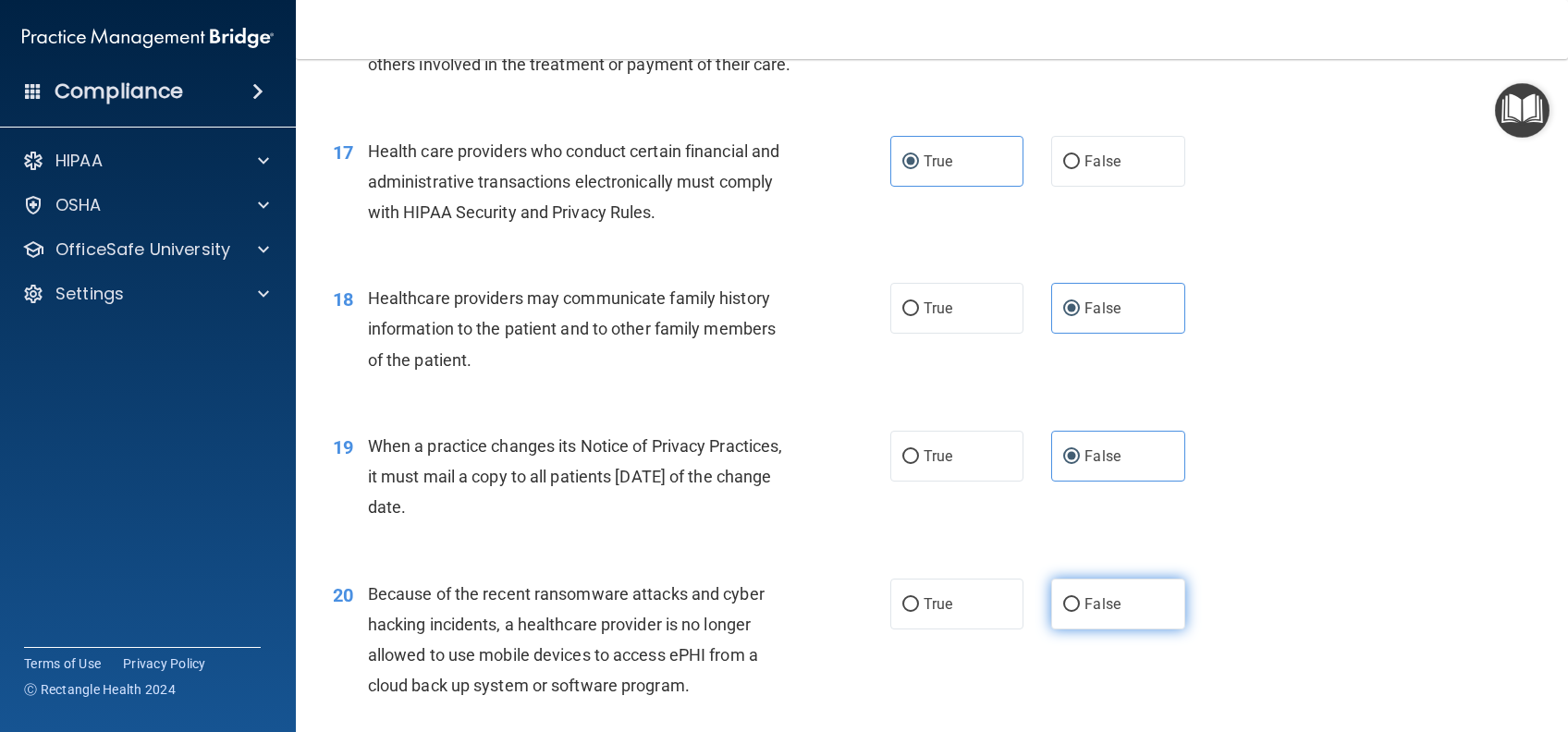
click at [1088, 622] on label "False" at bounding box center [1117, 604] width 133 height 51
click at [1079, 612] on input "False" at bounding box center [1071, 604] width 17 height 14
radio input "true"
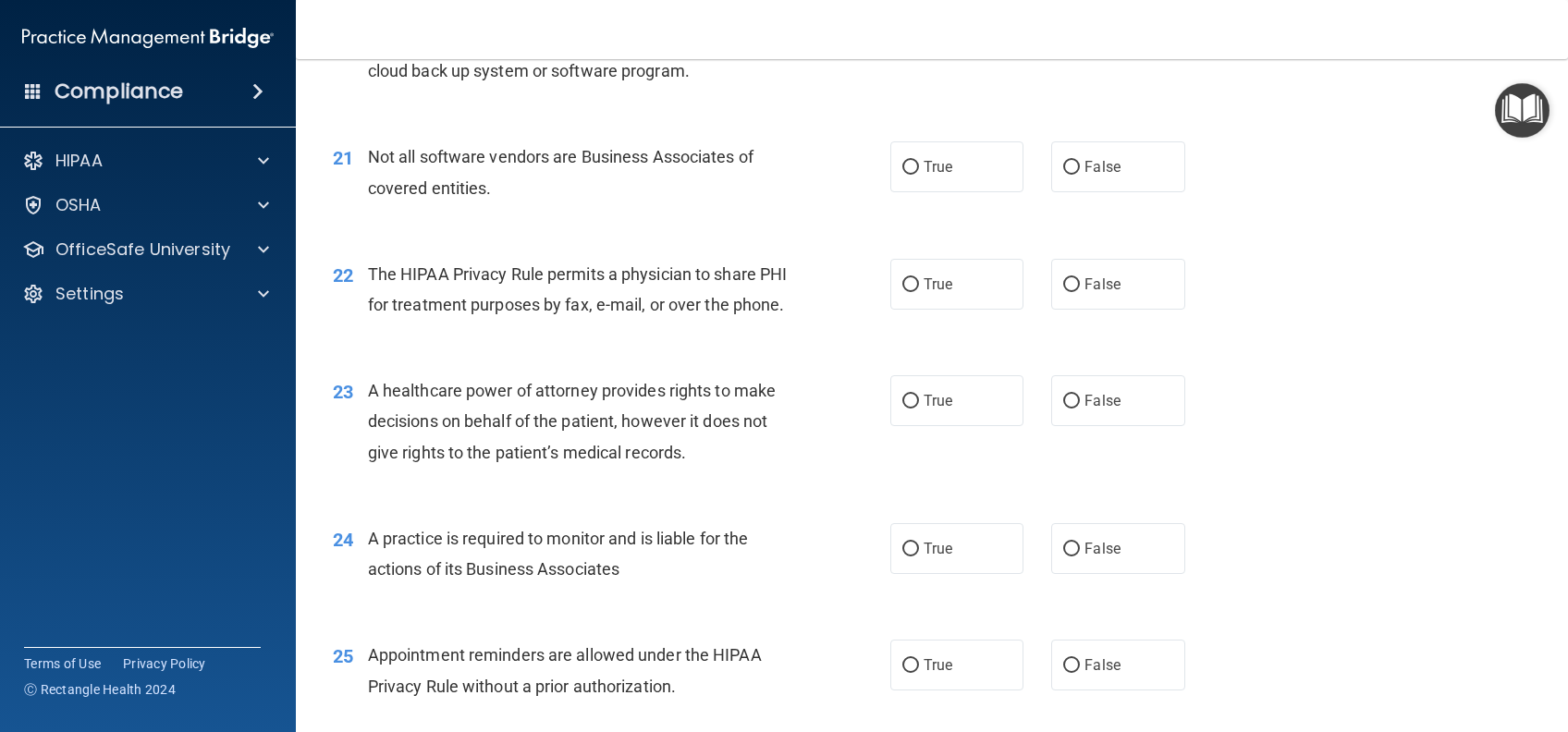
scroll to position [3081, 0]
click at [955, 191] on label "True" at bounding box center [957, 165] width 133 height 51
click at [919, 173] on input "True" at bounding box center [910, 165] width 17 height 14
radio input "true"
click at [966, 308] on label "True" at bounding box center [957, 282] width 133 height 51
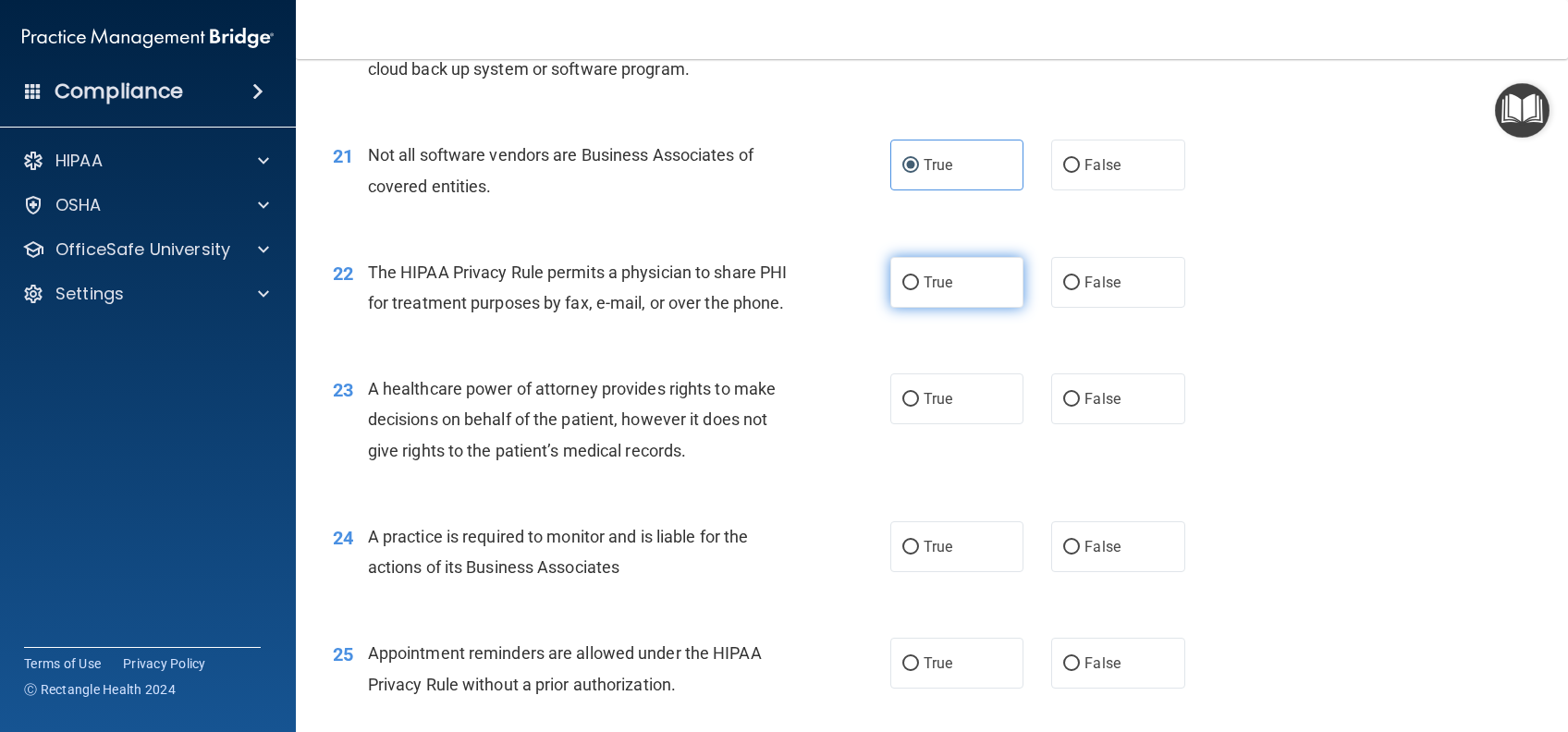
click at [919, 290] on input "True" at bounding box center [910, 283] width 17 height 14
radio input "true"
click at [1076, 424] on label "False" at bounding box center [1117, 399] width 133 height 51
click at [1076, 407] on input "False" at bounding box center [1071, 400] width 17 height 14
radio input "true"
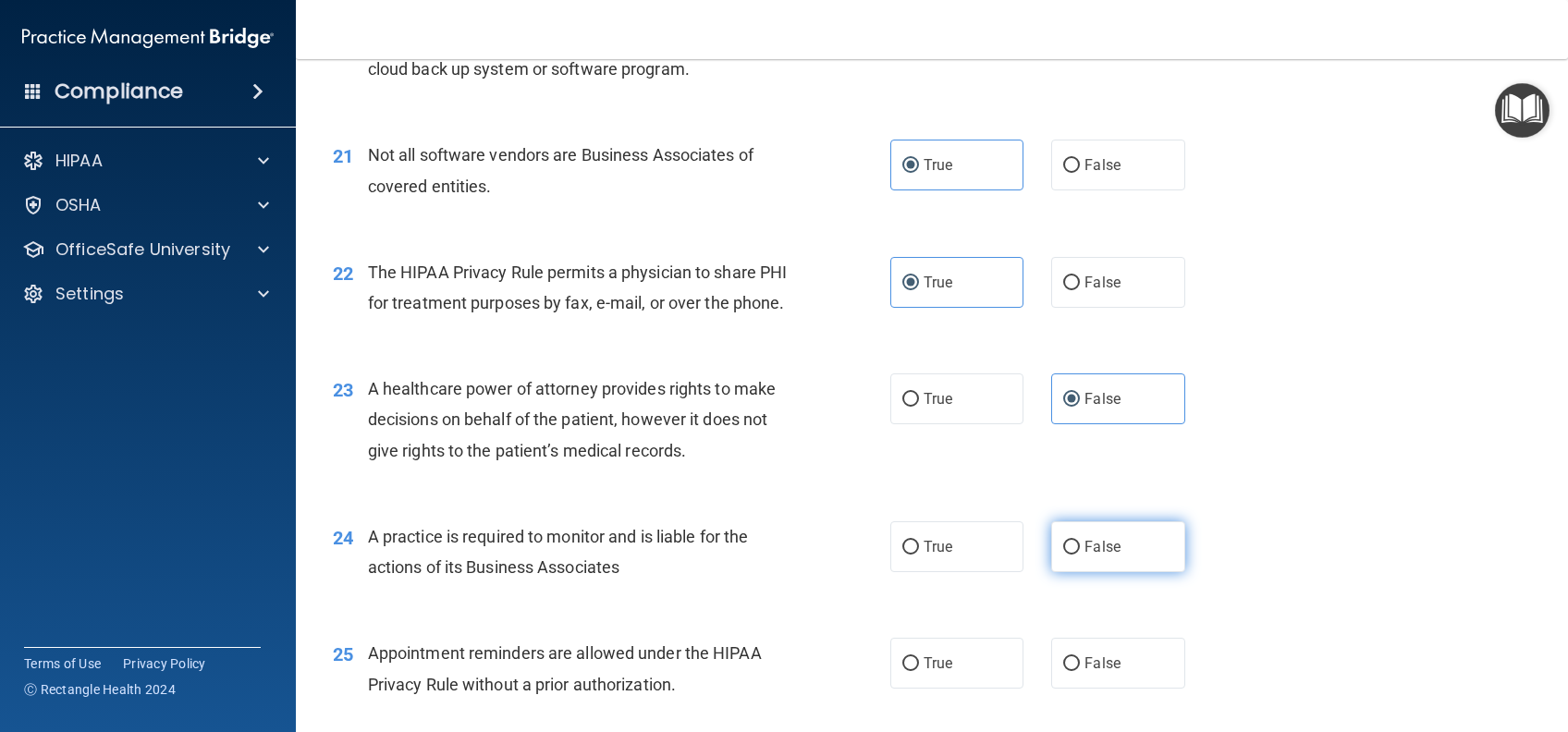
click at [1057, 572] on label "False" at bounding box center [1117, 547] width 133 height 51
click at [1063, 555] on input "False" at bounding box center [1071, 548] width 17 height 14
radio input "true"
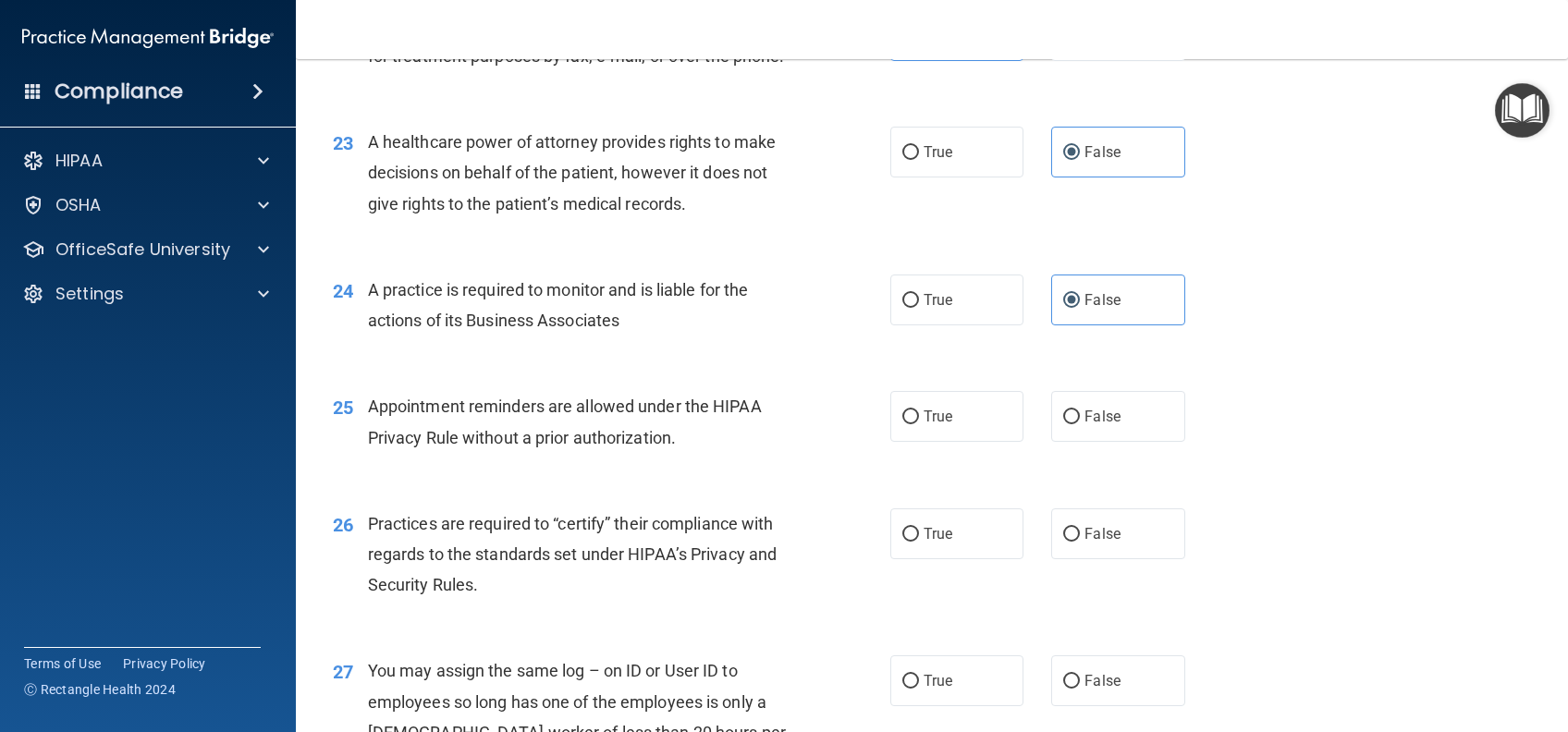
scroll to position [3451, 0]
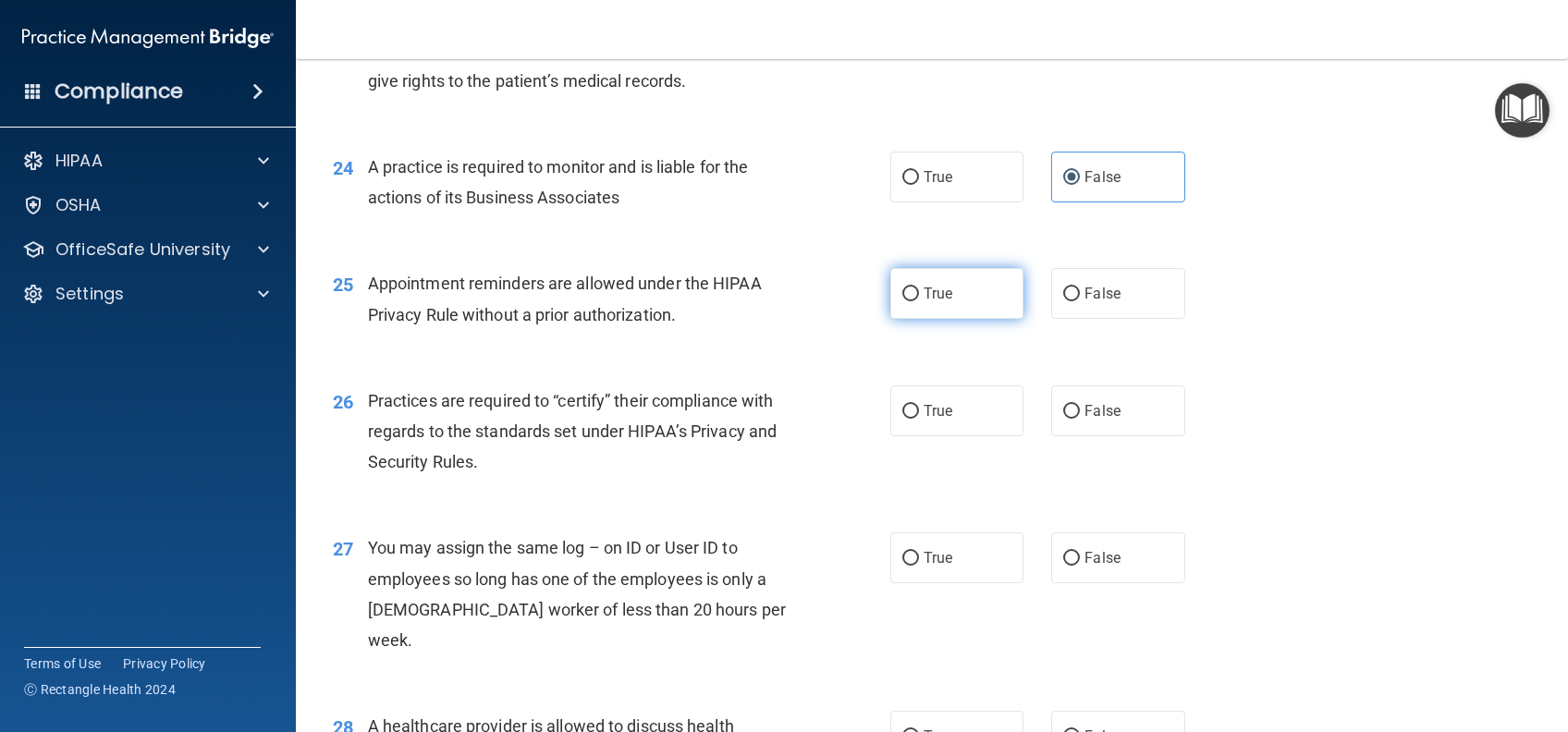
click at [928, 319] on label "True" at bounding box center [957, 293] width 133 height 51
click at [919, 302] on input "True" at bounding box center [910, 294] width 17 height 14
radio input "true"
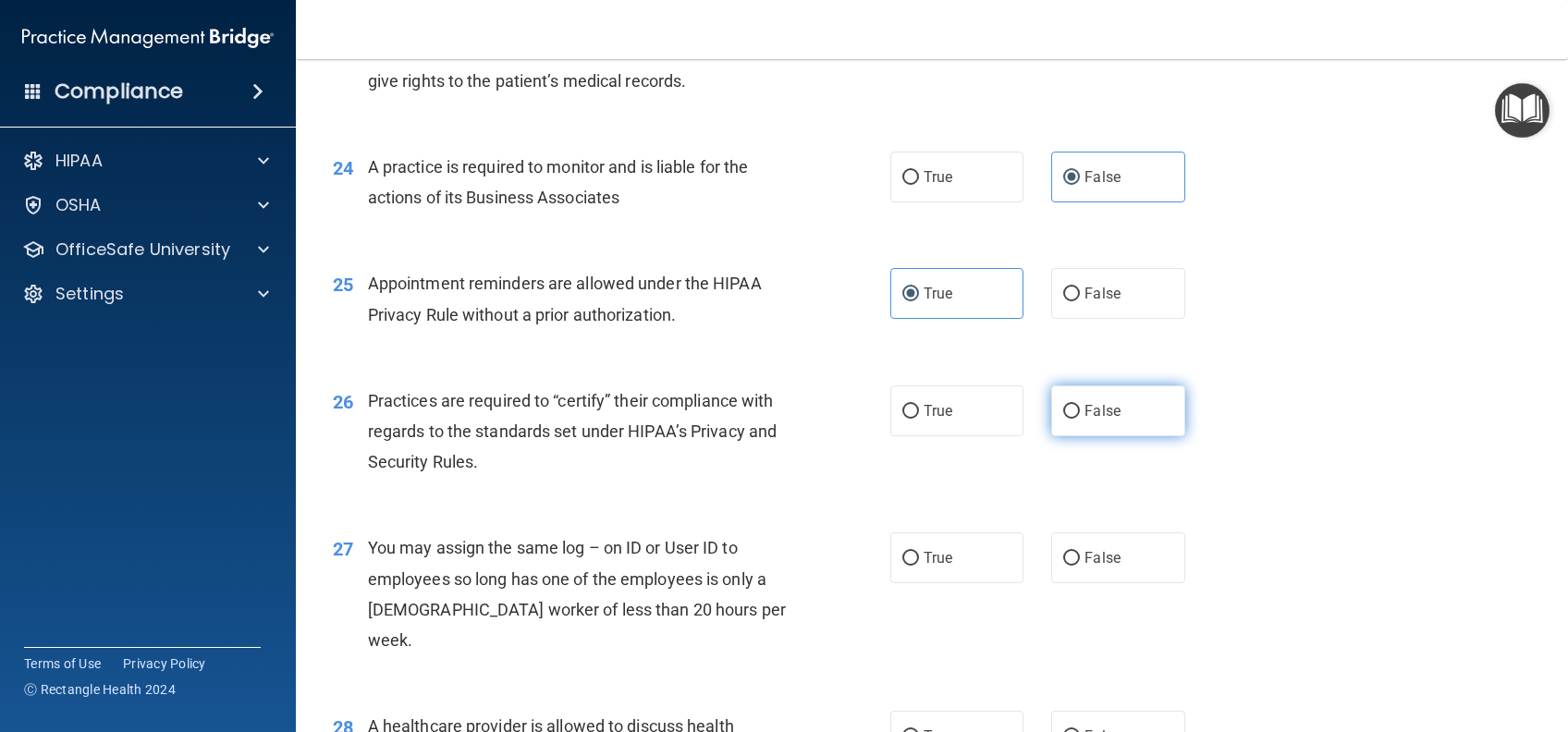
click at [1120, 436] on label "False" at bounding box center [1117, 411] width 133 height 51
click at [1079, 419] on input "False" at bounding box center [1071, 412] width 17 height 14
radio input "true"
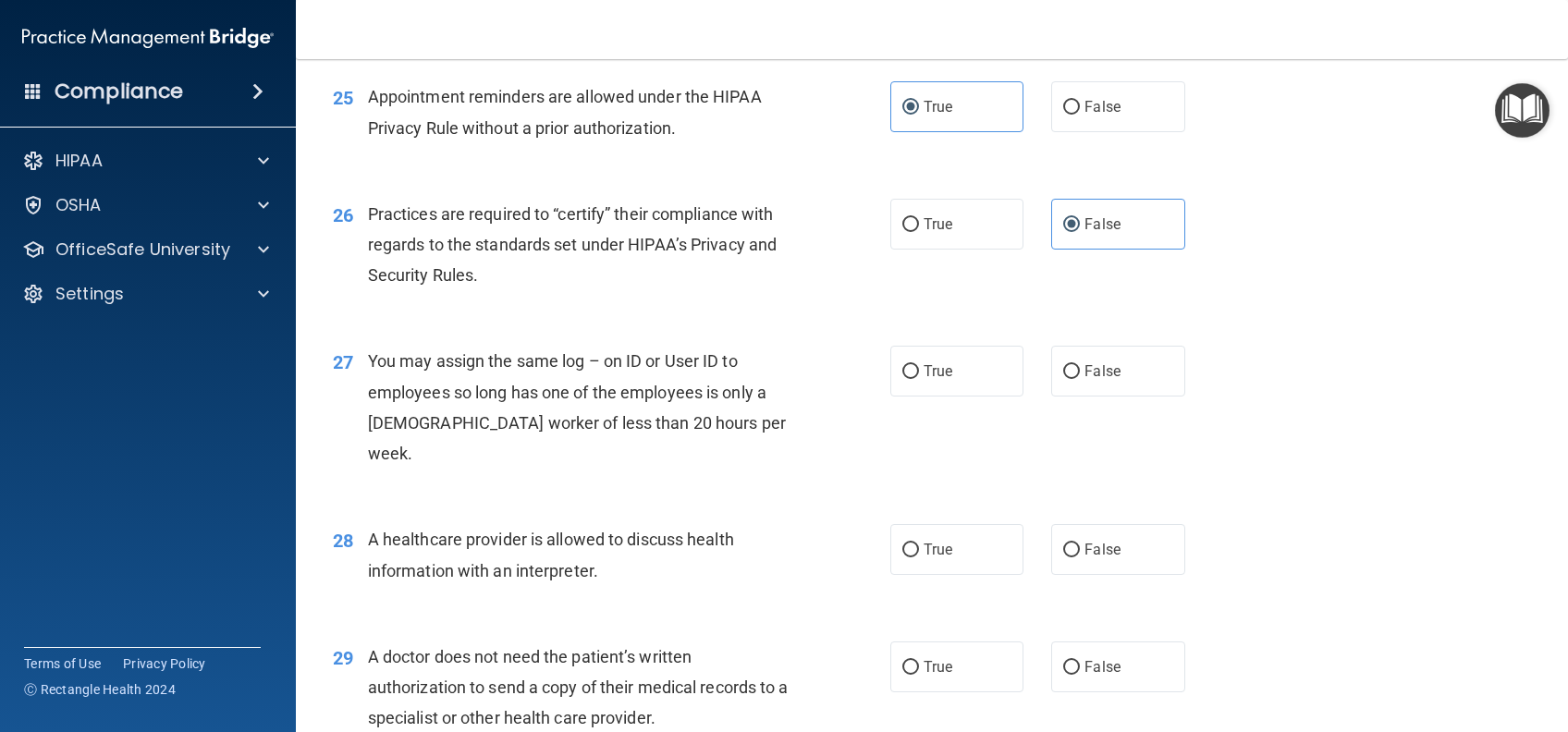
scroll to position [3698, 0]
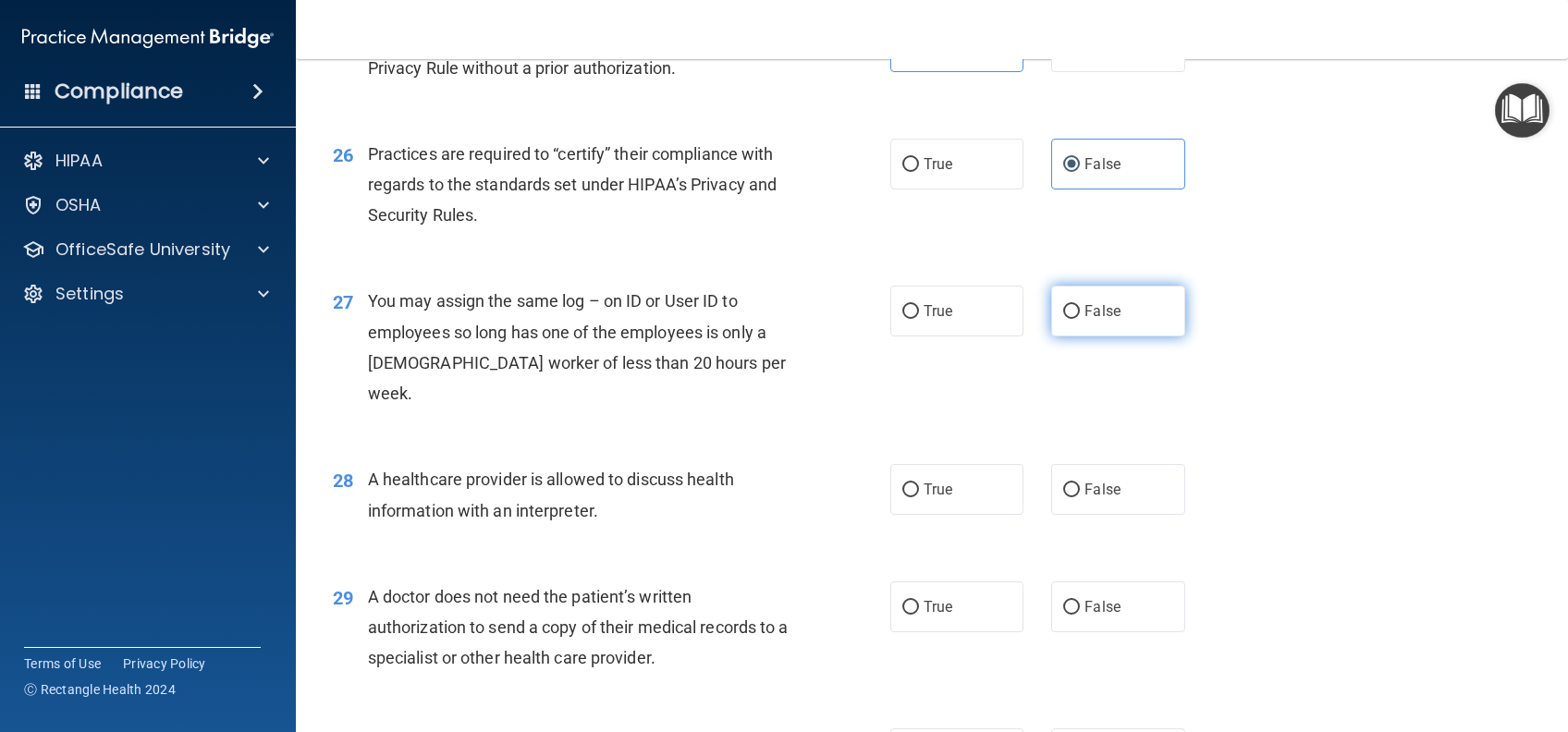
click at [1115, 337] on label "False" at bounding box center [1117, 311] width 133 height 51
click at [1079, 319] on input "False" at bounding box center [1071, 311] width 17 height 14
radio input "true"
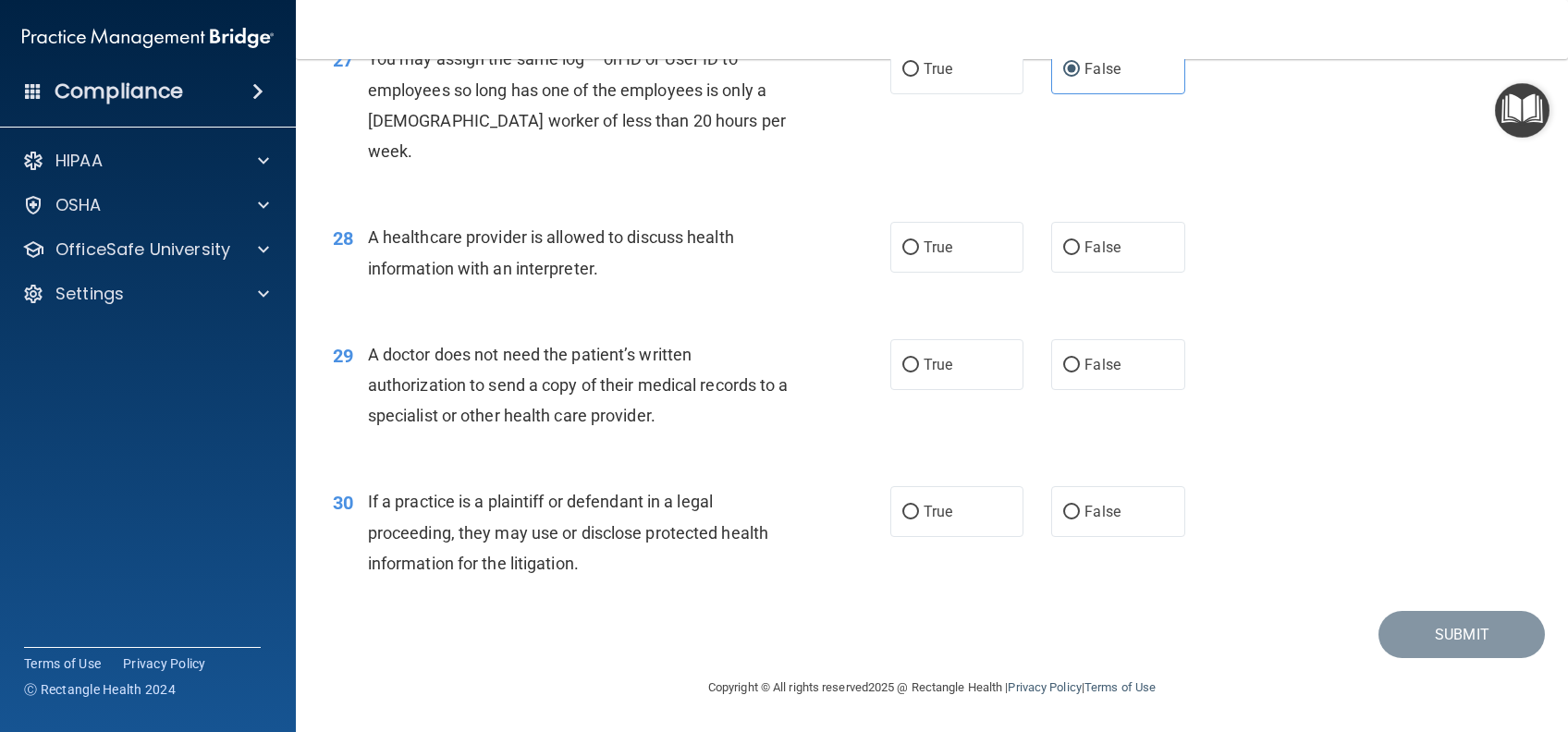
scroll to position [3943, 0]
drag, startPoint x: 949, startPoint y: 272, endPoint x: 949, endPoint y: 300, distance: 28.0
click at [949, 271] on label "True" at bounding box center [957, 247] width 133 height 51
click at [919, 255] on input "True" at bounding box center [910, 248] width 17 height 14
radio input "true"
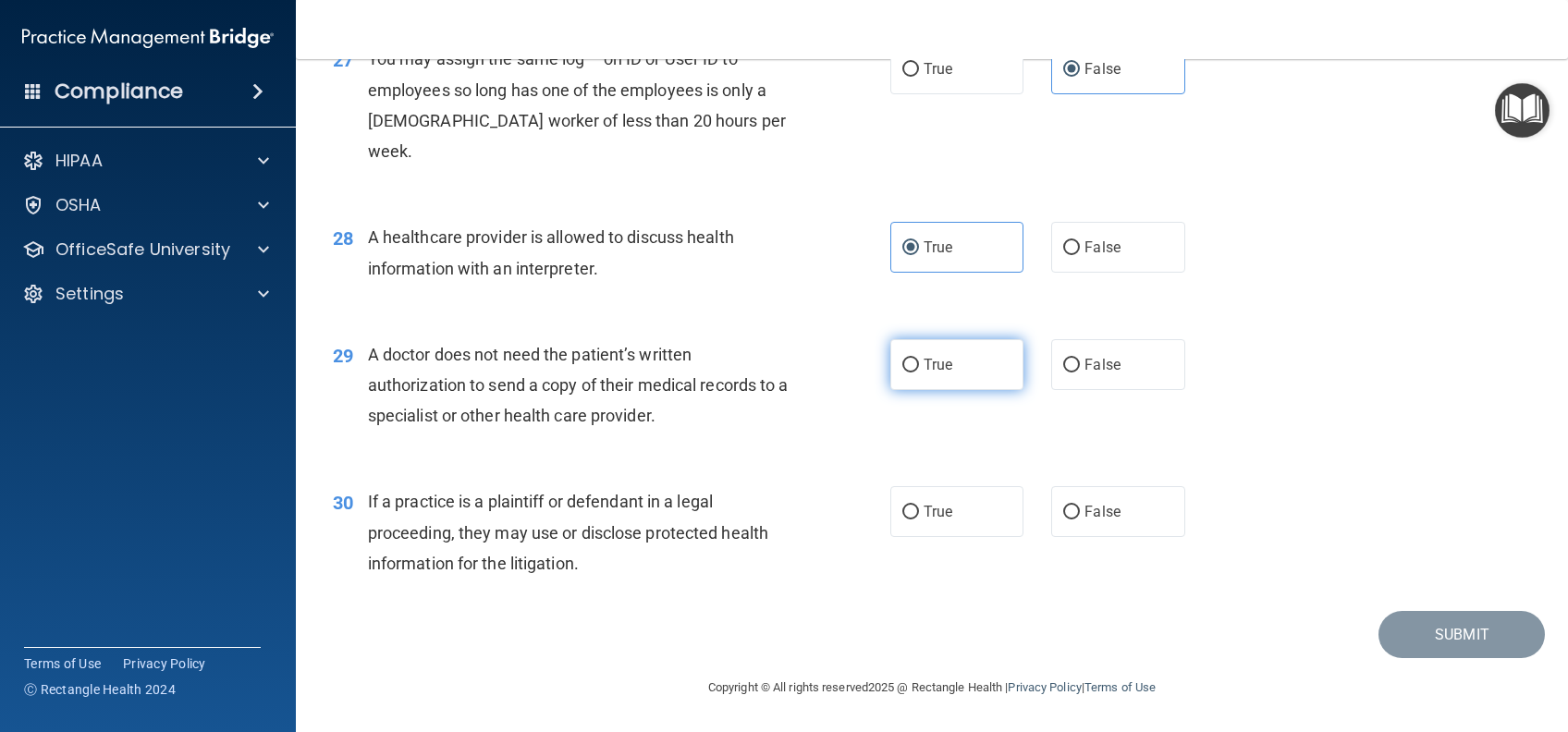
click at [937, 373] on label "True" at bounding box center [957, 365] width 133 height 51
click at [919, 373] on input "True" at bounding box center [910, 365] width 17 height 14
radio input "true"
click at [937, 524] on label "True" at bounding box center [957, 512] width 133 height 51
click at [919, 520] on input "True" at bounding box center [910, 512] width 17 height 14
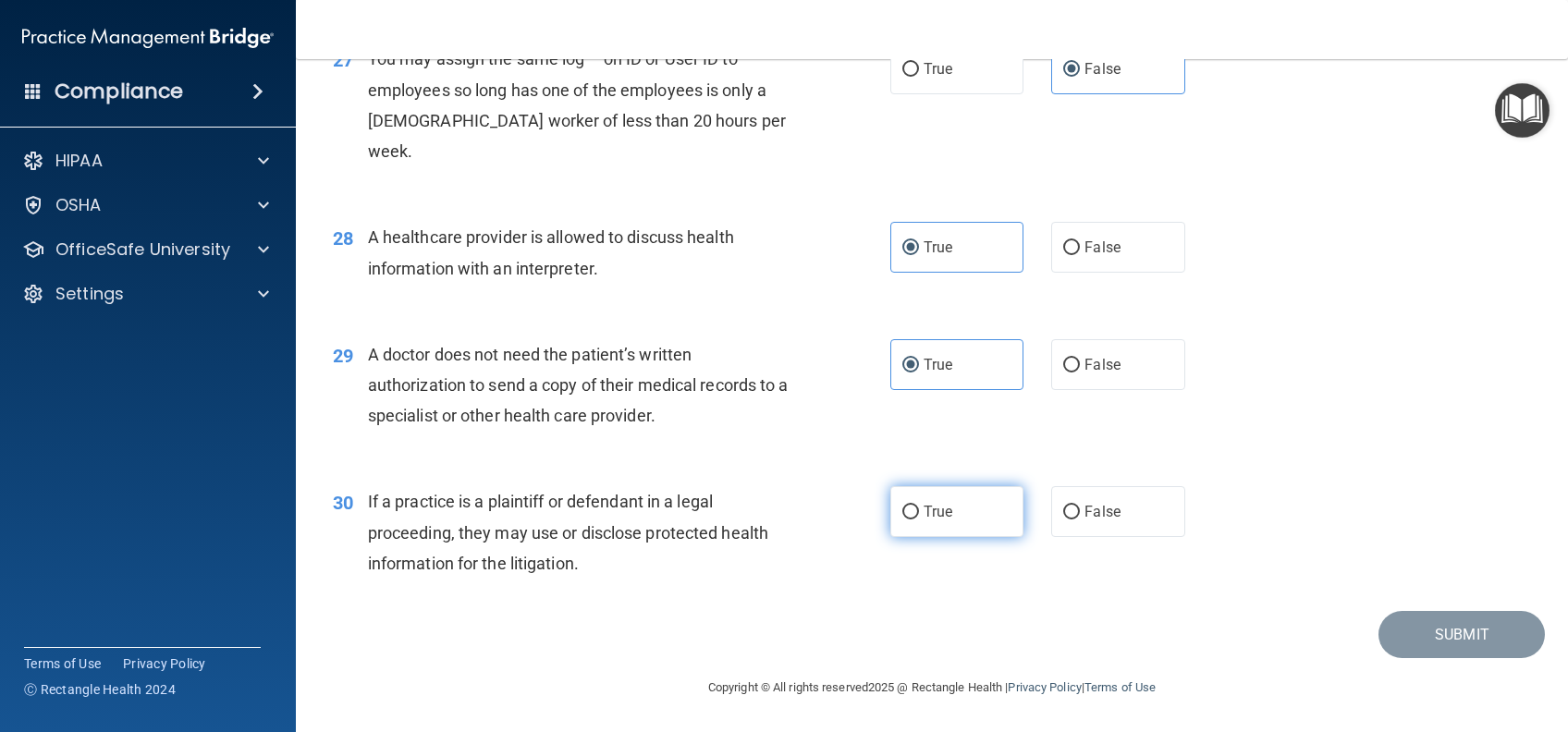
radio input "true"
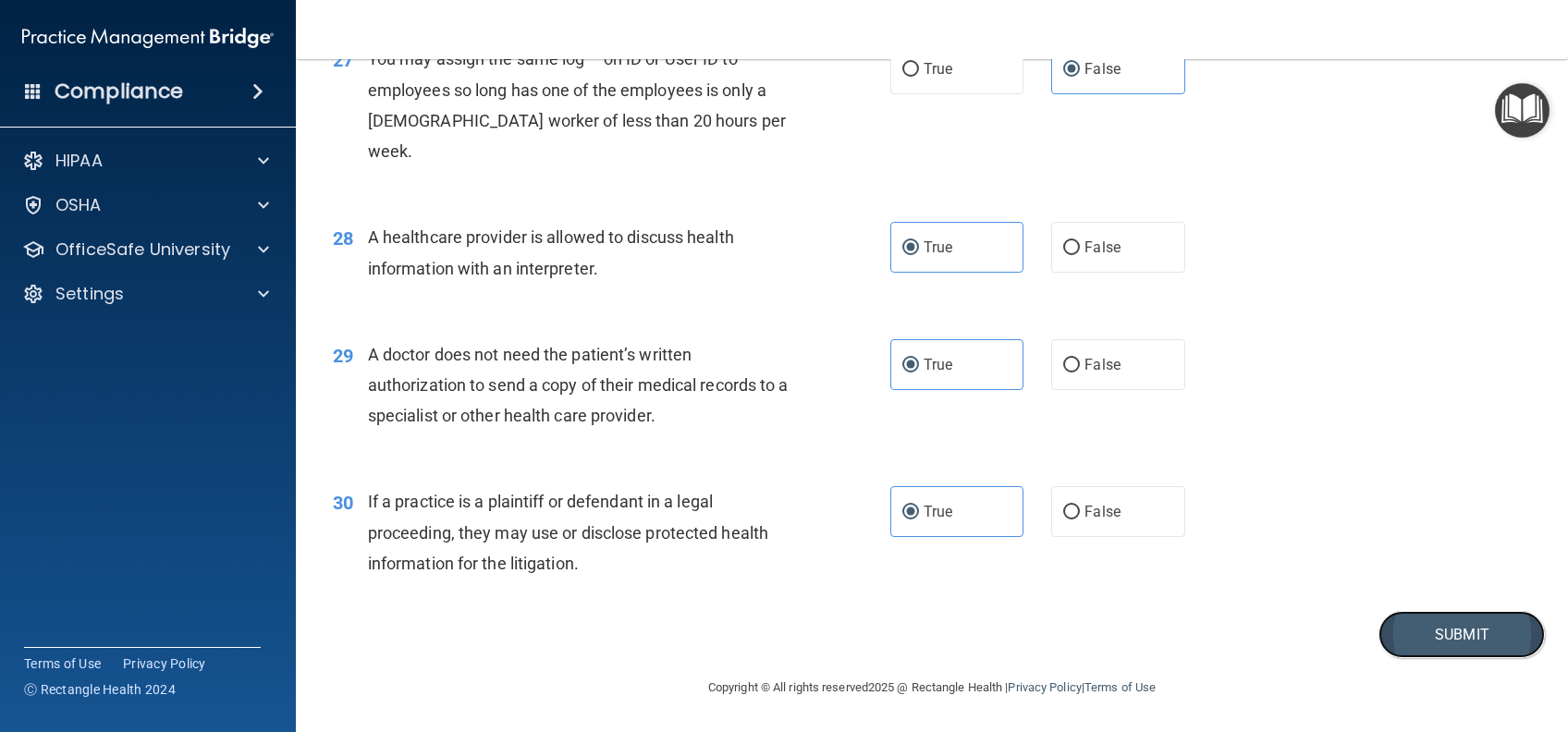
click at [1457, 656] on button "Submit" at bounding box center [1461, 635] width 166 height 47
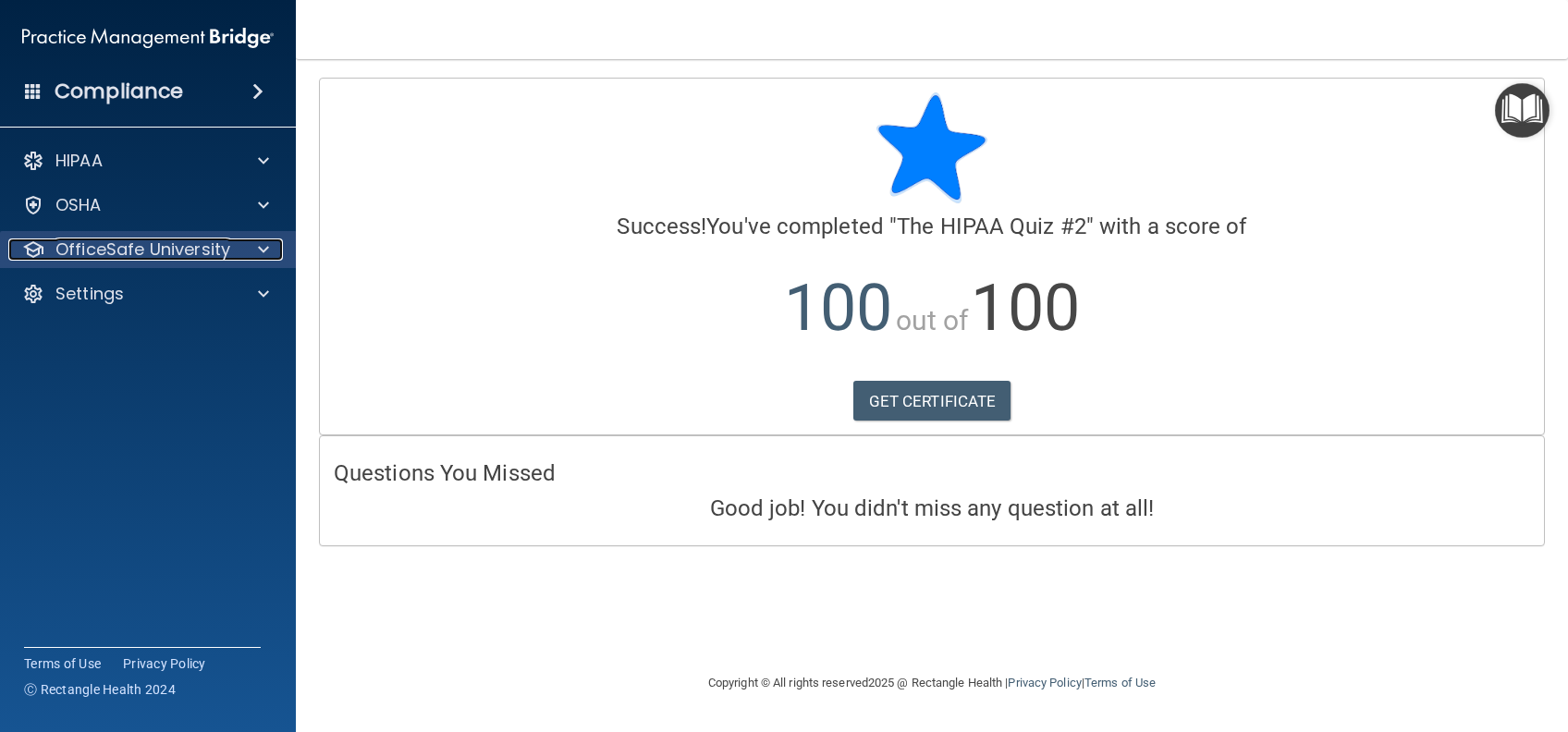
click at [196, 248] on p "OfficeSafe University" at bounding box center [142, 249] width 174 height 22
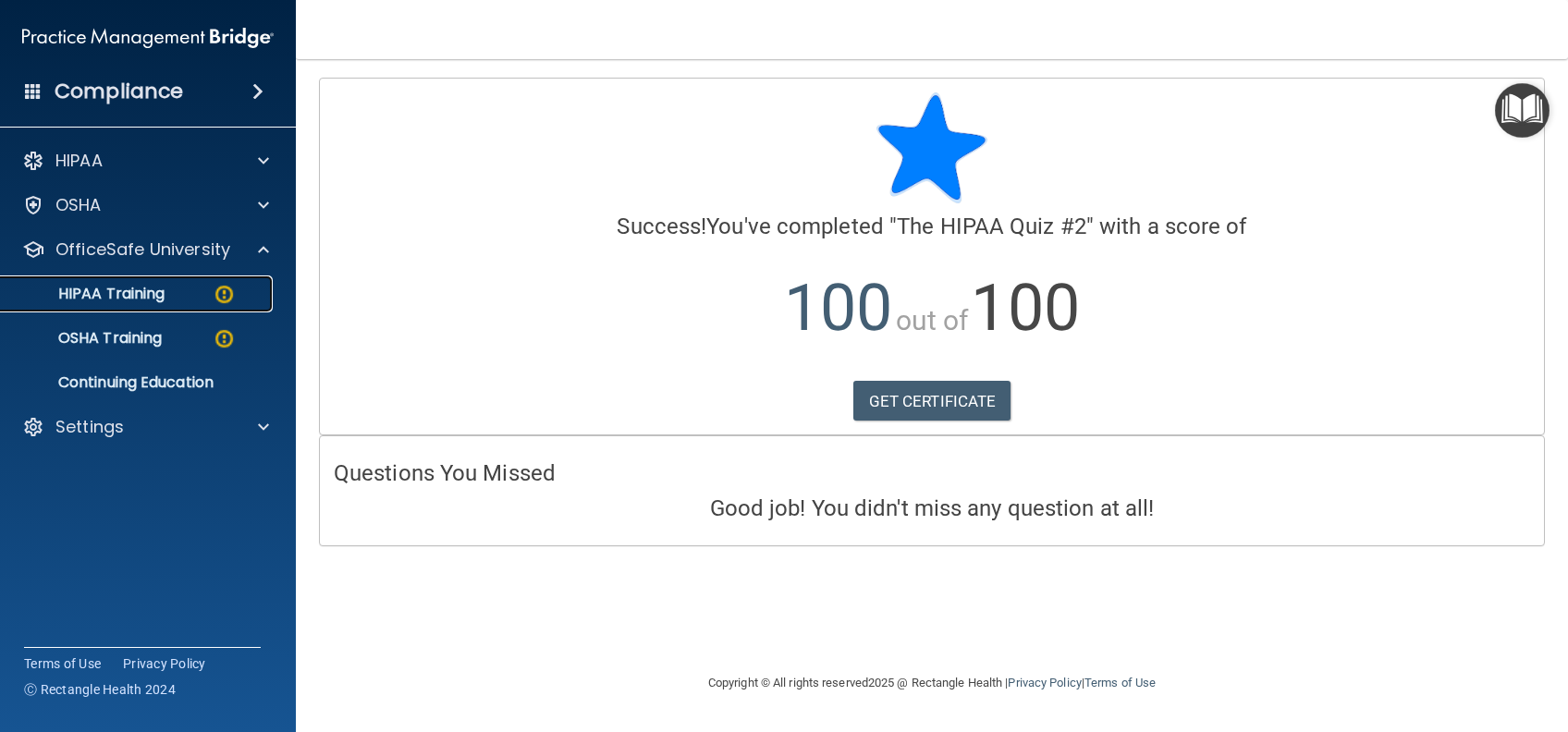
click at [193, 302] on div "HIPAA Training" at bounding box center [137, 294] width 252 height 18
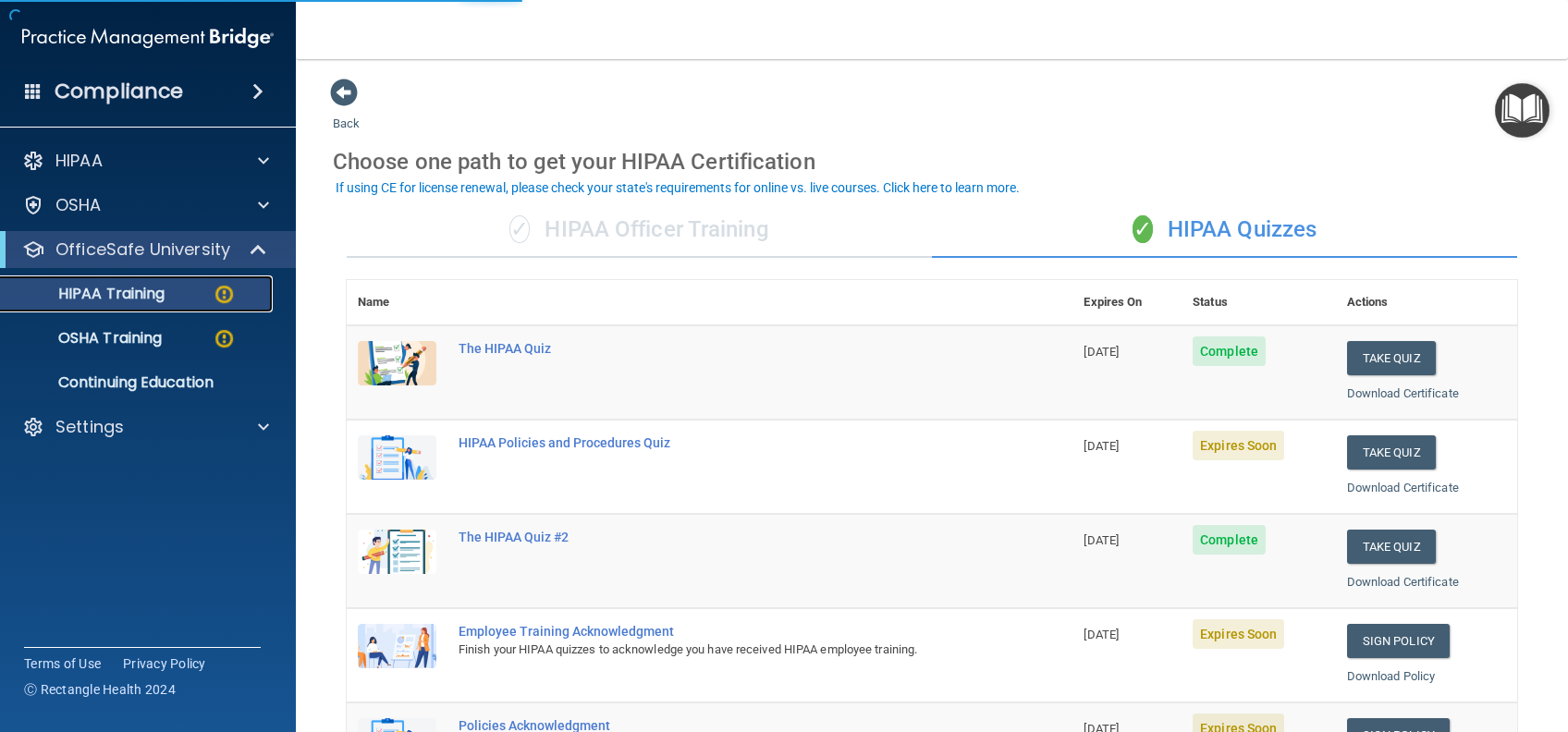
scroll to position [123, 0]
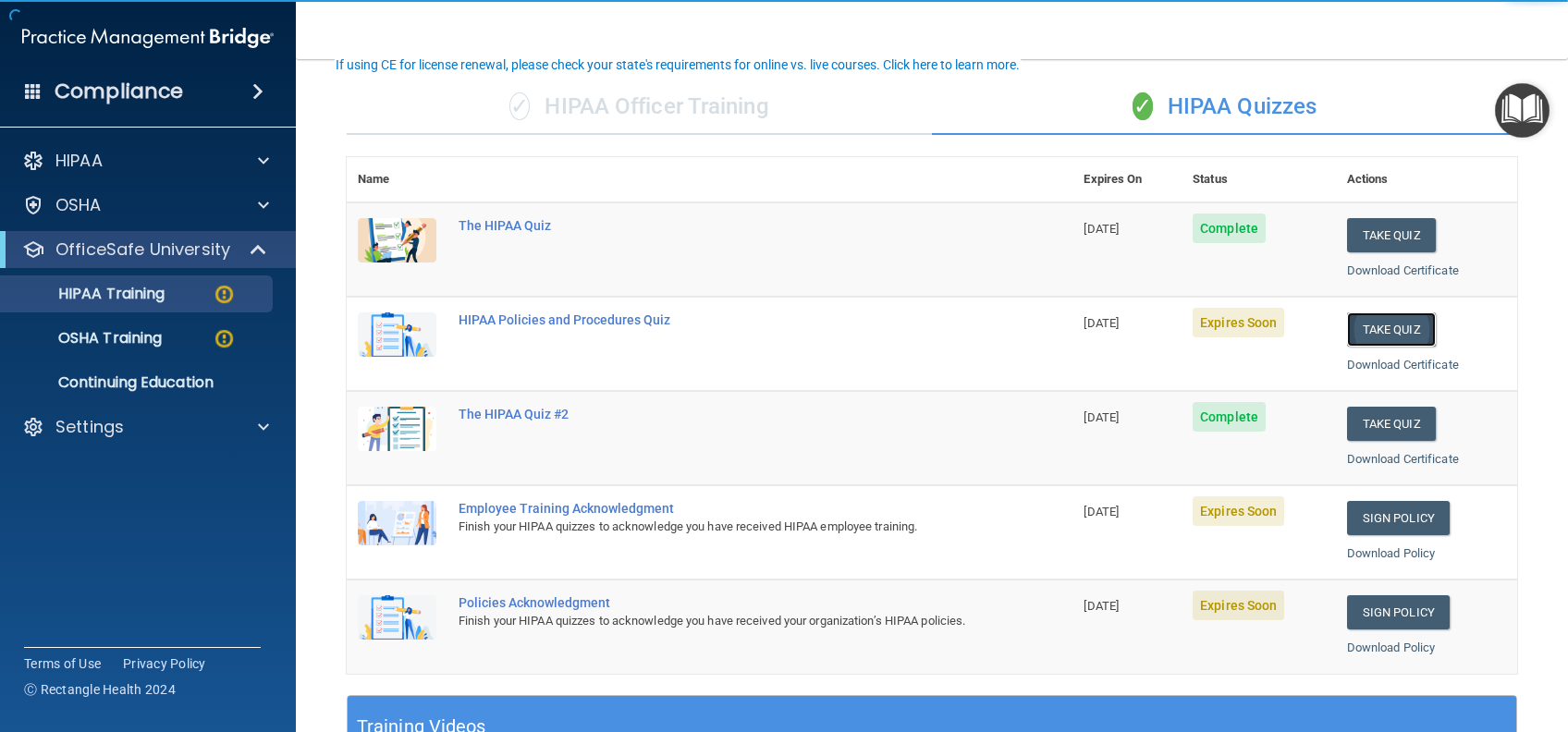
click at [1348, 336] on button "Take Quiz" at bounding box center [1391, 329] width 89 height 34
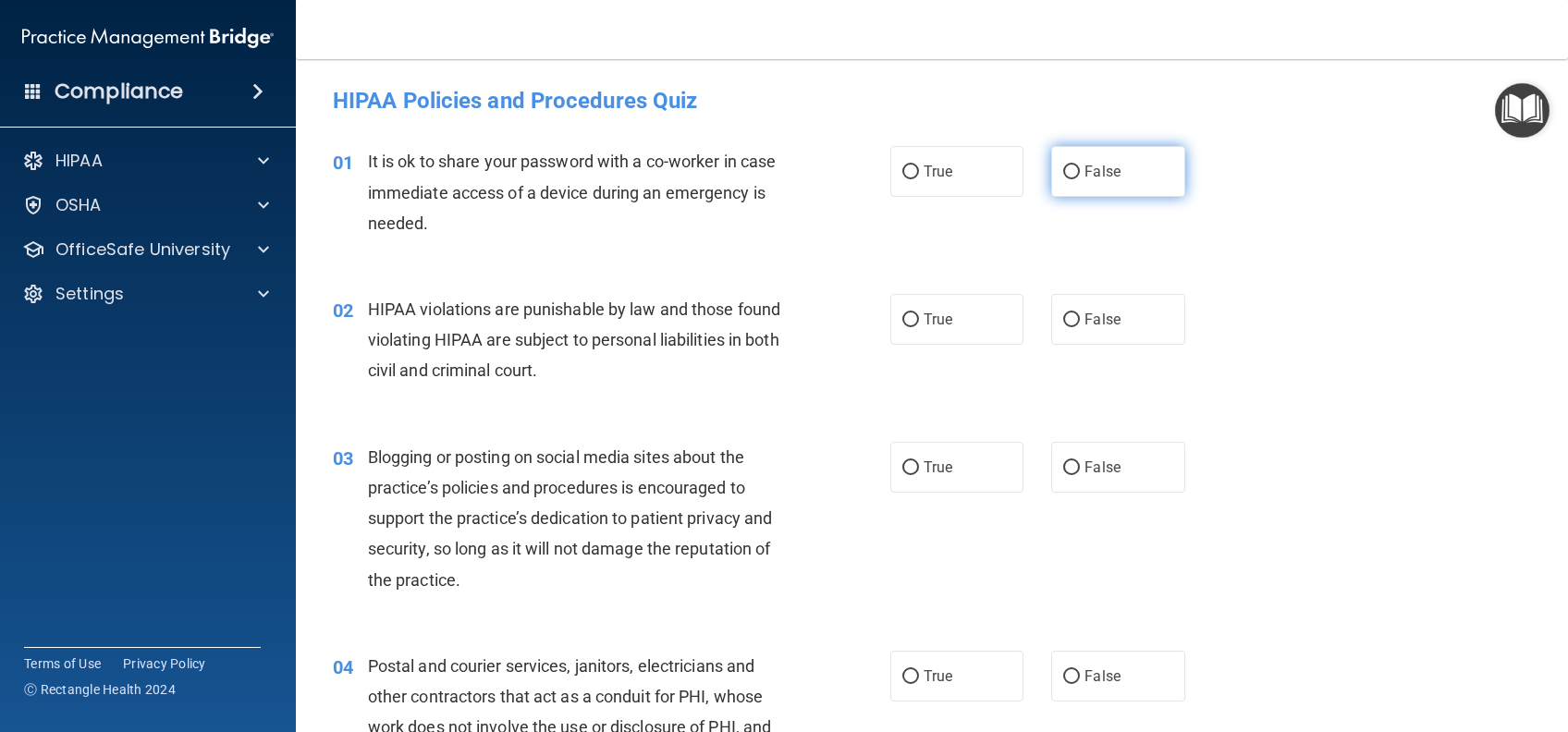
click at [1131, 178] on label "False" at bounding box center [1117, 171] width 133 height 51
click at [1079, 178] on input "False" at bounding box center [1071, 172] width 17 height 14
radio input "true"
click at [941, 330] on label "True" at bounding box center [957, 319] width 133 height 51
click at [919, 327] on input "True" at bounding box center [910, 320] width 17 height 14
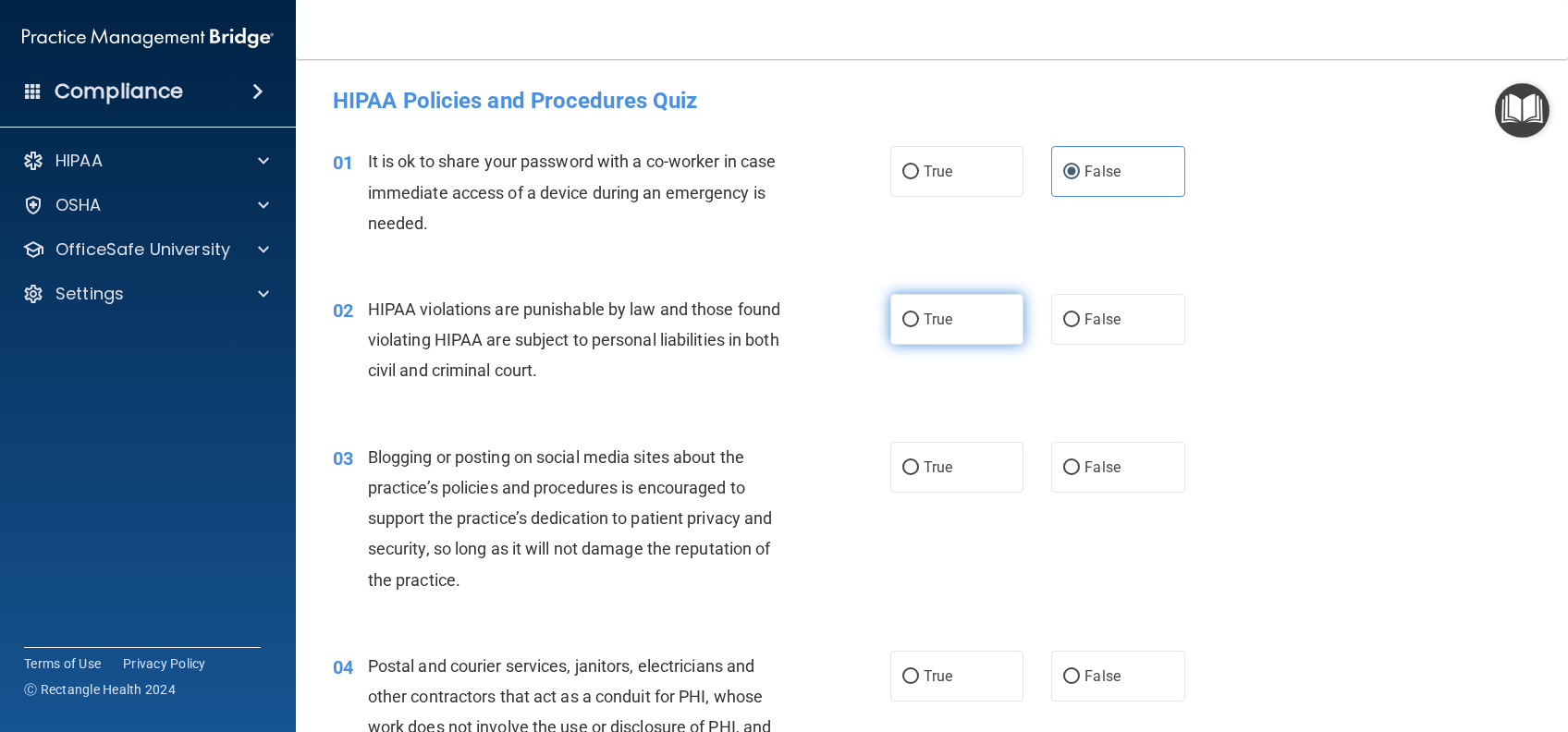
radio input "true"
click at [1127, 467] on label "False" at bounding box center [1117, 467] width 133 height 51
click at [1079, 467] on input "False" at bounding box center [1071, 468] width 17 height 14
radio input "true"
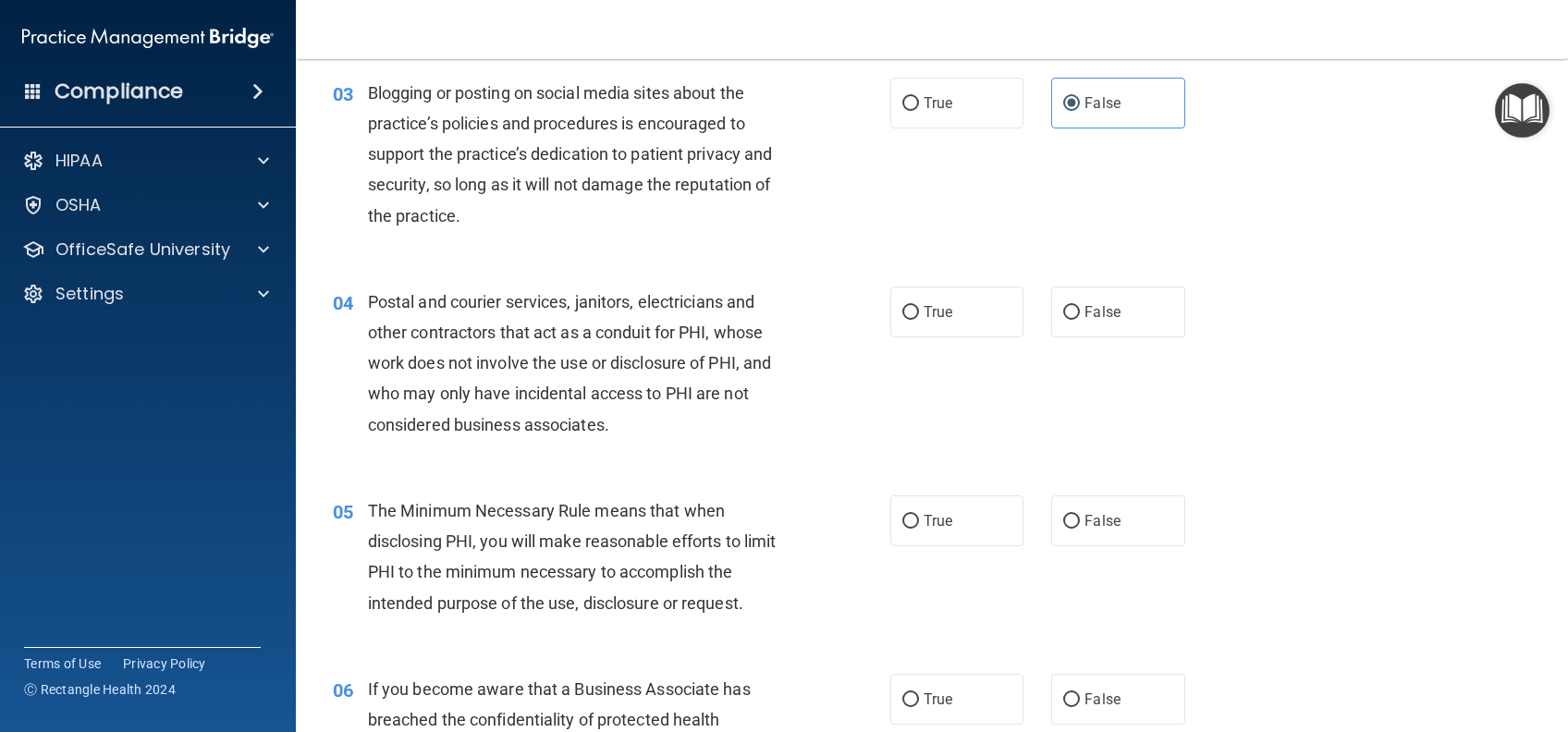
scroll to position [370, 0]
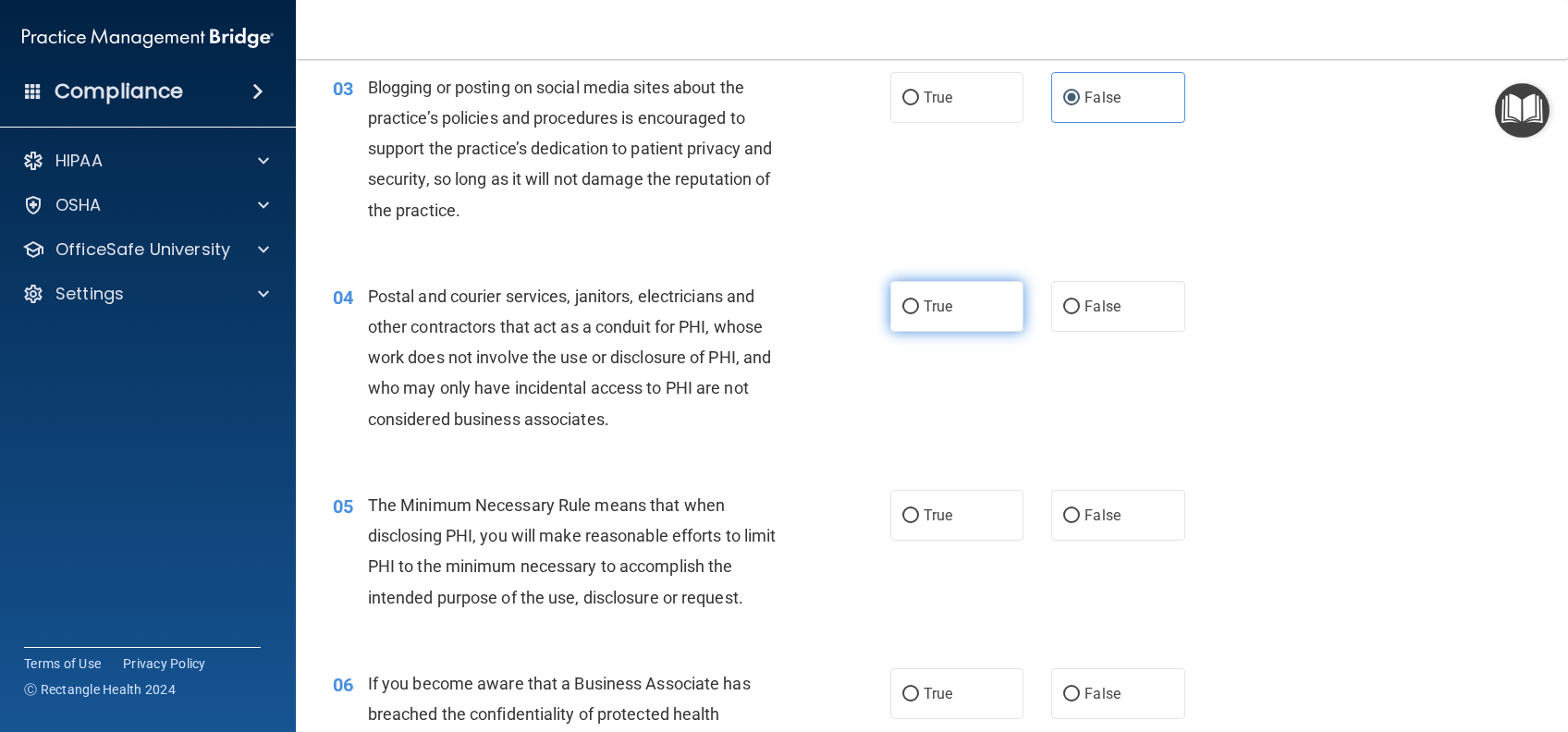
click at [980, 316] on label "True" at bounding box center [957, 307] width 133 height 51
click at [919, 314] on input "True" at bounding box center [910, 308] width 17 height 14
radio input "true"
click at [929, 517] on span "True" at bounding box center [937, 515] width 28 height 18
click at [919, 517] on input "True" at bounding box center [910, 516] width 17 height 14
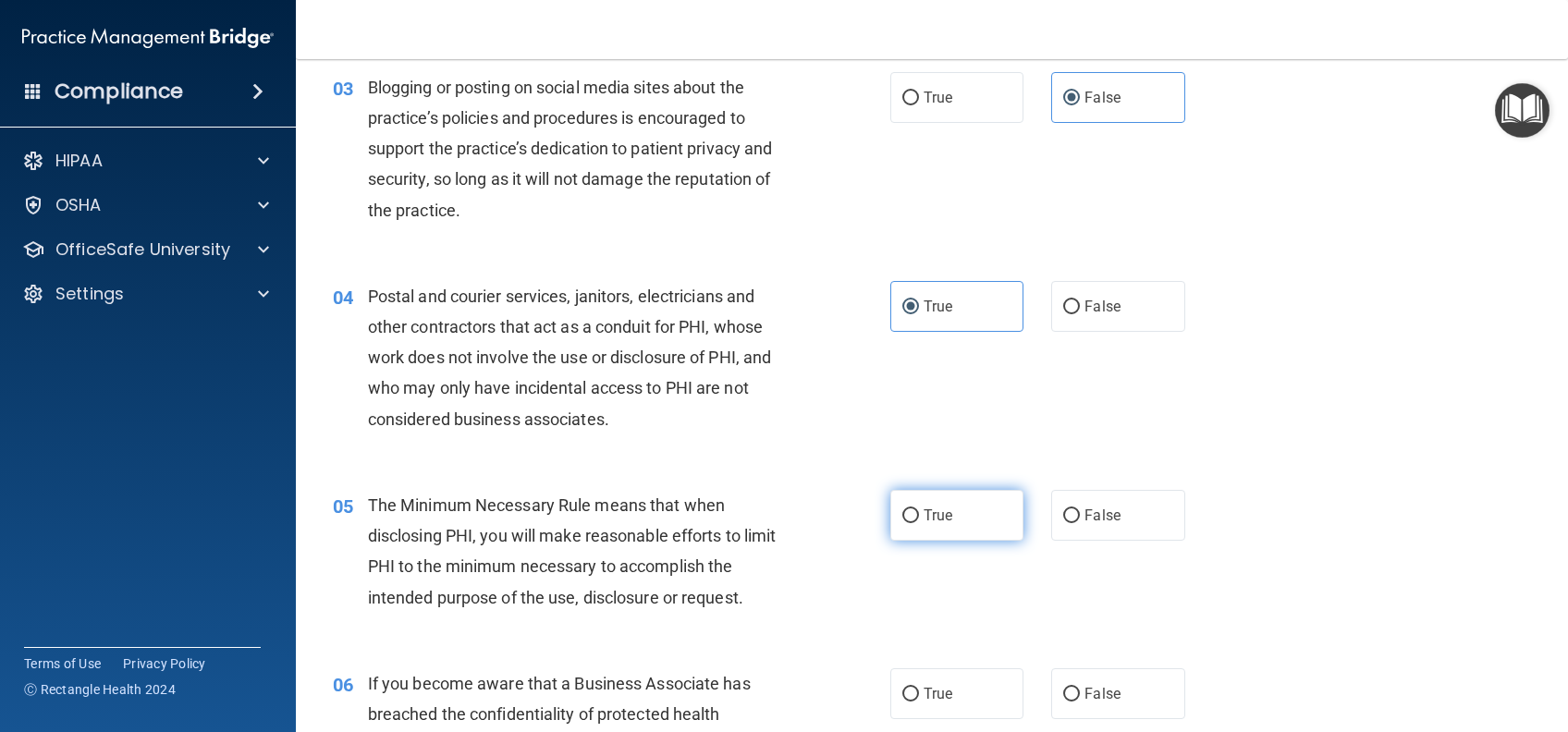
radio input "true"
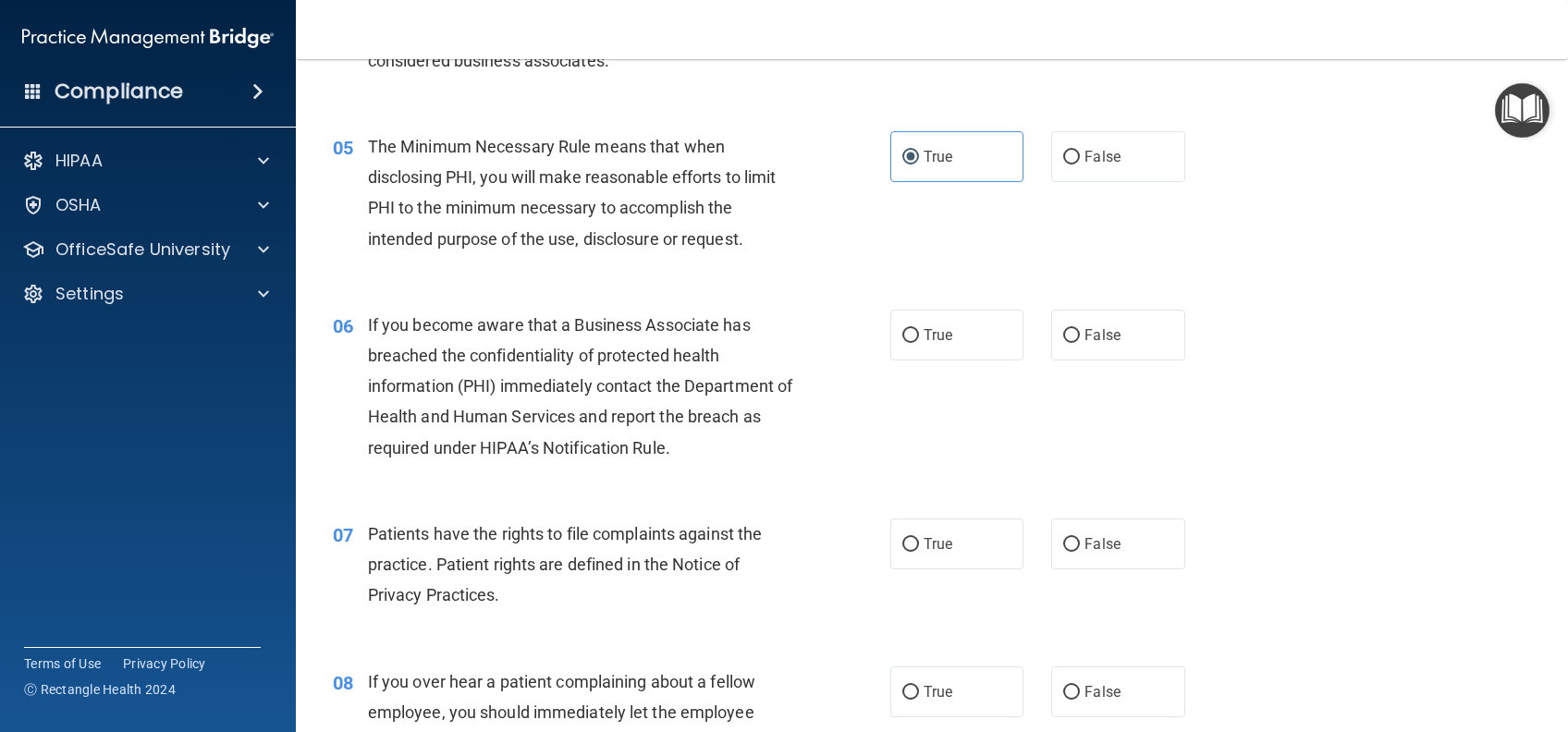
scroll to position [740, 0]
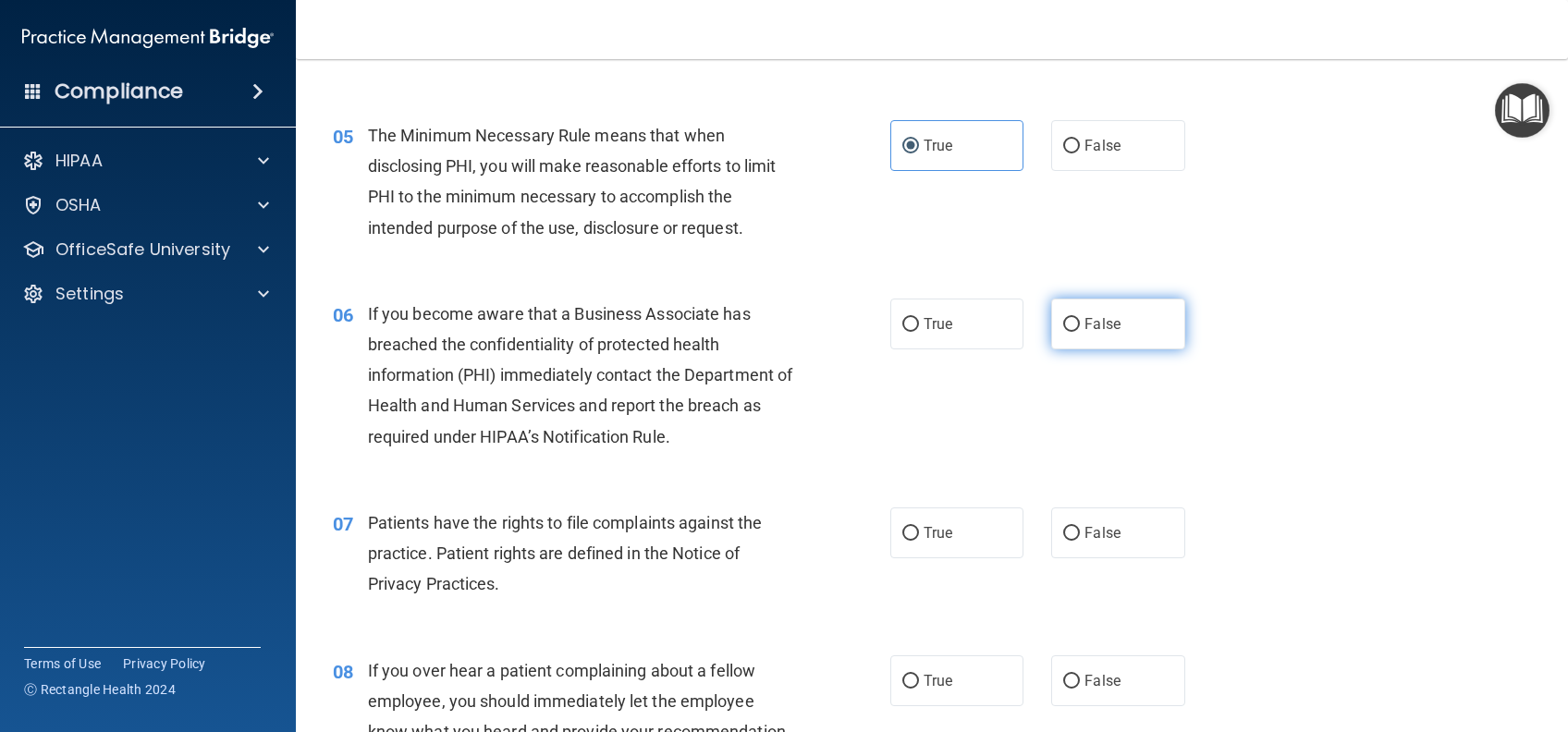
click at [1124, 328] on label "False" at bounding box center [1117, 324] width 133 height 51
click at [1079, 328] on input "False" at bounding box center [1071, 325] width 17 height 14
radio input "true"
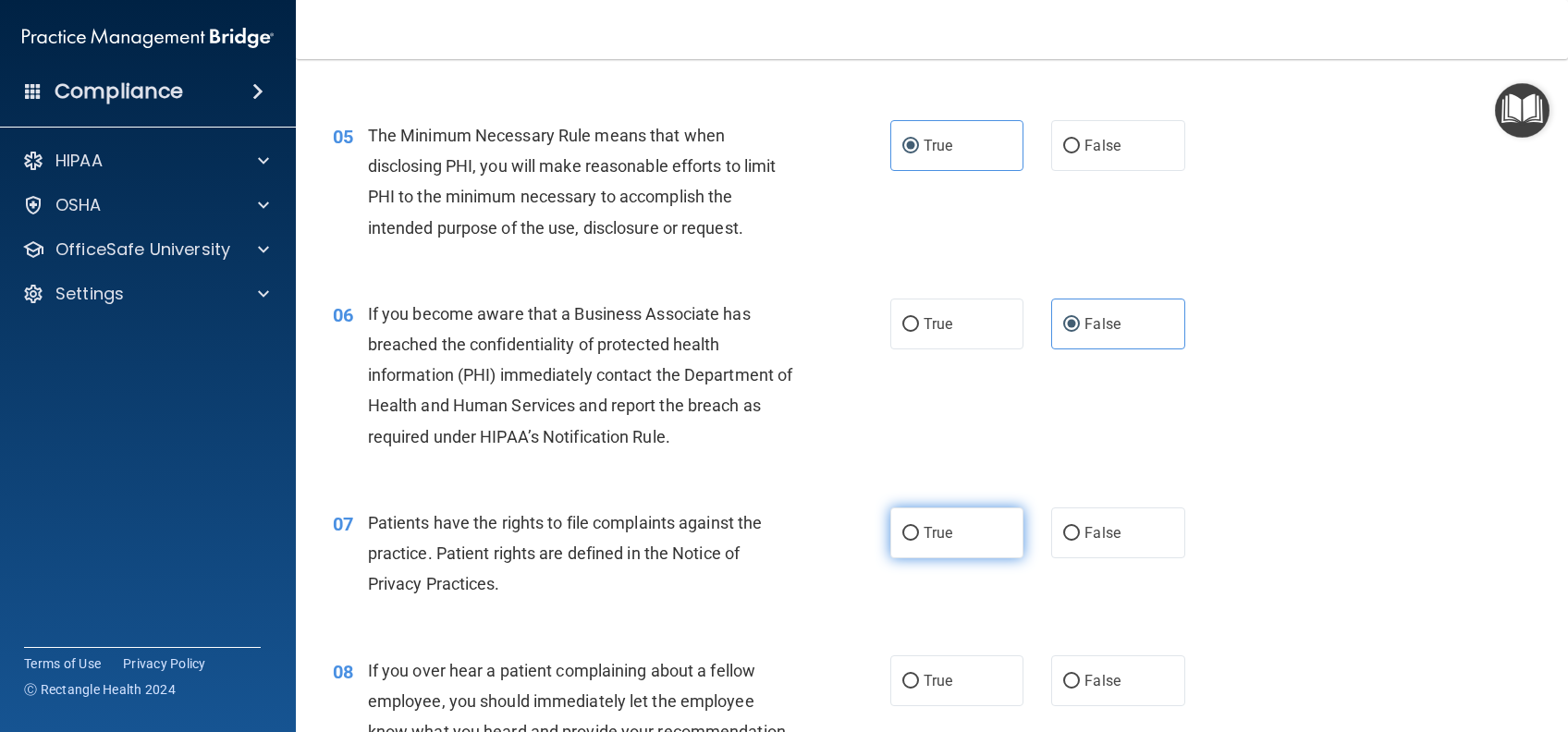
click at [966, 525] on label "True" at bounding box center [957, 532] width 133 height 51
click at [919, 527] on input "True" at bounding box center [910, 533] width 17 height 14
radio input "true"
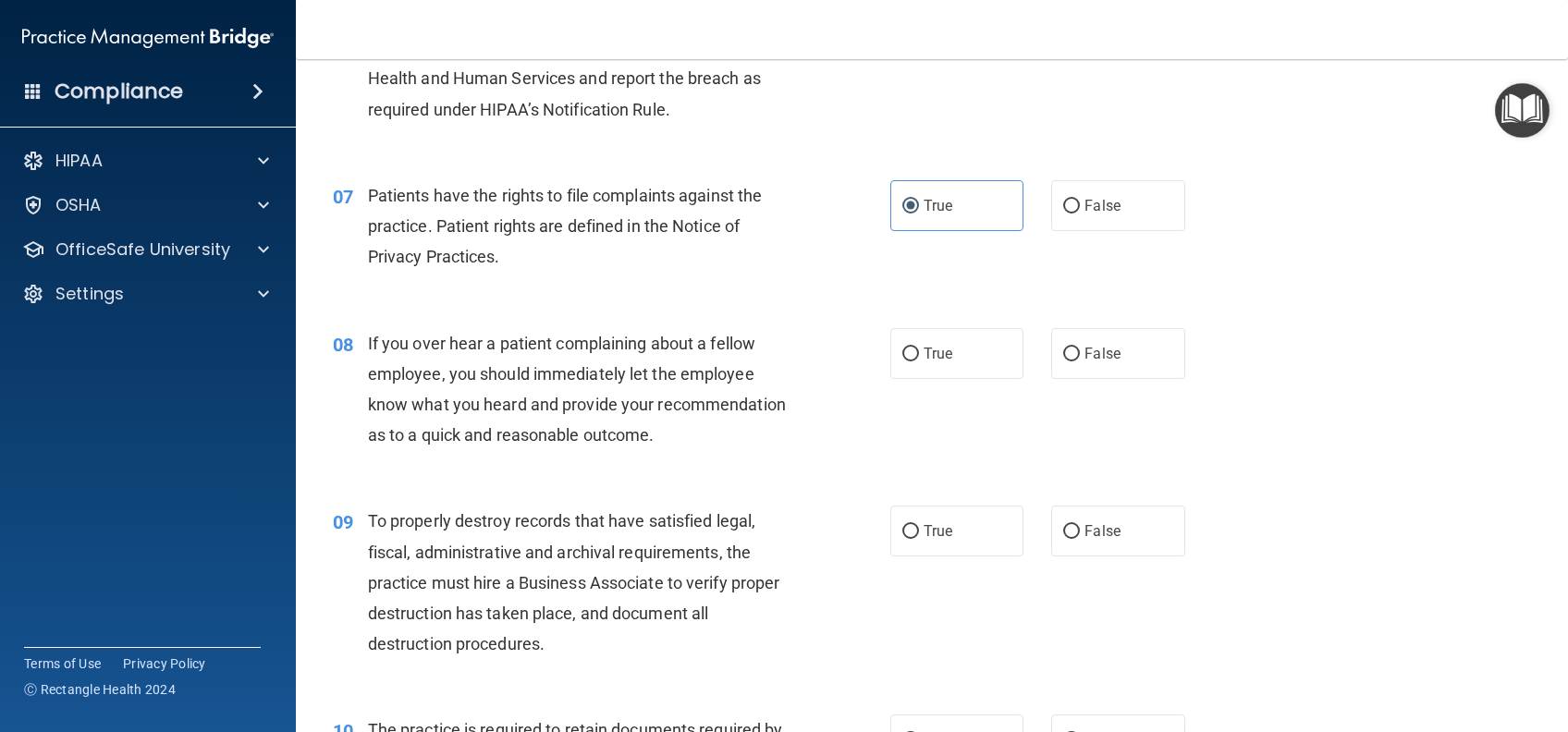
scroll to position [1110, 0]
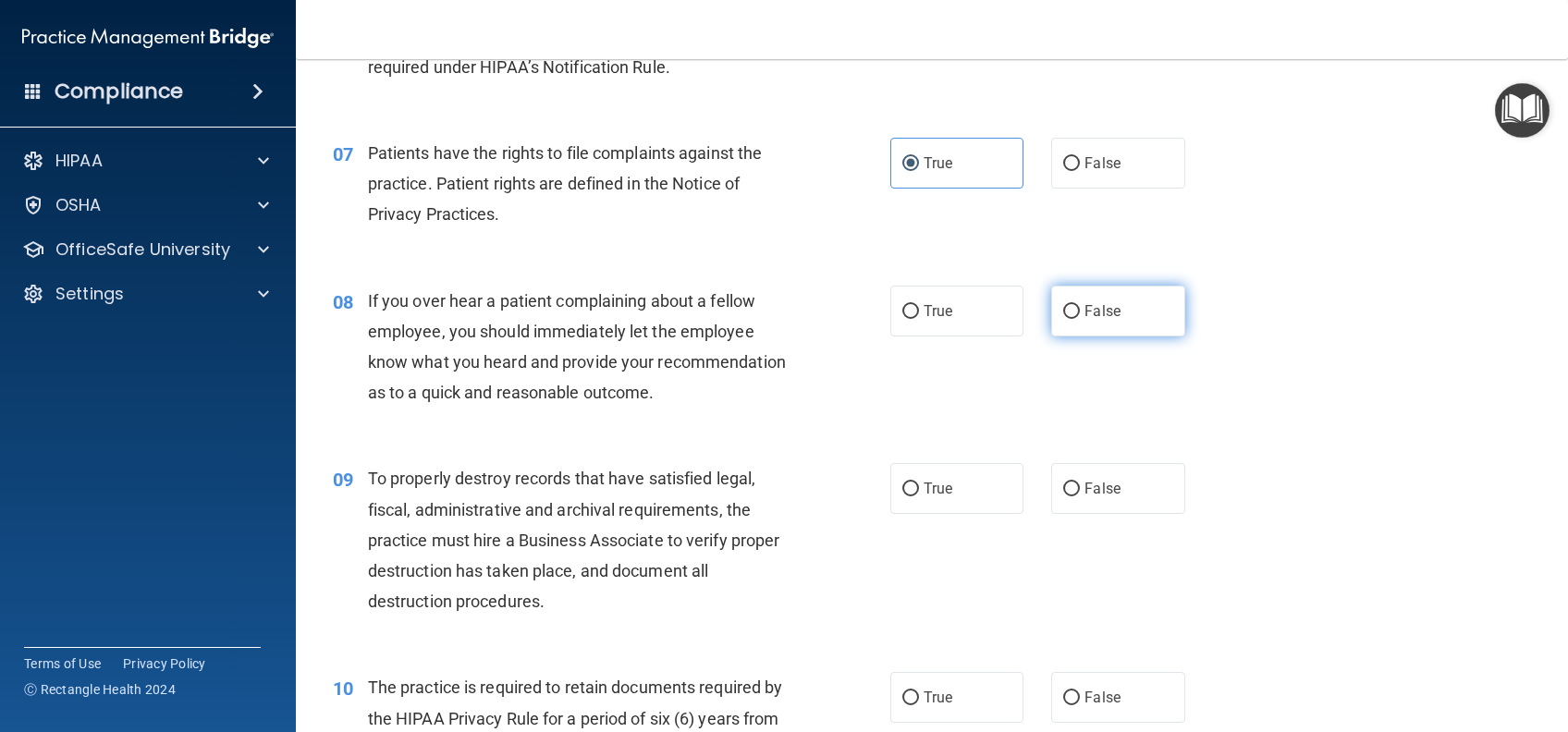
click at [1146, 323] on label "False" at bounding box center [1117, 311] width 133 height 51
click at [1079, 319] on input "False" at bounding box center [1071, 311] width 17 height 14
radio input "true"
click at [1108, 514] on label "False" at bounding box center [1117, 489] width 133 height 51
click at [1079, 496] on input "False" at bounding box center [1071, 490] width 17 height 14
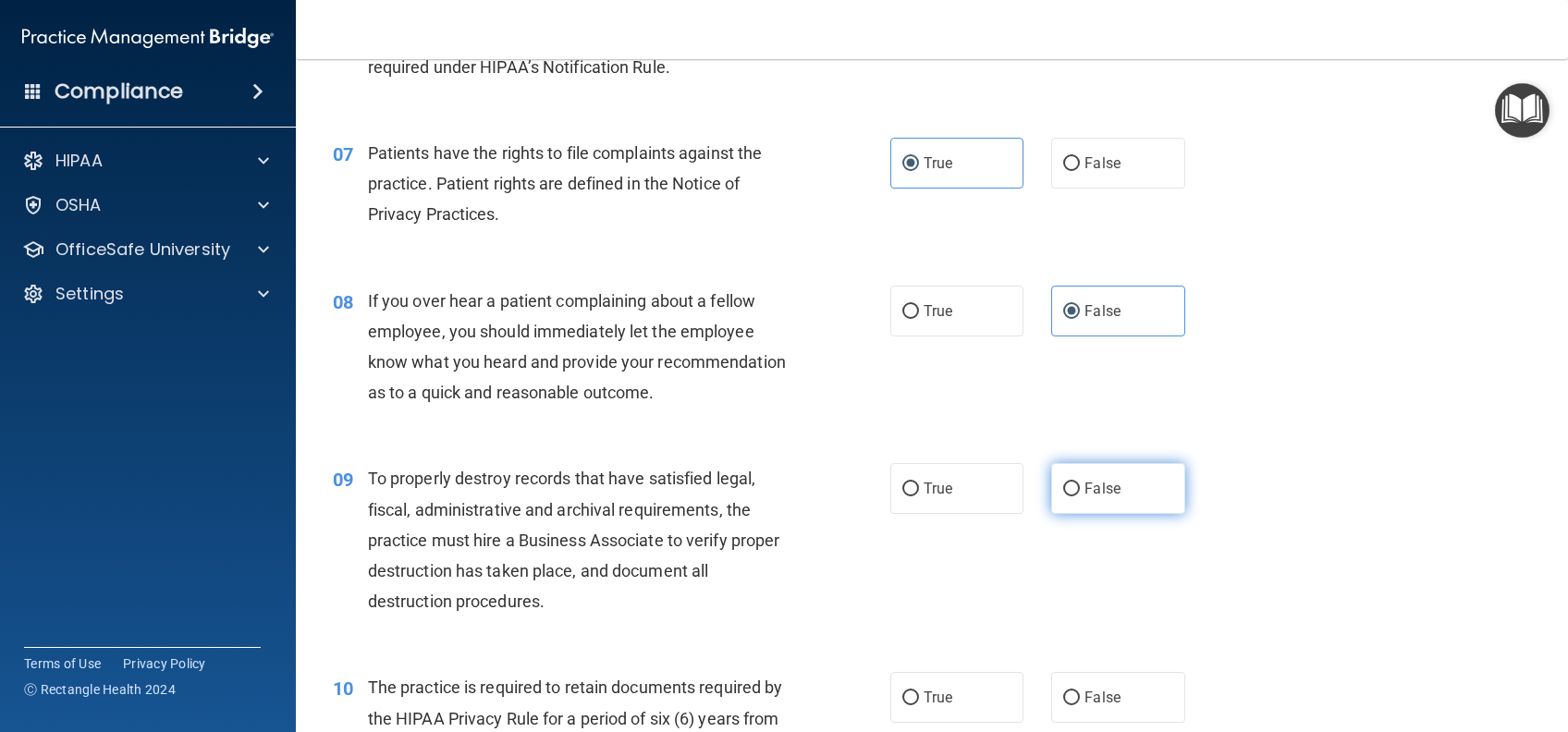
radio input "true"
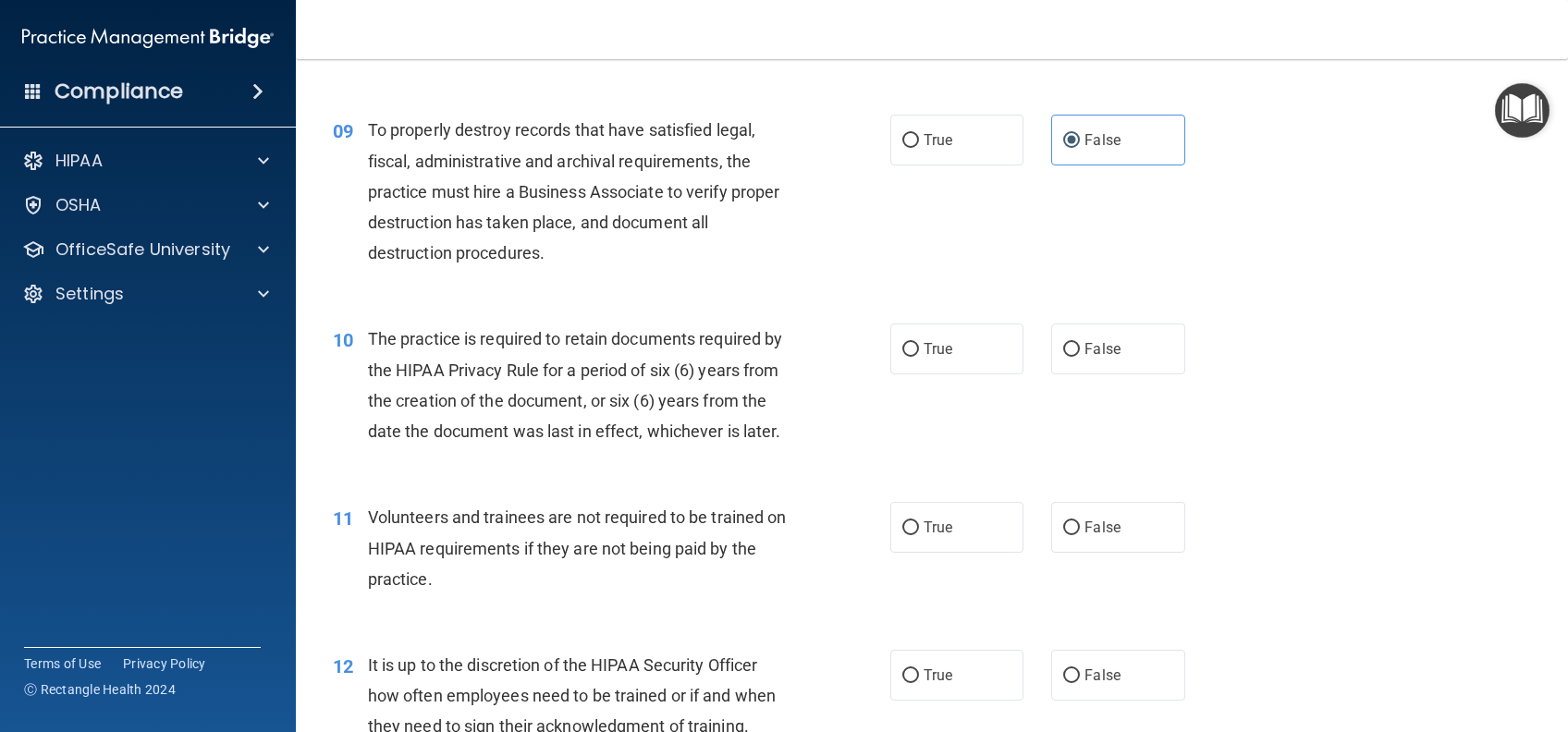
scroll to position [1480, 0]
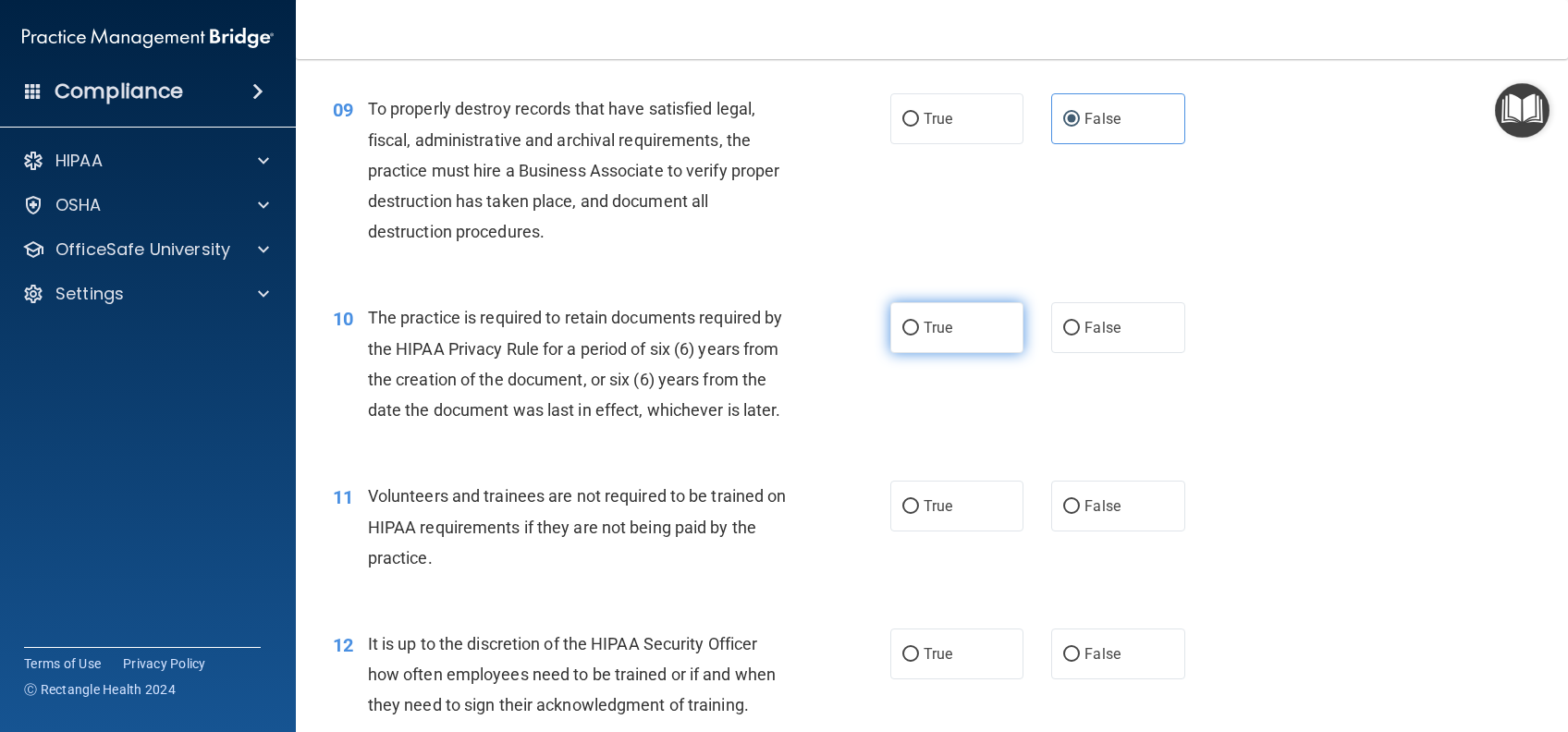
click at [976, 353] on label "True" at bounding box center [957, 328] width 133 height 51
click at [919, 336] on input "True" at bounding box center [910, 329] width 17 height 14
radio input "true"
click at [1086, 515] on span "False" at bounding box center [1102, 506] width 36 height 18
click at [1079, 514] on input "False" at bounding box center [1071, 507] width 17 height 14
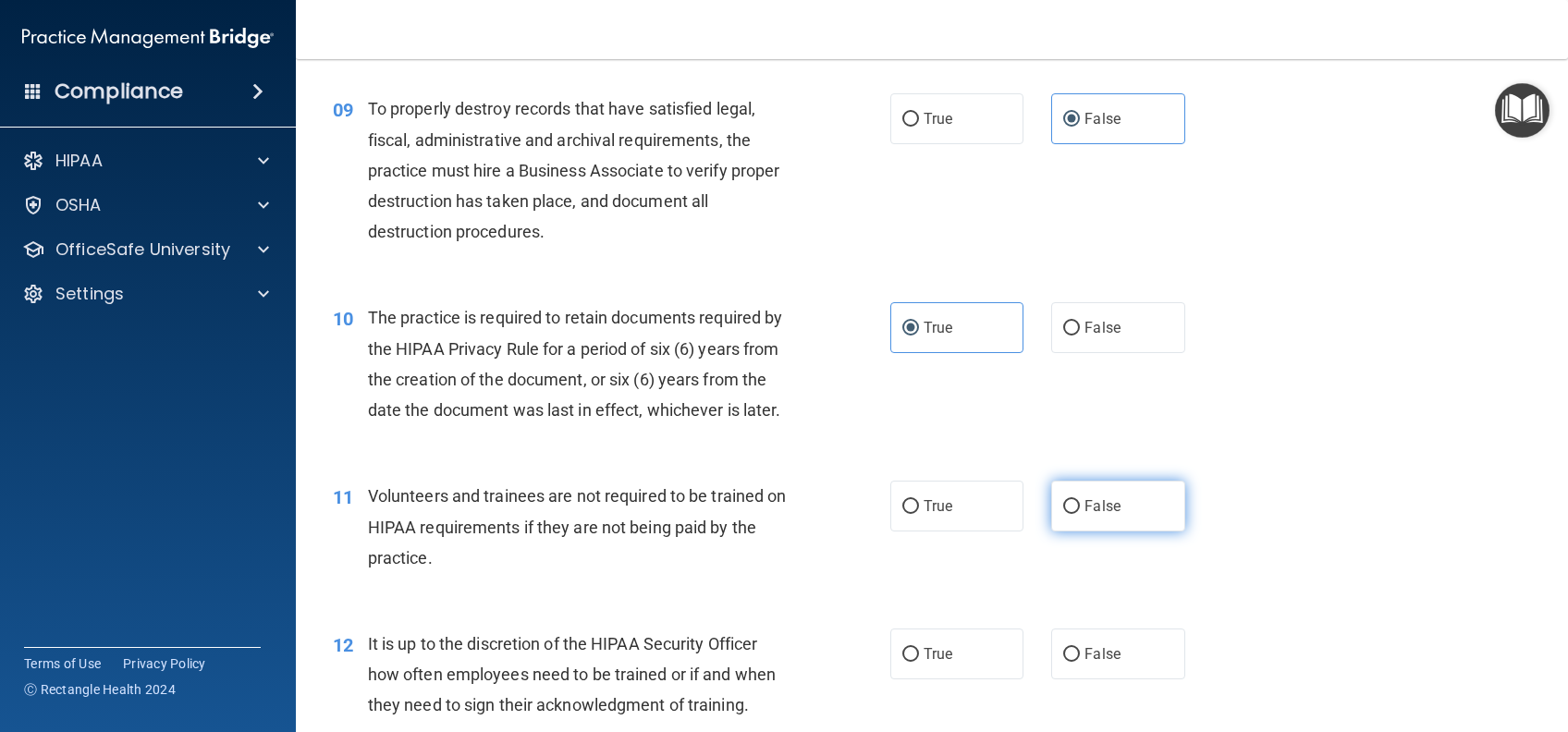
radio input "true"
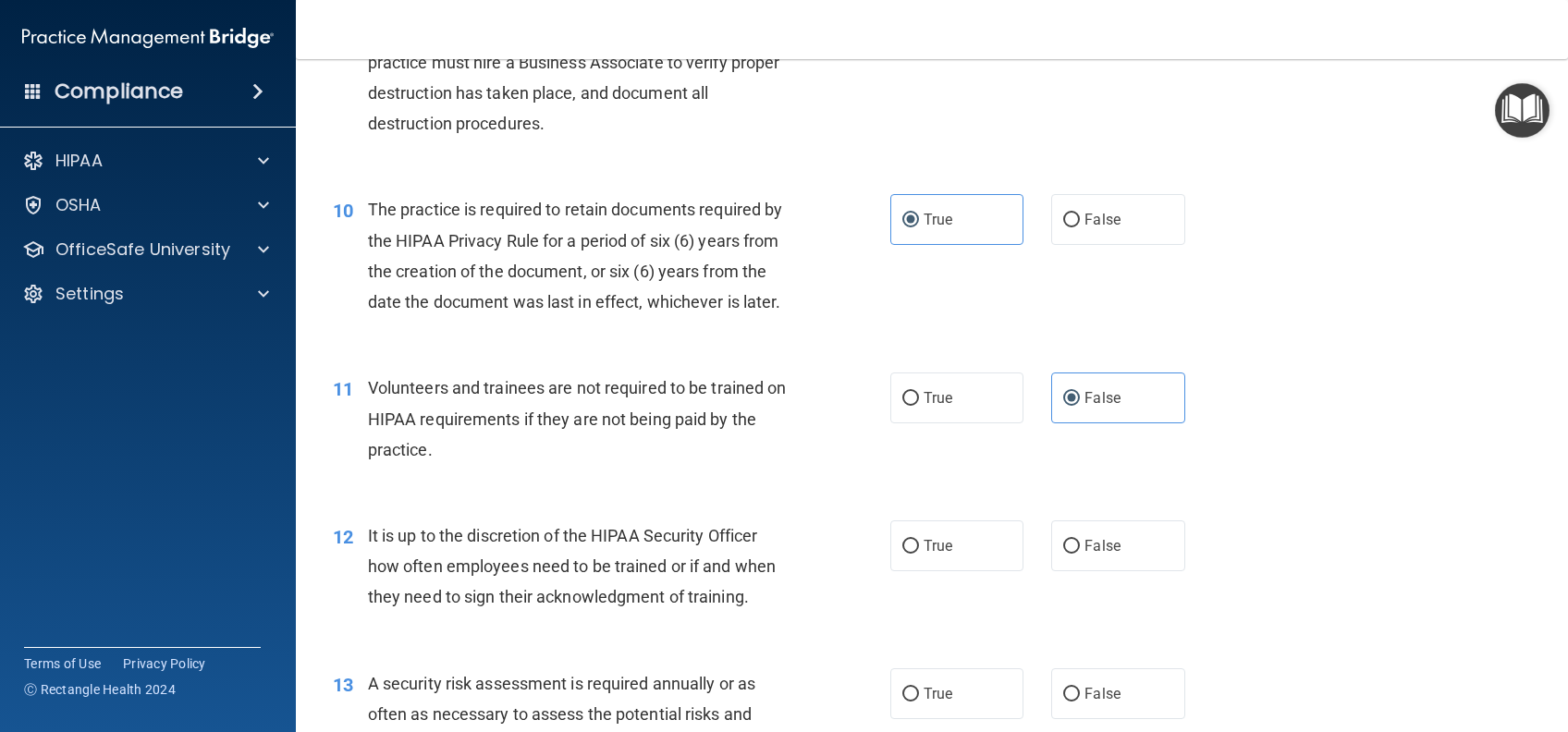
scroll to position [1725, 0]
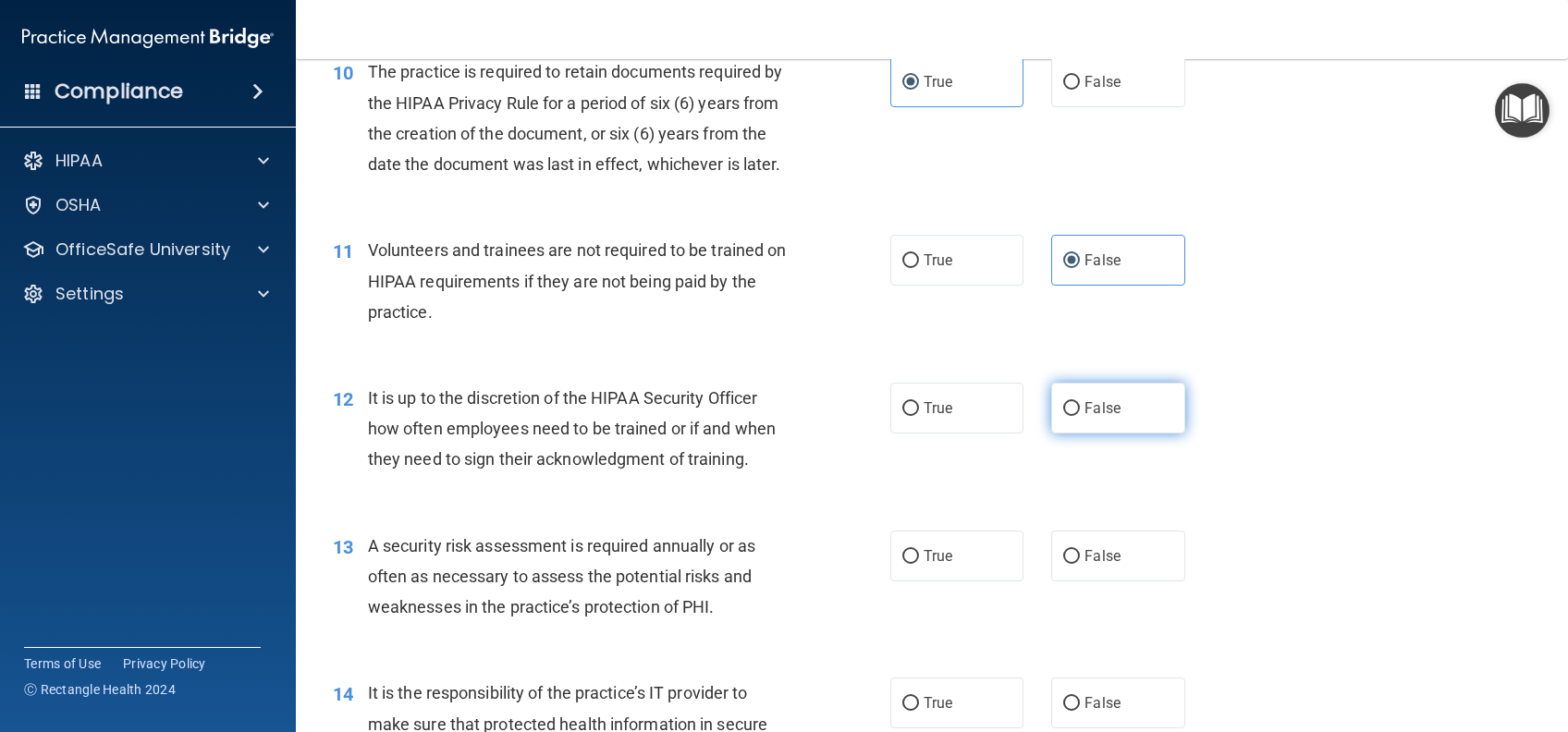
click at [1102, 433] on label "False" at bounding box center [1117, 408] width 133 height 51
click at [1079, 416] on input "False" at bounding box center [1071, 409] width 17 height 14
radio input "true"
click at [967, 578] on label "True" at bounding box center [957, 556] width 133 height 51
click at [919, 564] on input "True" at bounding box center [910, 557] width 17 height 14
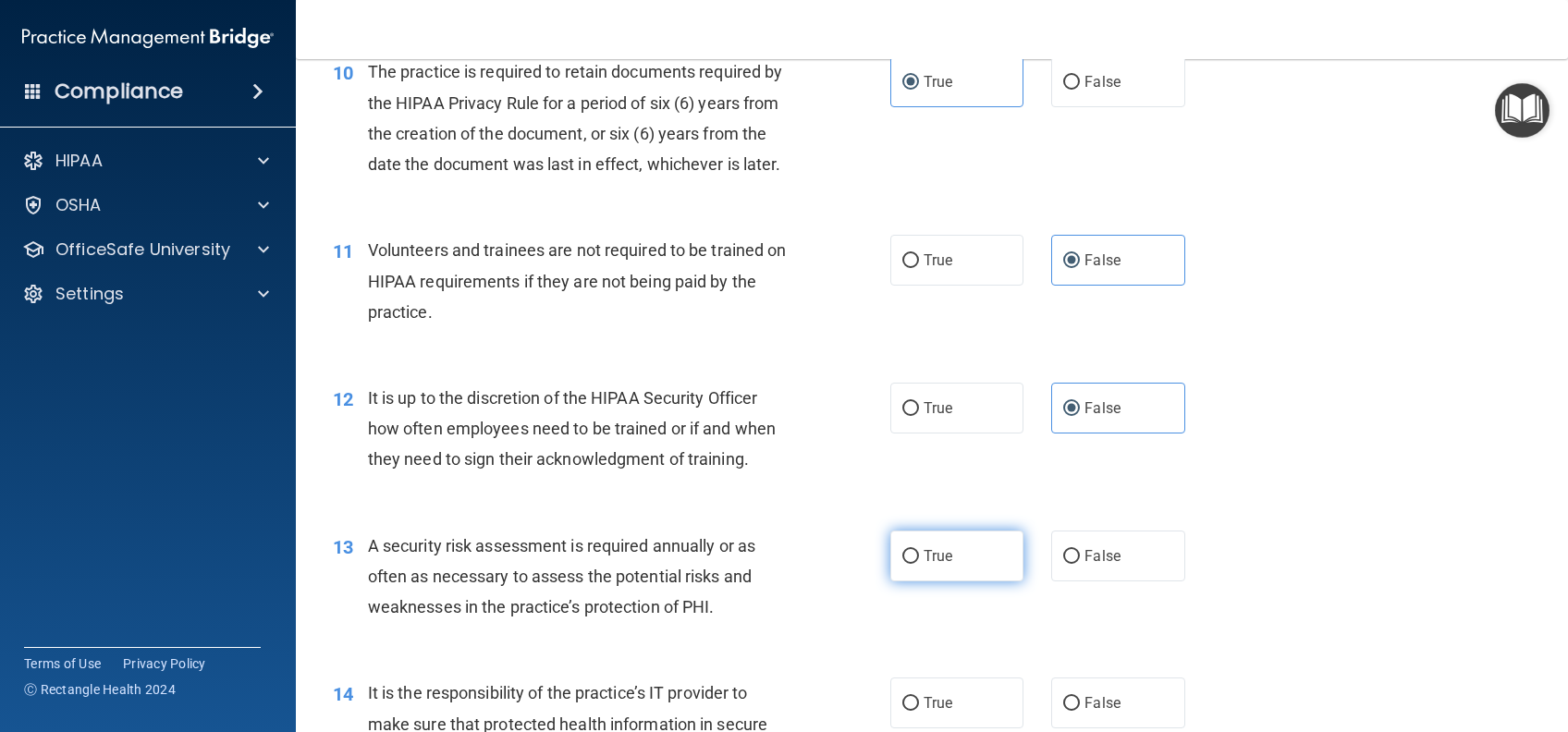
radio input "true"
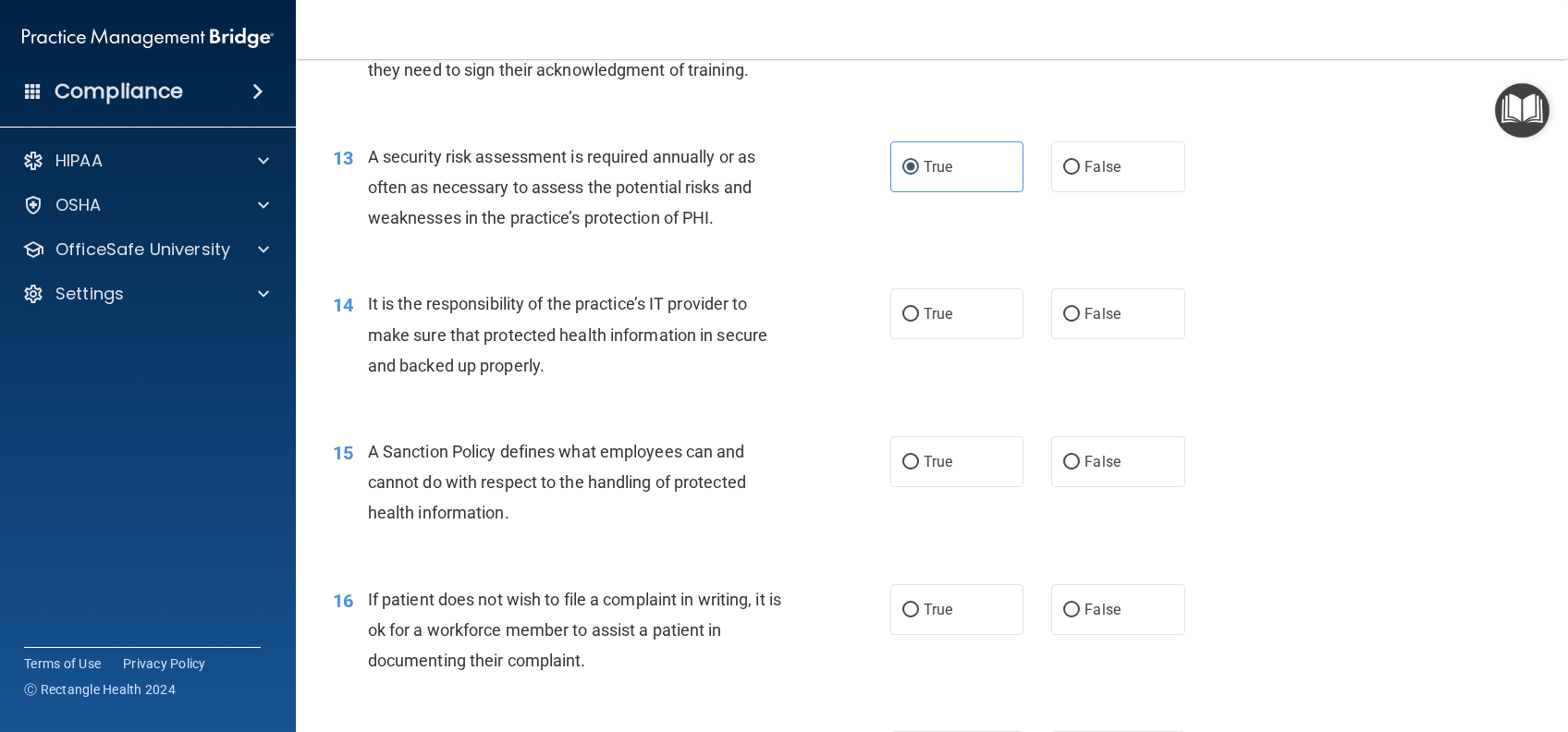
scroll to position [2218, 0]
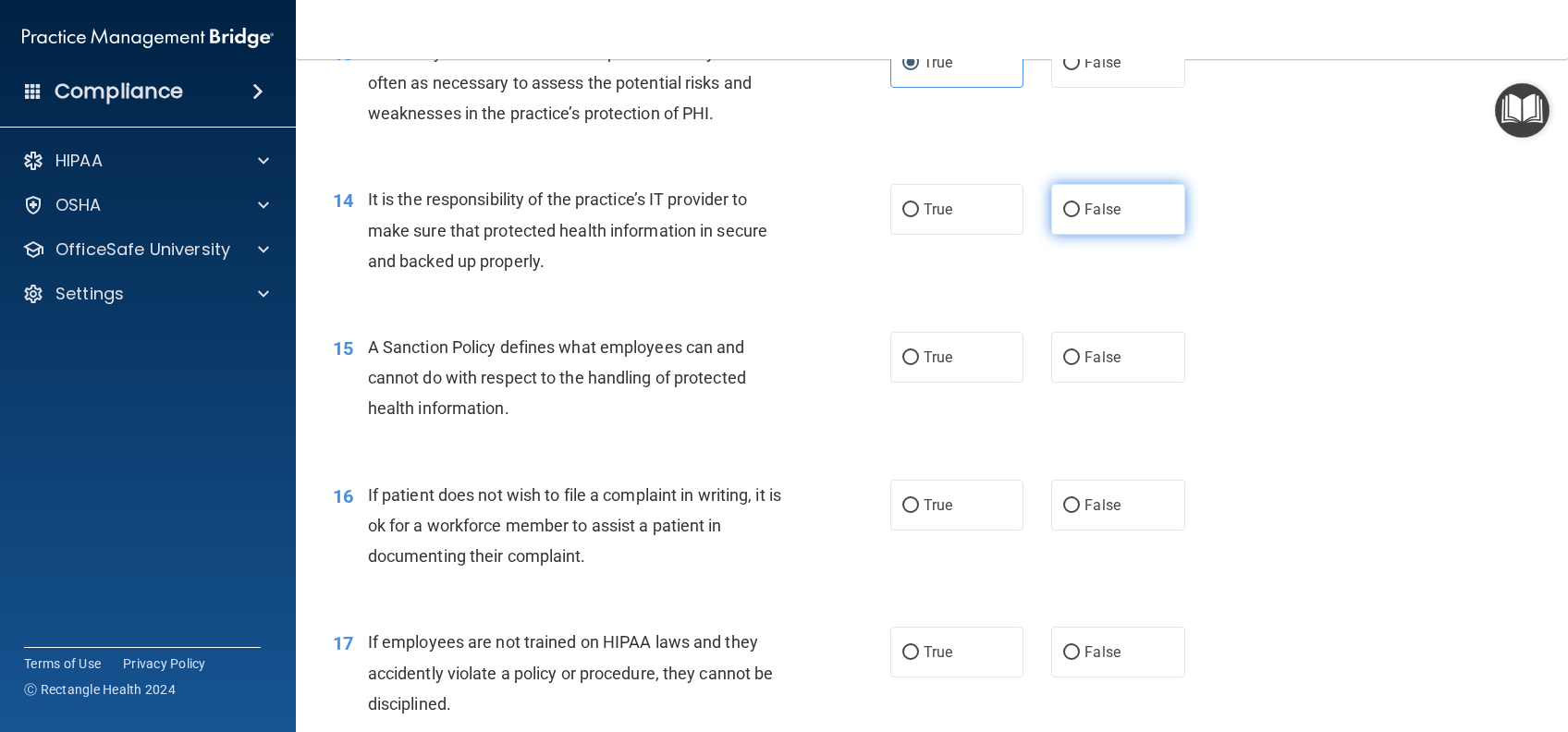
click at [1080, 235] on label "False" at bounding box center [1117, 209] width 133 height 51
click at [1079, 217] on input "False" at bounding box center [1071, 210] width 17 height 14
radio input "true"
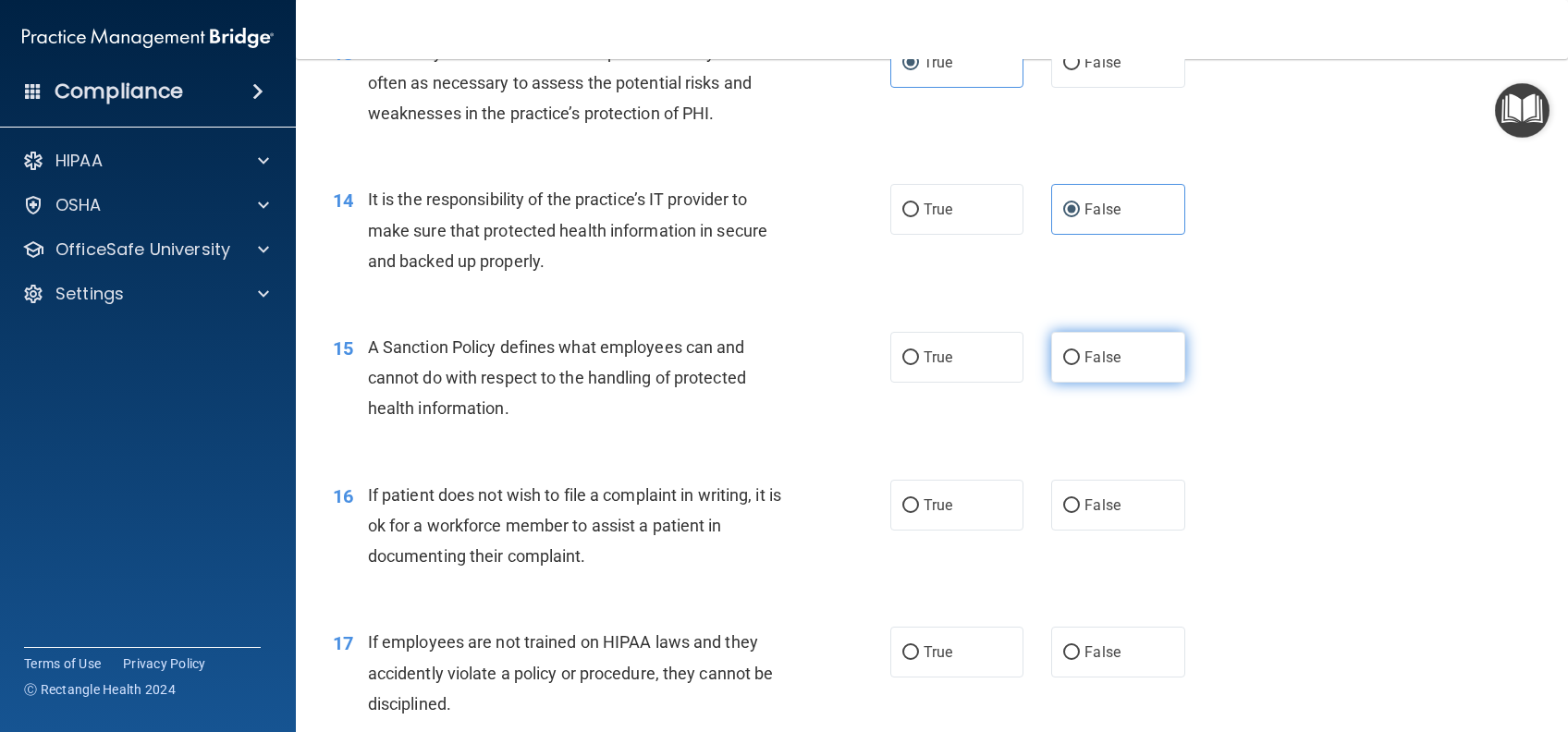
click at [1097, 366] on span "False" at bounding box center [1102, 357] width 36 height 18
click at [1079, 365] on input "False" at bounding box center [1071, 358] width 17 height 14
radio input "true"
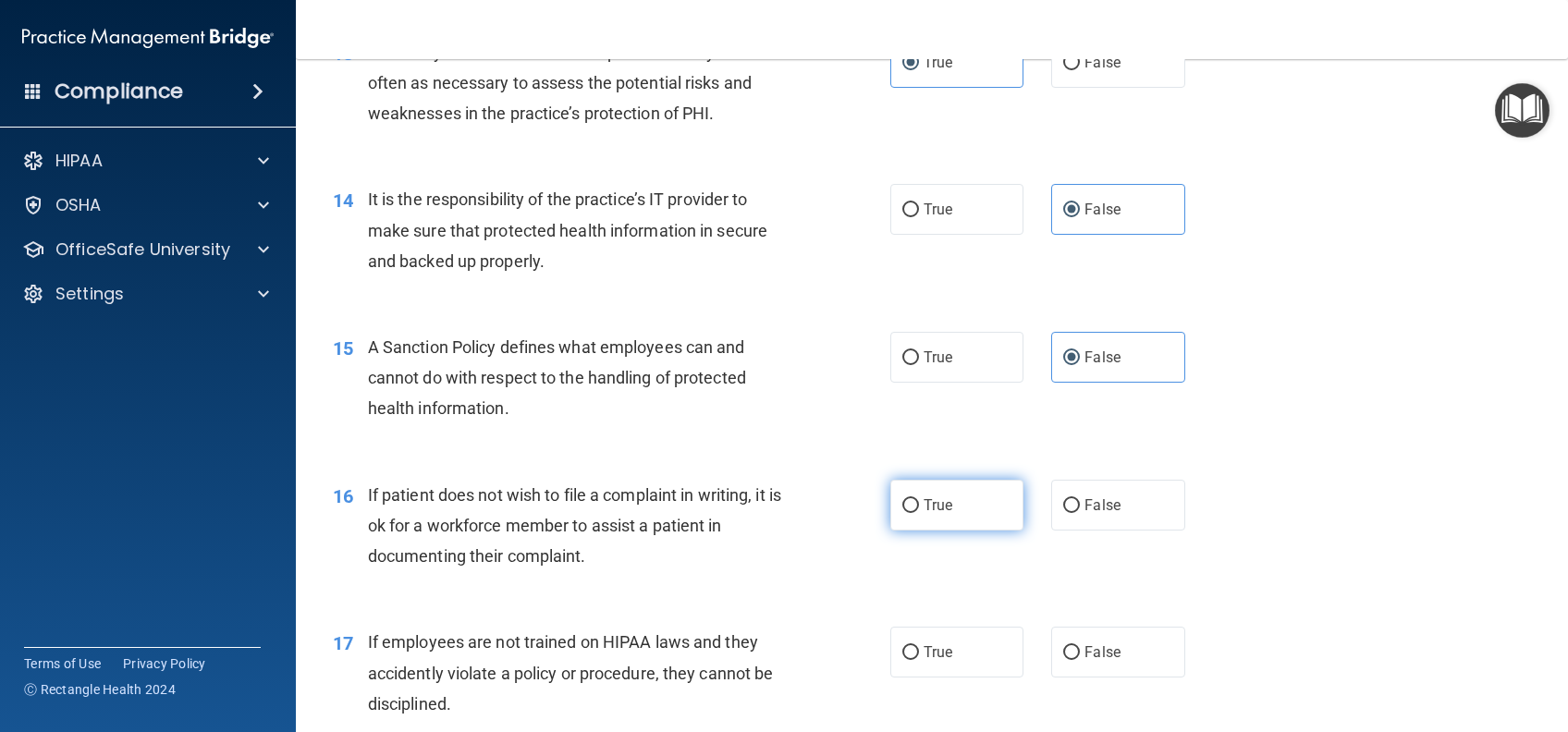
click at [958, 517] on label "True" at bounding box center [957, 505] width 133 height 51
click at [919, 513] on input "True" at bounding box center [910, 506] width 17 height 14
radio input "true"
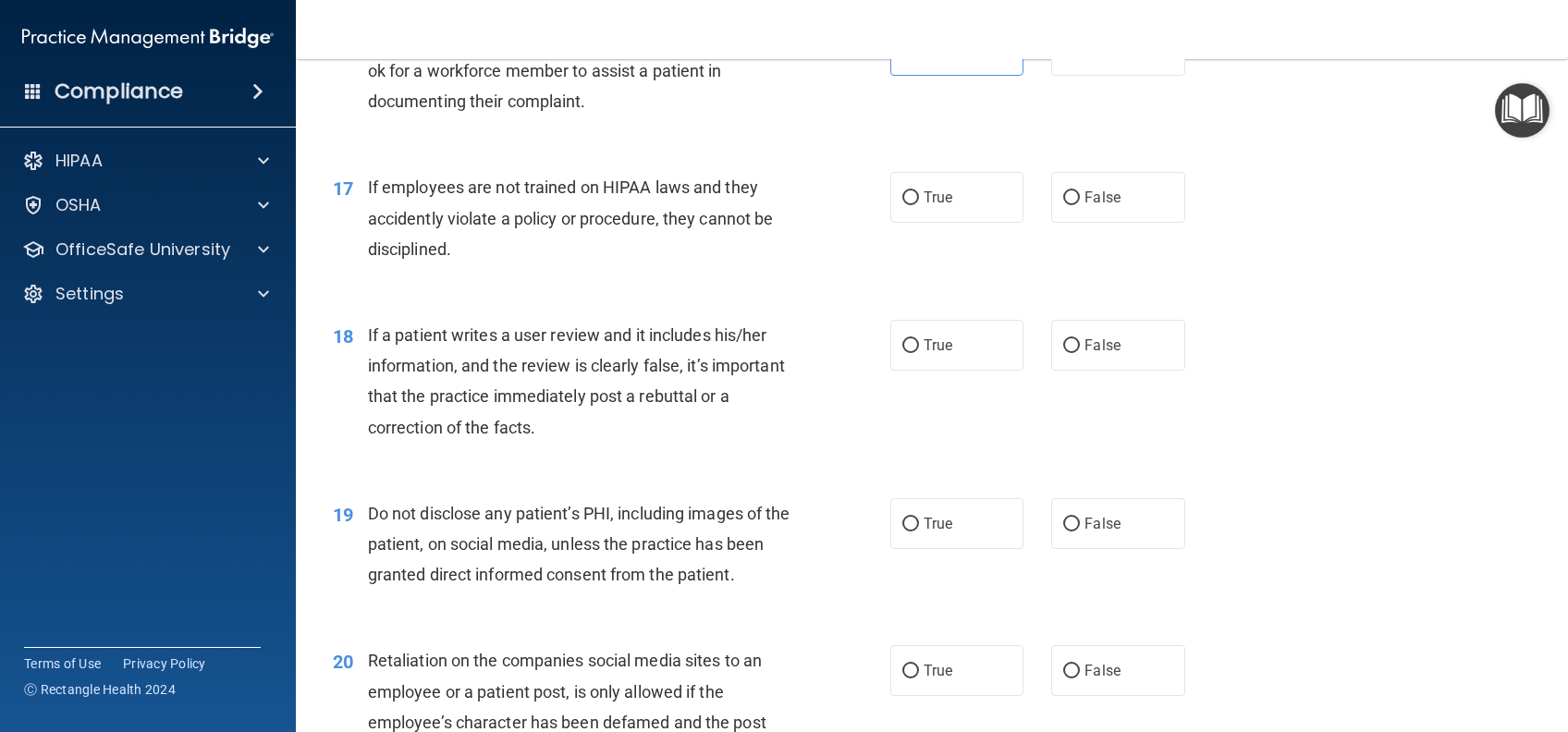
scroll to position [2712, 0]
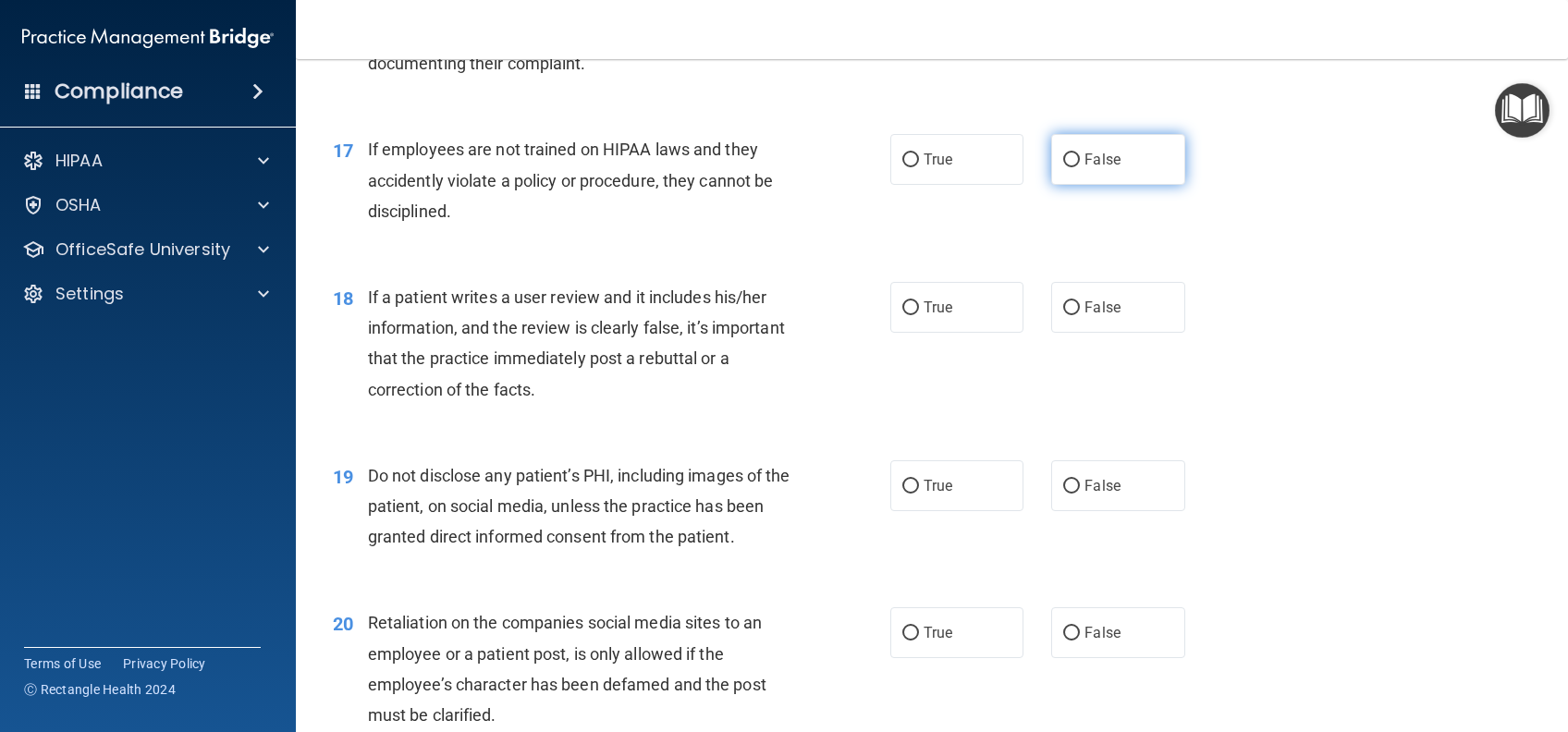
click at [1078, 185] on label "False" at bounding box center [1117, 160] width 133 height 51
click at [1078, 167] on input "False" at bounding box center [1071, 161] width 17 height 14
radio input "true"
click at [1063, 315] on input "False" at bounding box center [1071, 309] width 17 height 14
radio input "true"
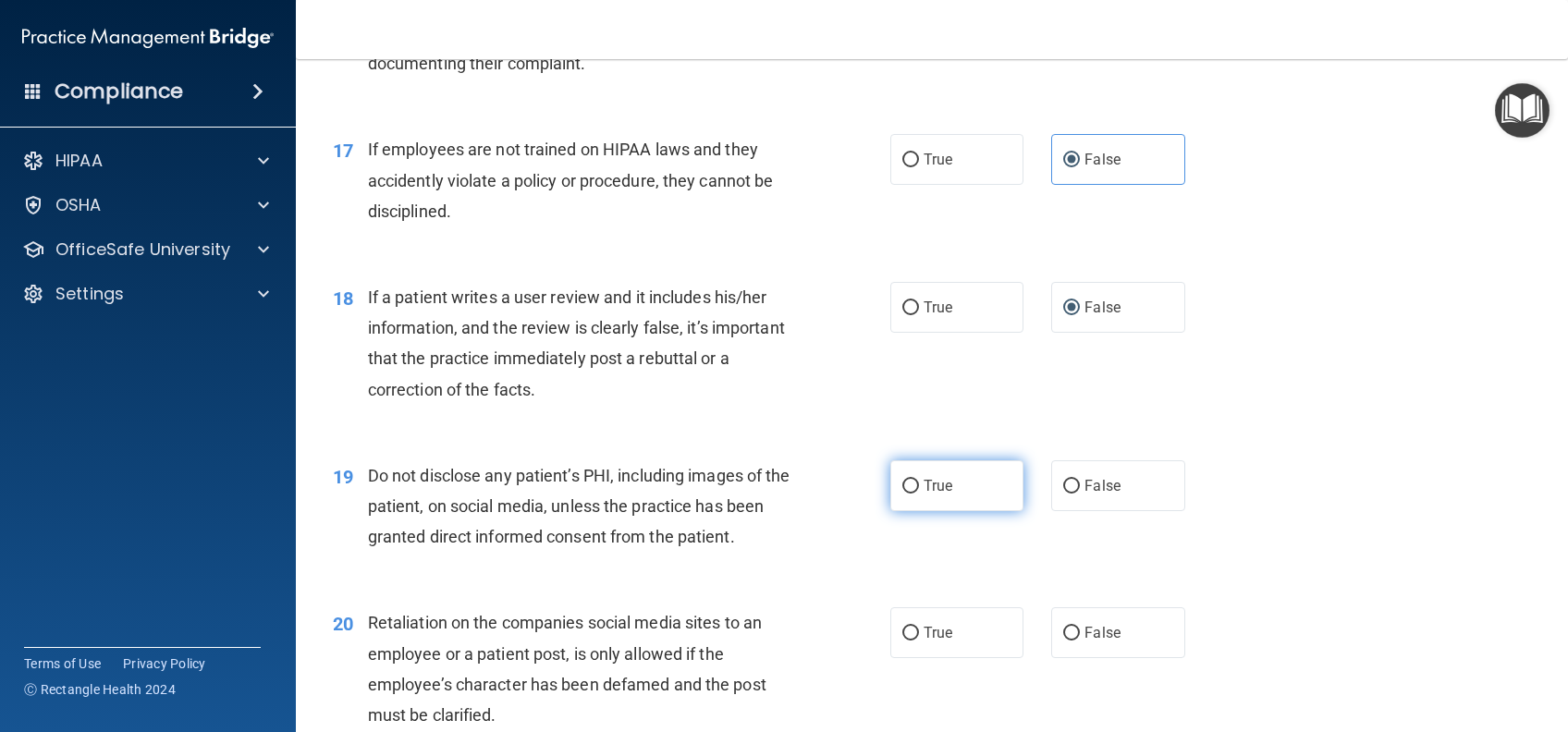
click at [917, 500] on label "True" at bounding box center [957, 486] width 133 height 51
click at [917, 494] on input "True" at bounding box center [910, 487] width 17 height 14
radio input "true"
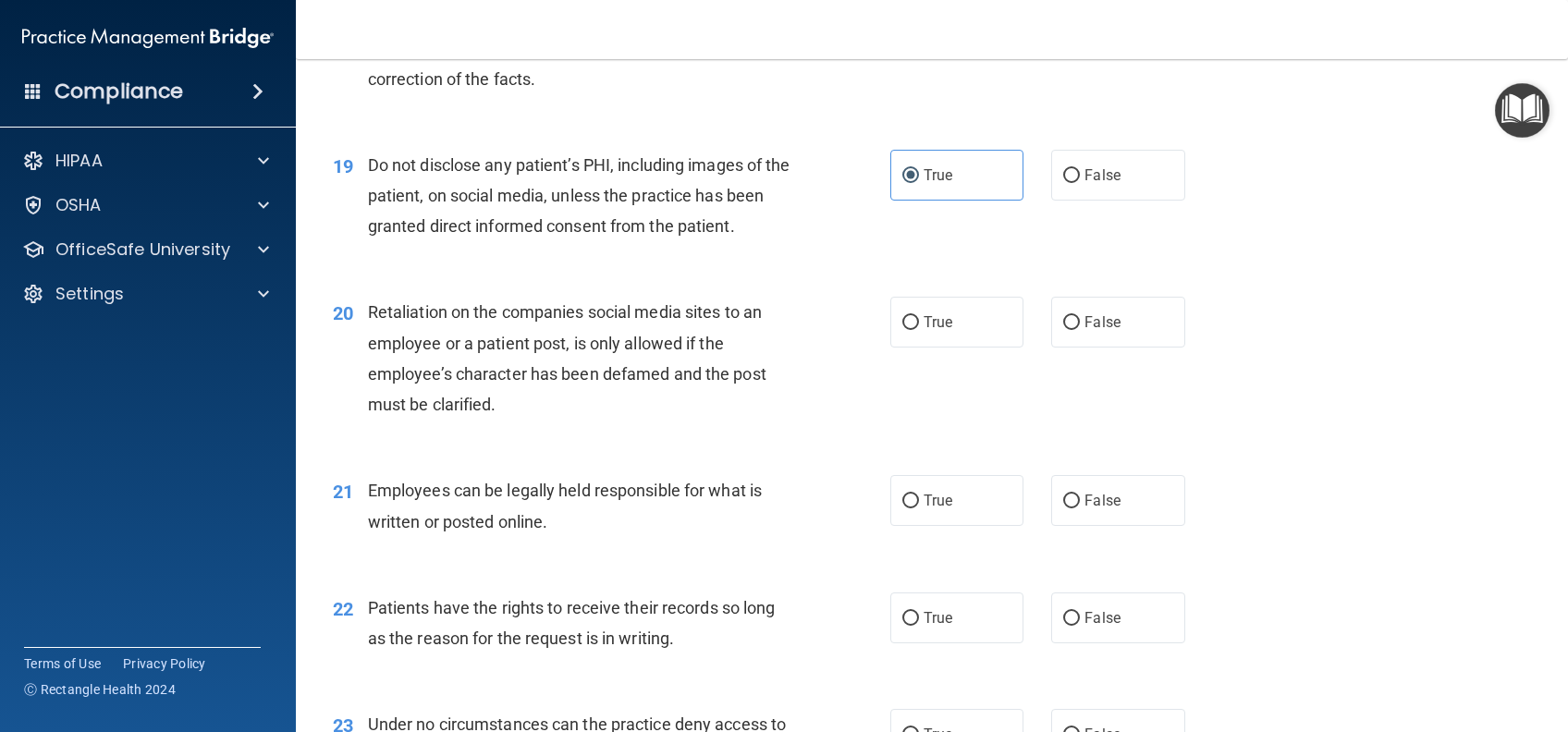
scroll to position [3081, 0]
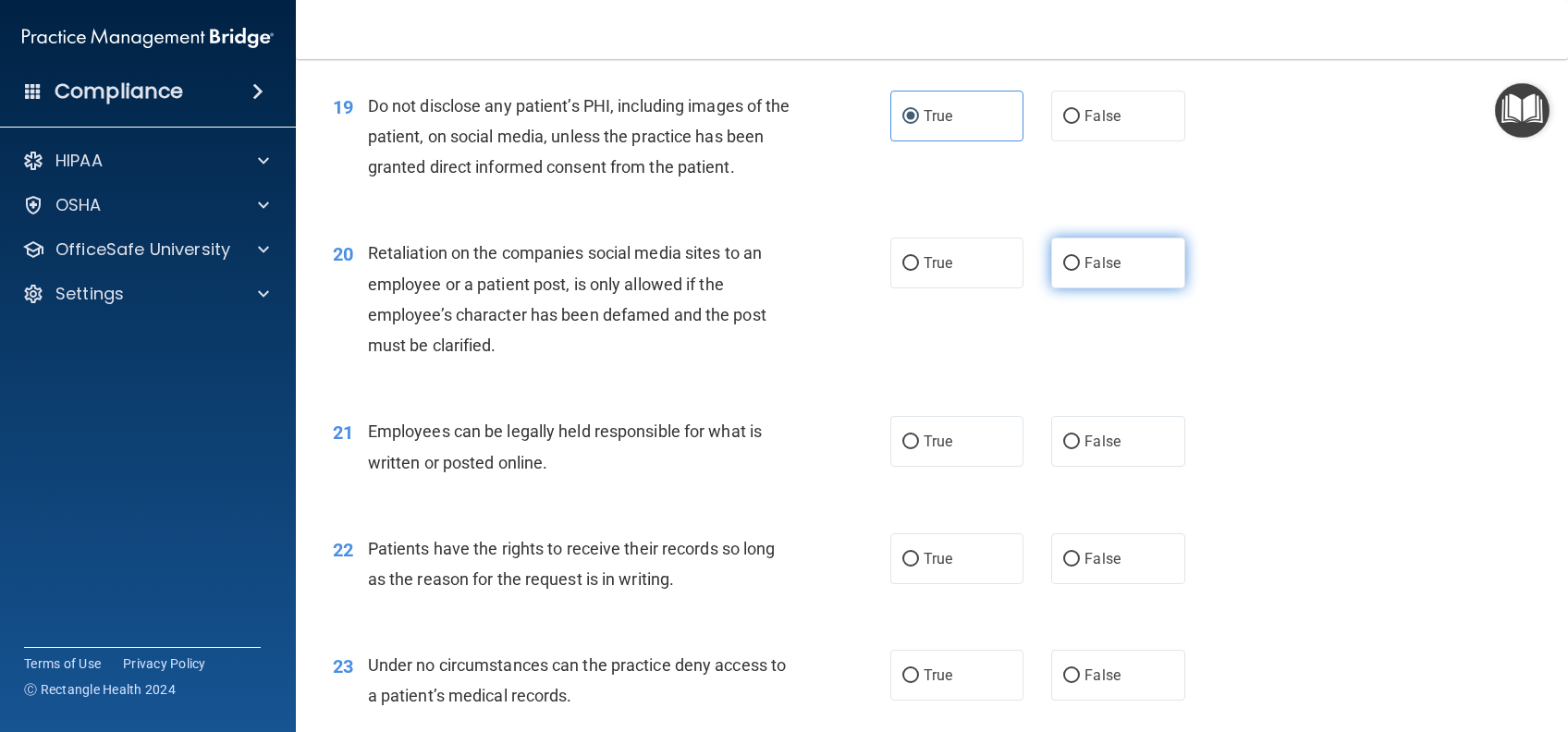
click at [1133, 288] on label "False" at bounding box center [1117, 263] width 133 height 51
click at [1079, 271] on input "False" at bounding box center [1071, 264] width 17 height 14
radio input "true"
click at [935, 458] on label "True" at bounding box center [957, 441] width 133 height 51
click at [919, 450] on input "True" at bounding box center [910, 442] width 17 height 14
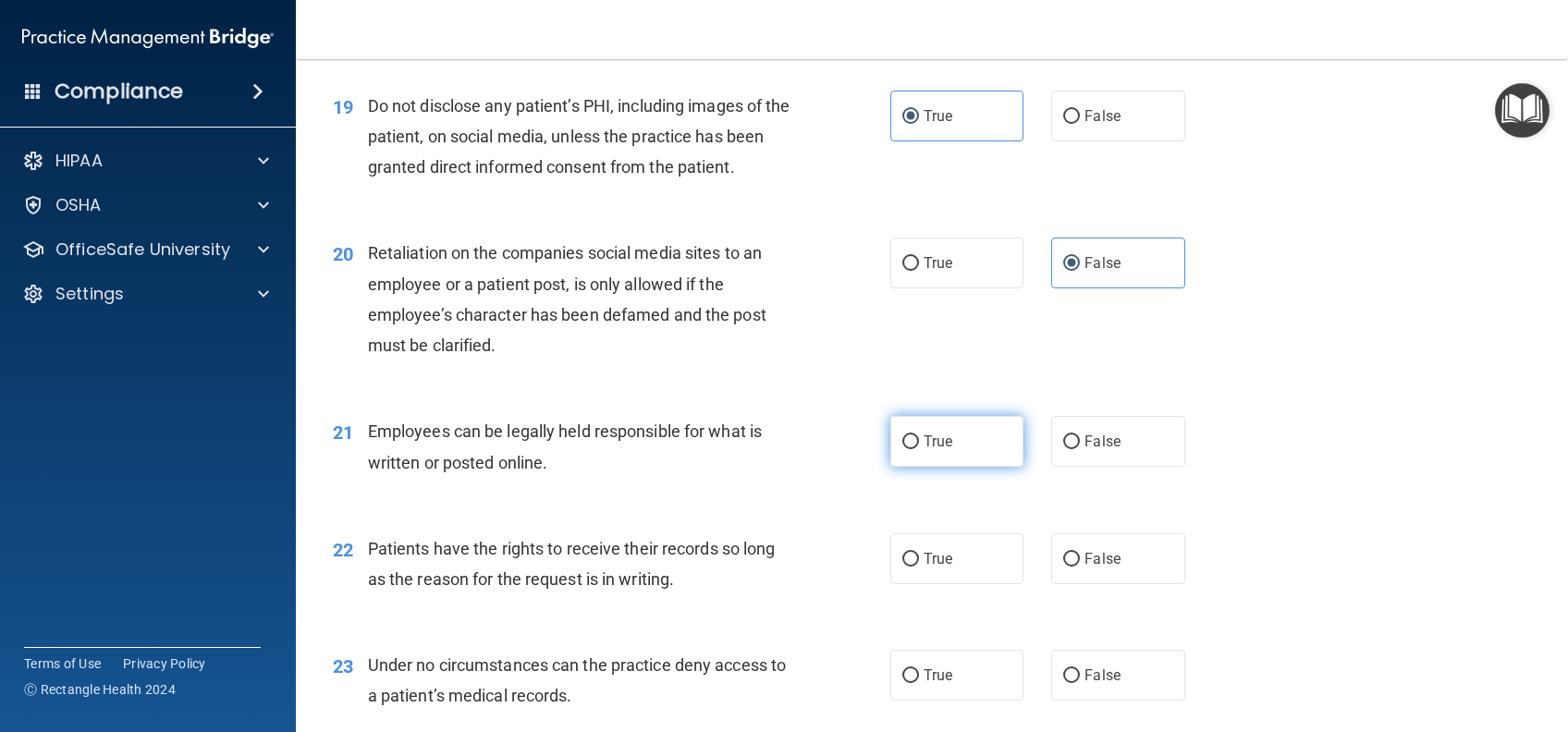
radio input "true"
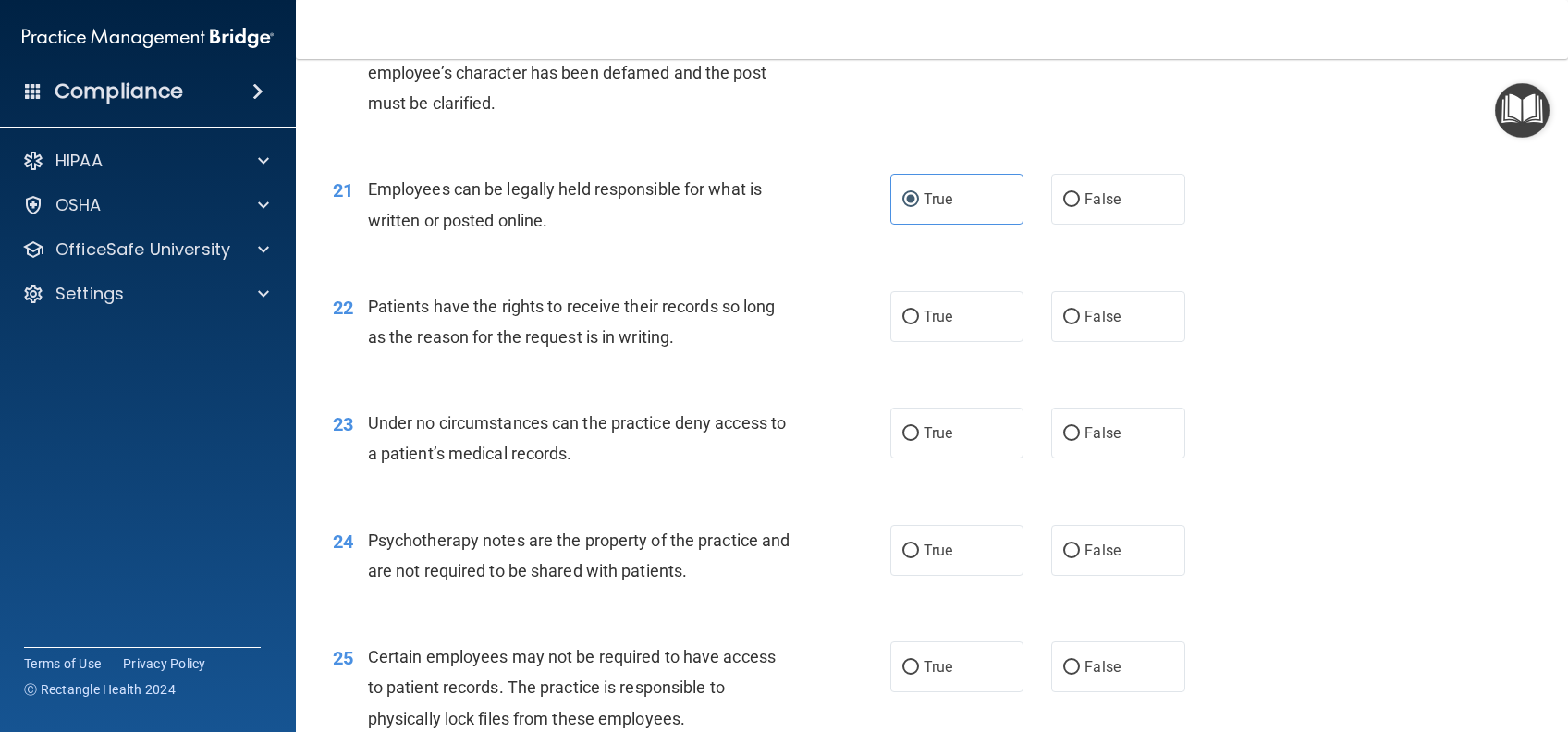
scroll to position [3451, 0]
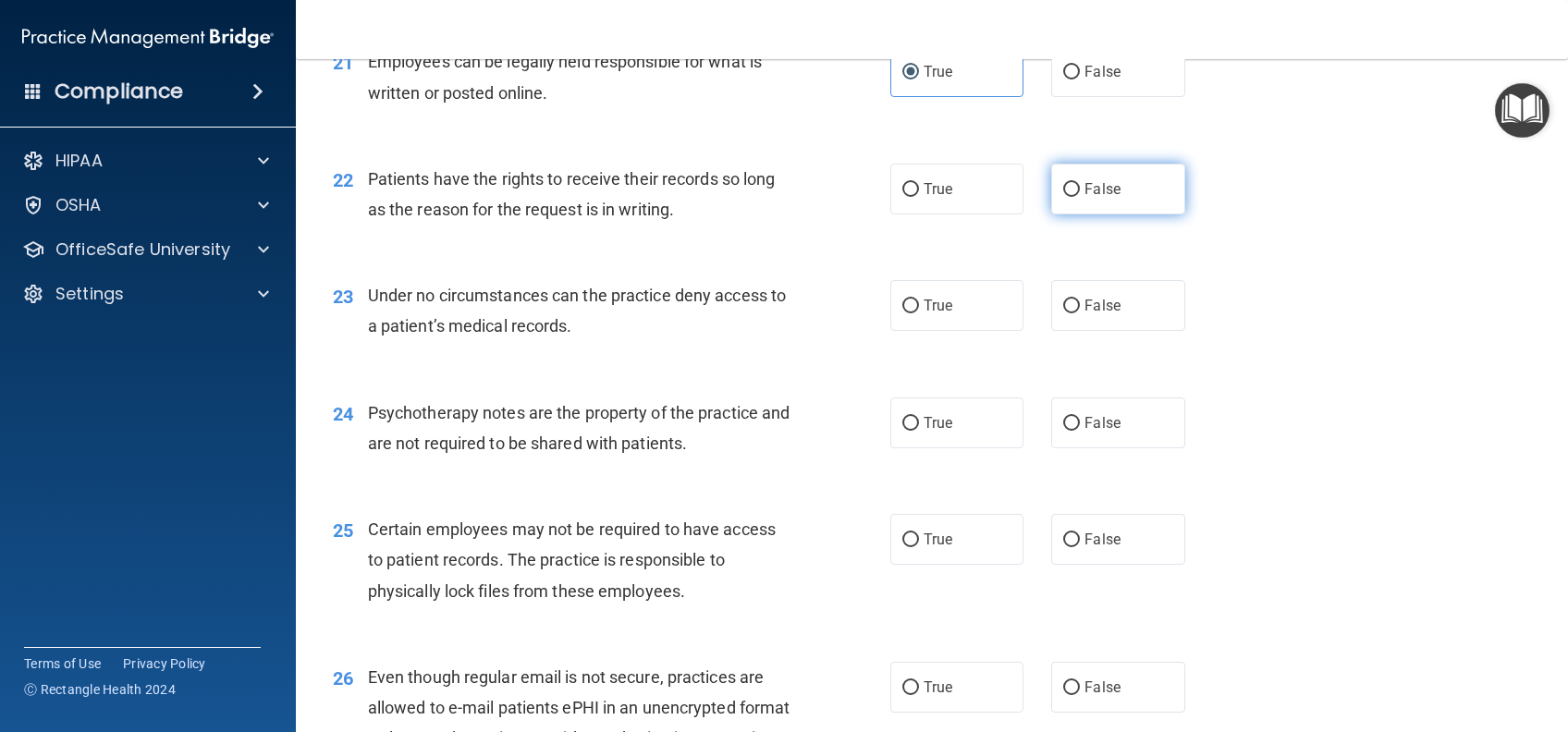
click at [1092, 198] on span "False" at bounding box center [1102, 189] width 36 height 18
click at [1079, 197] on input "False" at bounding box center [1071, 190] width 17 height 14
radio input "true"
click at [1089, 314] on span "False" at bounding box center [1102, 306] width 36 height 18
click at [1079, 313] on input "False" at bounding box center [1071, 307] width 17 height 14
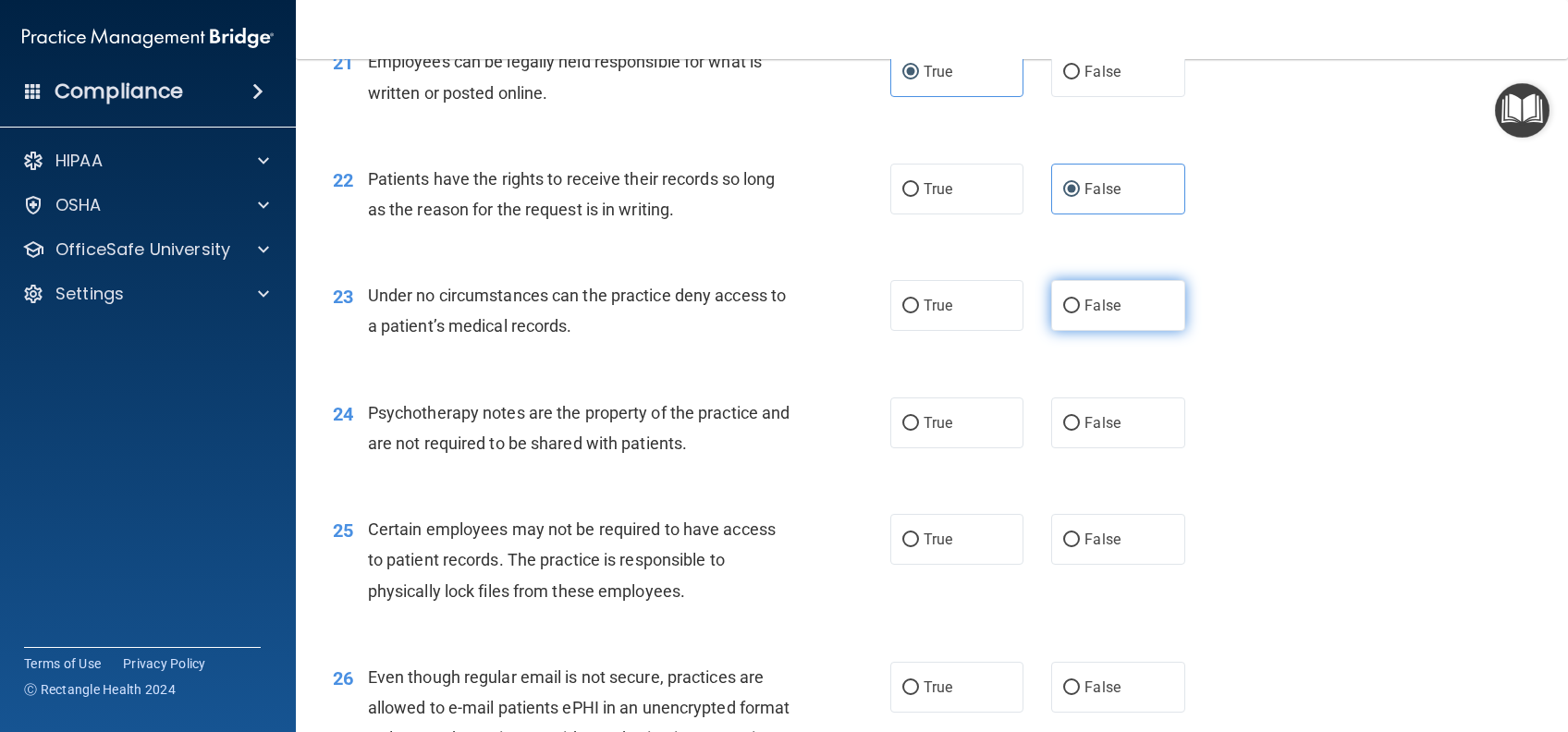
radio input "true"
click at [968, 449] on label "True" at bounding box center [957, 422] width 133 height 51
click at [919, 431] on input "True" at bounding box center [910, 423] width 17 height 14
radio input "true"
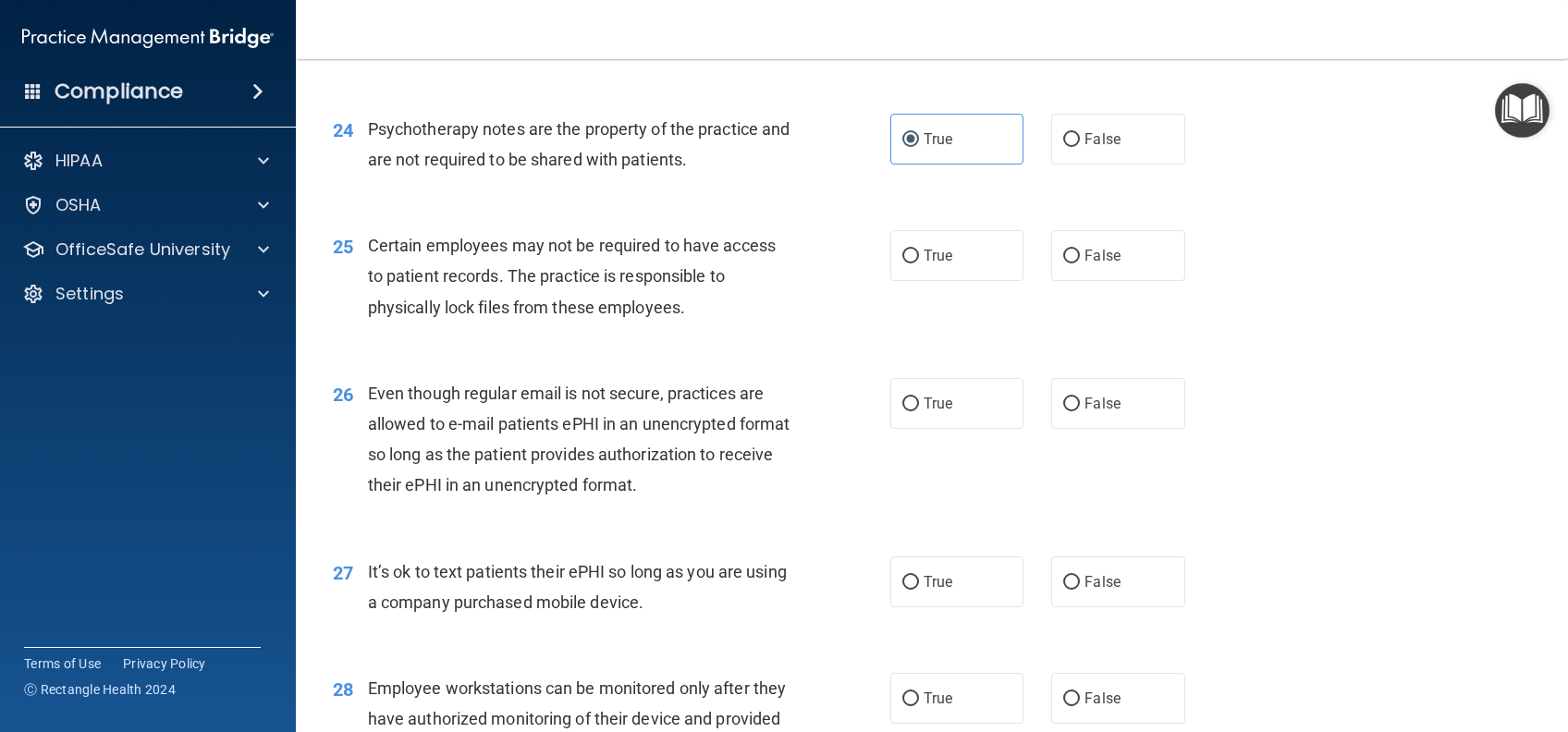
scroll to position [3821, 0]
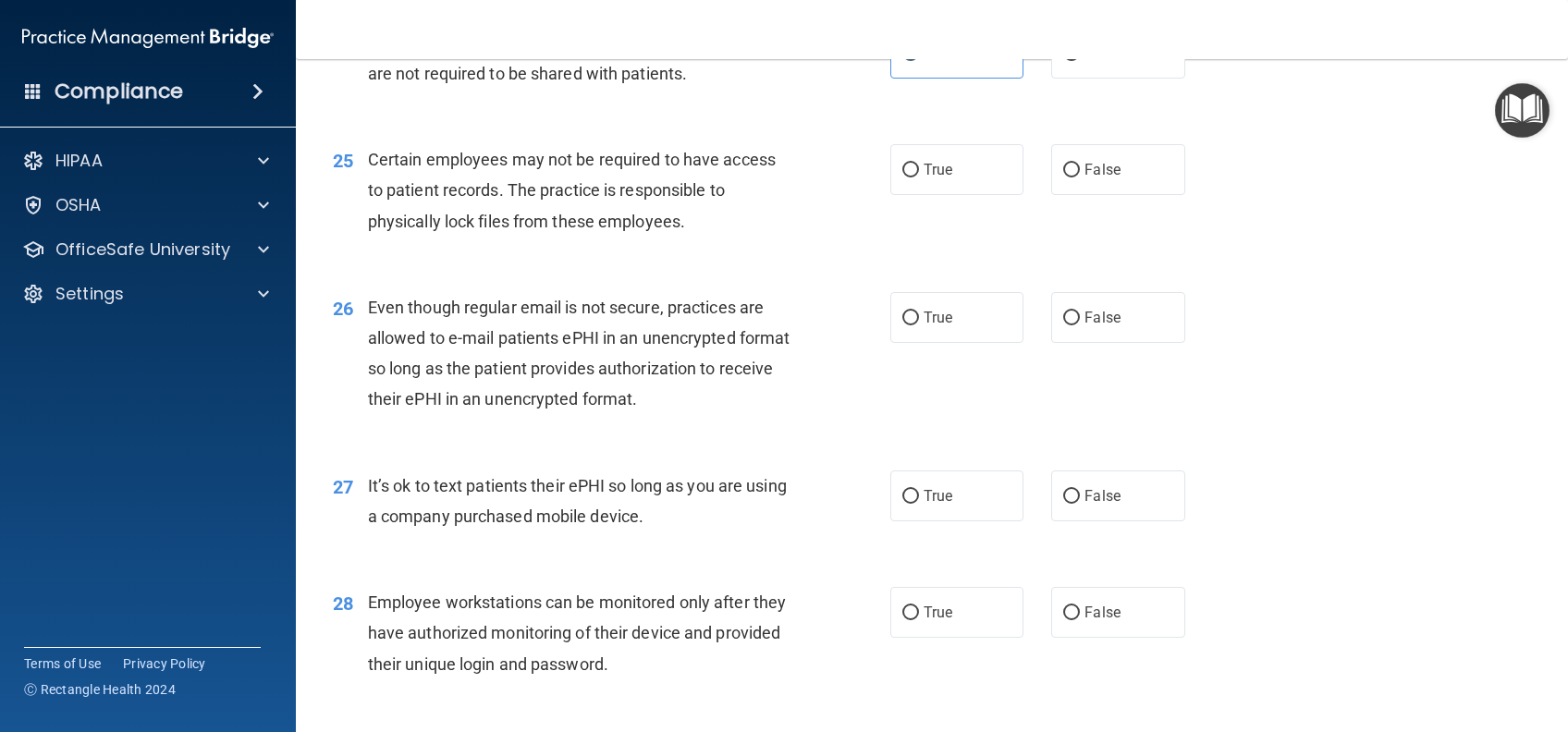
click at [883, 230] on div "25 Certain employees may not be required to have access to patient records. The…" at bounding box center [611, 195] width 613 height 101
click at [914, 195] on label "True" at bounding box center [957, 169] width 133 height 51
click at [914, 177] on input "True" at bounding box center [910, 170] width 17 height 14
radio input "true"
click at [928, 326] on span "True" at bounding box center [937, 317] width 28 height 18
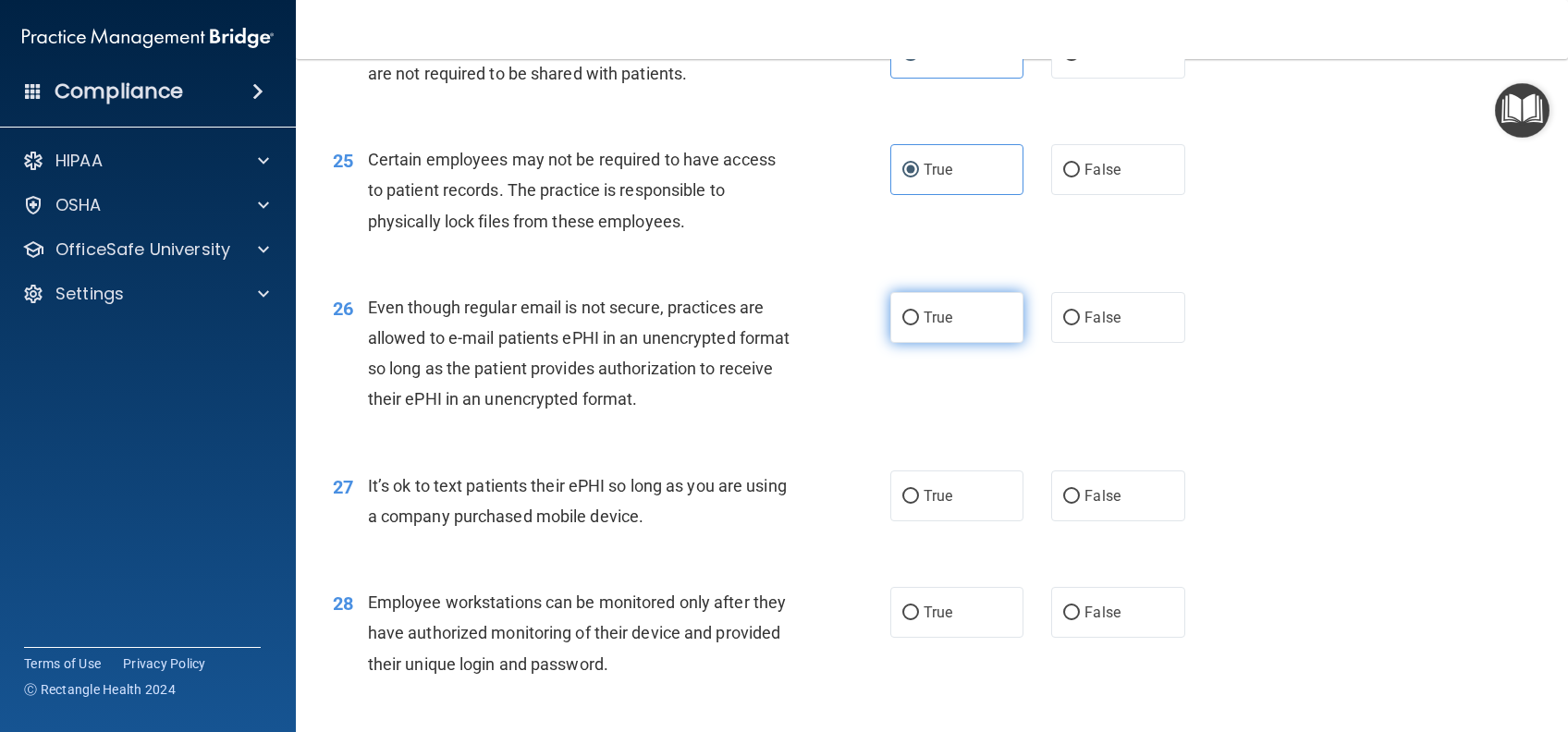
click at [919, 325] on input "True" at bounding box center [910, 318] width 17 height 14
radio input "true"
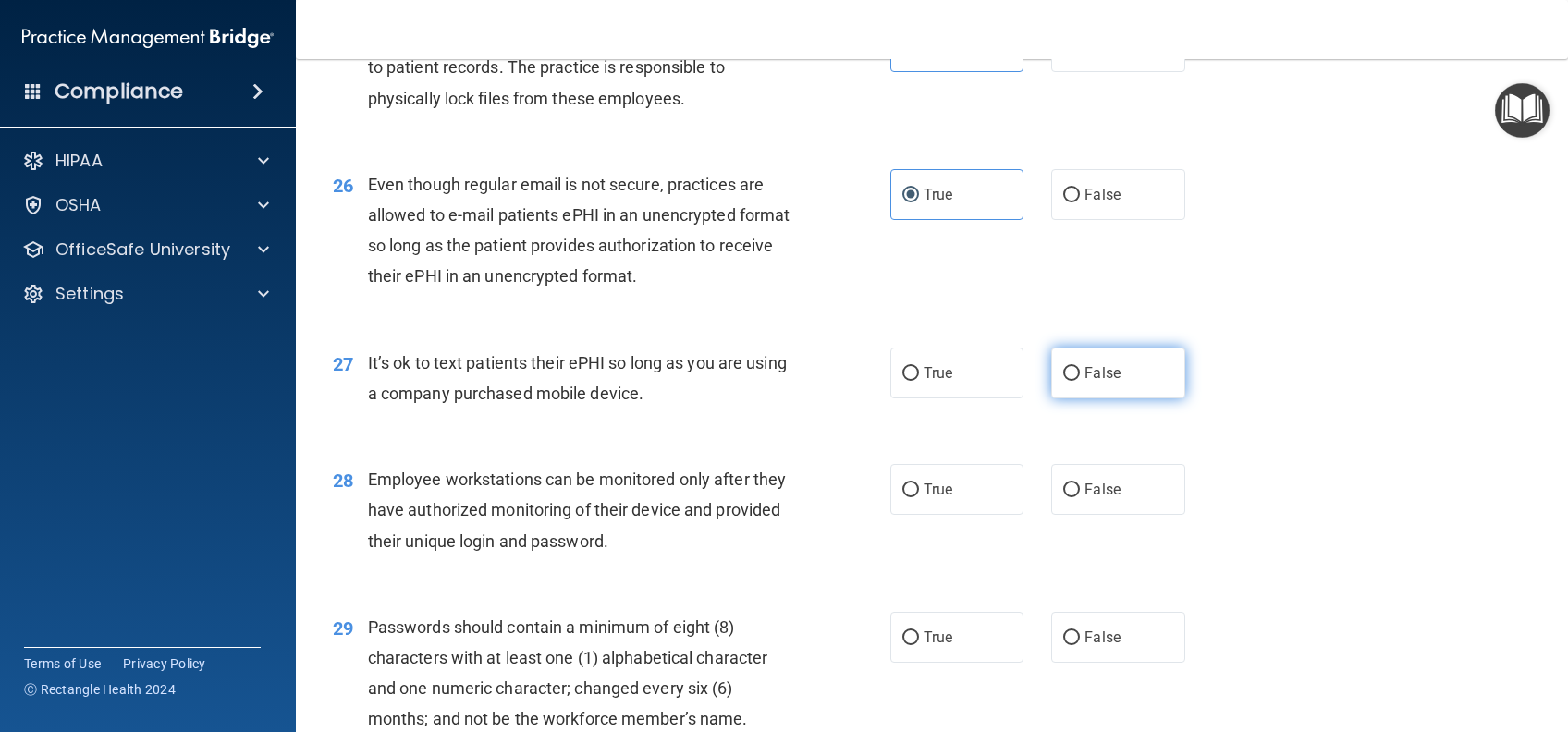
click at [1110, 394] on label "False" at bounding box center [1117, 373] width 133 height 51
click at [1079, 381] on input "False" at bounding box center [1071, 374] width 17 height 14
radio input "true"
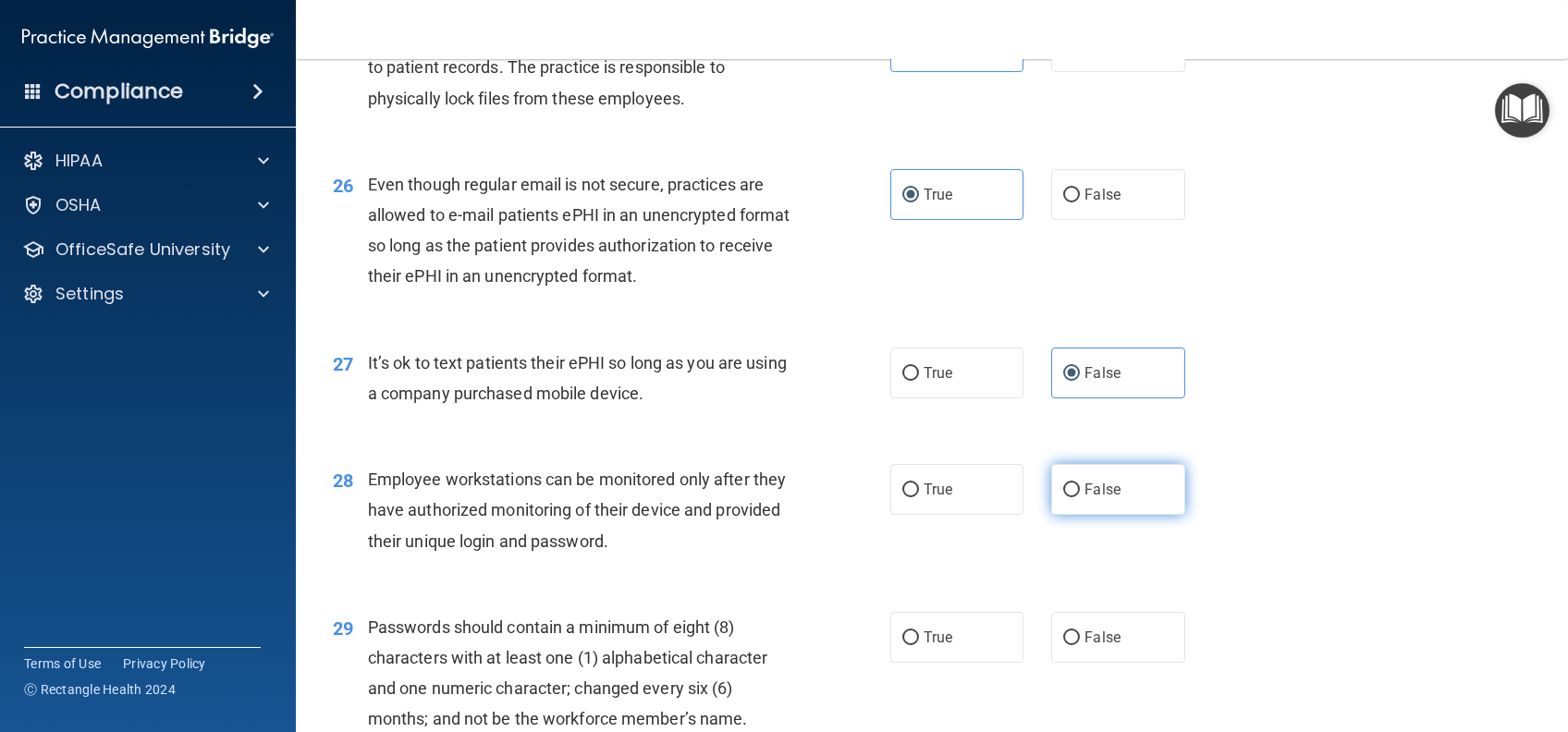
click at [1119, 515] on label "False" at bounding box center [1117, 490] width 133 height 51
click at [1079, 497] on input "False" at bounding box center [1071, 491] width 17 height 14
radio input "true"
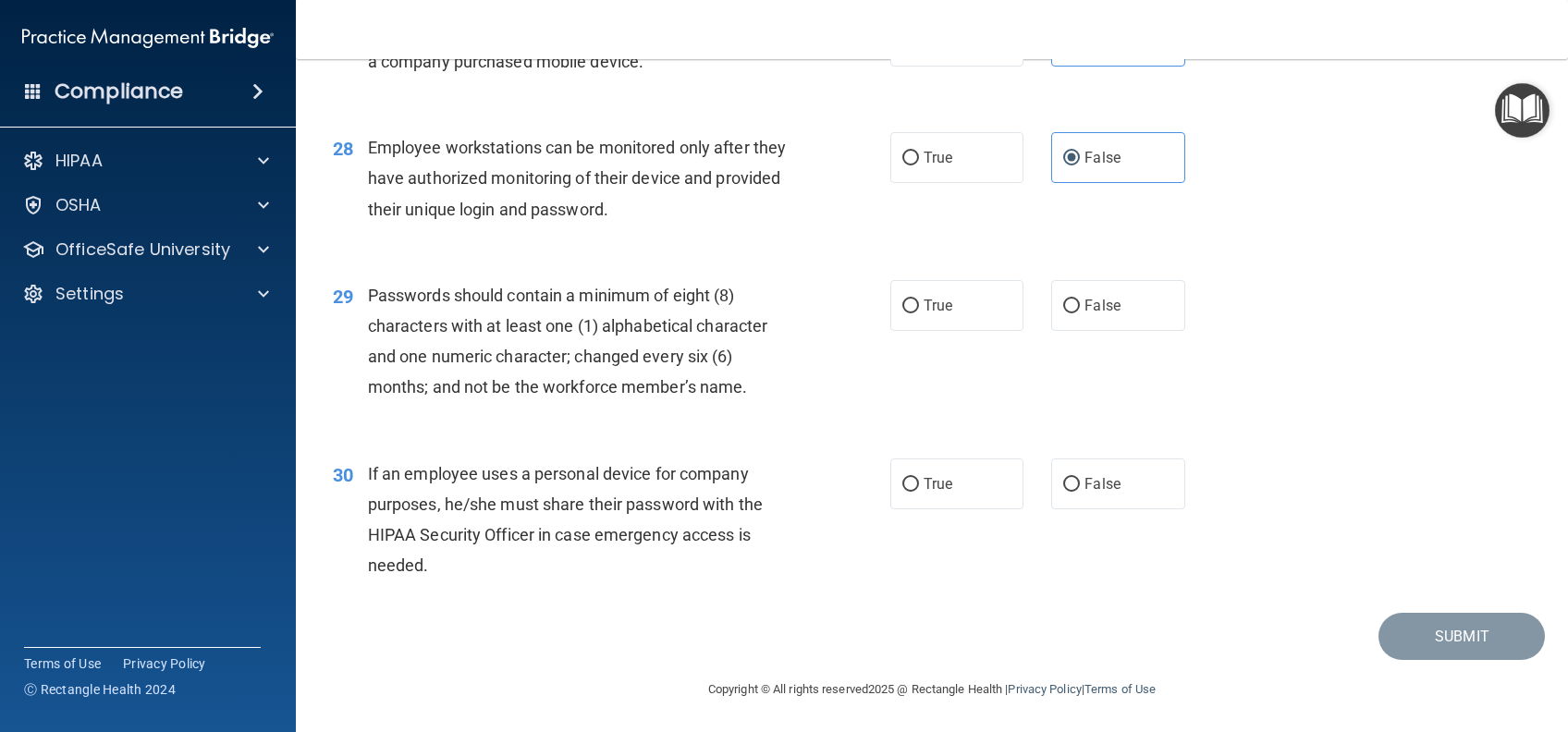
scroll to position [4308, 0]
click at [947, 321] on label "True" at bounding box center [957, 304] width 133 height 51
click at [919, 311] on input "True" at bounding box center [910, 305] width 17 height 14
radio input "true"
click at [1138, 487] on label "False" at bounding box center [1117, 482] width 133 height 51
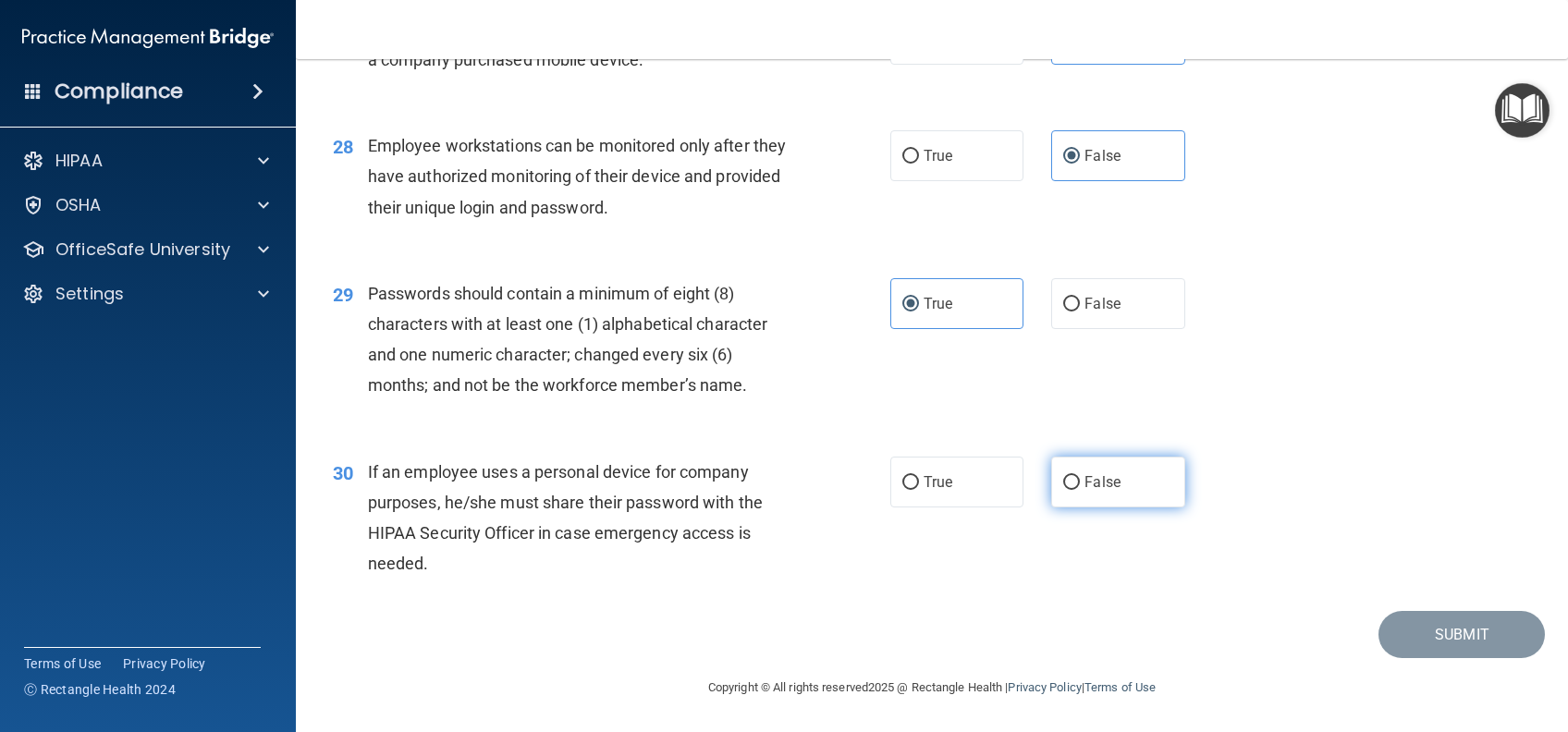
click at [1079, 487] on input "False" at bounding box center [1071, 483] width 17 height 14
radio input "true"
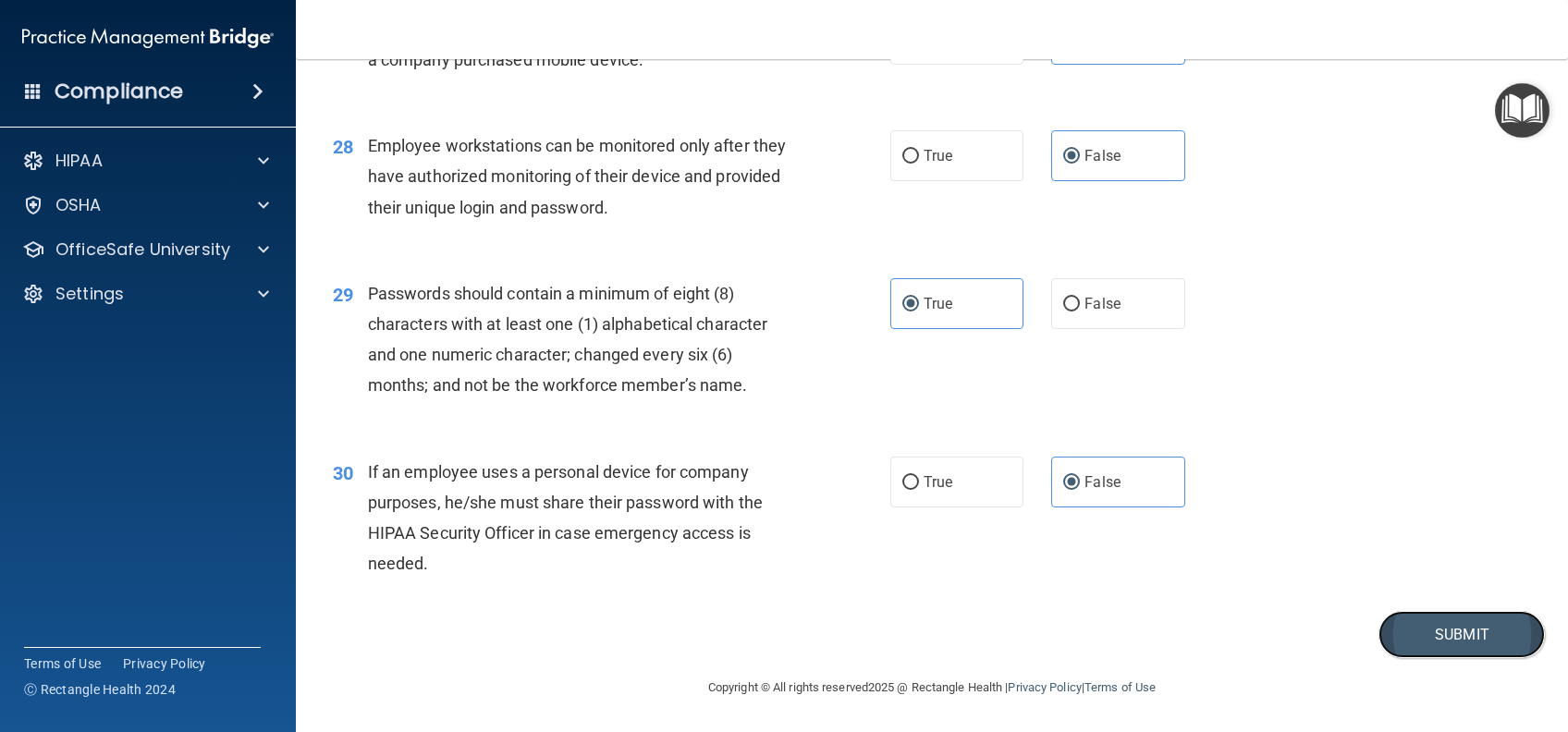
click at [1479, 637] on button "Submit" at bounding box center [1461, 635] width 166 height 47
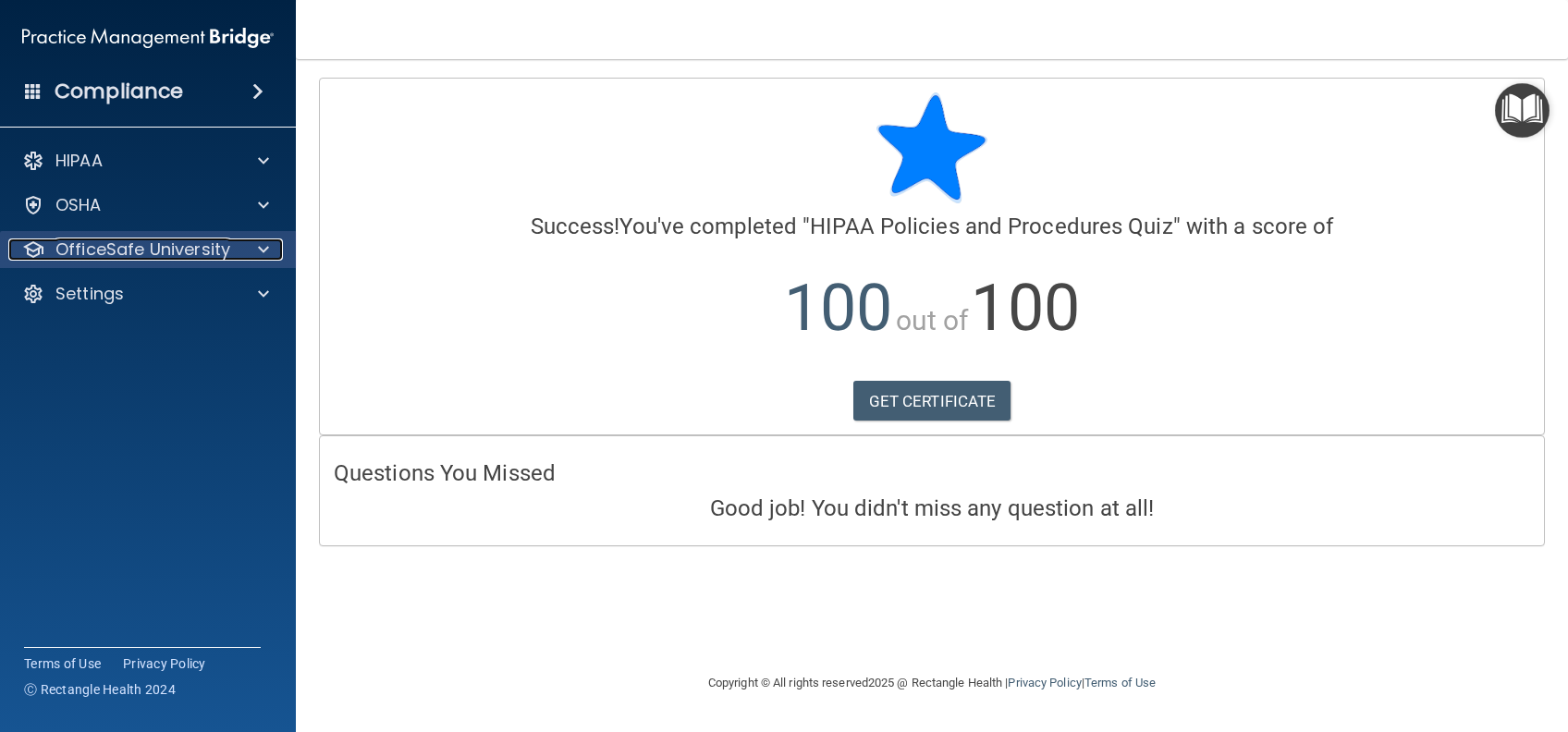
click at [193, 248] on p "OfficeSafe University" at bounding box center [142, 249] width 174 height 22
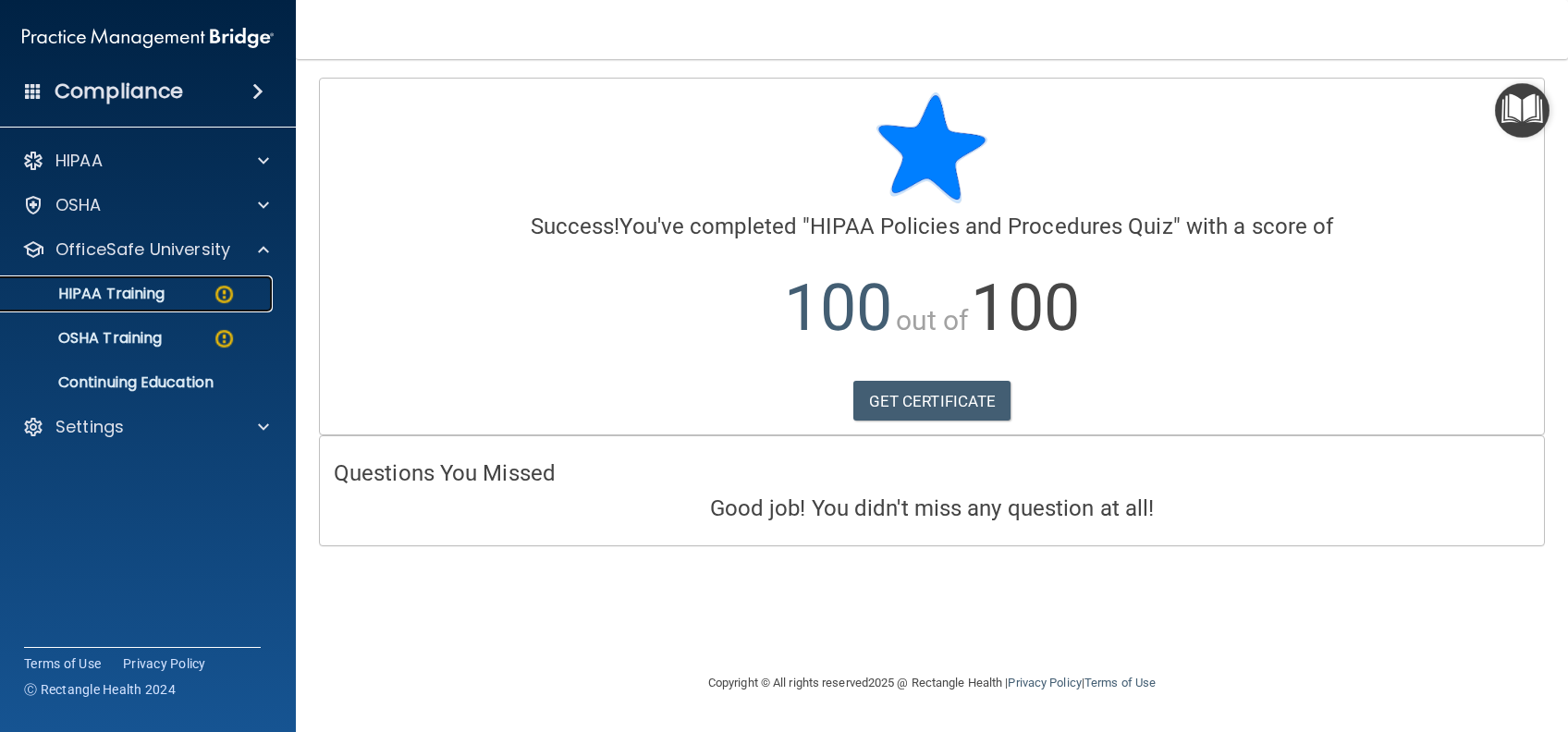
click at [201, 304] on link "HIPAA Training" at bounding box center [127, 294] width 291 height 37
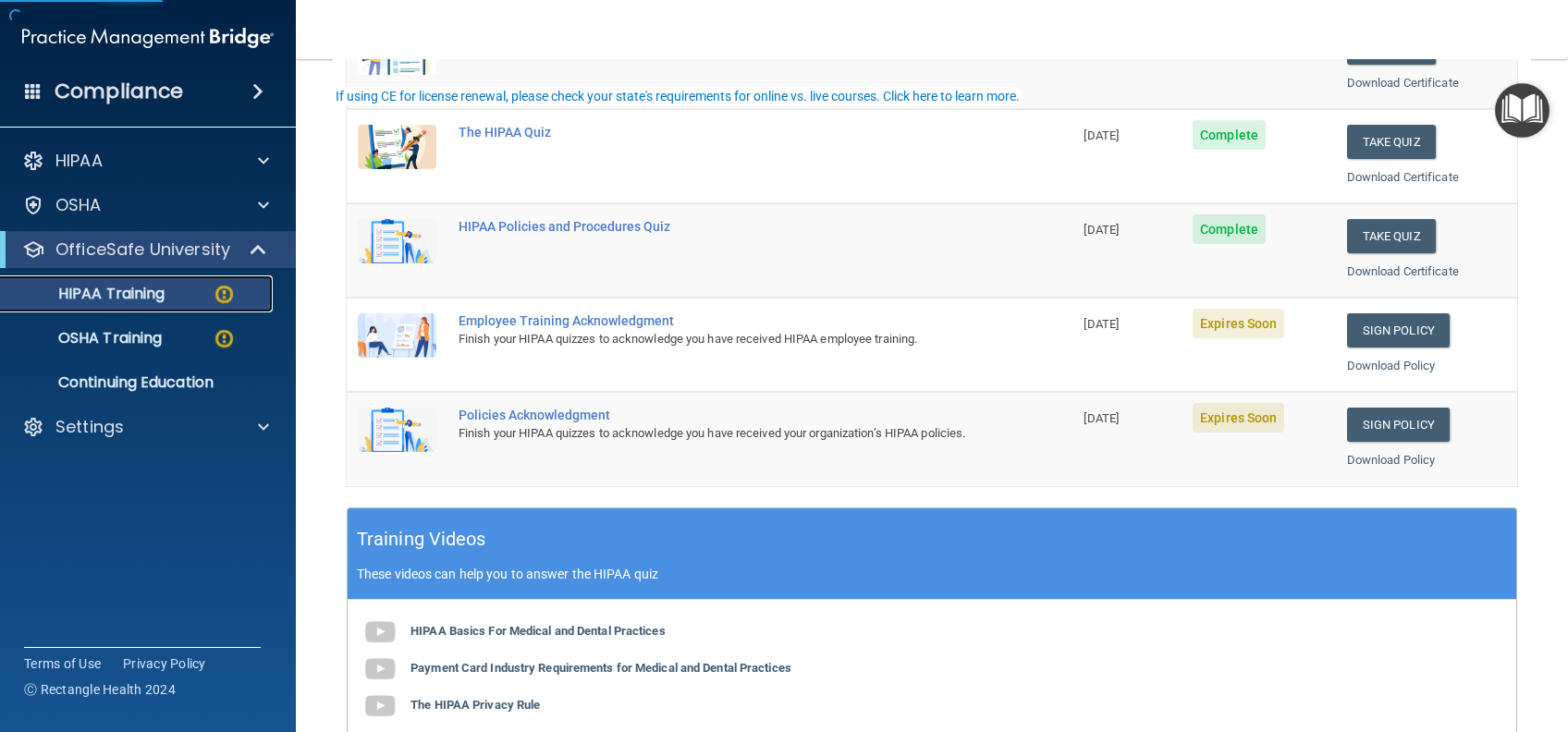
scroll to position [370, 0]
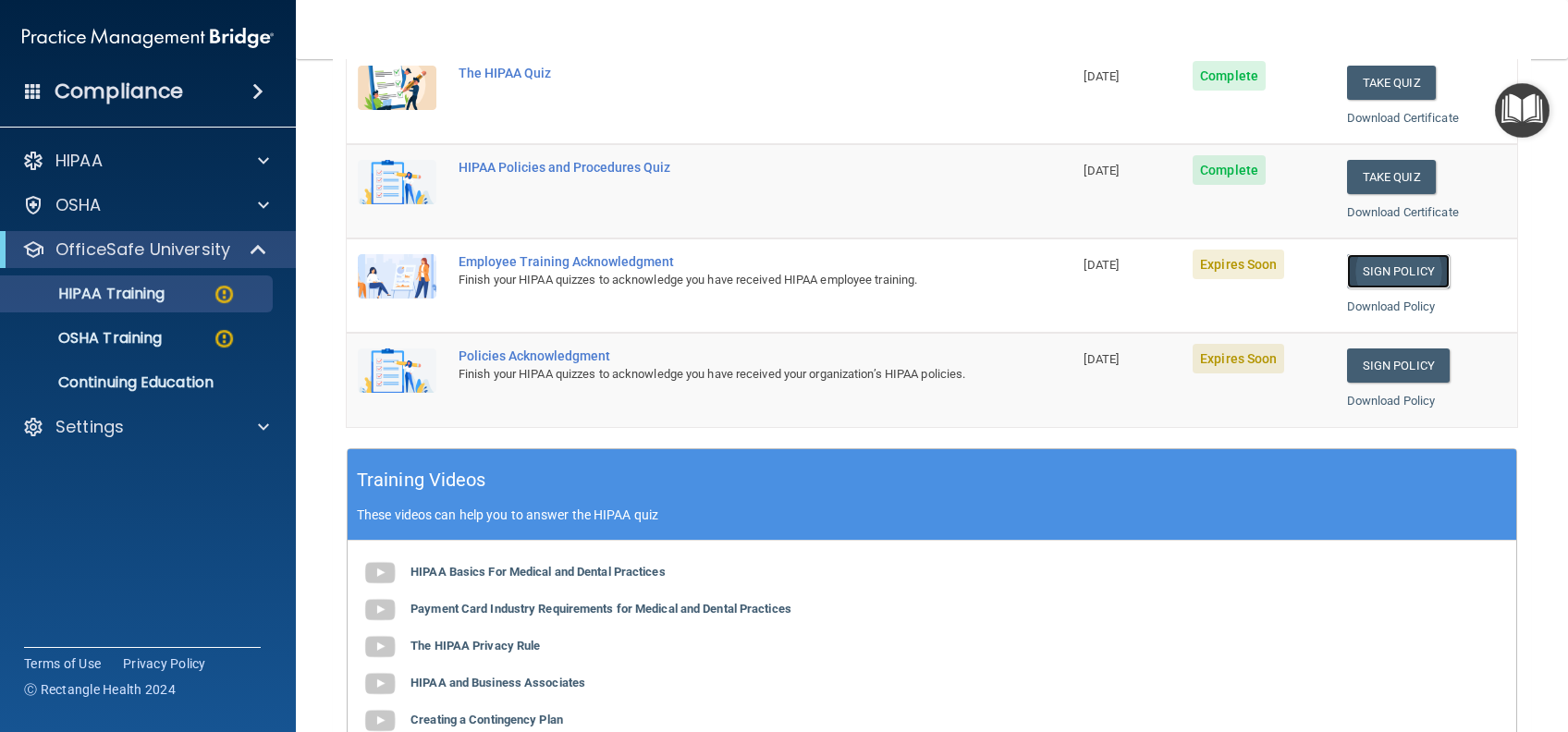
click at [1383, 279] on link "Sign Policy" at bounding box center [1398, 271] width 102 height 34
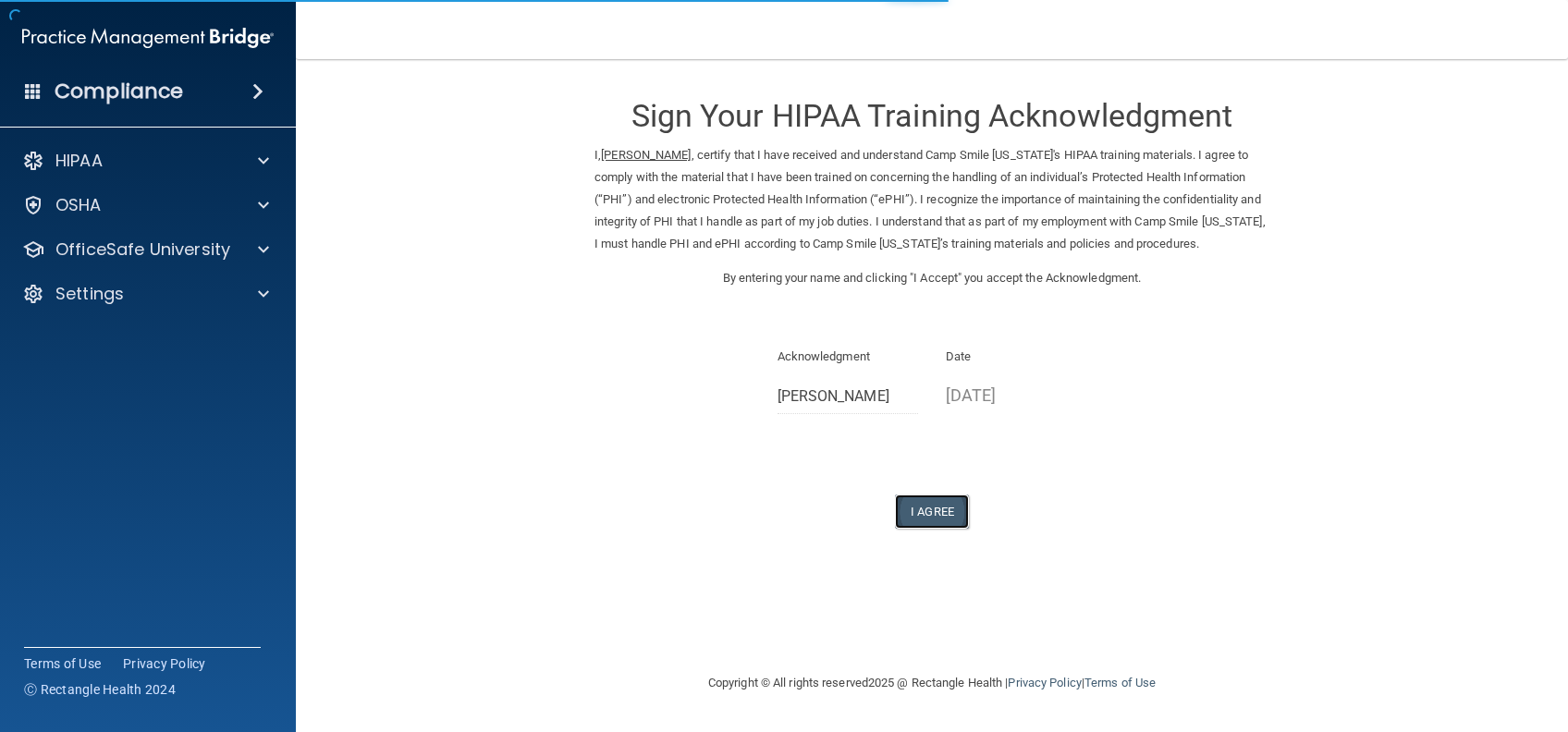
click at [946, 529] on button "I Agree" at bounding box center [931, 511] width 74 height 34
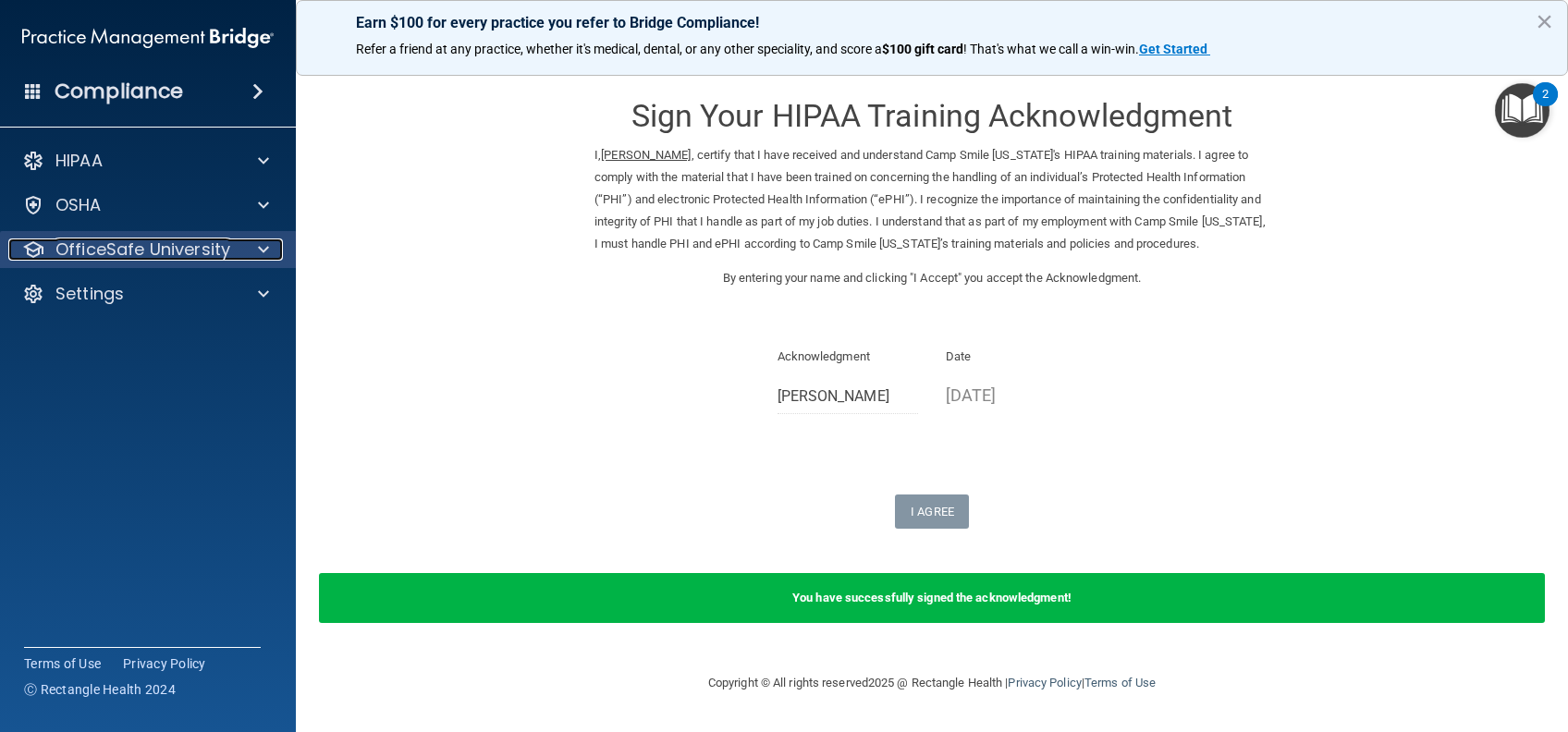
click at [99, 251] on p "OfficeSafe University" at bounding box center [142, 249] width 174 height 22
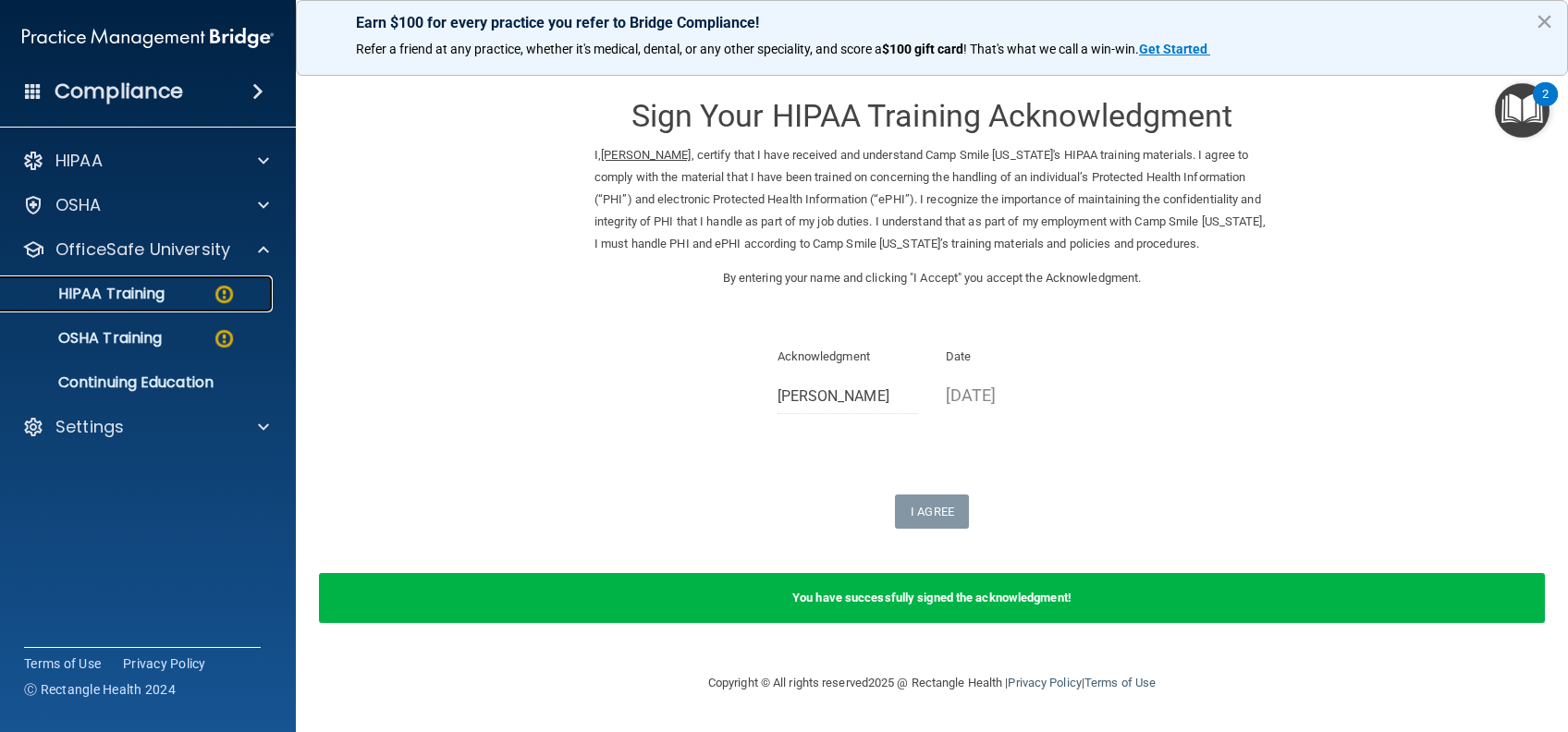
click at [157, 298] on p "HIPAA Training" at bounding box center [88, 294] width 153 height 18
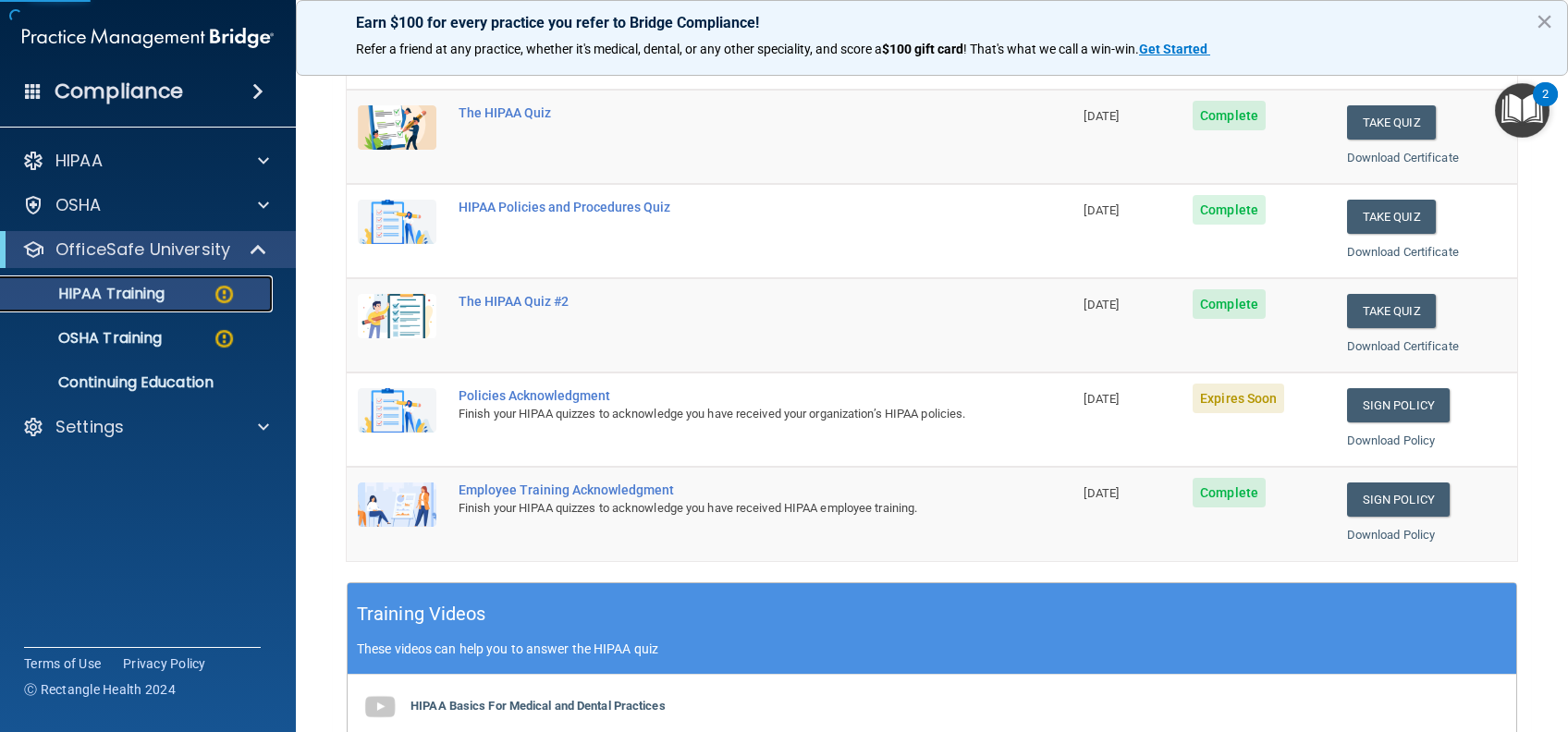
scroll to position [246, 0]
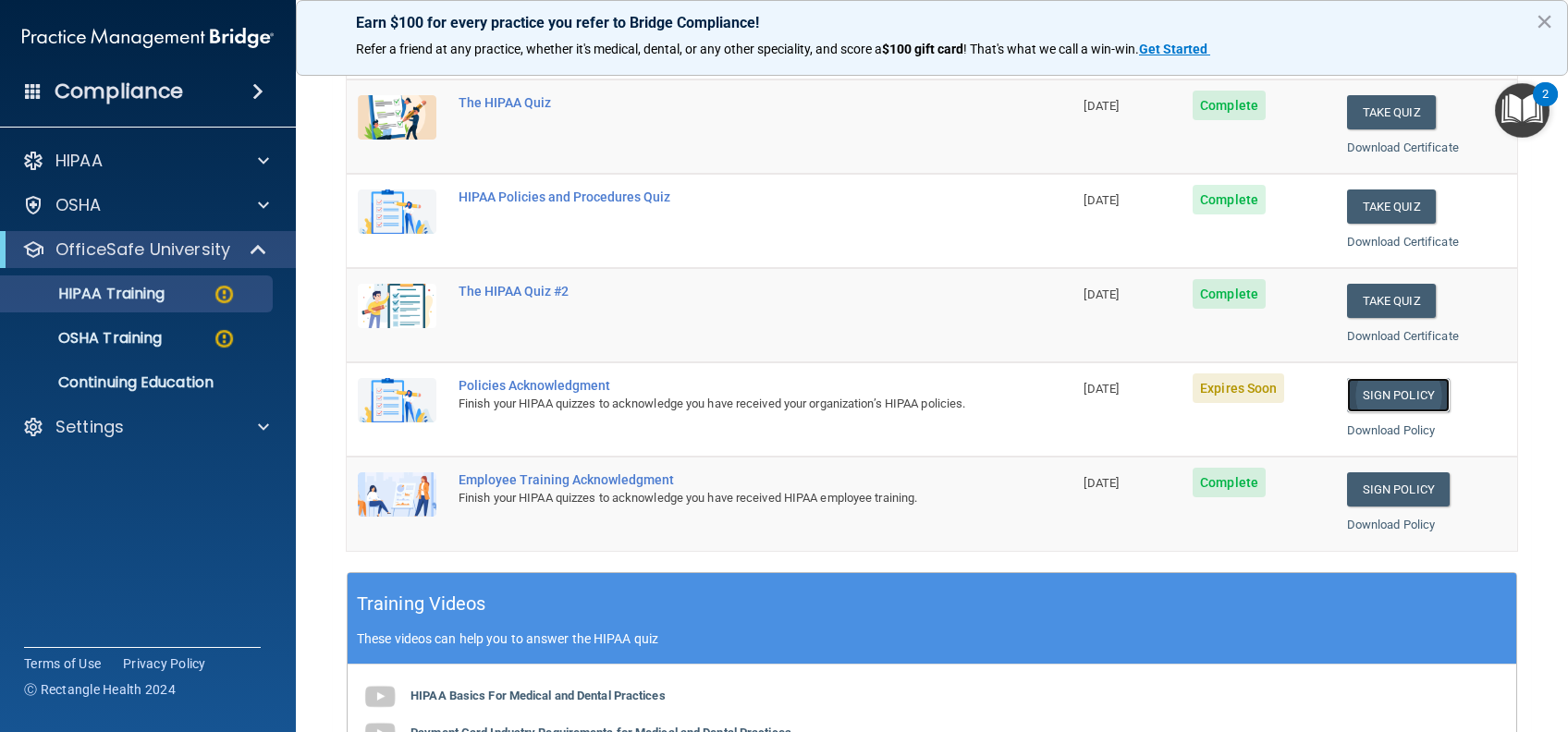
click at [1383, 408] on link "Sign Policy" at bounding box center [1398, 394] width 102 height 34
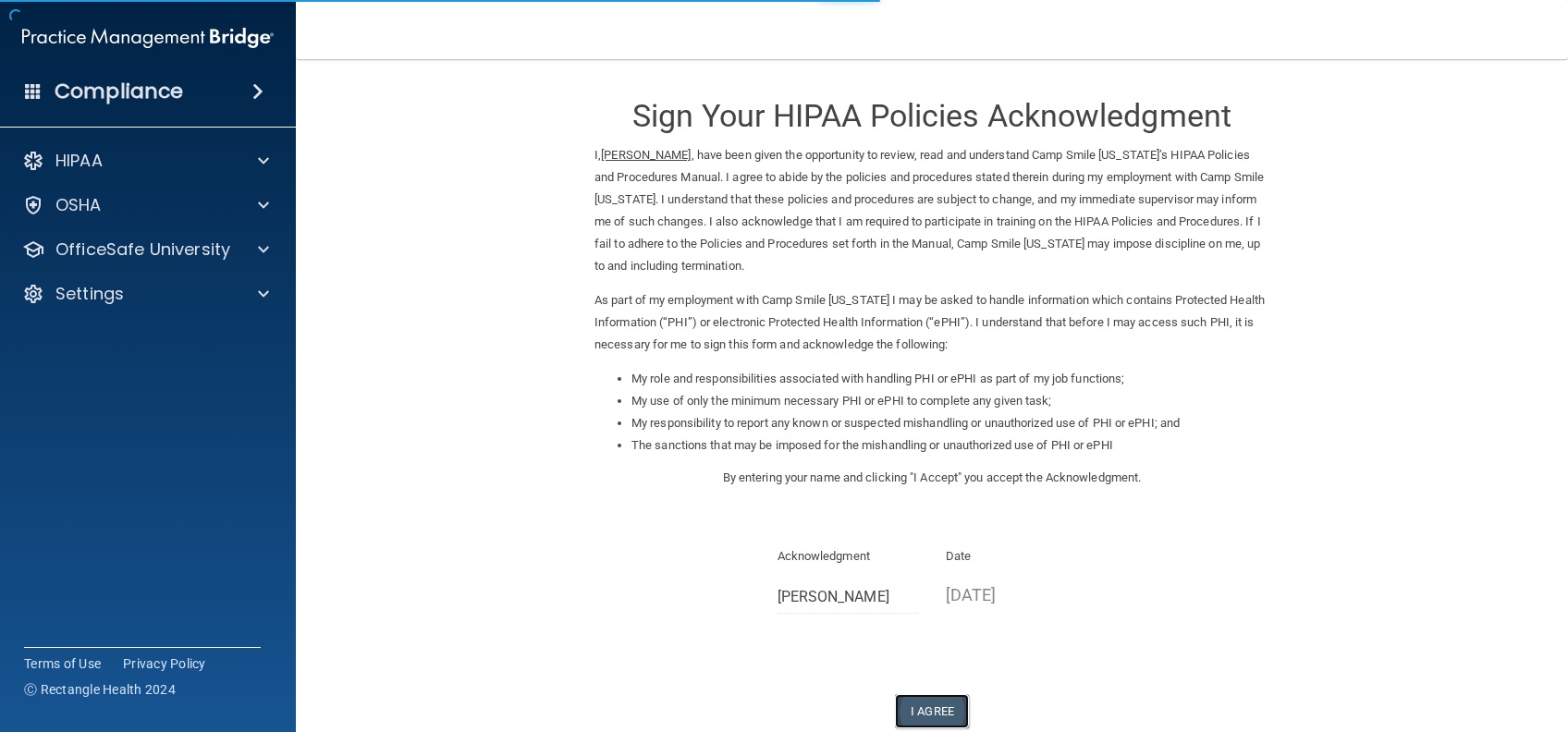
click at [940, 701] on button "I Agree" at bounding box center [931, 711] width 74 height 34
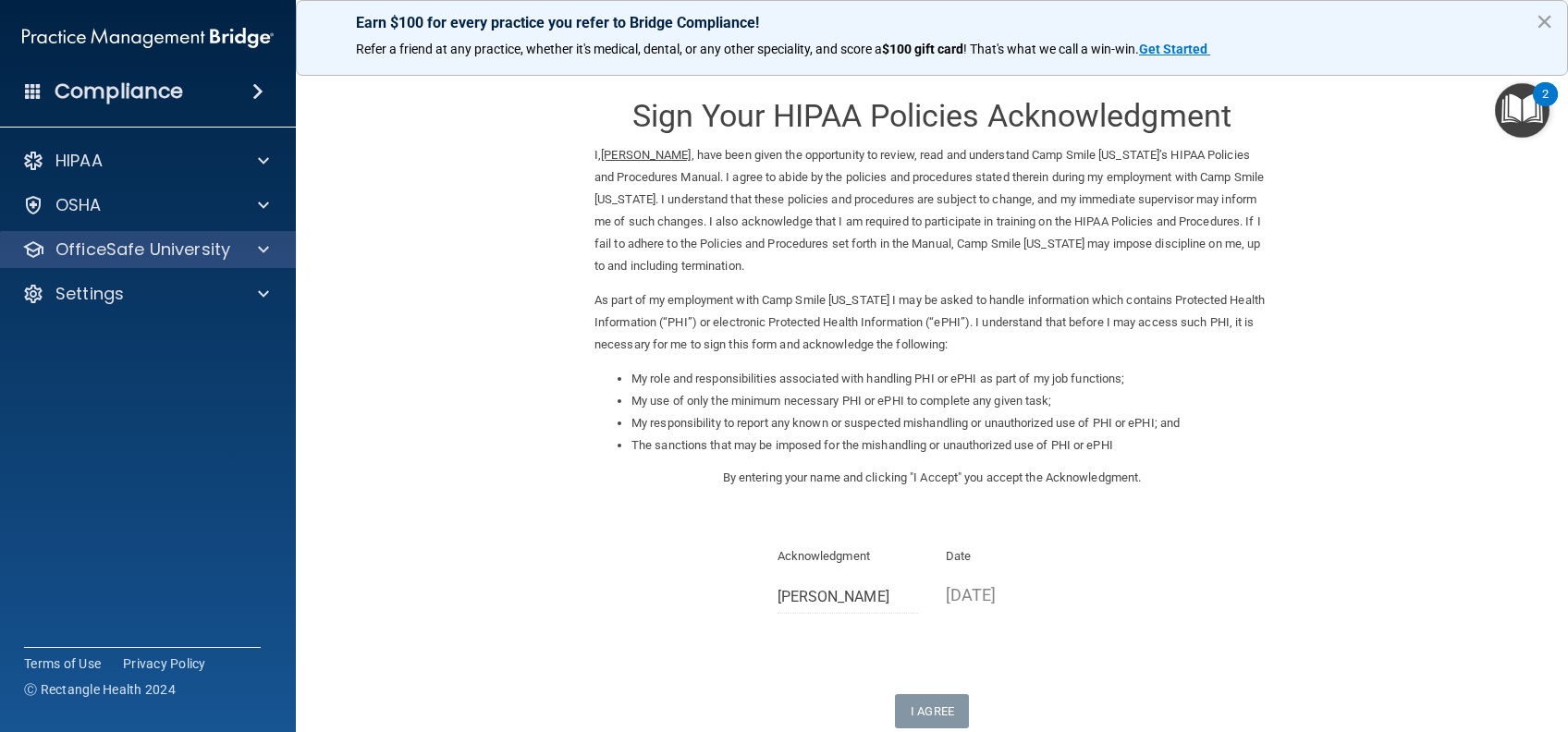
click at [155, 234] on div "OfficeSafe University" at bounding box center [148, 249] width 297 height 37
click at [130, 255] on p "OfficeSafe University" at bounding box center [142, 249] width 174 height 22
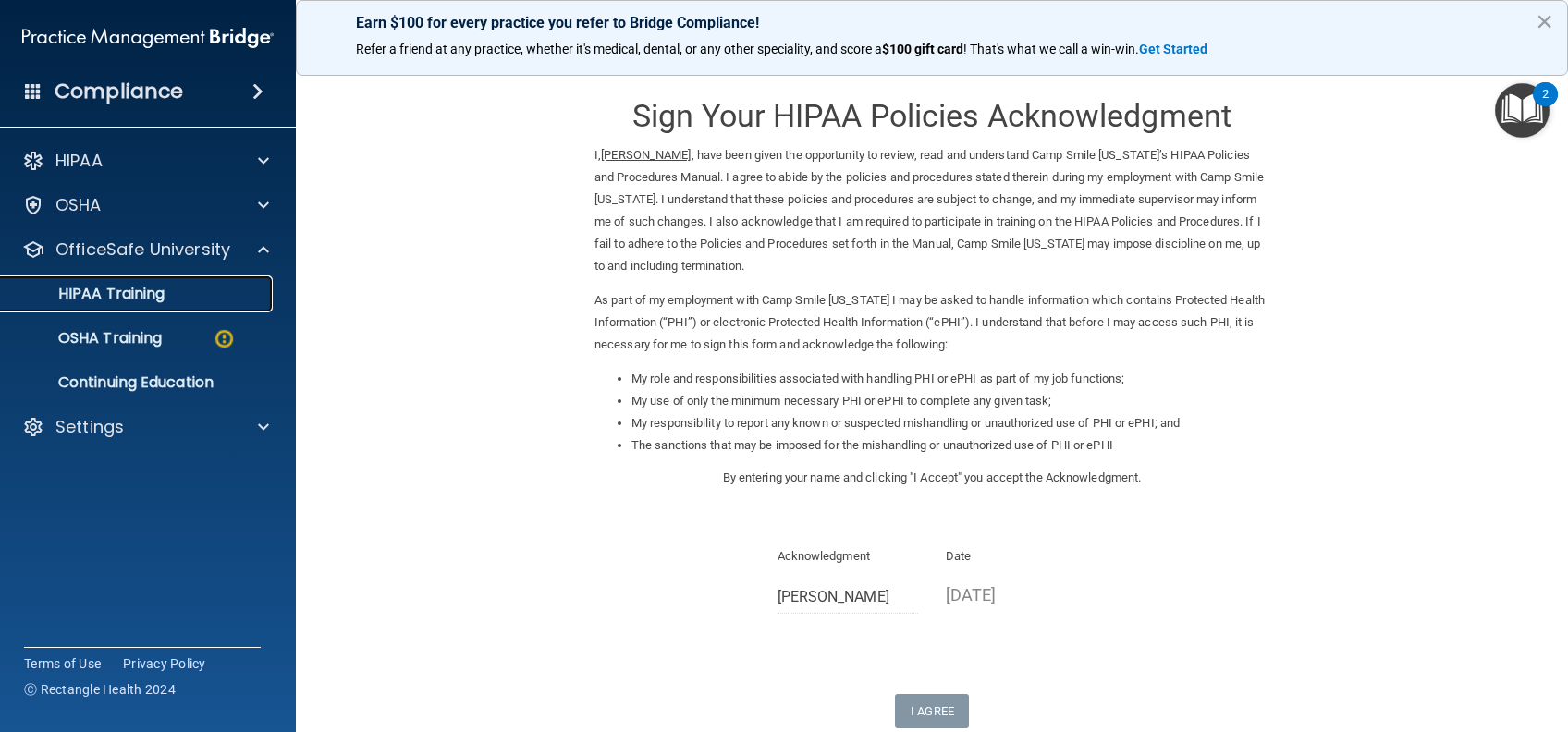
click at [117, 296] on p "HIPAA Training" at bounding box center [88, 294] width 153 height 18
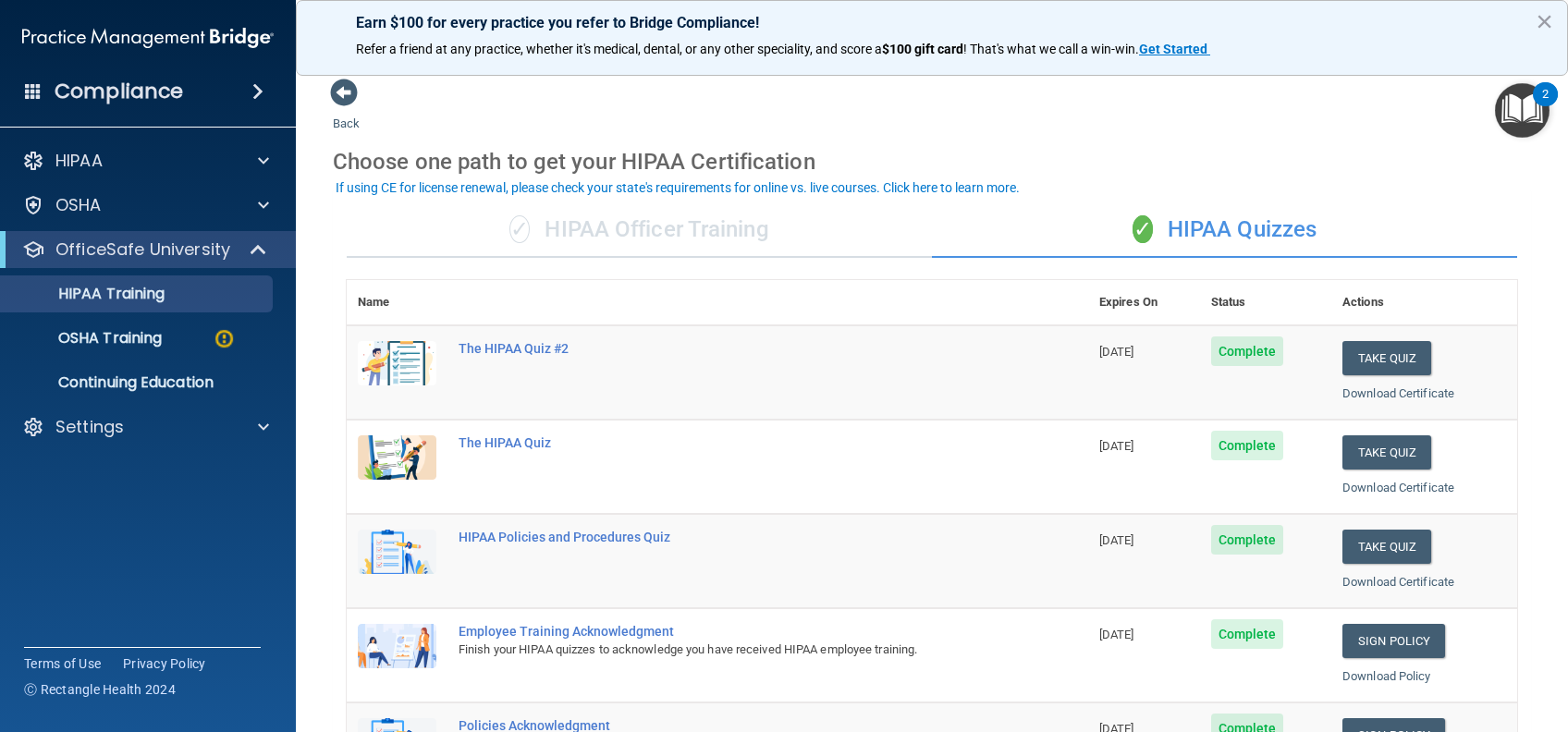
click at [593, 233] on div "✓ HIPAA Officer Training" at bounding box center [638, 230] width 585 height 55
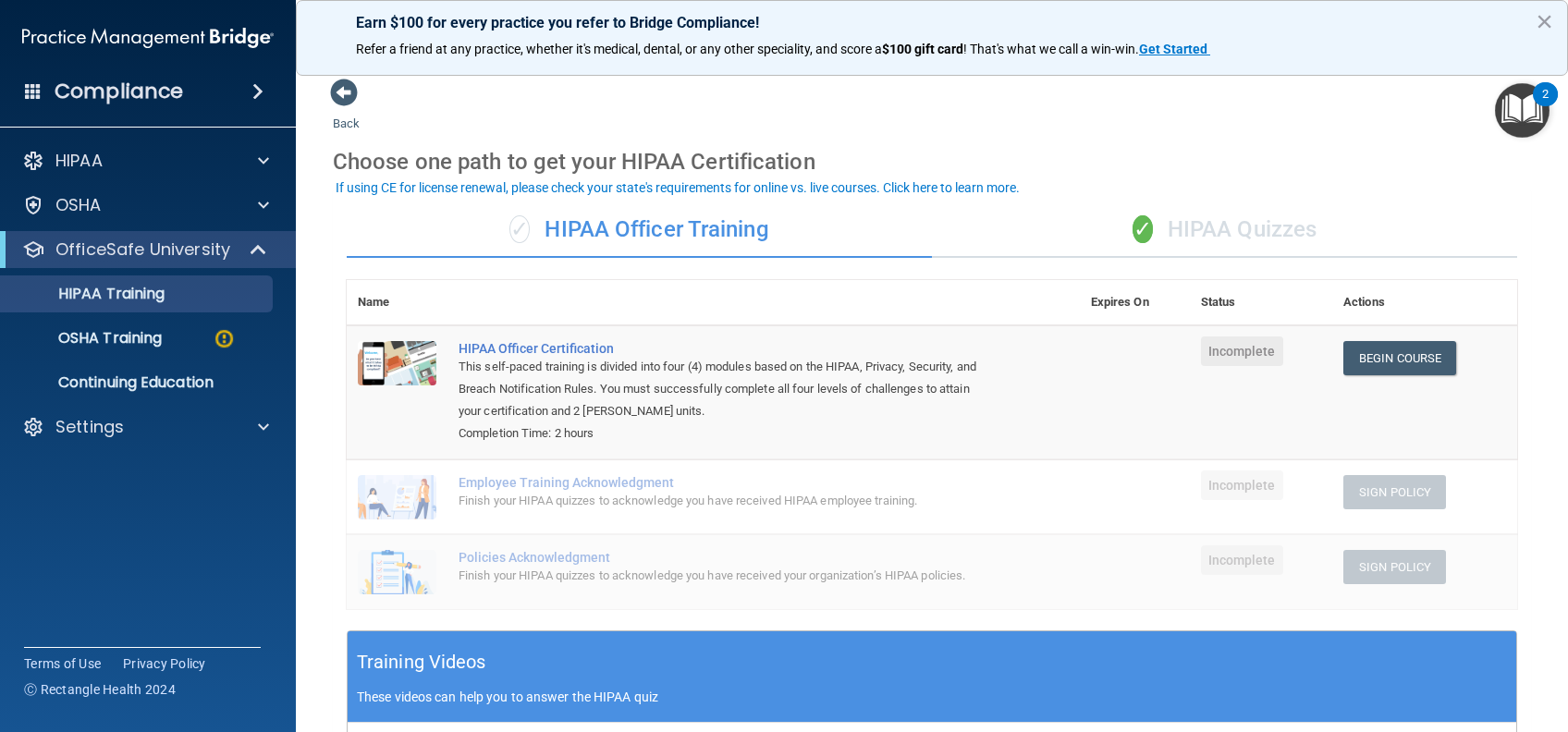
click at [1187, 248] on div "✓ HIPAA Quizzes" at bounding box center [1223, 230] width 585 height 55
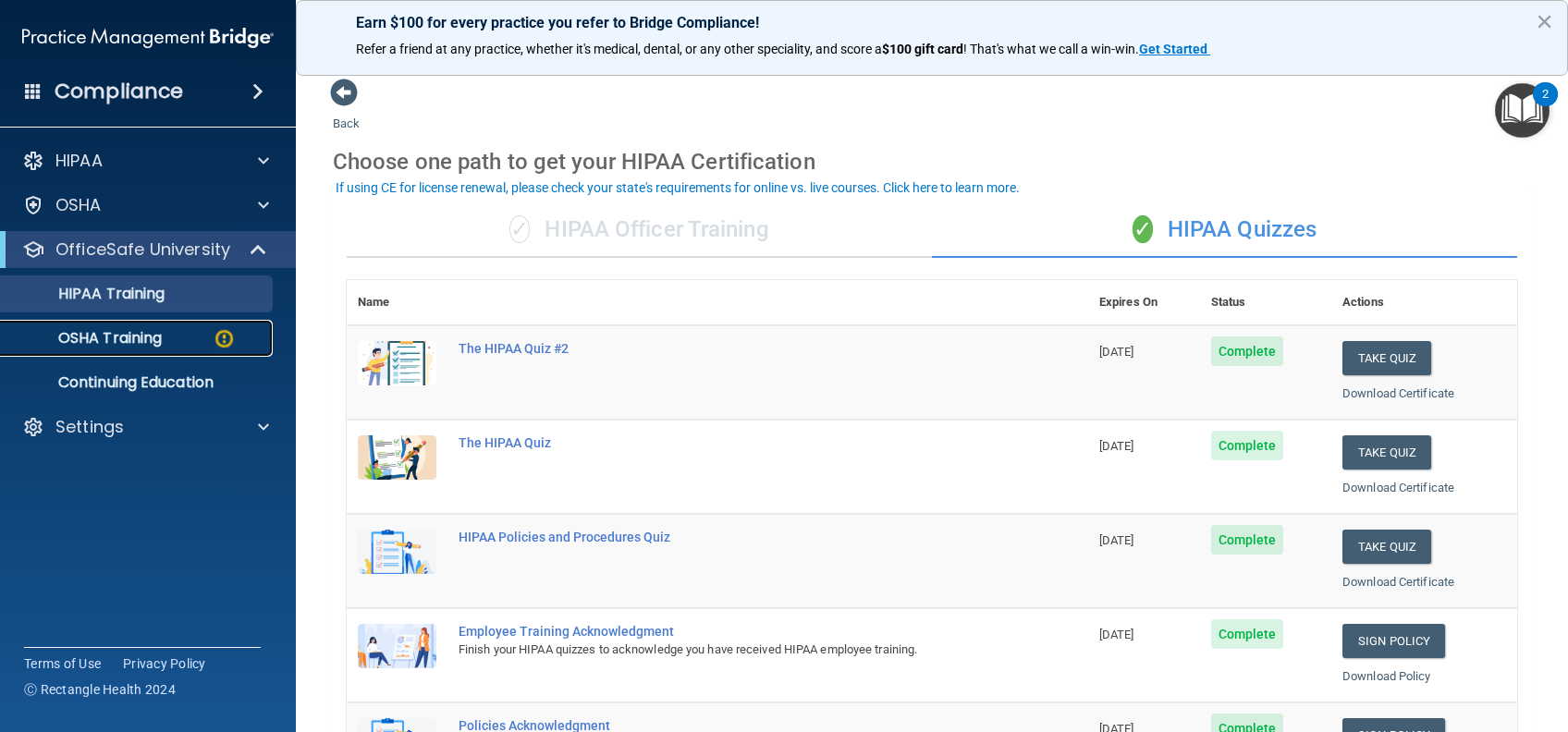
click at [160, 345] on p "OSHA Training" at bounding box center [87, 338] width 150 height 18
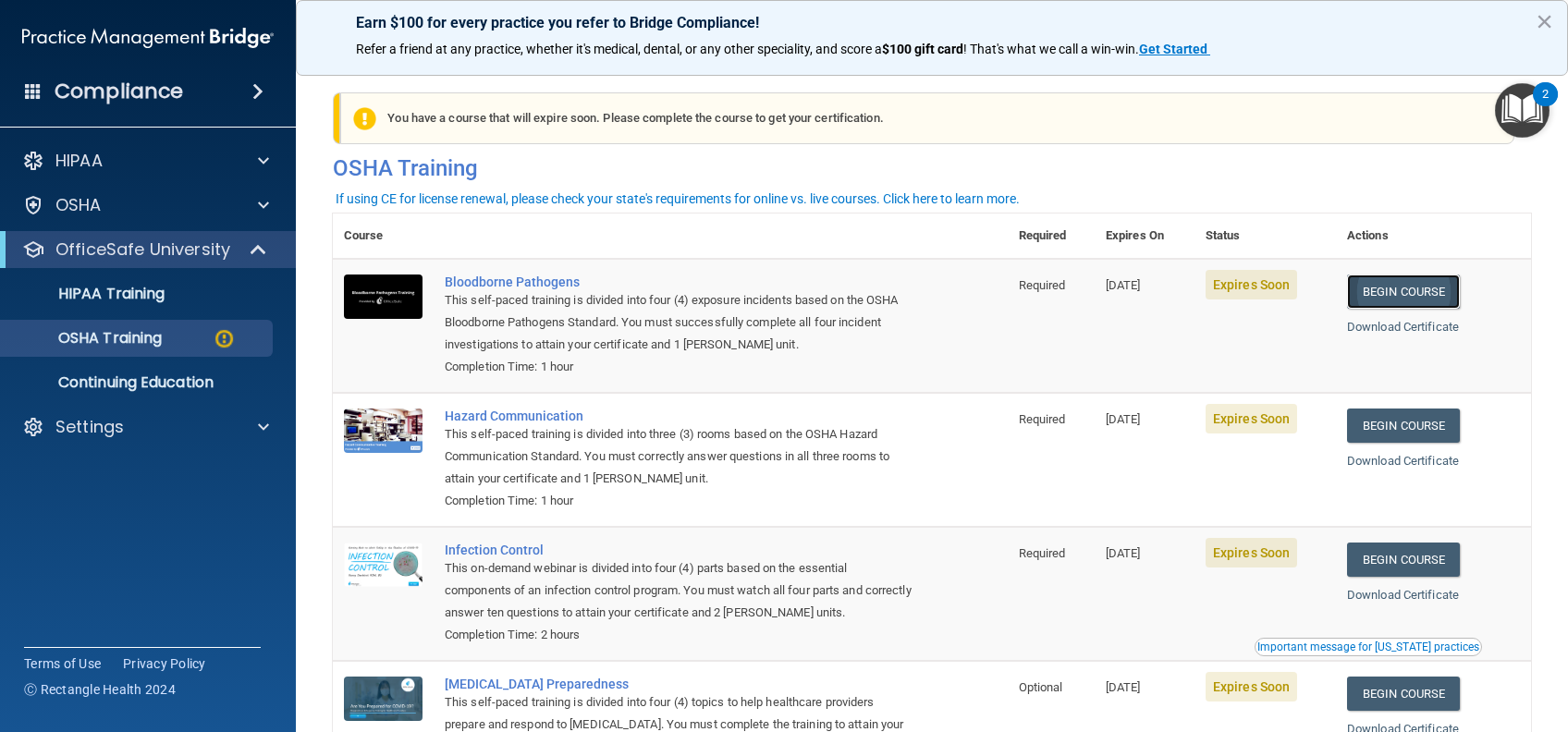
click at [1377, 291] on link "Begin Course" at bounding box center [1404, 291] width 113 height 34
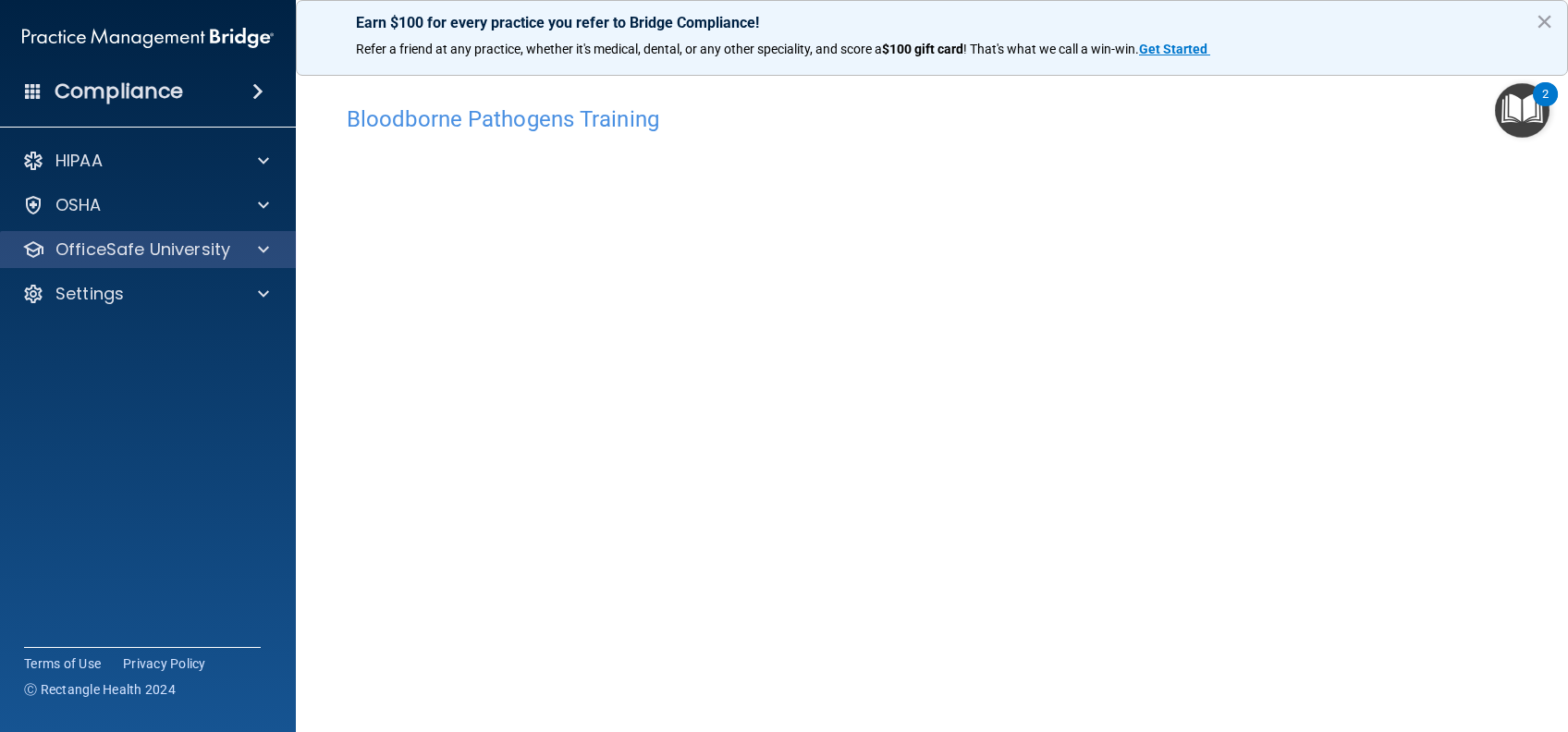
click at [261, 262] on div "OfficeSafe University" at bounding box center [148, 249] width 297 height 37
click at [246, 254] on div at bounding box center [260, 249] width 46 height 22
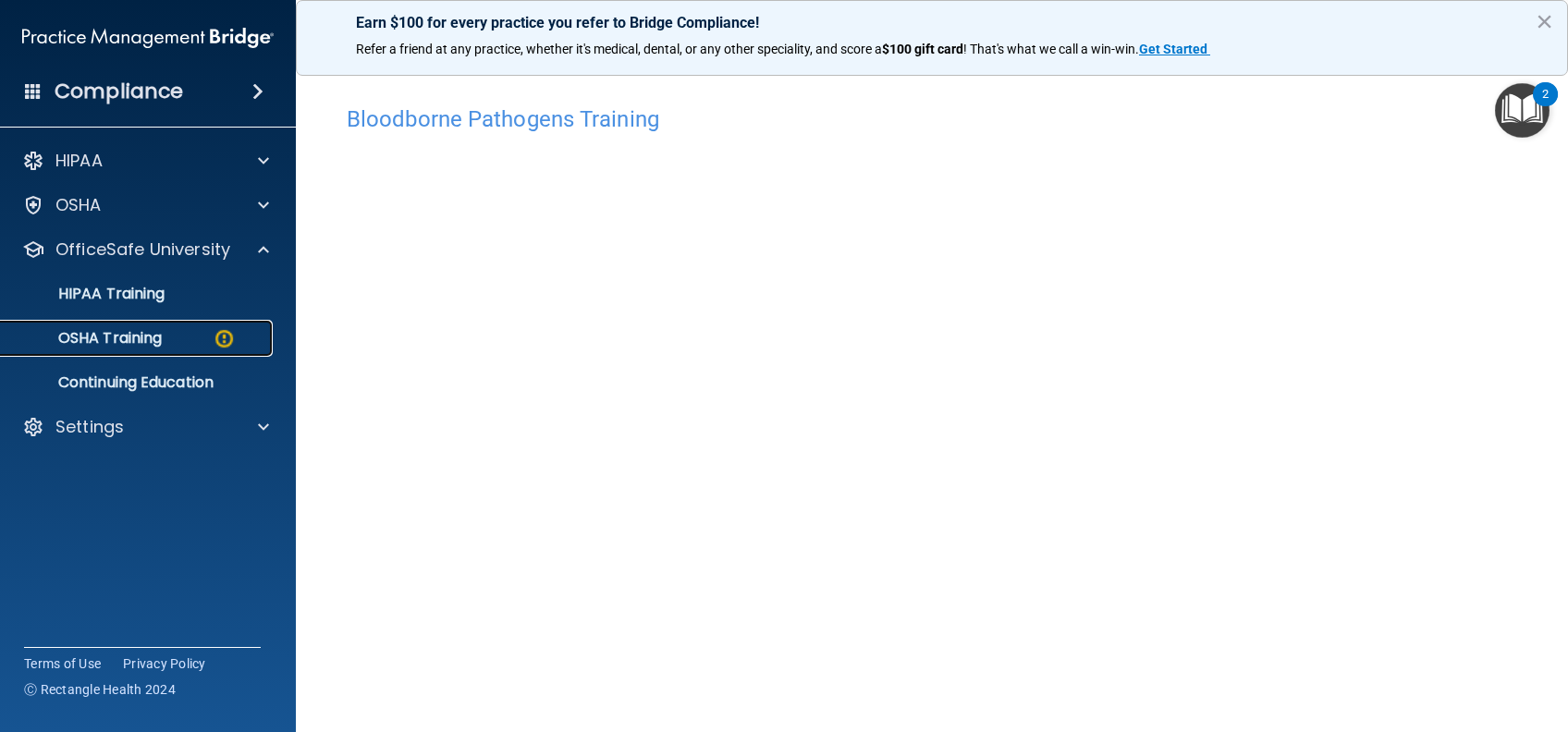
click at [200, 333] on div "OSHA Training" at bounding box center [137, 338] width 252 height 18
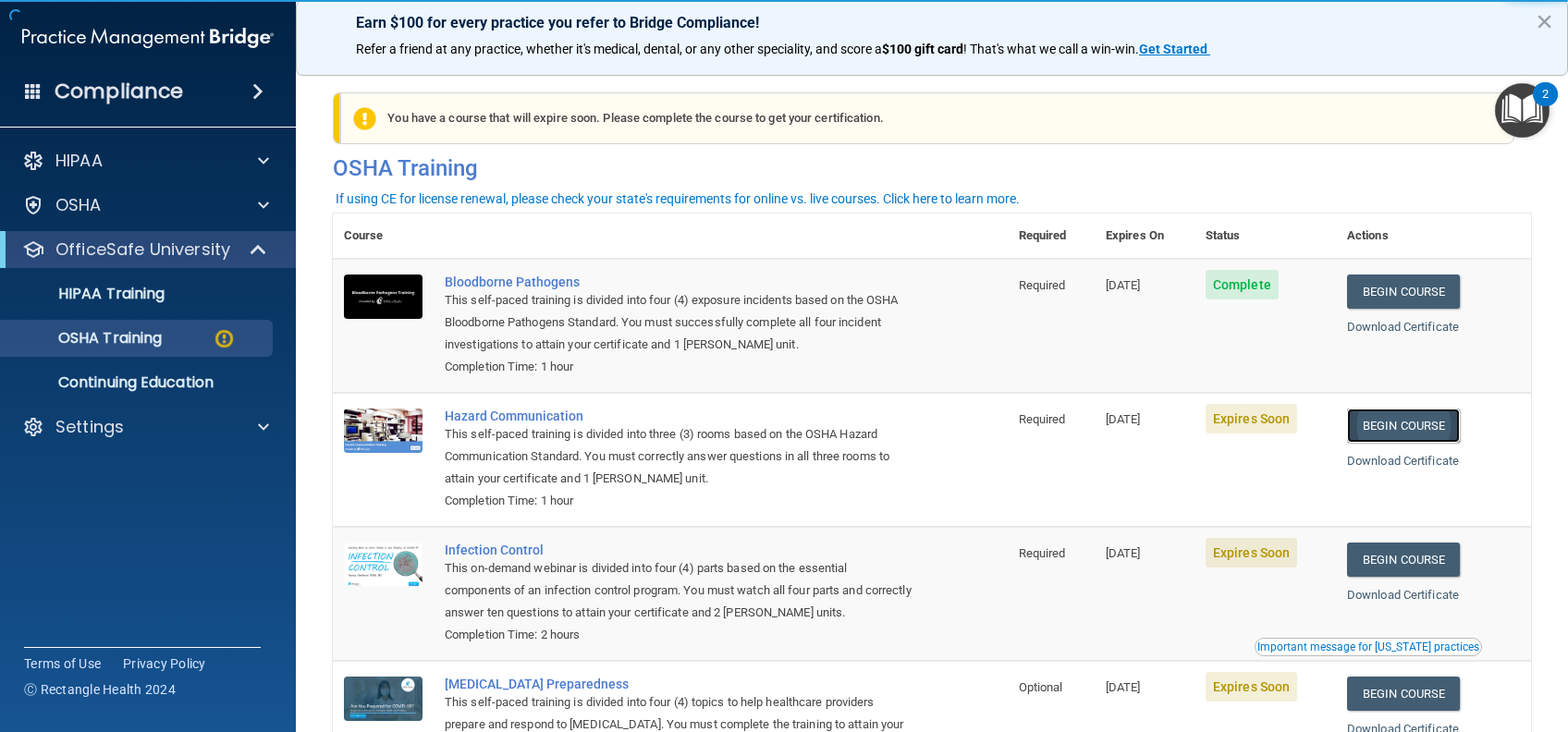
click at [1399, 425] on link "Begin Course" at bounding box center [1404, 425] width 113 height 34
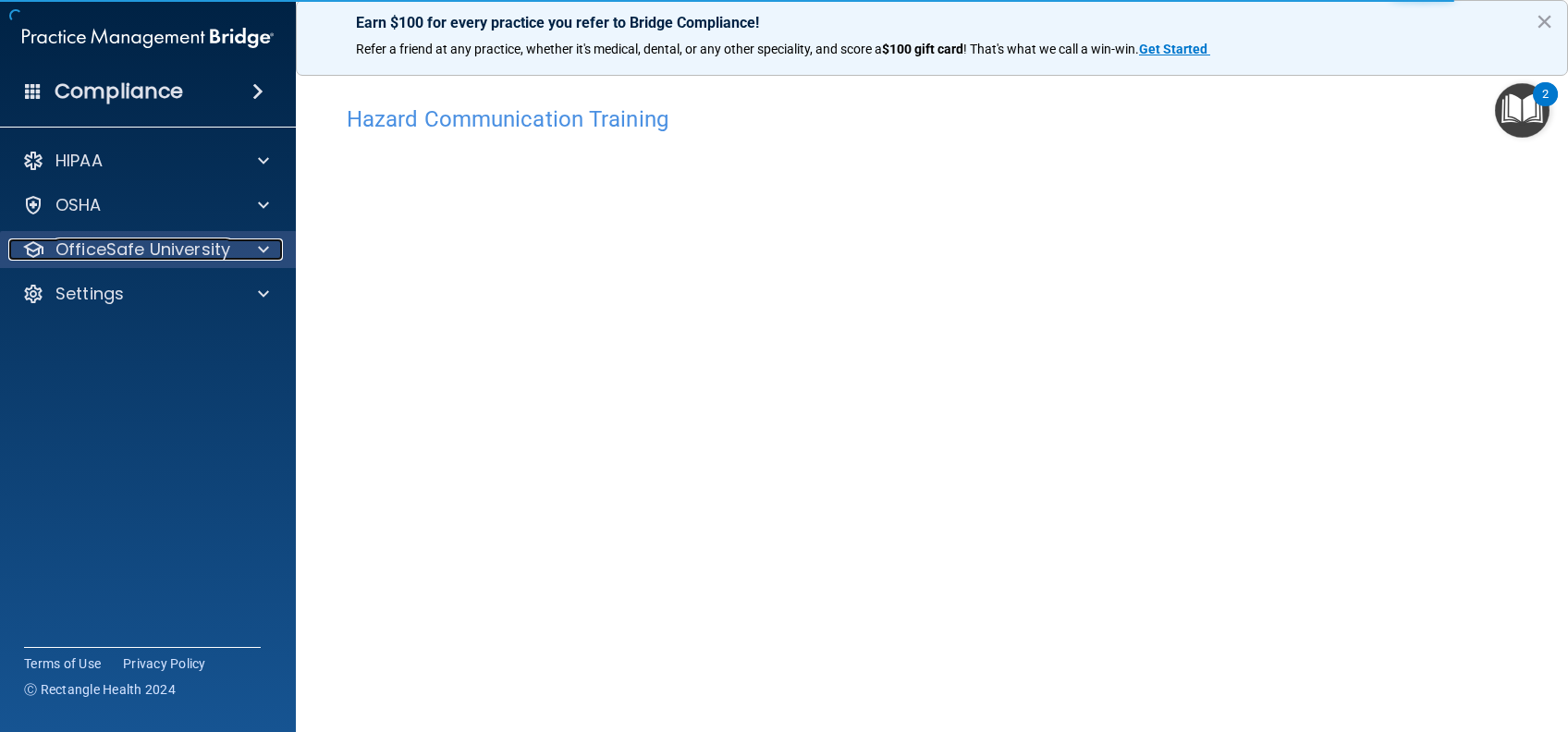
click at [83, 243] on p "OfficeSafe University" at bounding box center [142, 249] width 174 height 22
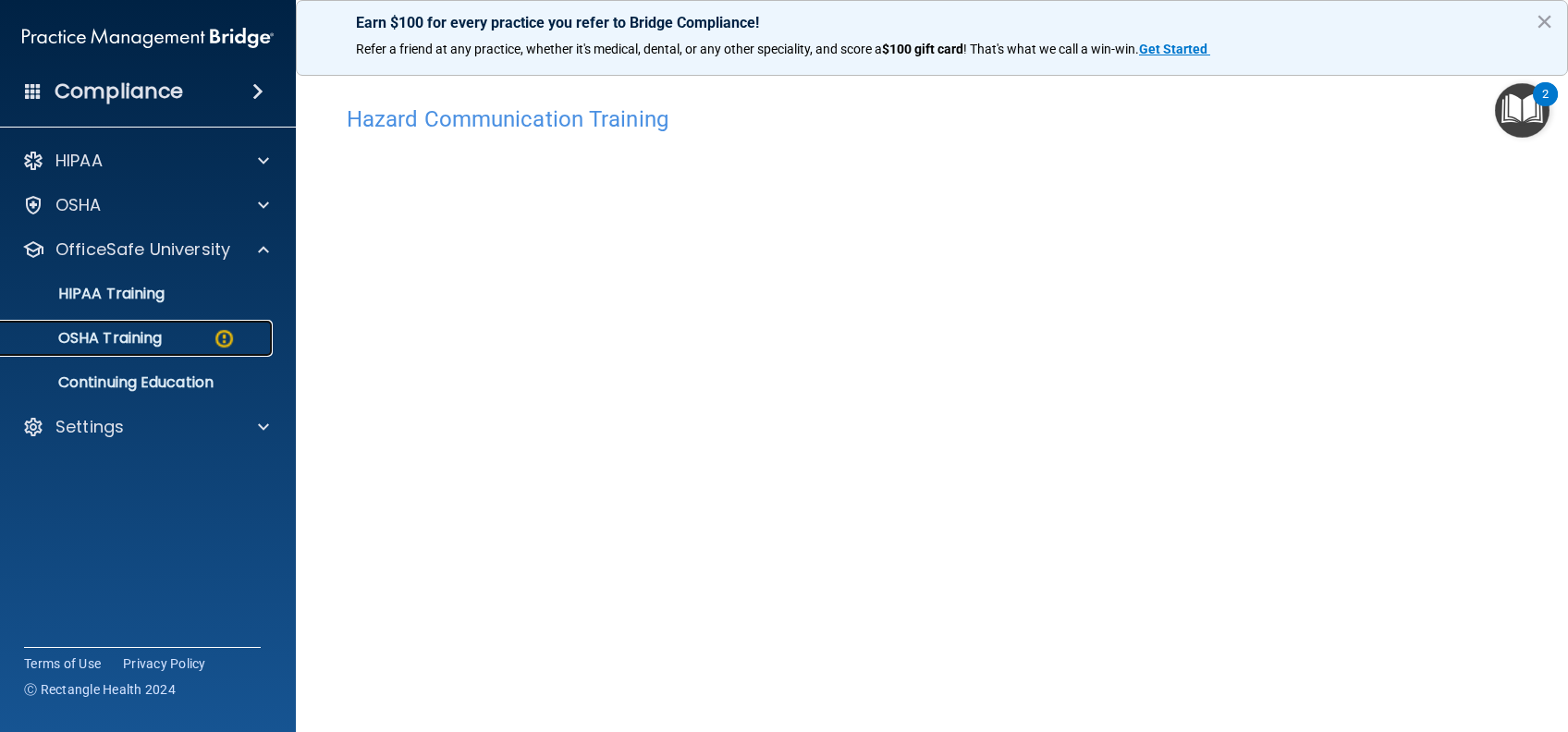
click at [166, 352] on link "OSHA Training" at bounding box center [127, 339] width 291 height 37
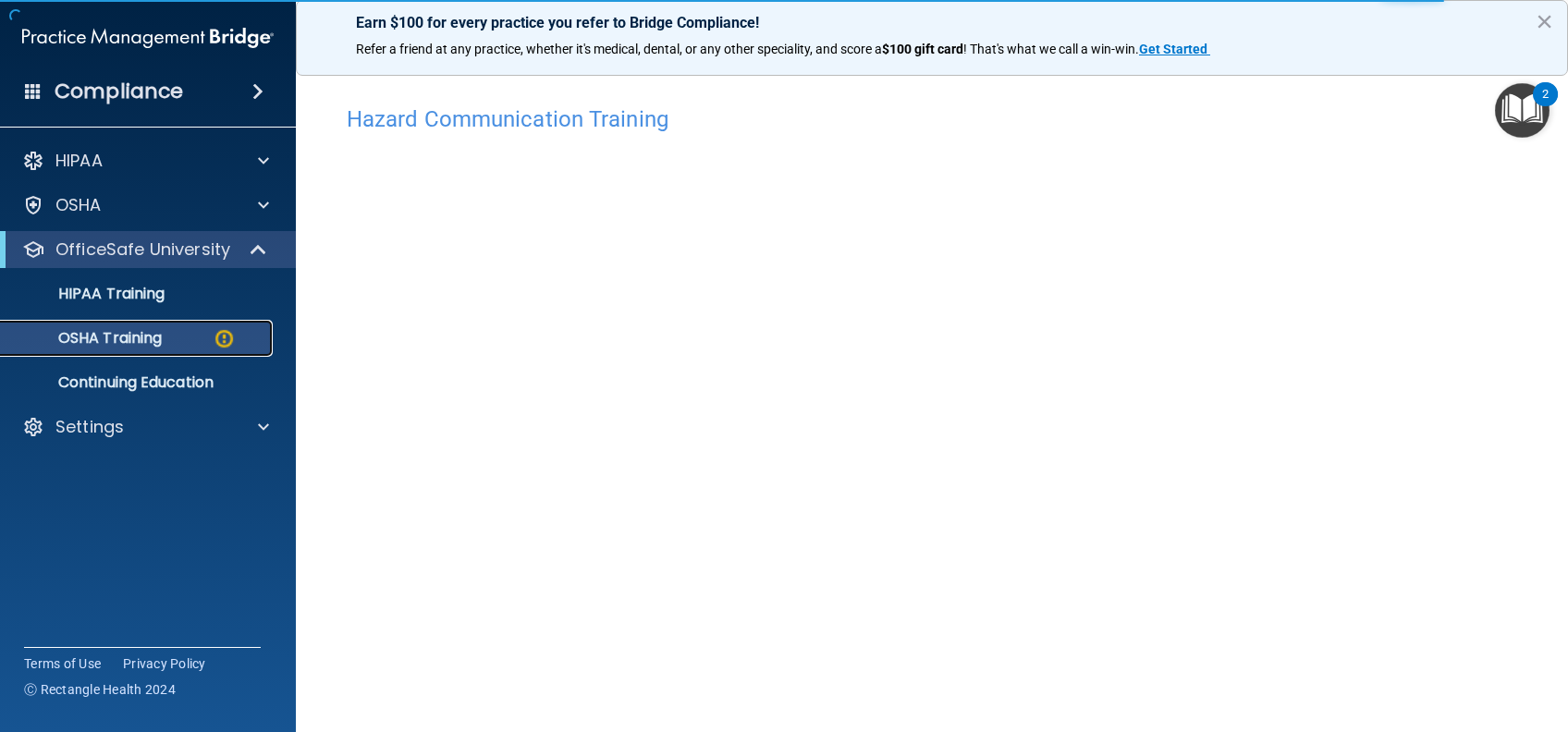
click at [197, 329] on div "OSHA Training" at bounding box center [137, 338] width 252 height 18
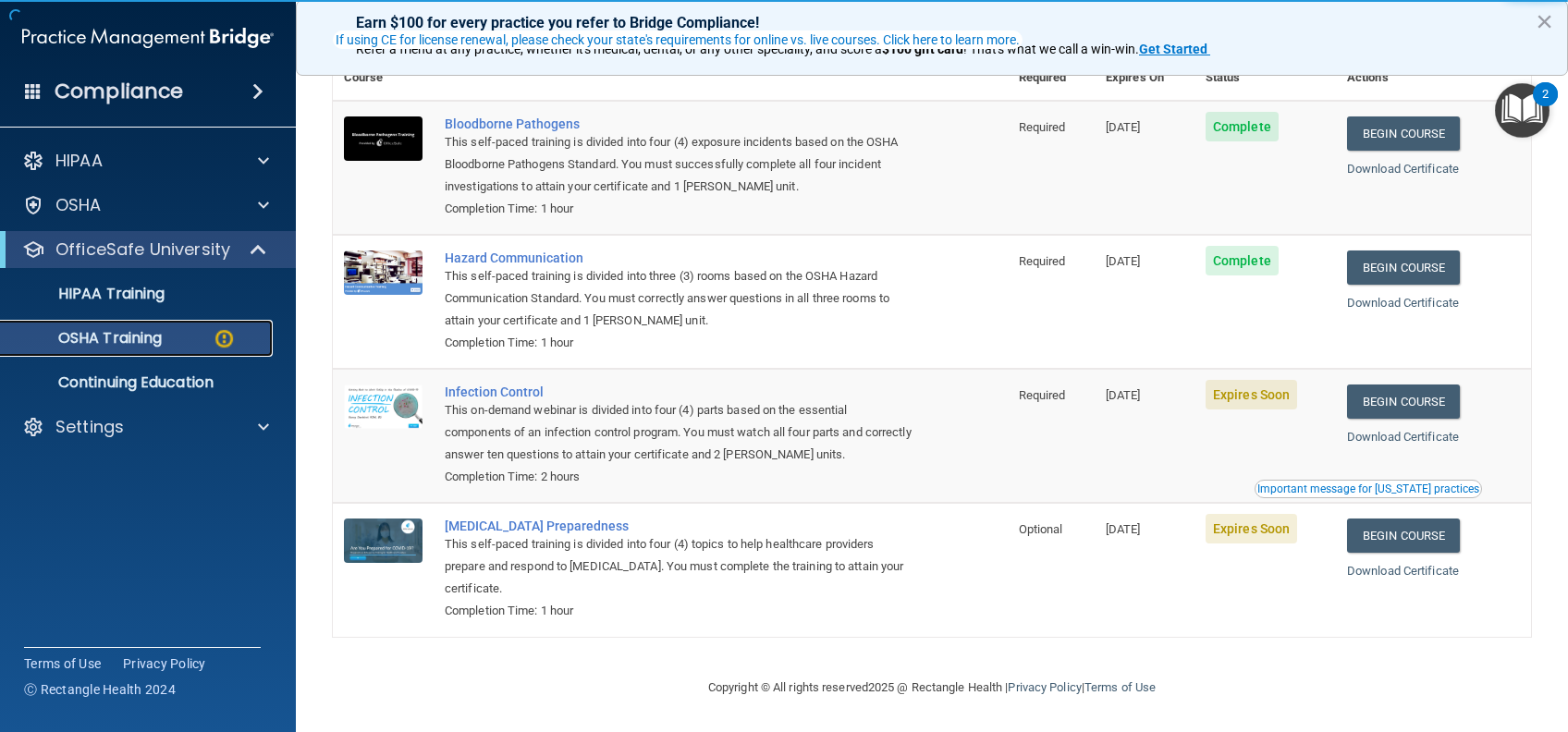
scroll to position [162, 0]
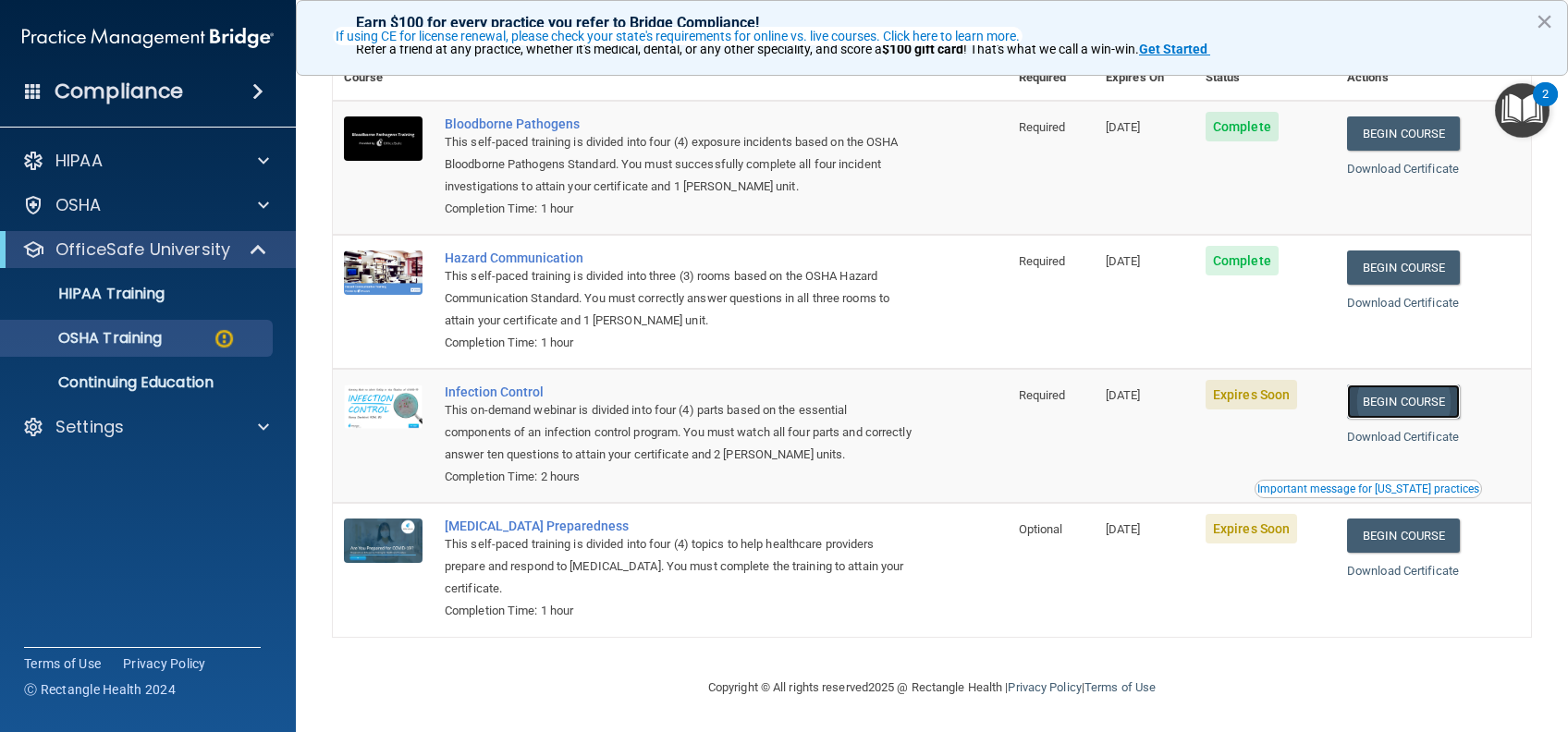
click at [1369, 404] on link "Begin Course" at bounding box center [1404, 401] width 113 height 34
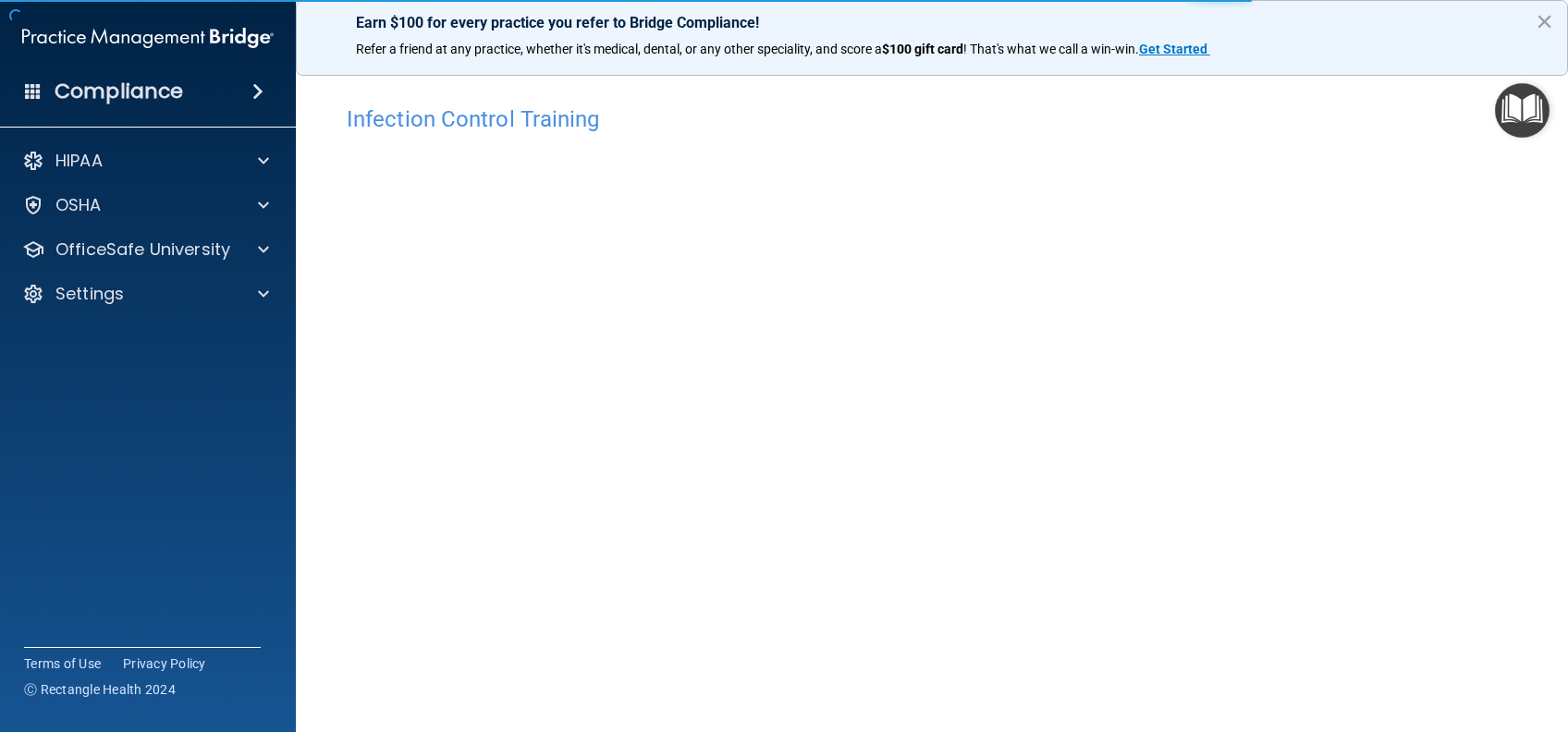
scroll to position [59, 0]
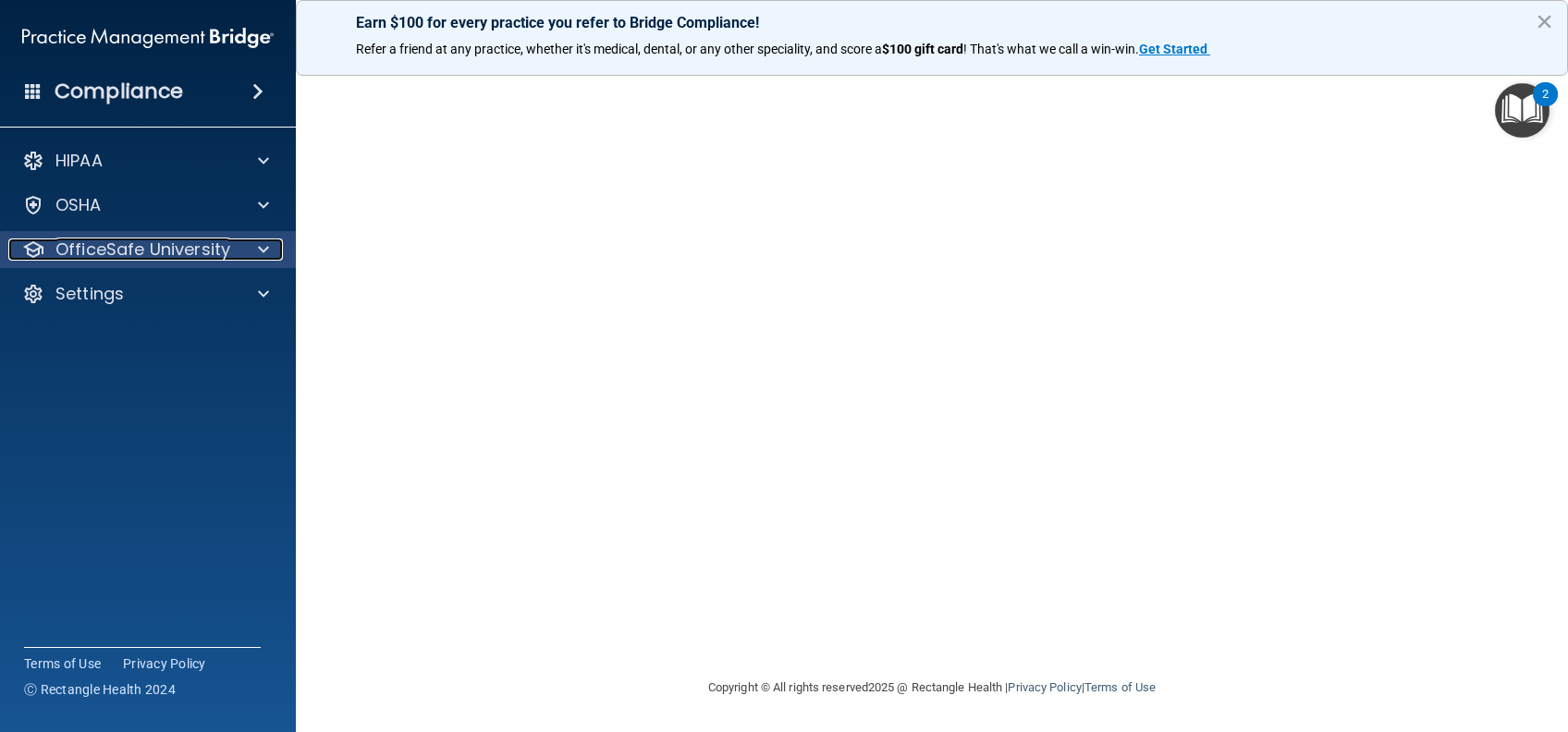
click at [238, 238] on div at bounding box center [260, 249] width 46 height 22
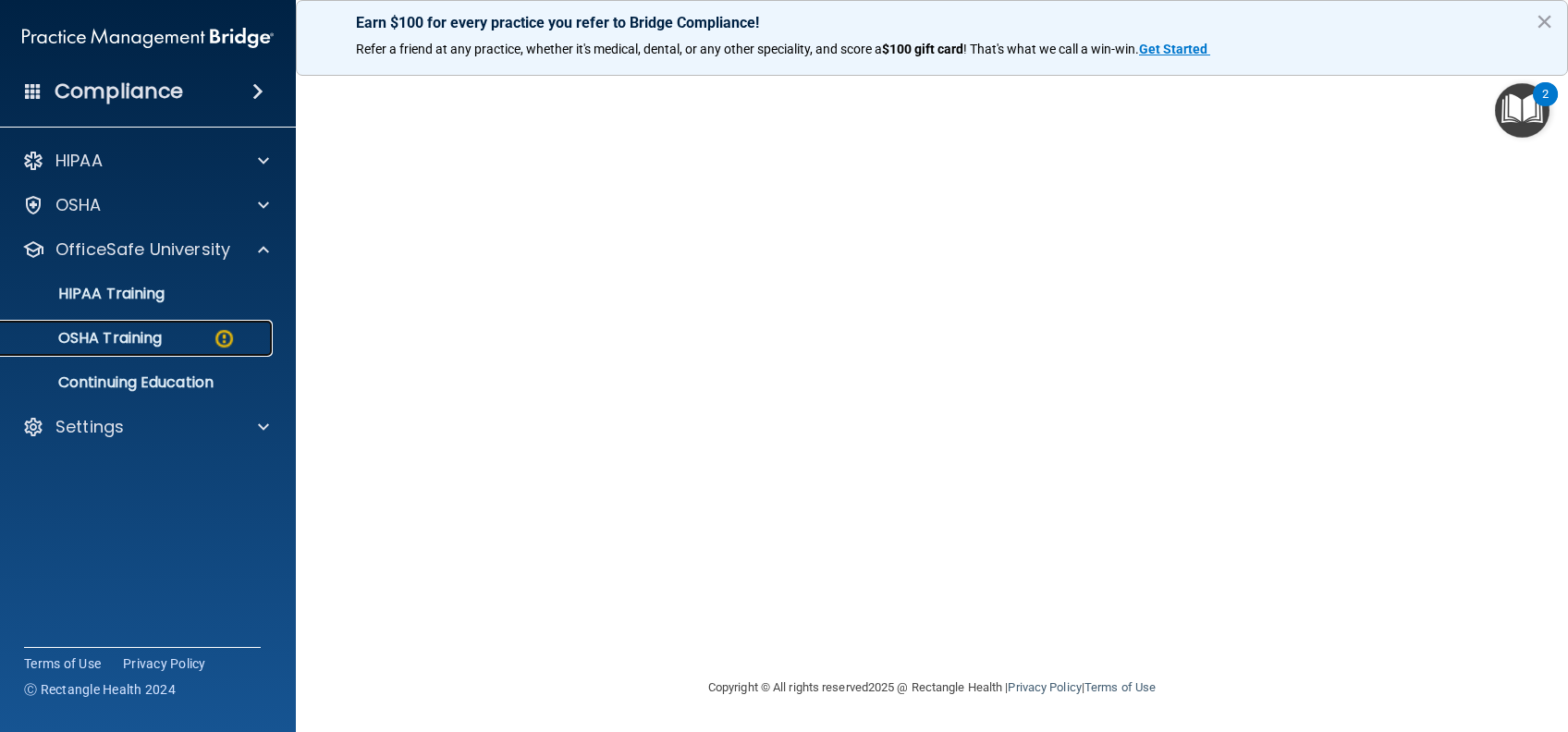
click at [191, 333] on div "OSHA Training" at bounding box center [137, 338] width 252 height 18
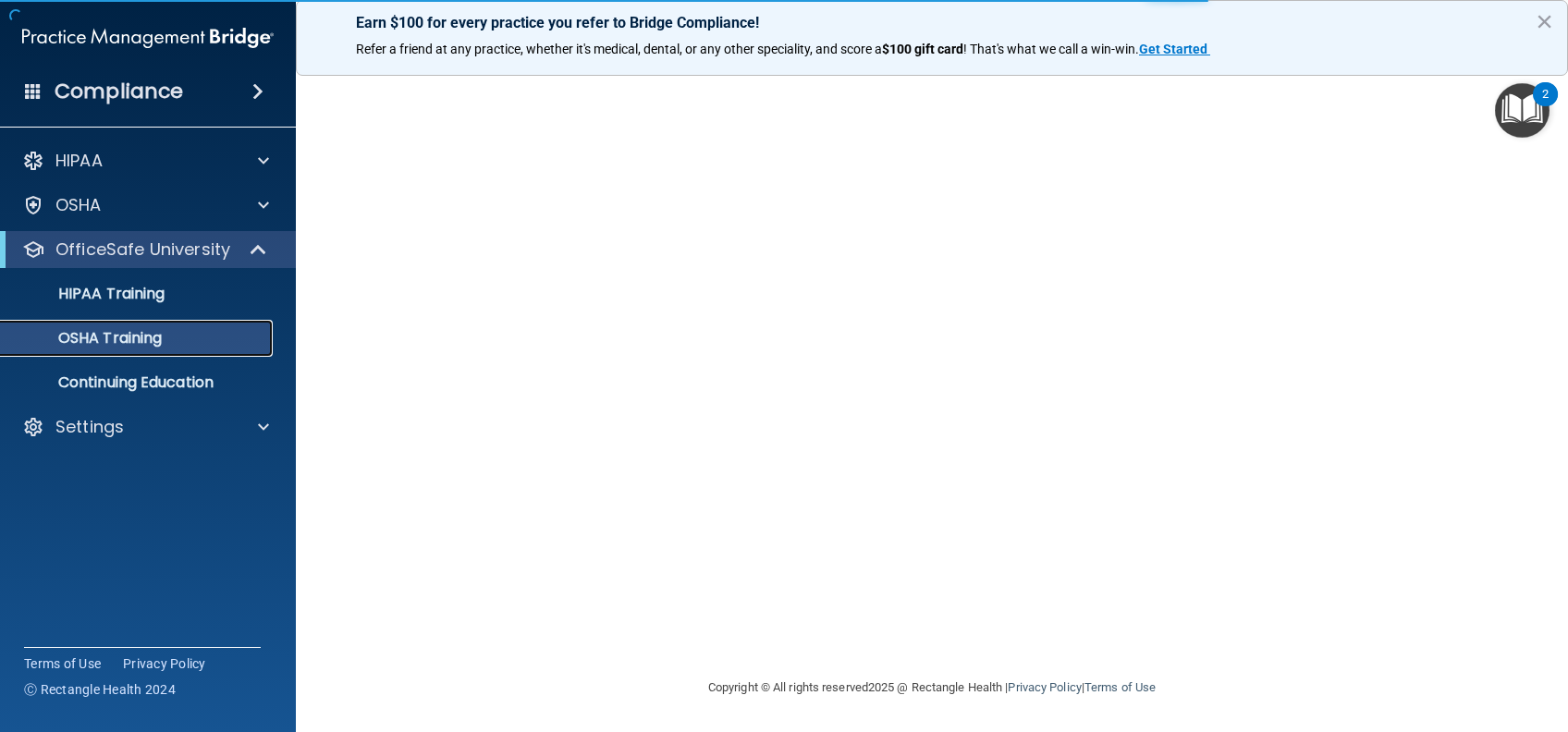
scroll to position [110, 0]
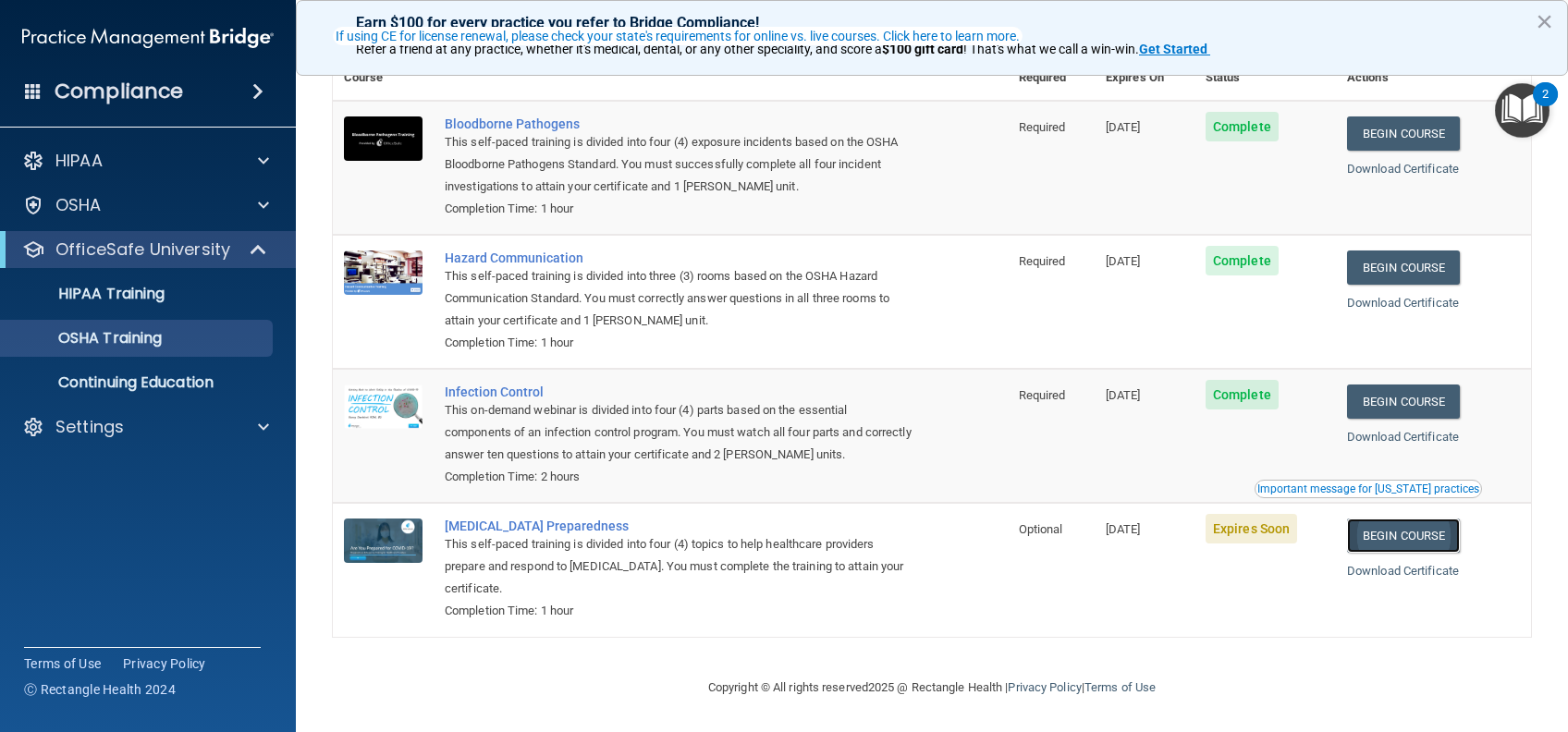
click at [1391, 535] on link "Begin Course" at bounding box center [1404, 535] width 113 height 34
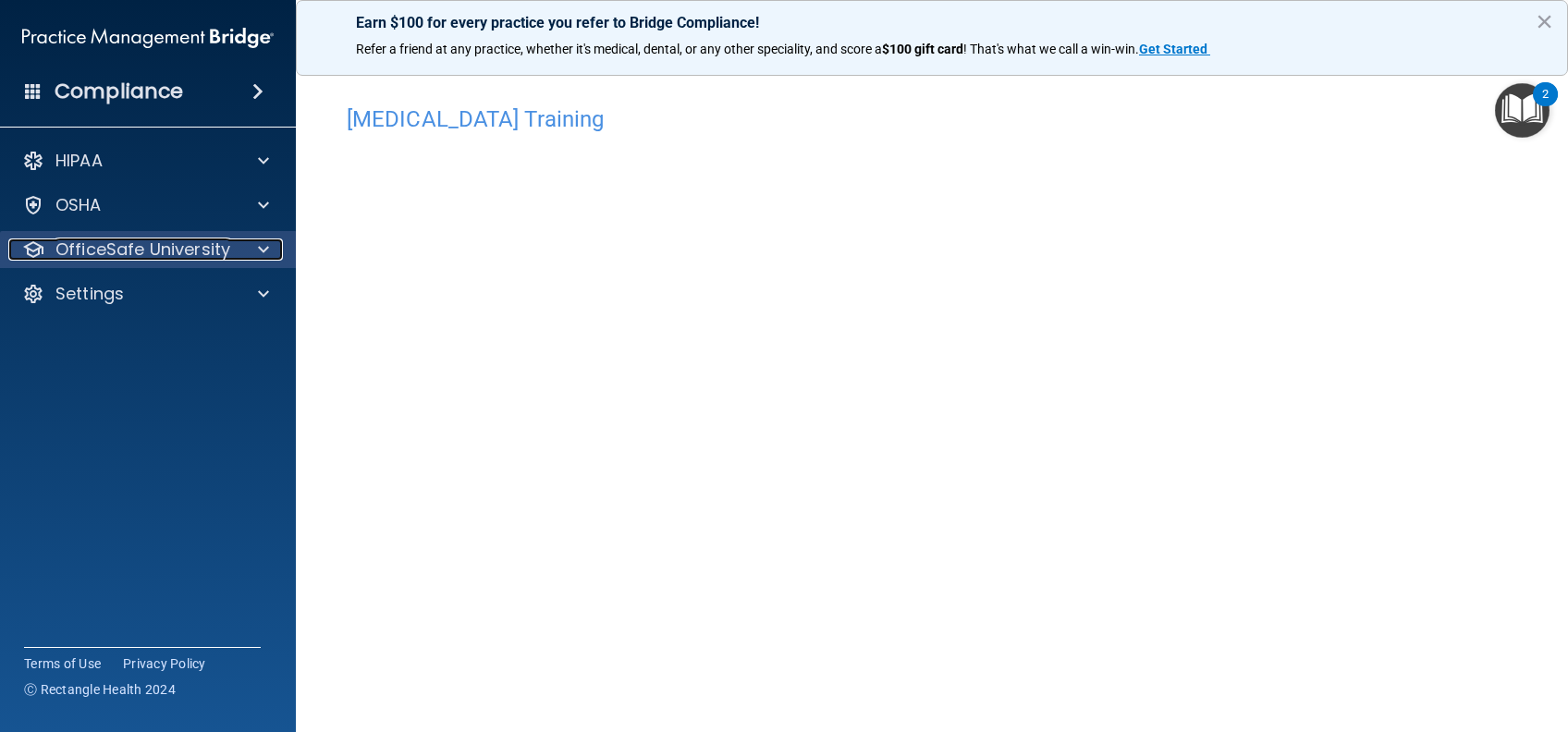
click at [229, 250] on div "OfficeSafe University" at bounding box center [124, 249] width 230 height 22
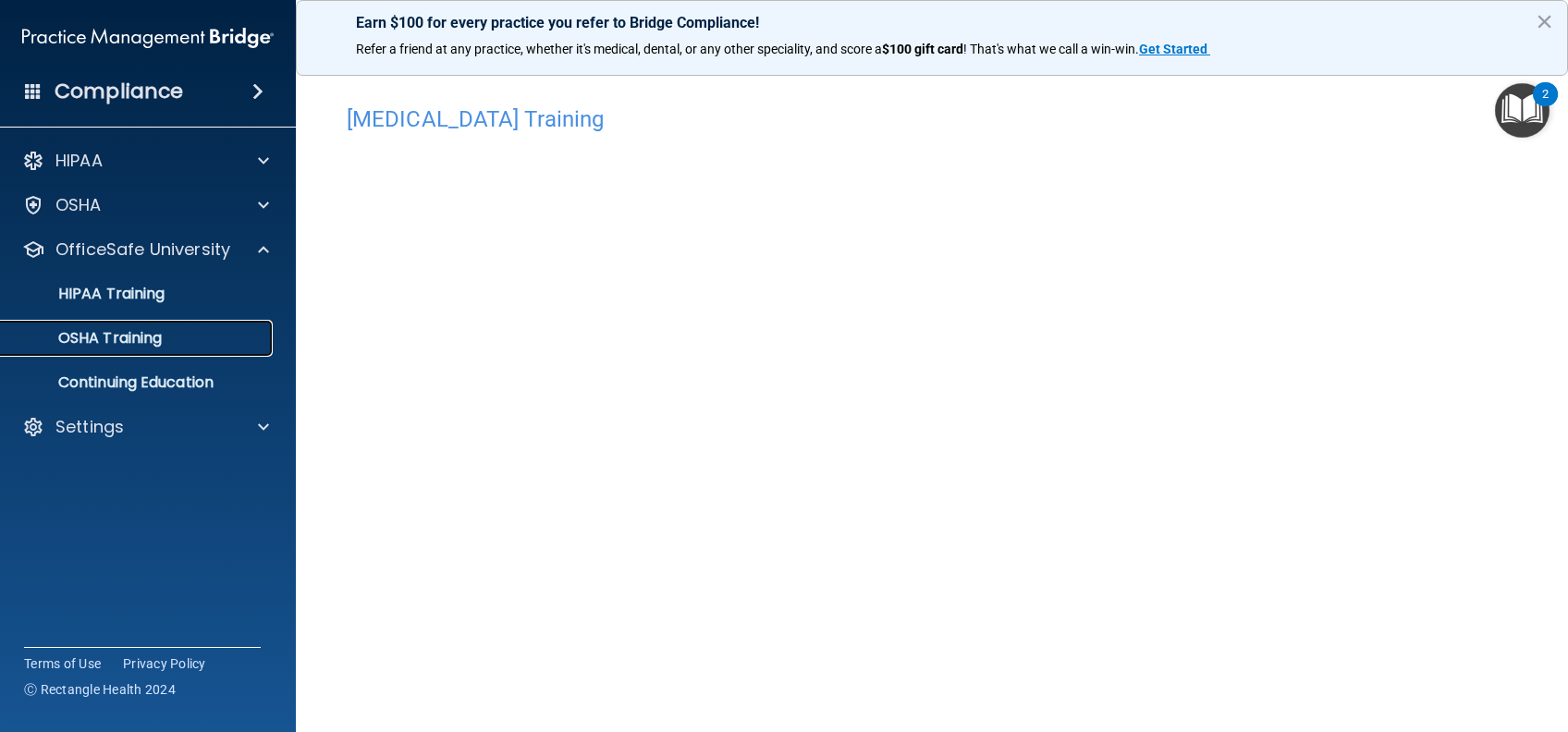
click at [170, 325] on link "OSHA Training" at bounding box center [127, 339] width 291 height 37
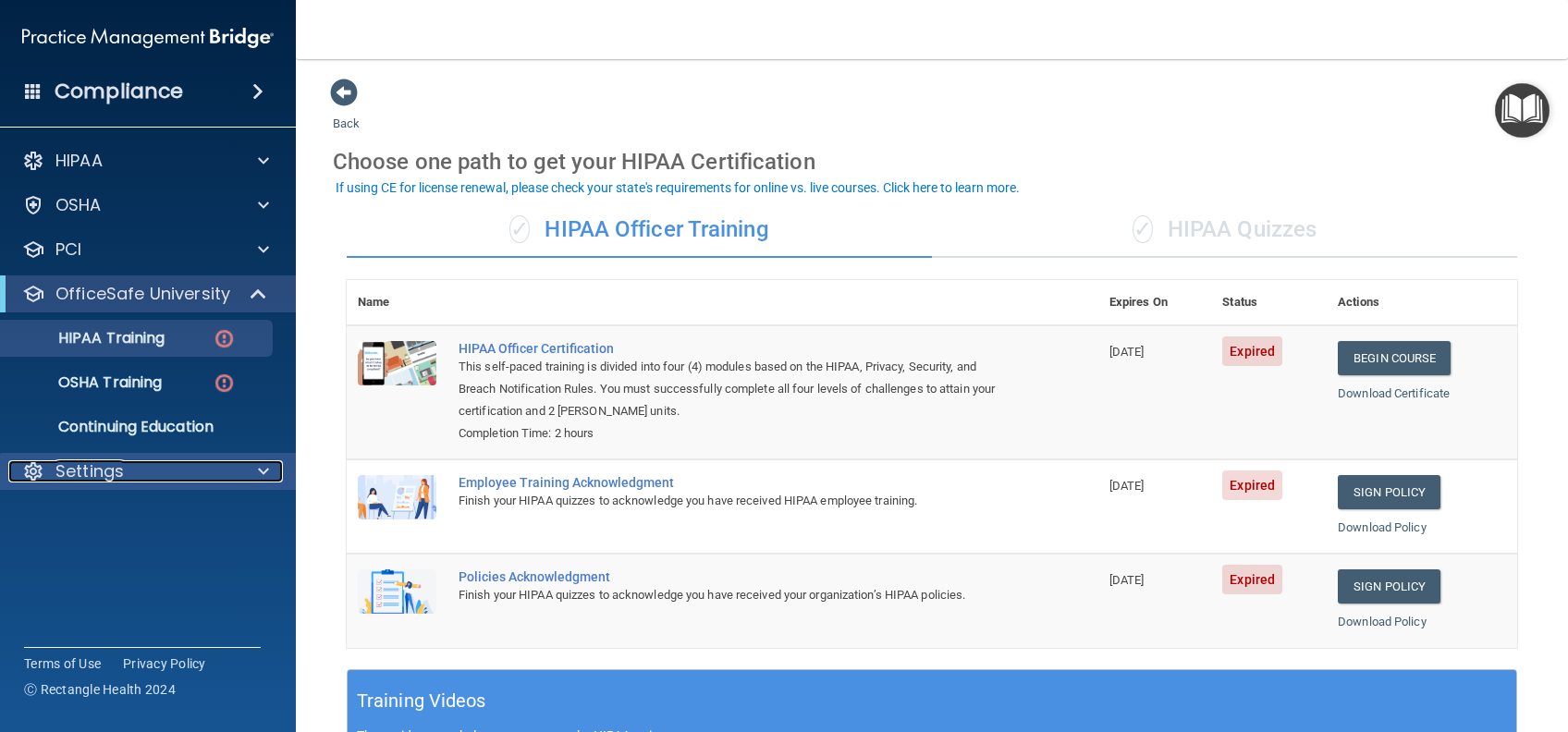
click at [122, 473] on div "Settings" at bounding box center [124, 471] width 230 height 22
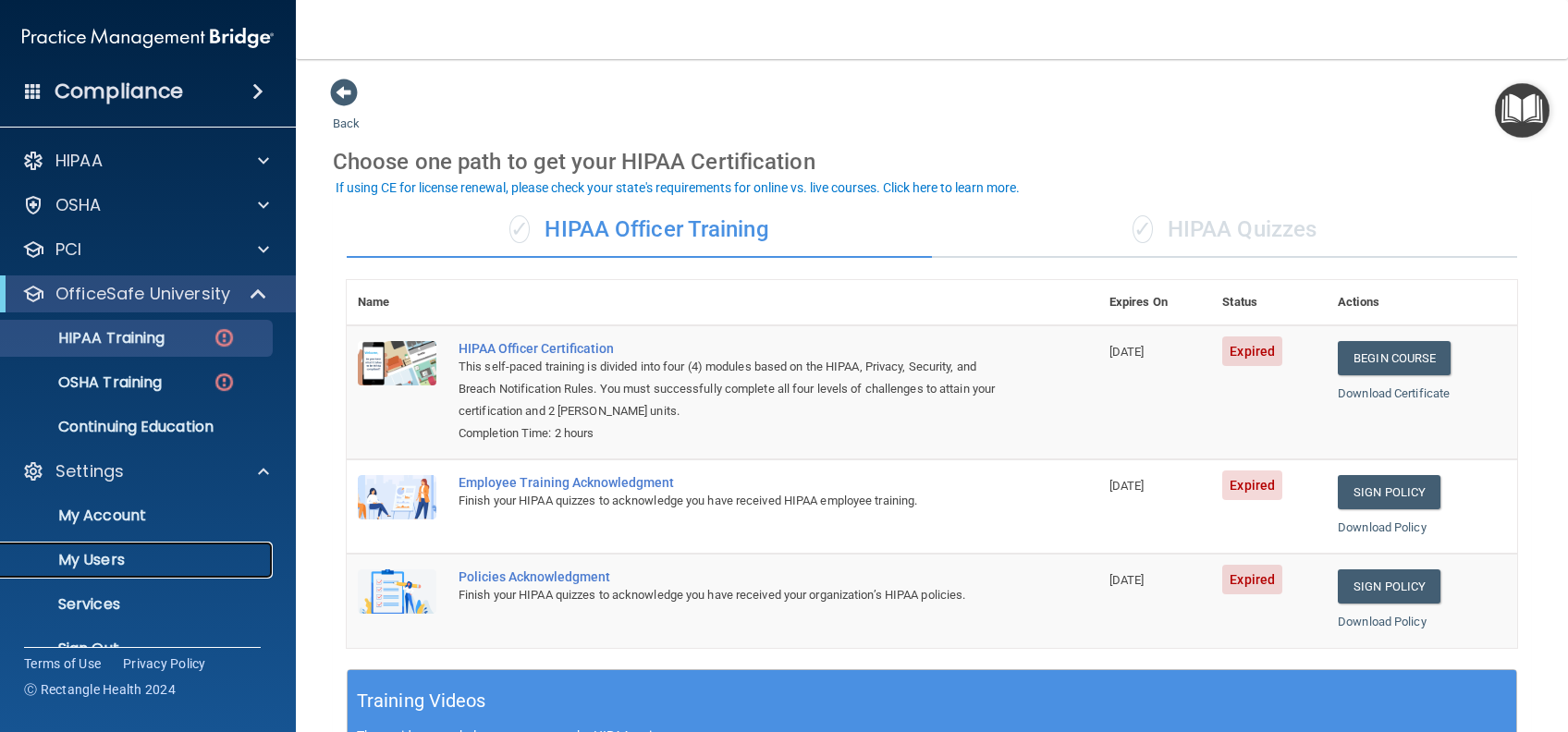
click at [133, 562] on p "My Users" at bounding box center [137, 560] width 252 height 18
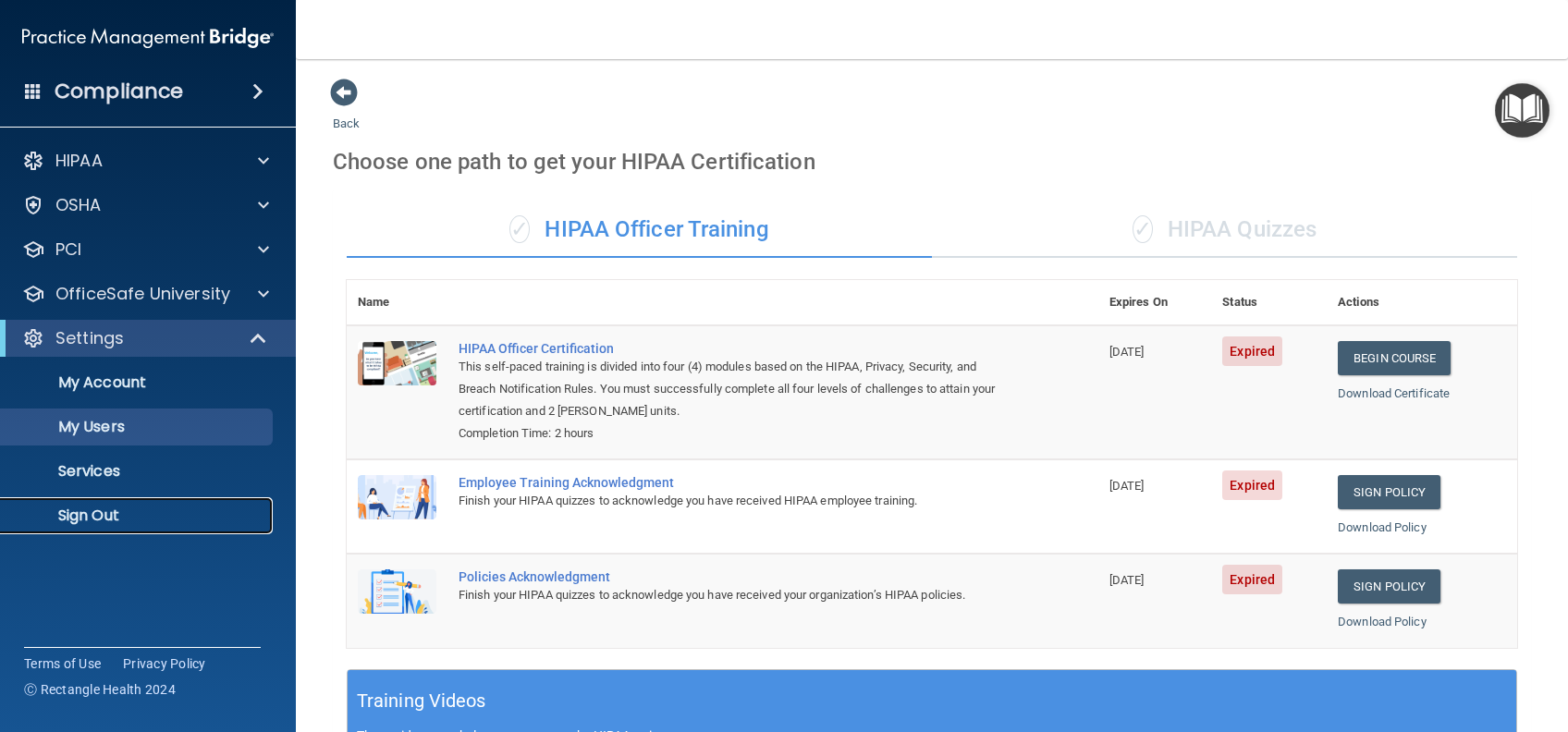
click at [187, 525] on link "Sign Out" at bounding box center [127, 516] width 291 height 37
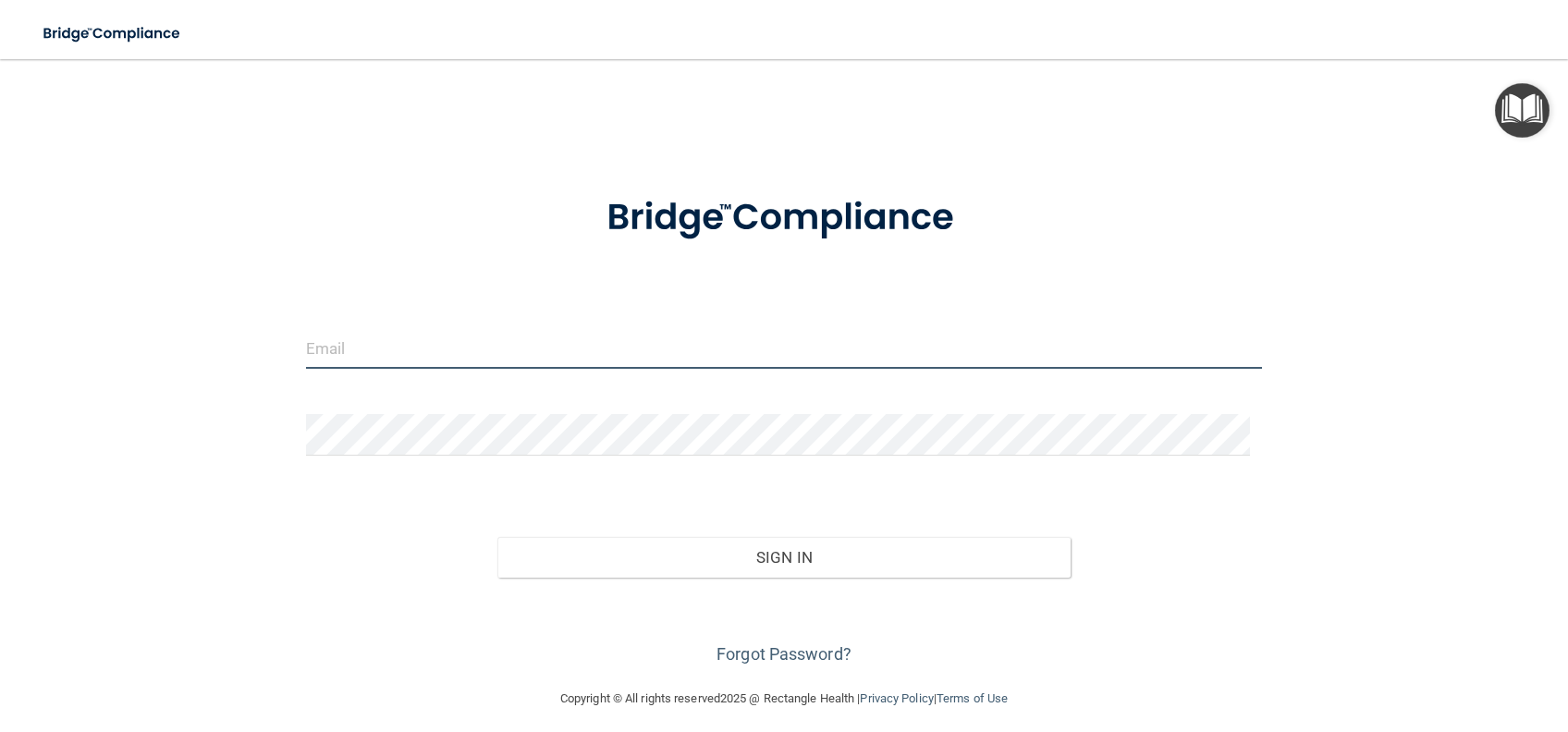
type input "[PERSON_NAME][EMAIL_ADDRESS][PERSON_NAME][DOMAIN_NAME]"
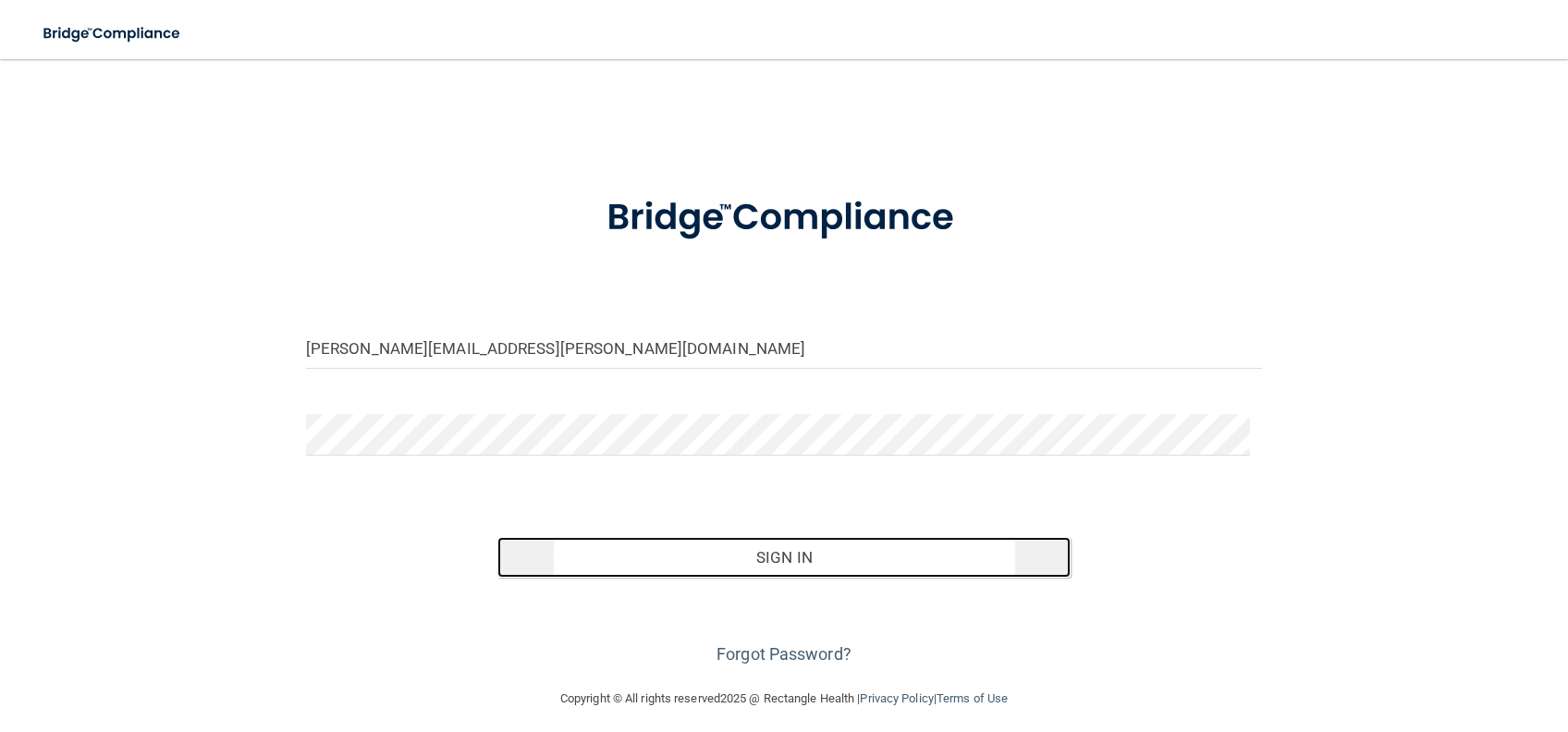
click at [659, 548] on button "Sign In" at bounding box center [784, 558] width 574 height 41
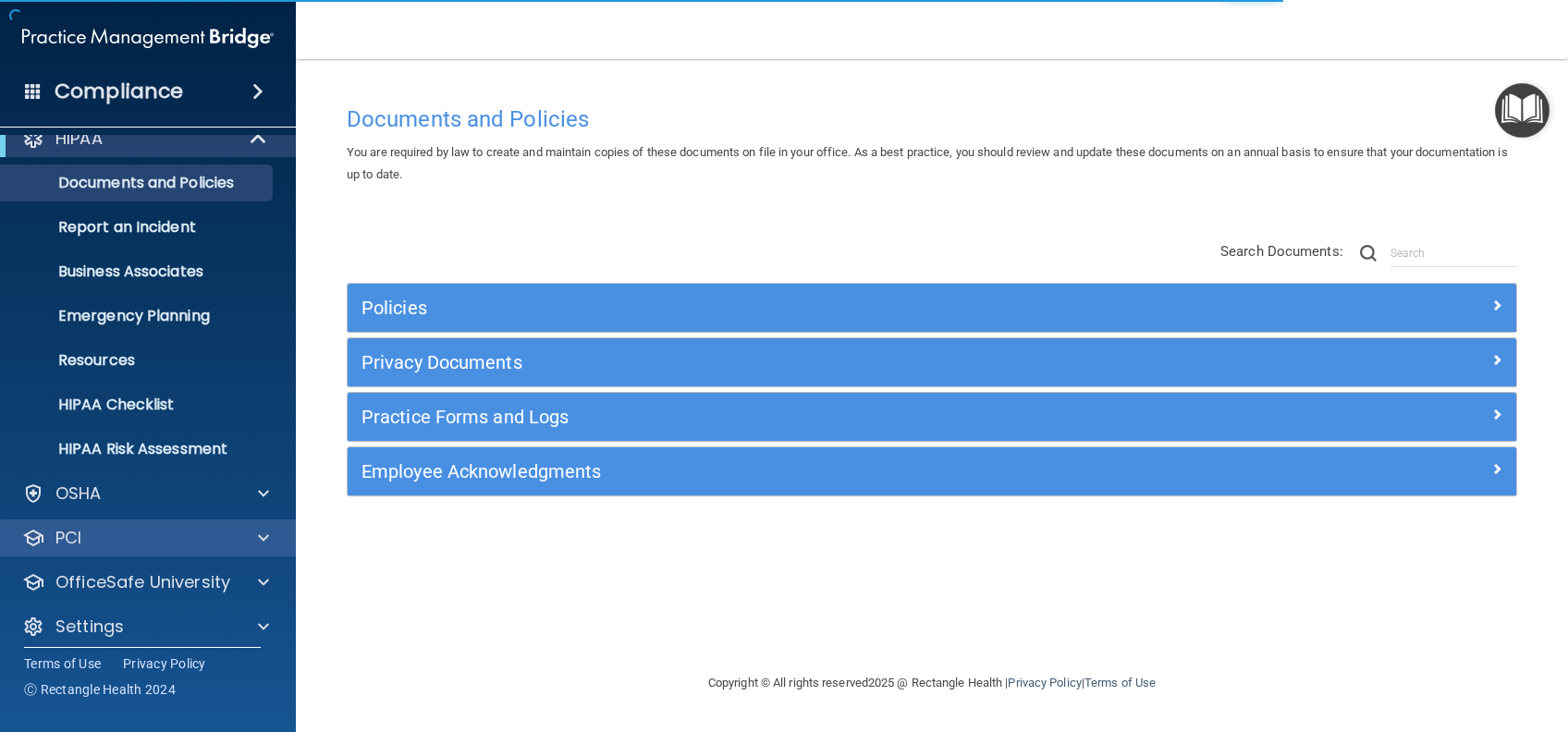
scroll to position [34, 0]
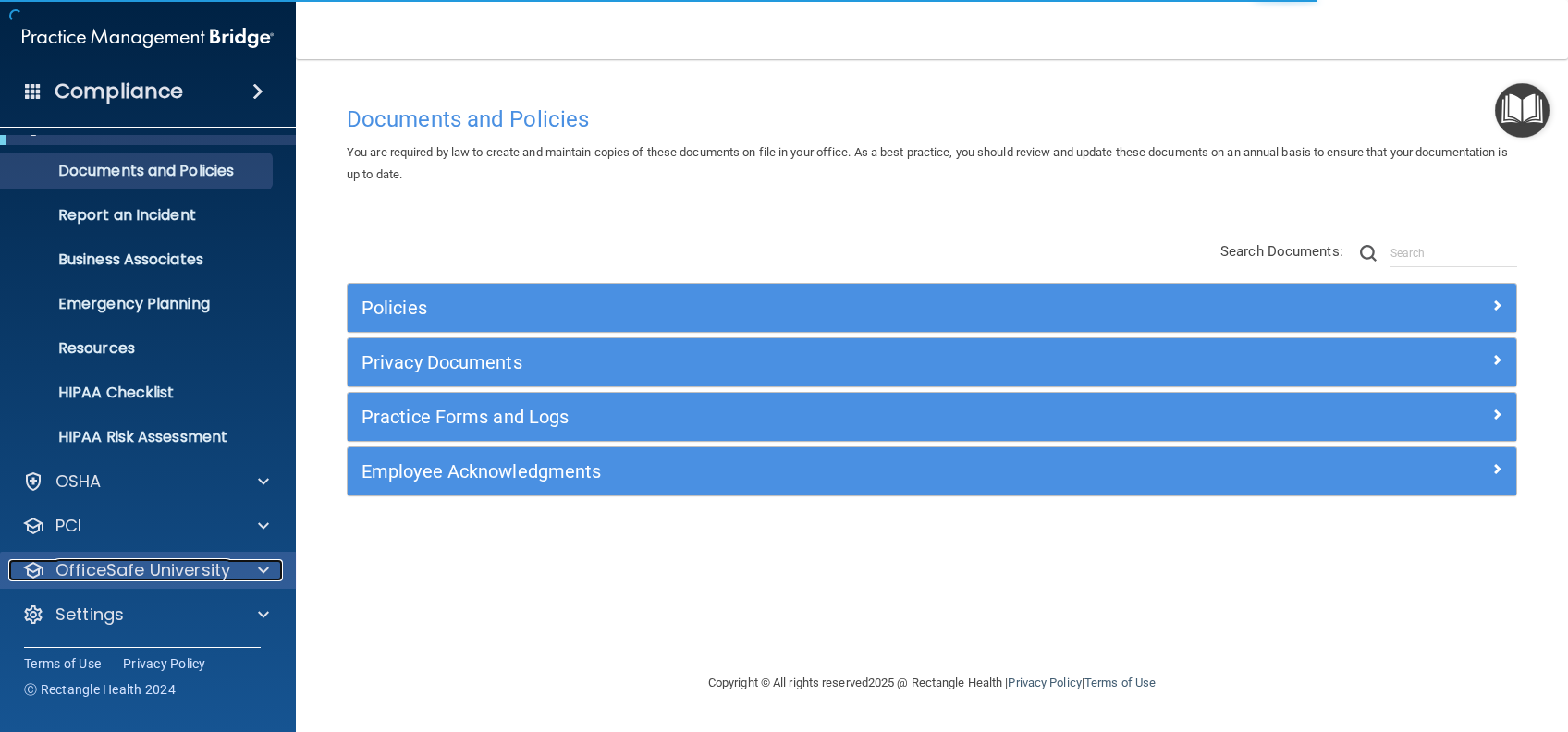
click at [158, 560] on p "OfficeSafe University" at bounding box center [142, 570] width 174 height 22
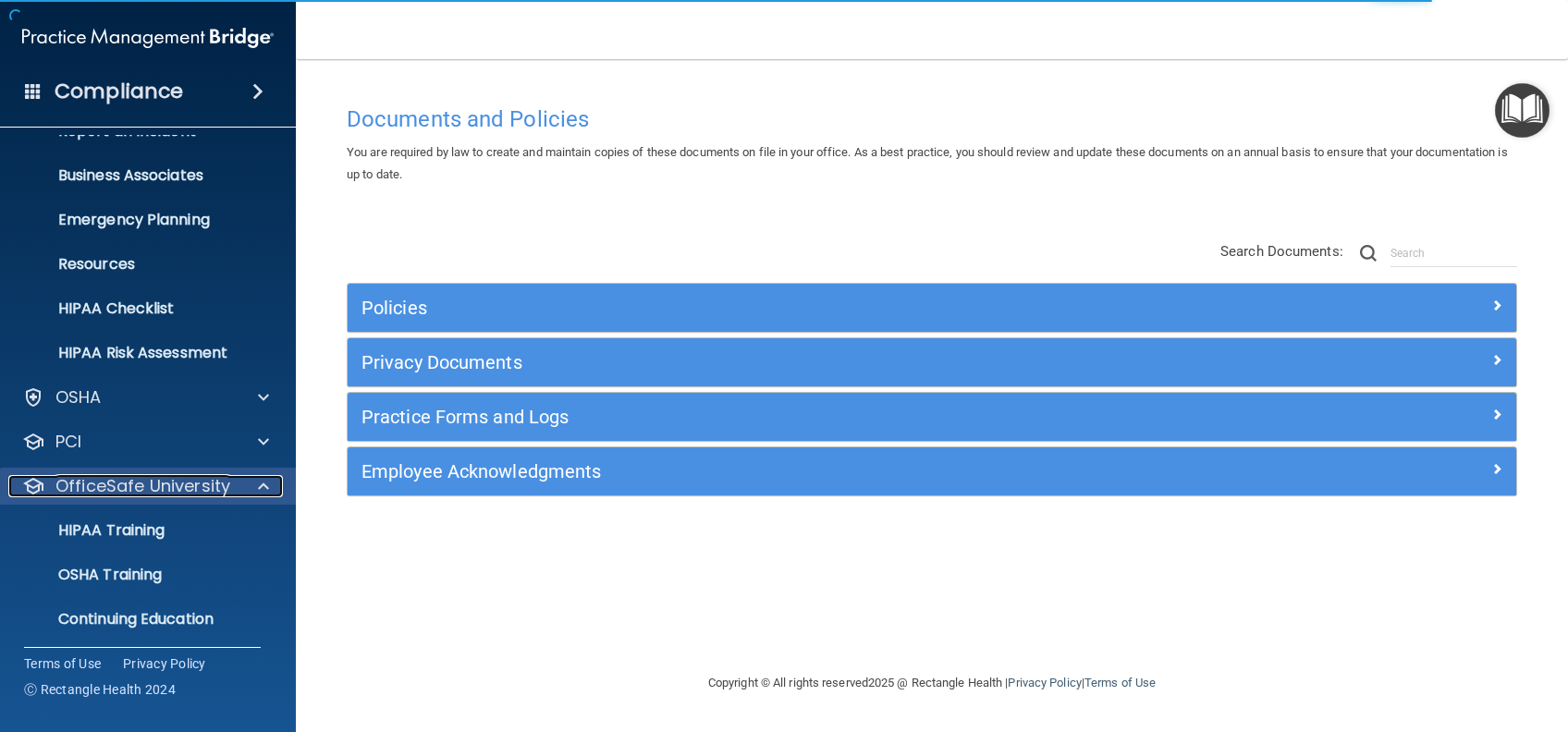
scroll to position [167, 0]
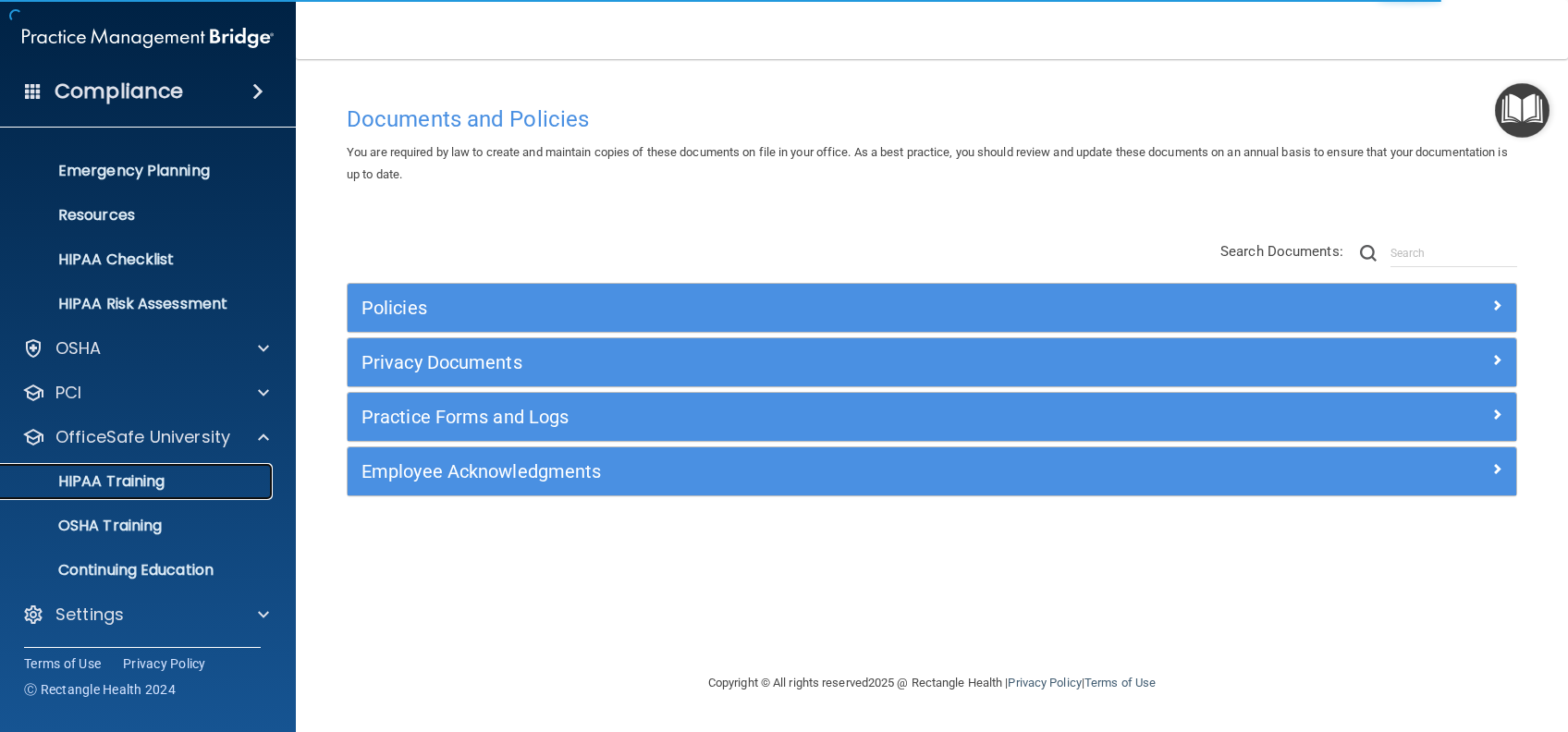
click at [153, 488] on p "HIPAA Training" at bounding box center [88, 481] width 153 height 18
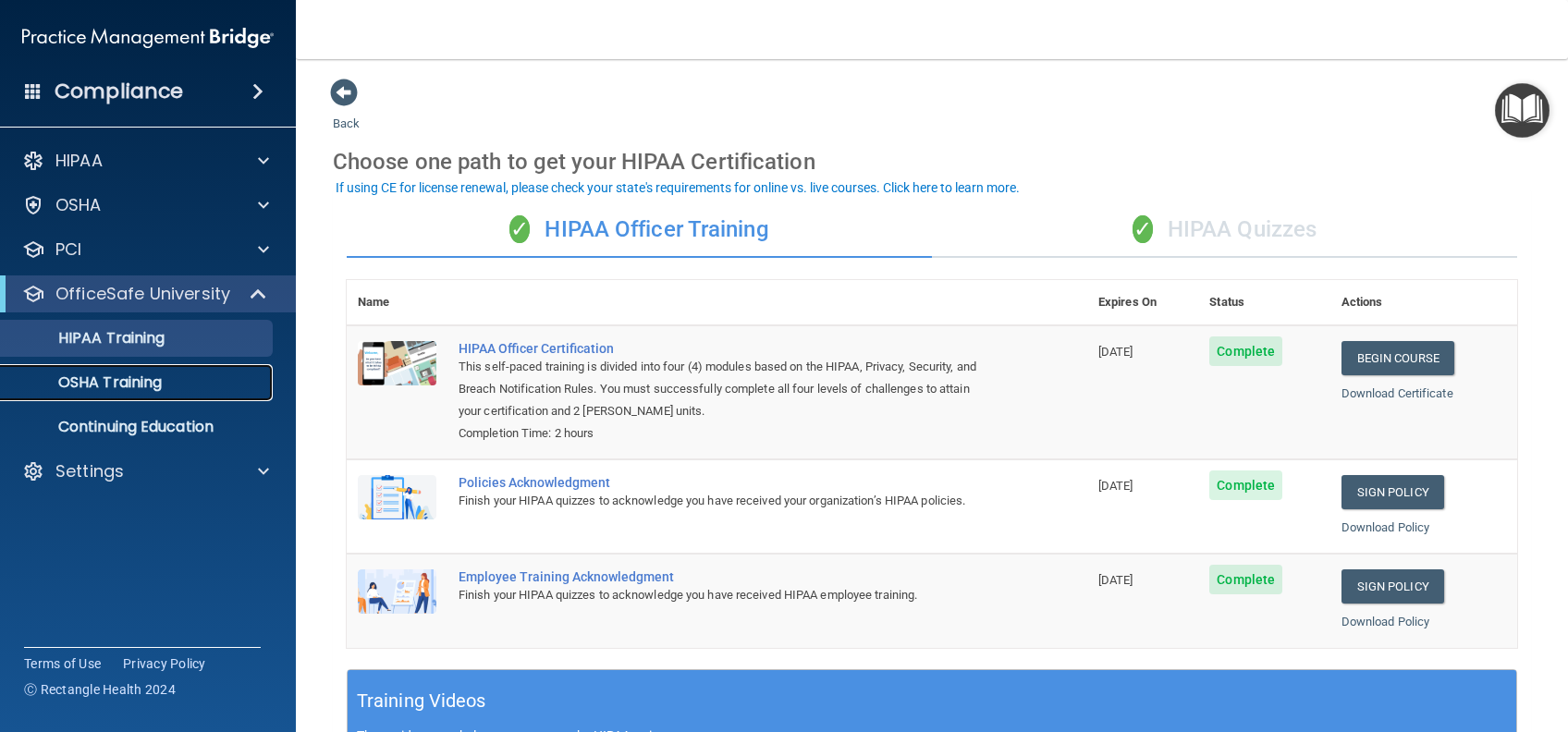
click at [131, 378] on p "OSHA Training" at bounding box center [87, 383] width 150 height 18
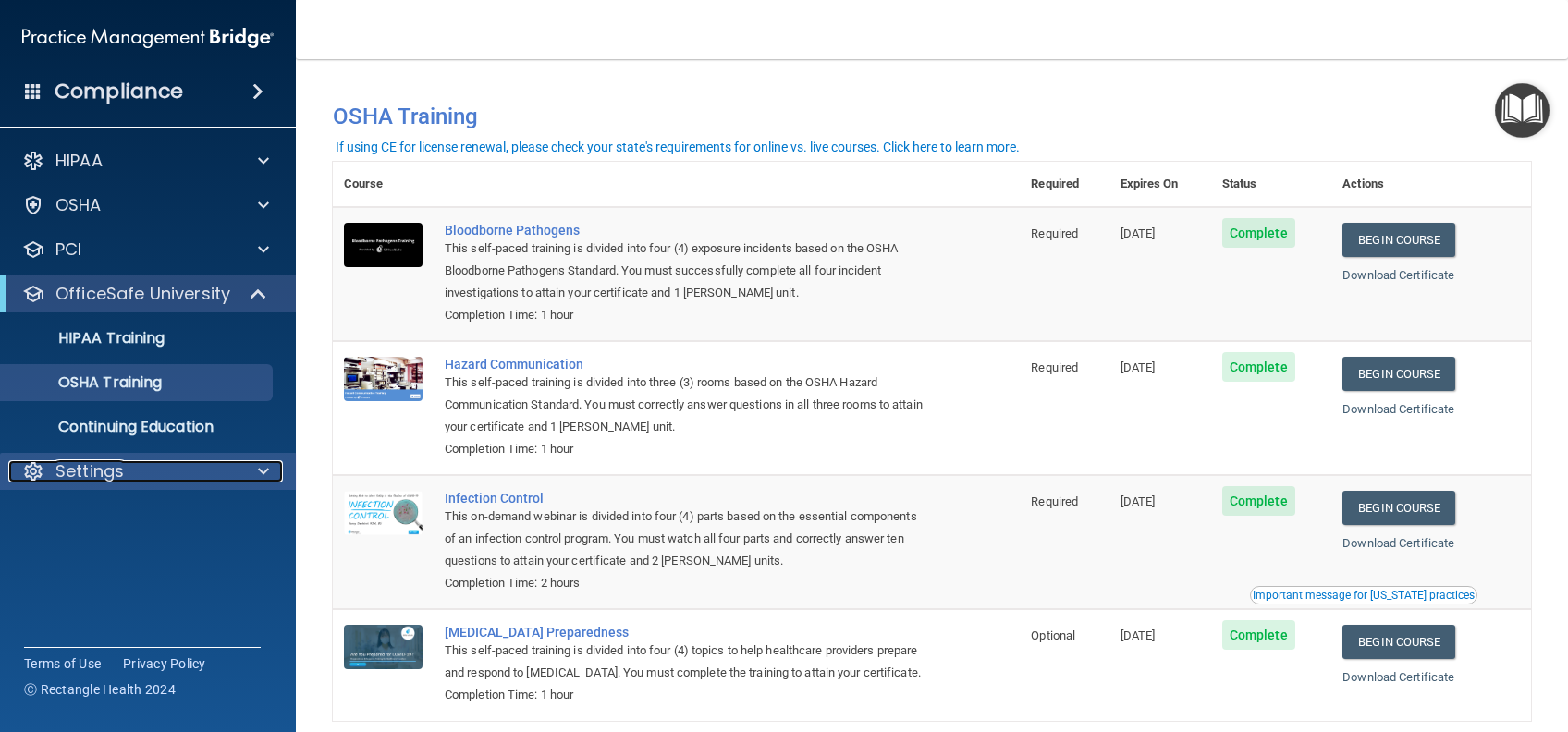
click at [166, 474] on div "Settings" at bounding box center [124, 471] width 230 height 22
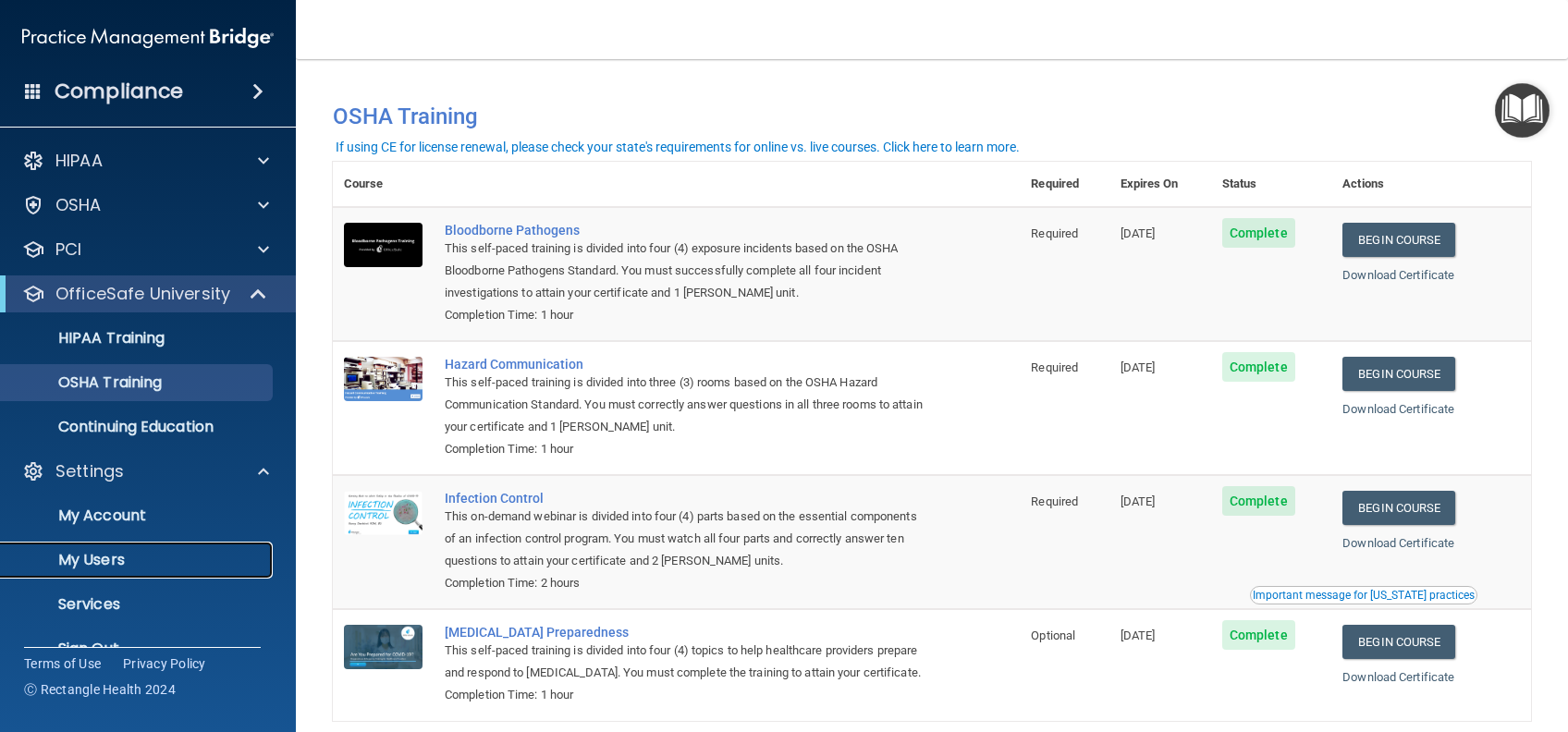
click at [140, 552] on p "My Users" at bounding box center [137, 560] width 252 height 18
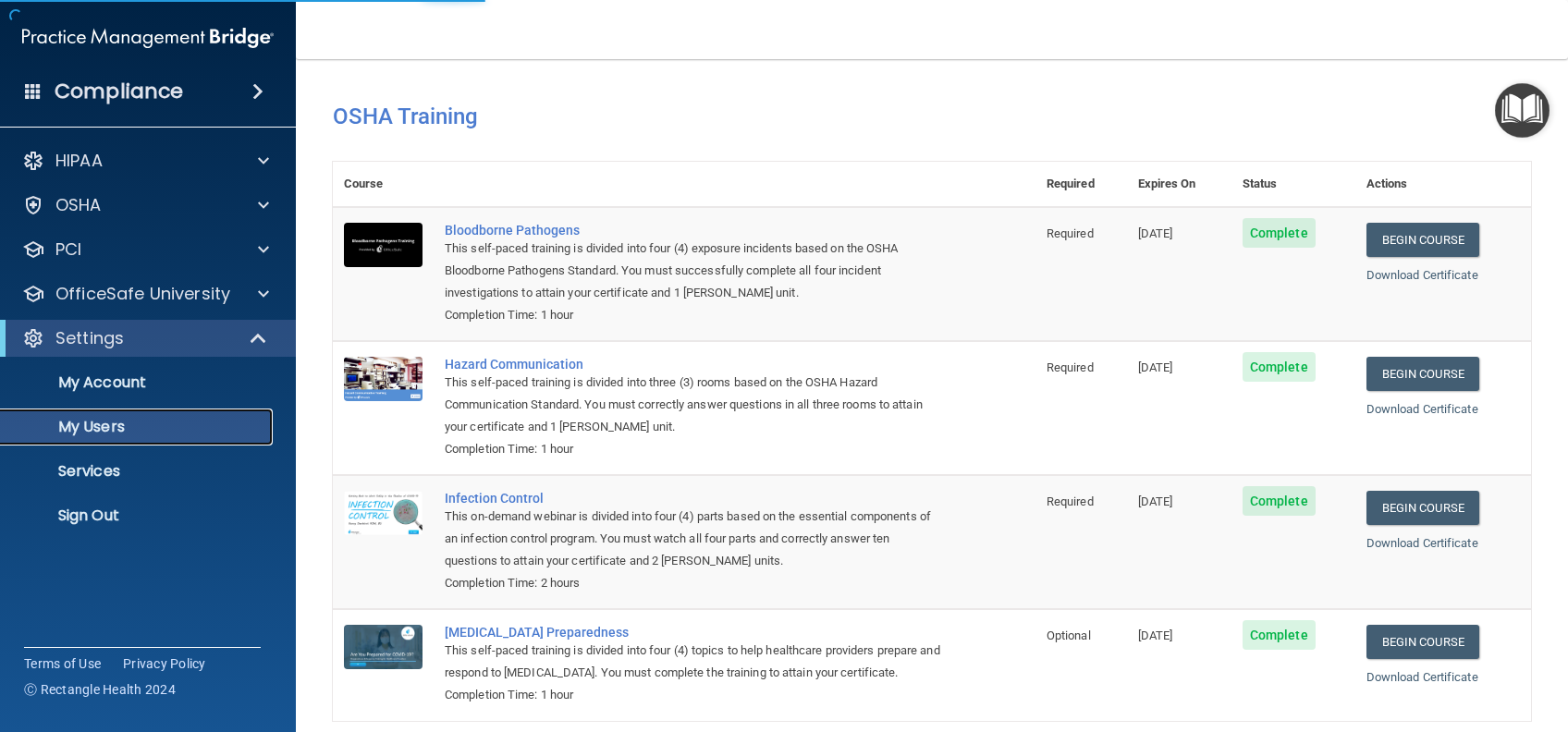
select select "20"
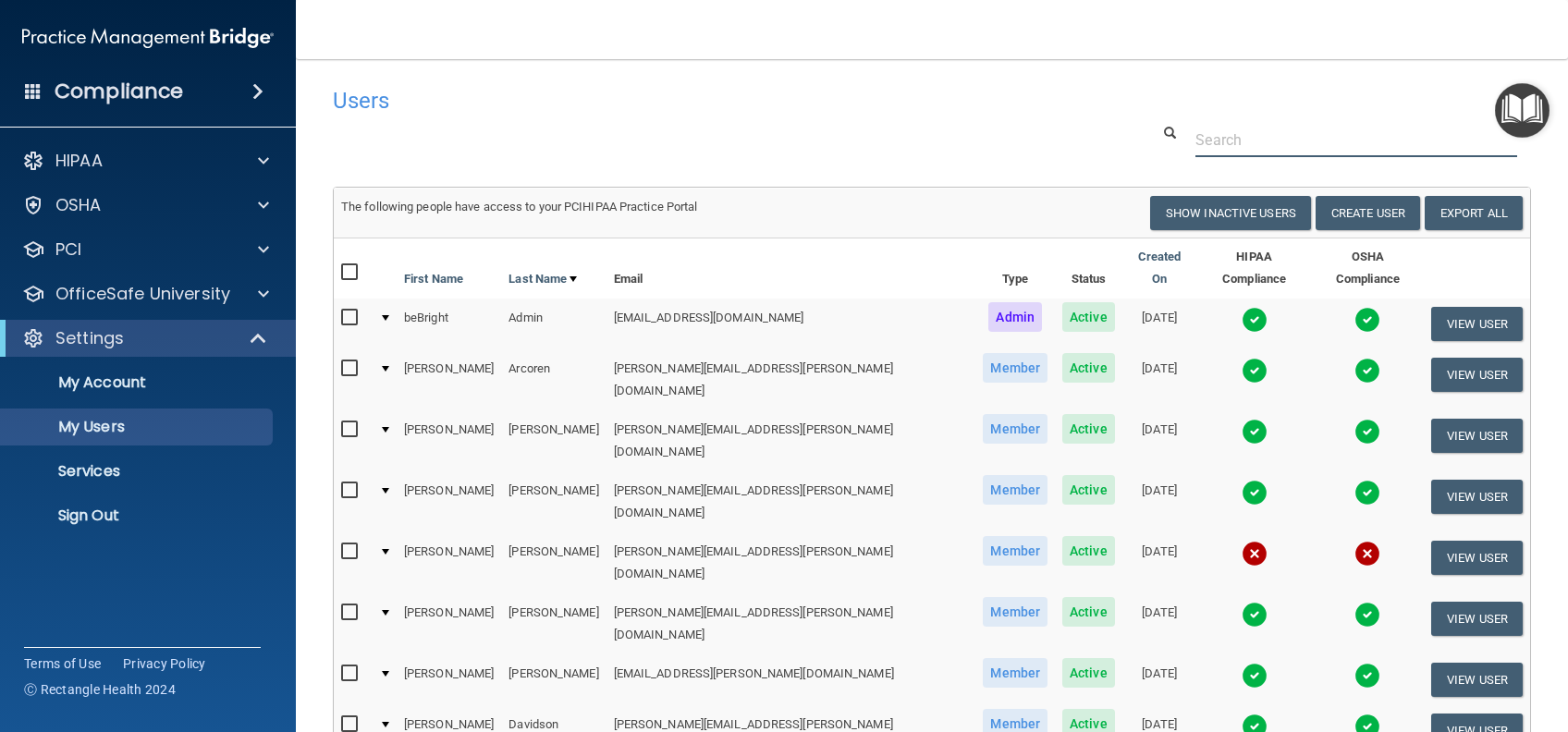
click at [1204, 133] on input "text" at bounding box center [1356, 139] width 322 height 34
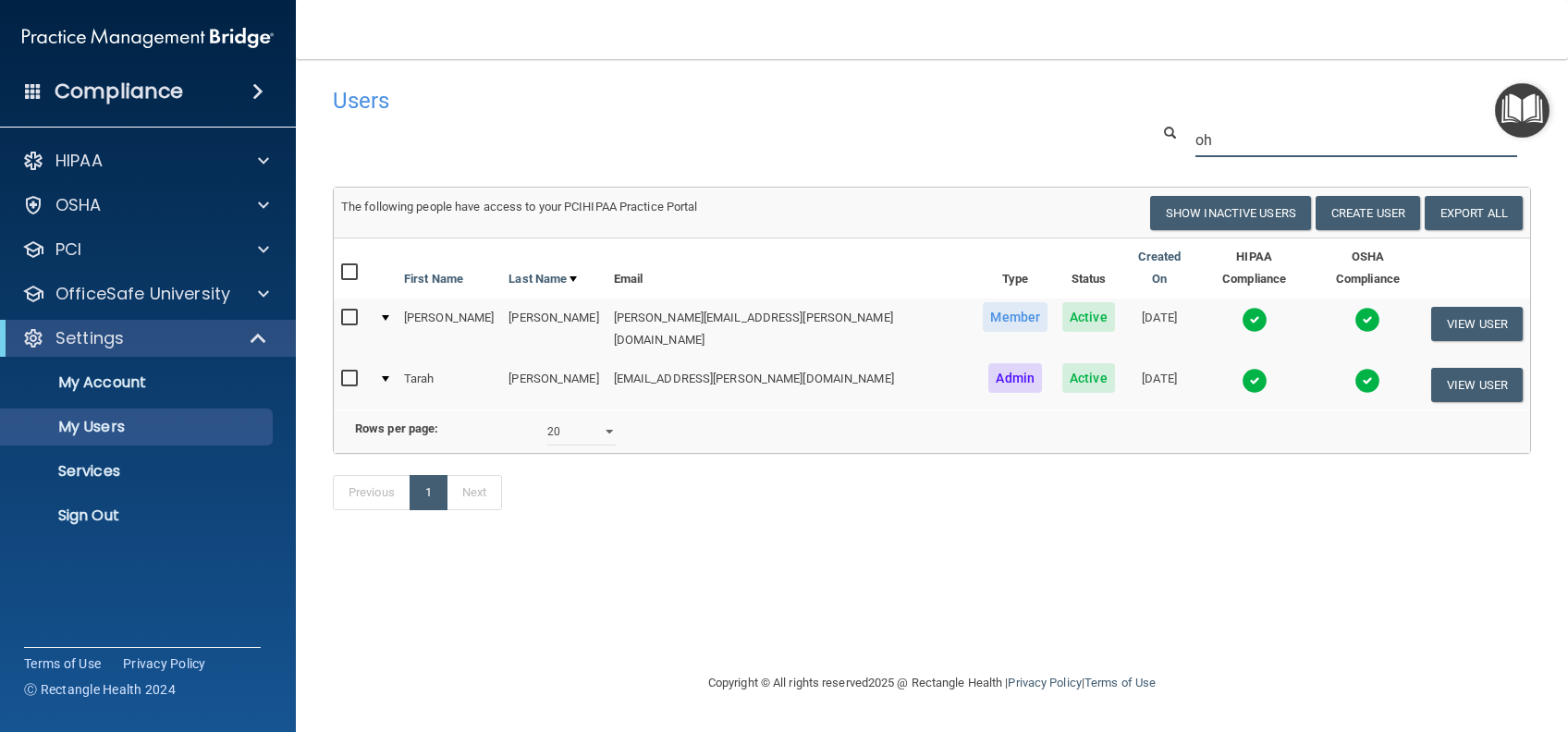
type input "o"
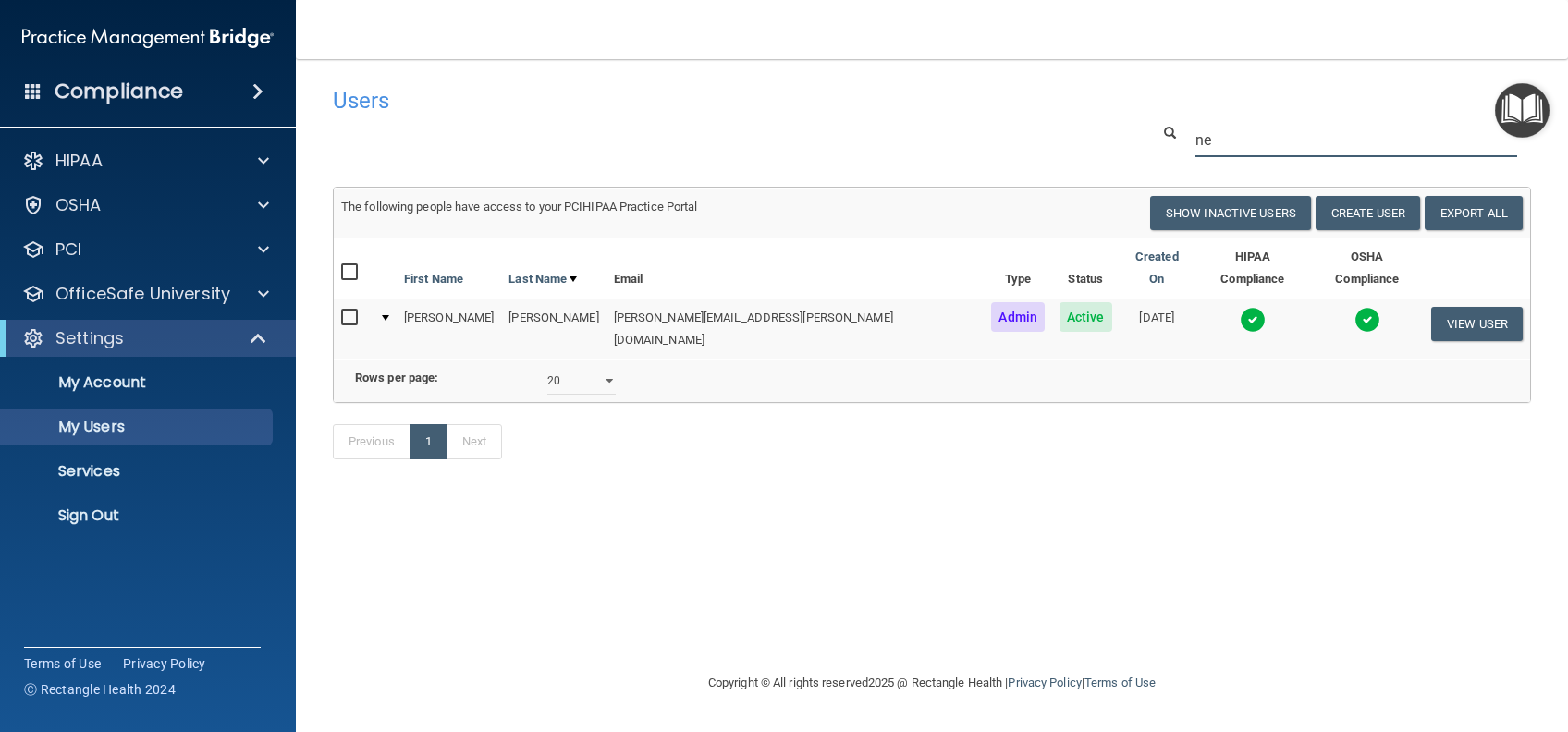
type input "n"
type input "marc"
click at [1461, 321] on button "View User" at bounding box center [1477, 323] width 91 height 34
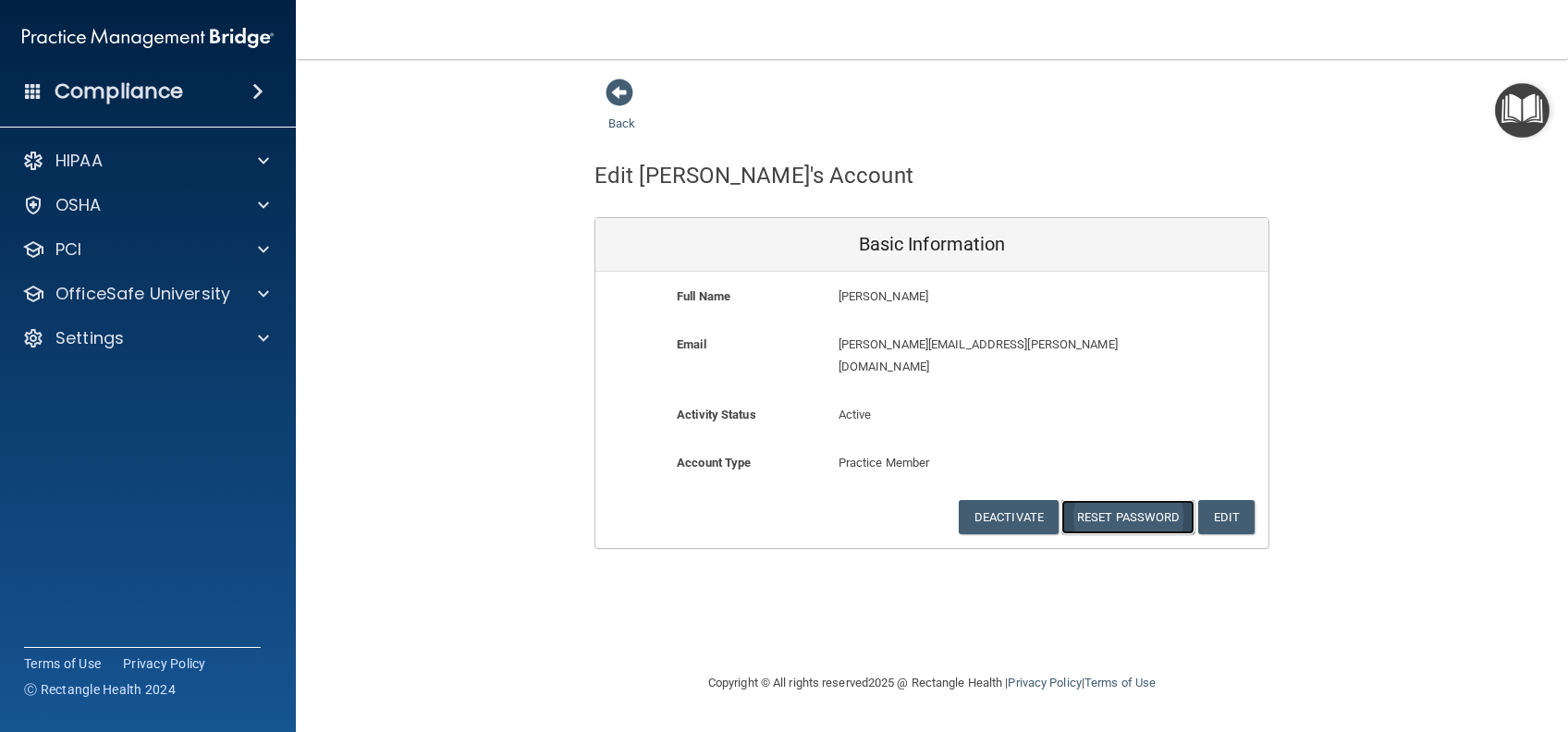
click at [1105, 500] on button "Reset Password" at bounding box center [1127, 517] width 133 height 34
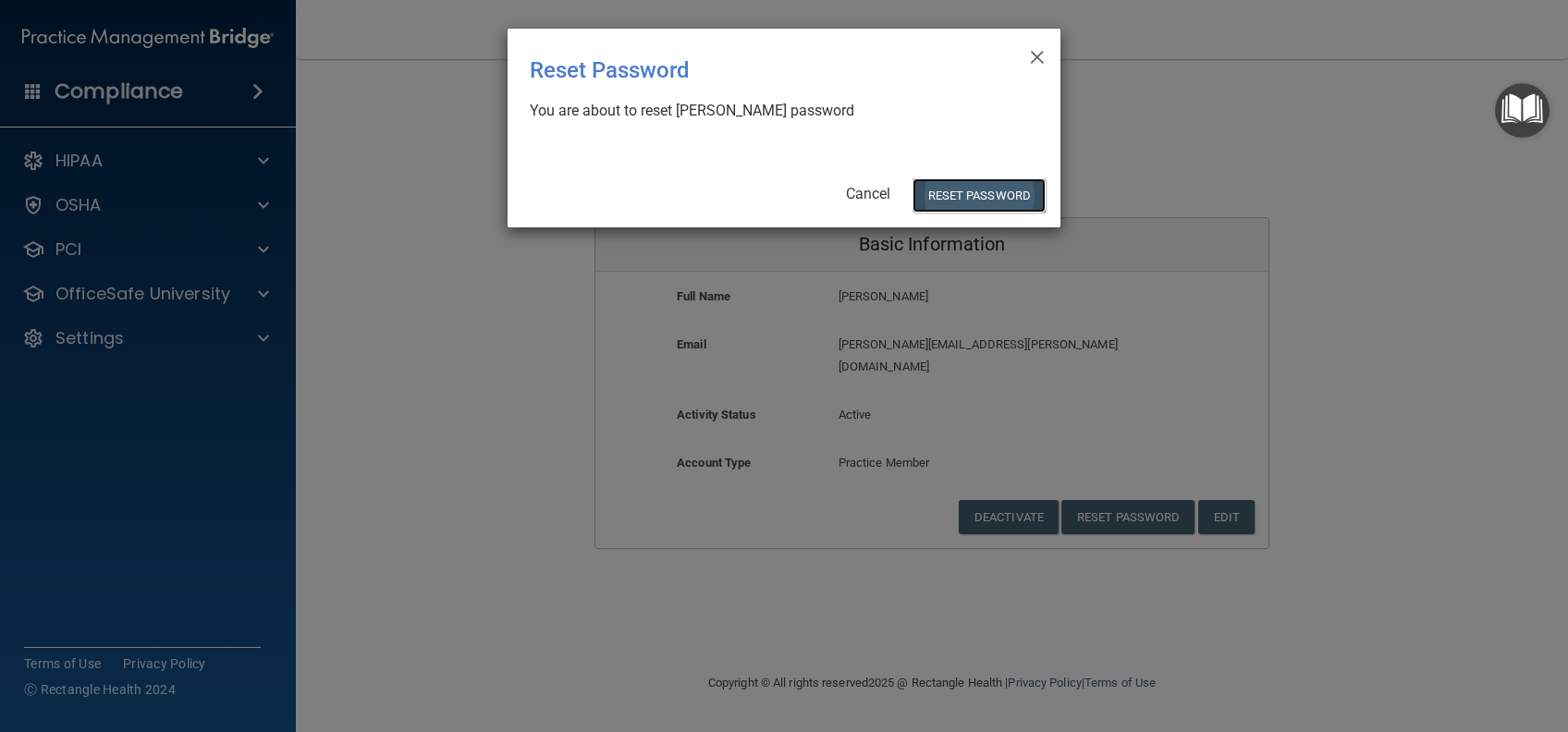
click at [1008, 201] on button "Reset Password" at bounding box center [978, 195] width 133 height 34
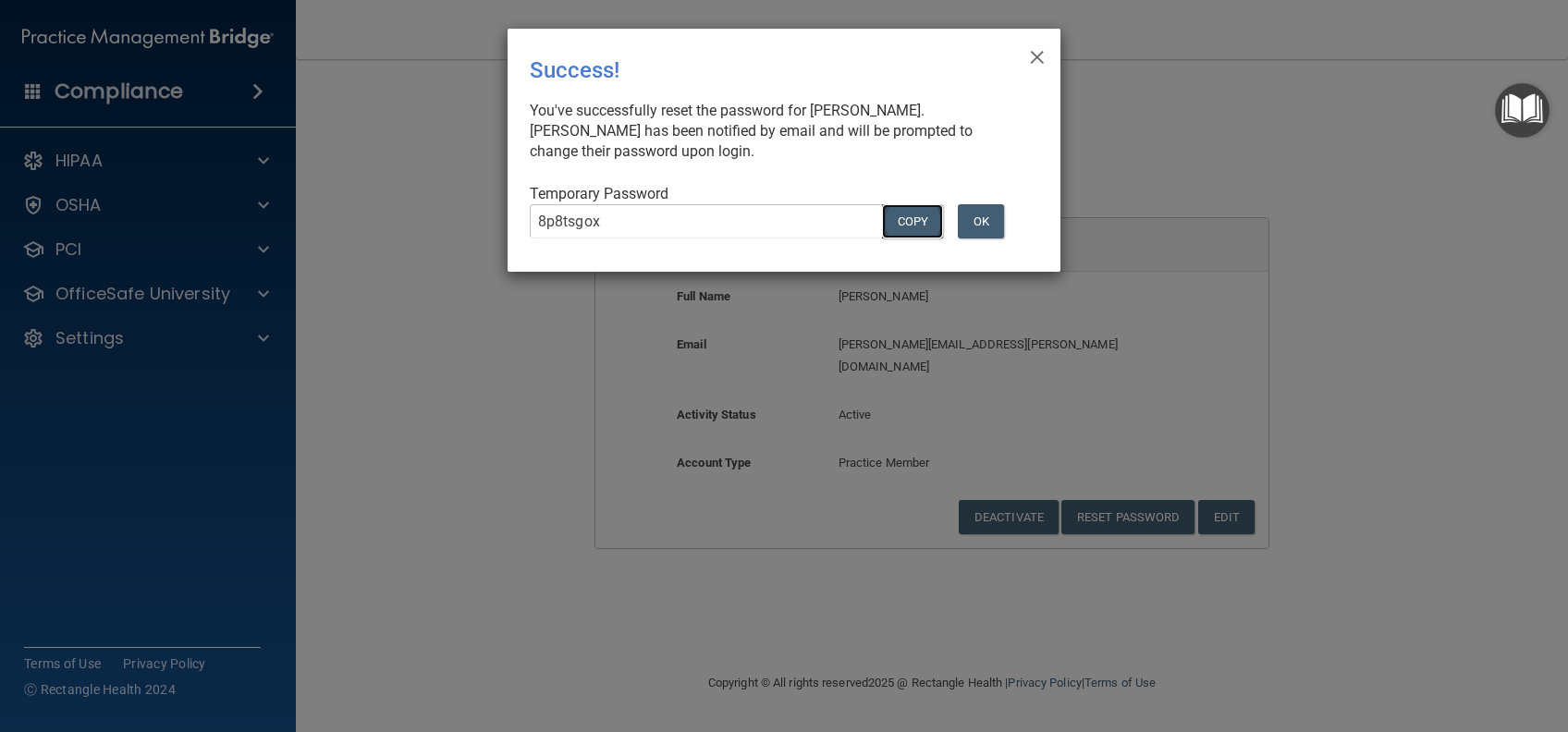
click at [909, 223] on button "COPY" at bounding box center [912, 221] width 61 height 34
click at [997, 218] on button "OK" at bounding box center [980, 221] width 46 height 34
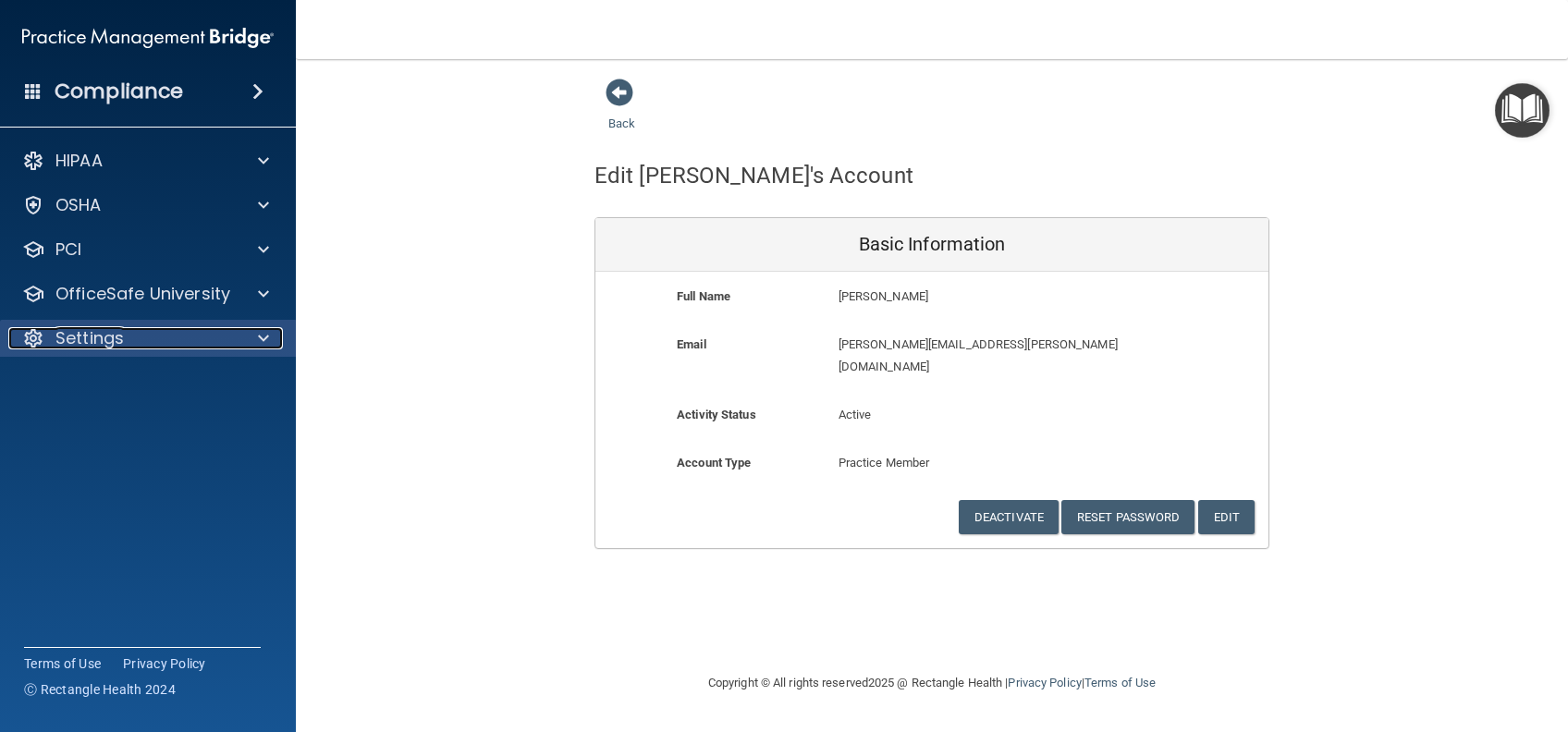
click at [84, 339] on p "Settings" at bounding box center [90, 338] width 68 height 22
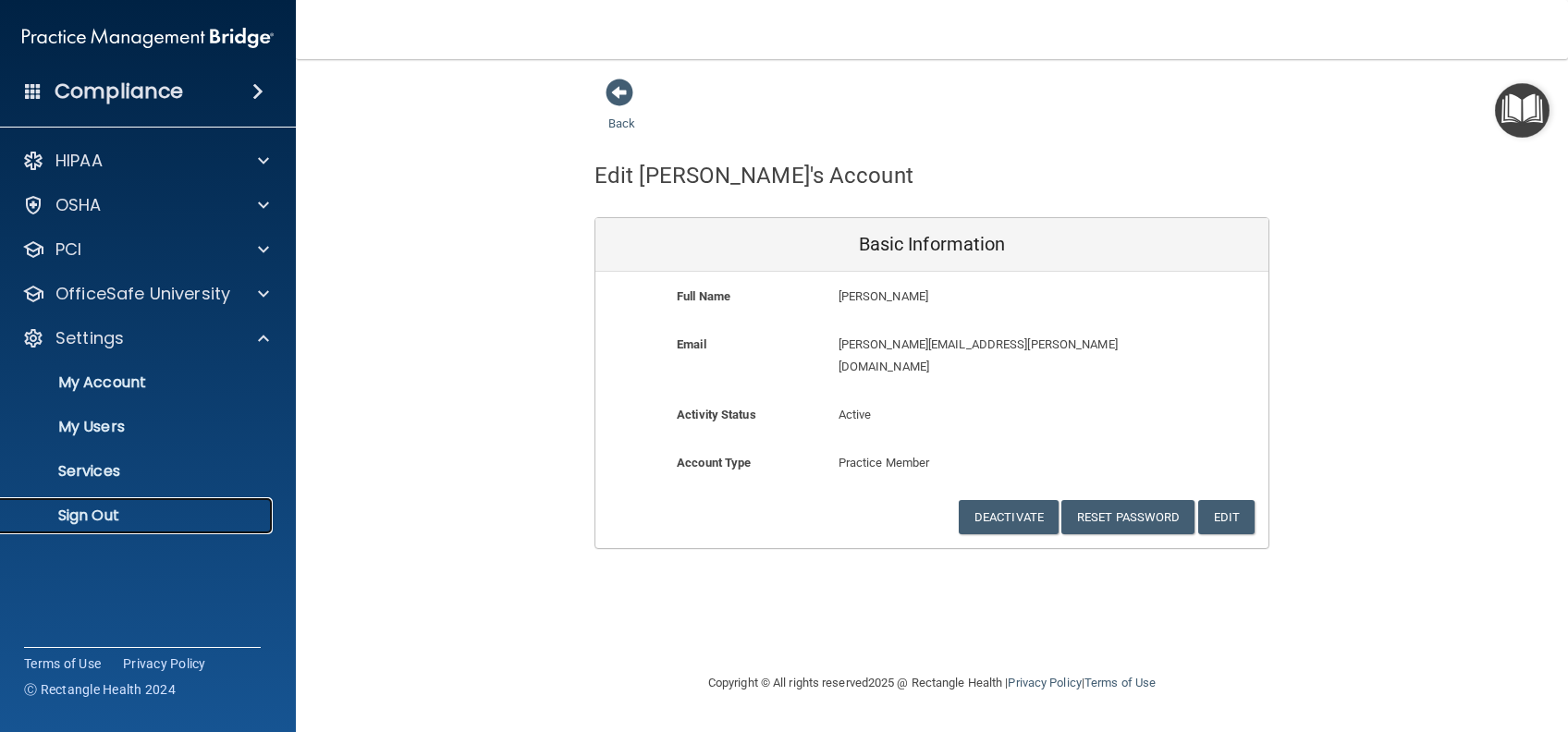
click at [109, 524] on p "Sign Out" at bounding box center [137, 515] width 252 height 18
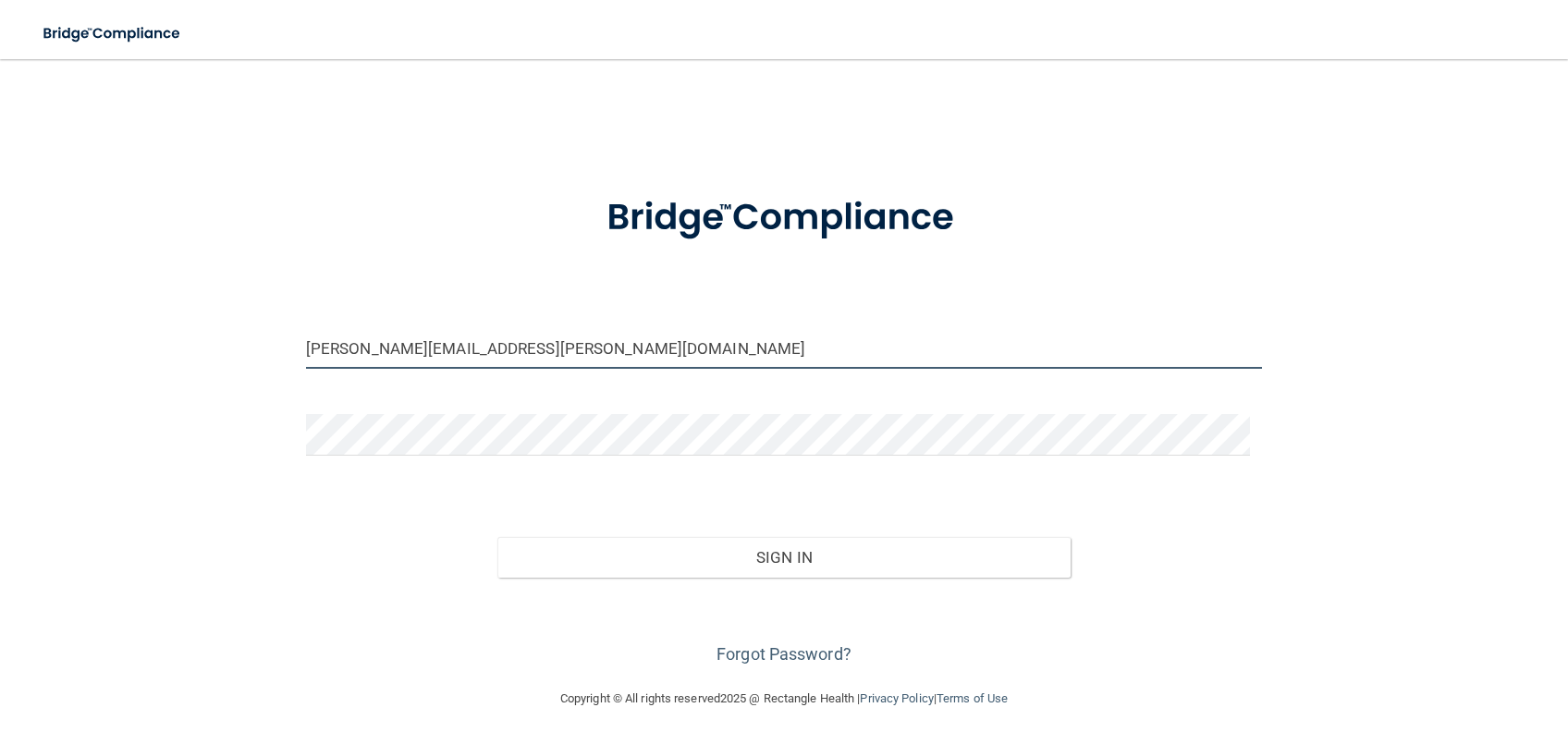
drag, startPoint x: 561, startPoint y: 348, endPoint x: 217, endPoint y: 375, distance: 345.1
click at [217, 375] on div "[PERSON_NAME][EMAIL_ADDRESS][PERSON_NAME][DOMAIN_NAME] Invalid email/password. …" at bounding box center [784, 374] width 1494 height 592
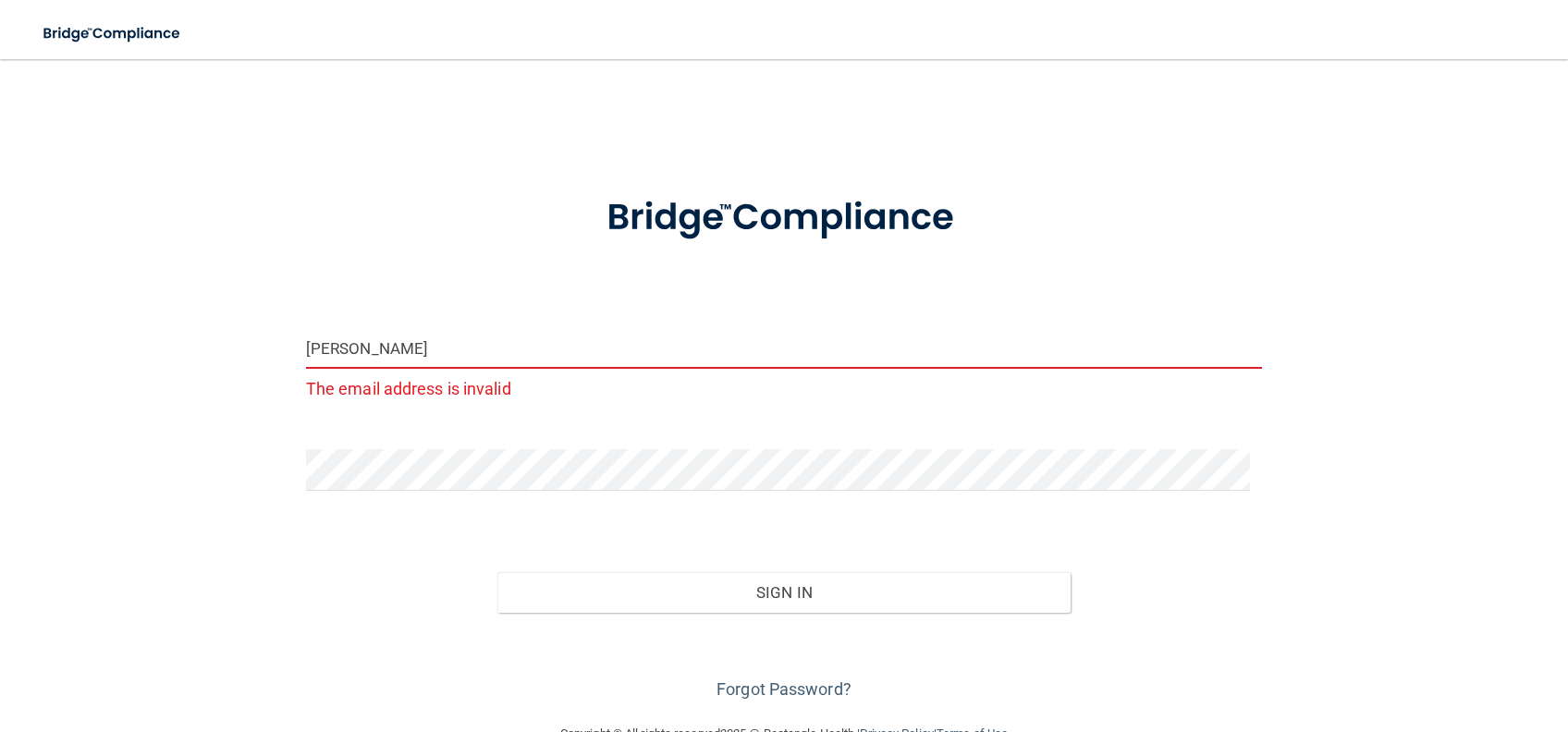
type input "[PERSON_NAME][EMAIL_ADDRESS][PERSON_NAME][DOMAIN_NAME]"
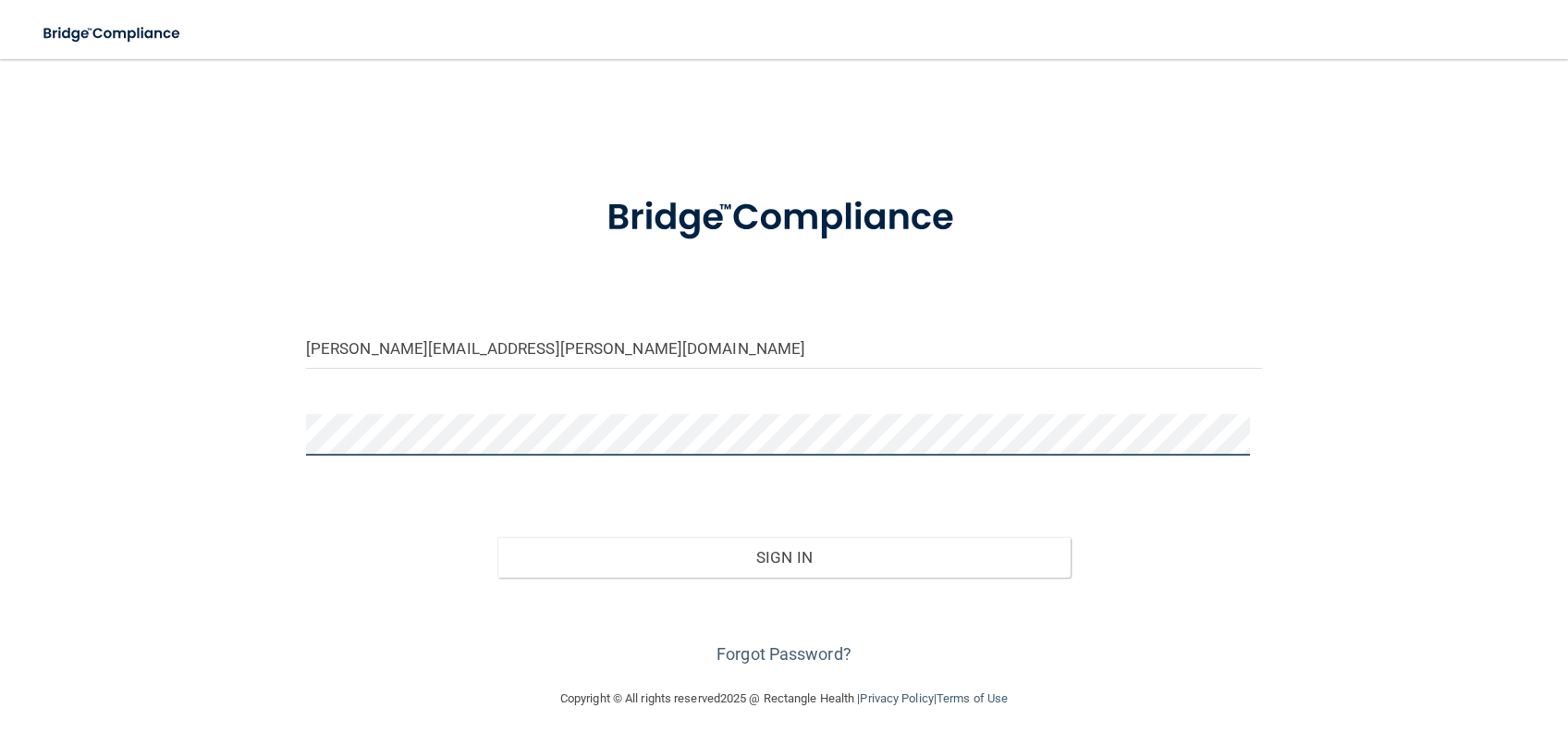
click at [497, 537] on button "Sign In" at bounding box center [784, 558] width 574 height 41
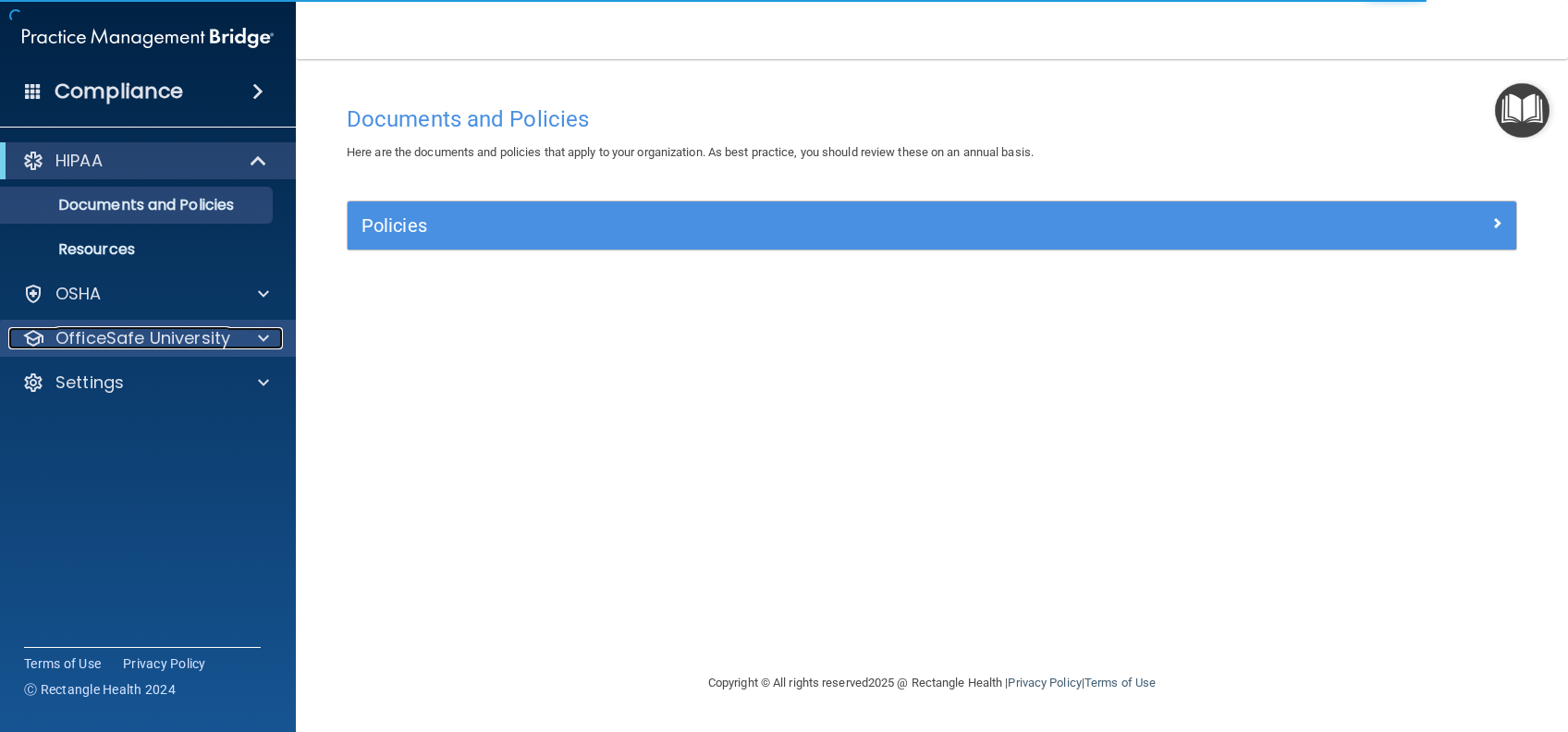
click at [164, 348] on p "OfficeSafe University" at bounding box center [142, 338] width 174 height 22
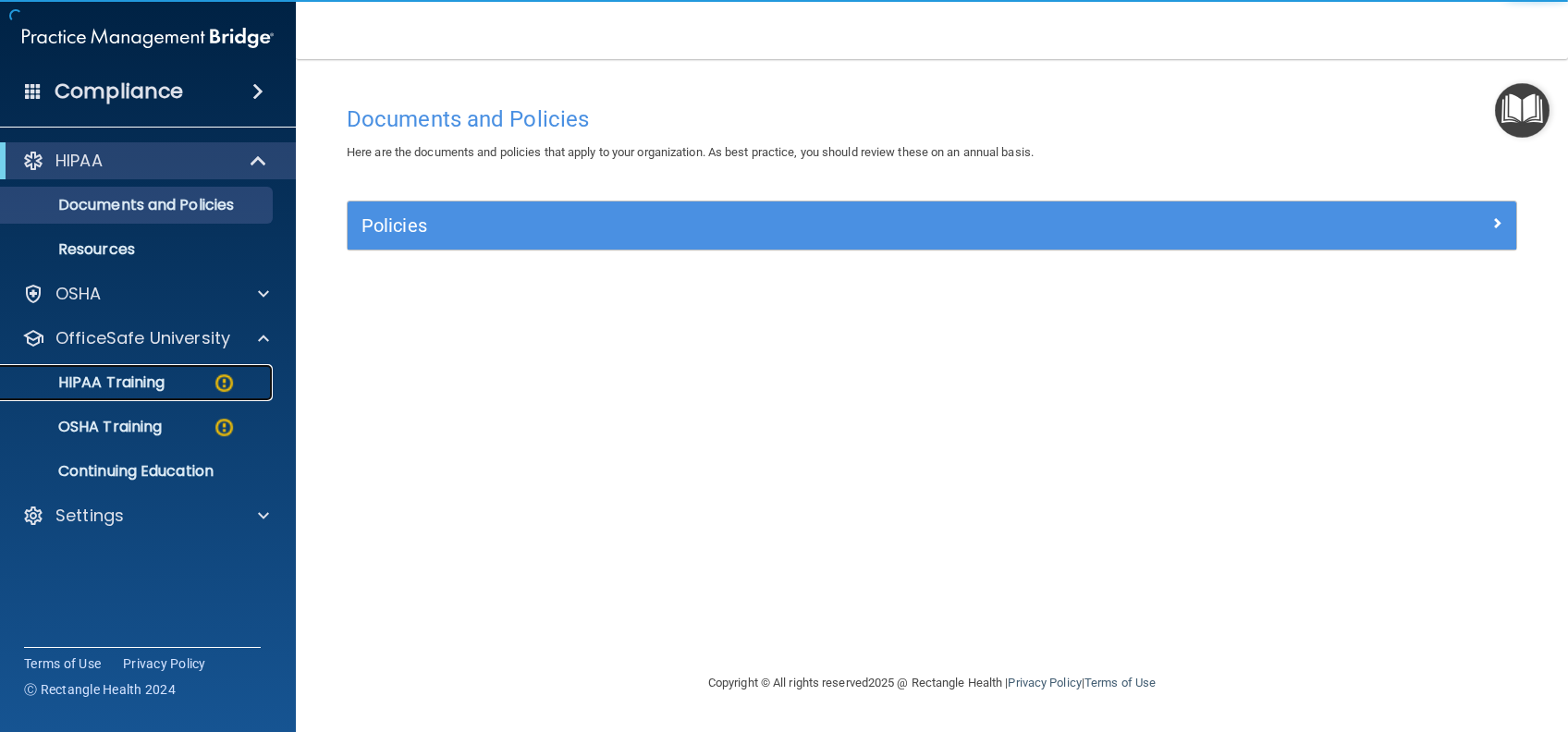
click at [140, 392] on link "HIPAA Training" at bounding box center [127, 383] width 291 height 37
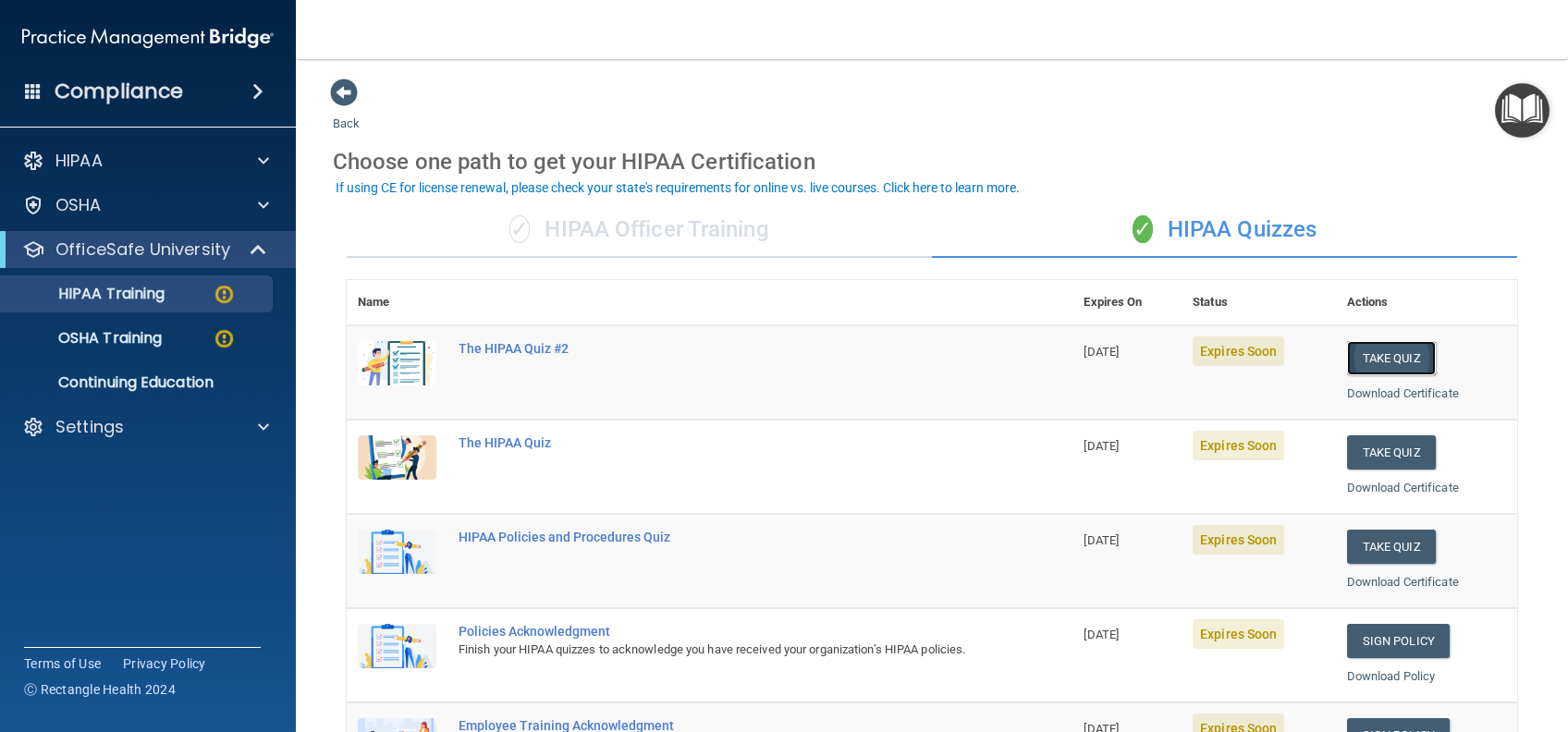
click at [1368, 358] on button "Take Quiz" at bounding box center [1391, 357] width 89 height 34
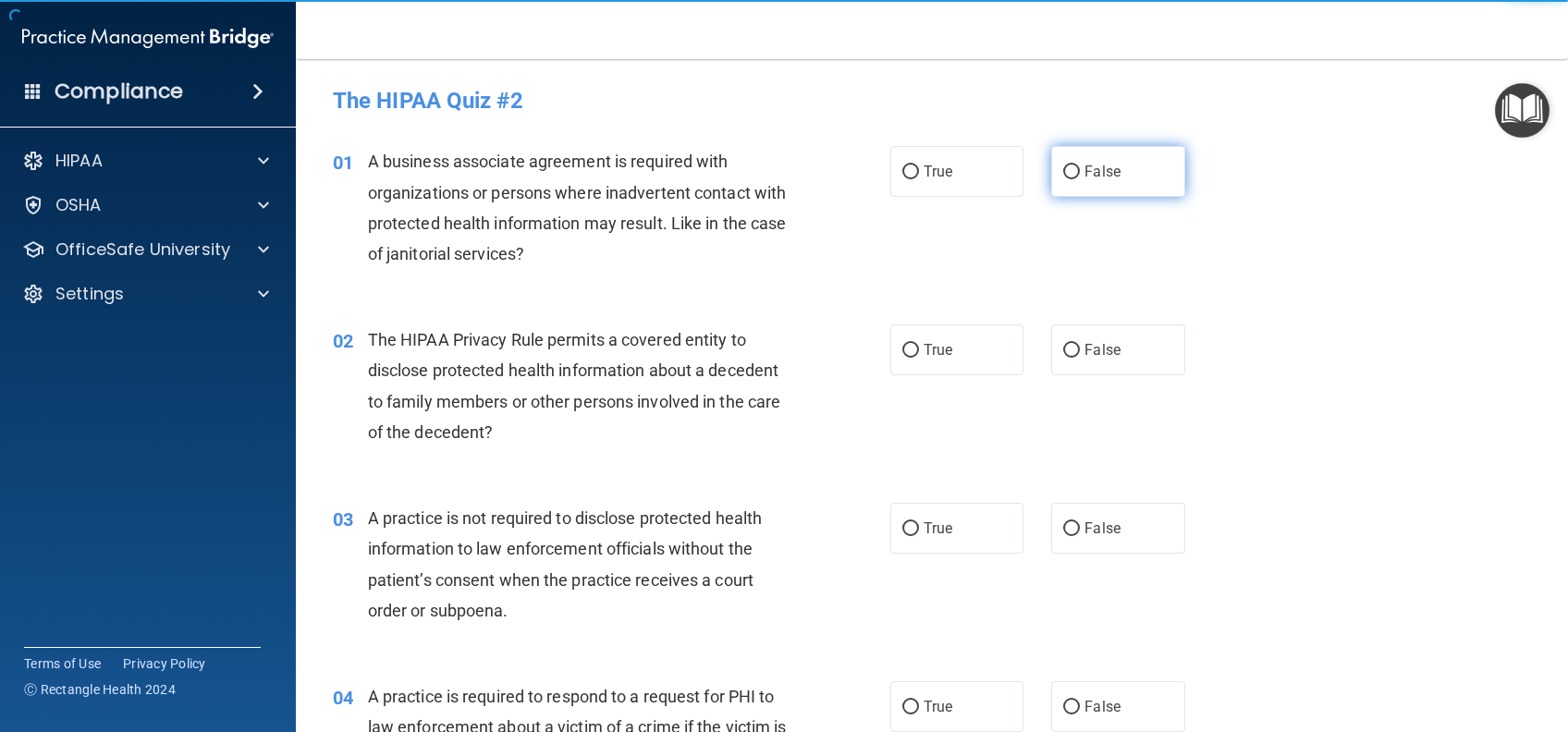
click at [1110, 157] on label "False" at bounding box center [1117, 171] width 133 height 51
click at [1079, 165] on input "False" at bounding box center [1071, 172] width 17 height 14
radio input "true"
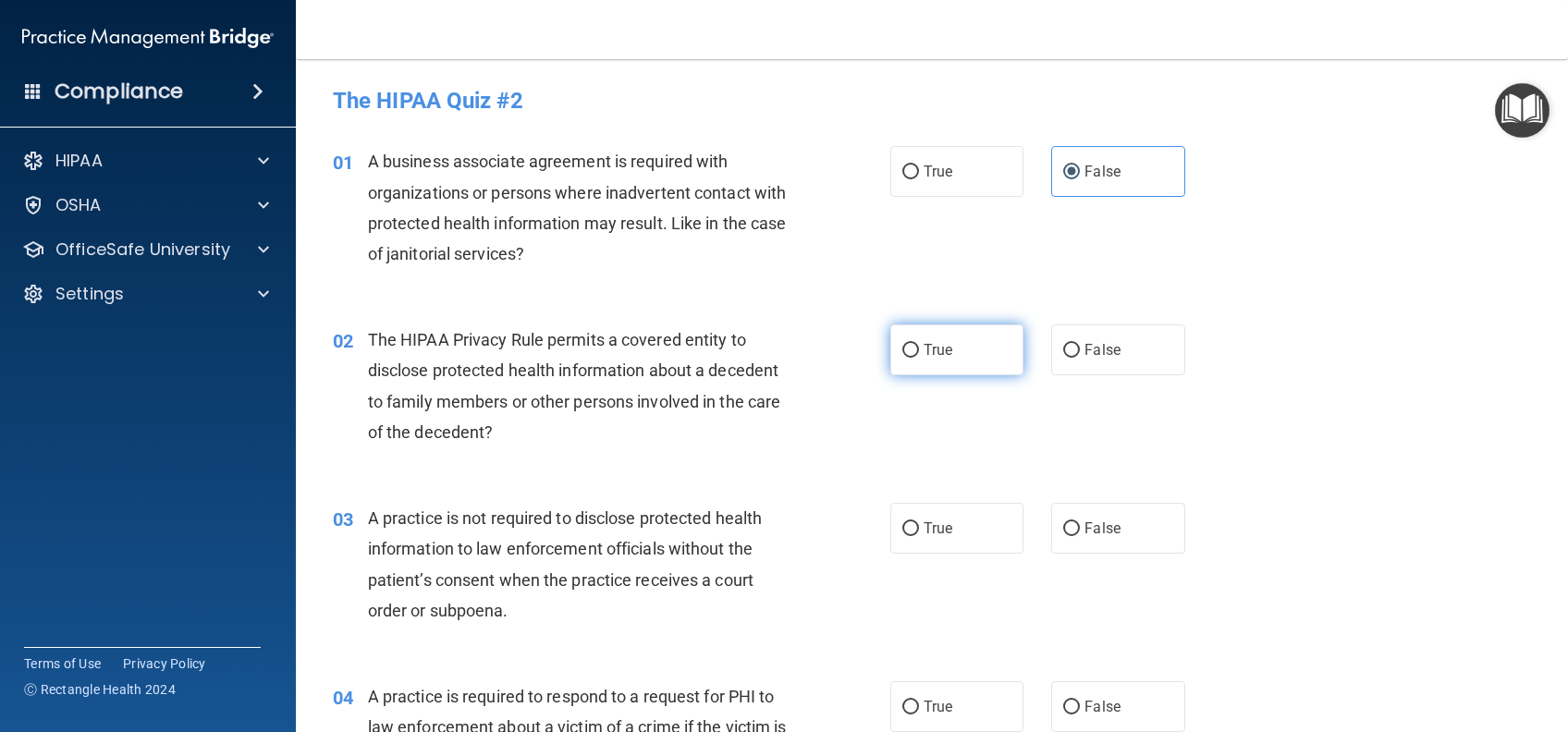
click at [947, 347] on label "True" at bounding box center [957, 349] width 133 height 51
click at [919, 347] on input "True" at bounding box center [910, 350] width 17 height 14
radio input "true"
click at [1125, 548] on label "False" at bounding box center [1117, 529] width 133 height 51
click at [1079, 536] on input "False" at bounding box center [1071, 530] width 17 height 14
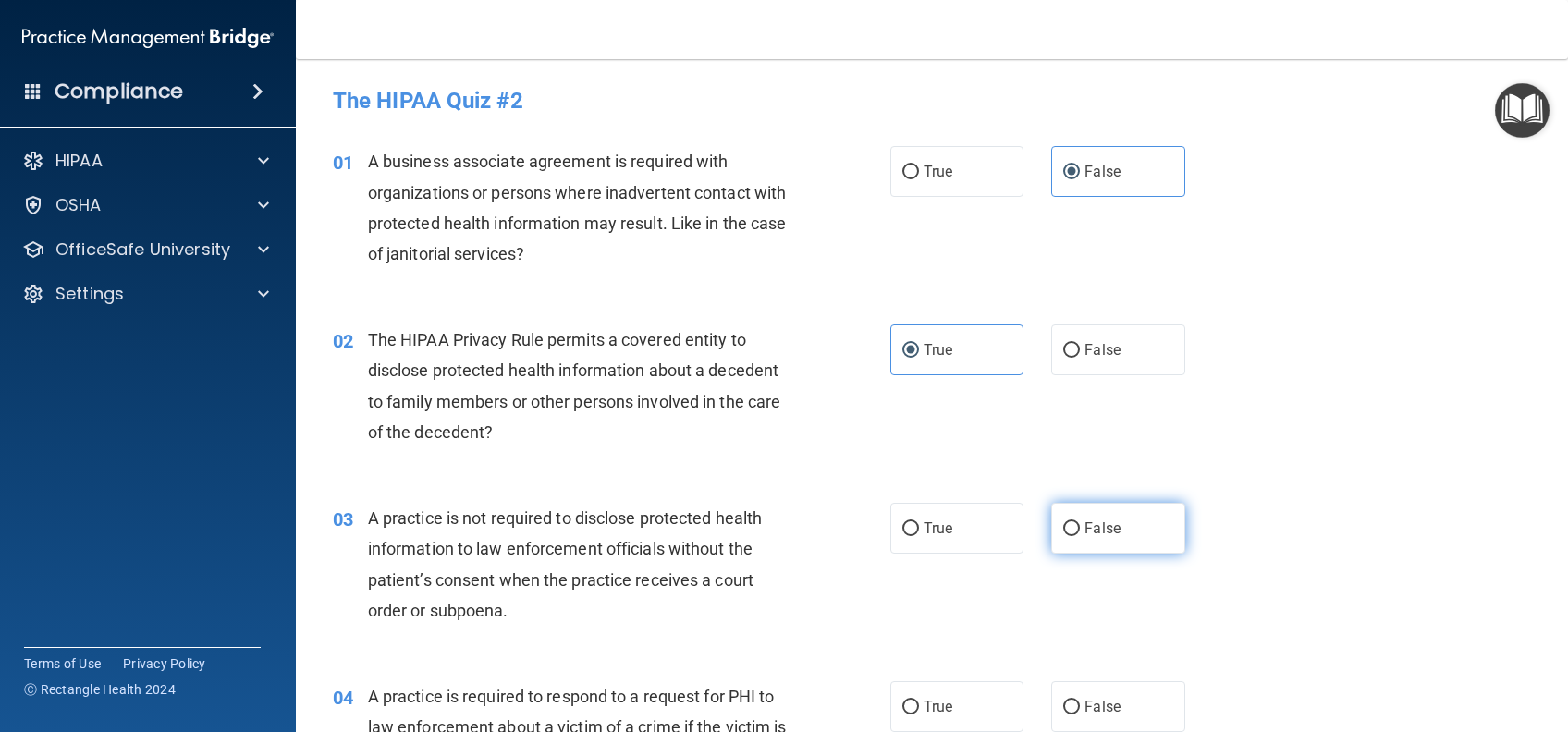
radio input "true"
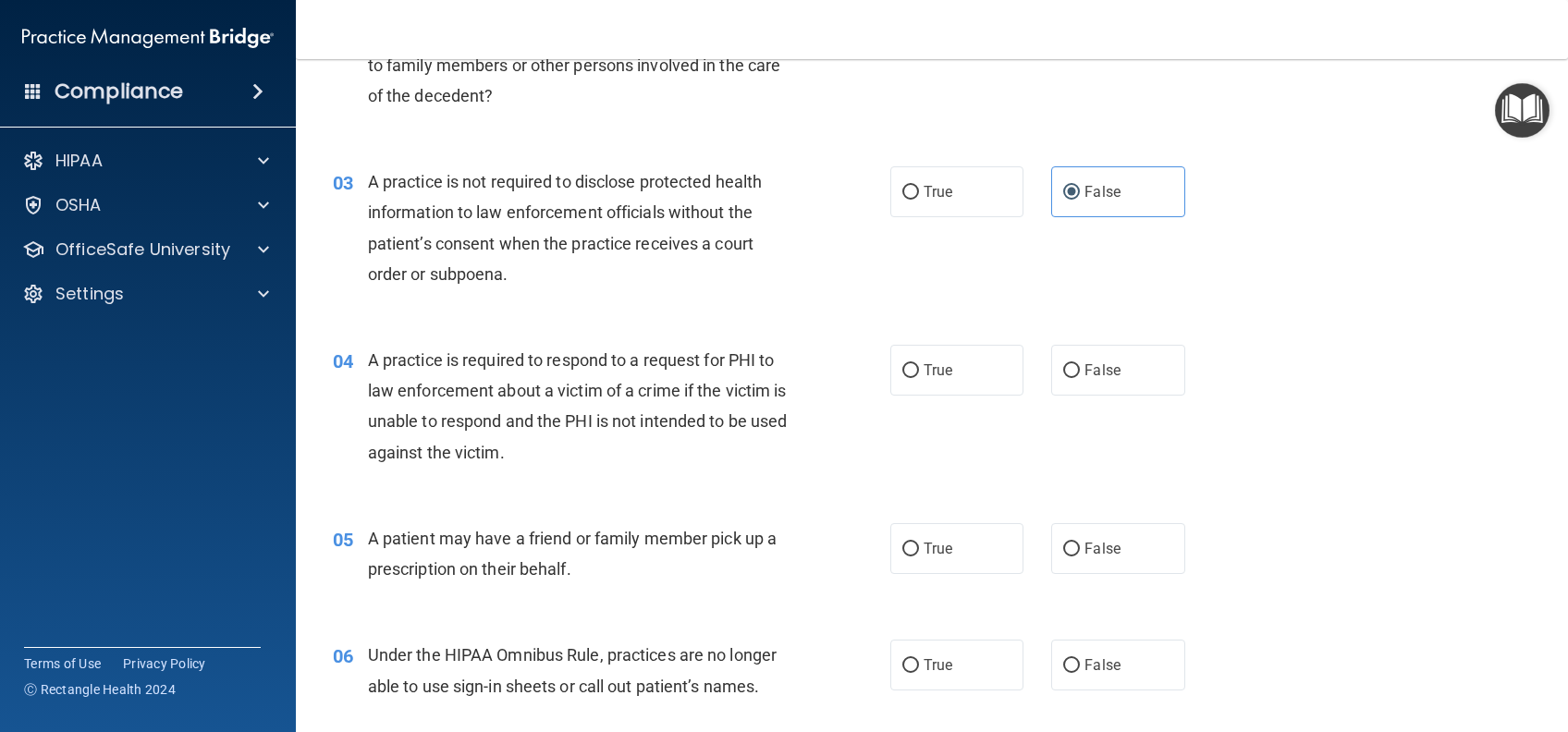
scroll to position [370, 0]
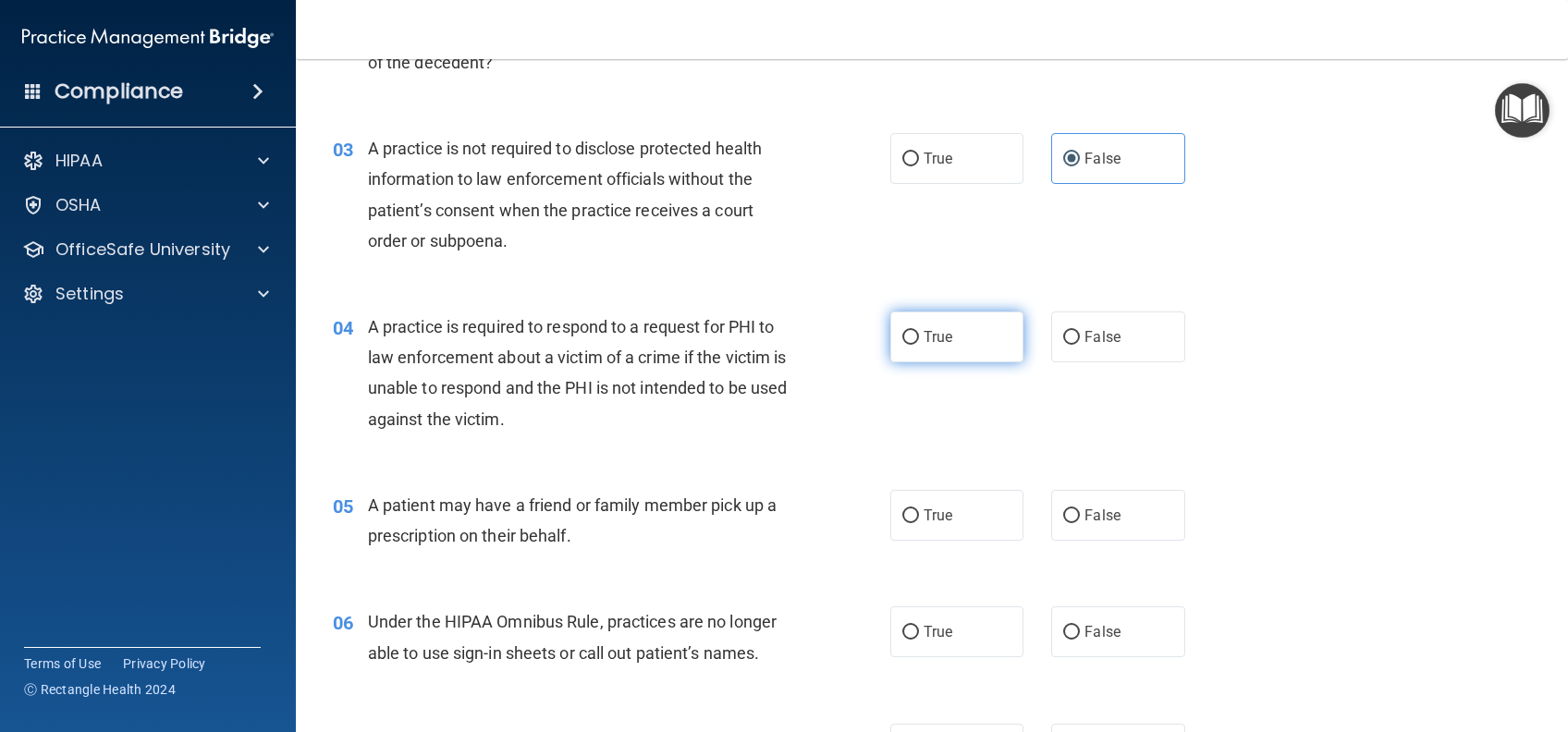
click at [998, 336] on label "True" at bounding box center [957, 337] width 133 height 51
click at [919, 336] on input "True" at bounding box center [910, 338] width 17 height 14
radio input "true"
click at [969, 506] on label "True" at bounding box center [957, 515] width 133 height 51
click at [919, 509] on input "True" at bounding box center [910, 516] width 17 height 14
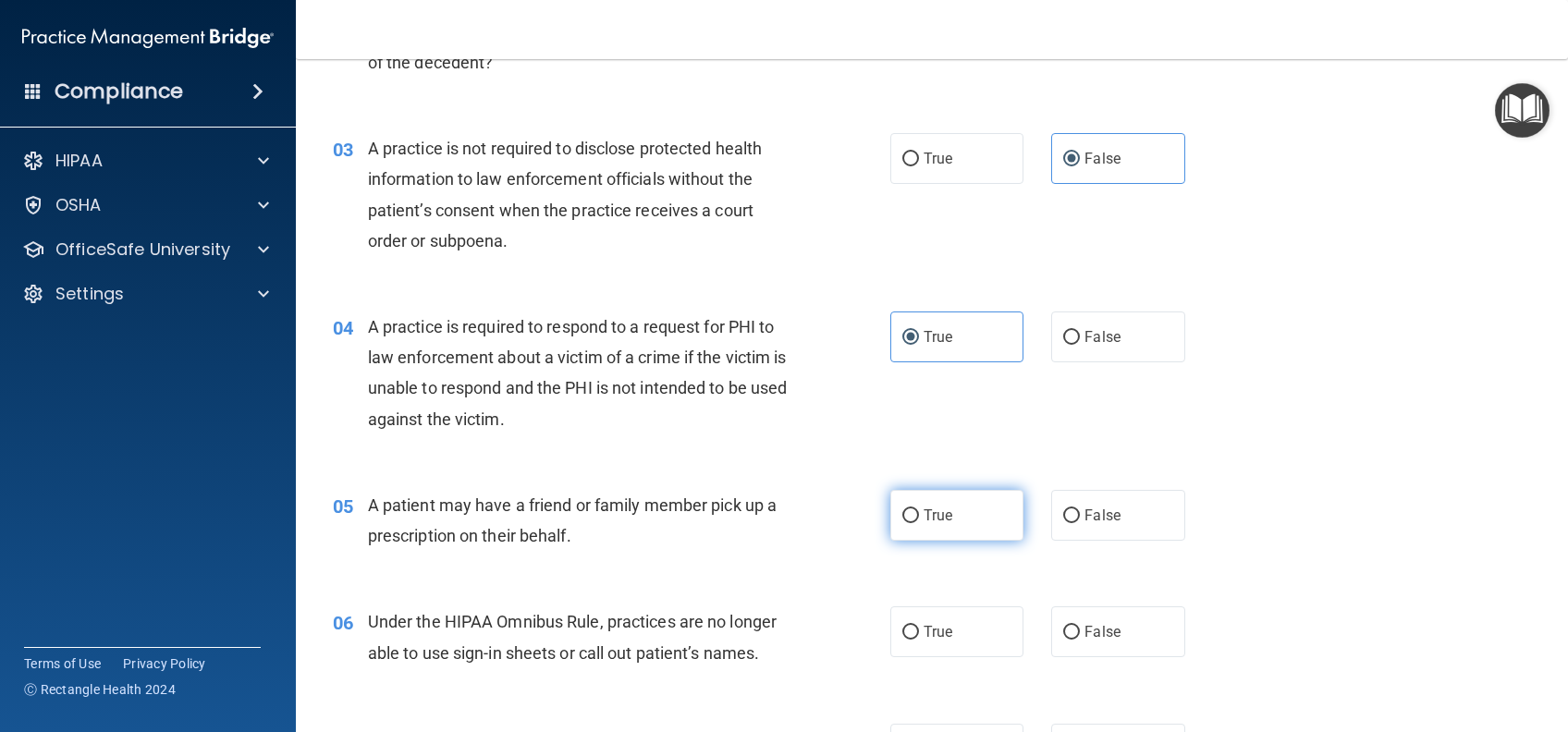
radio input "true"
click at [1102, 627] on span "False" at bounding box center [1102, 632] width 36 height 18
click at [1079, 627] on input "False" at bounding box center [1071, 633] width 17 height 14
radio input "true"
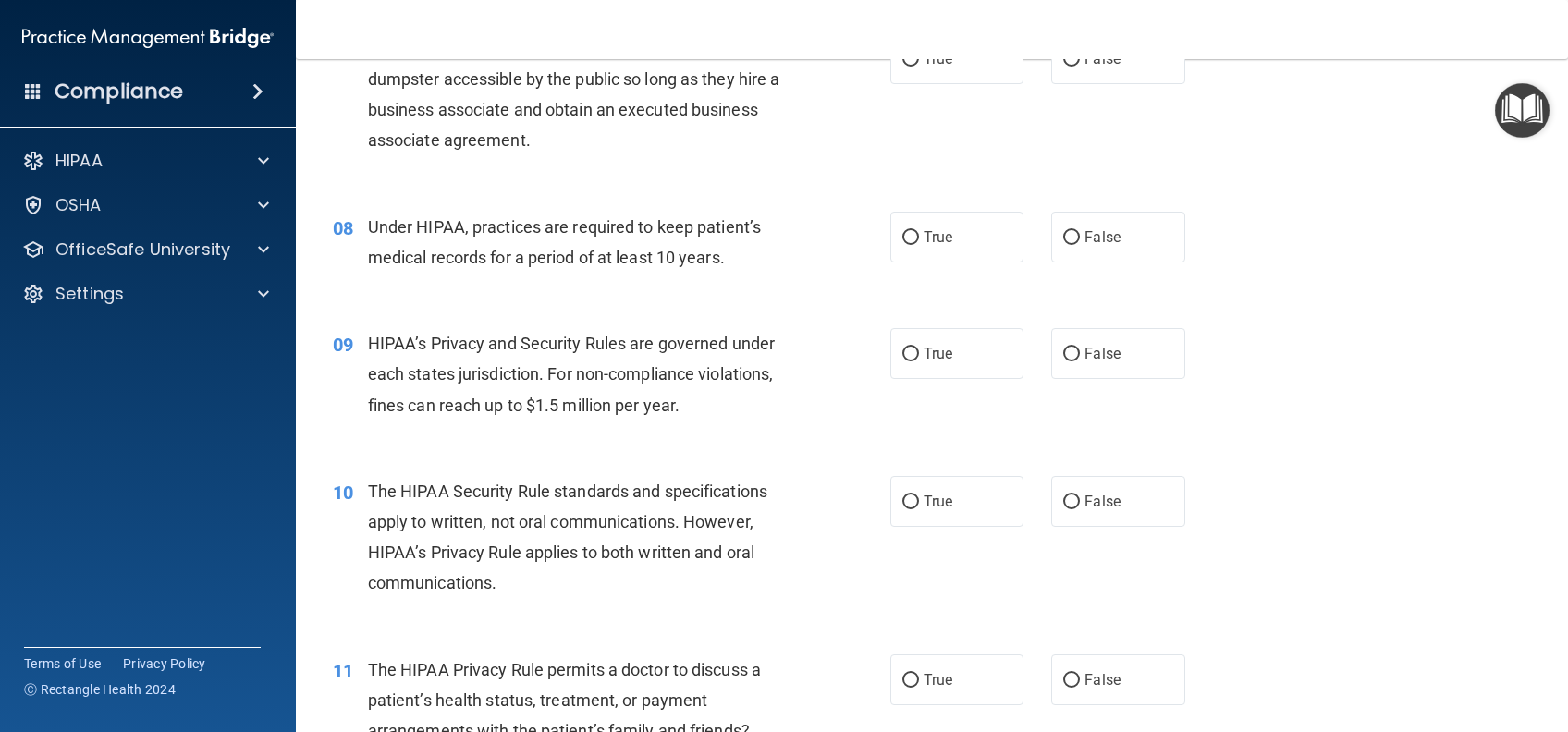
scroll to position [985, 0]
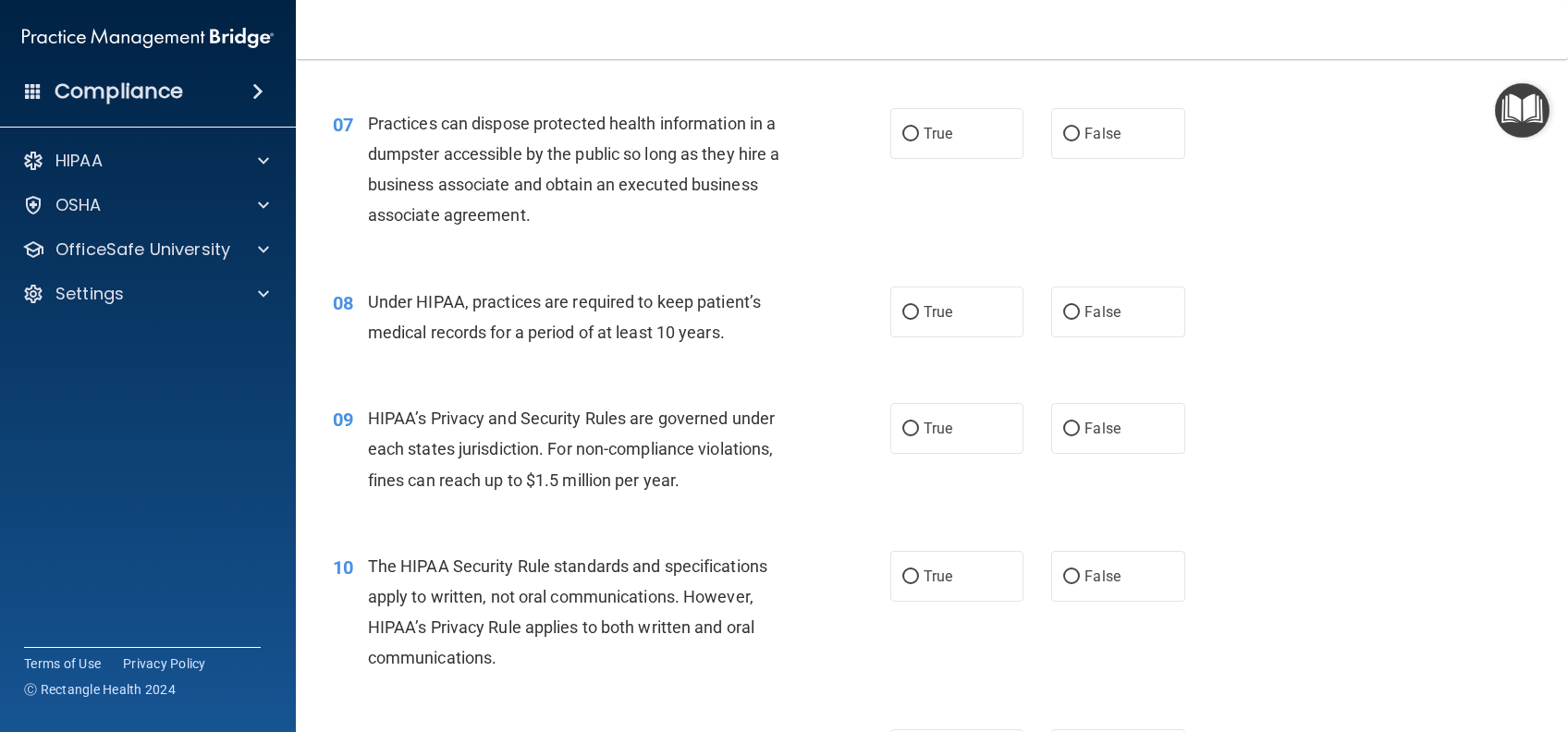
drag, startPoint x: 1092, startPoint y: 147, endPoint x: 1125, endPoint y: 232, distance: 91.2
click at [1091, 147] on label "False" at bounding box center [1117, 133] width 133 height 51
click at [1079, 141] on input "False" at bounding box center [1071, 134] width 17 height 14
radio input "true"
click at [1108, 311] on span "False" at bounding box center [1102, 312] width 36 height 18
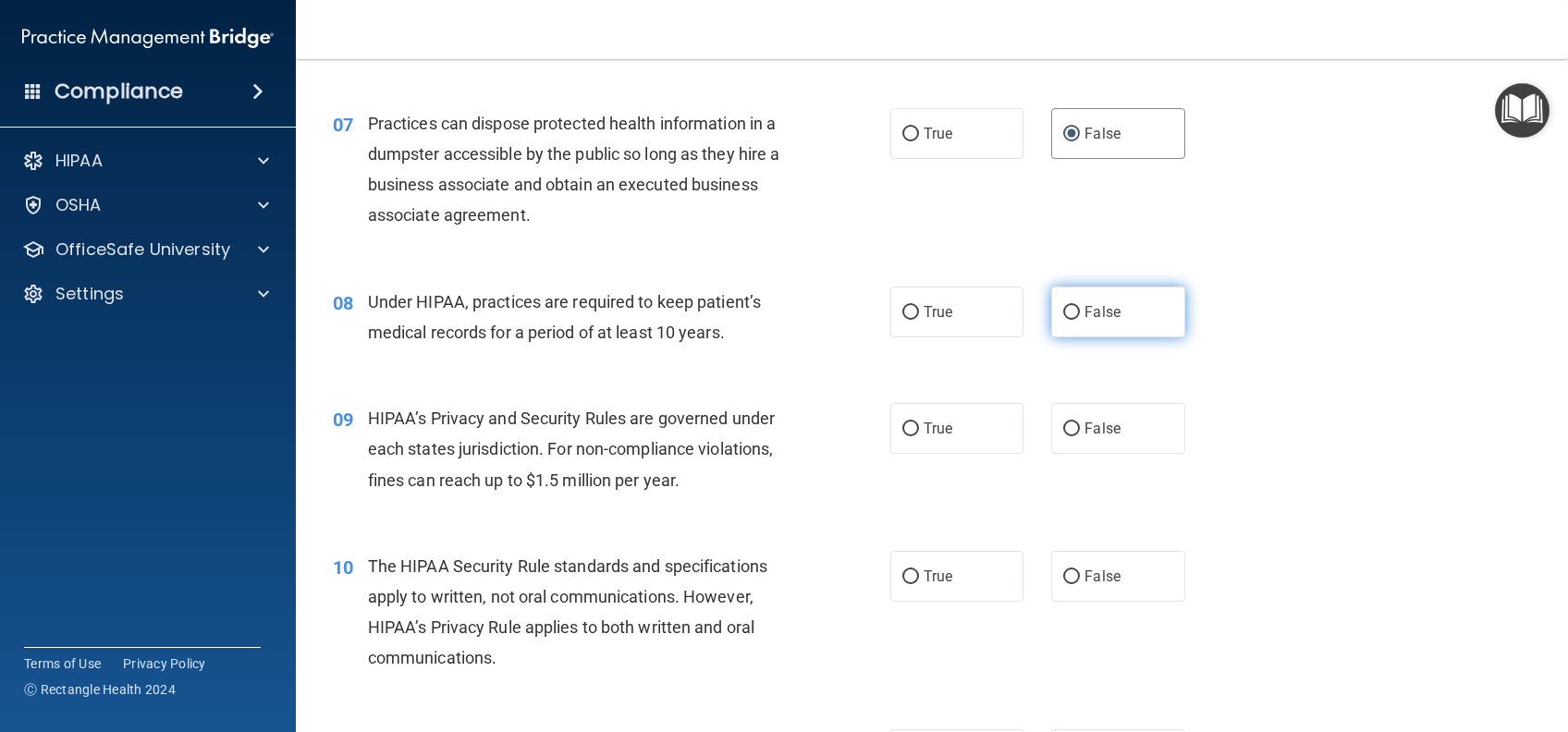
click at [1079, 311] on input "False" at bounding box center [1071, 312] width 17 height 14
radio input "true"
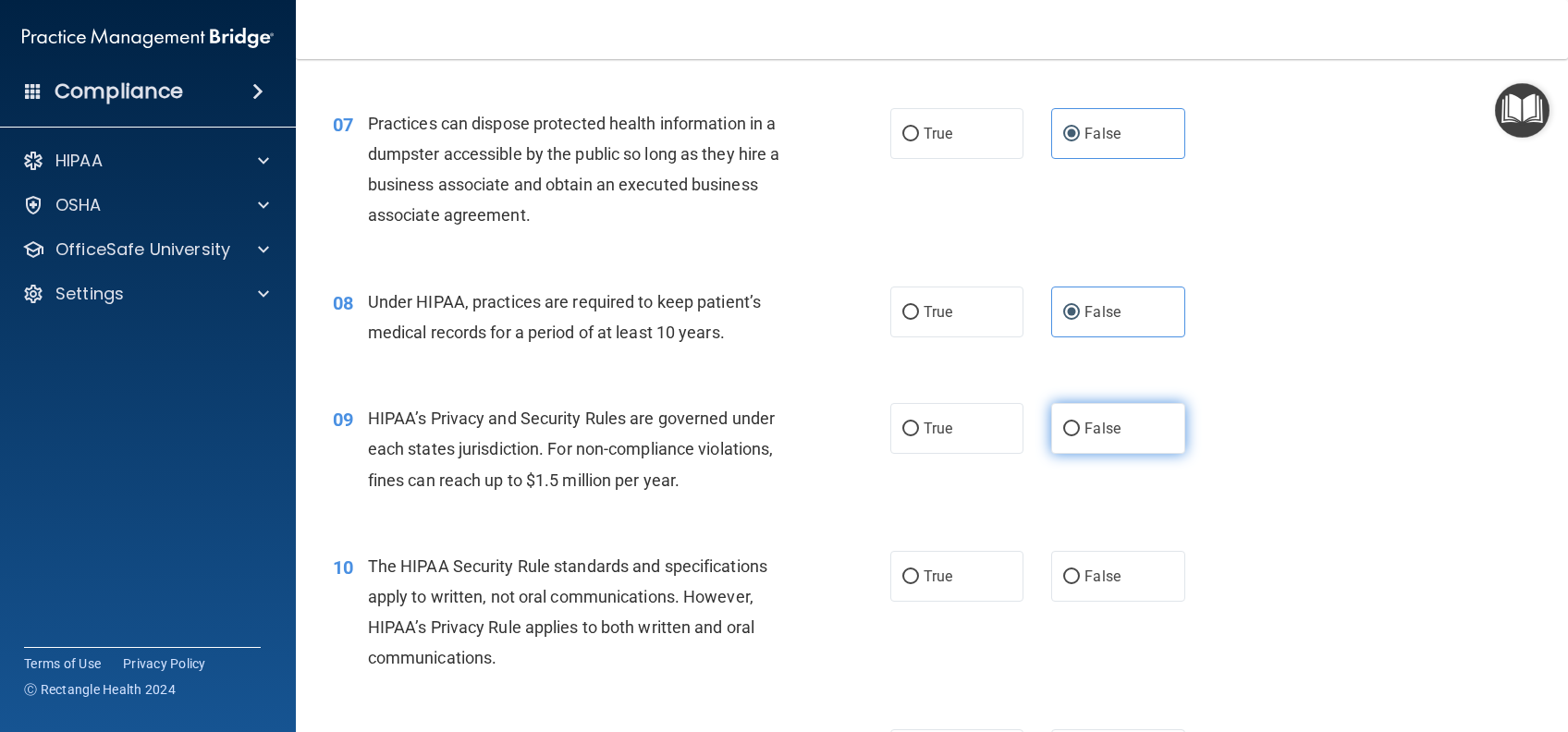
click at [1094, 434] on span "False" at bounding box center [1102, 428] width 36 height 18
click at [1079, 434] on input "False" at bounding box center [1071, 429] width 17 height 14
radio input "true"
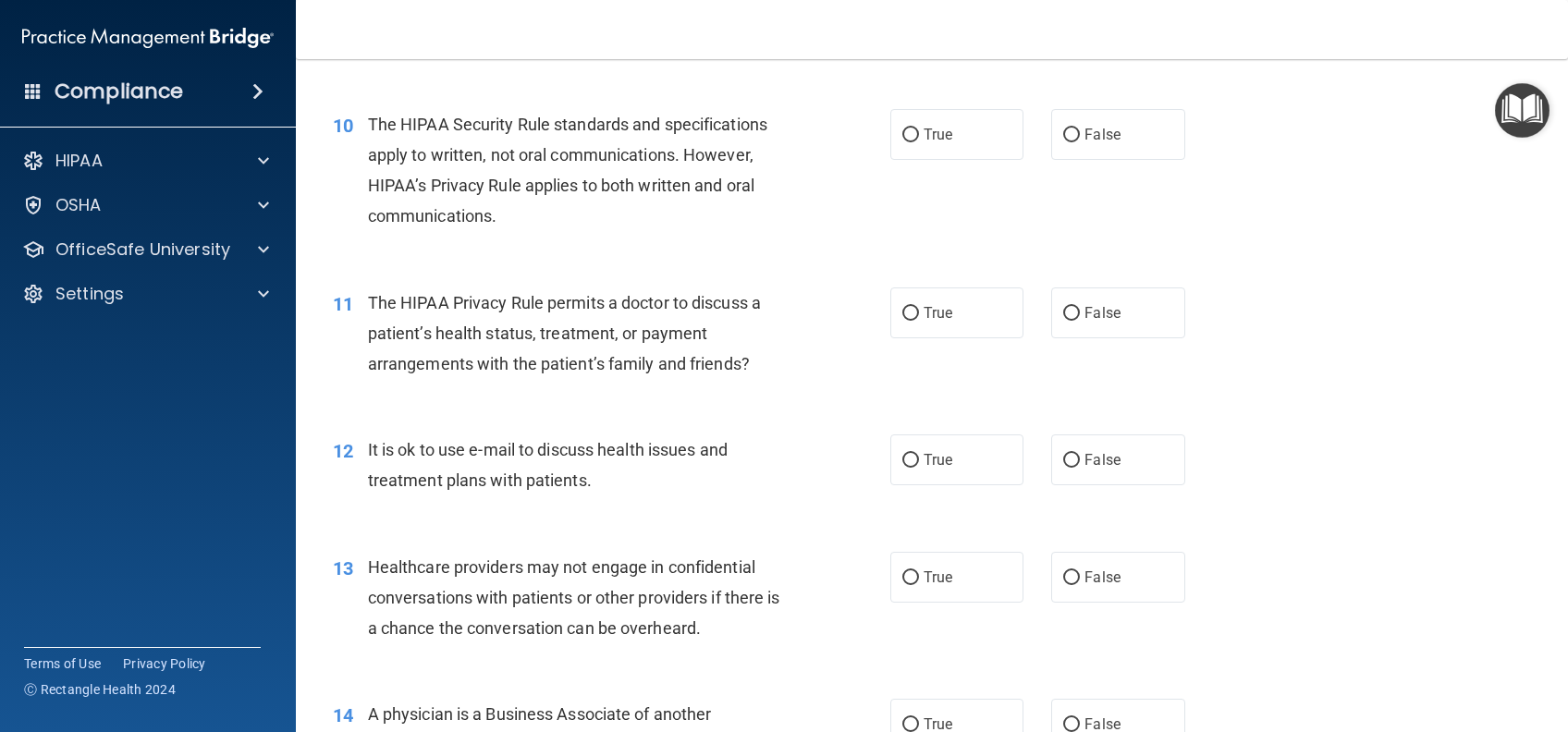
scroll to position [1480, 0]
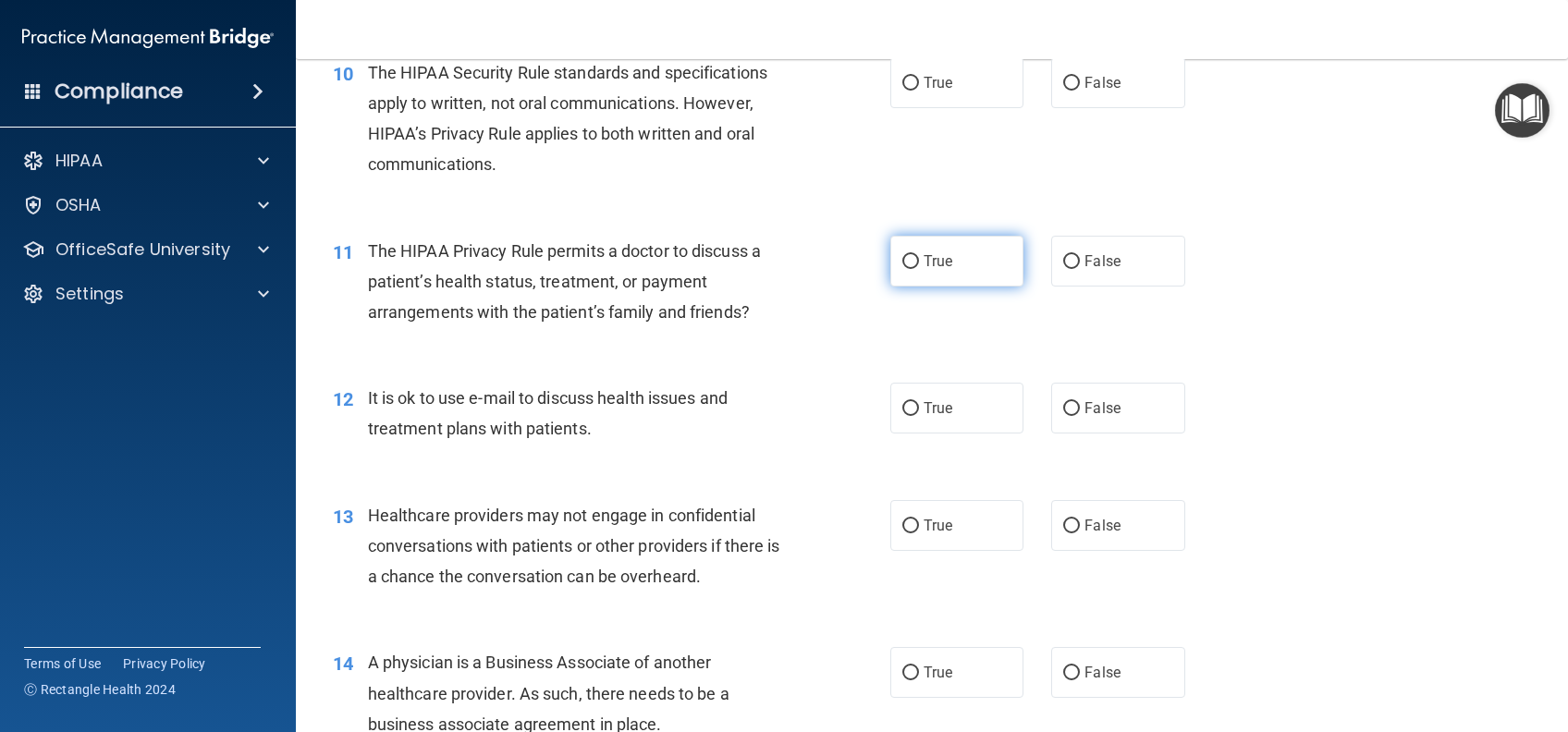
drag, startPoint x: 938, startPoint y: 264, endPoint x: 953, endPoint y: 365, distance: 102.1
click at [939, 265] on span "True" at bounding box center [937, 261] width 28 height 18
click at [919, 265] on input "True" at bounding box center [910, 262] width 17 height 14
radio input "true"
click at [919, 101] on label "True" at bounding box center [957, 83] width 133 height 51
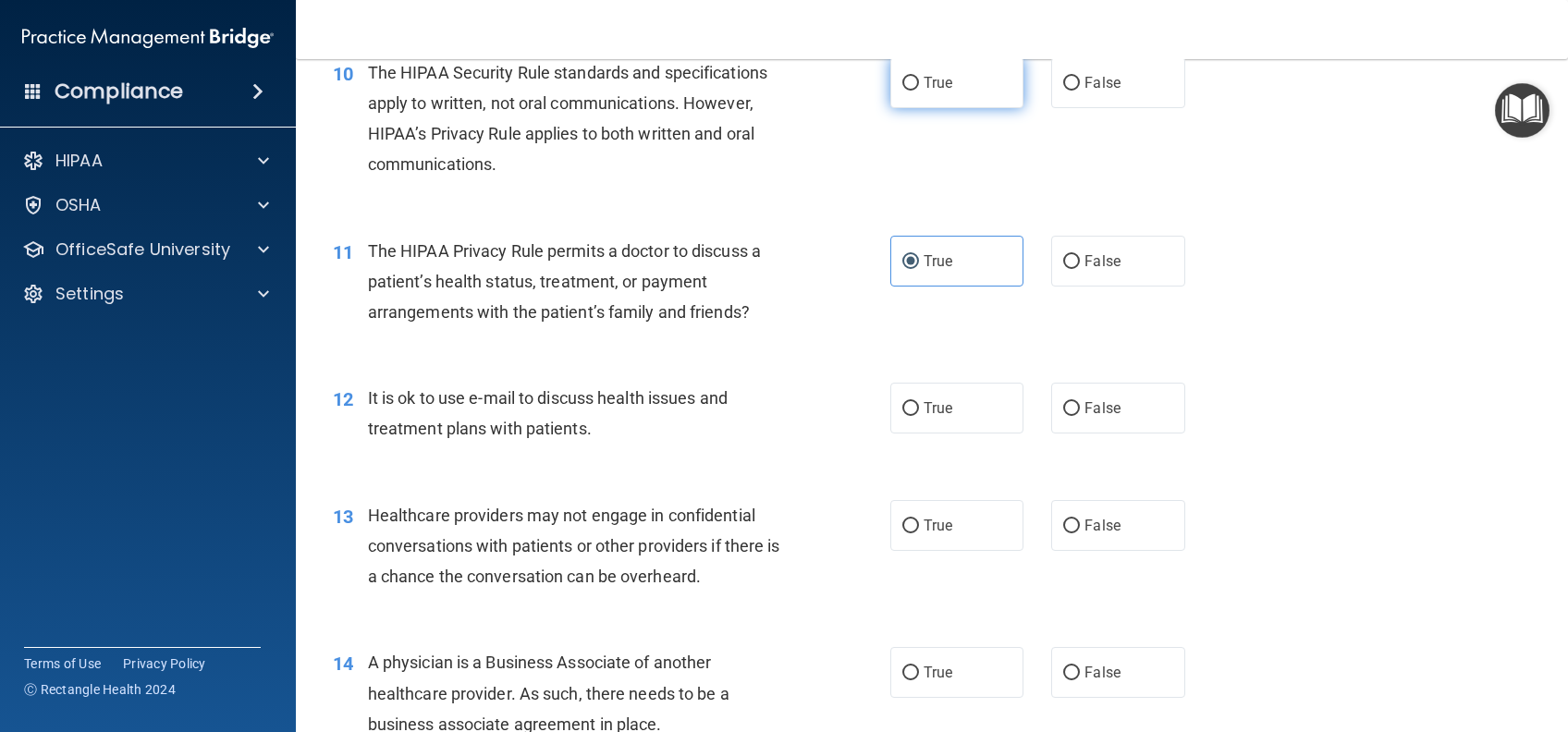
click at [919, 91] on input "True" at bounding box center [910, 84] width 17 height 14
radio input "true"
click at [962, 415] on label "True" at bounding box center [957, 408] width 133 height 51
click at [919, 415] on input "True" at bounding box center [910, 409] width 17 height 14
radio input "true"
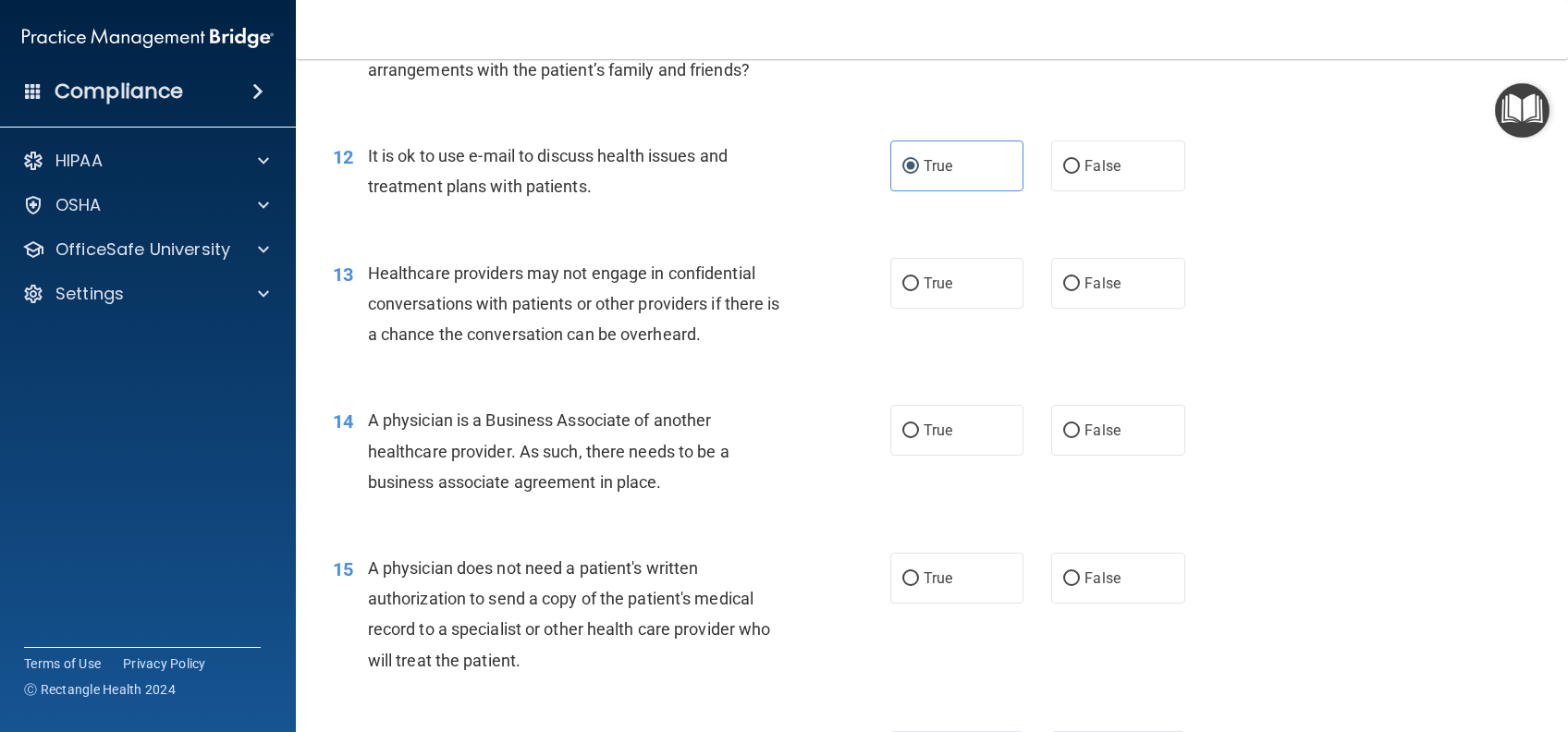
scroll to position [1725, 0]
click at [1065, 278] on input "False" at bounding box center [1071, 280] width 17 height 14
radio input "true"
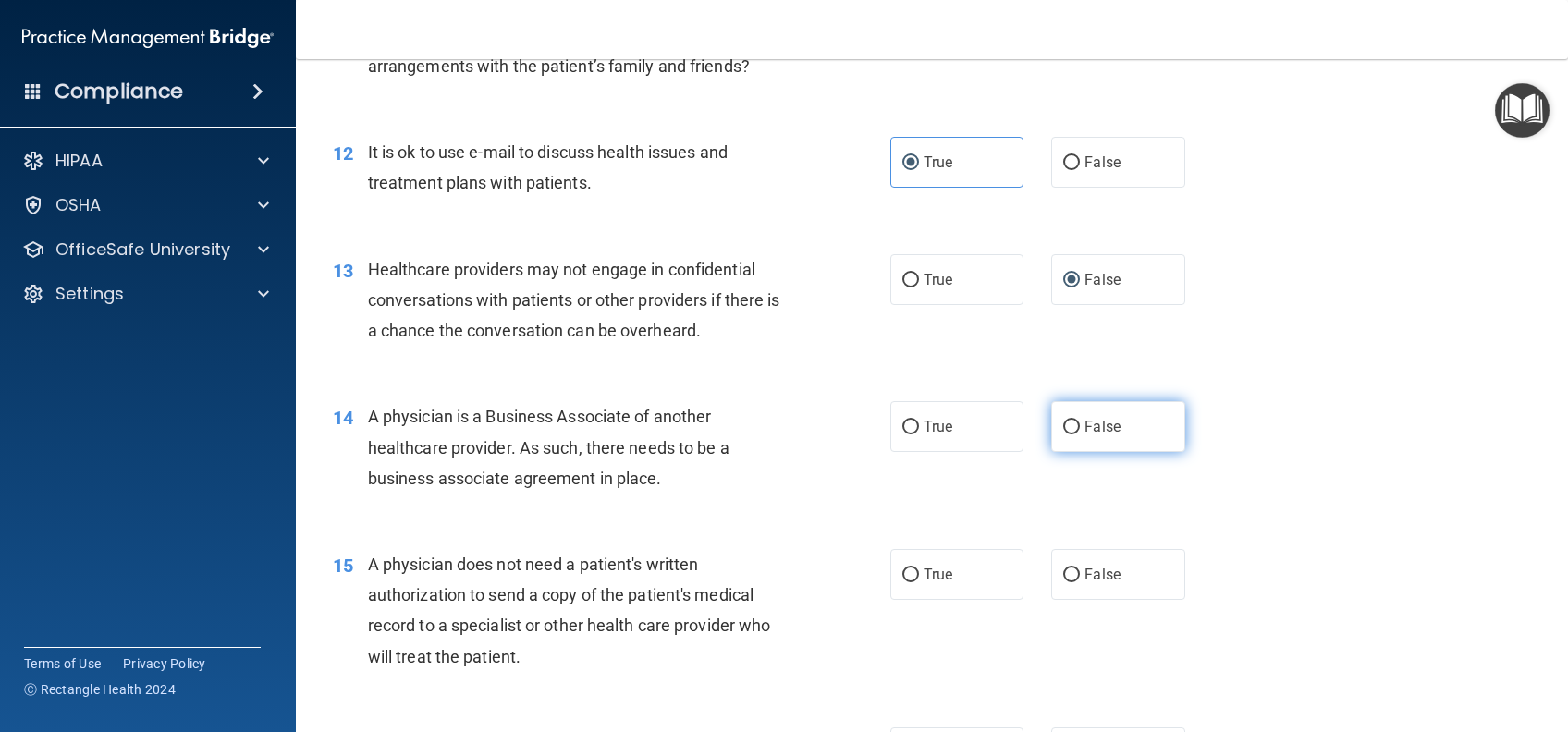
click at [1092, 414] on label "False" at bounding box center [1117, 426] width 133 height 51
click at [1079, 421] on input "False" at bounding box center [1071, 427] width 17 height 14
radio input "true"
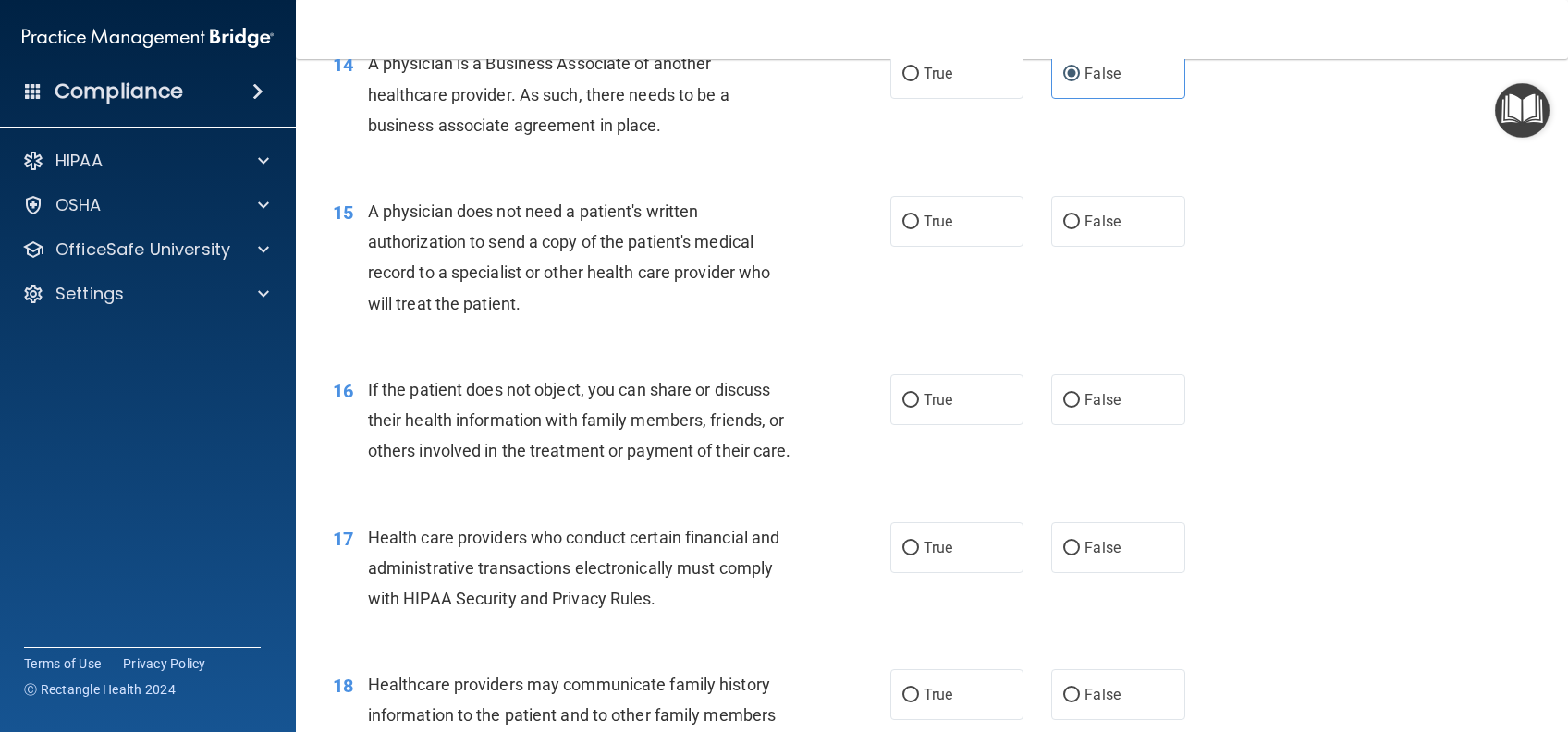
scroll to position [2095, 0]
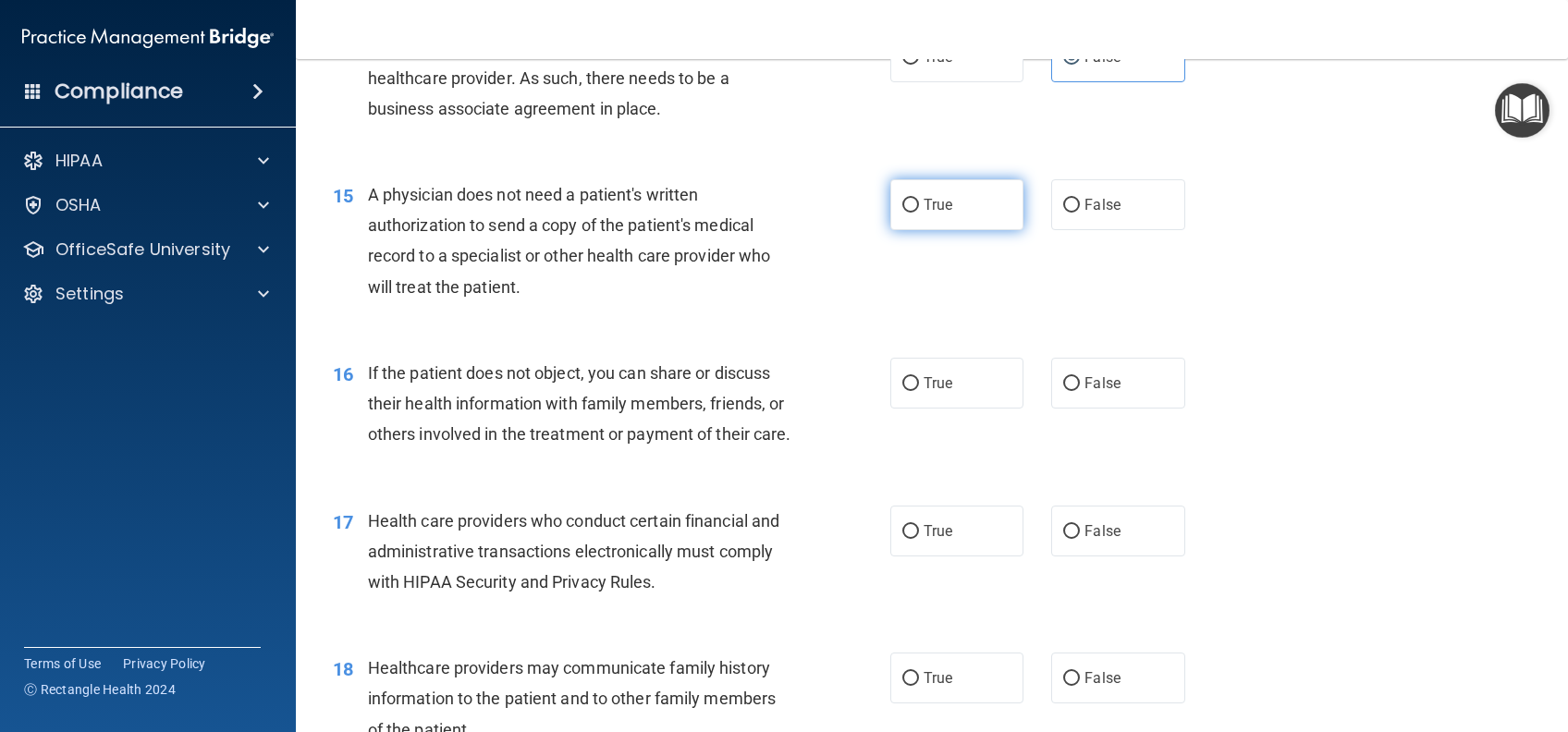
drag, startPoint x: 929, startPoint y: 200, endPoint x: 929, endPoint y: 211, distance: 11.0
click at [929, 209] on span "True" at bounding box center [937, 204] width 28 height 18
click at [919, 209] on input "True" at bounding box center [910, 205] width 17 height 14
radio input "true"
click at [924, 379] on span "True" at bounding box center [937, 384] width 28 height 18
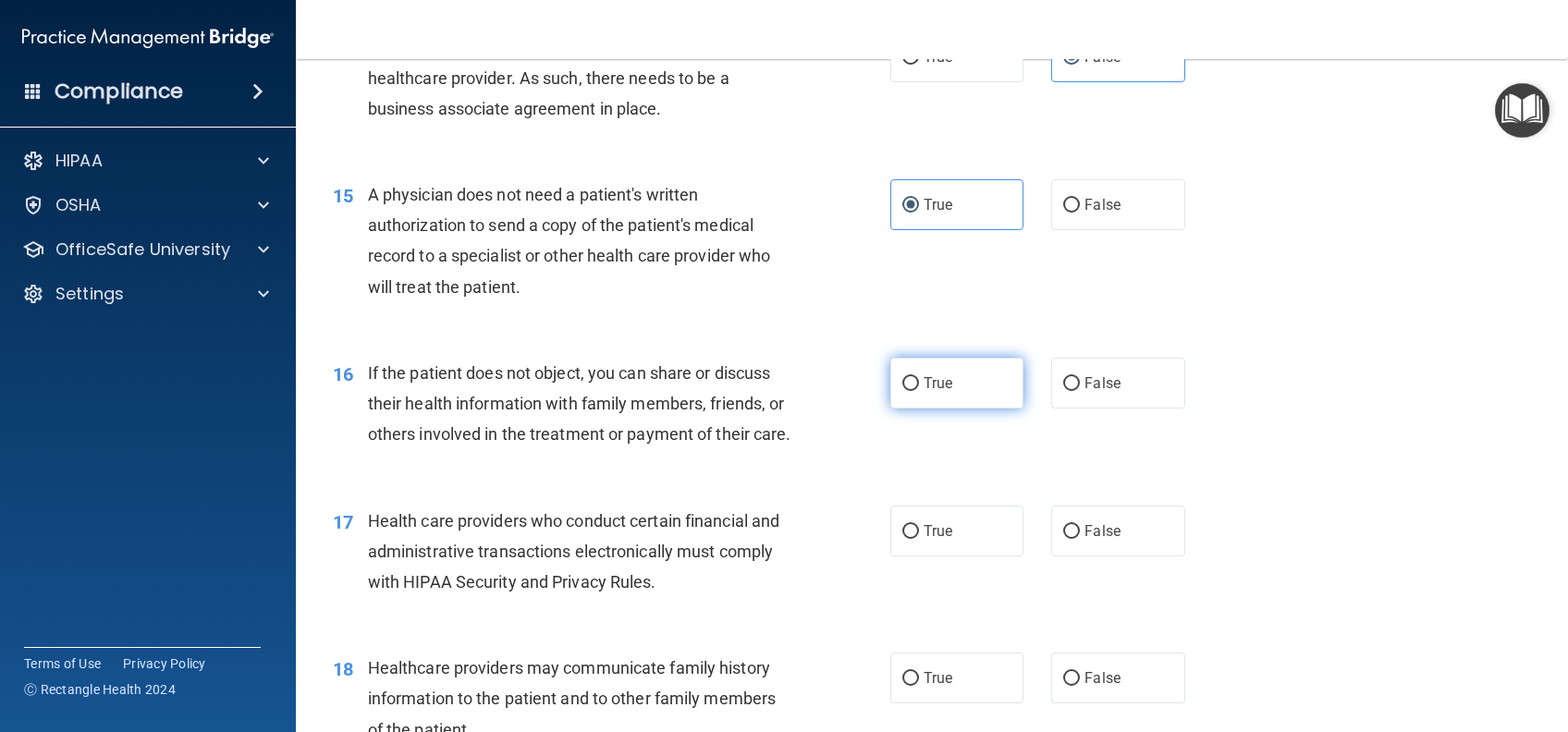
click at [917, 379] on input "True" at bounding box center [910, 384] width 17 height 14
radio input "true"
click at [934, 540] on span "True" at bounding box center [937, 531] width 28 height 18
click at [919, 539] on input "True" at bounding box center [910, 531] width 17 height 14
radio input "true"
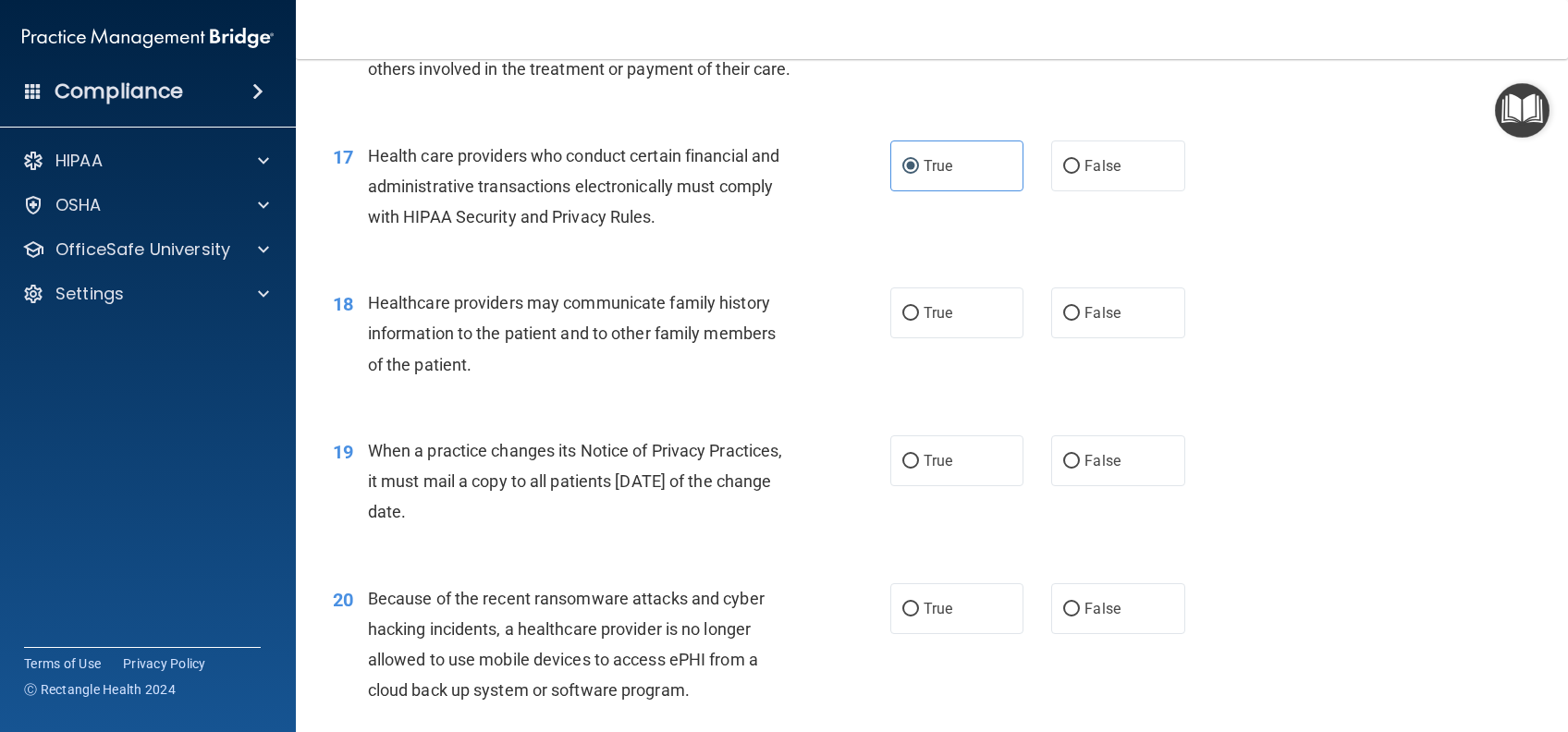
scroll to position [2465, 0]
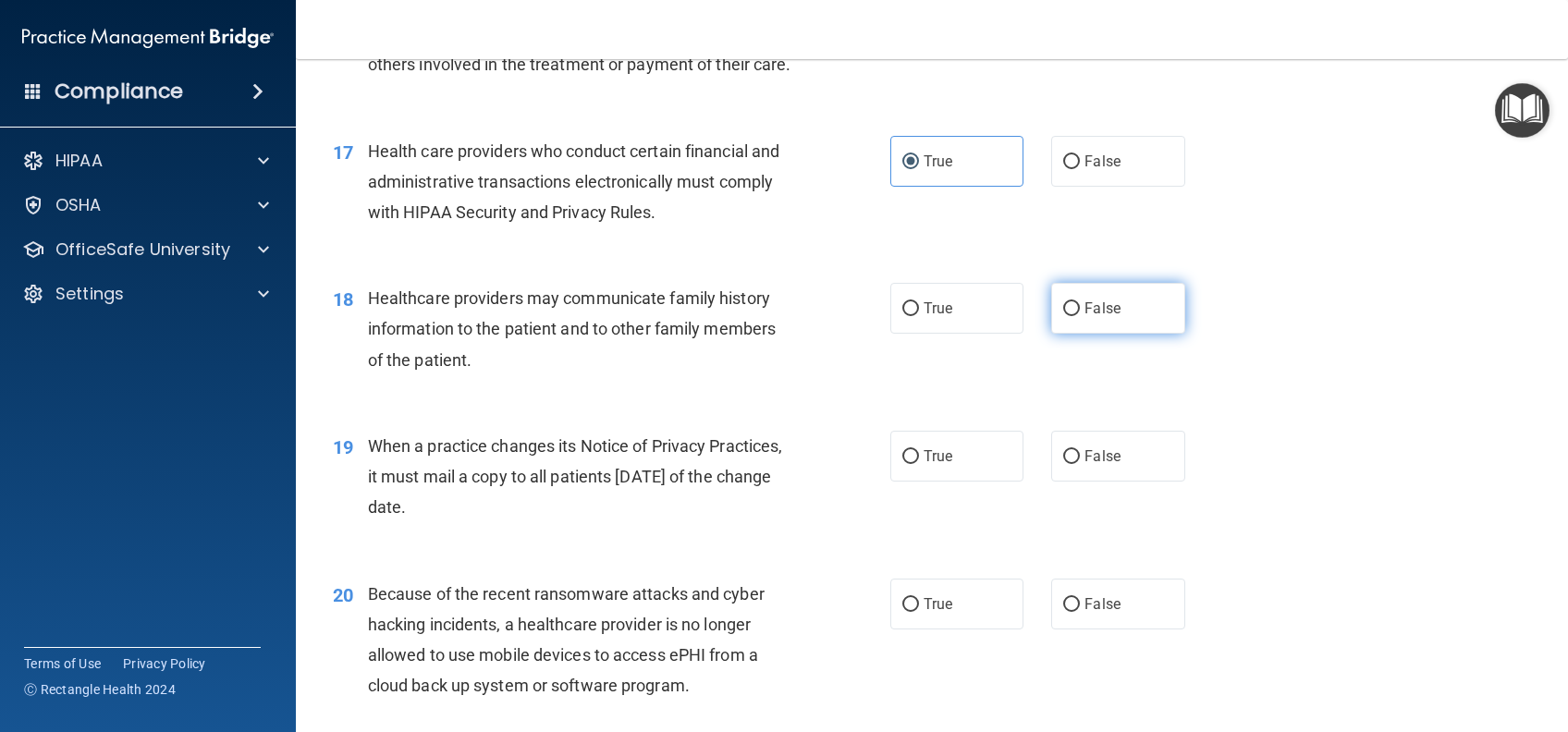
click at [1054, 334] on label "False" at bounding box center [1117, 309] width 133 height 51
click at [1063, 316] on input "False" at bounding box center [1071, 310] width 17 height 14
radio input "true"
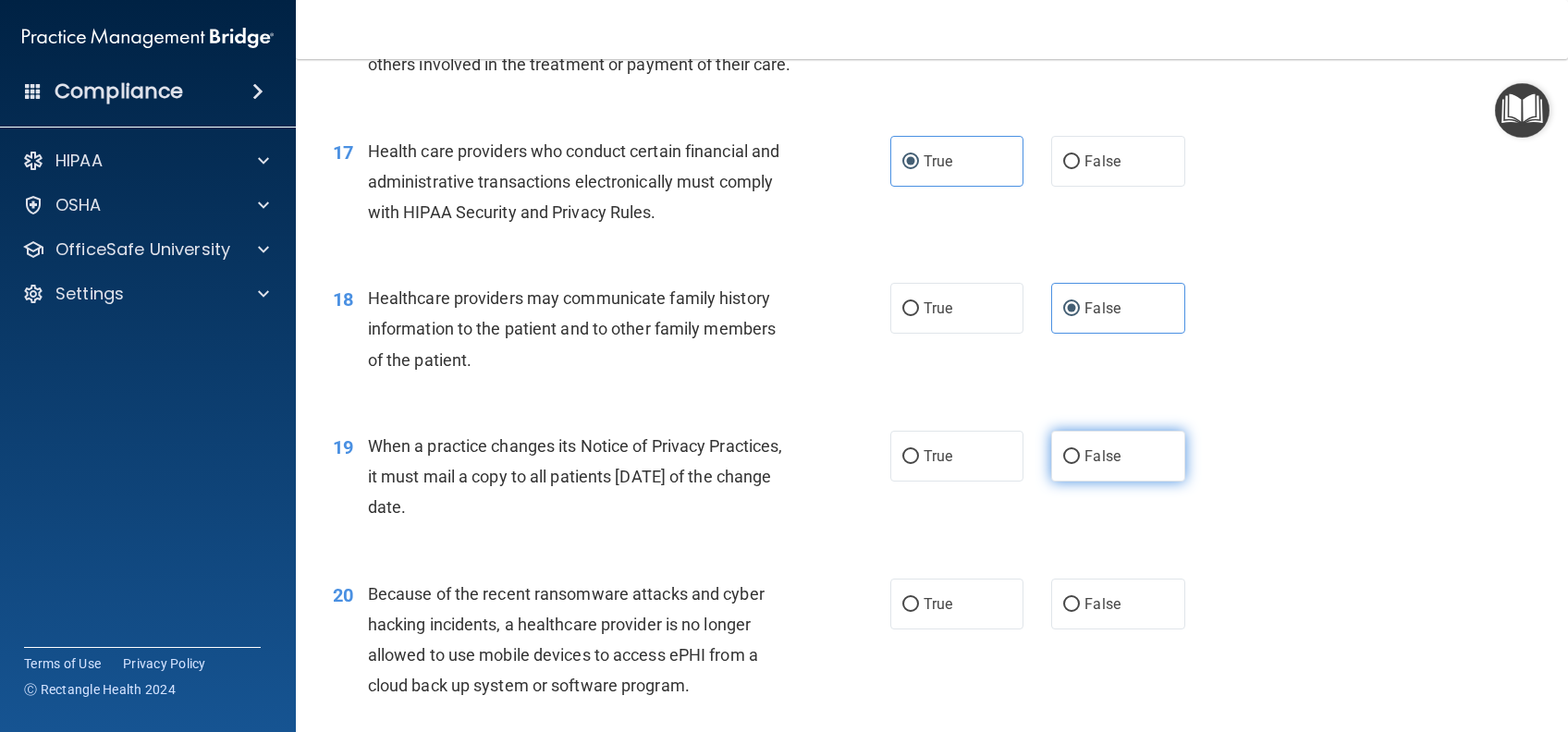
click at [1087, 482] on label "False" at bounding box center [1117, 457] width 133 height 51
click at [1079, 464] on input "False" at bounding box center [1071, 458] width 17 height 14
radio input "true"
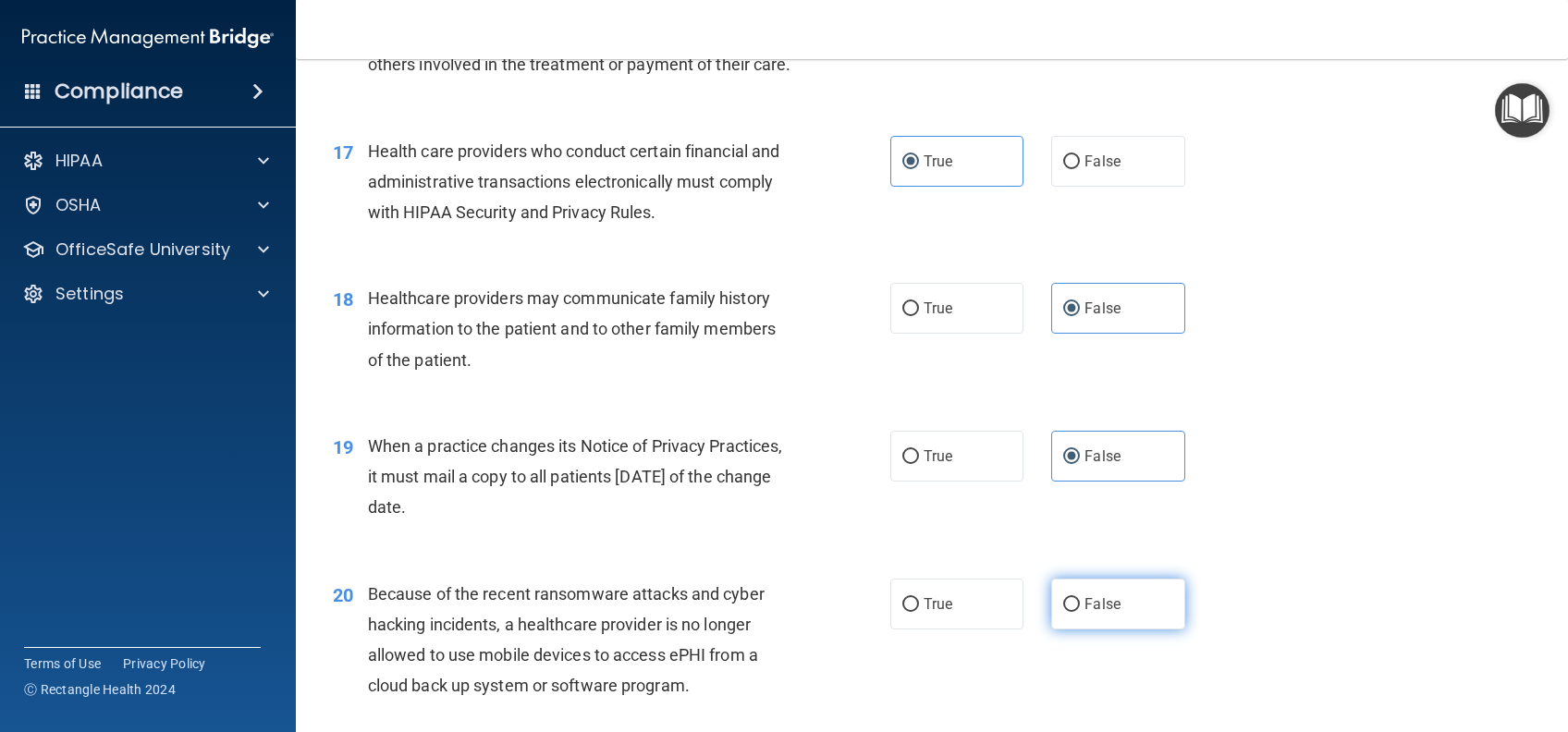
click at [1068, 612] on input "False" at bounding box center [1071, 604] width 17 height 14
radio input "true"
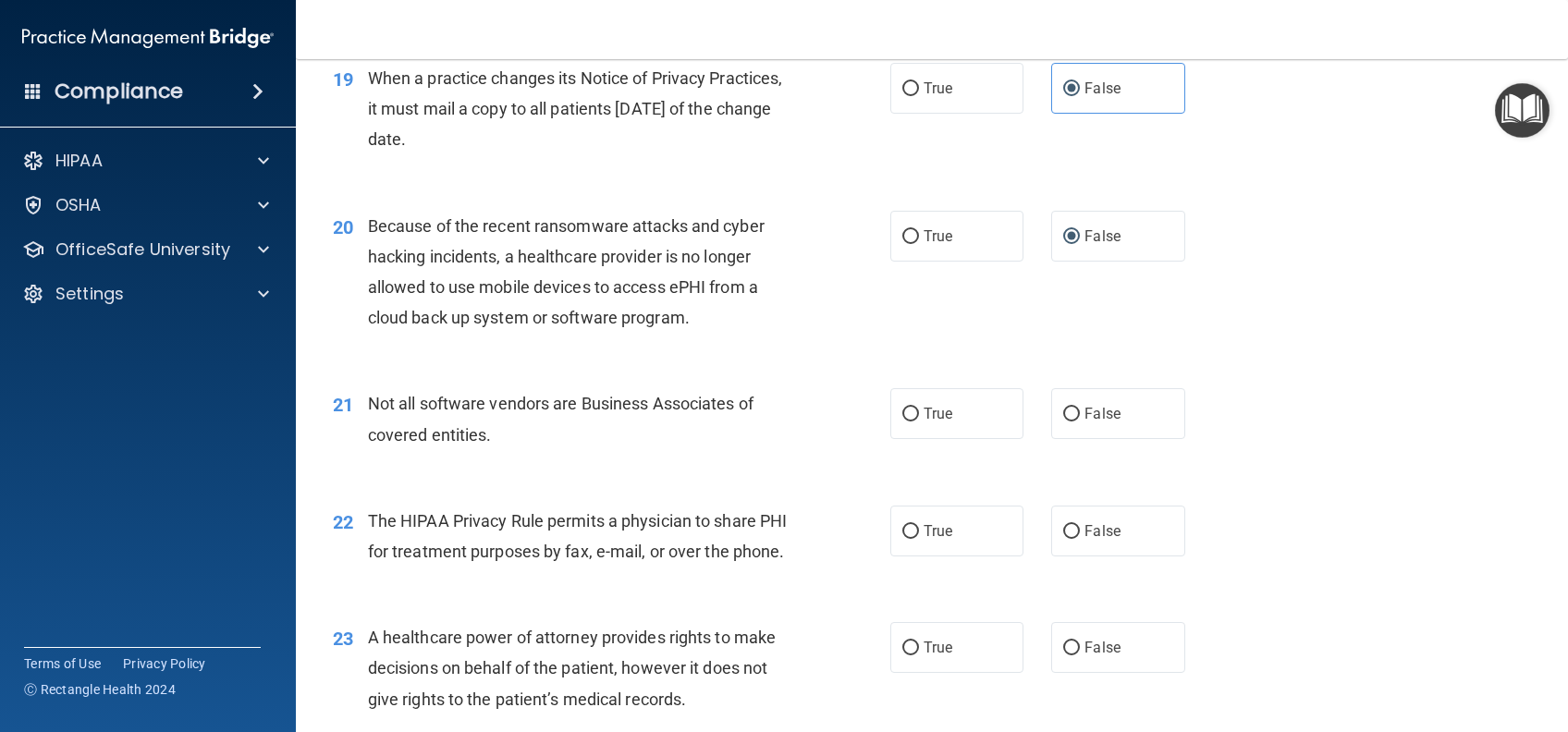
scroll to position [2835, 0]
click at [959, 437] on label "True" at bounding box center [957, 412] width 133 height 51
click at [919, 420] on input "True" at bounding box center [910, 413] width 17 height 14
radio input "true"
click at [958, 552] on label "True" at bounding box center [957, 530] width 133 height 51
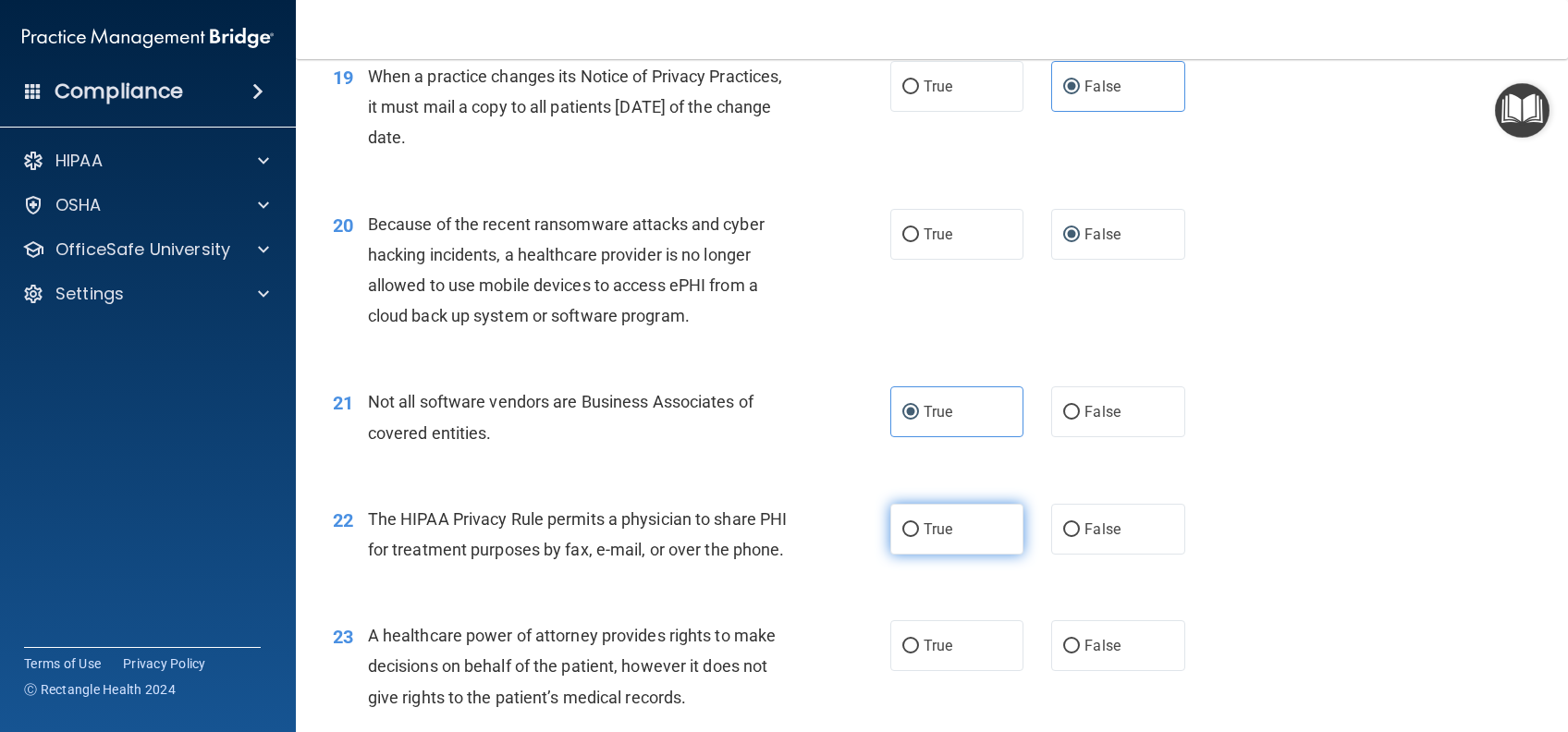
click at [919, 537] on input "True" at bounding box center [910, 531] width 17 height 14
radio input "true"
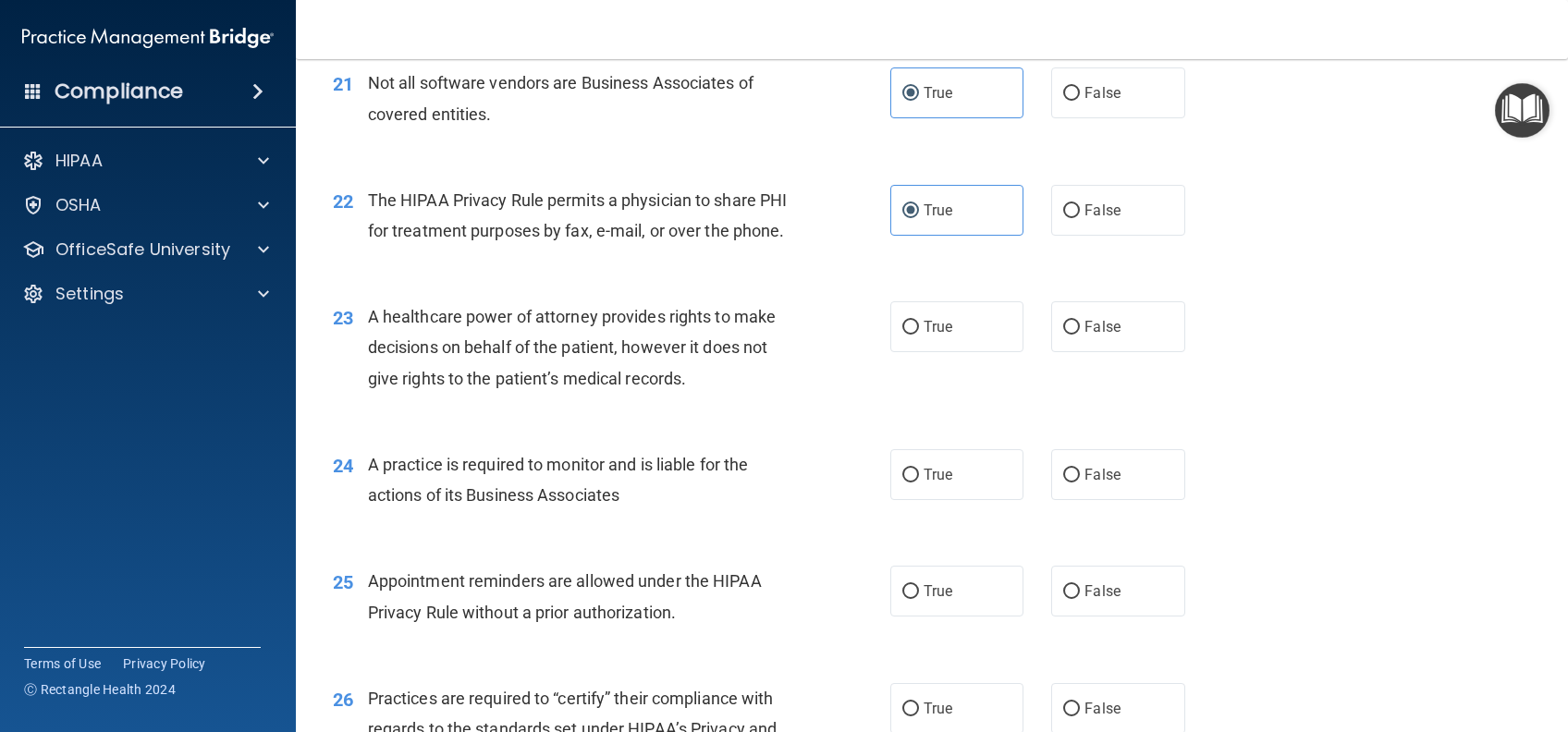
scroll to position [3204, 0]
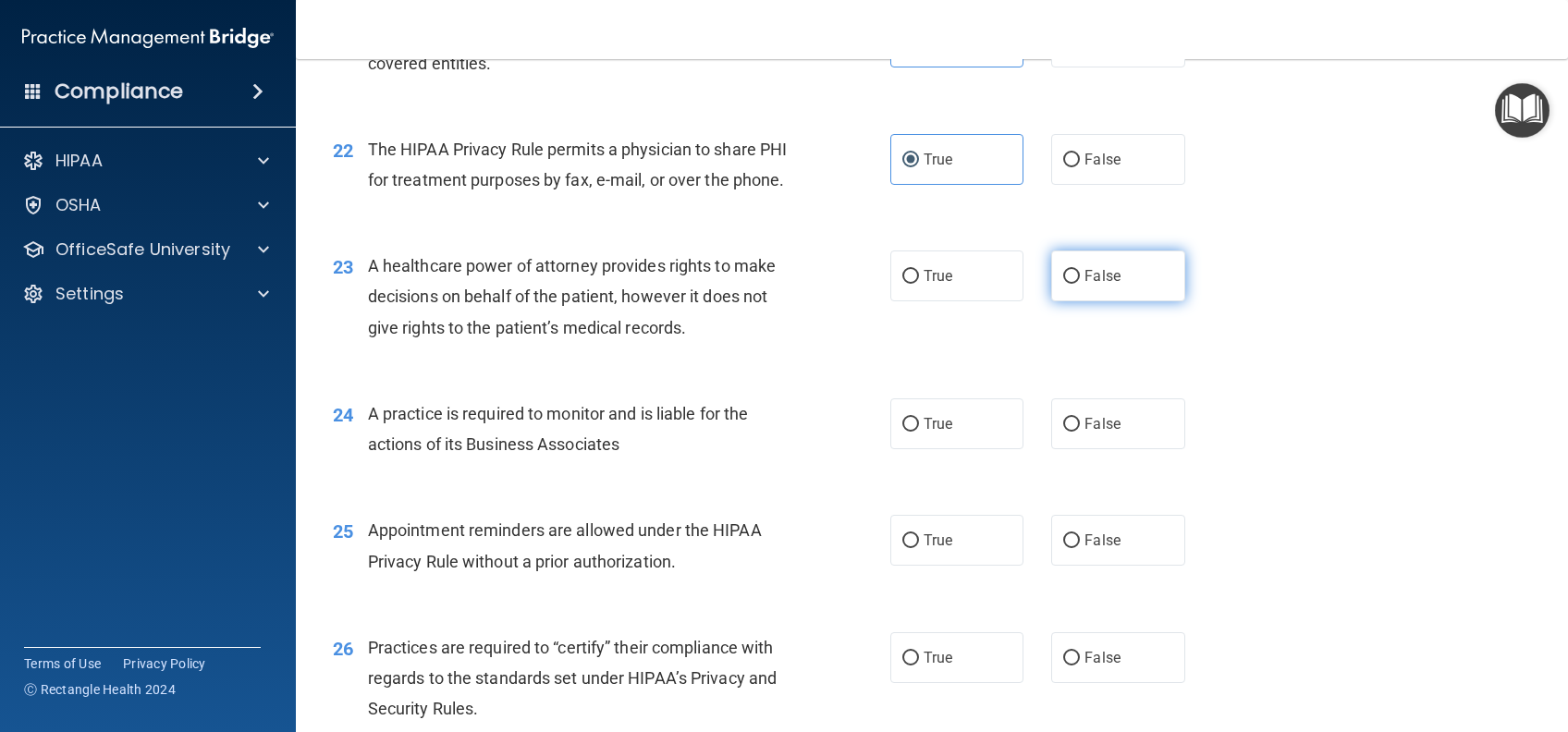
click at [1129, 302] on label "False" at bounding box center [1117, 275] width 133 height 51
click at [1079, 284] on input "False" at bounding box center [1071, 276] width 17 height 14
radio input "true"
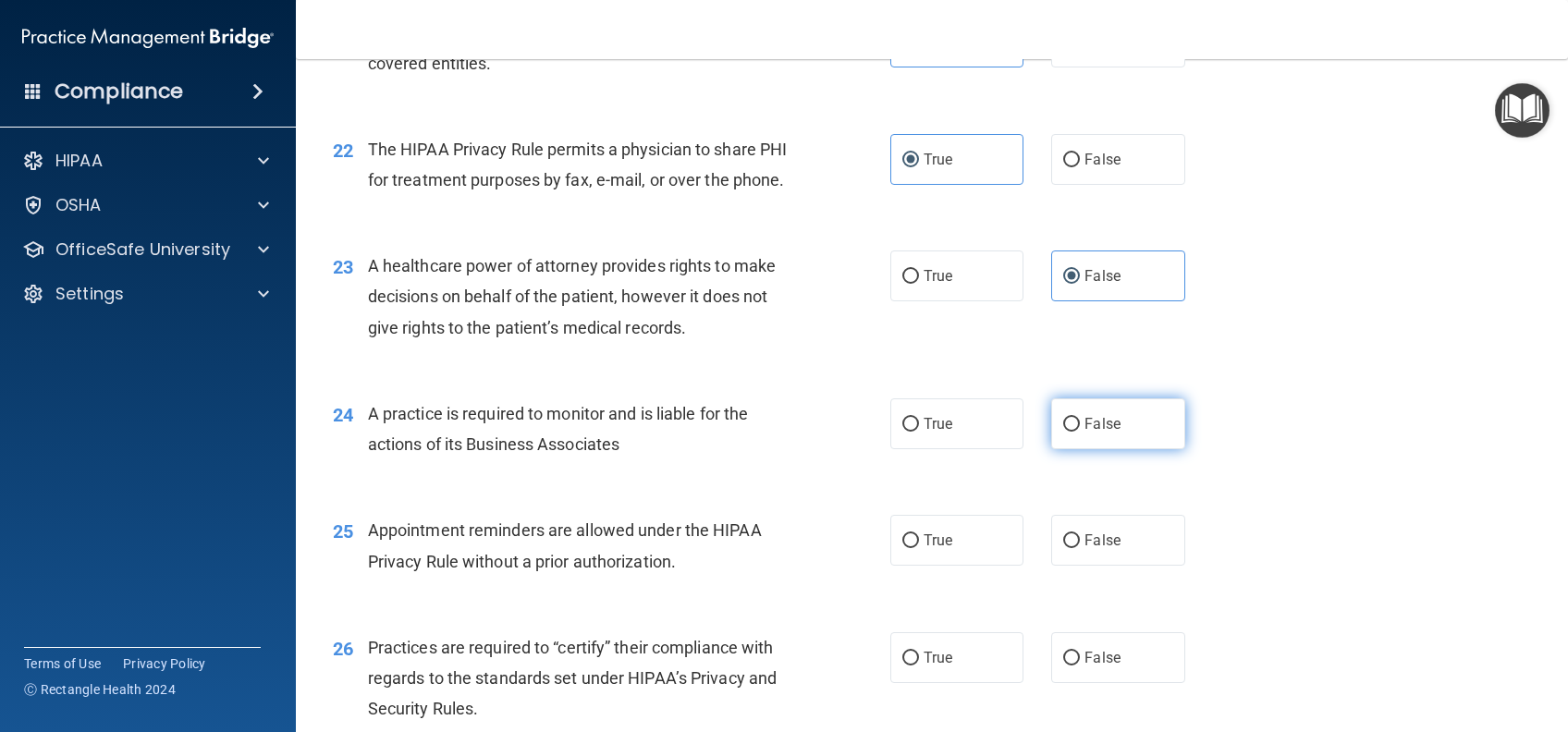
click at [1106, 432] on span "False" at bounding box center [1102, 423] width 36 height 18
click at [1079, 432] on input "False" at bounding box center [1071, 424] width 17 height 14
radio input "true"
drag, startPoint x: 976, startPoint y: 584, endPoint x: 1050, endPoint y: 514, distance: 101.9
click at [975, 566] on label "True" at bounding box center [957, 540] width 133 height 51
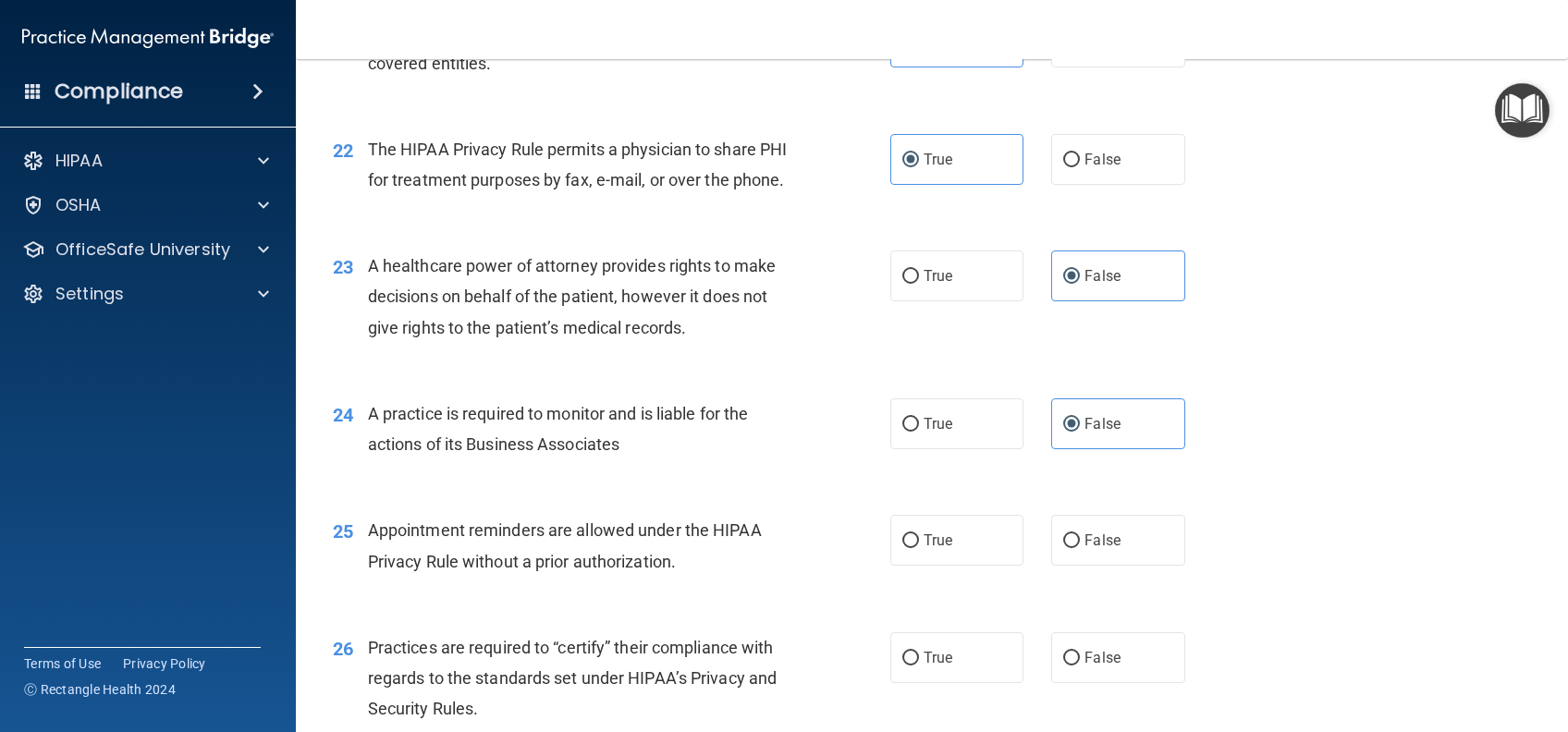
click at [919, 548] on input "True" at bounding box center [910, 541] width 17 height 14
radio input "true"
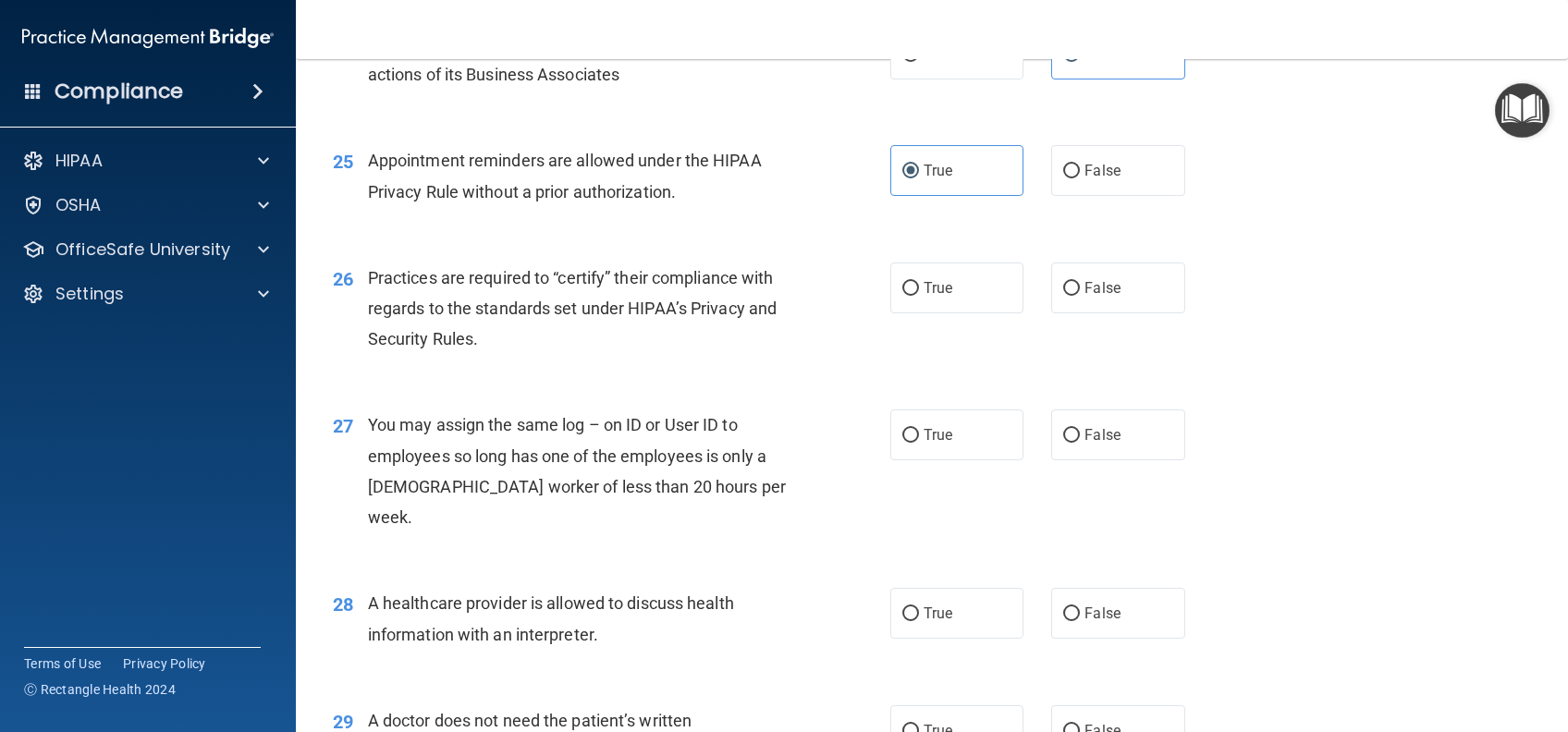
scroll to position [3698, 0]
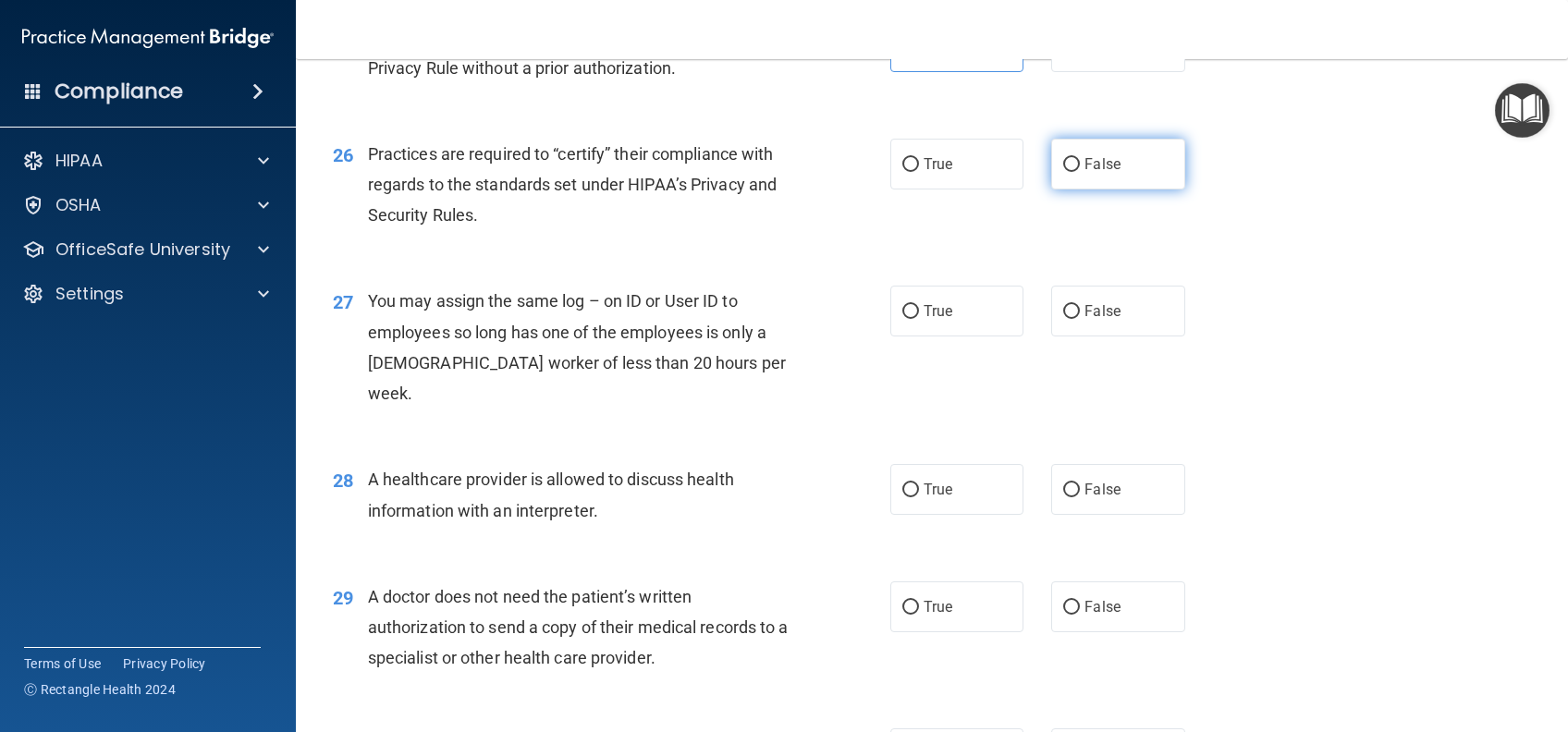
click at [1096, 173] on span "False" at bounding box center [1102, 165] width 36 height 18
click at [1079, 172] on input "False" at bounding box center [1071, 165] width 17 height 14
radio input "true"
click at [1110, 337] on label "False" at bounding box center [1117, 311] width 133 height 51
click at [1079, 319] on input "False" at bounding box center [1071, 311] width 17 height 14
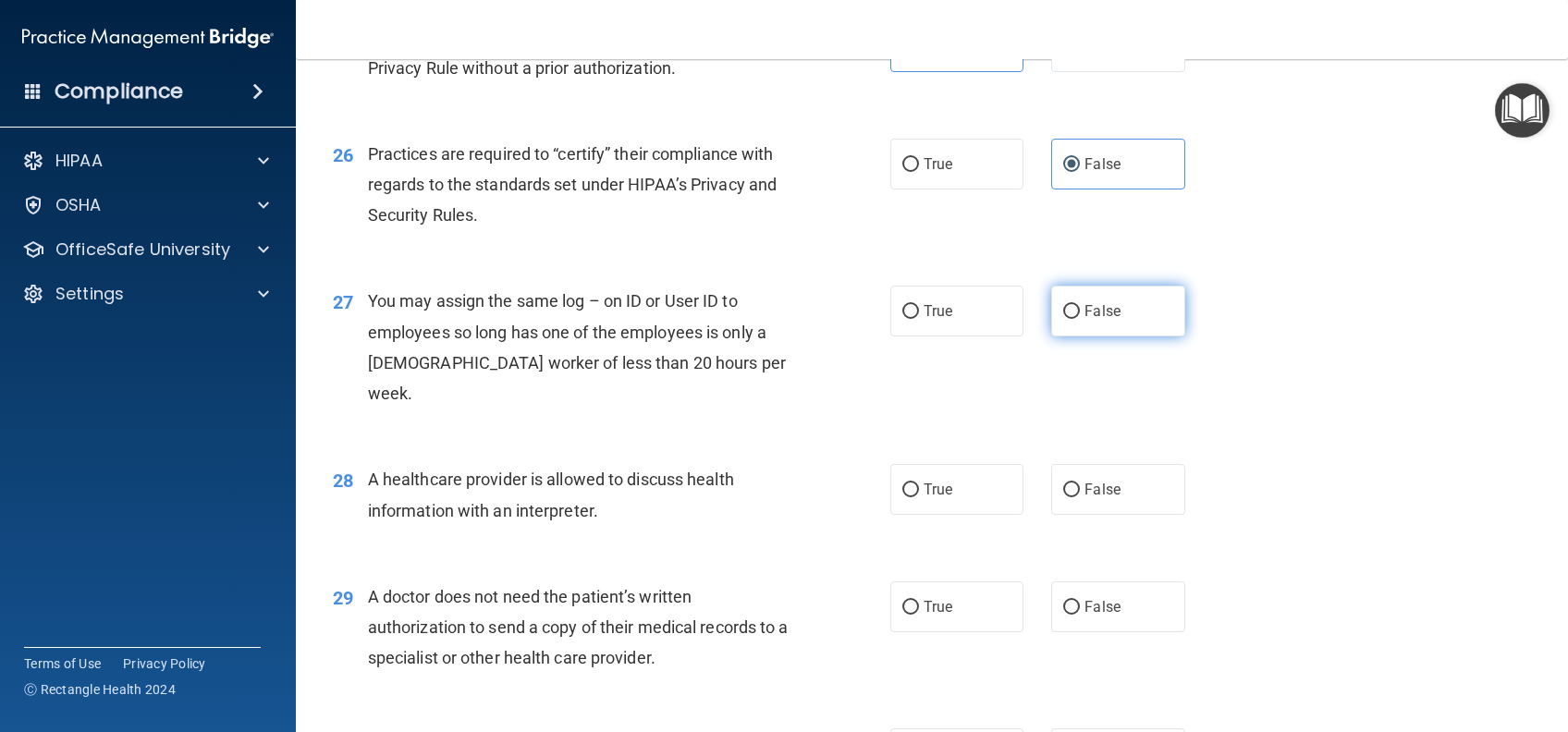
radio input "true"
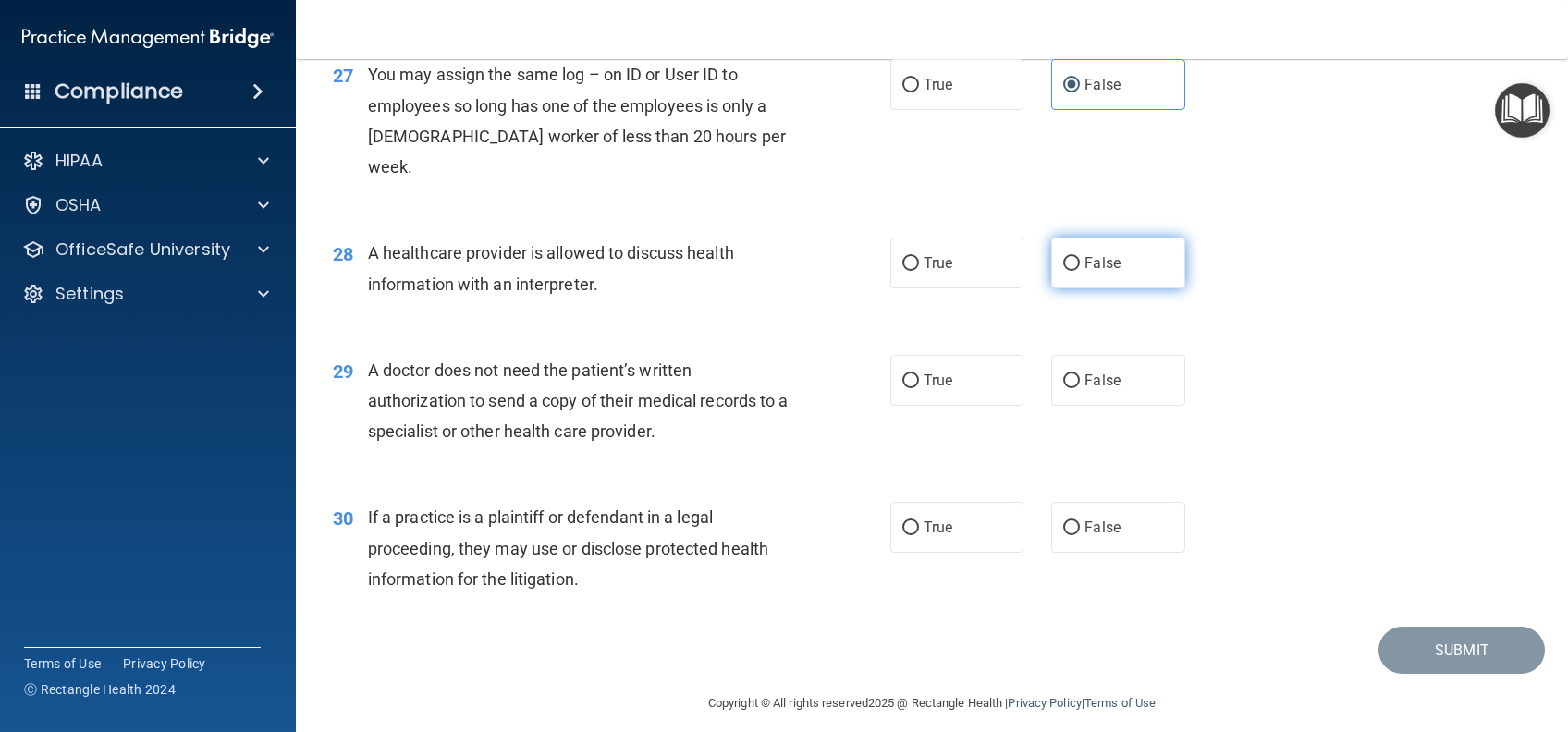
scroll to position [3971, 0]
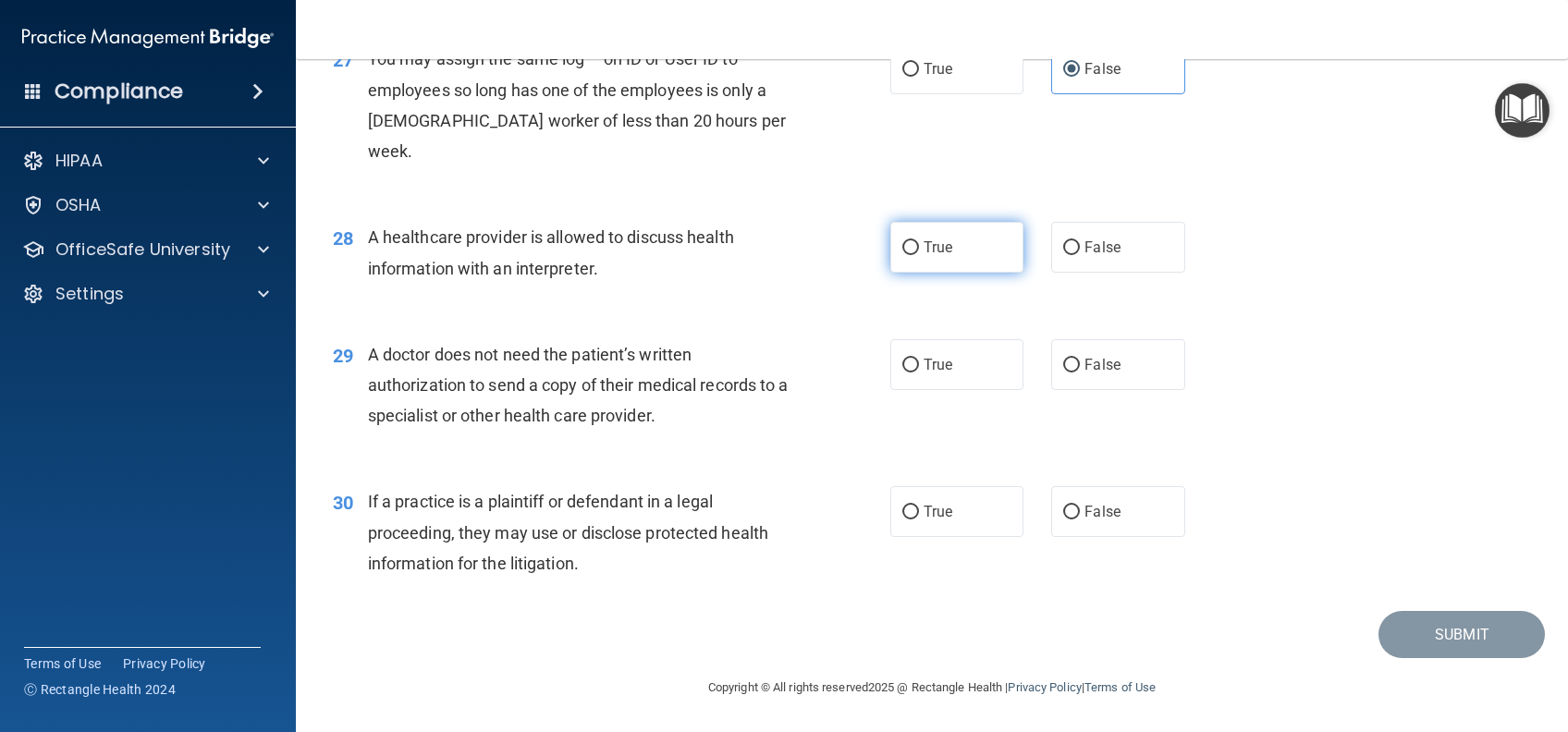
click at [953, 261] on label "True" at bounding box center [957, 247] width 133 height 51
click at [919, 255] on input "True" at bounding box center [910, 248] width 17 height 14
radio input "true"
click at [962, 352] on label "True" at bounding box center [957, 365] width 133 height 51
click at [919, 358] on input "True" at bounding box center [910, 365] width 17 height 14
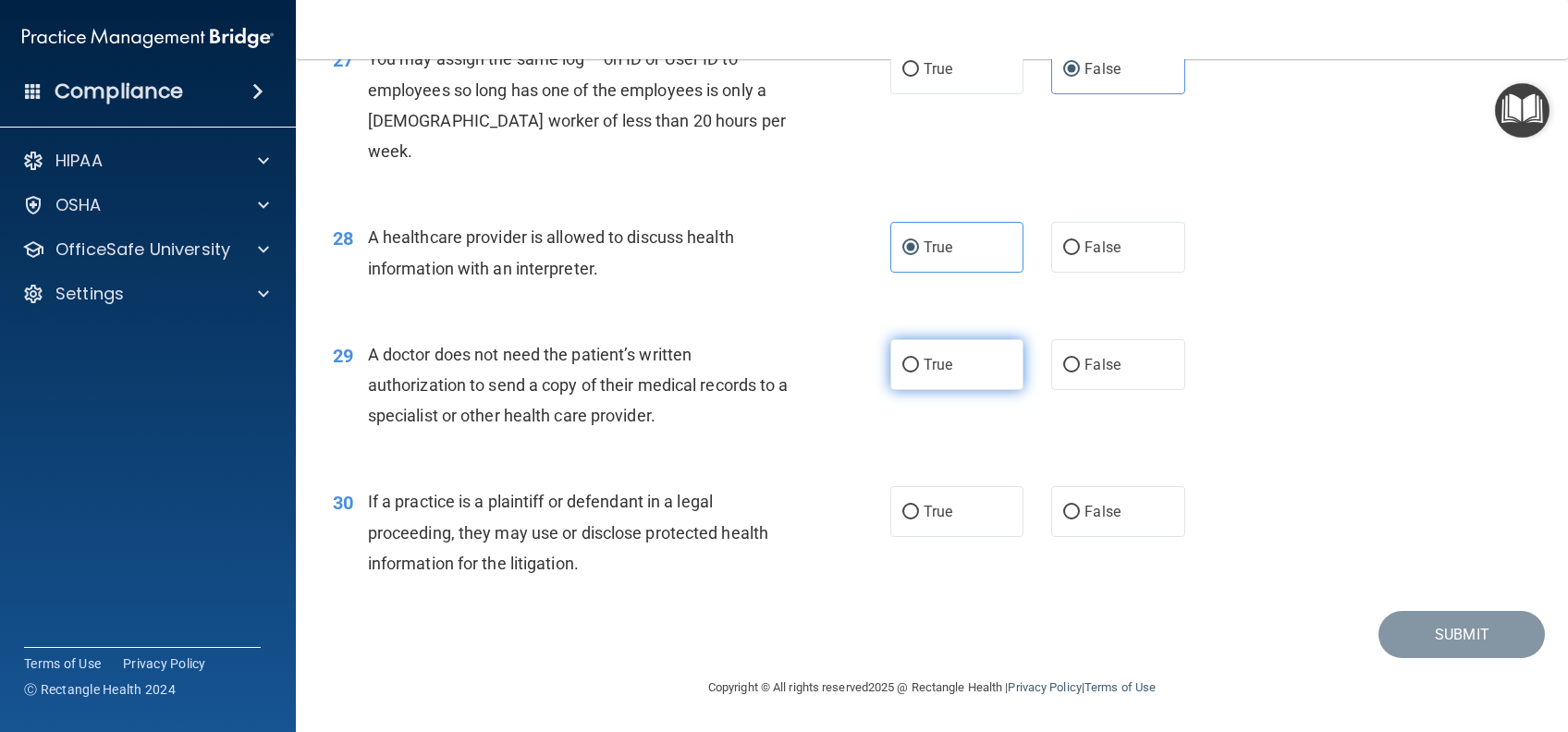
radio input "true"
click at [943, 510] on label "True" at bounding box center [957, 512] width 133 height 51
click at [919, 510] on input "True" at bounding box center [910, 512] width 17 height 14
radio input "true"
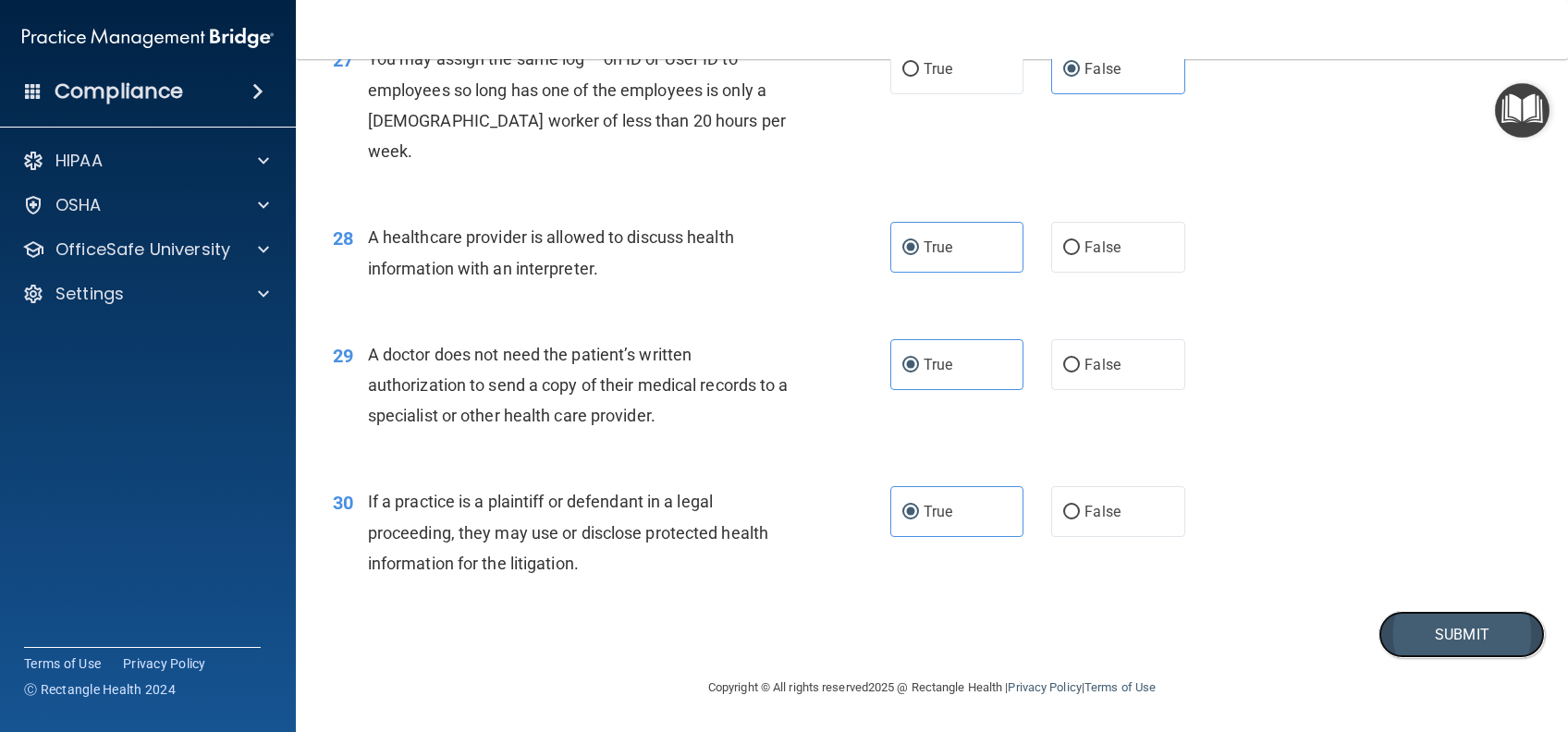
click at [1418, 629] on button "Submit" at bounding box center [1461, 635] width 166 height 47
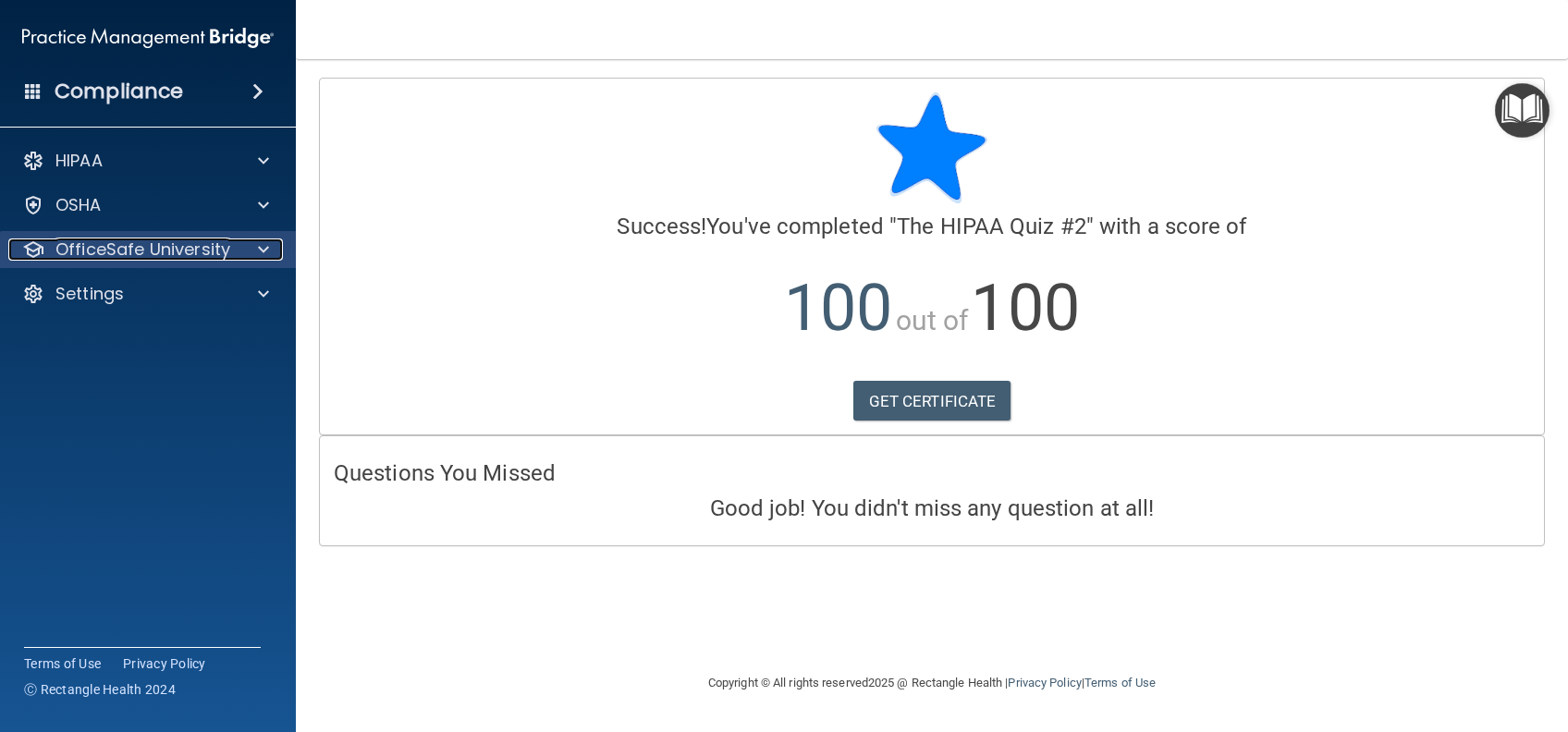
click at [136, 259] on p "OfficeSafe University" at bounding box center [142, 249] width 174 height 22
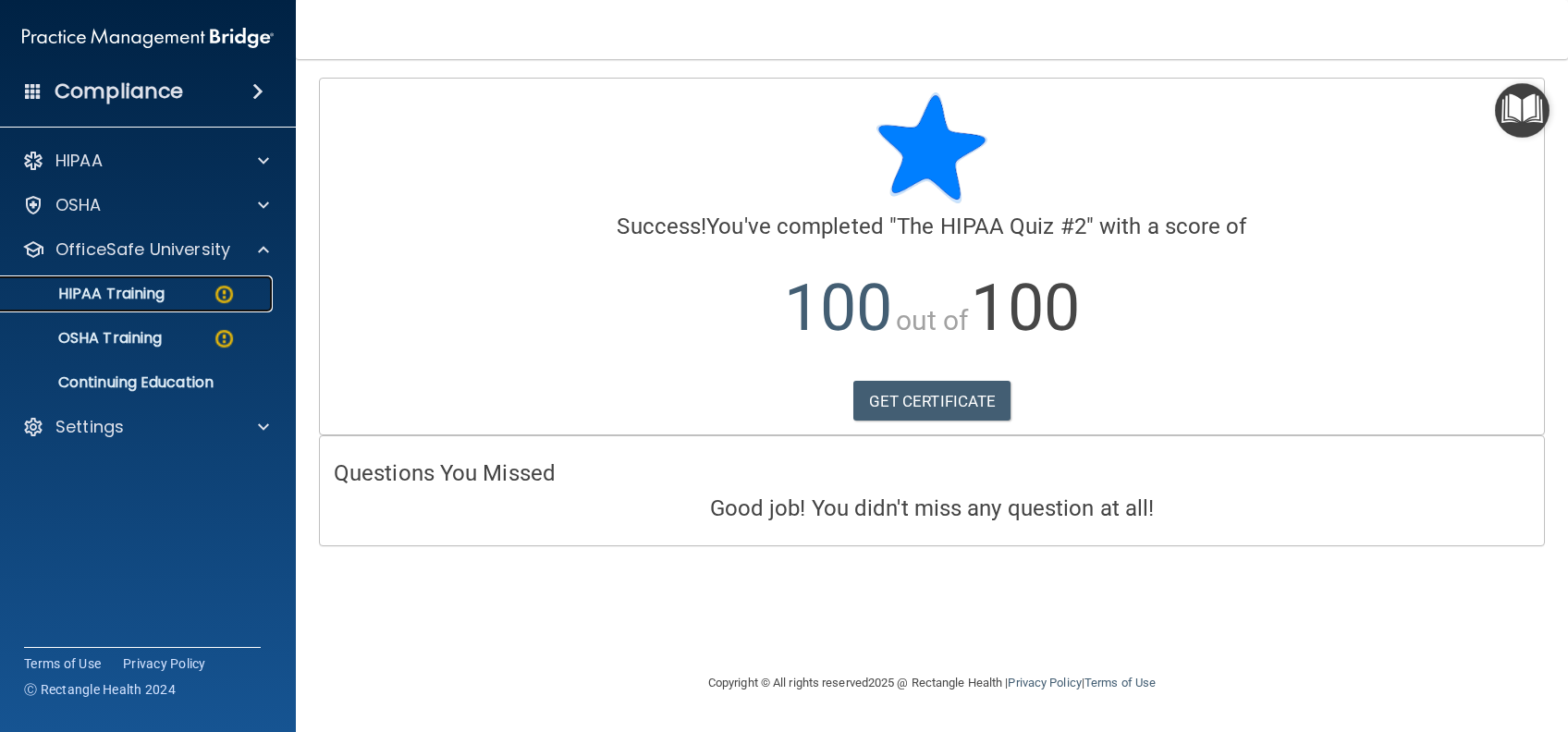
click at [121, 298] on p "HIPAA Training" at bounding box center [88, 294] width 153 height 18
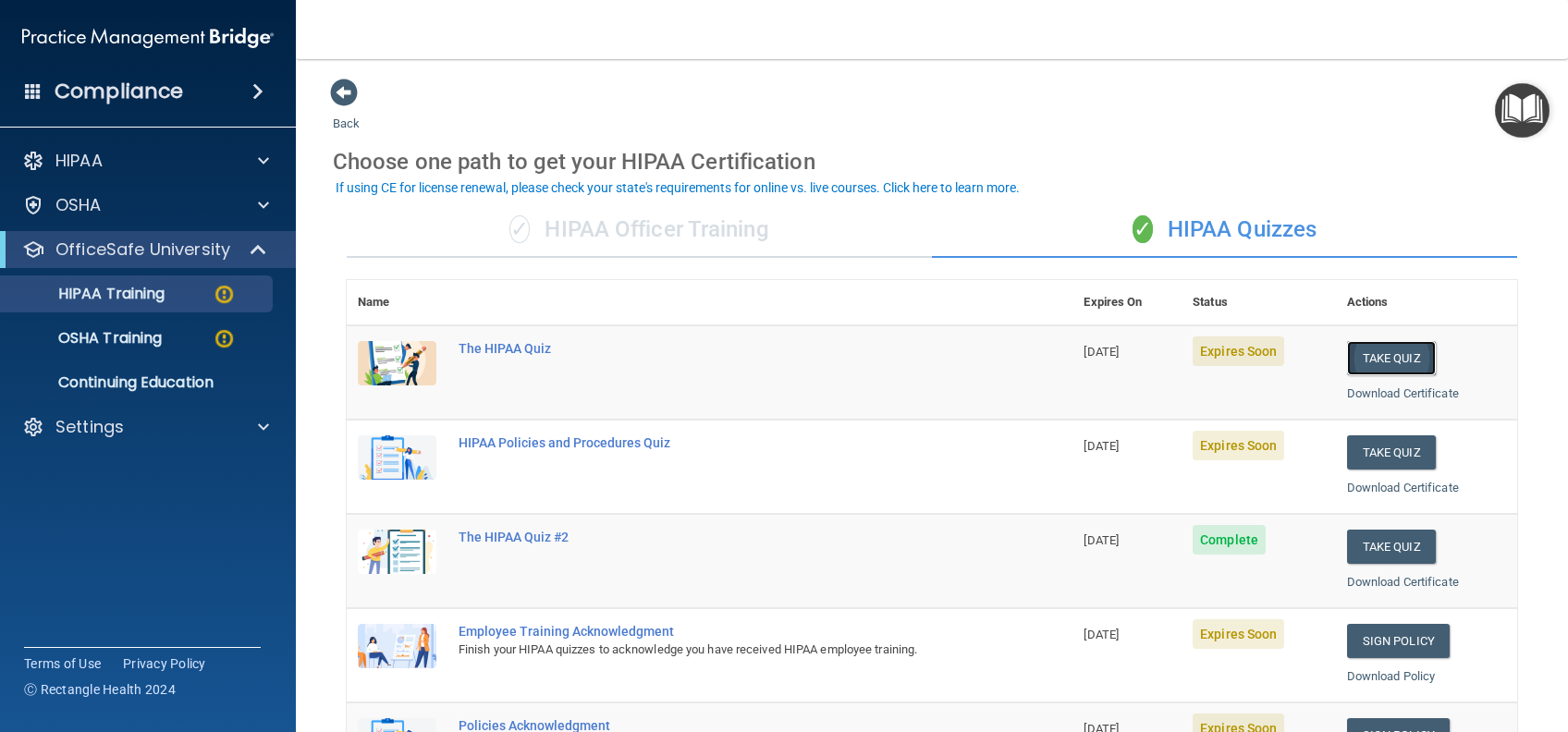
click at [1353, 361] on button "Take Quiz" at bounding box center [1391, 357] width 89 height 34
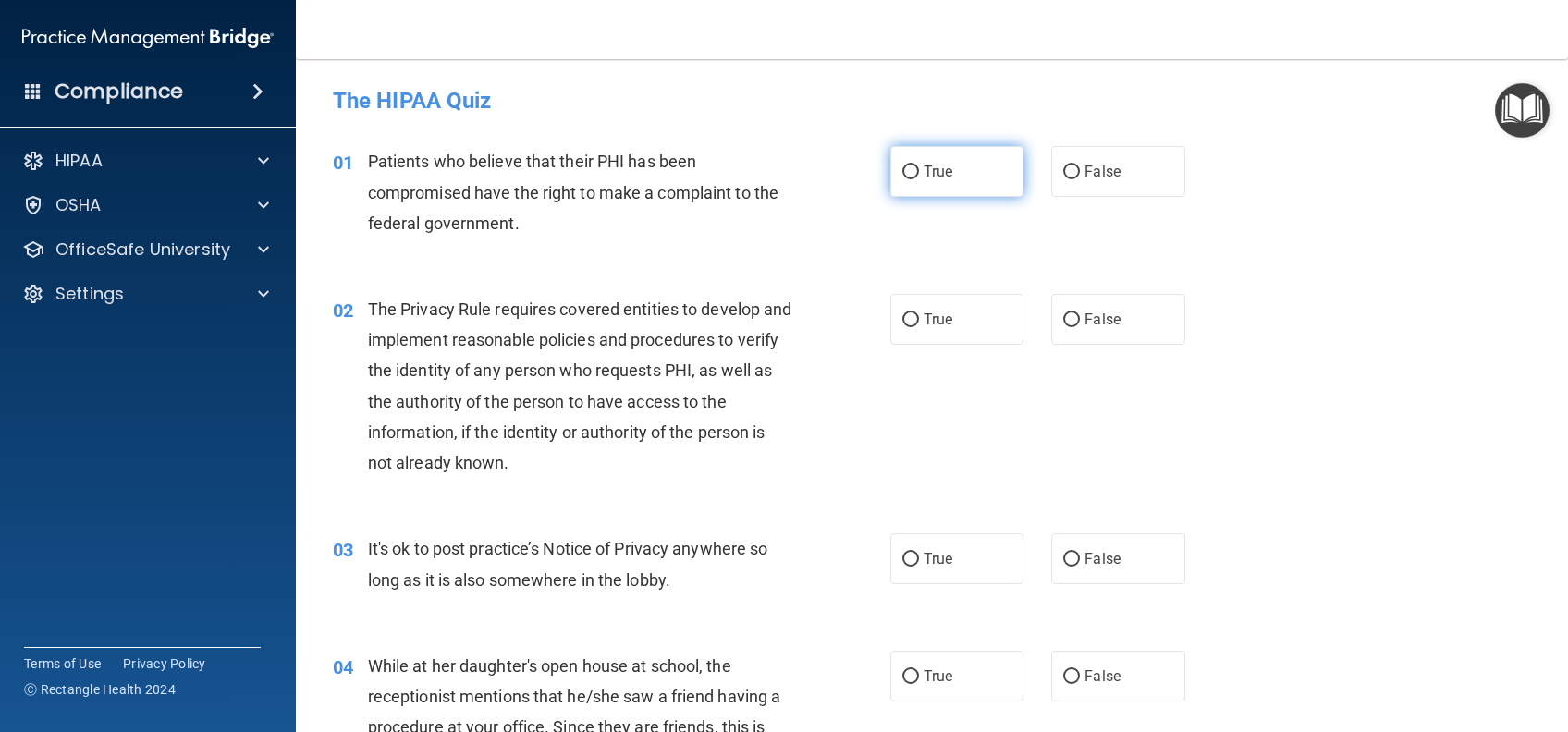
drag, startPoint x: 902, startPoint y: 157, endPoint x: 918, endPoint y: 179, distance: 27.2
click at [904, 158] on label "True" at bounding box center [957, 171] width 133 height 51
click at [904, 165] on input "True" at bounding box center [910, 172] width 17 height 14
radio input "true"
click at [941, 314] on span "True" at bounding box center [937, 319] width 28 height 18
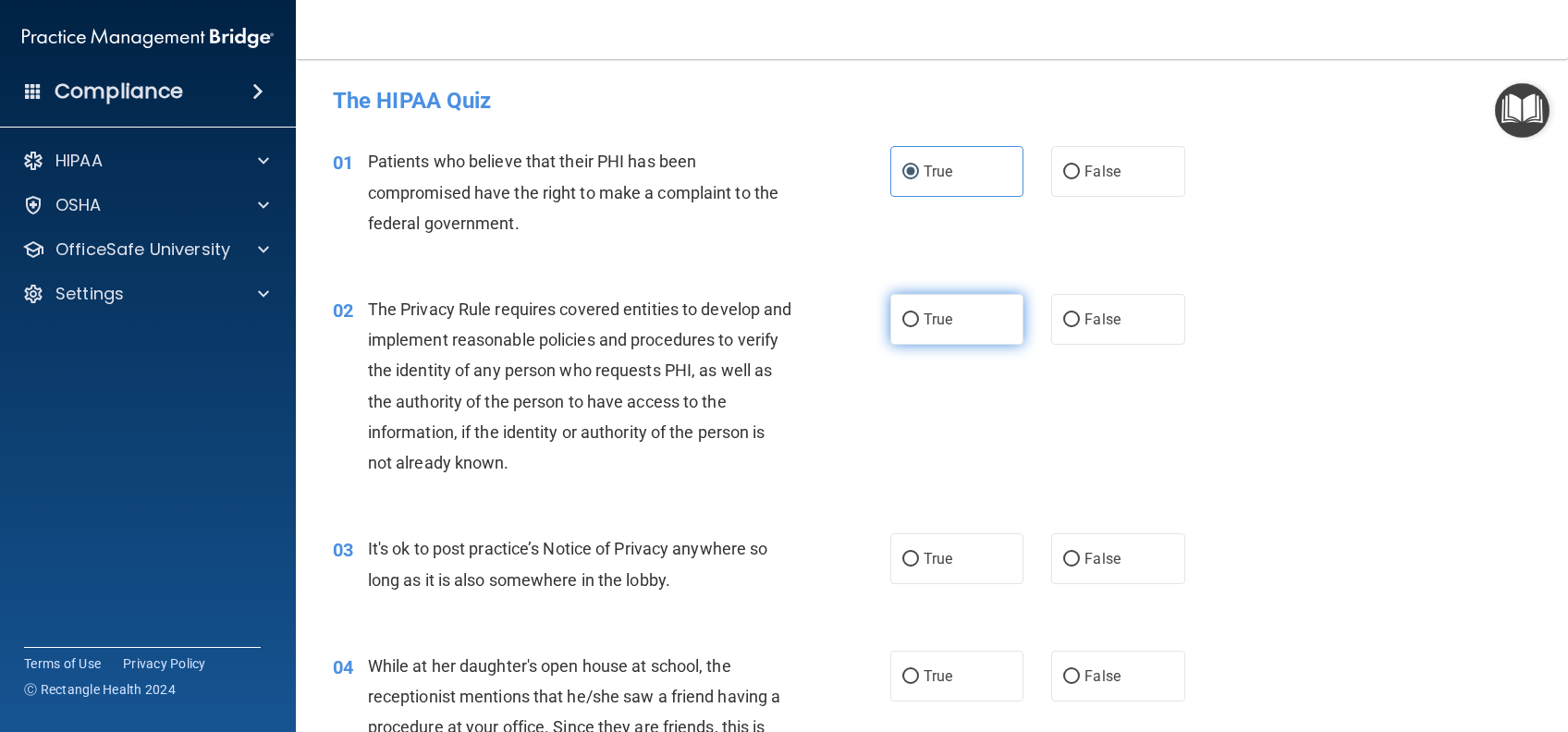
click at [919, 314] on input "True" at bounding box center [910, 320] width 17 height 14
radio input "true"
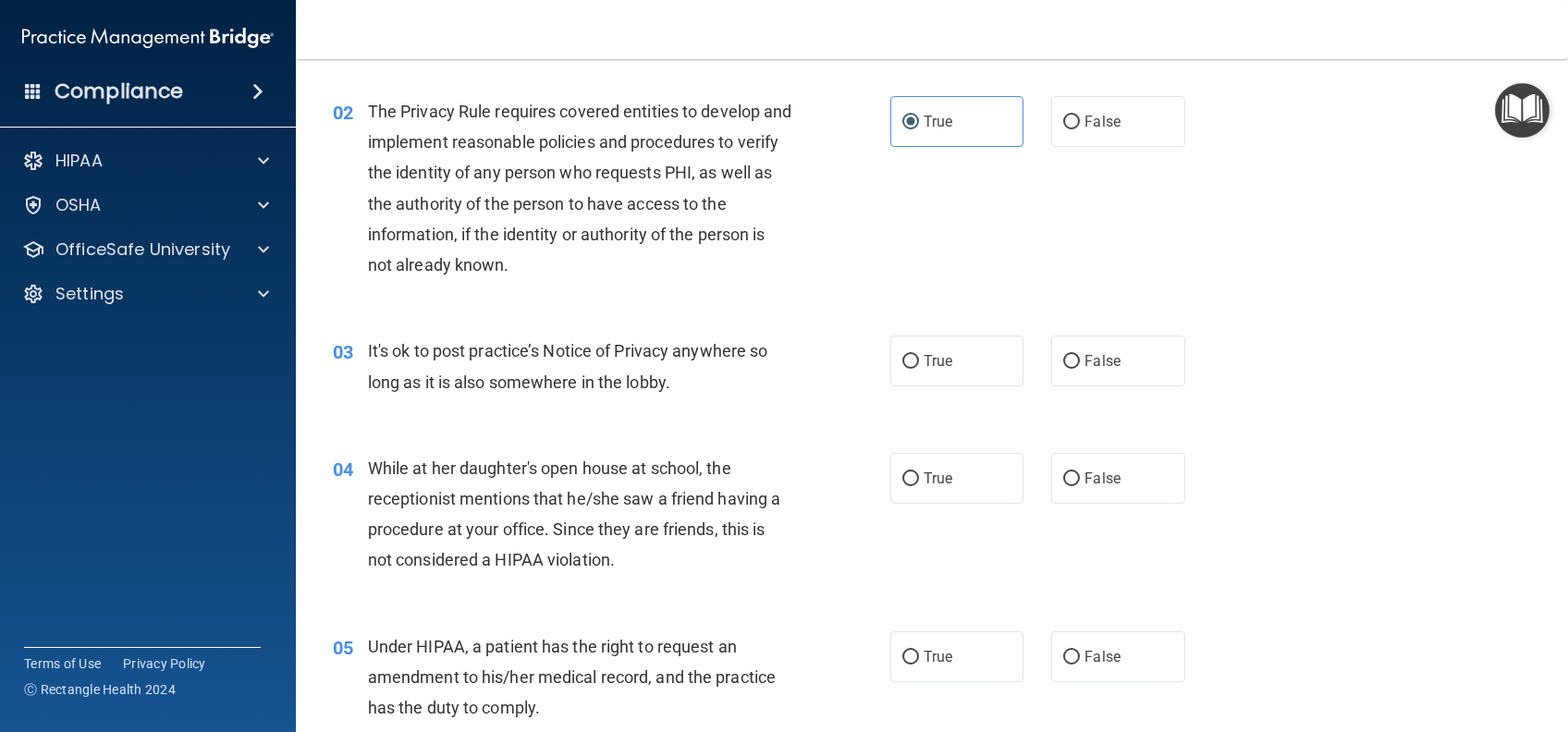
scroll to position [246, 0]
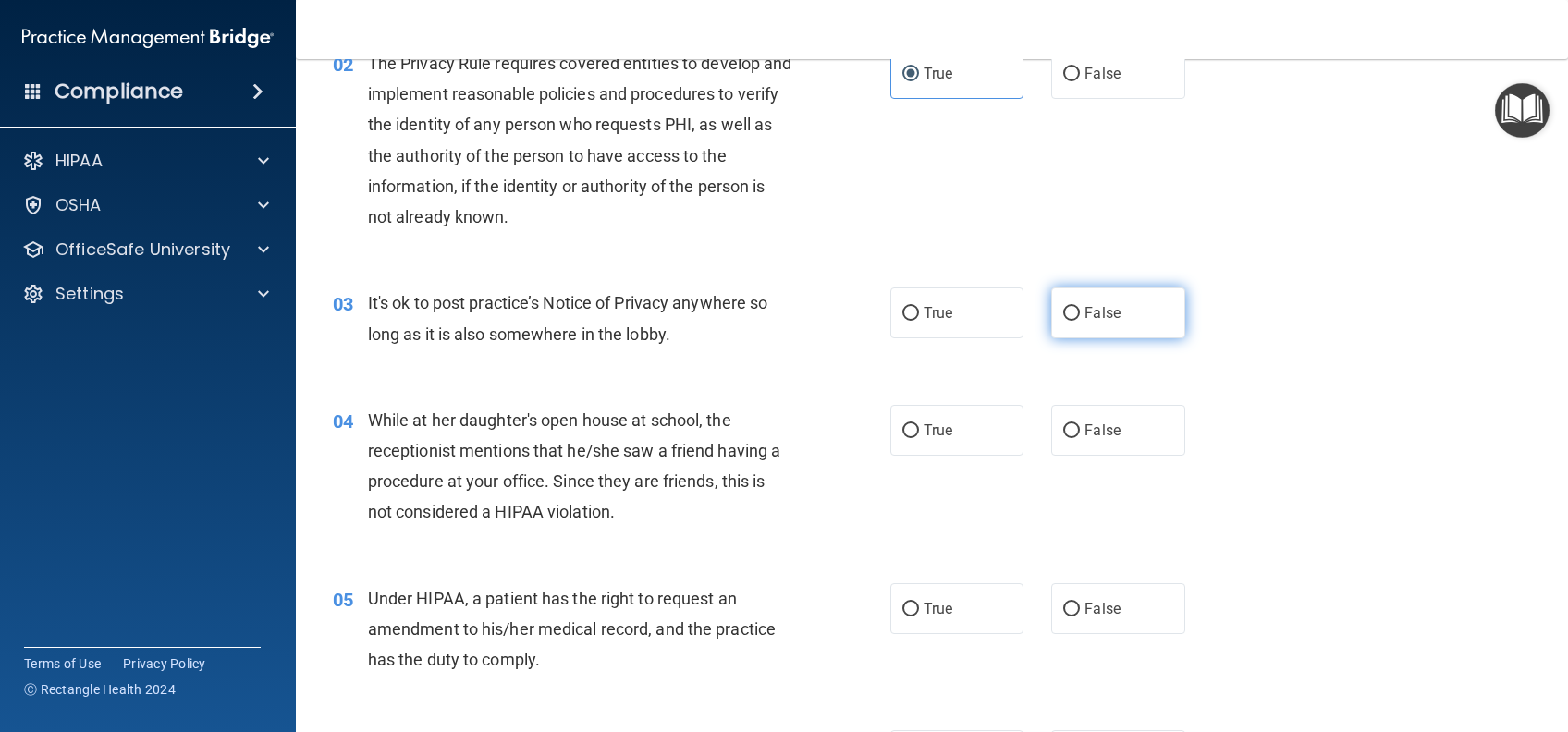
click at [1116, 314] on label "False" at bounding box center [1117, 312] width 133 height 51
click at [1079, 314] on input "False" at bounding box center [1071, 313] width 17 height 14
radio input "true"
click at [1098, 434] on span "False" at bounding box center [1102, 430] width 36 height 18
click at [1079, 434] on input "False" at bounding box center [1071, 431] width 17 height 14
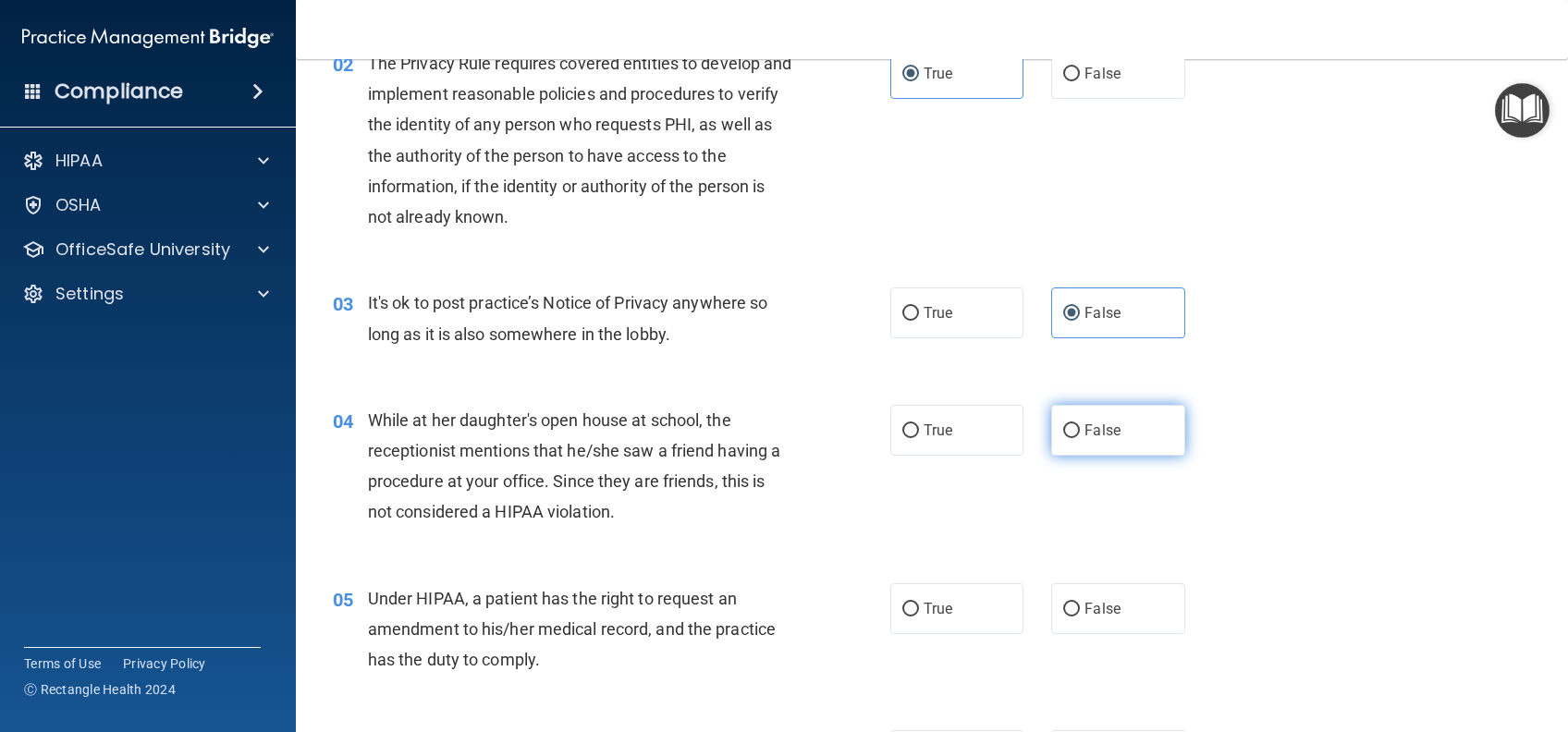
radio input "true"
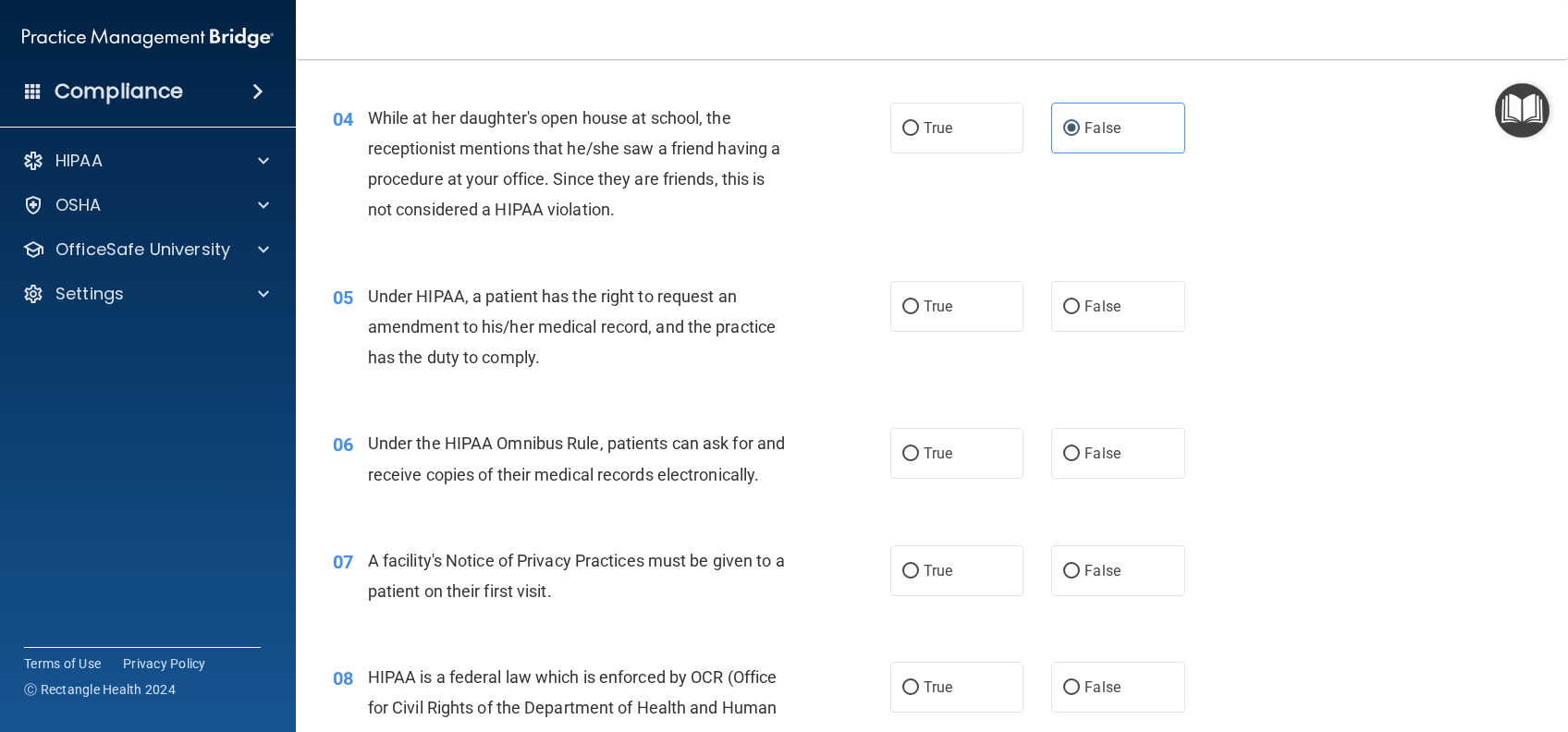
scroll to position [616, 0]
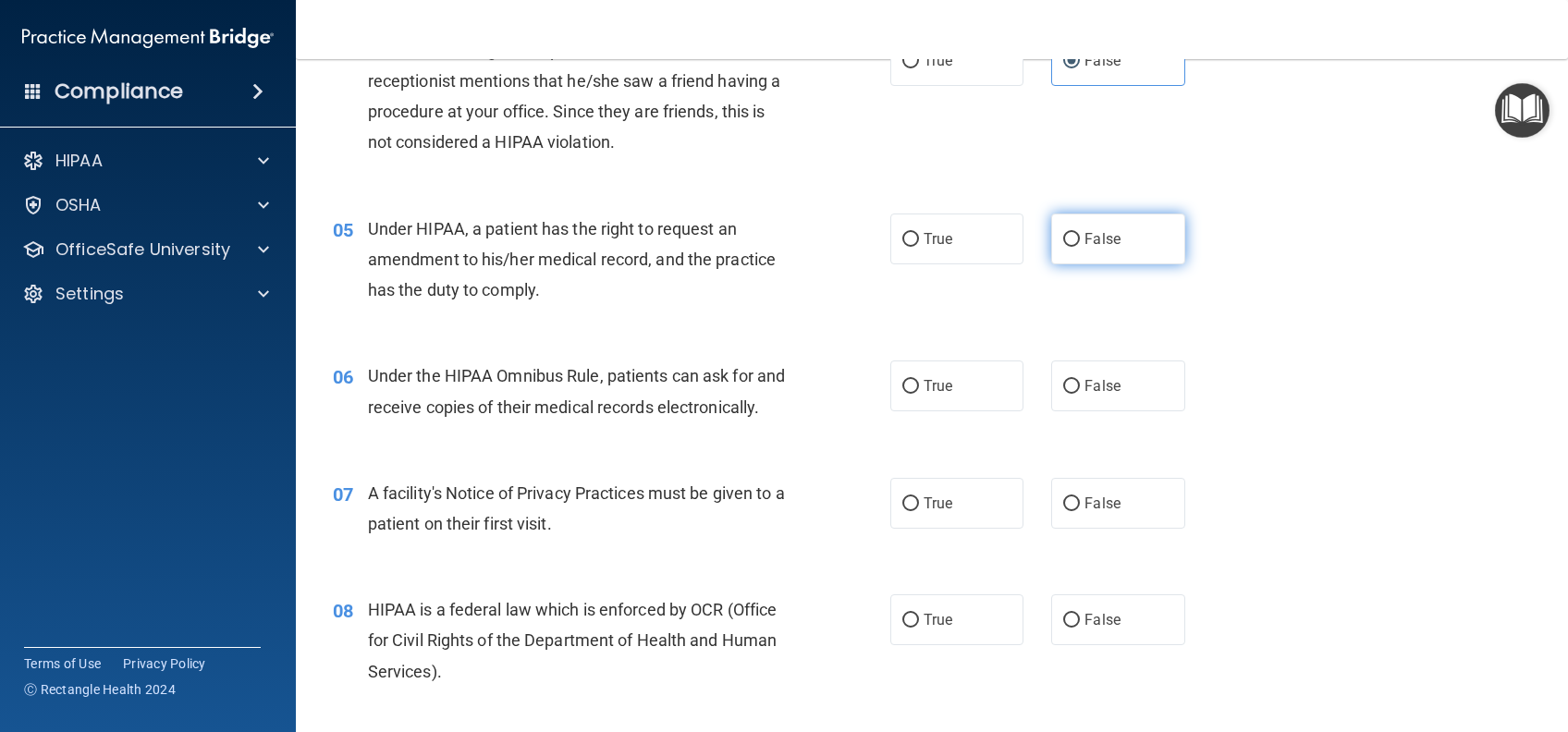
click at [1125, 254] on label "False" at bounding box center [1117, 238] width 133 height 51
click at [1079, 247] on input "False" at bounding box center [1071, 239] width 17 height 14
radio input "true"
click at [959, 250] on label "True" at bounding box center [957, 238] width 133 height 51
click at [919, 247] on input "True" at bounding box center [910, 239] width 17 height 14
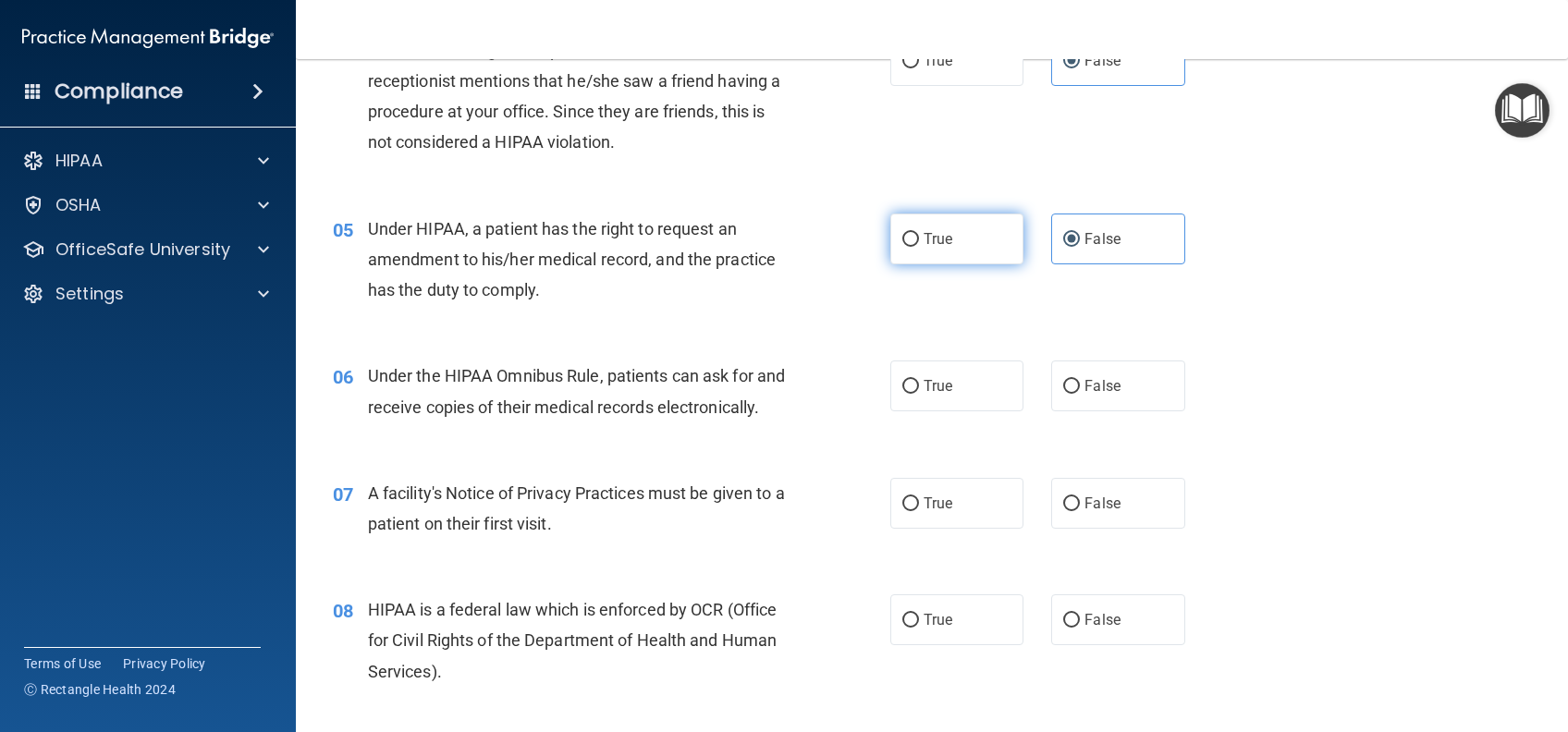
radio input "true"
drag, startPoint x: 1074, startPoint y: 227, endPoint x: 1054, endPoint y: 254, distance: 33.6
click at [1074, 228] on label "False" at bounding box center [1117, 238] width 133 height 51
click at [1074, 233] on input "False" at bounding box center [1071, 239] width 17 height 14
radio input "true"
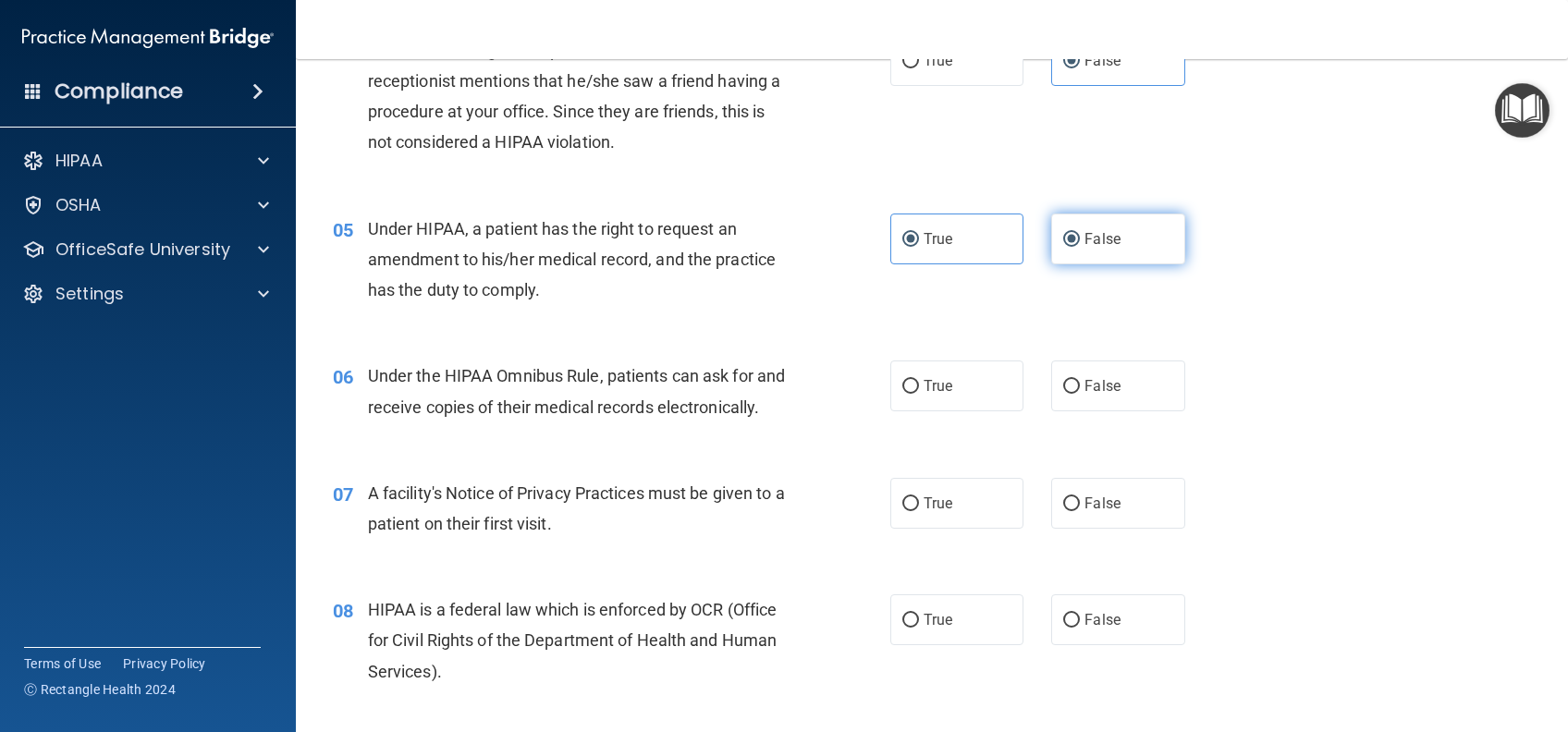
radio input "false"
drag, startPoint x: 954, startPoint y: 379, endPoint x: 958, endPoint y: 394, distance: 15.5
click at [954, 381] on label "True" at bounding box center [957, 385] width 133 height 51
click at [919, 381] on input "True" at bounding box center [910, 386] width 17 height 14
radio input "true"
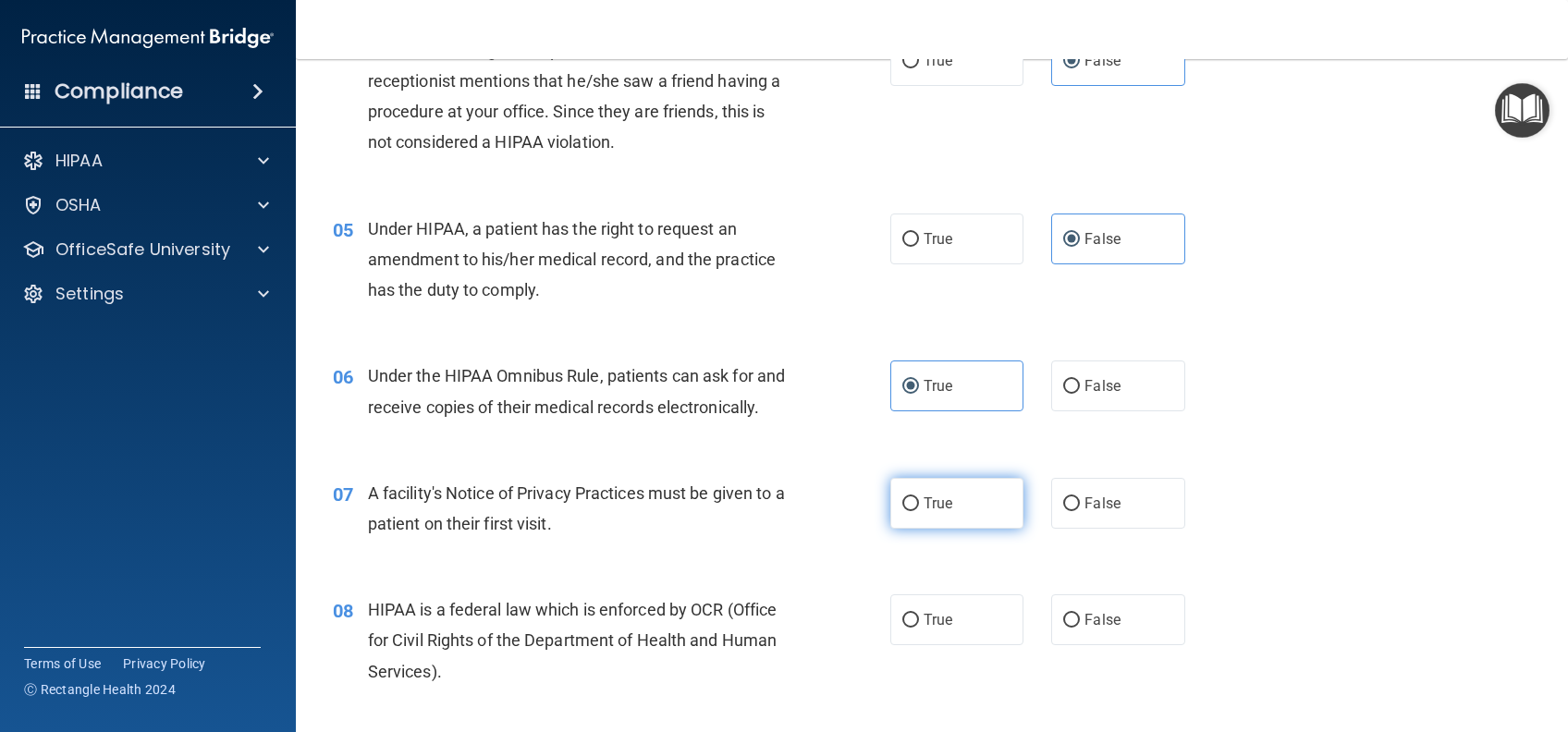
click at [951, 525] on label "True" at bounding box center [957, 503] width 133 height 51
click at [919, 511] on input "True" at bounding box center [910, 504] width 17 height 14
radio input "true"
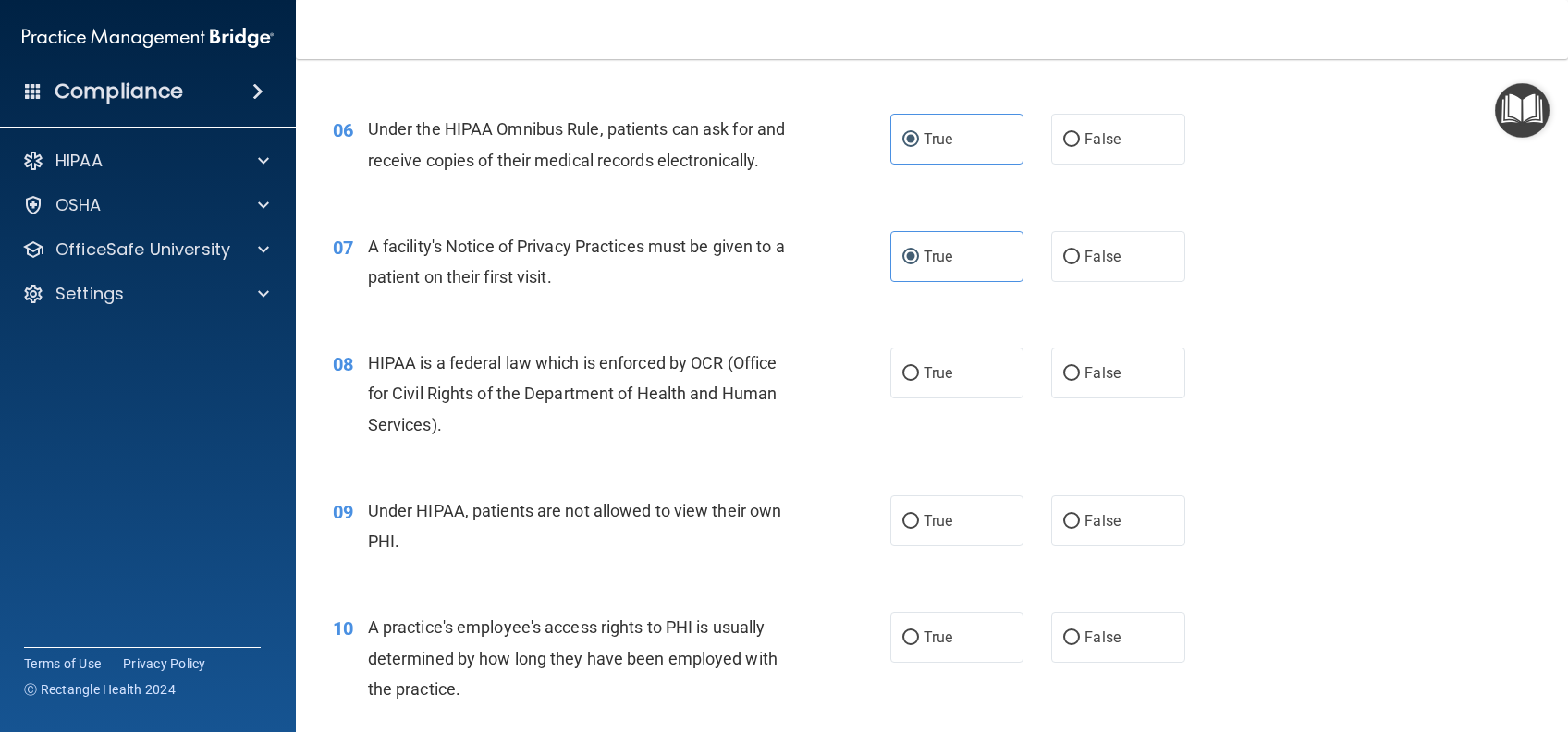
scroll to position [985, 0]
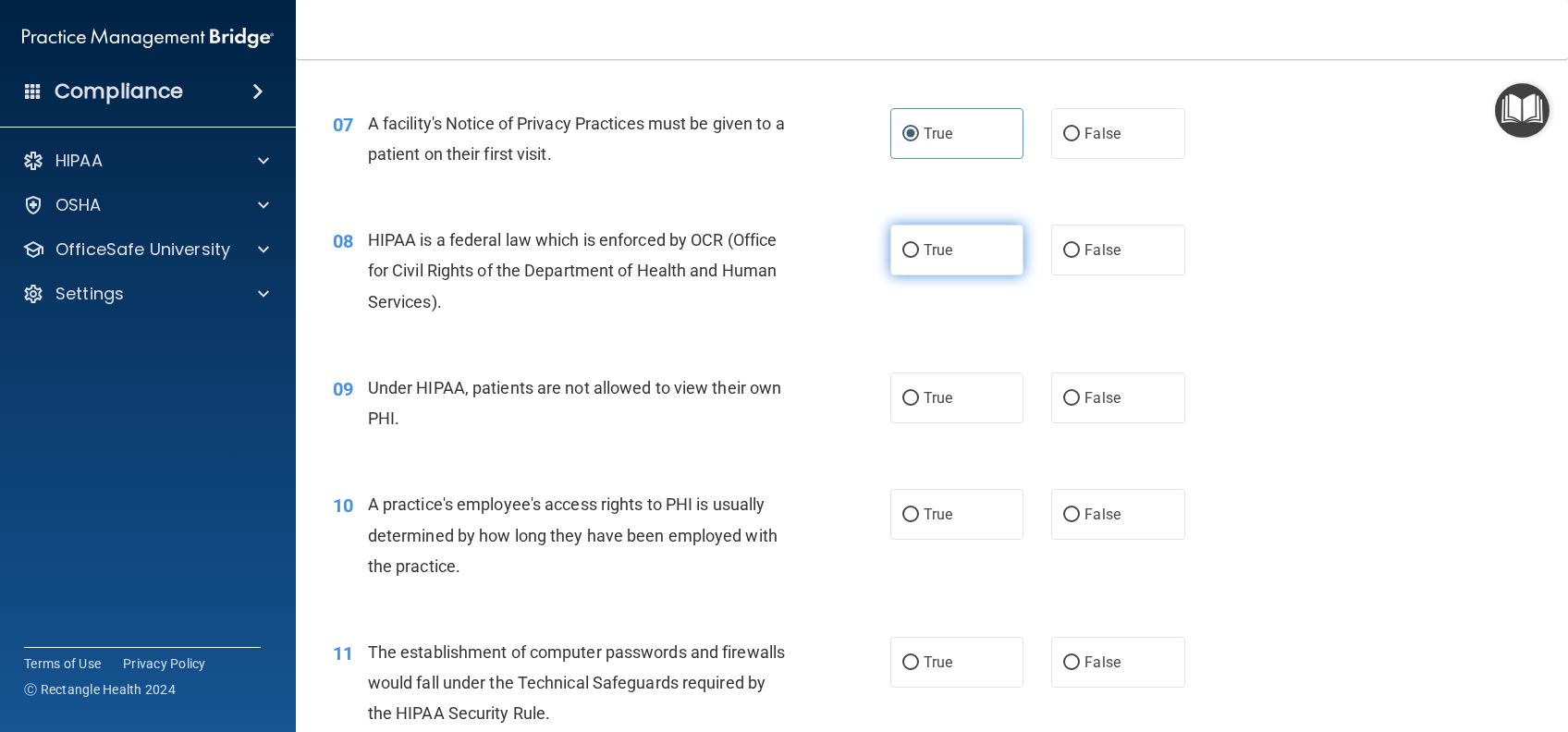
click at [925, 259] on span "True" at bounding box center [937, 250] width 28 height 18
click at [919, 258] on input "True" at bounding box center [910, 251] width 17 height 14
radio input "true"
click at [1092, 407] on span "False" at bounding box center [1102, 398] width 36 height 18
click at [1079, 406] on input "False" at bounding box center [1071, 399] width 17 height 14
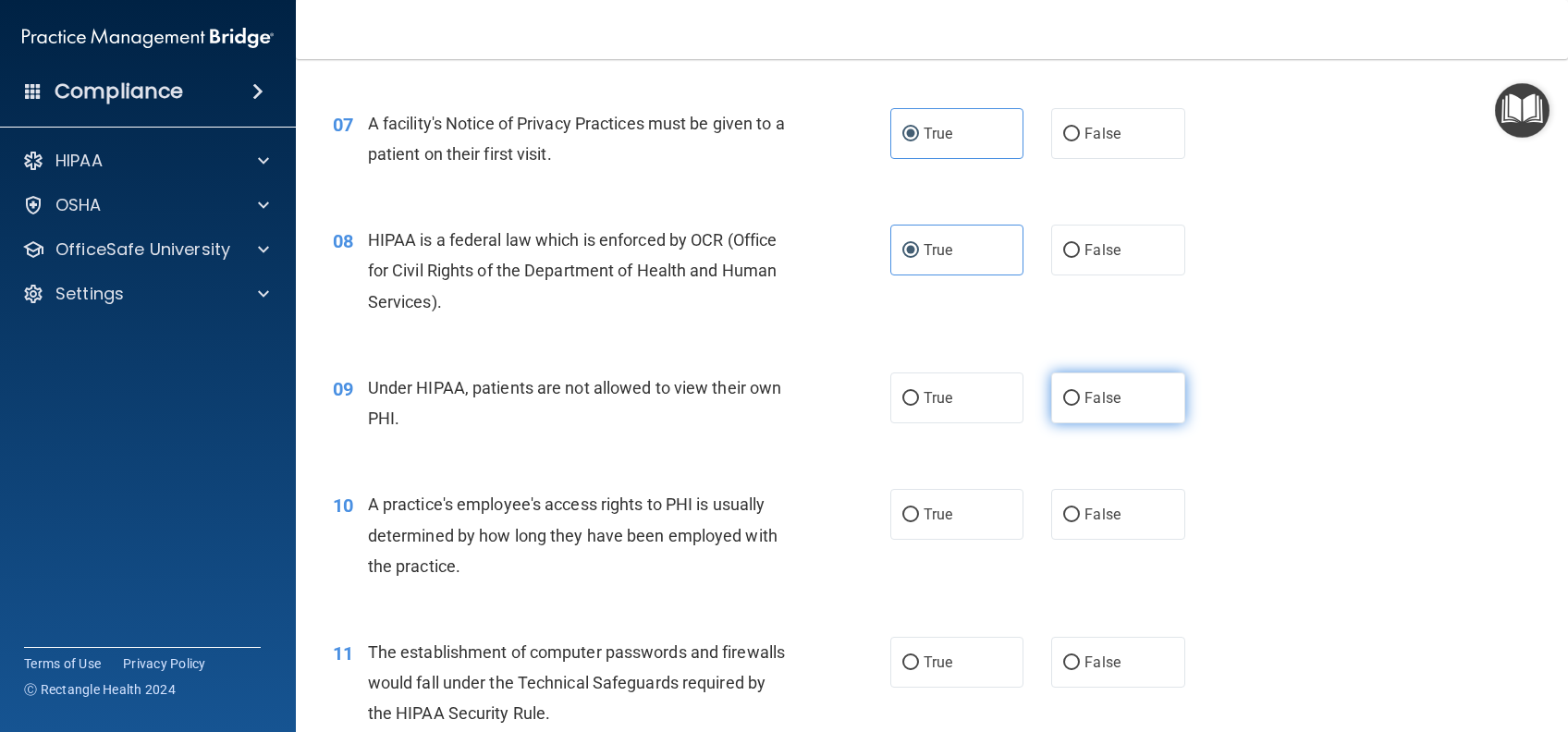
radio input "true"
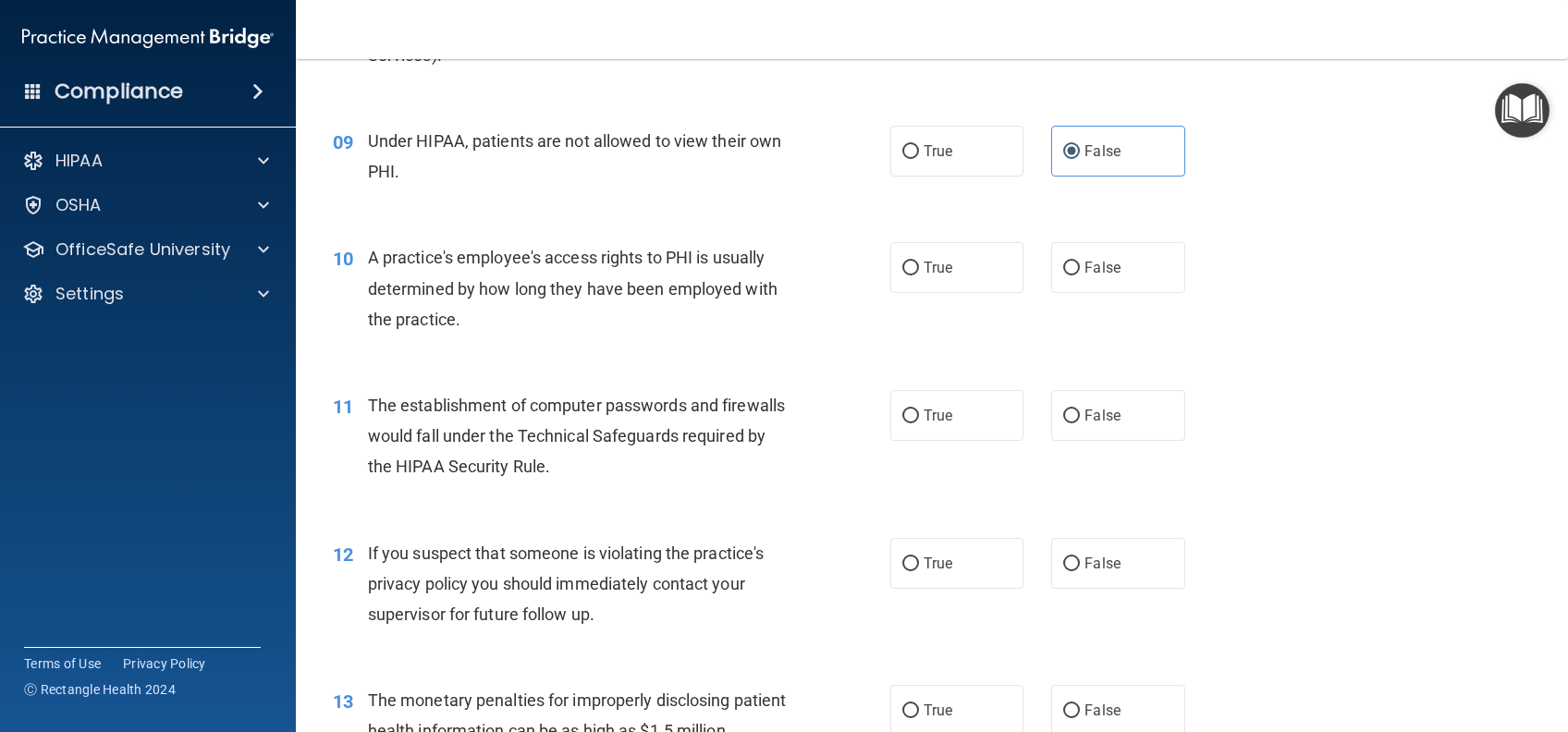
scroll to position [1355, 0]
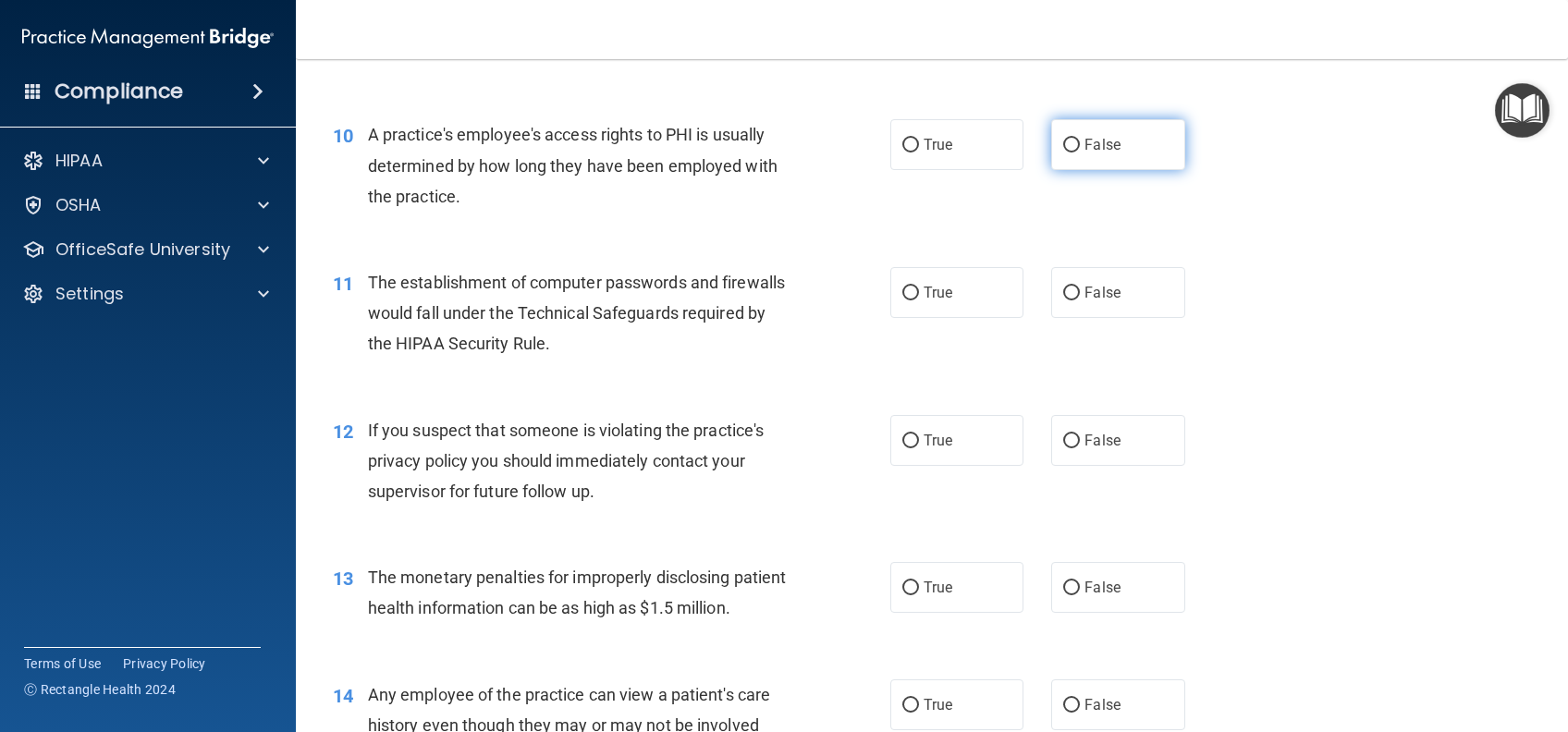
click at [1098, 170] on label "False" at bounding box center [1117, 145] width 133 height 51
click at [1079, 153] on input "False" at bounding box center [1071, 145] width 17 height 14
radio input "true"
click at [933, 318] on label "True" at bounding box center [957, 292] width 133 height 51
click at [919, 301] on input "True" at bounding box center [910, 293] width 17 height 14
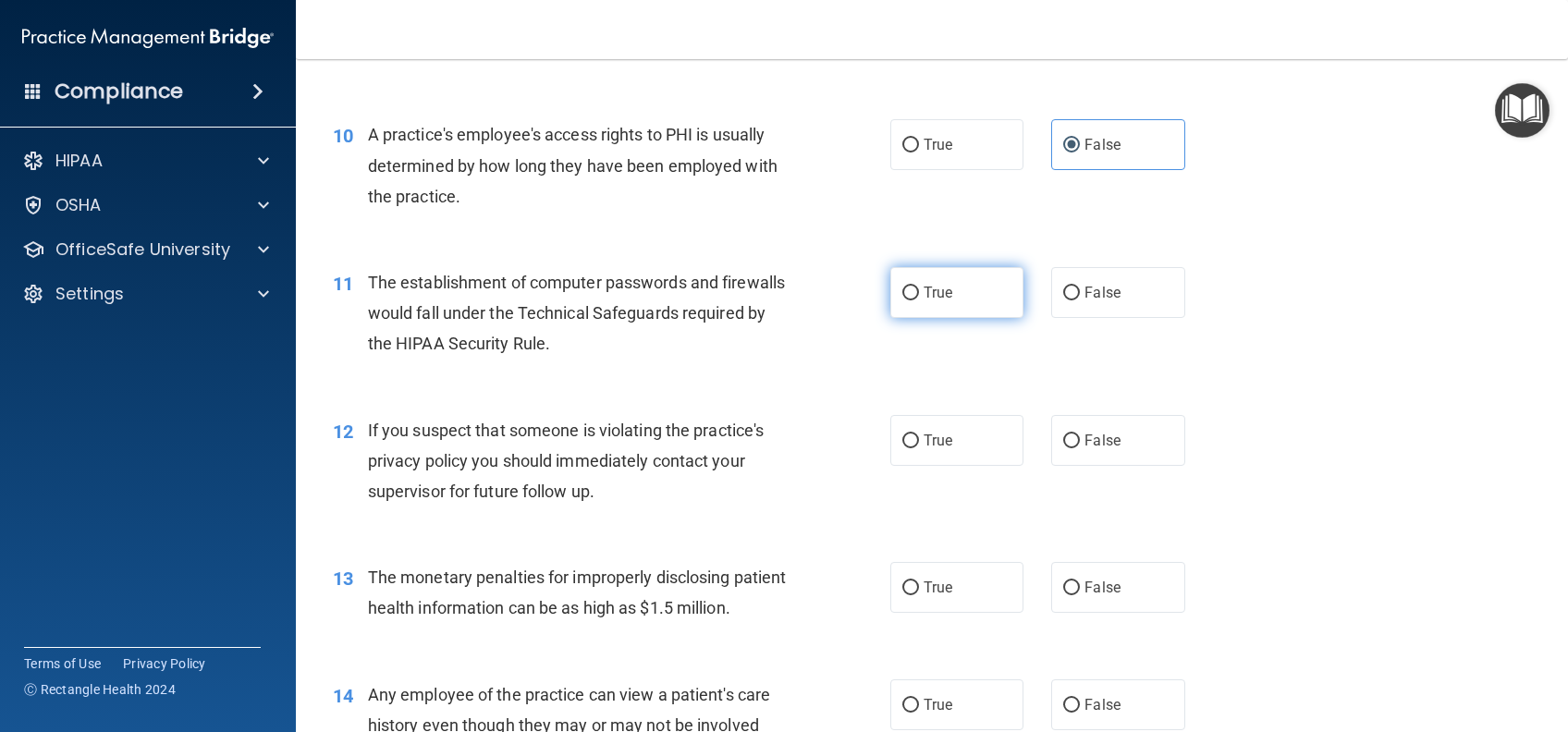
radio input "true"
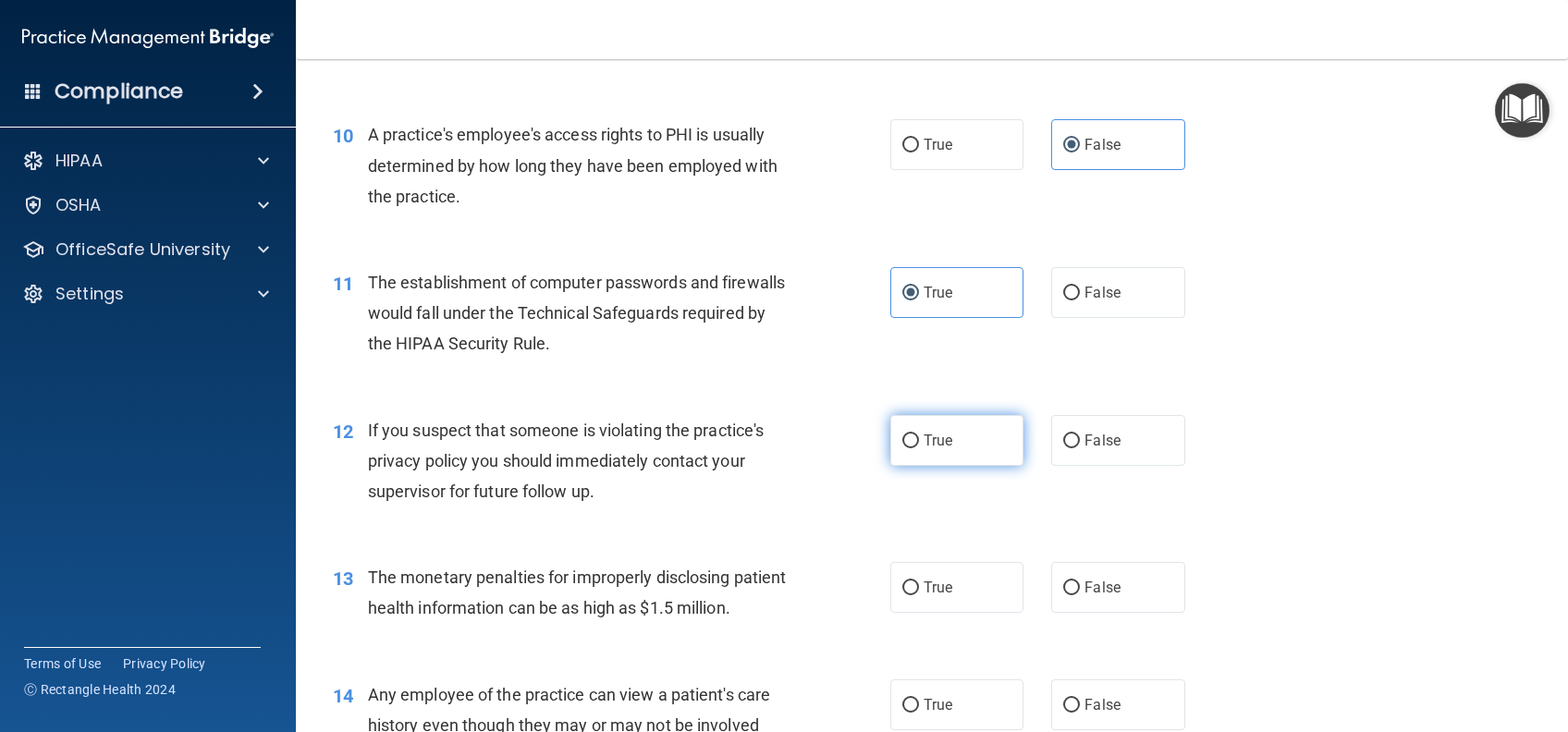
click at [940, 466] on label "True" at bounding box center [957, 440] width 133 height 51
click at [919, 449] on input "True" at bounding box center [910, 441] width 17 height 14
radio input "true"
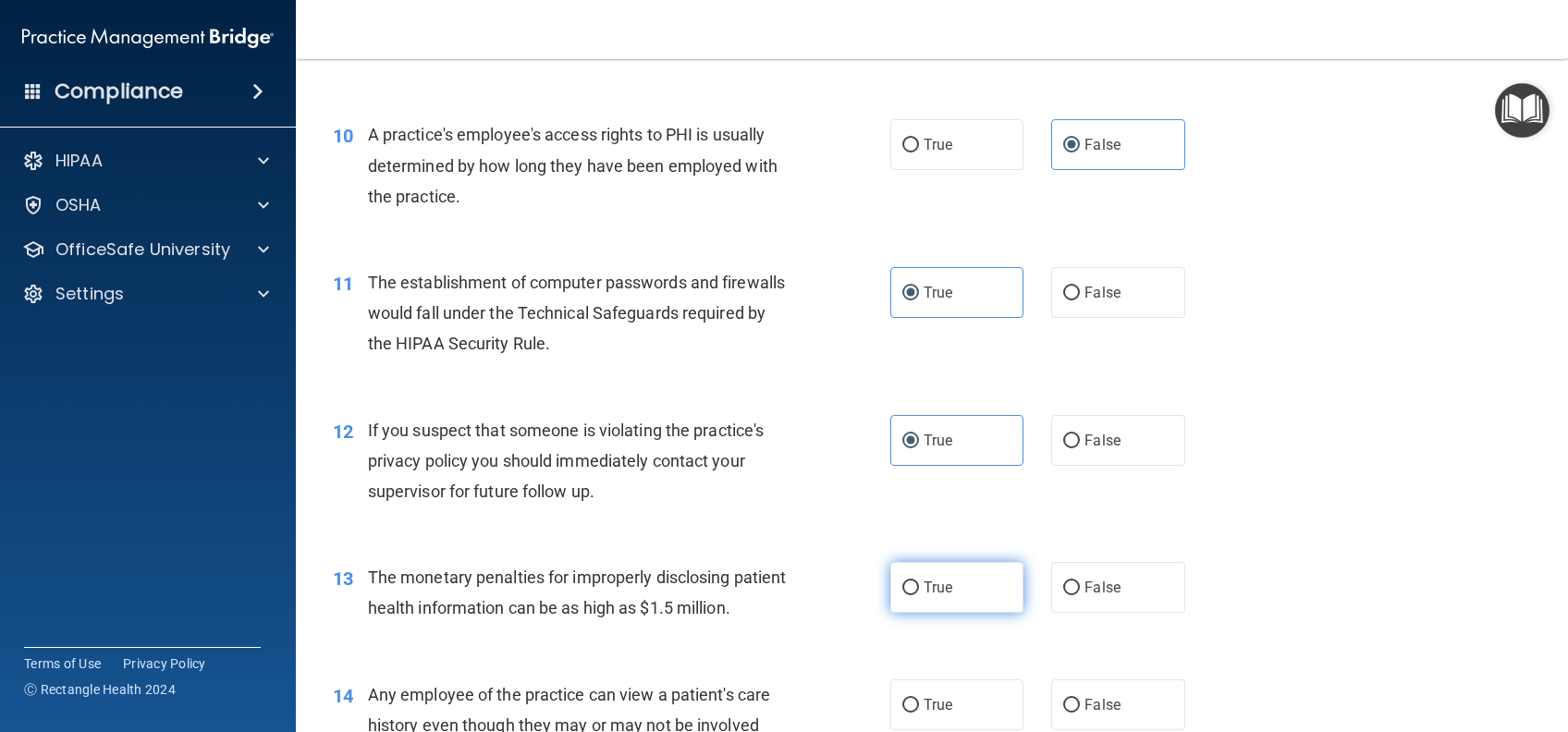
click at [924, 597] on span "True" at bounding box center [937, 588] width 28 height 18
click at [913, 596] on input "True" at bounding box center [910, 588] width 17 height 14
radio input "true"
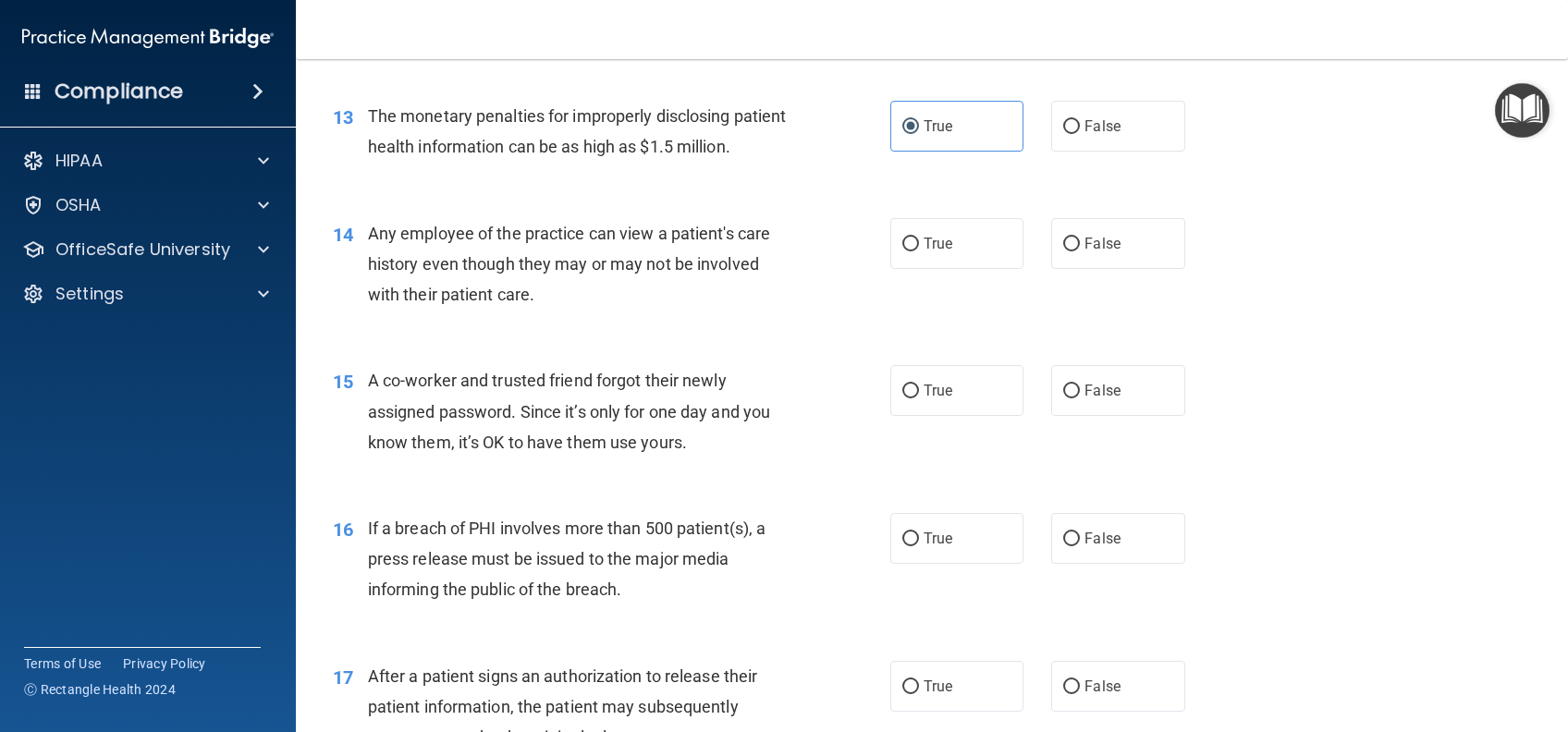
scroll to position [1848, 0]
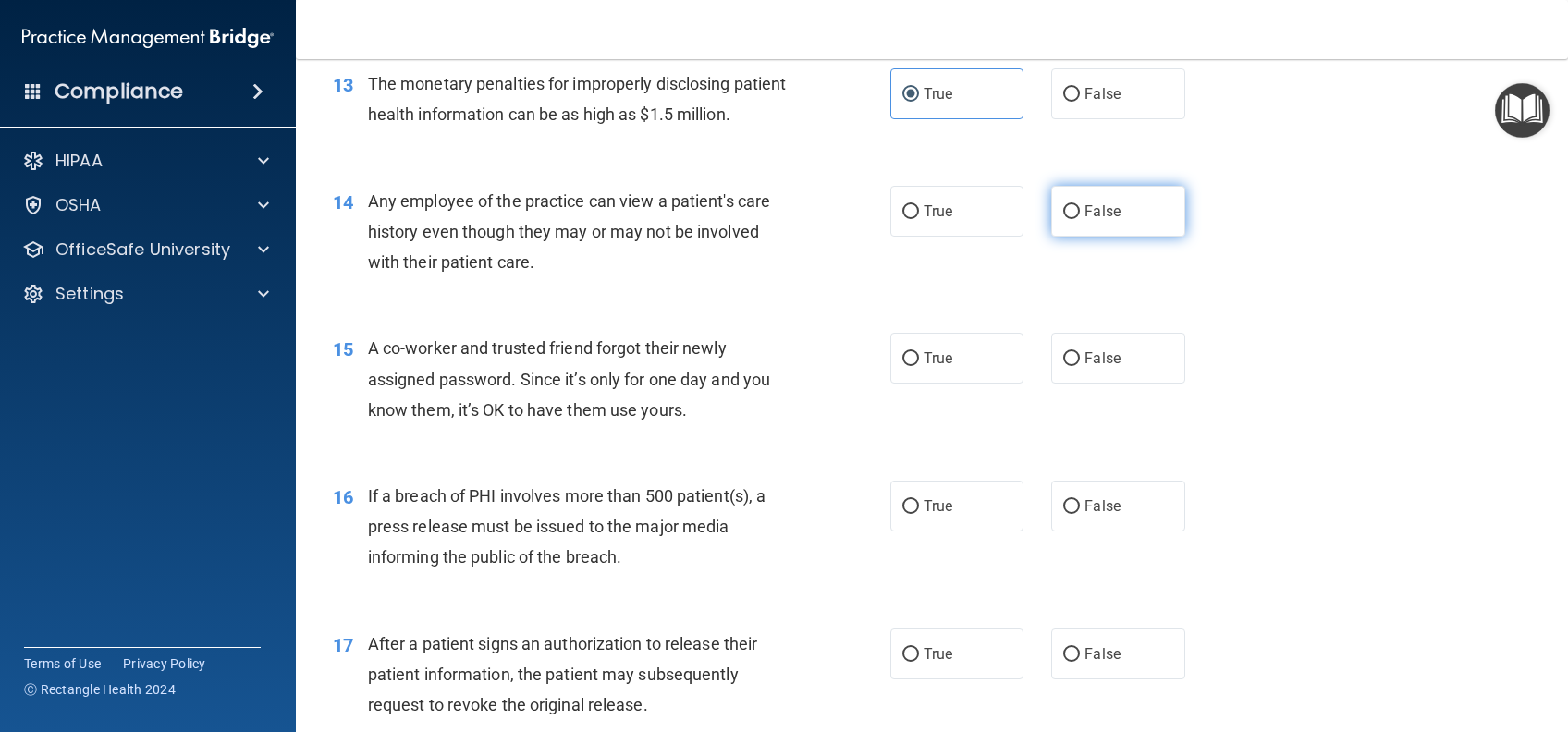
click at [1084, 220] on span "False" at bounding box center [1102, 211] width 36 height 18
click at [1077, 219] on input "False" at bounding box center [1071, 212] width 17 height 14
radio input "true"
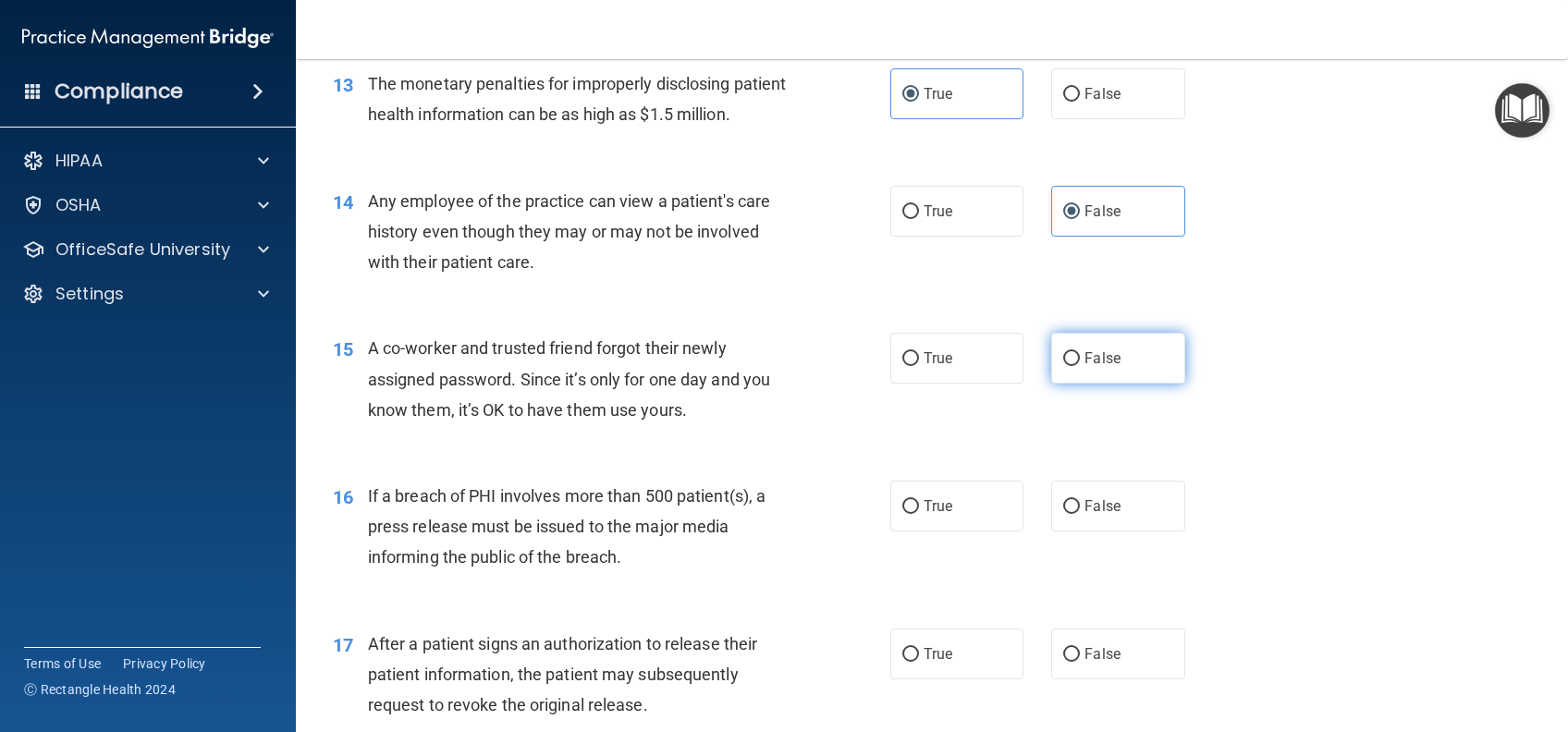
click at [1096, 384] on label "False" at bounding box center [1117, 358] width 133 height 51
click at [1079, 366] on input "False" at bounding box center [1071, 359] width 17 height 14
radio input "true"
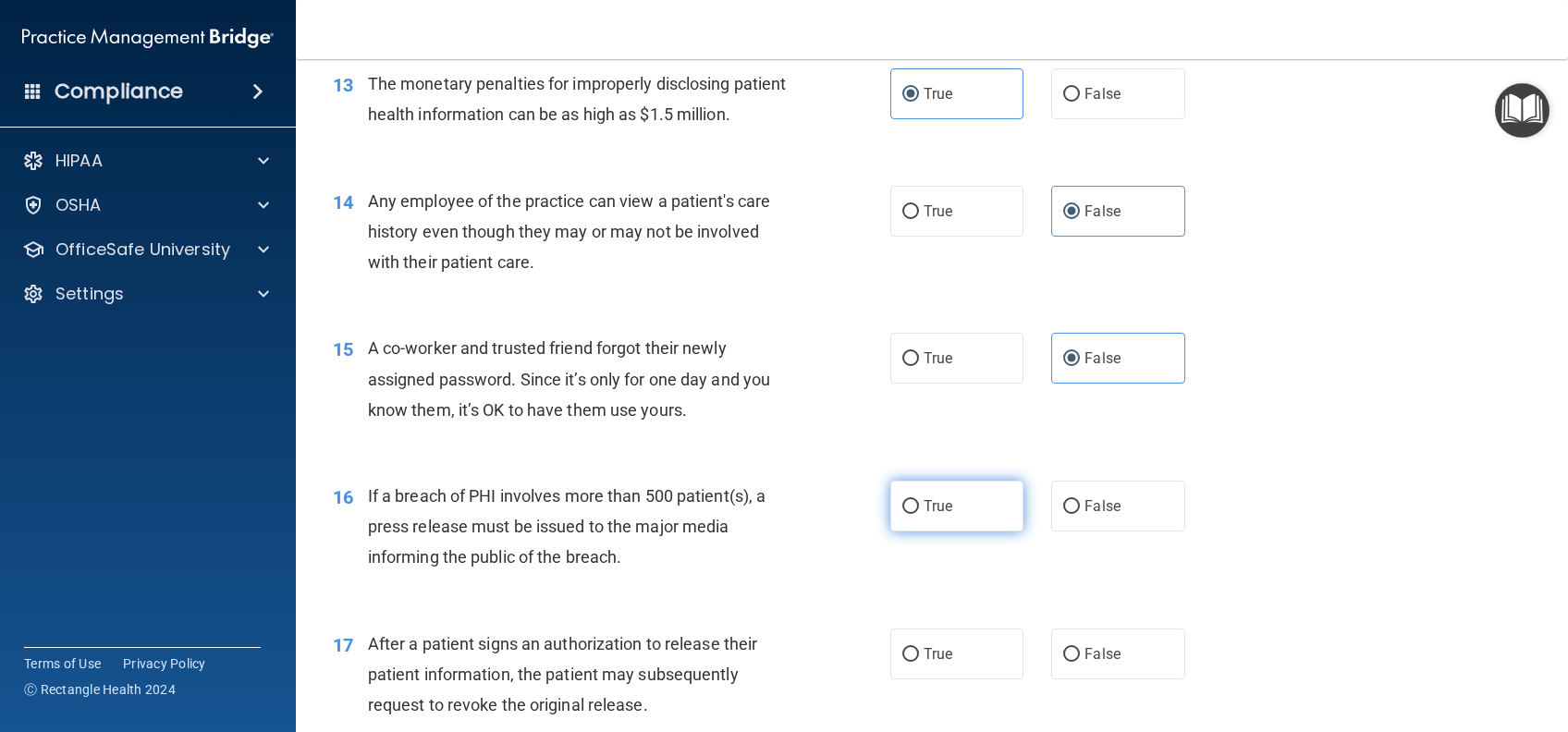
click at [911, 531] on label "True" at bounding box center [957, 506] width 133 height 51
click at [911, 514] on input "True" at bounding box center [910, 507] width 17 height 14
radio input "true"
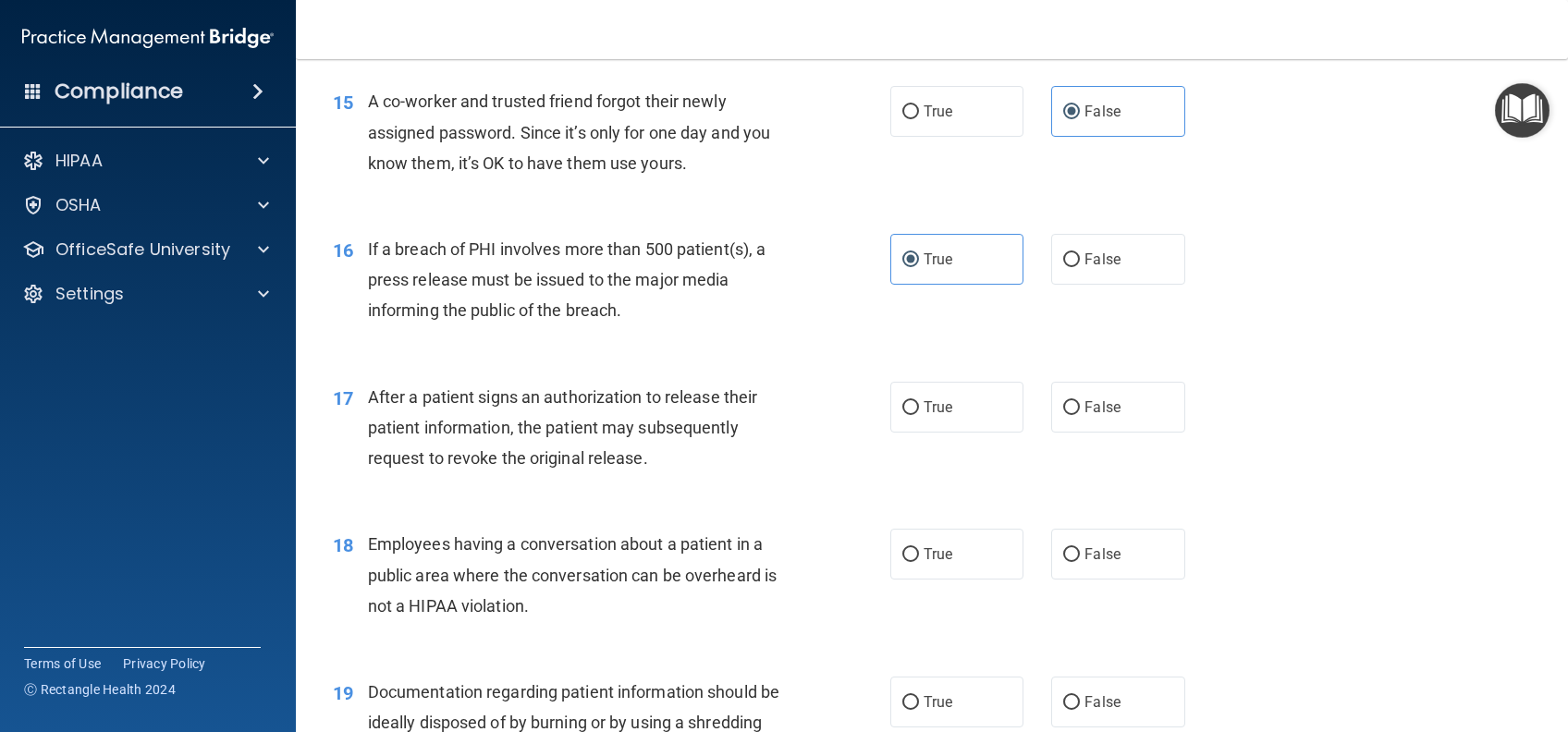
scroll to position [2218, 0]
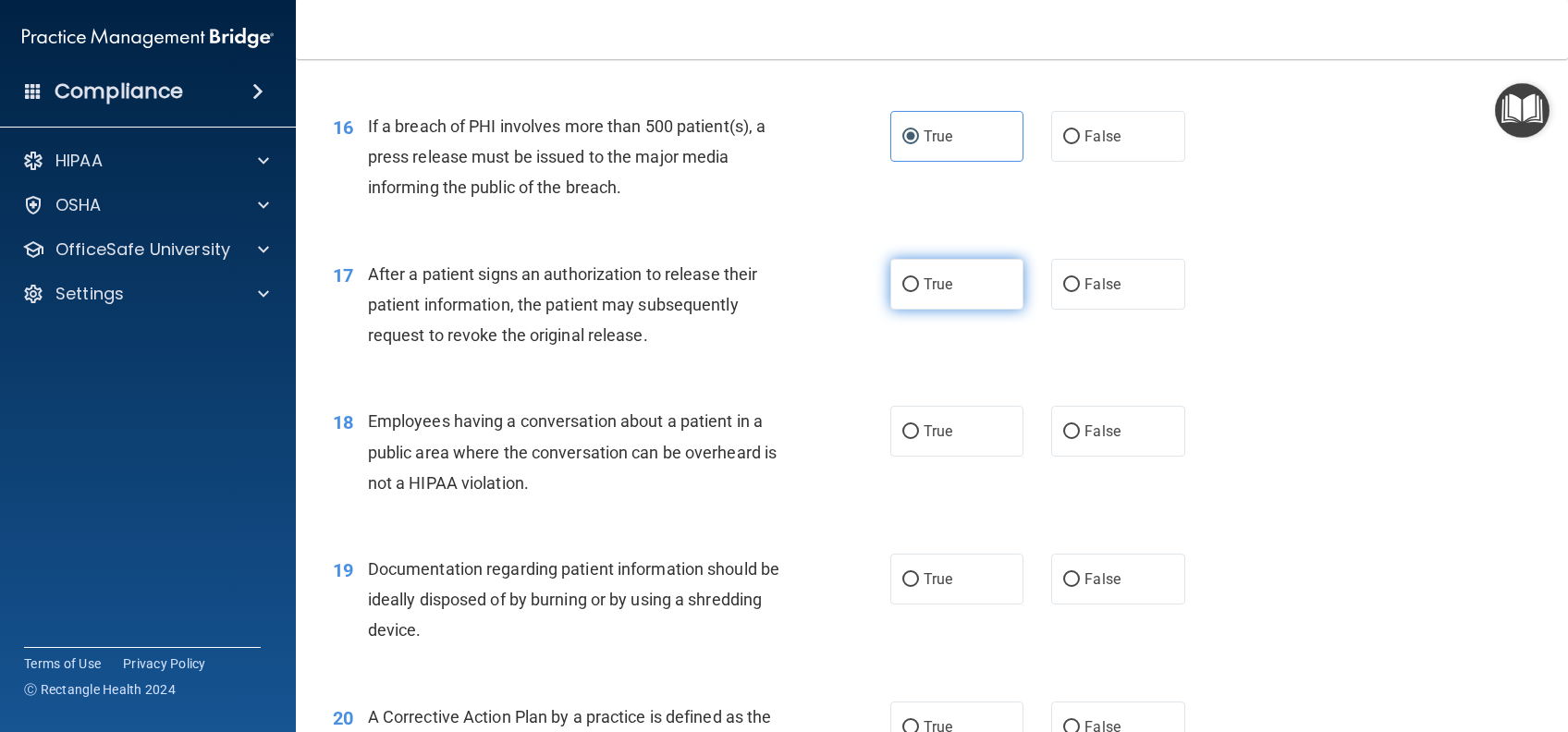
click at [947, 310] on label "True" at bounding box center [957, 284] width 133 height 51
click at [919, 292] on input "True" at bounding box center [910, 285] width 17 height 14
radio input "true"
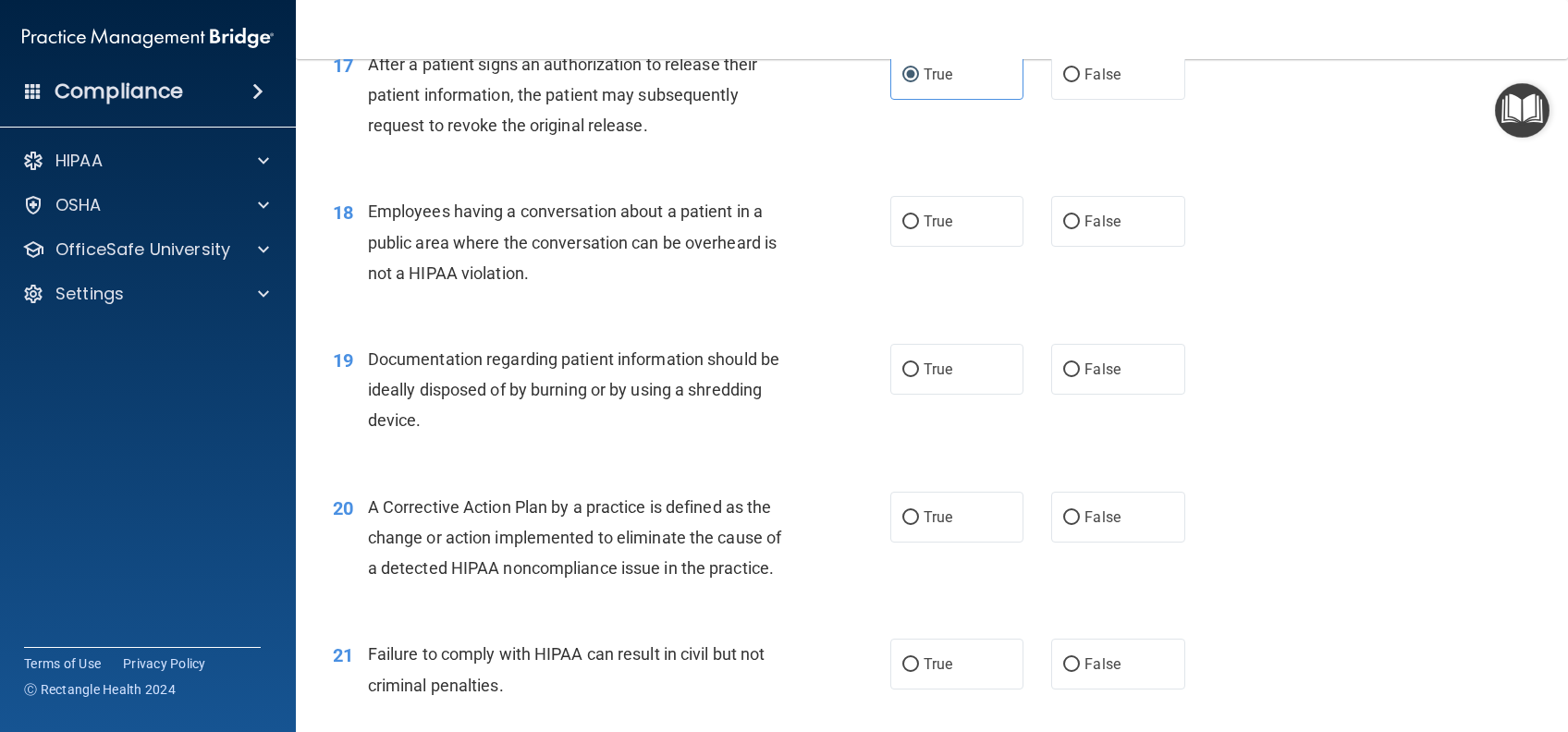
scroll to position [2465, 0]
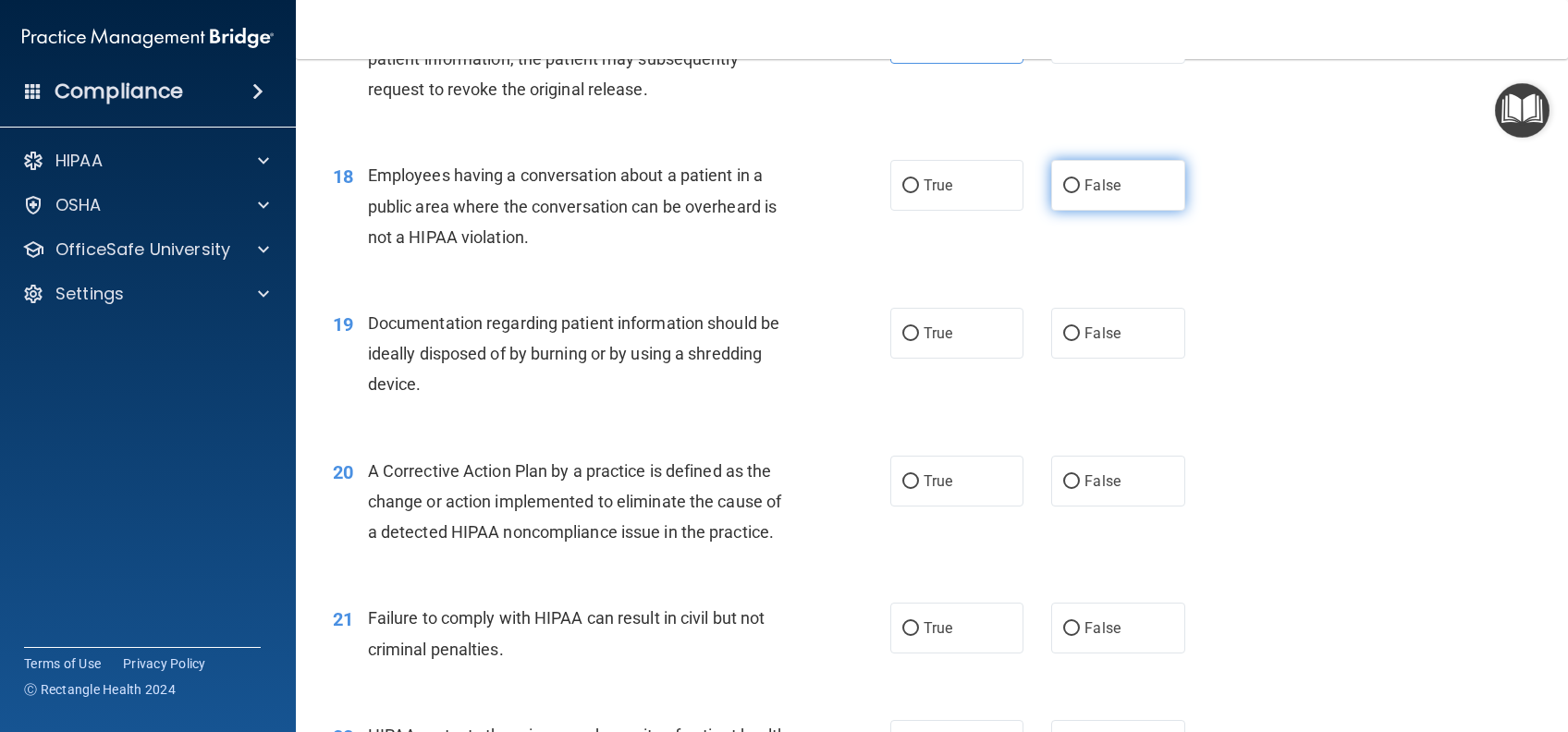
click at [1110, 211] on label "False" at bounding box center [1117, 185] width 133 height 51
click at [1079, 193] on input "False" at bounding box center [1071, 186] width 17 height 14
radio input "true"
click at [974, 358] on label "True" at bounding box center [957, 333] width 133 height 51
click at [919, 341] on input "True" at bounding box center [910, 334] width 17 height 14
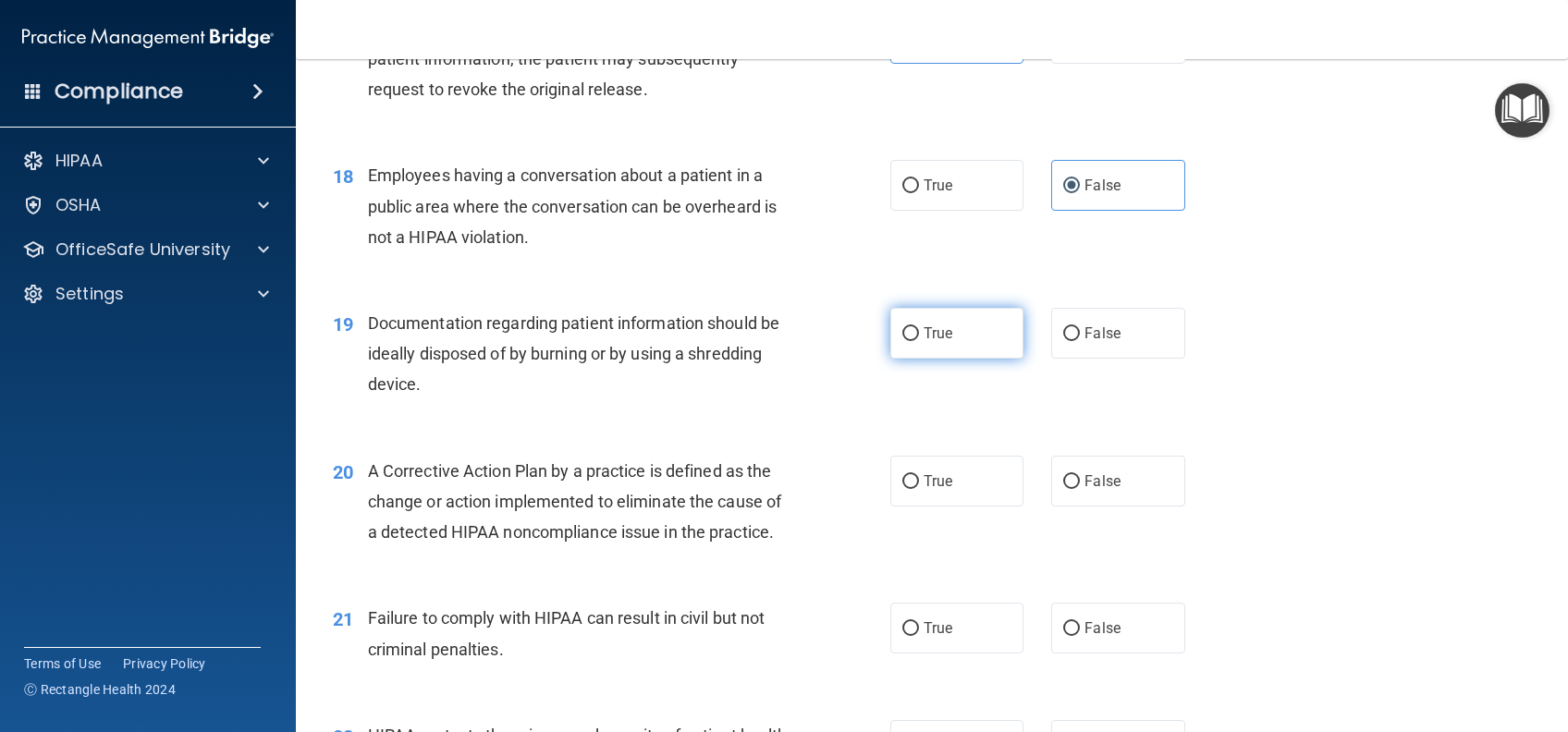
radio input "true"
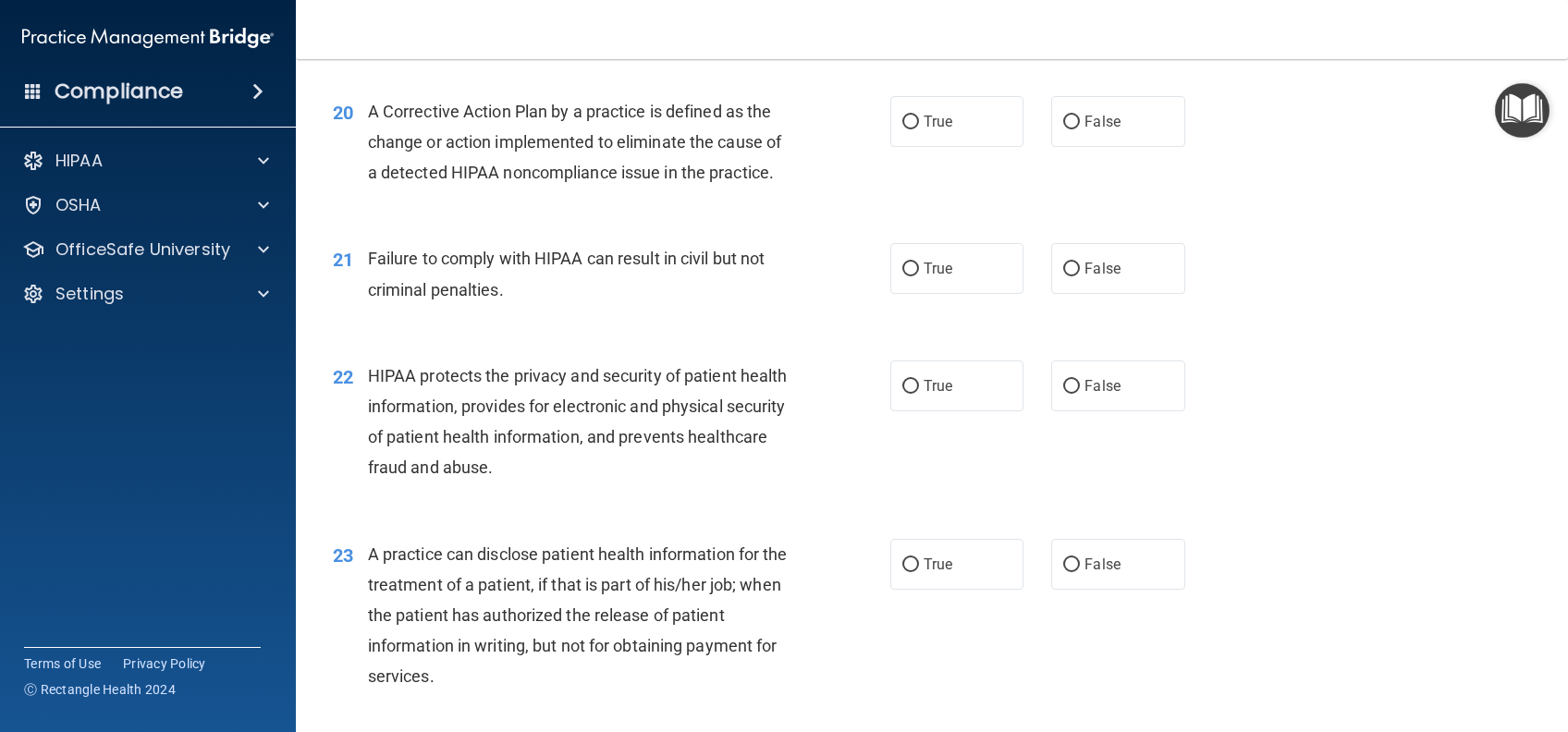
scroll to position [2835, 0]
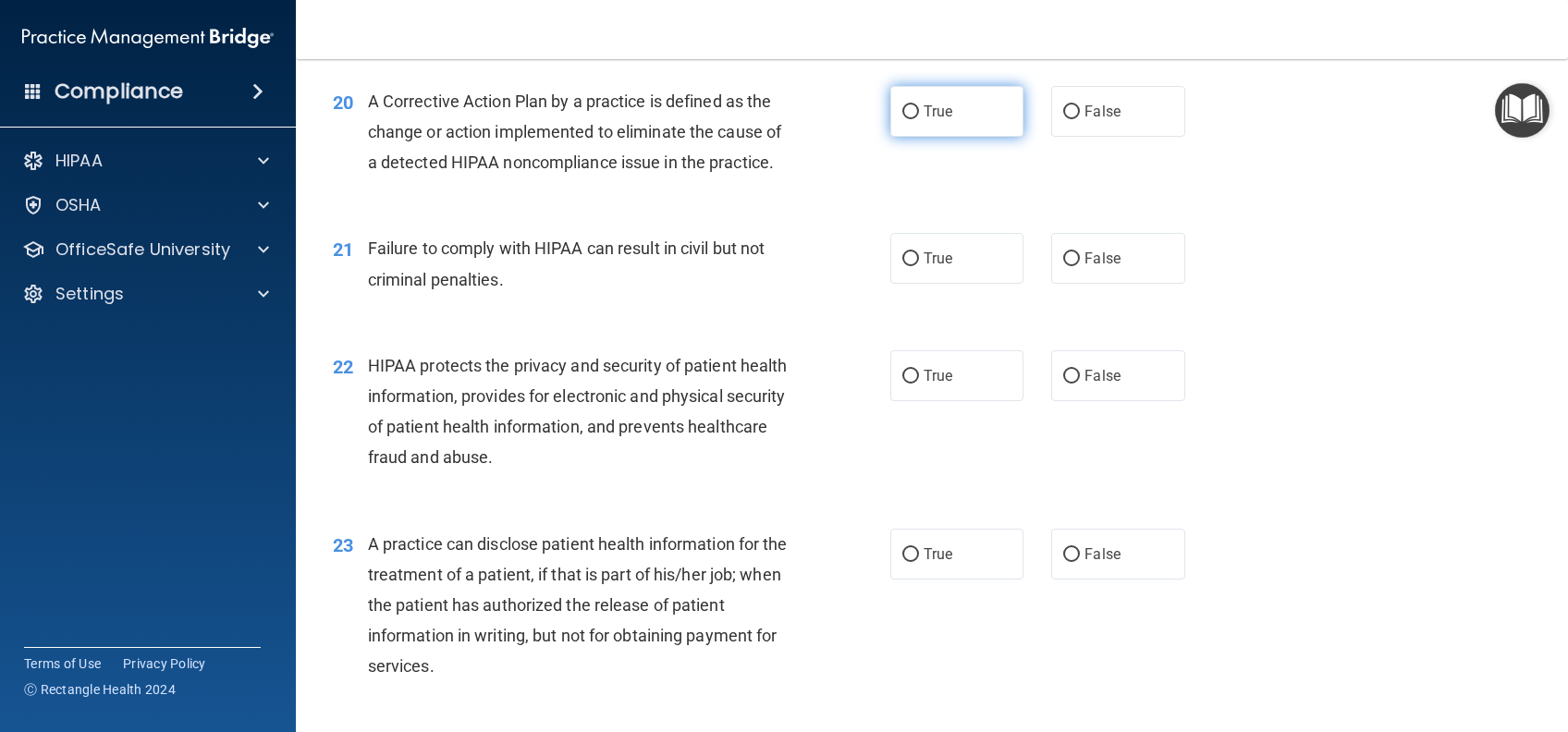
click at [949, 137] on label "True" at bounding box center [957, 111] width 133 height 51
click at [919, 120] on input "True" at bounding box center [910, 112] width 17 height 14
radio input "true"
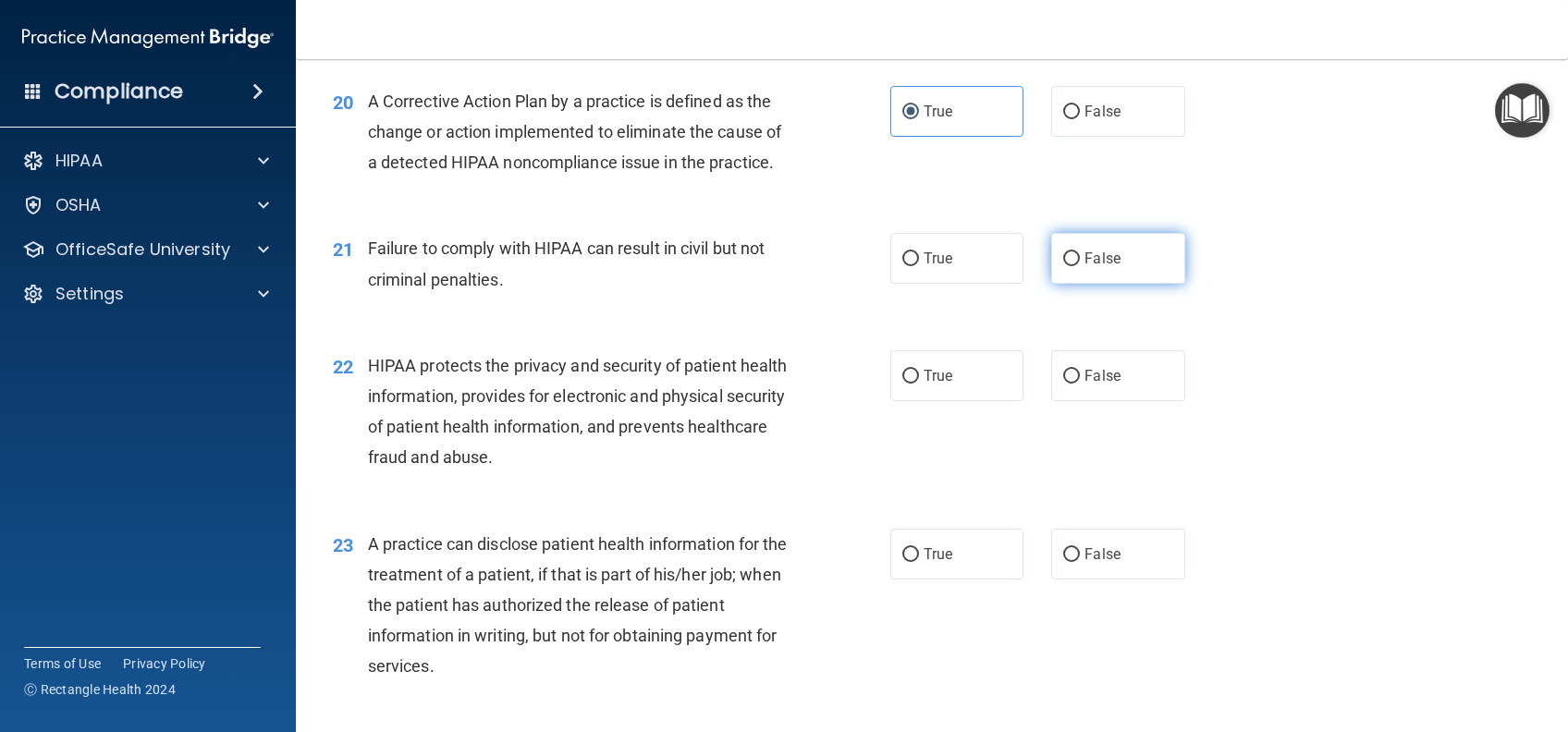
click at [1099, 267] on span "False" at bounding box center [1102, 258] width 36 height 18
click at [1079, 267] on input "False" at bounding box center [1071, 259] width 17 height 14
radio input "true"
click at [947, 401] on label "True" at bounding box center [957, 376] width 133 height 51
click at [919, 384] on input "True" at bounding box center [910, 377] width 17 height 14
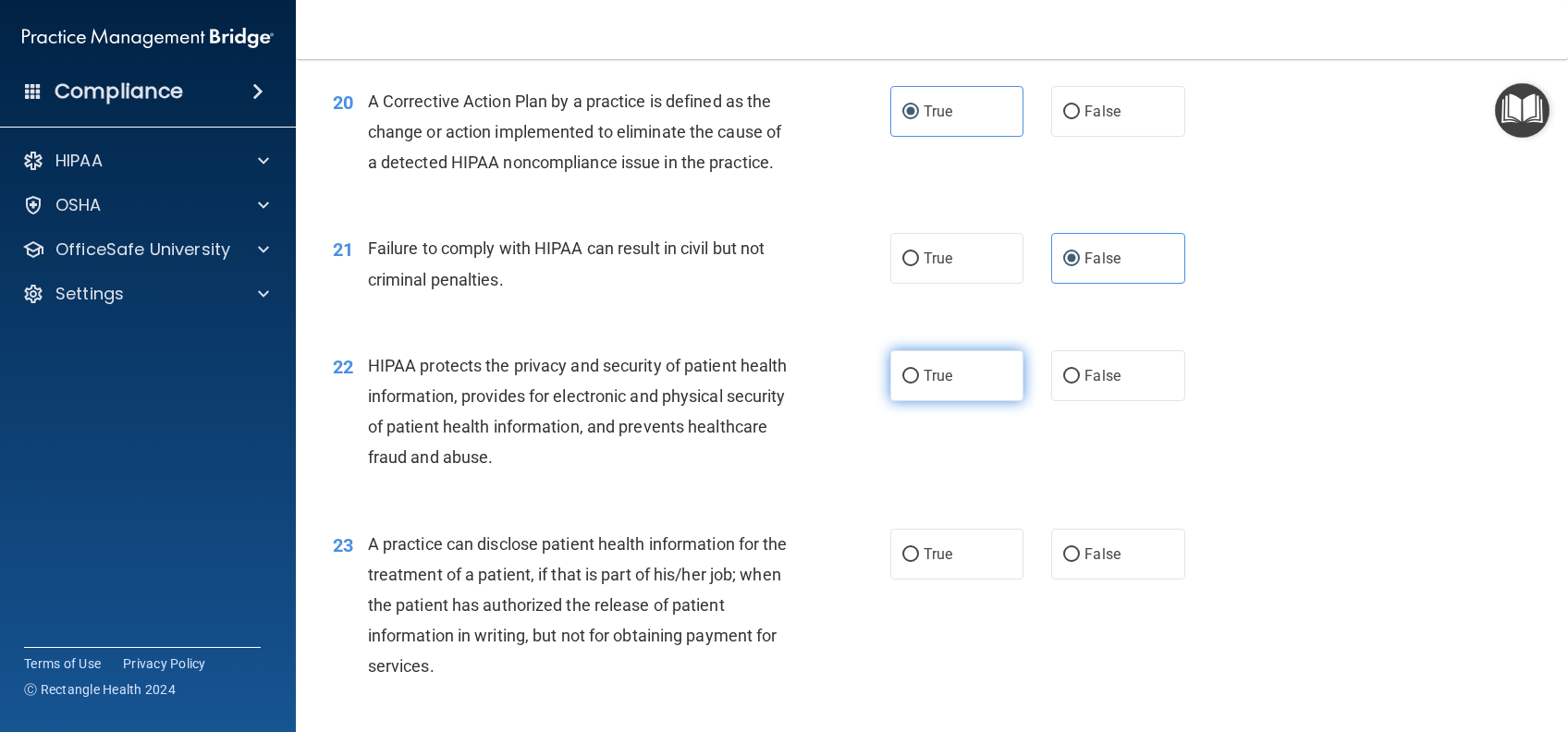
radio input "true"
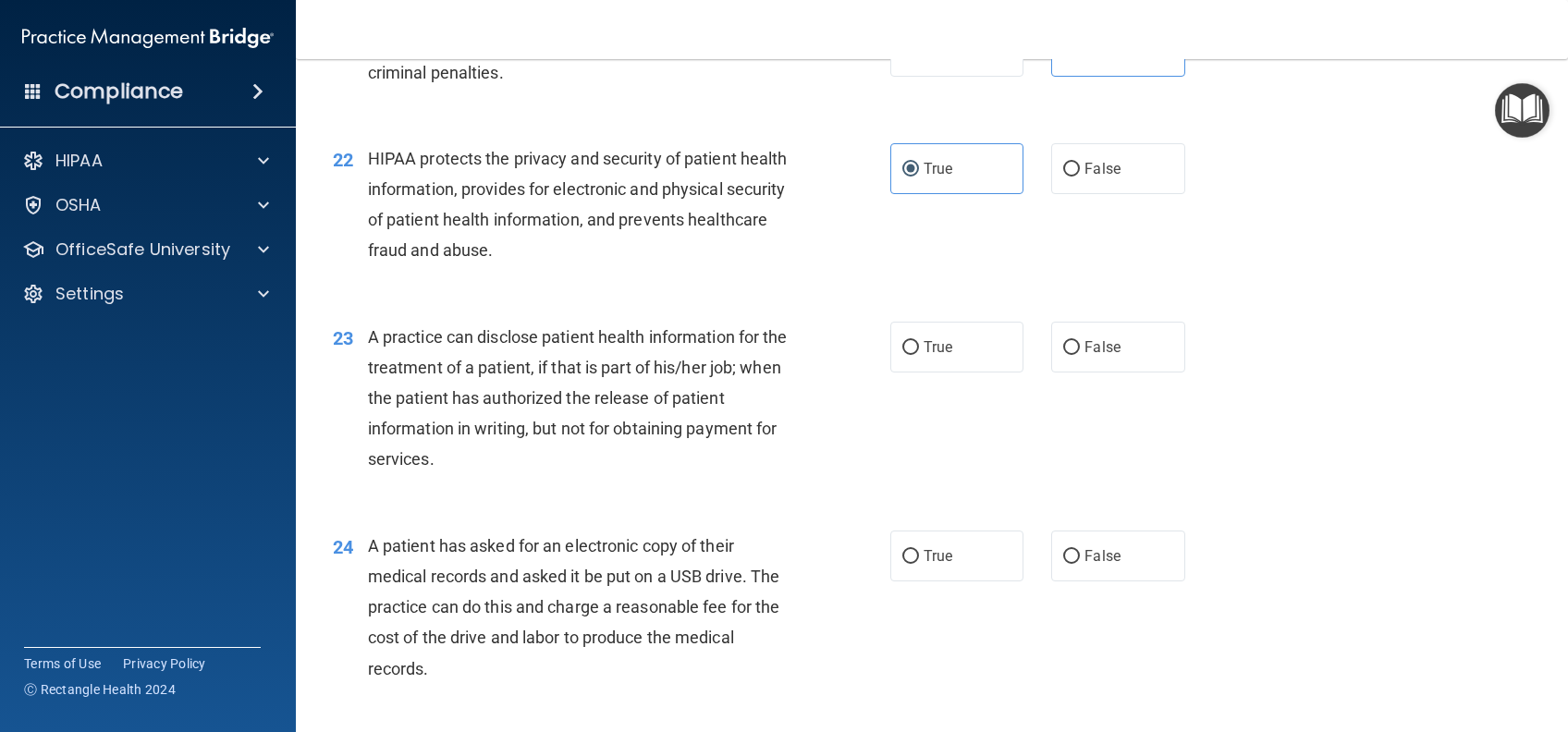
scroll to position [3081, 0]
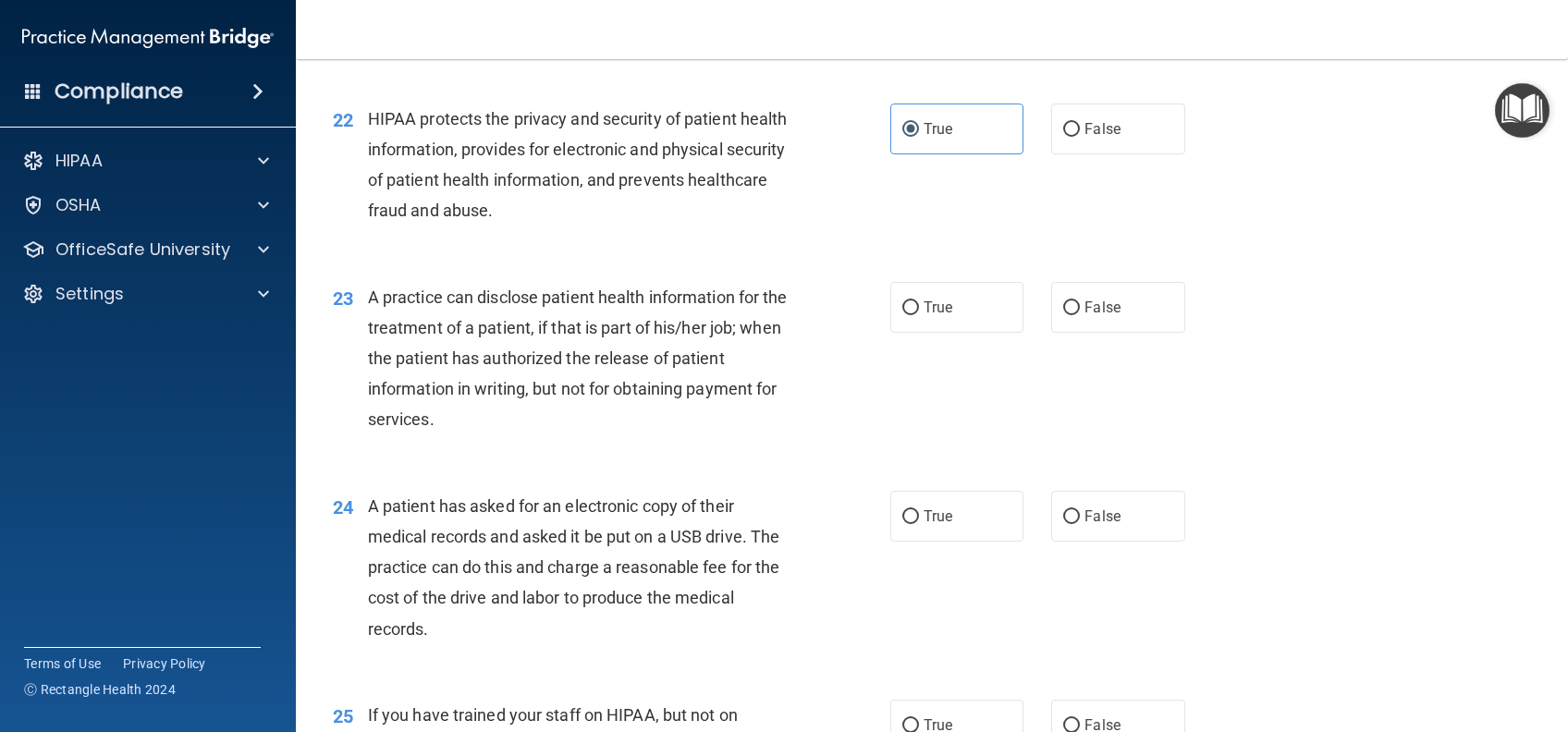
click at [1155, 395] on div "23 A practice can disclose patient health information for the treatment of a pa…" at bounding box center [931, 363] width 1225 height 209
click at [1149, 333] on label "False" at bounding box center [1117, 308] width 133 height 51
click at [1079, 315] on input "False" at bounding box center [1071, 309] width 17 height 14
radio input "true"
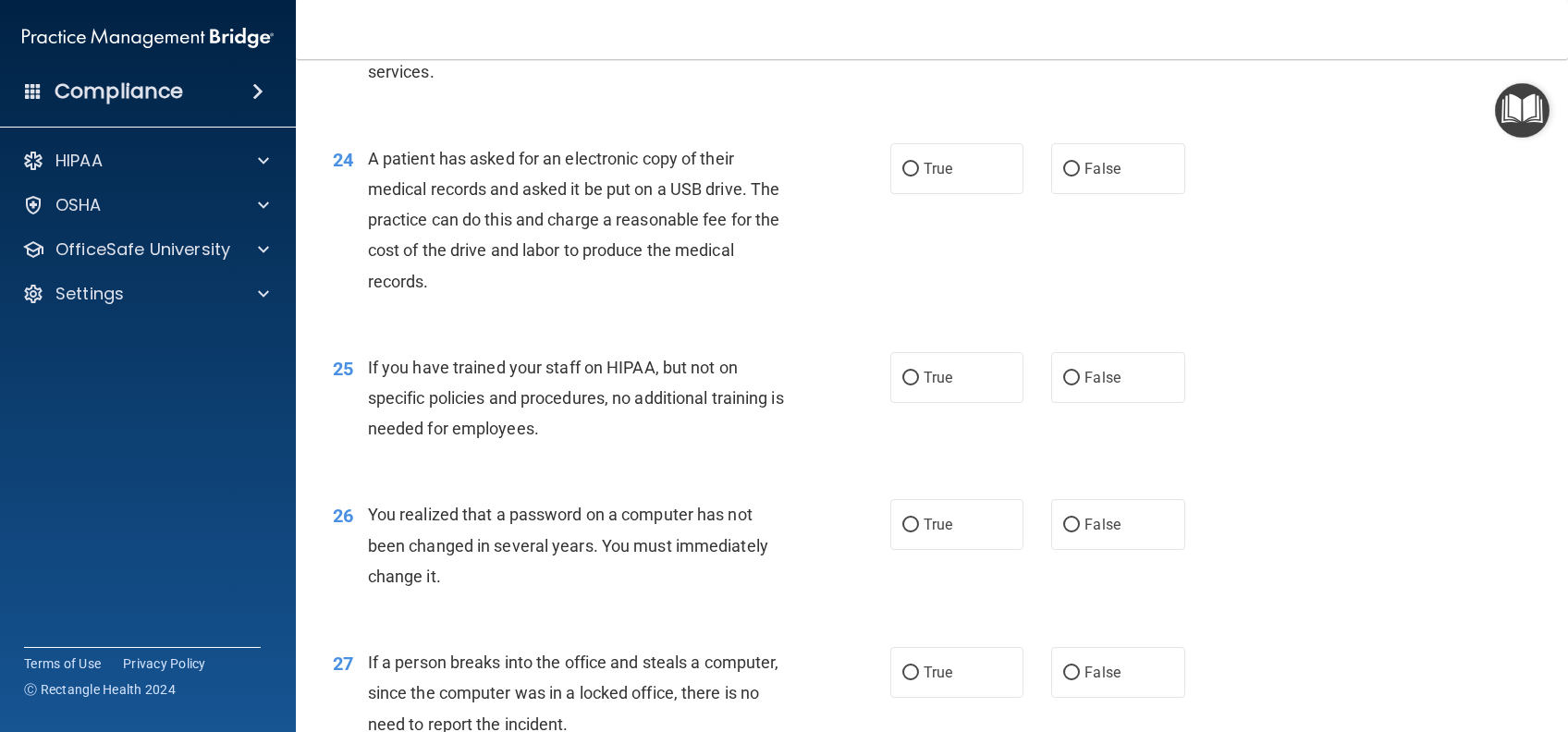
scroll to position [3451, 0]
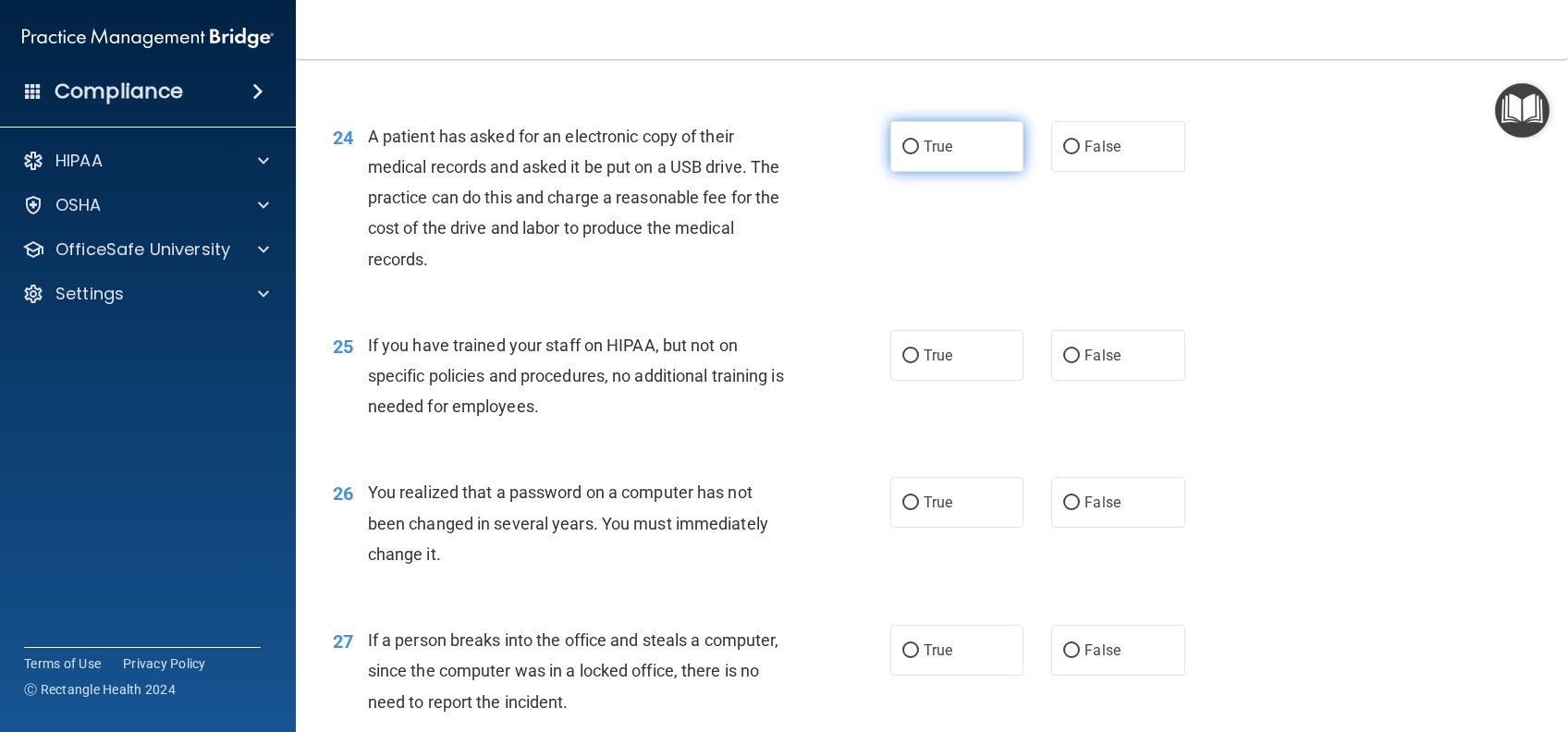
click at [966, 172] on label "True" at bounding box center [957, 146] width 133 height 51
click at [919, 155] on input "True" at bounding box center [910, 147] width 17 height 14
radio input "true"
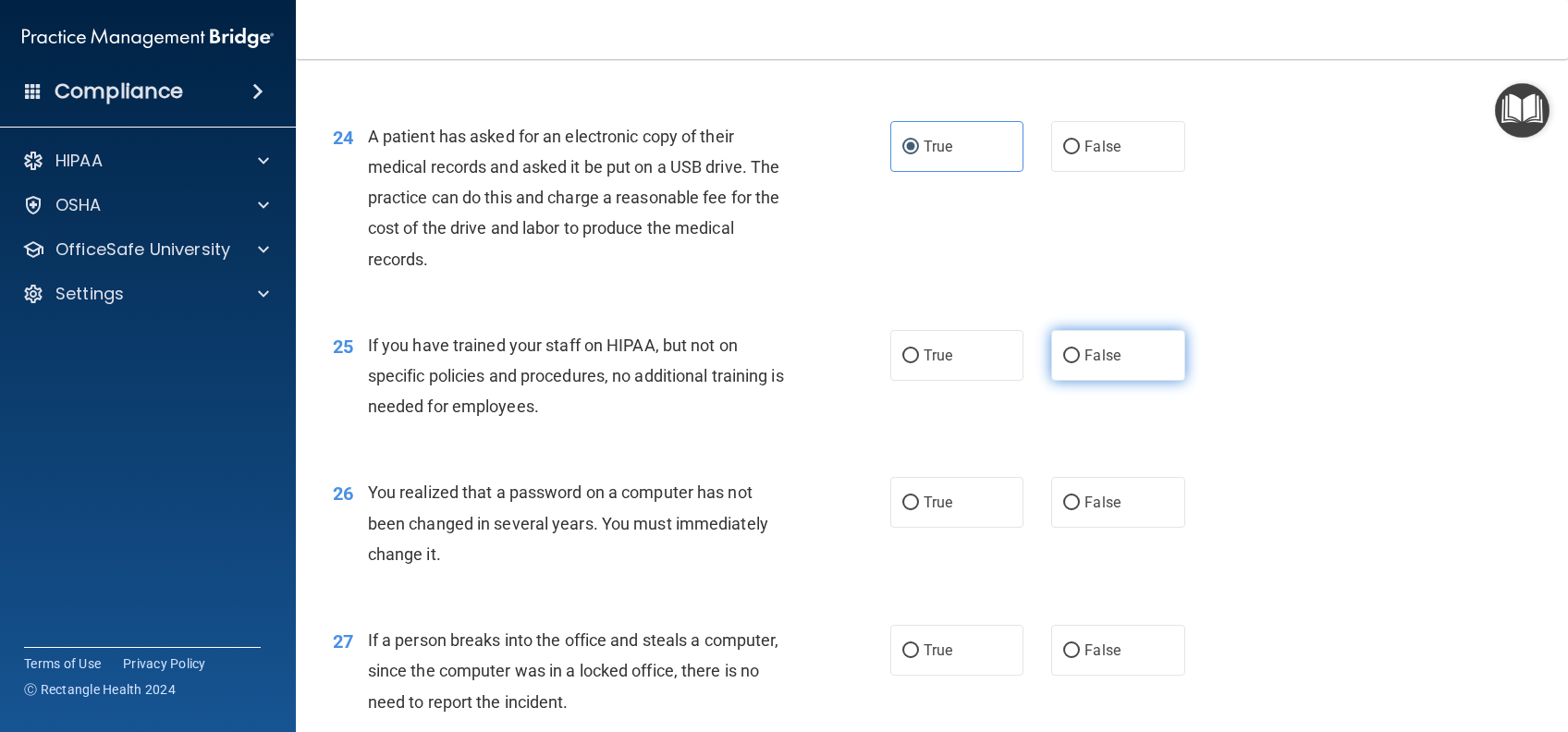
drag, startPoint x: 1073, startPoint y: 418, endPoint x: 1097, endPoint y: 399, distance: 30.6
click at [1084, 364] on span "False" at bounding box center [1102, 355] width 36 height 18
click at [1074, 363] on input "False" at bounding box center [1071, 356] width 17 height 14
radio input "true"
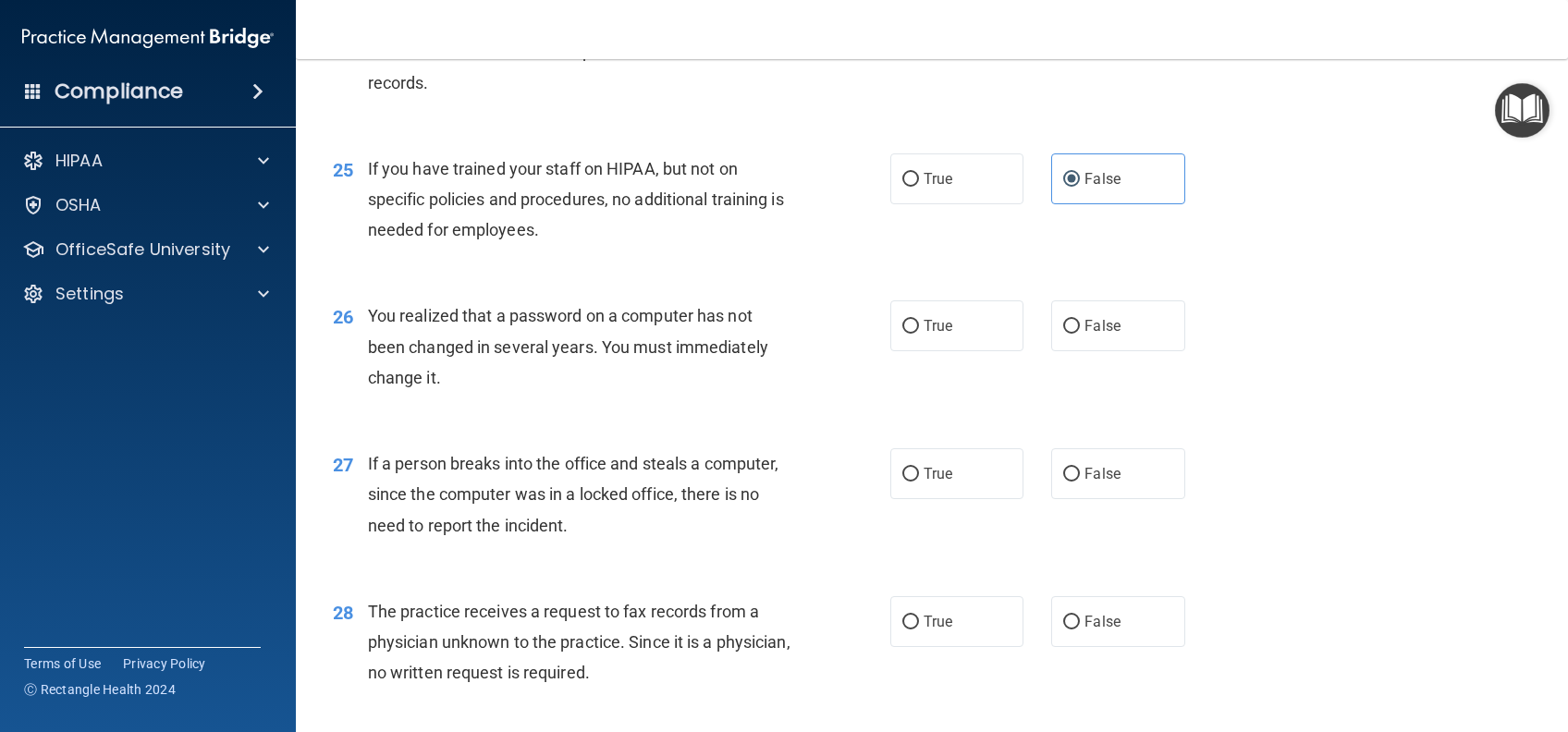
scroll to position [3698, 0]
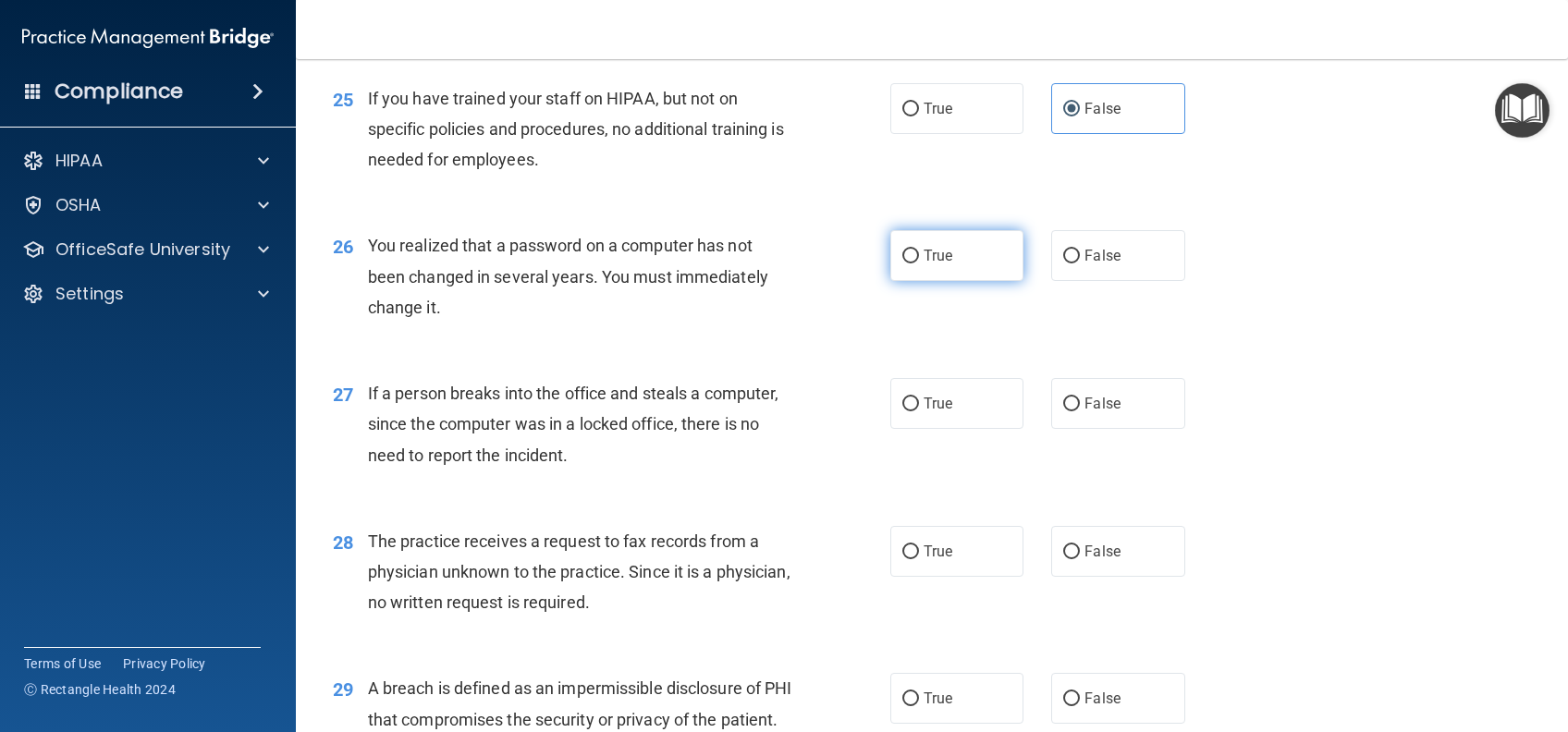
click at [968, 281] on label "True" at bounding box center [957, 255] width 133 height 51
click at [919, 264] on input "True" at bounding box center [910, 256] width 17 height 14
radio input "true"
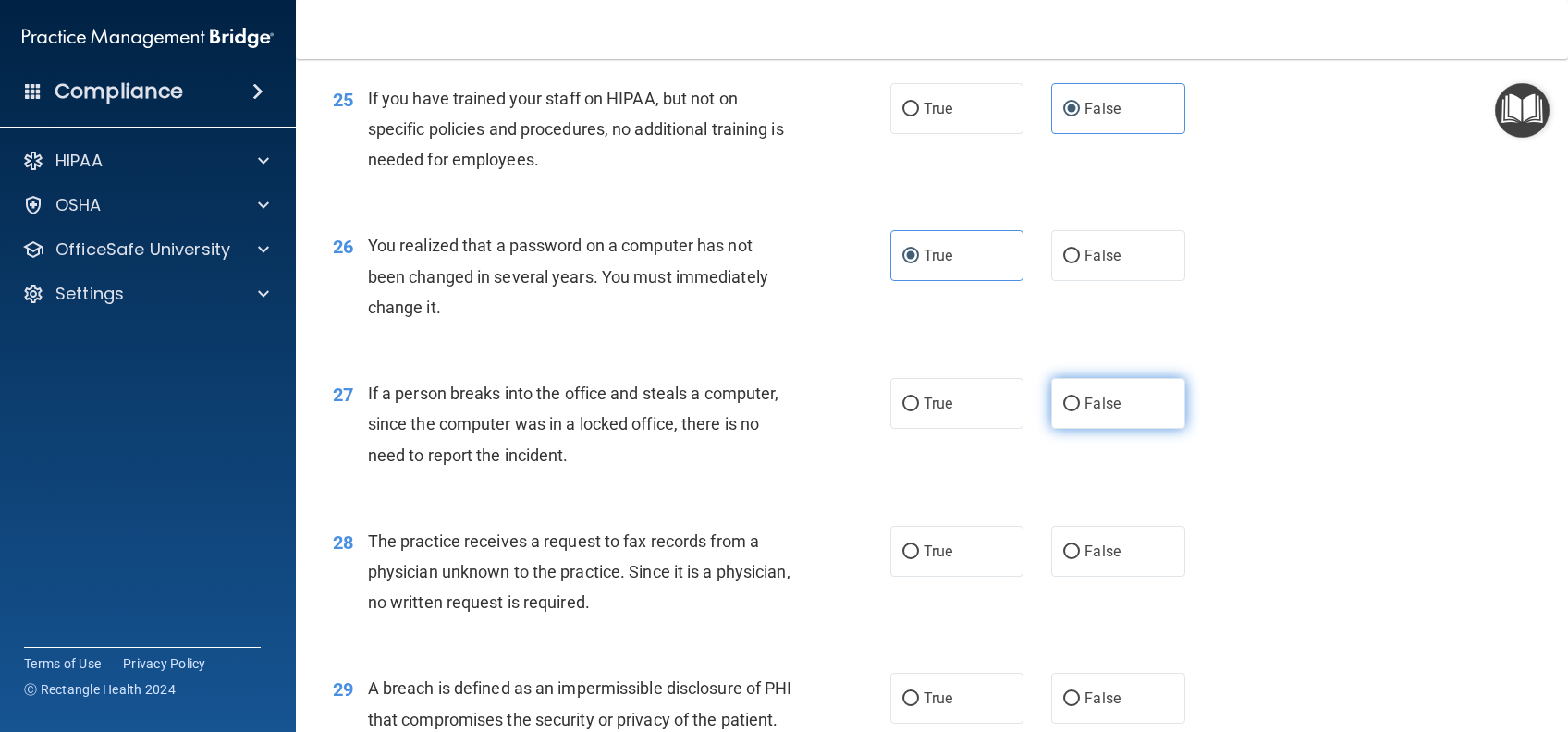
click at [1073, 429] on label "False" at bounding box center [1117, 403] width 133 height 51
click at [1073, 412] on input "False" at bounding box center [1071, 404] width 17 height 14
radio input "true"
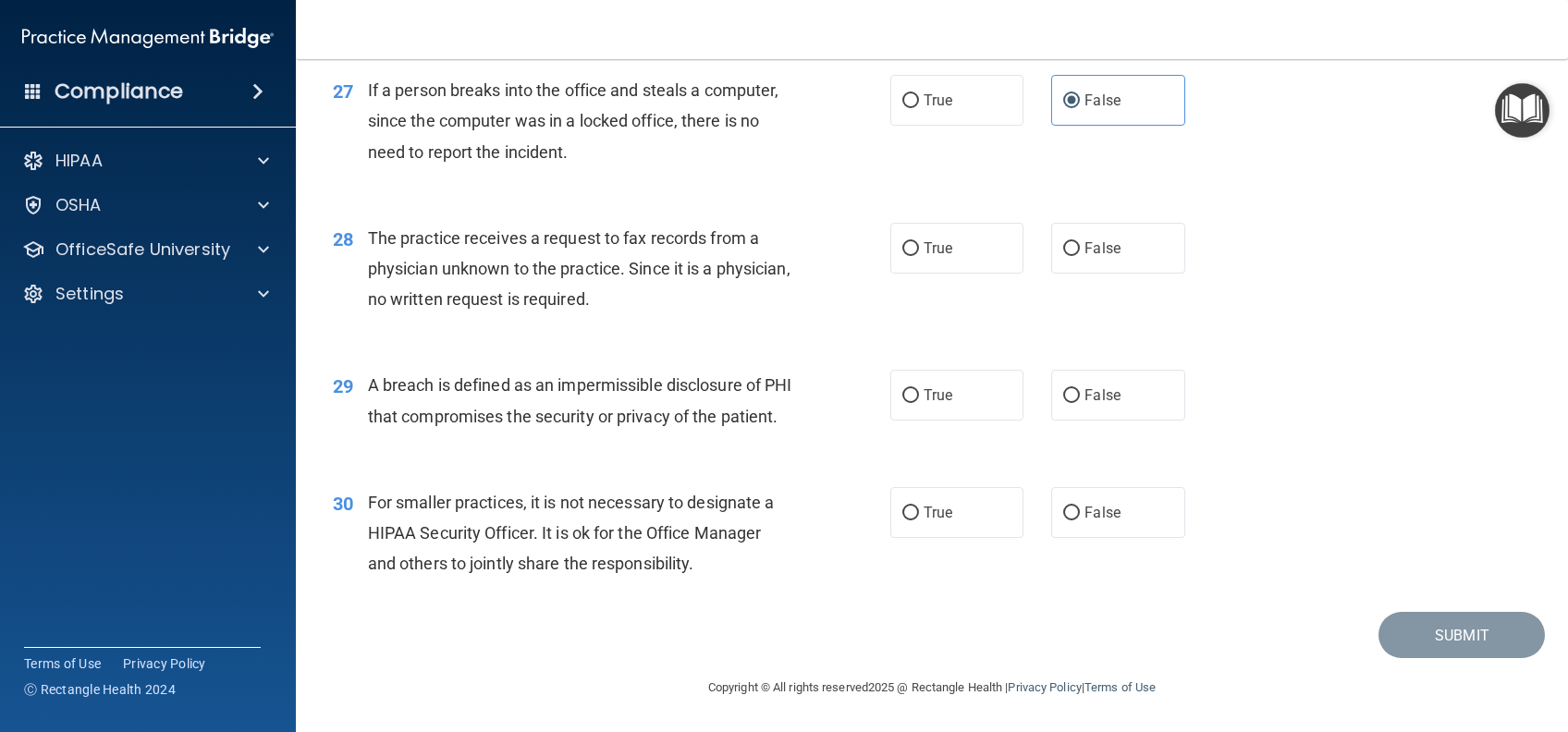
scroll to position [4068, 0]
click at [1101, 251] on label "False" at bounding box center [1117, 248] width 133 height 51
click at [1079, 251] on input "False" at bounding box center [1071, 249] width 17 height 14
radio input "true"
click at [966, 386] on label "True" at bounding box center [957, 395] width 133 height 51
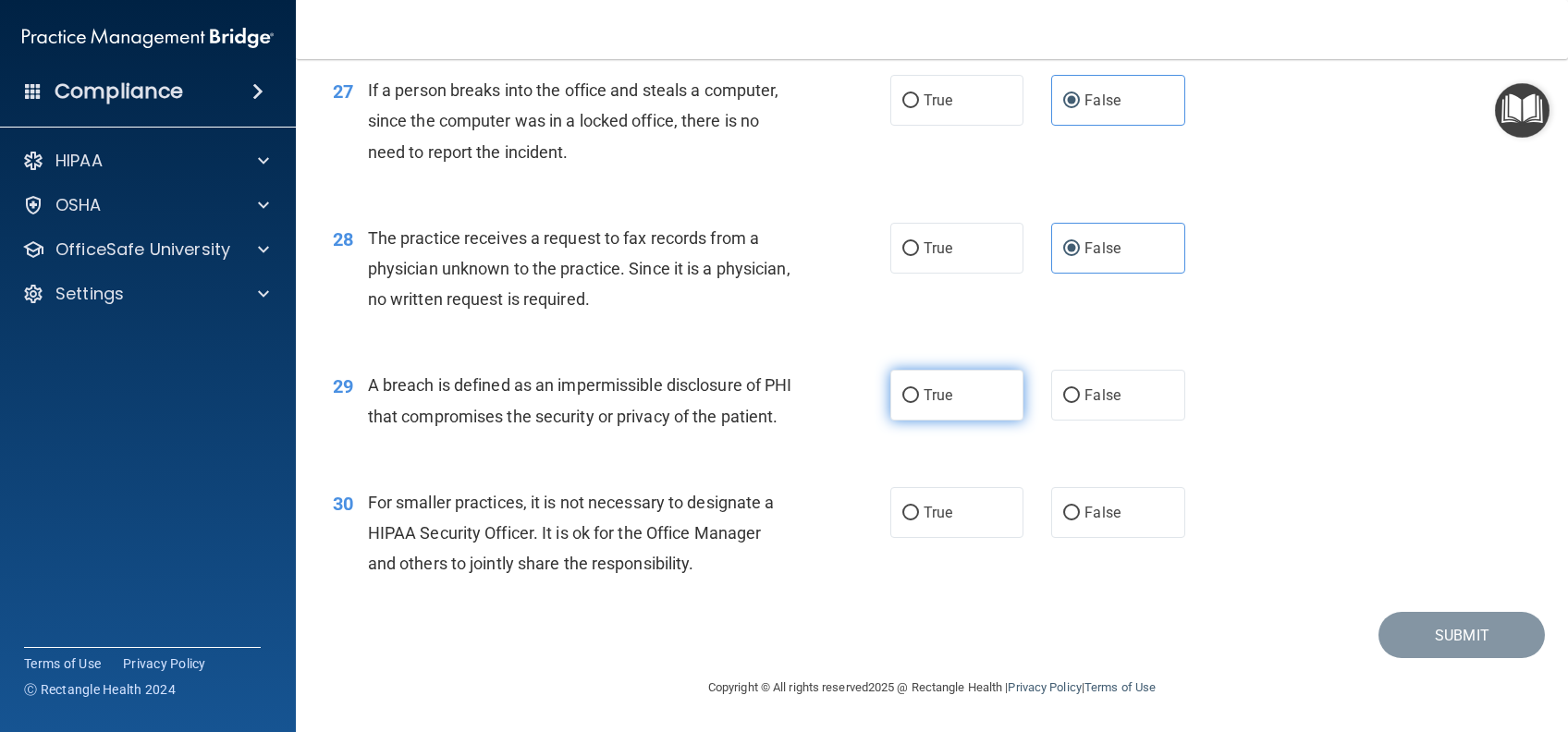
click at [919, 389] on input "True" at bounding box center [910, 396] width 17 height 14
radio input "true"
click at [1118, 538] on label "False" at bounding box center [1117, 512] width 133 height 51
click at [1079, 521] on input "False" at bounding box center [1071, 513] width 17 height 14
radio input "true"
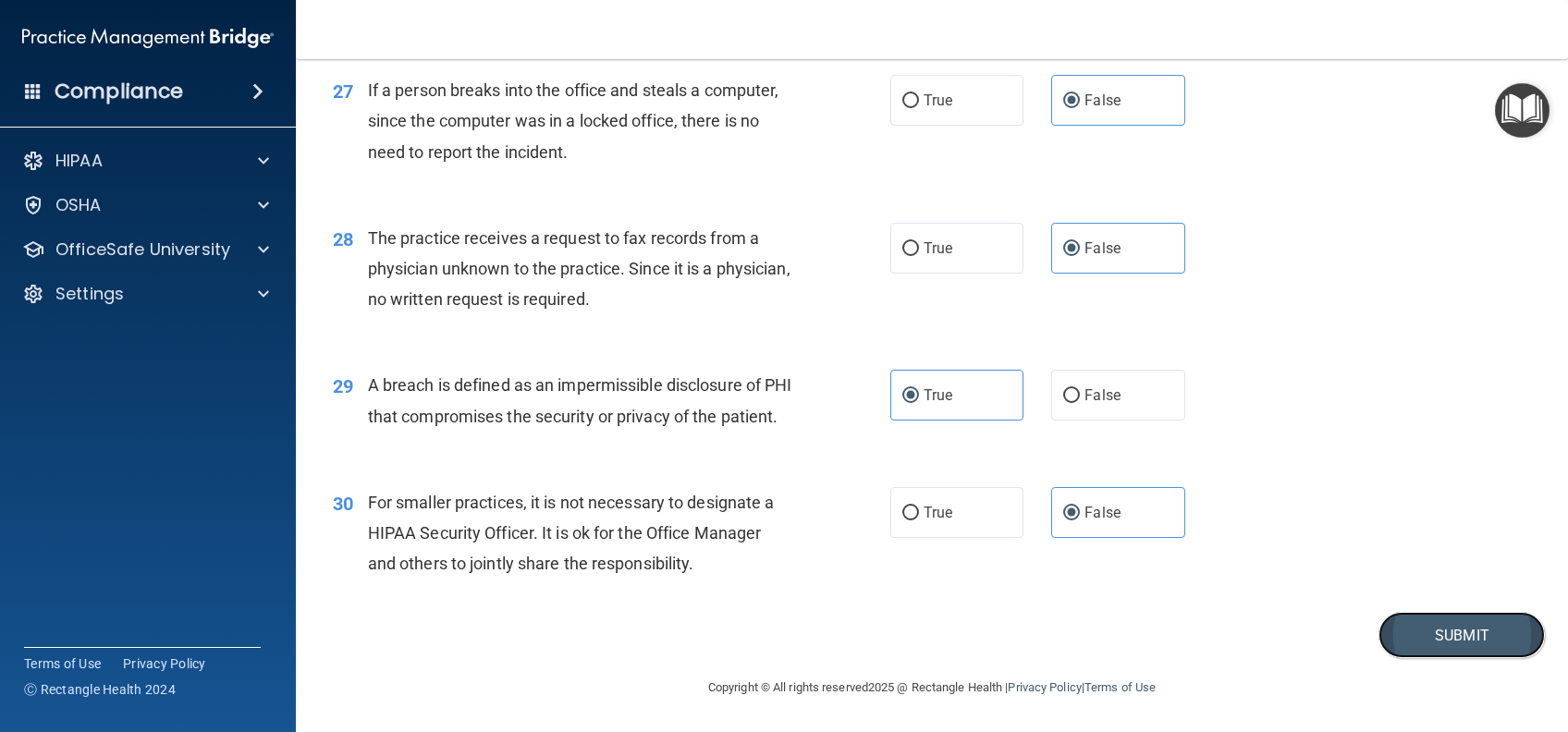
click at [1404, 652] on button "Submit" at bounding box center [1461, 636] width 166 height 47
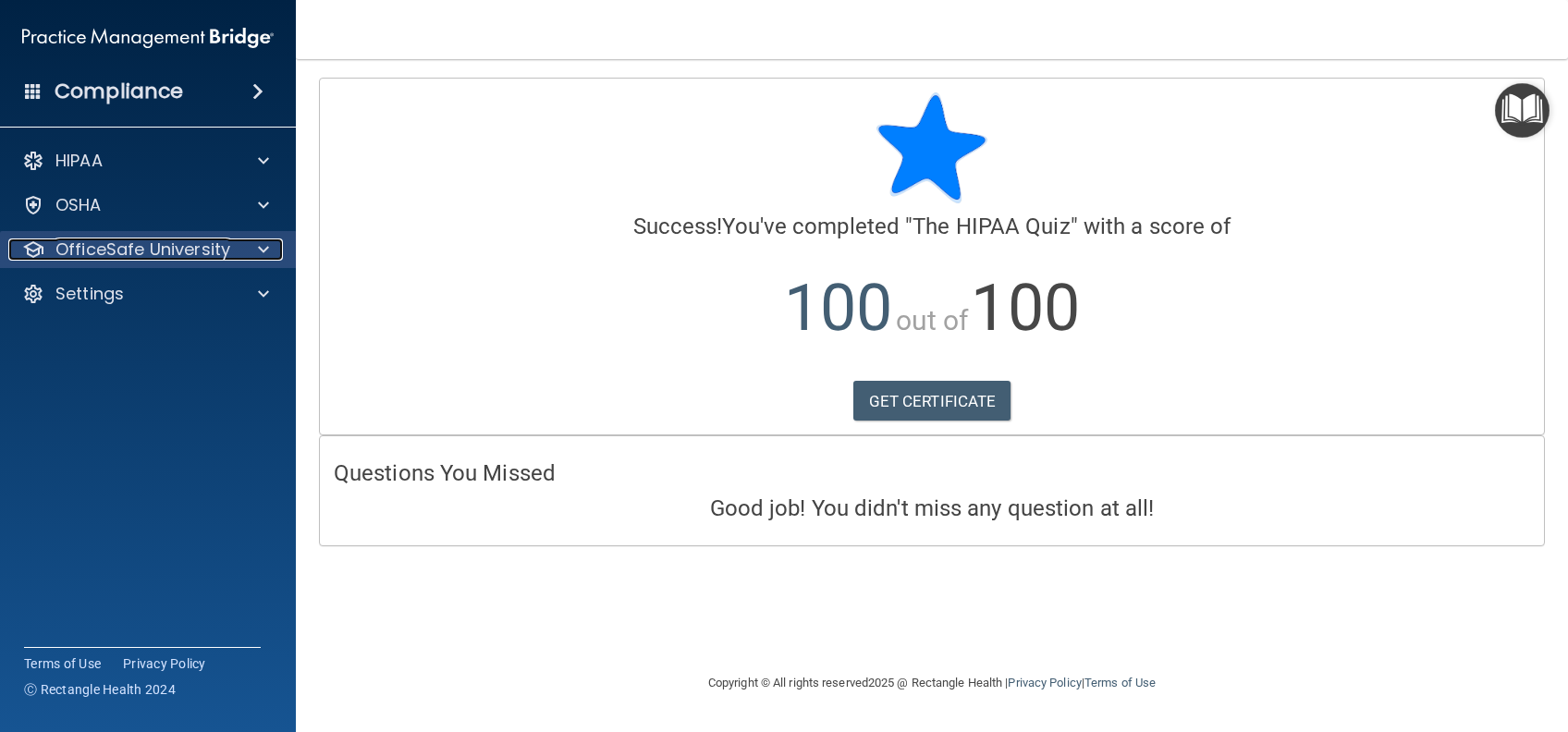
click at [82, 240] on p "OfficeSafe University" at bounding box center [142, 249] width 174 height 22
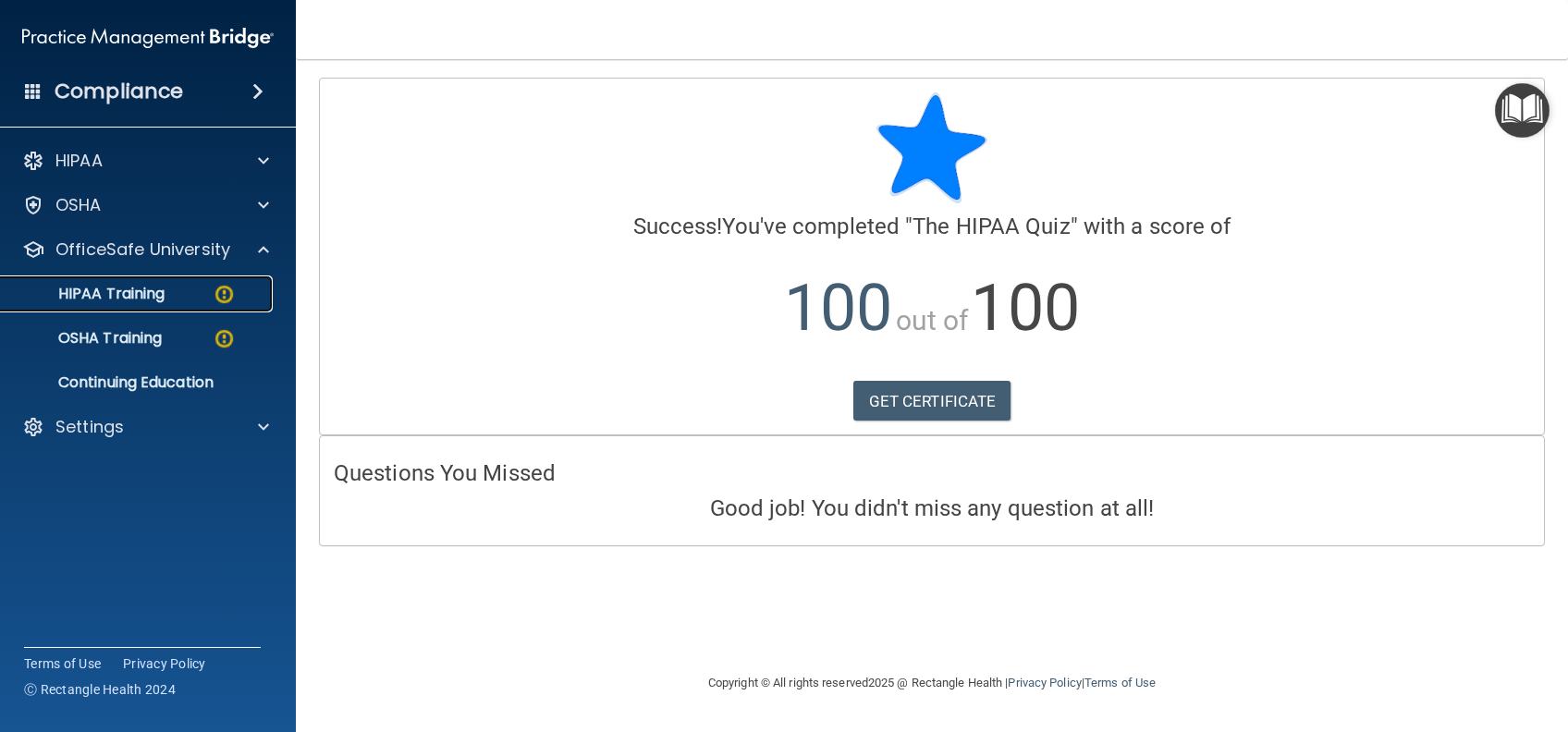
click at [161, 304] on link "HIPAA Training" at bounding box center [127, 294] width 291 height 37
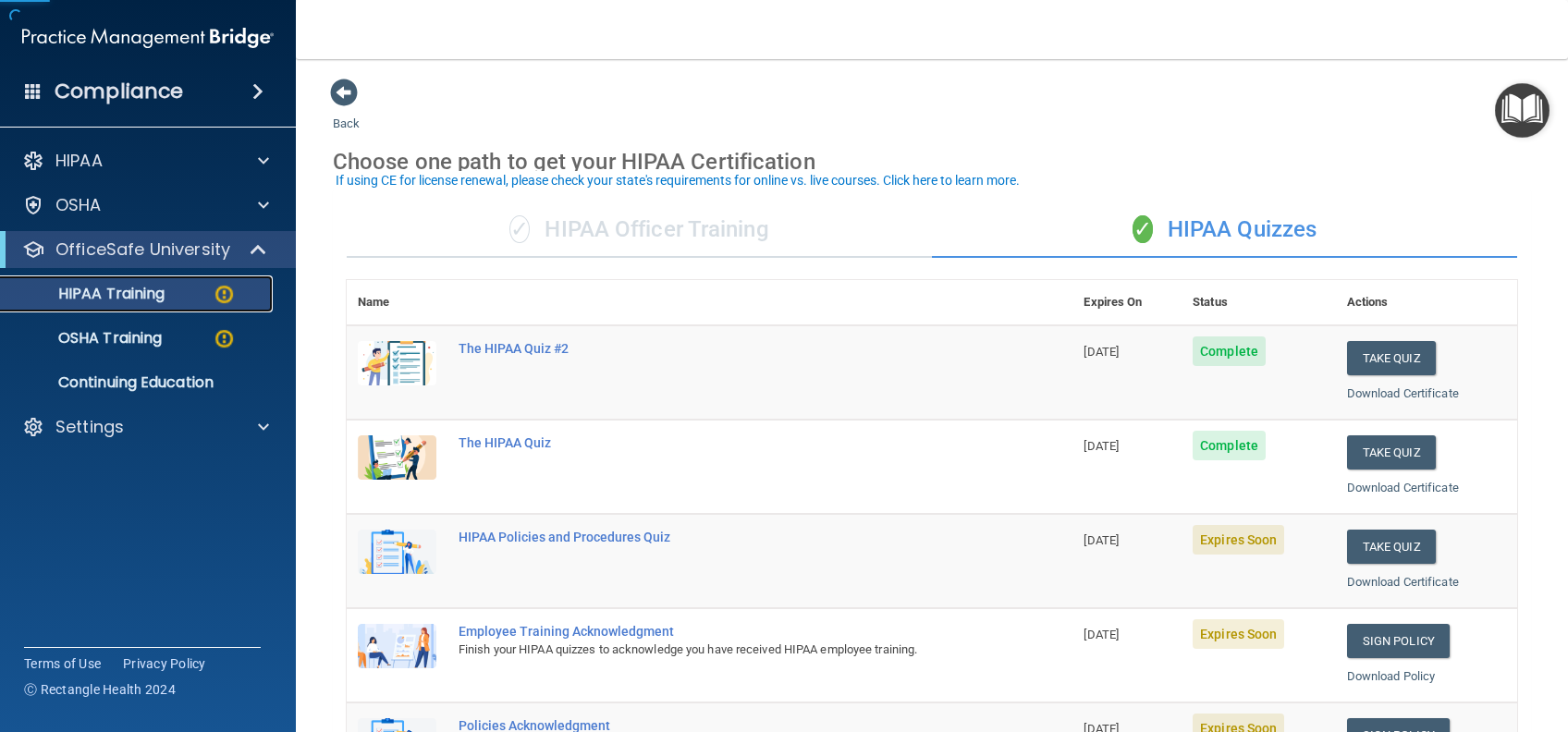
scroll to position [123, 0]
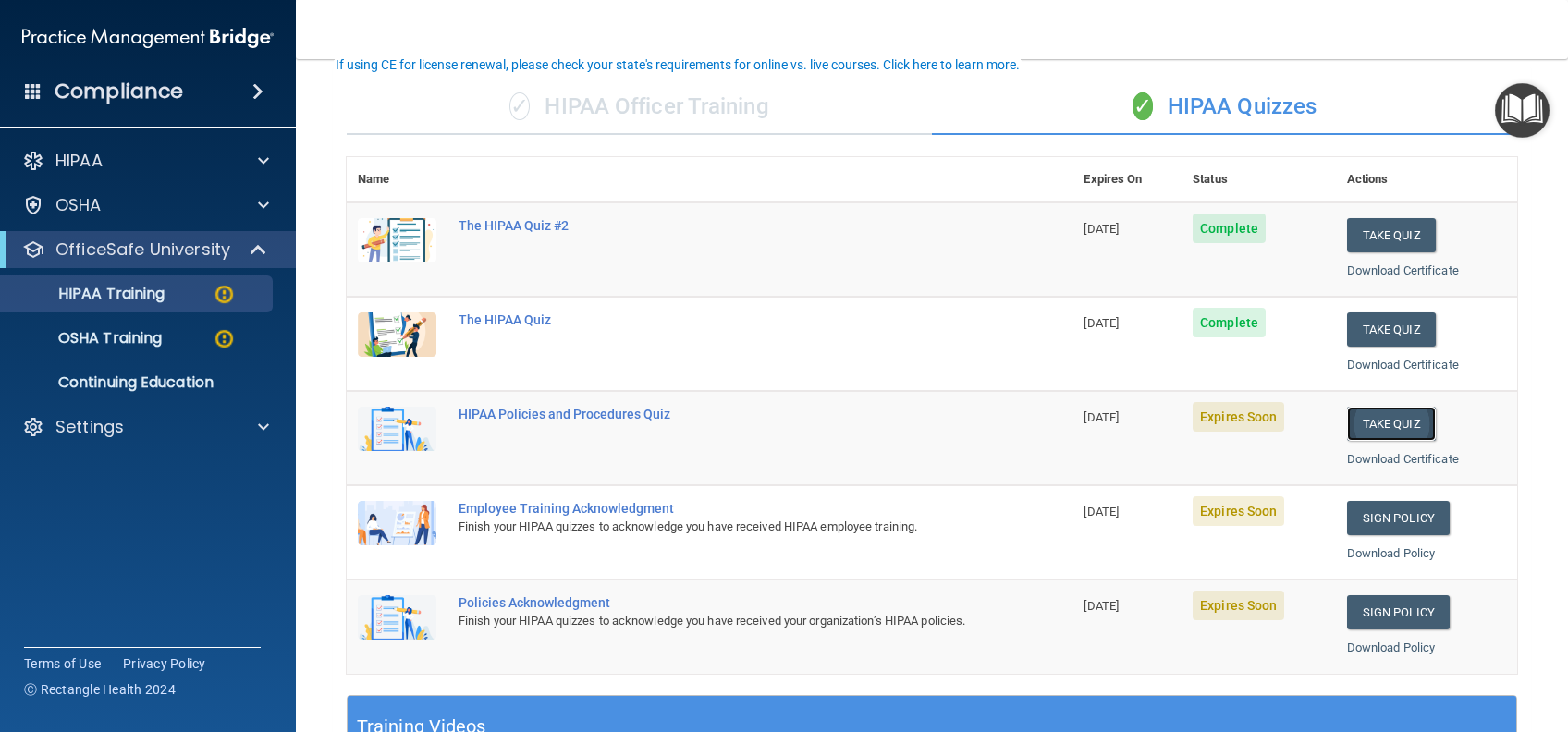
click at [1370, 421] on button "Take Quiz" at bounding box center [1391, 423] width 89 height 34
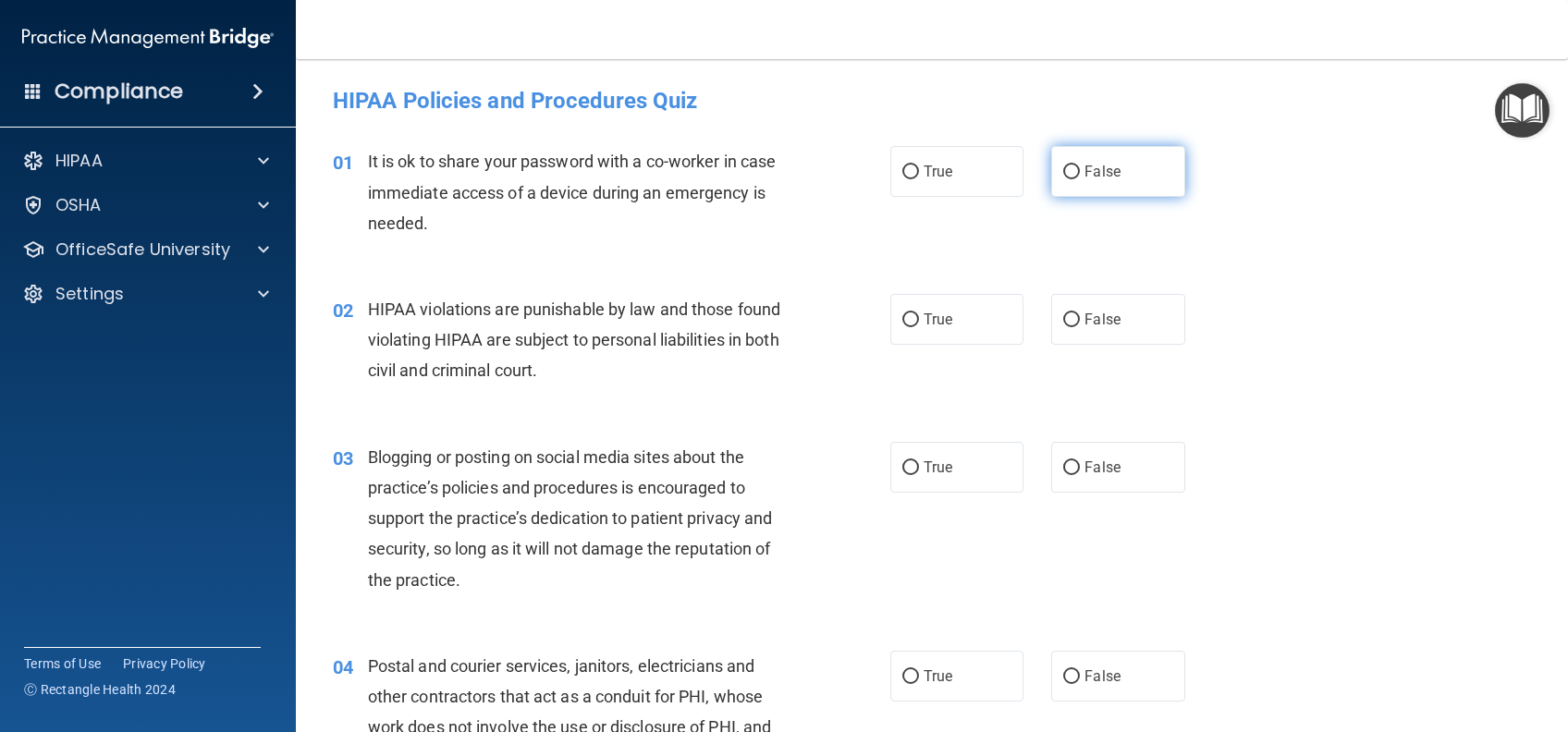
click at [1076, 189] on label "False" at bounding box center [1117, 171] width 133 height 51
click at [1076, 179] on input "False" at bounding box center [1071, 172] width 17 height 14
radio input "true"
click at [938, 314] on span "True" at bounding box center [937, 319] width 28 height 18
click at [919, 314] on input "True" at bounding box center [910, 320] width 17 height 14
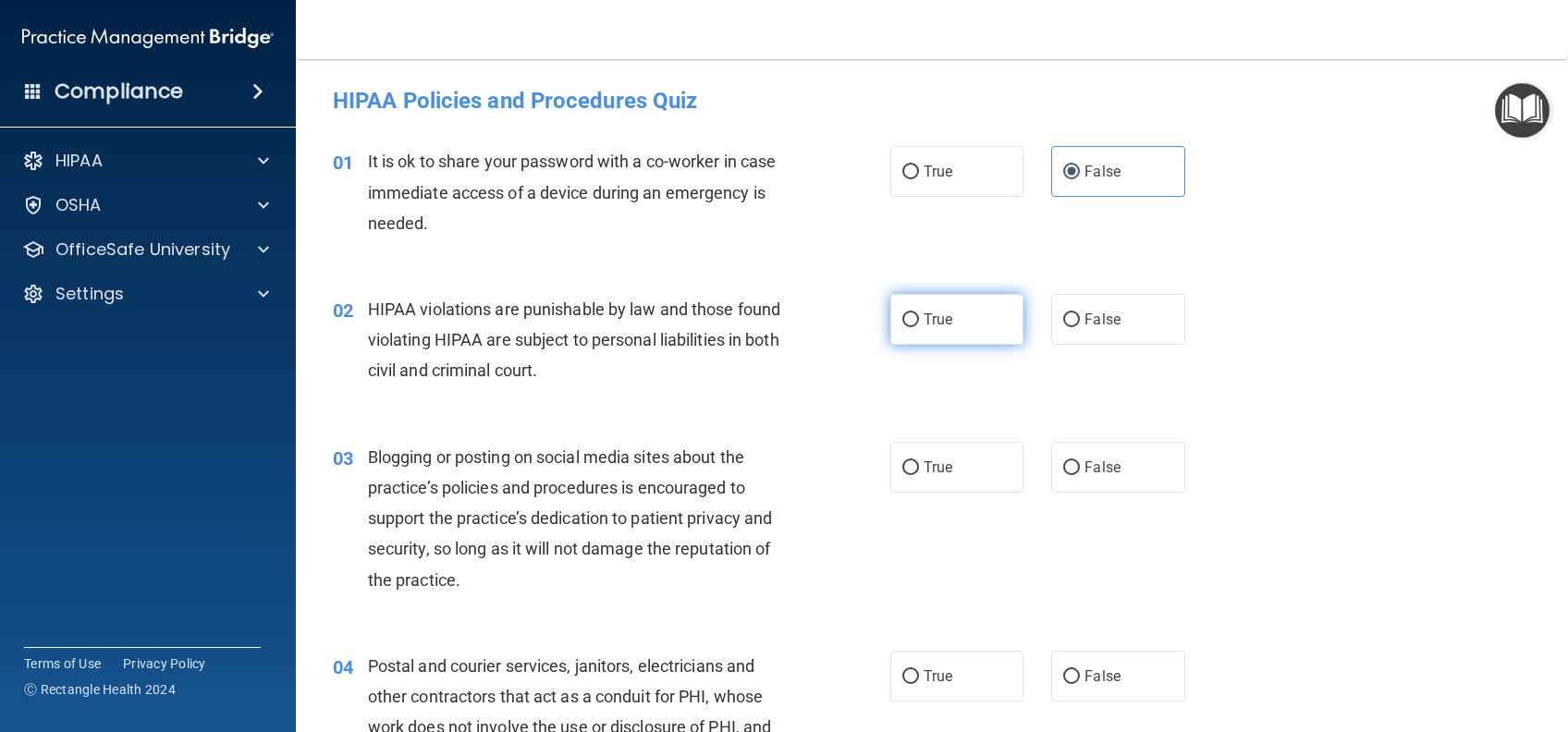
radio input "true"
click at [947, 476] on label "True" at bounding box center [957, 467] width 133 height 51
click at [919, 475] on input "True" at bounding box center [910, 468] width 17 height 14
radio input "true"
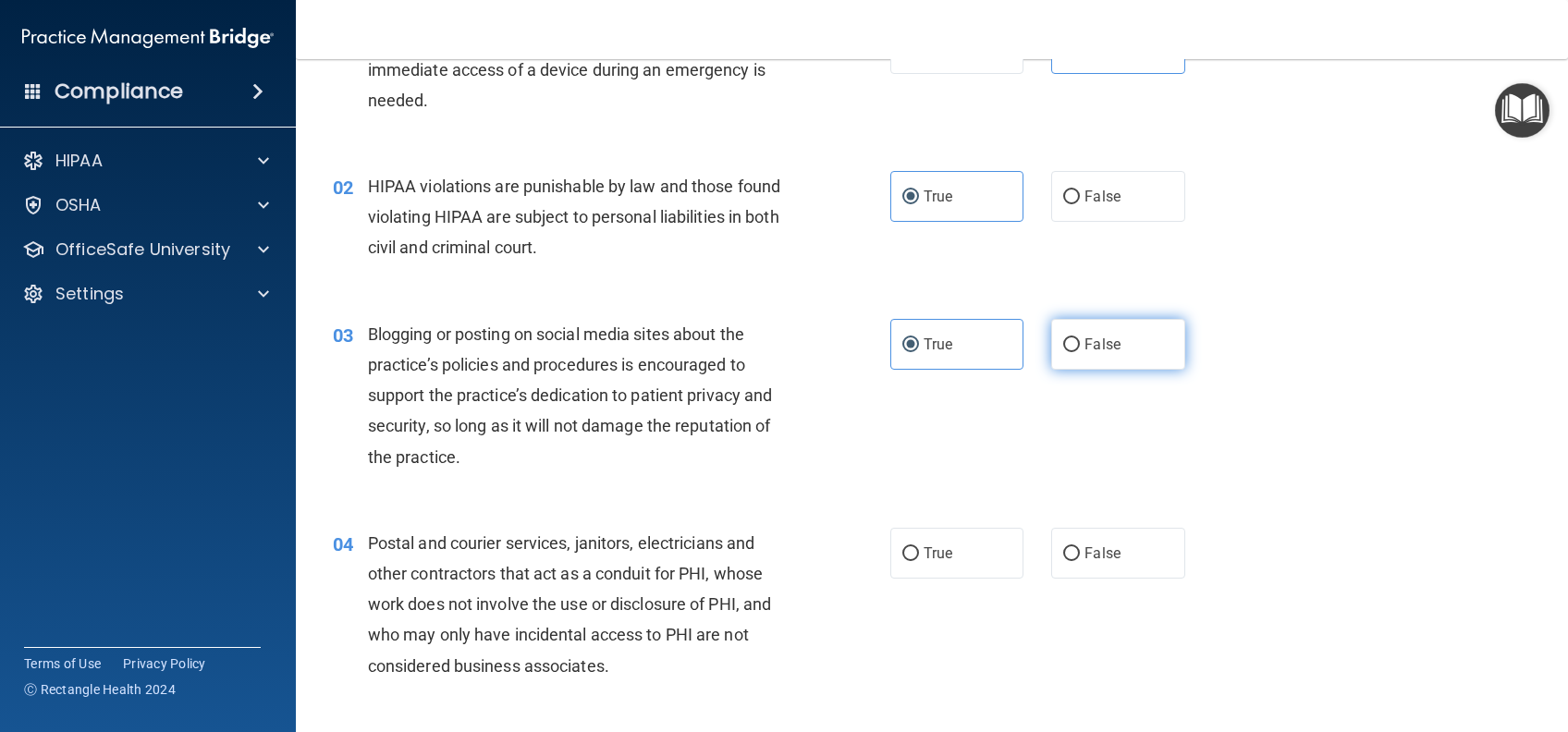
click at [1098, 338] on span "False" at bounding box center [1102, 345] width 36 height 18
click at [1079, 339] on input "False" at bounding box center [1071, 346] width 17 height 14
radio input "true"
radio input "false"
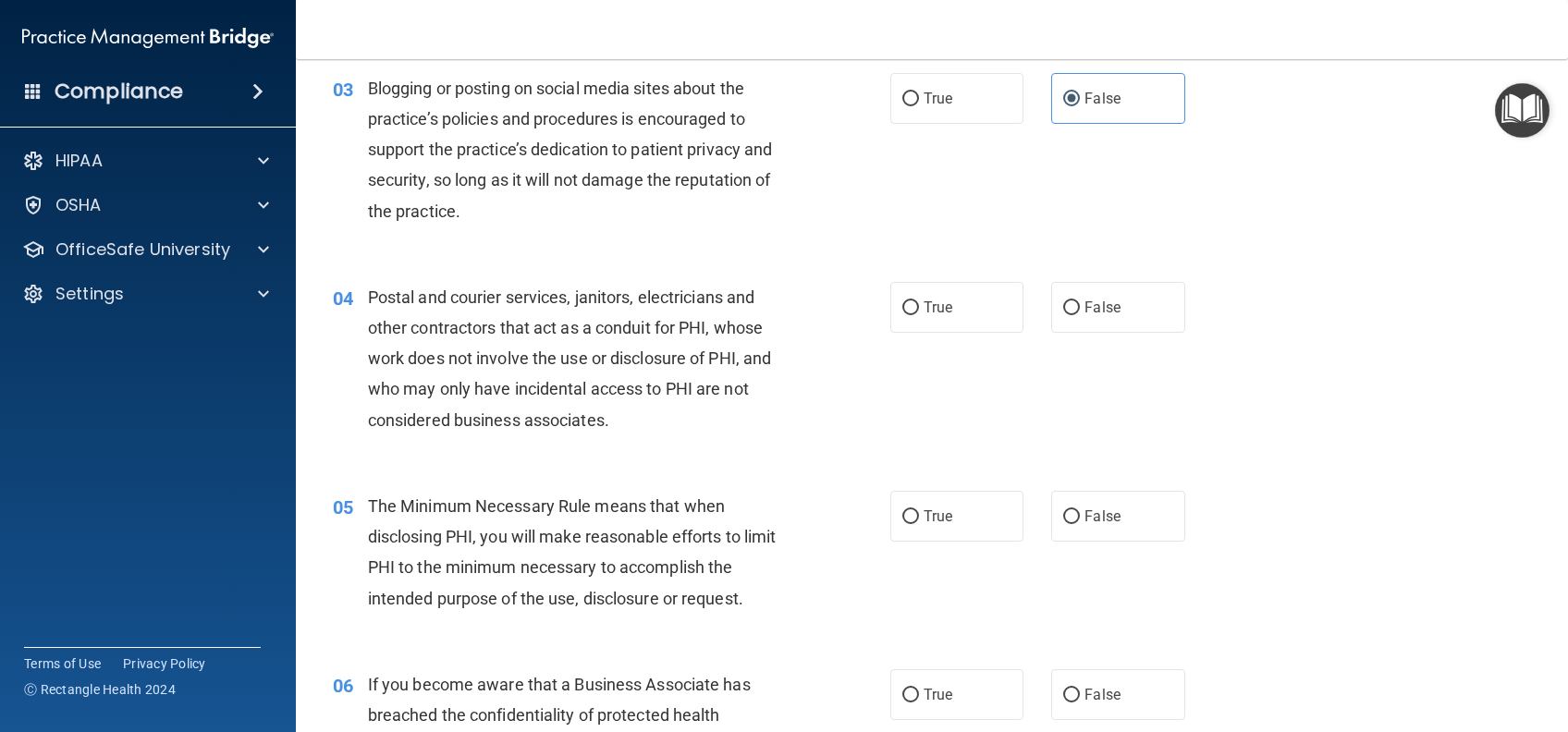
scroll to position [370, 0]
click at [966, 316] on label "True" at bounding box center [957, 307] width 133 height 51
click at [919, 314] on input "True" at bounding box center [910, 308] width 17 height 14
radio input "true"
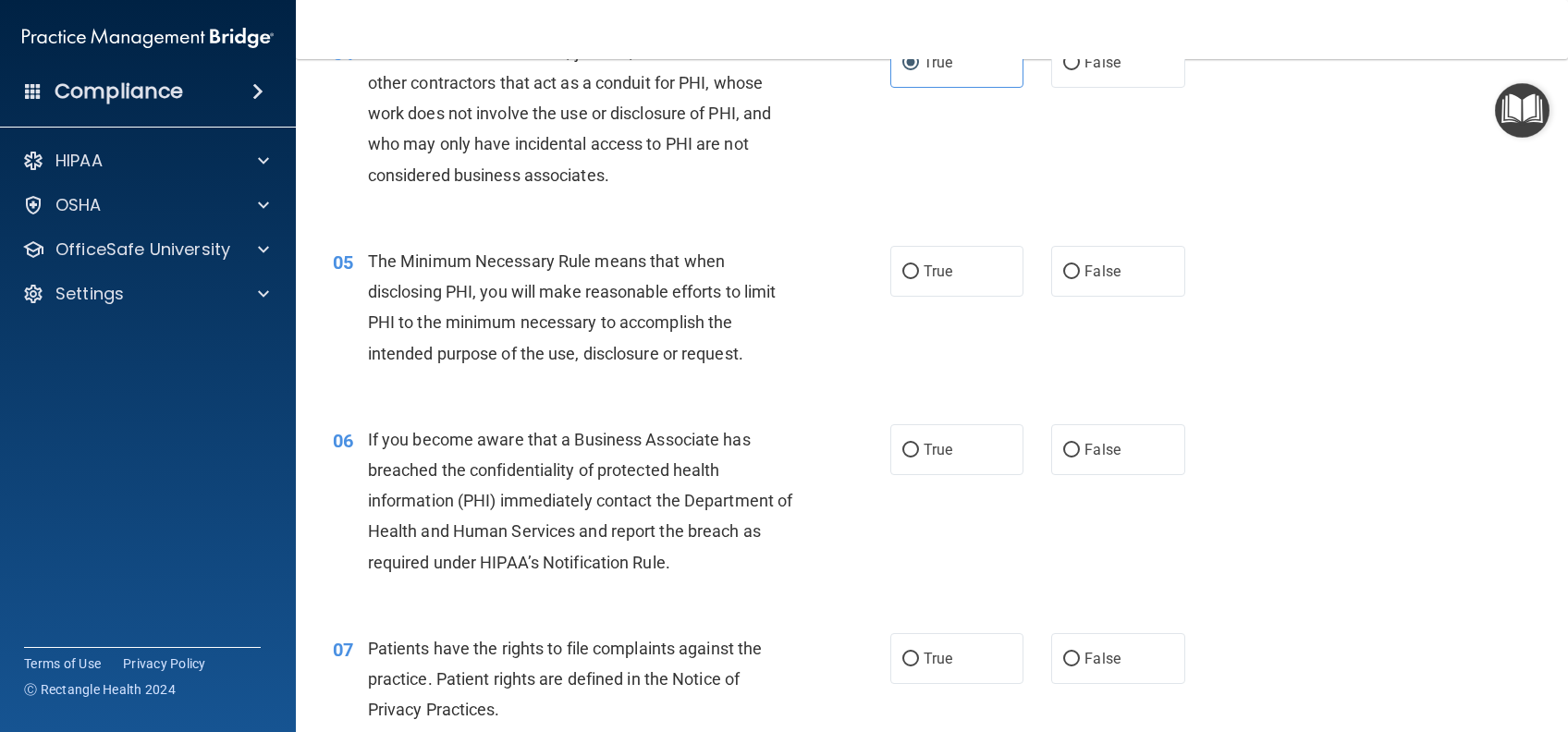
scroll to position [616, 0]
click at [969, 281] on label "True" at bounding box center [957, 270] width 133 height 51
click at [919, 277] on input "True" at bounding box center [910, 271] width 17 height 14
radio input "true"
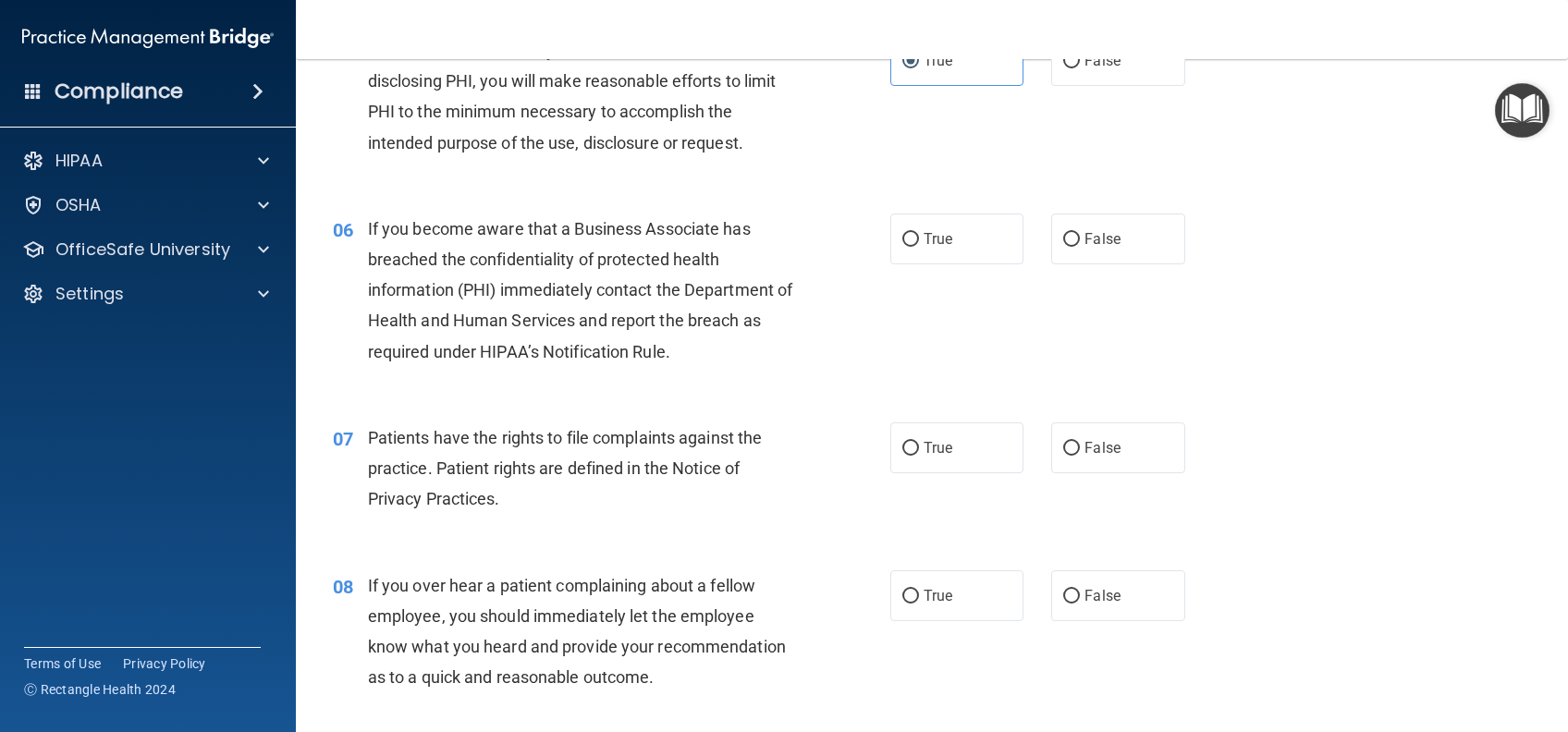
scroll to position [862, 0]
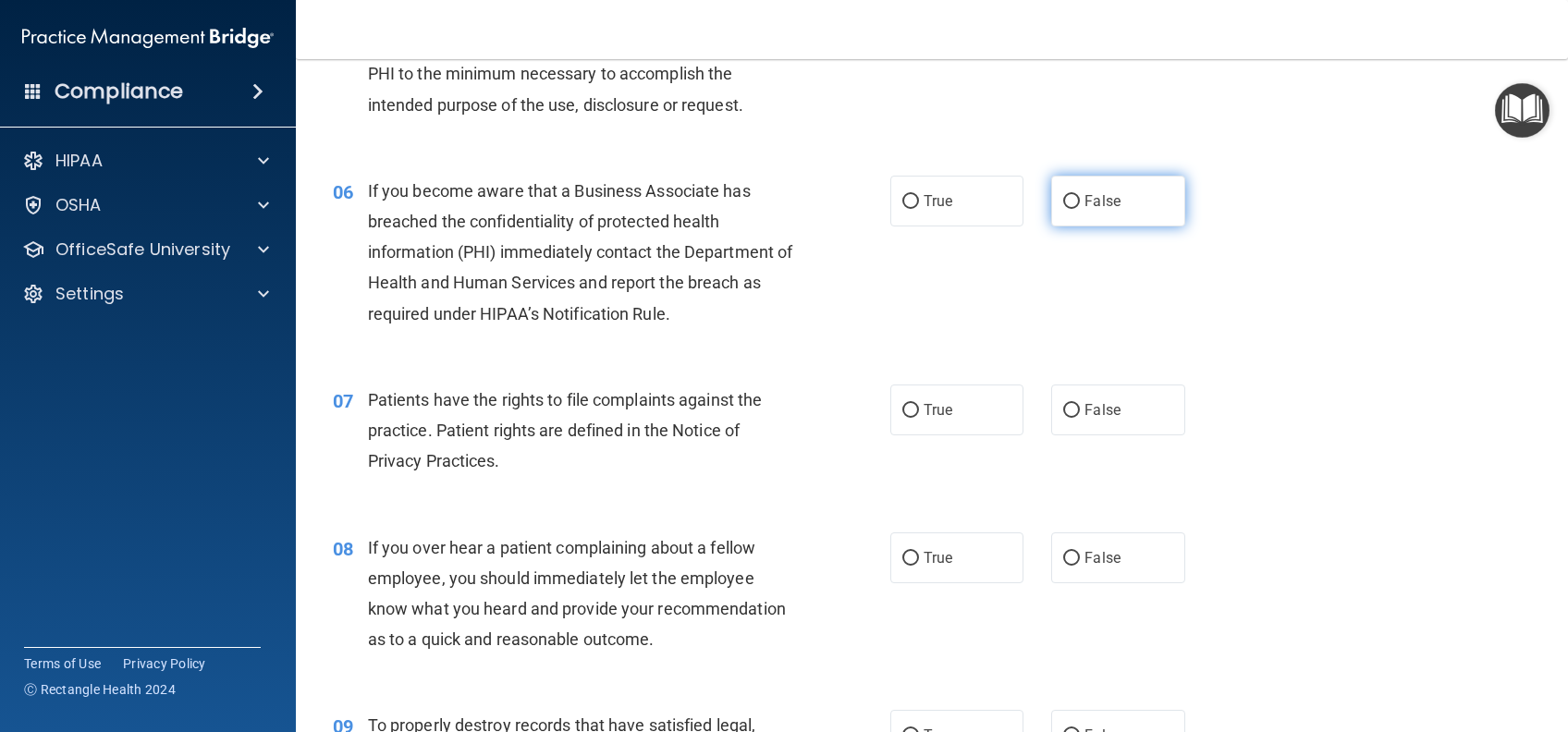
click at [1076, 218] on label "False" at bounding box center [1117, 201] width 133 height 51
click at [1076, 209] on input "False" at bounding box center [1071, 201] width 17 height 14
radio input "true"
click at [956, 416] on label "True" at bounding box center [957, 410] width 133 height 51
click at [919, 416] on input "True" at bounding box center [910, 411] width 17 height 14
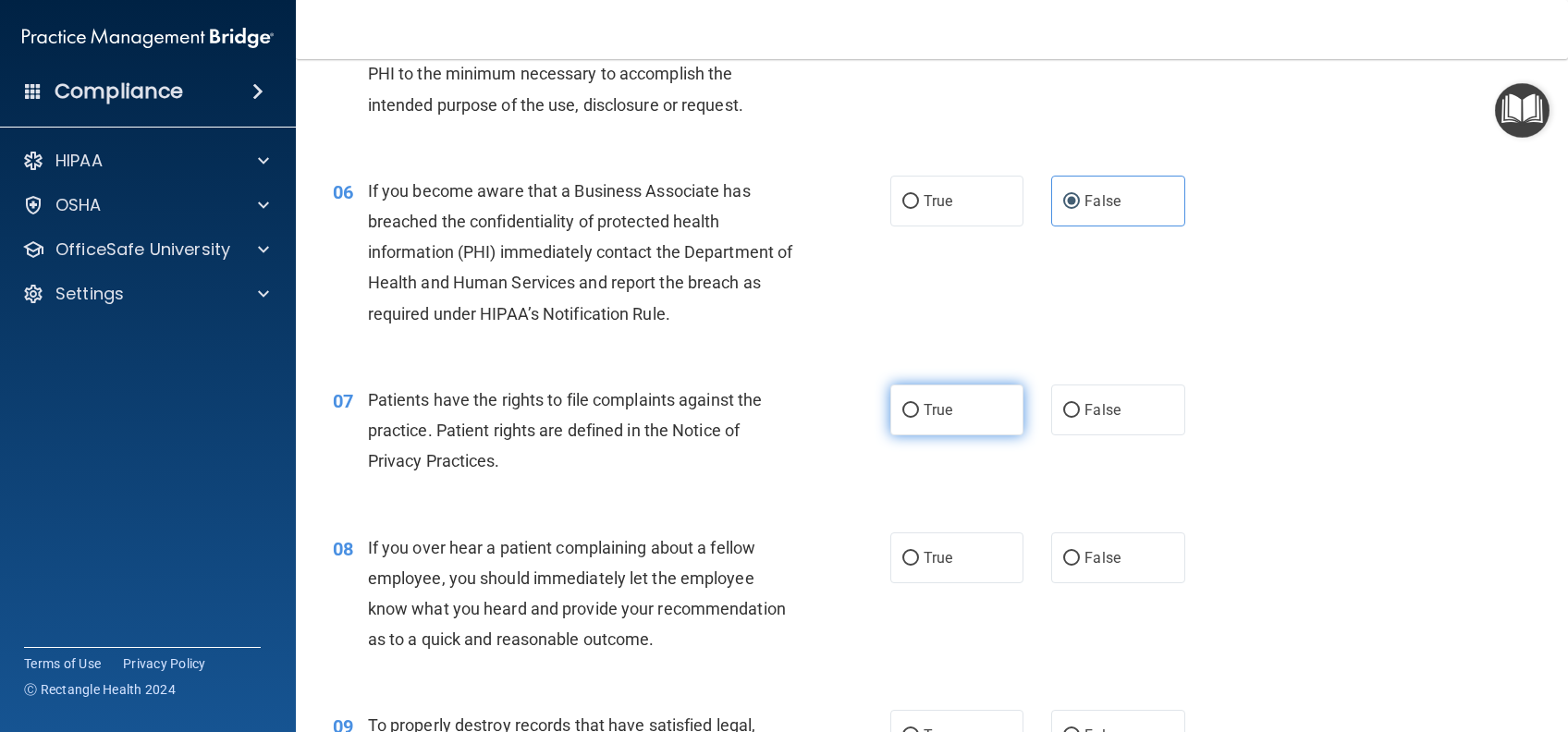
radio input "true"
click at [1102, 559] on span "False" at bounding box center [1102, 558] width 36 height 18
click at [1079, 559] on input "False" at bounding box center [1071, 559] width 17 height 14
radio input "true"
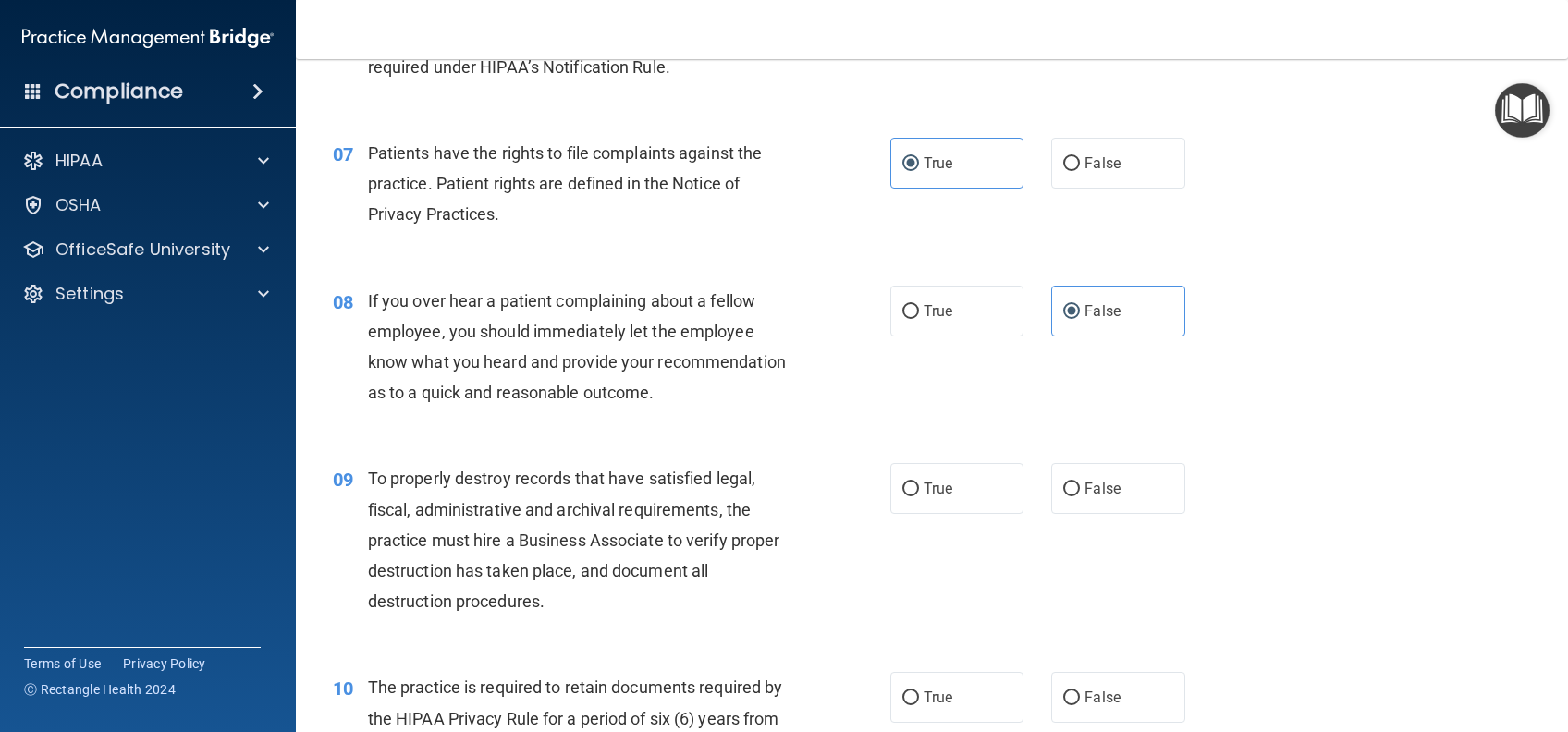
scroll to position [1232, 0]
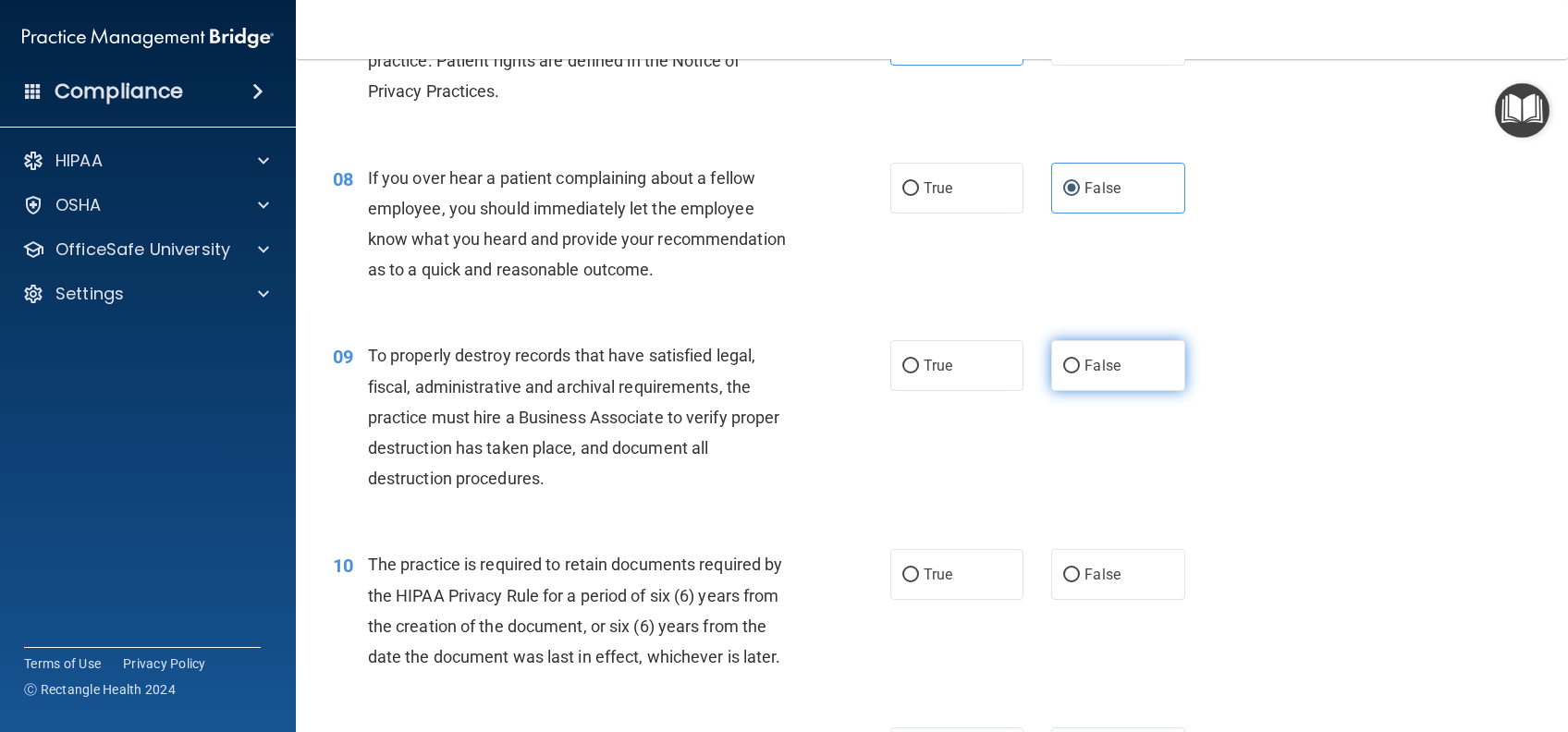
click at [1083, 391] on label "False" at bounding box center [1117, 365] width 133 height 51
click at [1079, 374] on input "False" at bounding box center [1071, 366] width 17 height 14
radio input "true"
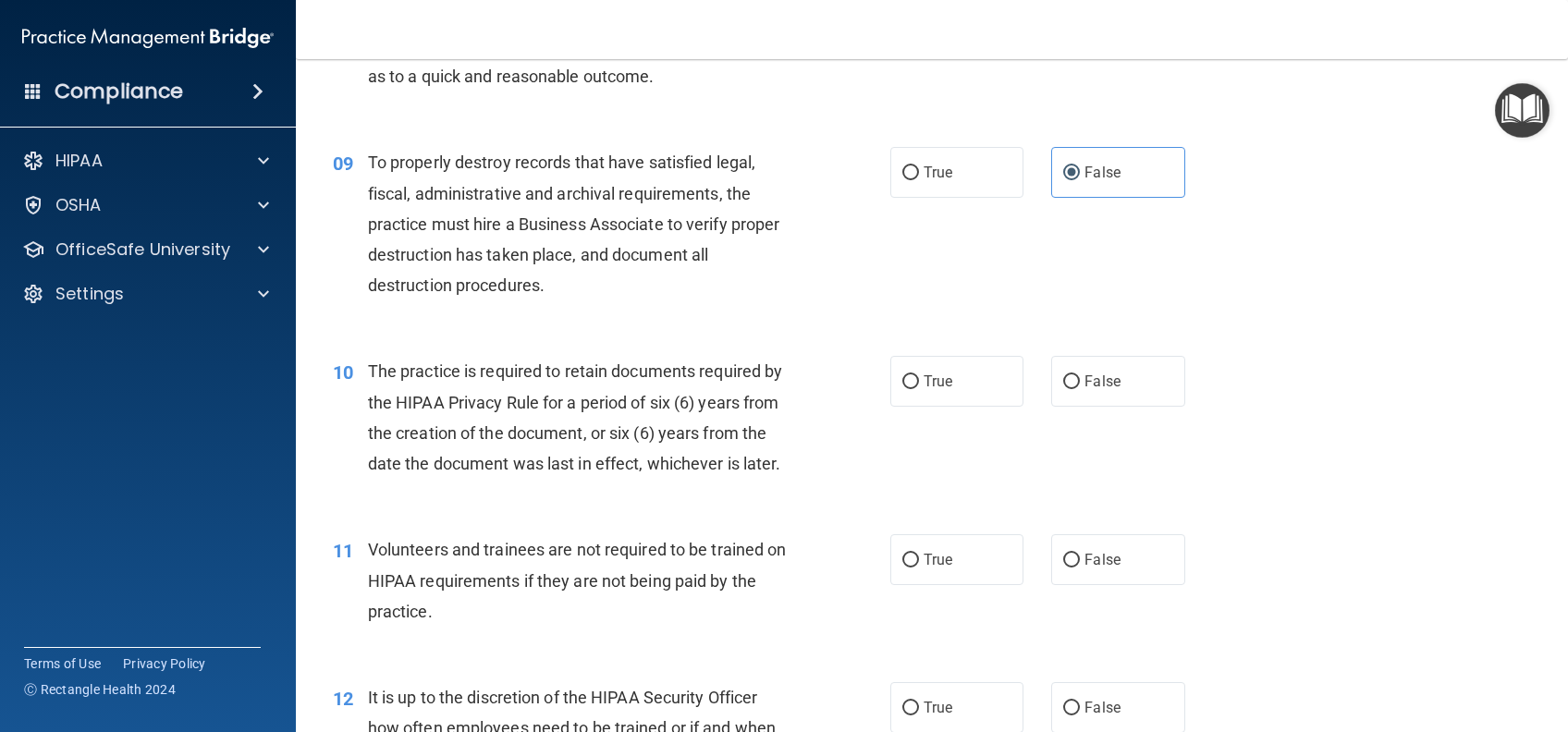
scroll to position [1480, 0]
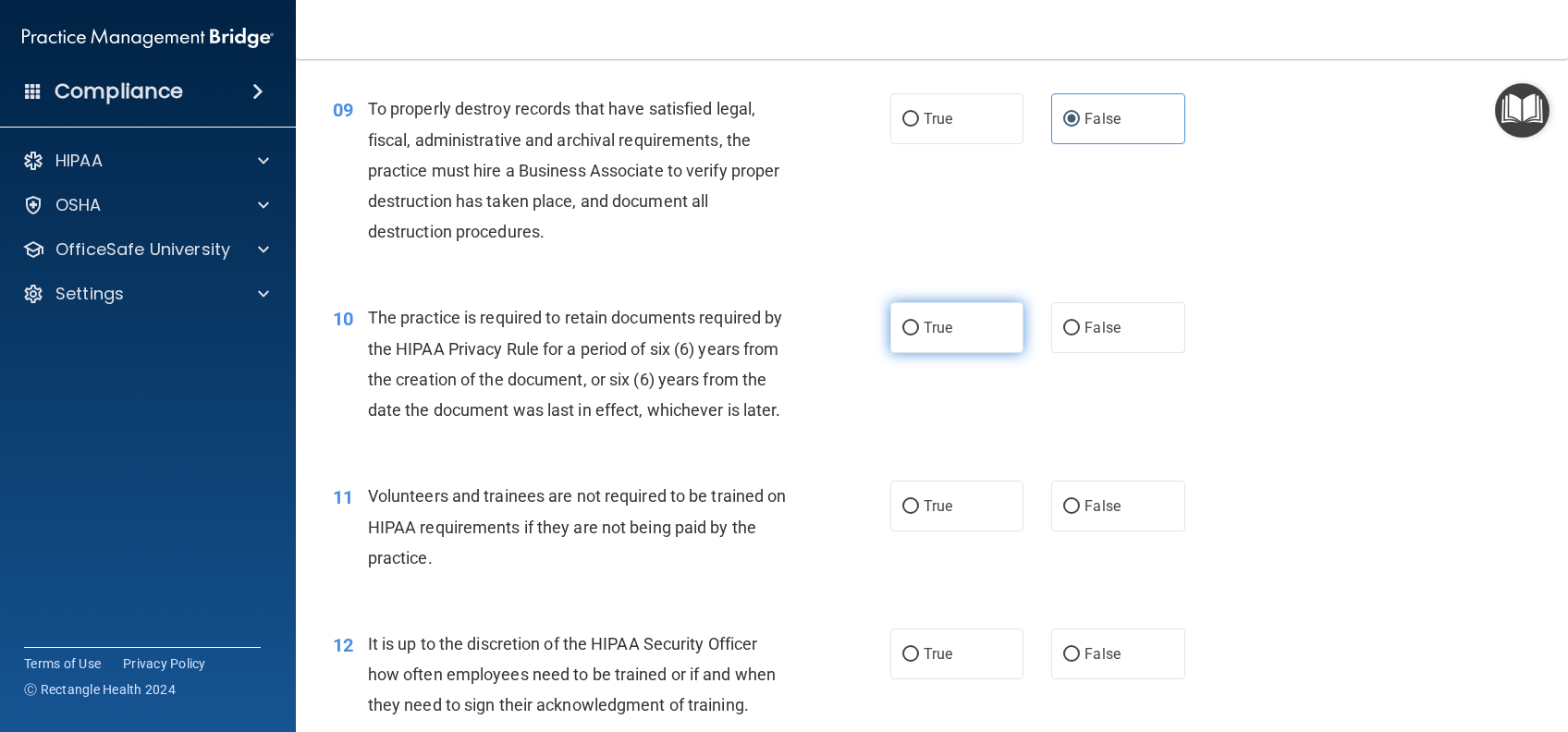
click at [953, 349] on label "True" at bounding box center [957, 328] width 133 height 51
click at [919, 336] on input "True" at bounding box center [910, 329] width 17 height 14
radio input "true"
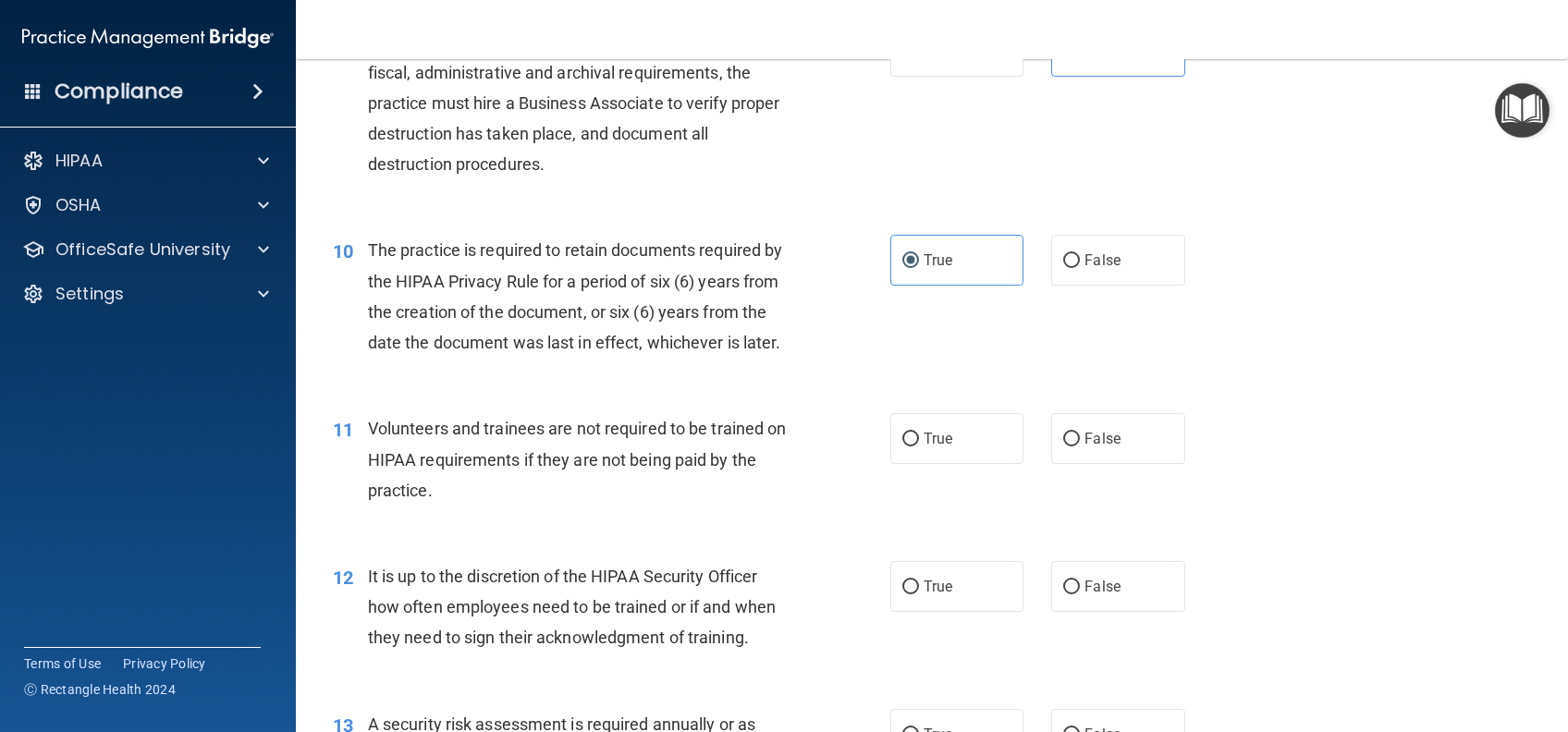
scroll to position [1602, 0]
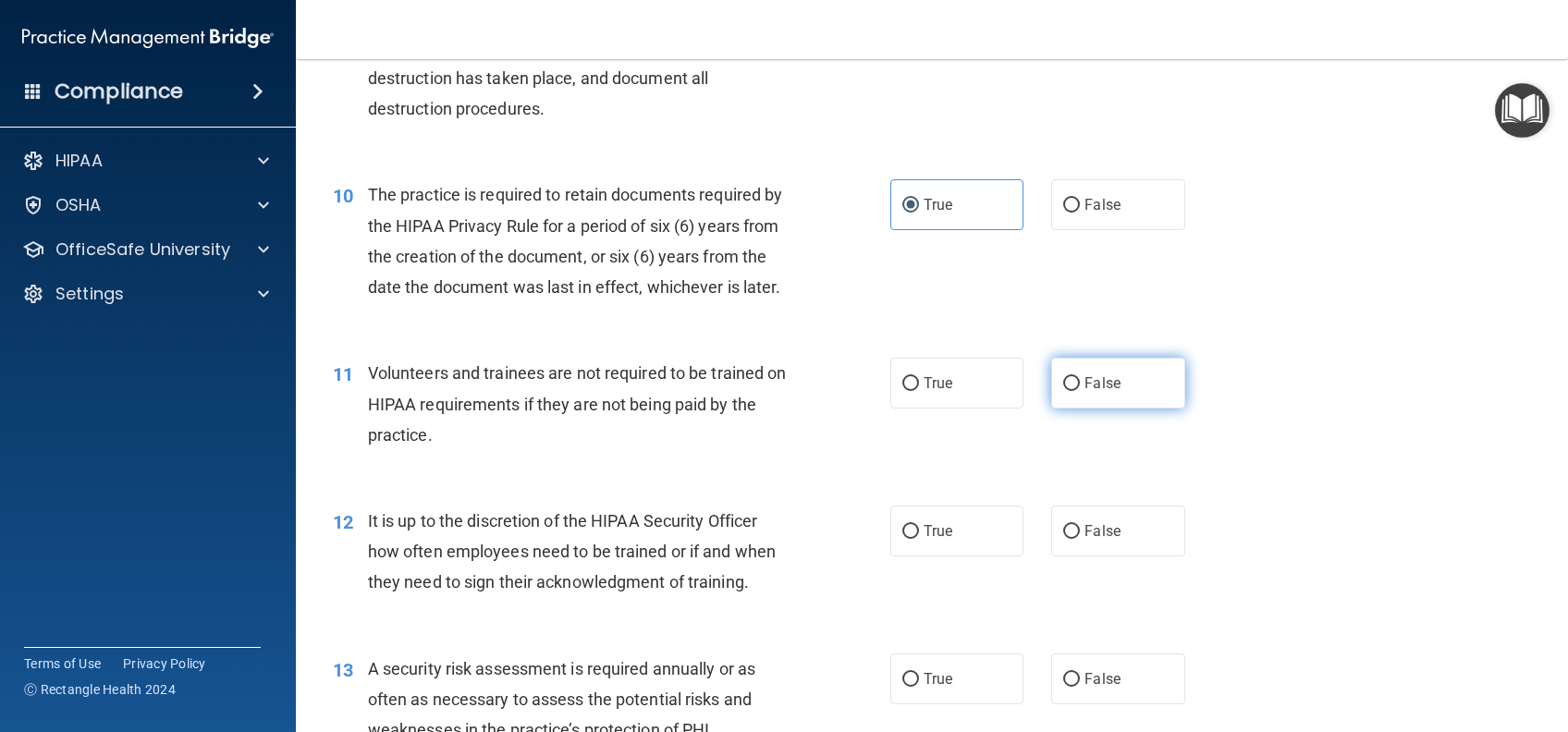
click at [1118, 394] on label "False" at bounding box center [1117, 384] width 133 height 51
click at [1079, 391] on input "False" at bounding box center [1071, 384] width 17 height 14
radio input "true"
click at [1129, 557] on label "False" at bounding box center [1117, 531] width 133 height 51
click at [1079, 539] on input "False" at bounding box center [1071, 531] width 17 height 14
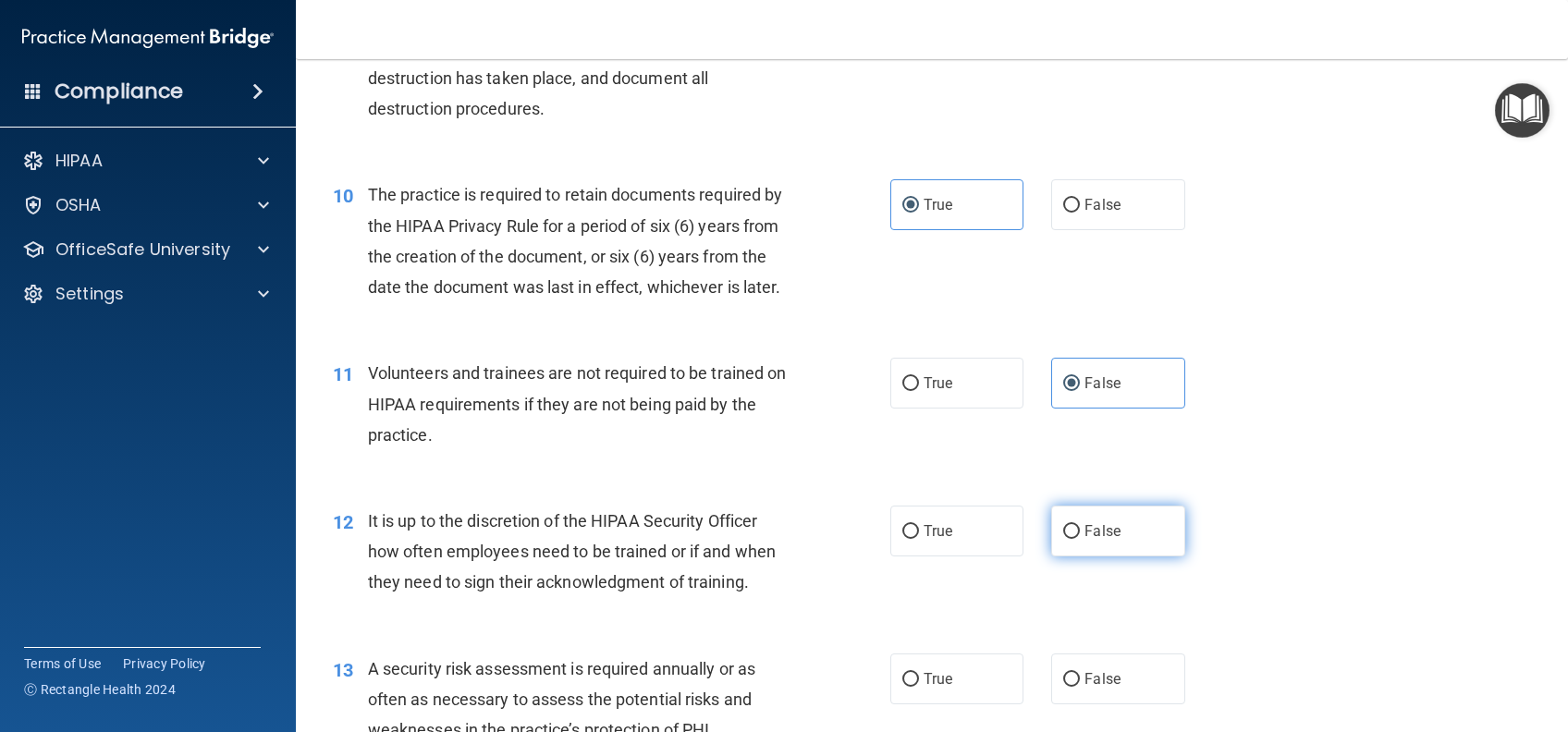
radio input "true"
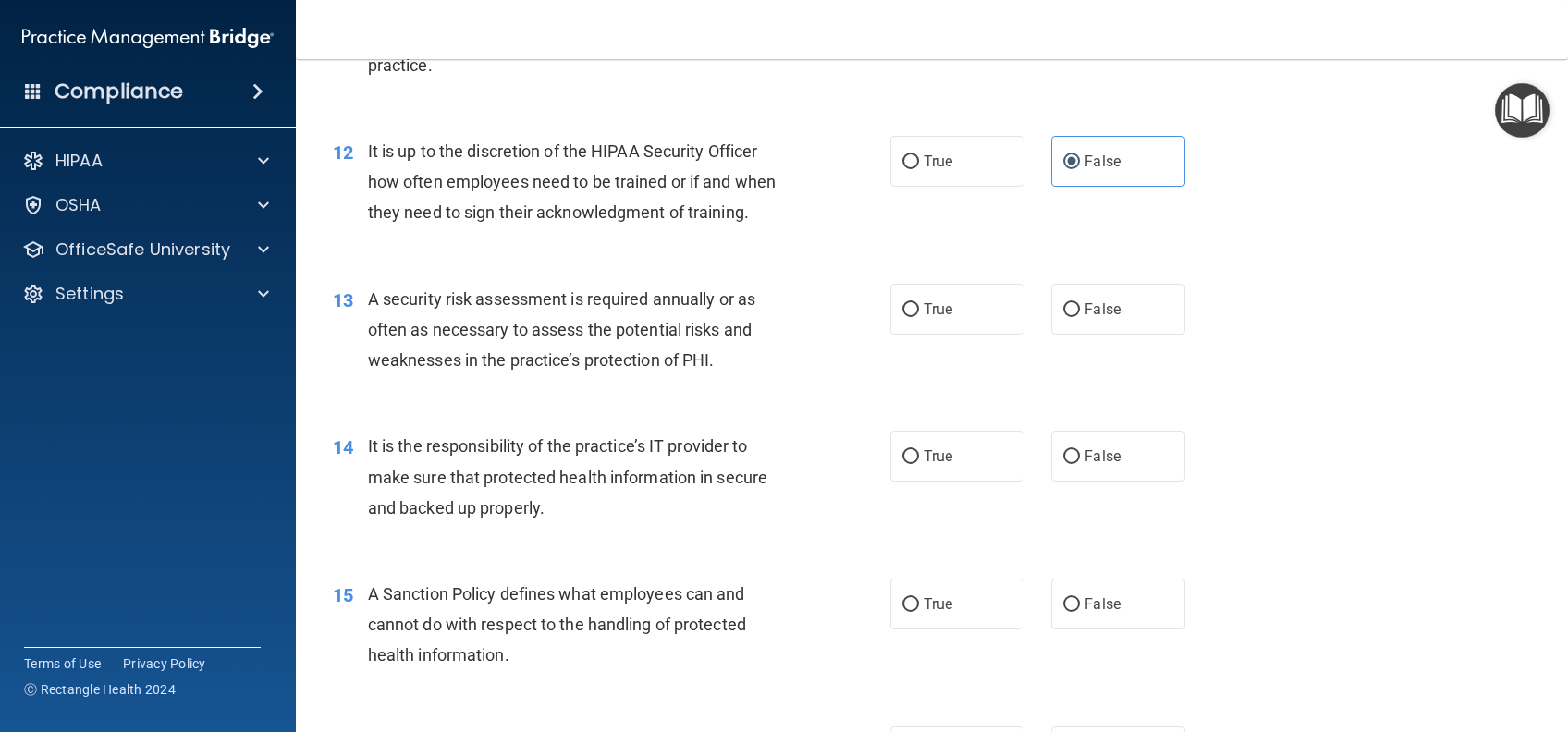
scroll to position [2095, 0]
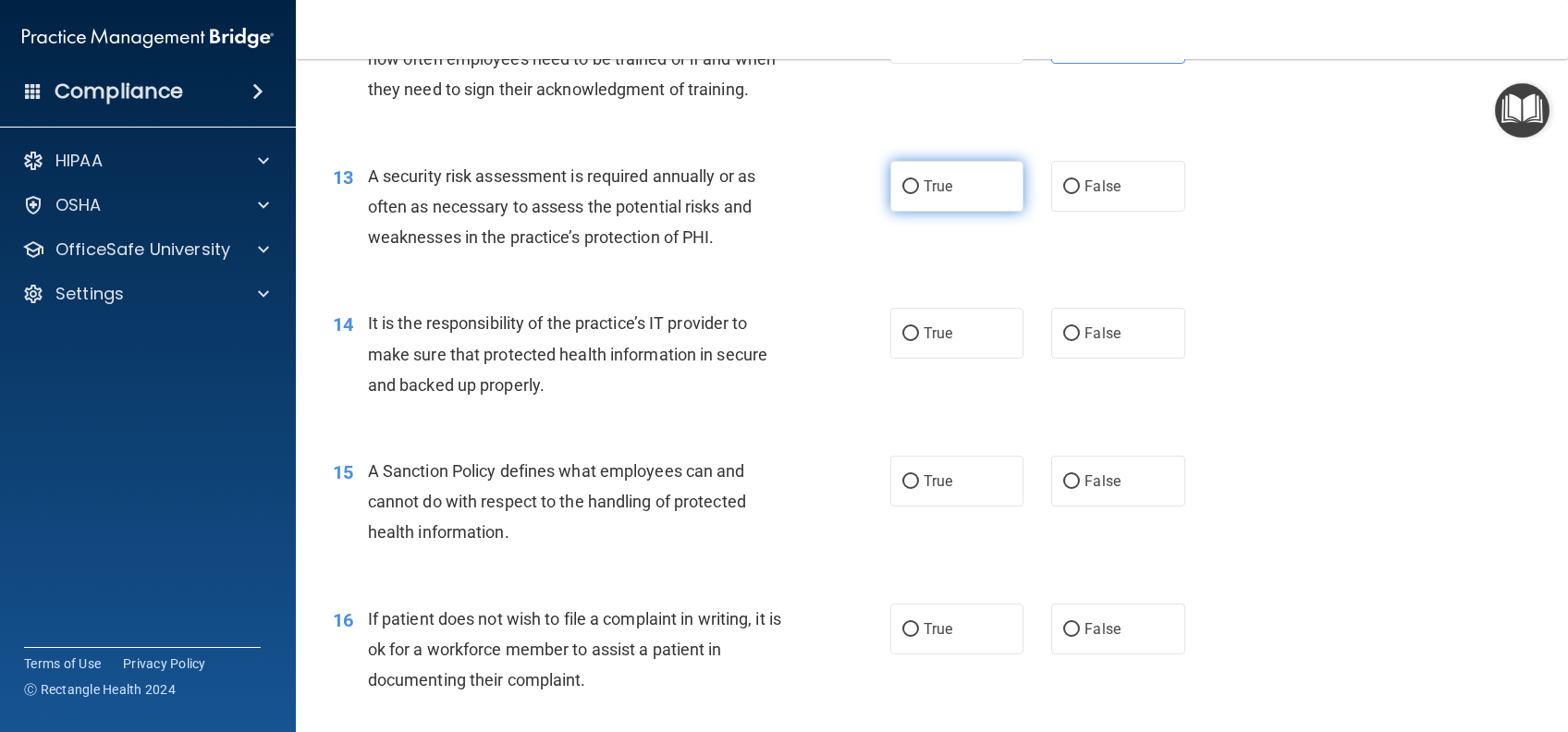
click at [933, 202] on label "True" at bounding box center [957, 186] width 133 height 51
click at [919, 194] on input "True" at bounding box center [910, 187] width 17 height 14
radio input "true"
click at [1071, 356] on label "False" at bounding box center [1117, 333] width 133 height 51
click at [1071, 341] on input "False" at bounding box center [1071, 334] width 17 height 14
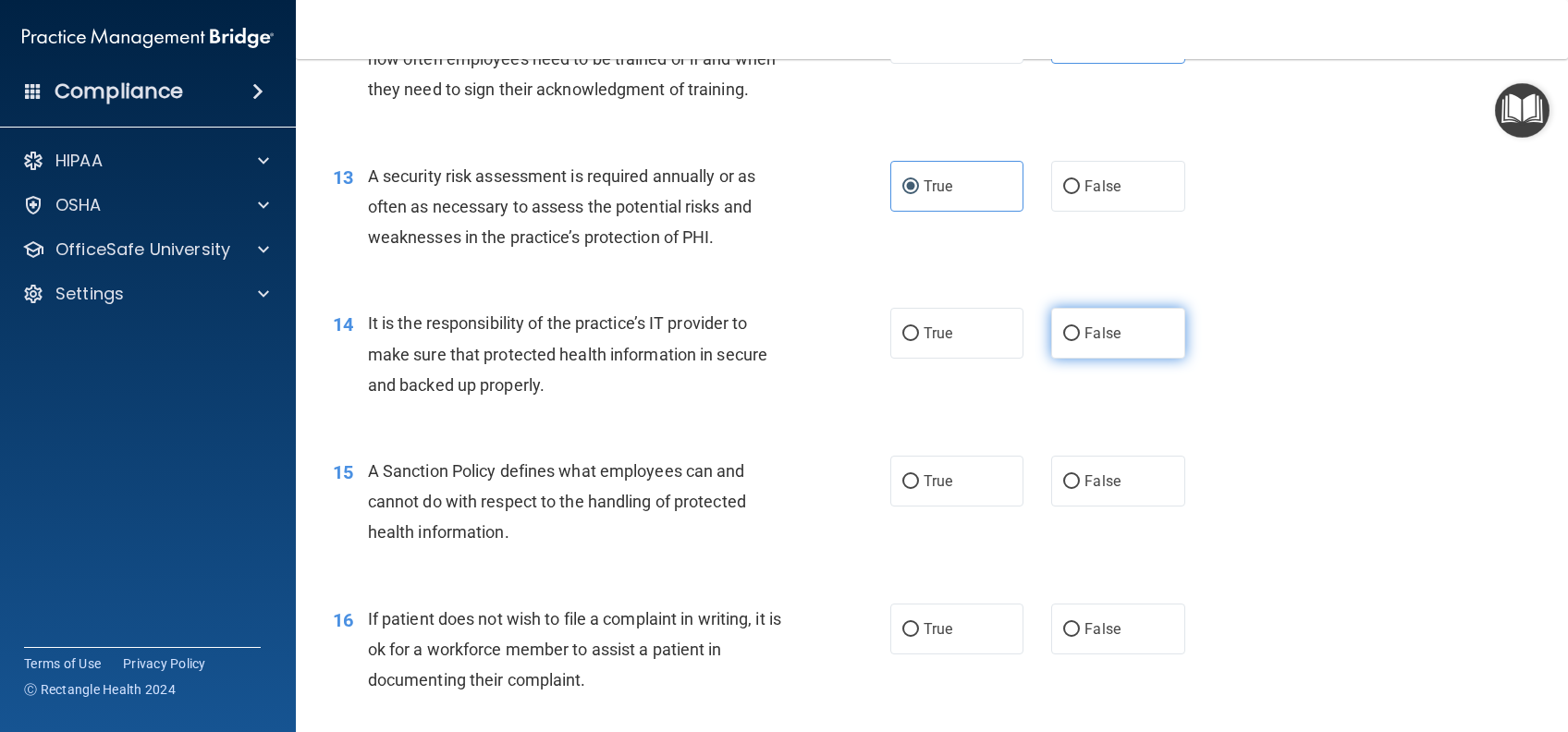
radio input "true"
click at [1080, 506] on label "False" at bounding box center [1117, 481] width 133 height 51
click at [1079, 489] on input "False" at bounding box center [1071, 482] width 17 height 14
radio input "true"
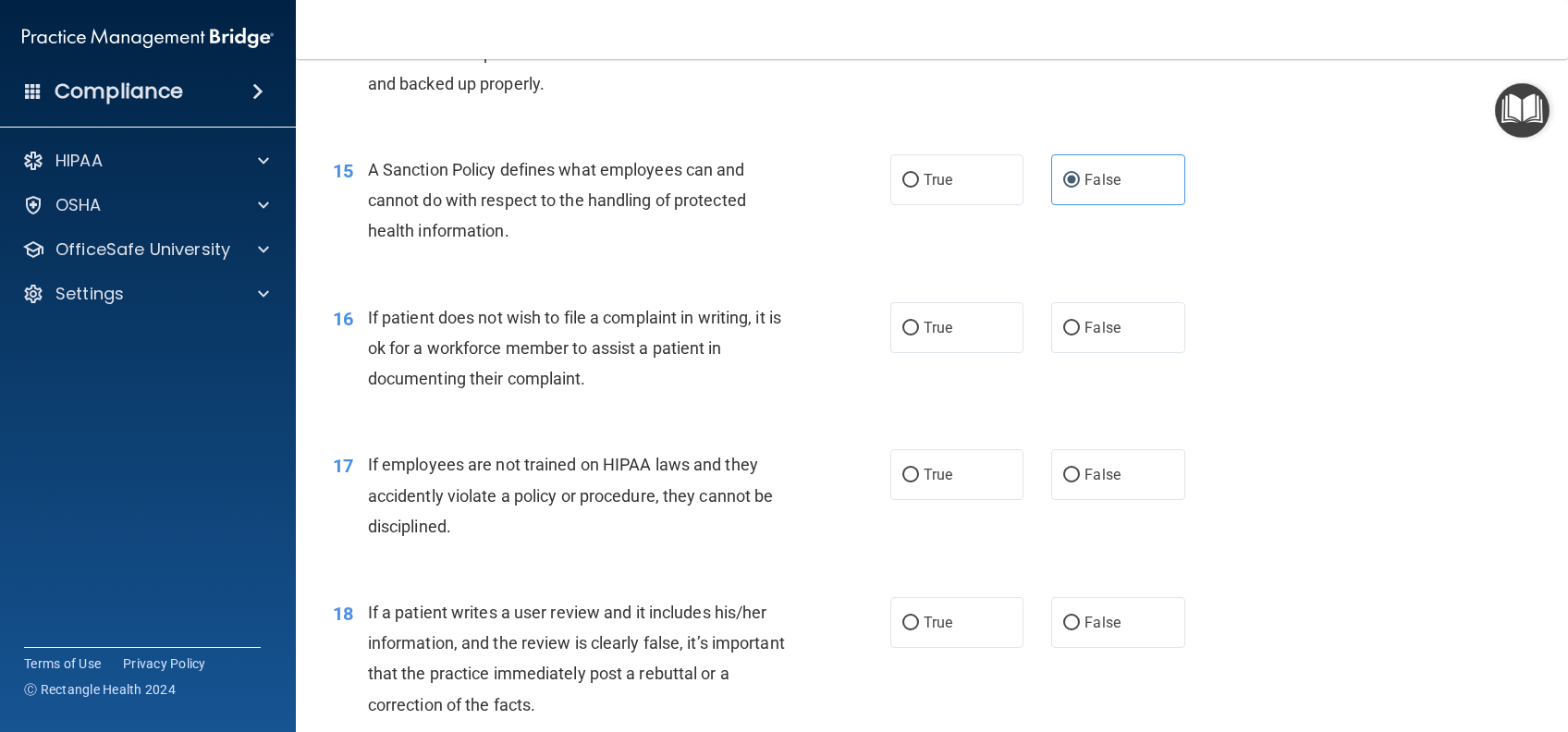
scroll to position [2465, 0]
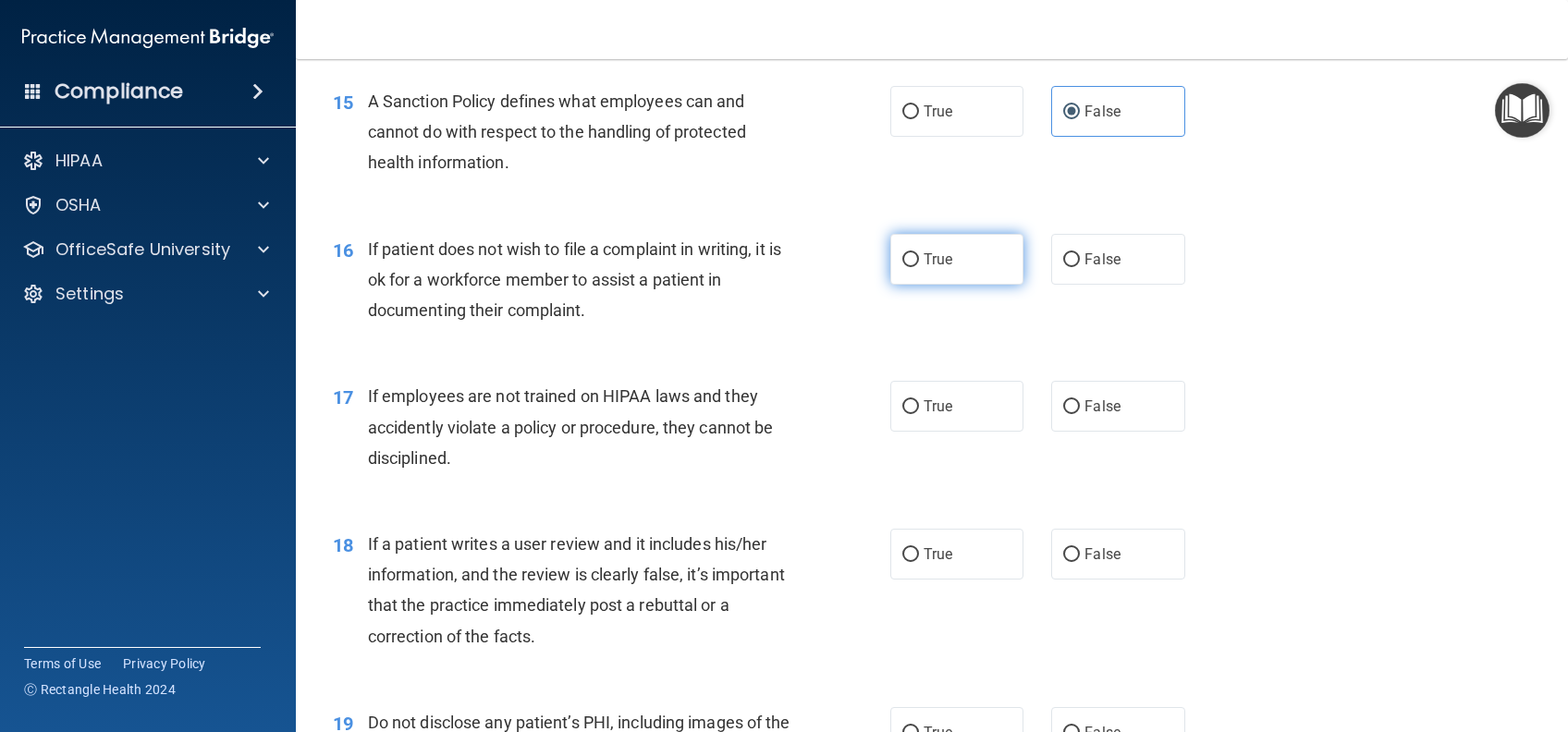
click at [943, 285] on label "True" at bounding box center [957, 259] width 133 height 51
click at [919, 267] on input "True" at bounding box center [910, 260] width 17 height 14
radio input "true"
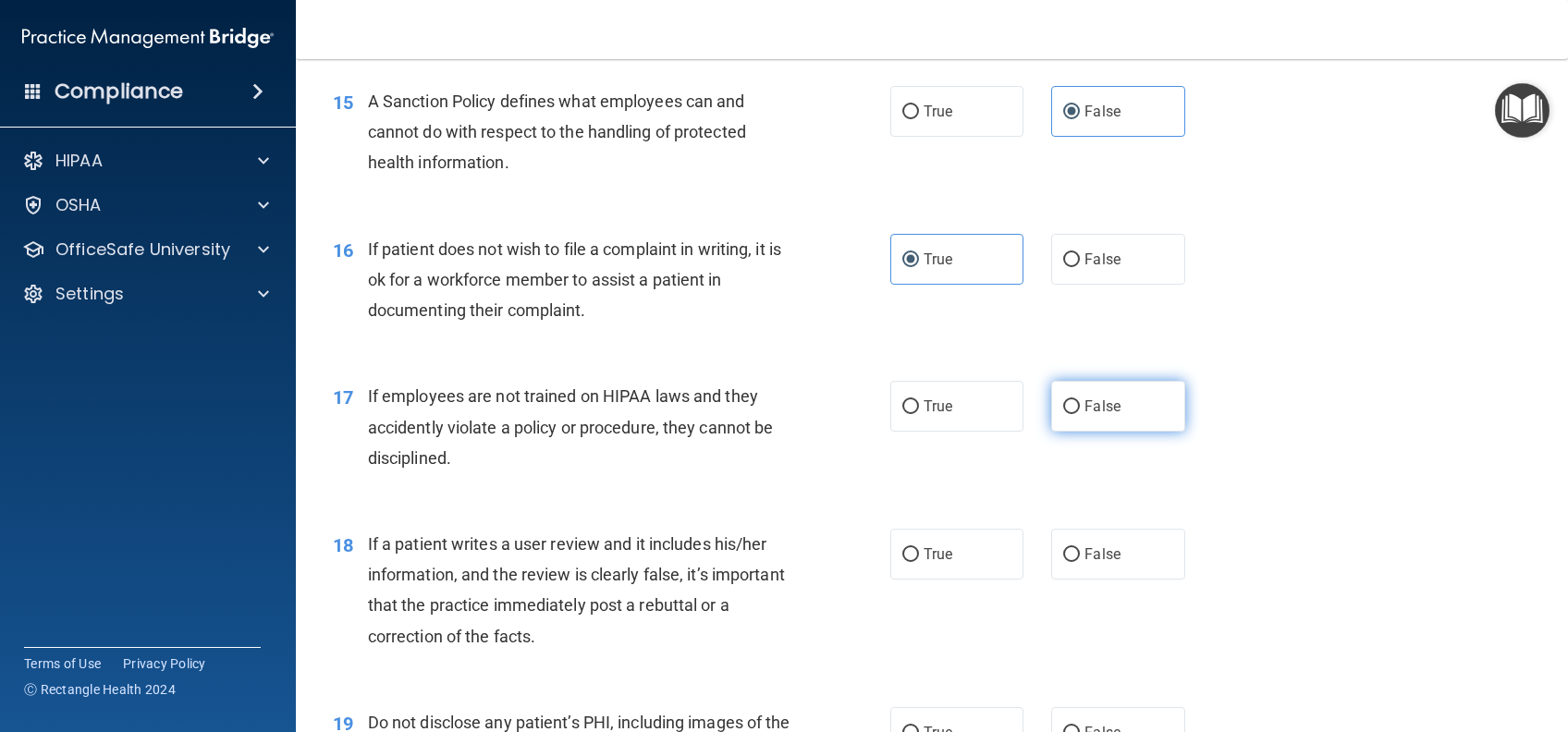
click at [1084, 415] on span "False" at bounding box center [1102, 406] width 36 height 18
click at [1077, 414] on input "False" at bounding box center [1071, 407] width 17 height 14
radio input "true"
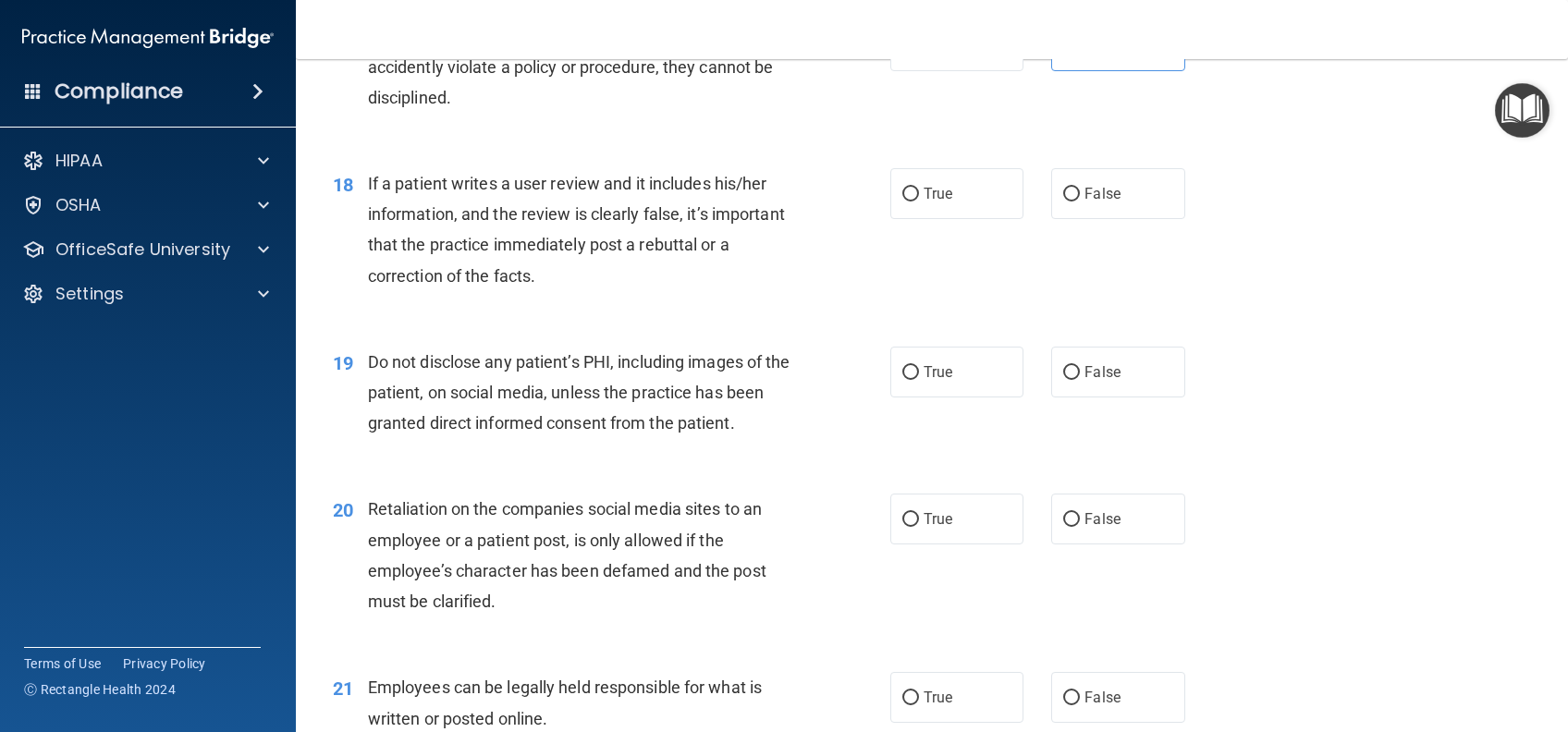
scroll to position [2835, 0]
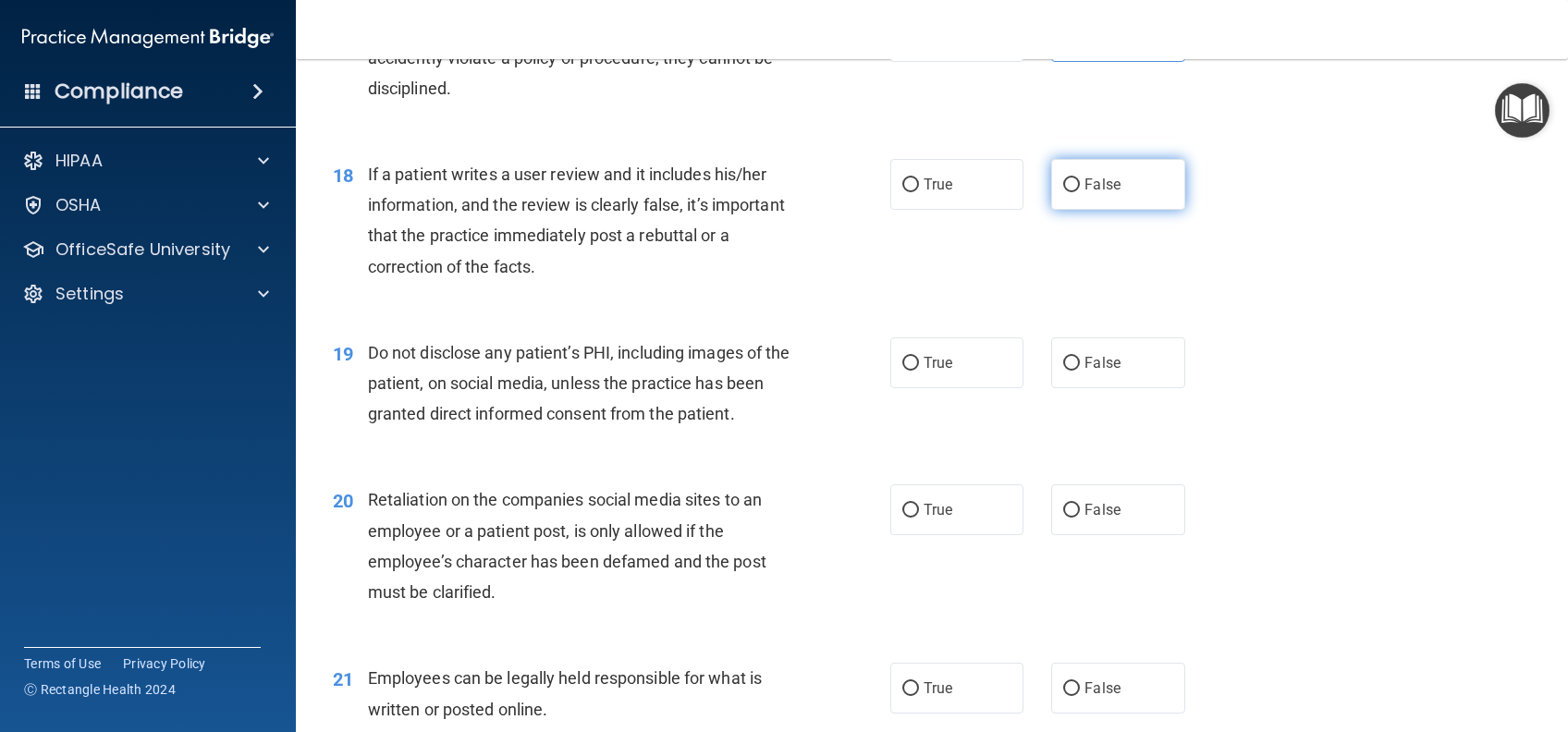
click at [1094, 210] on label "False" at bounding box center [1117, 184] width 133 height 51
click at [1079, 193] on input "False" at bounding box center [1071, 185] width 17 height 14
radio input "true"
click at [940, 388] on label "True" at bounding box center [957, 363] width 133 height 51
click at [919, 371] on input "True" at bounding box center [910, 364] width 17 height 14
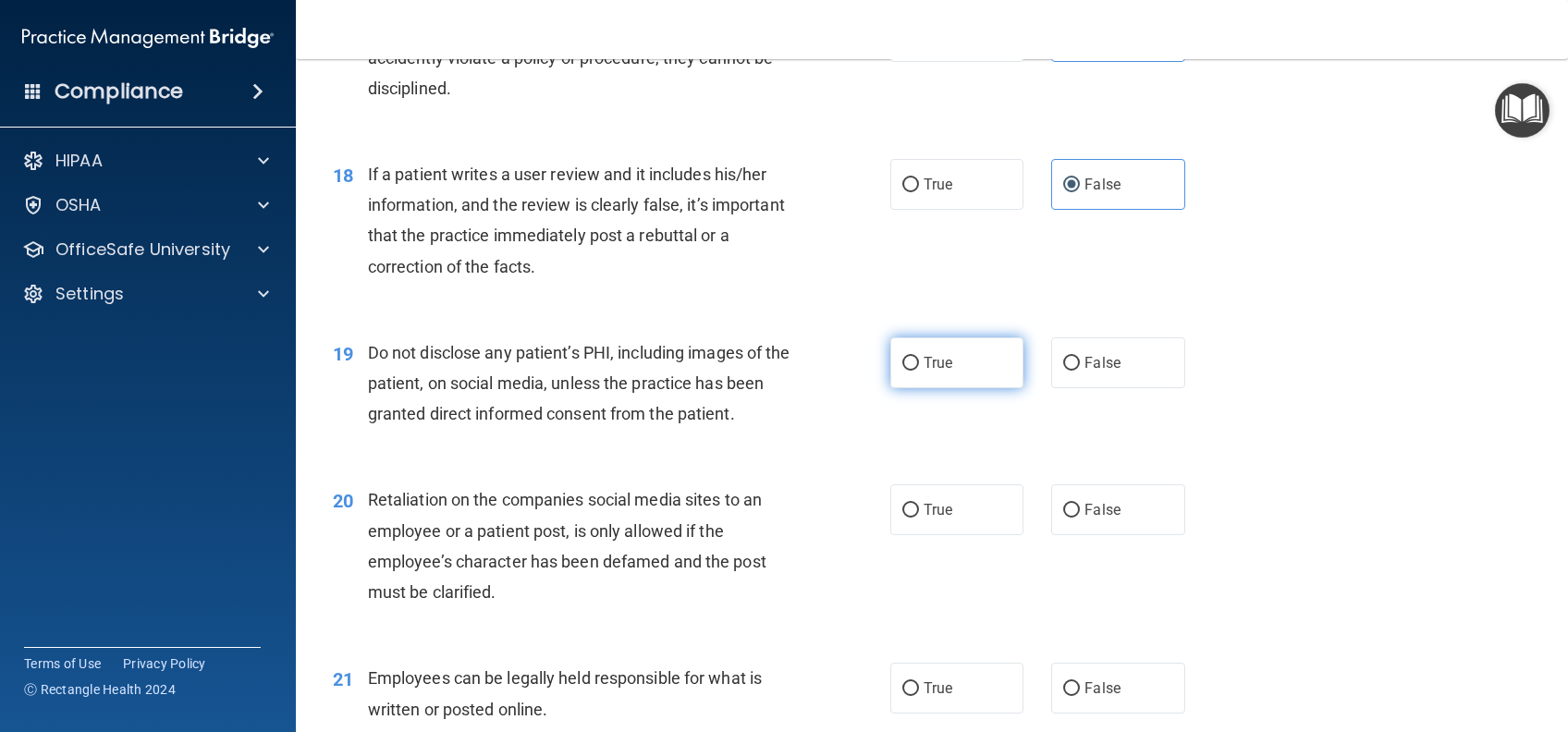
radio input "true"
click at [1108, 535] on label "False" at bounding box center [1117, 510] width 133 height 51
click at [1079, 518] on input "False" at bounding box center [1071, 511] width 17 height 14
radio input "true"
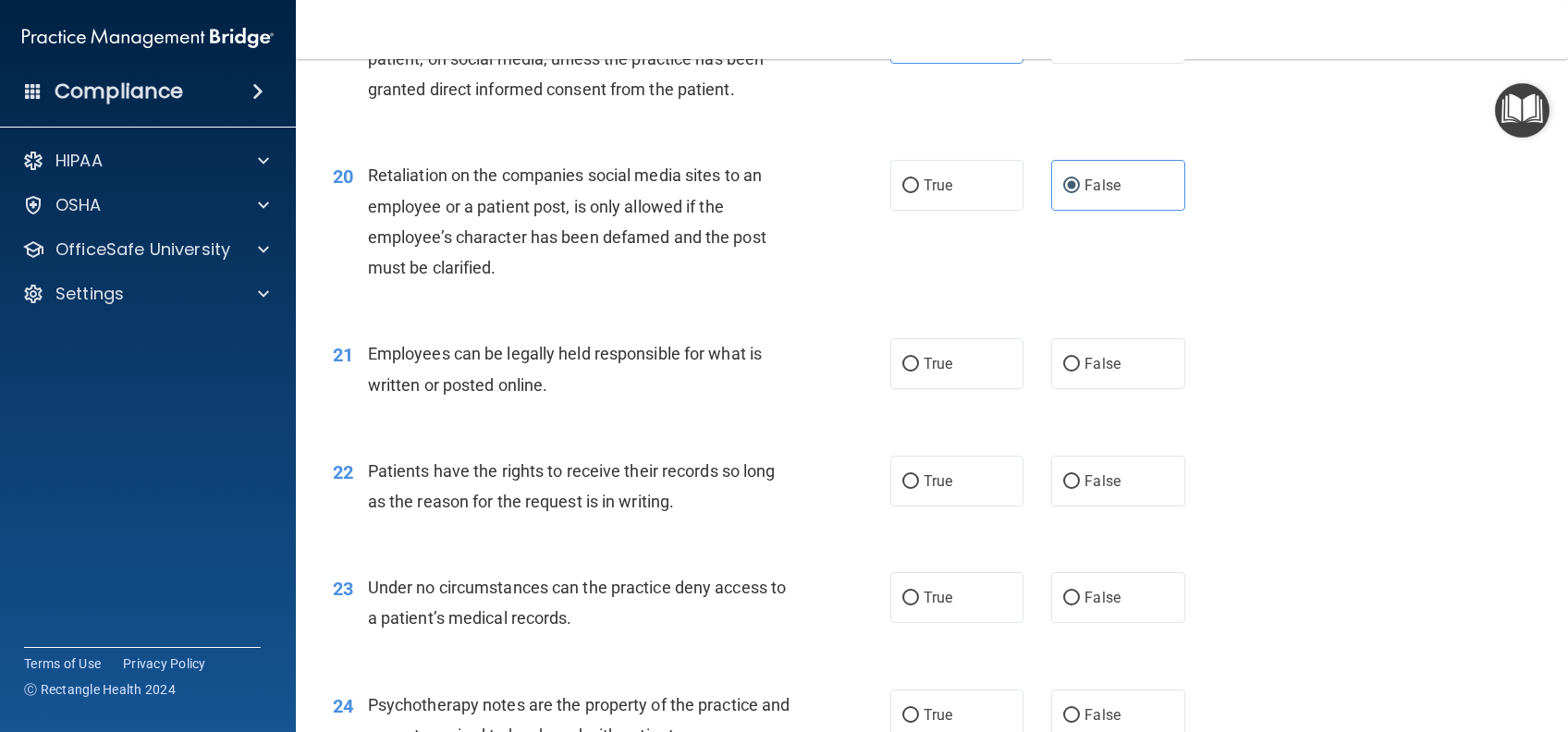
scroll to position [3204, 0]
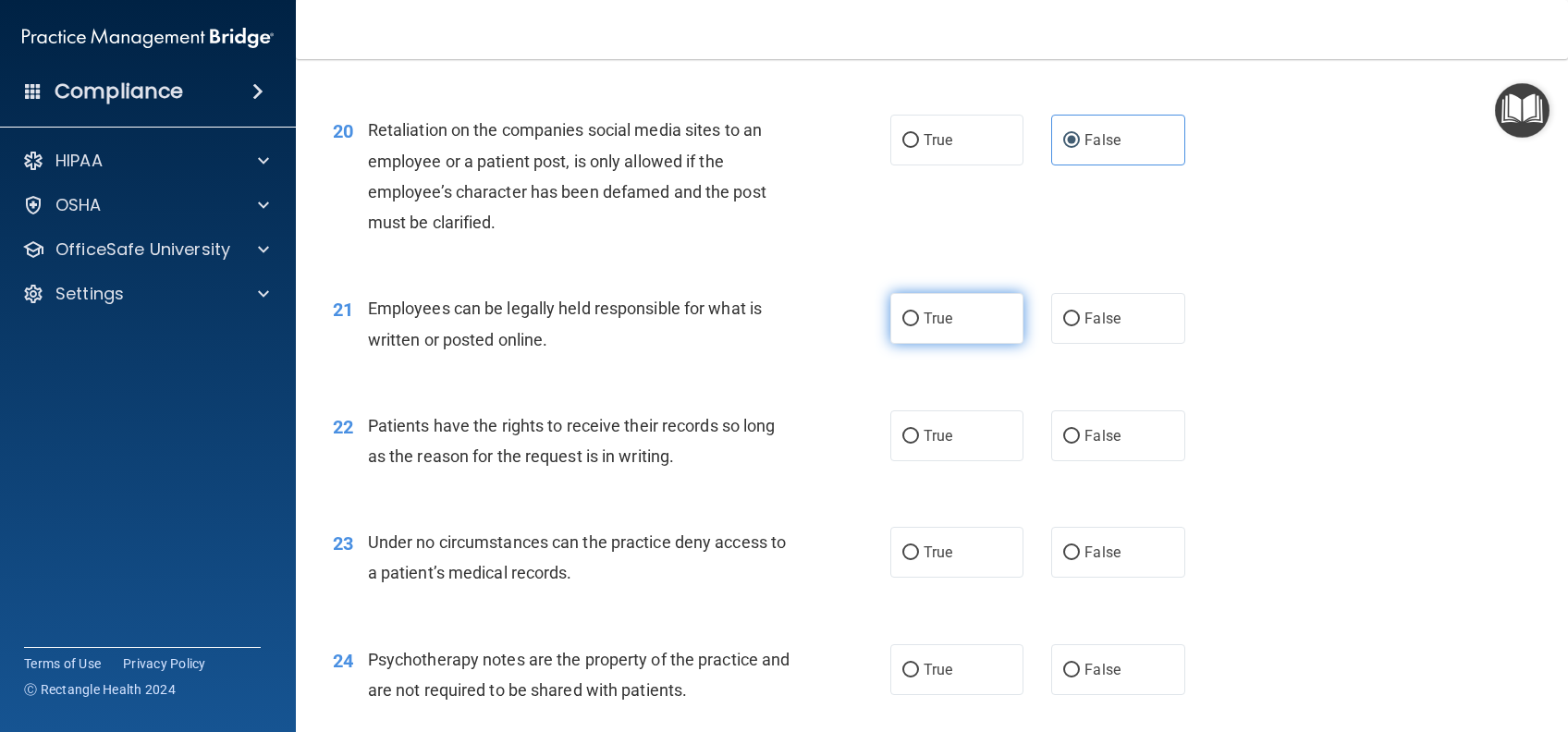
click at [960, 344] on label "True" at bounding box center [957, 318] width 133 height 51
click at [919, 326] on input "True" at bounding box center [910, 319] width 17 height 14
radio input "true"
click at [1063, 444] on input "False" at bounding box center [1071, 437] width 17 height 14
radio input "true"
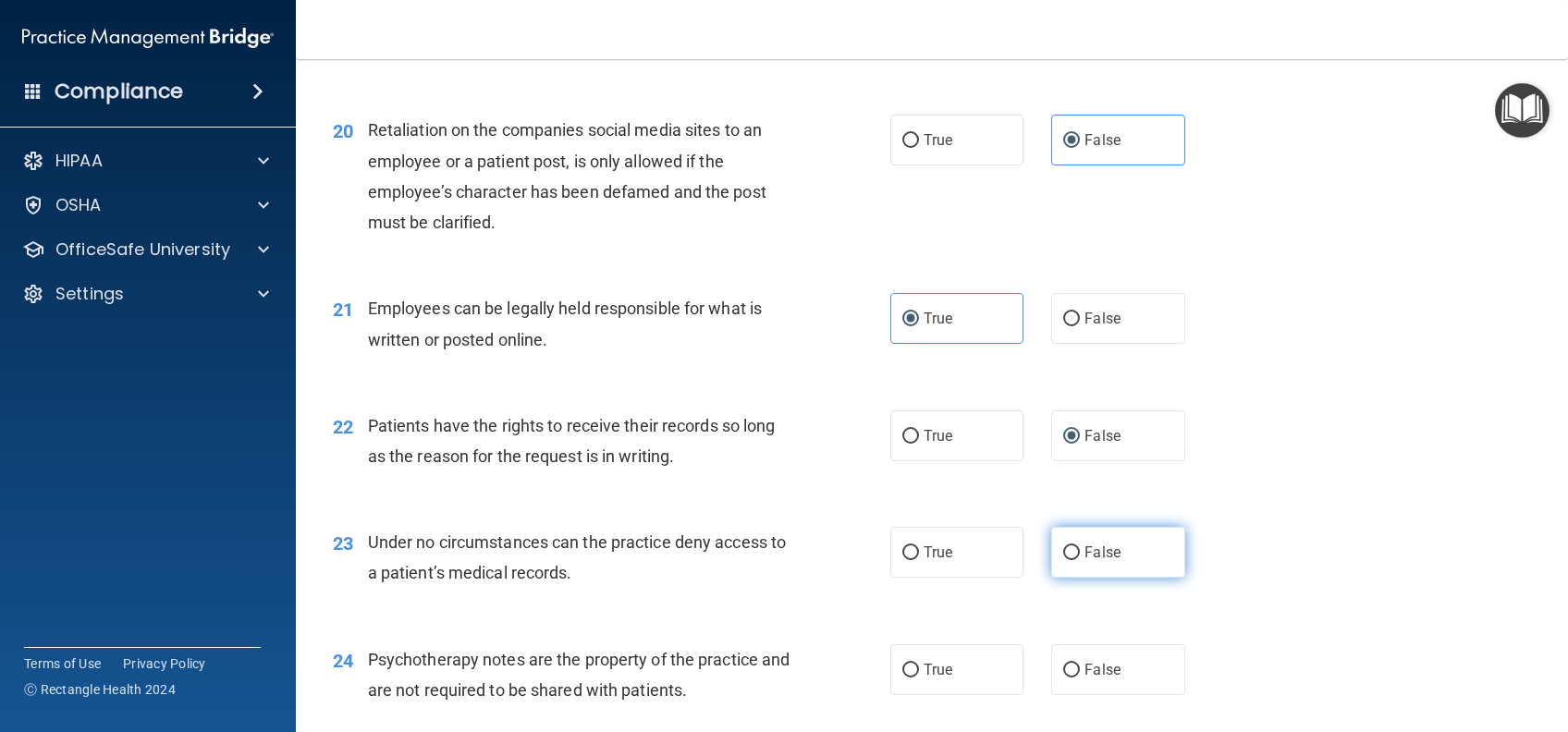
click at [1086, 561] on span "False" at bounding box center [1102, 552] width 36 height 18
click at [1079, 561] on input "False" at bounding box center [1071, 553] width 17 height 14
radio input "true"
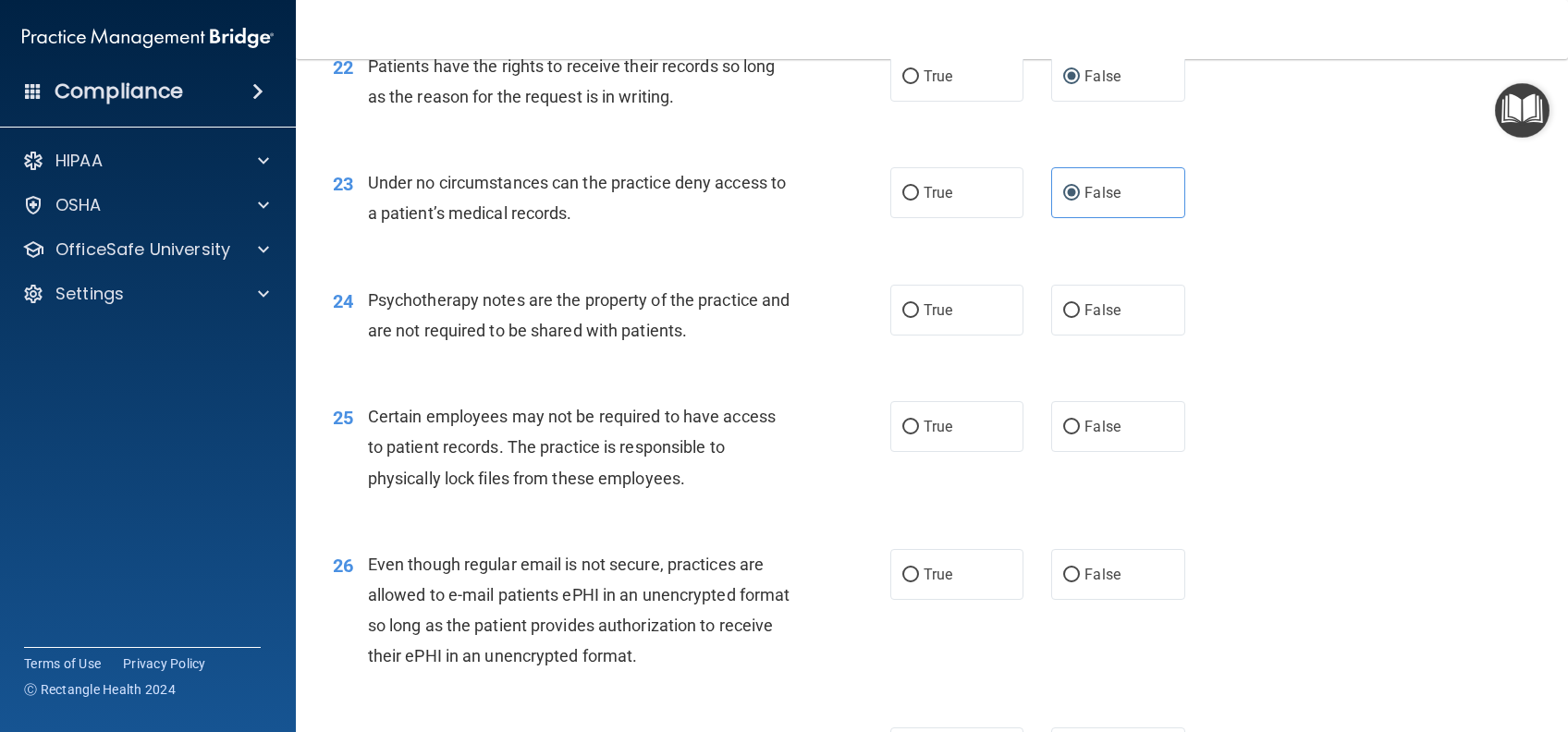
scroll to position [3574, 0]
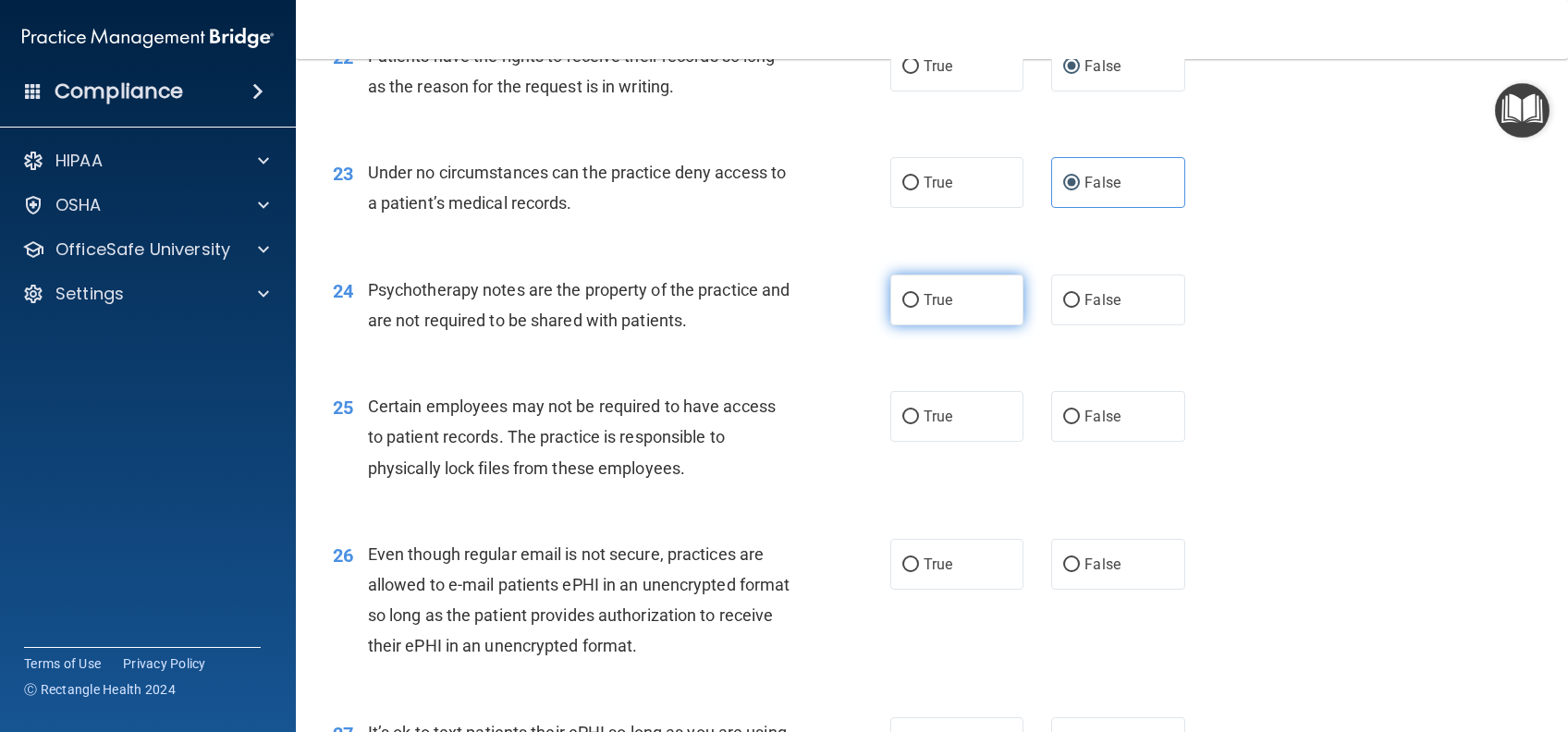
click at [967, 325] on label "True" at bounding box center [957, 300] width 133 height 51
click at [919, 308] on input "True" at bounding box center [910, 301] width 17 height 14
radio input "true"
click at [962, 442] on label "True" at bounding box center [957, 417] width 133 height 51
click at [919, 424] on input "True" at bounding box center [910, 418] width 17 height 14
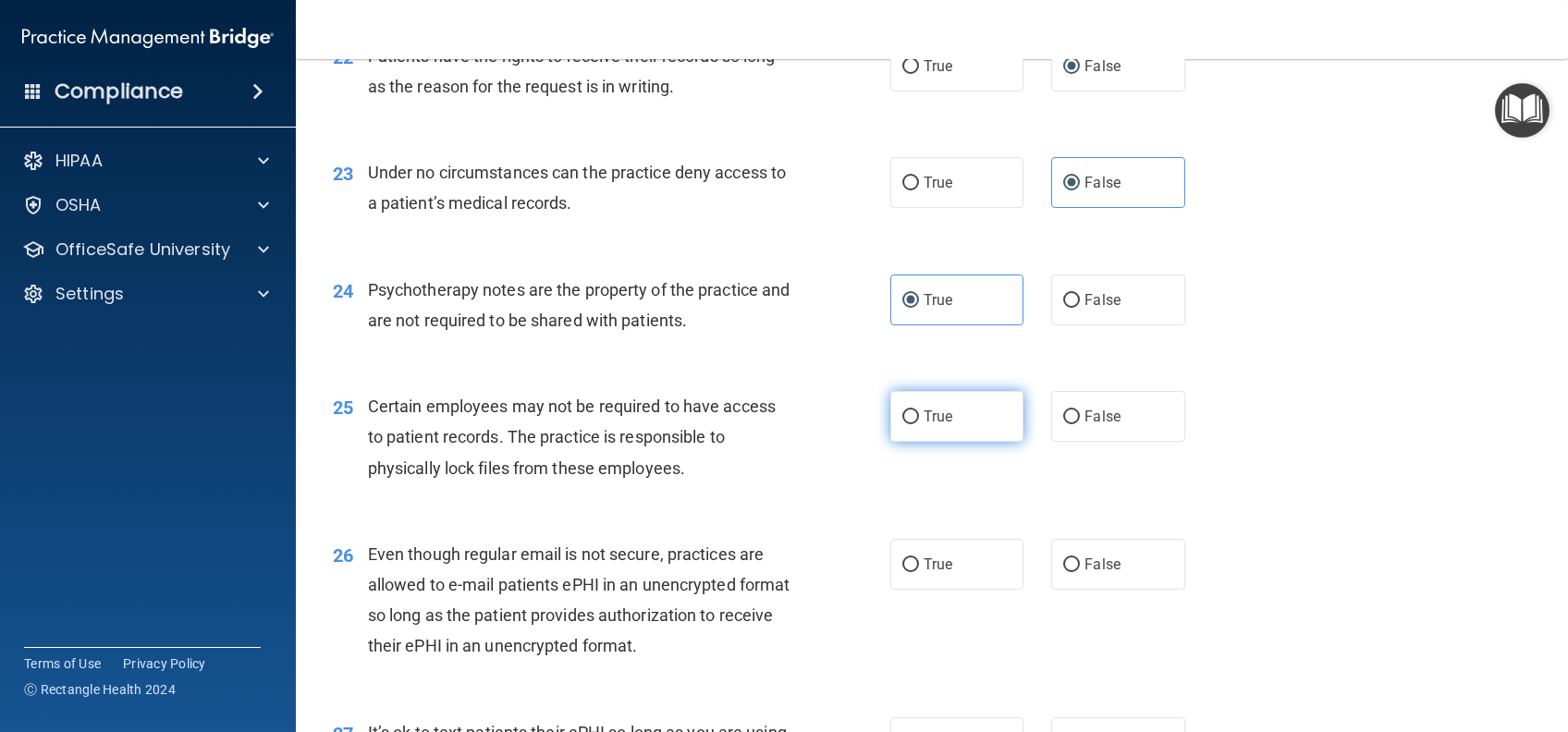
radio input "true"
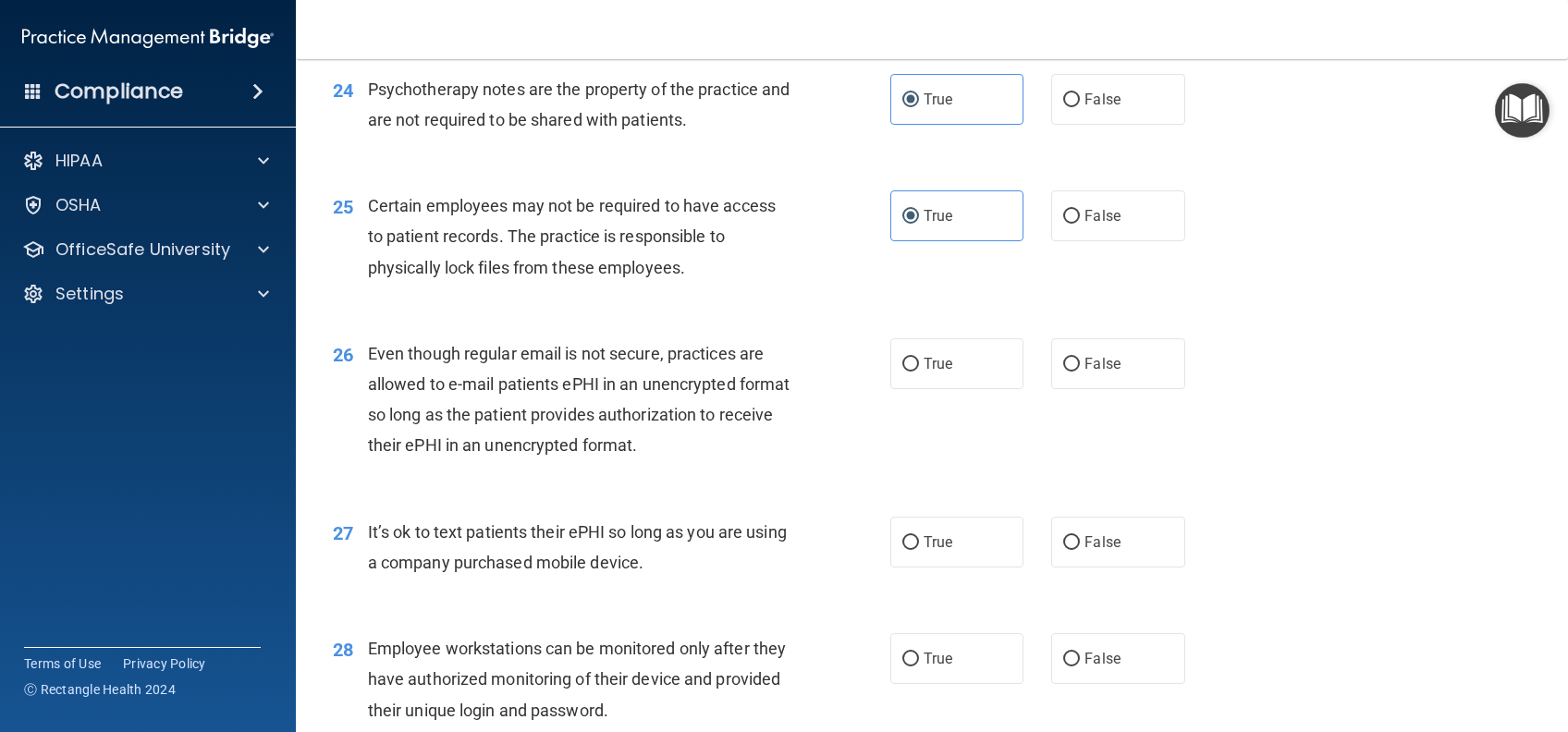
scroll to position [3821, 0]
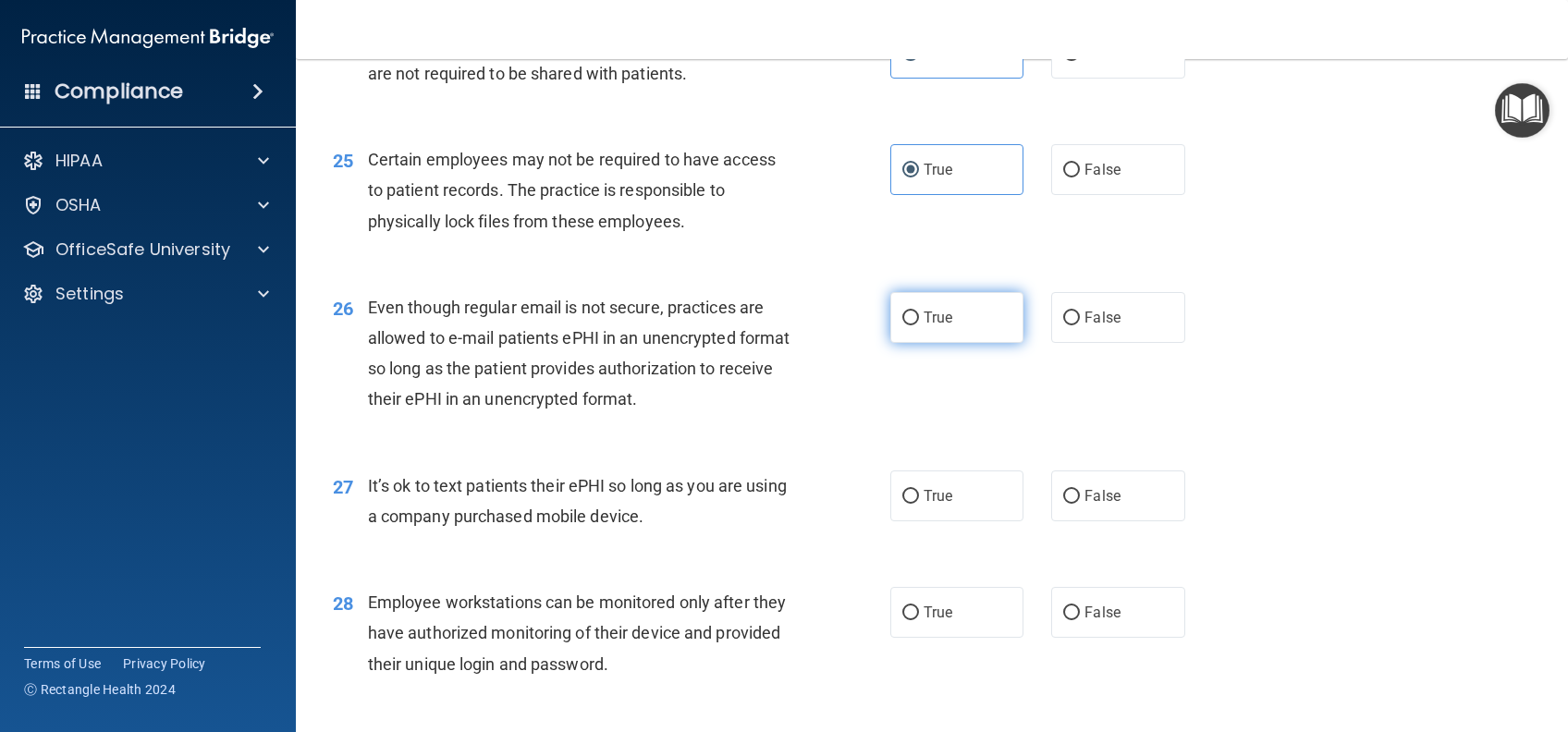
click at [976, 343] on label "True" at bounding box center [957, 317] width 133 height 51
click at [919, 325] on input "True" at bounding box center [910, 318] width 17 height 14
radio input "true"
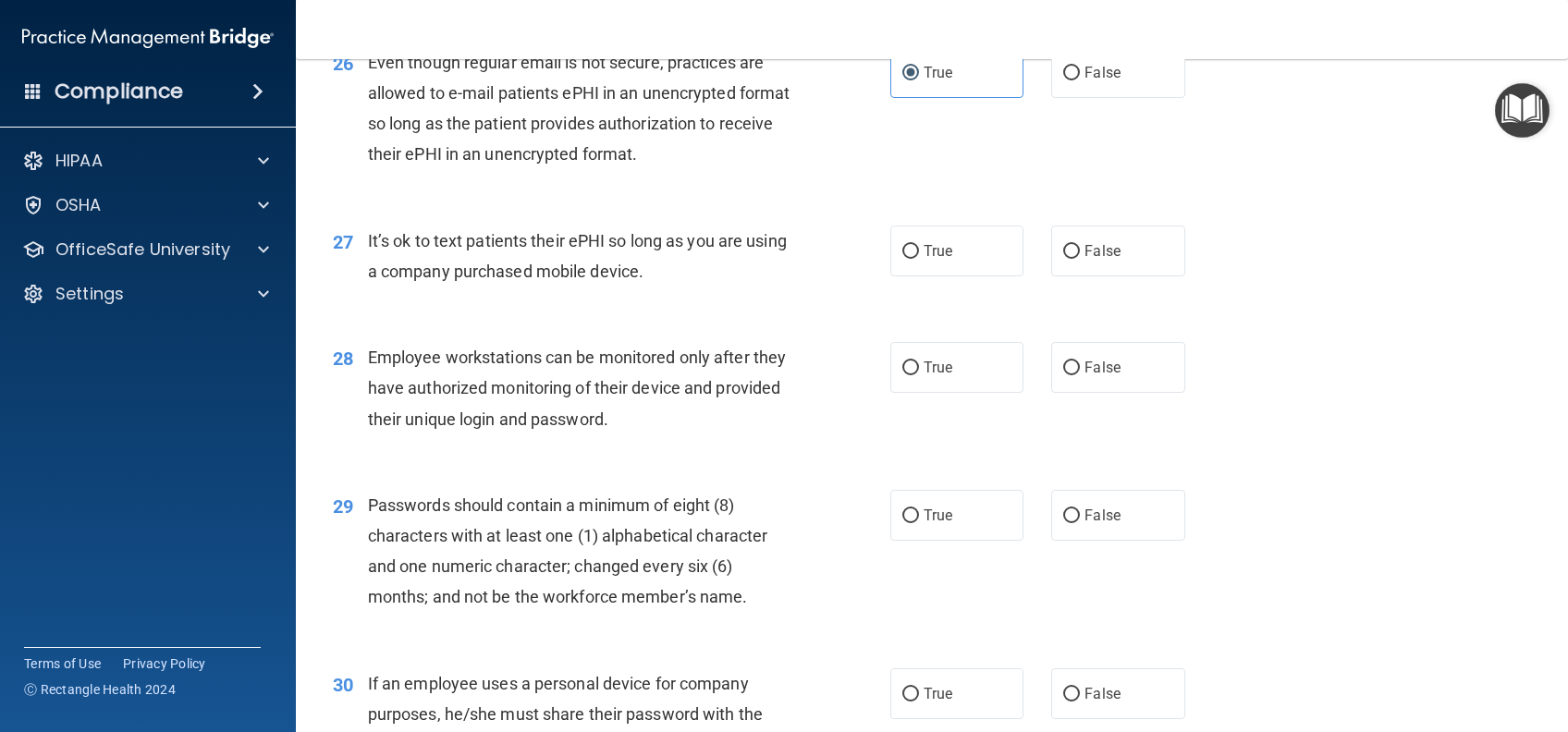
scroll to position [4068, 0]
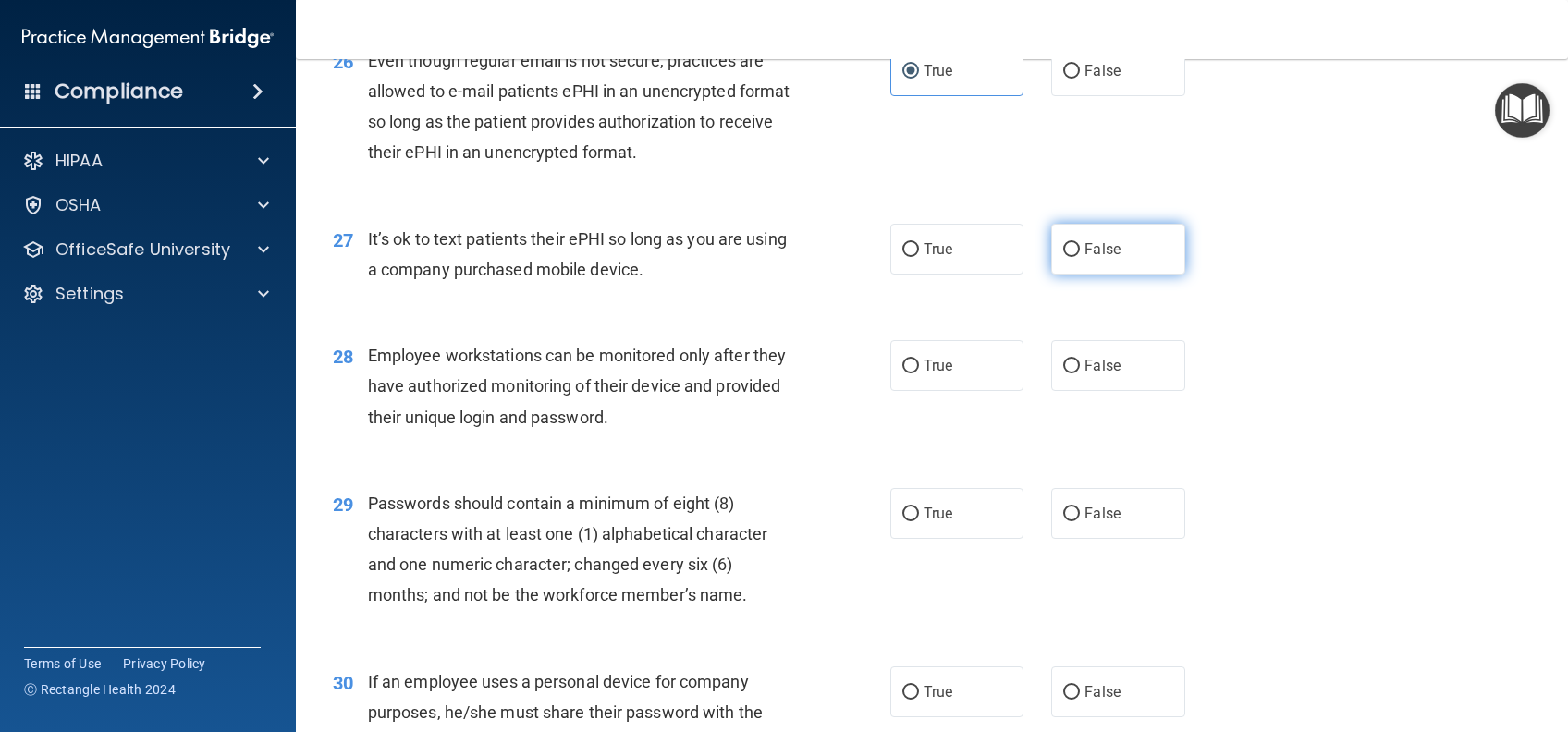
click at [1105, 274] on label "False" at bounding box center [1117, 249] width 133 height 51
click at [1079, 257] on input "False" at bounding box center [1071, 250] width 17 height 14
radio input "true"
click at [1119, 391] on label "False" at bounding box center [1117, 365] width 133 height 51
click at [1079, 374] on input "False" at bounding box center [1071, 366] width 17 height 14
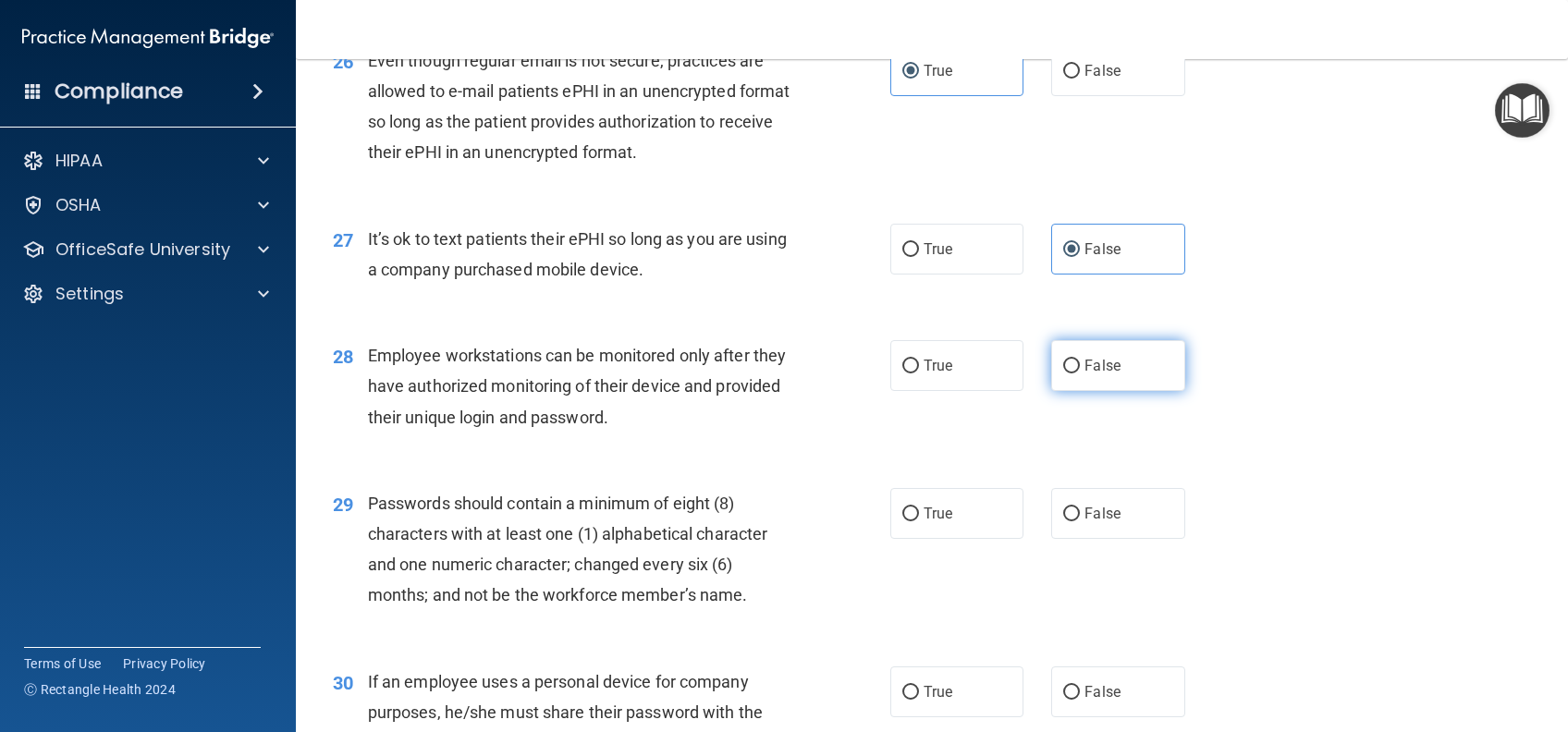
radio input "true"
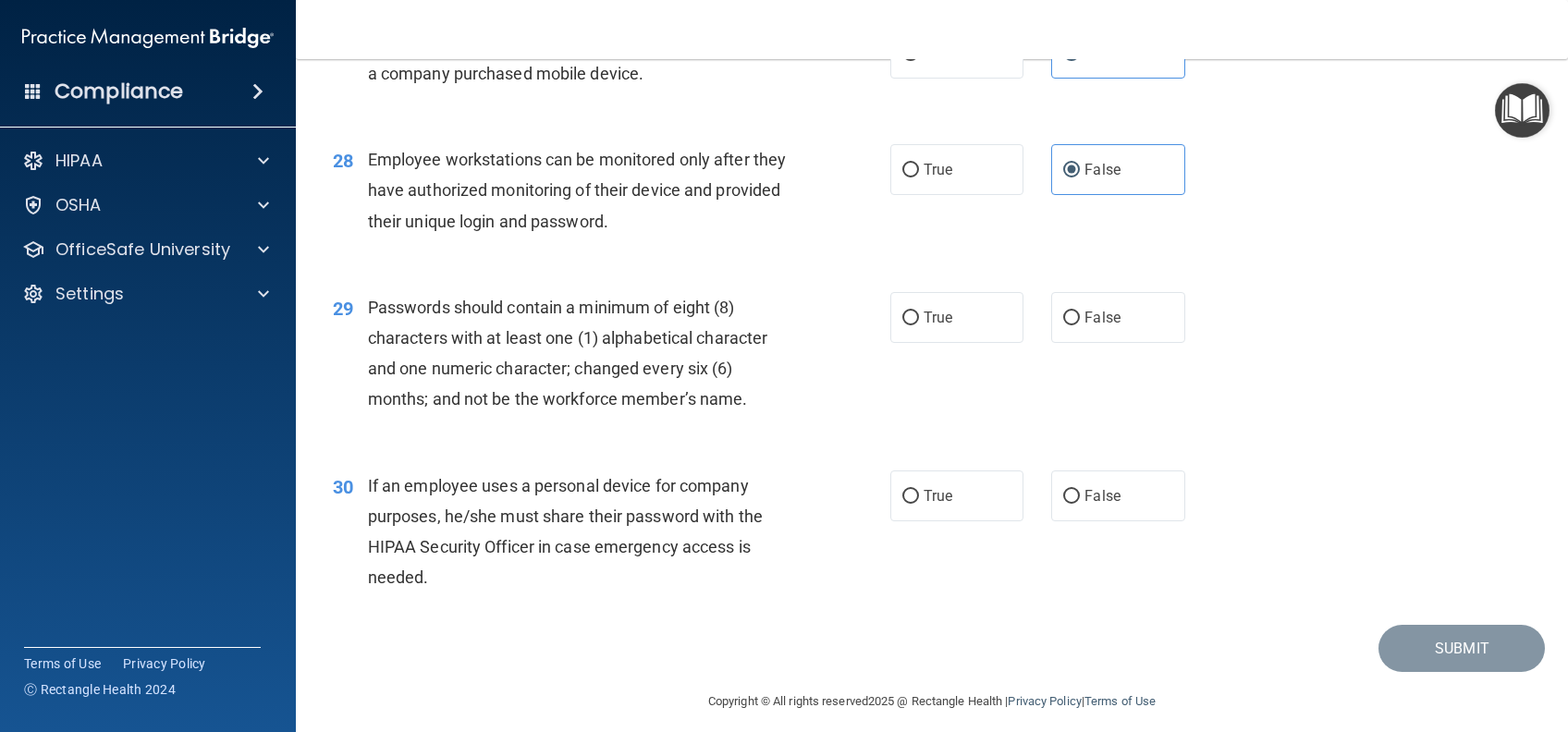
scroll to position [4308, 0]
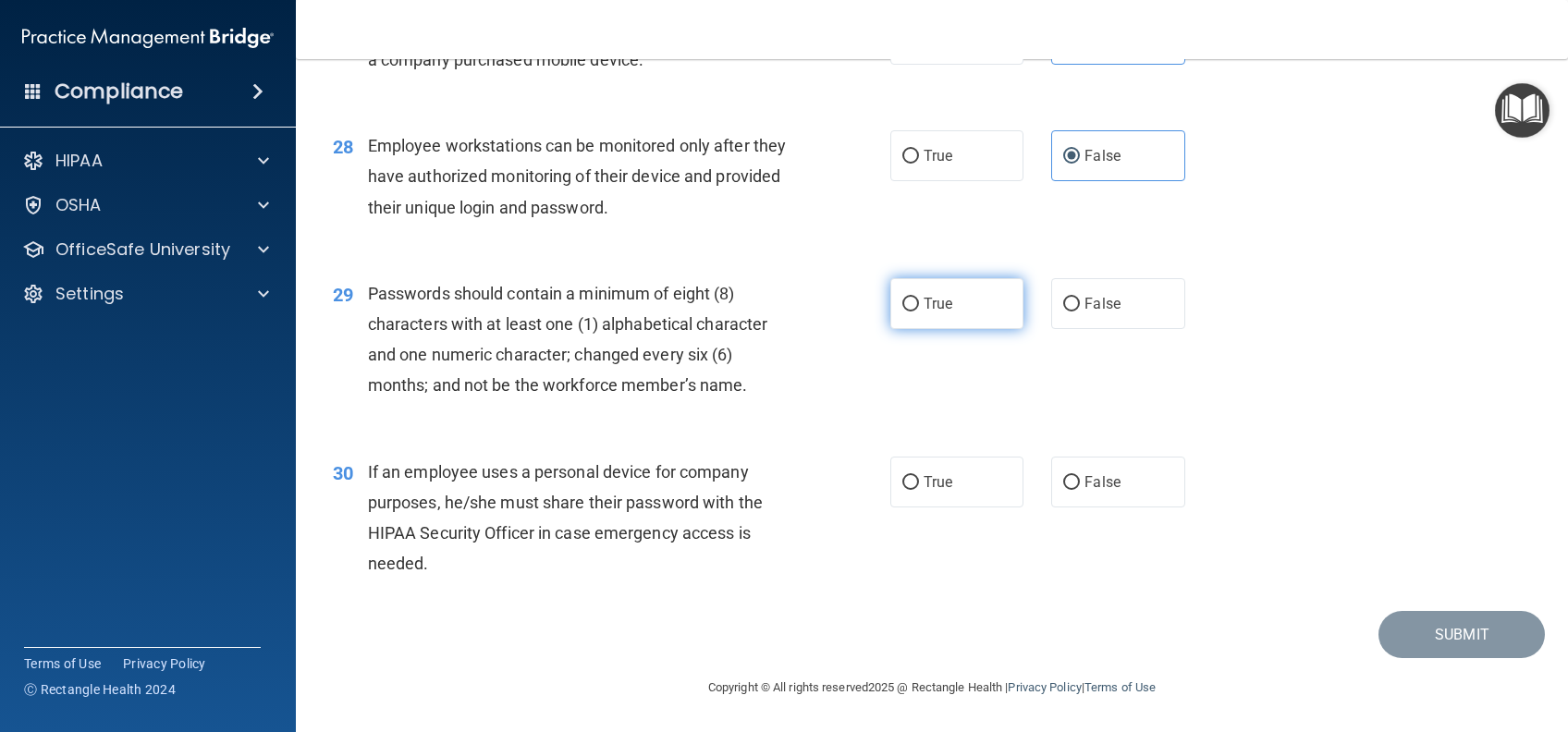
click at [942, 300] on span "True" at bounding box center [937, 304] width 28 height 18
click at [919, 300] on input "True" at bounding box center [910, 305] width 17 height 14
radio input "true"
drag, startPoint x: 1084, startPoint y: 480, endPoint x: 1130, endPoint y: 495, distance: 48.4
click at [1084, 481] on span "False" at bounding box center [1102, 482] width 36 height 18
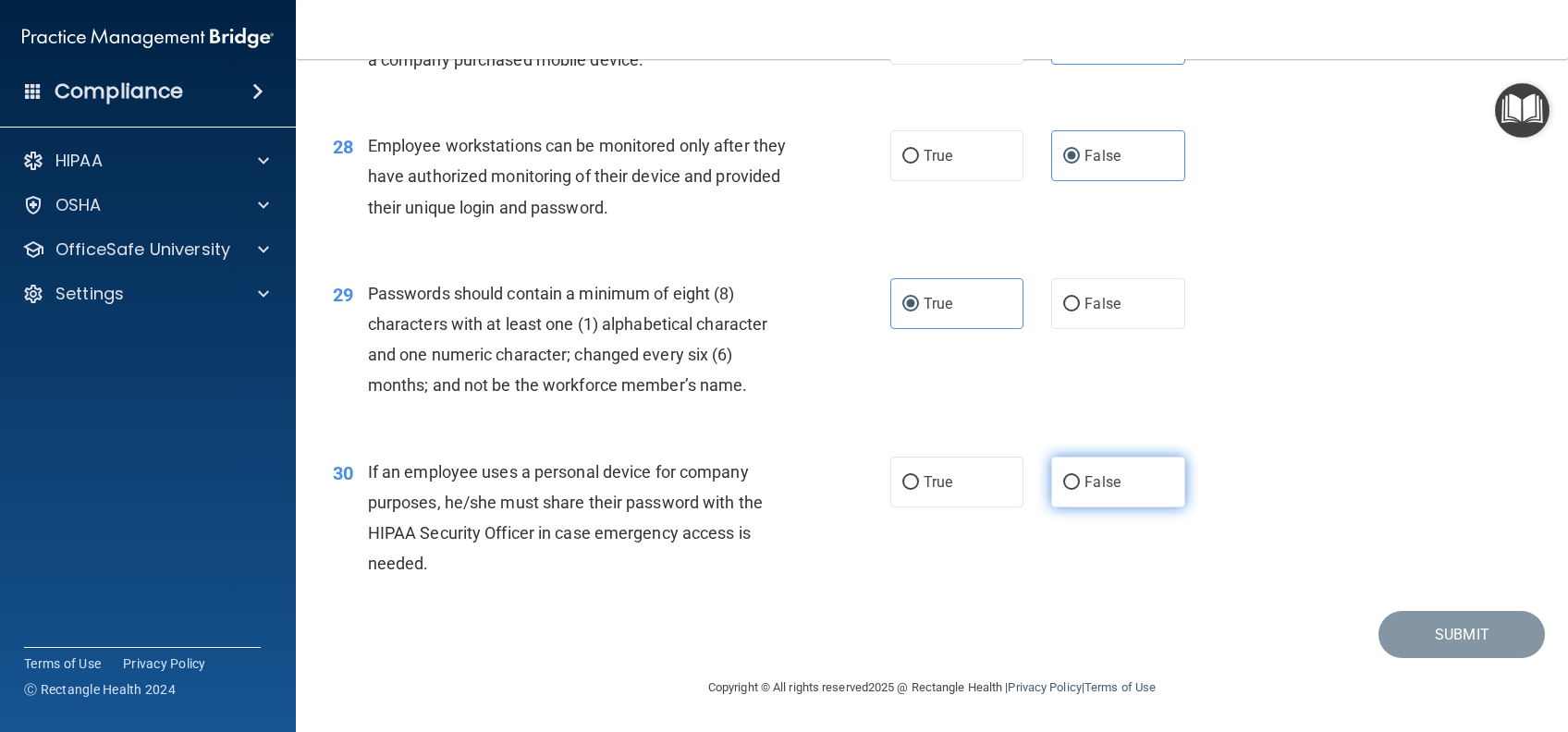
click at [1079, 481] on input "False" at bounding box center [1071, 483] width 17 height 14
radio input "true"
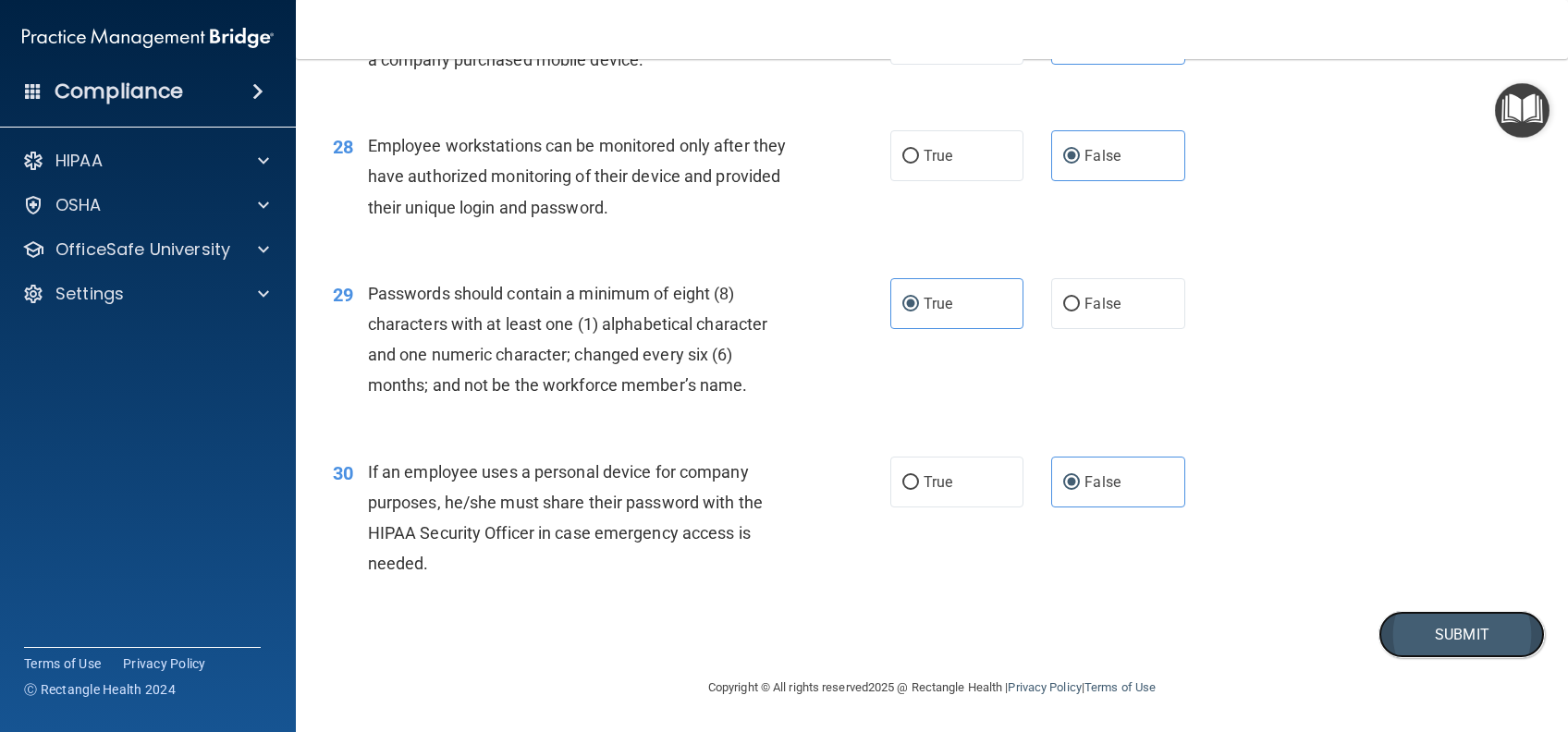
click at [1419, 624] on button "Submit" at bounding box center [1461, 635] width 166 height 47
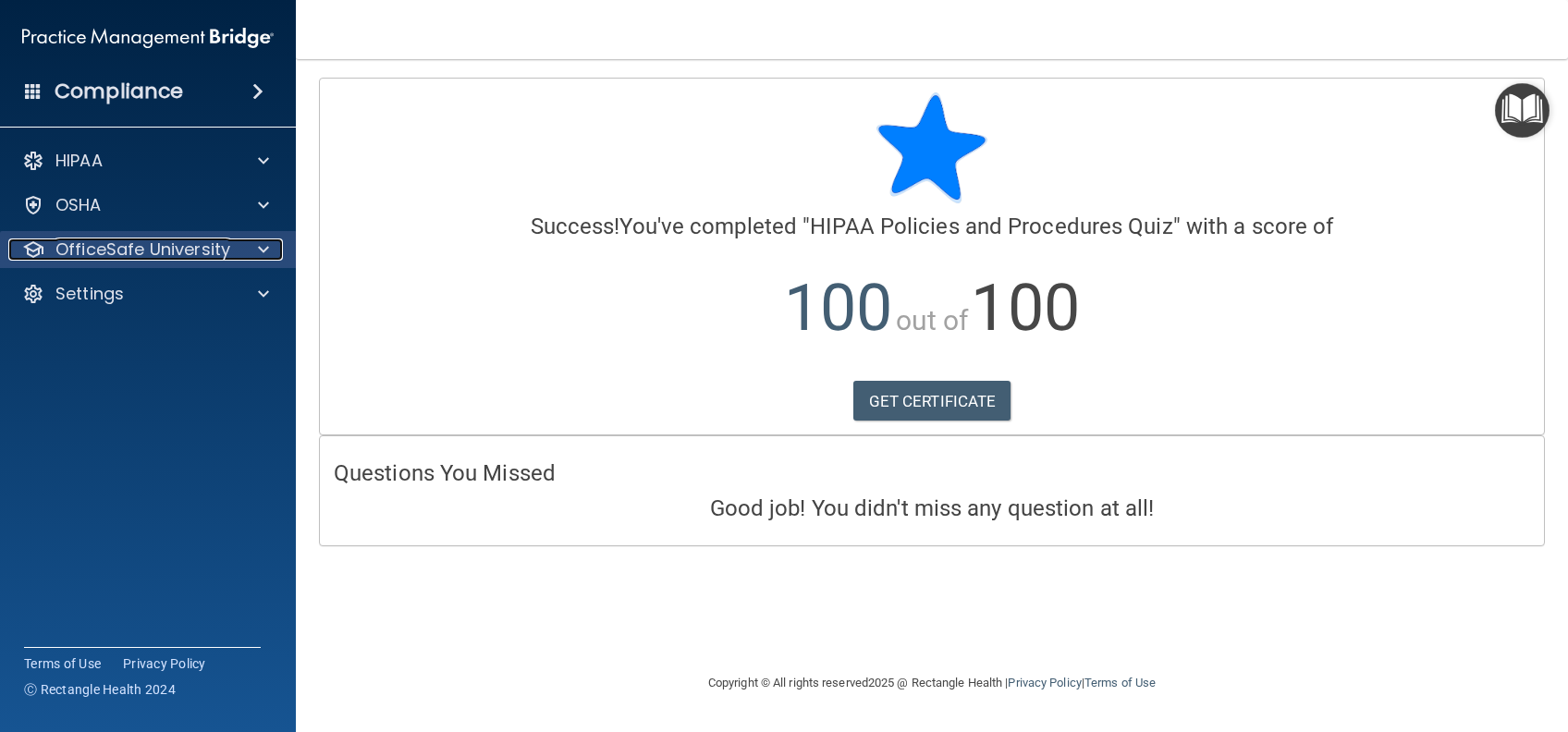
click at [81, 257] on p "OfficeSafe University" at bounding box center [142, 249] width 174 height 22
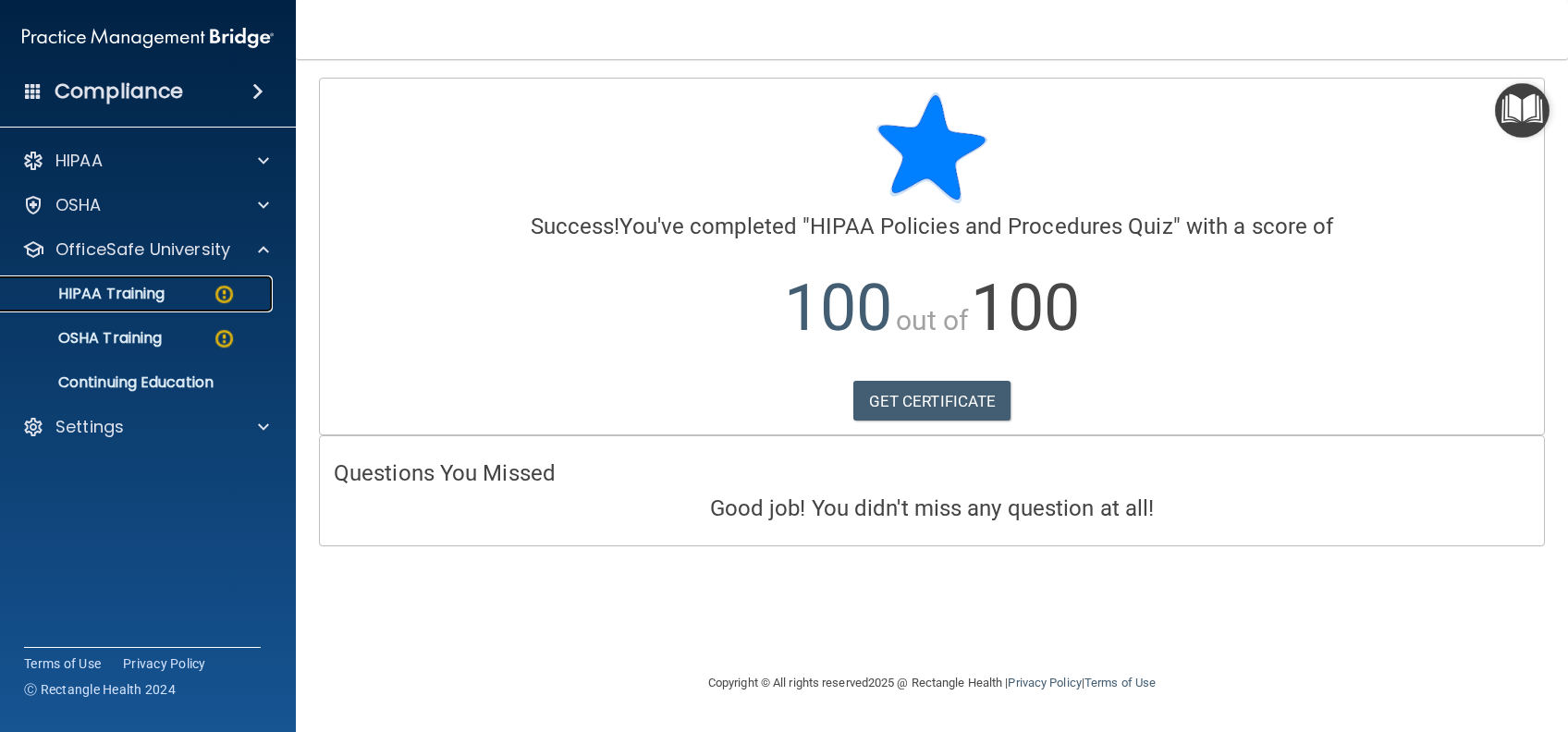
click at [96, 292] on p "HIPAA Training" at bounding box center [88, 294] width 153 height 18
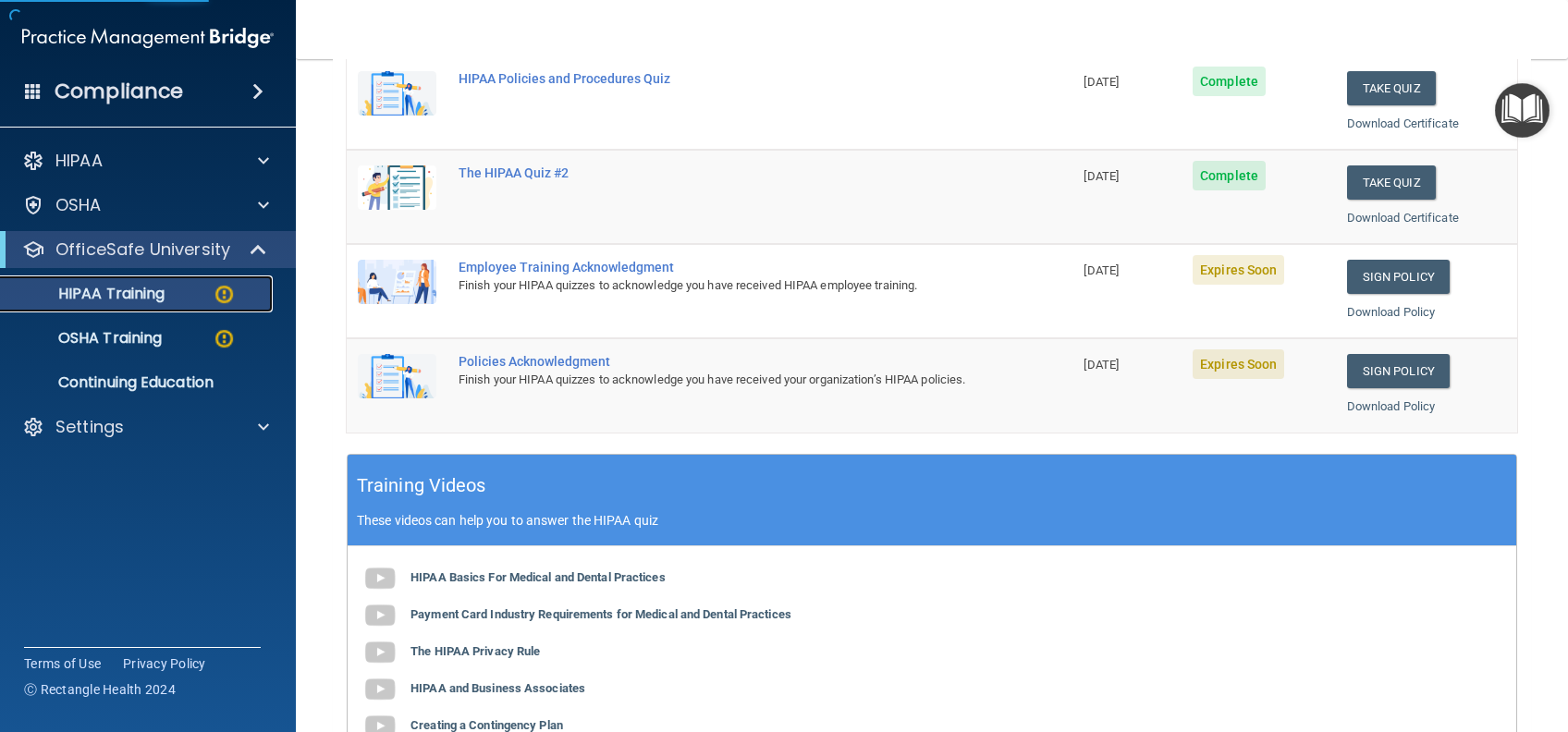
scroll to position [370, 0]
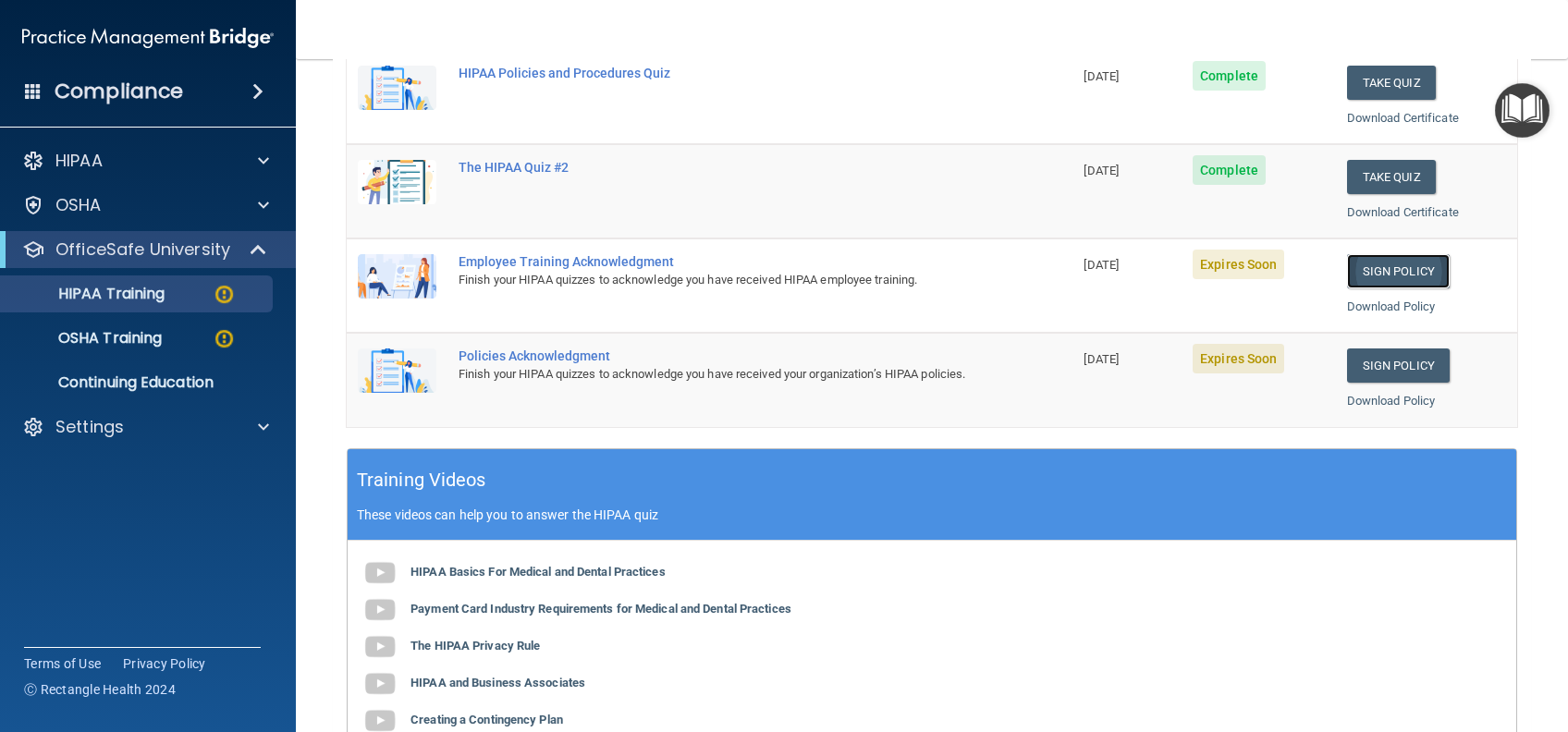
click at [1354, 269] on link "Sign Policy" at bounding box center [1398, 271] width 102 height 34
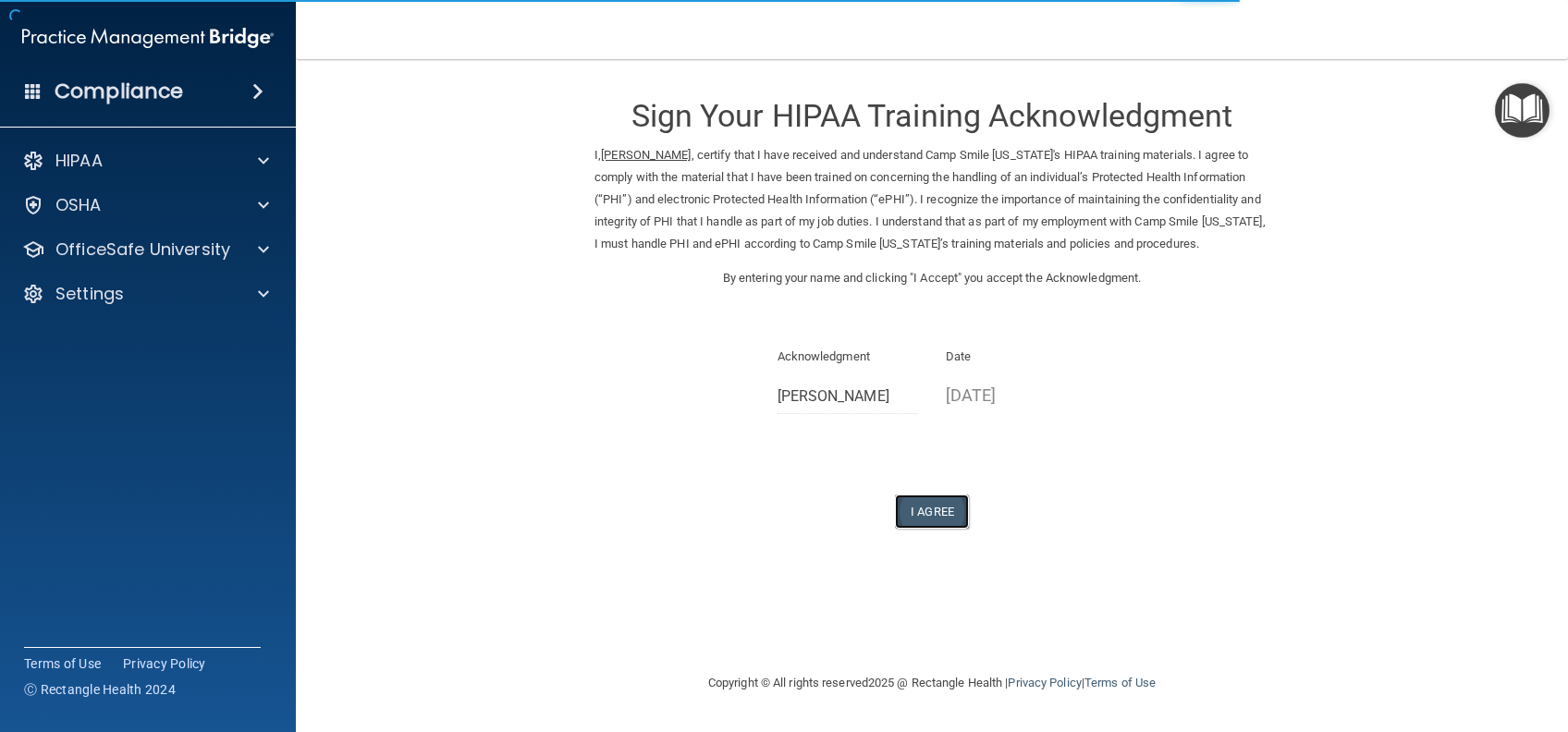
click at [957, 529] on button "I Agree" at bounding box center [931, 511] width 74 height 34
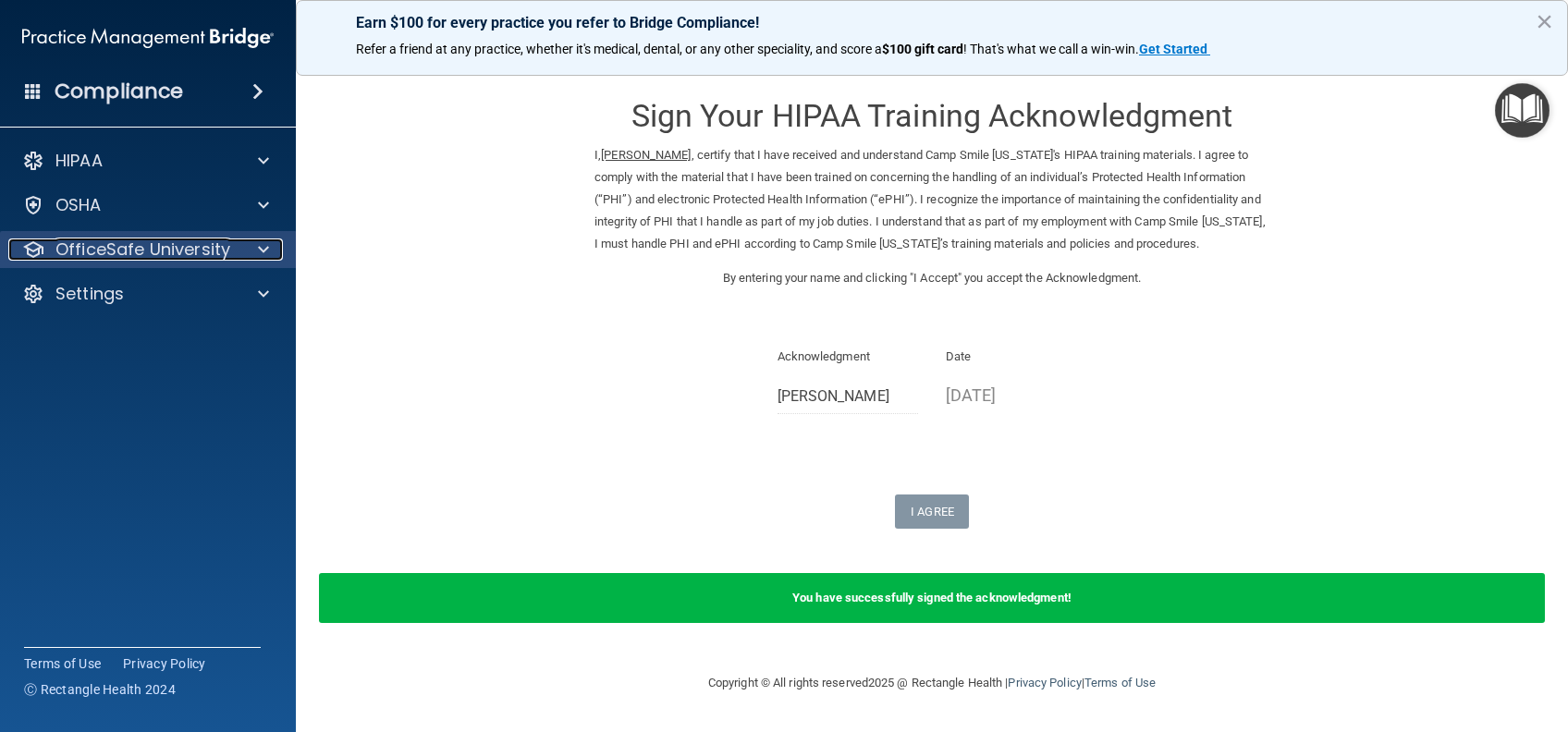
click at [200, 253] on p "OfficeSafe University" at bounding box center [142, 249] width 174 height 22
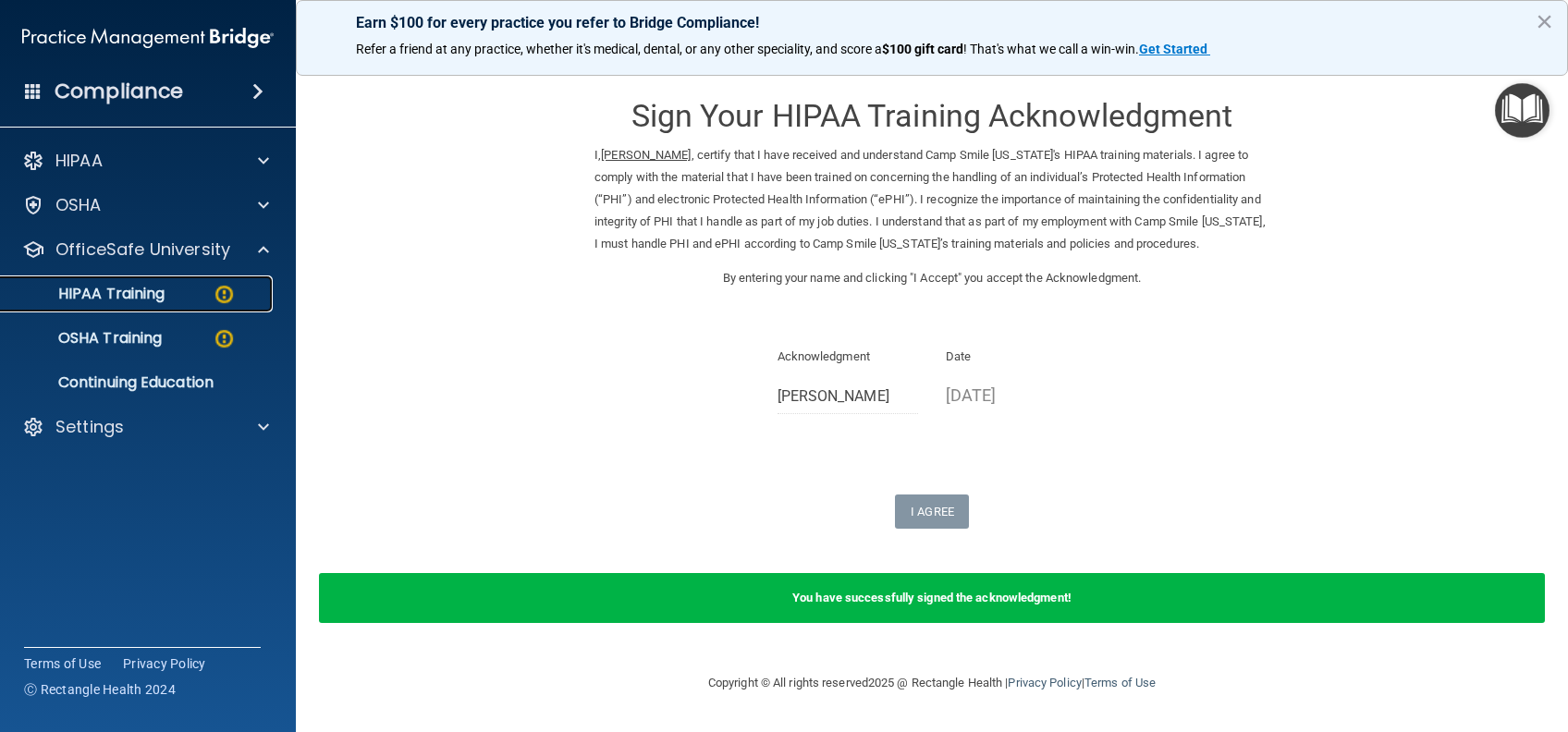
click at [152, 290] on p "HIPAA Training" at bounding box center [88, 294] width 153 height 18
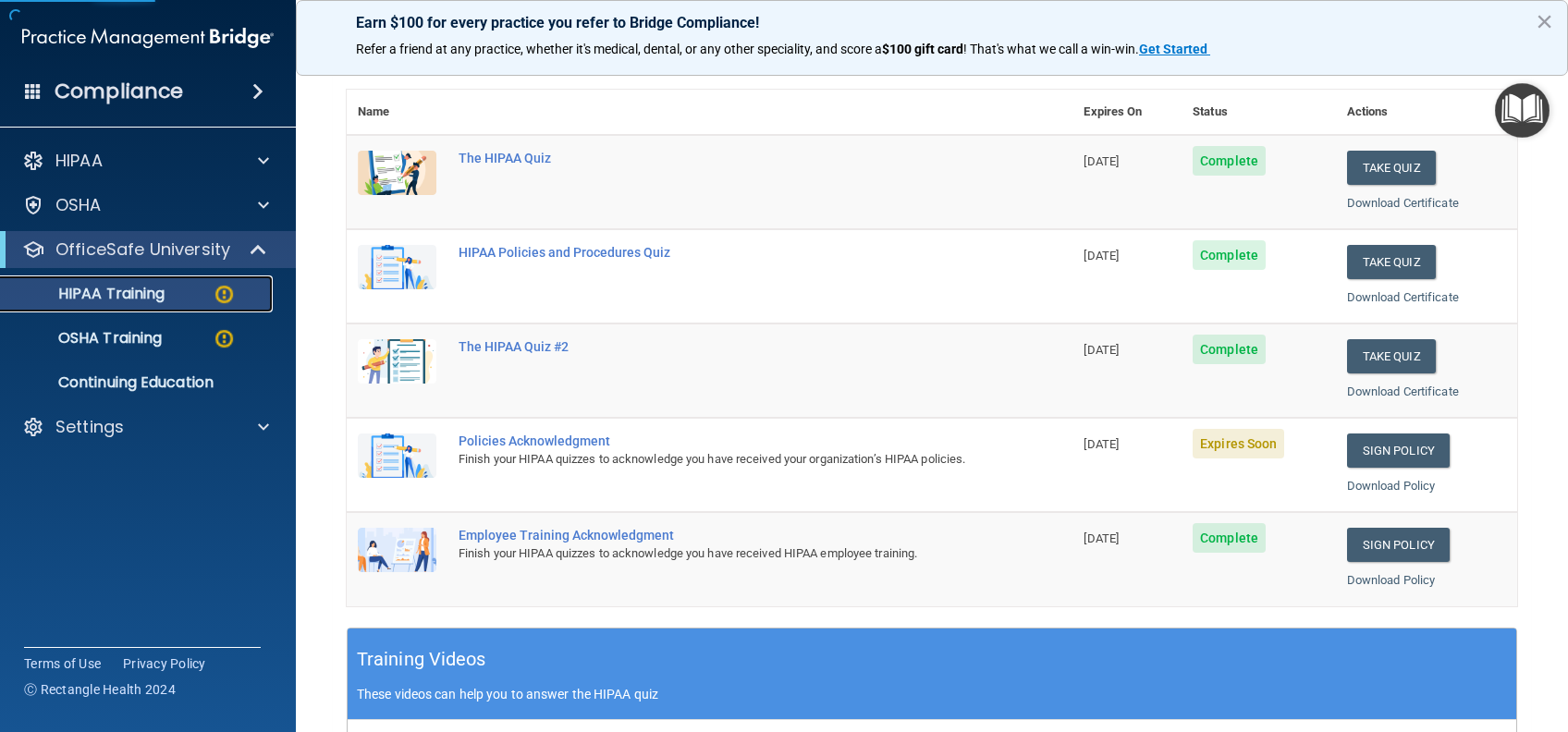
scroll to position [246, 0]
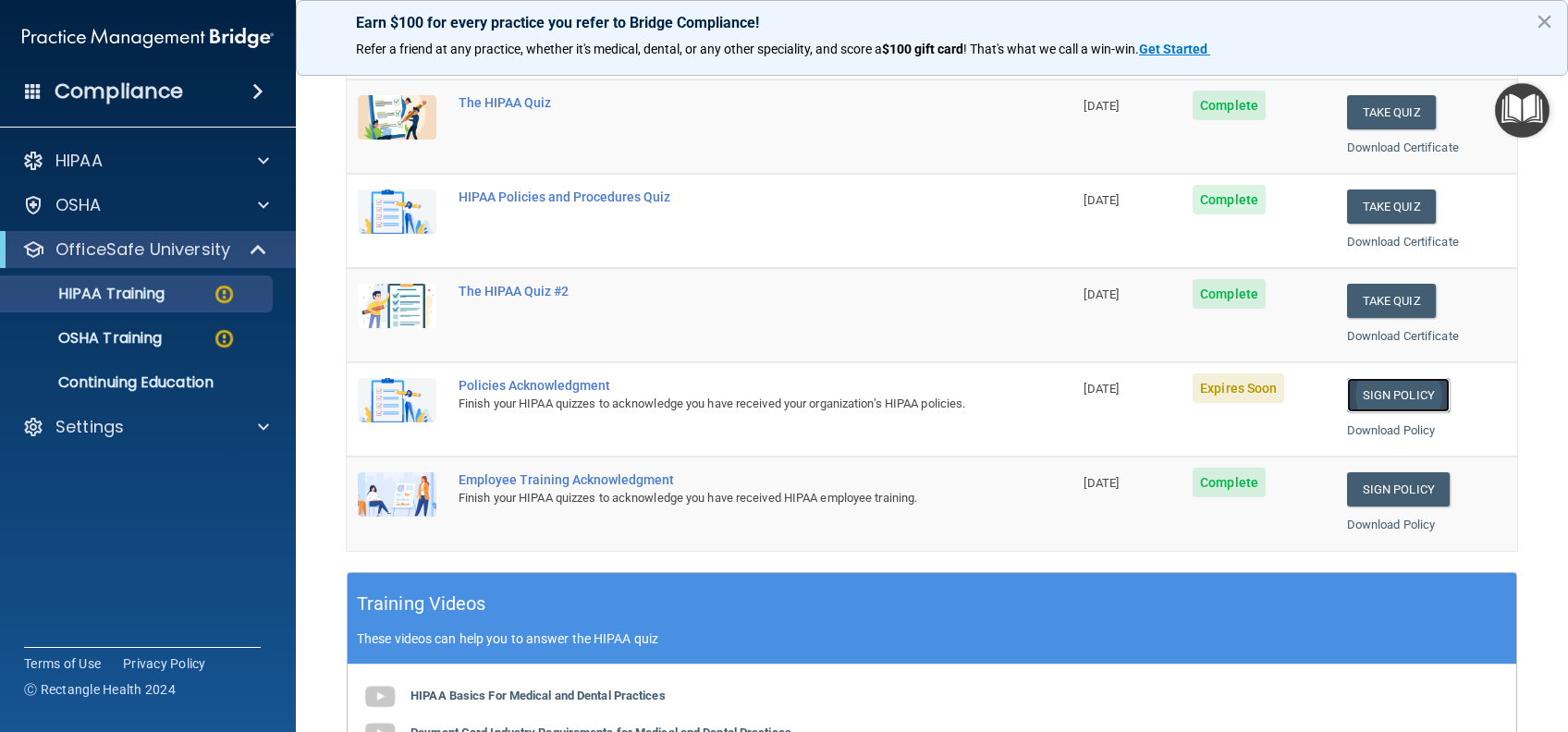
click at [1347, 405] on link "Sign Policy" at bounding box center [1398, 394] width 102 height 34
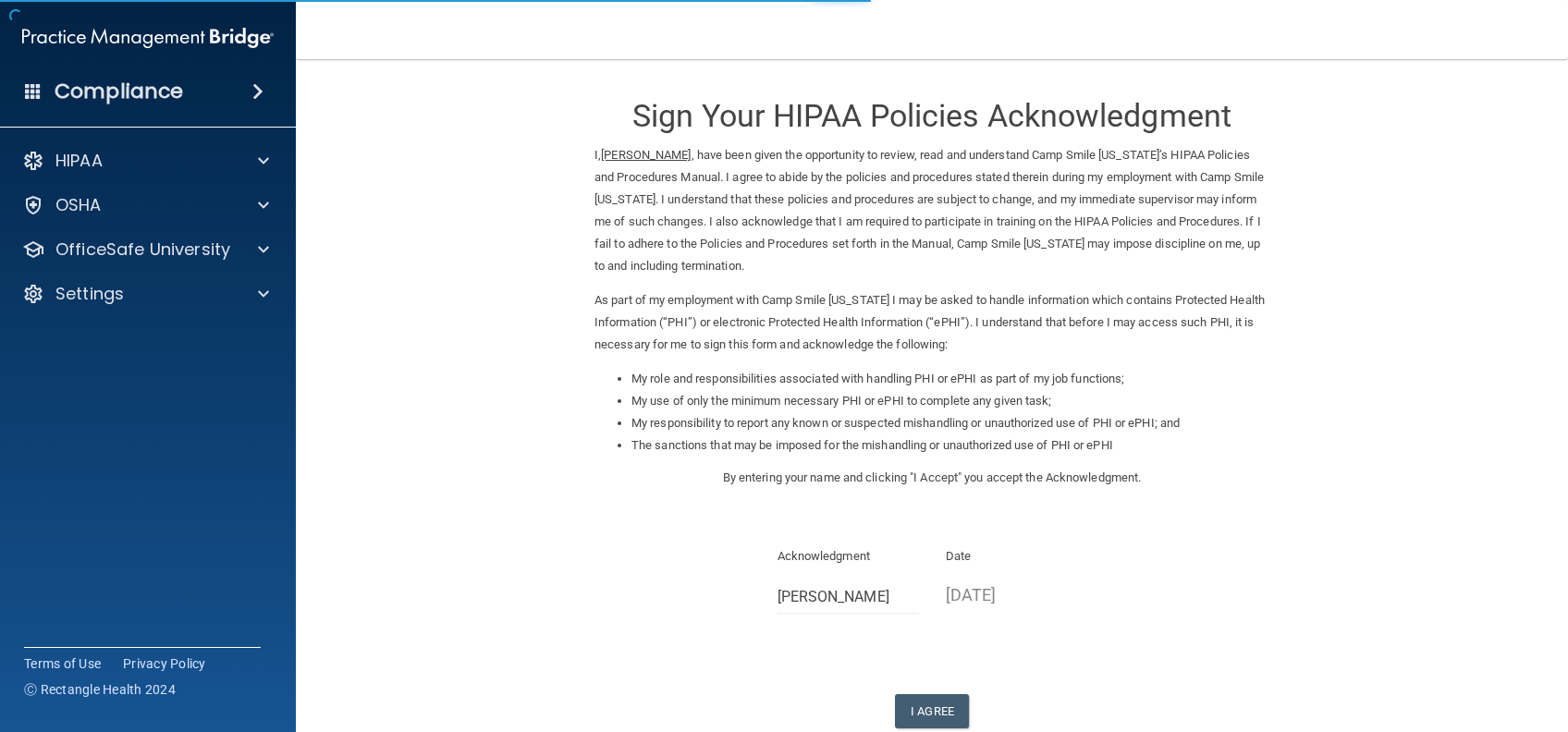
scroll to position [114, 0]
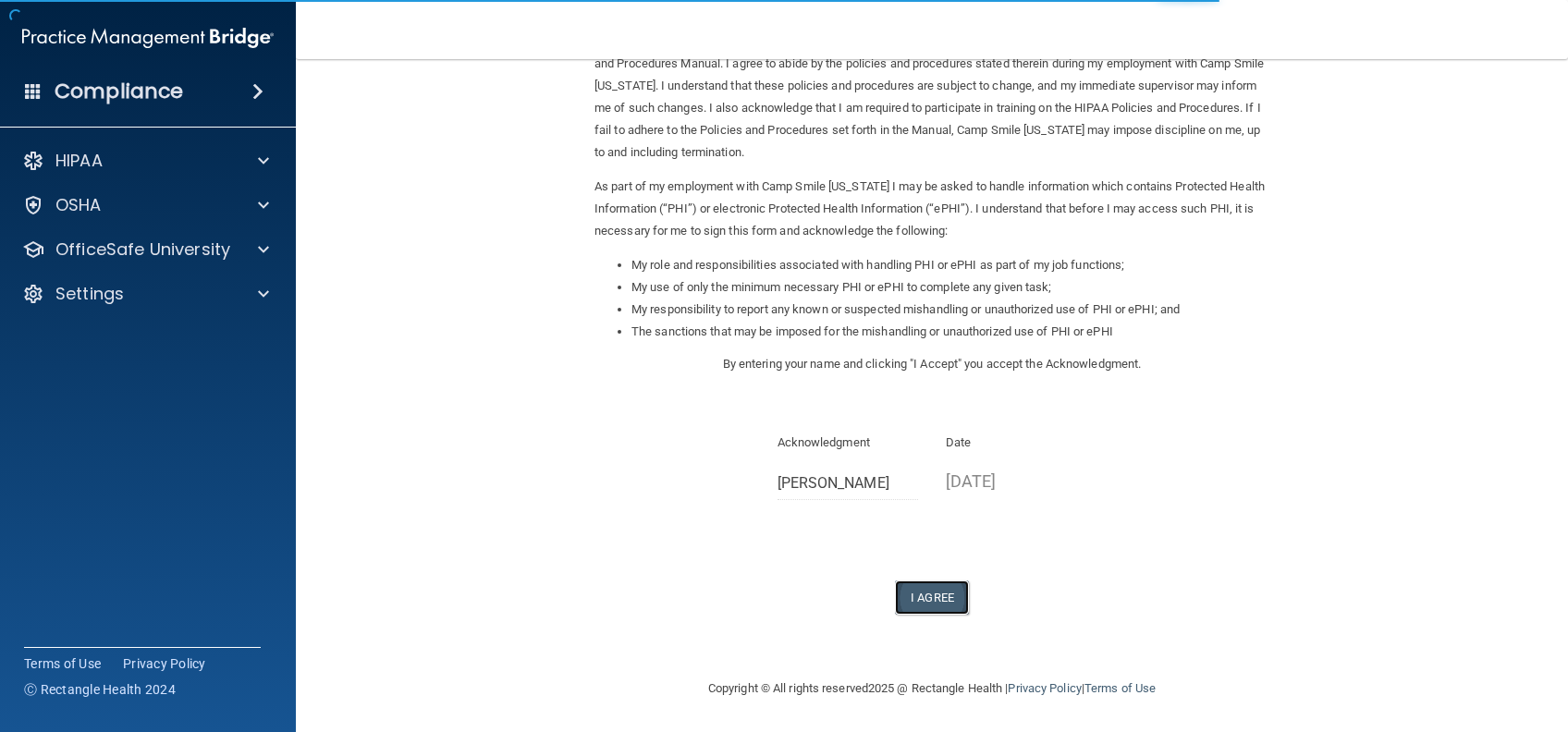
click at [927, 591] on button "I Agree" at bounding box center [931, 597] width 74 height 34
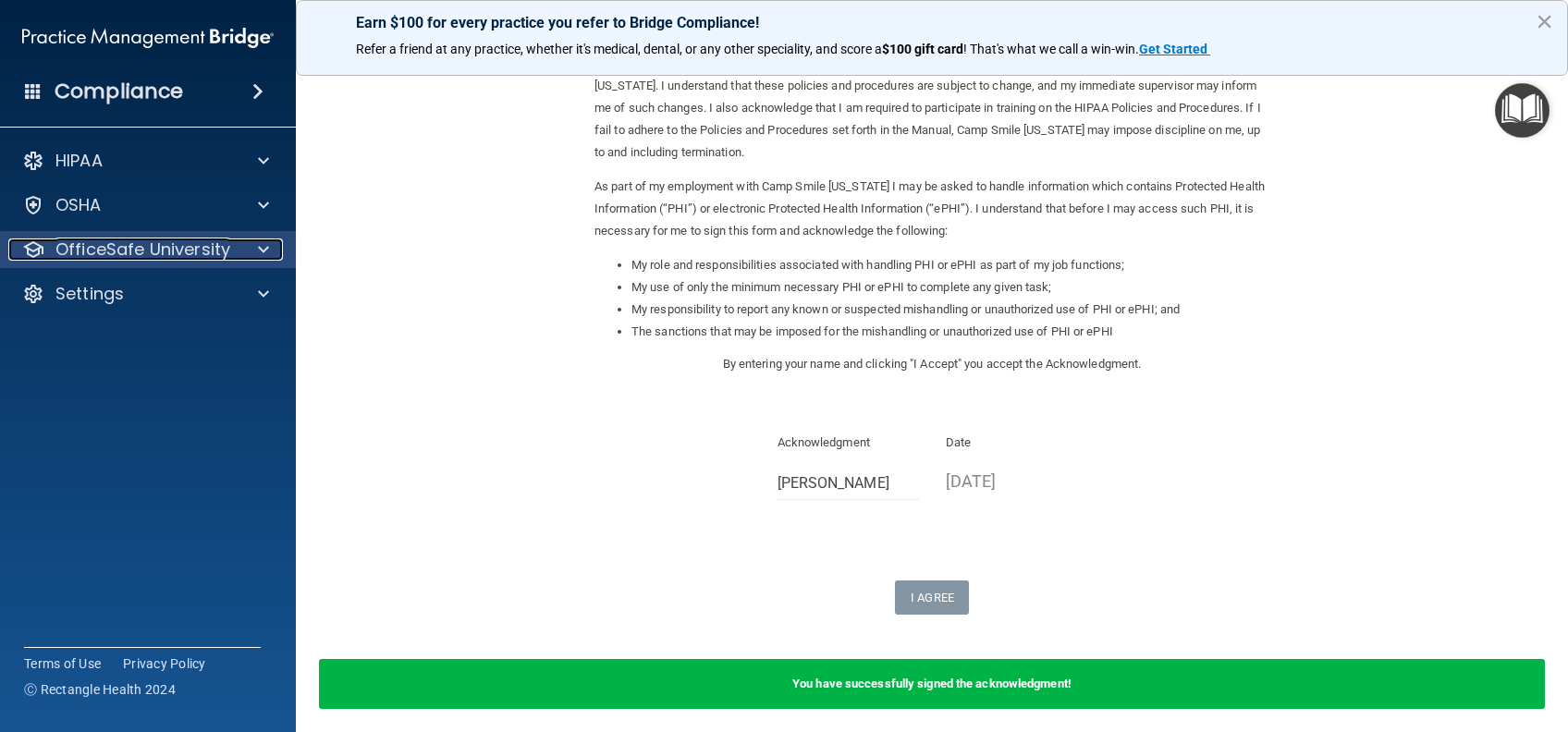
click at [111, 252] on p "OfficeSafe University" at bounding box center [142, 249] width 174 height 22
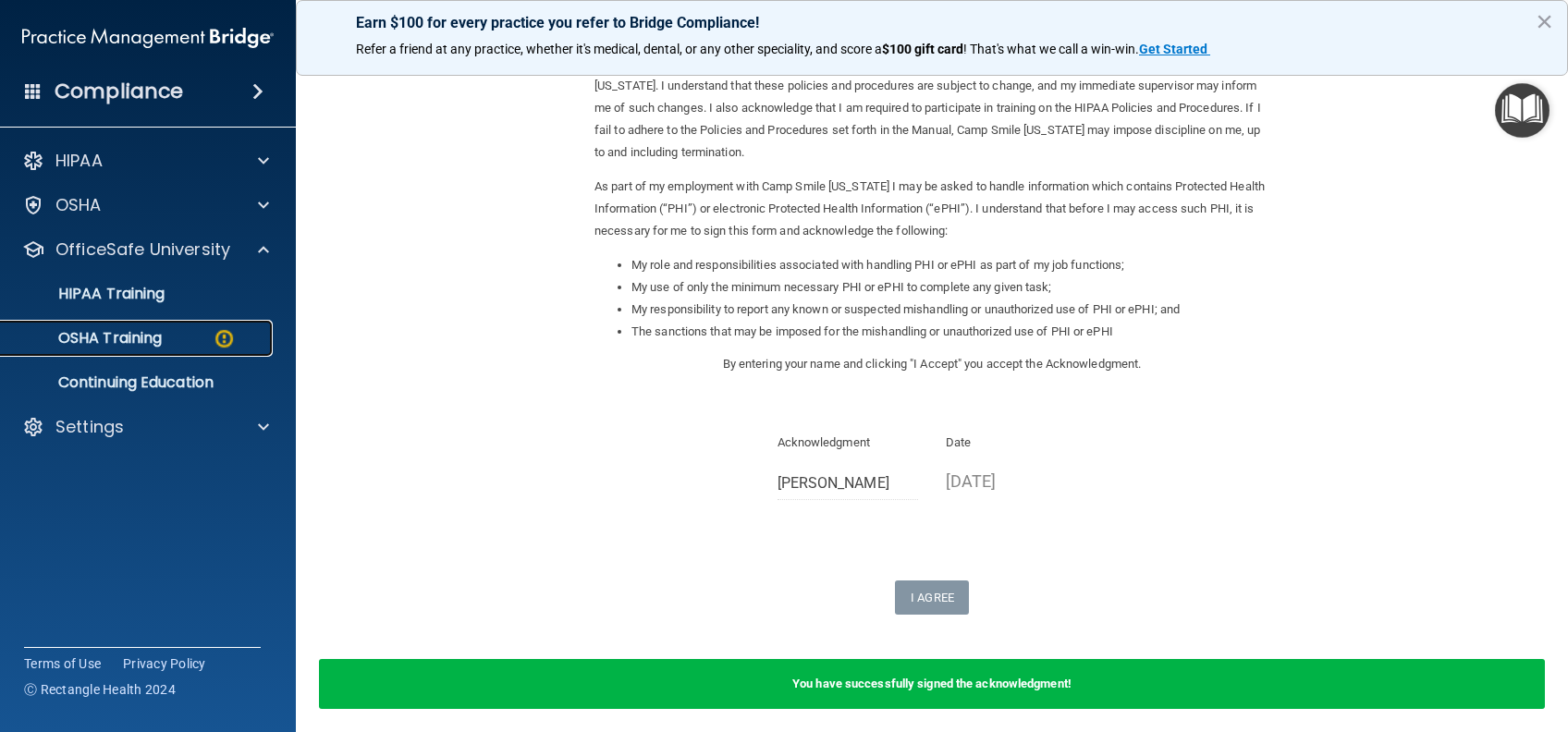
click at [156, 334] on p "OSHA Training" at bounding box center [87, 338] width 150 height 18
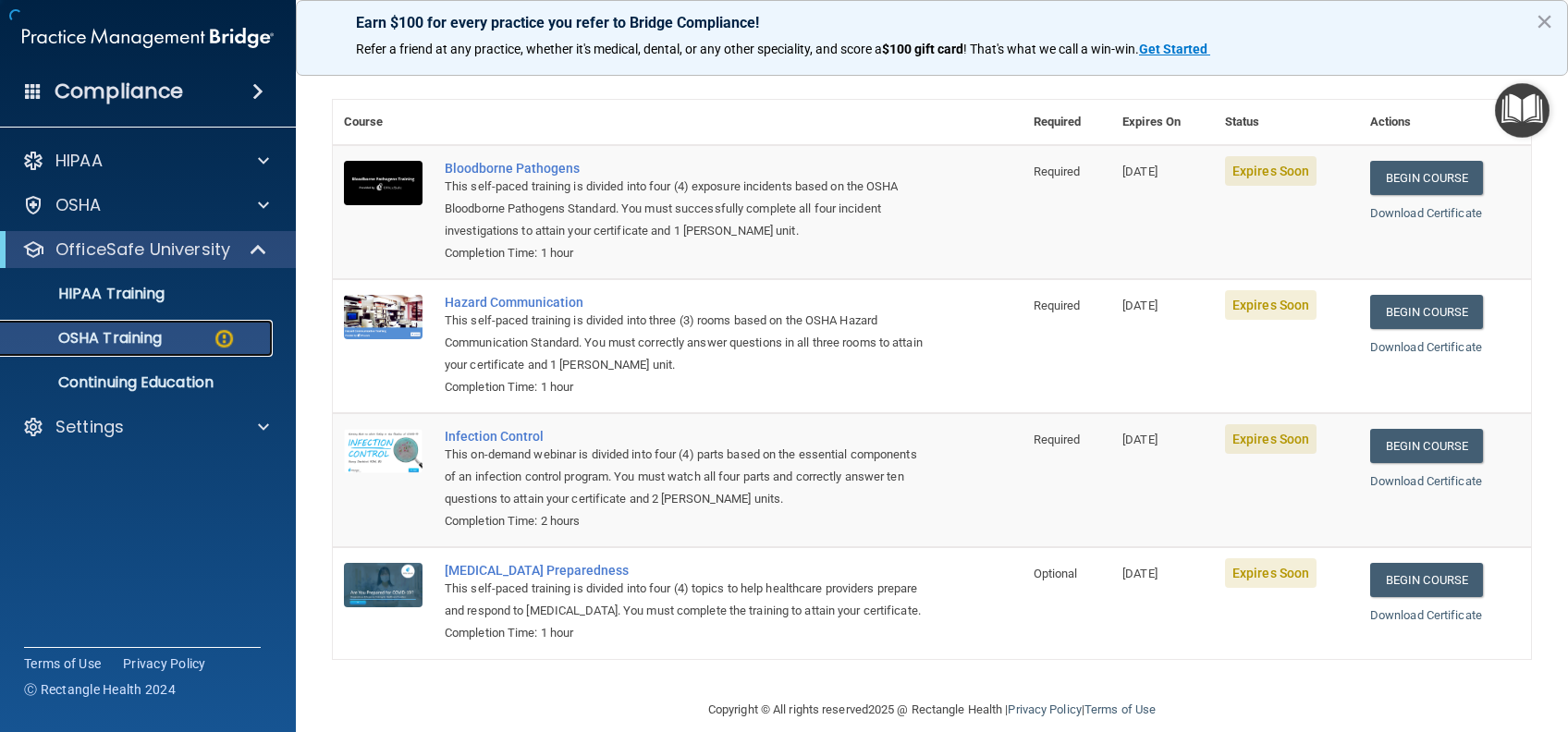
scroll to position [89, 0]
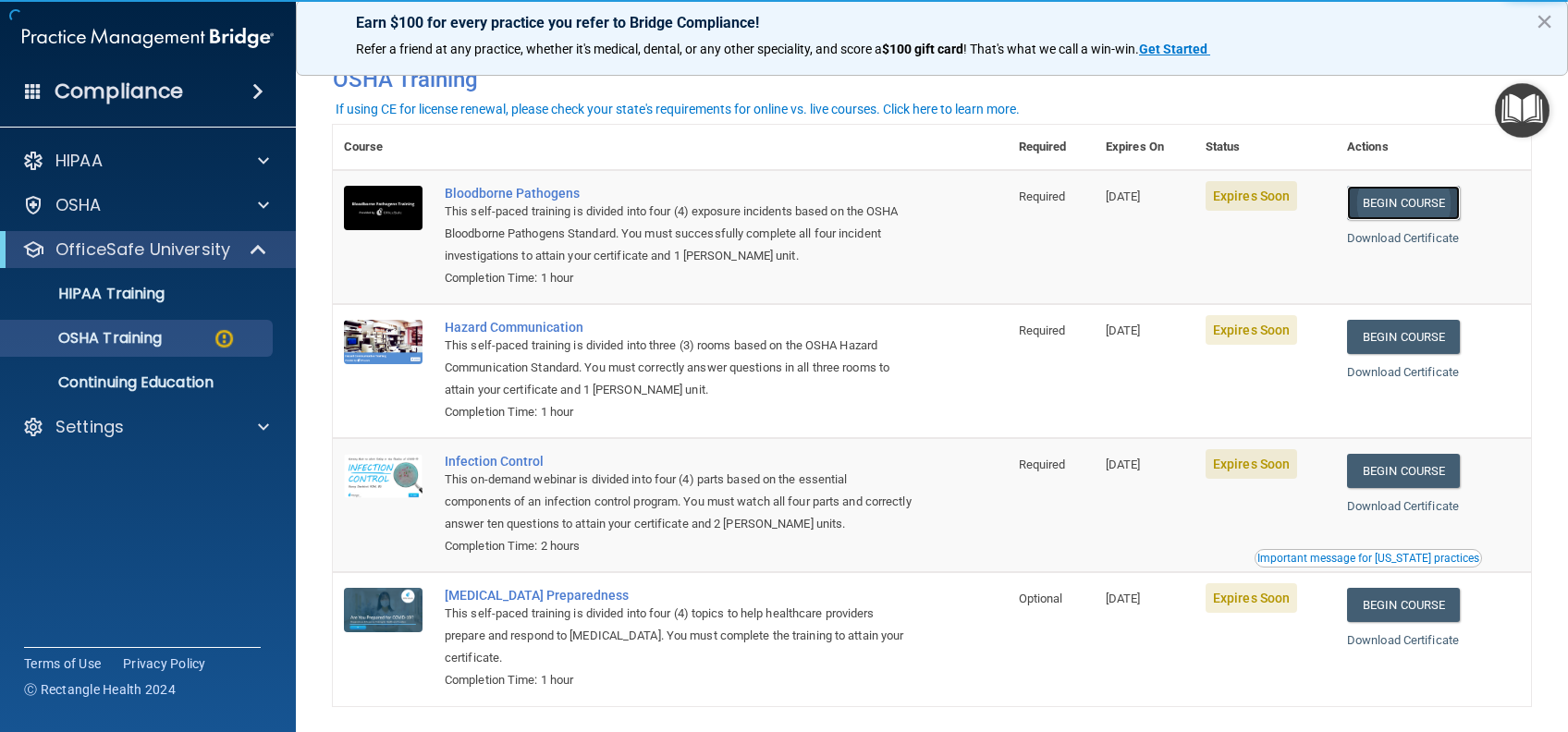
click at [1375, 200] on link "Begin Course" at bounding box center [1404, 202] width 113 height 34
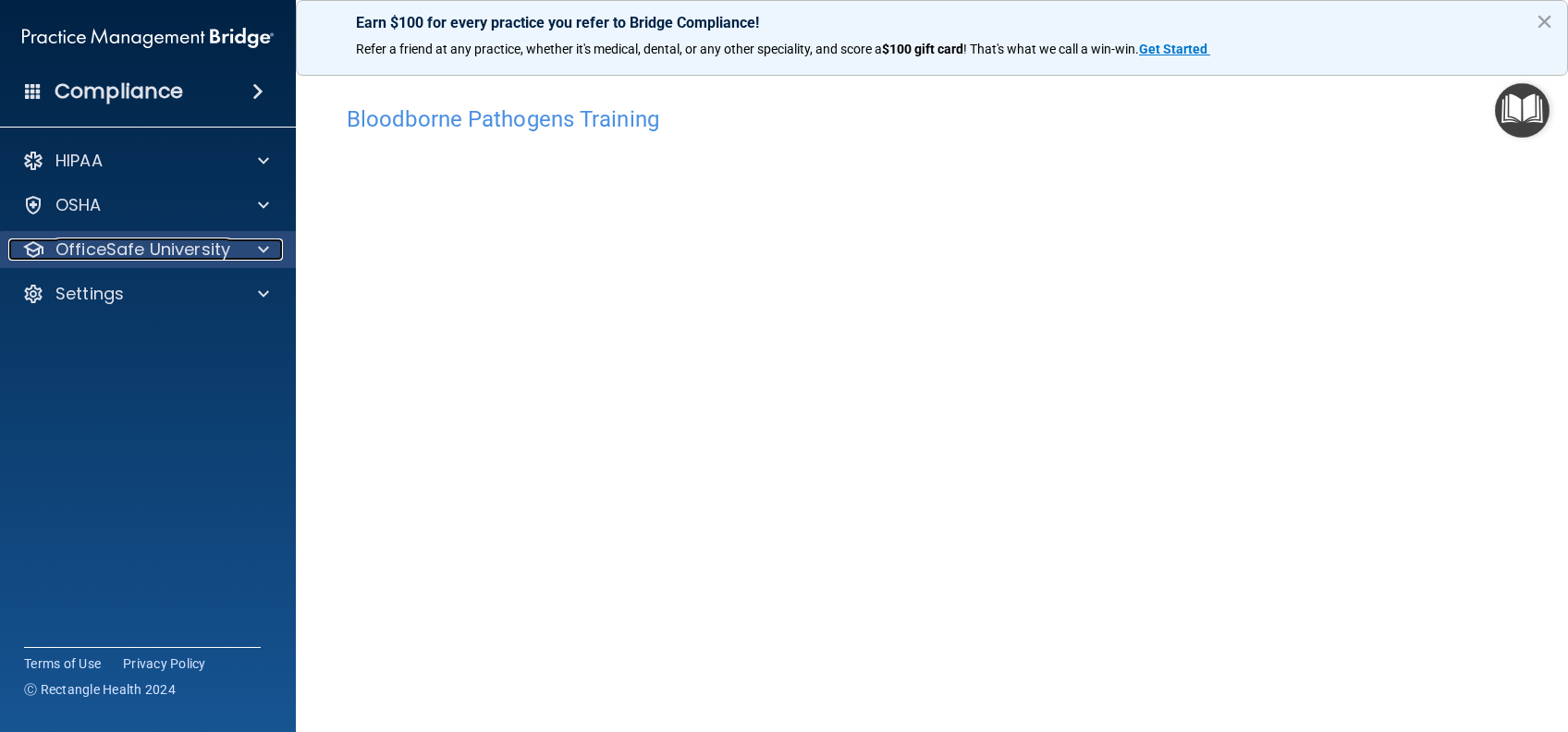
click at [181, 253] on p "OfficeSafe University" at bounding box center [142, 249] width 174 height 22
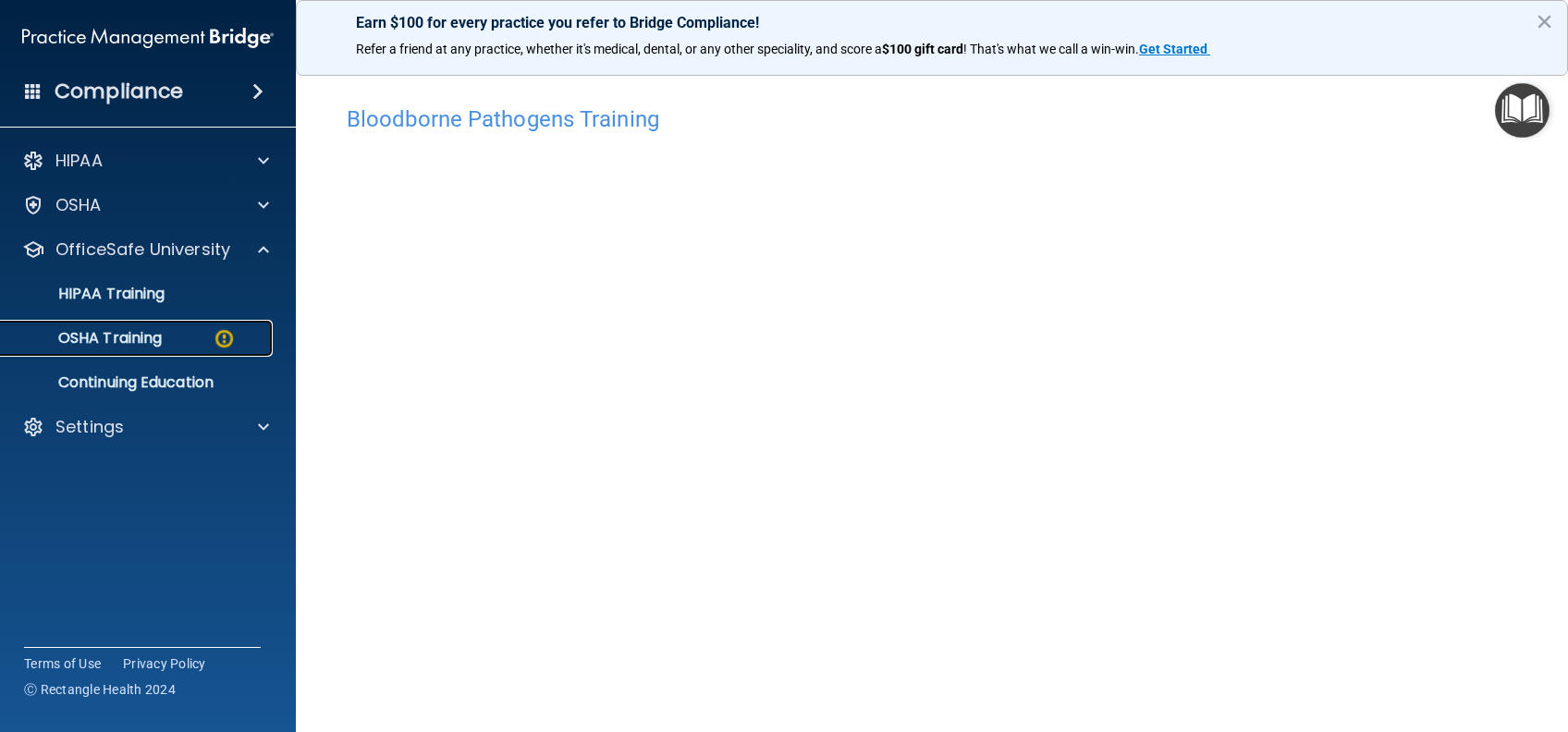
click at [178, 342] on div "OSHA Training" at bounding box center [137, 338] width 252 height 18
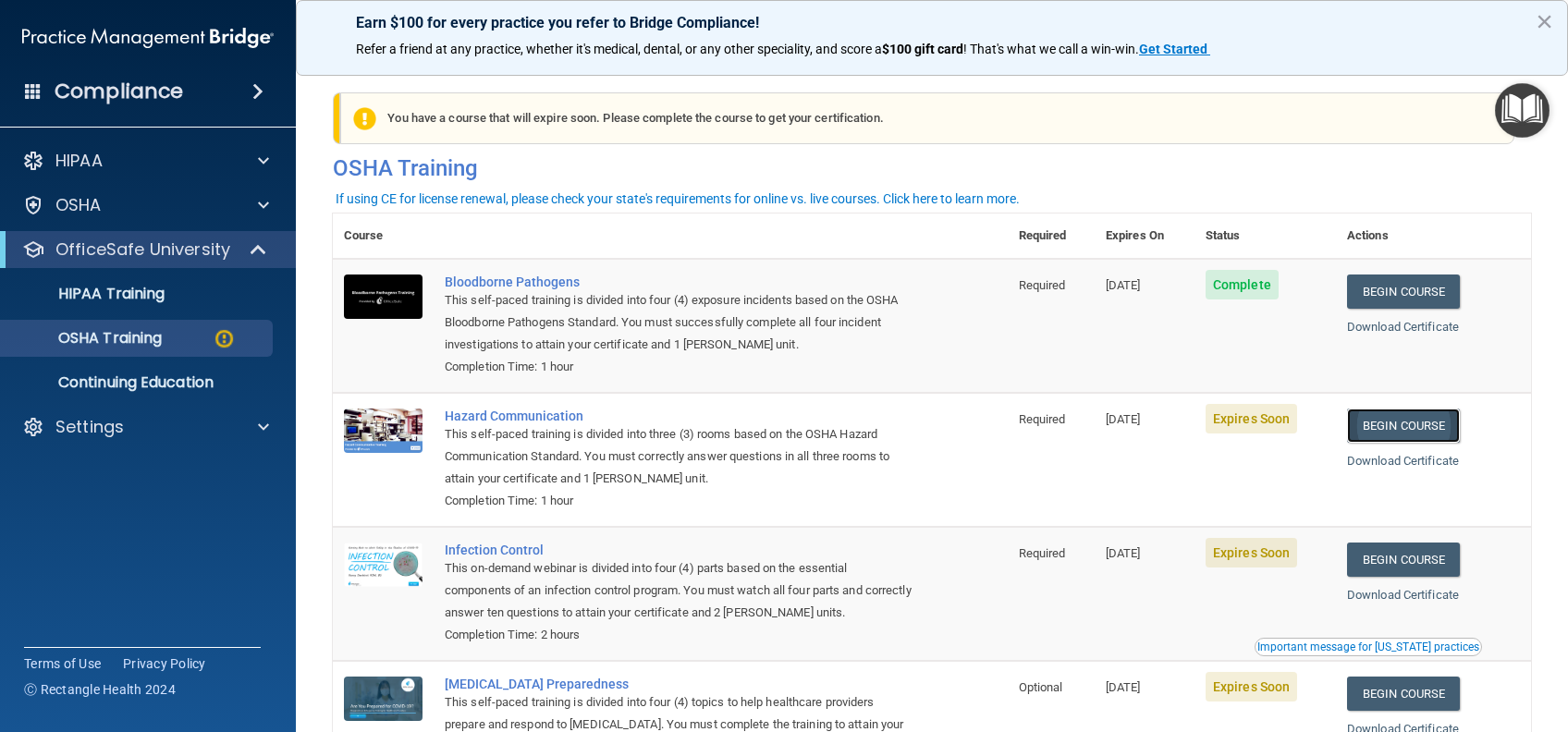
click at [1367, 431] on link "Begin Course" at bounding box center [1404, 425] width 113 height 34
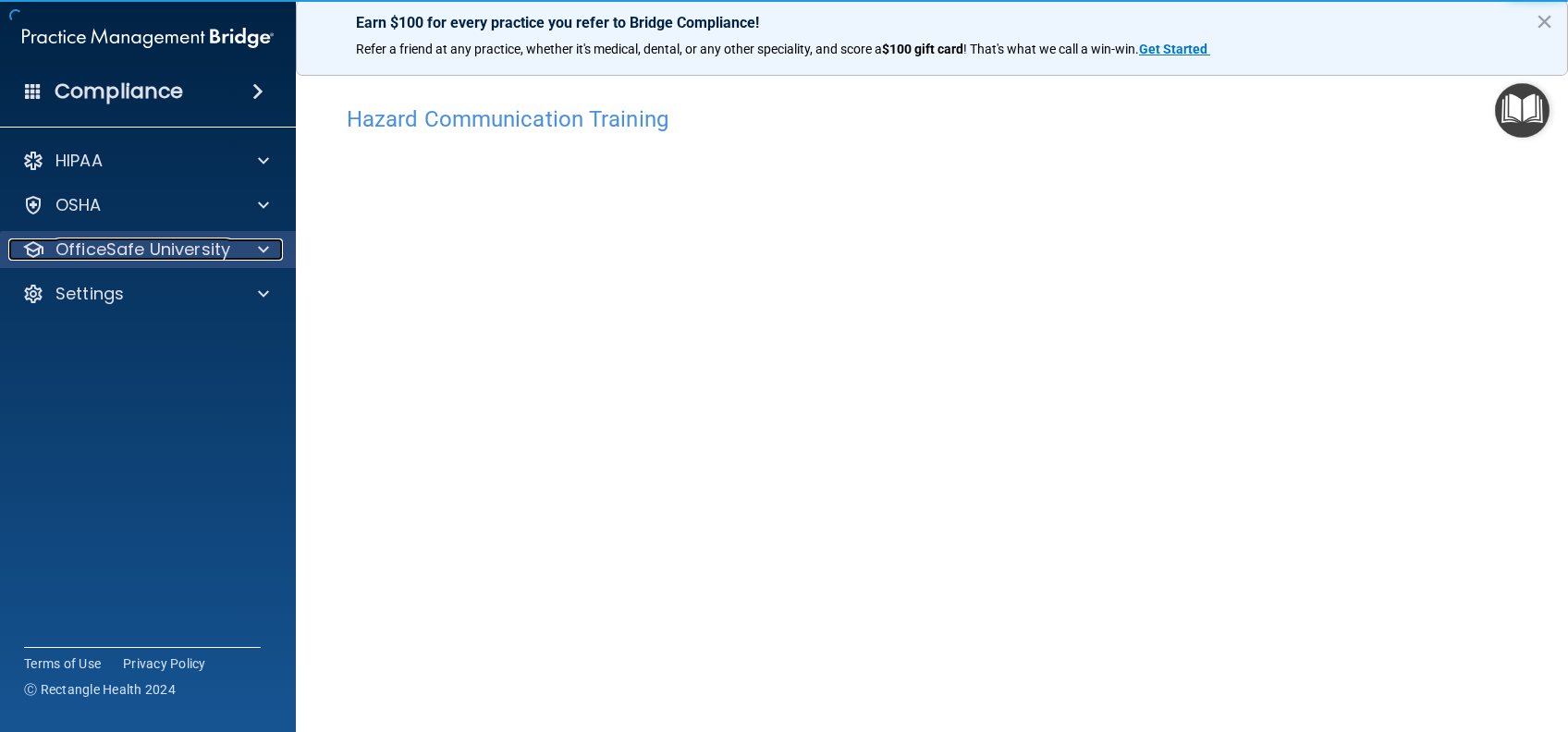
click at [201, 250] on p "OfficeSafe University" at bounding box center [142, 249] width 174 height 22
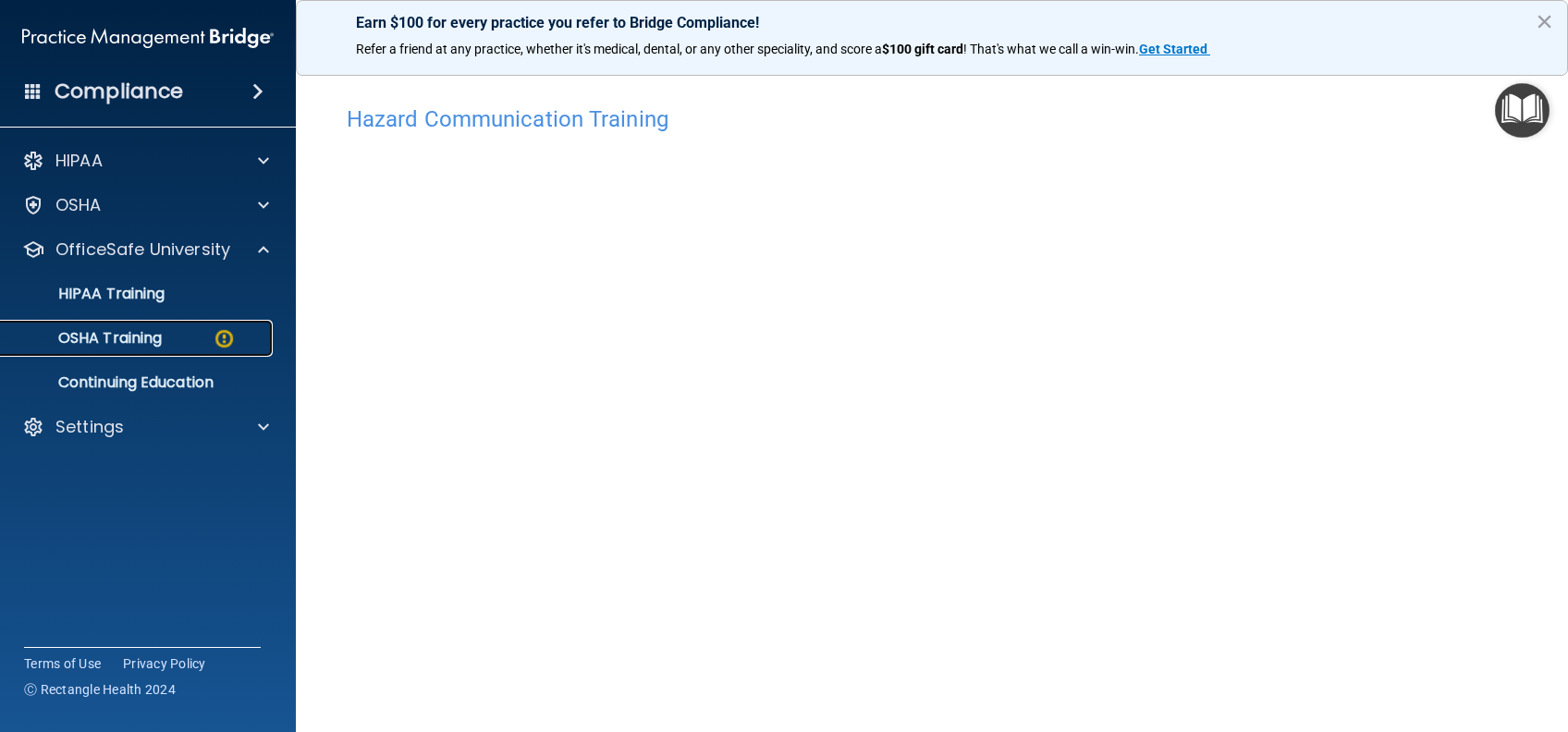
click at [193, 346] on div "OSHA Training" at bounding box center [137, 338] width 252 height 18
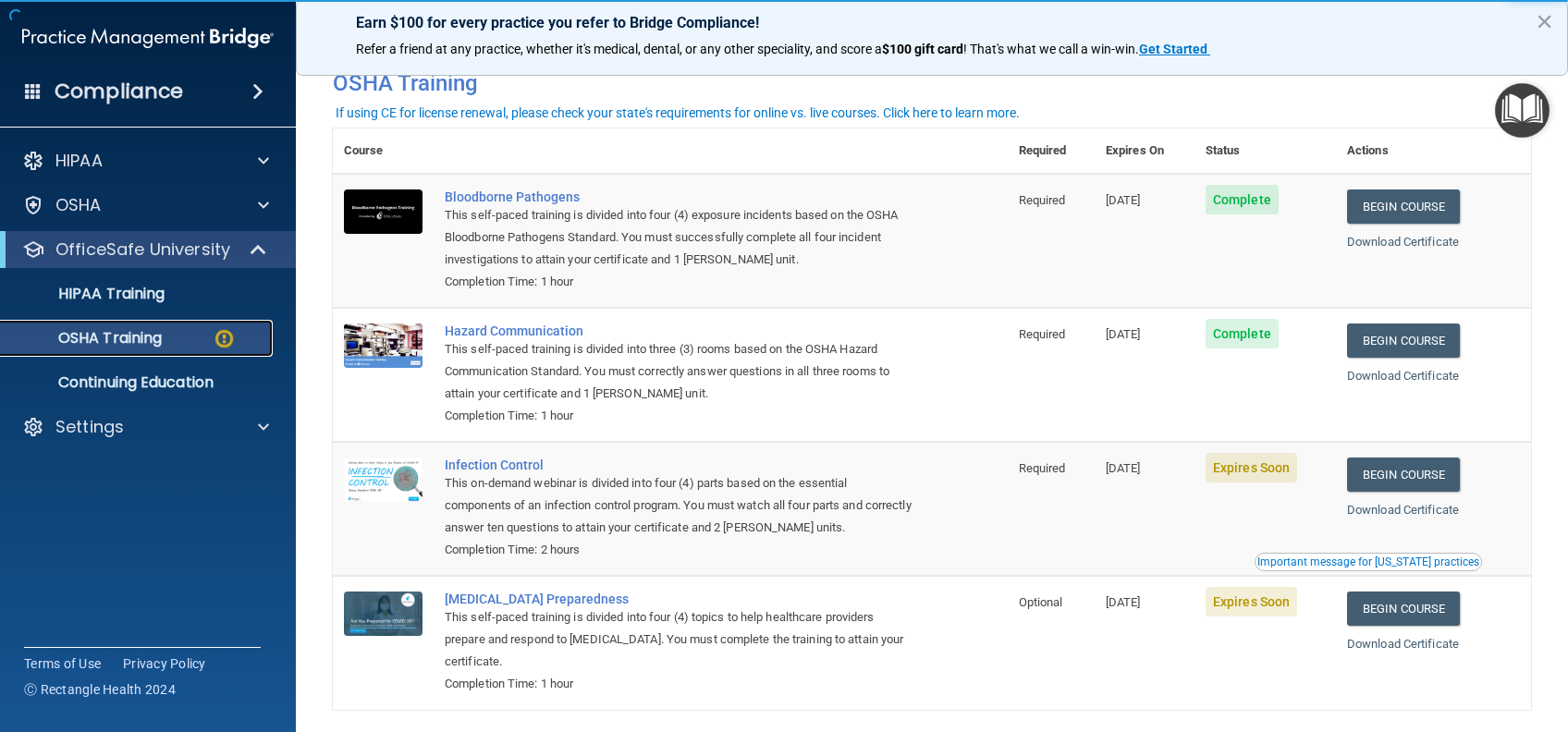
scroll to position [123, 0]
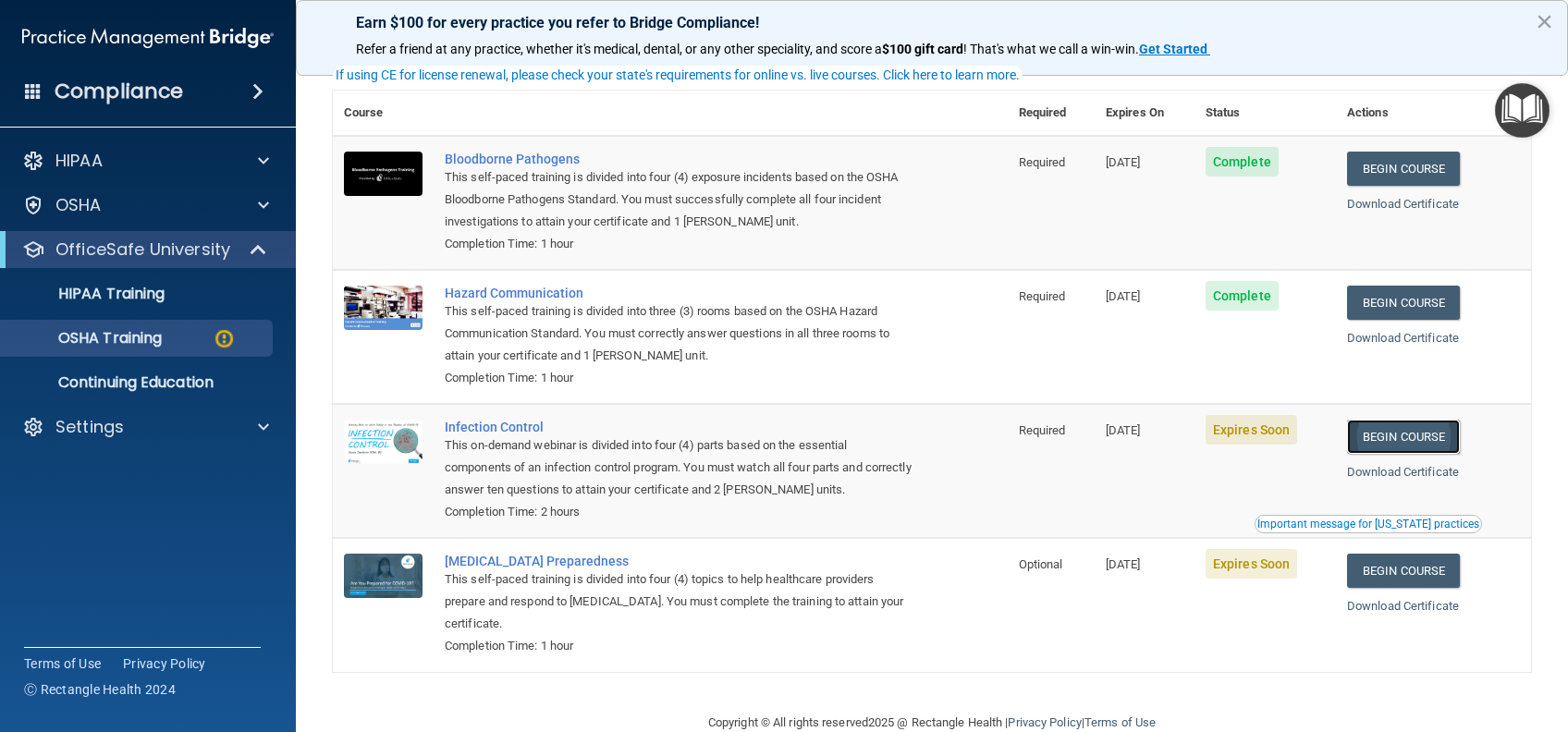
click at [1421, 445] on link "Begin Course" at bounding box center [1404, 436] width 113 height 34
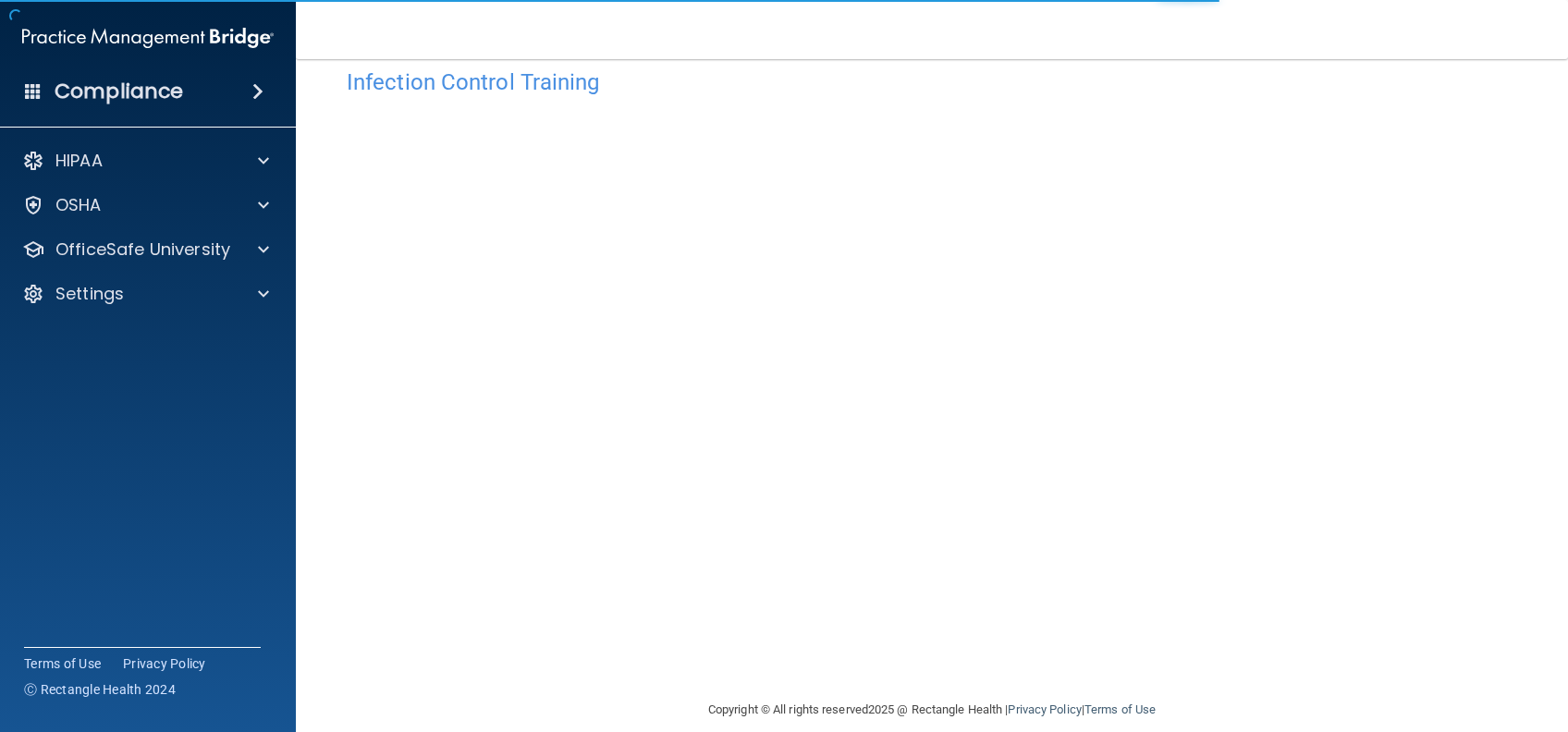
scroll to position [59, 0]
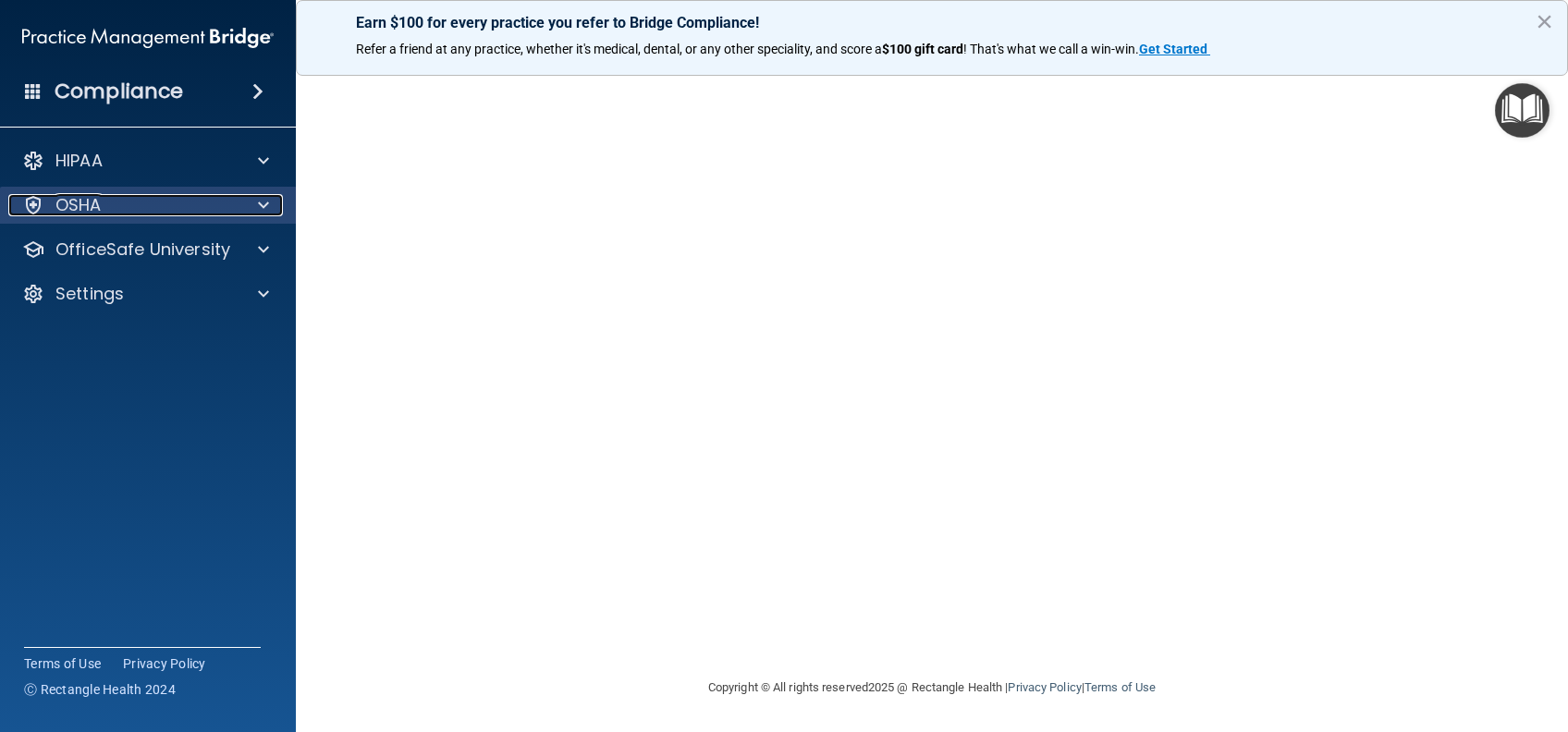
click at [136, 207] on div "OSHA" at bounding box center [124, 204] width 230 height 22
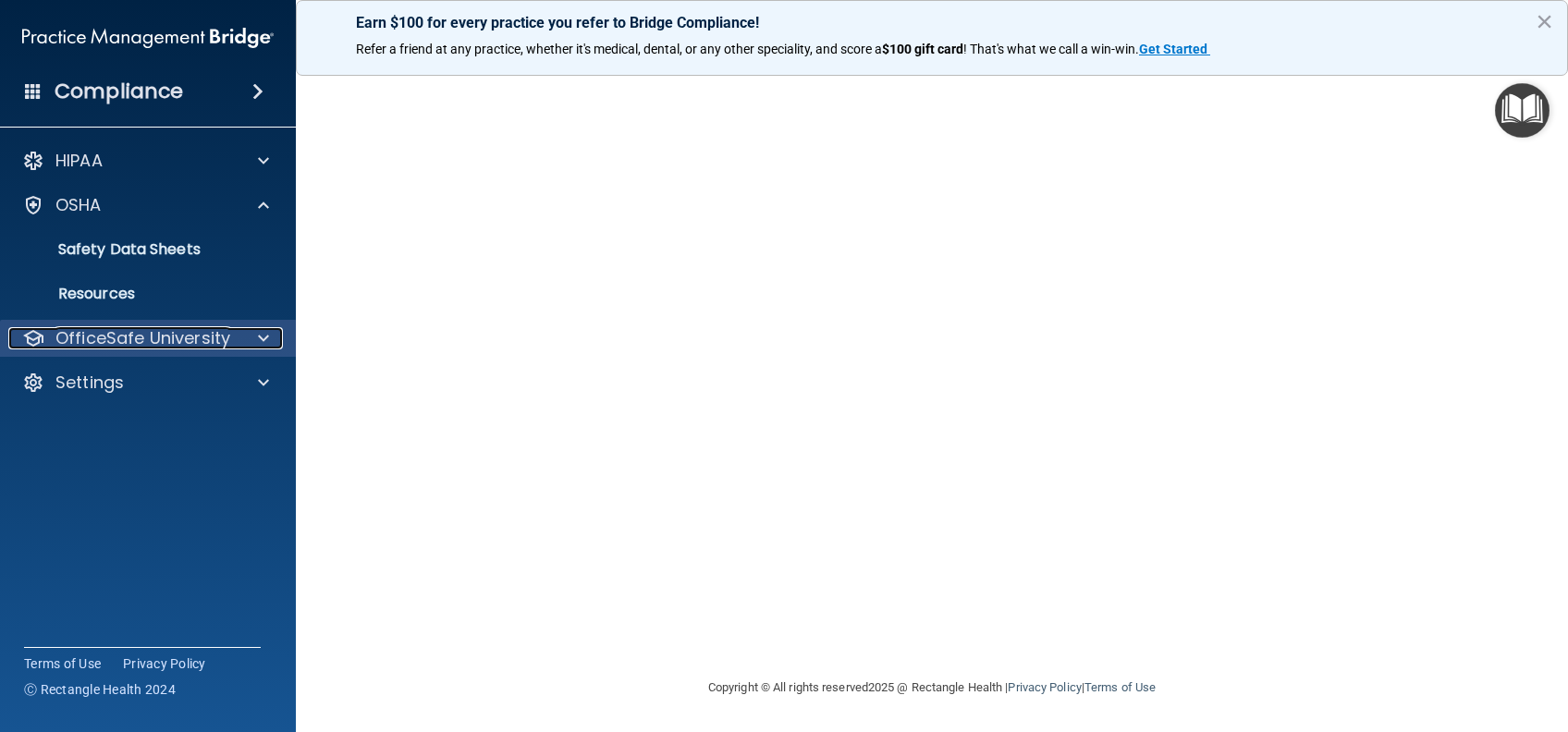
click at [89, 334] on p "OfficeSafe University" at bounding box center [142, 338] width 174 height 22
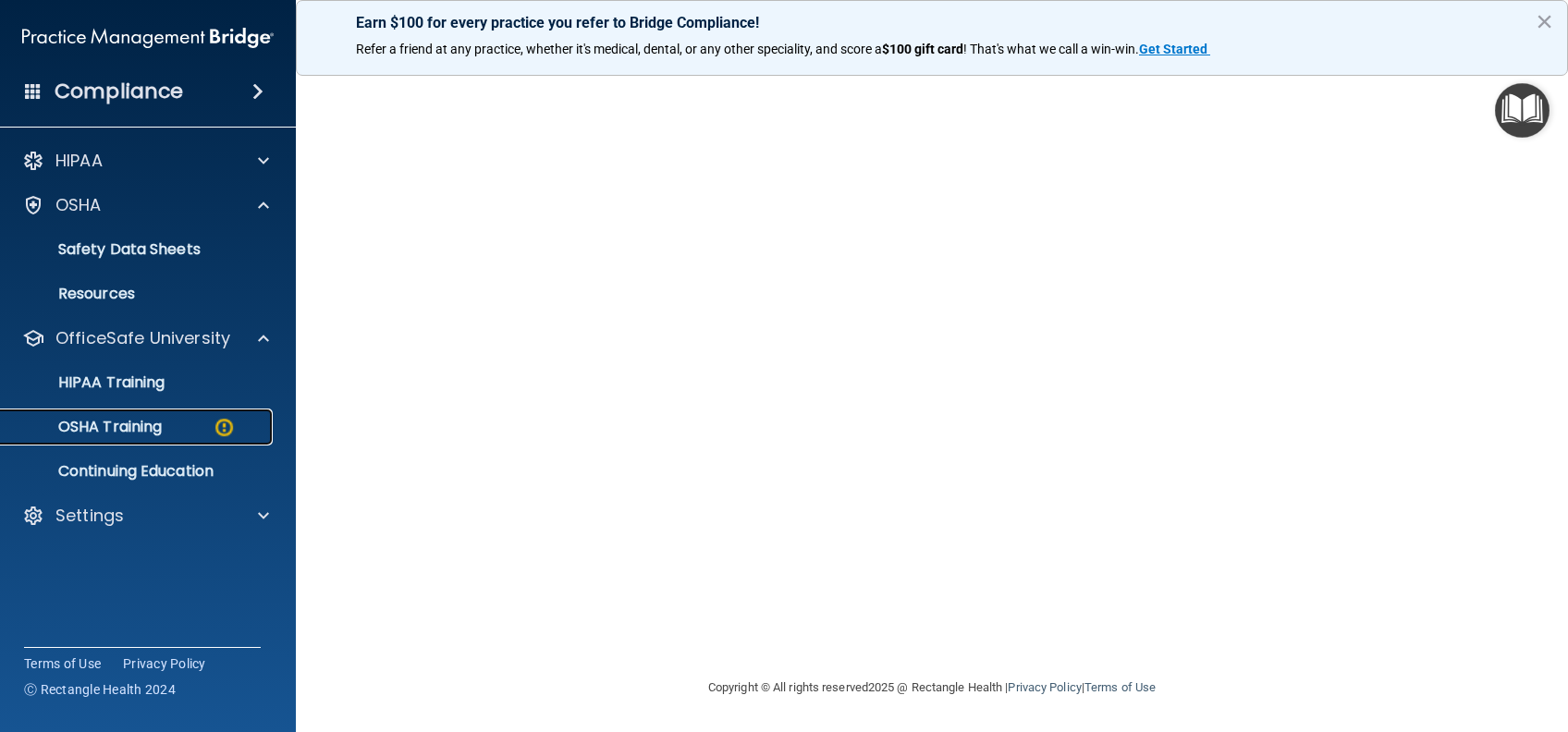
click at [91, 435] on p "OSHA Training" at bounding box center [87, 426] width 150 height 18
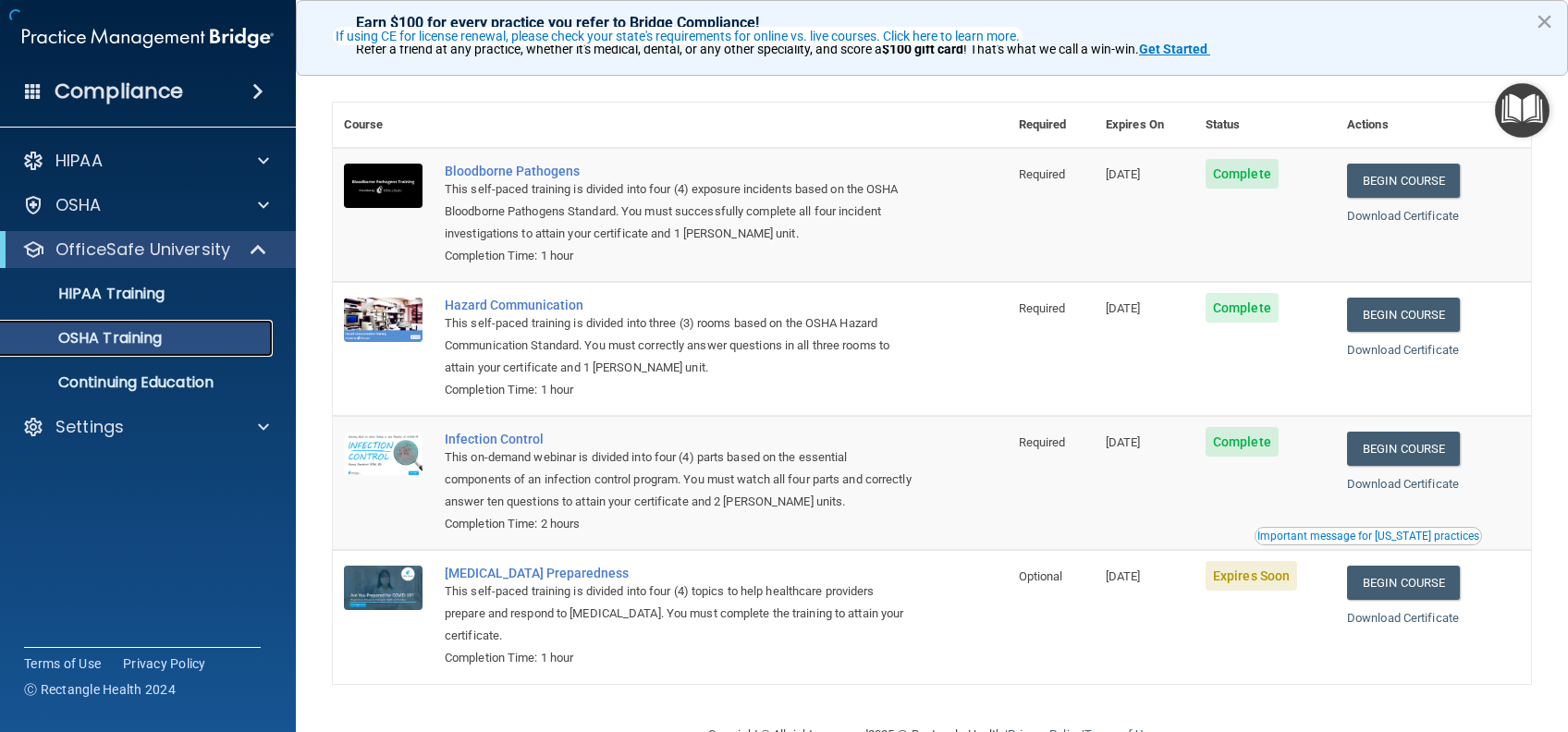
scroll to position [110, 0]
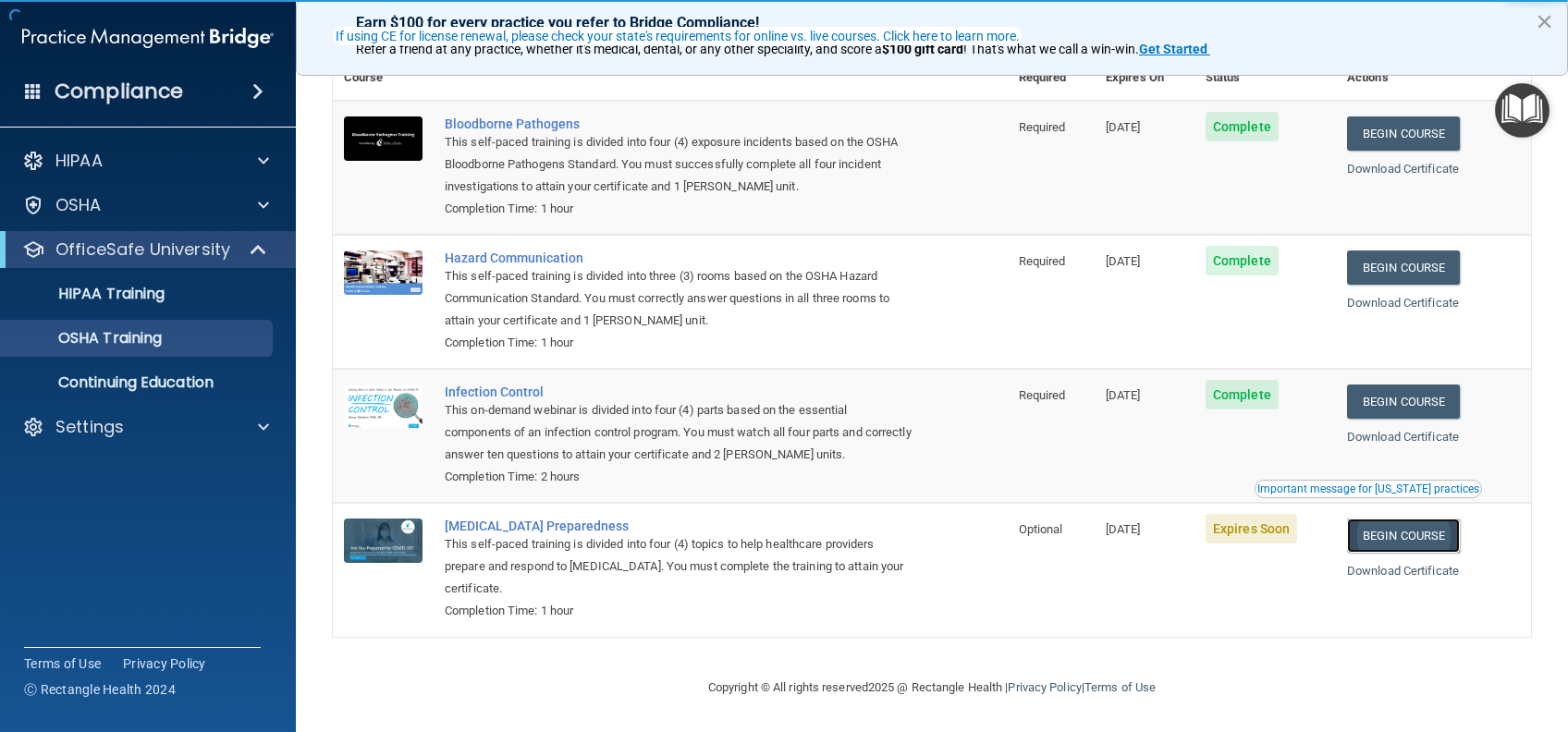
click at [1427, 533] on link "Begin Course" at bounding box center [1404, 535] width 113 height 34
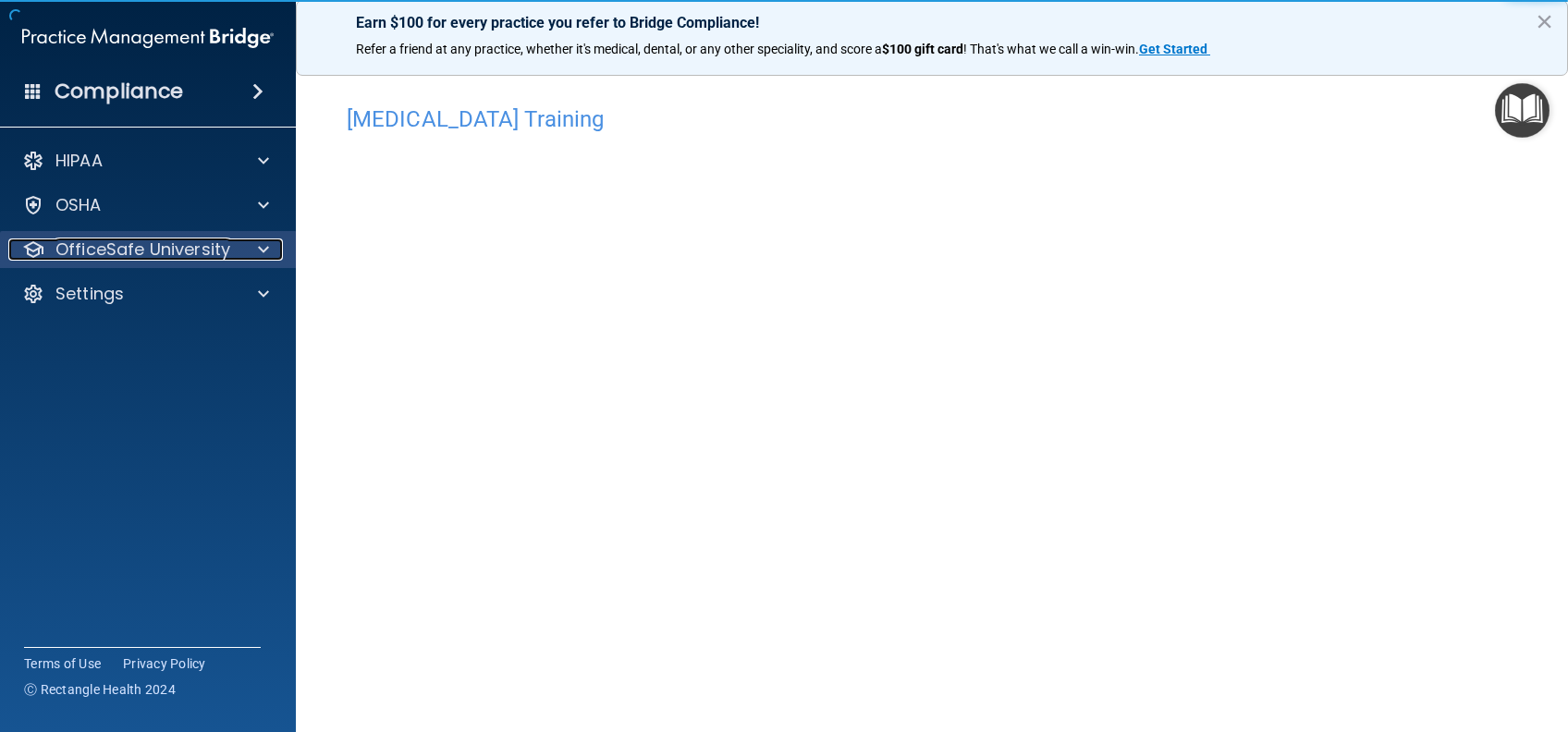
click at [59, 247] on p "OfficeSafe University" at bounding box center [142, 249] width 174 height 22
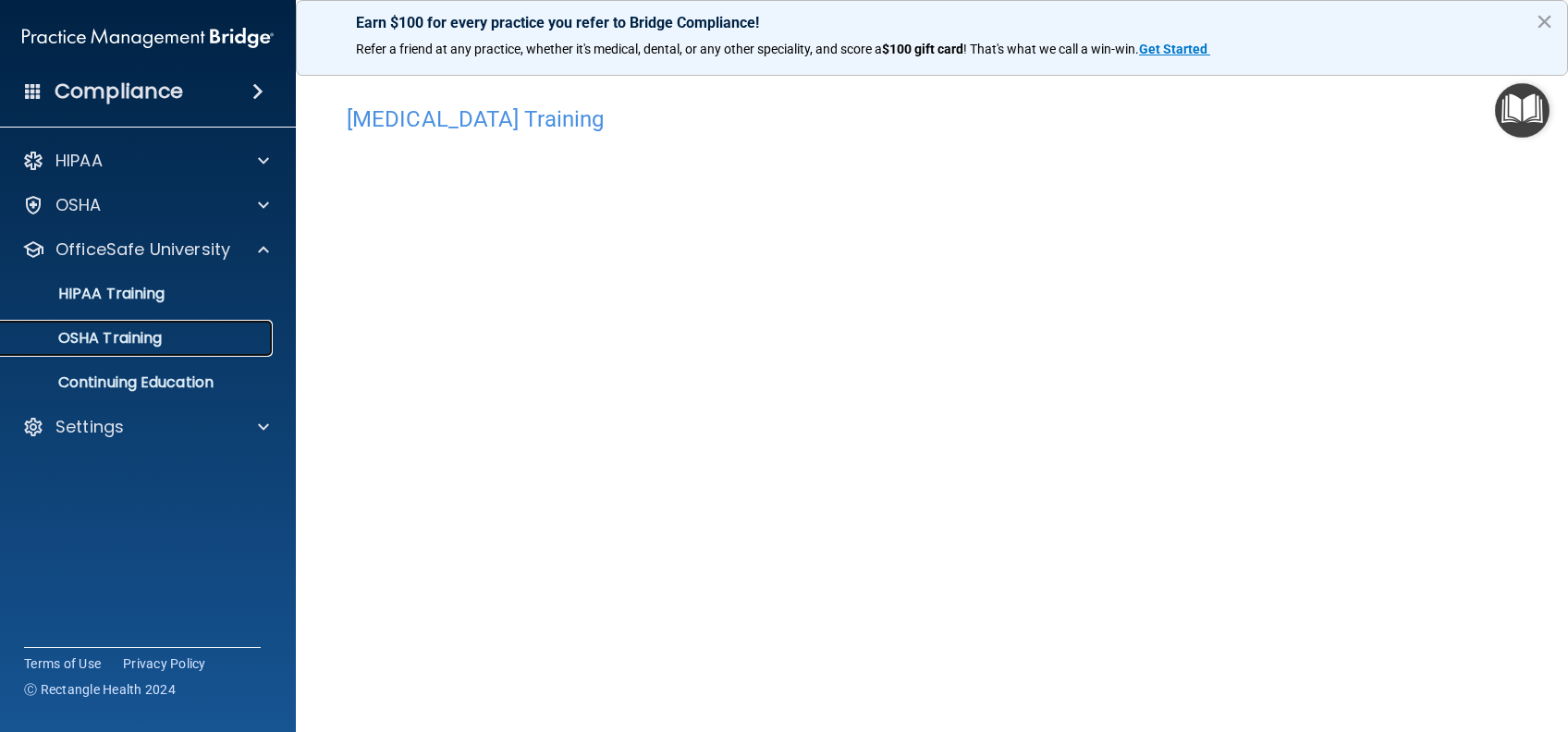
click at [107, 337] on p "OSHA Training" at bounding box center [87, 338] width 150 height 18
